Goal: Task Accomplishment & Management: Manage account settings

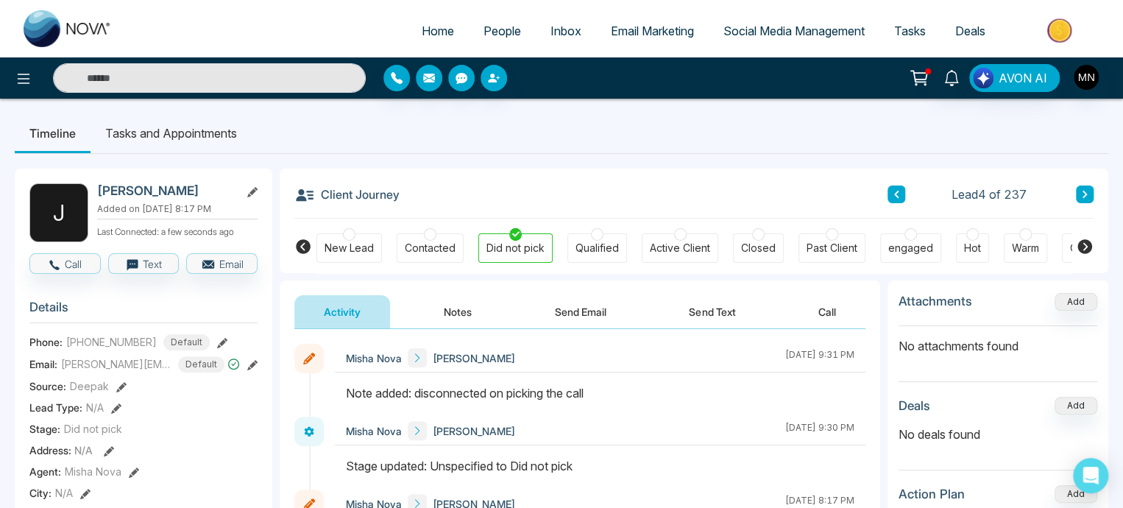
click at [489, 26] on span "People" at bounding box center [503, 31] width 38 height 15
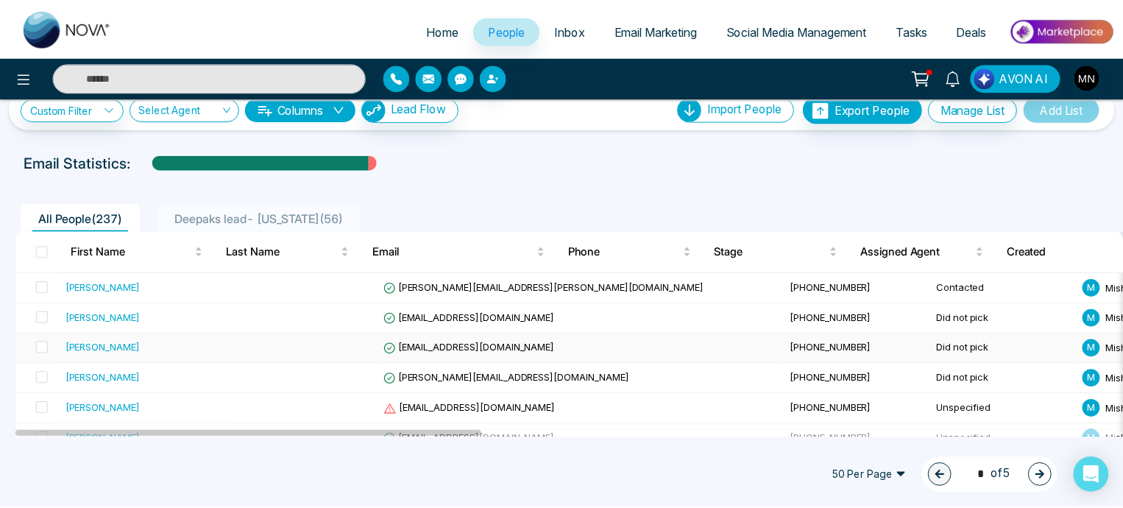
scroll to position [28, 0]
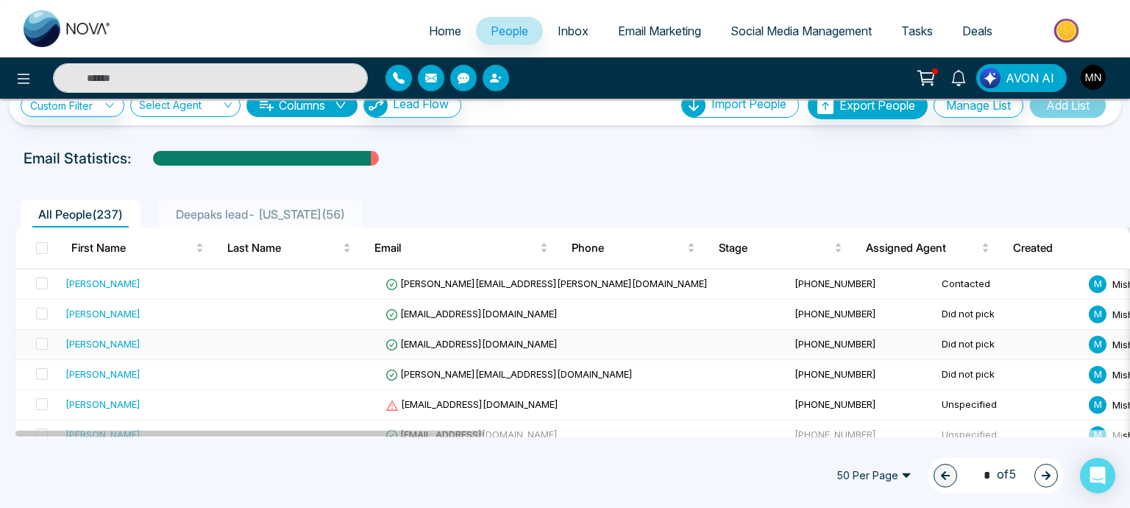
click at [108, 340] on div "[PERSON_NAME]" at bounding box center [103, 343] width 75 height 15
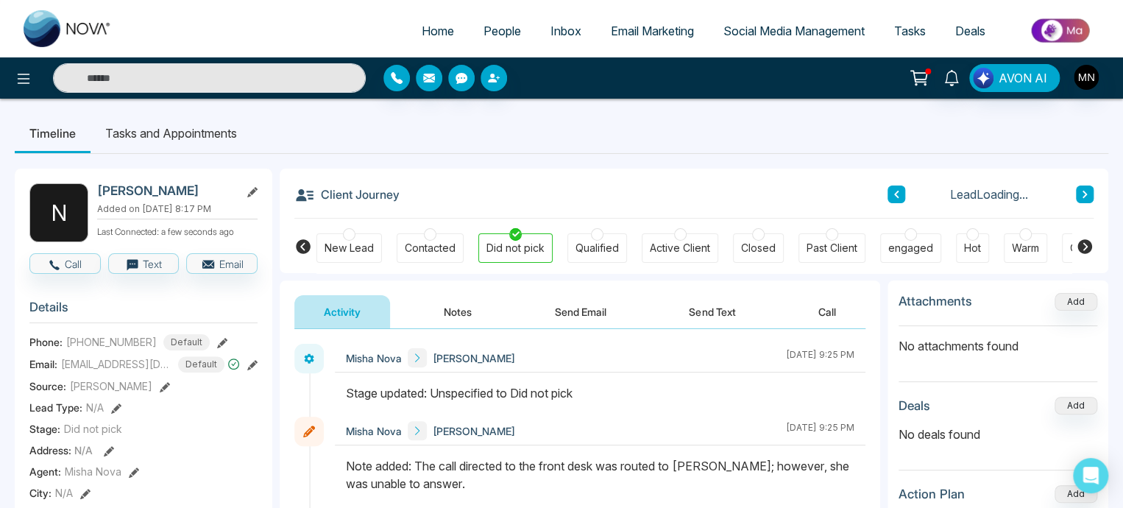
click at [102, 188] on h2 "[PERSON_NAME]" at bounding box center [165, 190] width 137 height 15
copy div "[PERSON_NAME]"
click at [461, 317] on button "Notes" at bounding box center [457, 311] width 87 height 33
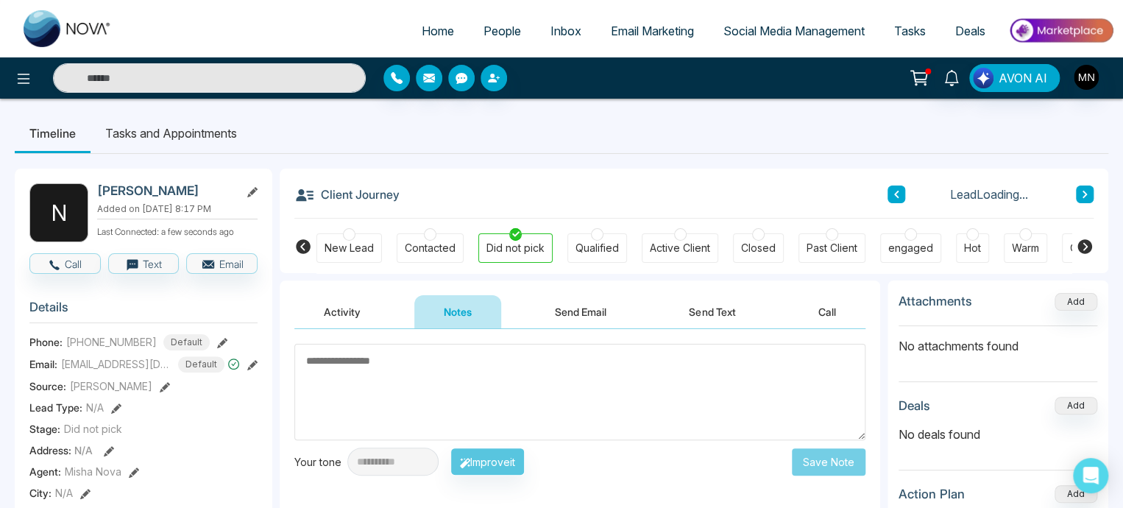
click at [389, 369] on textarea at bounding box center [579, 392] width 571 height 96
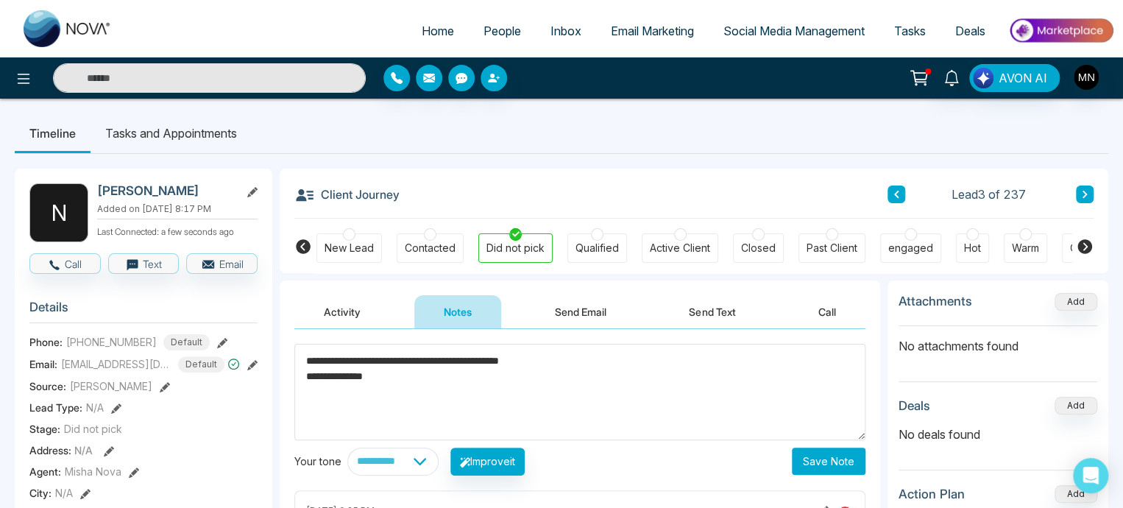
paste textarea "**********"
type textarea "**********"
click at [818, 461] on button "Save Note" at bounding box center [829, 460] width 74 height 27
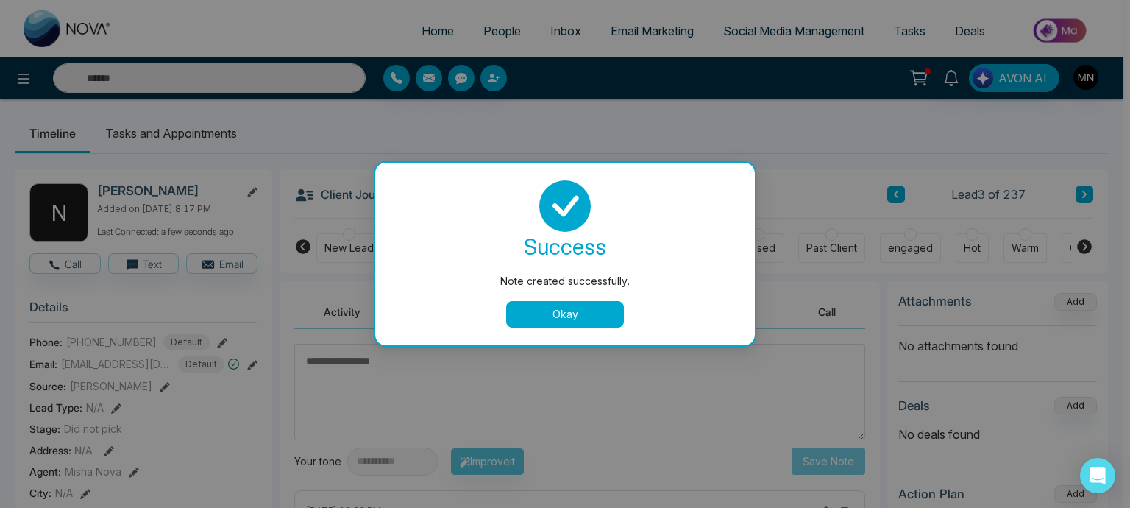
click at [607, 316] on button "Okay" at bounding box center [565, 314] width 118 height 26
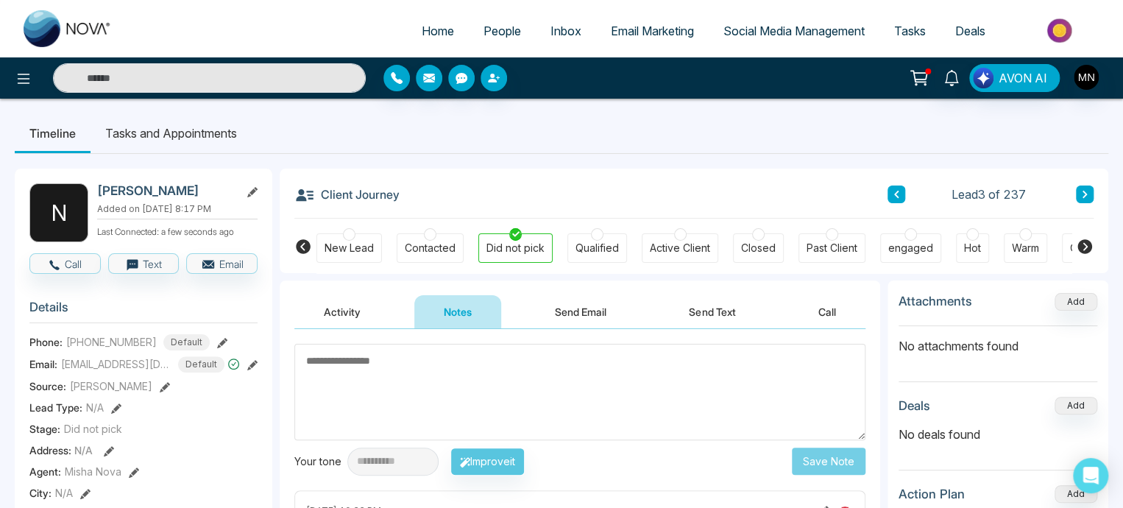
click at [347, 301] on button "Activity" at bounding box center [342, 311] width 96 height 33
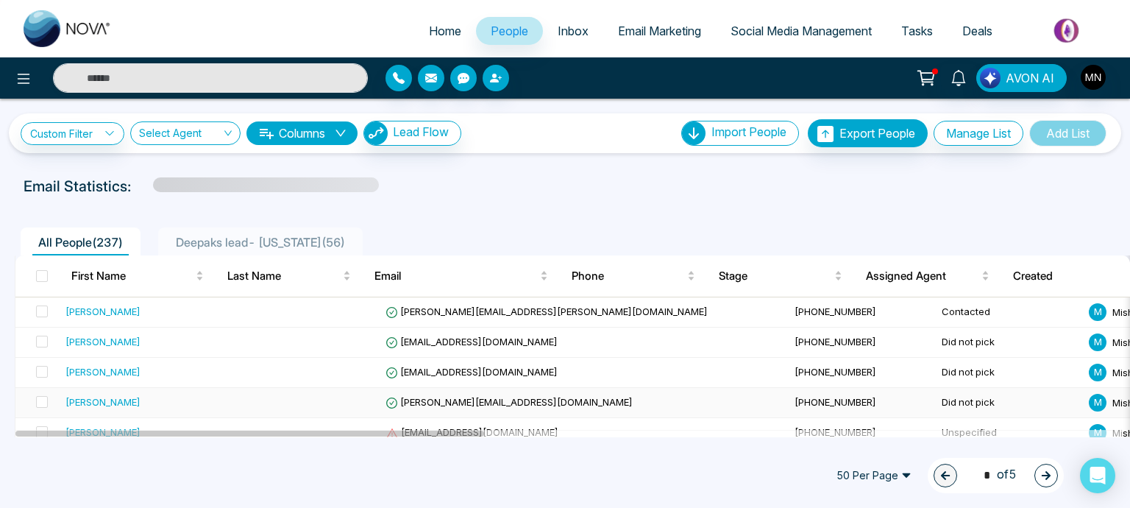
click at [93, 402] on div "[PERSON_NAME]" at bounding box center [103, 401] width 75 height 15
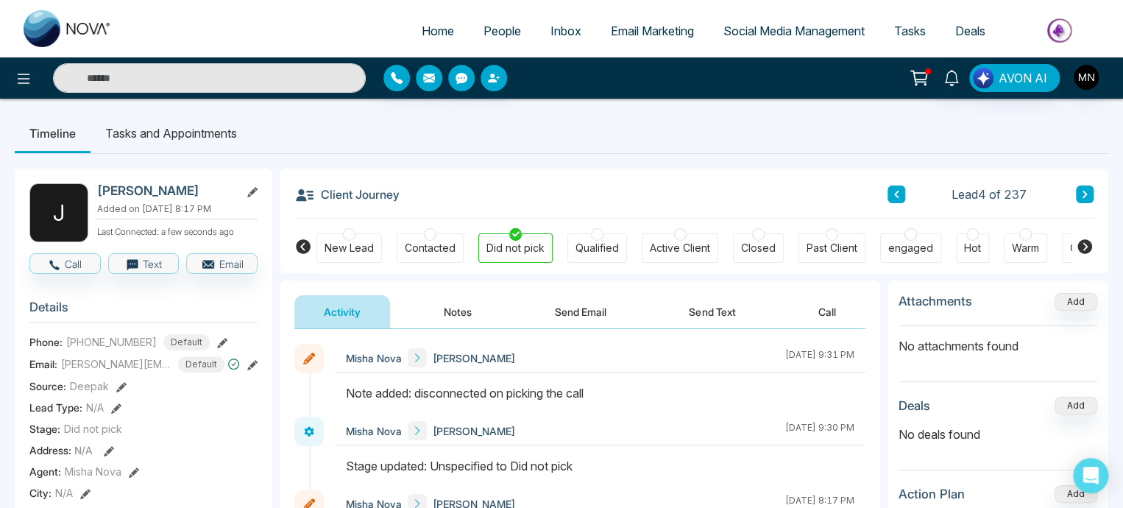
click at [604, 312] on button "Send Email" at bounding box center [580, 311] width 110 height 33
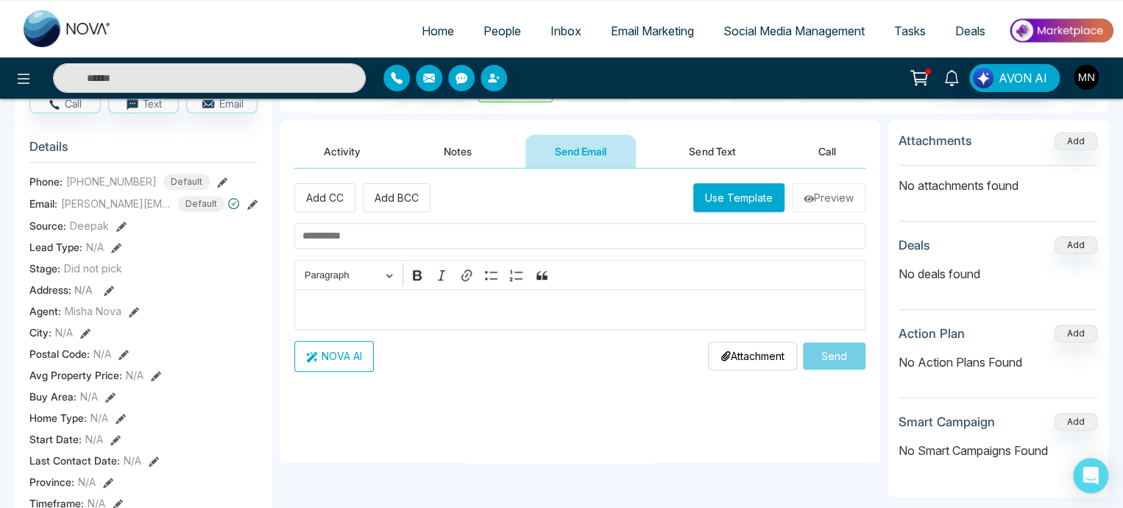
scroll to position [164, 0]
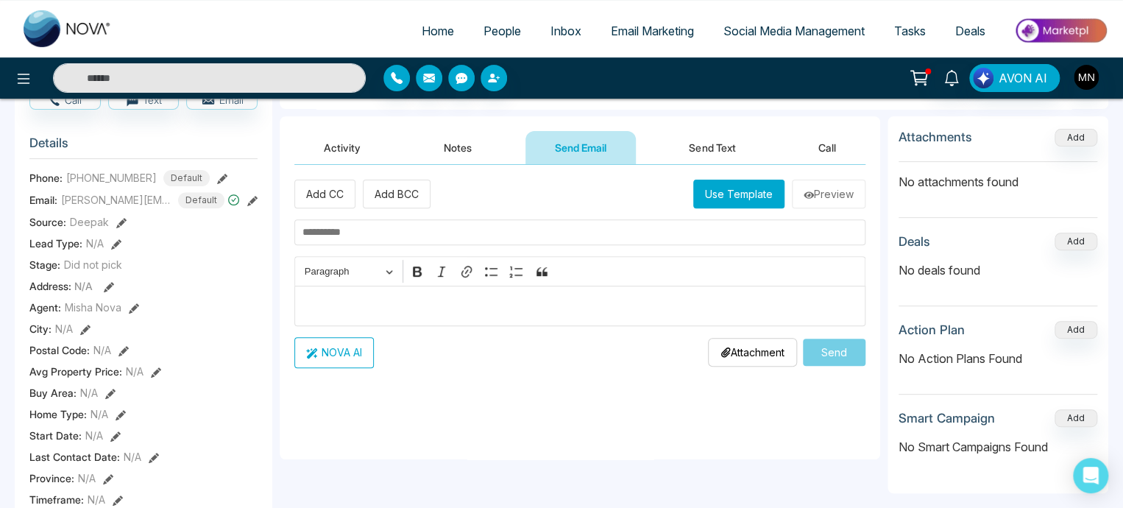
click at [324, 304] on p "Editor editing area: main" at bounding box center [580, 306] width 556 height 18
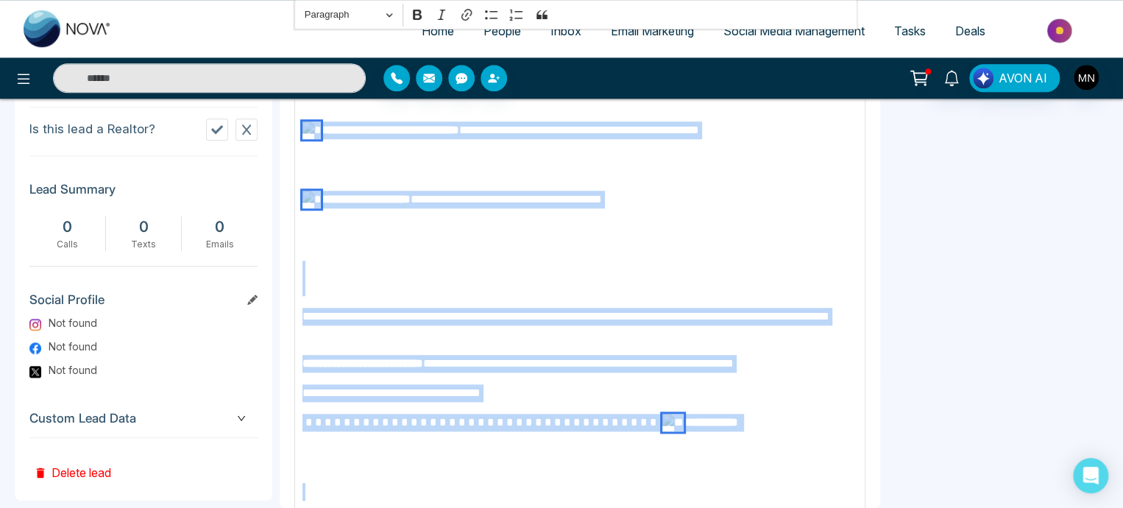
scroll to position [721, 0]
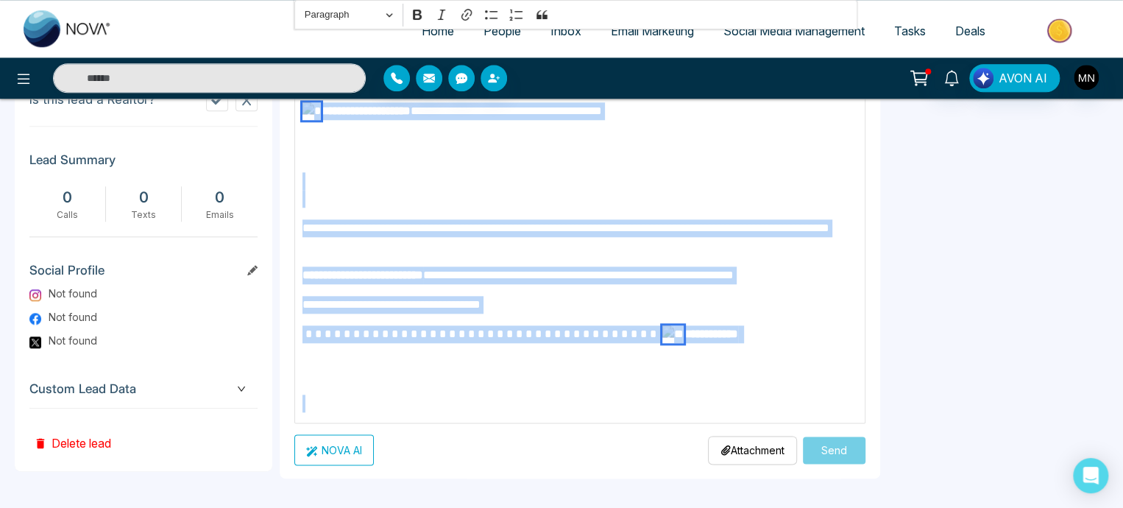
drag, startPoint x: 304, startPoint y: 421, endPoint x: 725, endPoint y: 382, distance: 422.8
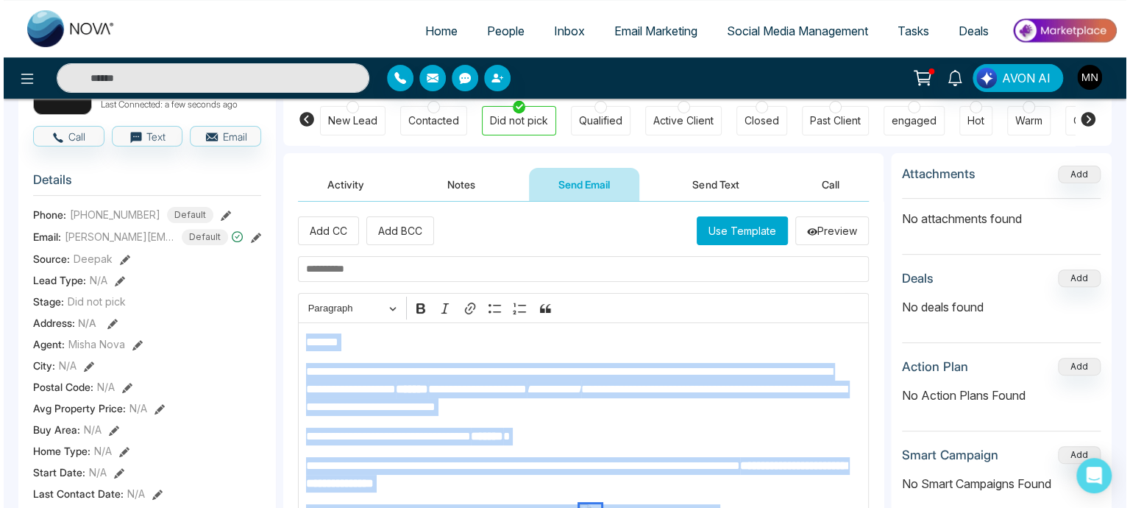
scroll to position [127, 0]
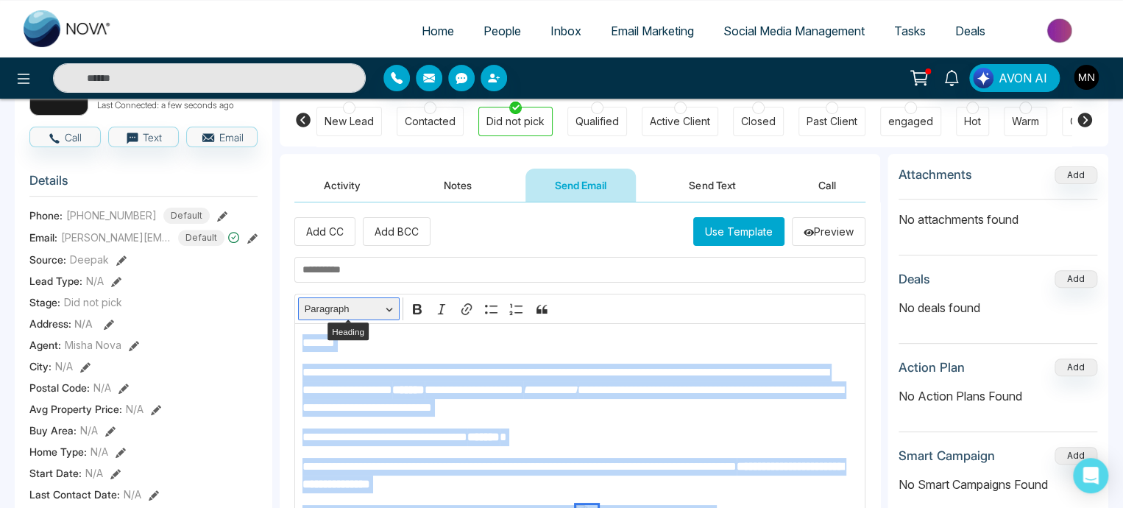
click at [388, 303] on button "Paragraph" at bounding box center [349, 308] width 102 height 23
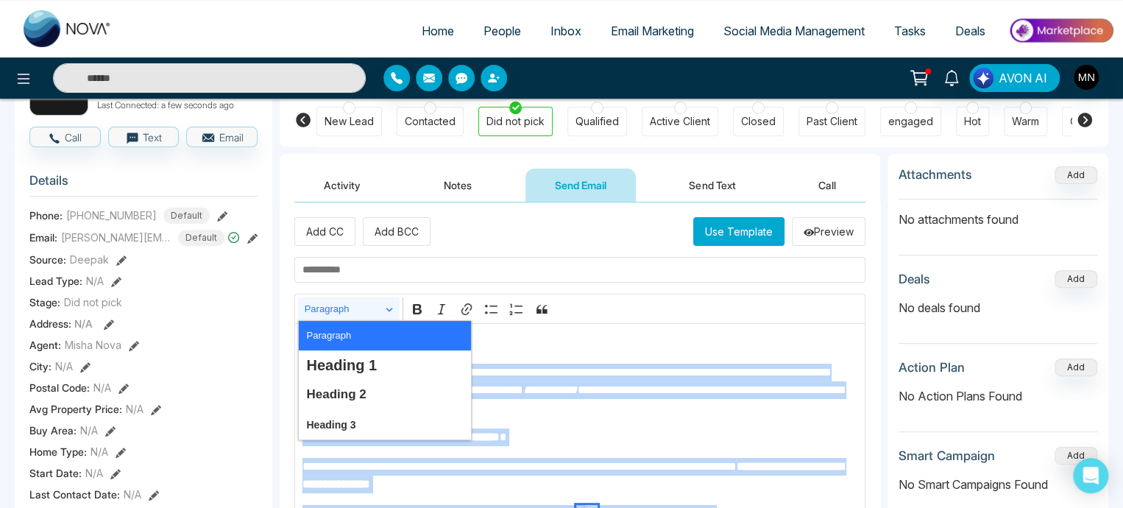
click at [337, 328] on span "Paragraph" at bounding box center [328, 335] width 45 height 21
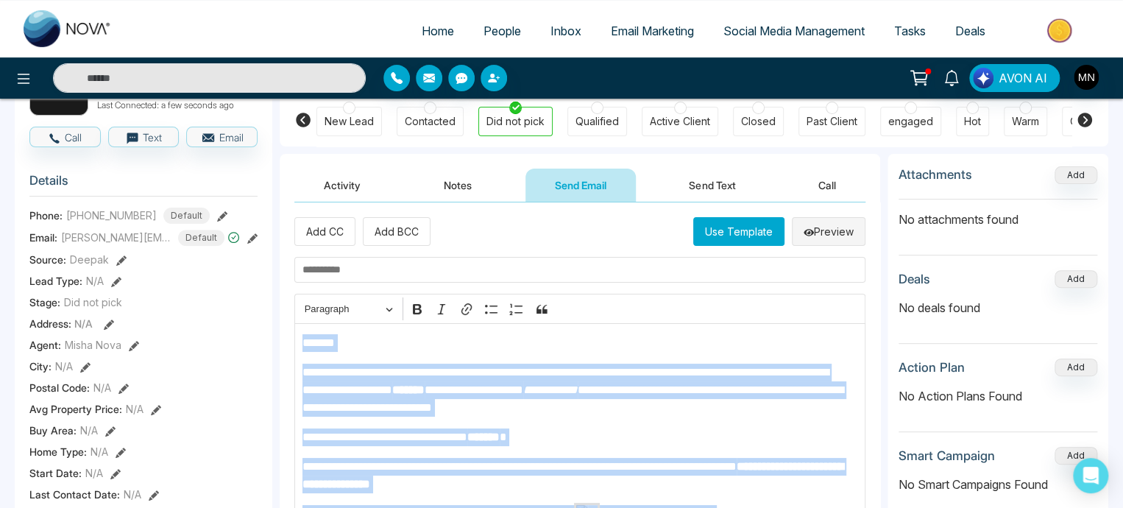
click at [824, 234] on button "Preview" at bounding box center [829, 231] width 74 height 29
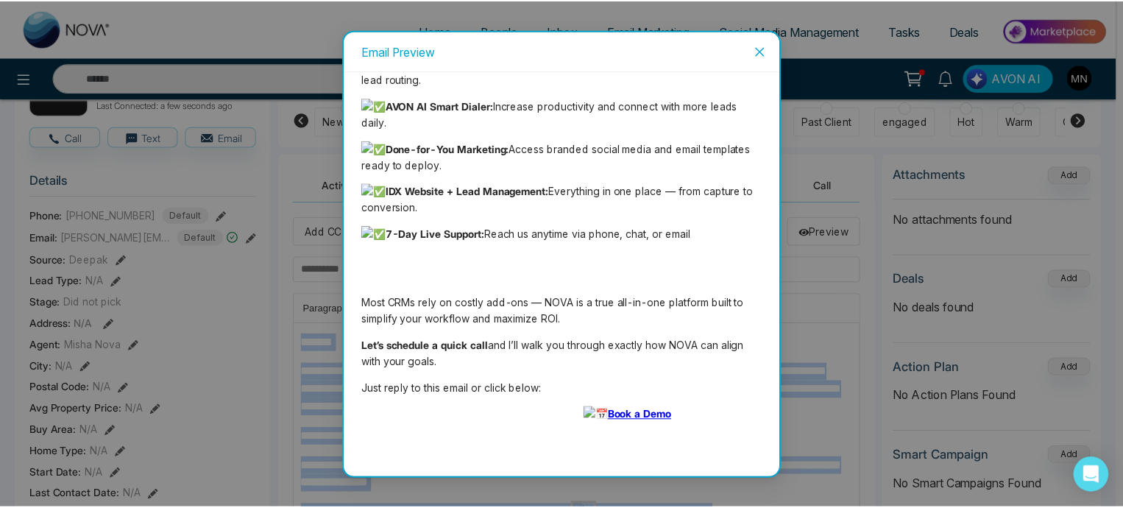
scroll to position [598, 0]
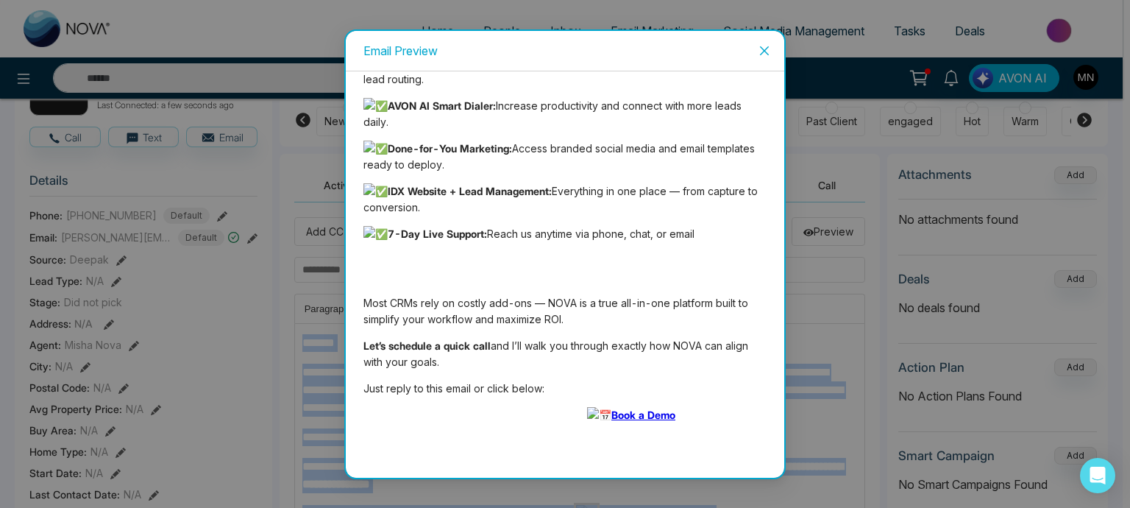
click at [763, 54] on icon "close" at bounding box center [765, 51] width 12 height 12
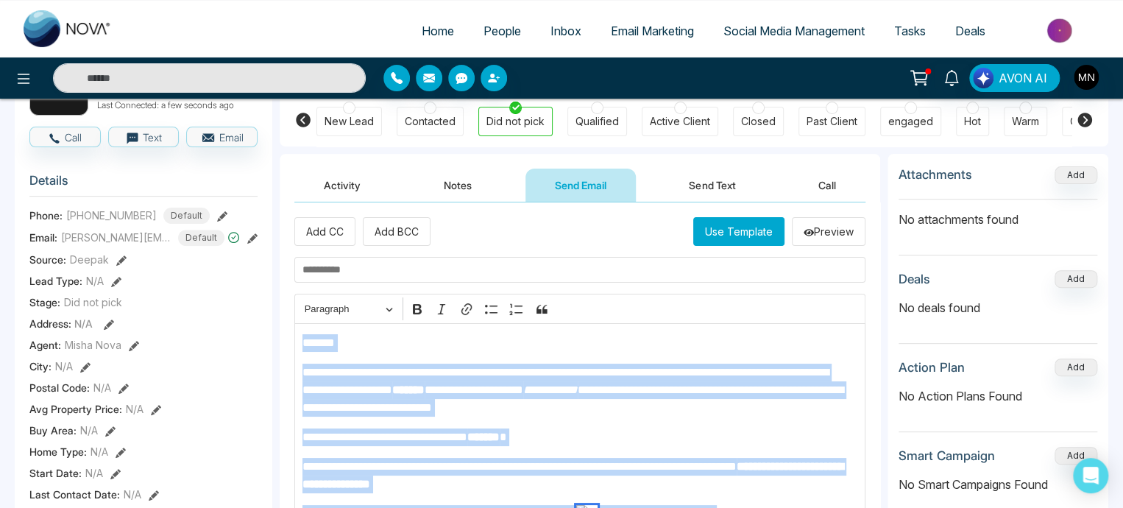
click at [596, 475] on p "**********" at bounding box center [576, 475] width 548 height 35
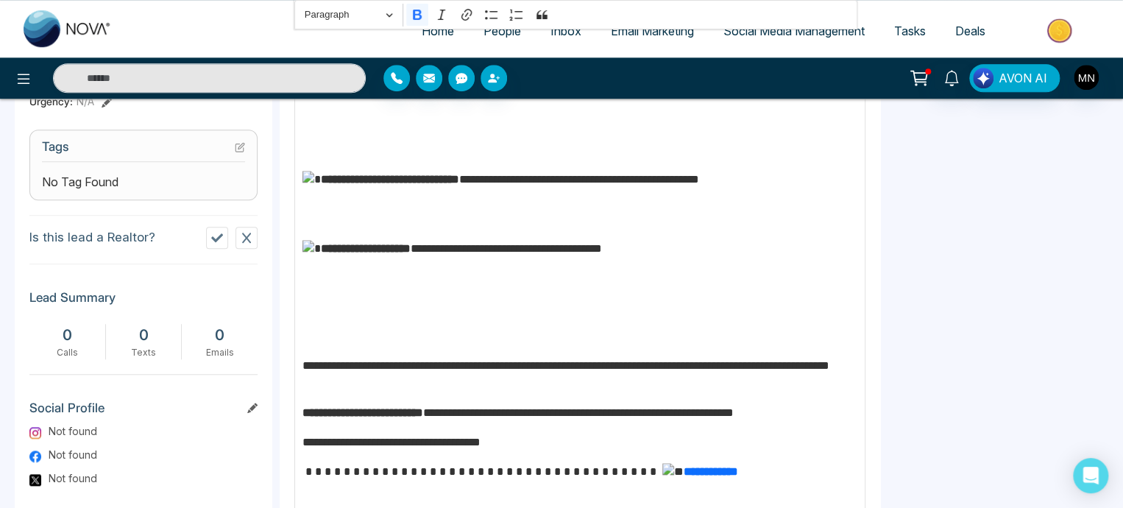
scroll to position [590, 0]
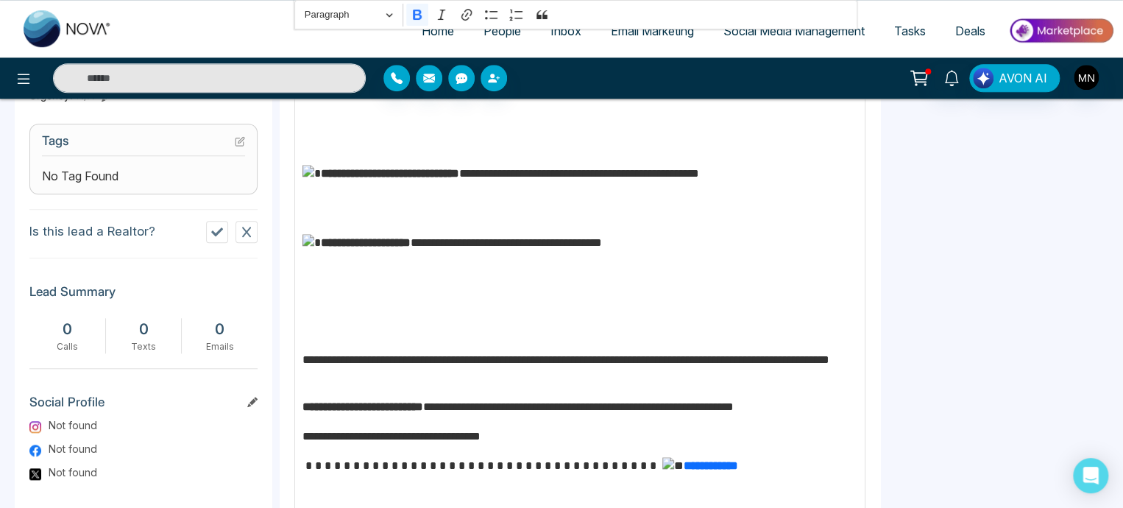
click at [598, 470] on p "**********" at bounding box center [576, 485] width 548 height 57
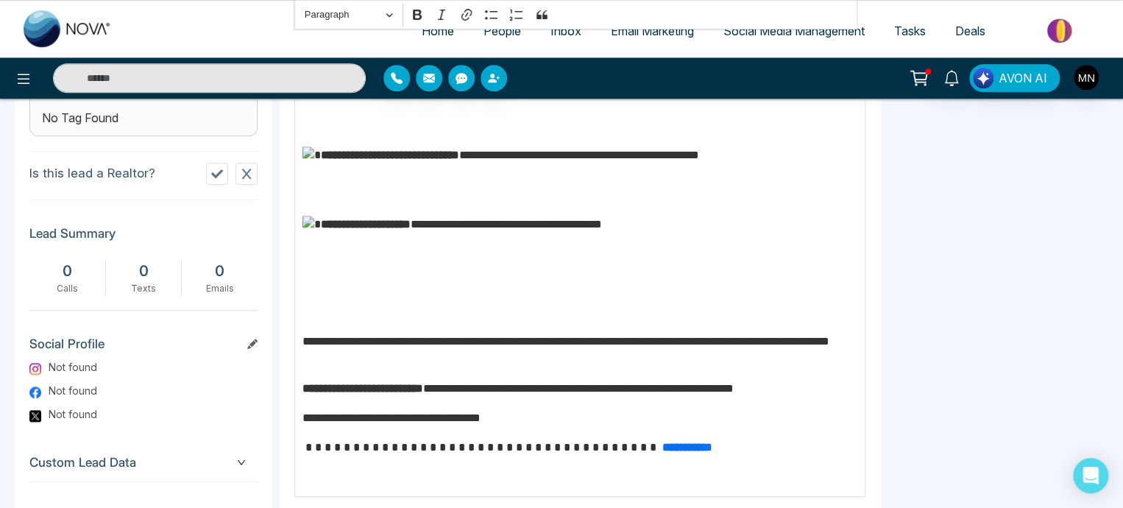
scroll to position [721, 0]
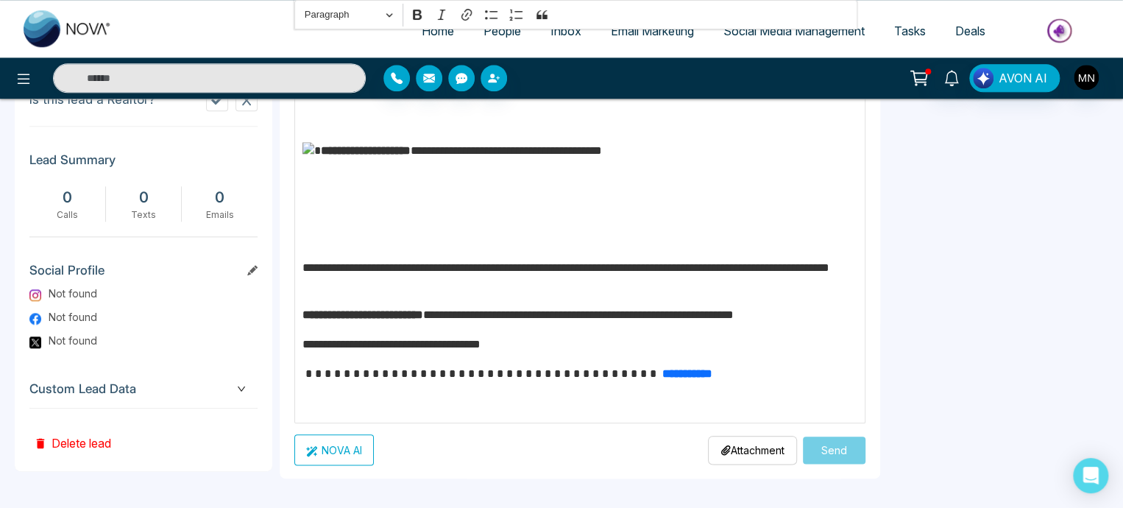
click at [358, 443] on button "NOVA AI" at bounding box center [333, 449] width 79 height 31
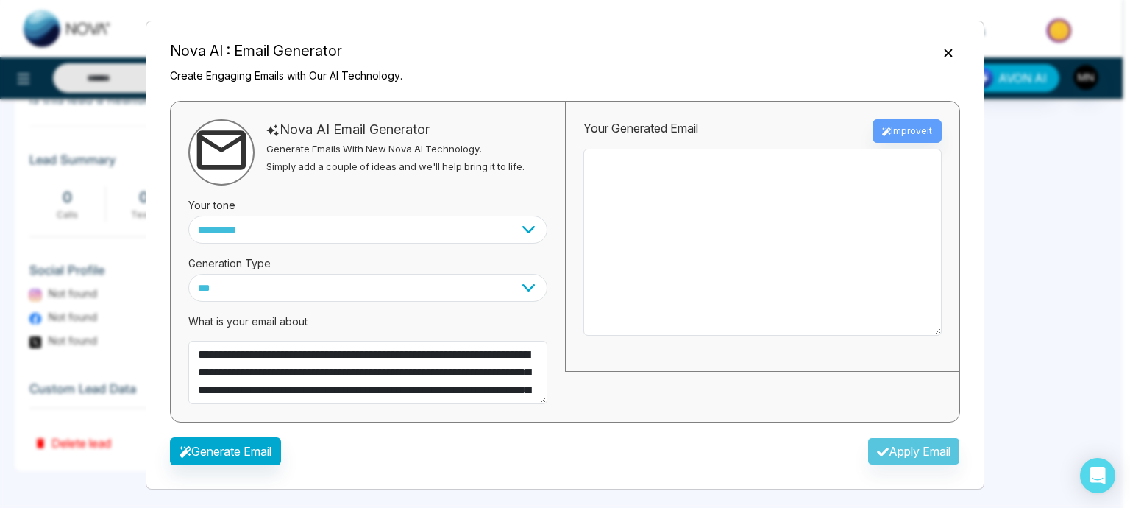
click at [952, 54] on icon "Close" at bounding box center [948, 53] width 15 height 15
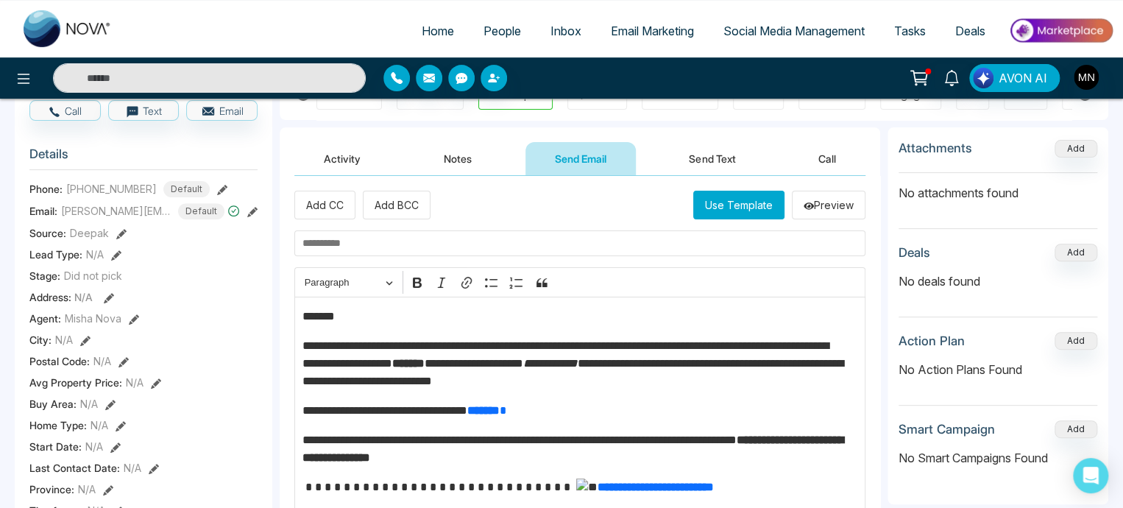
scroll to position [152, 0]
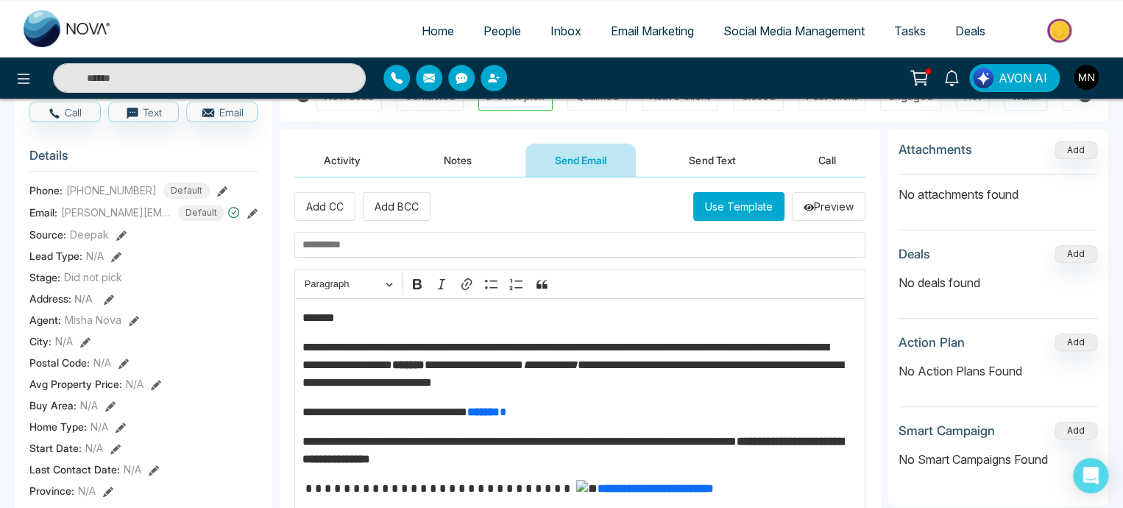
click at [372, 252] on input "text" at bounding box center [579, 245] width 571 height 26
paste input "**********"
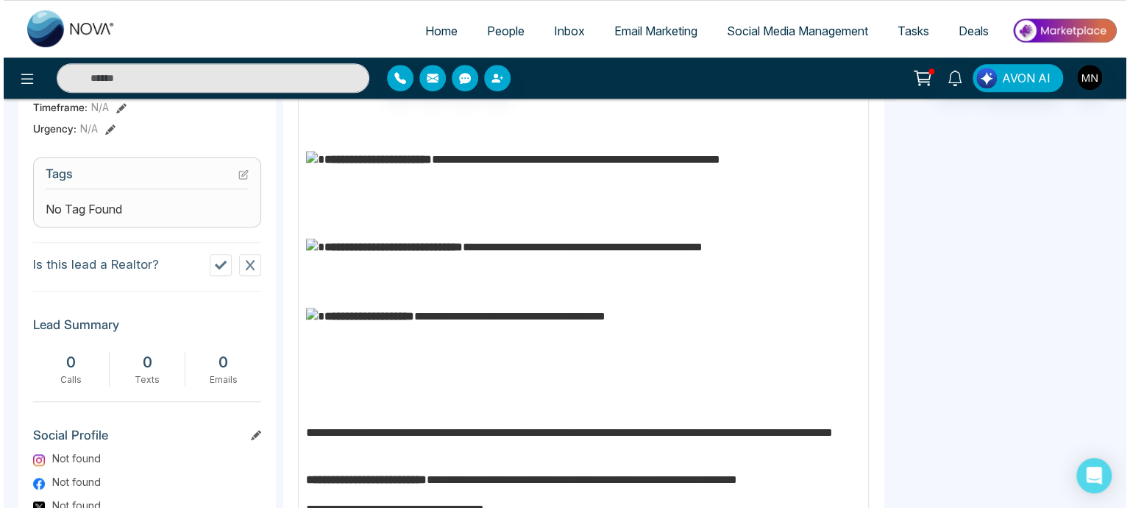
scroll to position [721, 0]
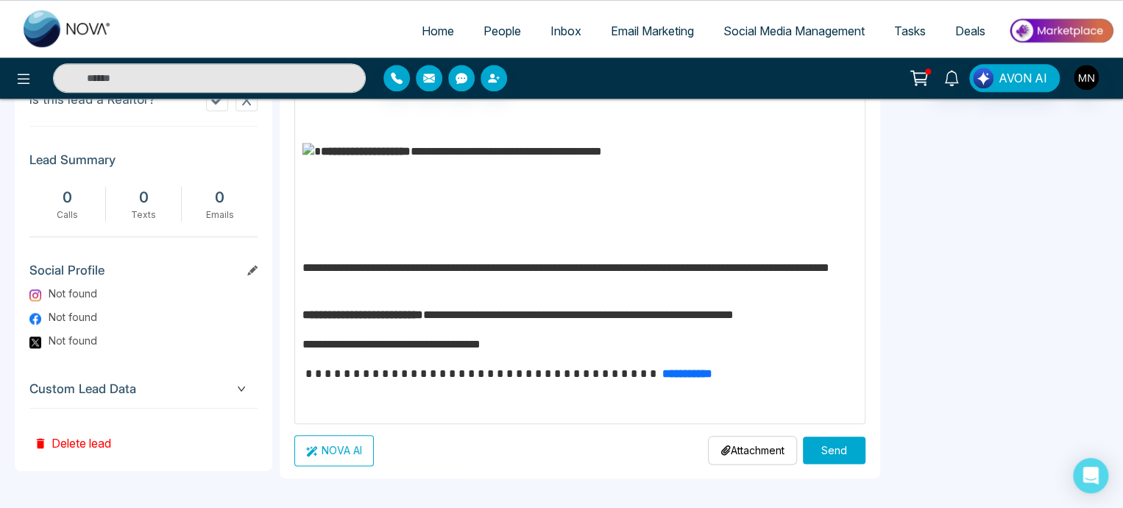
type input "**********"
click at [824, 459] on button "Send" at bounding box center [834, 449] width 63 height 27
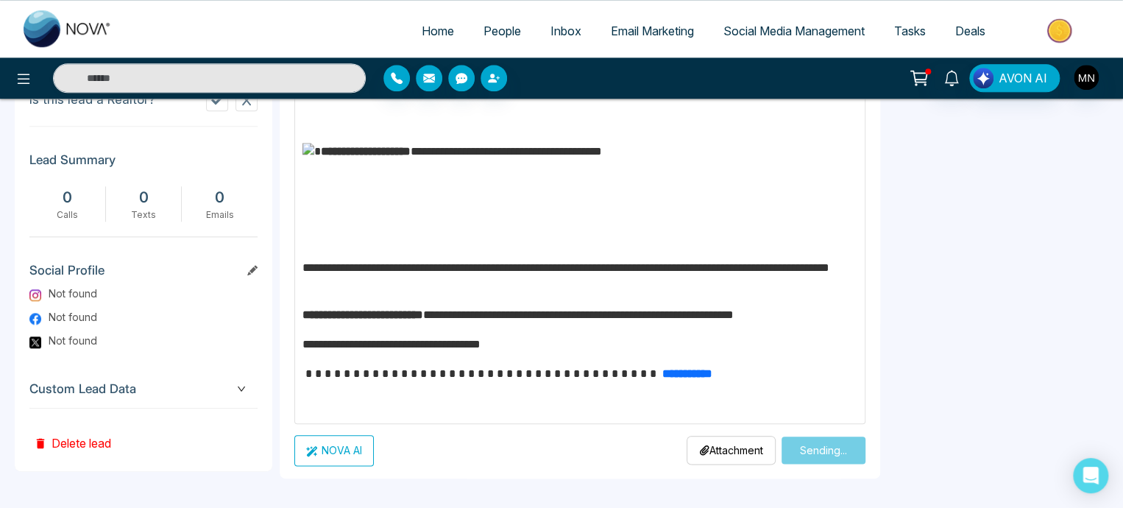
scroll to position [0, 0]
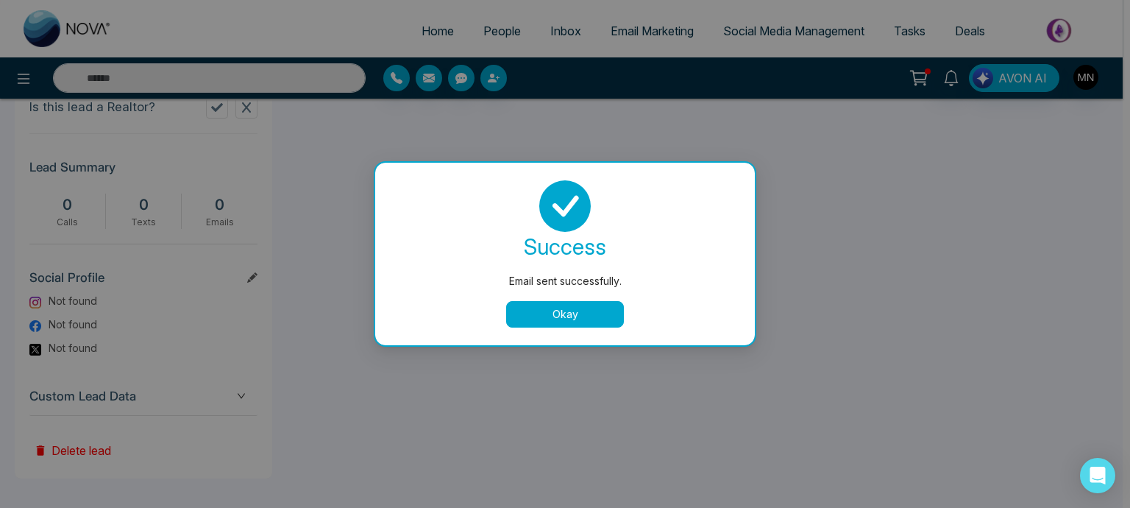
click at [571, 315] on button "Okay" at bounding box center [565, 314] width 118 height 26
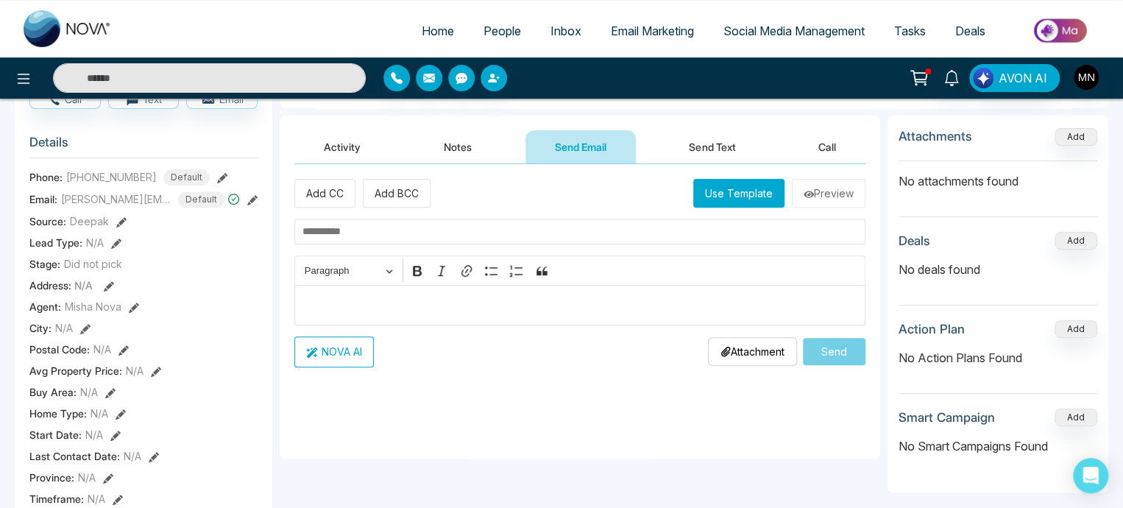
scroll to position [163, 0]
click at [357, 142] on button "Activity" at bounding box center [342, 148] width 96 height 33
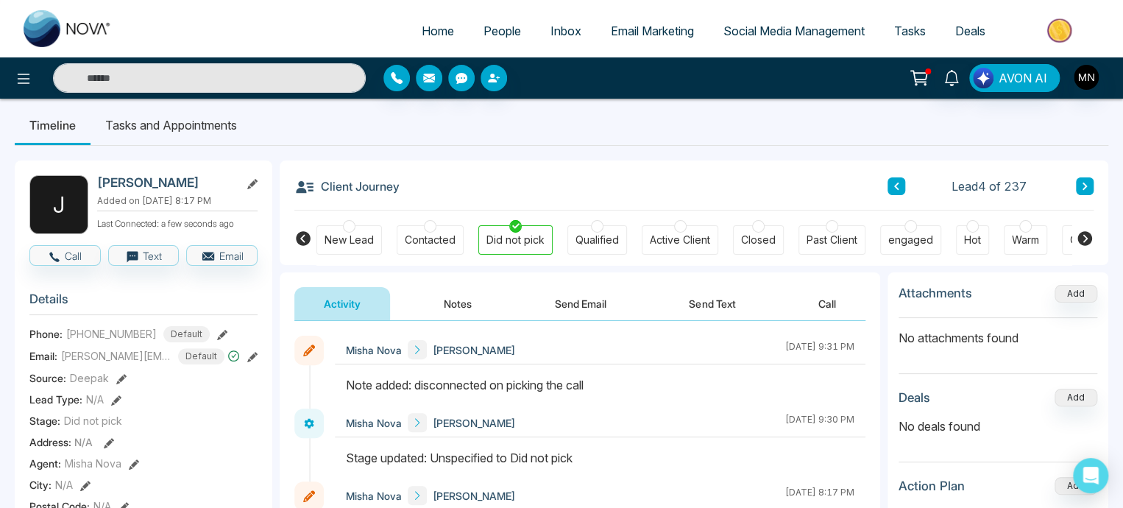
scroll to position [9, 0]
click at [565, 294] on button "Send Email" at bounding box center [580, 302] width 110 height 33
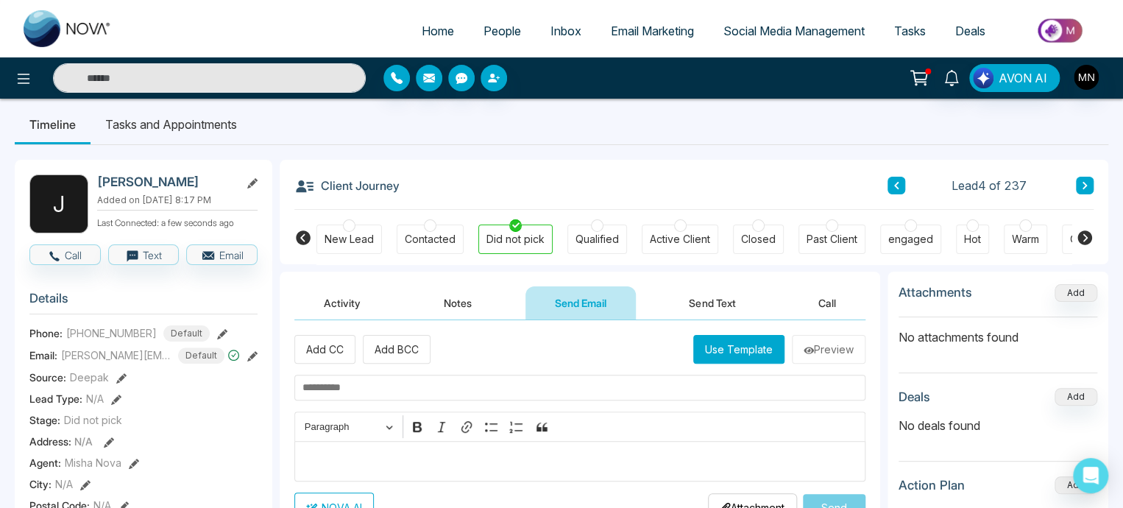
click at [462, 310] on button "Notes" at bounding box center [457, 302] width 87 height 33
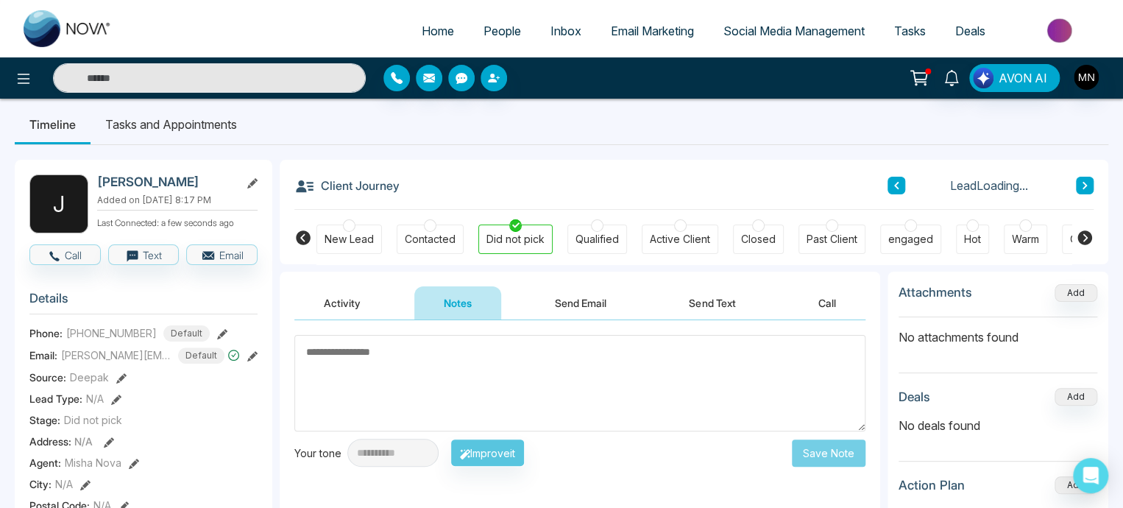
click at [347, 313] on button "Activity" at bounding box center [342, 302] width 96 height 33
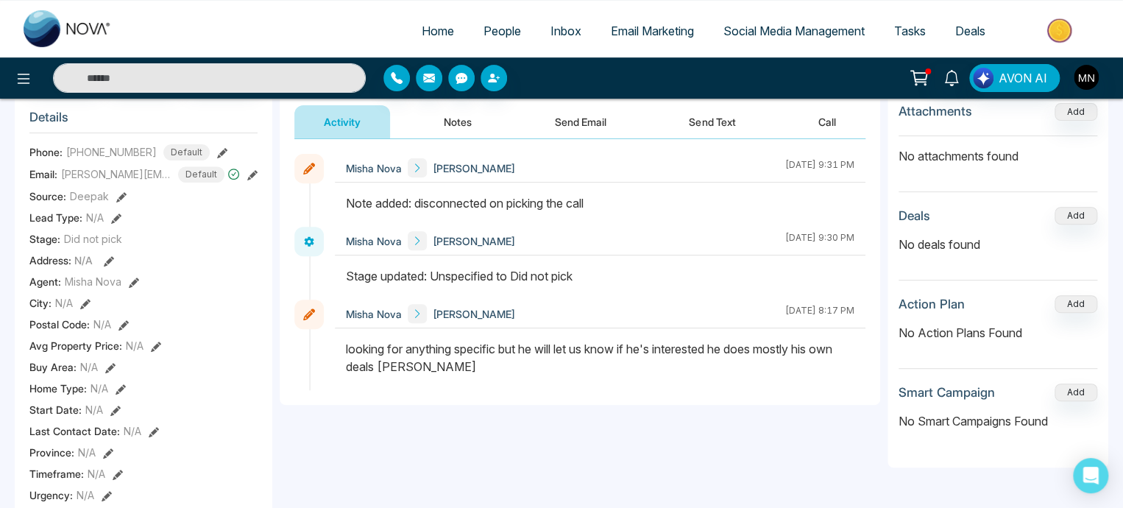
scroll to position [188, 0]
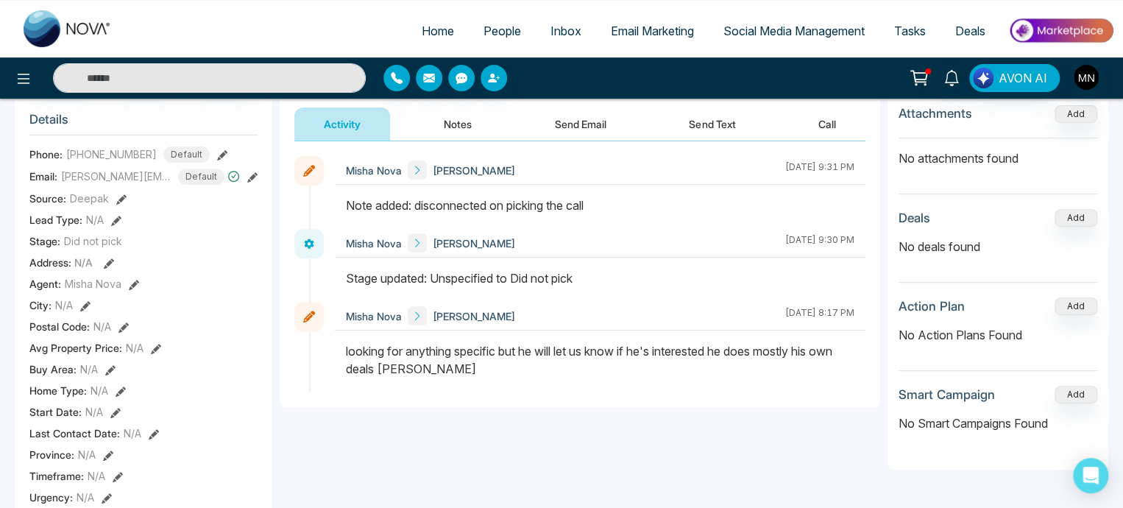
click at [552, 32] on span "Inbox" at bounding box center [566, 31] width 31 height 15
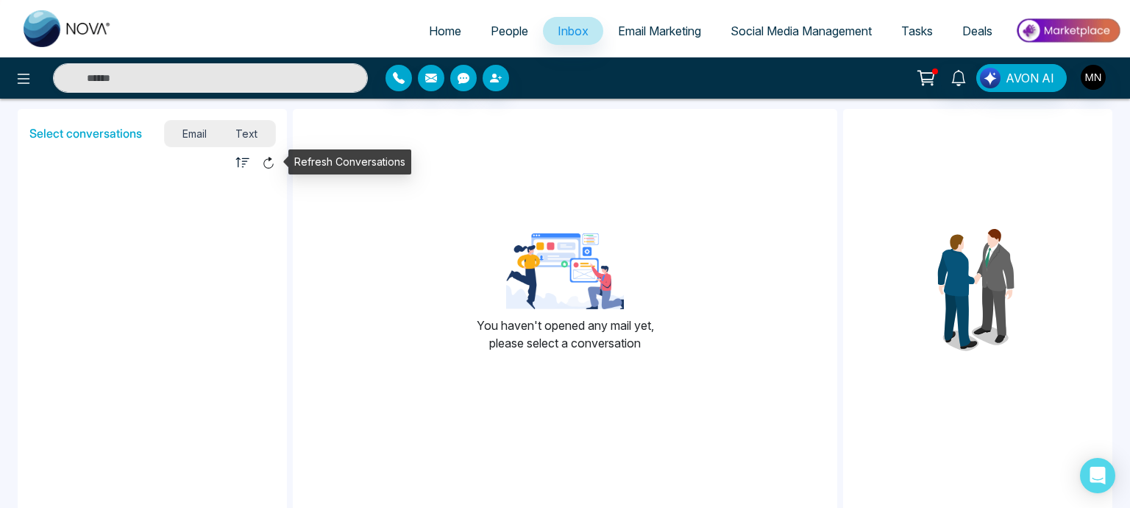
click at [268, 160] on icon at bounding box center [268, 162] width 13 height 13
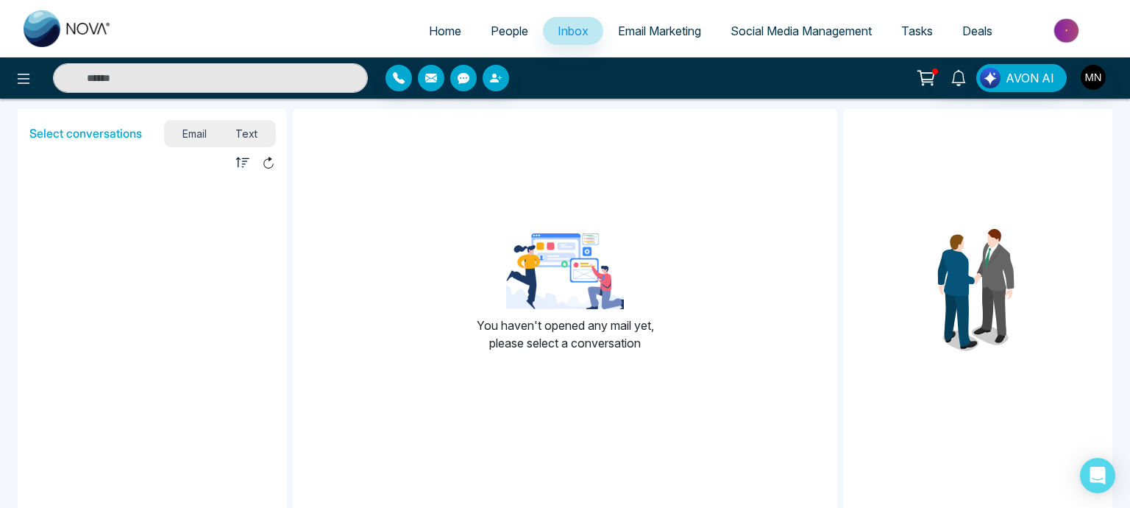
click at [462, 31] on link "Home" at bounding box center [445, 31] width 62 height 28
select select "*"
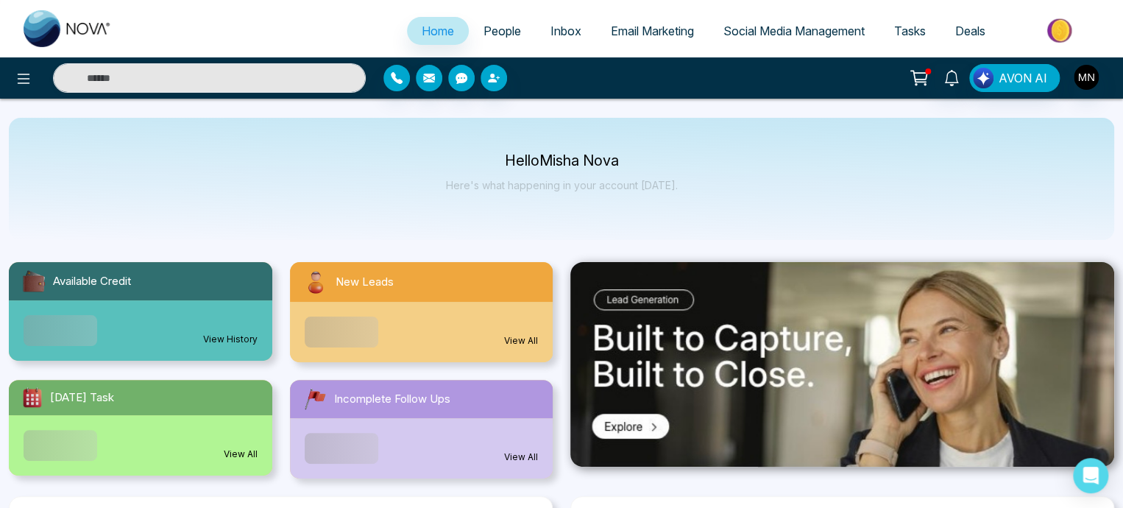
click at [498, 34] on body "**********" at bounding box center [561, 254] width 1123 height 508
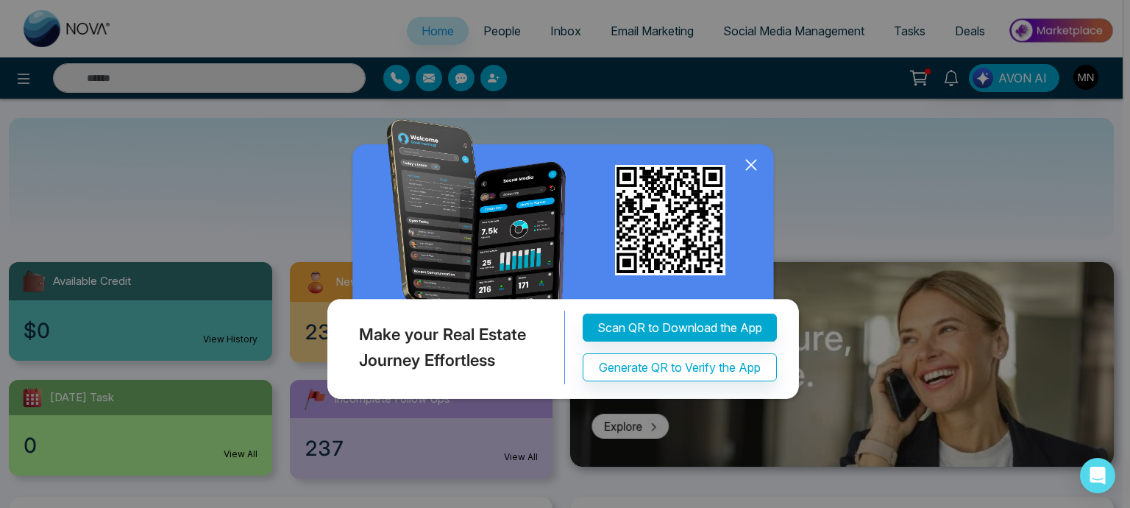
click at [539, 33] on div "Make your Real Estate Journey Effortless Scan QR to Download the App Generate Q…" at bounding box center [565, 254] width 1130 height 508
click at [754, 167] on icon at bounding box center [751, 165] width 22 height 22
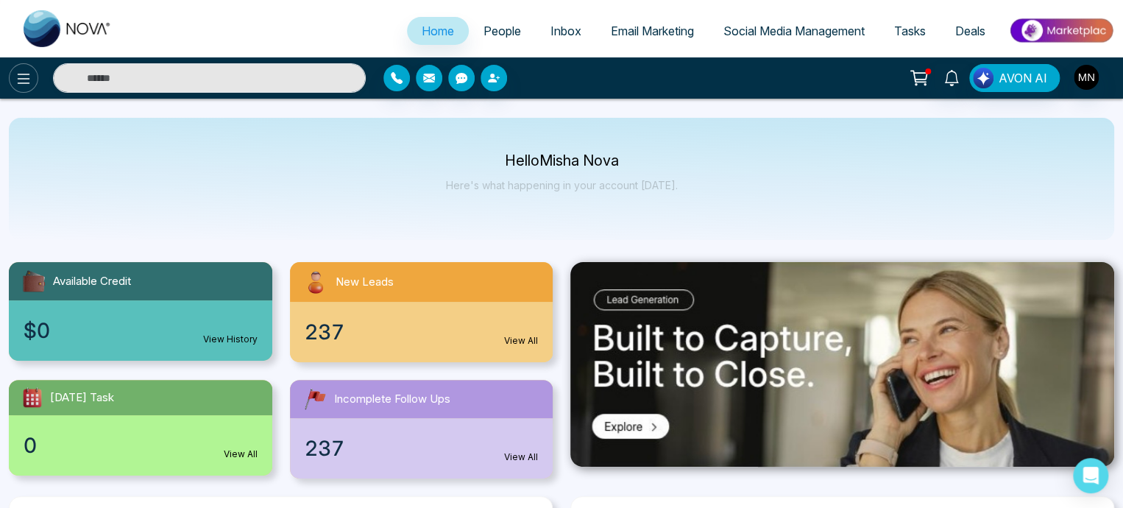
click at [13, 79] on button at bounding box center [23, 77] width 29 height 29
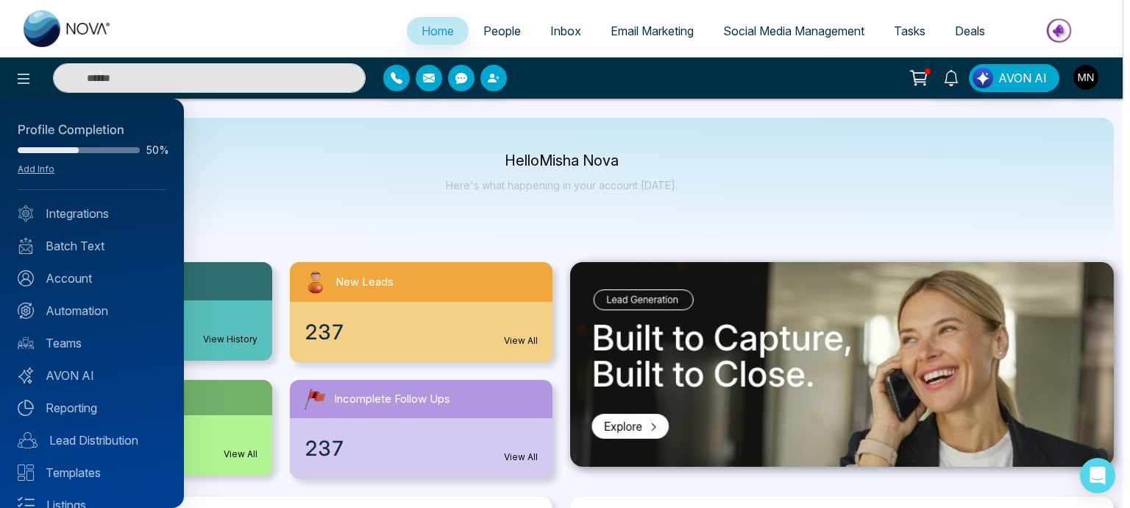
click at [377, 174] on div at bounding box center [565, 254] width 1130 height 508
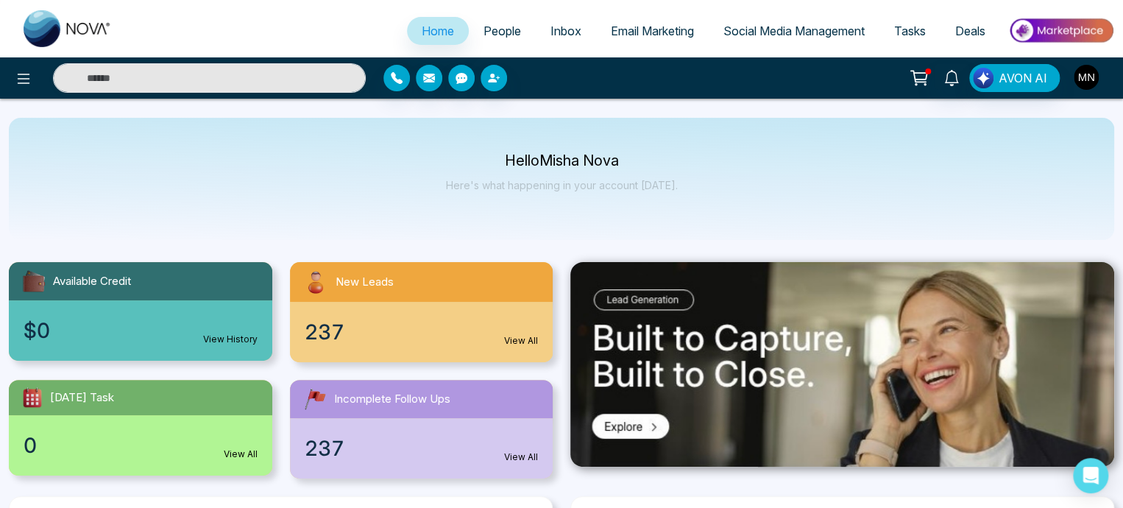
click at [1080, 77] on img "button" at bounding box center [1086, 77] width 25 height 25
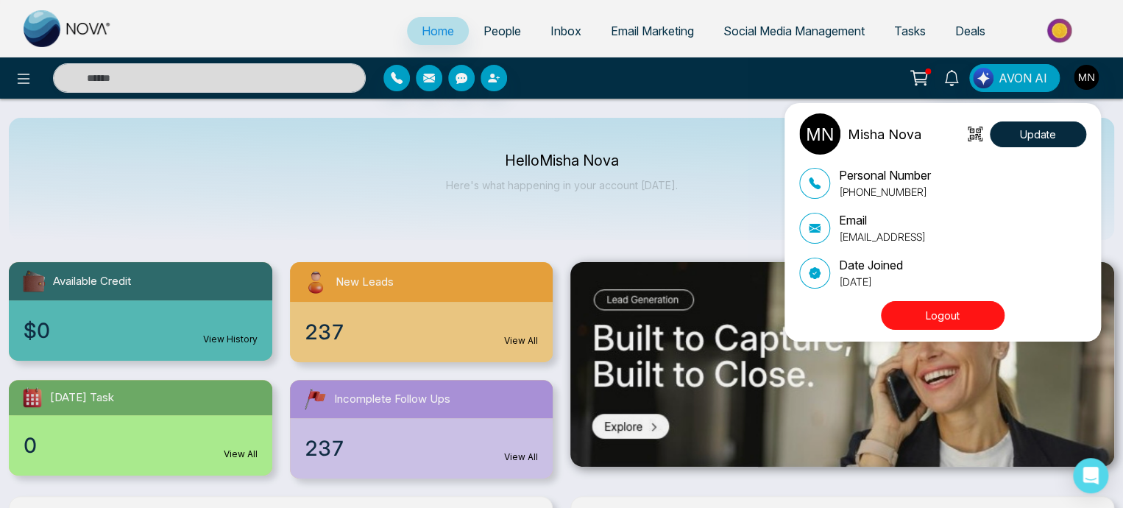
click at [509, 215] on div "Misha Nova Update Personal Number +917760483806 Email misha@novacrm.ai Date Joi…" at bounding box center [561, 254] width 1123 height 508
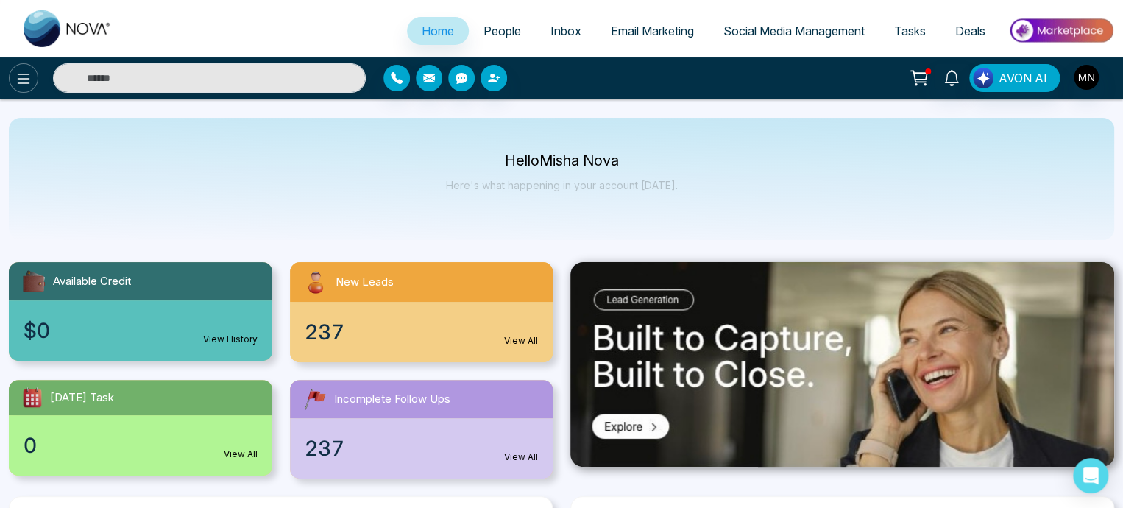
click at [18, 71] on icon at bounding box center [24, 79] width 18 height 18
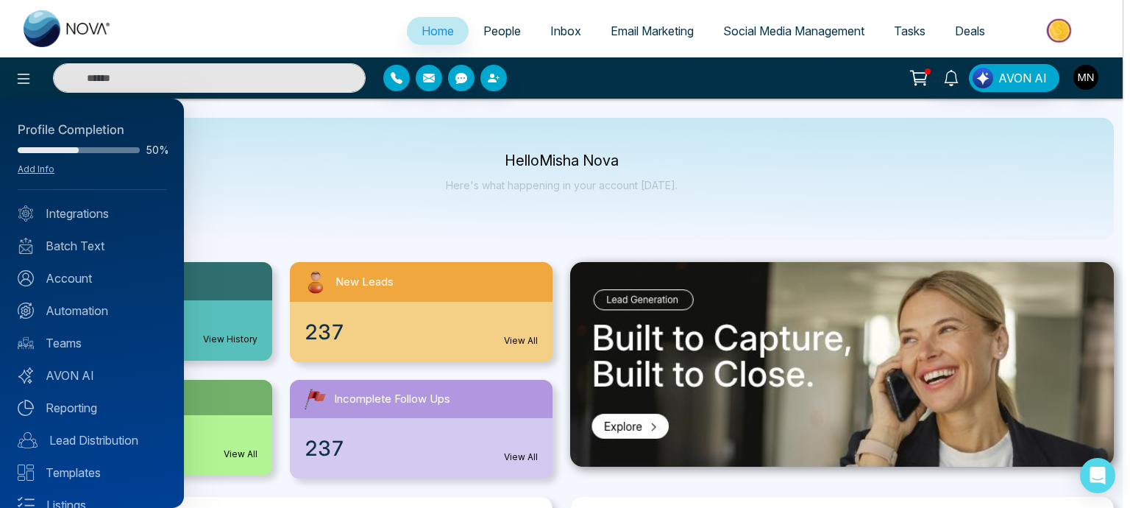
click at [502, 35] on div at bounding box center [565, 254] width 1130 height 508
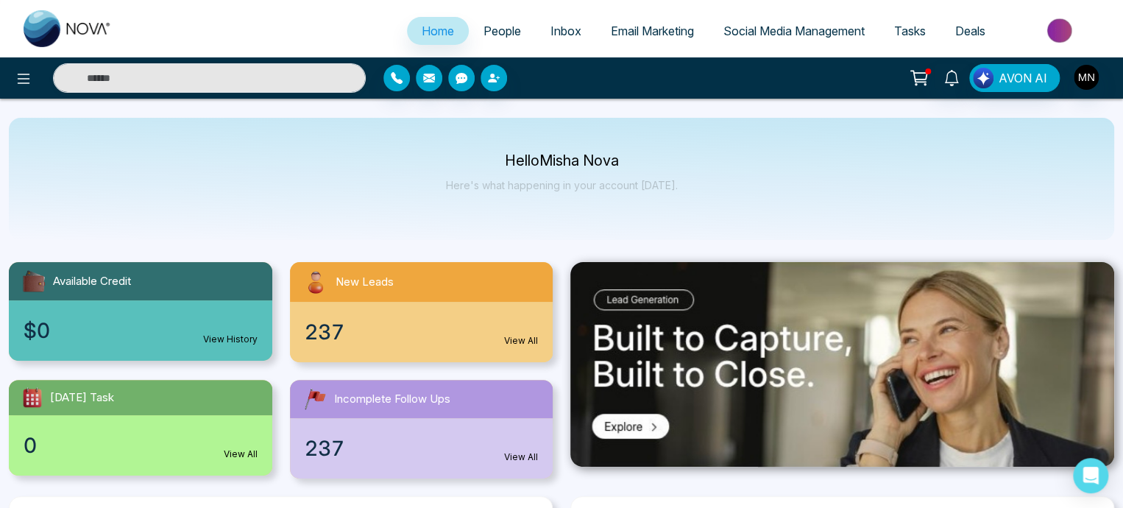
click at [488, 29] on span "People" at bounding box center [503, 31] width 38 height 15
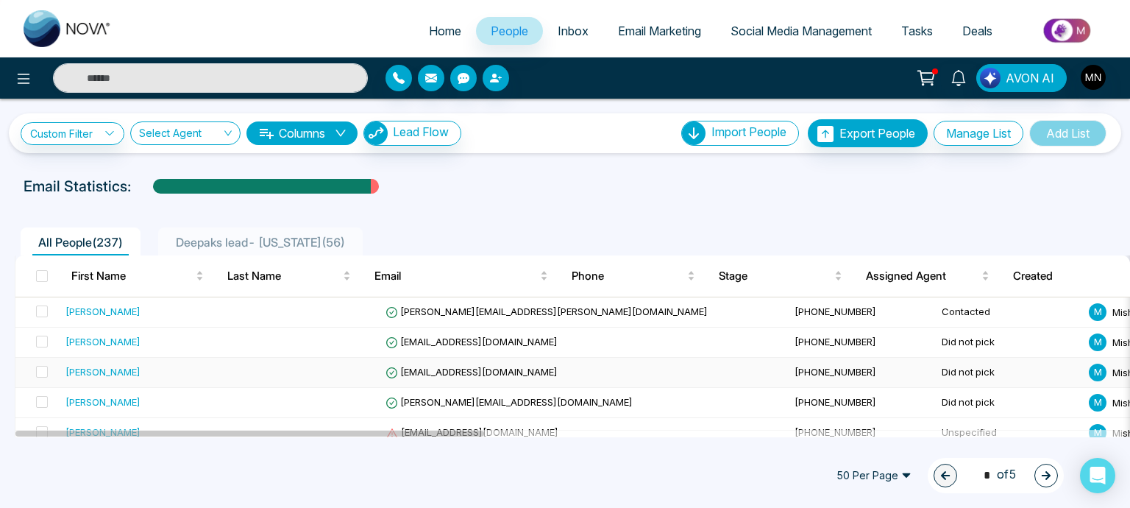
click at [95, 372] on div "[PERSON_NAME]" at bounding box center [103, 371] width 75 height 15
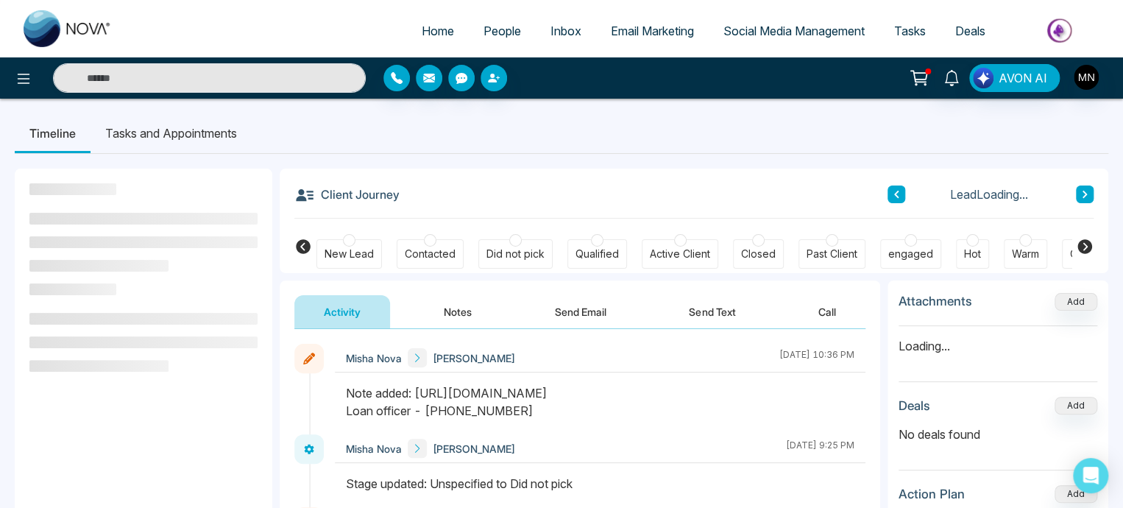
click at [447, 313] on button "Notes" at bounding box center [457, 311] width 87 height 33
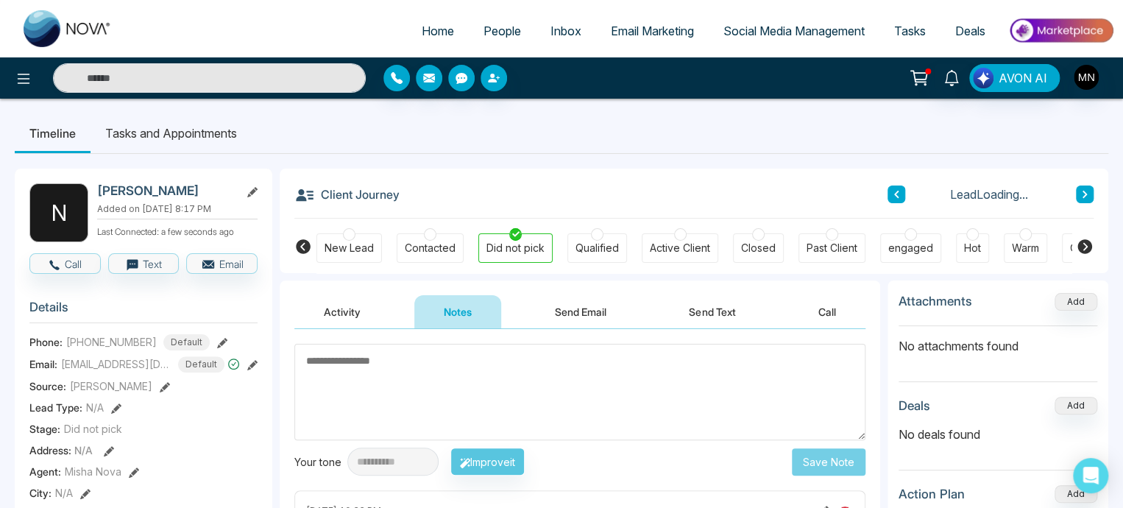
click at [430, 361] on textarea at bounding box center [579, 392] width 571 height 96
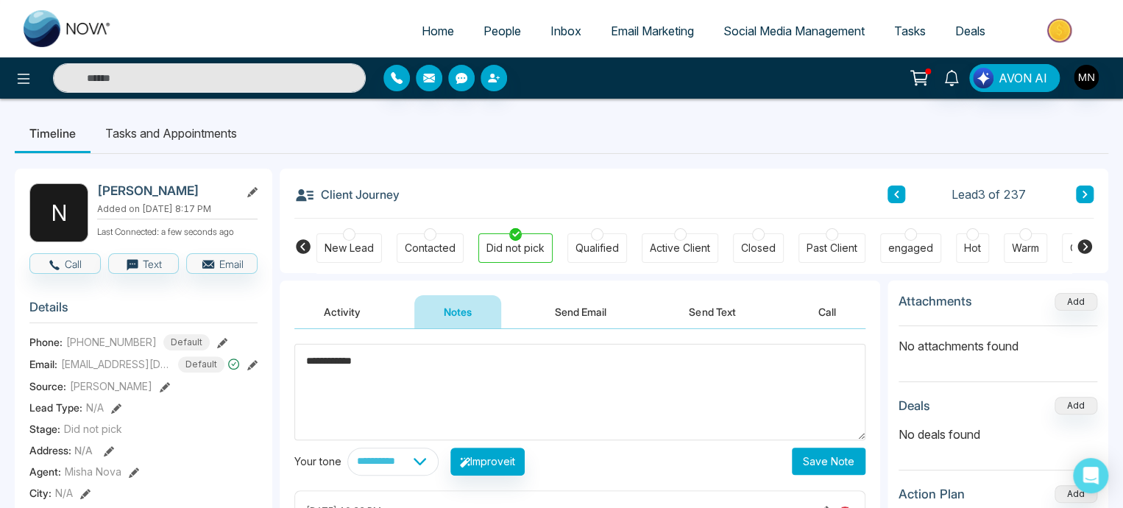
type textarea "**********"
click at [807, 467] on button "Save Note" at bounding box center [829, 460] width 74 height 27
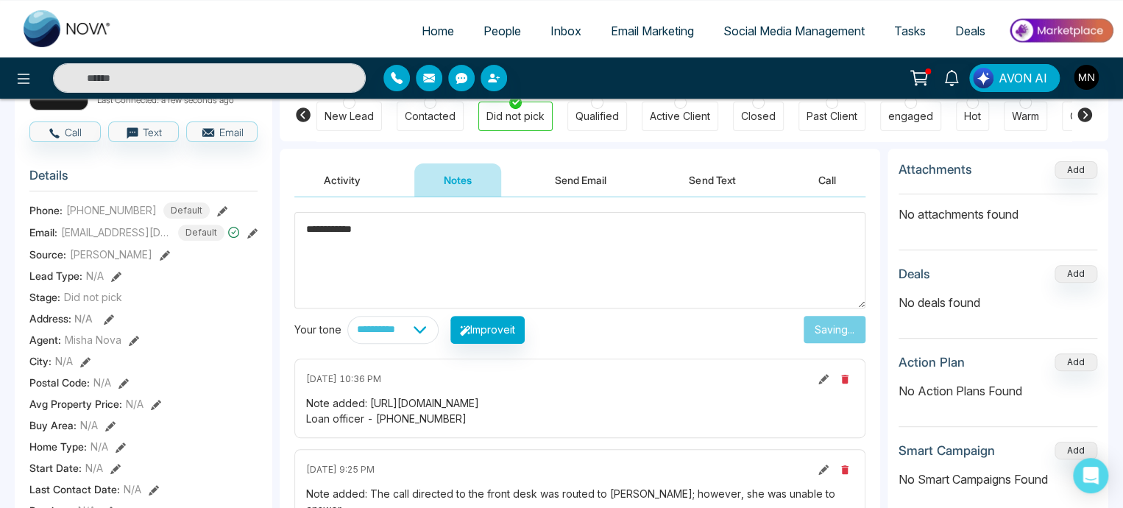
scroll to position [132, 0]
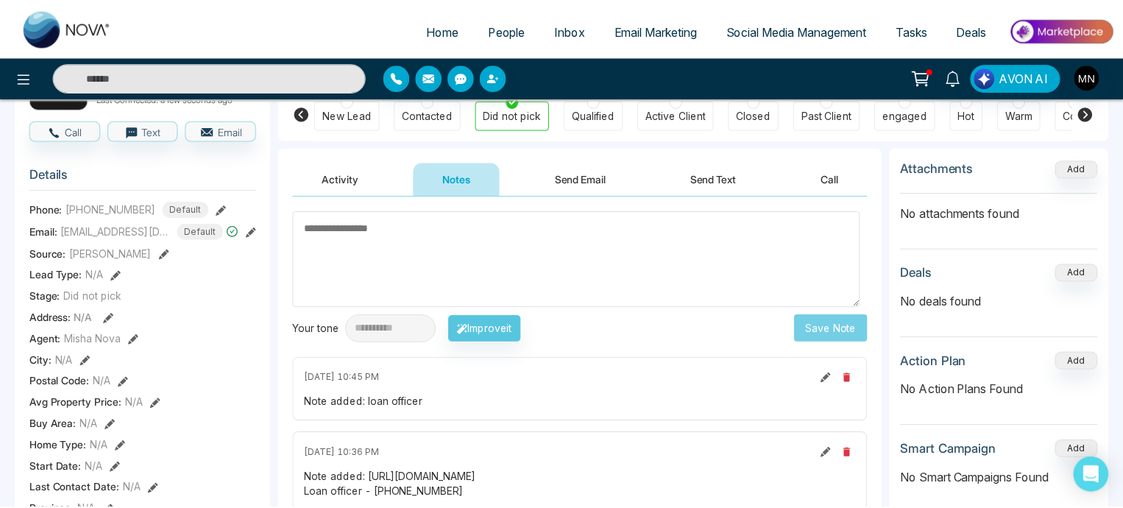
drag, startPoint x: 433, startPoint y: 394, endPoint x: 811, endPoint y: 272, distance: 397.3
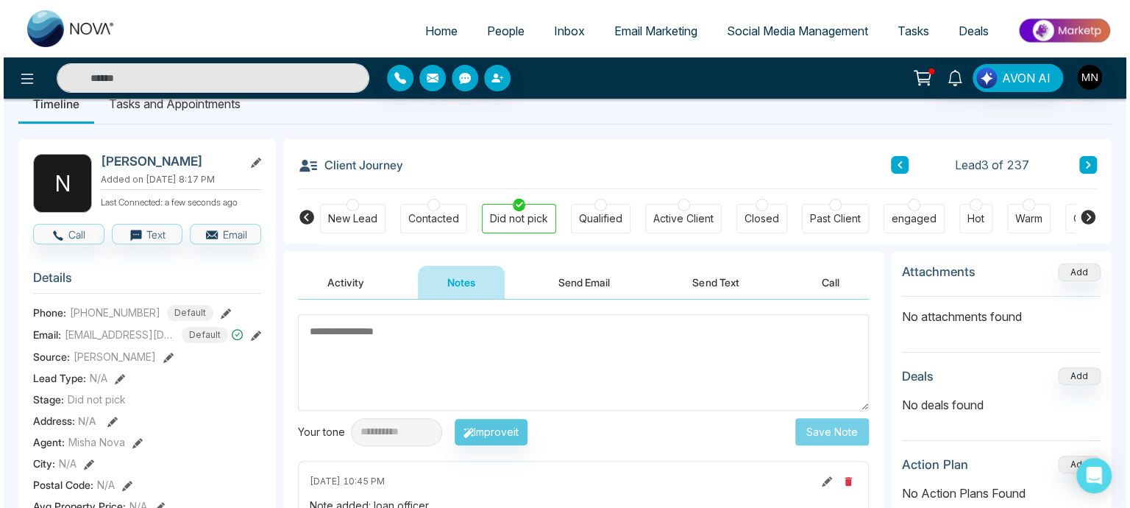
scroll to position [8, 0]
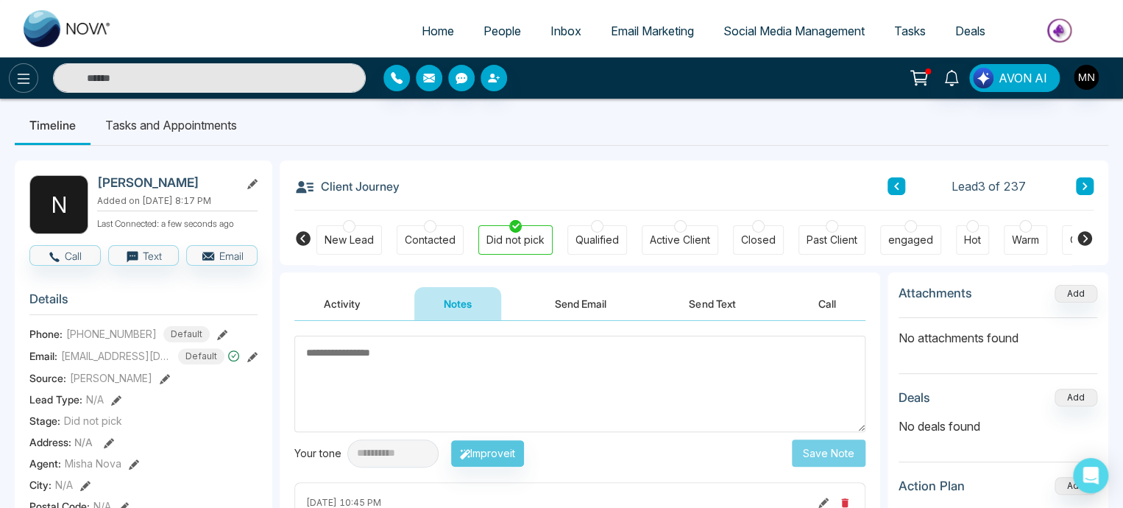
click at [20, 82] on icon at bounding box center [24, 79] width 18 height 18
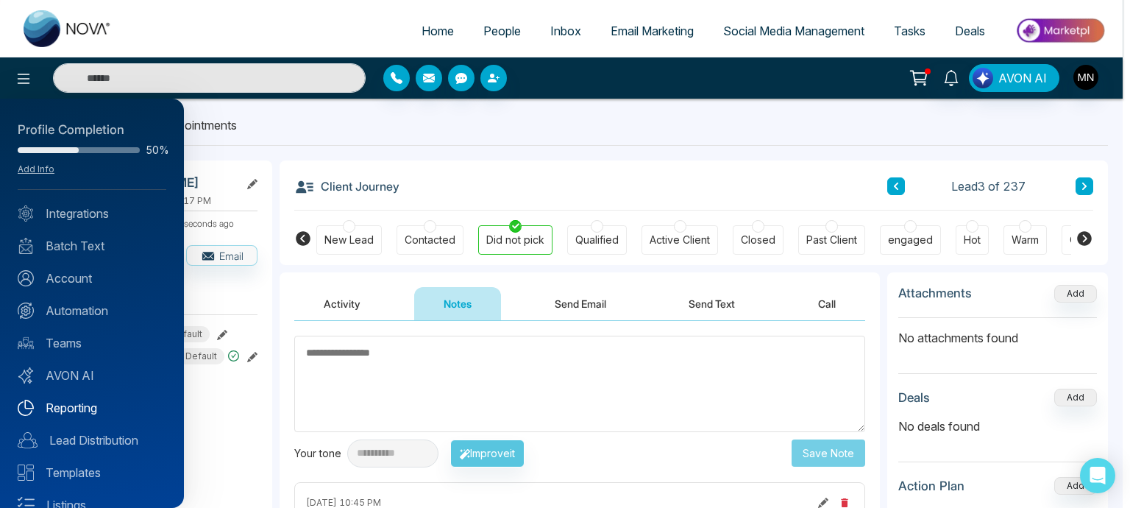
scroll to position [88, 0]
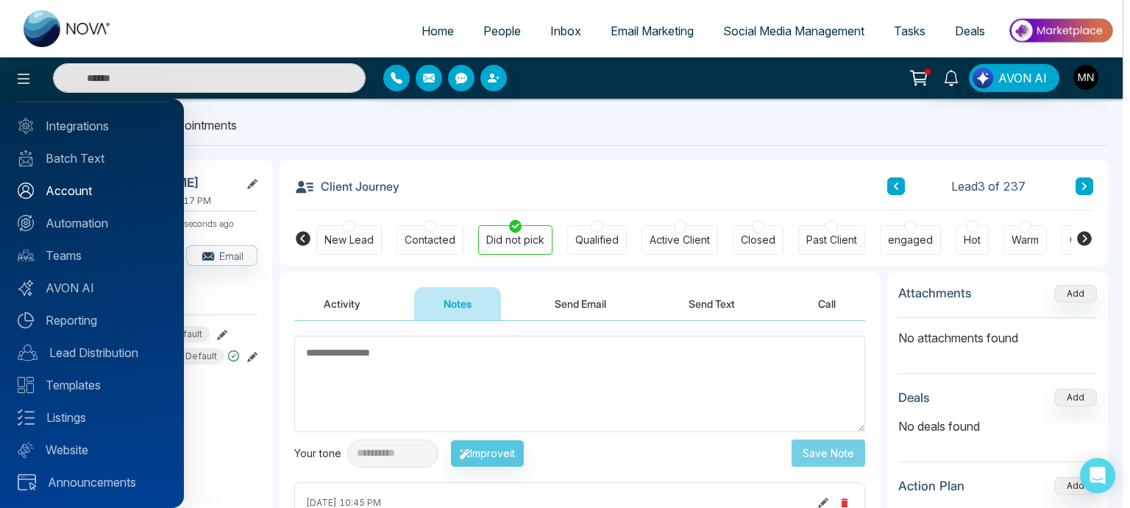
click at [77, 191] on link "Account" at bounding box center [92, 191] width 149 height 18
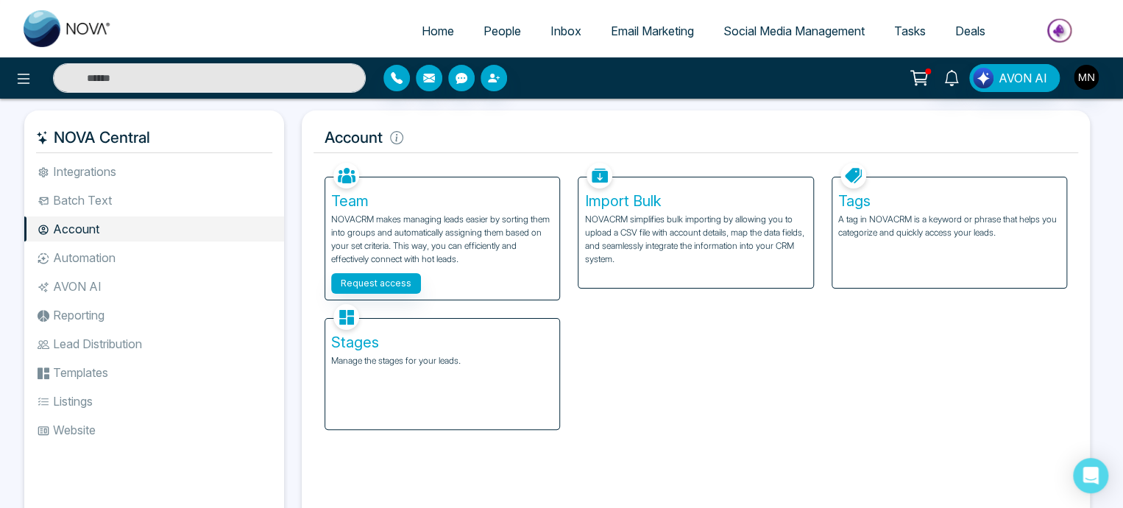
click at [347, 345] on h5 "Stages" at bounding box center [442, 342] width 222 height 18
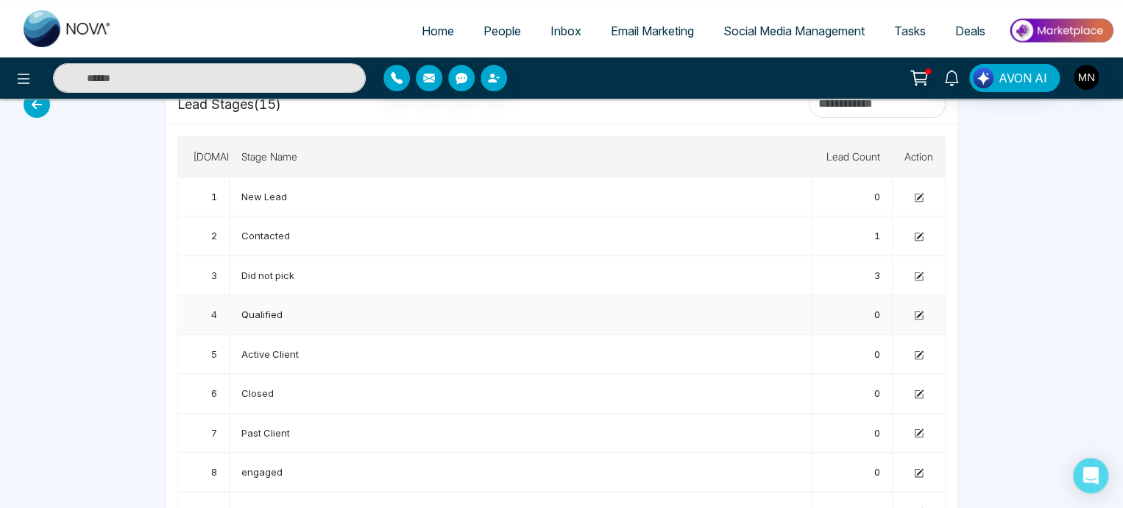
scroll to position [59, 0]
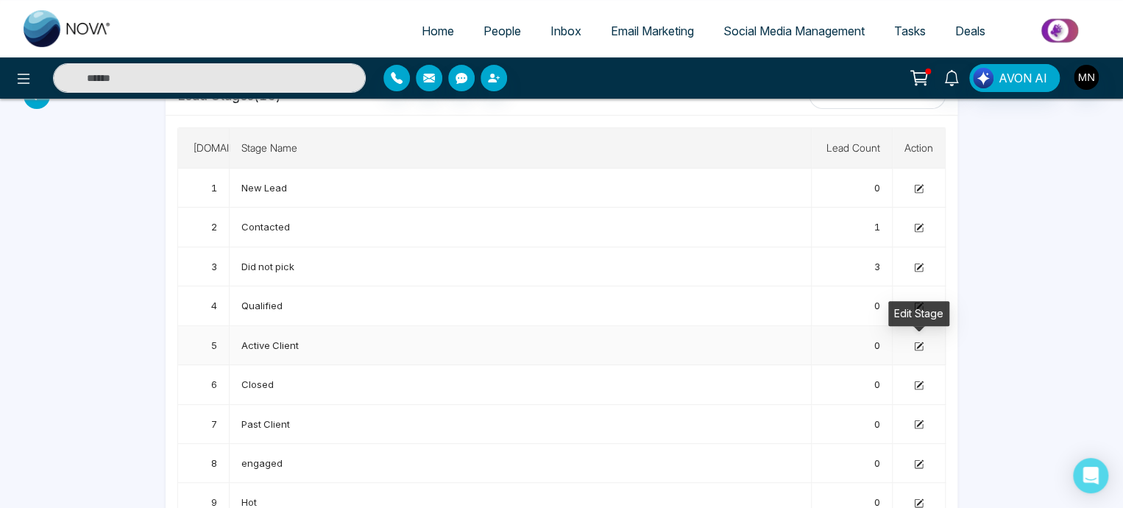
click at [914, 344] on icon at bounding box center [919, 346] width 10 height 10
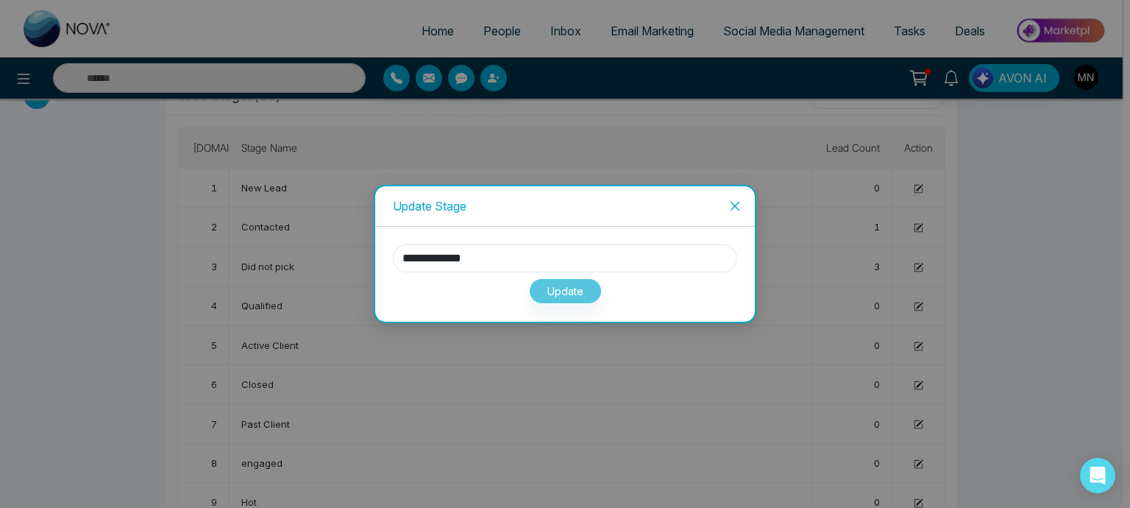
click at [480, 266] on input "**********" at bounding box center [565, 258] width 344 height 28
type input "**********"
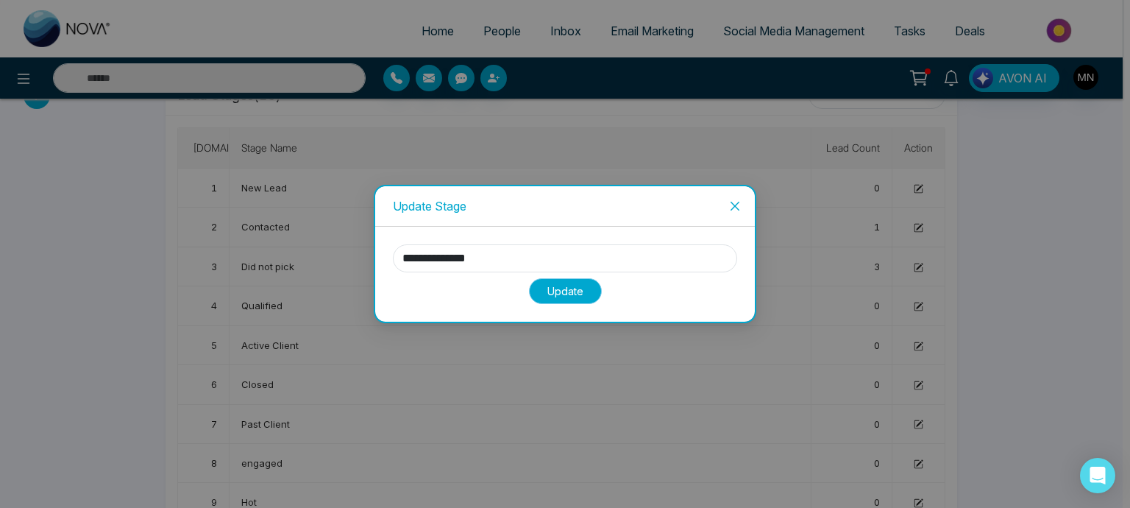
click at [545, 292] on button "Update" at bounding box center [565, 291] width 73 height 26
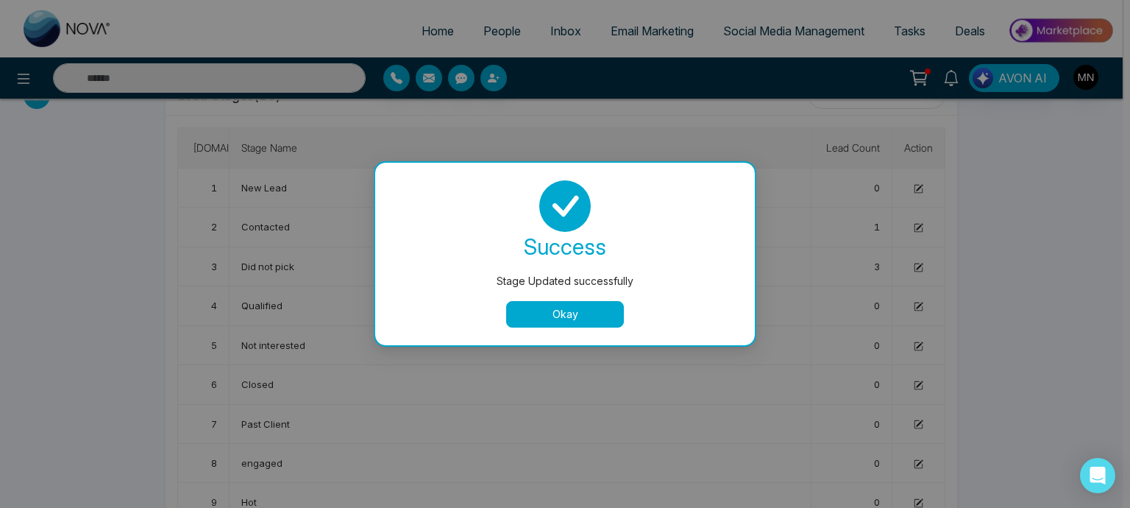
click at [595, 314] on button "Okay" at bounding box center [565, 314] width 118 height 26
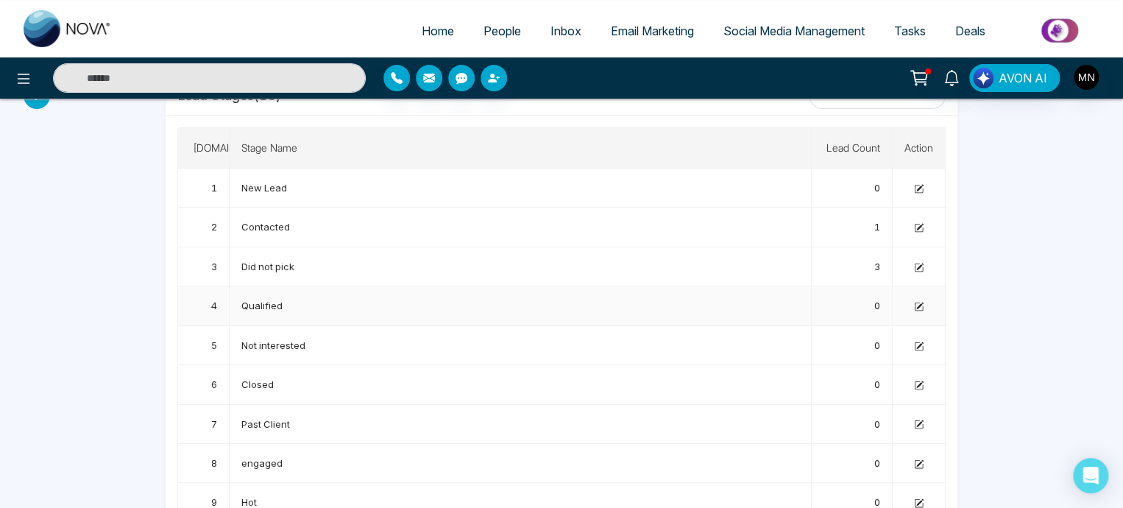
click at [929, 301] on td at bounding box center [919, 305] width 53 height 39
click at [922, 302] on icon at bounding box center [919, 305] width 7 height 7
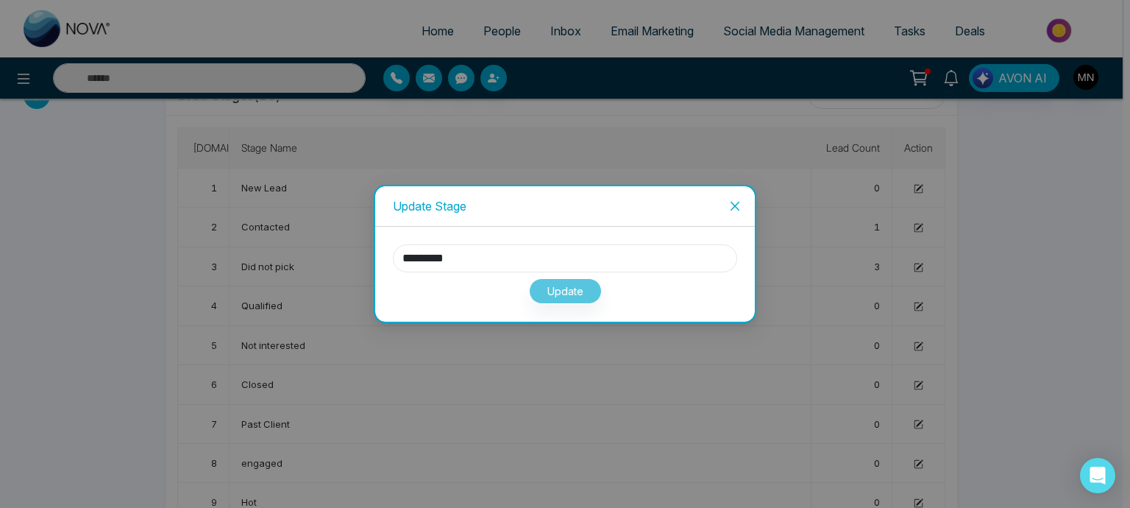
click at [457, 255] on input "*********" at bounding box center [565, 258] width 344 height 28
type input "**********"
click at [559, 292] on button "Update" at bounding box center [565, 291] width 73 height 26
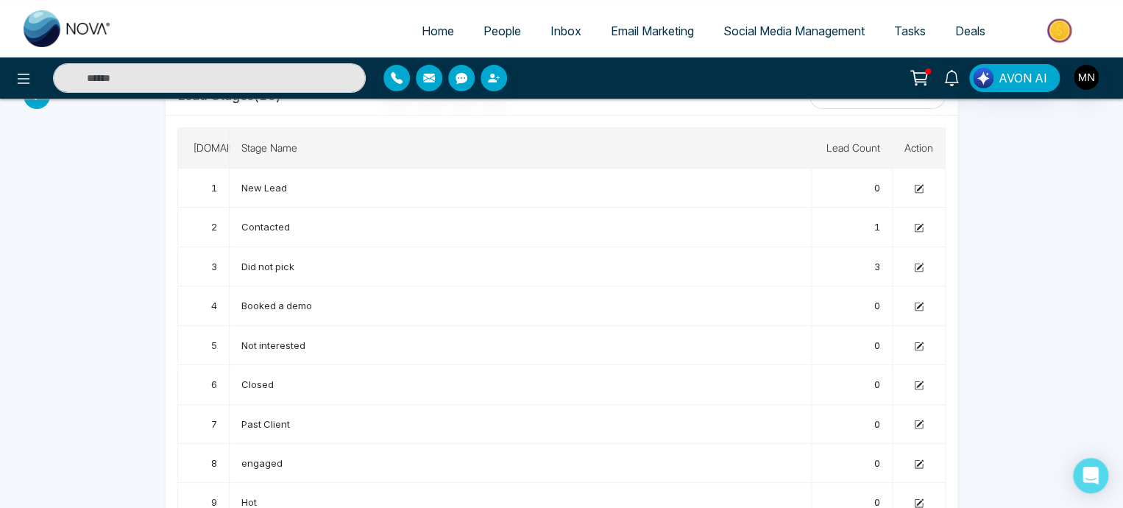
click at [506, 36] on span "People" at bounding box center [503, 31] width 38 height 15
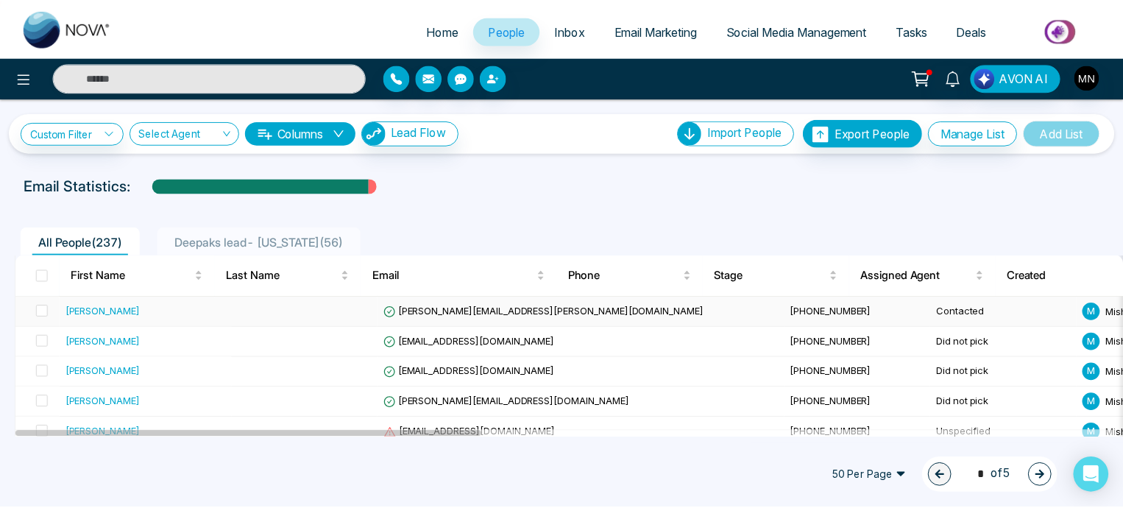
scroll to position [54, 0]
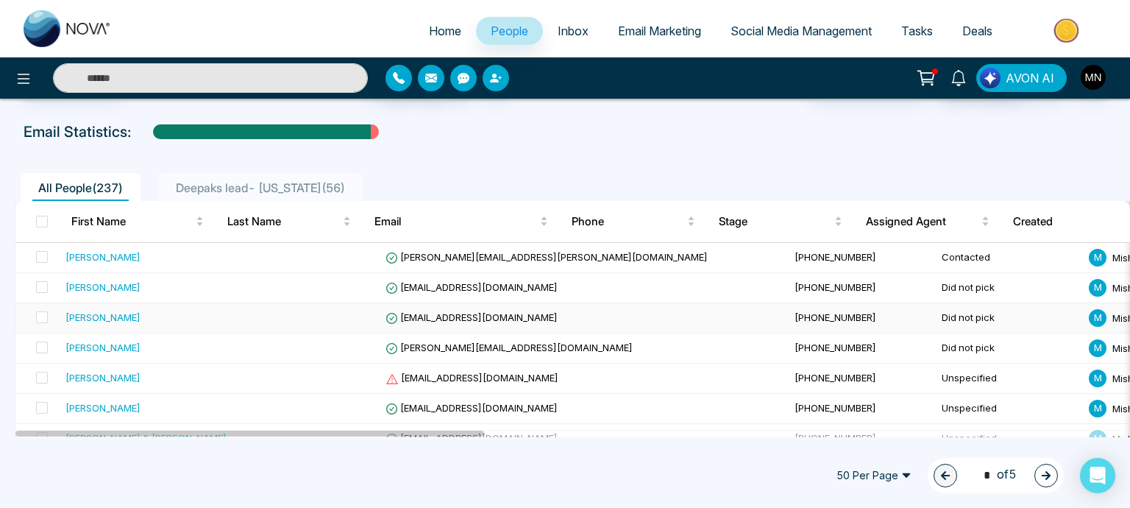
click at [94, 318] on div "[PERSON_NAME]" at bounding box center [103, 317] width 75 height 15
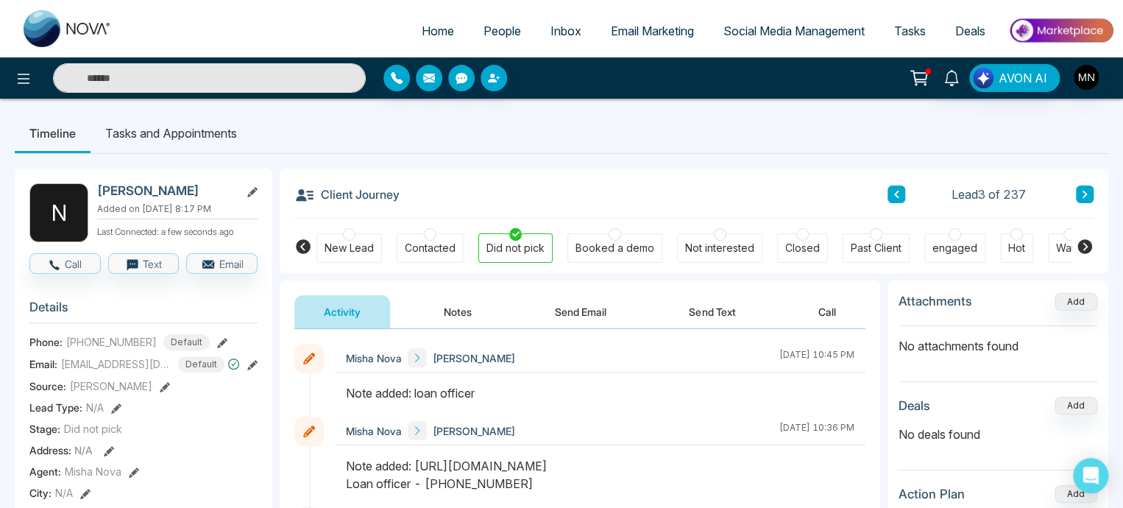
click at [677, 245] on div "Not interested" at bounding box center [719, 247] width 85 height 29
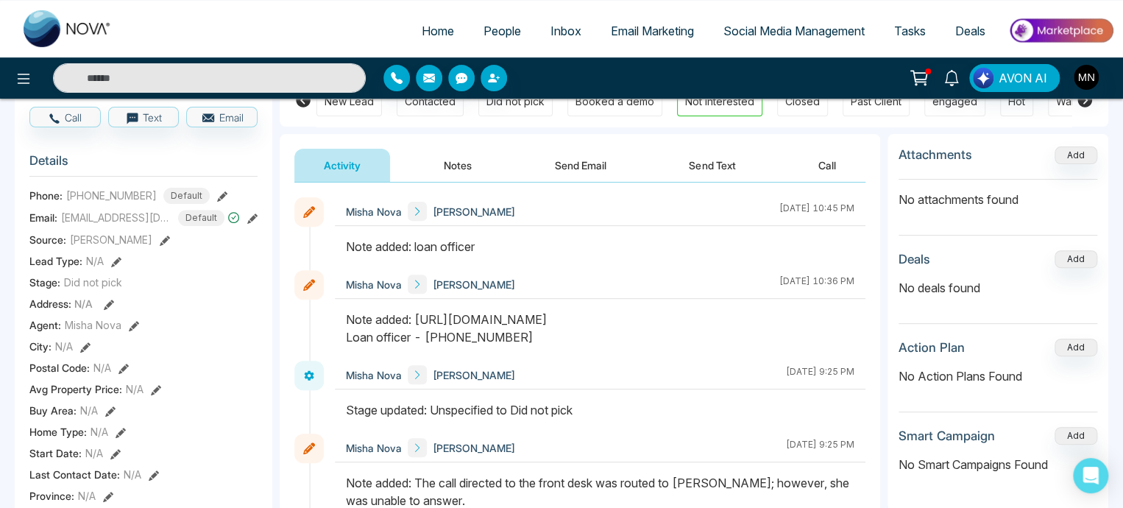
scroll to position [147, 0]
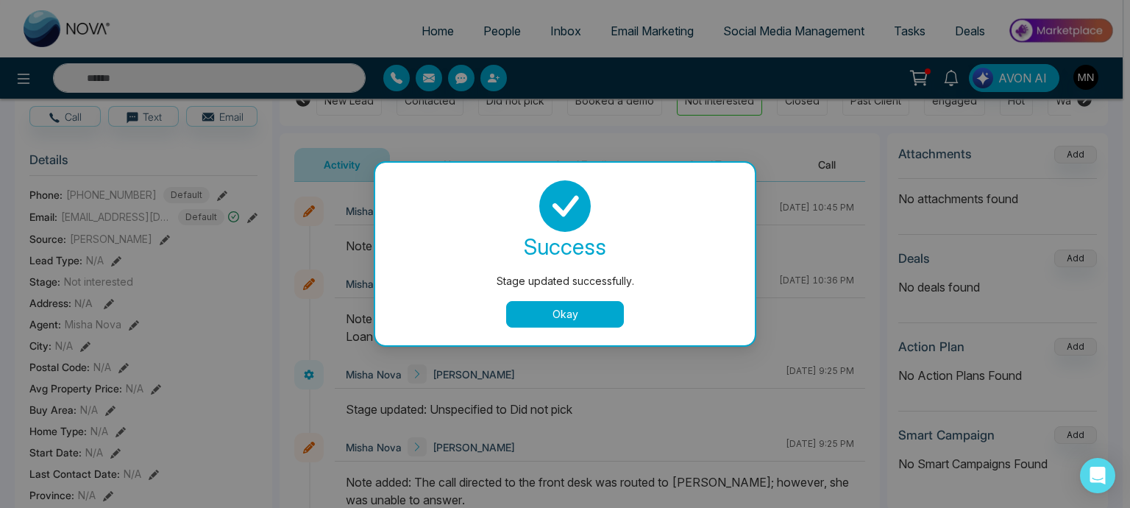
click at [581, 314] on button "Okay" at bounding box center [565, 314] width 118 height 26
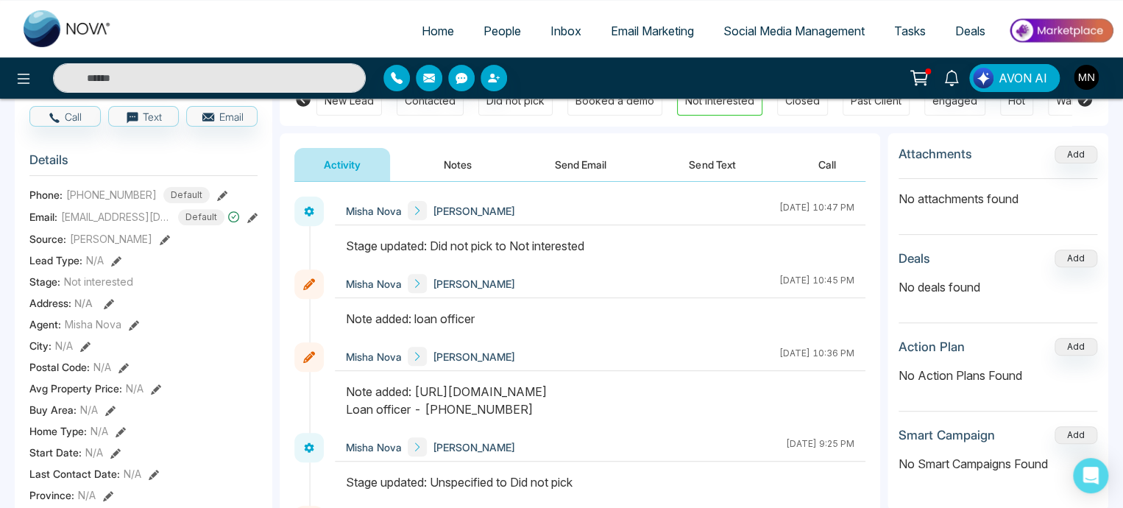
click at [641, 29] on span "Email Marketing" at bounding box center [652, 31] width 83 height 15
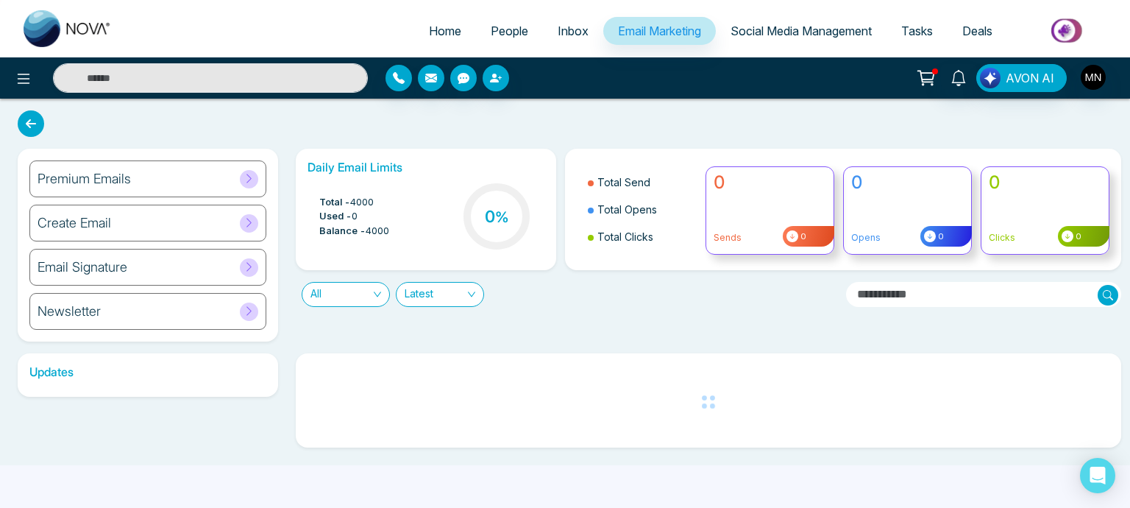
click at [231, 278] on div "Email Signature" at bounding box center [147, 267] width 237 height 37
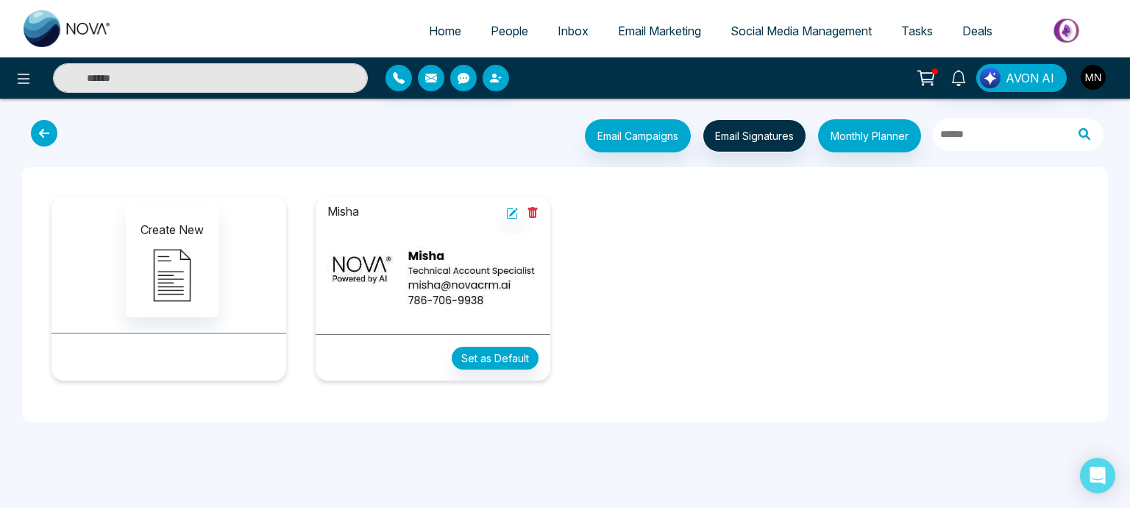
click at [465, 292] on img at bounding box center [433, 277] width 211 height 89
click at [472, 268] on img at bounding box center [433, 277] width 211 height 89
click at [476, 352] on button "Set as Default" at bounding box center [495, 358] width 87 height 23
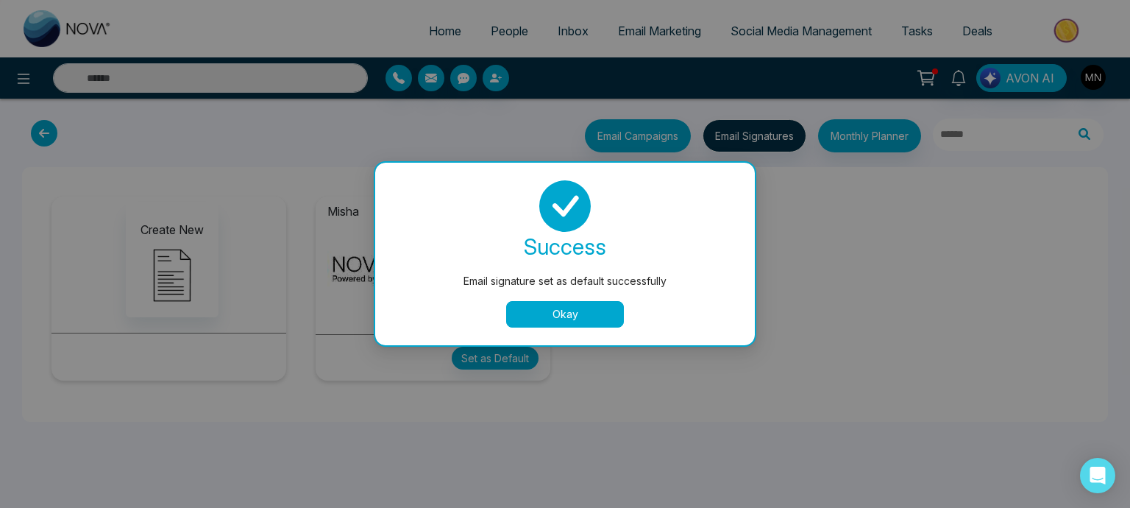
click at [570, 313] on button "Okay" at bounding box center [565, 314] width 118 height 26
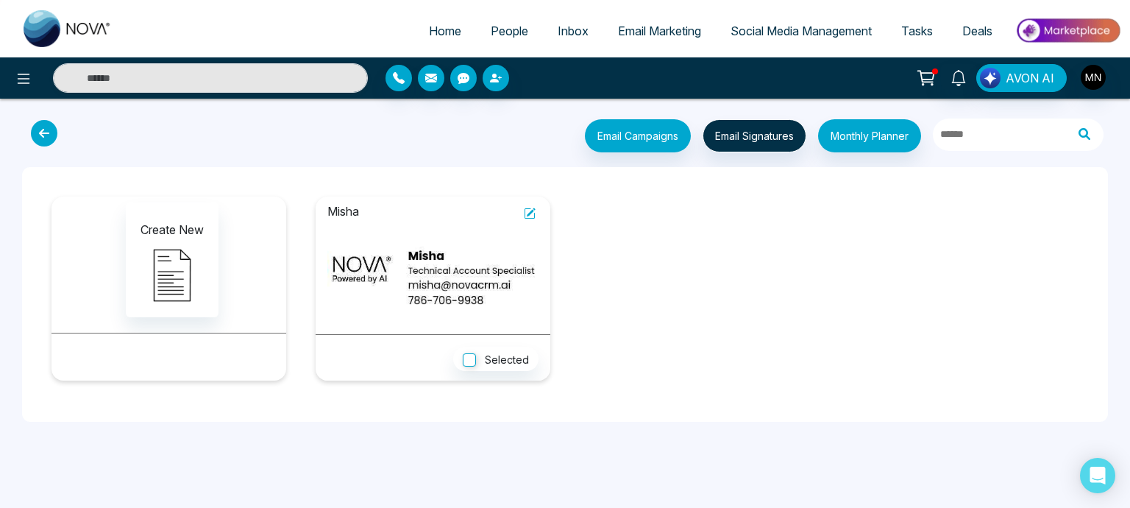
click at [531, 208] on icon at bounding box center [530, 214] width 12 height 12
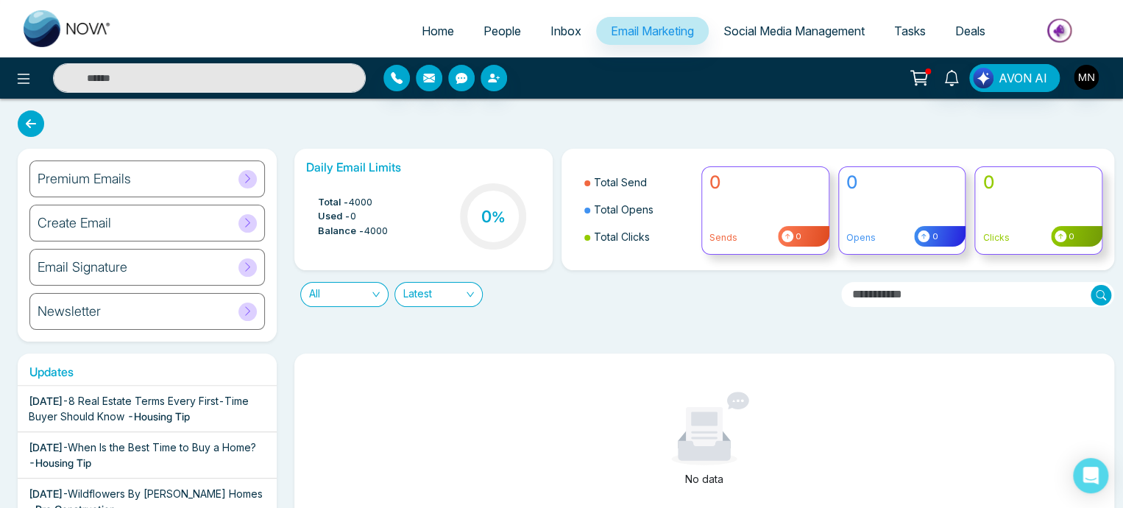
click at [492, 34] on span "People" at bounding box center [503, 31] width 38 height 15
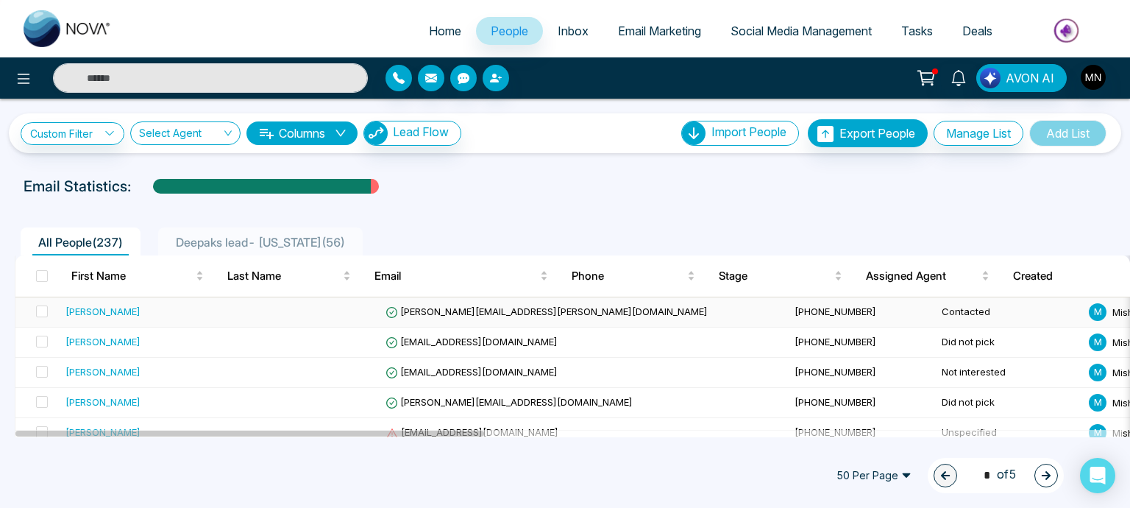
click at [120, 307] on div "[PERSON_NAME]" at bounding box center [103, 311] width 75 height 15
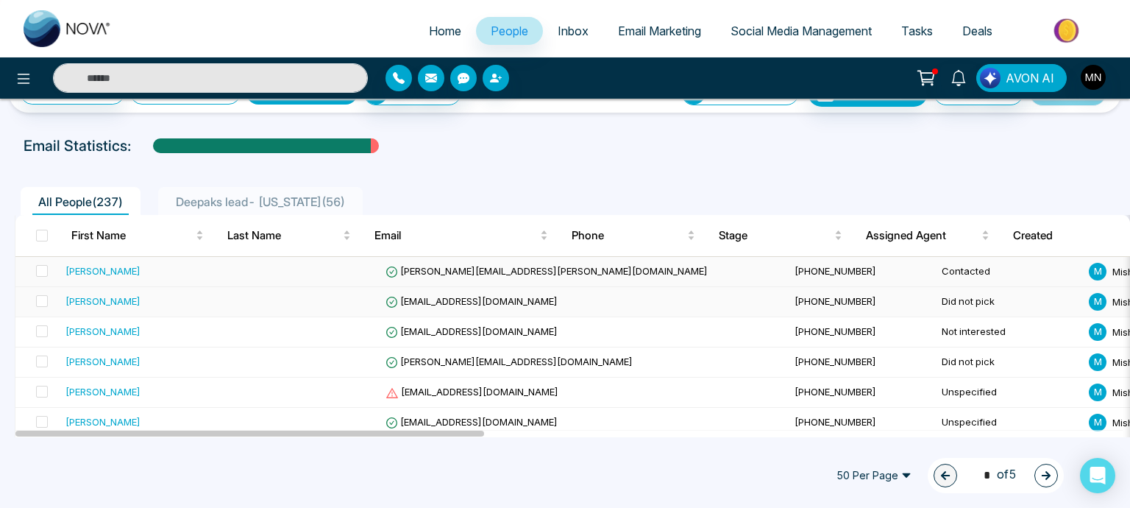
scroll to position [40, 0]
click at [228, 200] on span "Deepaks lead- [US_STATE] ( 56 )" at bounding box center [260, 201] width 181 height 15
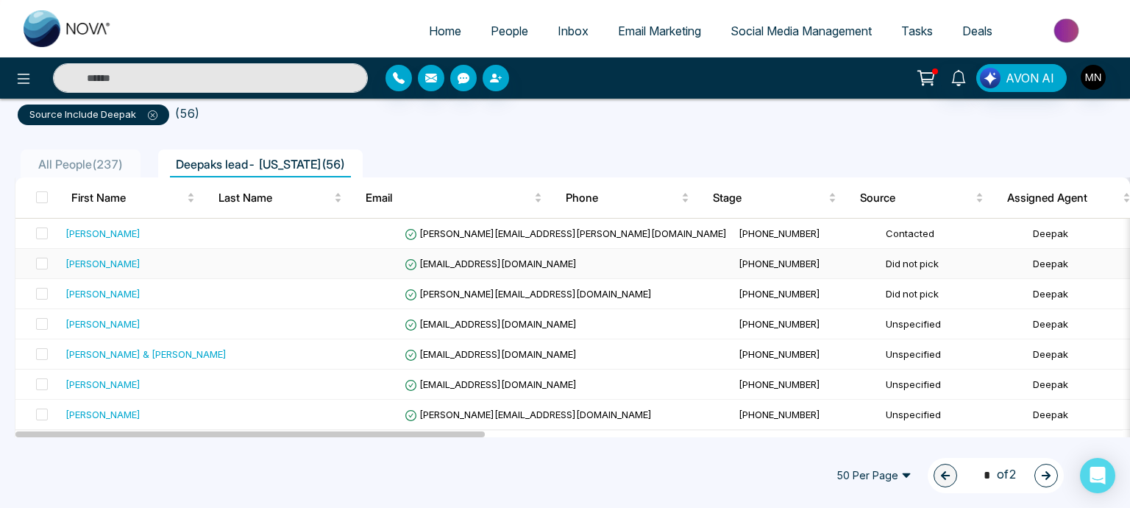
click at [96, 266] on div "[PERSON_NAME]" at bounding box center [103, 263] width 75 height 15
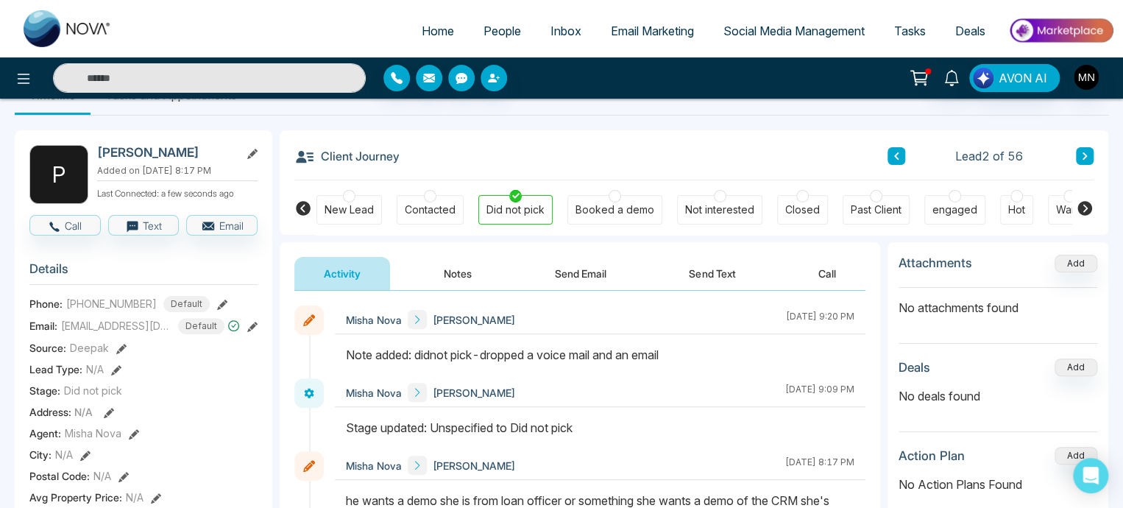
scroll to position [38, 0]
click at [582, 283] on button "Send Email" at bounding box center [580, 274] width 110 height 33
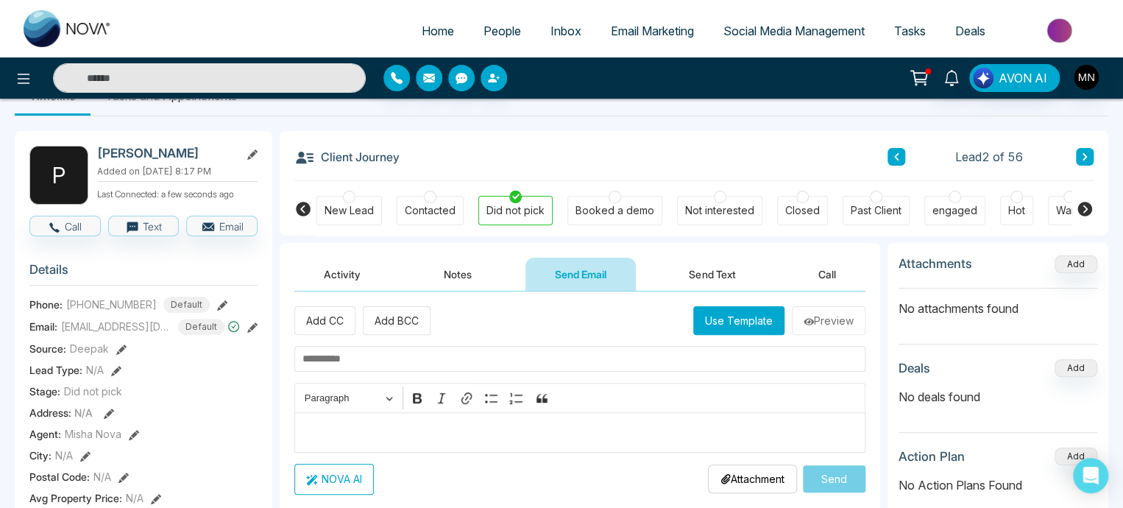
click at [350, 428] on p "Editor editing area: main" at bounding box center [580, 432] width 556 height 18
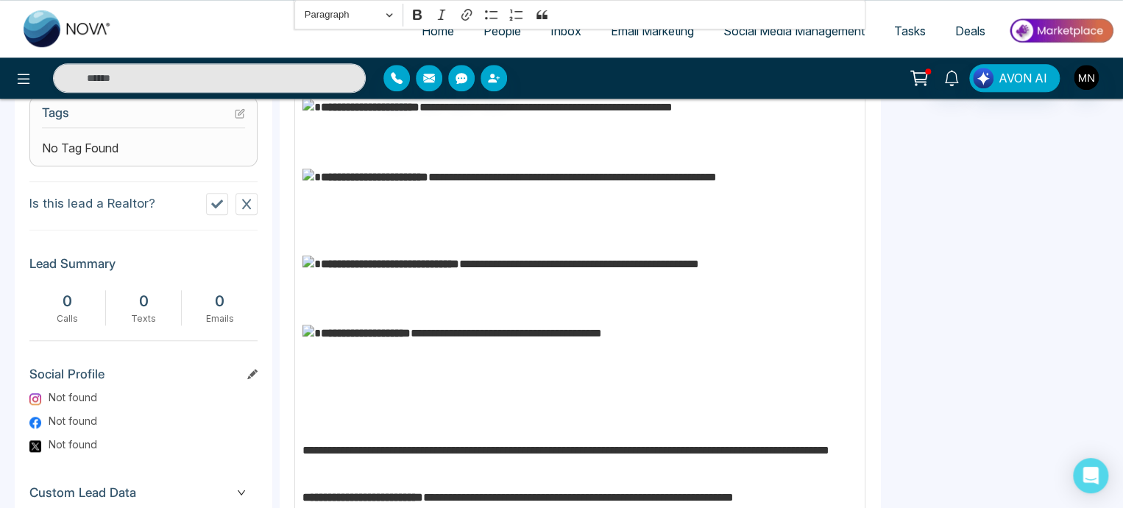
scroll to position [253, 0]
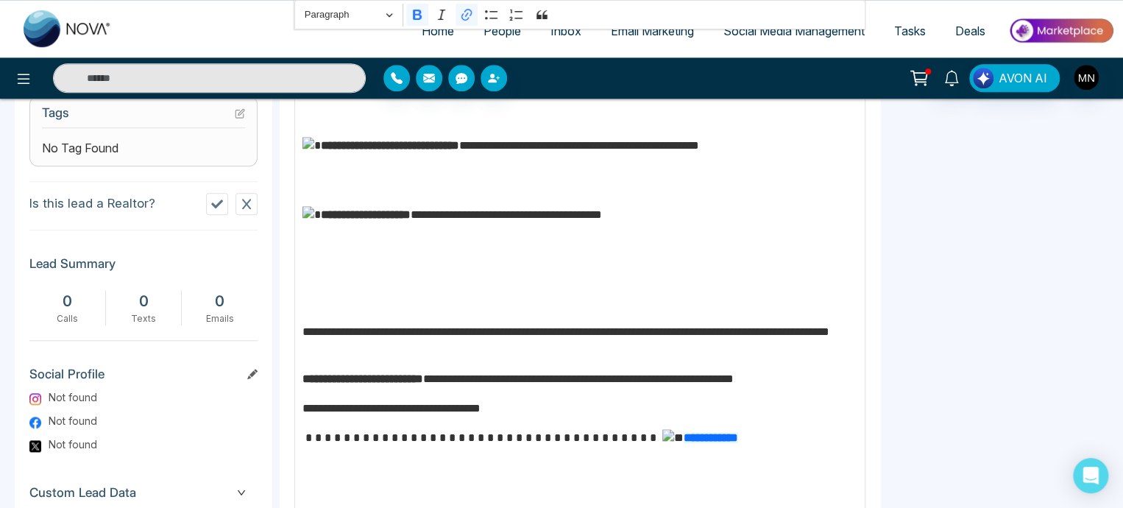
click at [600, 450] on p "**********" at bounding box center [576, 457] width 548 height 57
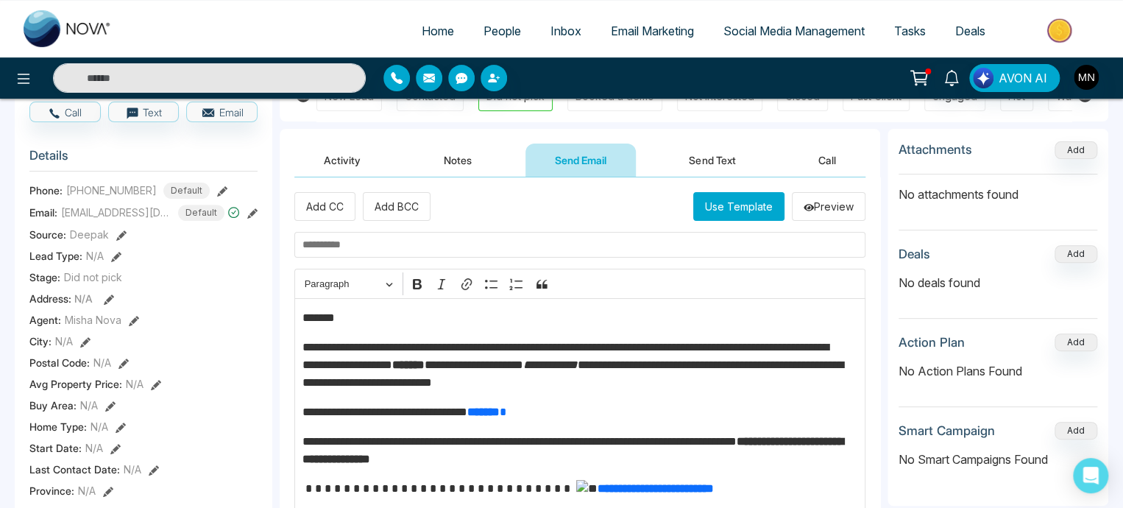
scroll to position [150, 0]
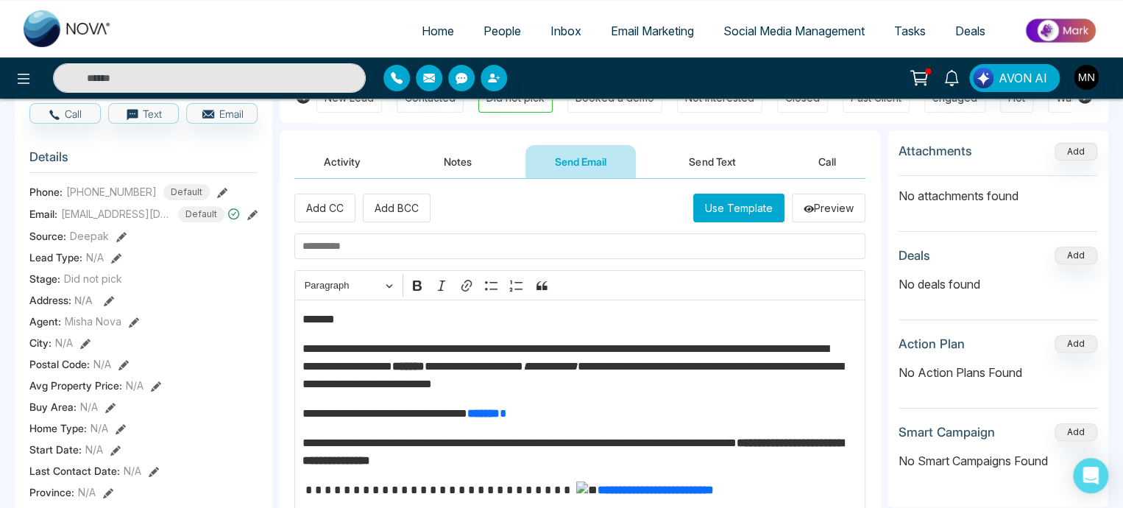
click at [632, 36] on span "Email Marketing" at bounding box center [652, 31] width 83 height 15
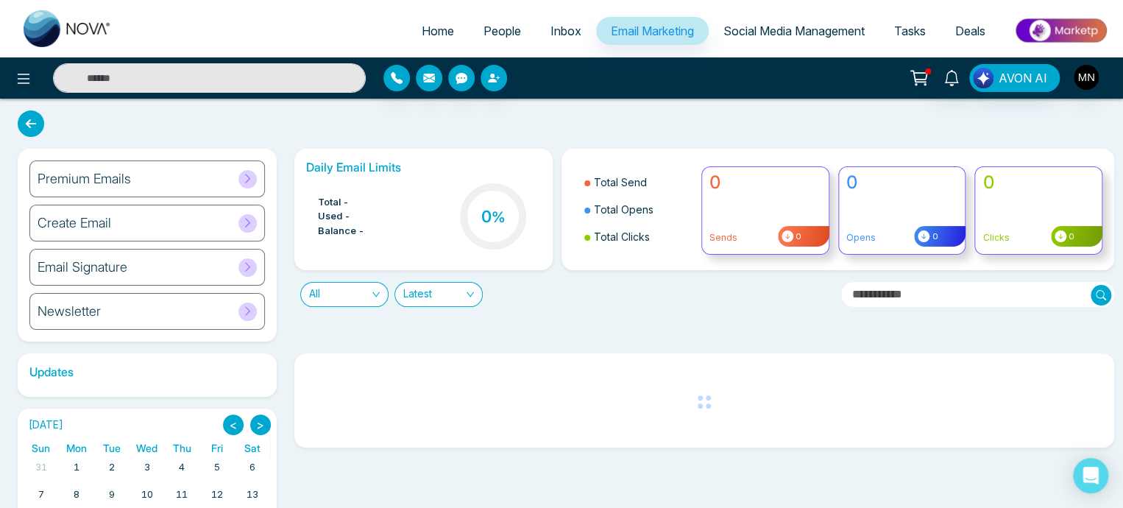
click at [244, 226] on icon at bounding box center [247, 222] width 11 height 11
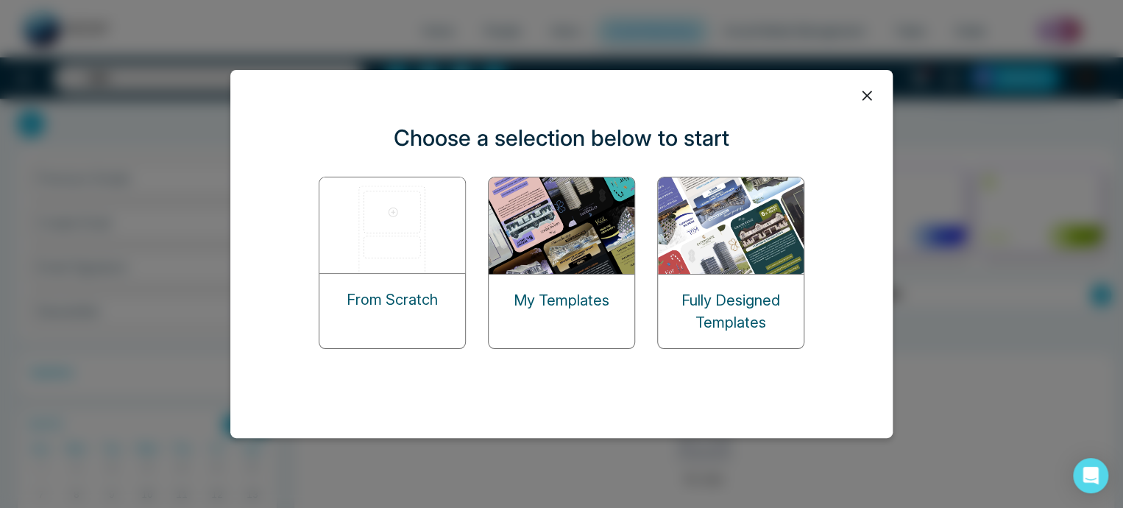
click at [397, 248] on img at bounding box center [392, 225] width 147 height 96
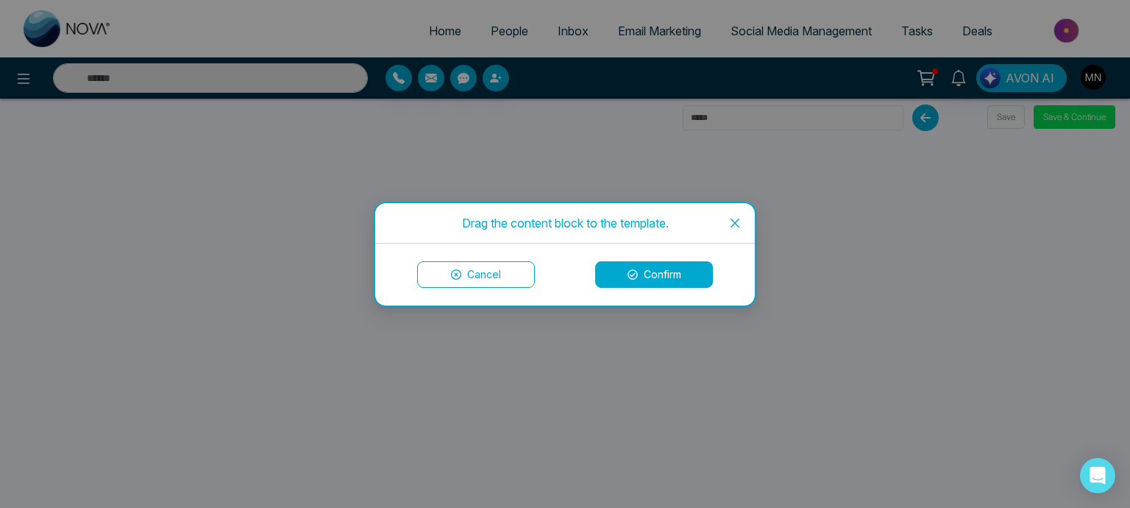
drag, startPoint x: 472, startPoint y: 224, endPoint x: 500, endPoint y: 261, distance: 45.8
click at [500, 261] on div "Drag the content block to the template. Cancel Confirm" at bounding box center [565, 254] width 1130 height 508
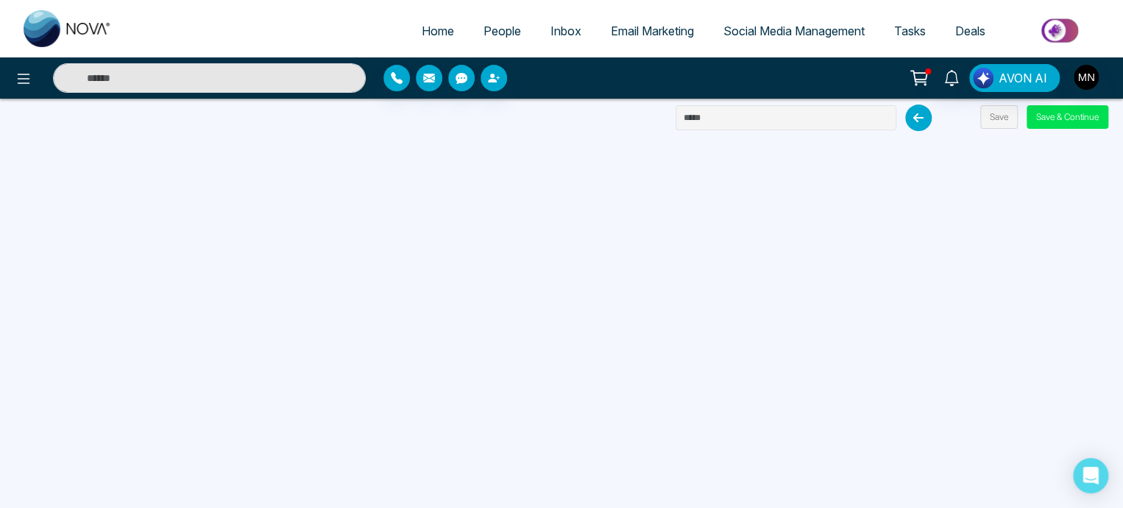
click at [498, 30] on span "People" at bounding box center [503, 31] width 38 height 15
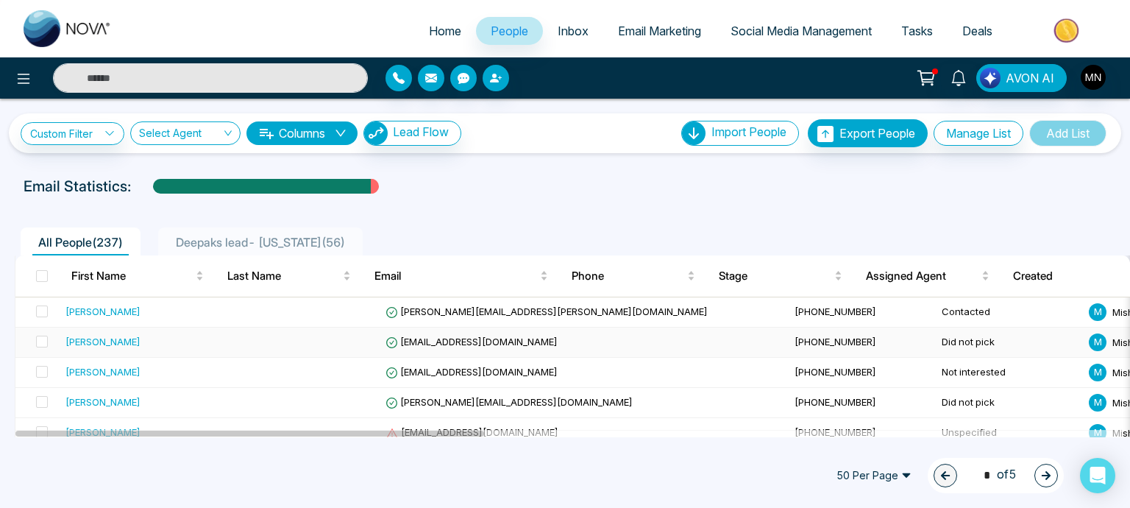
click at [113, 342] on div "[PERSON_NAME]" at bounding box center [103, 341] width 75 height 15
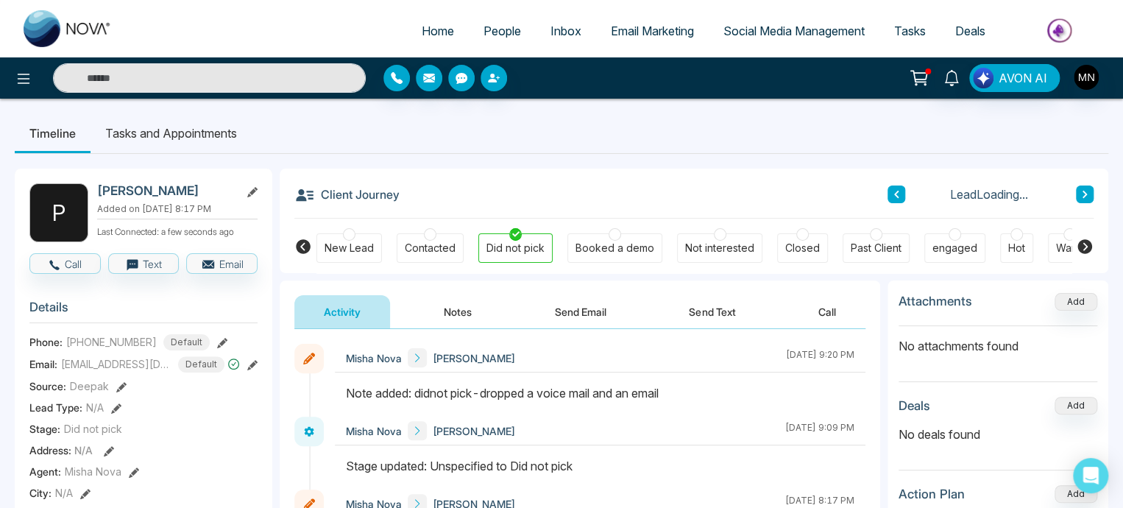
click at [570, 303] on button "Send Email" at bounding box center [580, 311] width 110 height 33
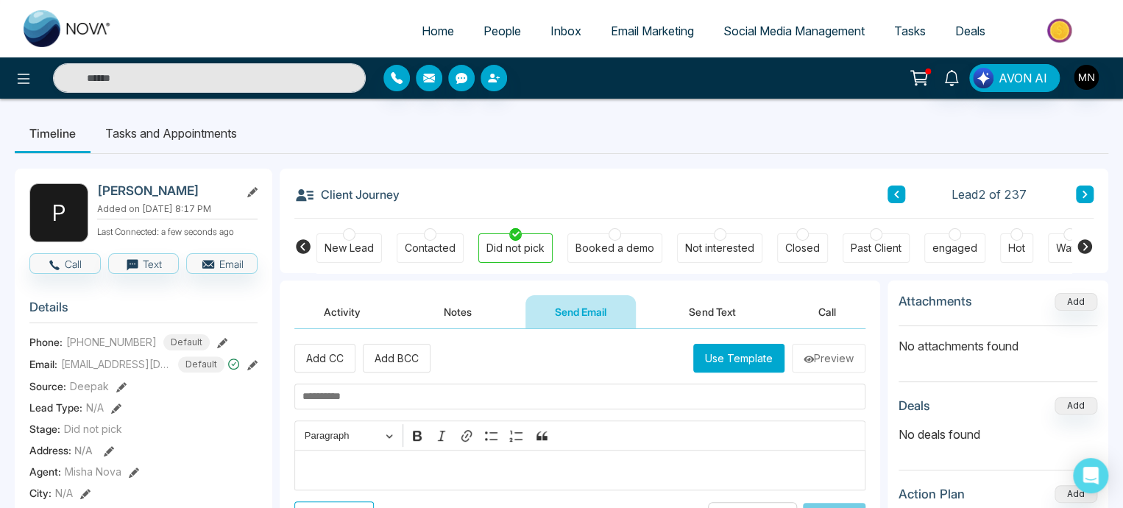
click at [322, 472] on p "Editor editing area: main" at bounding box center [580, 470] width 556 height 18
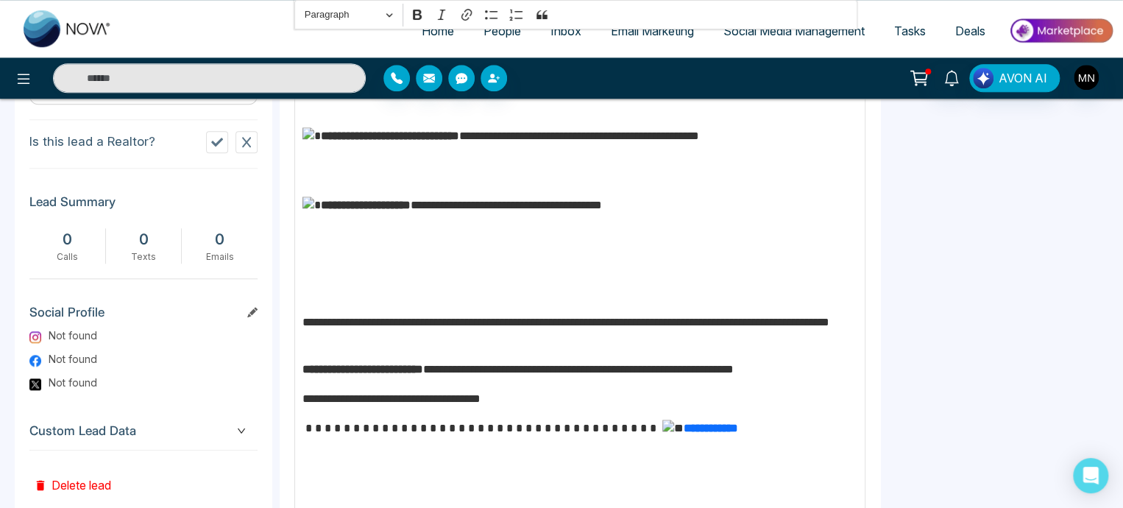
scroll to position [692, 0]
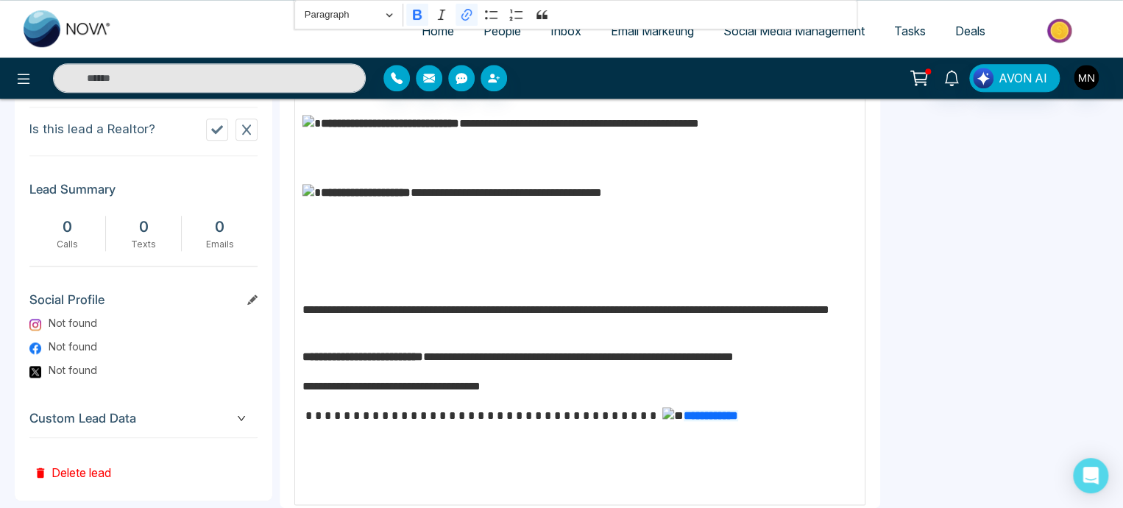
click at [598, 429] on p "**********" at bounding box center [576, 435] width 548 height 57
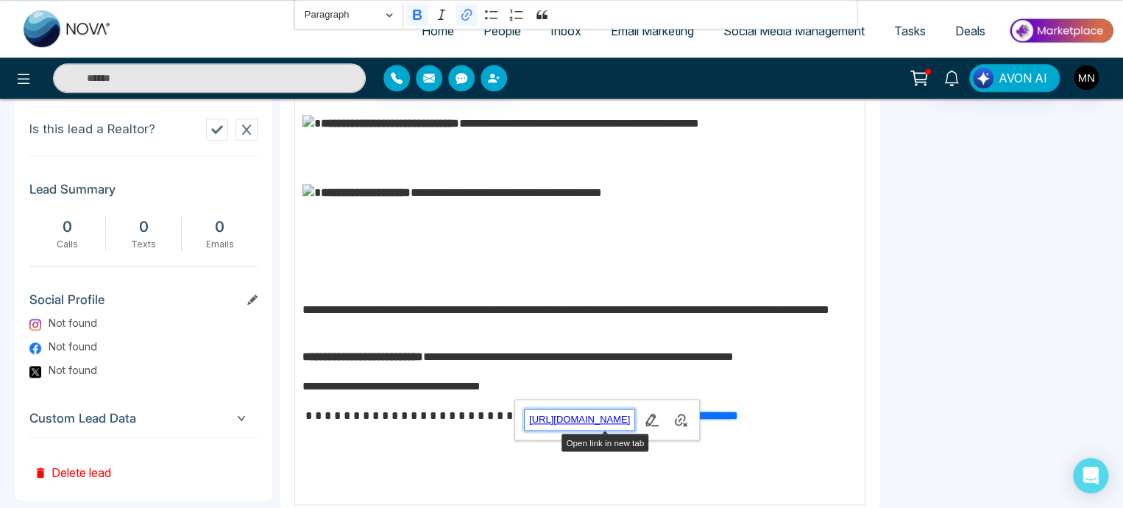
click at [598, 429] on link "http://calendly.com/deepak-novacrm" at bounding box center [580, 419] width 112 height 23
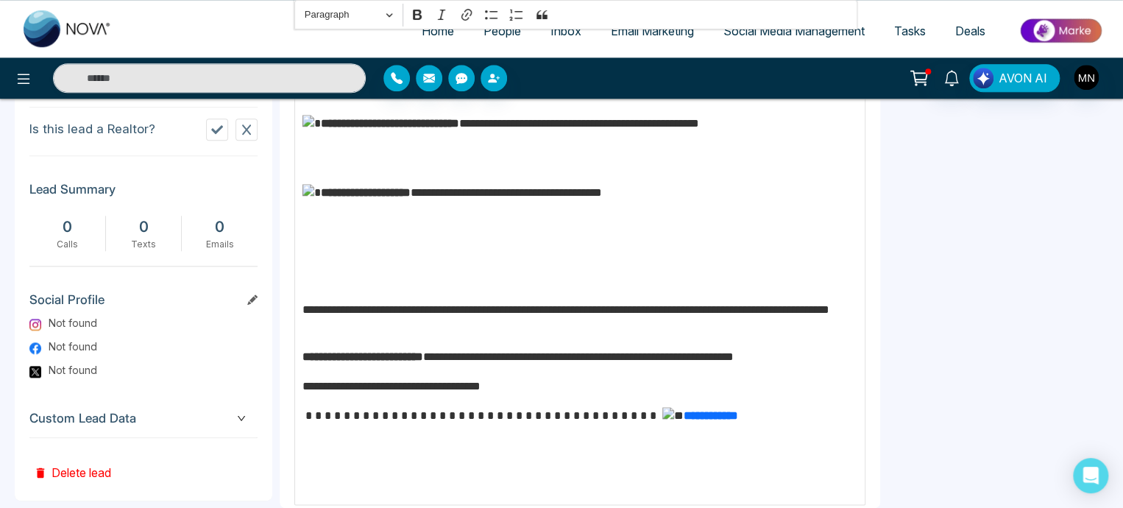
click at [459, 476] on p "Editor editing area: main" at bounding box center [580, 485] width 556 height 18
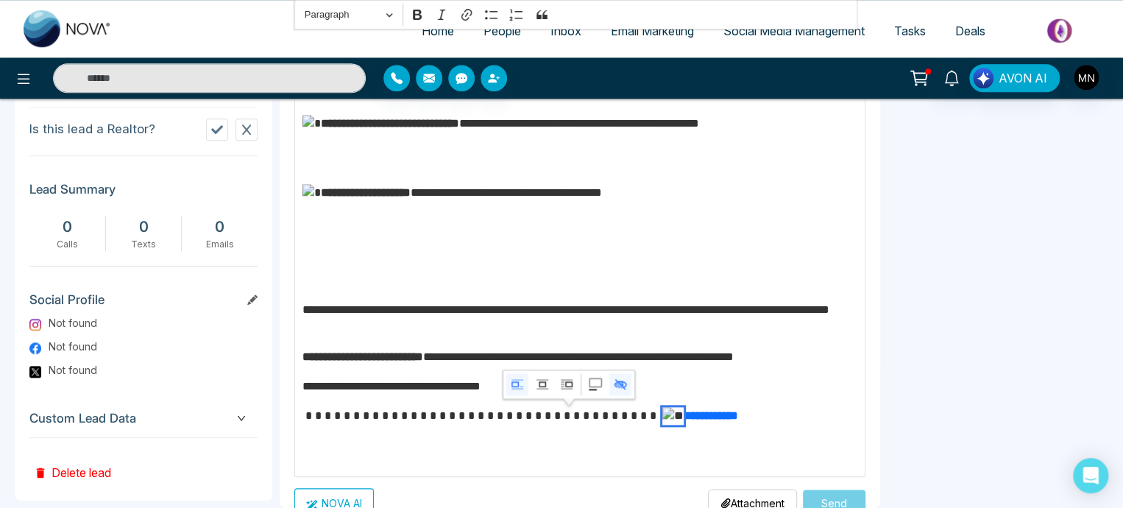
click at [662, 425] on img "Editor editing area: main" at bounding box center [672, 416] width 21 height 18
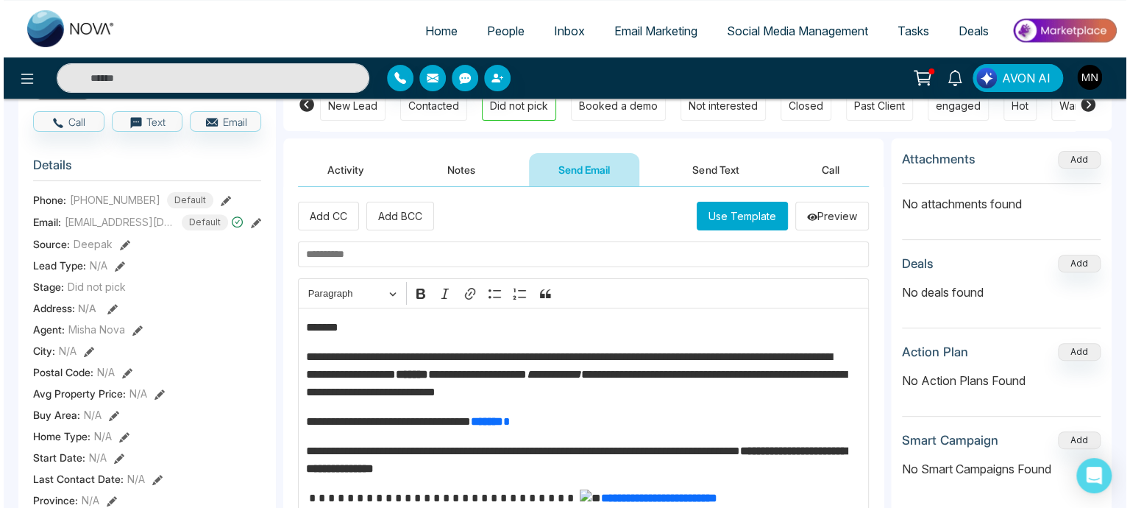
scroll to position [139, 0]
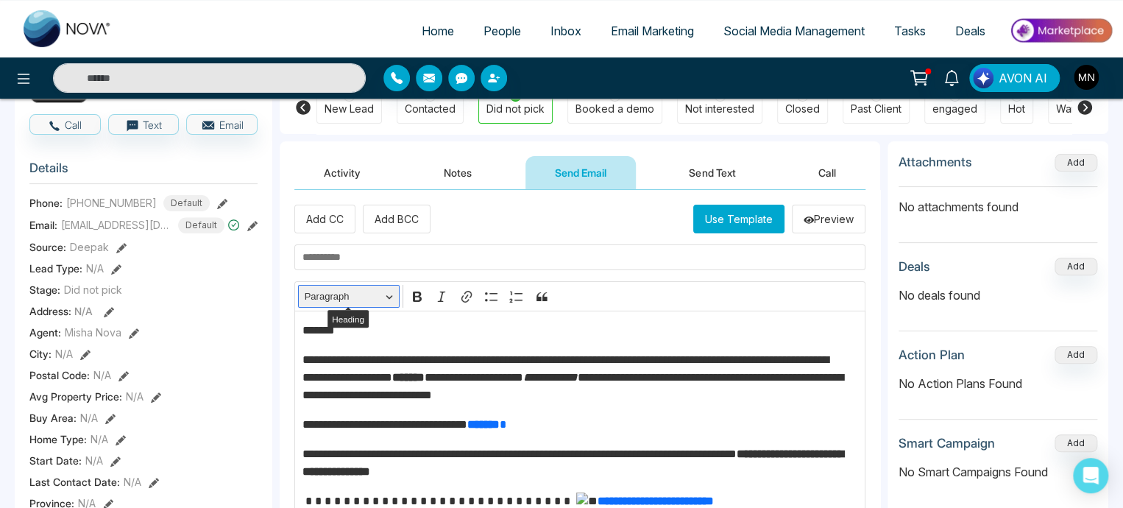
click at [384, 297] on button "Paragraph" at bounding box center [349, 296] width 102 height 23
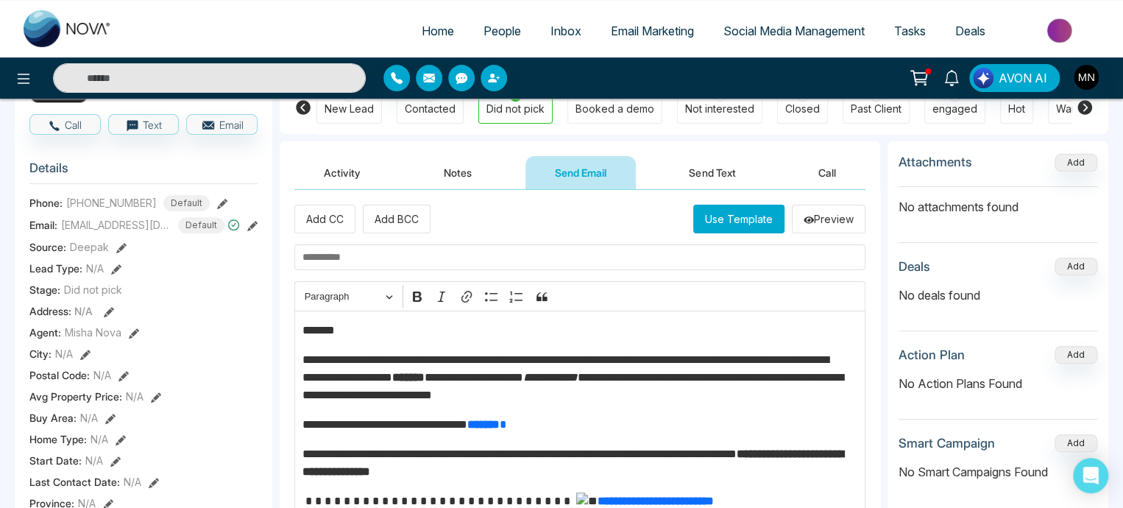
click at [540, 360] on p "**********" at bounding box center [576, 377] width 548 height 53
click at [804, 224] on icon at bounding box center [809, 220] width 10 height 10
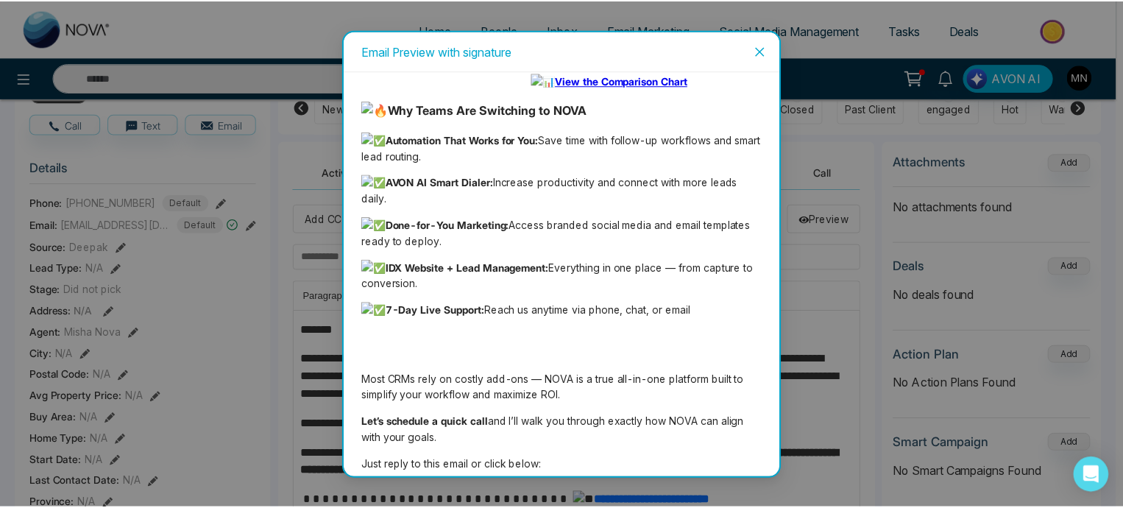
scroll to position [0, 0]
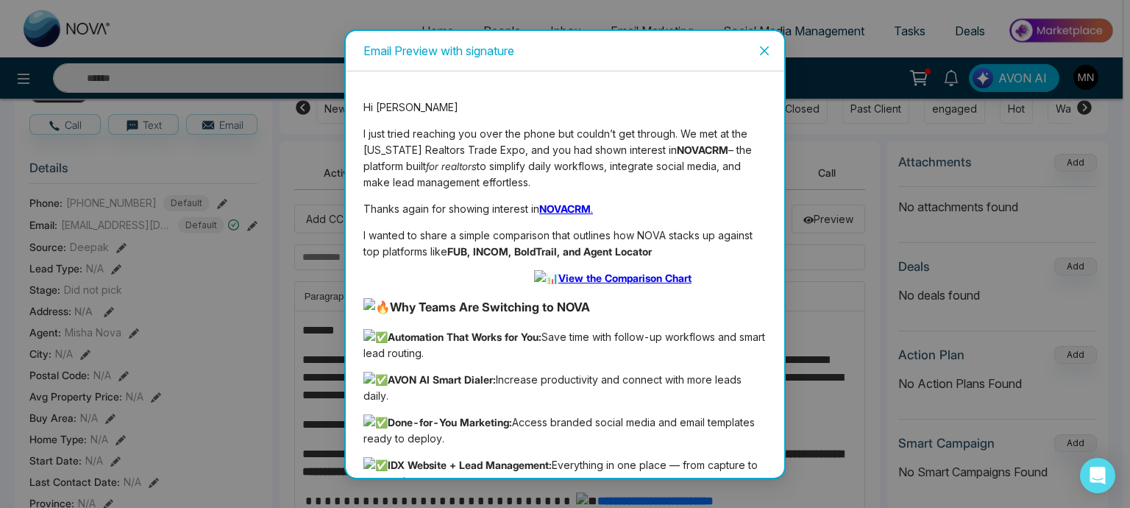
click at [760, 53] on icon "close" at bounding box center [765, 51] width 12 height 12
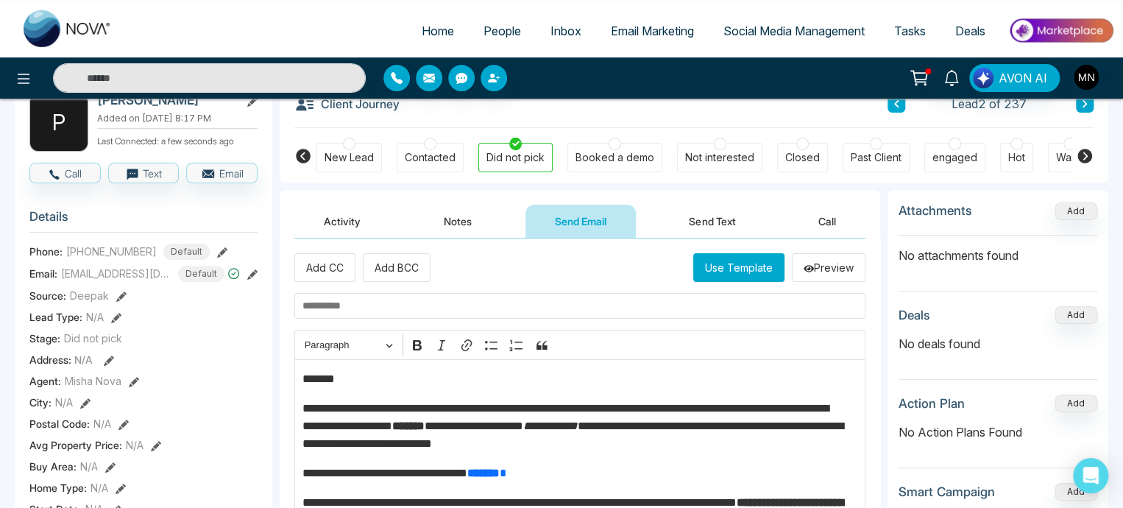
scroll to position [91, 0]
click at [358, 383] on p "*******" at bounding box center [576, 378] width 548 height 18
click at [353, 304] on input "text" at bounding box center [579, 305] width 571 height 26
paste input "**********"
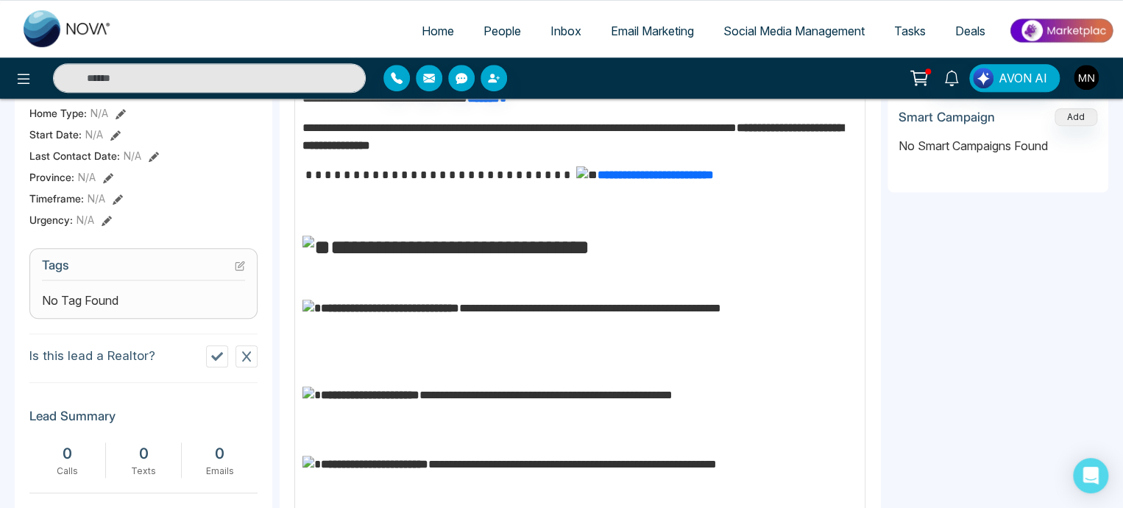
scroll to position [445, 0]
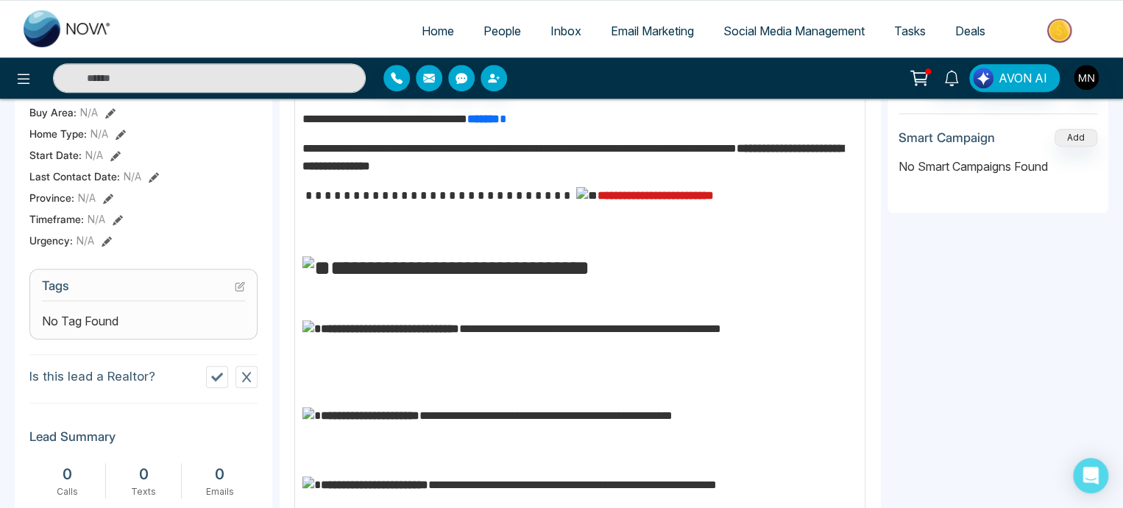
type input "**********"
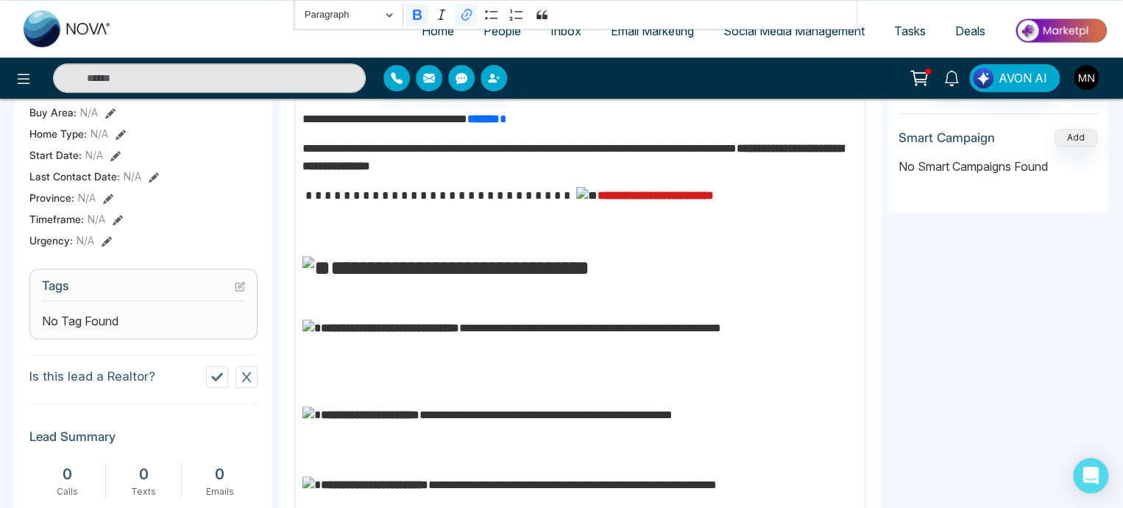
click at [615, 201] on strong "**********" at bounding box center [656, 195] width 116 height 11
click at [783, 241] on p "**********" at bounding box center [576, 215] width 548 height 57
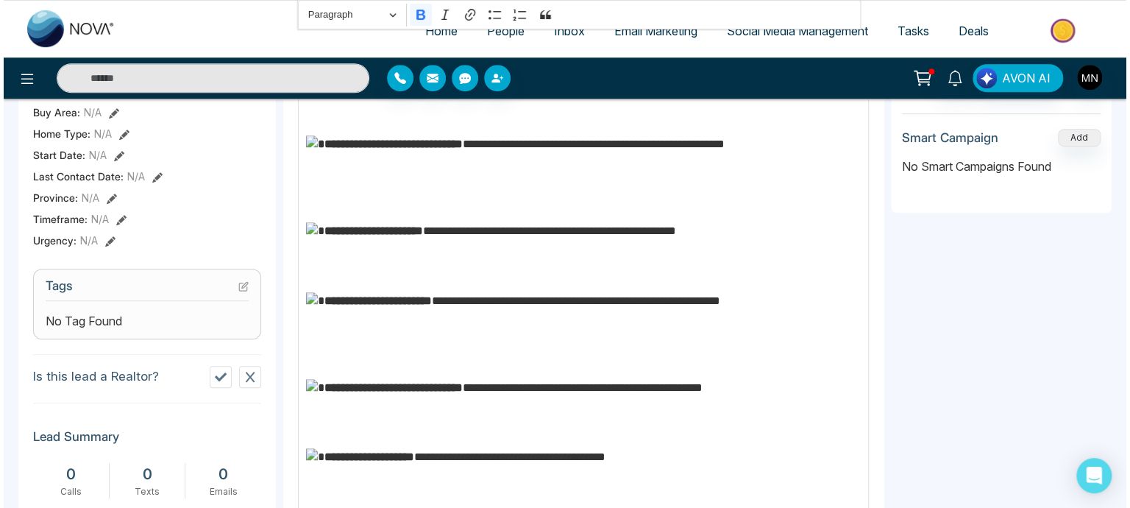
scroll to position [721, 0]
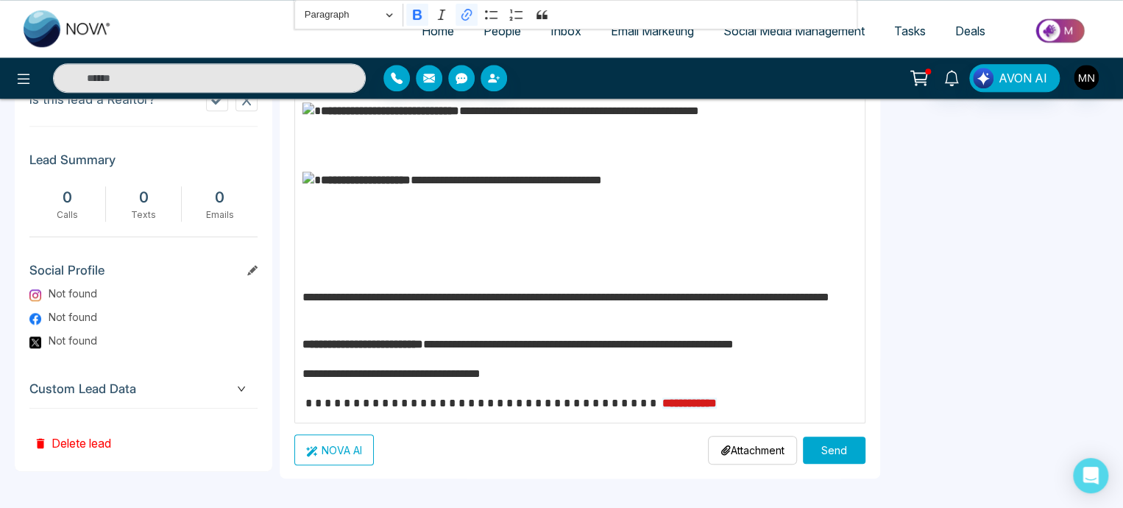
click at [662, 400] on strong "**********" at bounding box center [689, 402] width 54 height 11
click at [709, 315] on p "**********" at bounding box center [576, 306] width 548 height 35
click at [827, 448] on button "Send" at bounding box center [834, 449] width 63 height 27
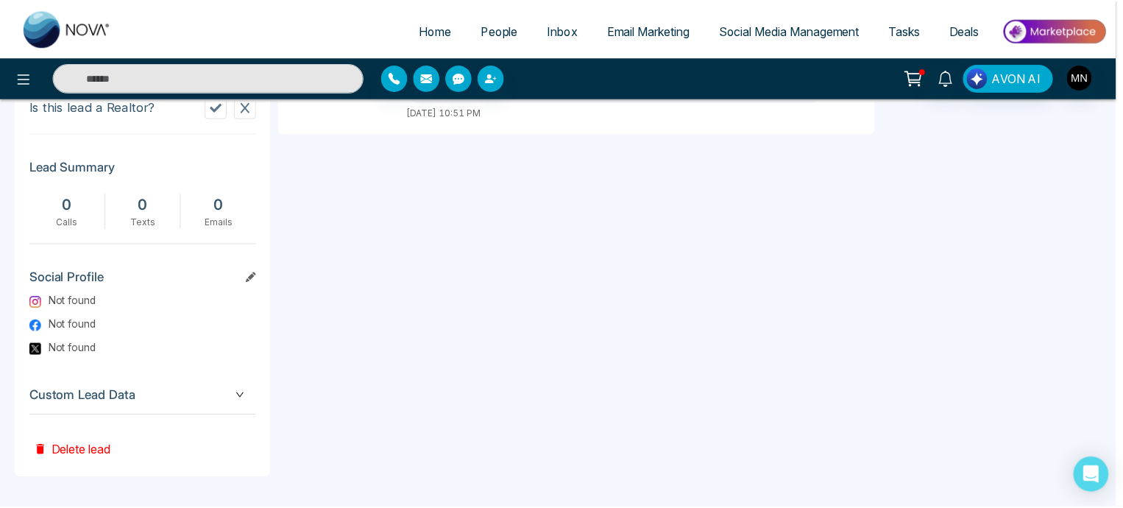
scroll to position [0, 0]
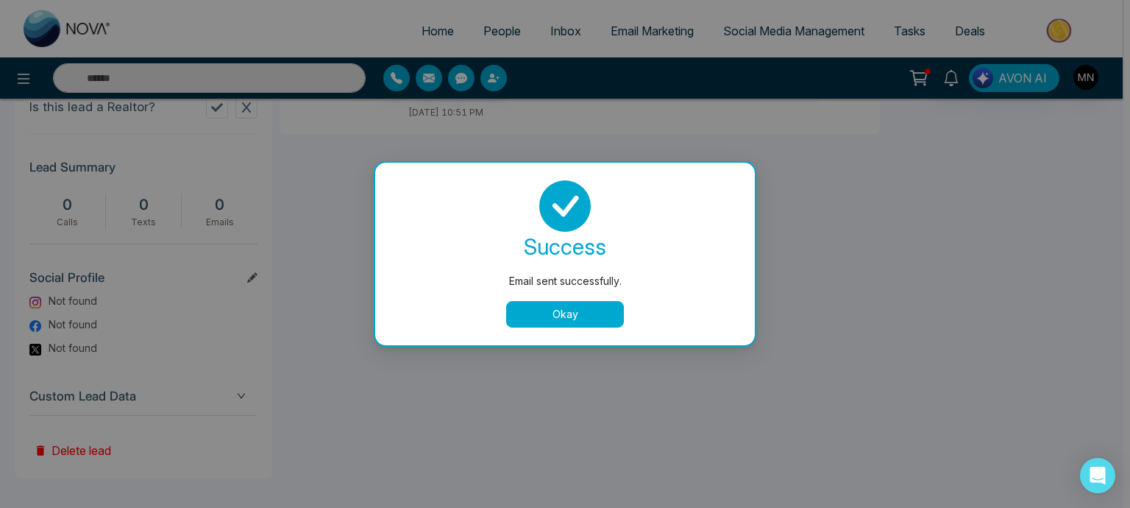
click at [598, 324] on button "Okay" at bounding box center [565, 314] width 118 height 26
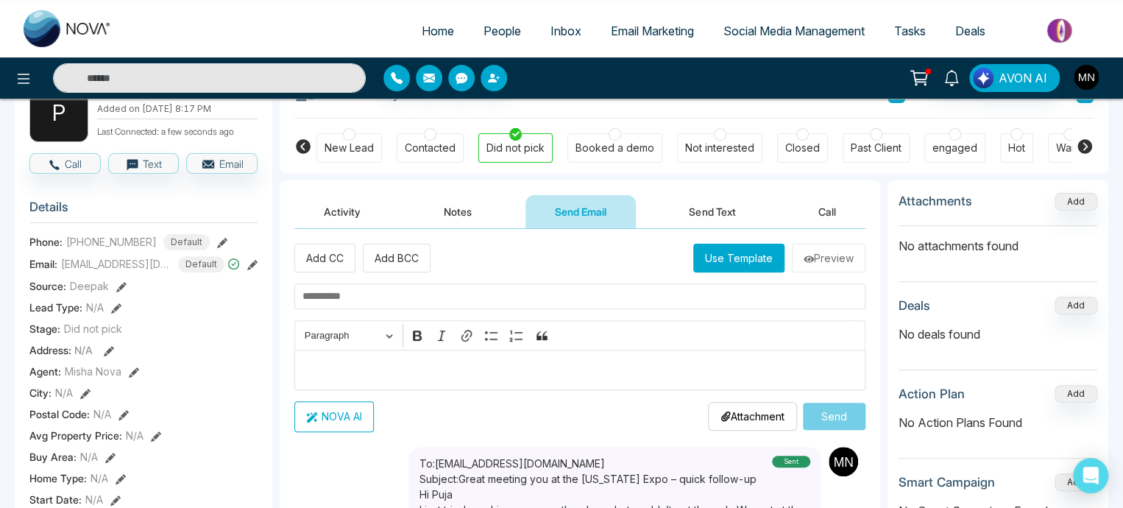
scroll to position [99, 0]
click at [353, 210] on button "Activity" at bounding box center [342, 212] width 96 height 33
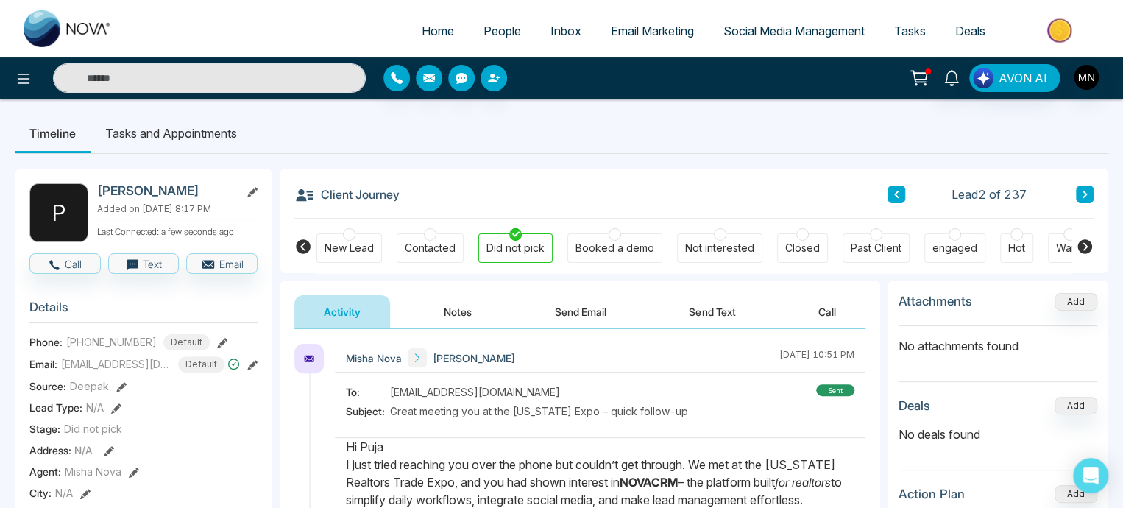
scroll to position [99, 0]
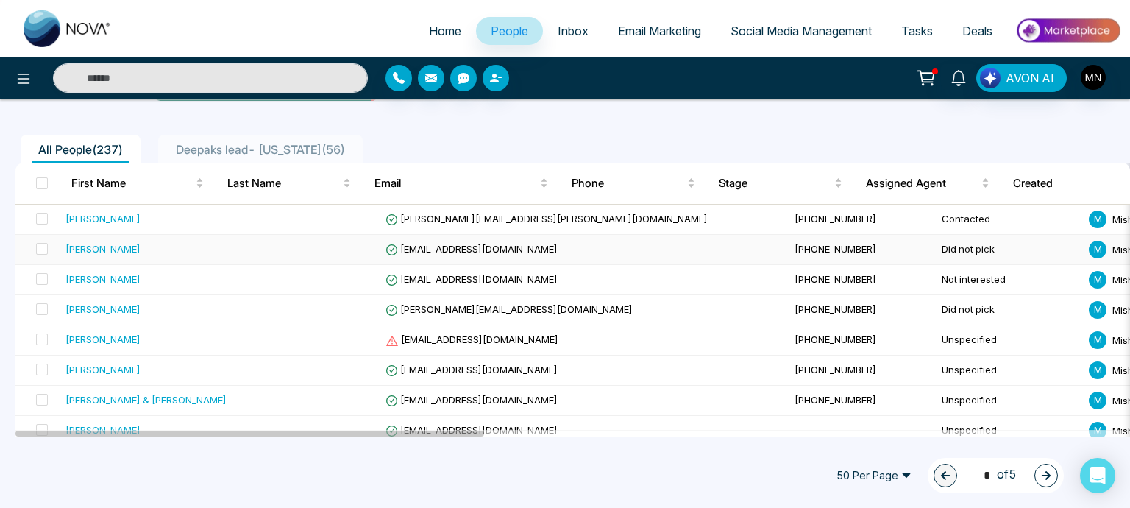
scroll to position [96, 0]
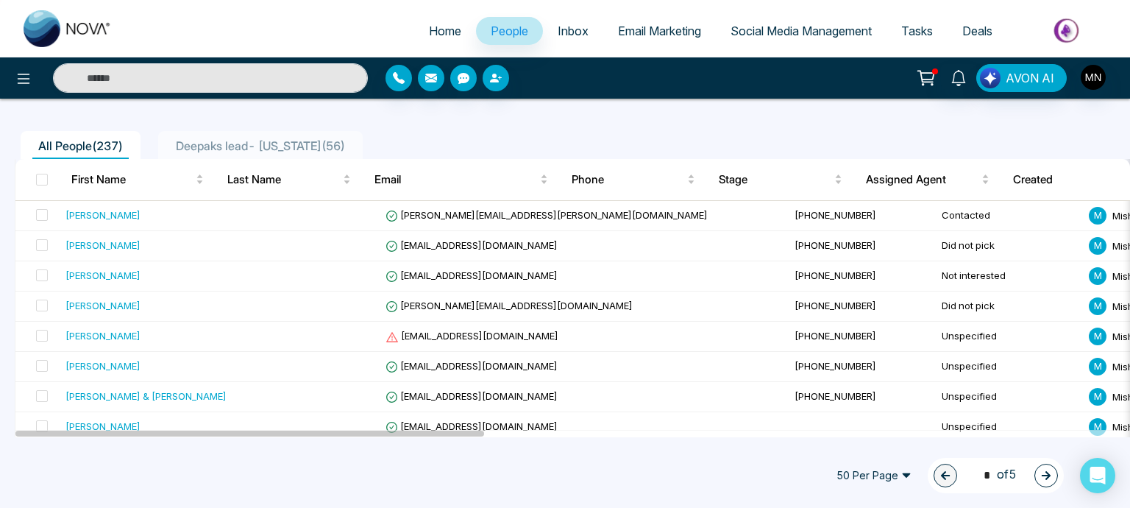
click at [236, 138] on span "Deepaks lead- [US_STATE] ( 56 )" at bounding box center [260, 145] width 181 height 15
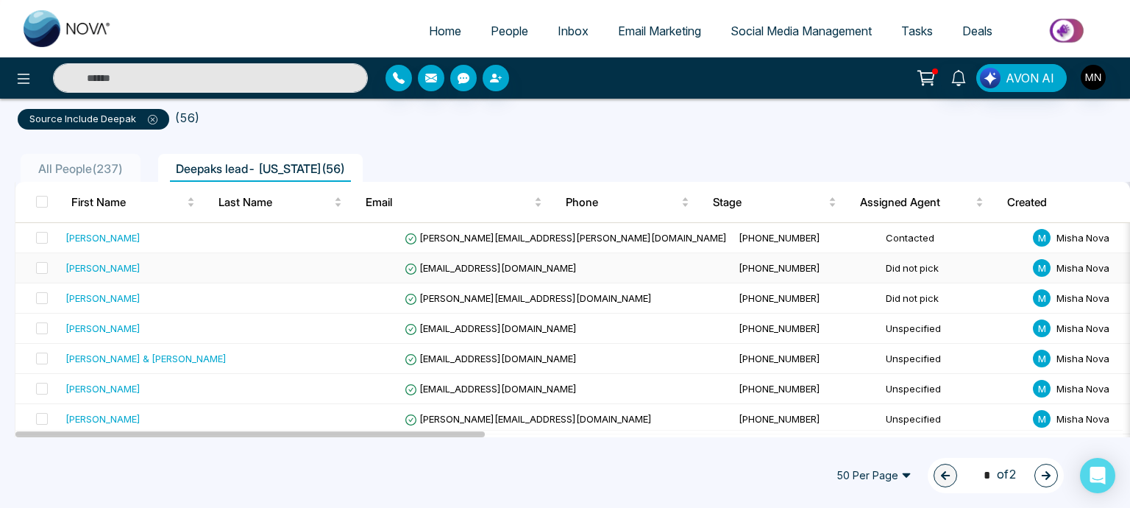
scroll to position [103, 0]
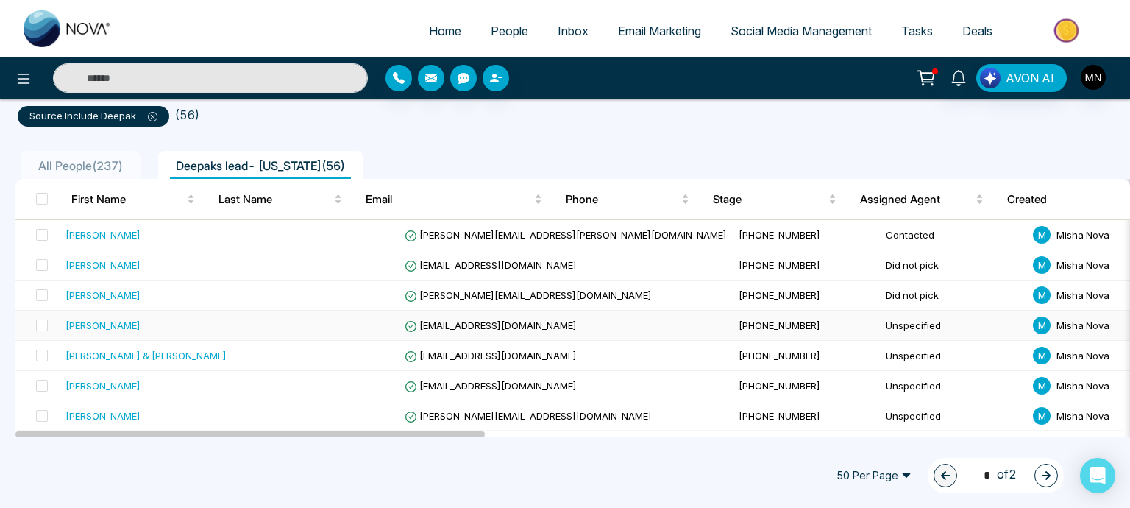
click at [103, 331] on td "[PERSON_NAME]" at bounding box center [156, 326] width 192 height 30
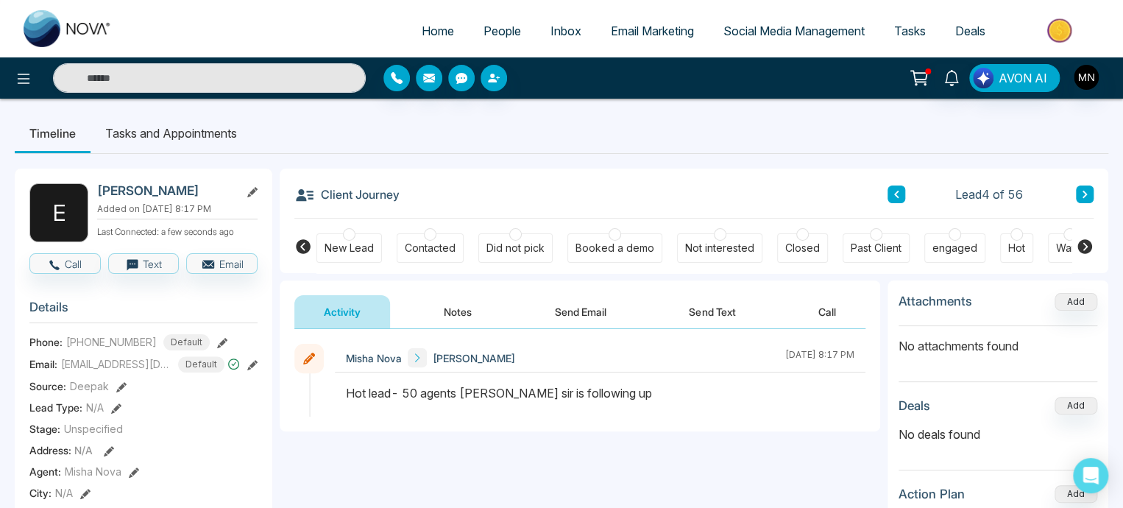
click at [203, 348] on div "Phone: +13052150036 Default" at bounding box center [143, 342] width 228 height 16
click at [429, 237] on div at bounding box center [430, 234] width 13 height 13
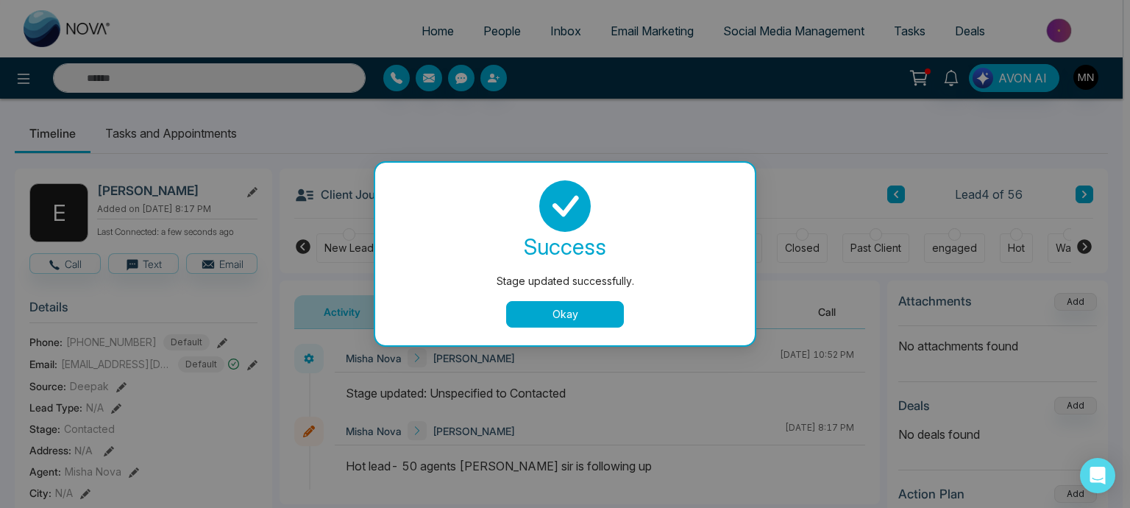
click at [531, 307] on button "Okay" at bounding box center [565, 314] width 118 height 26
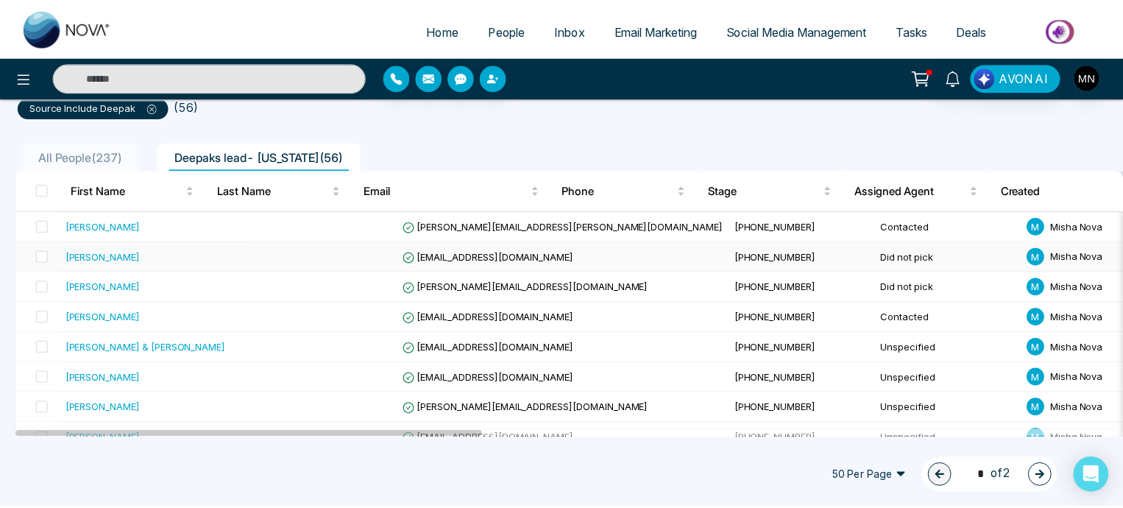
scroll to position [112, 0]
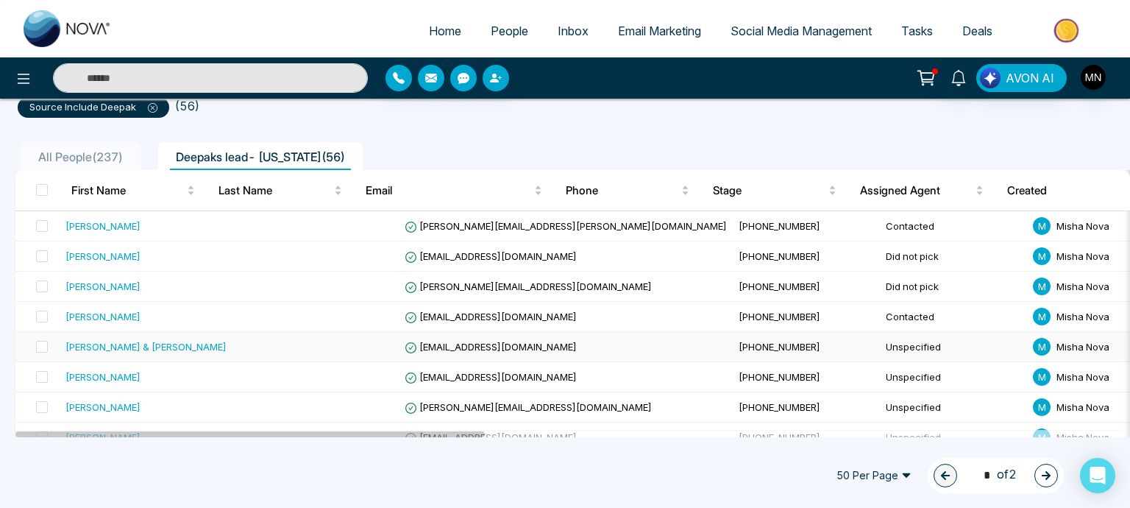
click at [141, 348] on div "[PERSON_NAME] & [PERSON_NAME]" at bounding box center [146, 346] width 161 height 15
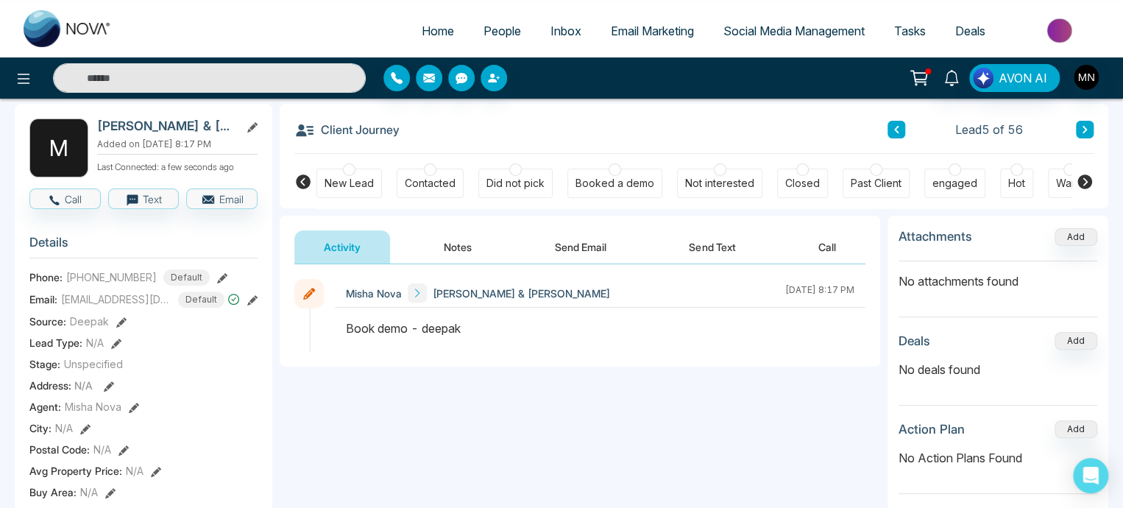
scroll to position [64, 0]
click at [97, 286] on span "[PHONE_NUMBER]" at bounding box center [111, 277] width 91 height 15
copy span "[PHONE_NUMBER]"
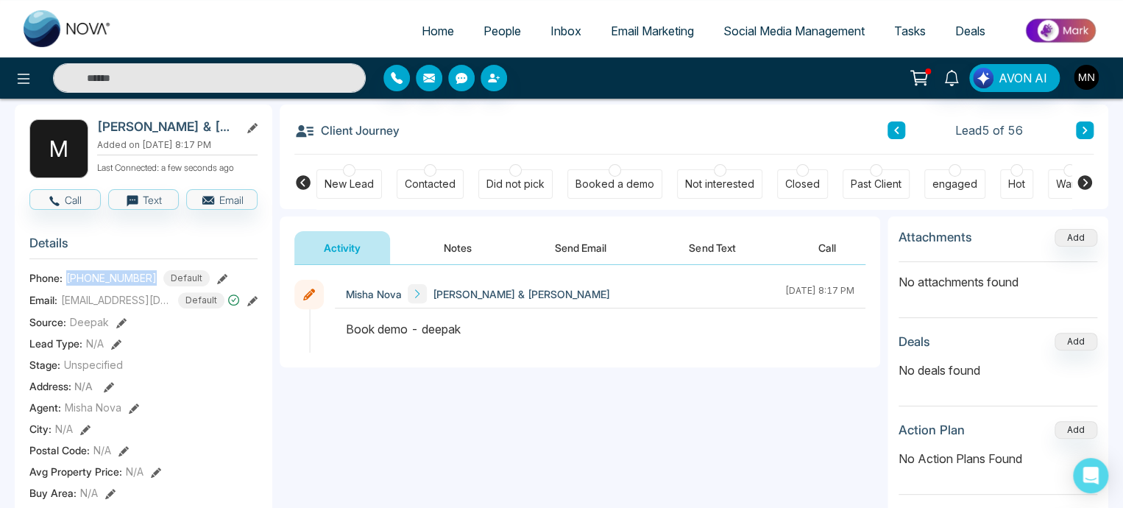
click at [581, 255] on button "Send Email" at bounding box center [580, 247] width 110 height 33
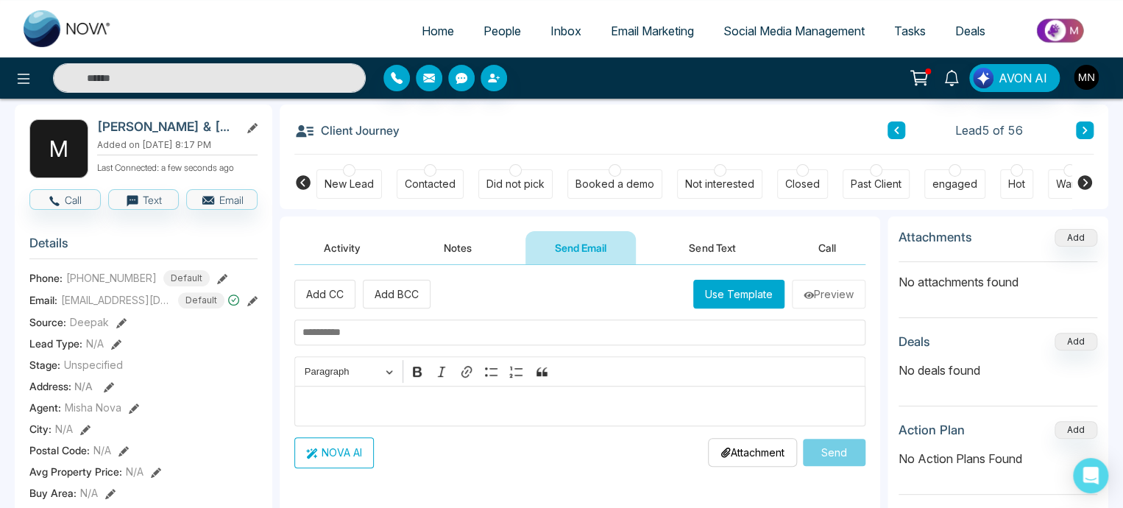
click at [453, 339] on input "text" at bounding box center [579, 332] width 571 height 26
paste input "**********"
type input "**********"
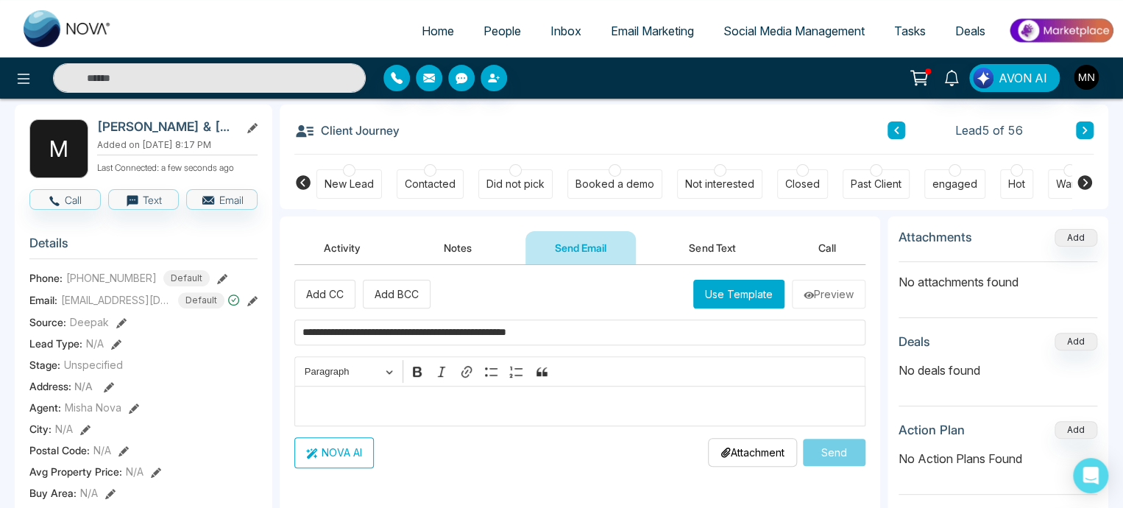
click at [322, 401] on p "Editor editing area: main" at bounding box center [580, 406] width 556 height 18
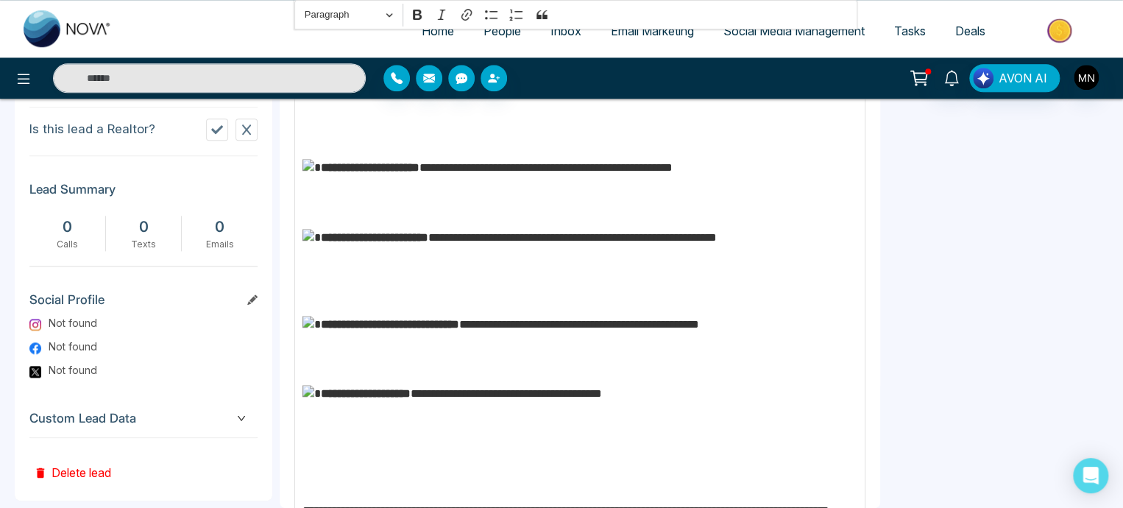
scroll to position [253, 0]
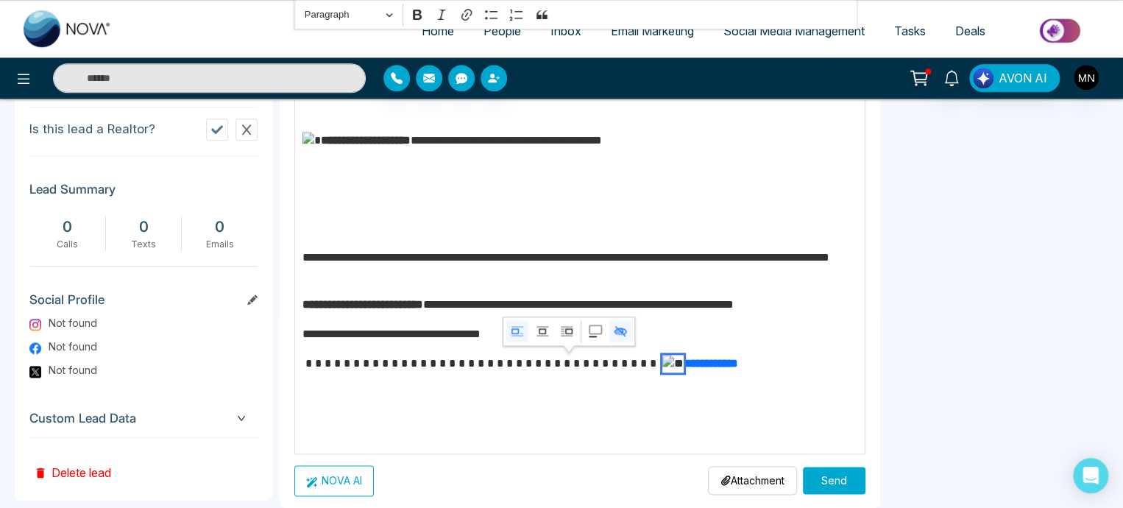
click at [662, 372] on img "Editor editing area: main" at bounding box center [672, 364] width 21 height 18
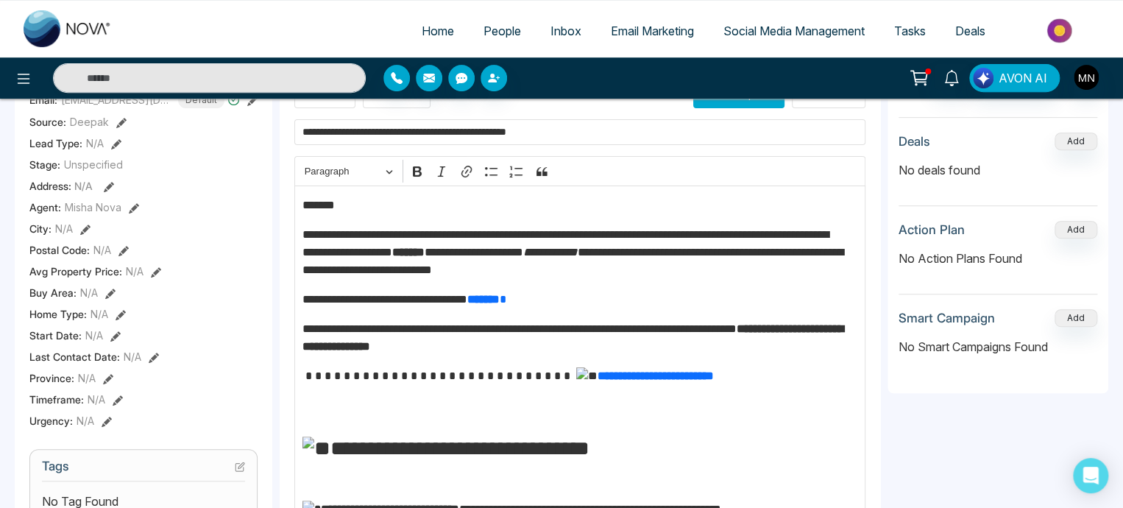
scroll to position [255, 0]
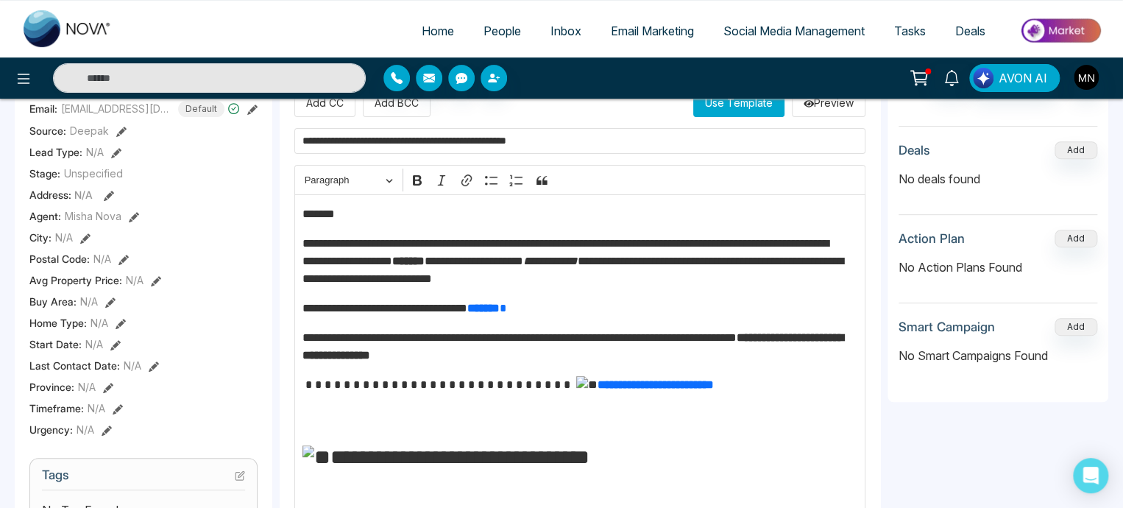
click at [347, 207] on p "*******" at bounding box center [576, 214] width 548 height 18
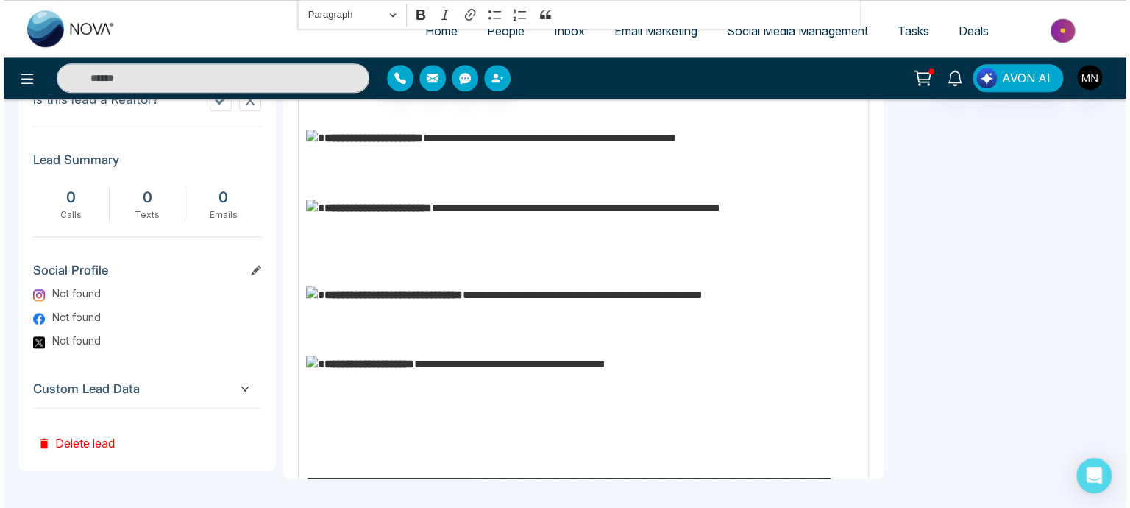
scroll to position [213, 0]
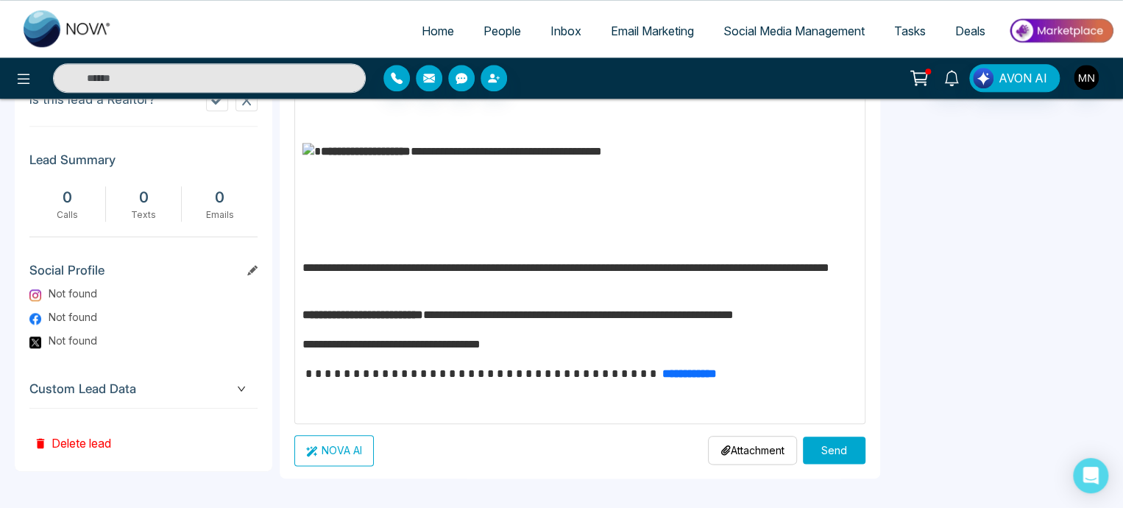
click at [808, 445] on button "Send" at bounding box center [834, 449] width 63 height 27
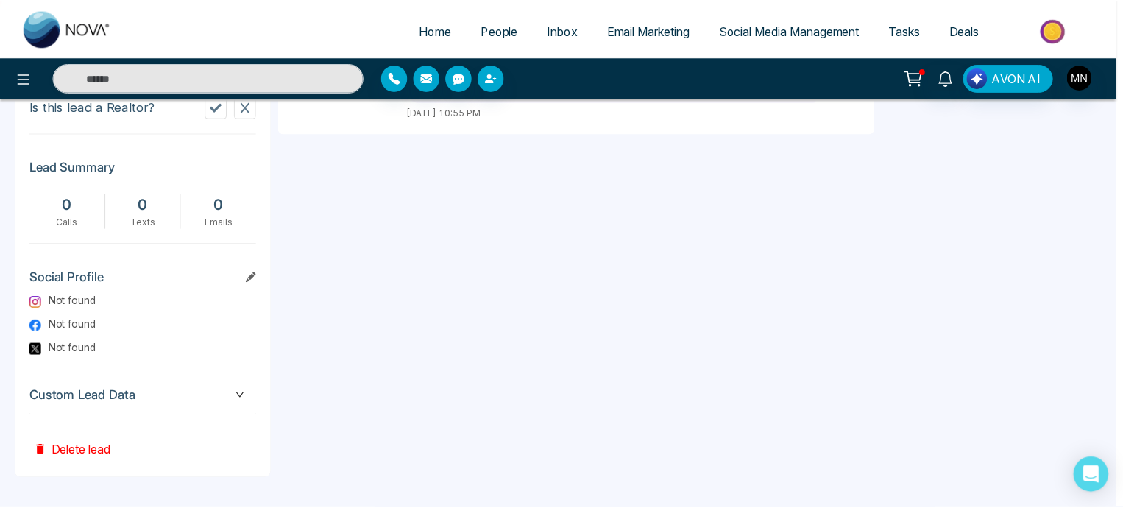
scroll to position [0, 0]
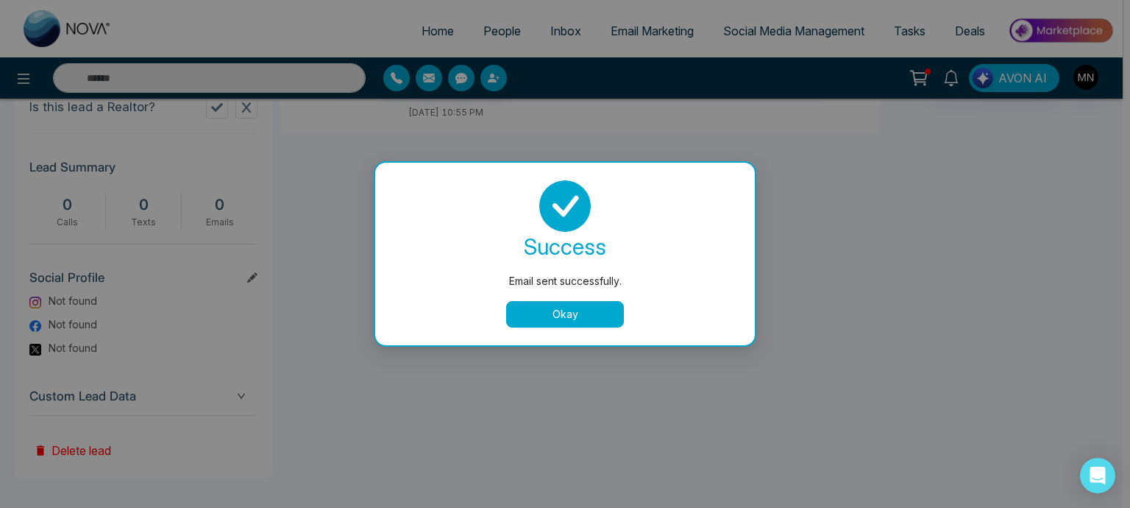
click at [562, 319] on button "Okay" at bounding box center [565, 314] width 118 height 26
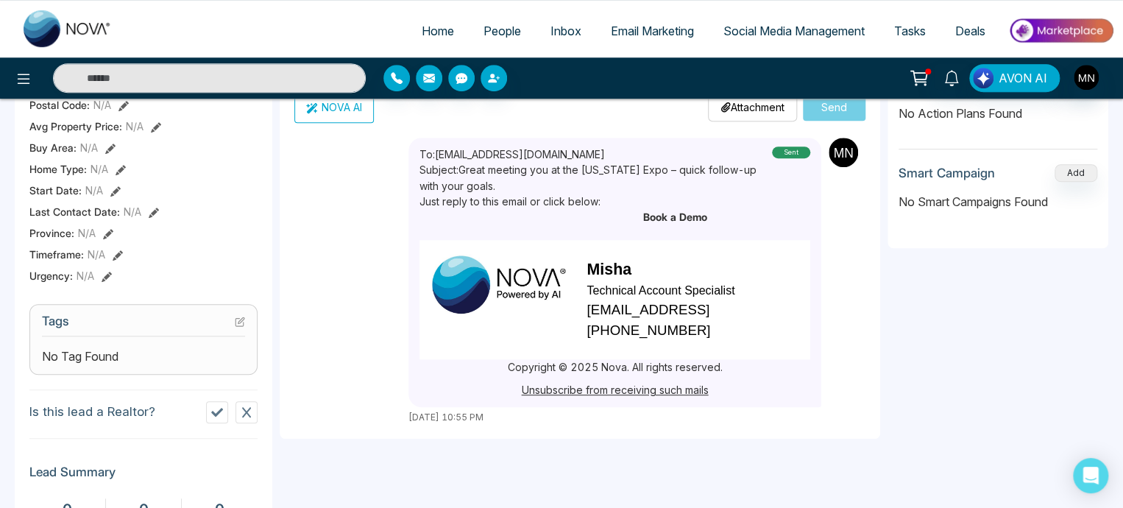
scroll to position [409, 0]
click at [673, 210] on strong "Book a Demo" at bounding box center [675, 216] width 64 height 13
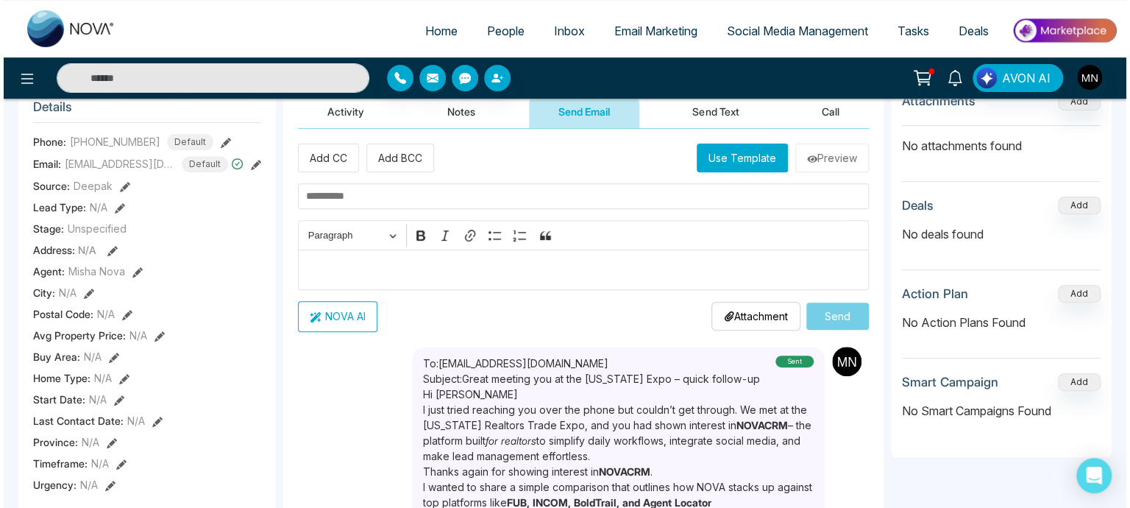
scroll to position [0, 0]
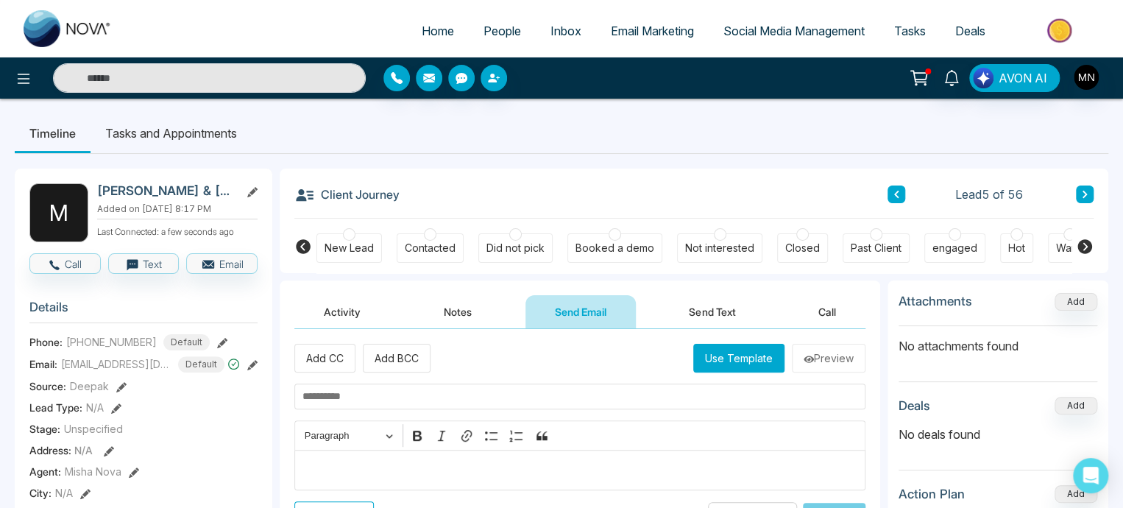
click at [507, 251] on div "Did not pick" at bounding box center [515, 248] width 58 height 15
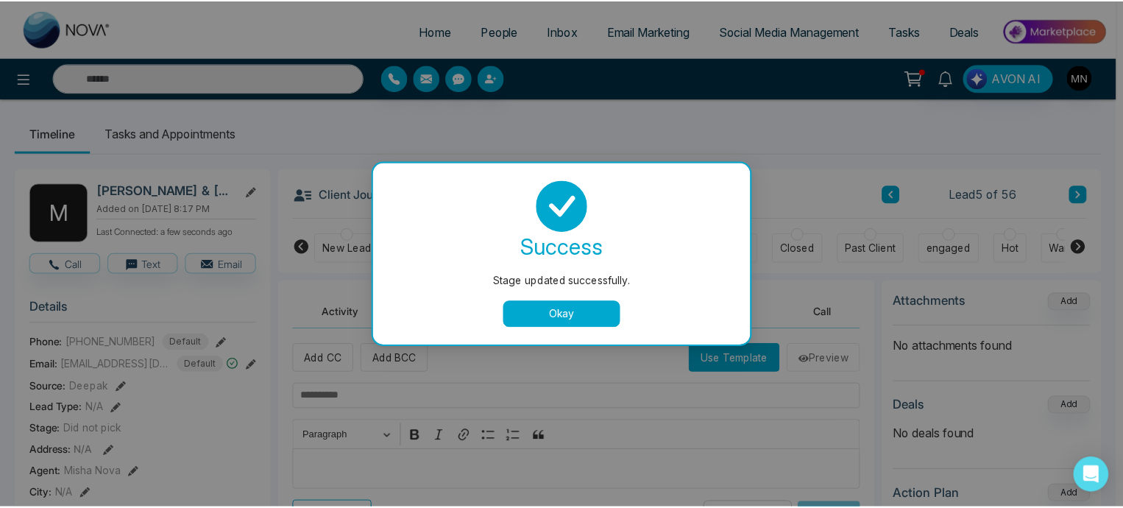
scroll to position [11, 0]
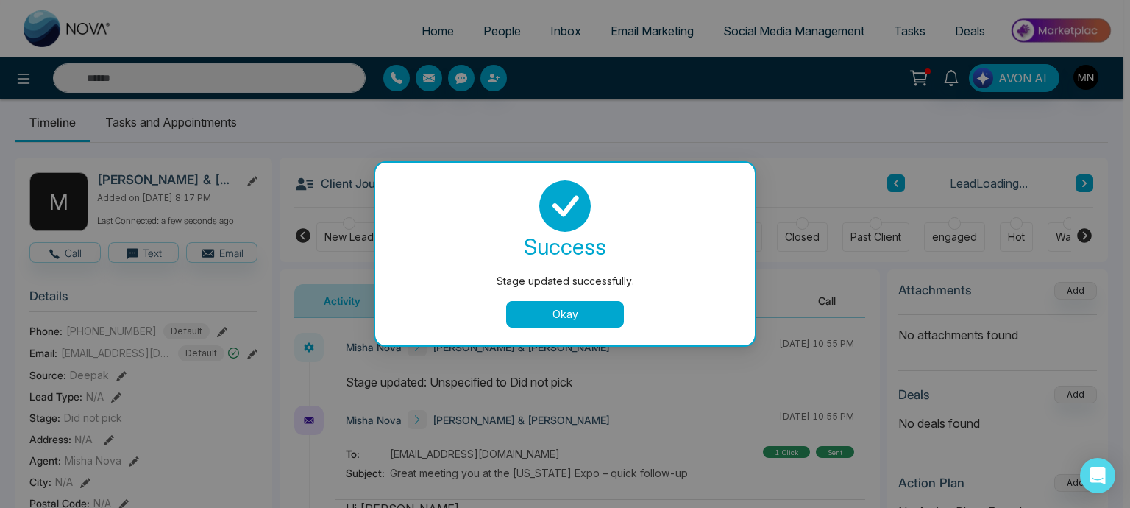
click at [527, 313] on button "Okay" at bounding box center [565, 314] width 118 height 26
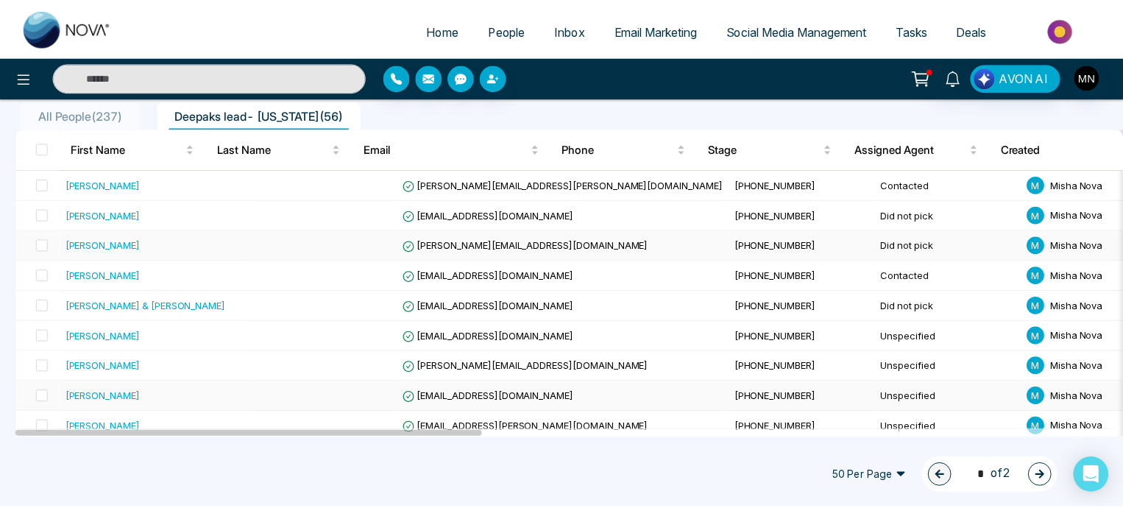
scroll to position [152, 0]
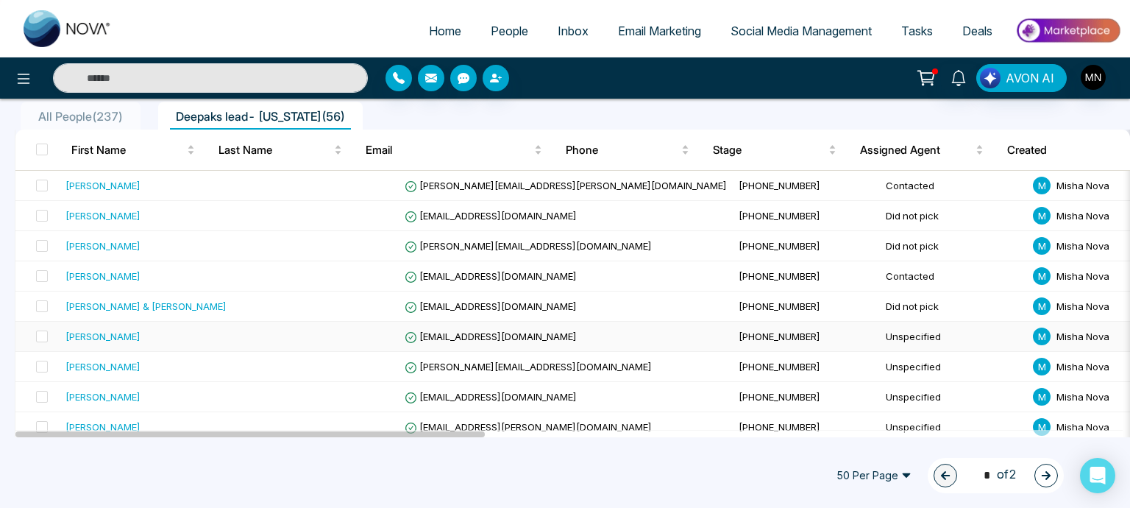
click at [109, 339] on div "[PERSON_NAME]" at bounding box center [103, 336] width 75 height 15
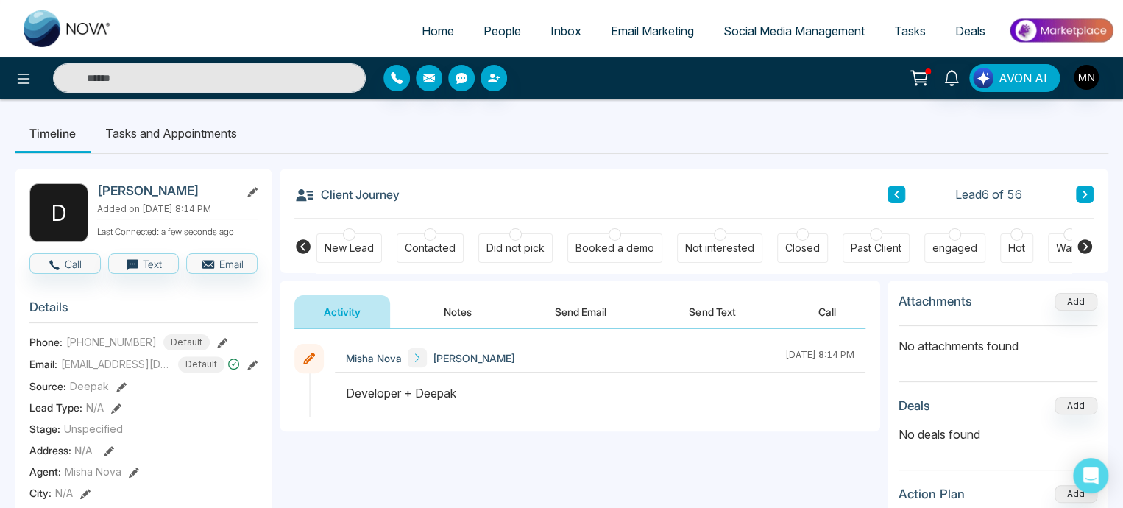
click at [127, 350] on span "[PHONE_NUMBER]" at bounding box center [111, 341] width 91 height 15
copy span "[PHONE_NUMBER]"
click at [512, 250] on div "Did not pick" at bounding box center [515, 248] width 58 height 15
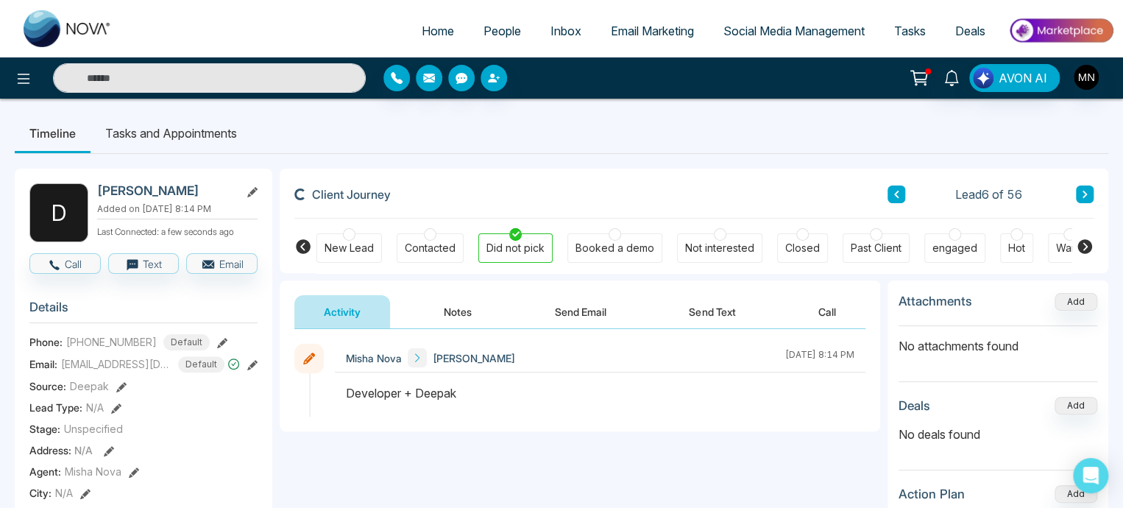
click at [591, 319] on button "Send Email" at bounding box center [580, 311] width 110 height 33
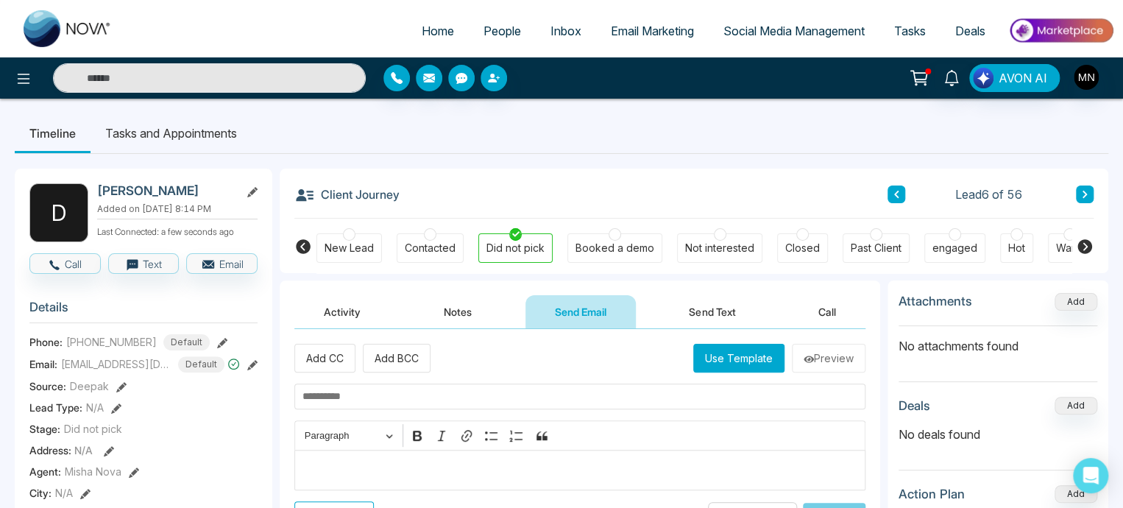
click at [367, 461] on p "Editor editing area: main" at bounding box center [580, 470] width 556 height 18
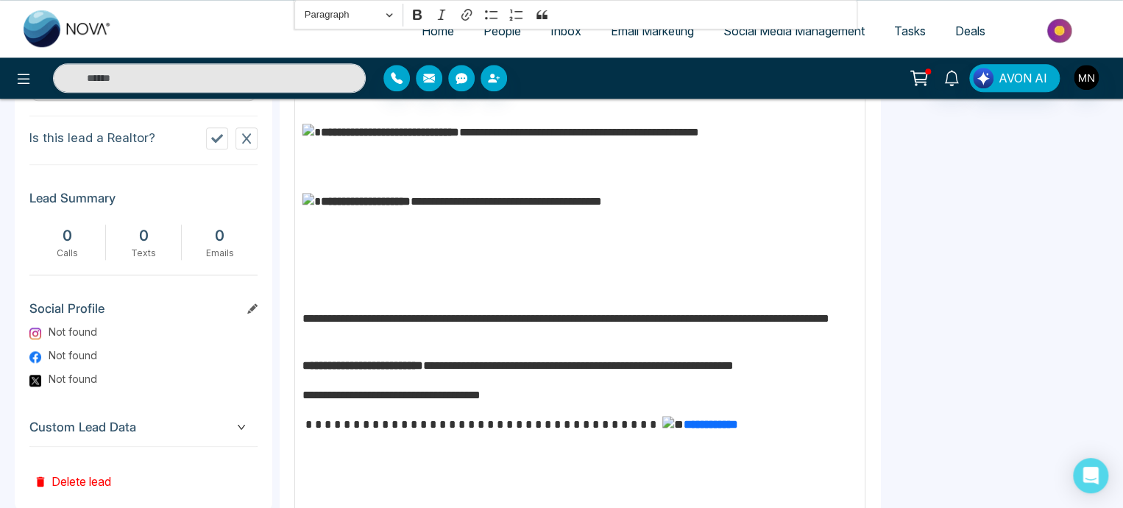
scroll to position [692, 0]
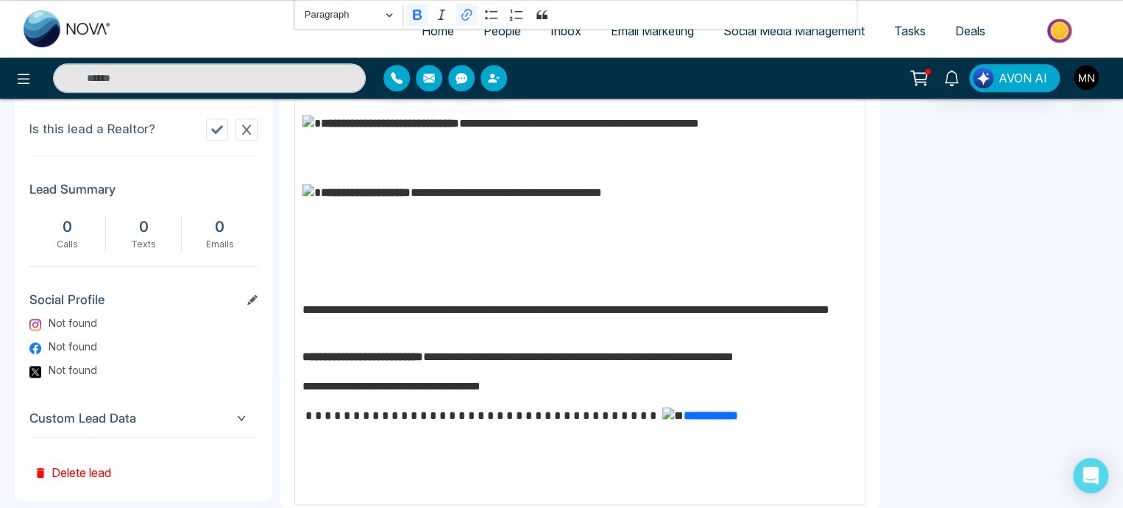
click at [598, 422] on p "**********" at bounding box center [576, 435] width 548 height 57
click at [662, 425] on img "Editor editing area: main" at bounding box center [672, 416] width 21 height 18
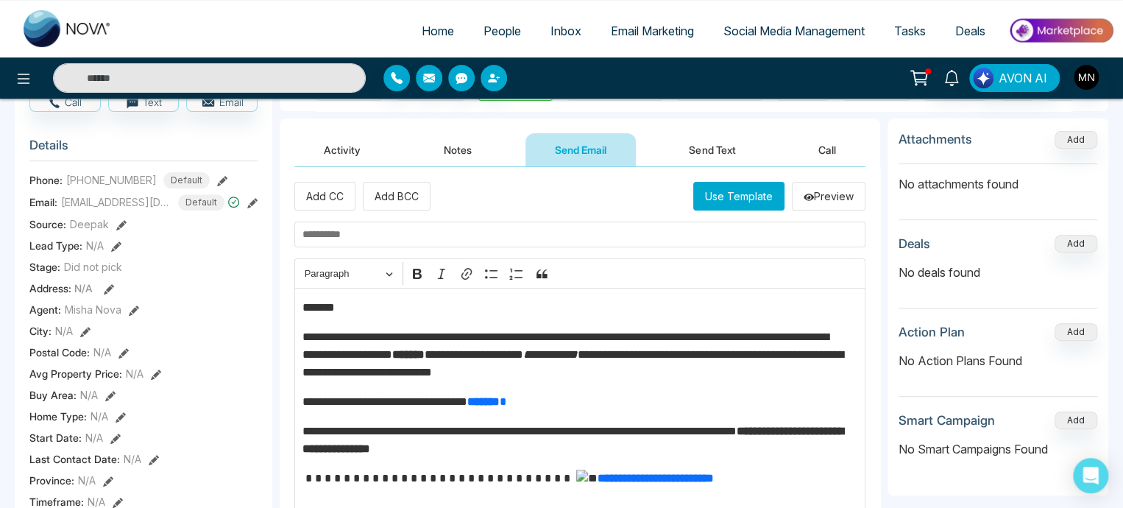
scroll to position [156, 0]
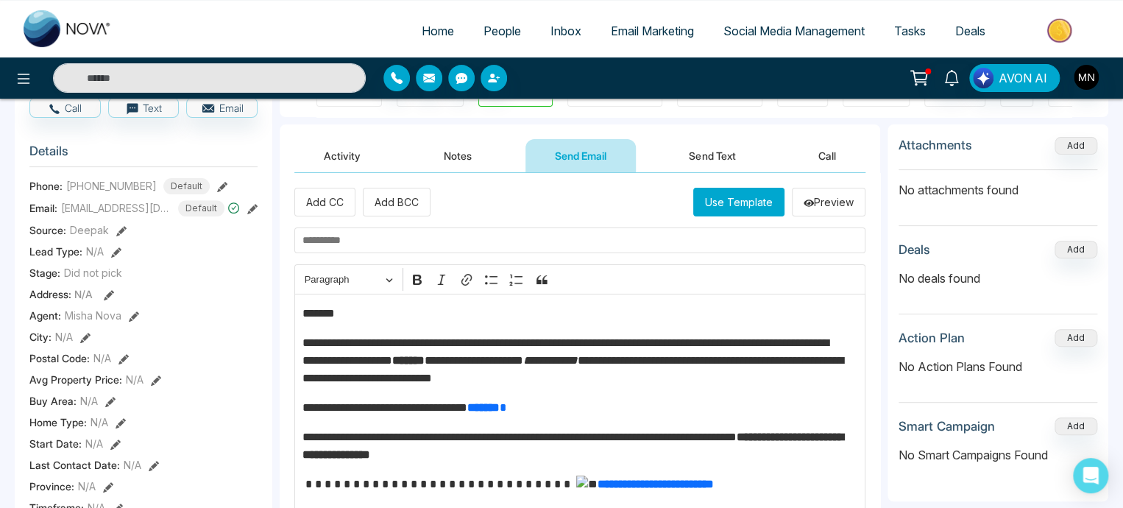
click at [360, 311] on p "*******" at bounding box center [576, 314] width 548 height 18
click at [447, 245] on input "text" at bounding box center [579, 240] width 571 height 26
paste input "**********"
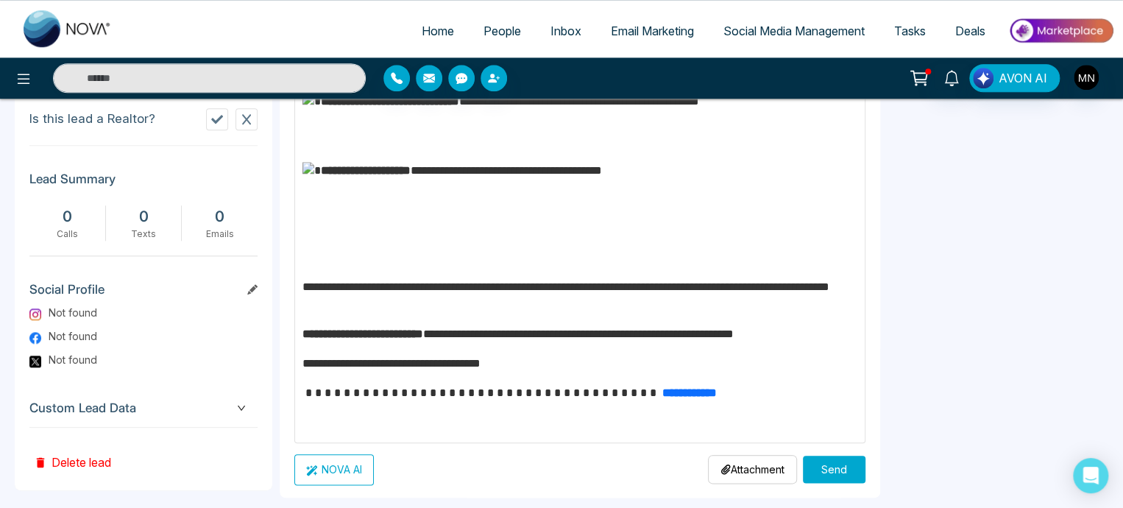
scroll to position [721, 0]
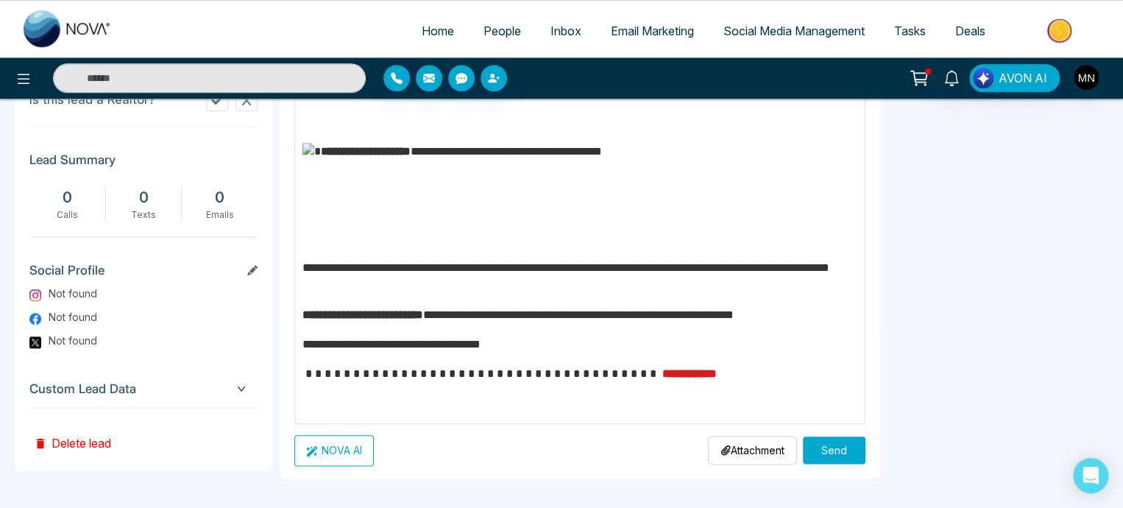
type input "**********"
click at [662, 375] on strong "**********" at bounding box center [689, 373] width 54 height 11
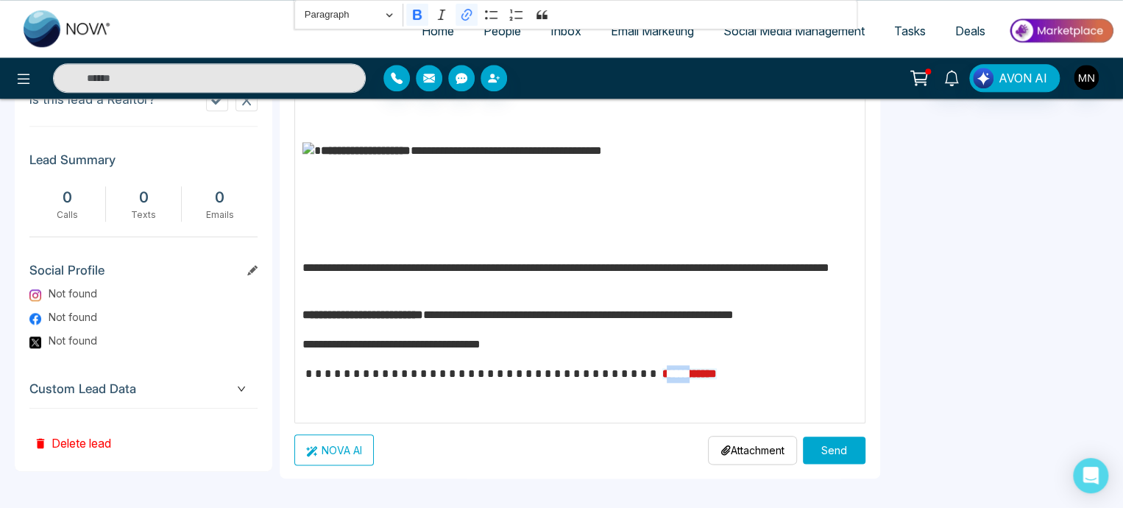
click at [662, 375] on strong "**********" at bounding box center [689, 373] width 54 height 11
click at [644, 377] on p "**********" at bounding box center [576, 374] width 548 height 18
drag, startPoint x: 624, startPoint y: 371, endPoint x: 534, endPoint y: 369, distance: 90.6
click at [534, 369] on p "**********" at bounding box center [576, 374] width 548 height 18
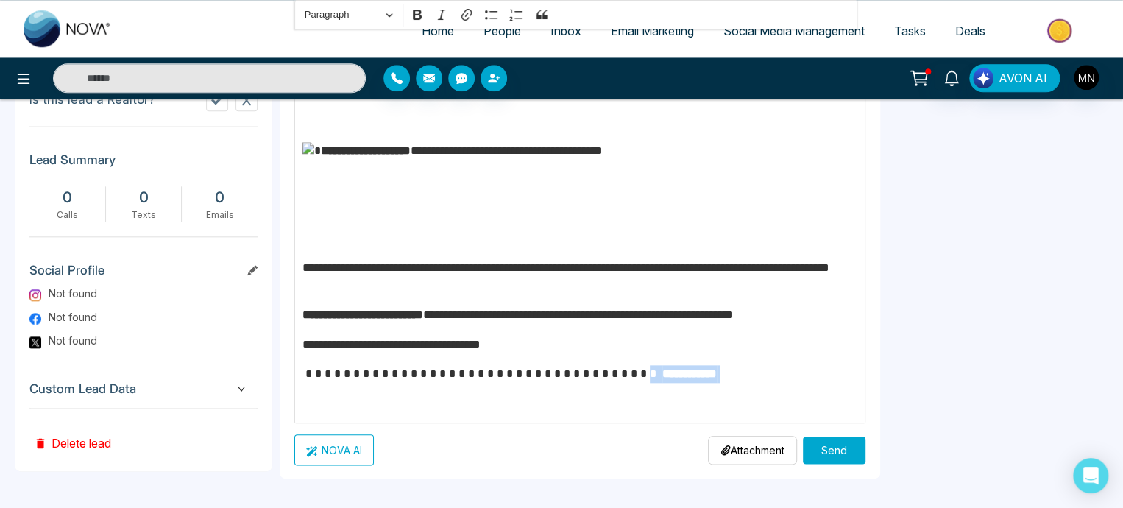
scroll to position [0, 0]
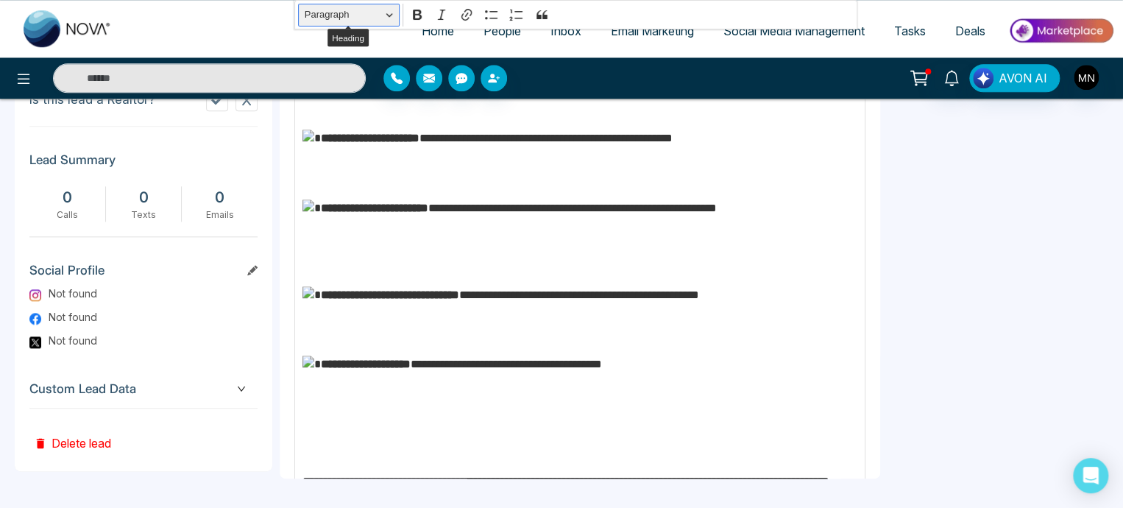
click at [388, 15] on button "Paragraph" at bounding box center [349, 15] width 102 height 23
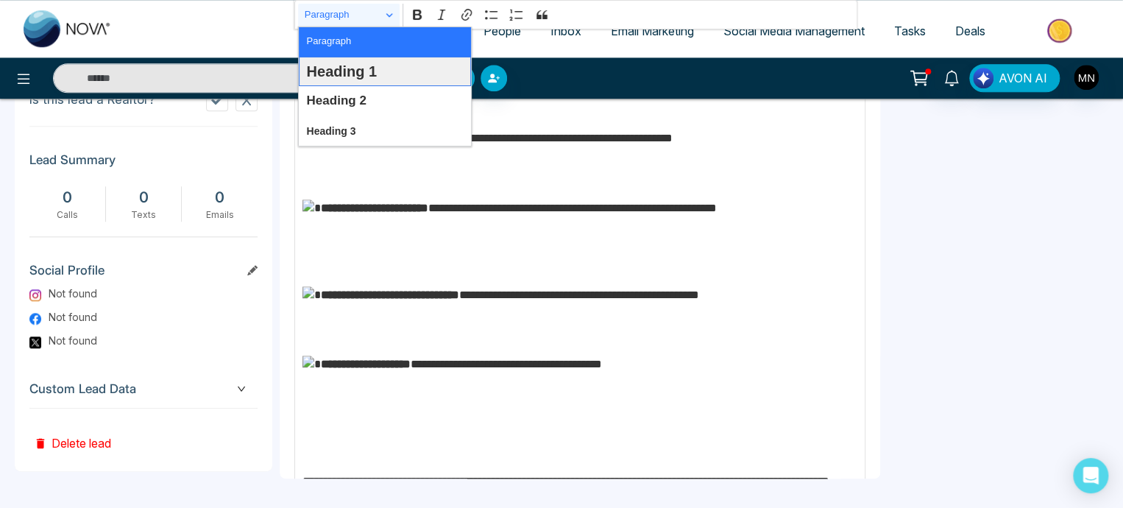
click at [369, 78] on span "Heading 1" at bounding box center [341, 71] width 71 height 21
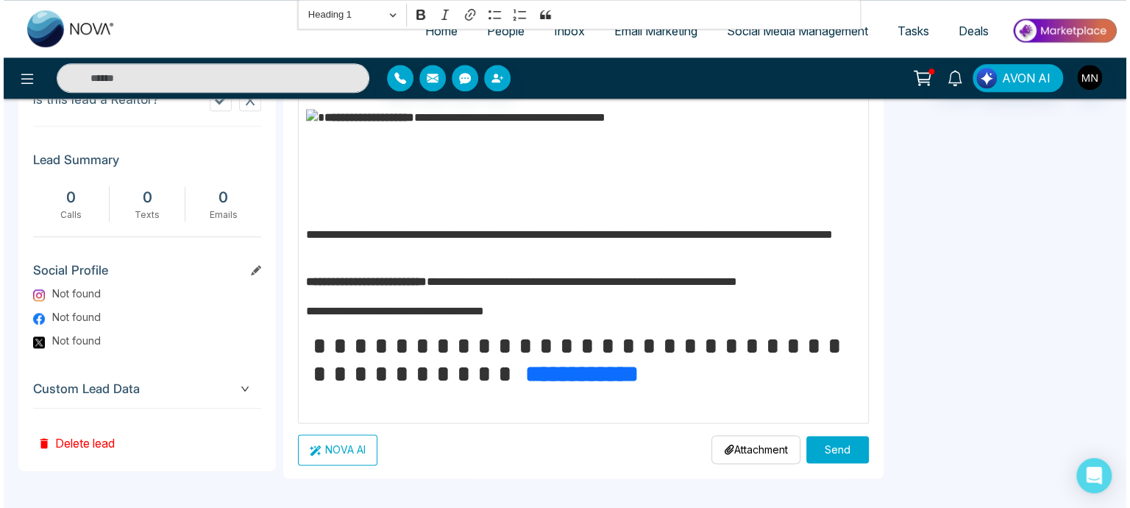
scroll to position [213, 0]
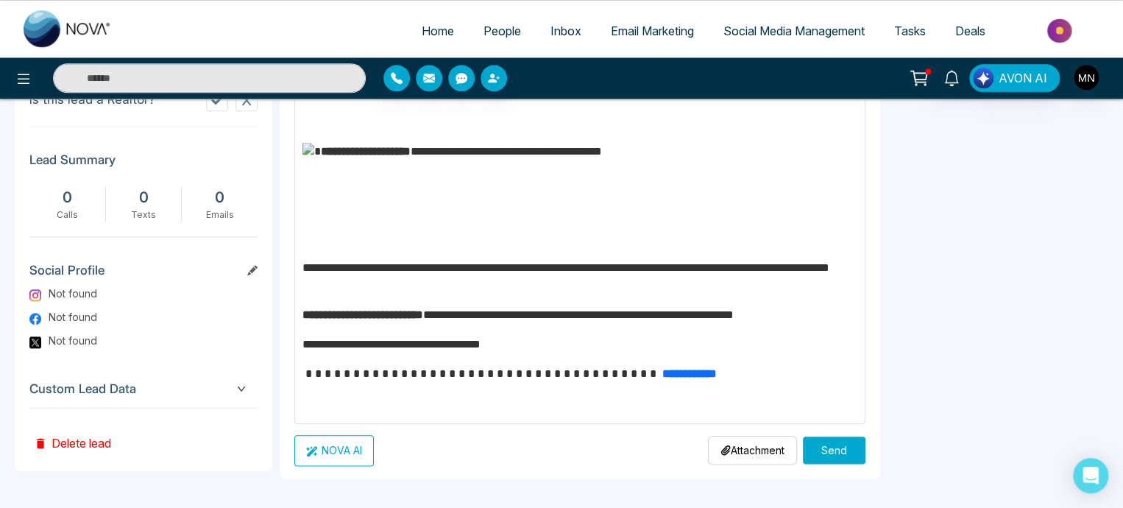
click at [816, 448] on button "Send" at bounding box center [834, 449] width 63 height 27
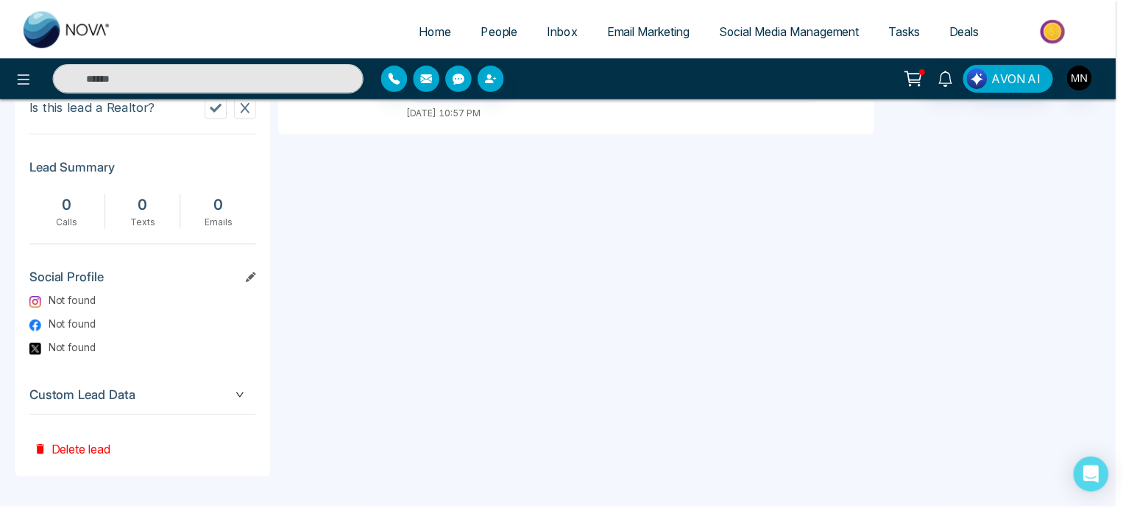
scroll to position [0, 0]
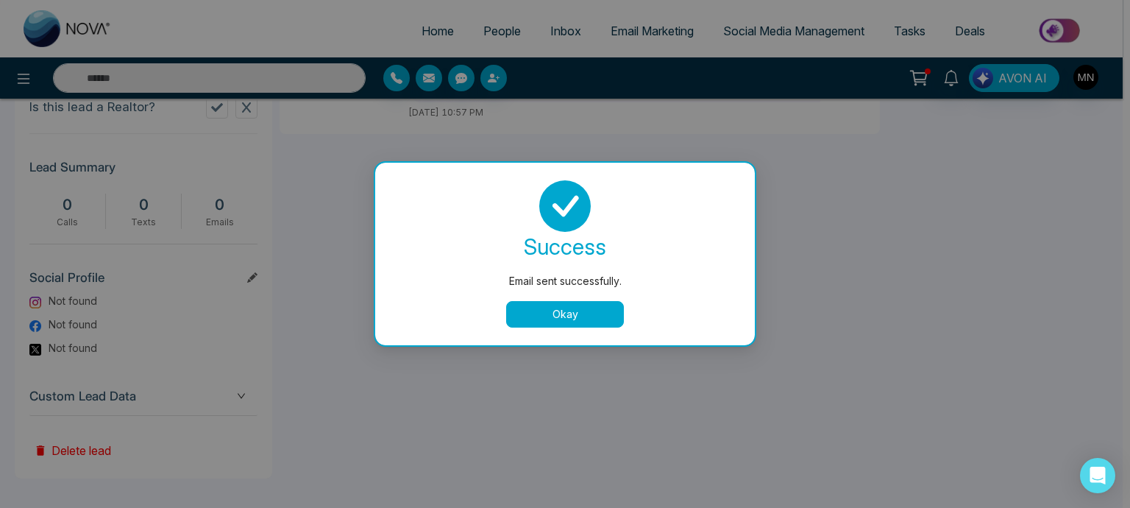
click at [578, 322] on button "Okay" at bounding box center [565, 314] width 118 height 26
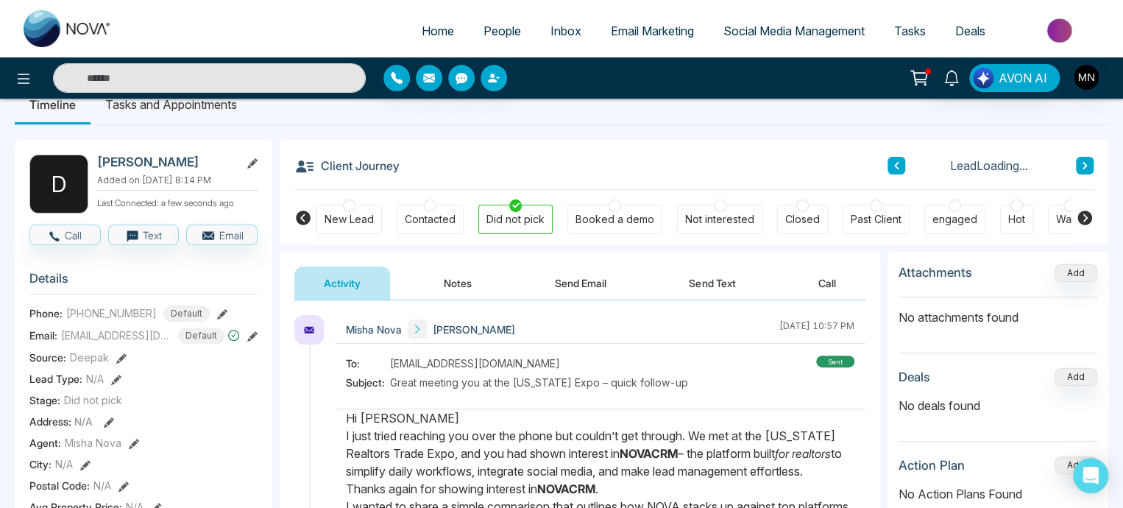
scroll to position [29, 0]
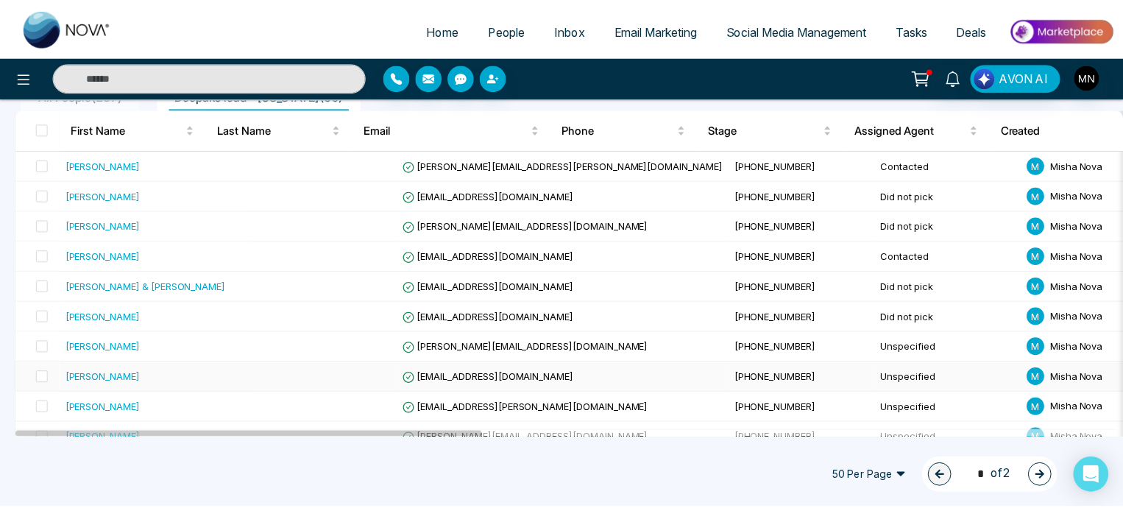
scroll to position [200, 0]
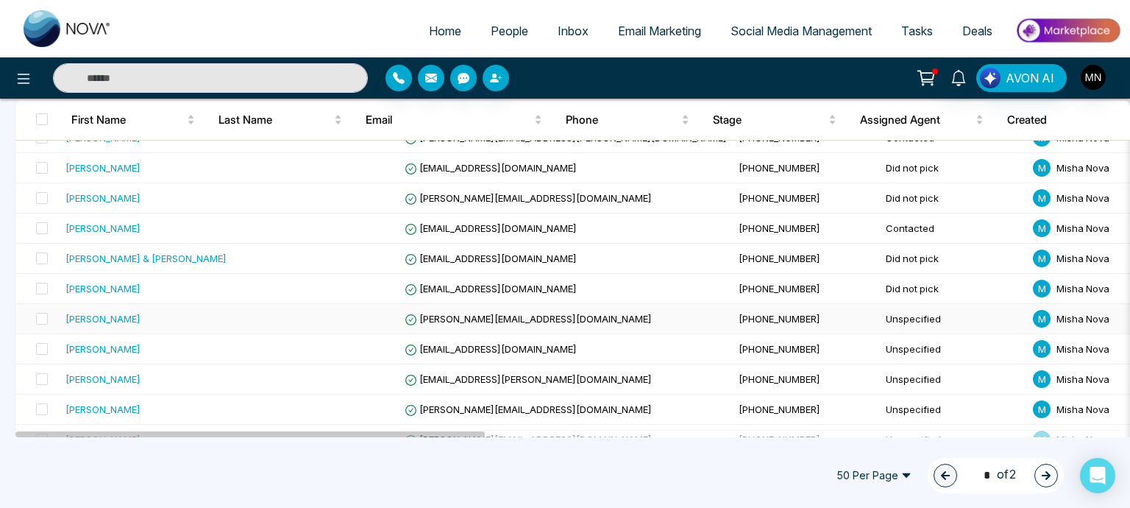
click at [107, 316] on div "[PERSON_NAME]" at bounding box center [103, 318] width 75 height 15
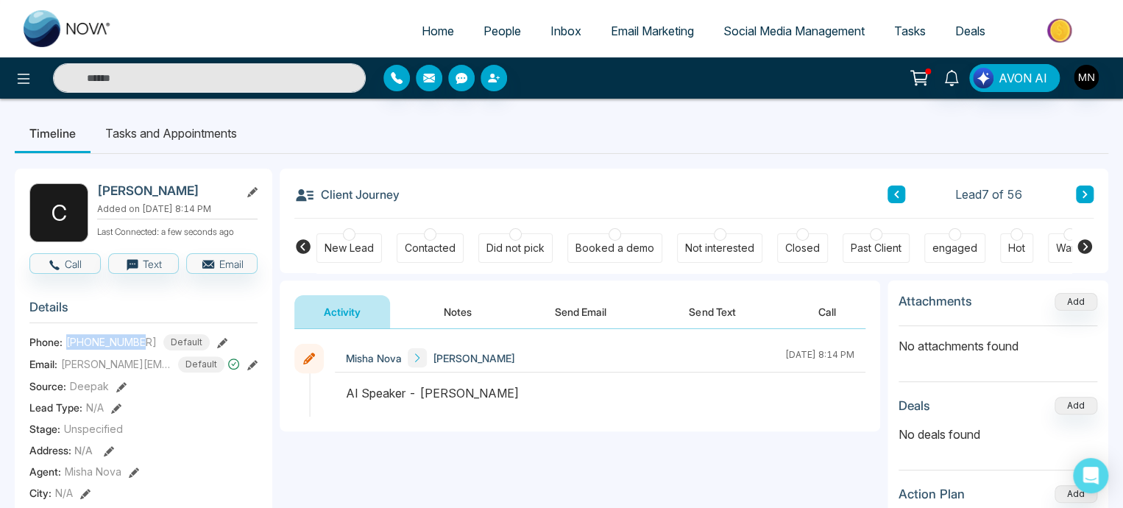
drag, startPoint x: 65, startPoint y: 348, endPoint x: 144, endPoint y: 342, distance: 79.0
click at [144, 342] on div "Phone: +13525147558 Default" at bounding box center [143, 342] width 228 height 16
copy span "[PHONE_NUMBER]"
click at [516, 257] on div "Did not pick" at bounding box center [515, 247] width 74 height 29
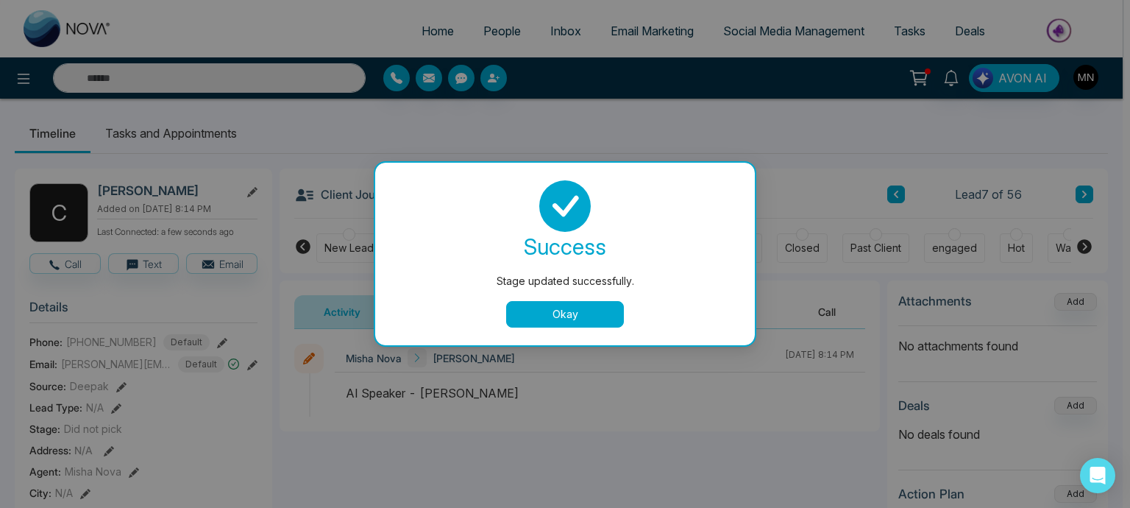
click at [527, 322] on button "Okay" at bounding box center [565, 314] width 118 height 26
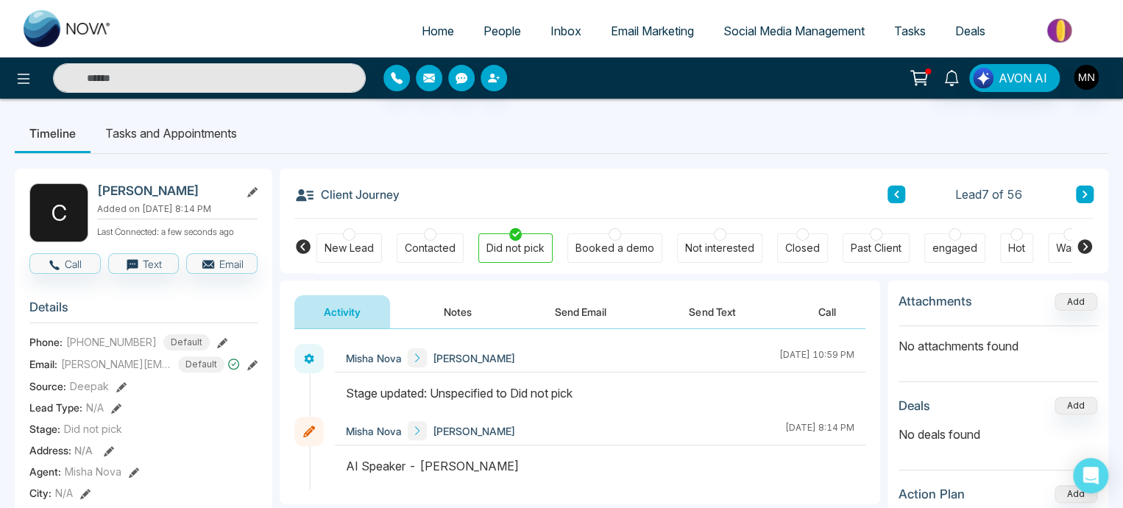
click at [459, 319] on button "Notes" at bounding box center [457, 311] width 87 height 33
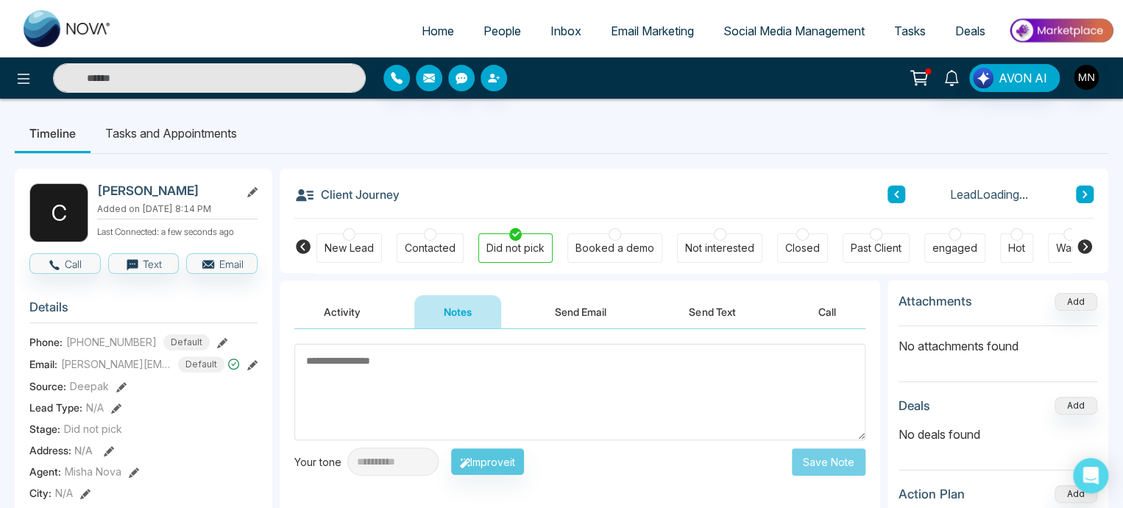
click at [418, 376] on textarea at bounding box center [579, 392] width 571 height 96
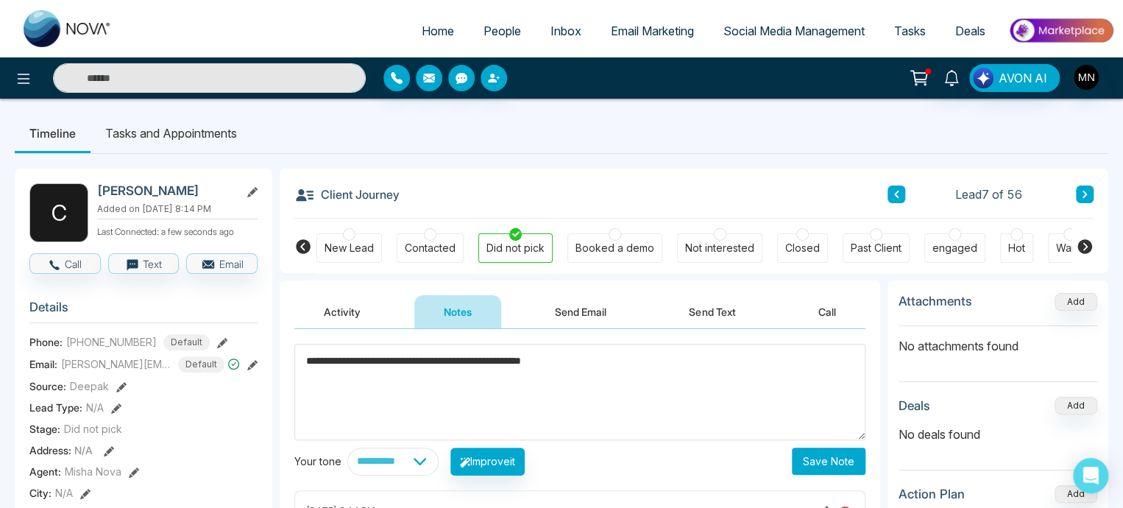
type textarea "**********"
click at [818, 458] on button "Save Note" at bounding box center [829, 460] width 74 height 27
click at [577, 310] on button "Send Email" at bounding box center [580, 311] width 110 height 33
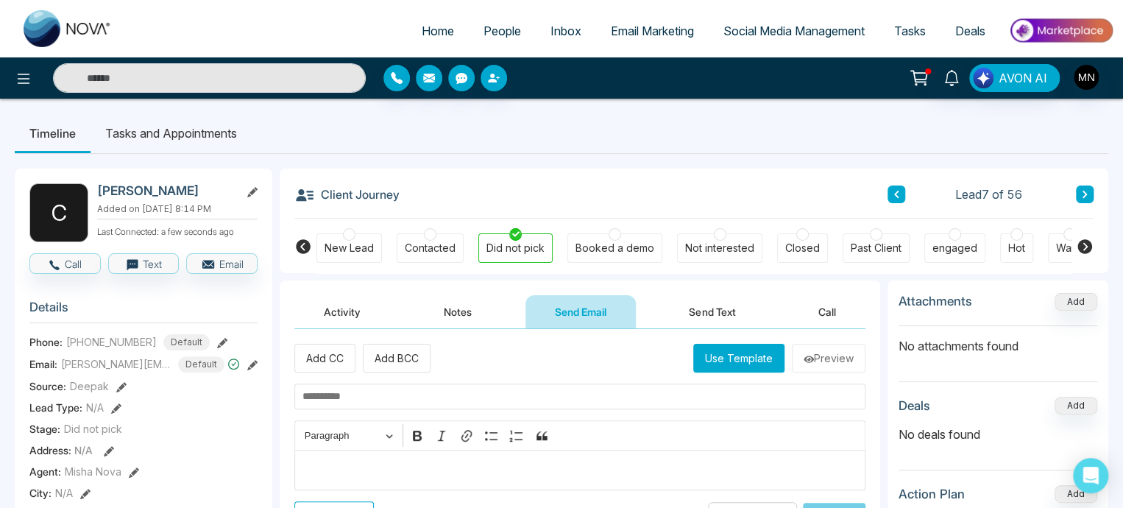
click at [427, 398] on input "text" at bounding box center [579, 396] width 571 height 26
paste input "**********"
type input "**********"
click at [381, 470] on p "Editor editing area: main" at bounding box center [580, 470] width 556 height 18
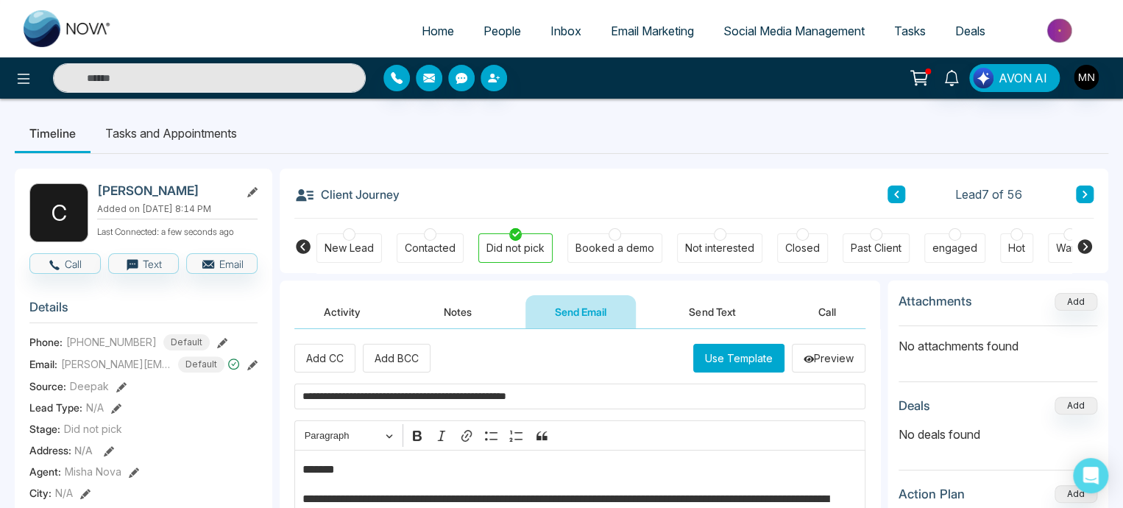
click at [347, 470] on p "*******" at bounding box center [576, 470] width 548 height 18
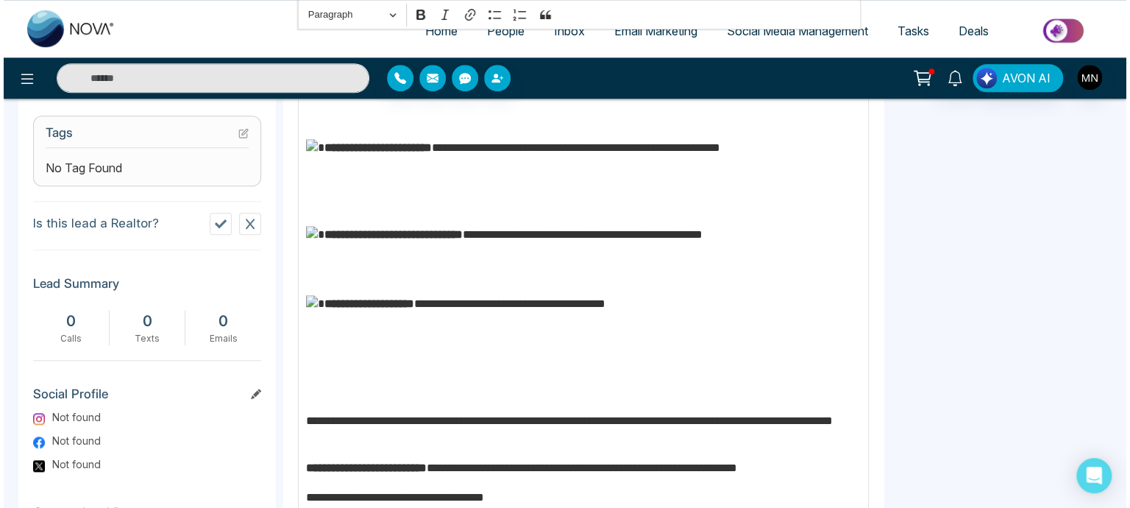
scroll to position [721, 0]
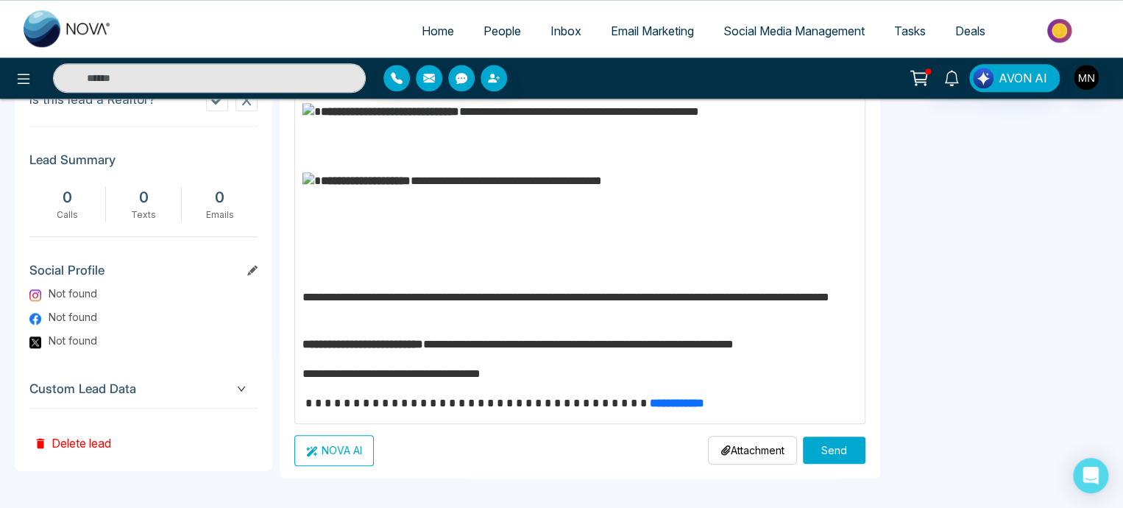
click at [818, 445] on button "Send" at bounding box center [834, 449] width 63 height 27
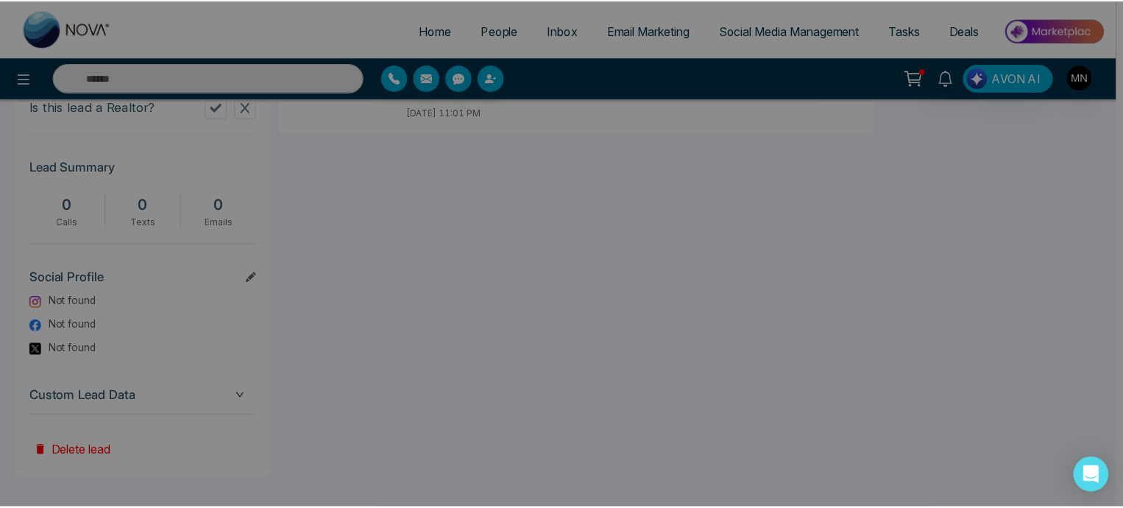
scroll to position [0, 0]
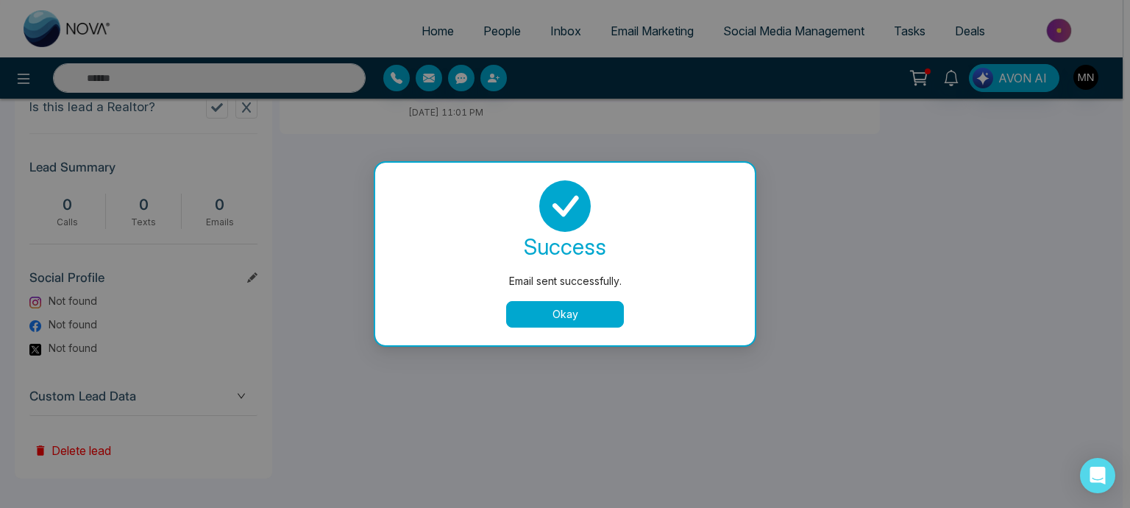
click at [554, 316] on button "Okay" at bounding box center [565, 314] width 118 height 26
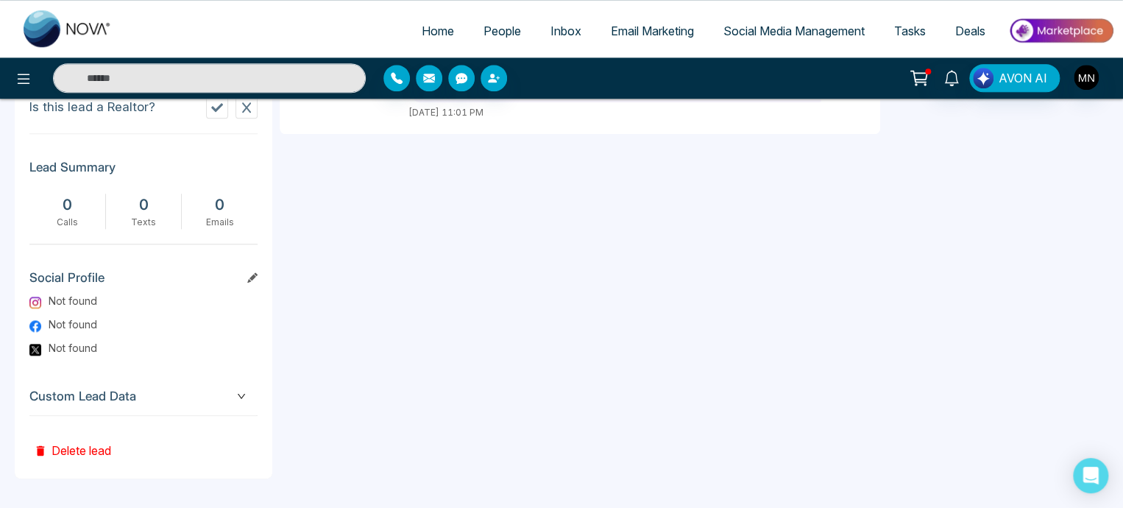
click at [496, 29] on span "People" at bounding box center [503, 31] width 38 height 15
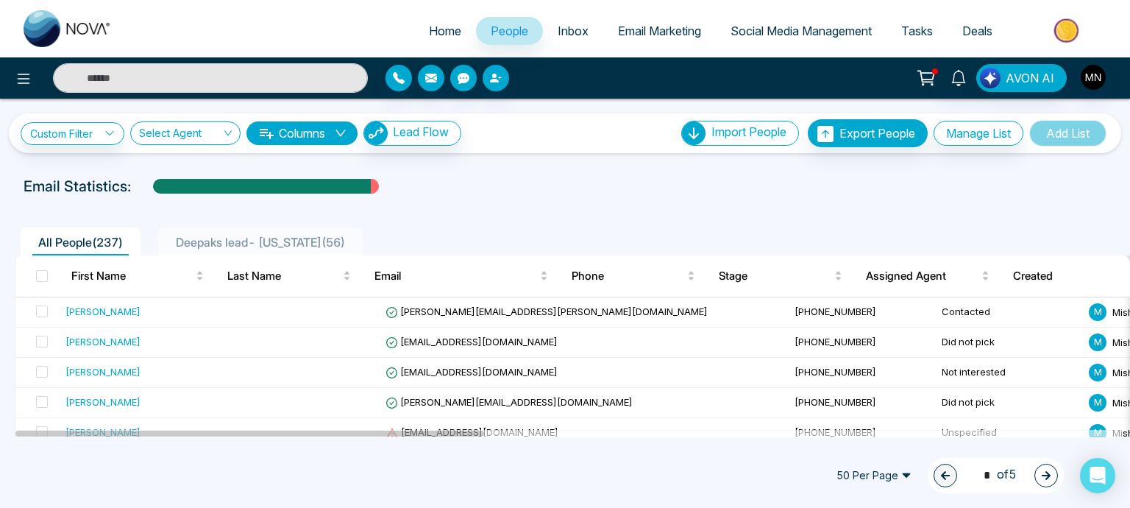
click at [227, 236] on span "Deepaks lead- [US_STATE] ( 56 )" at bounding box center [260, 242] width 181 height 15
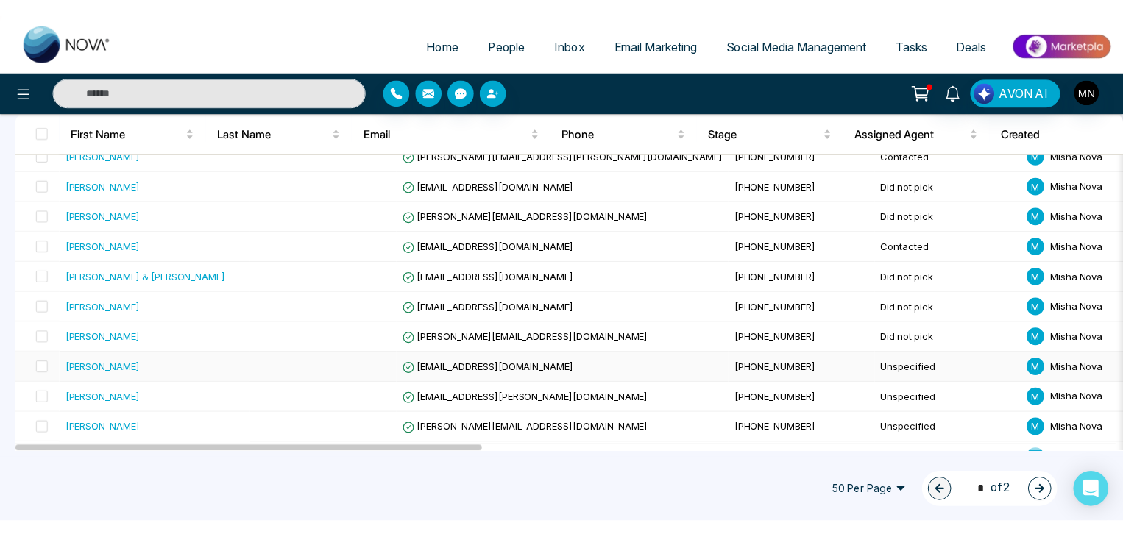
scroll to position [261, 0]
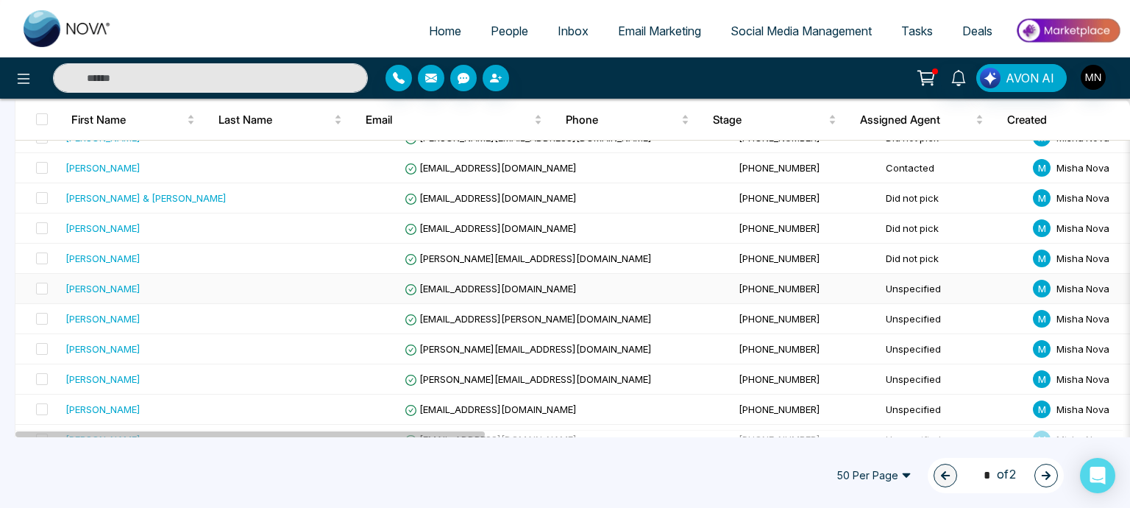
click at [99, 291] on div "[PERSON_NAME]" at bounding box center [103, 288] width 75 height 15
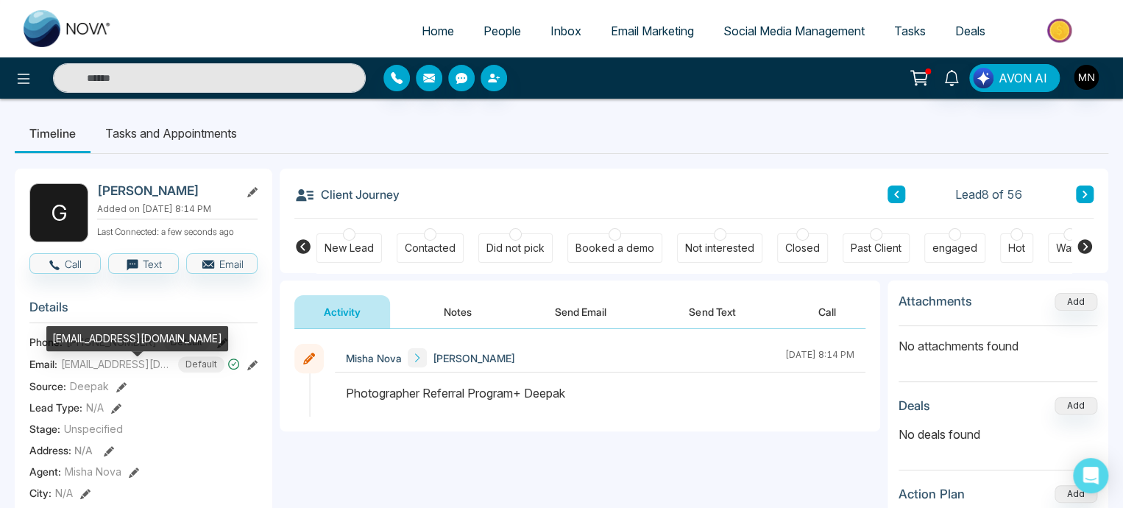
click at [101, 350] on div "[EMAIL_ADDRESS][DOMAIN_NAME]" at bounding box center [137, 338] width 182 height 25
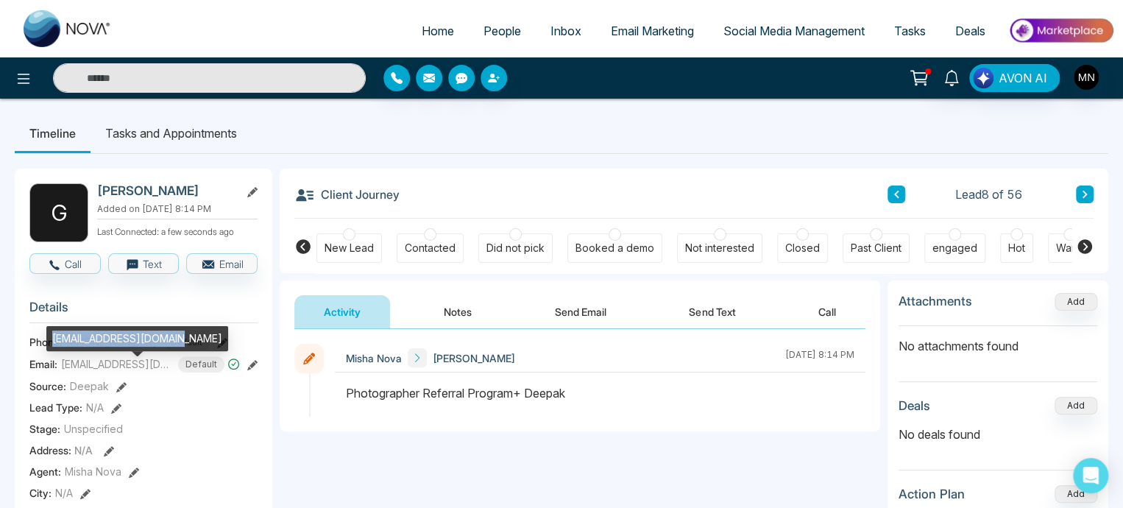
click at [97, 361] on div "[EMAIL_ADDRESS][DOMAIN_NAME]" at bounding box center [137, 343] width 182 height 35
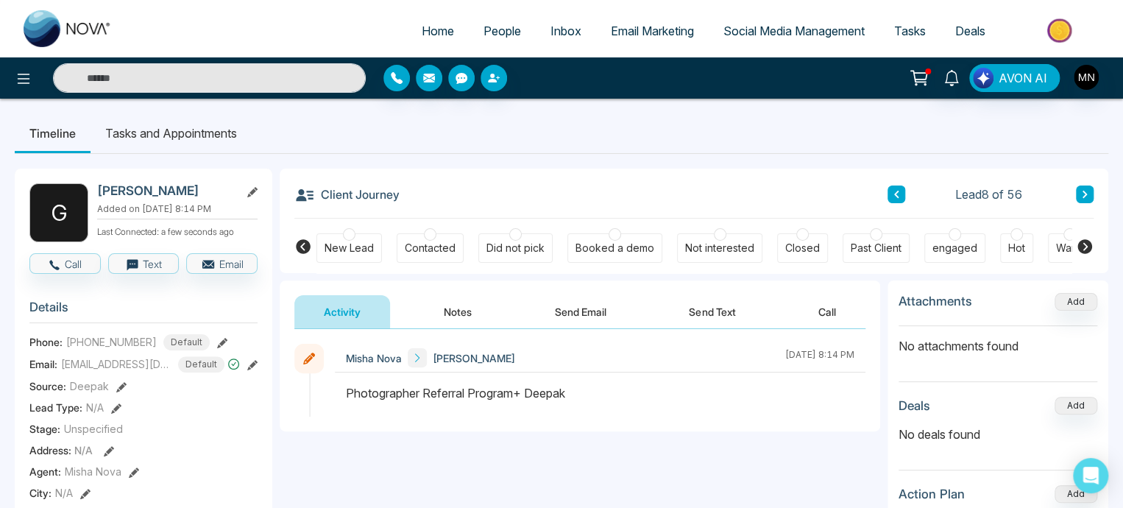
click at [199, 450] on div "Address: N/A" at bounding box center [143, 449] width 228 height 15
click at [104, 350] on span "[PHONE_NUMBER]" at bounding box center [111, 341] width 91 height 15
copy span "[PHONE_NUMBER]"
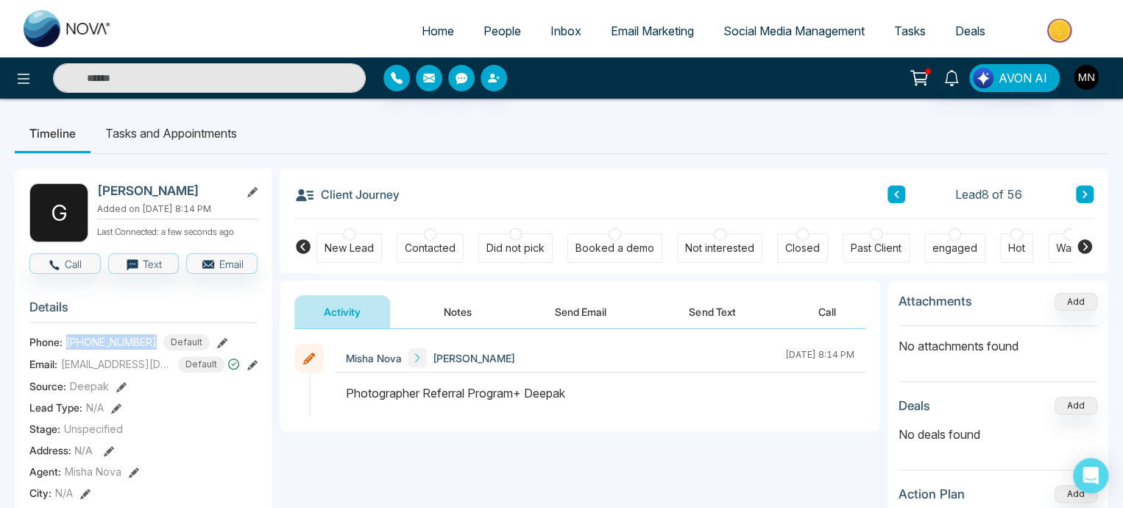
copy span "[PHONE_NUMBER]"
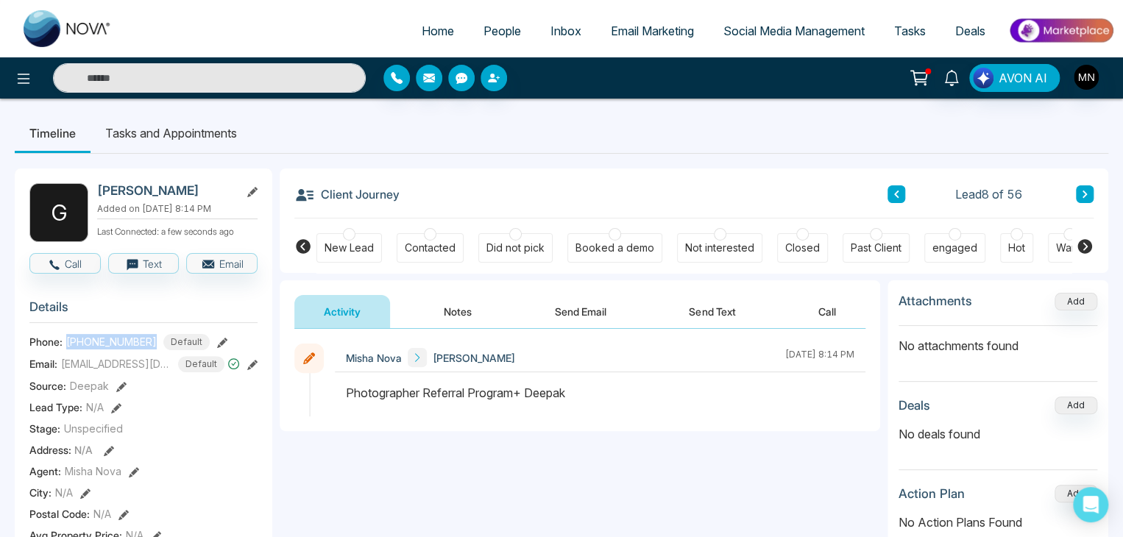
click at [559, 308] on button "Send Email" at bounding box center [580, 311] width 110 height 33
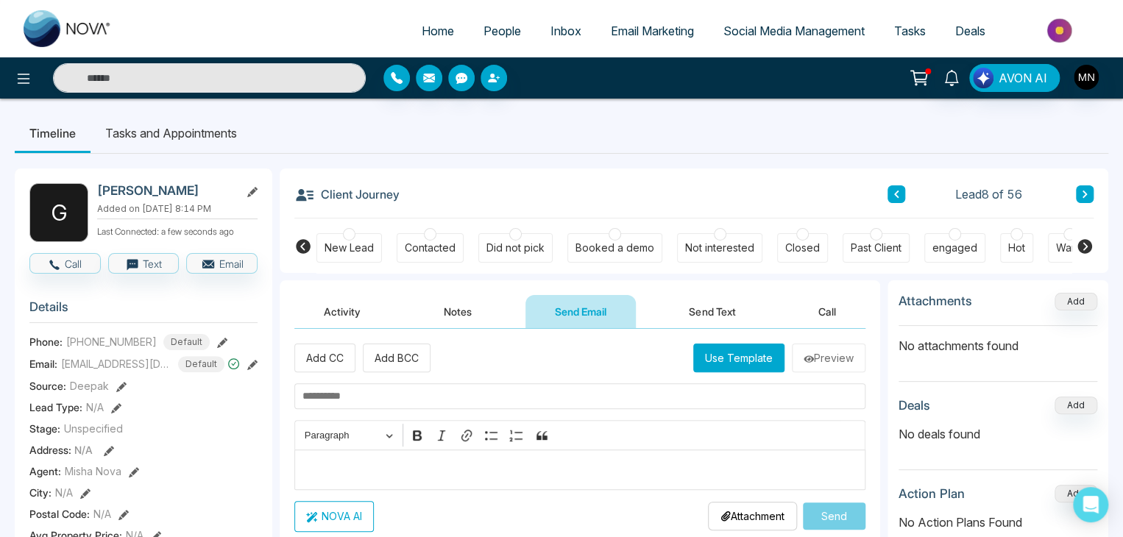
click at [315, 452] on div "Editor editing area: main" at bounding box center [579, 470] width 571 height 40
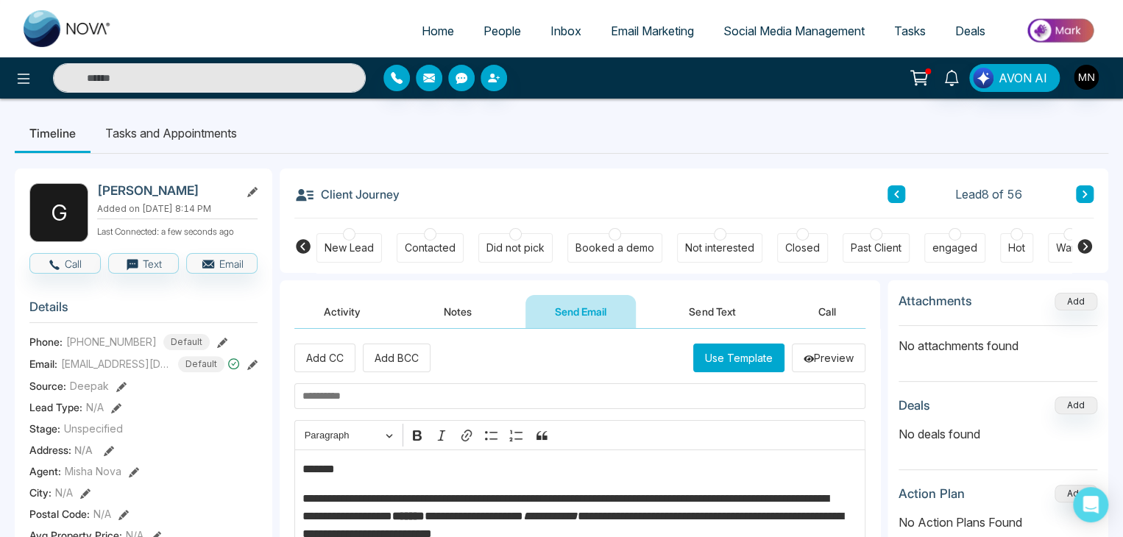
click at [367, 472] on p "*******" at bounding box center [576, 470] width 548 height 18
click at [359, 399] on input "text" at bounding box center [579, 396] width 571 height 26
paste input "**********"
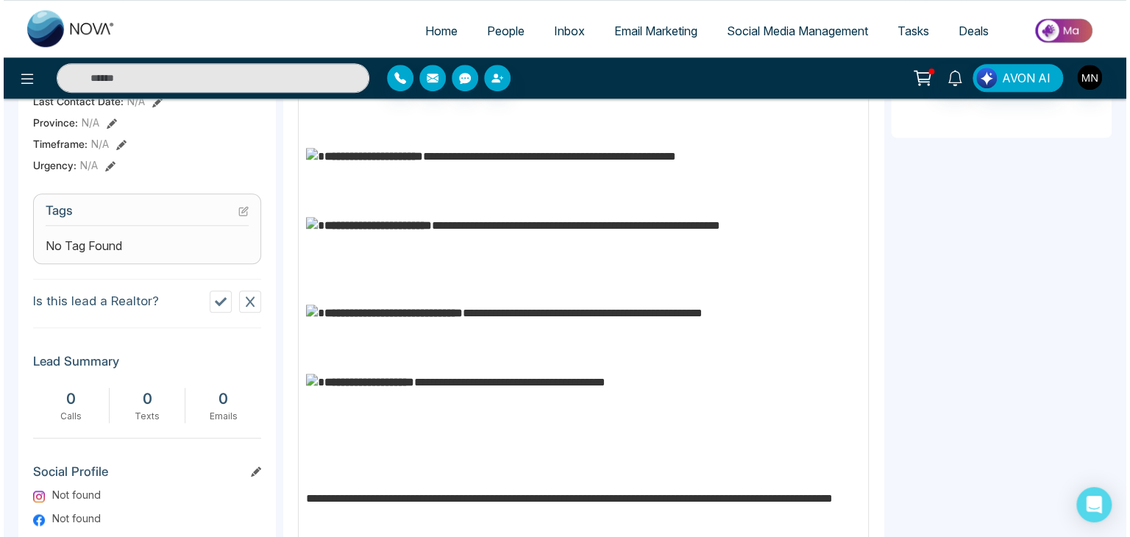
scroll to position [692, 0]
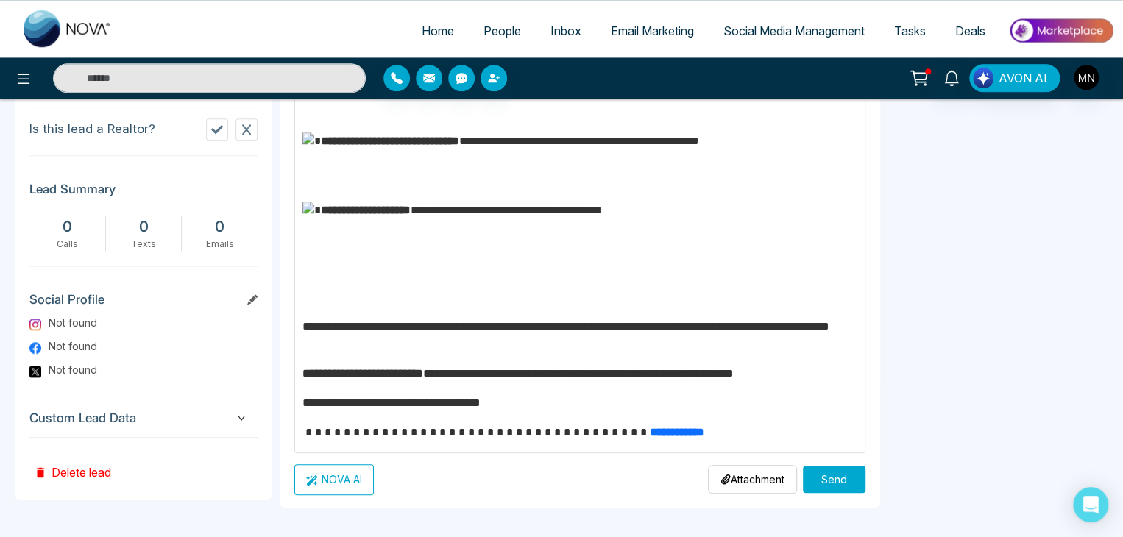
type input "**********"
click at [831, 478] on button "Send" at bounding box center [834, 479] width 63 height 27
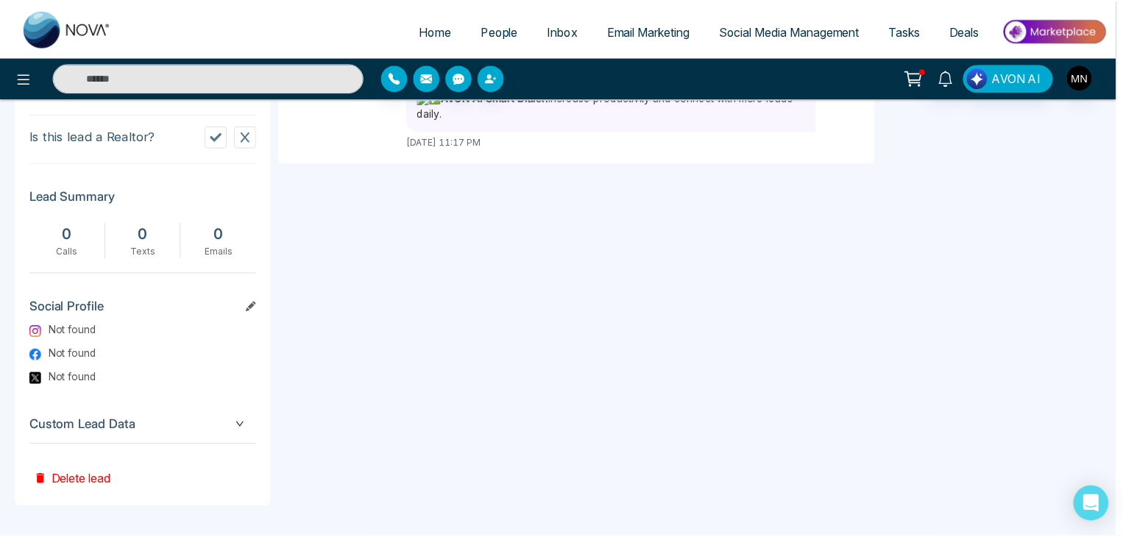
scroll to position [0, 0]
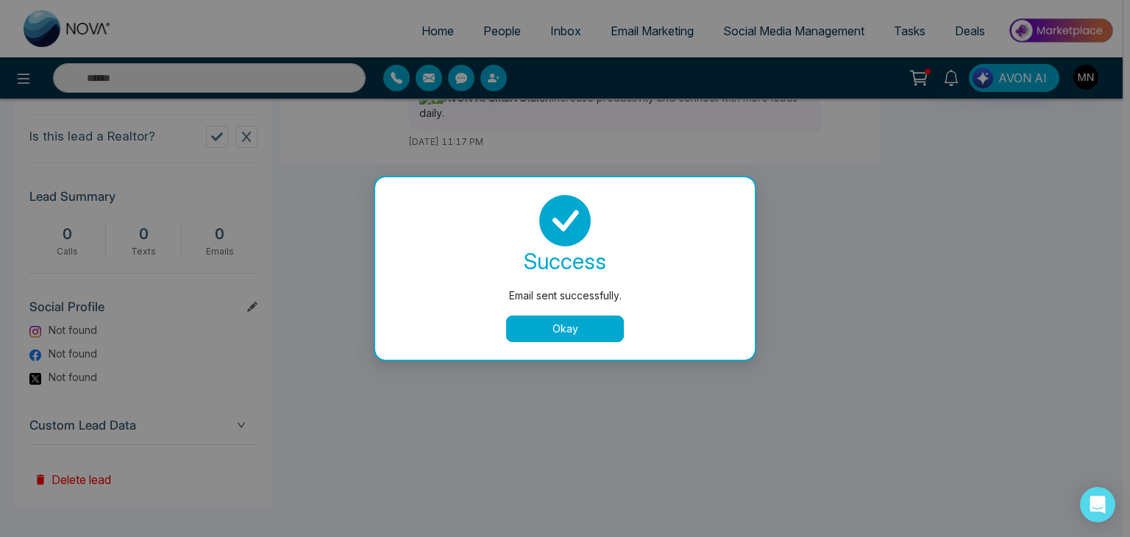
click at [594, 339] on button "Okay" at bounding box center [565, 329] width 118 height 26
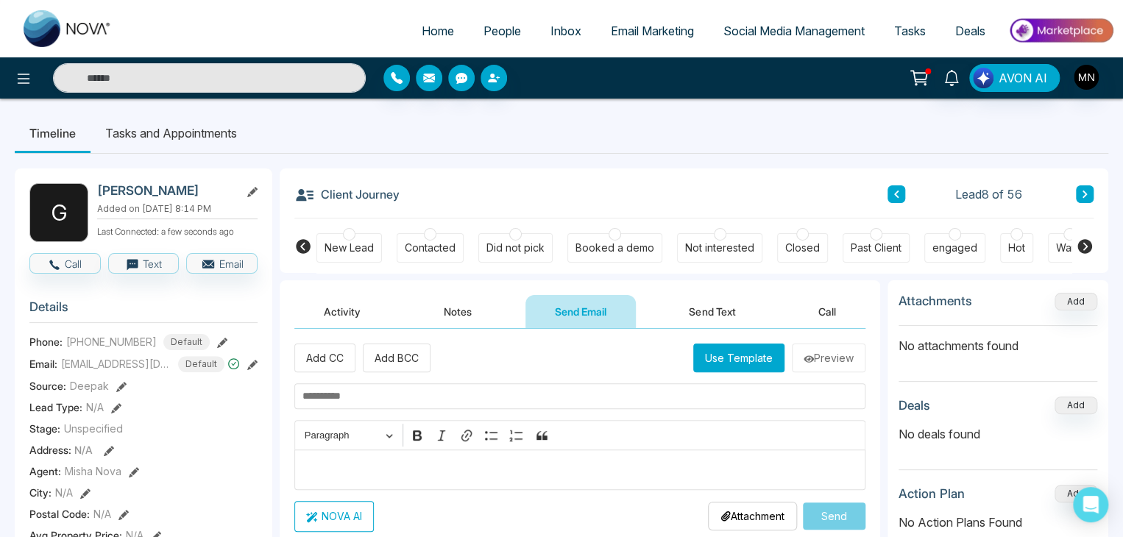
click at [344, 305] on button "Activity" at bounding box center [342, 311] width 96 height 33
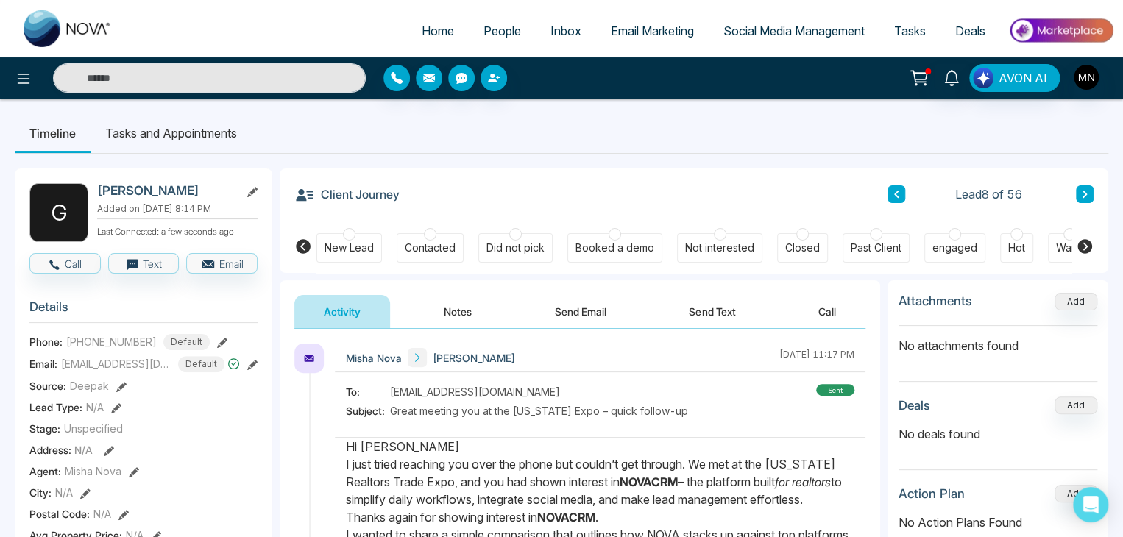
click at [506, 239] on div "Did not pick" at bounding box center [515, 247] width 74 height 29
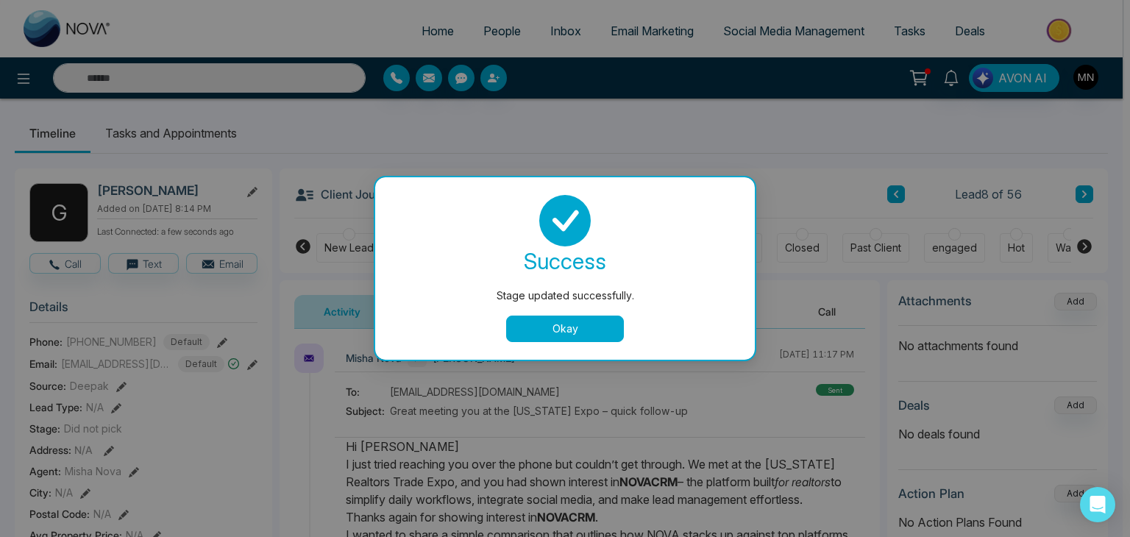
click at [562, 340] on button "Okay" at bounding box center [565, 329] width 118 height 26
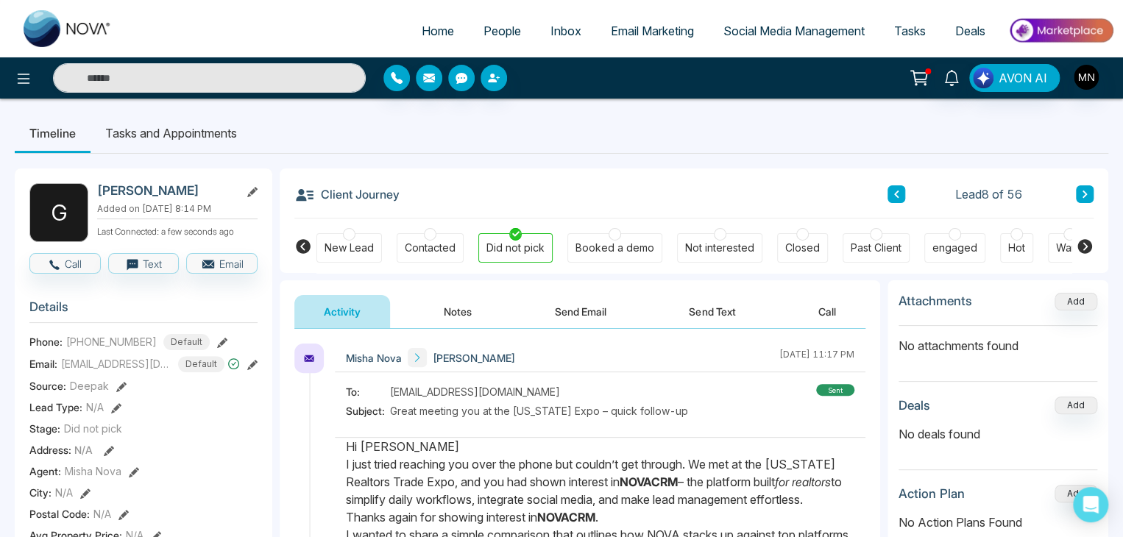
click at [471, 313] on button "Notes" at bounding box center [457, 311] width 87 height 33
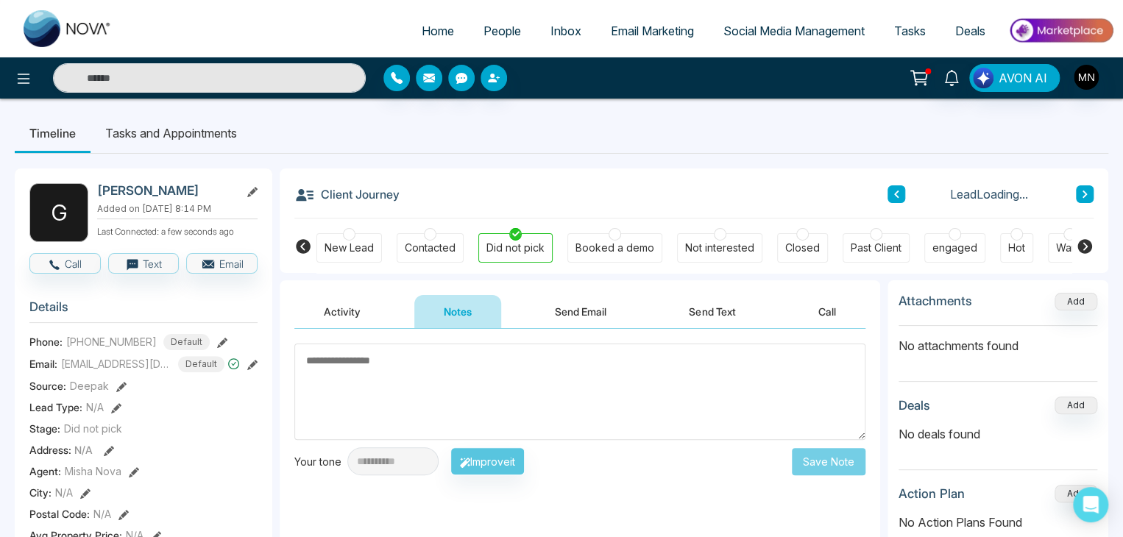
click at [400, 389] on textarea at bounding box center [579, 392] width 571 height 96
click at [429, 243] on div "Contacted" at bounding box center [430, 248] width 51 height 15
click at [389, 369] on textarea at bounding box center [579, 392] width 571 height 96
click at [350, 367] on textarea at bounding box center [579, 392] width 571 height 96
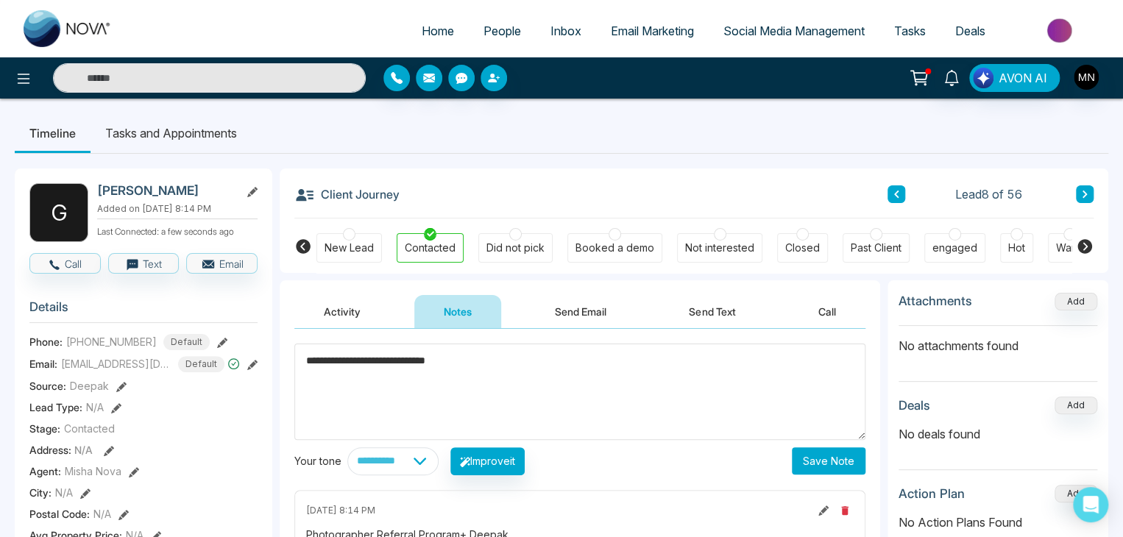
type textarea "**********"
click at [815, 459] on button "Save Note" at bounding box center [829, 460] width 74 height 27
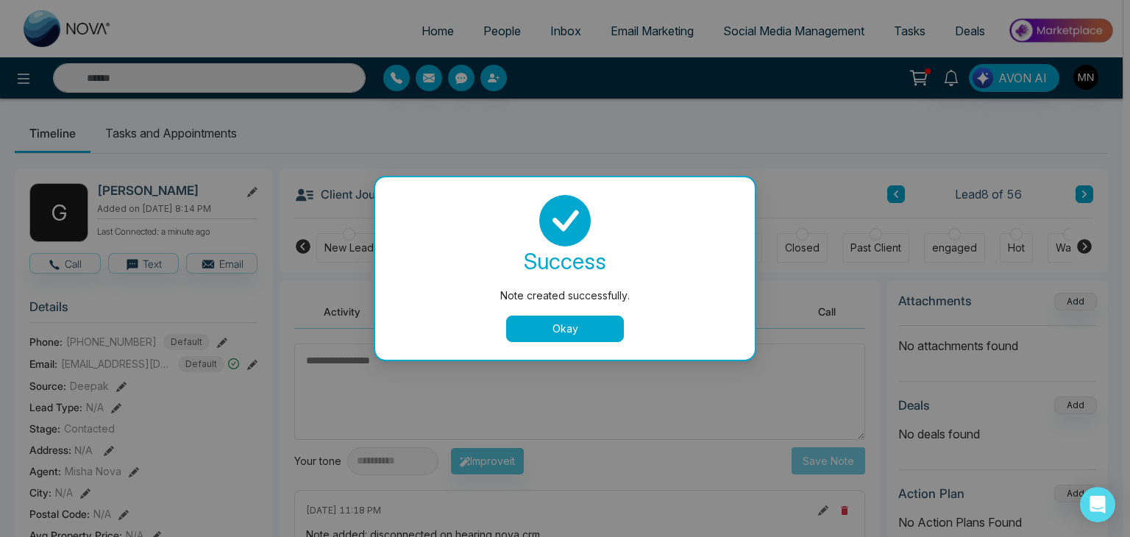
click at [551, 328] on button "Okay" at bounding box center [565, 329] width 118 height 26
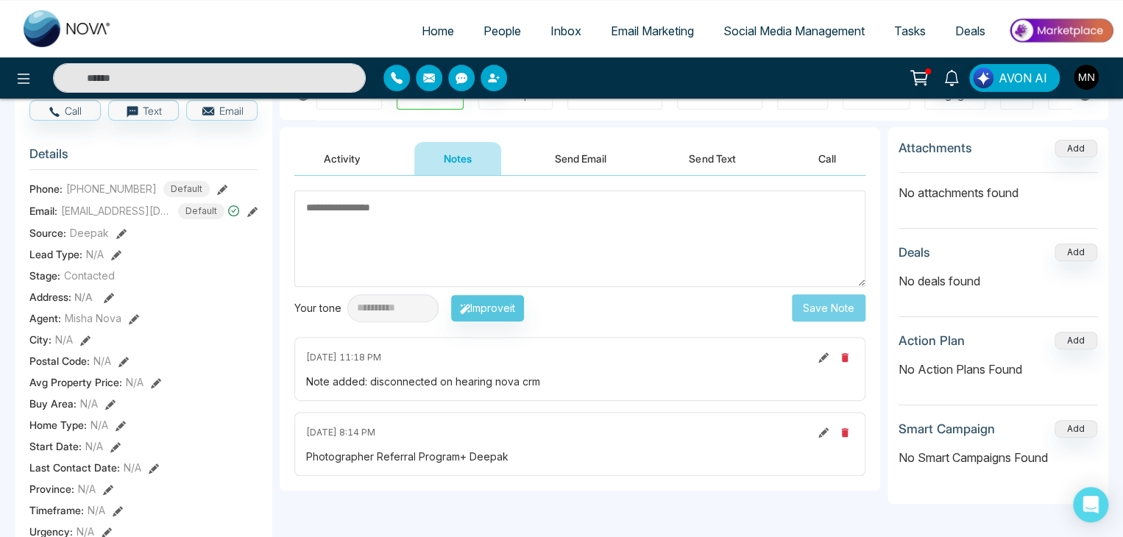
scroll to position [152, 0]
click at [353, 155] on button "Activity" at bounding box center [342, 159] width 96 height 33
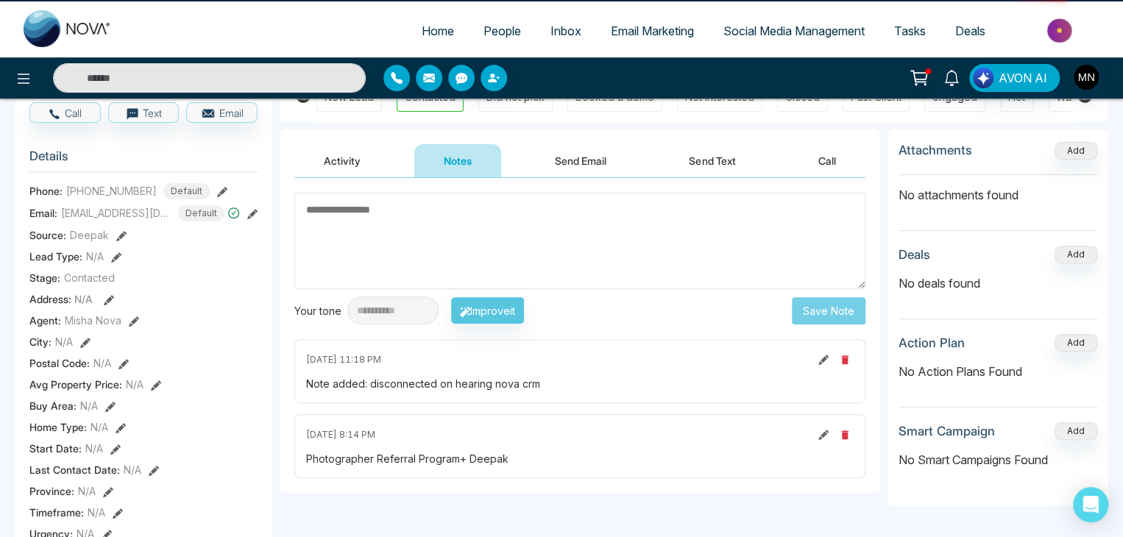
scroll to position [152, 0]
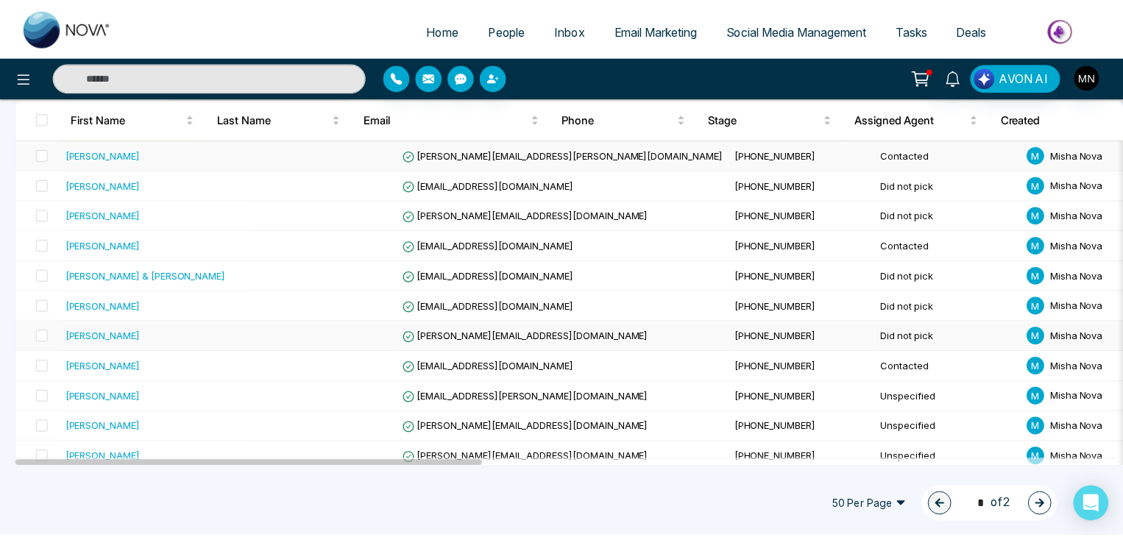
scroll to position [208, 0]
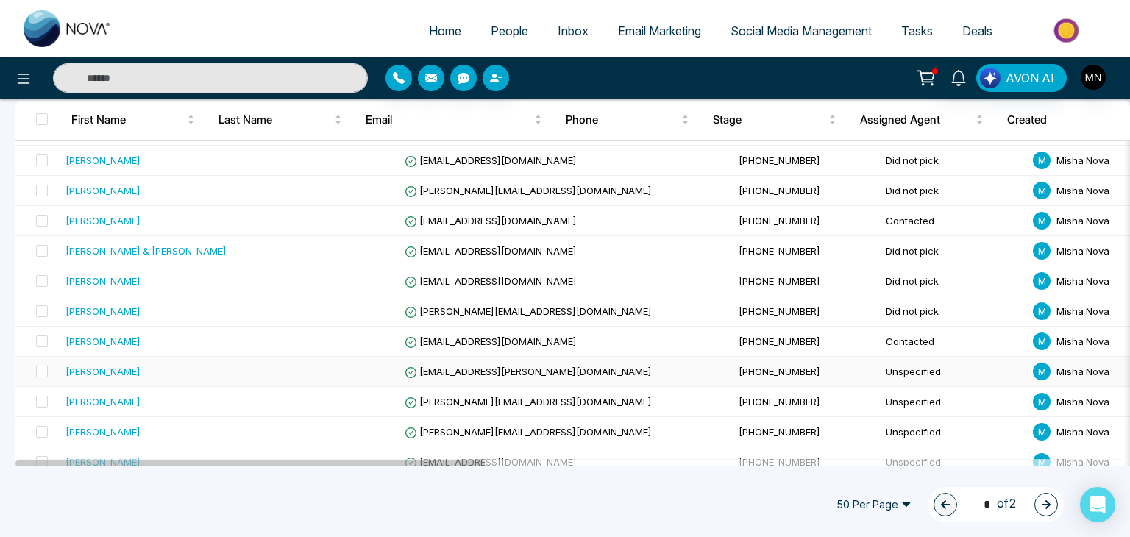
click at [97, 369] on div "[PERSON_NAME]" at bounding box center [103, 371] width 75 height 15
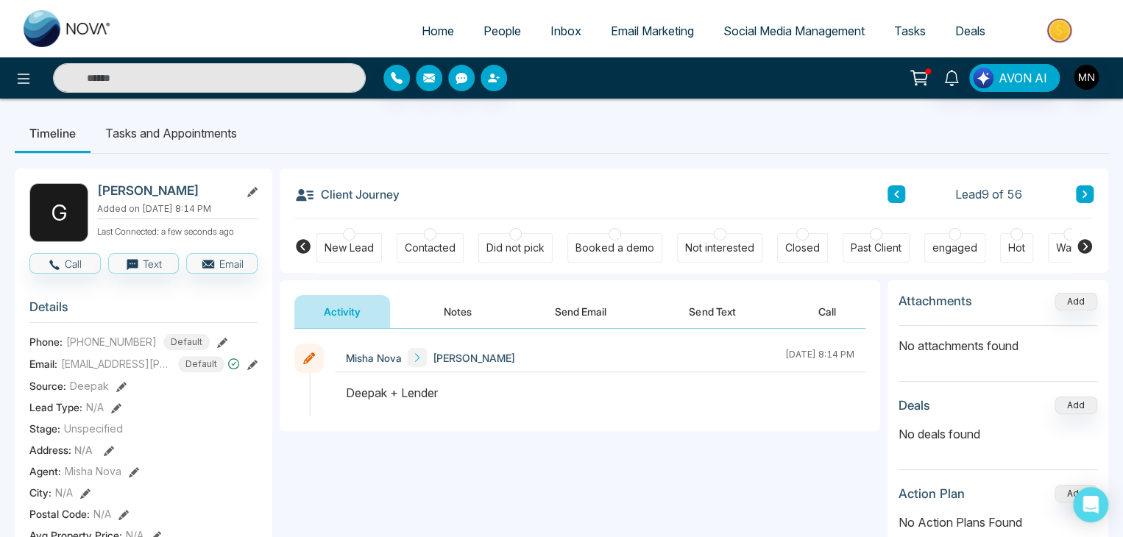
click at [465, 319] on button "Notes" at bounding box center [457, 311] width 87 height 33
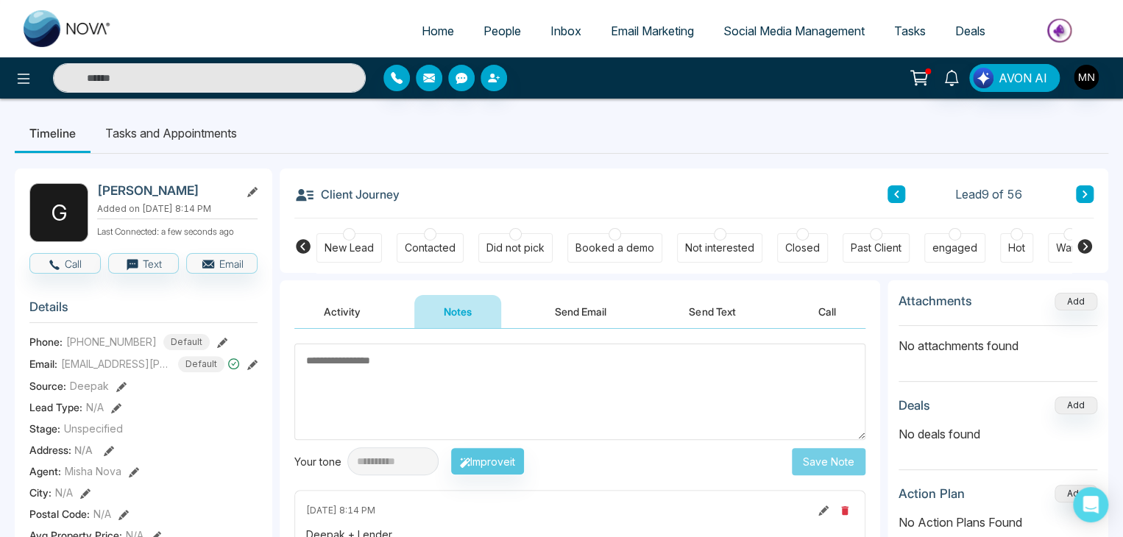
click at [423, 371] on textarea at bounding box center [579, 392] width 571 height 96
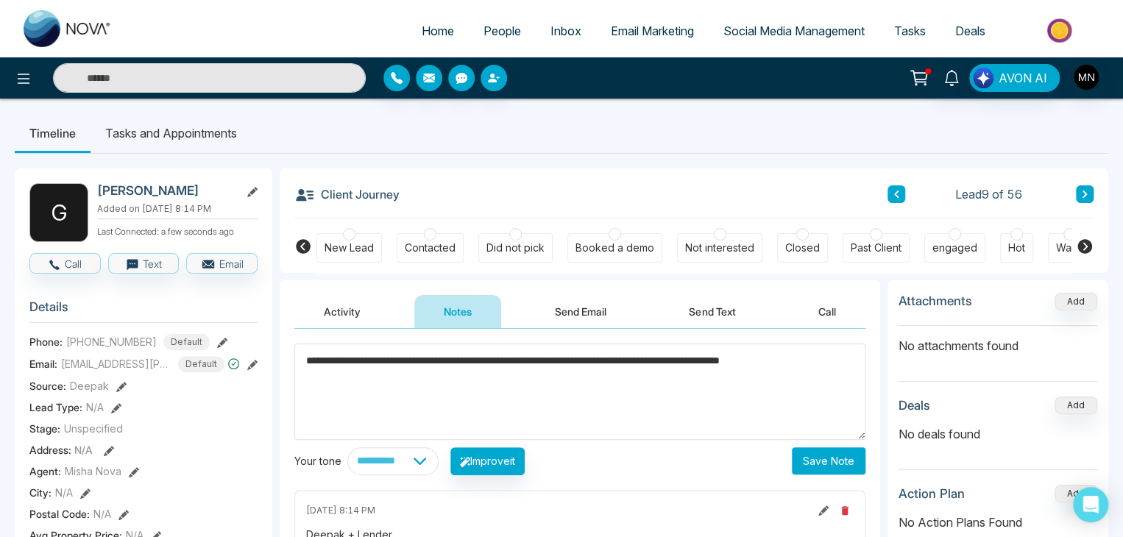
type textarea "**********"
click at [826, 460] on button "Save Note" at bounding box center [829, 460] width 74 height 27
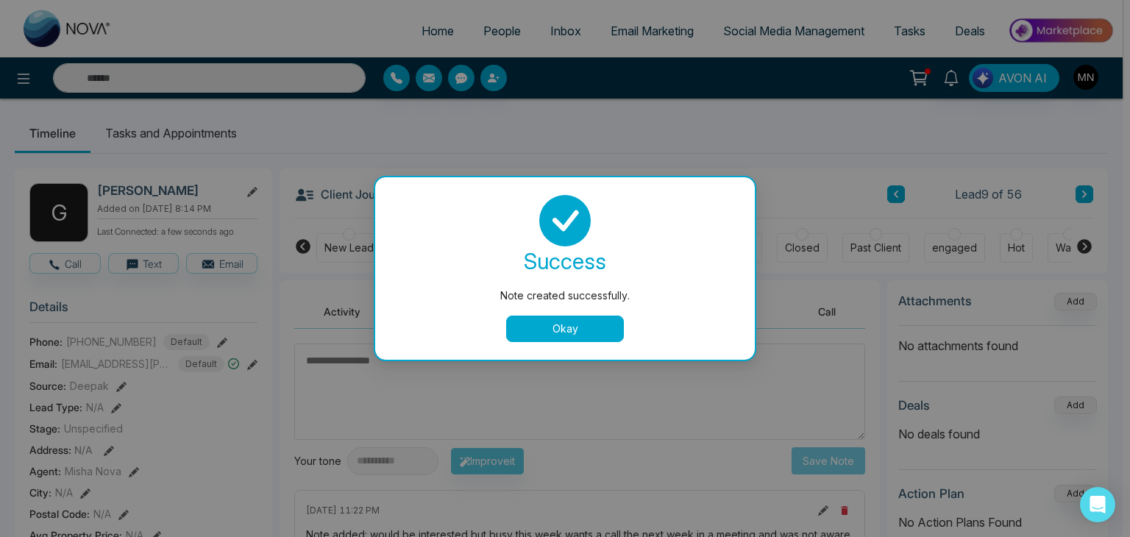
click at [553, 330] on button "Okay" at bounding box center [565, 329] width 118 height 26
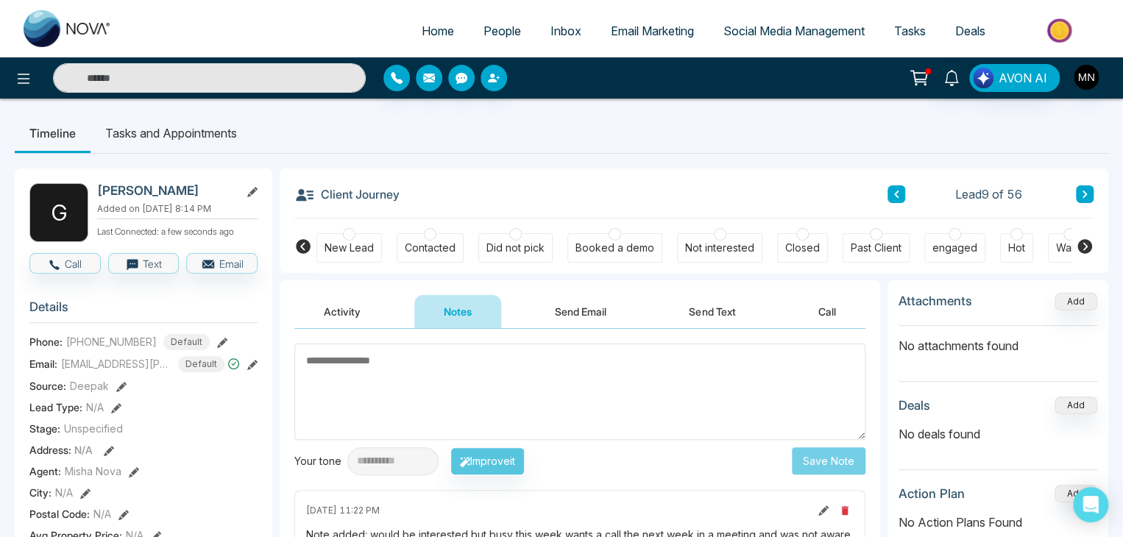
click at [446, 230] on div "New Lead Contacted Did not pick Booked a demo Not interested Closed Past Client…" at bounding box center [693, 246] width 755 height 54
click at [442, 239] on div "Contacted" at bounding box center [430, 247] width 67 height 29
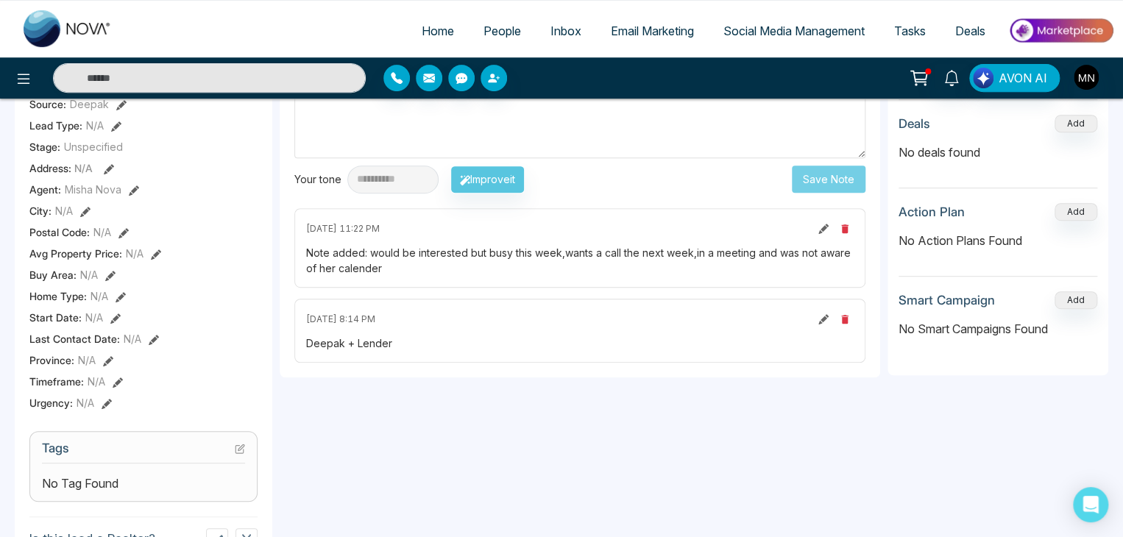
scroll to position [417, 0]
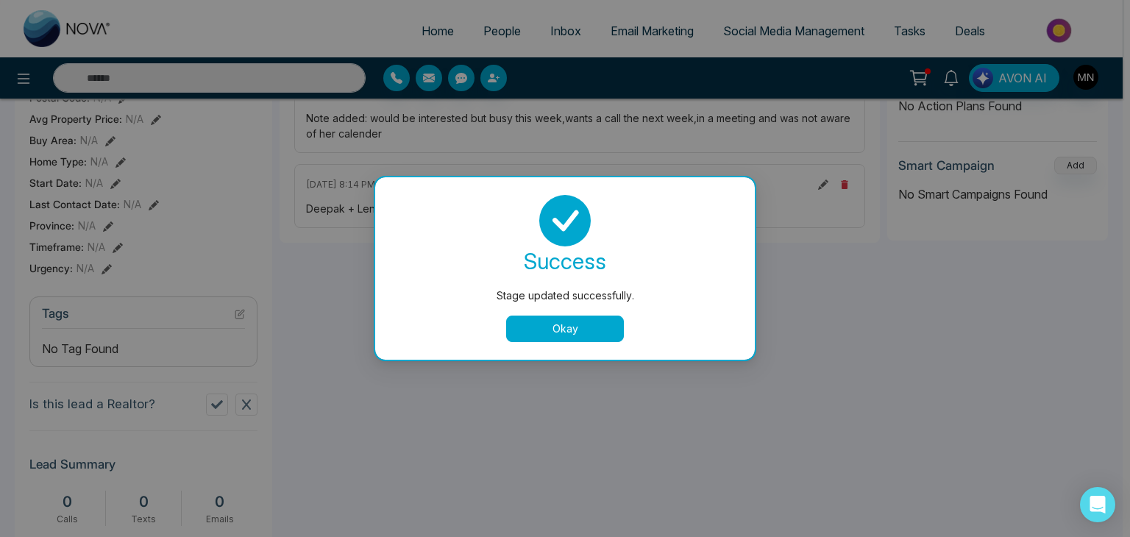
click at [523, 328] on button "Okay" at bounding box center [565, 329] width 118 height 26
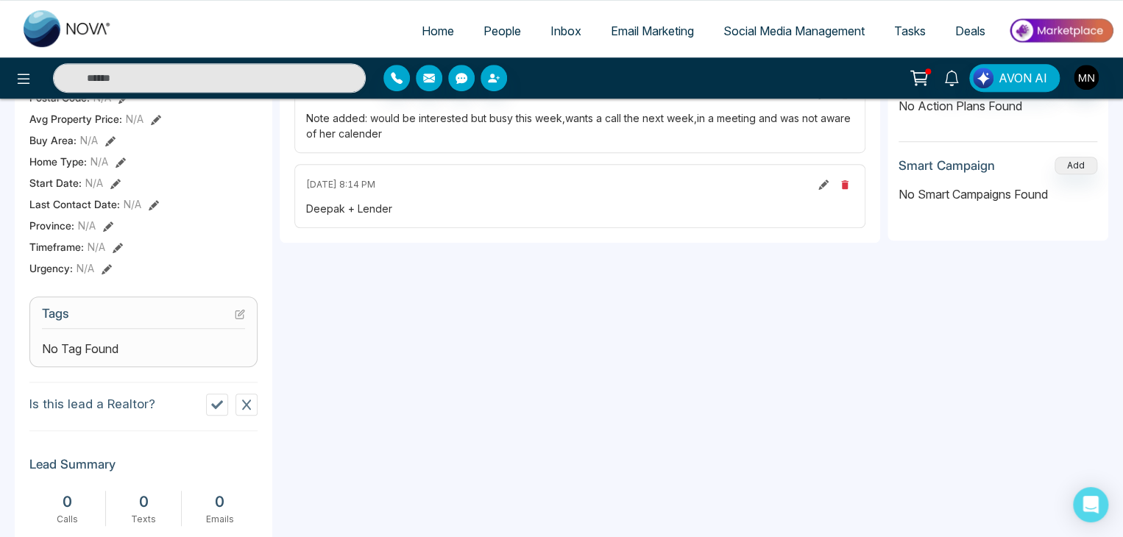
click at [239, 316] on icon at bounding box center [241, 313] width 6 height 6
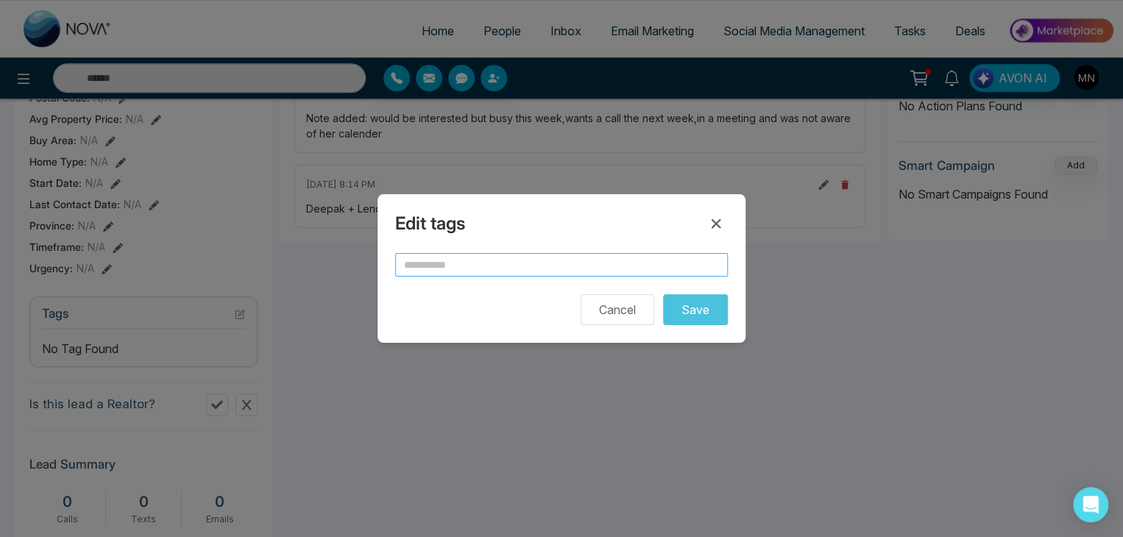
click at [430, 266] on input "text" at bounding box center [561, 265] width 333 height 24
type input "**********"
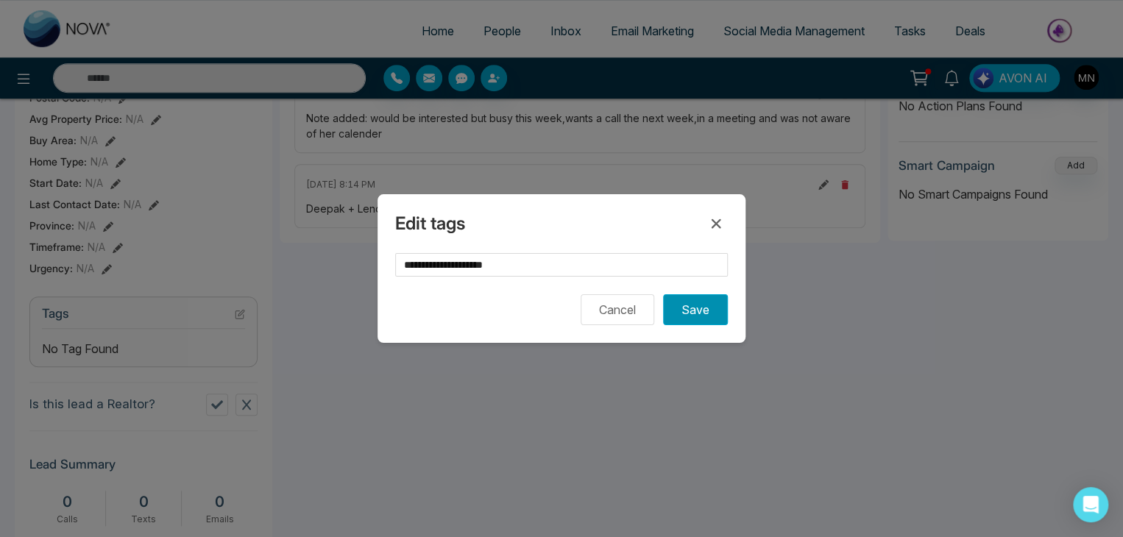
click at [686, 309] on button "Save" at bounding box center [695, 309] width 65 height 31
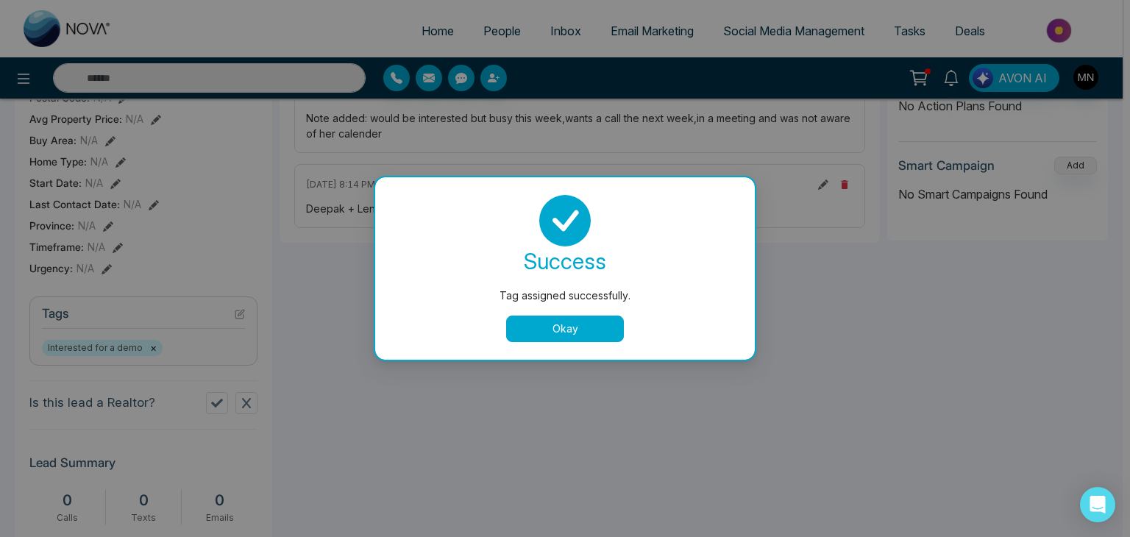
click at [719, 214] on div at bounding box center [565, 221] width 344 height 52
click at [608, 329] on button "Okay" at bounding box center [565, 329] width 118 height 26
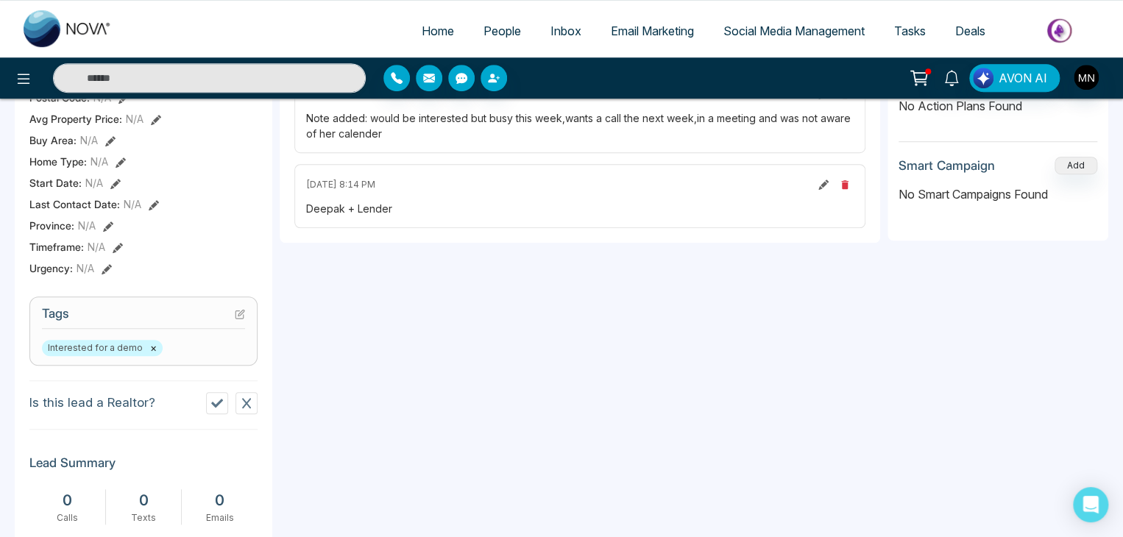
scroll to position [0, 0]
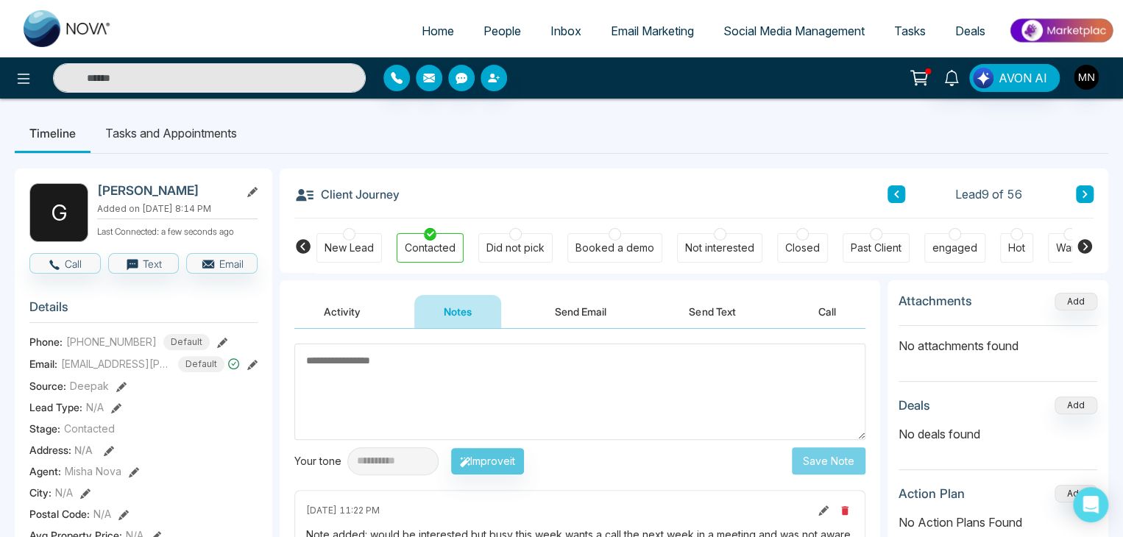
click at [132, 130] on li "Tasks and Appointments" at bounding box center [171, 133] width 161 height 40
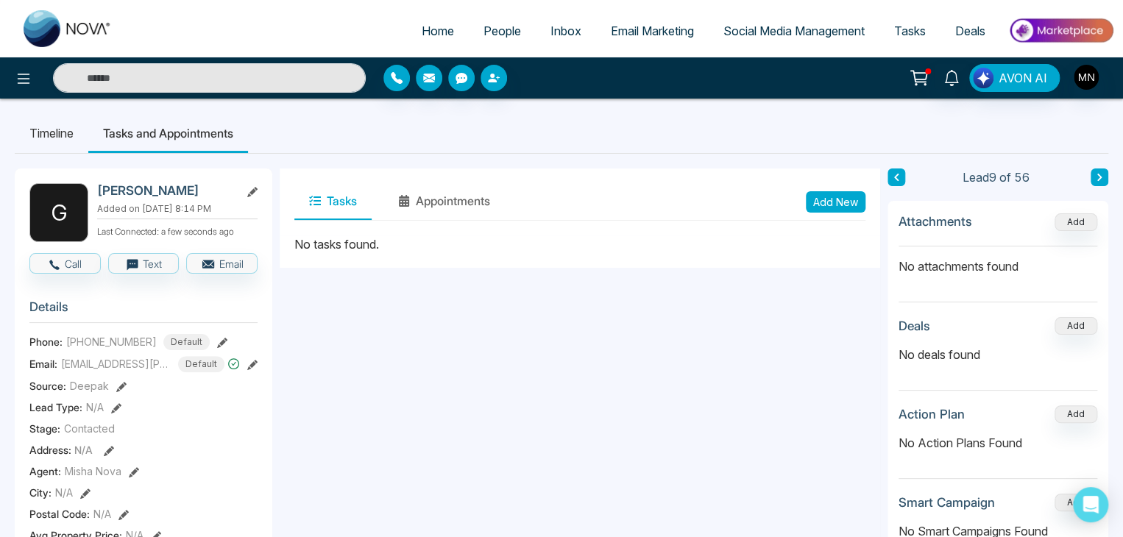
click at [824, 205] on button "Add New" at bounding box center [836, 201] width 60 height 21
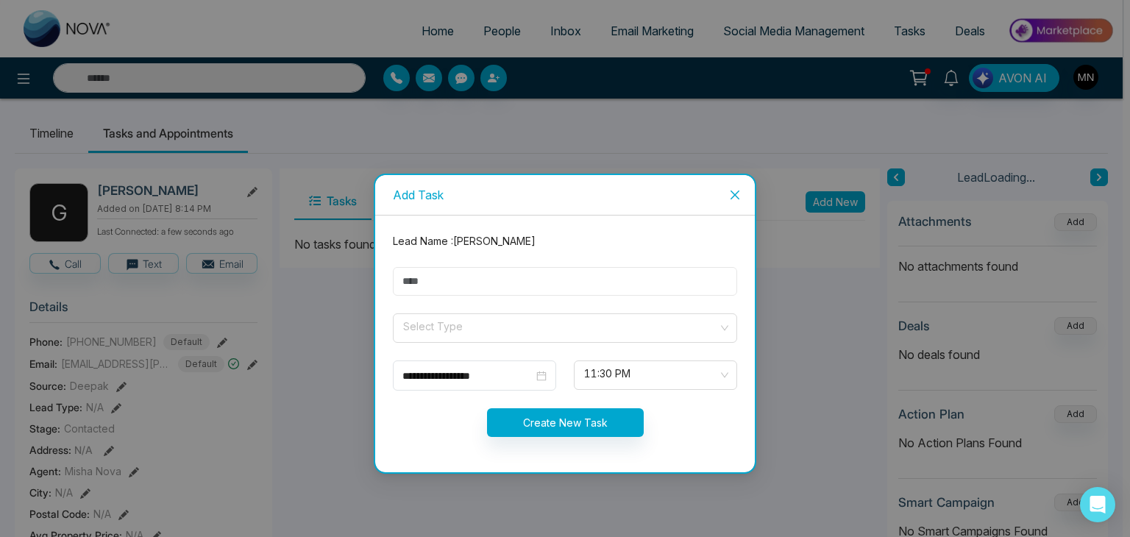
click at [497, 289] on input "text" at bounding box center [565, 281] width 344 height 29
type input "*********"
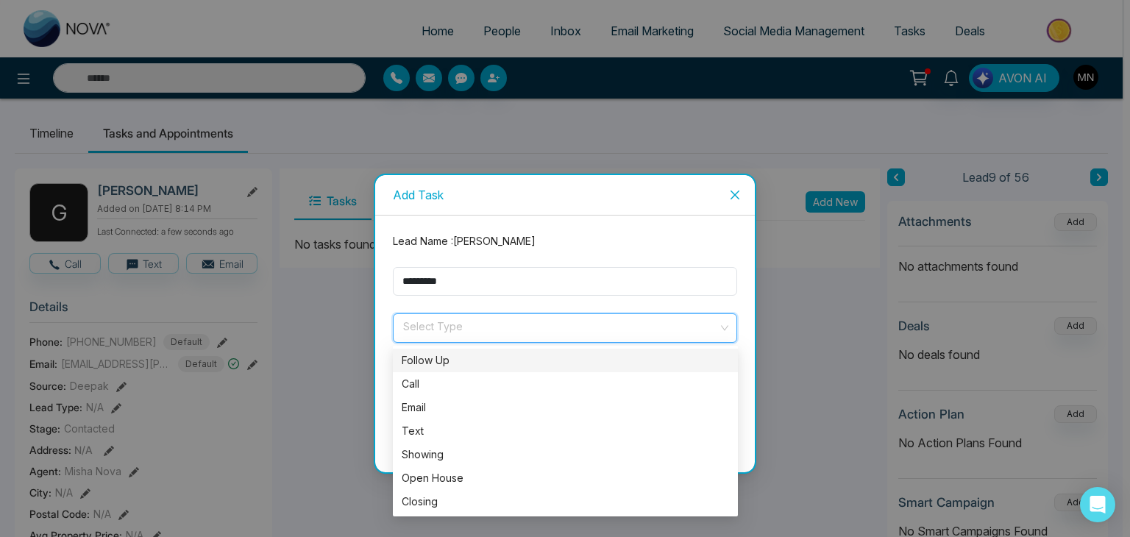
click at [497, 328] on input "search" at bounding box center [560, 325] width 316 height 22
click at [451, 379] on div "Call" at bounding box center [566, 384] width 328 height 16
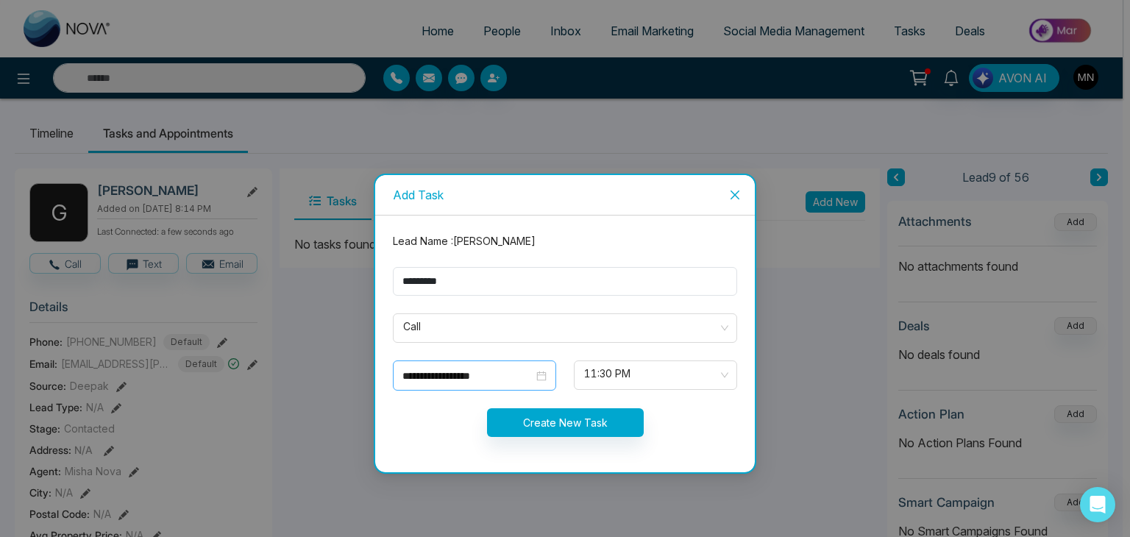
click at [543, 375] on div "**********" at bounding box center [475, 376] width 144 height 16
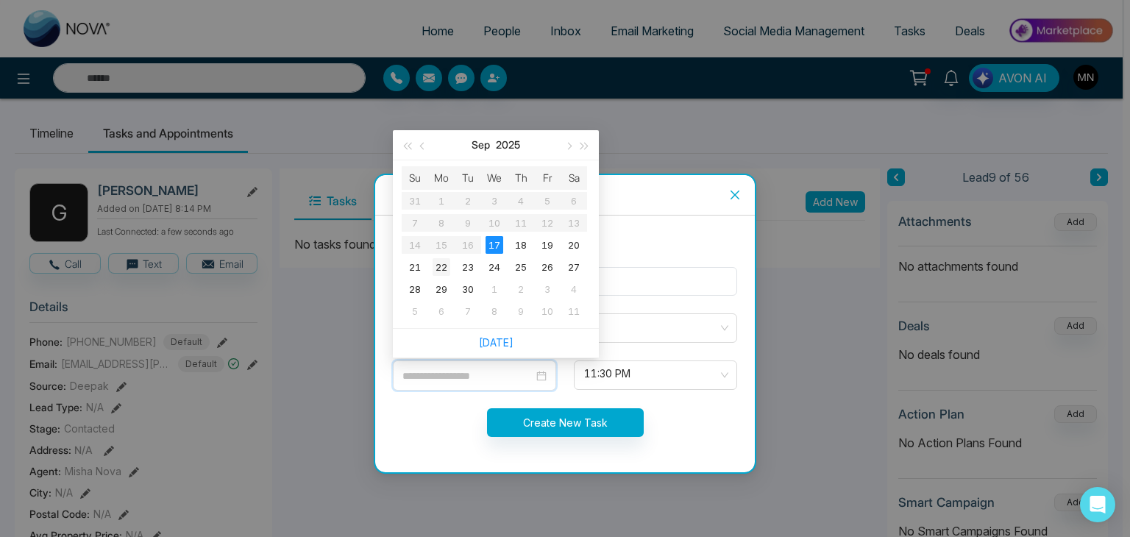
type input "**********"
click at [444, 266] on div "22" at bounding box center [442, 267] width 18 height 18
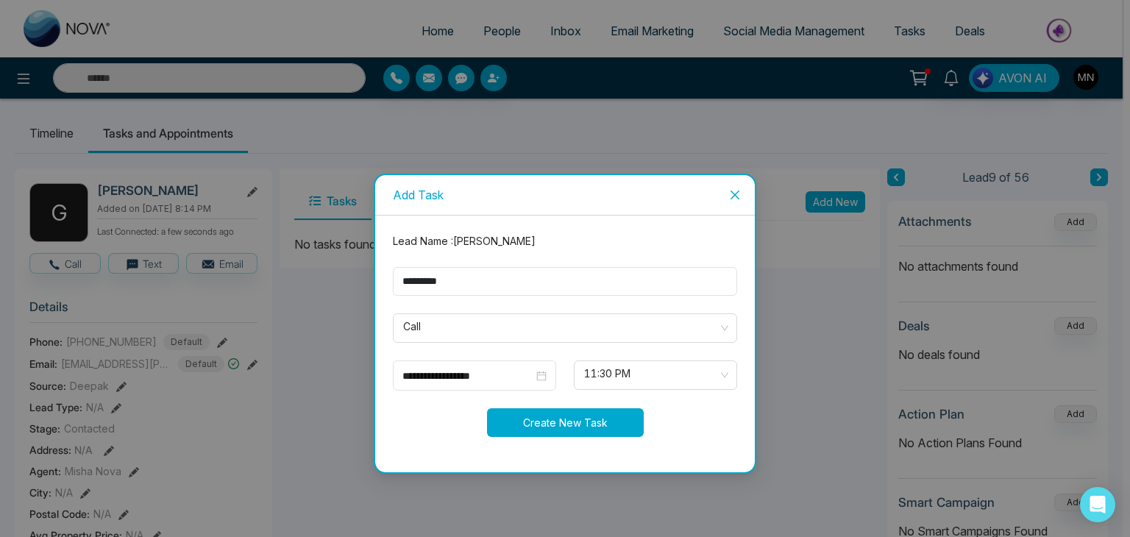
click at [577, 419] on button "Create New Task" at bounding box center [565, 422] width 157 height 29
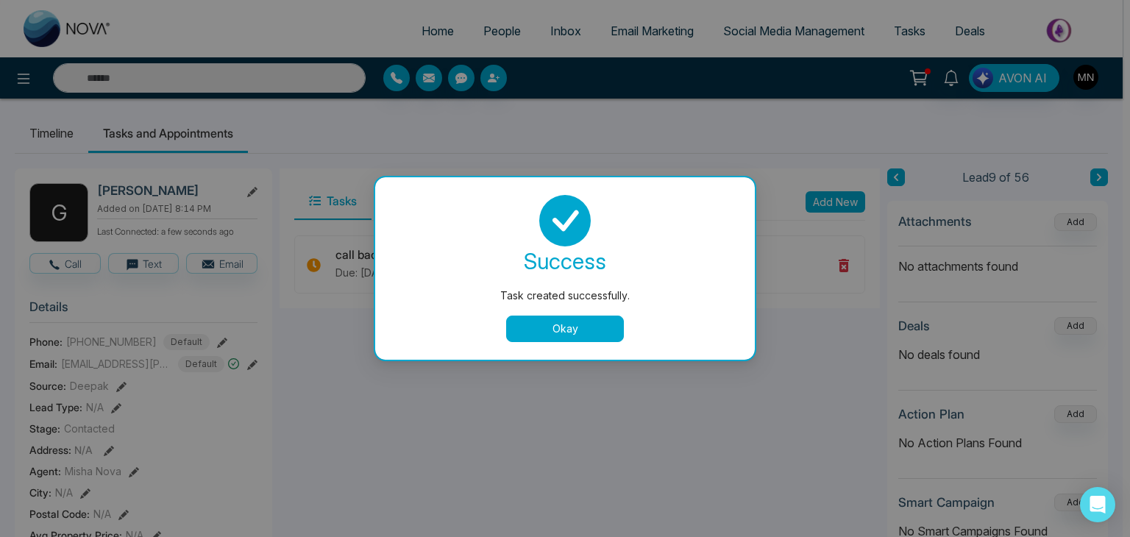
click at [586, 322] on button "Okay" at bounding box center [565, 329] width 118 height 26
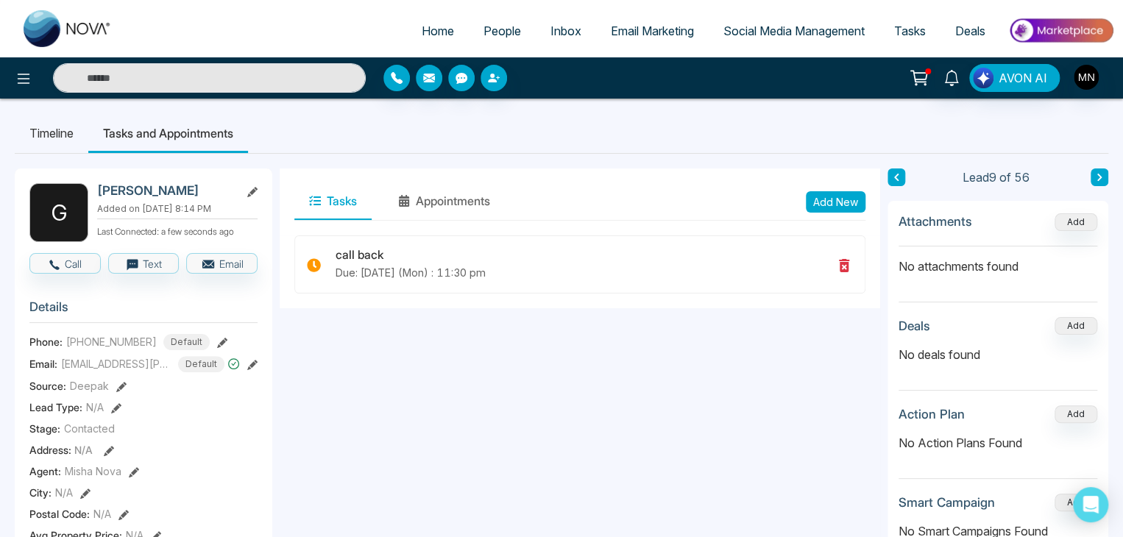
click at [51, 116] on li "Timeline" at bounding box center [52, 133] width 74 height 40
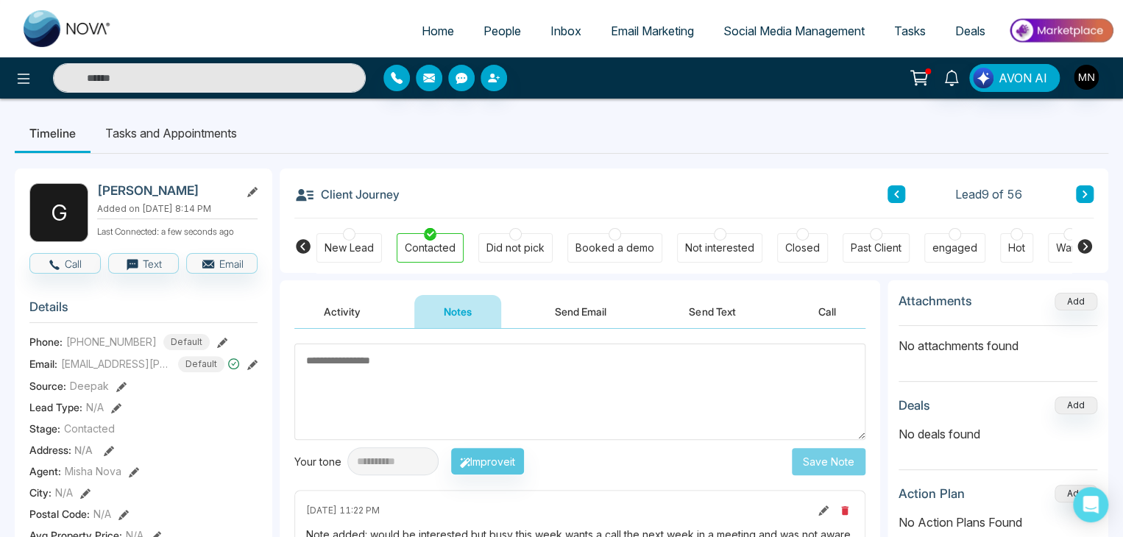
click at [566, 303] on button "Send Email" at bounding box center [580, 311] width 110 height 33
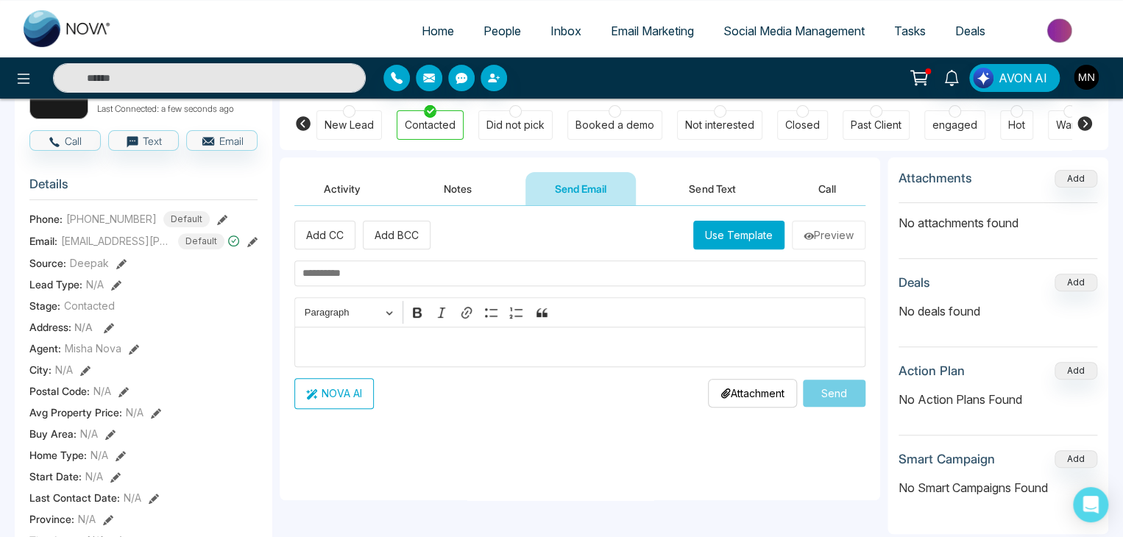
scroll to position [122, 0]
click at [322, 195] on button "Activity" at bounding box center [342, 189] width 96 height 33
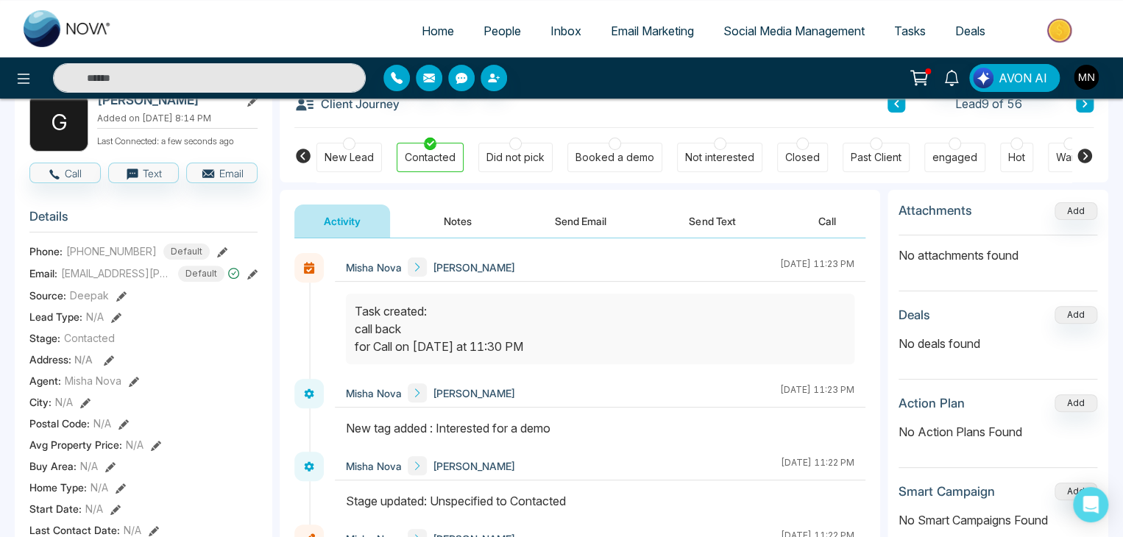
scroll to position [90, 0]
click at [557, 230] on button "Send Email" at bounding box center [580, 221] width 110 height 33
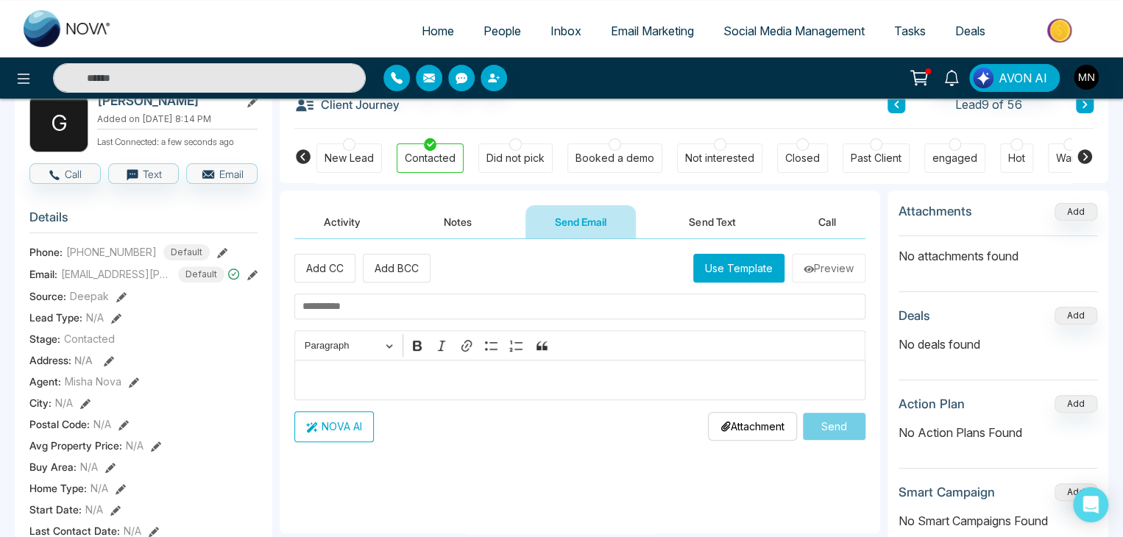
click at [433, 305] on input "text" at bounding box center [579, 307] width 571 height 26
paste input "**********"
type input "**********"
click at [344, 367] on div "Editor editing area: main" at bounding box center [579, 380] width 571 height 40
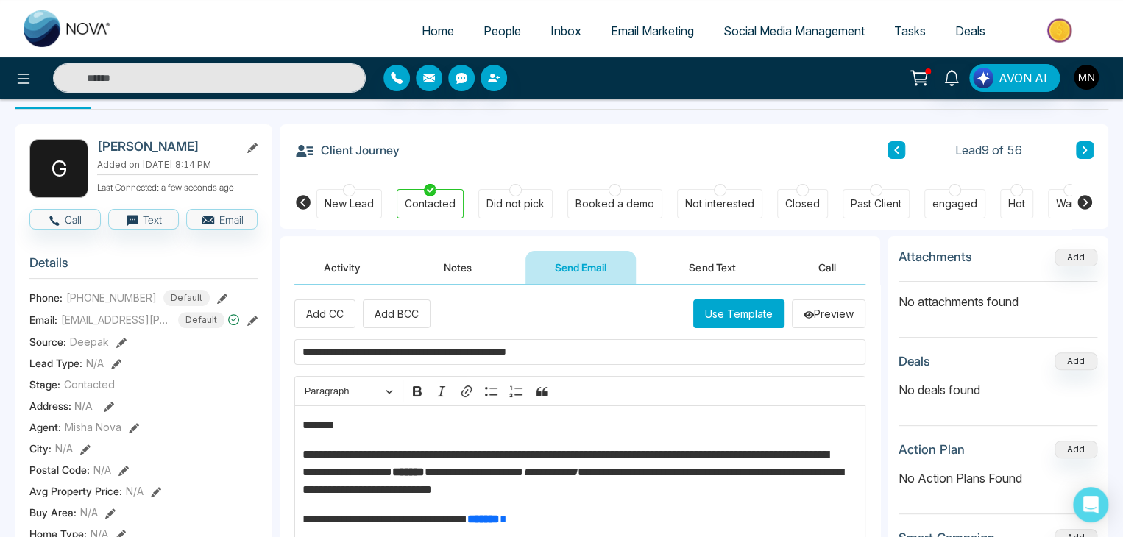
scroll to position [35, 0]
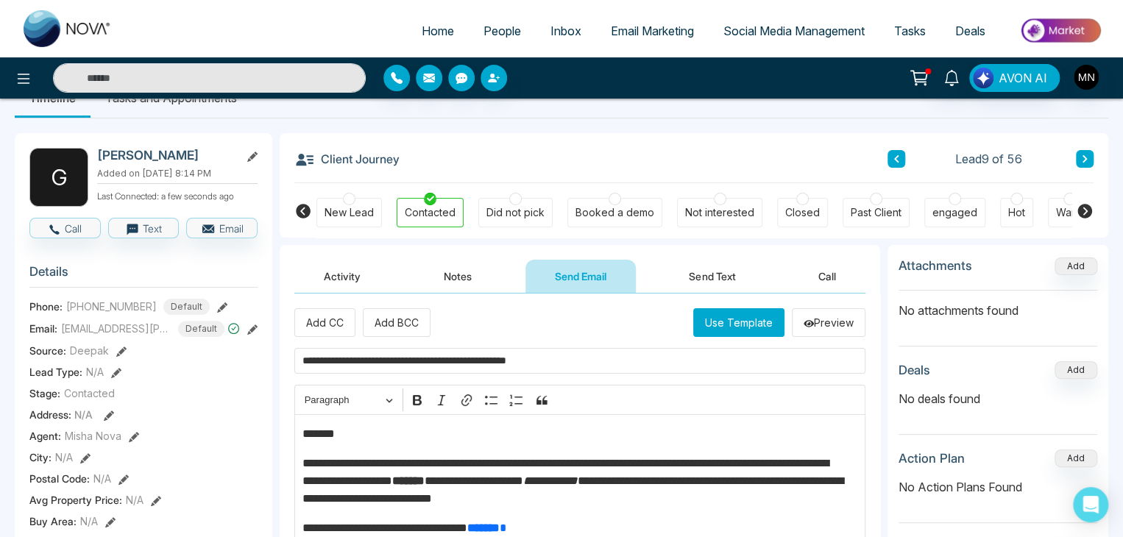
click at [347, 425] on p "*******" at bounding box center [576, 434] width 548 height 18
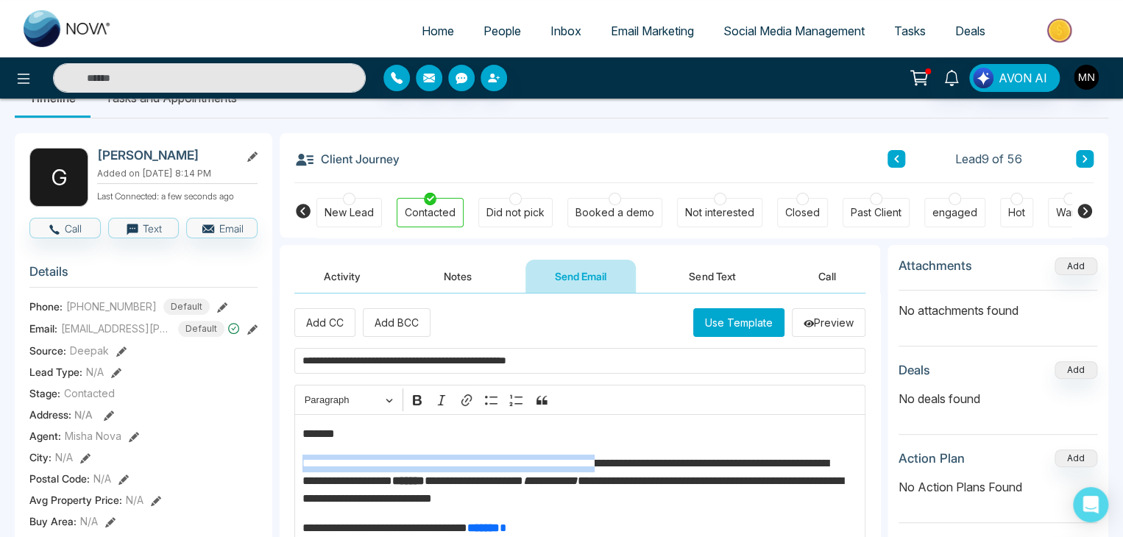
drag, startPoint x: 655, startPoint y: 462, endPoint x: 302, endPoint y: 462, distance: 353.3
click at [302, 462] on p "**********" at bounding box center [576, 481] width 548 height 53
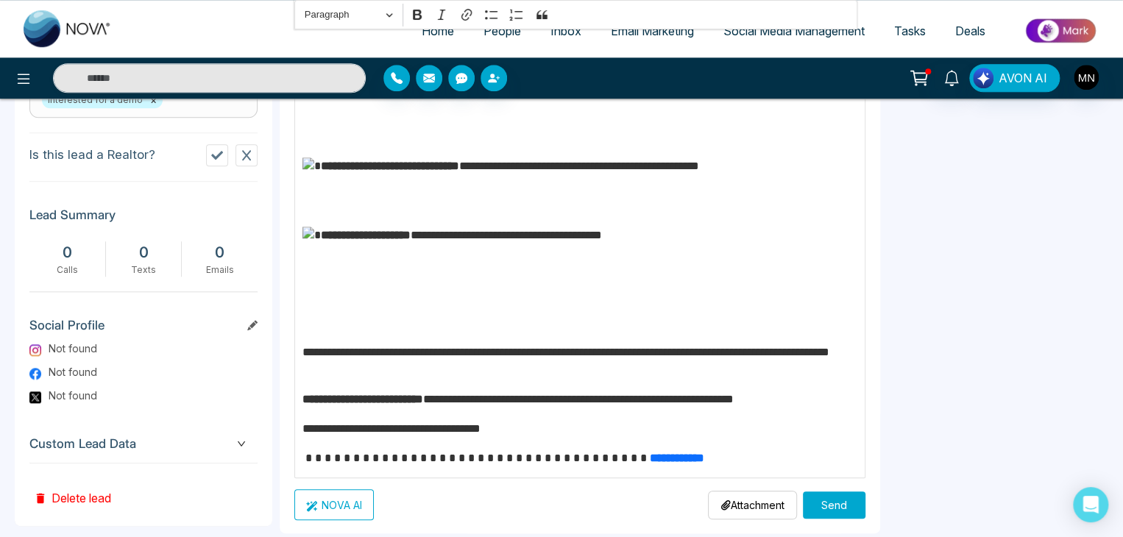
scroll to position [690, 0]
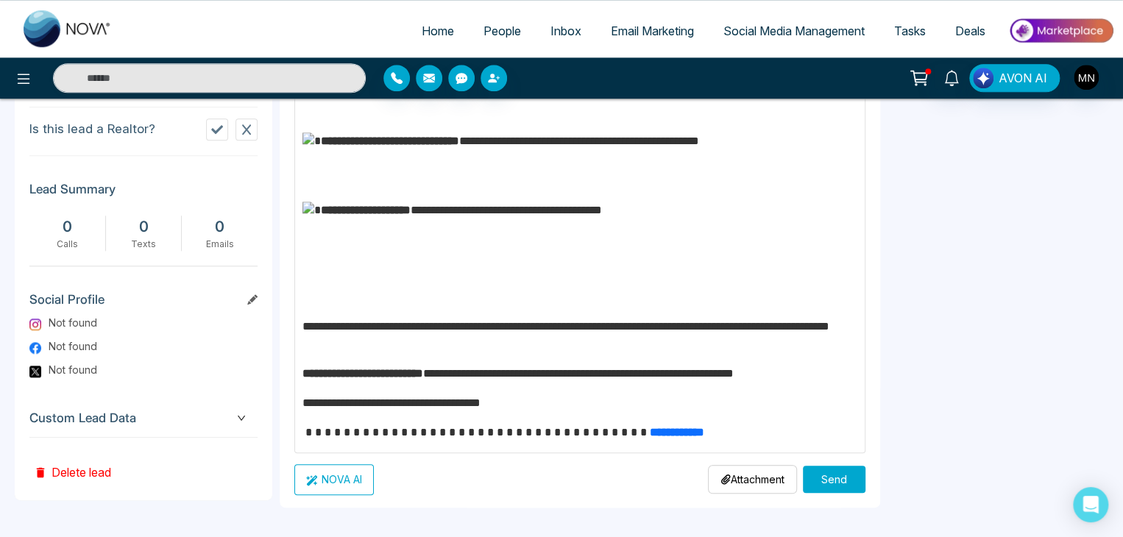
click at [828, 470] on button "Send" at bounding box center [834, 479] width 63 height 27
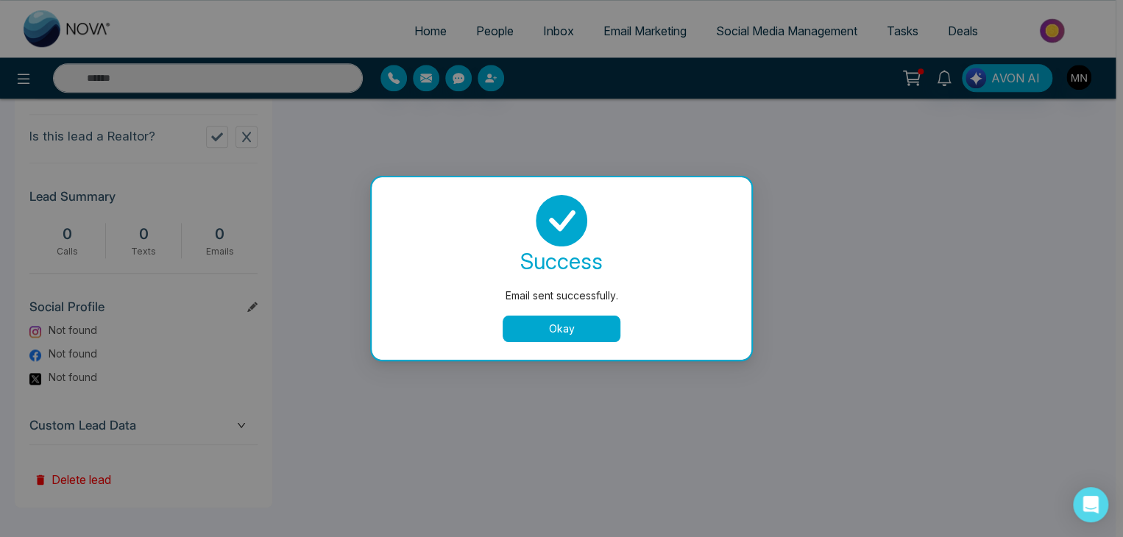
scroll to position [0, 0]
click at [533, 330] on button "Okay" at bounding box center [565, 329] width 118 height 26
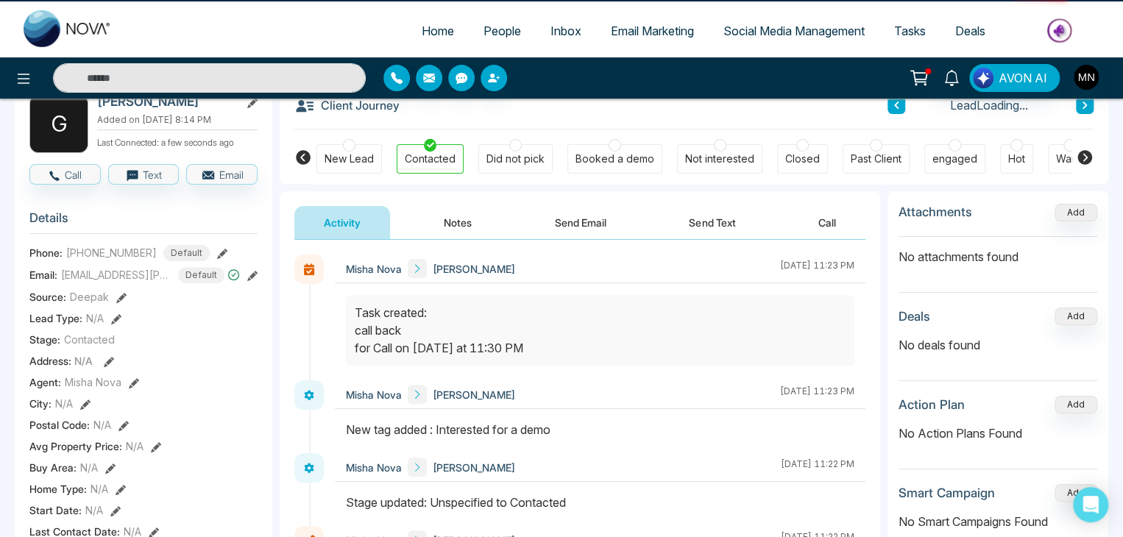
scroll to position [90, 0]
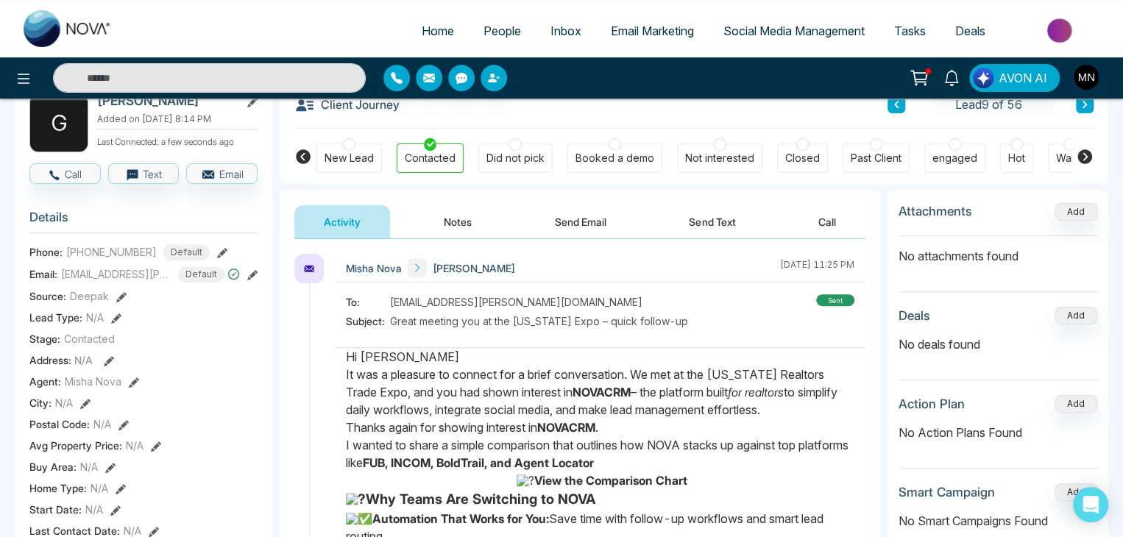
click at [489, 32] on span "People" at bounding box center [503, 31] width 38 height 15
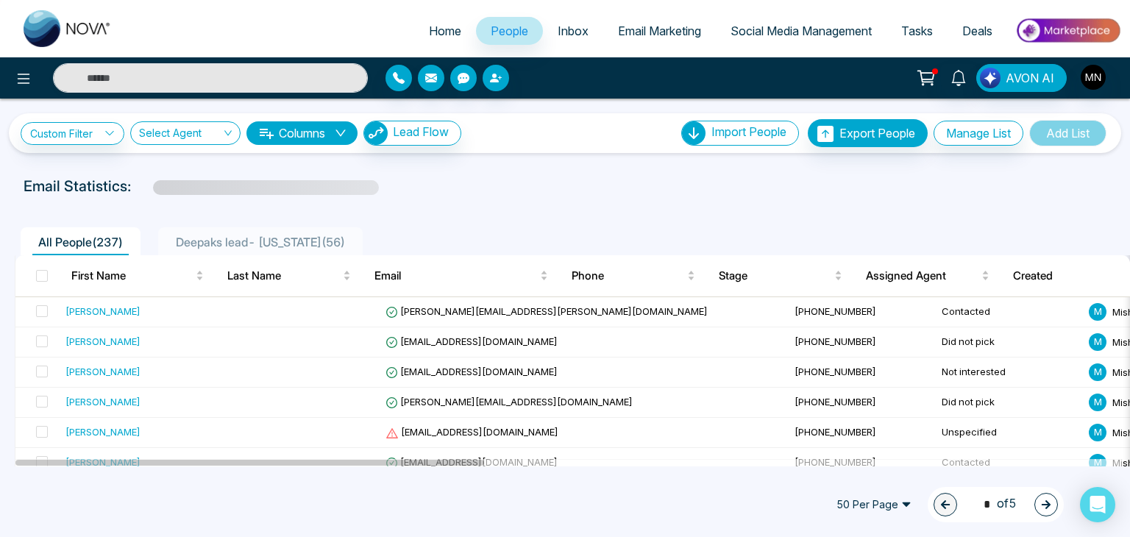
click at [215, 250] on div "Deepaks lead- [US_STATE] ( 56 )" at bounding box center [260, 242] width 181 height 18
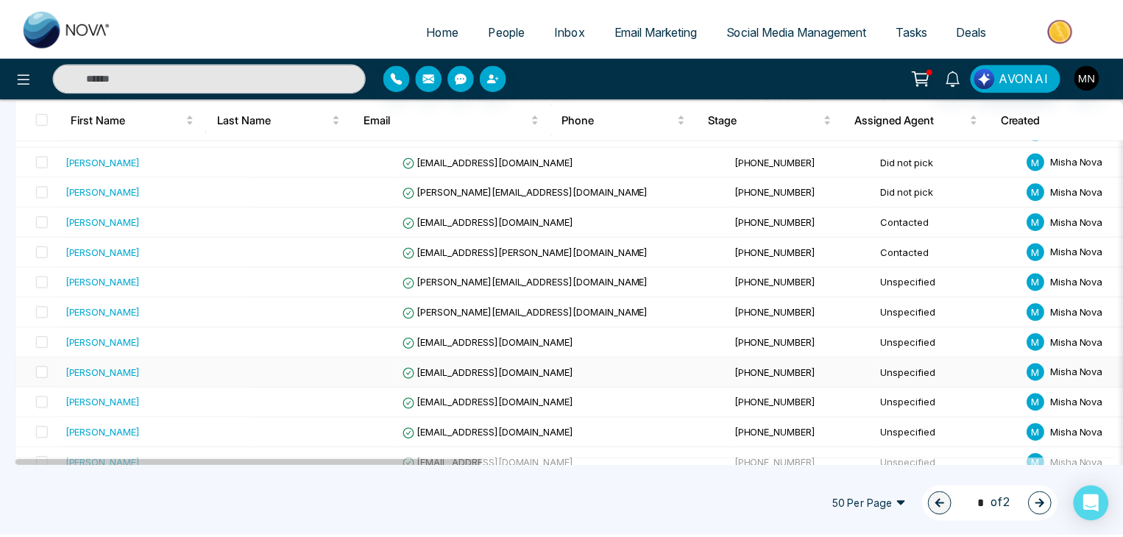
scroll to position [333, 0]
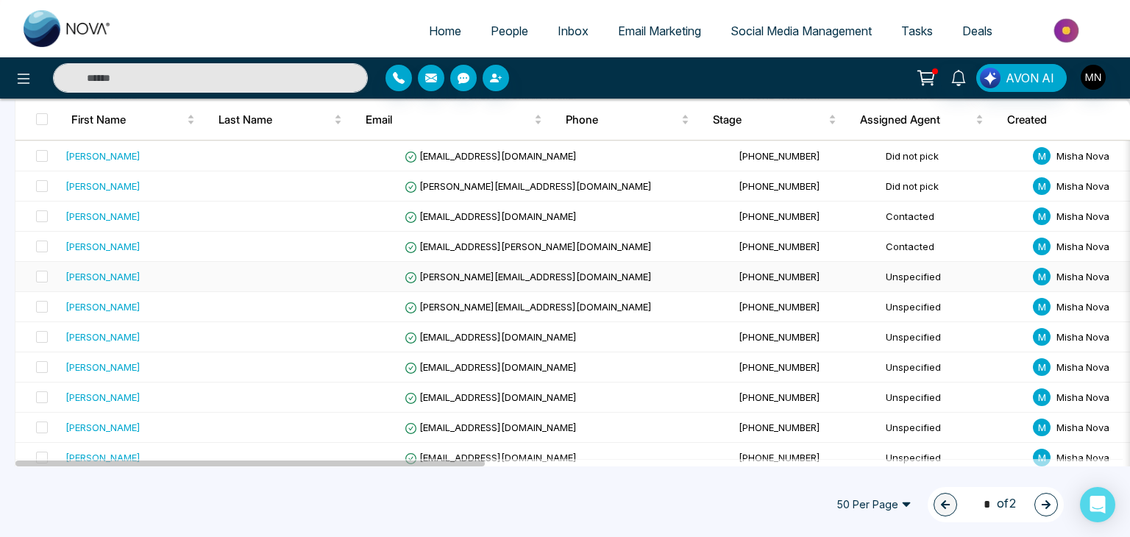
click at [127, 278] on div "[PERSON_NAME]" at bounding box center [103, 276] width 75 height 15
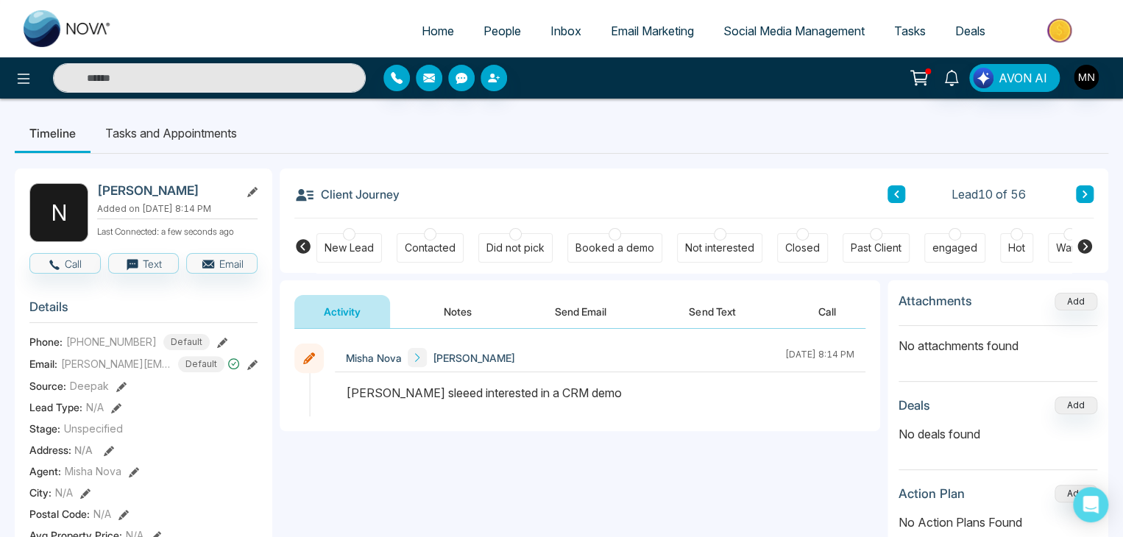
click at [577, 308] on button "Send Email" at bounding box center [580, 311] width 110 height 33
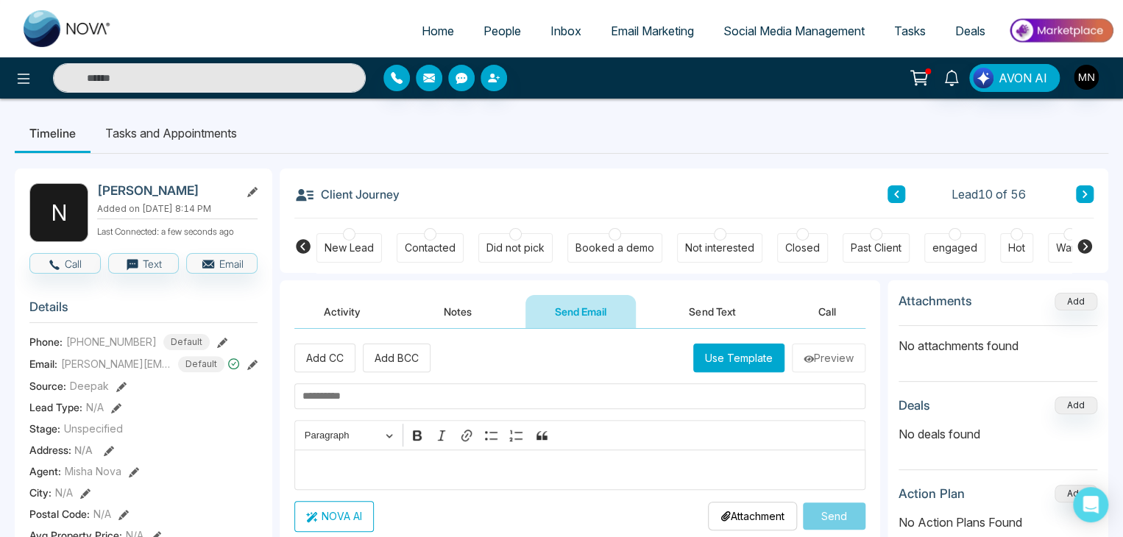
click at [382, 472] on p "Editor editing area: main" at bounding box center [580, 470] width 556 height 18
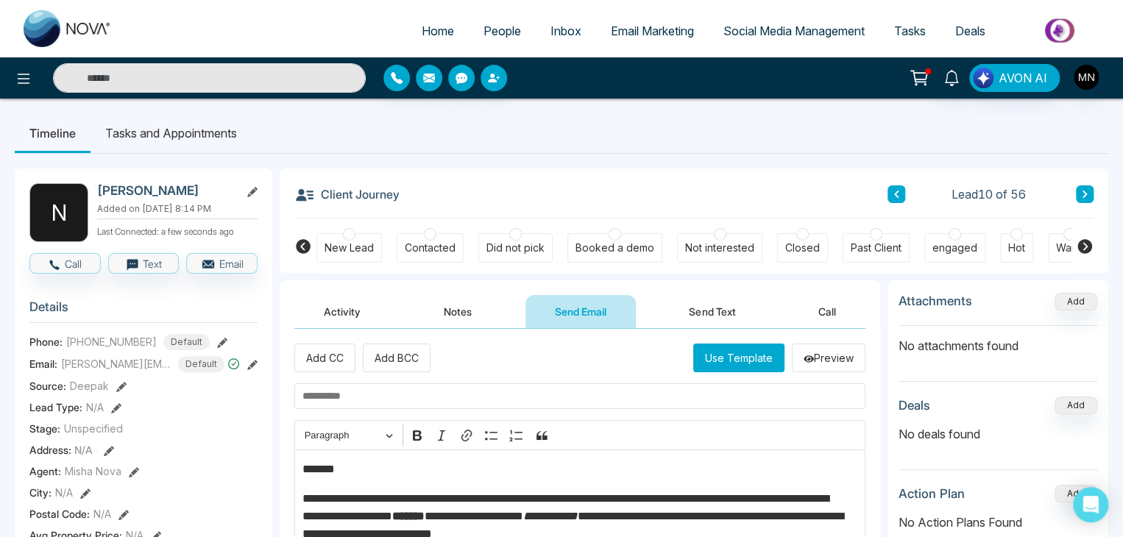
click at [350, 466] on p "*******" at bounding box center [576, 470] width 548 height 18
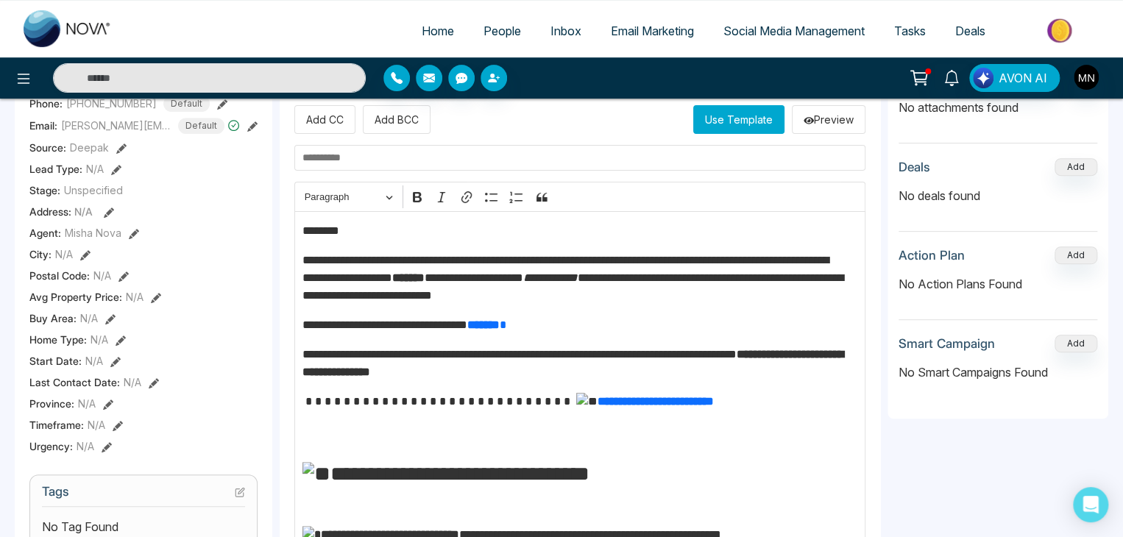
scroll to position [238, 0]
click at [389, 152] on input "text" at bounding box center [579, 158] width 571 height 26
paste input "**********"
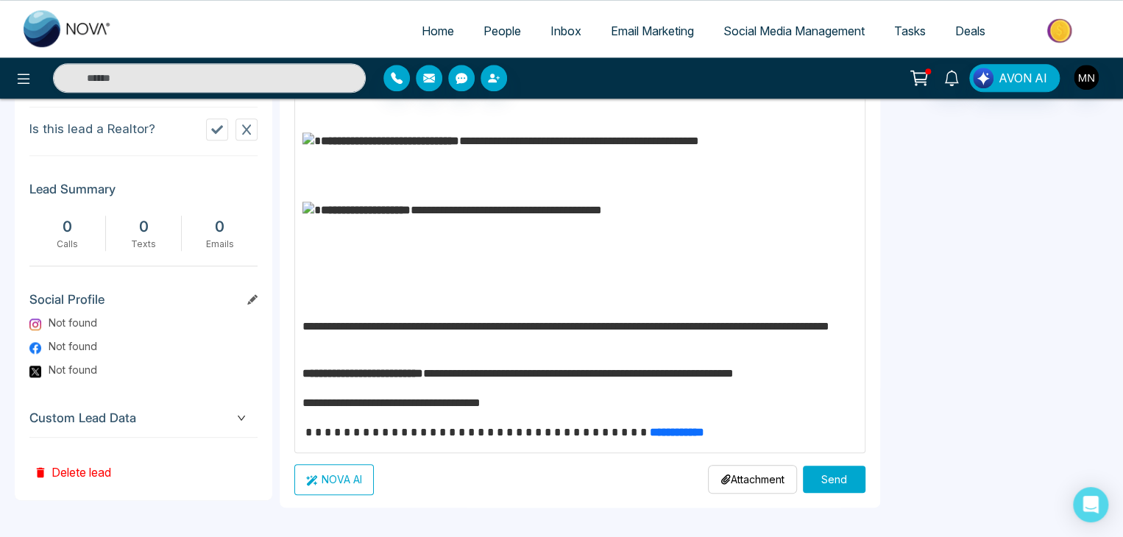
scroll to position [691, 0]
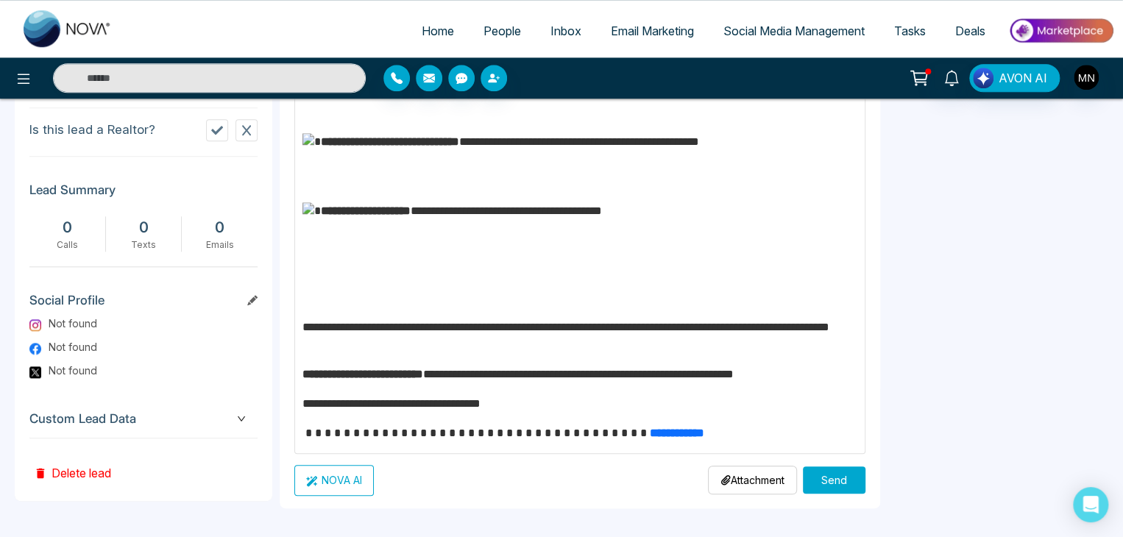
type input "**********"
click at [810, 478] on button "Send" at bounding box center [834, 480] width 63 height 27
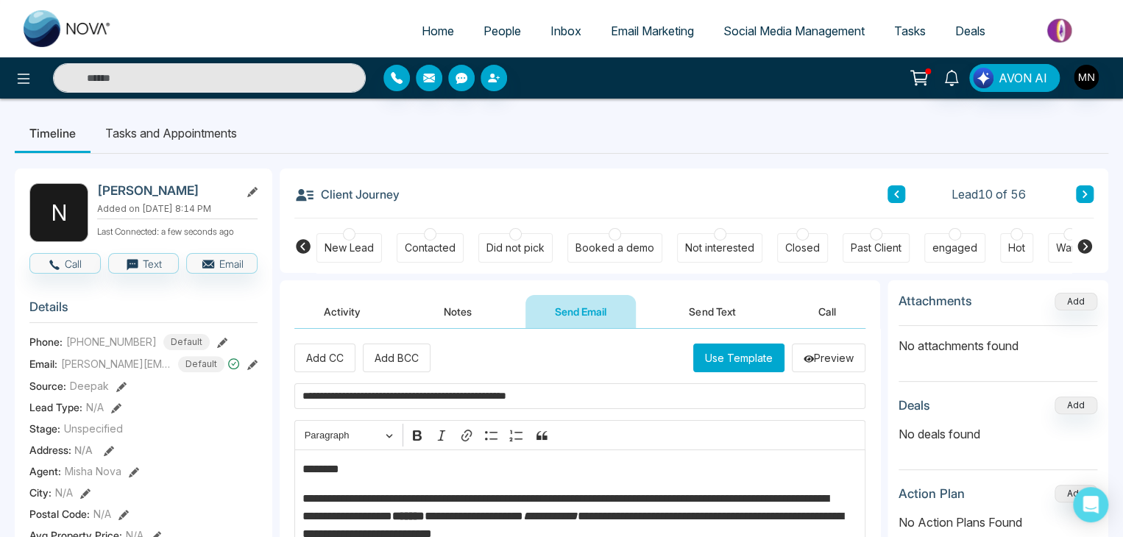
scroll to position [0, 0]
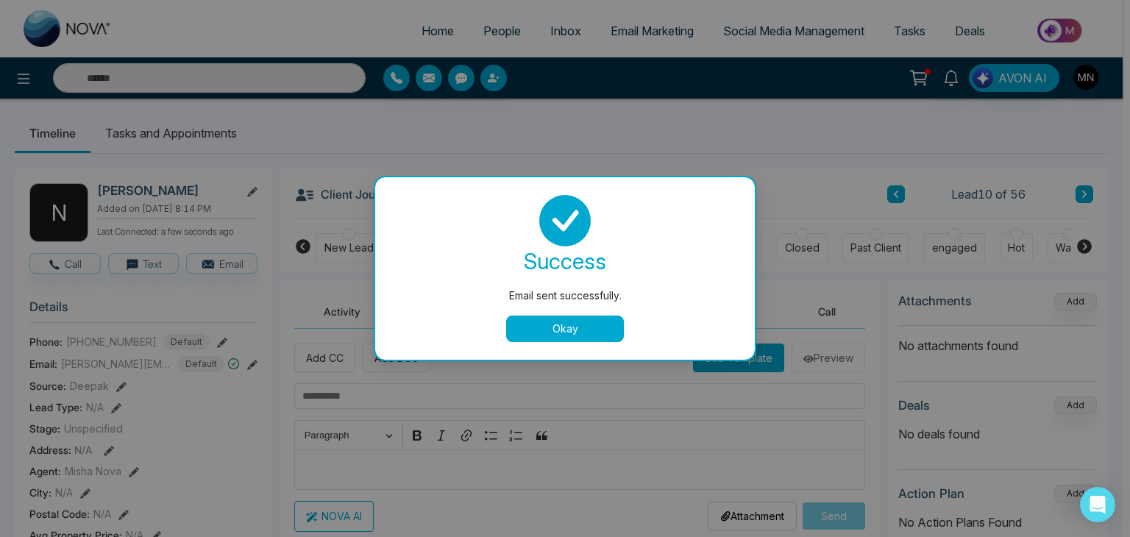
click at [538, 252] on div "success" at bounding box center [565, 261] width 344 height 29
click at [562, 328] on button "Okay" at bounding box center [565, 329] width 118 height 26
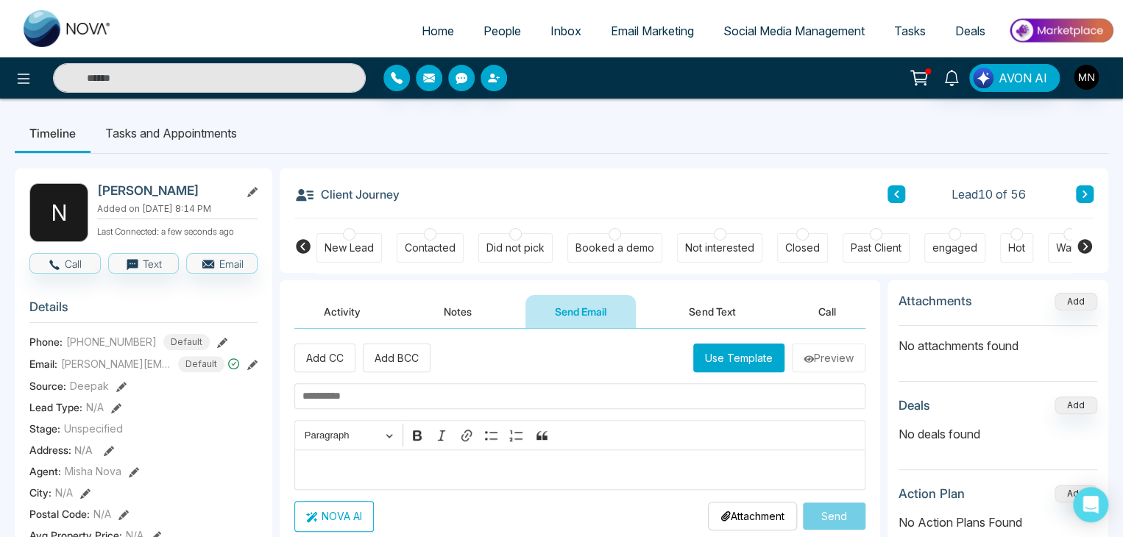
click at [509, 232] on div at bounding box center [515, 234] width 13 height 13
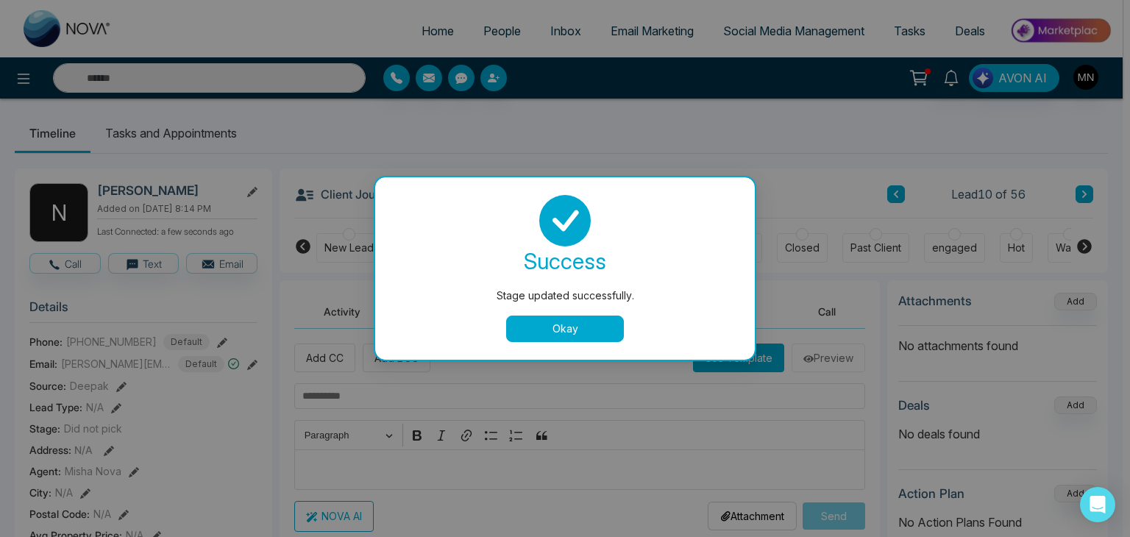
click at [550, 336] on button "Okay" at bounding box center [565, 329] width 118 height 26
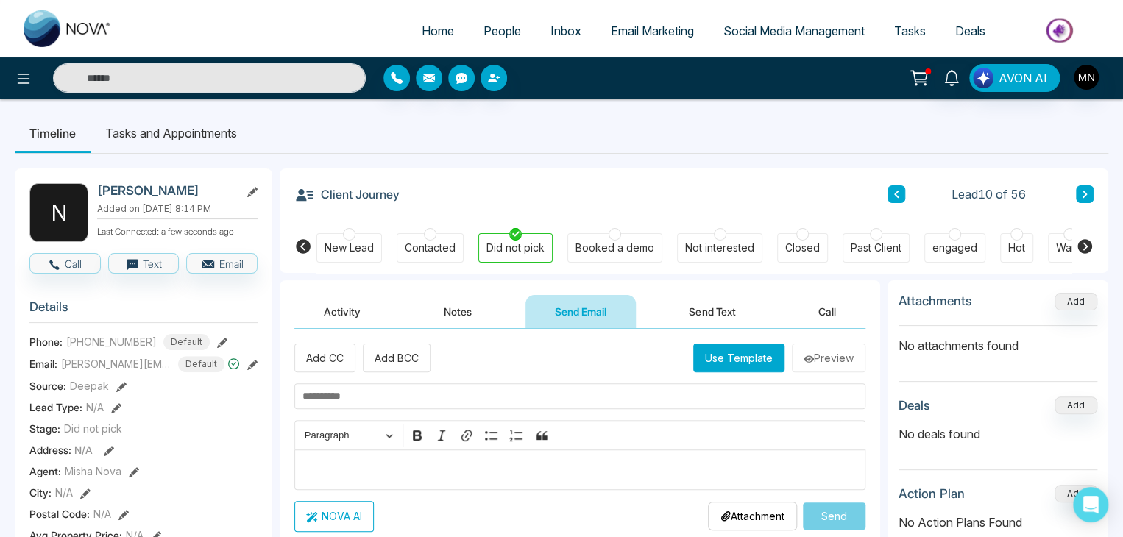
click at [496, 27] on span "People" at bounding box center [503, 31] width 38 height 15
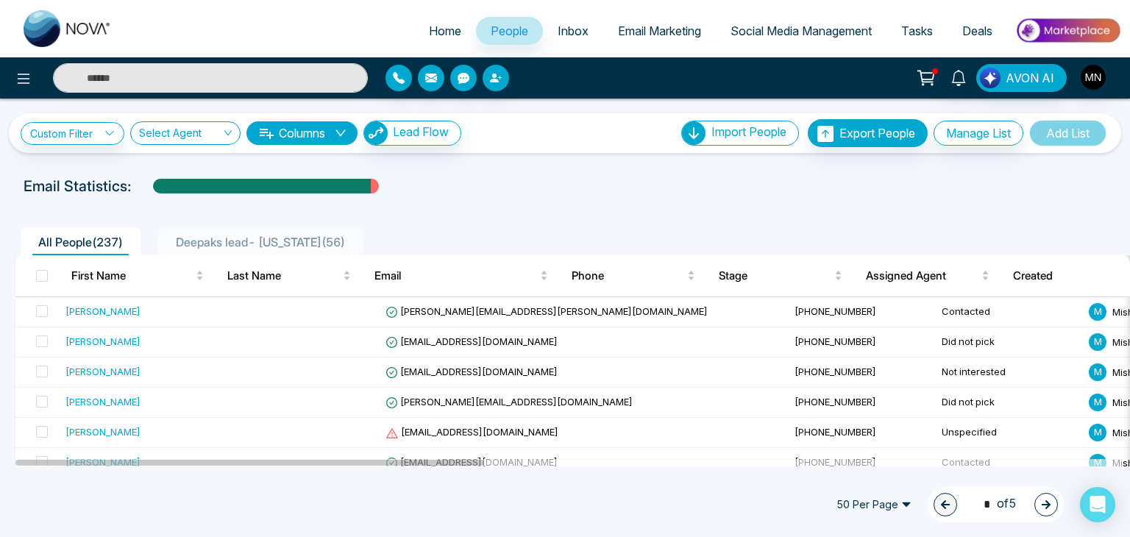
click at [212, 248] on span "Deepaks lead- [US_STATE] ( 56 )" at bounding box center [260, 242] width 181 height 15
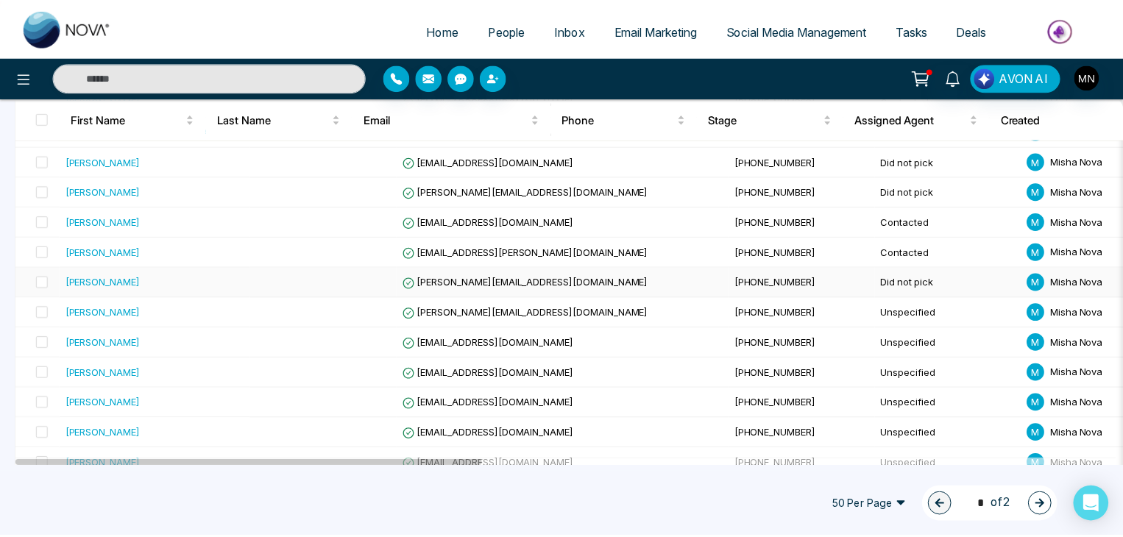
scroll to position [328, 0]
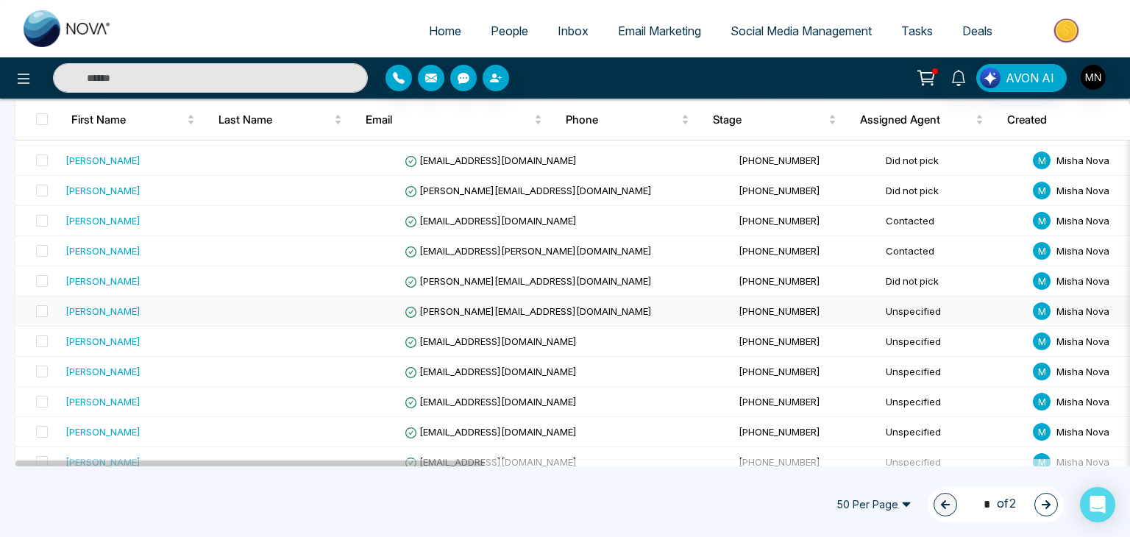
click at [113, 312] on div "[PERSON_NAME]" at bounding box center [103, 311] width 75 height 15
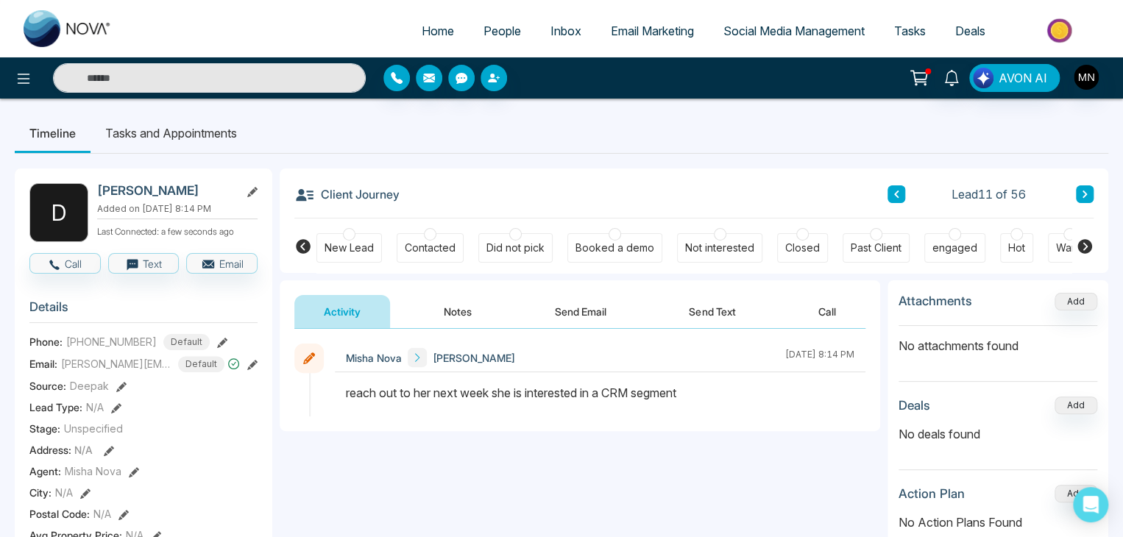
click at [506, 257] on div "Did not pick" at bounding box center [515, 247] width 74 height 29
click at [563, 312] on button "Send Email" at bounding box center [580, 311] width 110 height 33
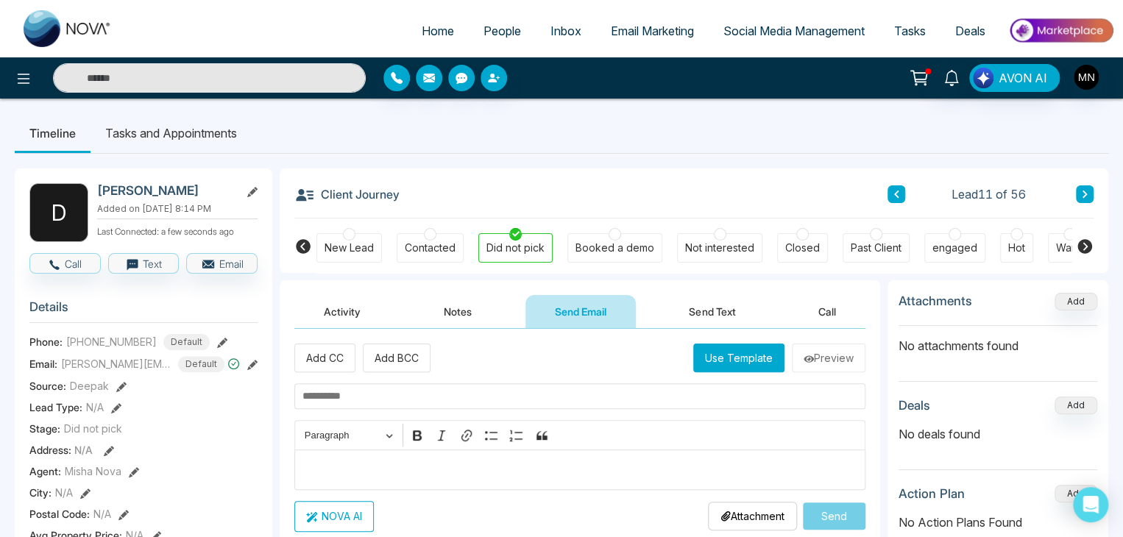
click at [399, 394] on input "text" at bounding box center [579, 396] width 571 height 26
paste input "**********"
type input "**********"
click at [377, 475] on p "Editor editing area: main" at bounding box center [580, 470] width 556 height 18
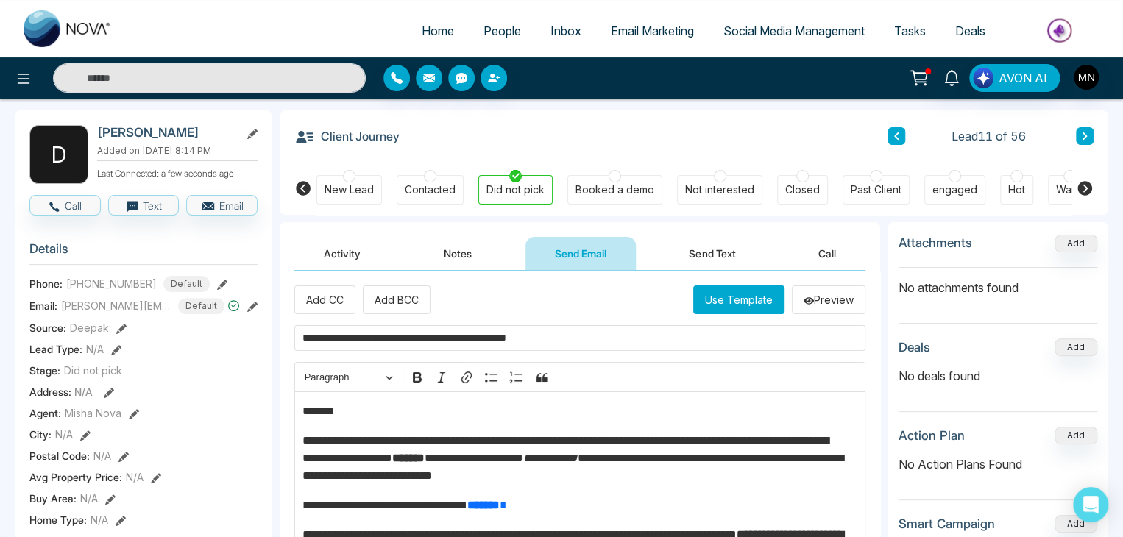
scroll to position [57, 0]
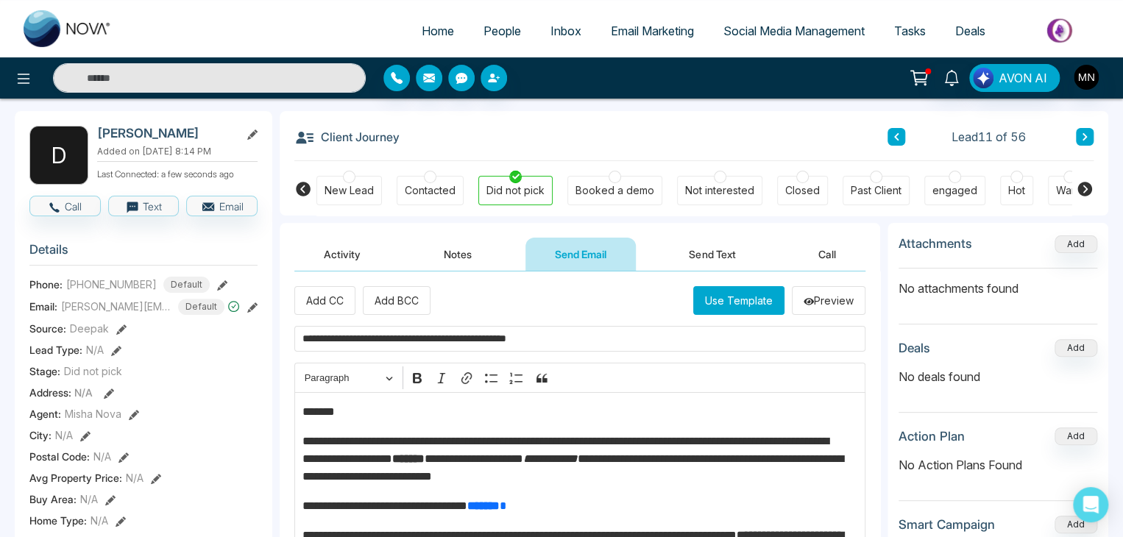
click at [362, 417] on p "*******" at bounding box center [576, 412] width 548 height 18
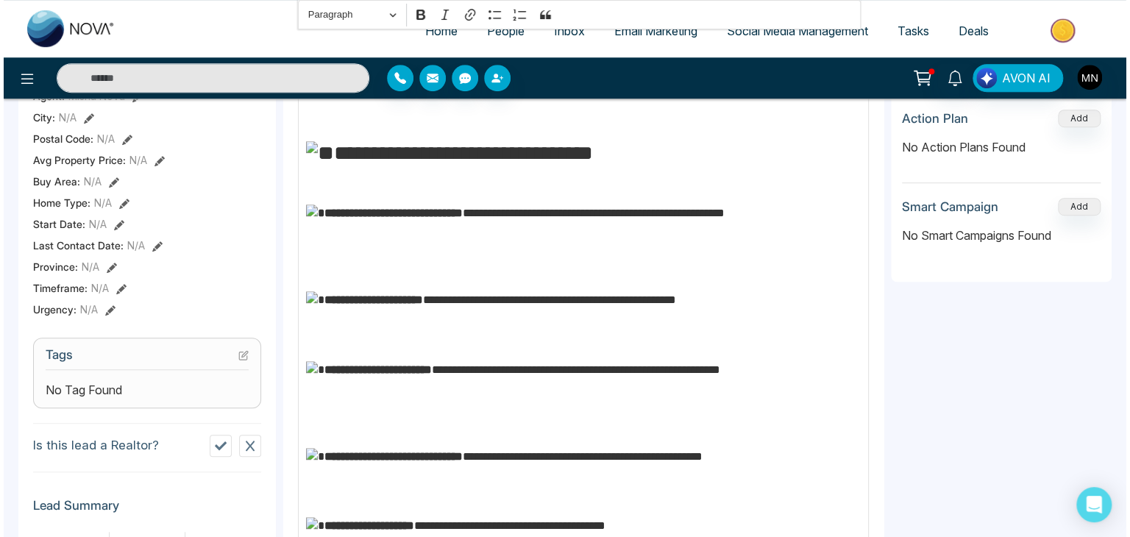
scroll to position [692, 0]
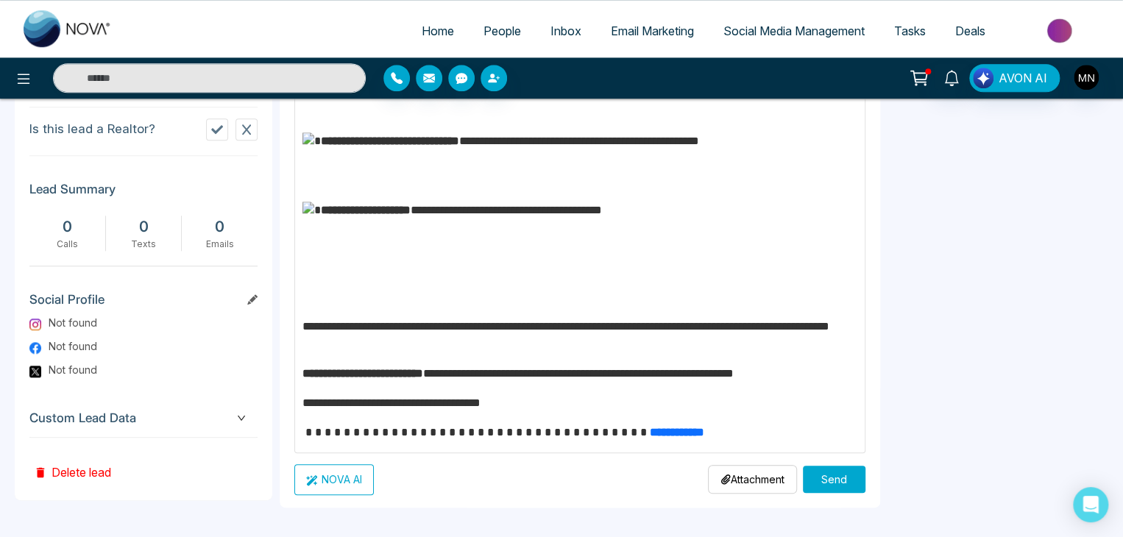
click at [805, 480] on button "Send" at bounding box center [834, 479] width 63 height 27
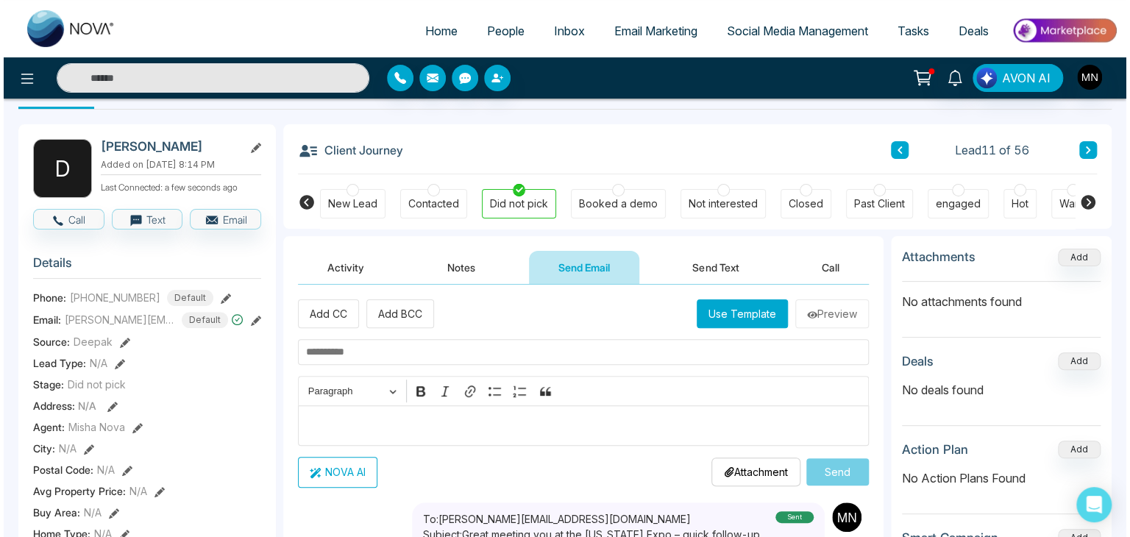
scroll to position [0, 0]
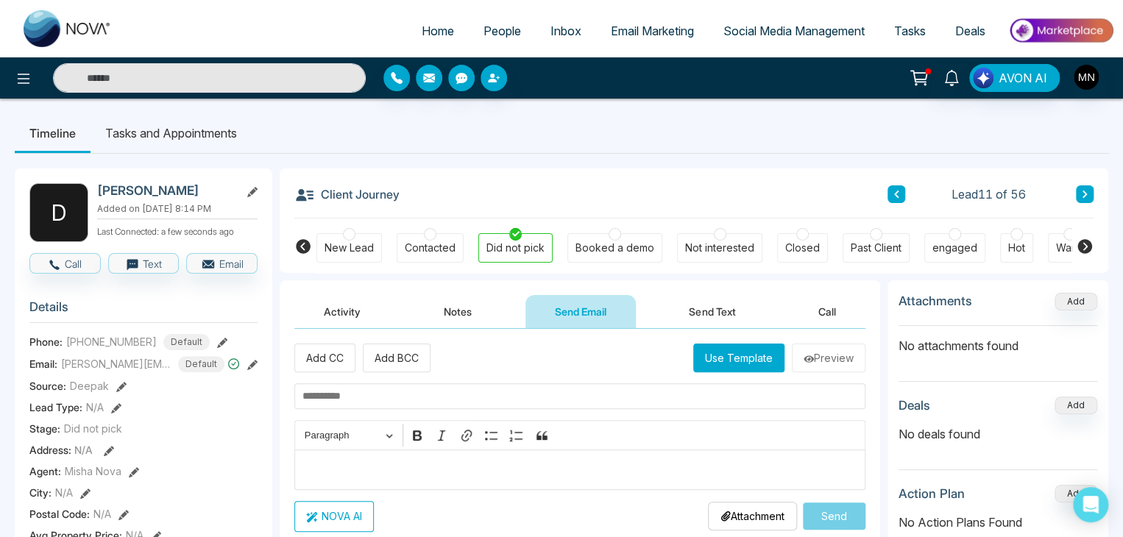
click at [319, 311] on button "Activity" at bounding box center [342, 311] width 96 height 33
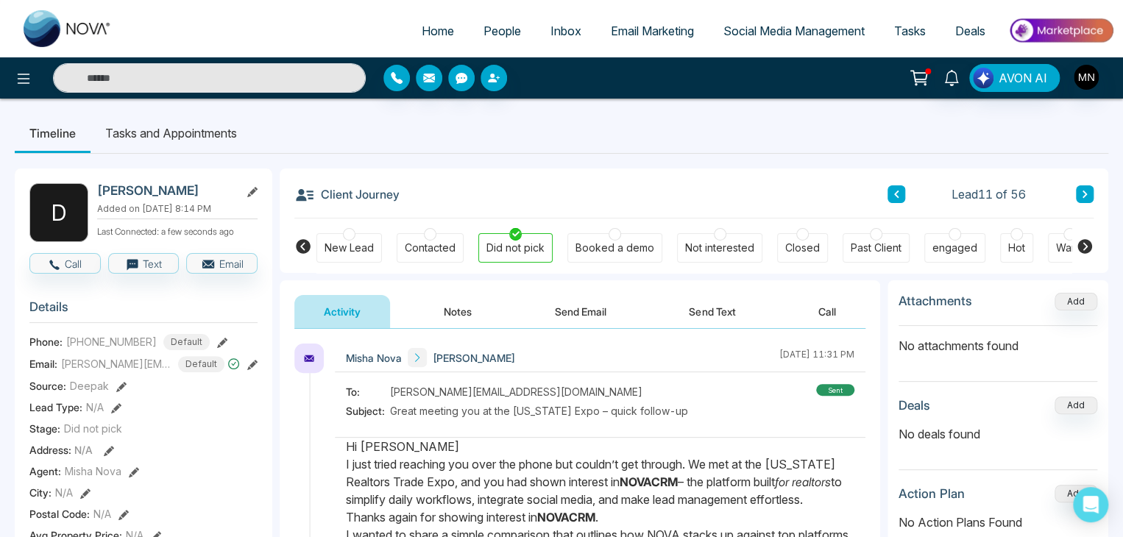
click at [499, 33] on span "People" at bounding box center [503, 31] width 38 height 15
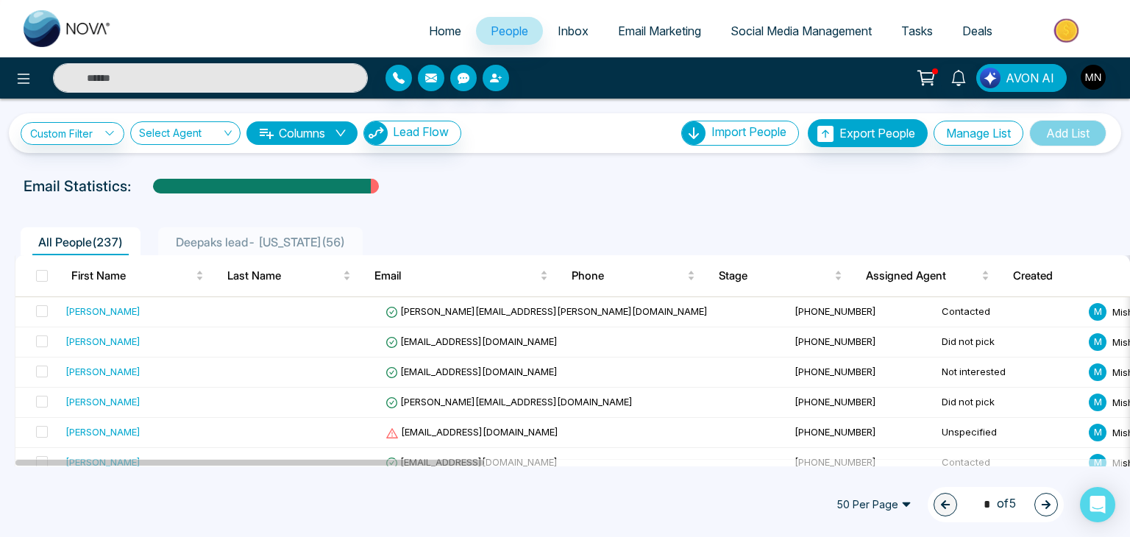
click at [300, 247] on span "Deepaks lead- [US_STATE] ( 56 )" at bounding box center [260, 242] width 181 height 15
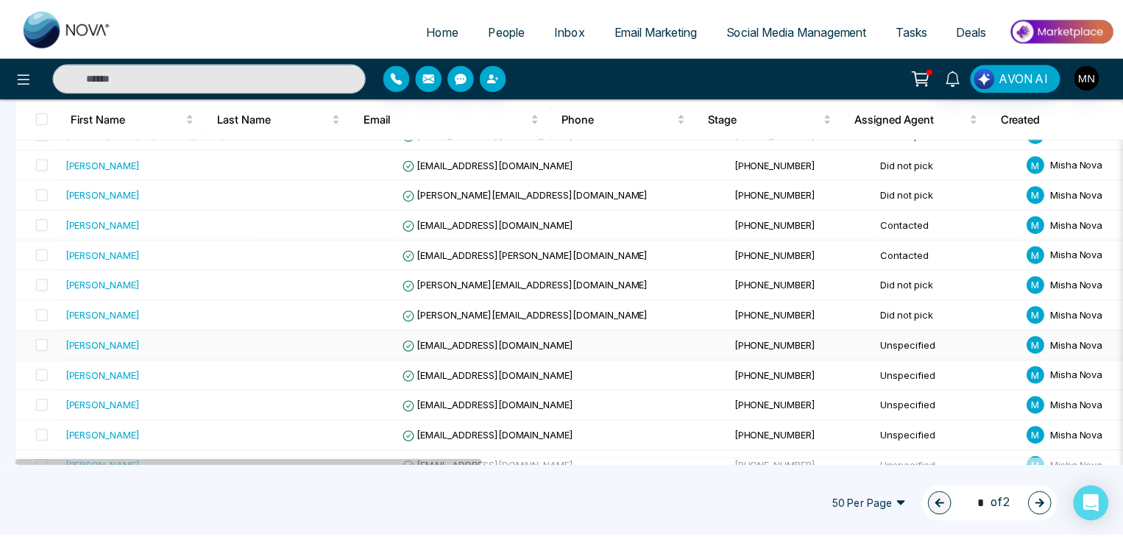
scroll to position [339, 0]
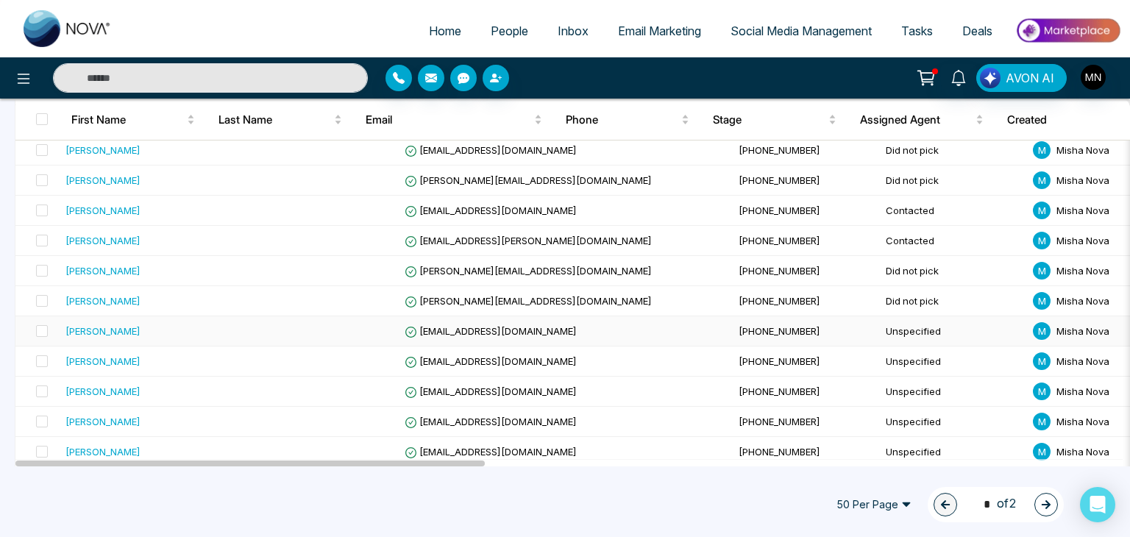
click at [100, 330] on div "[PERSON_NAME]" at bounding box center [103, 331] width 75 height 15
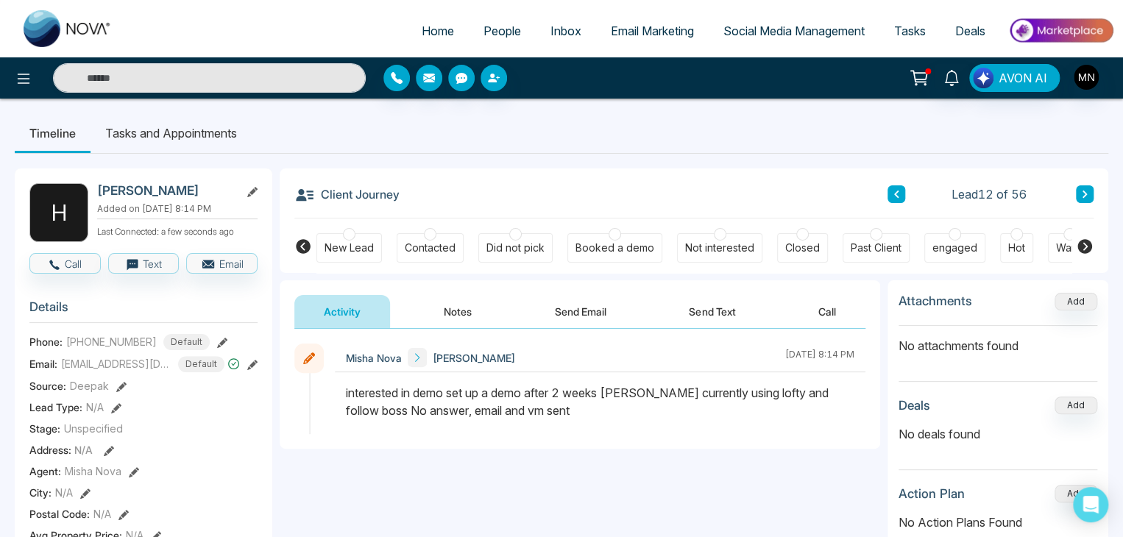
click at [126, 188] on h2 "[PERSON_NAME]" at bounding box center [165, 190] width 137 height 15
copy div "[PERSON_NAME]"
click at [457, 323] on button "Notes" at bounding box center [457, 311] width 87 height 33
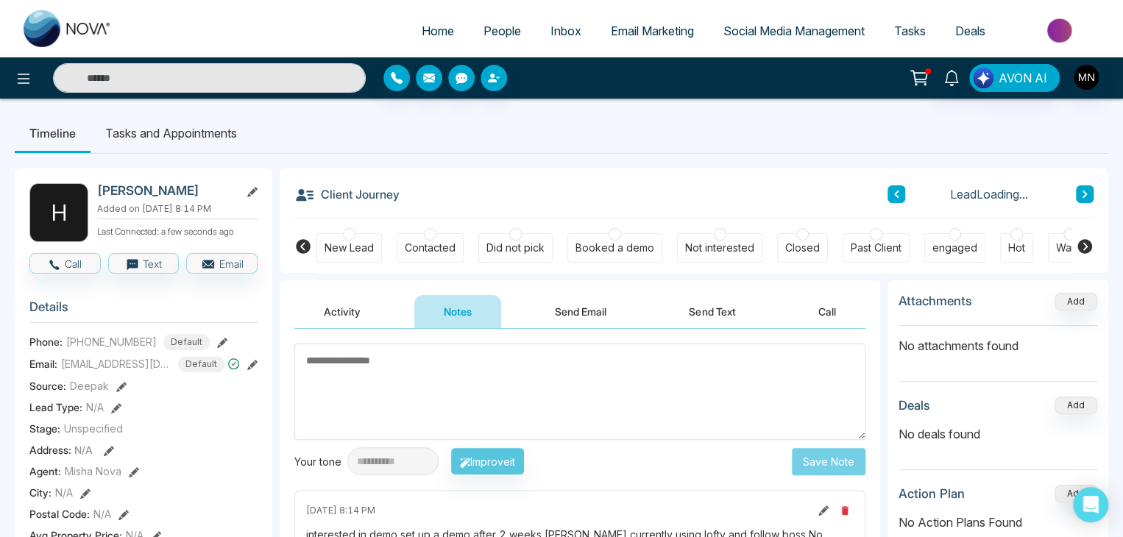
click at [407, 412] on textarea at bounding box center [579, 392] width 571 height 96
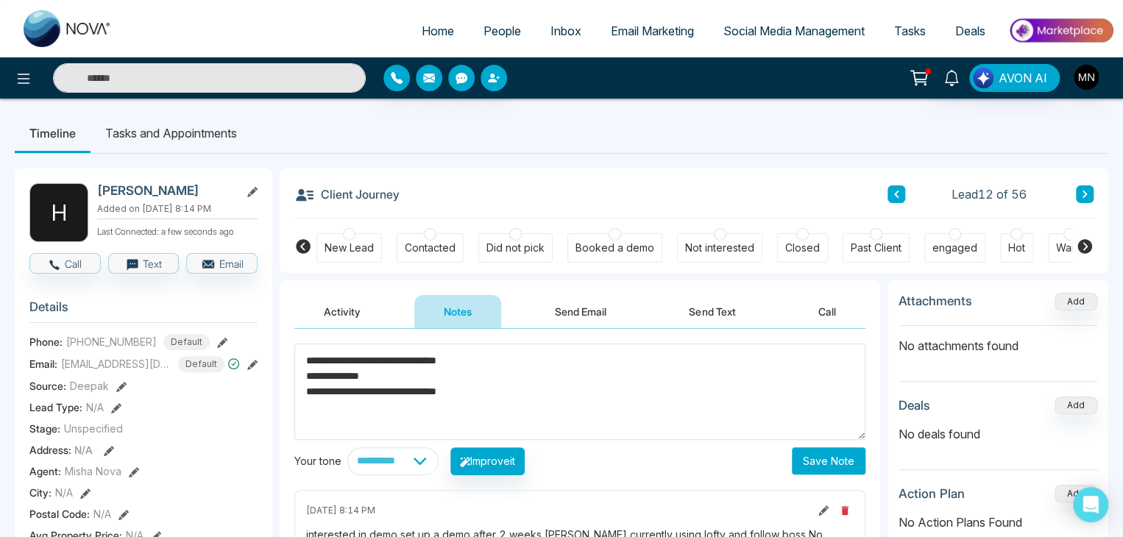
type textarea "**********"
click at [812, 463] on button "Save Note" at bounding box center [829, 460] width 74 height 27
click at [576, 316] on button "Send Email" at bounding box center [580, 311] width 110 height 33
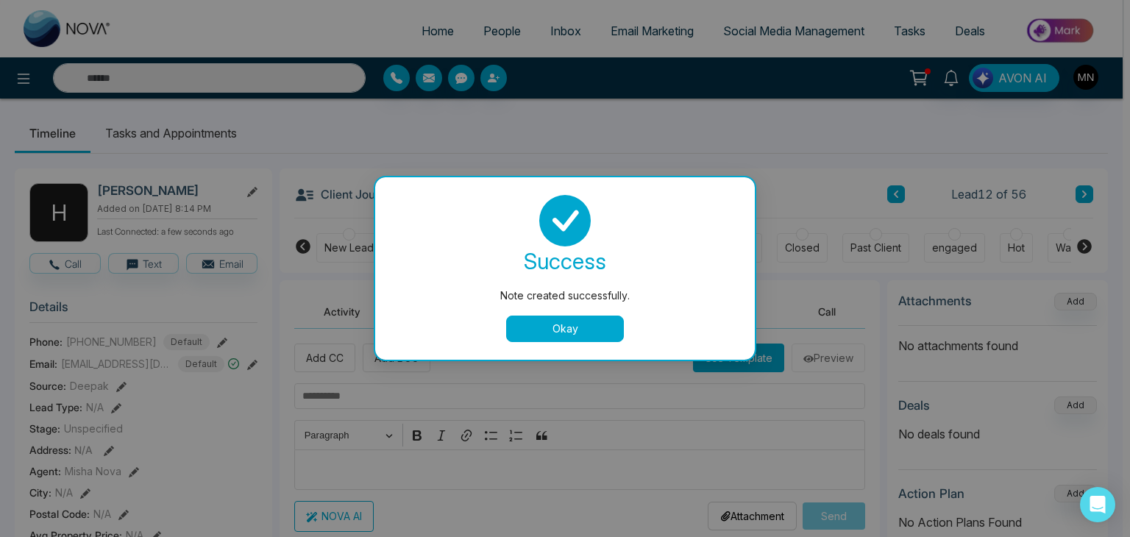
click at [521, 339] on button "Okay" at bounding box center [565, 329] width 118 height 26
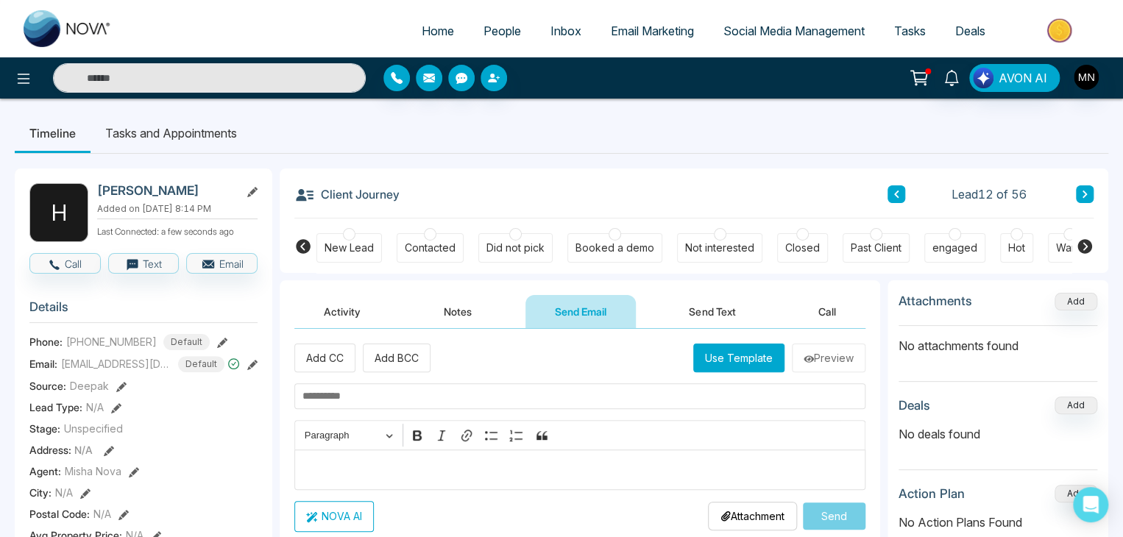
click at [450, 392] on input "text" at bounding box center [579, 396] width 571 height 26
paste input "**********"
type input "**********"
click at [356, 467] on p "Editor editing area: main" at bounding box center [580, 470] width 556 height 18
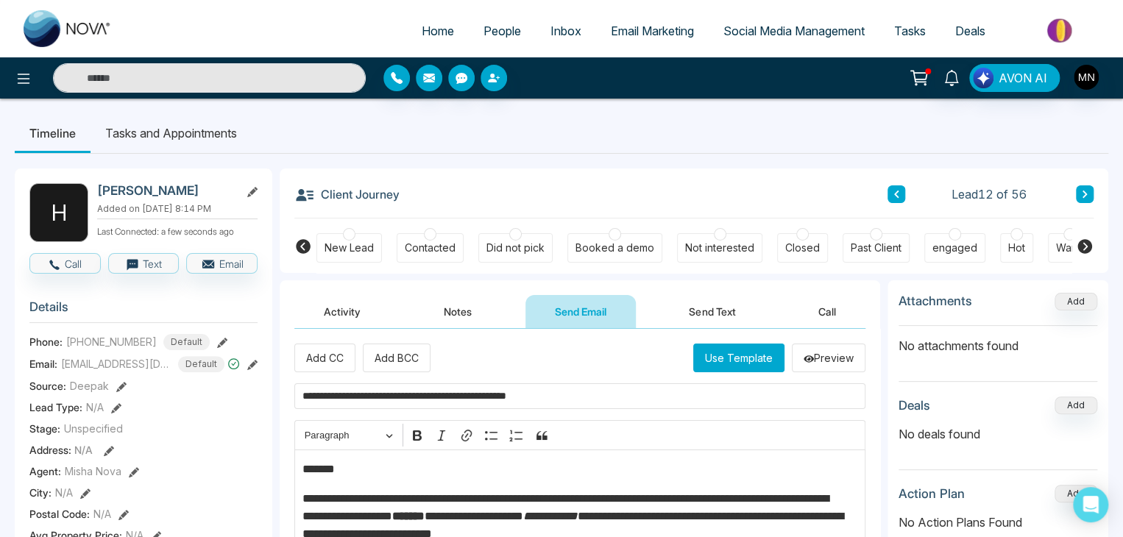
click at [356, 463] on p "*******" at bounding box center [576, 470] width 548 height 18
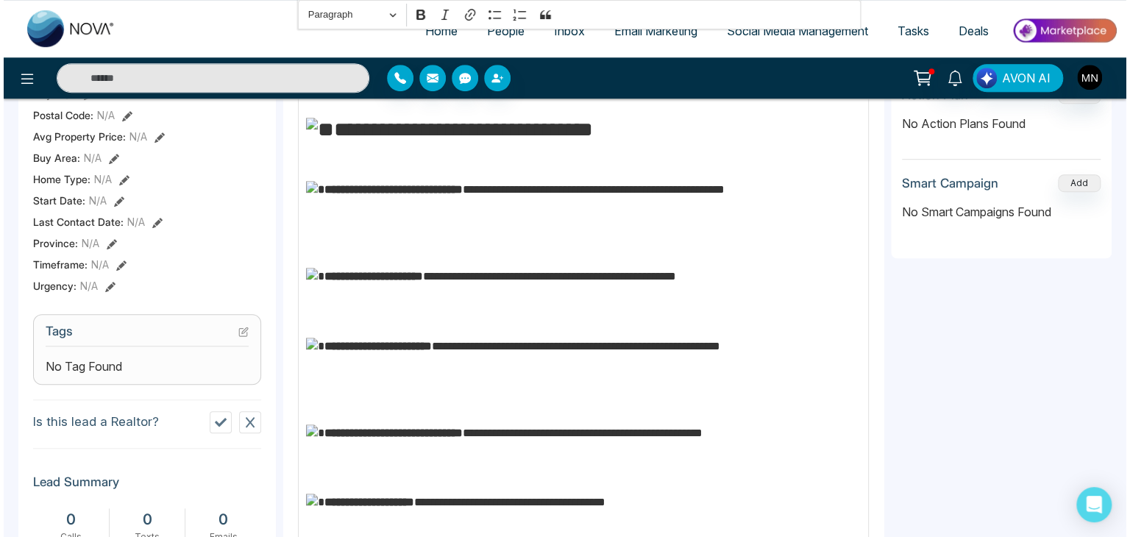
scroll to position [692, 0]
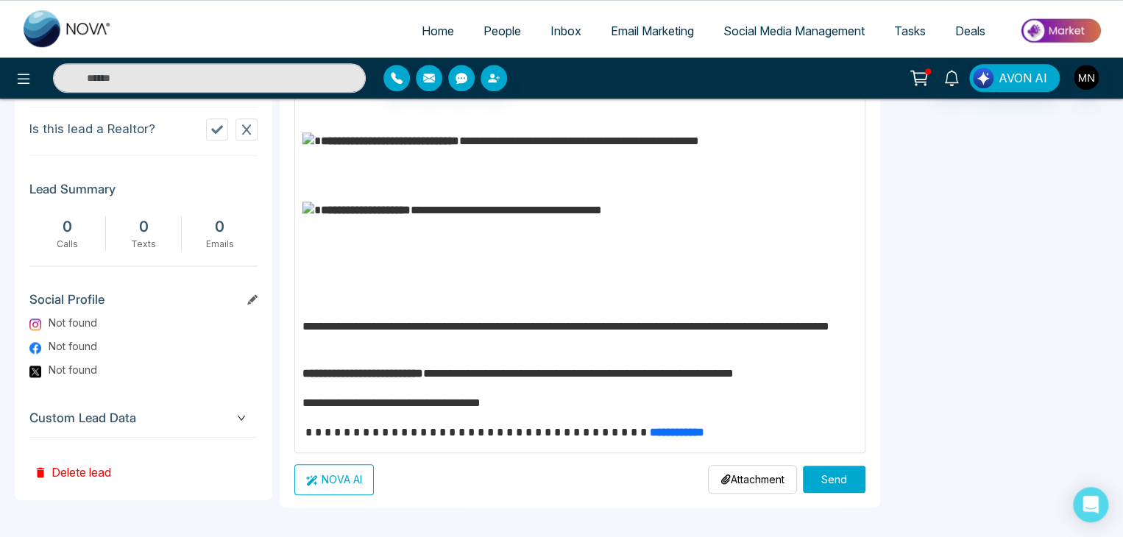
click at [815, 475] on button "Send" at bounding box center [834, 479] width 63 height 27
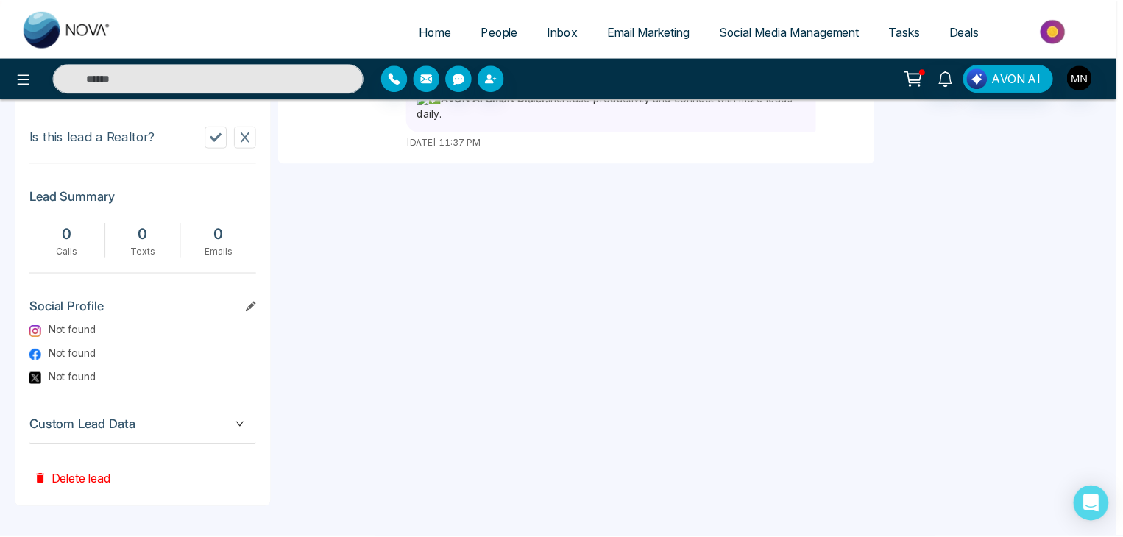
scroll to position [0, 0]
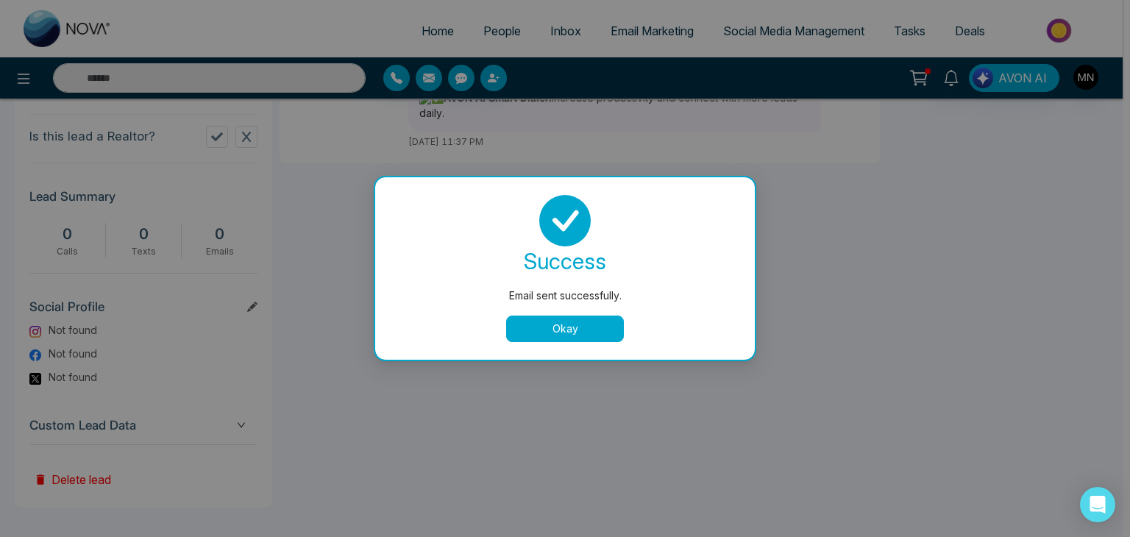
click at [615, 337] on button "Okay" at bounding box center [565, 329] width 118 height 26
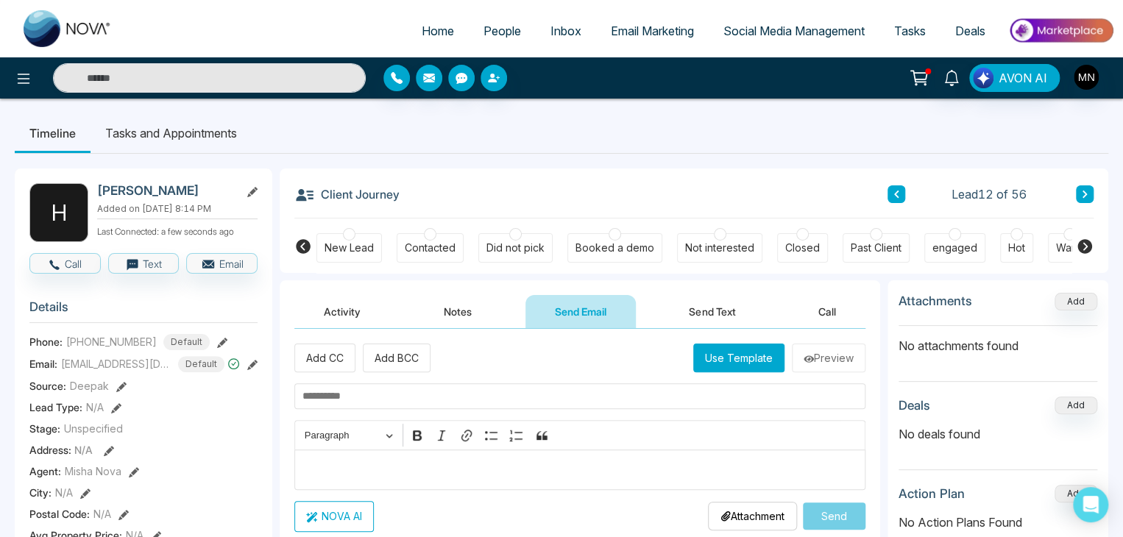
click at [509, 245] on div "Did not pick" at bounding box center [515, 248] width 58 height 15
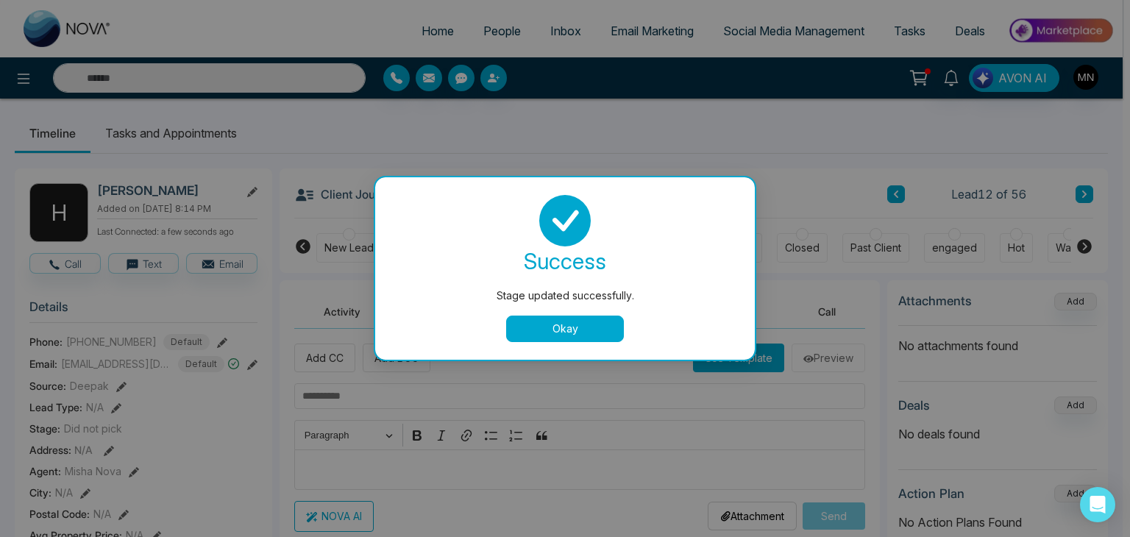
click at [492, 30] on div "Stage updated successfully. success Stage updated successfully. Okay" at bounding box center [565, 268] width 1130 height 537
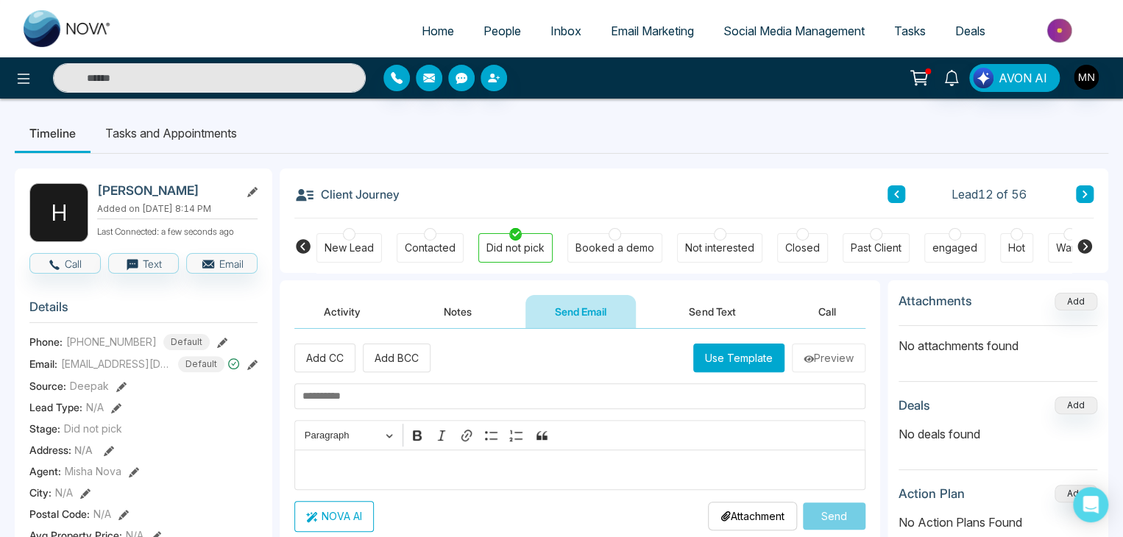
click at [492, 35] on span "People" at bounding box center [503, 31] width 38 height 15
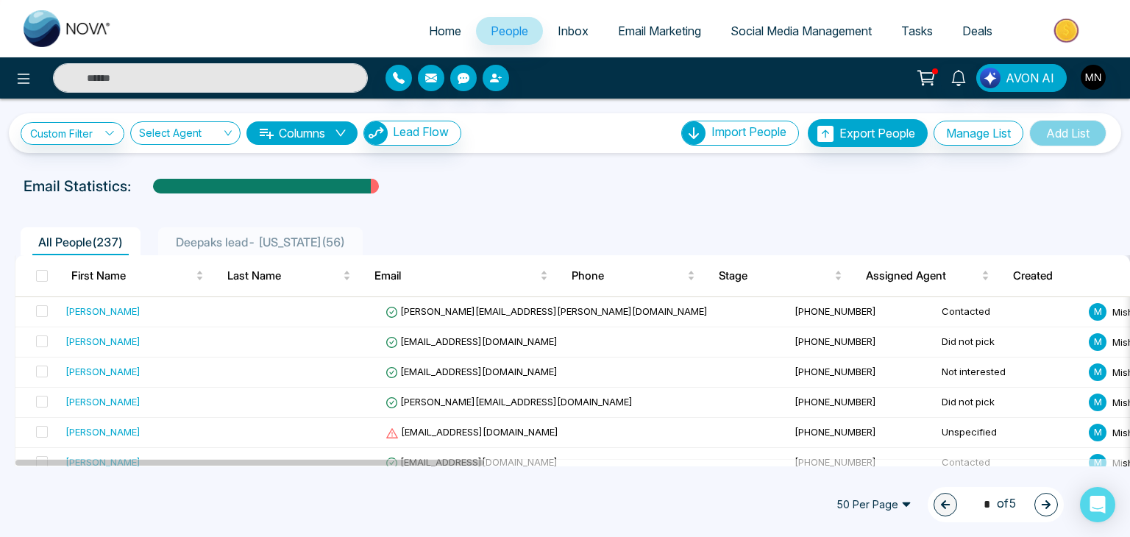
click at [259, 242] on span "Deepaks lead- [US_STATE] ( 56 )" at bounding box center [260, 242] width 181 height 15
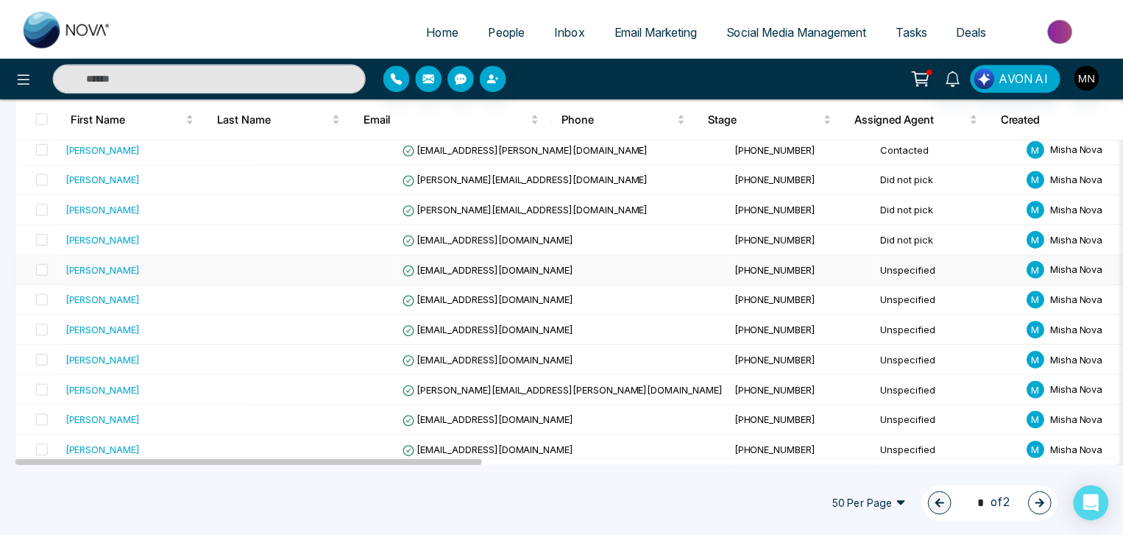
scroll to position [452, 0]
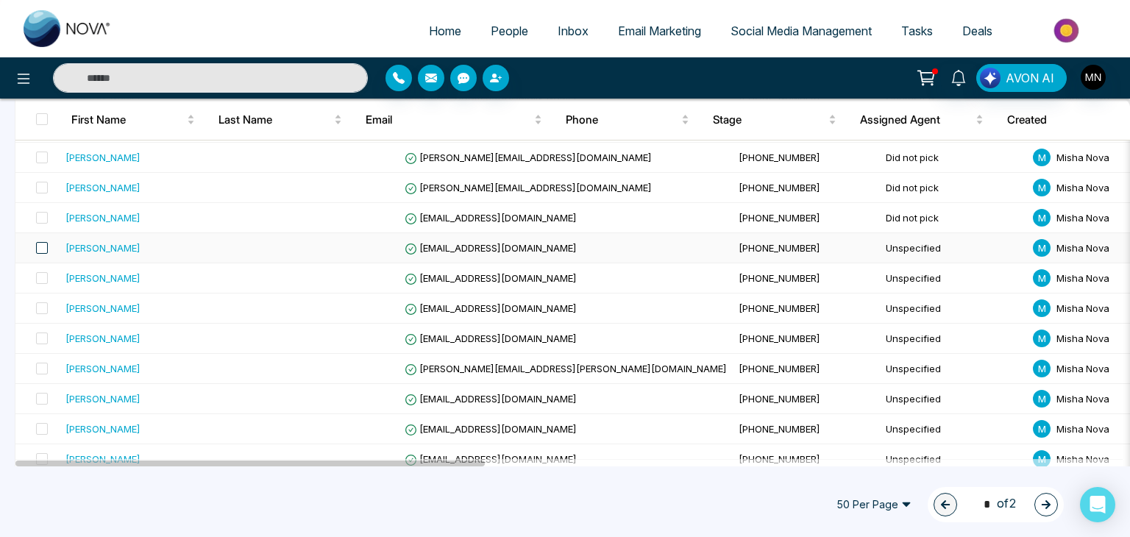
click at [38, 248] on span at bounding box center [42, 248] width 12 height 12
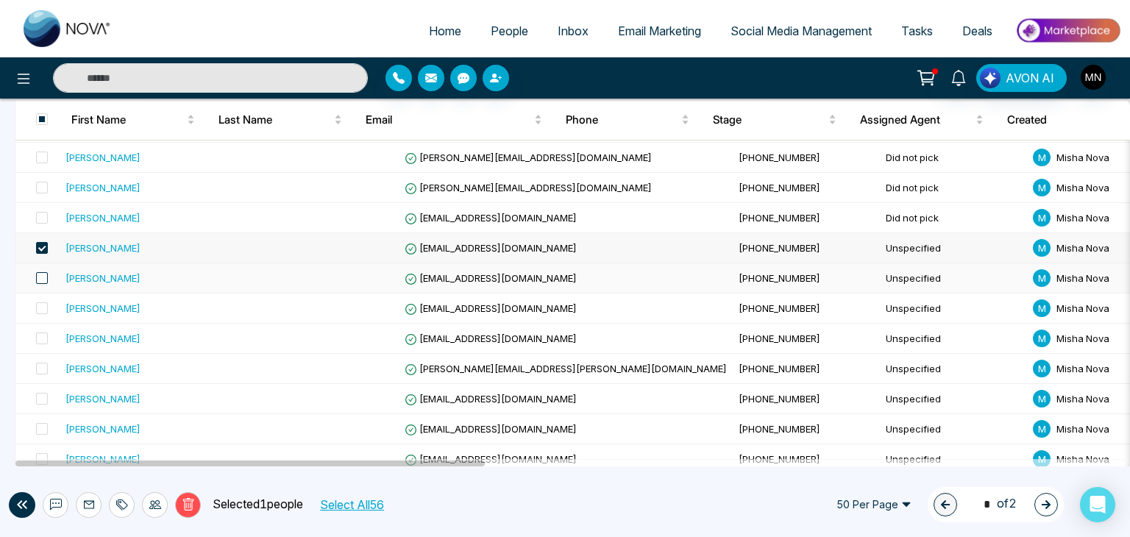
click at [43, 277] on span at bounding box center [42, 278] width 12 height 12
click at [43, 302] on span at bounding box center [42, 308] width 12 height 12
click at [160, 507] on icon at bounding box center [155, 504] width 12 height 9
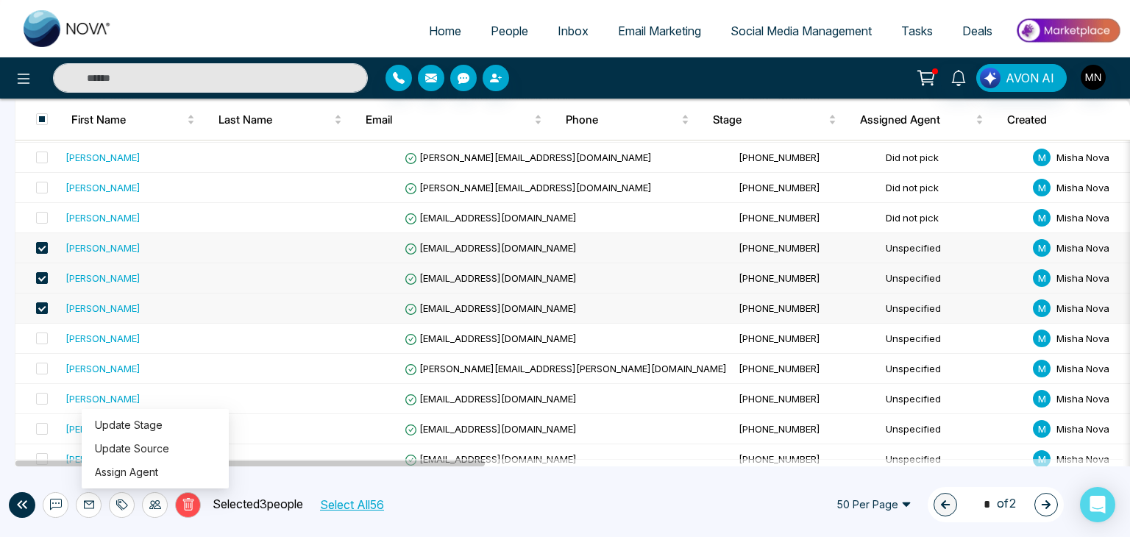
click at [274, 472] on div "Delete Selected 3 people Select All 56 50 Per Page 1 * of 2" at bounding box center [565, 504] width 1130 height 65
drag, startPoint x: 94, startPoint y: 248, endPoint x: 87, endPoint y: 245, distance: 7.9
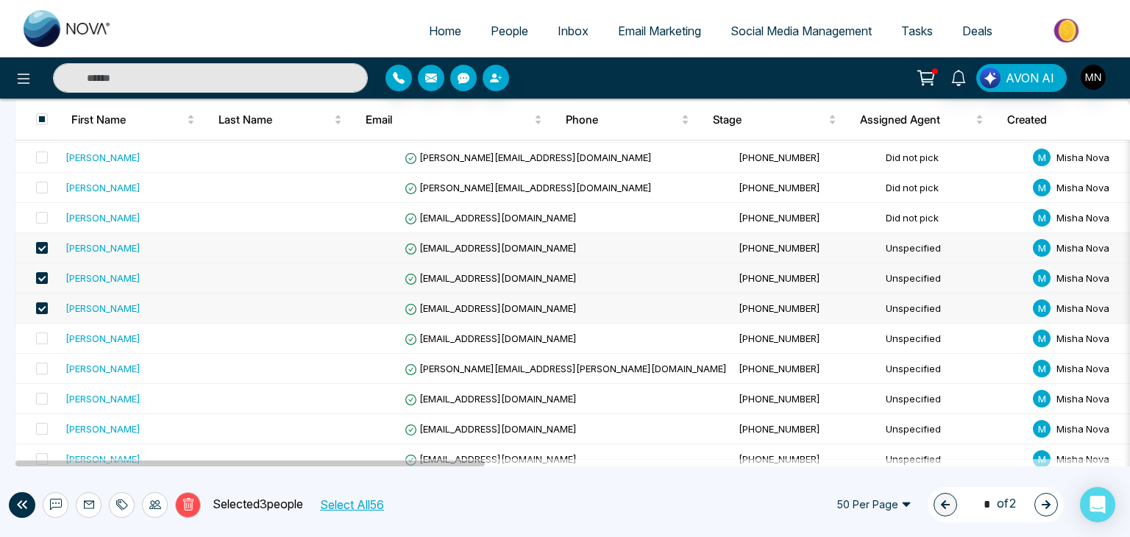
click at [87, 245] on div "[PERSON_NAME]" at bounding box center [103, 248] width 75 height 15
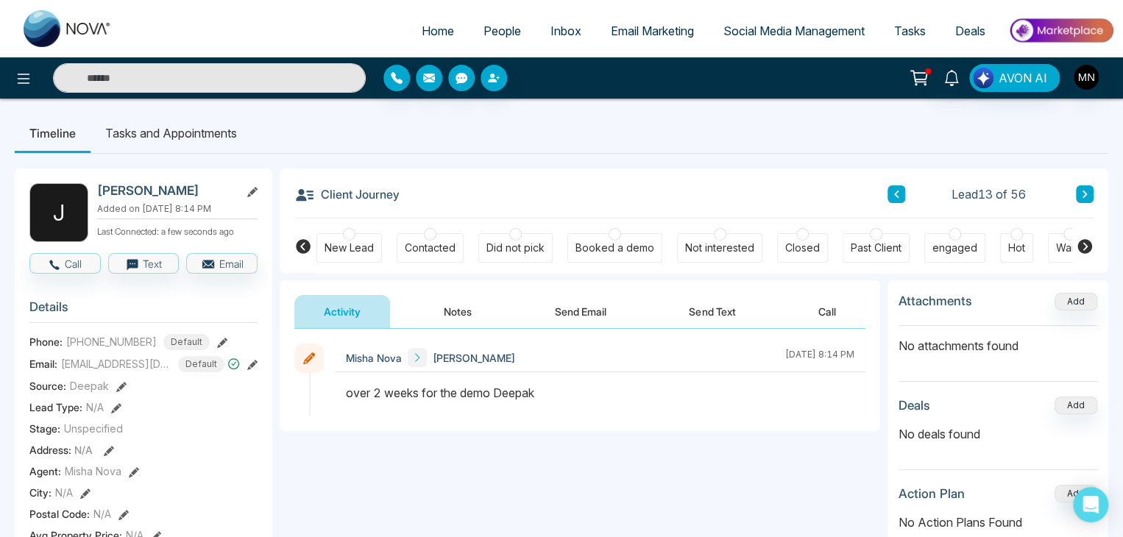
click at [695, 245] on div "Not interested" at bounding box center [719, 248] width 69 height 15
click at [586, 321] on button "Send Email" at bounding box center [580, 311] width 110 height 33
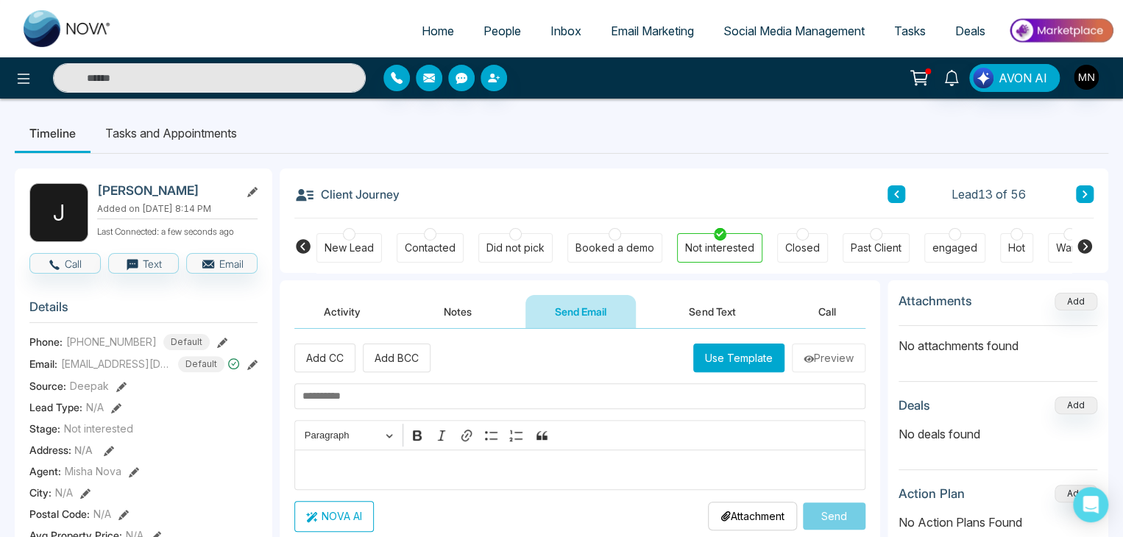
click at [440, 390] on input "text" at bounding box center [579, 396] width 571 height 26
paste input "**********"
type input "**********"
click at [381, 475] on p "Editor editing area: main" at bounding box center [580, 470] width 556 height 18
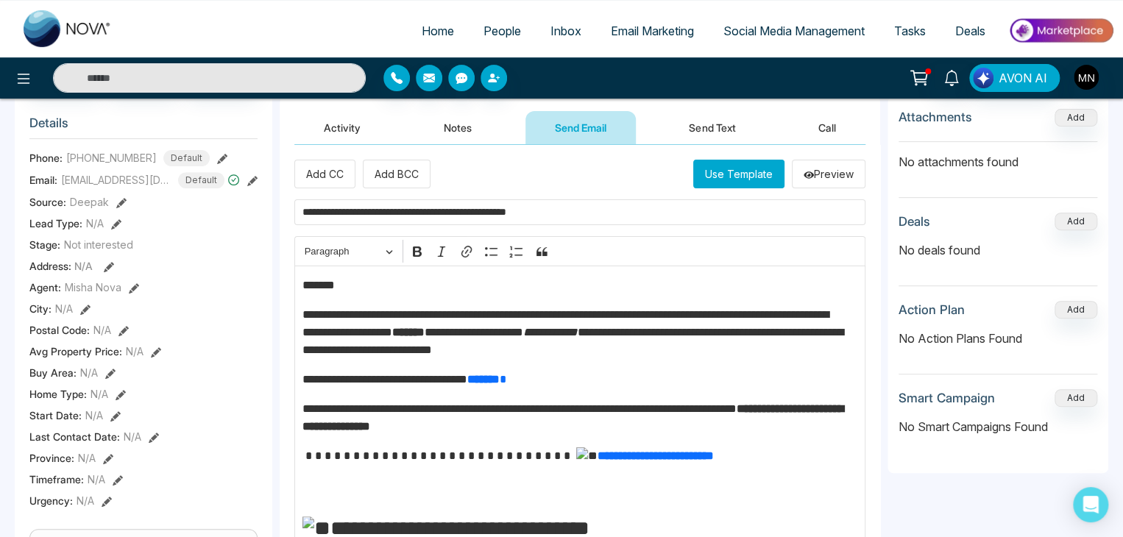
scroll to position [168, 0]
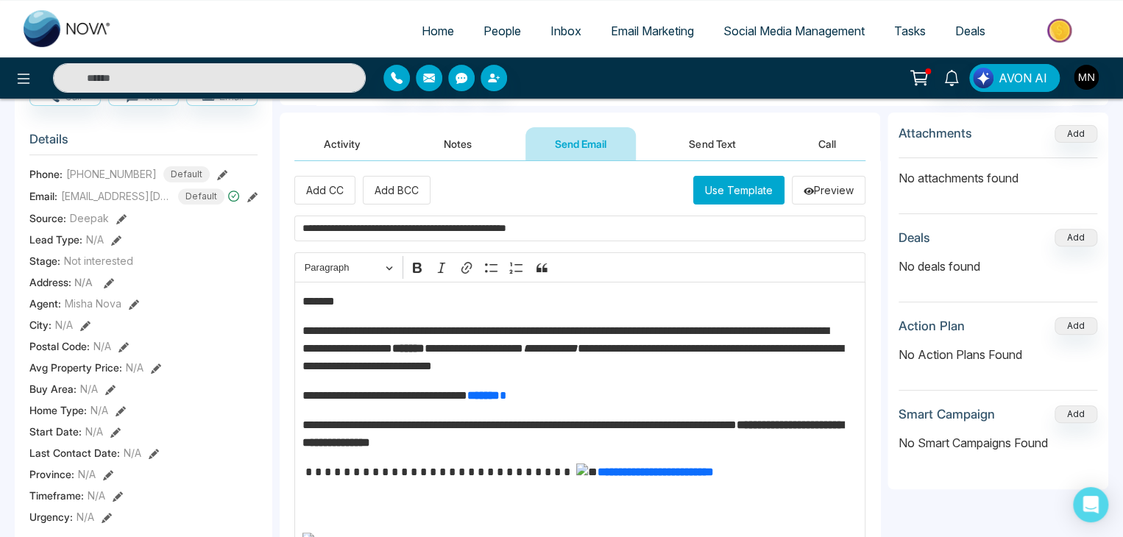
click at [362, 297] on p "*******" at bounding box center [576, 302] width 548 height 18
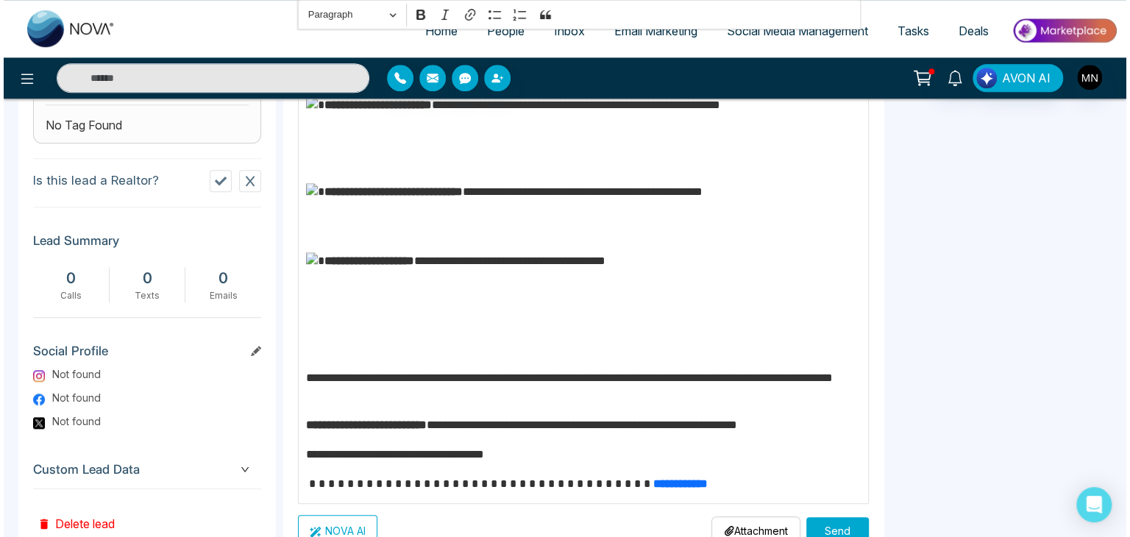
scroll to position [649, 0]
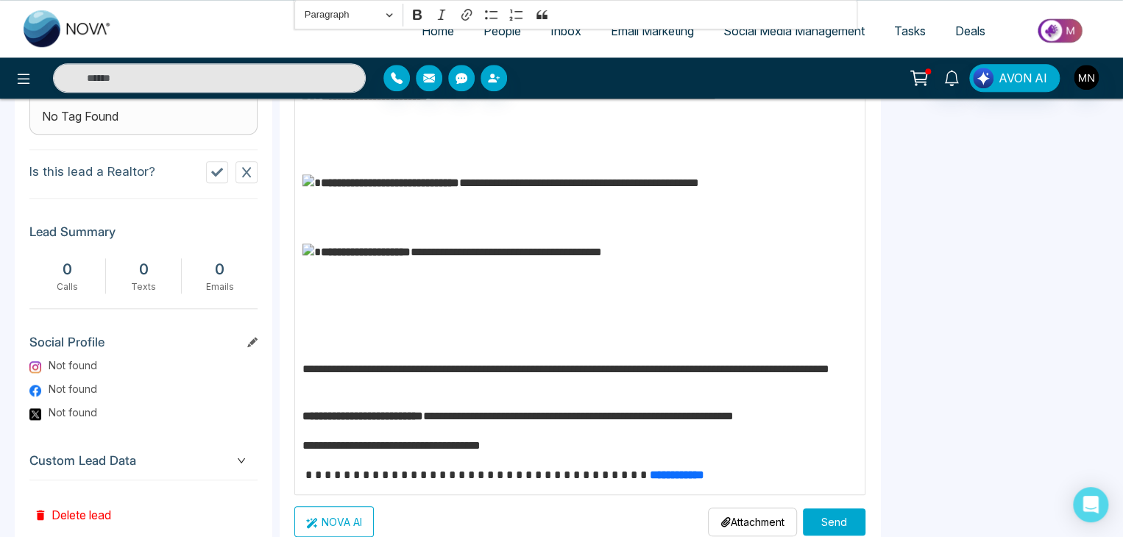
click at [810, 507] on button "Send" at bounding box center [834, 522] width 63 height 27
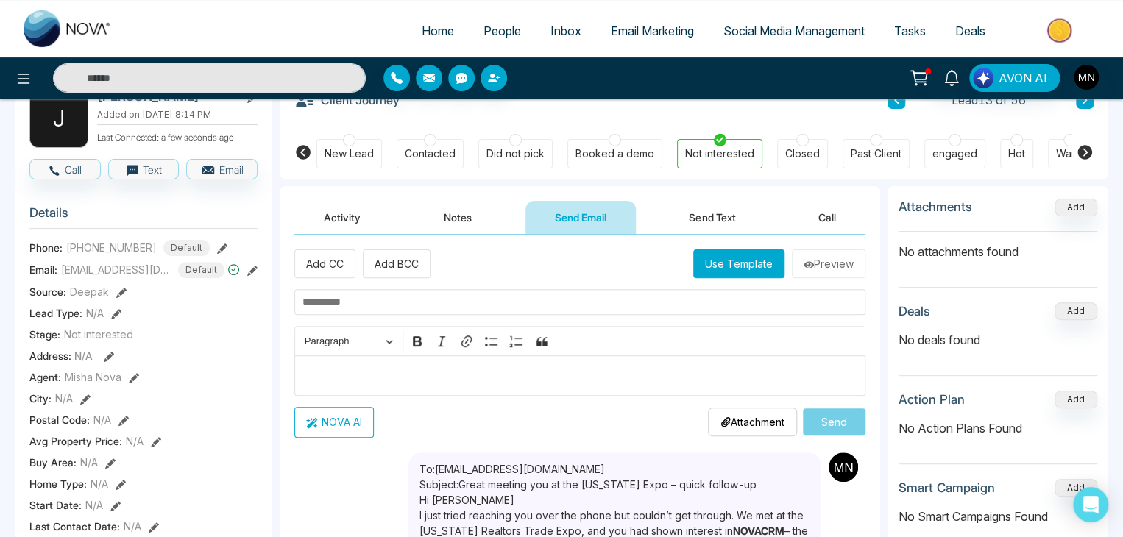
scroll to position [93, 0]
click at [341, 224] on button "Activity" at bounding box center [342, 218] width 96 height 33
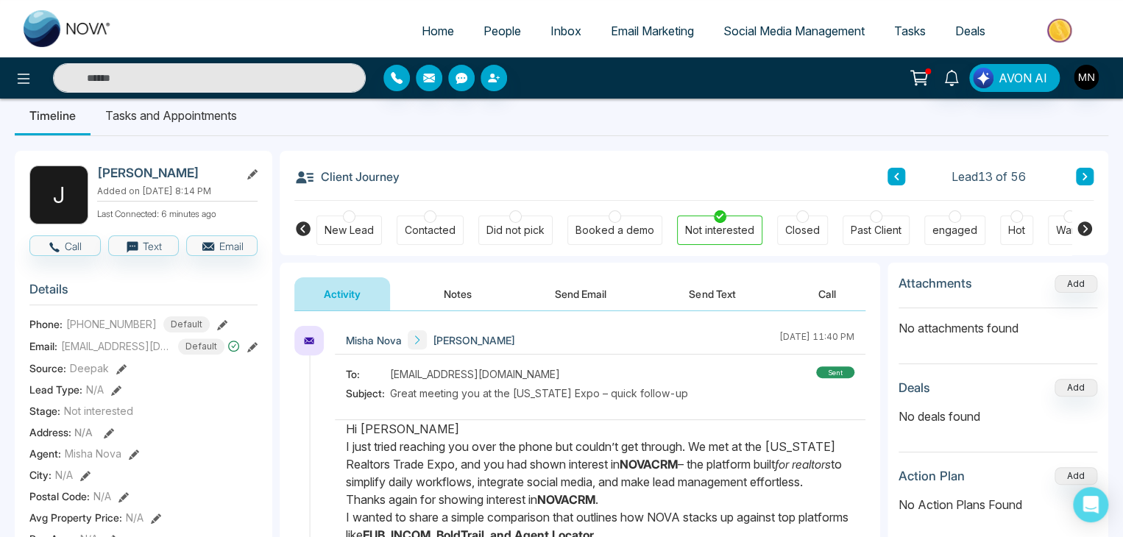
scroll to position [13, 0]
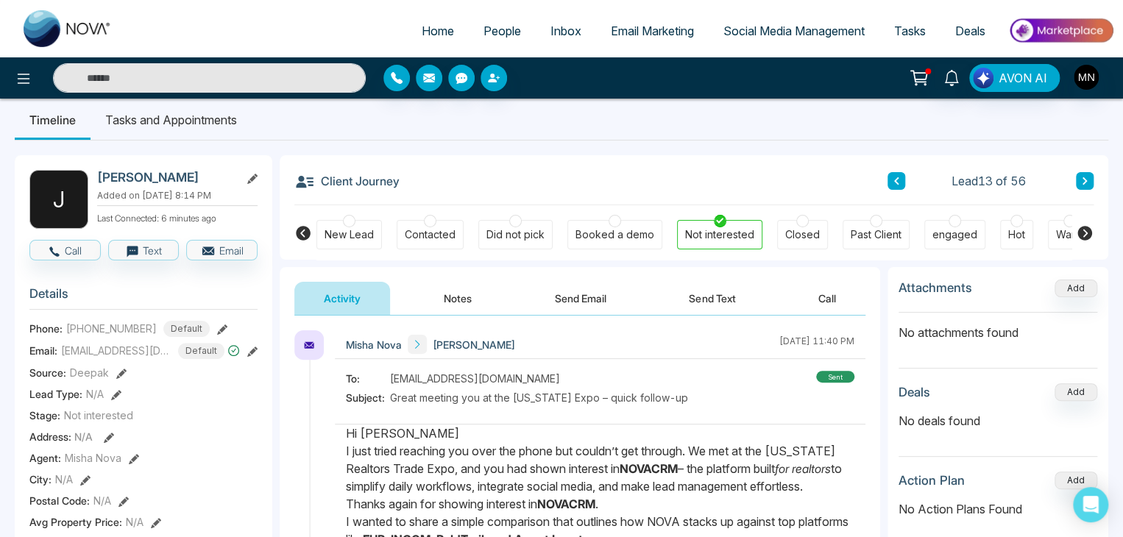
click at [491, 33] on span "People" at bounding box center [503, 31] width 38 height 15
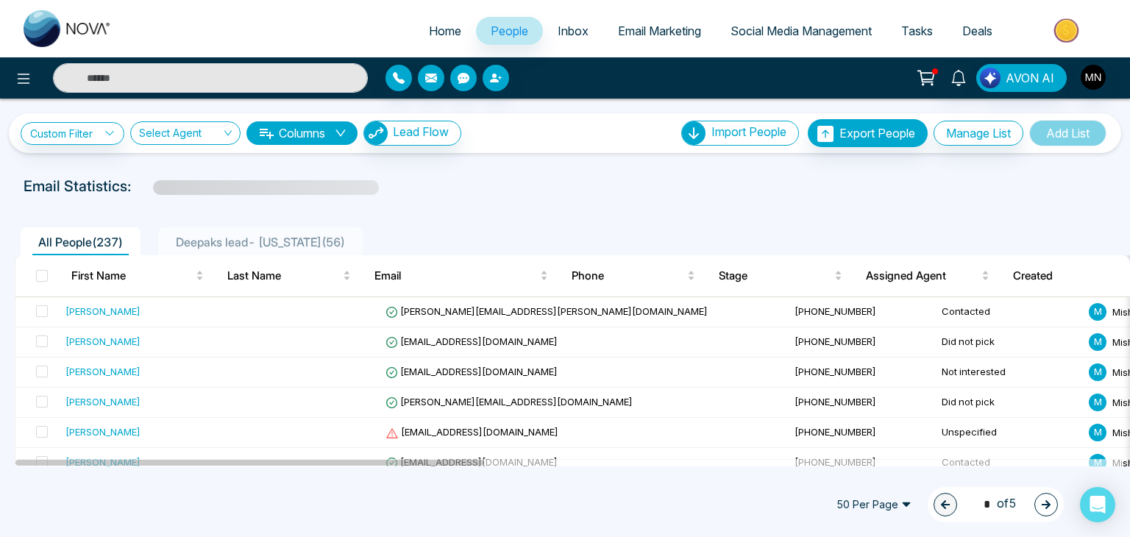
click at [250, 243] on span "Deepaks lead- [US_STATE] ( 56 )" at bounding box center [260, 242] width 181 height 15
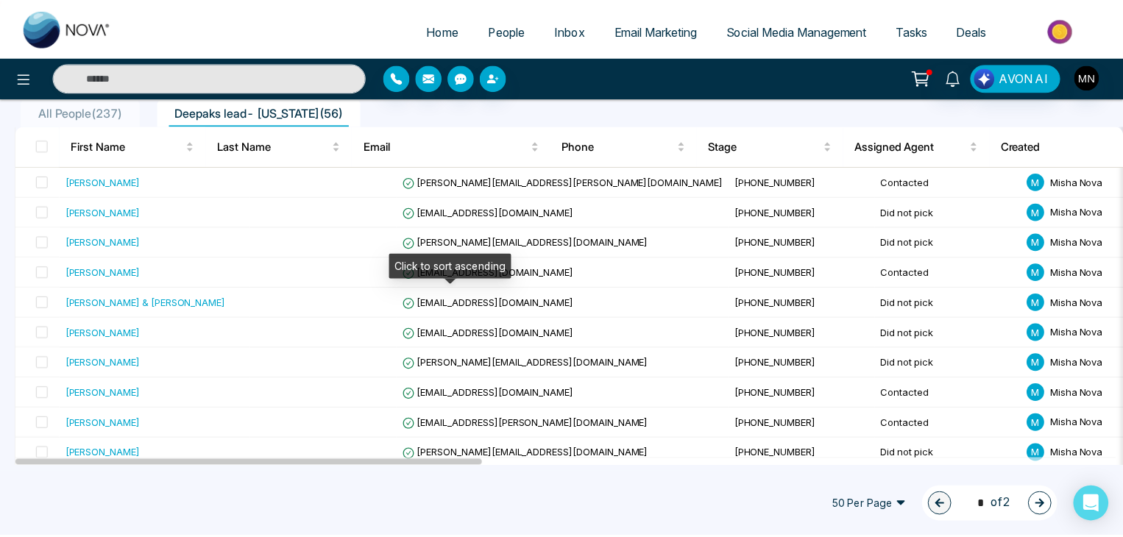
scroll to position [164, 0]
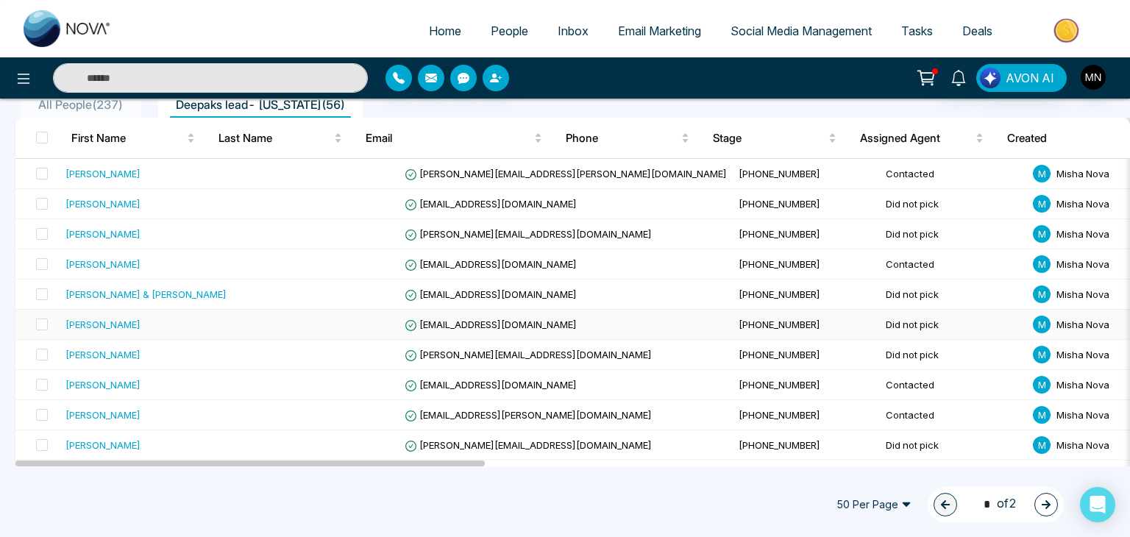
click at [96, 324] on div "[PERSON_NAME]" at bounding box center [103, 324] width 75 height 15
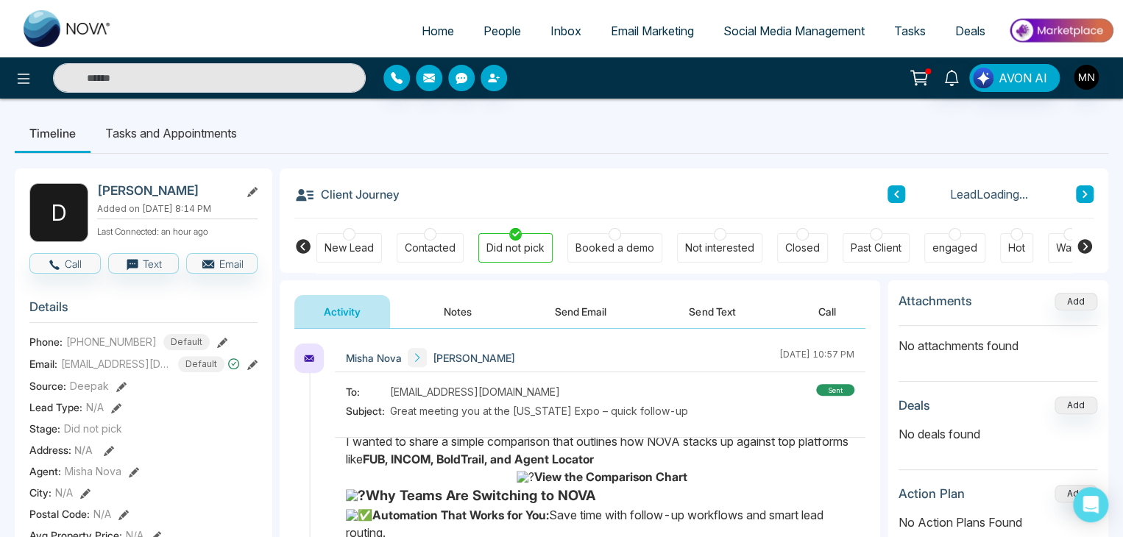
scroll to position [94, 0]
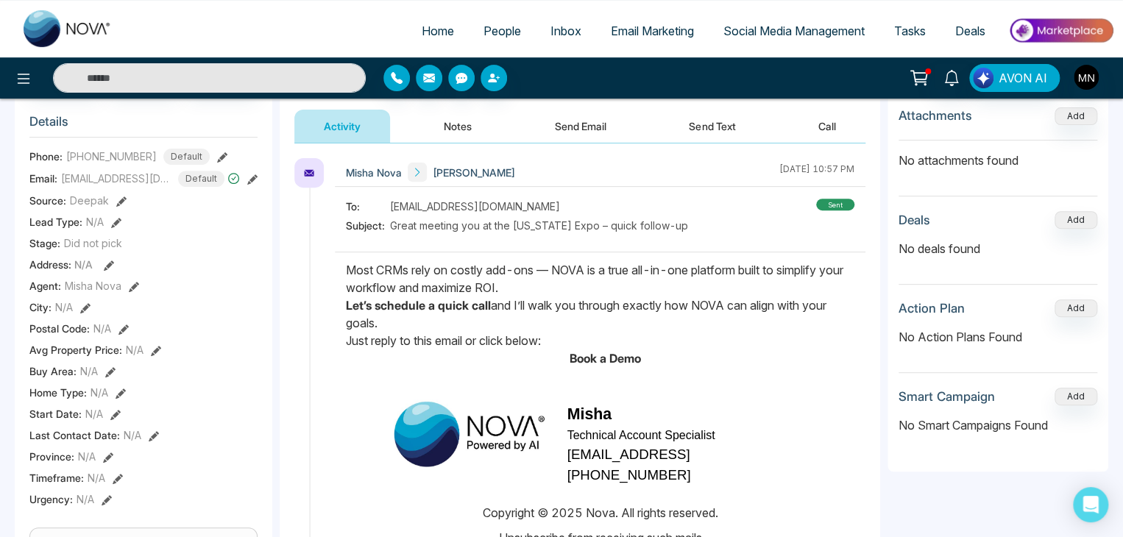
scroll to position [325, 0]
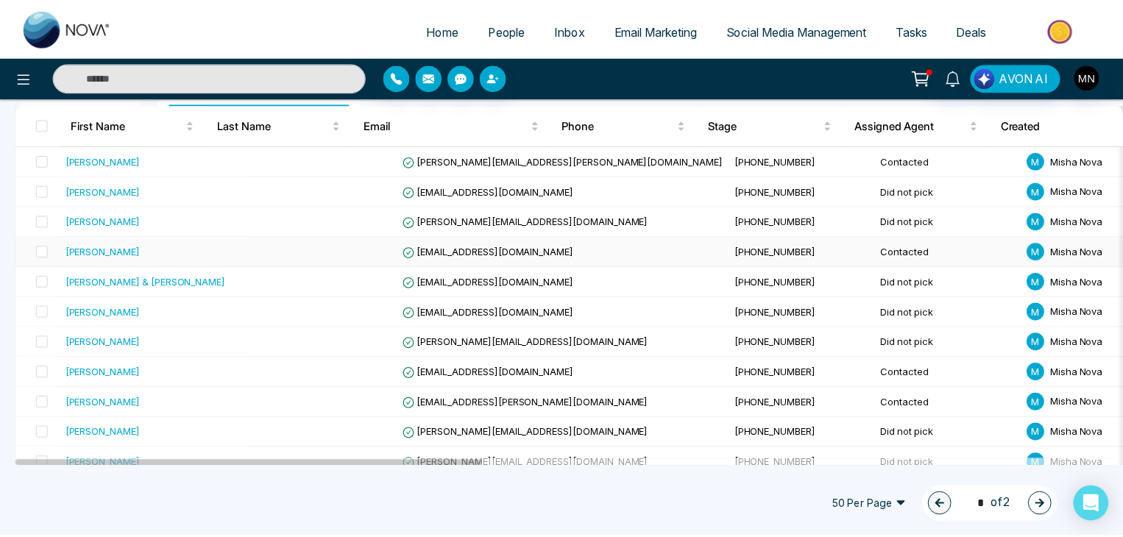
scroll to position [177, 0]
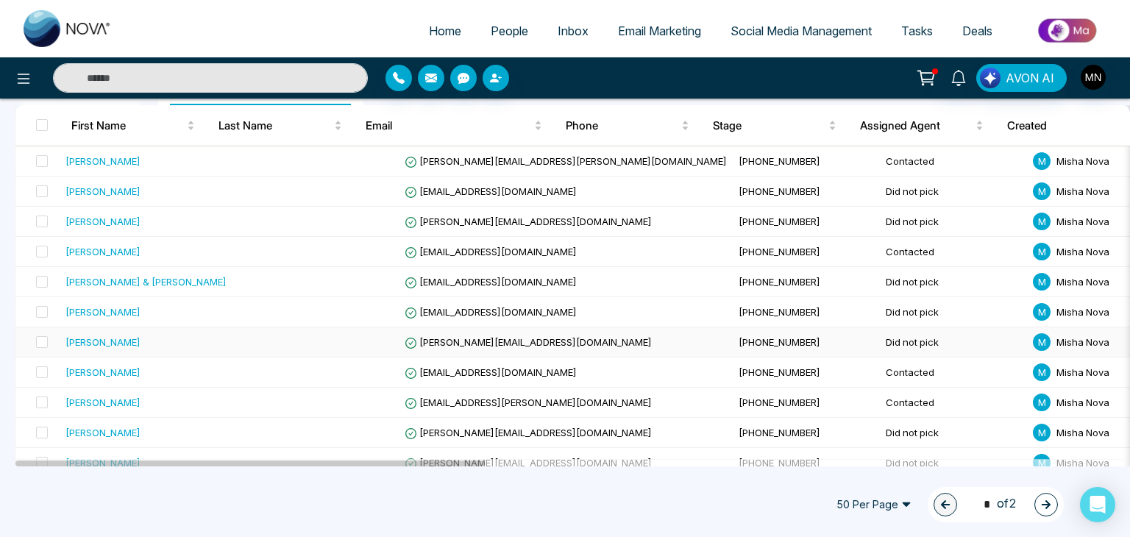
click at [83, 339] on div "[PERSON_NAME]" at bounding box center [103, 342] width 75 height 15
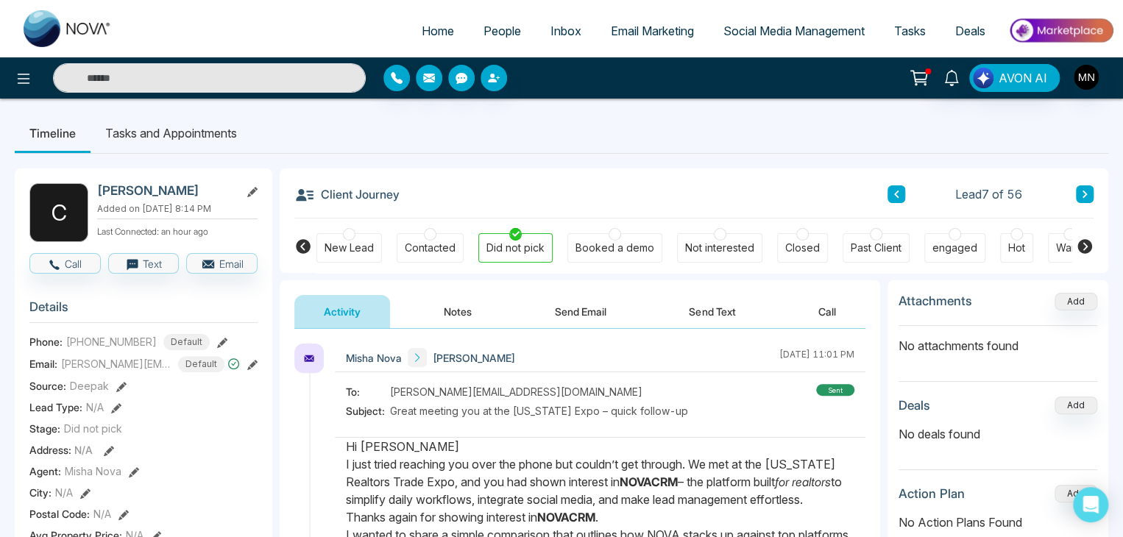
drag, startPoint x: 477, startPoint y: 445, endPoint x: 404, endPoint y: 437, distance: 73.3
click at [404, 437] on div "Misha Nova Craig Grant September 17 2025 | 11:01 PM To: Craig@RETI.us Subject: …" at bounding box center [600, 545] width 531 height 403
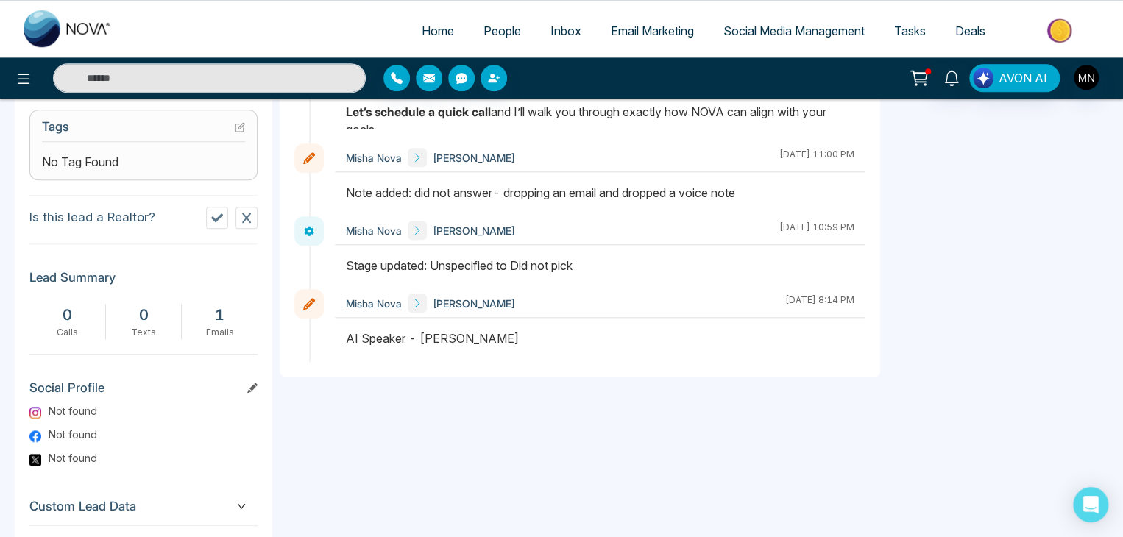
scroll to position [584, 0]
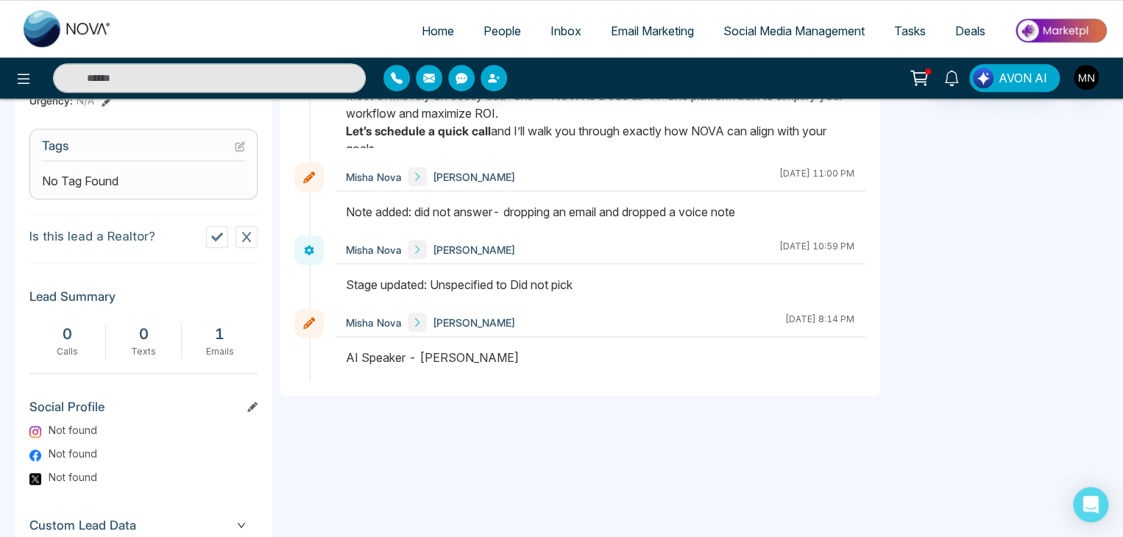
drag, startPoint x: 404, startPoint y: 437, endPoint x: 698, endPoint y: 416, distance: 294.4
click at [698, 416] on div "**********" at bounding box center [580, 151] width 601 height 911
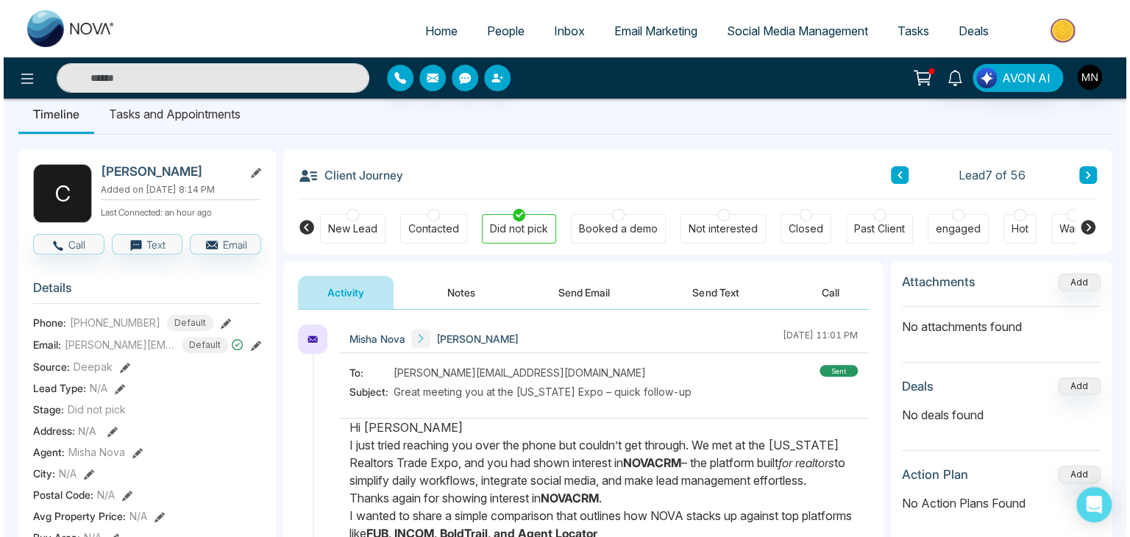
scroll to position [0, 0]
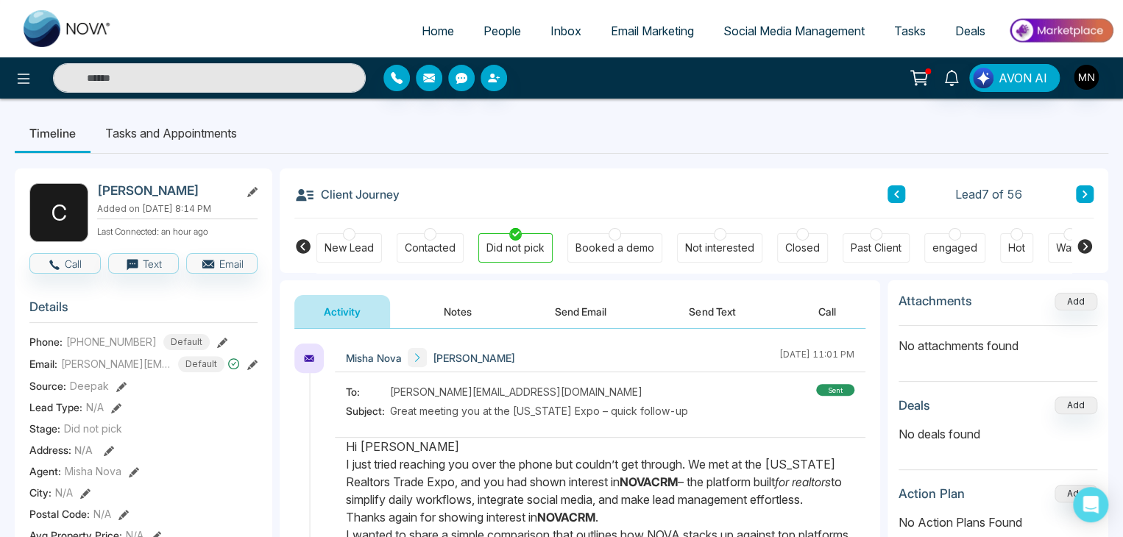
click at [509, 40] on link "People" at bounding box center [502, 31] width 67 height 28
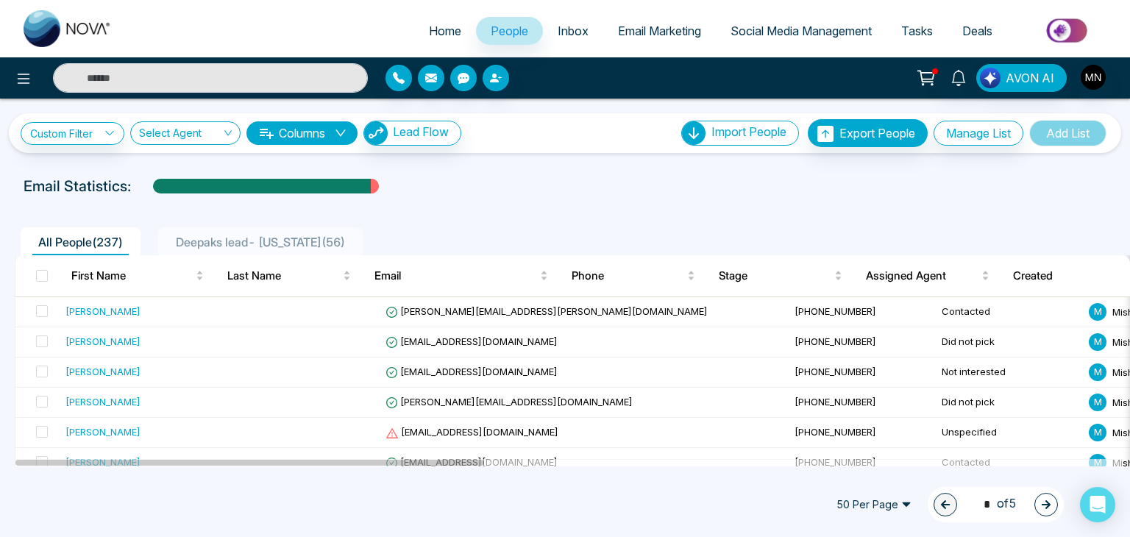
click at [265, 251] on li "Deepaks lead- [US_STATE] ( 56 )" at bounding box center [260, 241] width 205 height 28
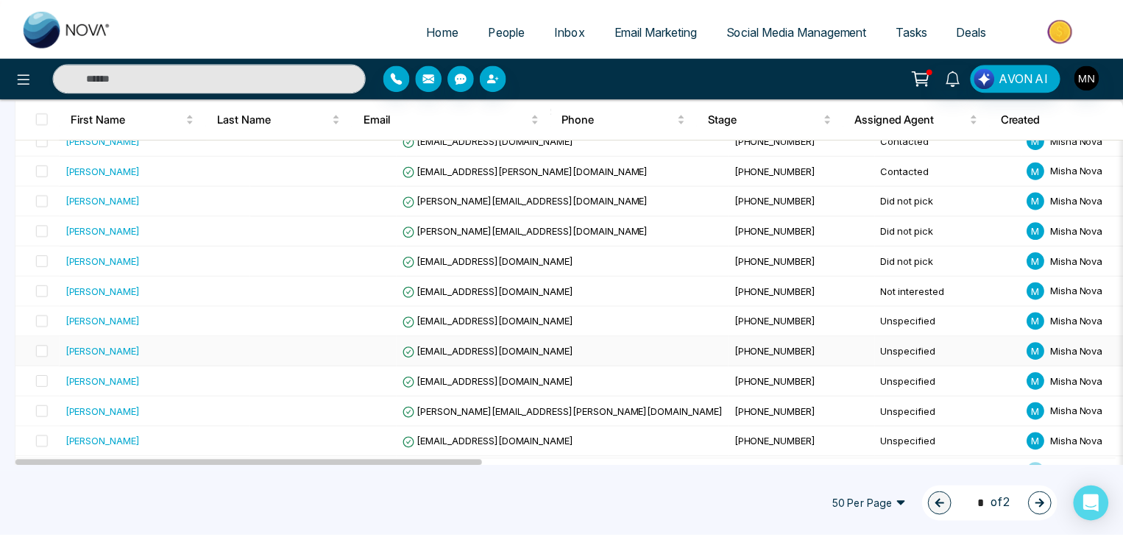
scroll to position [409, 0]
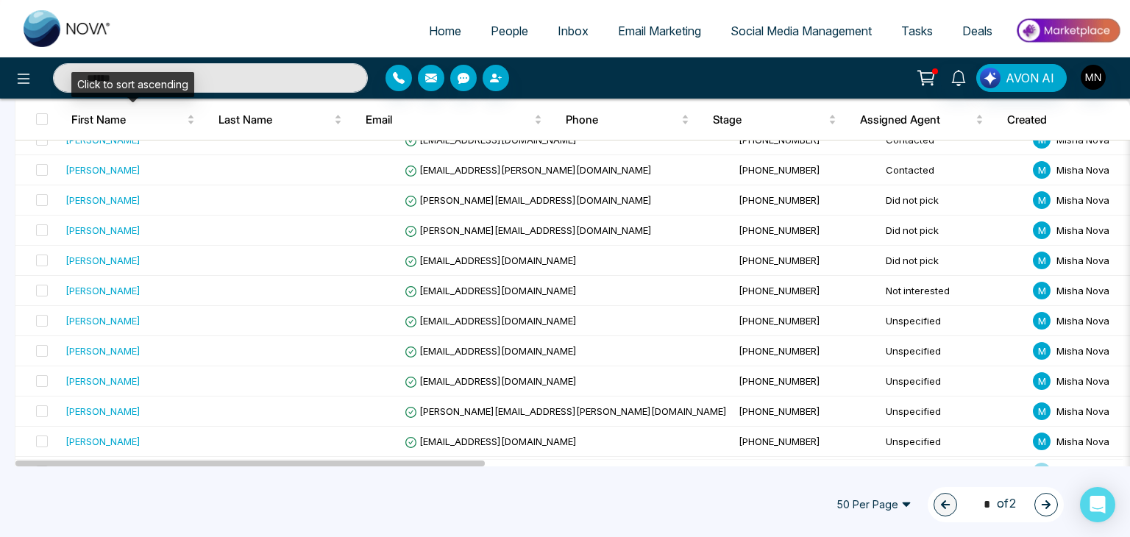
click at [173, 74] on div "Click to sort ascending" at bounding box center [132, 84] width 123 height 25
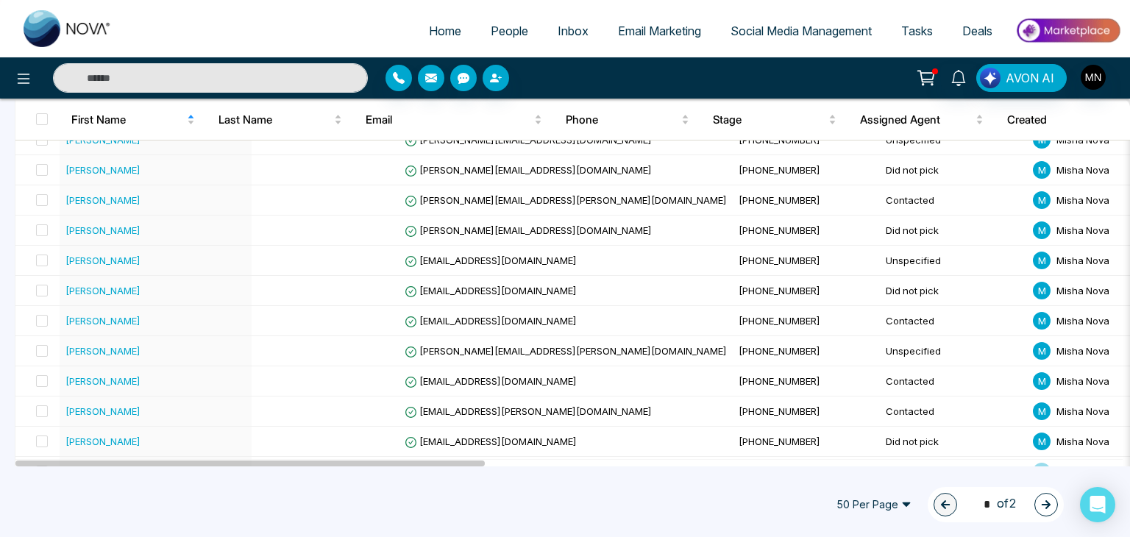
click at [202, 78] on input "text" at bounding box center [210, 77] width 315 height 29
type input "**********"
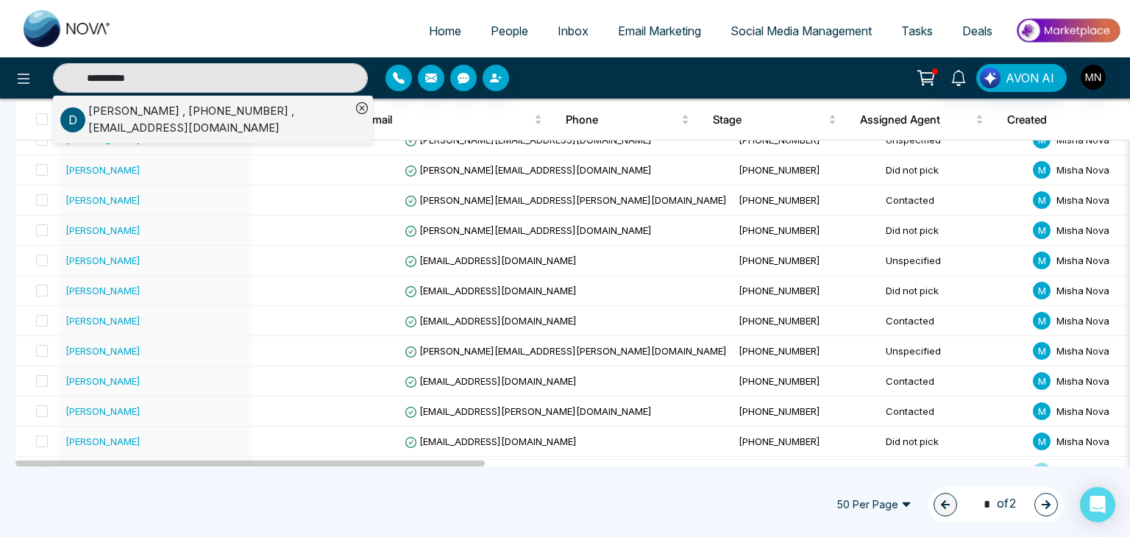
click at [216, 121] on div "DR. A . Khan , +14077777792 , ceo@gatewayvalley.com" at bounding box center [219, 119] width 263 height 33
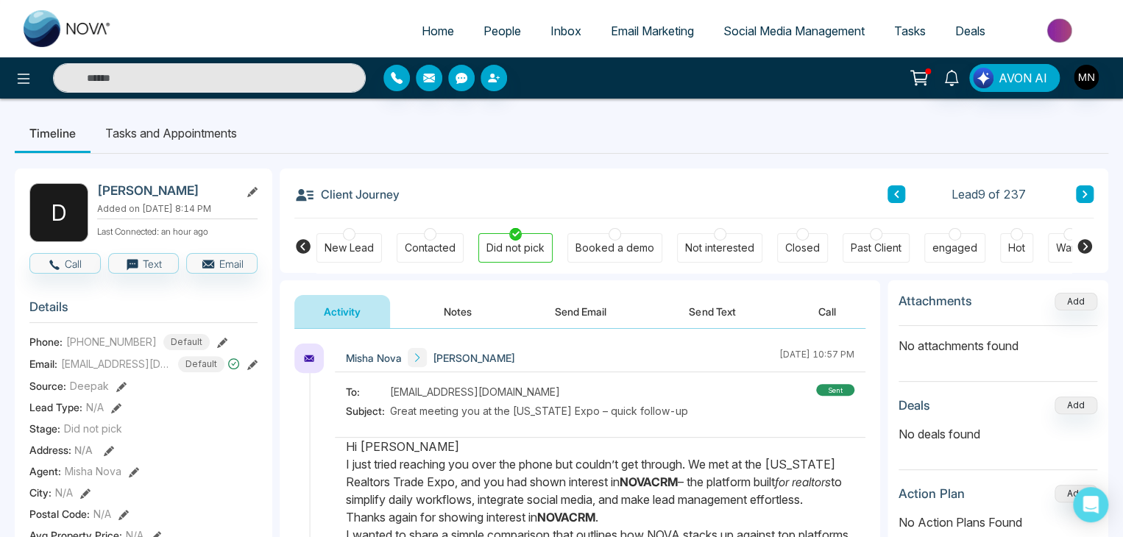
click at [252, 370] on icon at bounding box center [252, 365] width 10 height 10
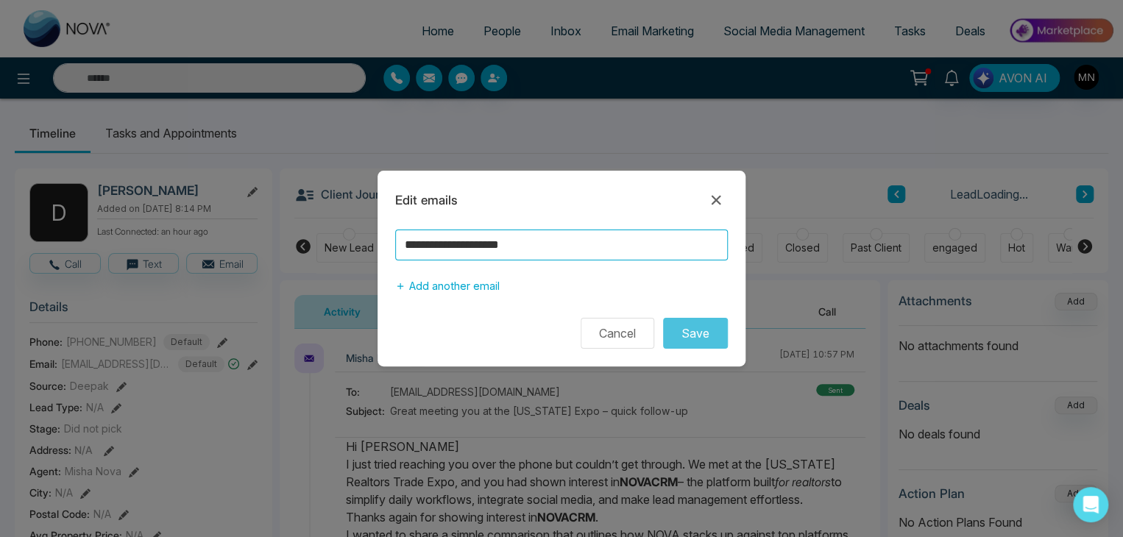
click at [480, 252] on input "**********" at bounding box center [561, 245] width 333 height 31
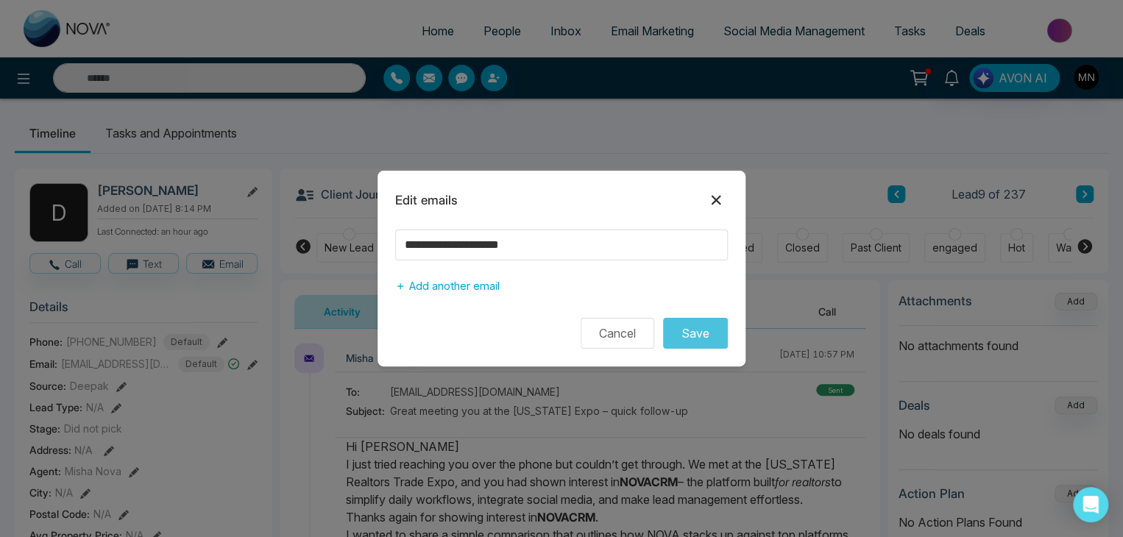
click at [715, 208] on icon at bounding box center [716, 200] width 18 height 18
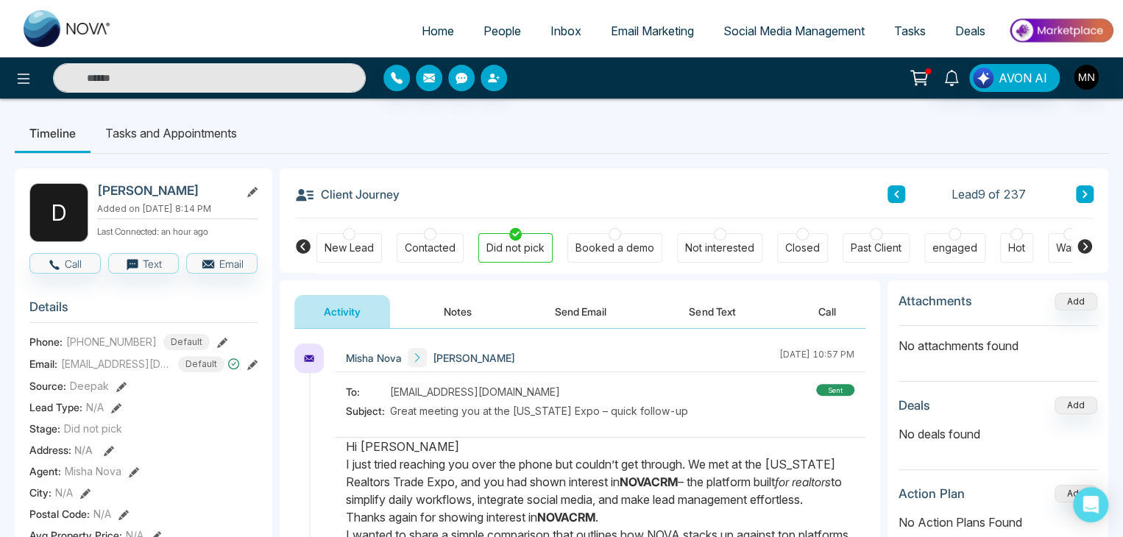
click at [462, 322] on button "Notes" at bounding box center [457, 311] width 87 height 33
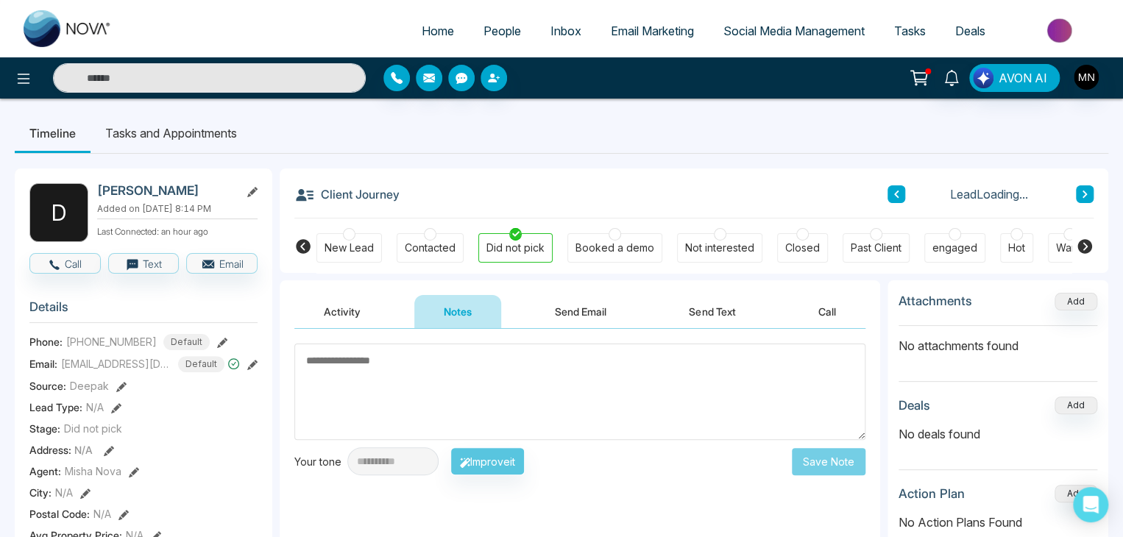
click at [412, 365] on textarea at bounding box center [579, 392] width 571 height 96
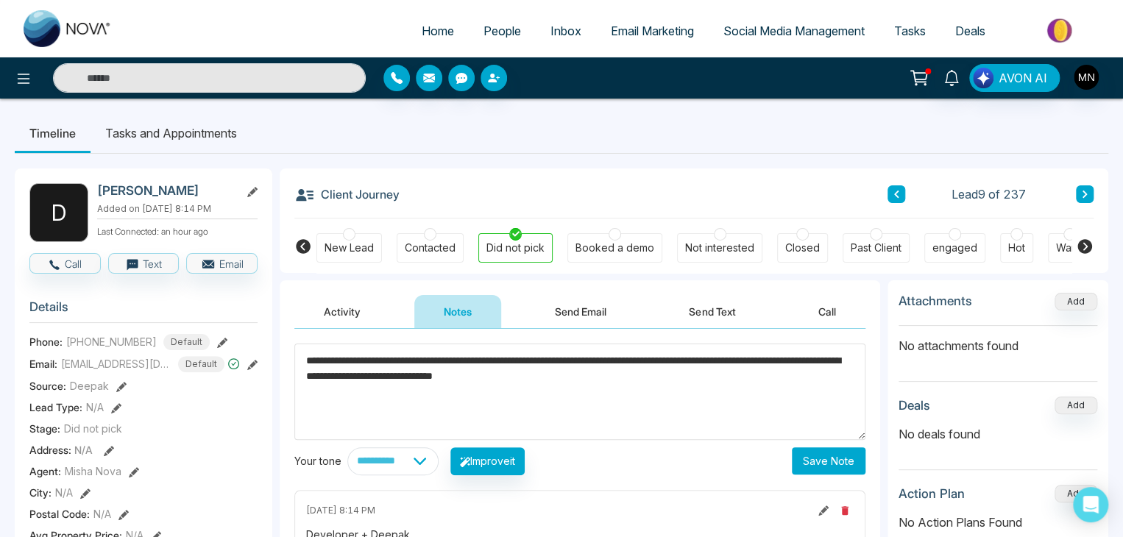
drag, startPoint x: 570, startPoint y: 371, endPoint x: 709, endPoint y: 379, distance: 139.3
click at [709, 379] on textarea "**********" at bounding box center [579, 392] width 571 height 96
type textarea "**********"
click at [828, 465] on button "Save Note" at bounding box center [829, 460] width 74 height 27
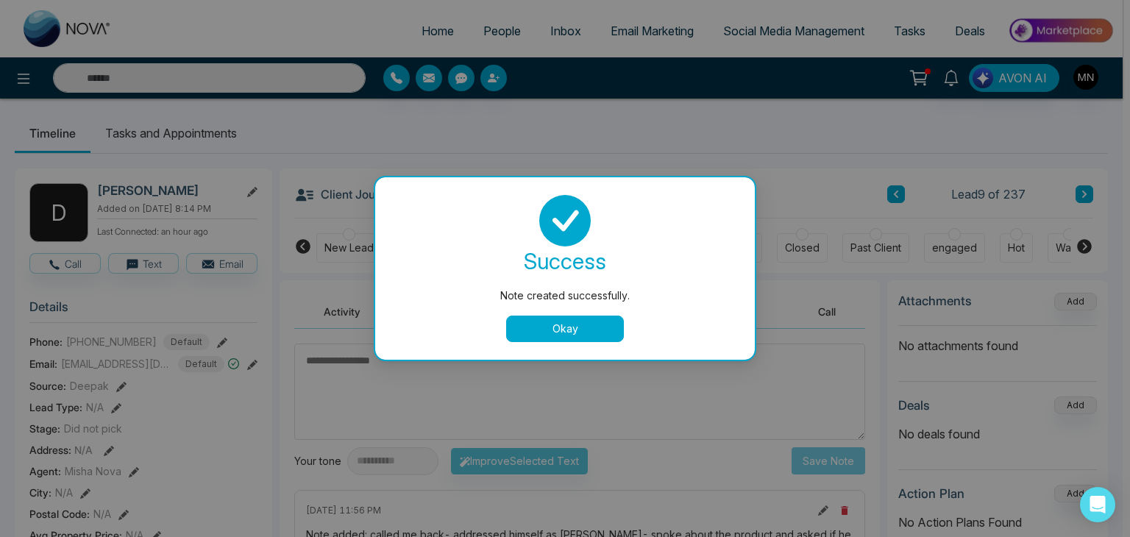
click at [556, 329] on button "Okay" at bounding box center [565, 329] width 118 height 26
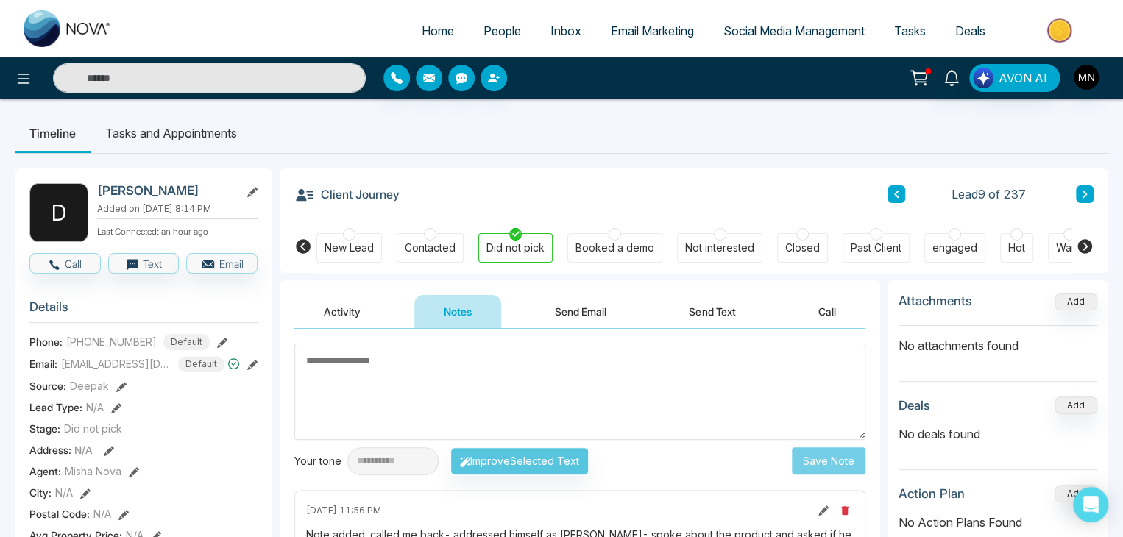
click at [341, 313] on button "Activity" at bounding box center [342, 311] width 96 height 33
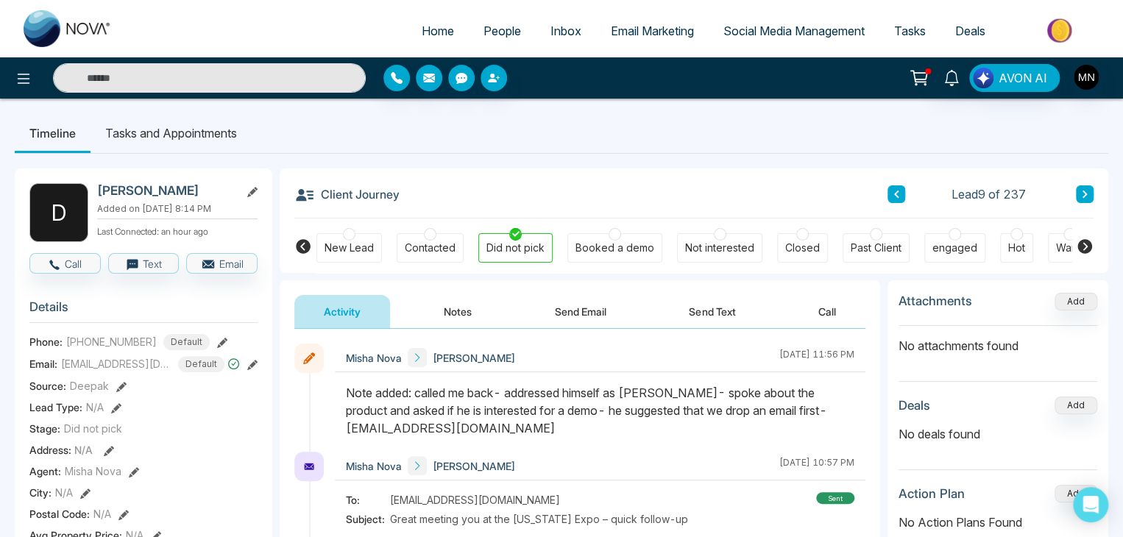
click at [453, 303] on button "Notes" at bounding box center [457, 311] width 87 height 33
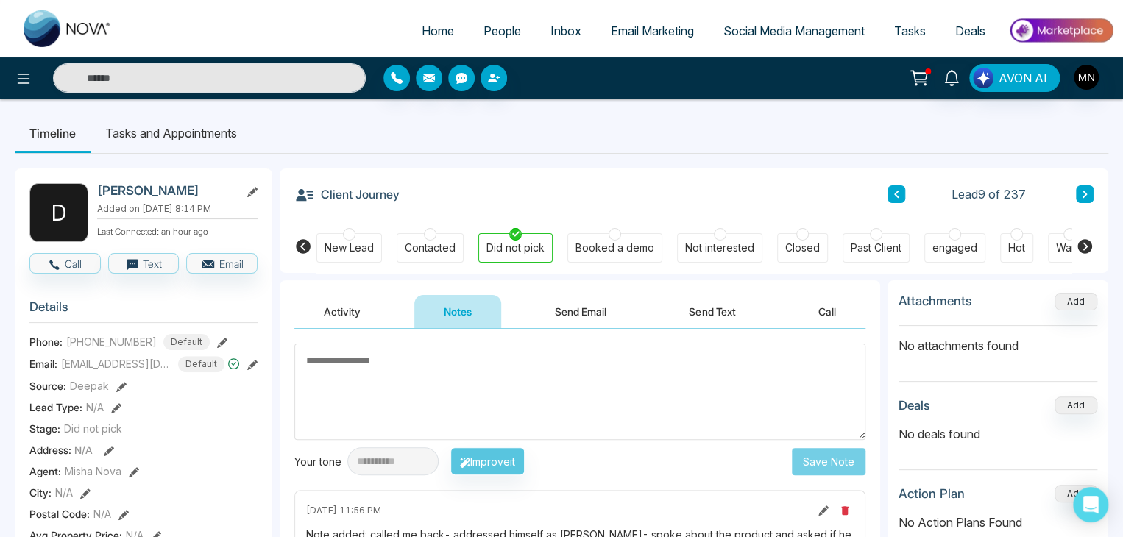
click at [193, 121] on li "Tasks and Appointments" at bounding box center [171, 133] width 161 height 40
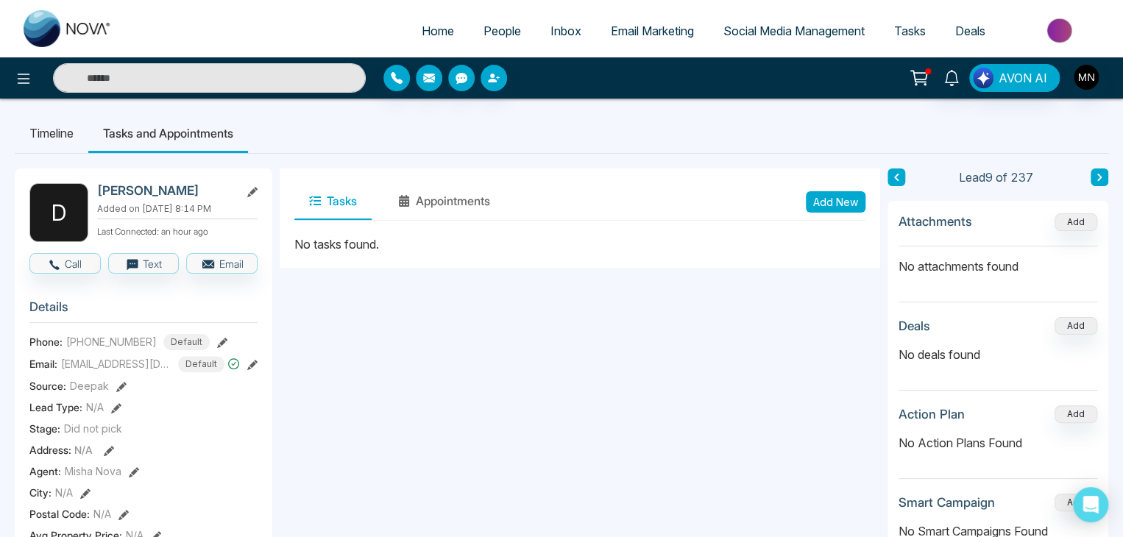
click at [827, 206] on button "Add New" at bounding box center [836, 201] width 60 height 21
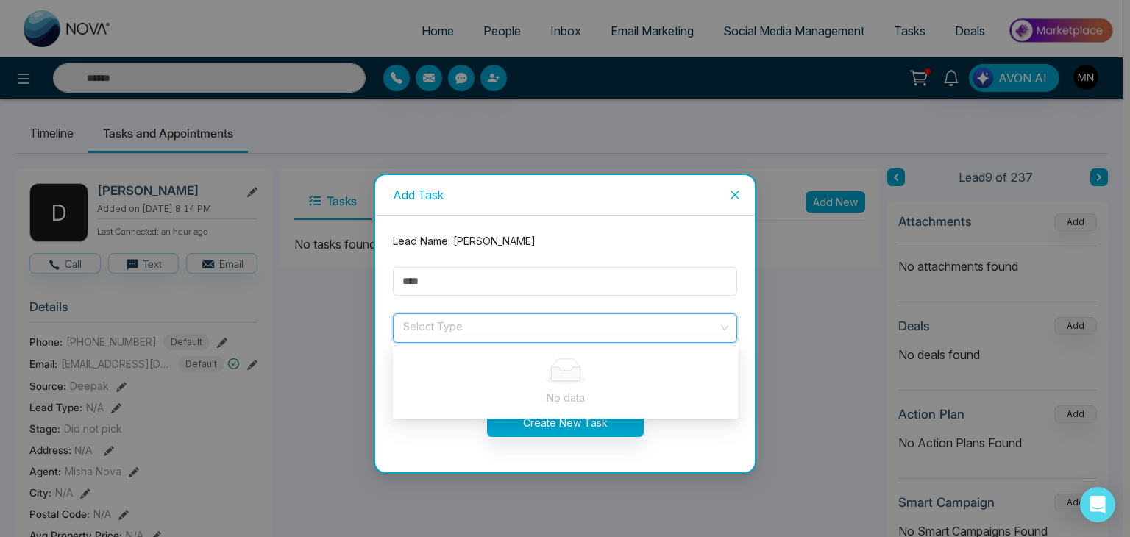
click at [616, 328] on input "search" at bounding box center [560, 325] width 316 height 22
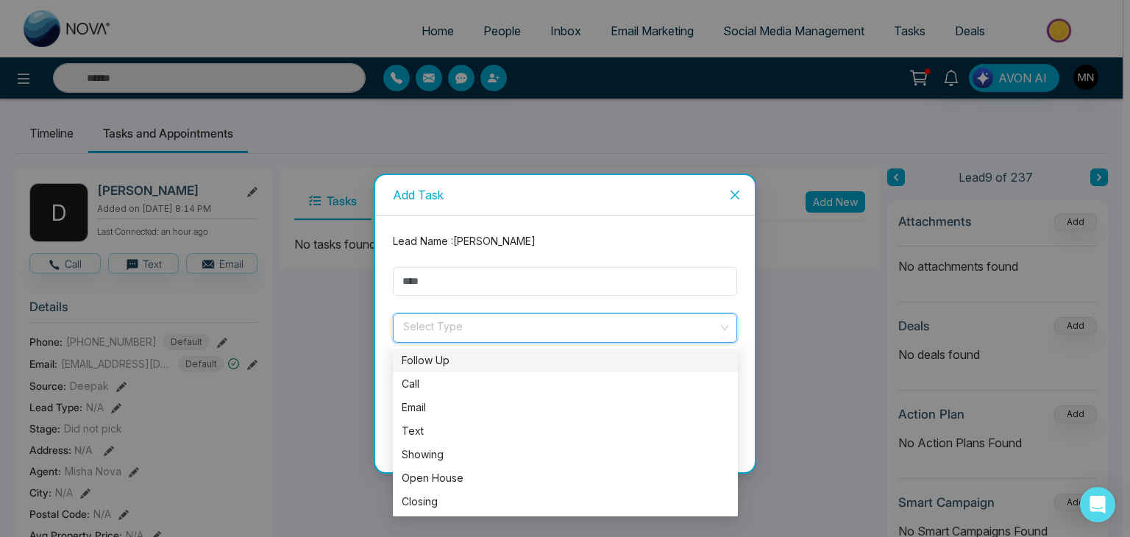
click at [562, 357] on div "Follow Up" at bounding box center [566, 361] width 328 height 16
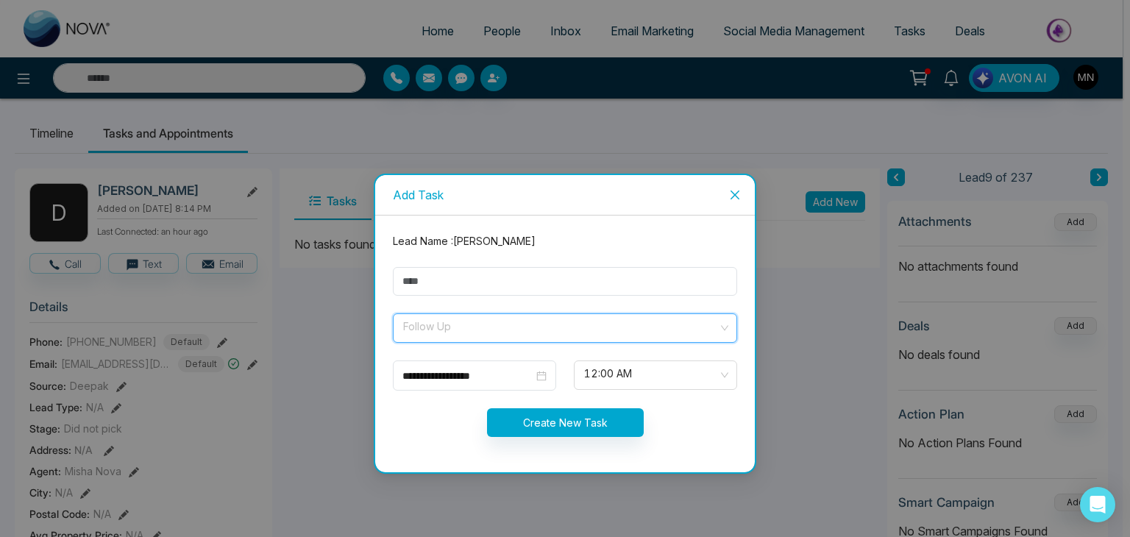
click at [521, 337] on span "Follow Up" at bounding box center [565, 328] width 324 height 25
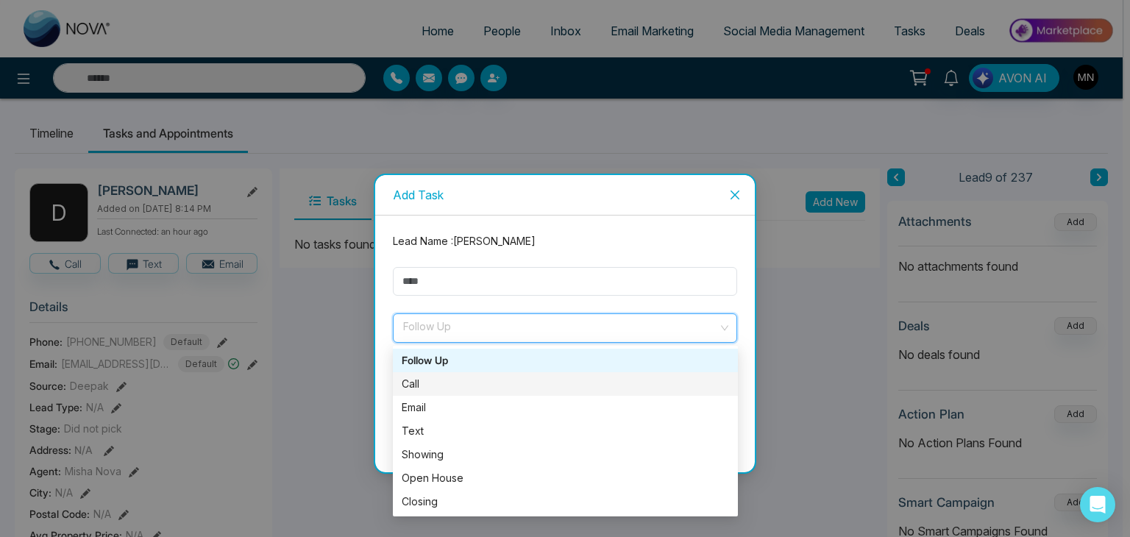
click at [453, 391] on div "Call" at bounding box center [566, 384] width 328 height 16
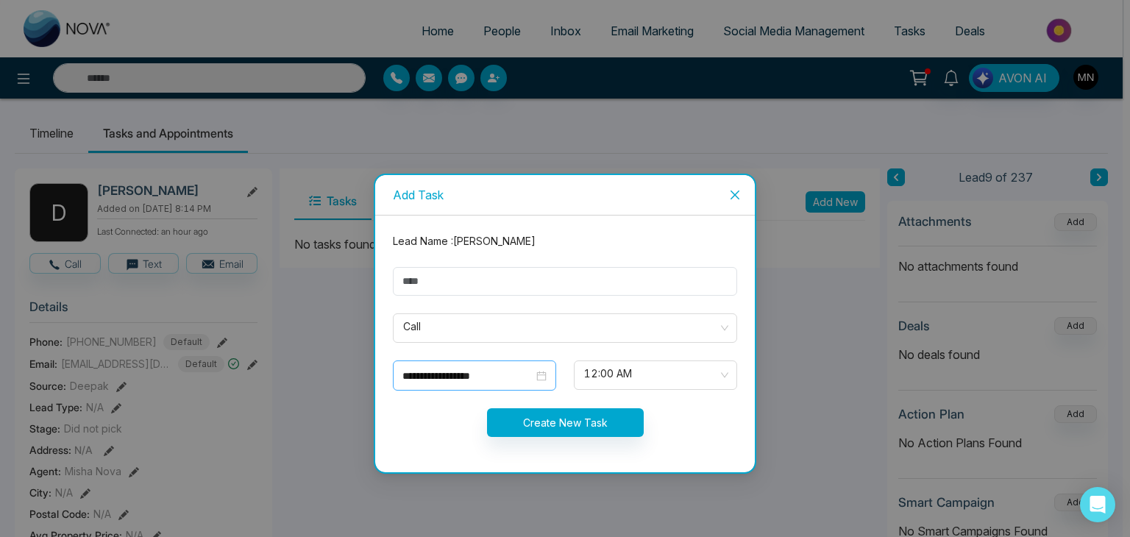
click at [510, 383] on div "**********" at bounding box center [474, 376] width 163 height 30
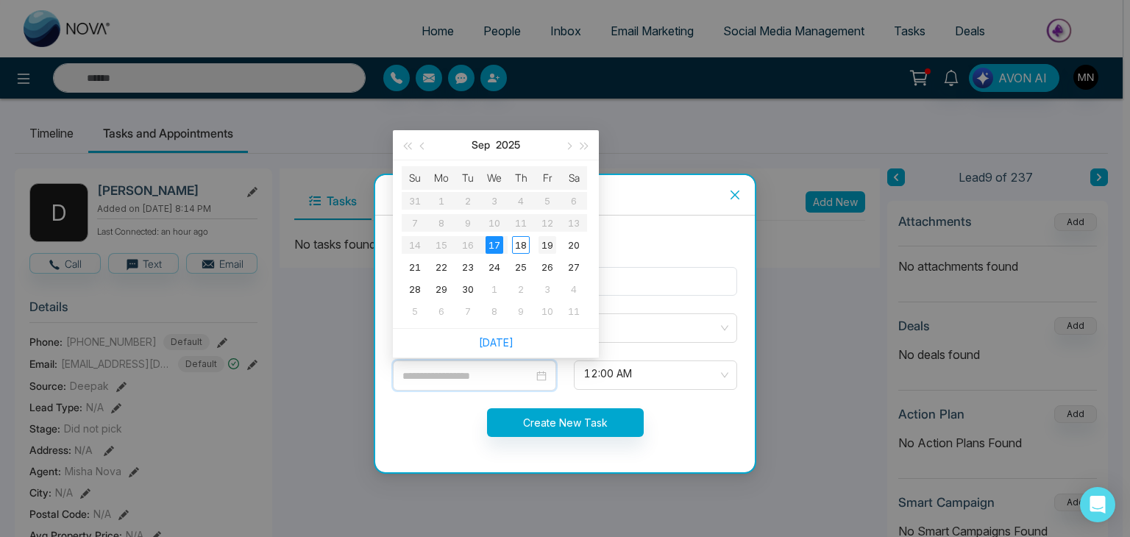
type input "**********"
click at [555, 236] on div "19" at bounding box center [548, 245] width 18 height 18
click at [531, 375] on input "**********" at bounding box center [468, 376] width 131 height 16
type input "**********"
click at [523, 255] on td "18" at bounding box center [521, 245] width 26 height 22
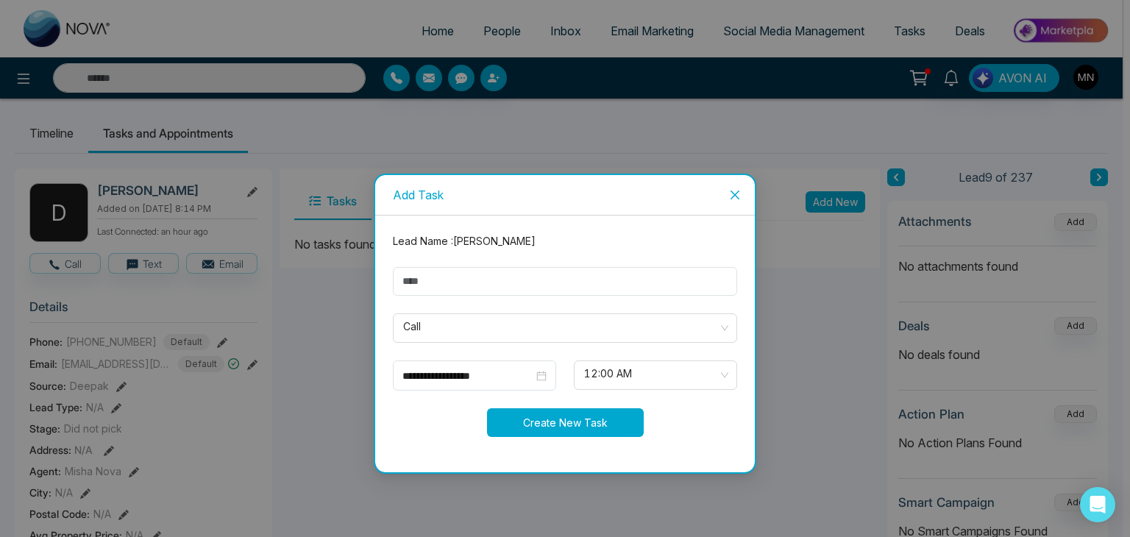
click at [551, 421] on button "Create New Task" at bounding box center [565, 422] width 157 height 29
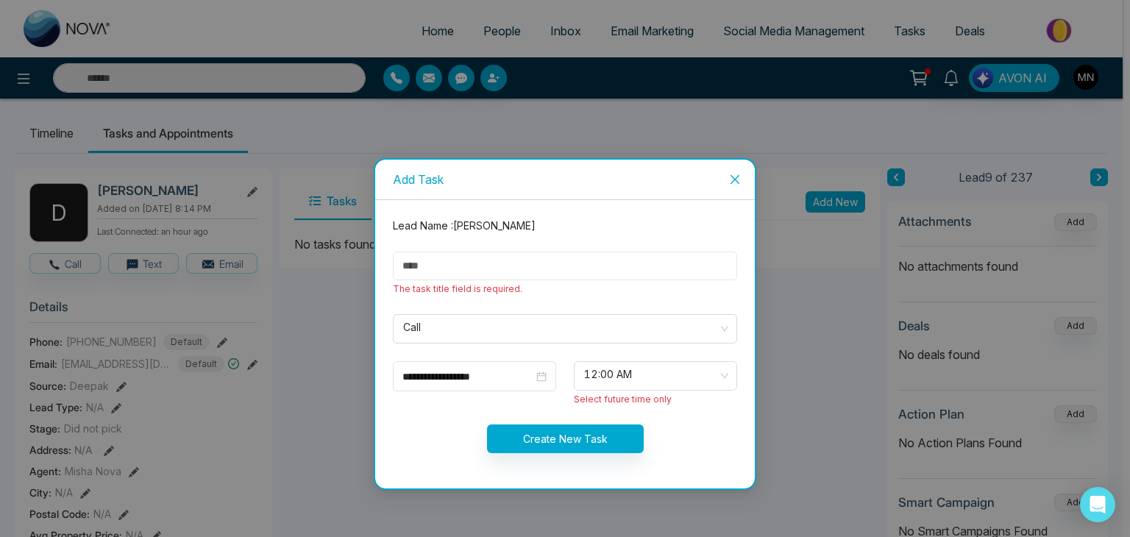
click at [483, 275] on input "text" at bounding box center [565, 266] width 344 height 29
type input "********"
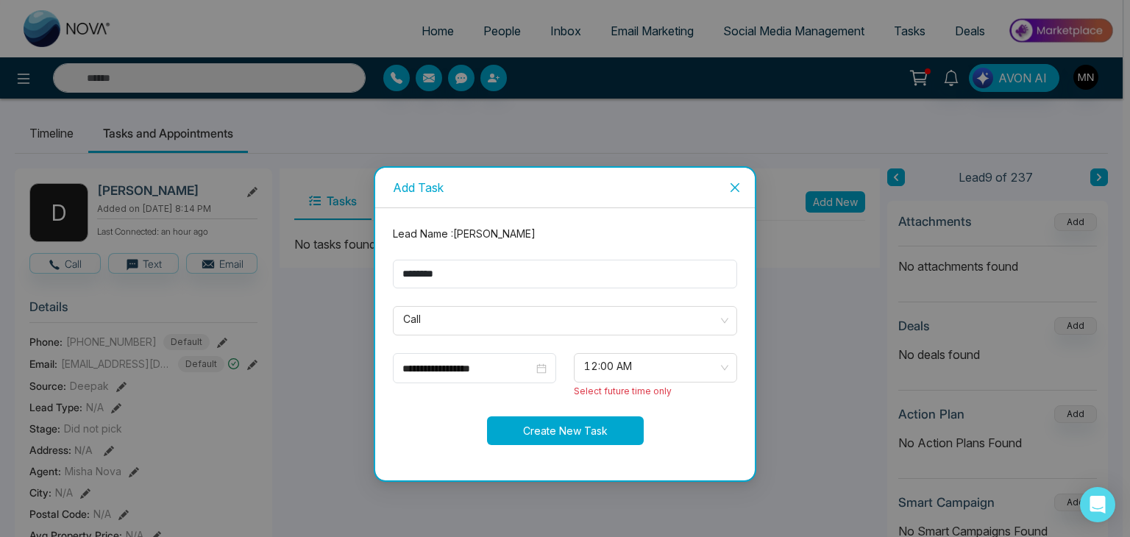
click at [572, 425] on button "Create New Task" at bounding box center [565, 431] width 157 height 29
click at [547, 439] on button "Create New Task" at bounding box center [565, 431] width 157 height 29
click at [667, 363] on span "12:00 AM" at bounding box center [655, 367] width 143 height 25
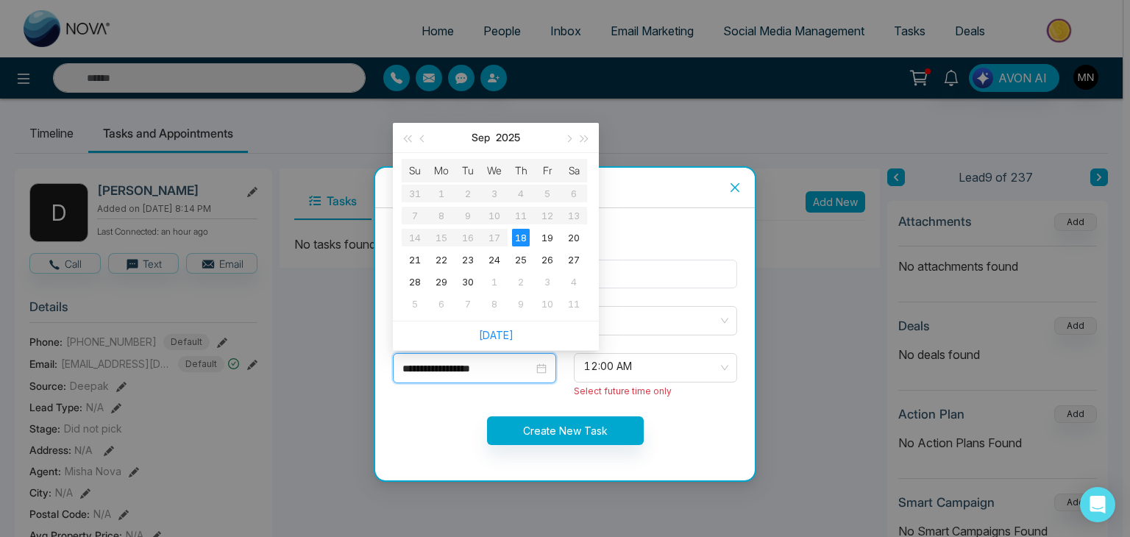
click at [528, 366] on input "**********" at bounding box center [468, 369] width 131 height 16
type input "**********"
click at [550, 246] on td "19" at bounding box center [547, 238] width 26 height 22
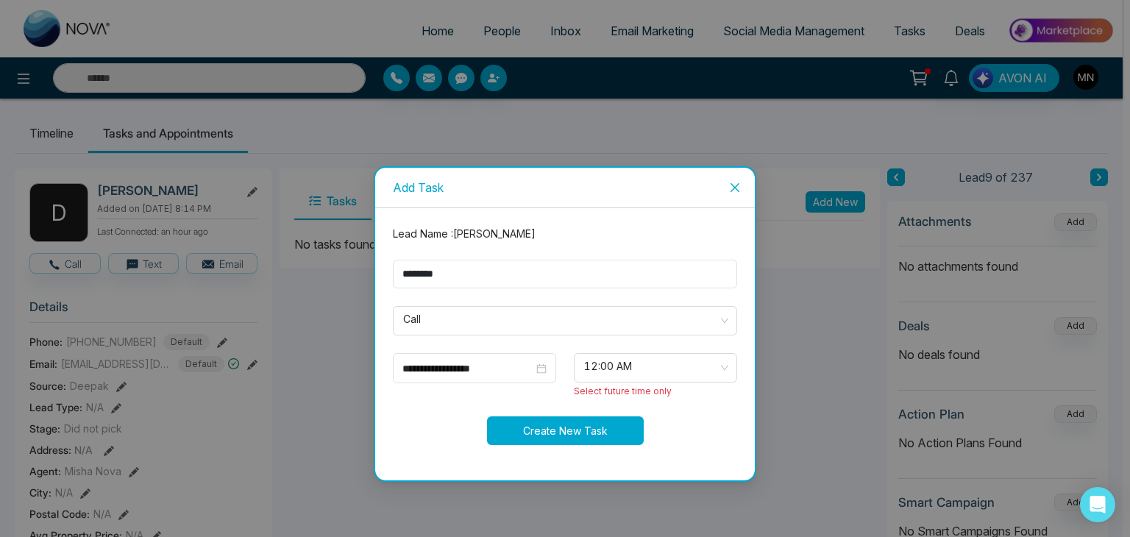
click at [562, 434] on button "Create New Task" at bounding box center [565, 431] width 157 height 29
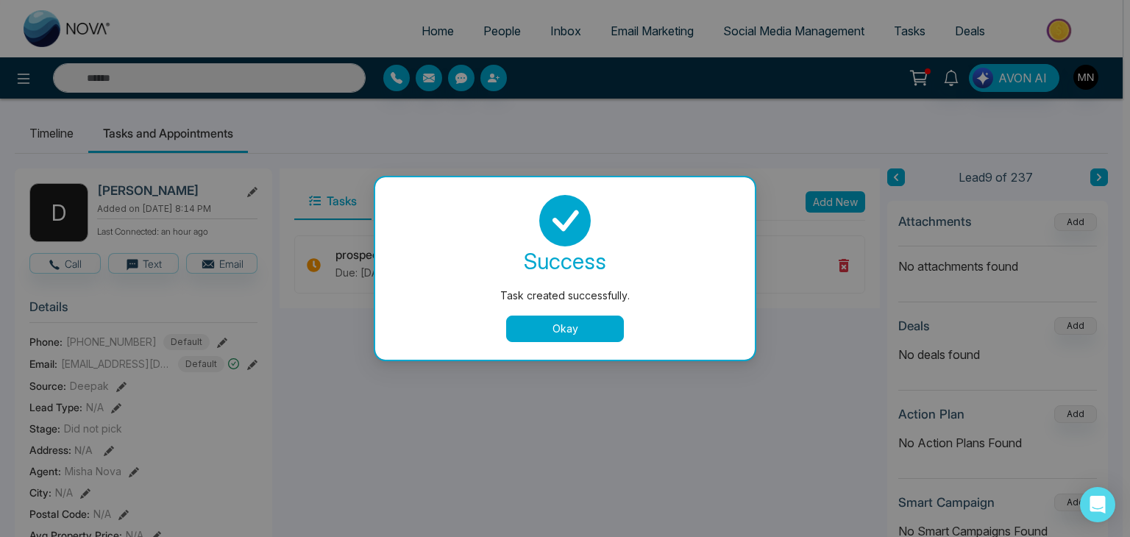
click at [578, 331] on button "Okay" at bounding box center [565, 329] width 118 height 26
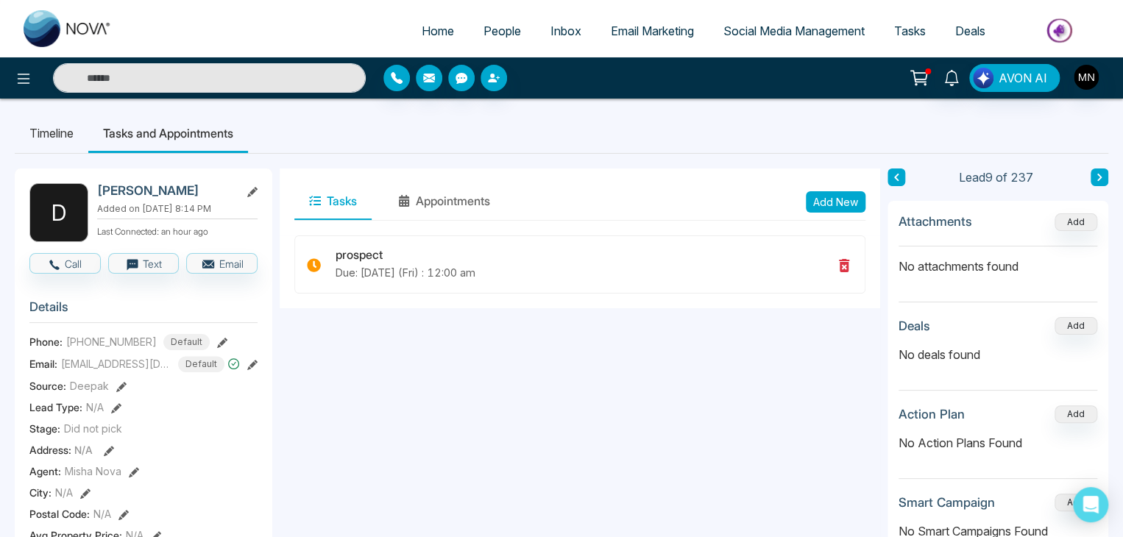
click at [662, 32] on span "Email Marketing" at bounding box center [652, 31] width 83 height 15
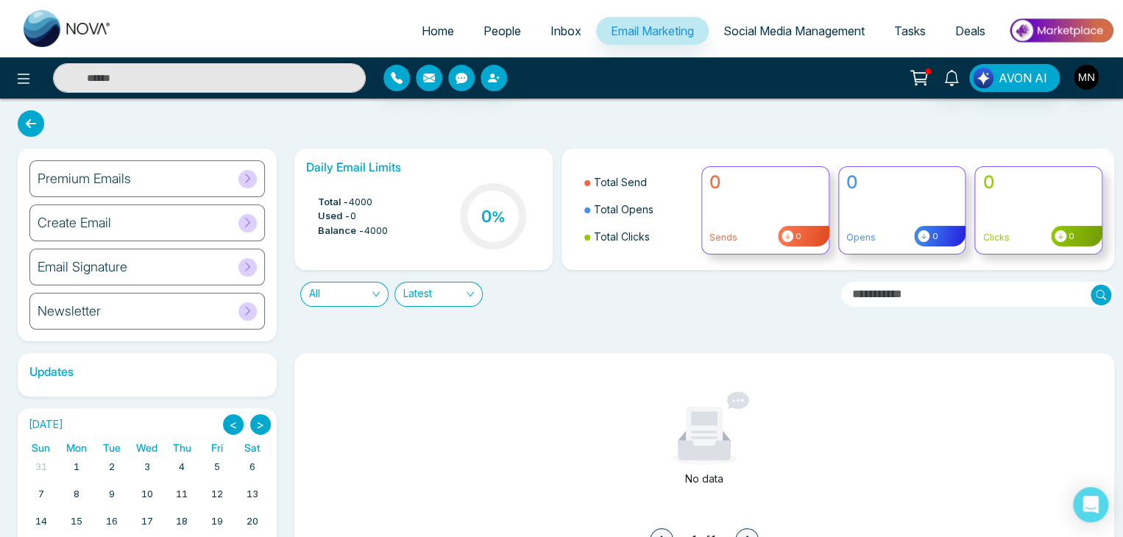
click at [219, 263] on div "Email Signature" at bounding box center [147, 267] width 236 height 37
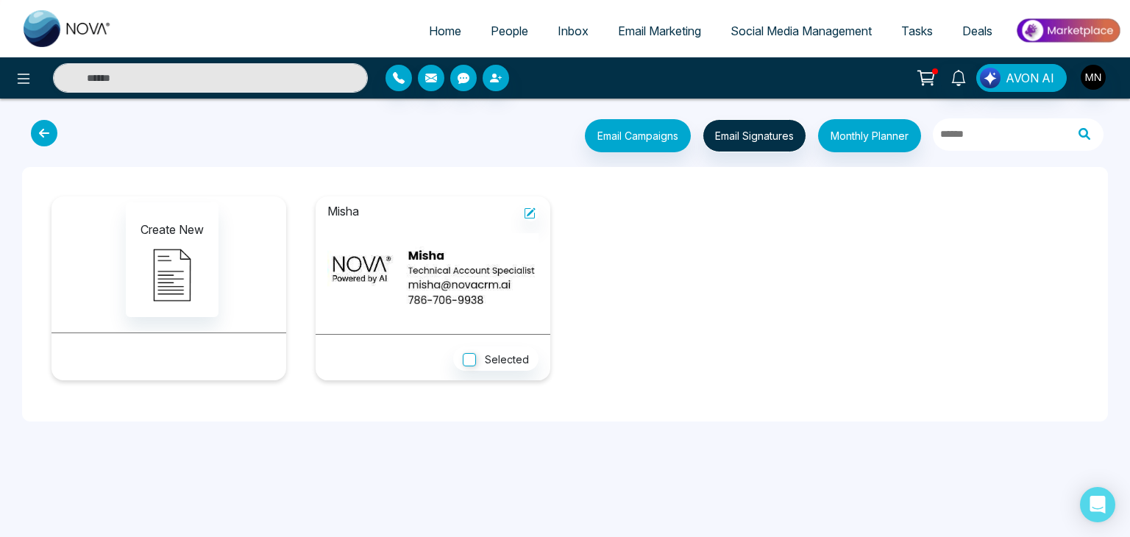
click at [487, 266] on img at bounding box center [433, 277] width 211 height 89
click at [537, 216] on button at bounding box center [531, 213] width 15 height 18
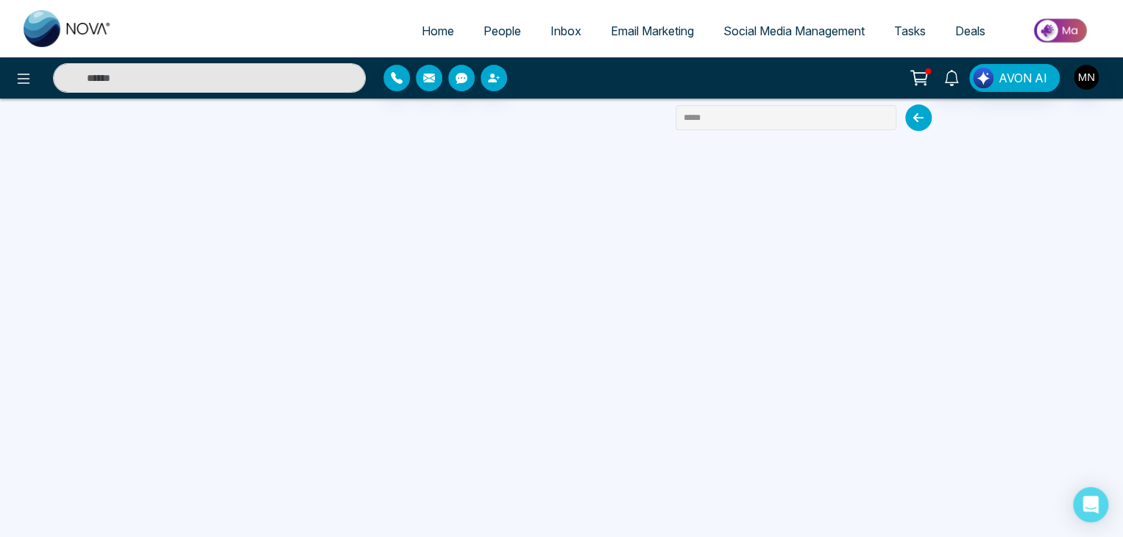
click at [484, 40] on link "People" at bounding box center [502, 31] width 67 height 28
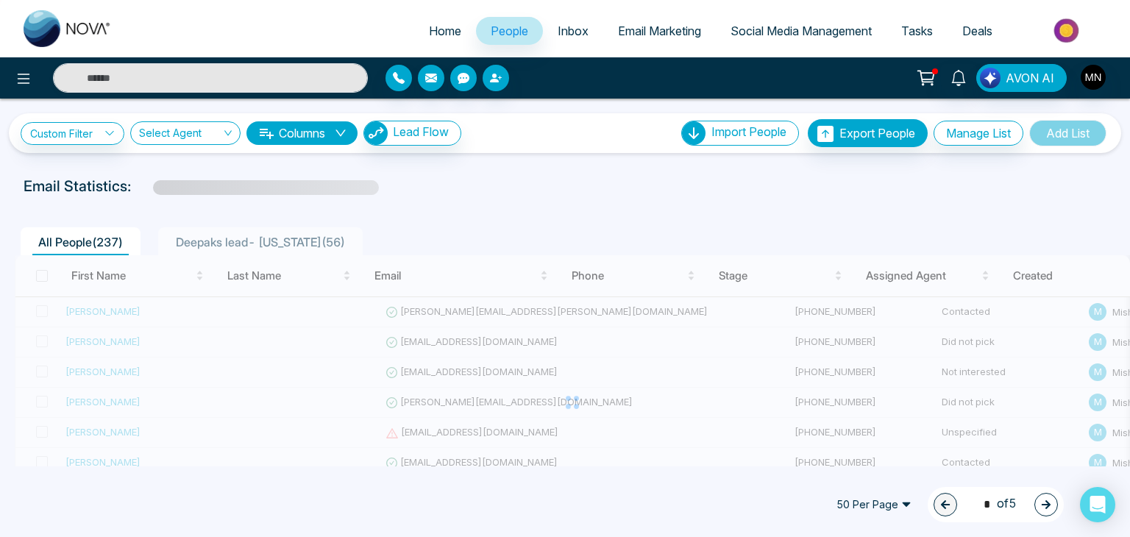
click at [212, 236] on span "Deepaks lead- [US_STATE] ( 56 )" at bounding box center [260, 242] width 181 height 15
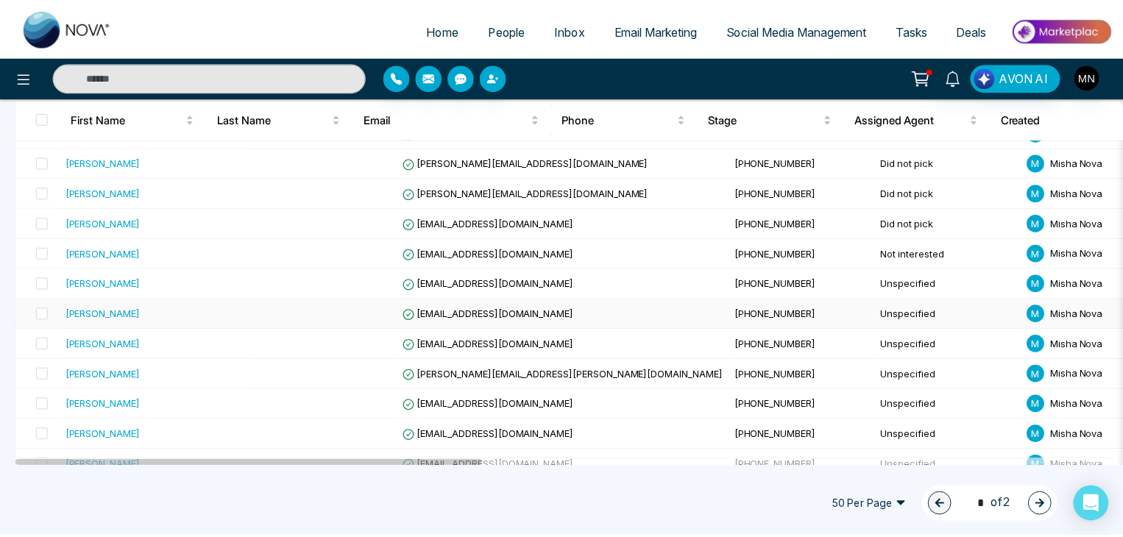
scroll to position [449, 0]
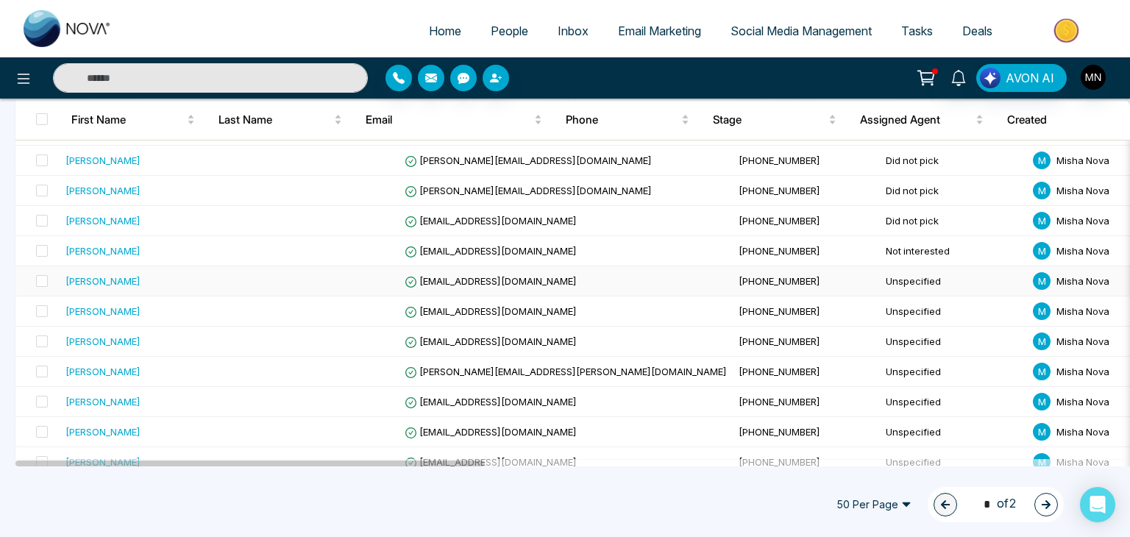
click at [99, 277] on div "[PERSON_NAME]" at bounding box center [103, 281] width 75 height 15
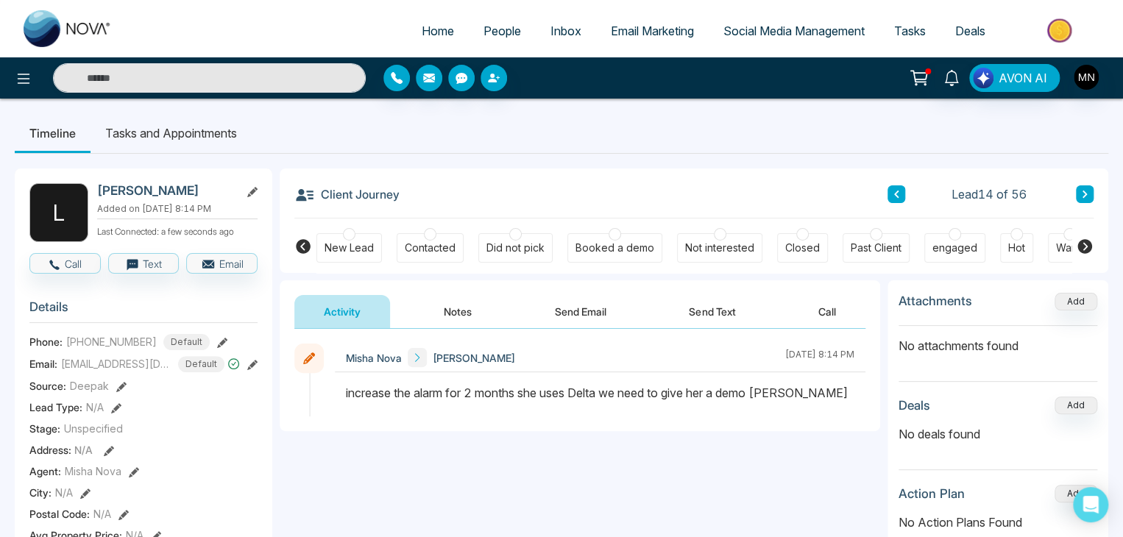
click at [127, 196] on h2 "[PERSON_NAME]" at bounding box center [165, 190] width 137 height 15
copy div "[PERSON_NAME]"
click at [252, 370] on icon at bounding box center [252, 365] width 10 height 10
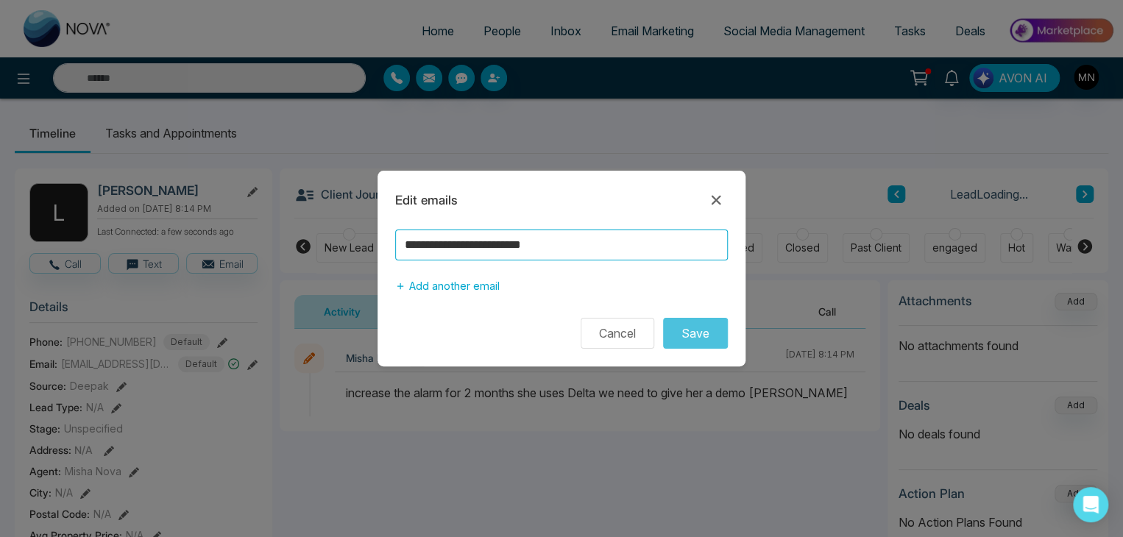
click at [535, 247] on input "**********" at bounding box center [561, 245] width 333 height 31
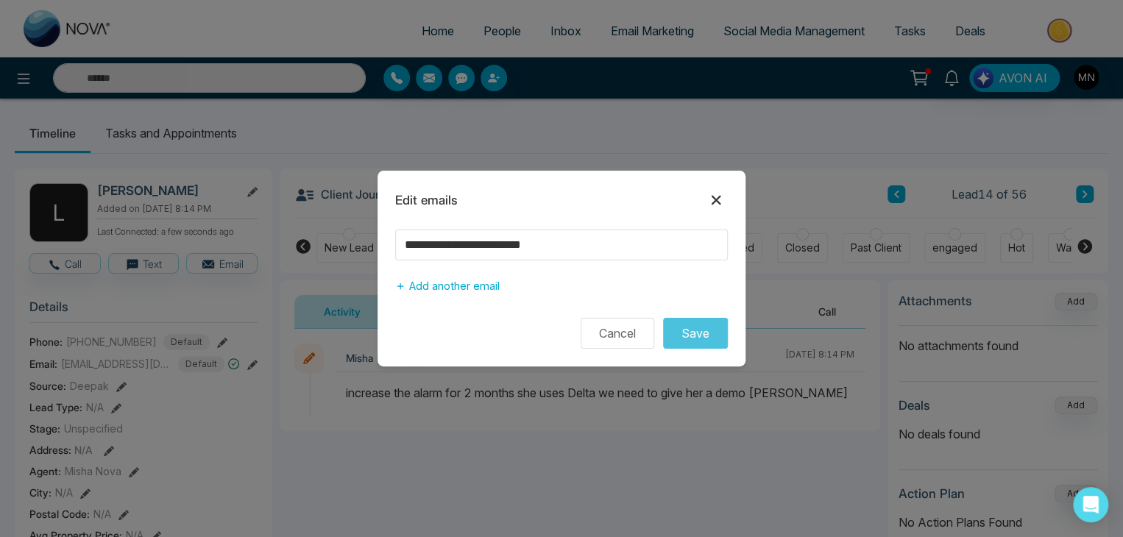
click at [720, 197] on icon at bounding box center [717, 201] width 10 height 10
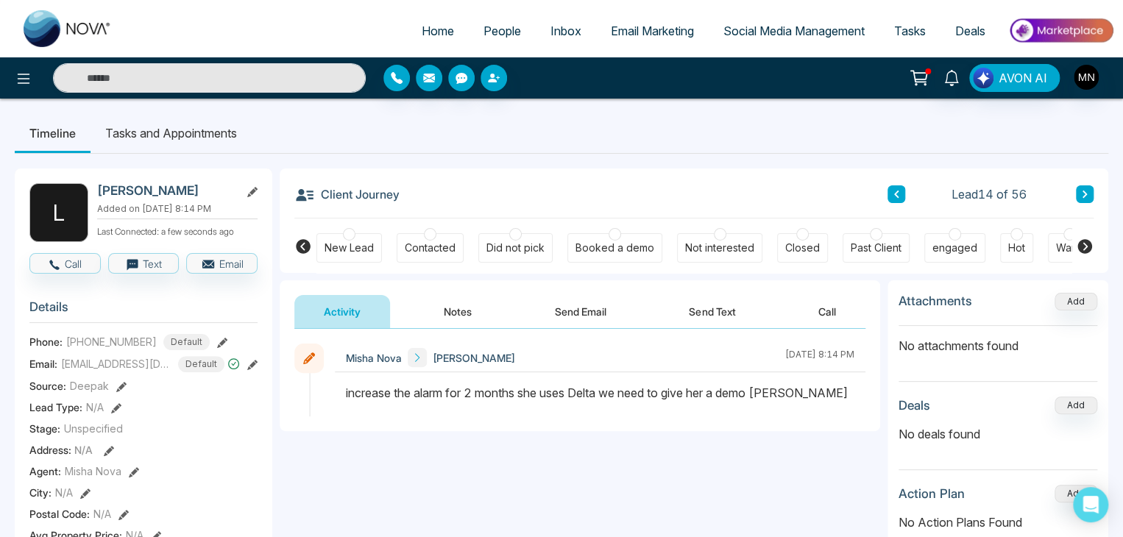
click at [130, 183] on h2 "[PERSON_NAME]" at bounding box center [165, 190] width 137 height 15
copy div "[PERSON_NAME]"
click at [472, 316] on button "Notes" at bounding box center [457, 311] width 87 height 33
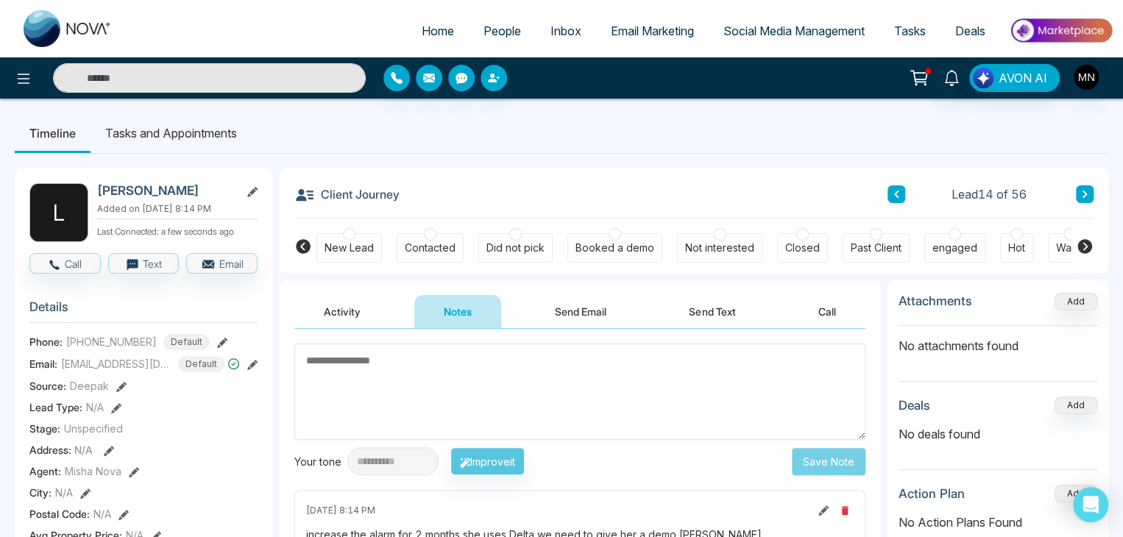
click at [412, 376] on textarea at bounding box center [579, 392] width 571 height 96
paste textarea "**********"
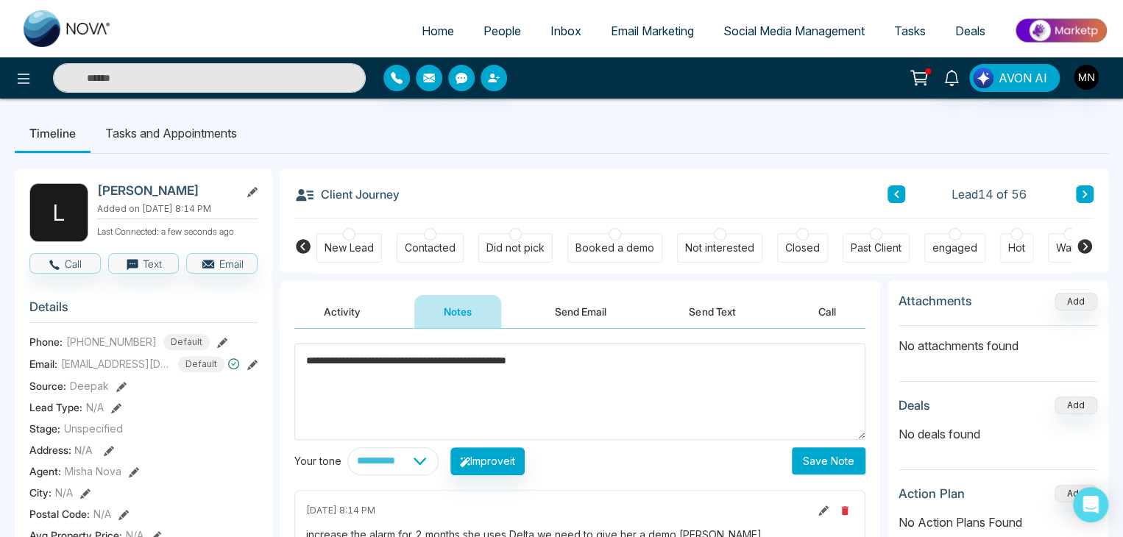
type textarea "**********"
click at [522, 242] on div "Did not pick" at bounding box center [515, 248] width 58 height 15
click at [806, 466] on button "Save Note" at bounding box center [829, 460] width 74 height 27
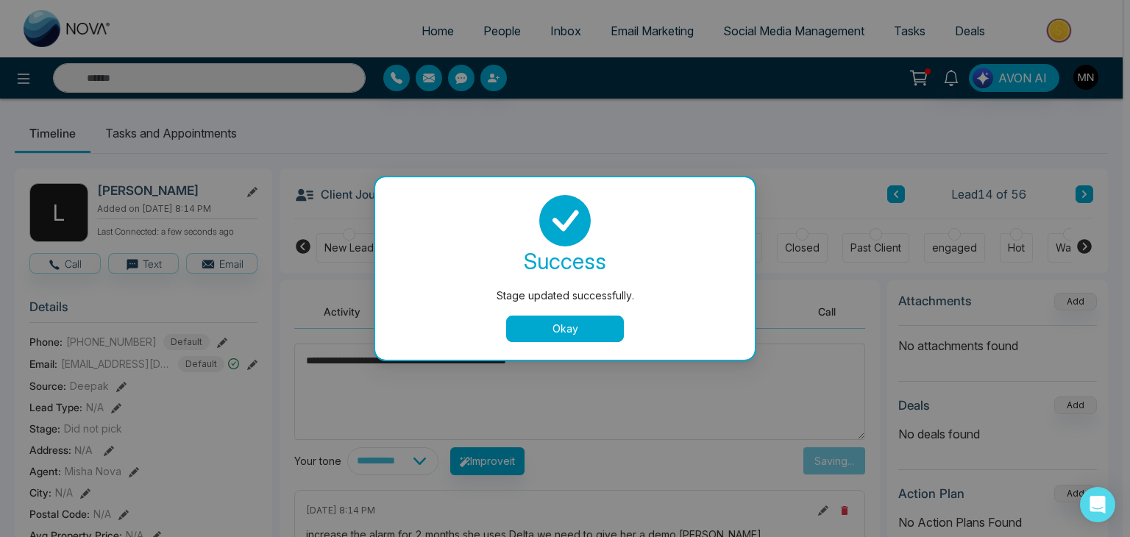
click at [583, 340] on button "Okay" at bounding box center [565, 329] width 118 height 26
click at [573, 328] on button "Okay" at bounding box center [565, 329] width 118 height 26
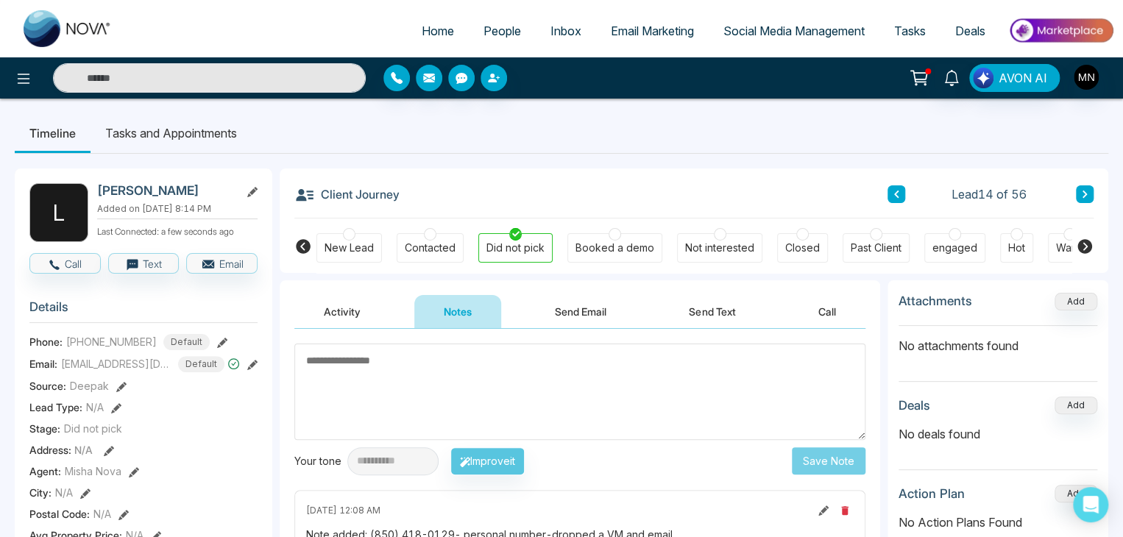
click at [570, 319] on button "Send Email" at bounding box center [580, 311] width 110 height 33
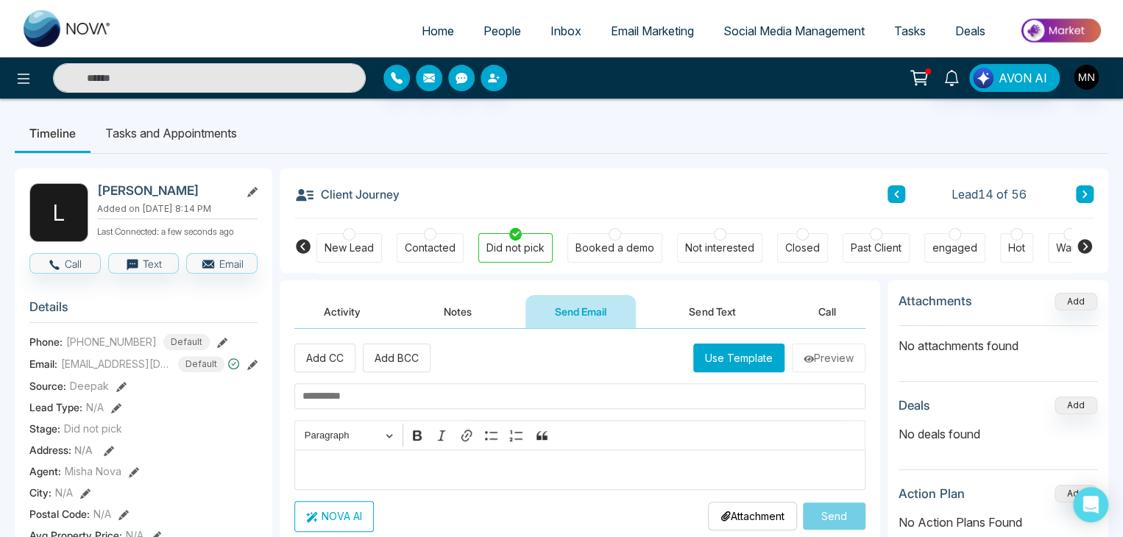
click at [424, 400] on input "text" at bounding box center [579, 396] width 571 height 26
paste input "**********"
type input "**********"
click at [411, 461] on p "Editor editing area: main" at bounding box center [580, 470] width 556 height 18
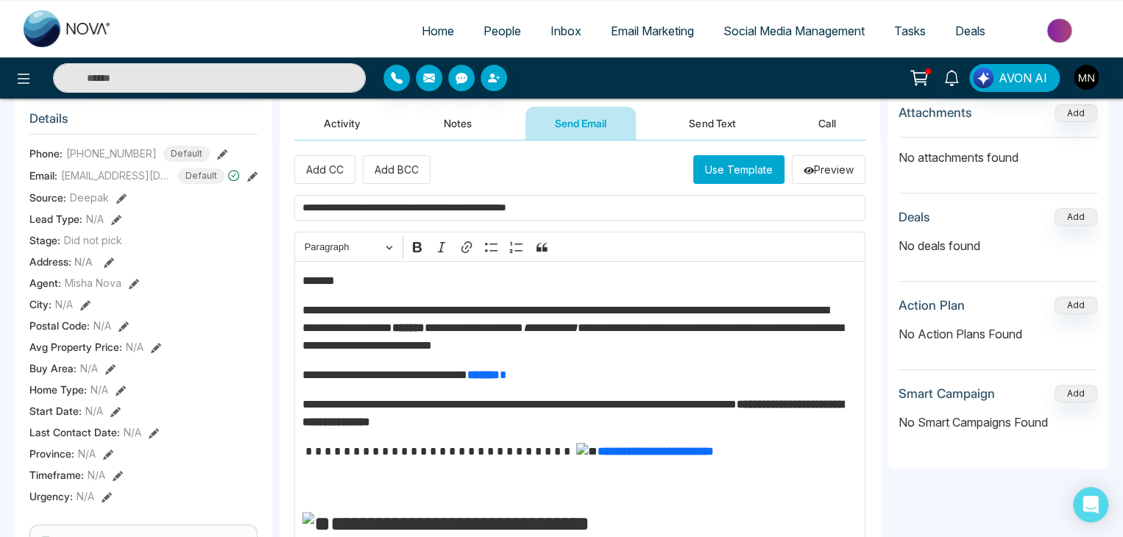
scroll to position [188, 0]
click at [349, 280] on p "*******" at bounding box center [576, 282] width 548 height 18
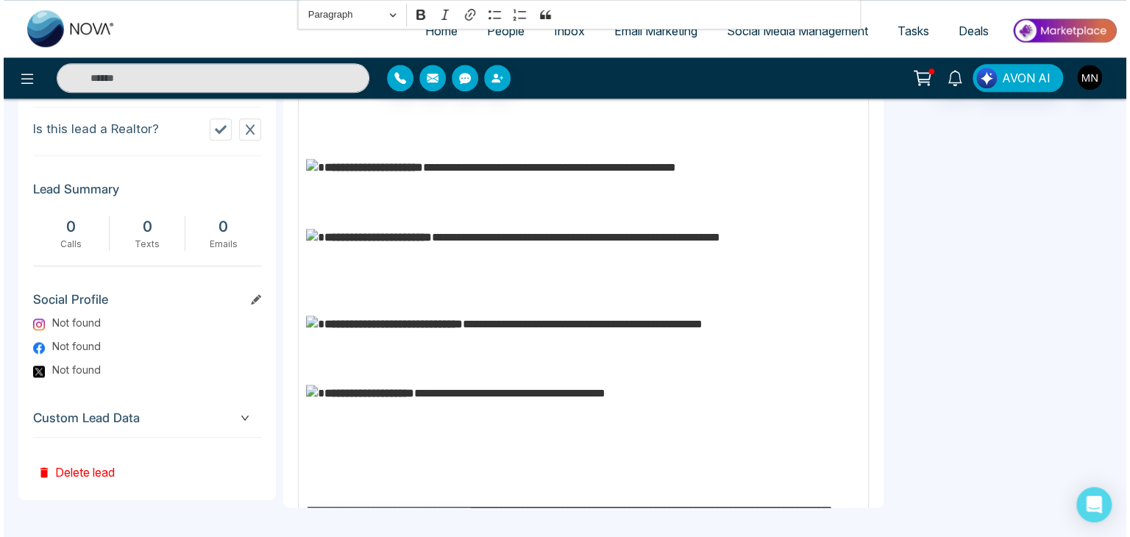
scroll to position [184, 0]
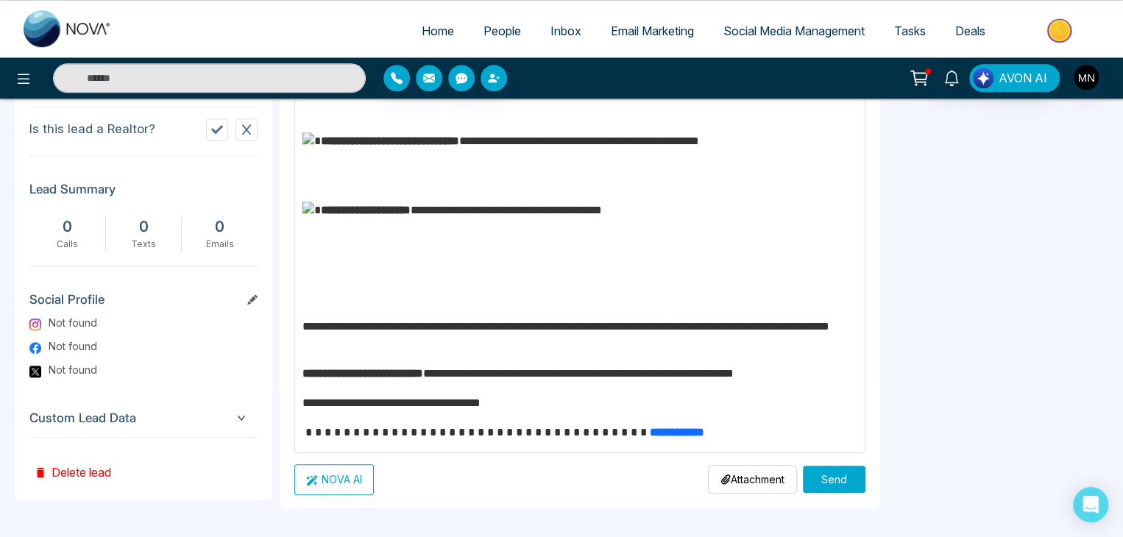
click at [819, 481] on button "Send" at bounding box center [834, 479] width 63 height 27
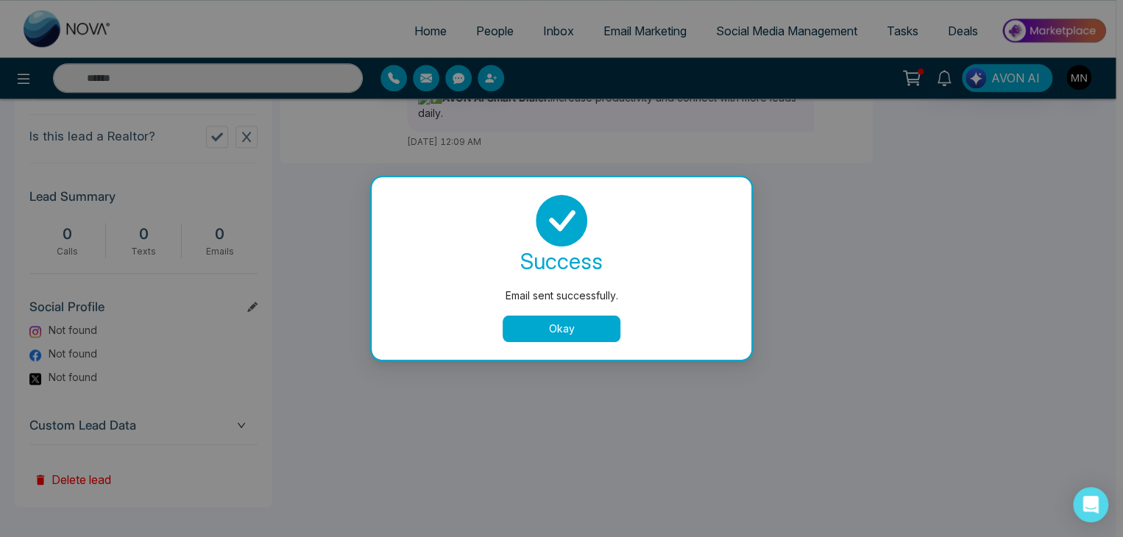
scroll to position [0, 0]
click at [552, 328] on button "Okay" at bounding box center [565, 329] width 118 height 26
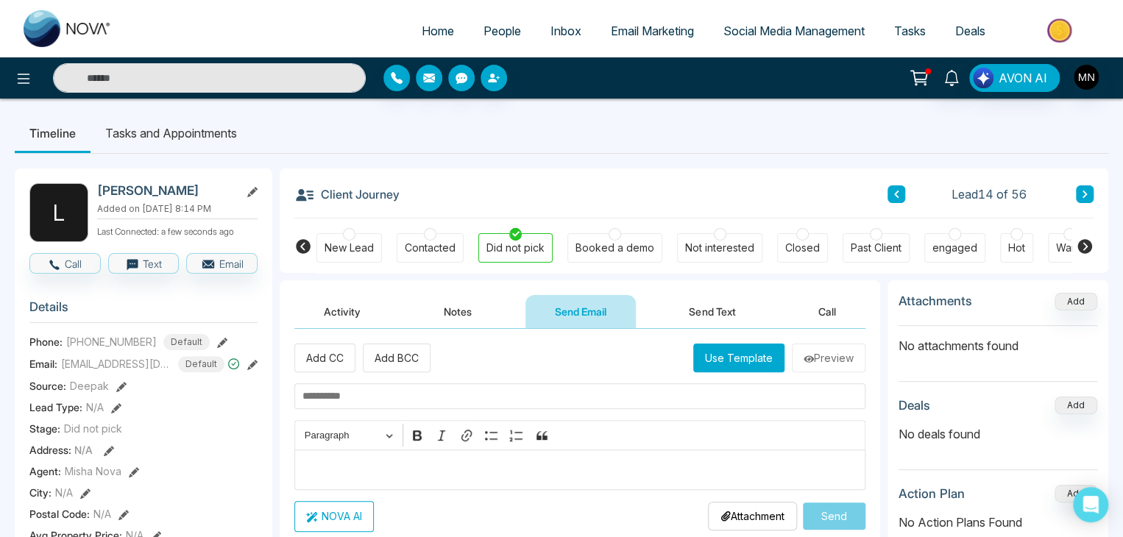
click at [355, 325] on button "Activity" at bounding box center [342, 311] width 96 height 33
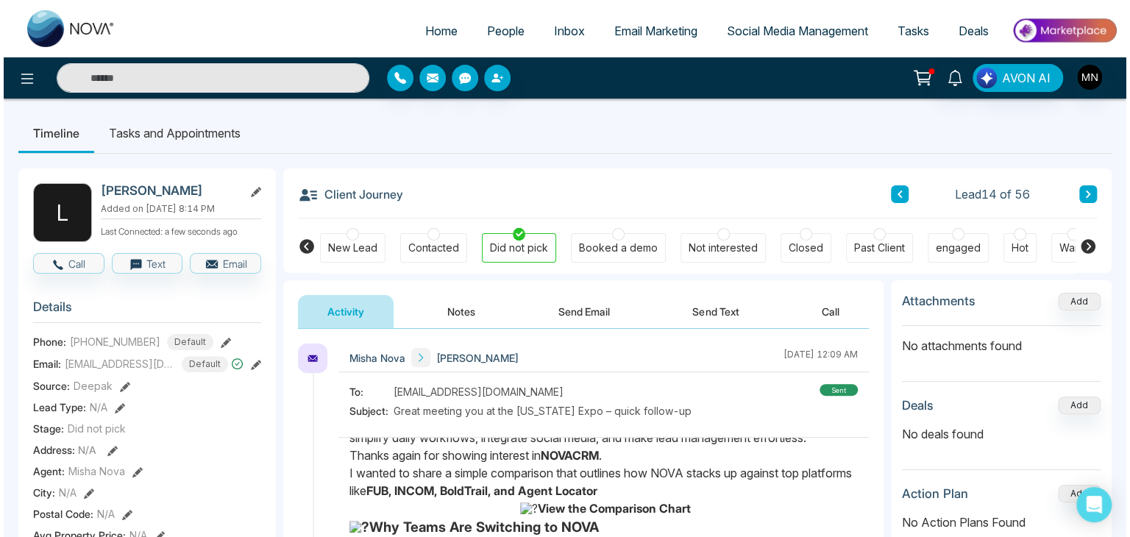
scroll to position [62, 0]
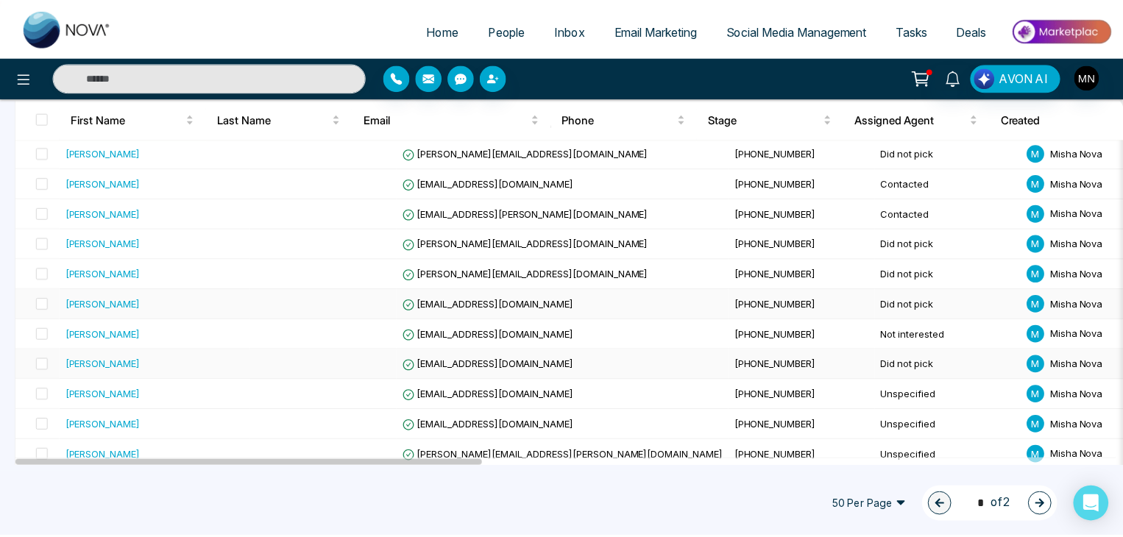
scroll to position [374, 0]
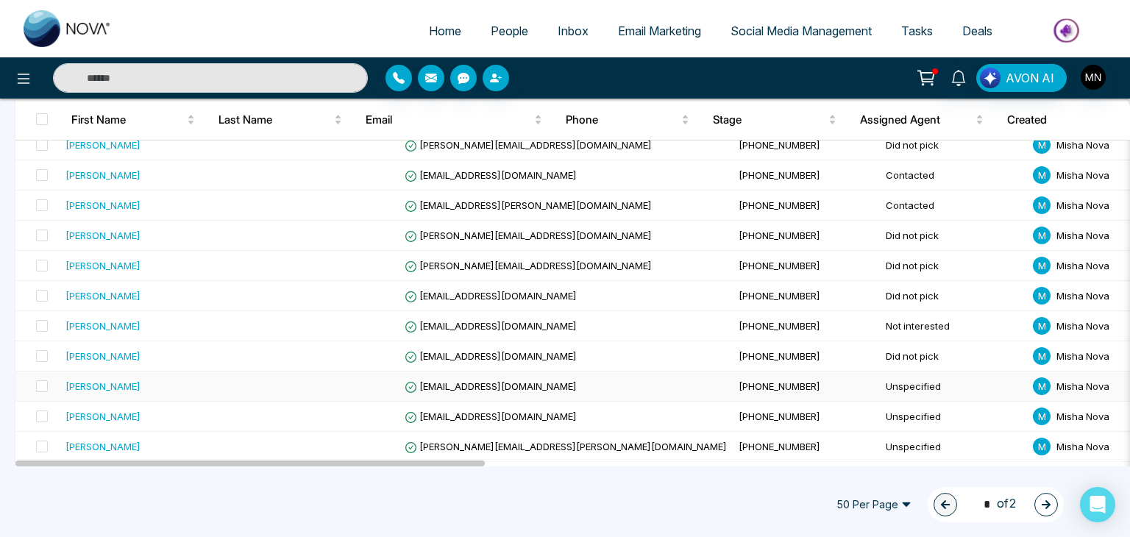
click at [91, 380] on div "[PERSON_NAME]" at bounding box center [103, 386] width 75 height 15
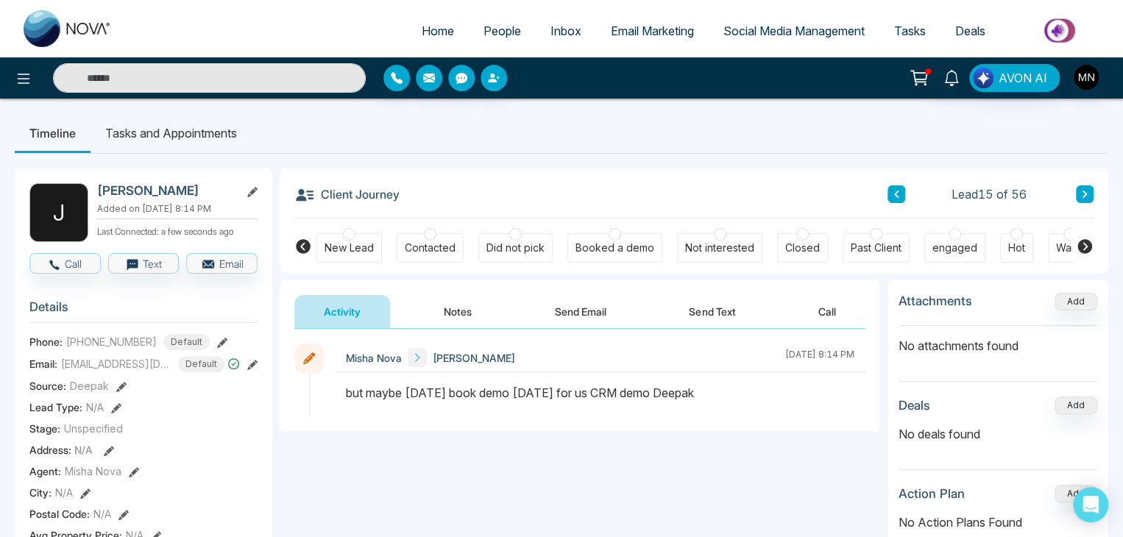
click at [453, 314] on button "Notes" at bounding box center [457, 311] width 87 height 33
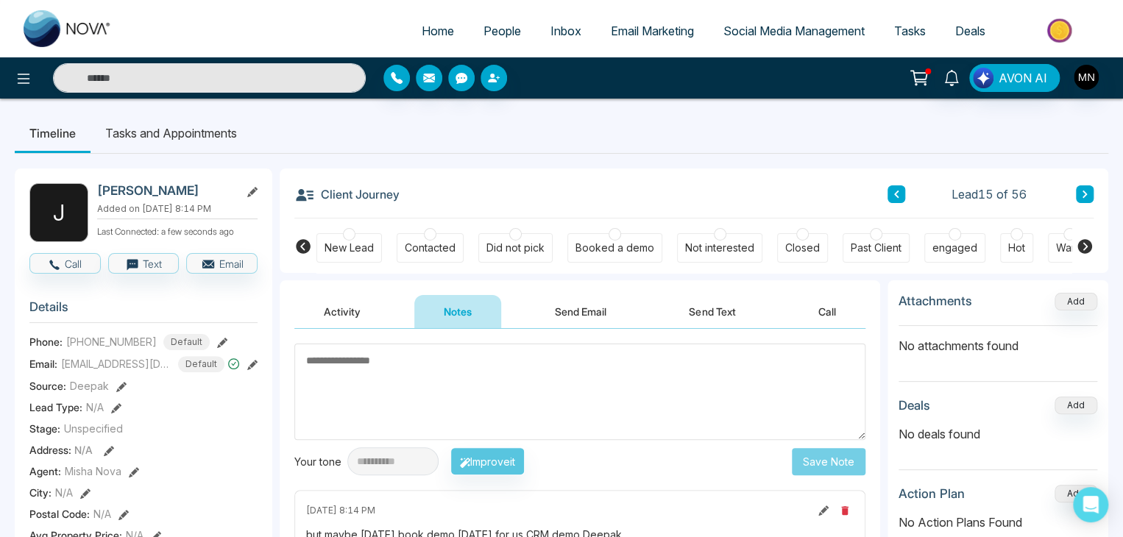
click at [509, 248] on div "Did not pick" at bounding box center [515, 248] width 58 height 15
click at [430, 366] on textarea at bounding box center [579, 392] width 571 height 96
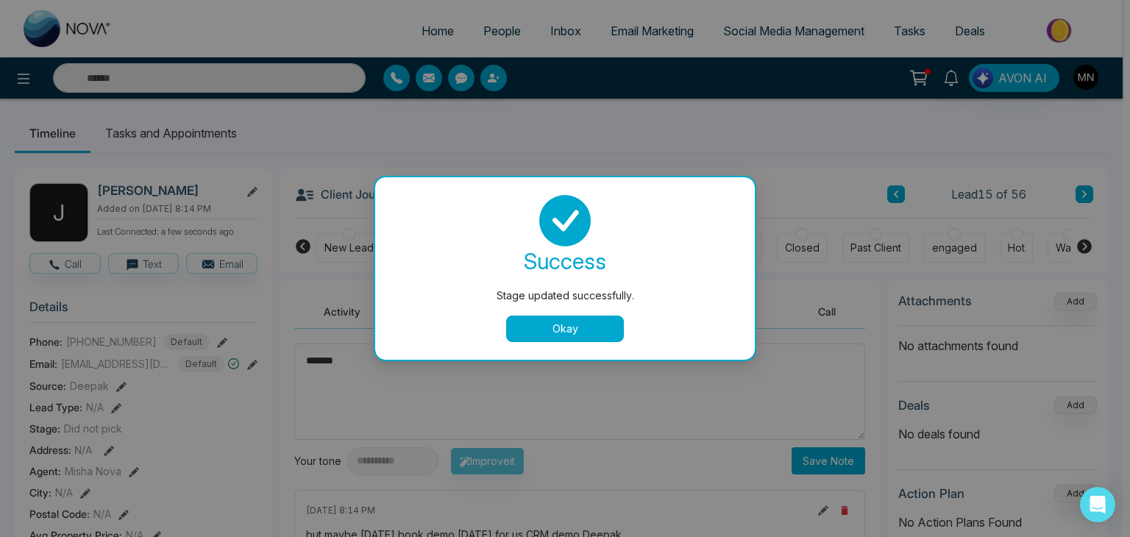
click at [539, 333] on button "Okay" at bounding box center [565, 329] width 118 height 26
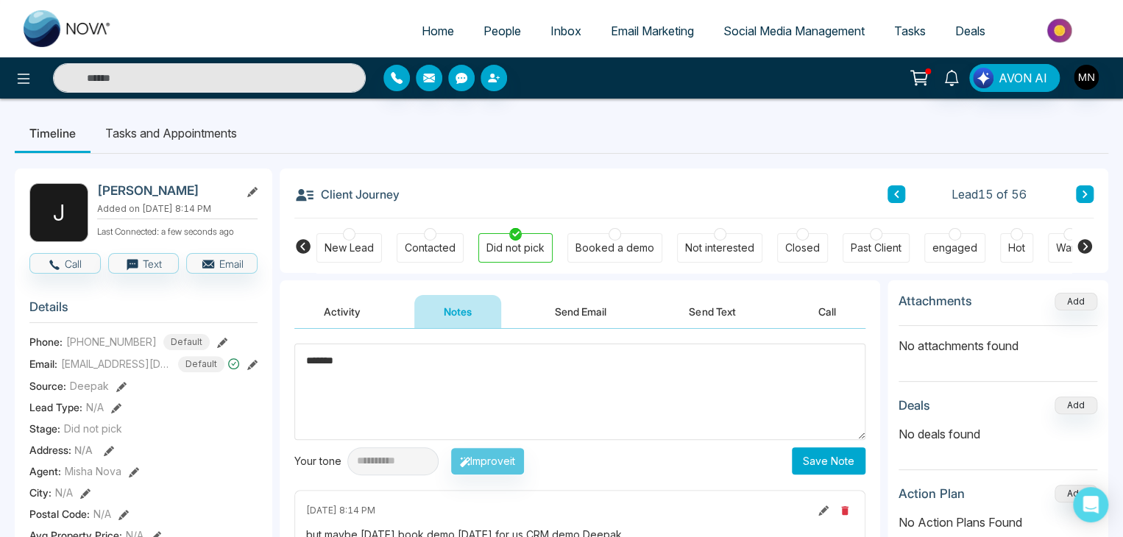
click at [394, 355] on textarea "******" at bounding box center [579, 392] width 571 height 96
type textarea "**********"
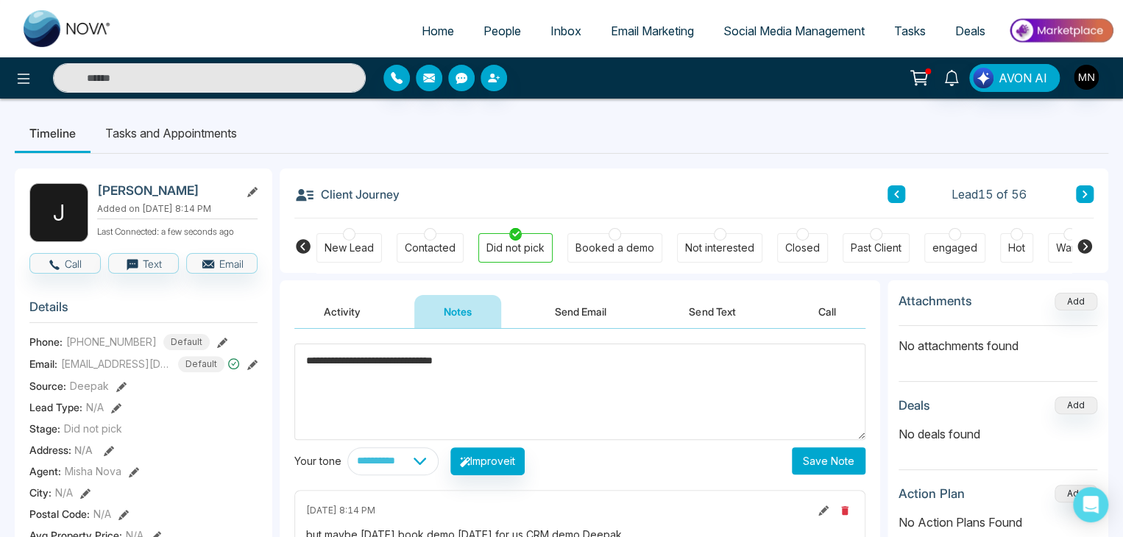
click at [810, 461] on button "Save Note" at bounding box center [829, 460] width 74 height 27
click at [577, 321] on button "Send Email" at bounding box center [580, 311] width 110 height 33
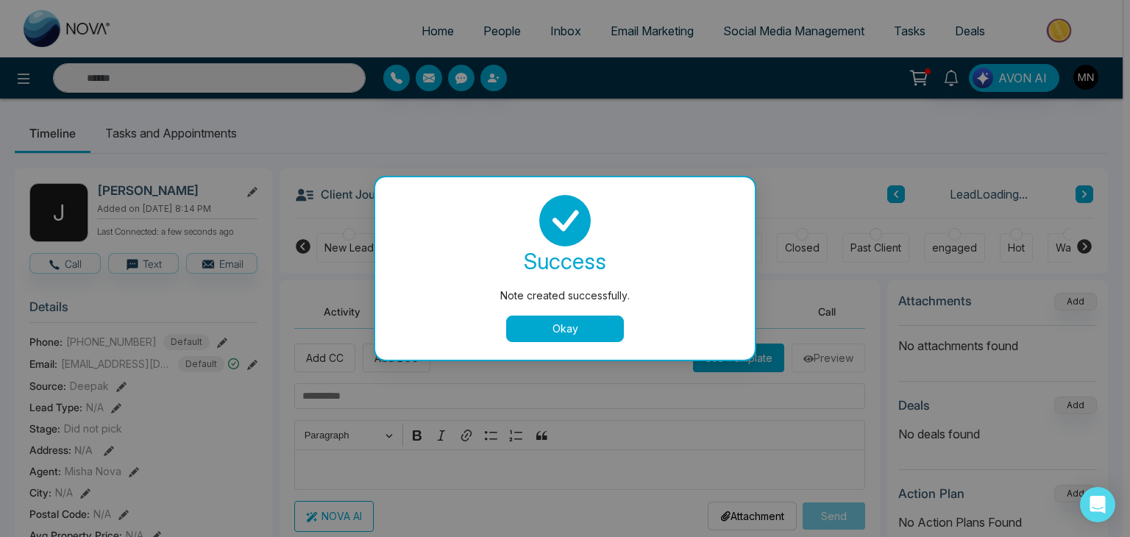
click at [568, 337] on button "Okay" at bounding box center [565, 329] width 118 height 26
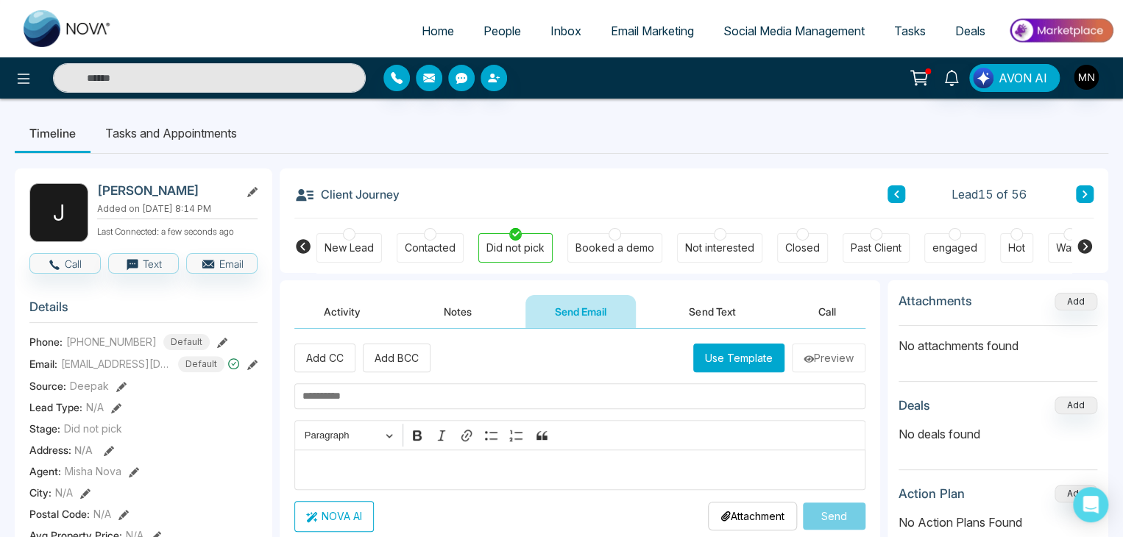
click at [447, 393] on input "text" at bounding box center [579, 396] width 571 height 26
paste input "**********"
type input "**********"
click at [376, 468] on p "Editor editing area: main" at bounding box center [580, 470] width 556 height 18
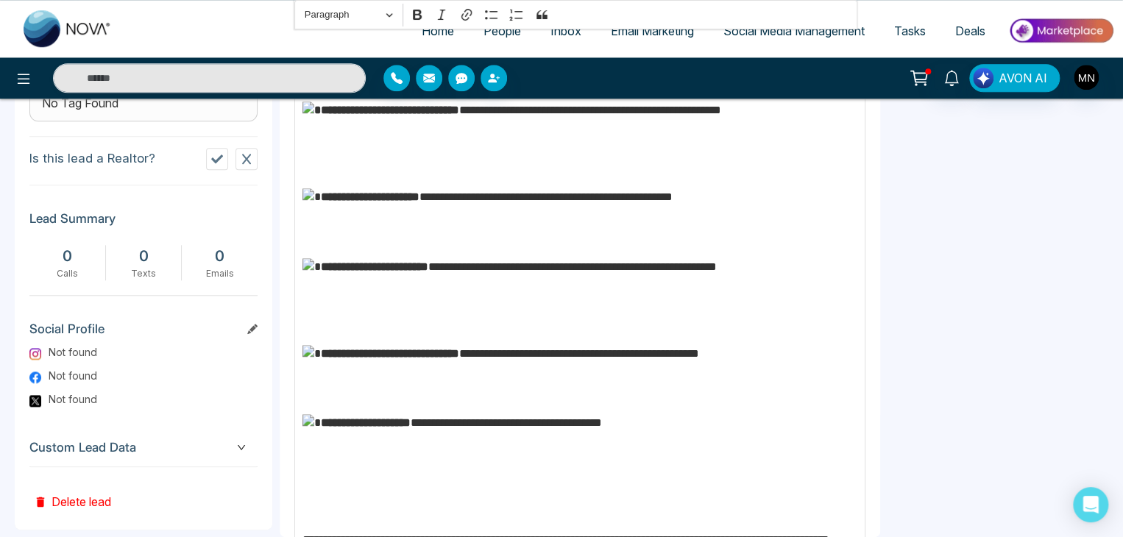
click at [409, 319] on p "**********" at bounding box center [576, 295] width 548 height 75
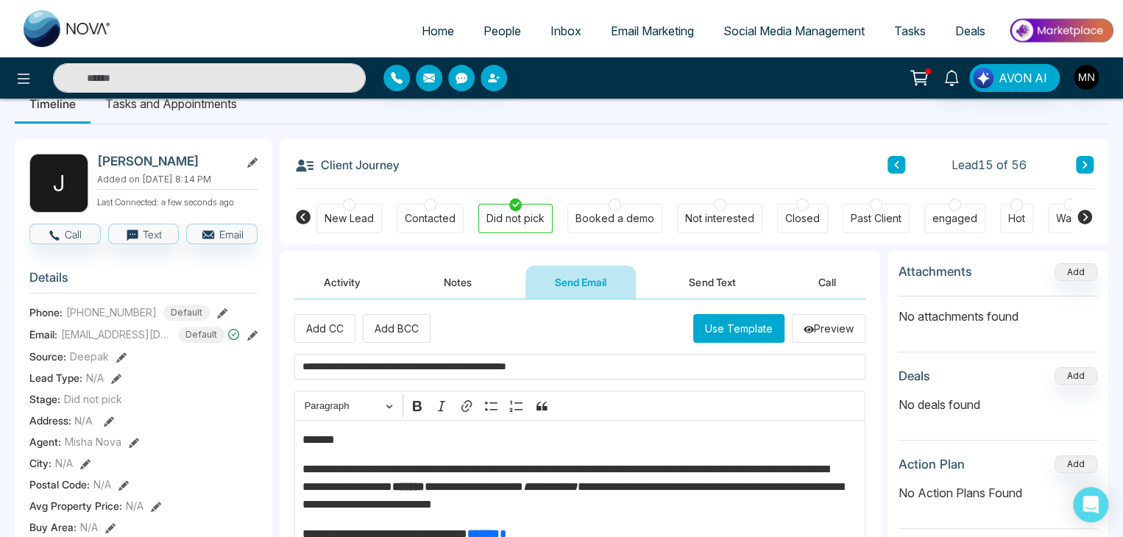
scroll to position [26, 0]
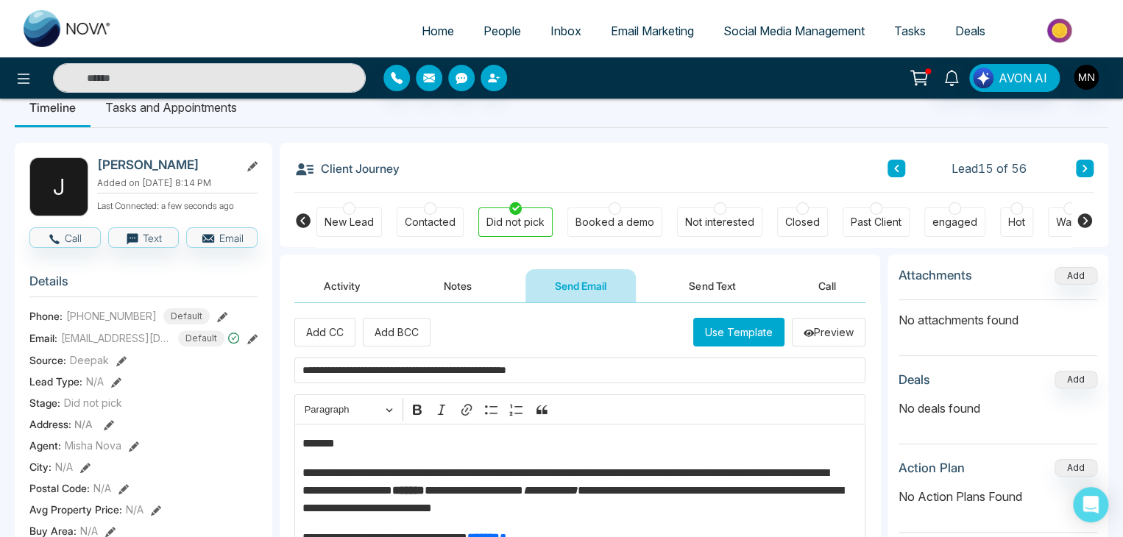
click at [357, 438] on p "*******" at bounding box center [576, 444] width 548 height 18
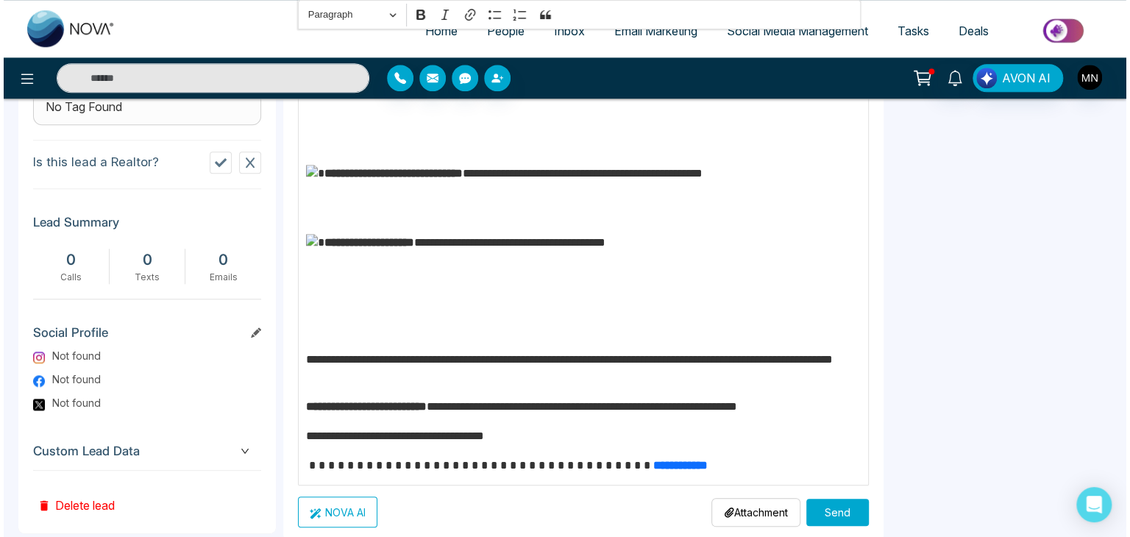
scroll to position [692, 0]
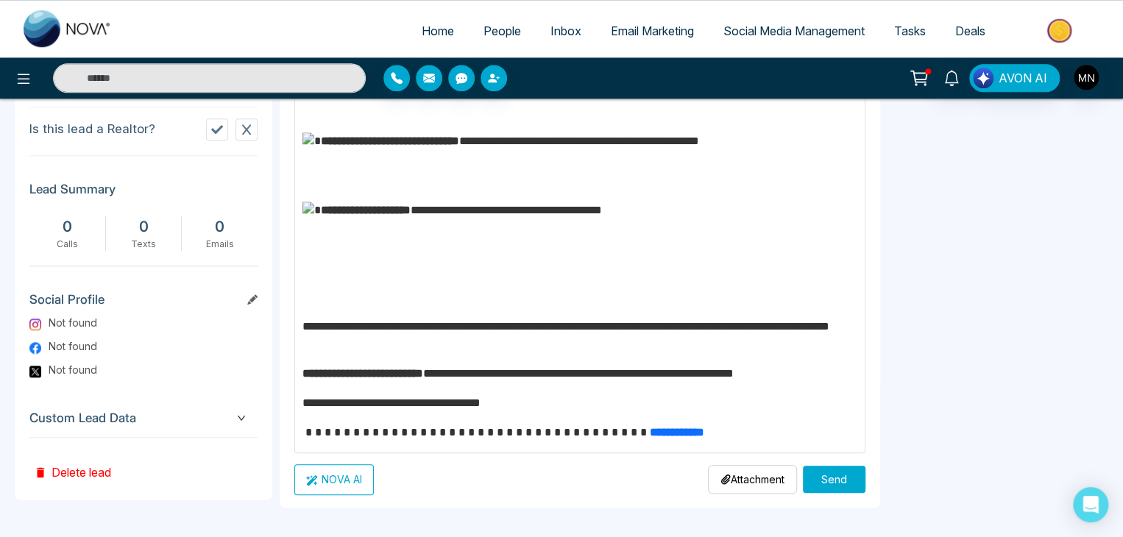
click at [813, 481] on button "Send" at bounding box center [834, 479] width 63 height 27
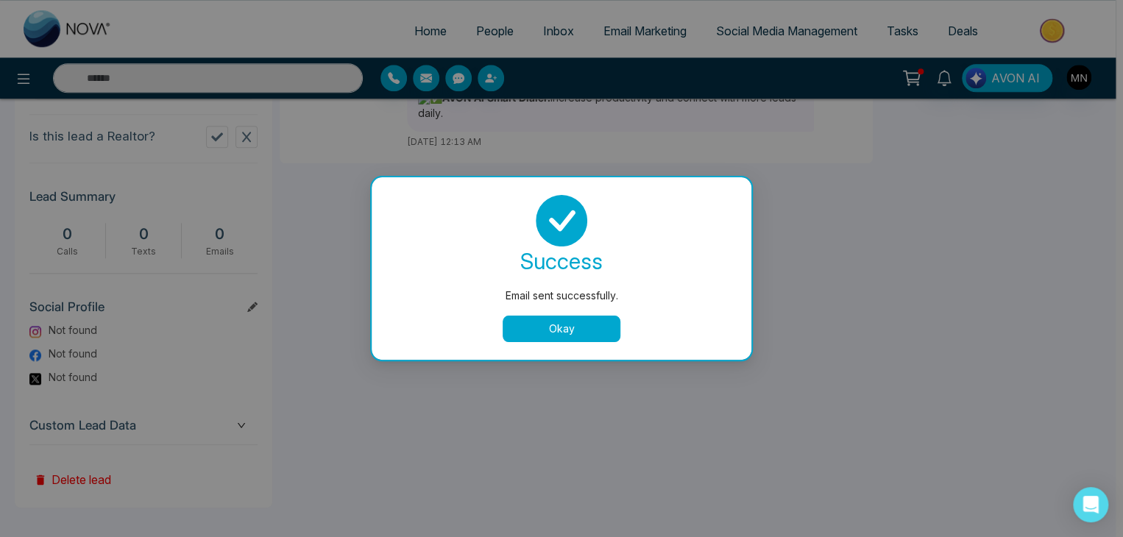
scroll to position [0, 0]
click at [560, 330] on button "Okay" at bounding box center [565, 329] width 118 height 26
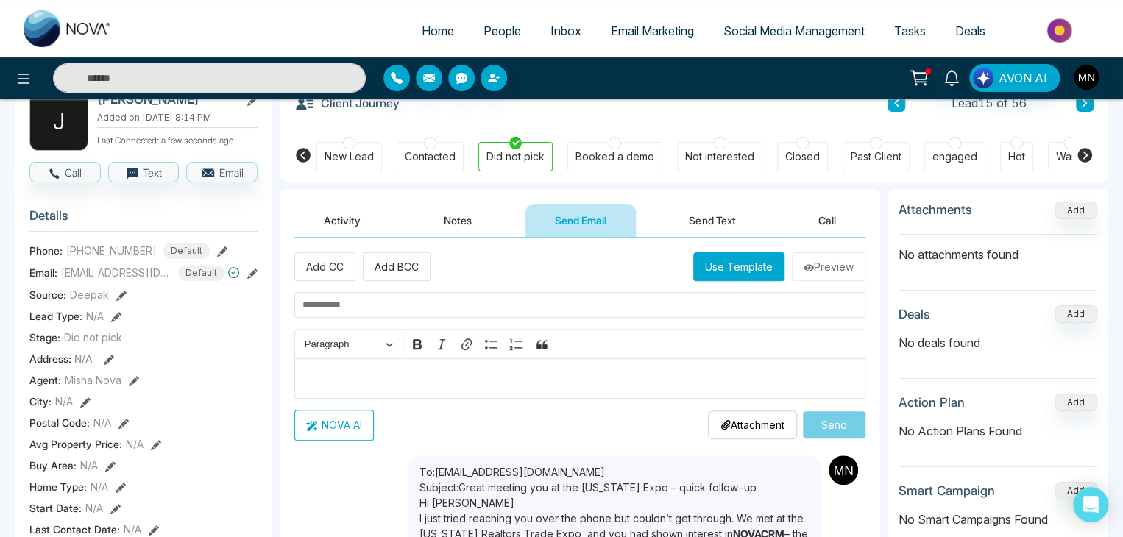
scroll to position [87, 0]
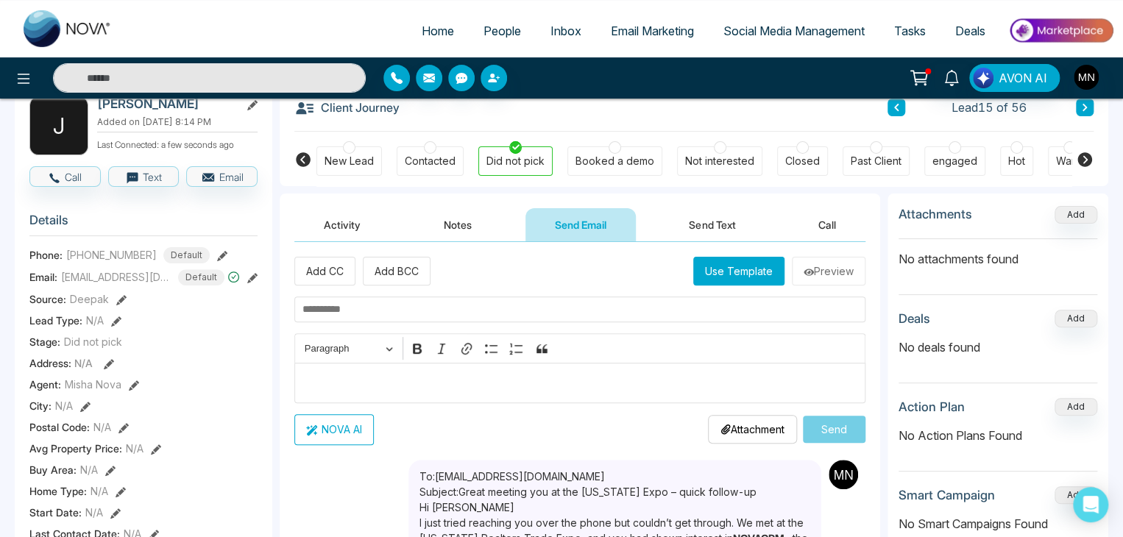
click at [337, 219] on button "Activity" at bounding box center [342, 224] width 96 height 33
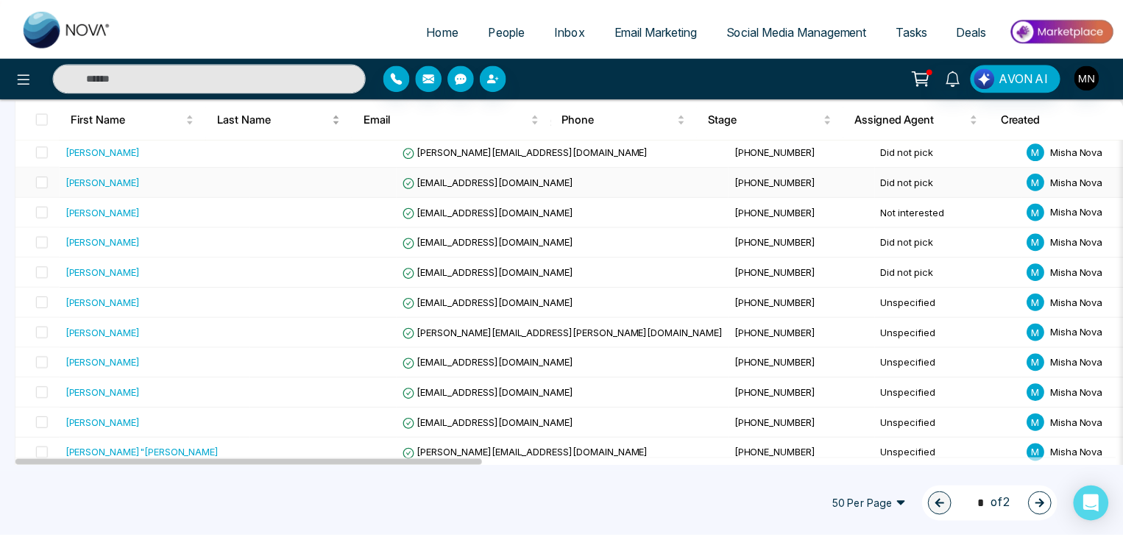
scroll to position [490, 0]
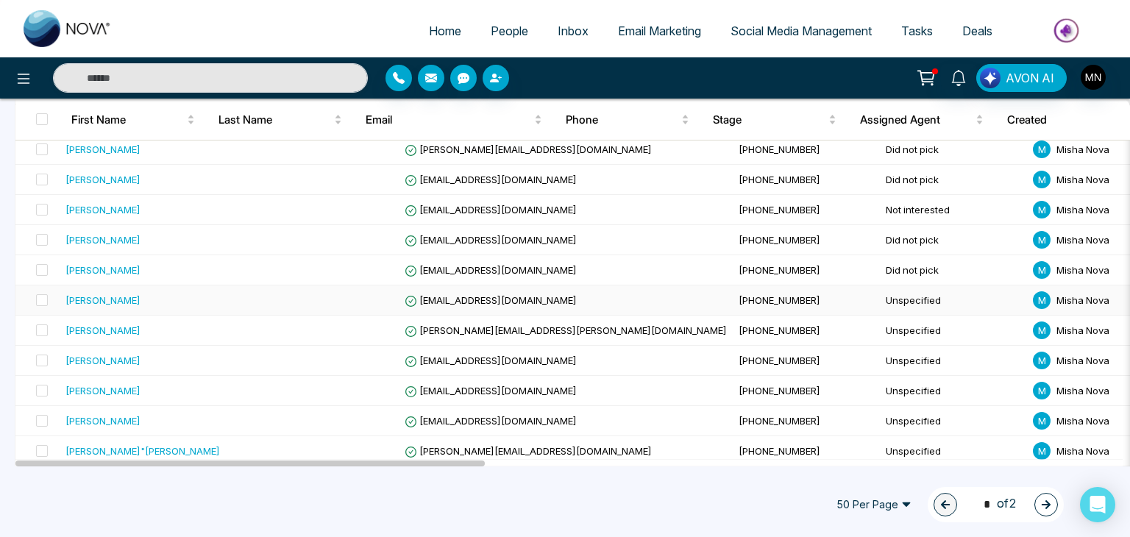
click at [106, 296] on div "[PERSON_NAME]" at bounding box center [103, 300] width 75 height 15
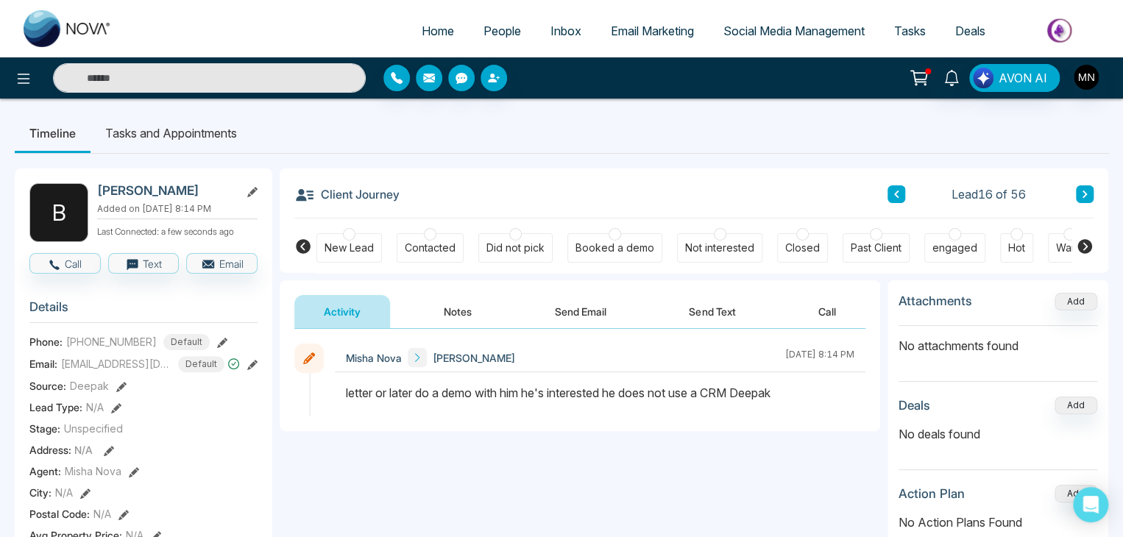
click at [453, 319] on button "Notes" at bounding box center [457, 311] width 87 height 33
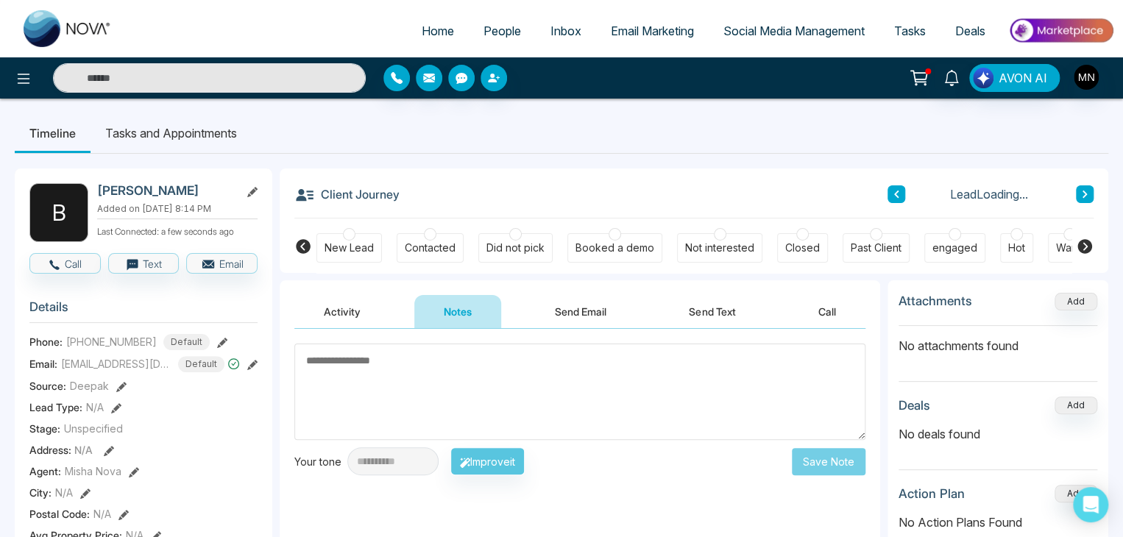
click at [447, 369] on textarea at bounding box center [579, 392] width 571 height 96
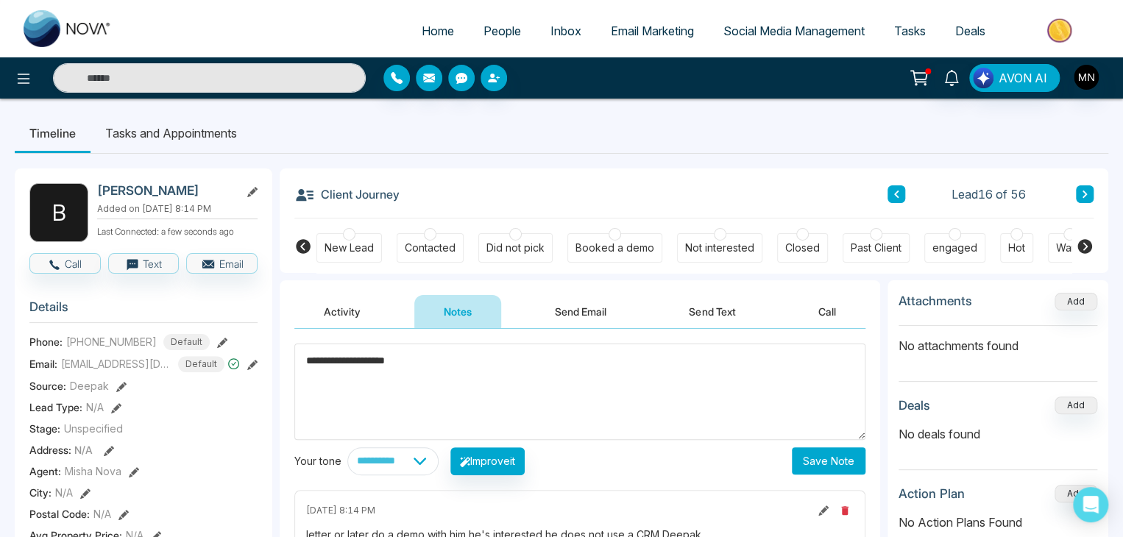
type textarea "**********"
click at [801, 462] on button "Save Note" at bounding box center [829, 460] width 74 height 27
click at [518, 236] on div at bounding box center [515, 234] width 13 height 13
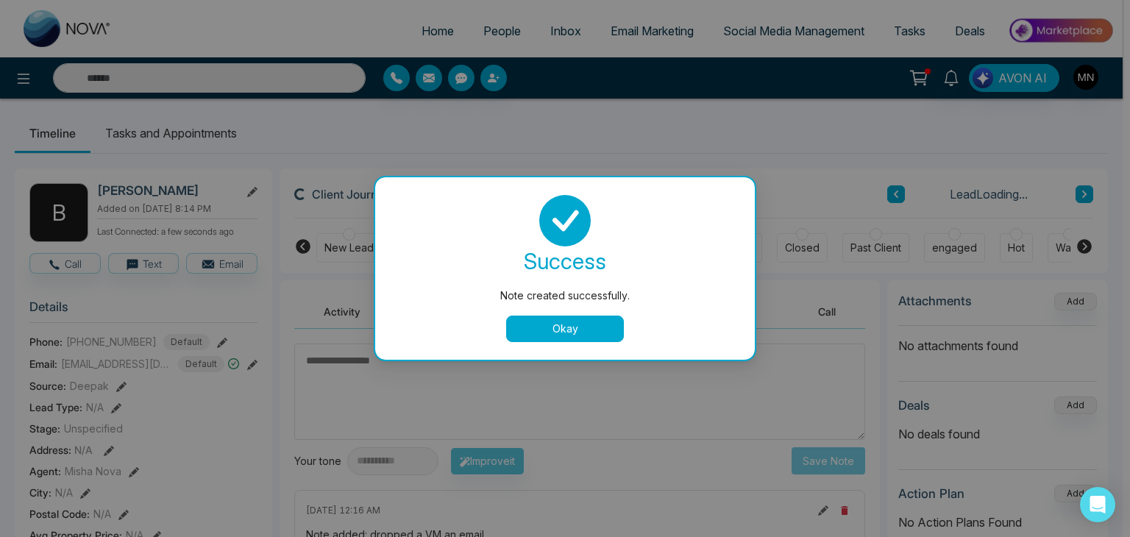
click at [586, 315] on div "success Note created successfully. Okay" at bounding box center [565, 268] width 344 height 147
click at [583, 325] on button "Okay" at bounding box center [565, 329] width 118 height 26
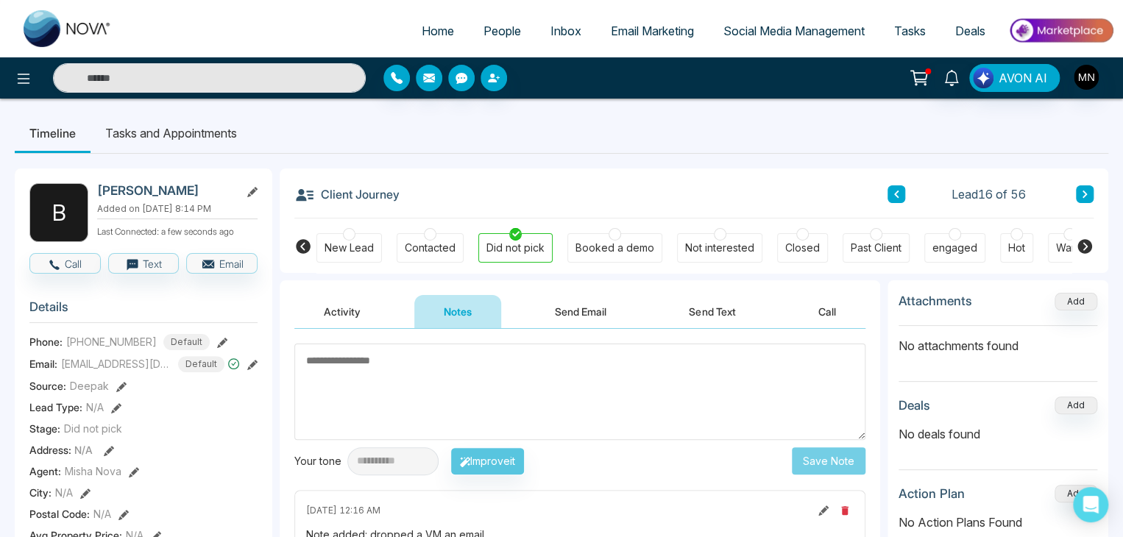
click at [574, 315] on button "Send Email" at bounding box center [580, 311] width 110 height 33
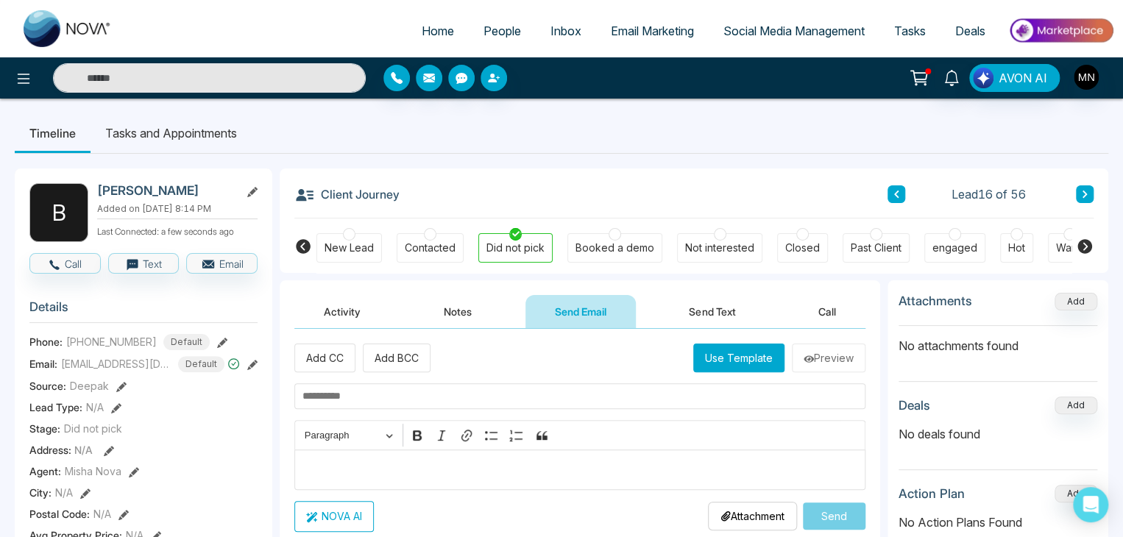
click at [422, 406] on input "text" at bounding box center [579, 396] width 571 height 26
paste input "**********"
type input "**********"
click at [383, 463] on p "Editor editing area: main" at bounding box center [580, 470] width 556 height 18
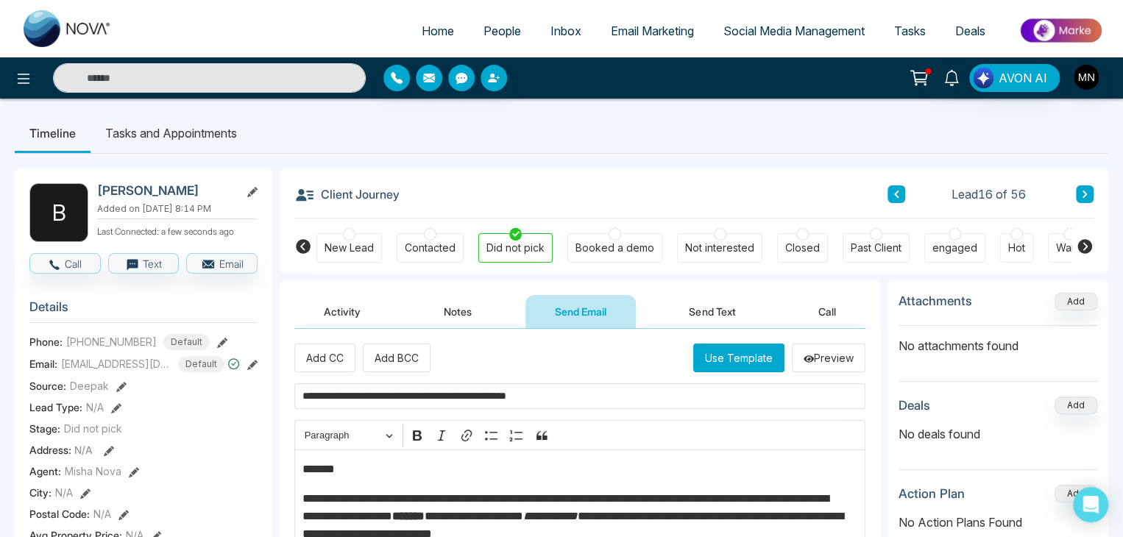
click at [346, 468] on p "*******" at bounding box center [576, 470] width 548 height 18
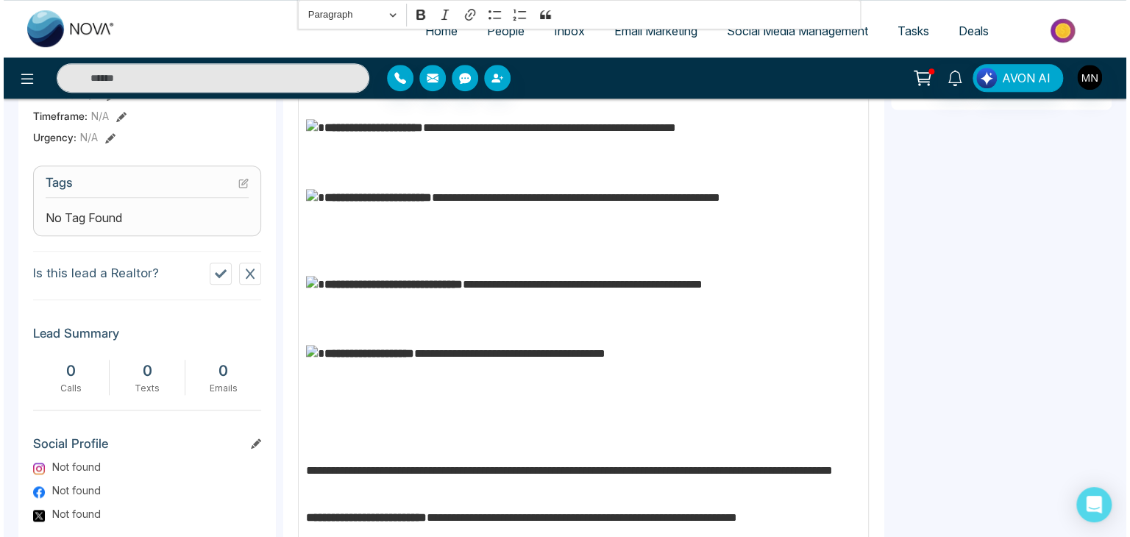
scroll to position [692, 0]
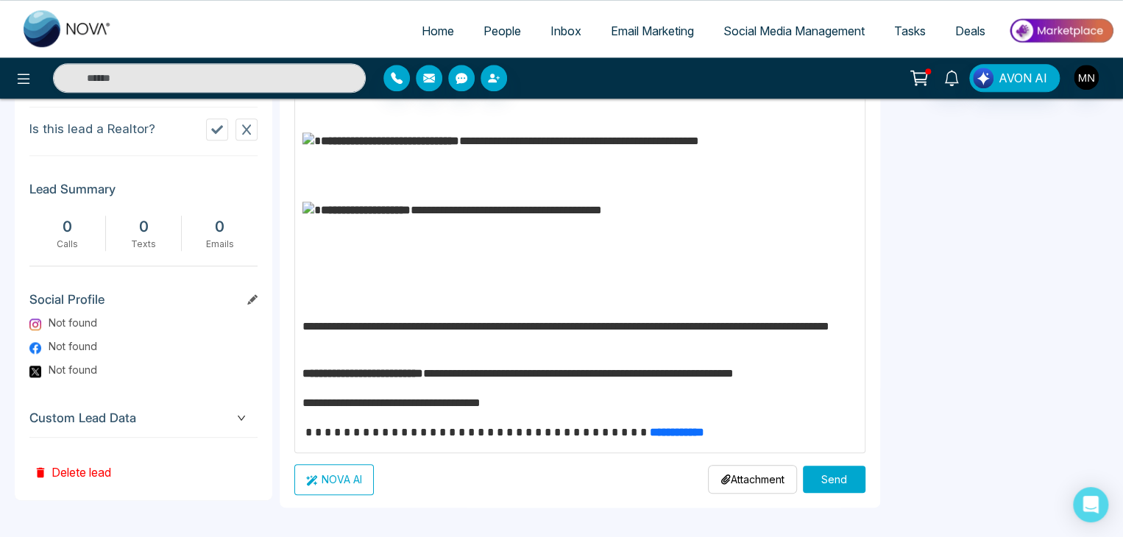
click at [839, 480] on button "Send" at bounding box center [834, 479] width 63 height 27
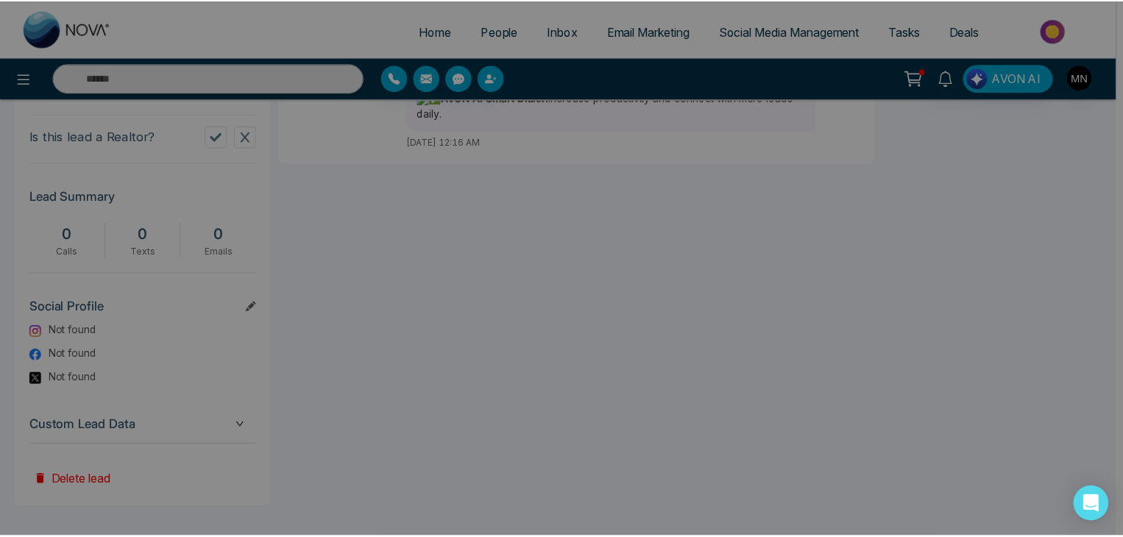
scroll to position [0, 0]
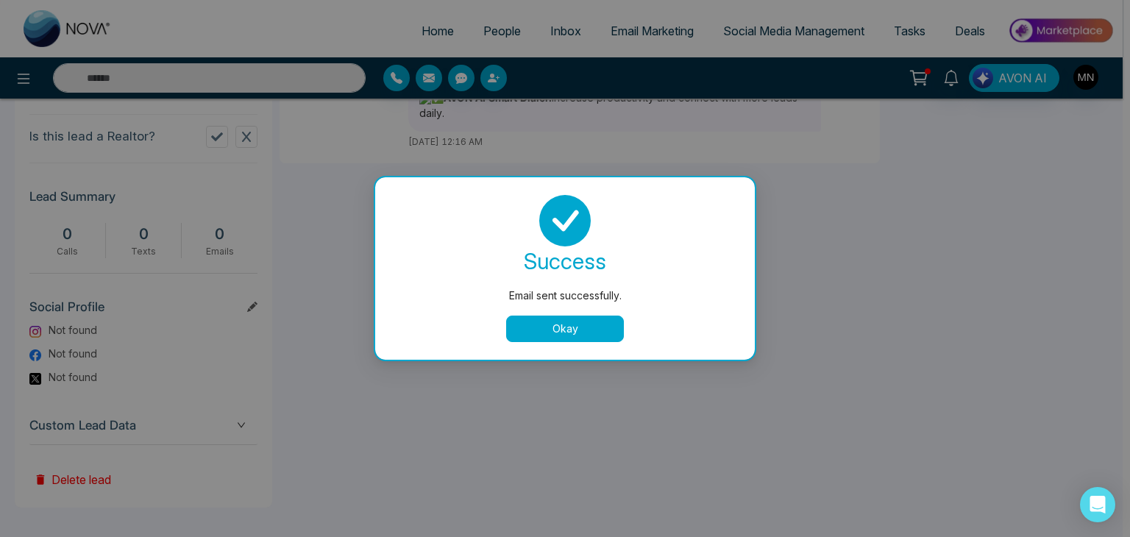
click at [557, 337] on button "Okay" at bounding box center [565, 329] width 118 height 26
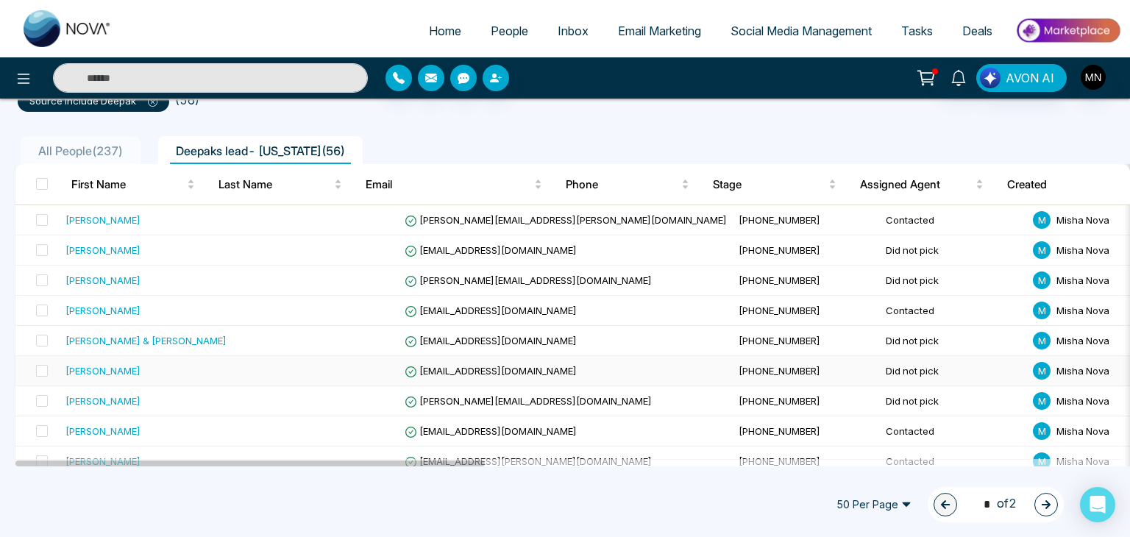
click at [104, 372] on div "[PERSON_NAME]" at bounding box center [103, 371] width 75 height 15
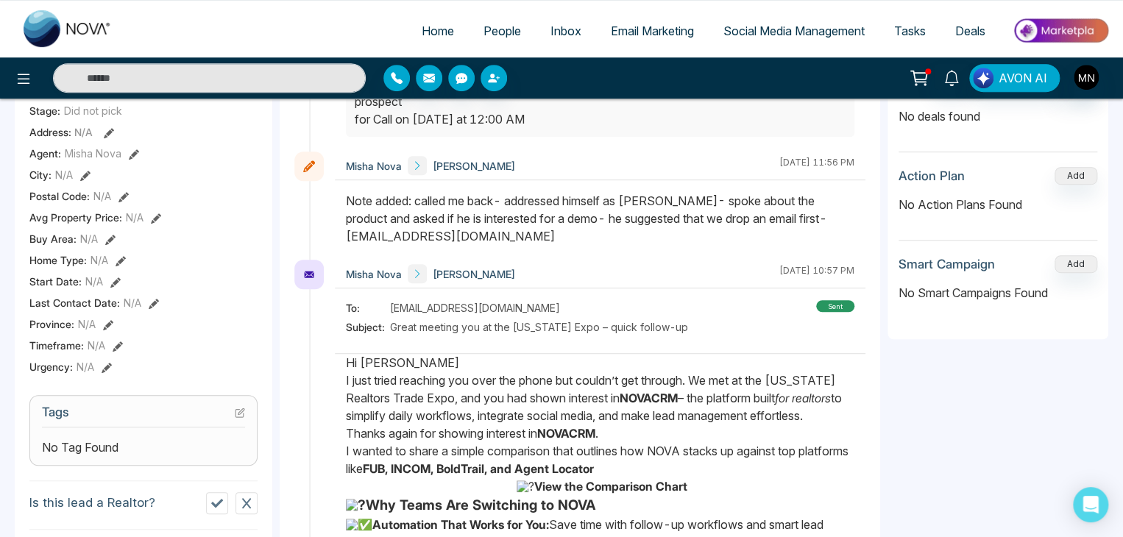
click at [151, 456] on div "No Tag Found" at bounding box center [143, 448] width 203 height 18
drag, startPoint x: 106, startPoint y: 449, endPoint x: 241, endPoint y: 420, distance: 138.4
click at [241, 420] on section "Tags No Tag Found" at bounding box center [143, 430] width 228 height 71
click at [241, 418] on icon at bounding box center [240, 413] width 10 height 10
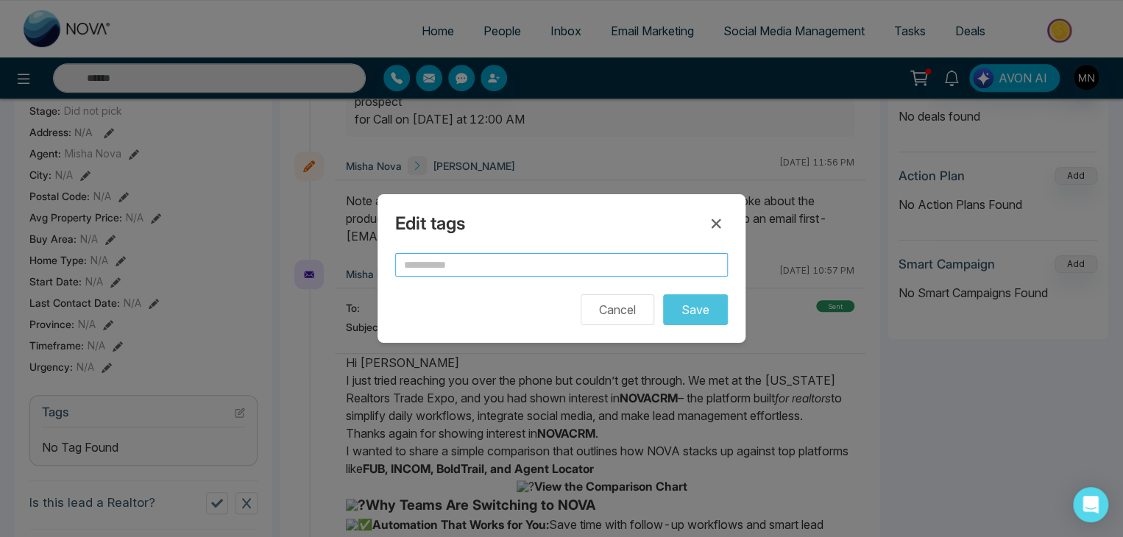
click at [453, 257] on input "text" at bounding box center [561, 265] width 333 height 24
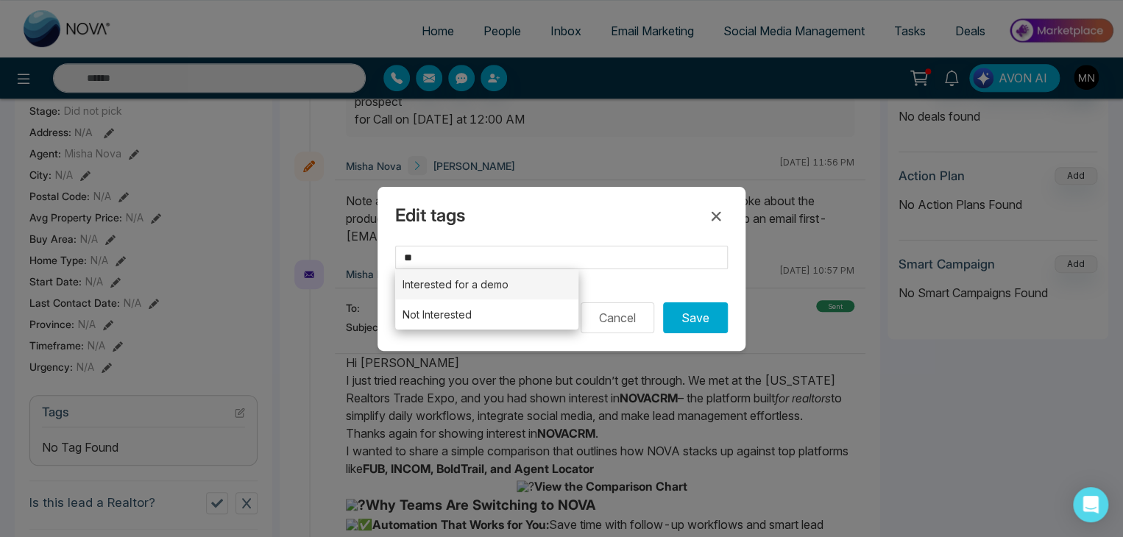
click at [461, 277] on li "Interested for a demo" at bounding box center [486, 284] width 183 height 30
type input "**********"
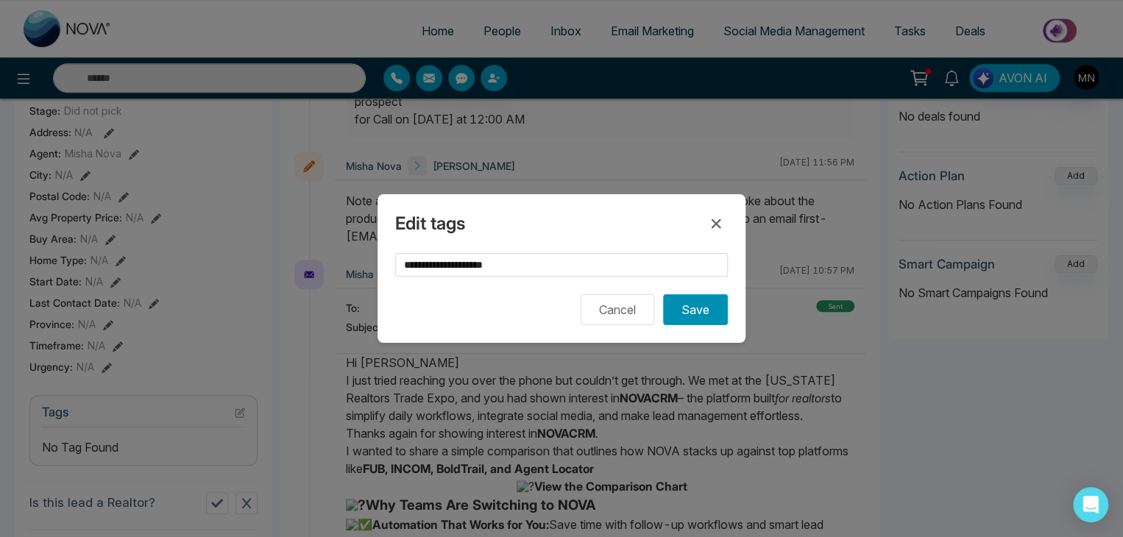
click at [702, 314] on button "Save" at bounding box center [695, 309] width 65 height 31
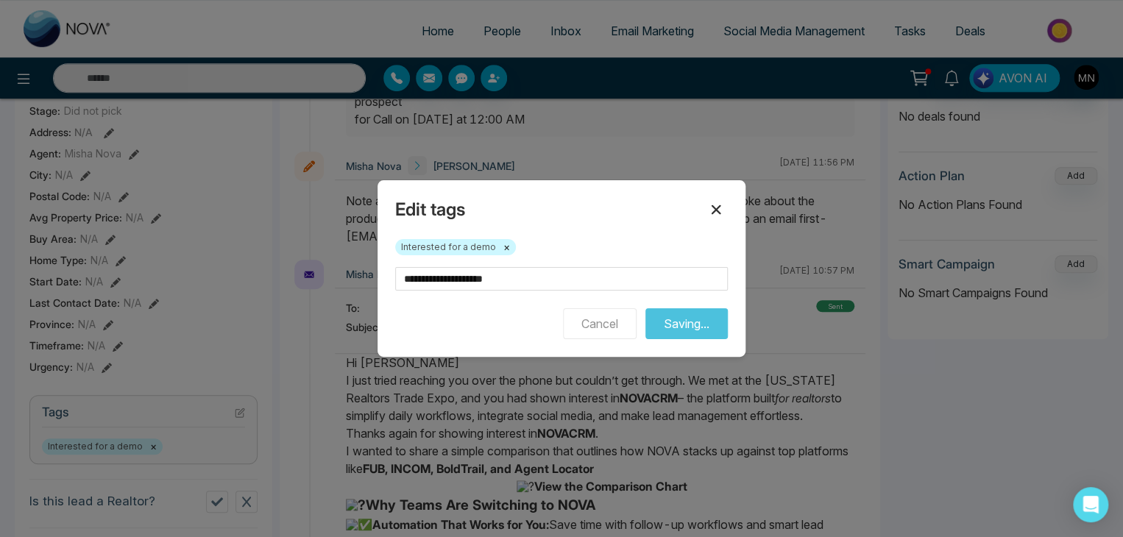
click at [721, 222] on button at bounding box center [716, 210] width 24 height 24
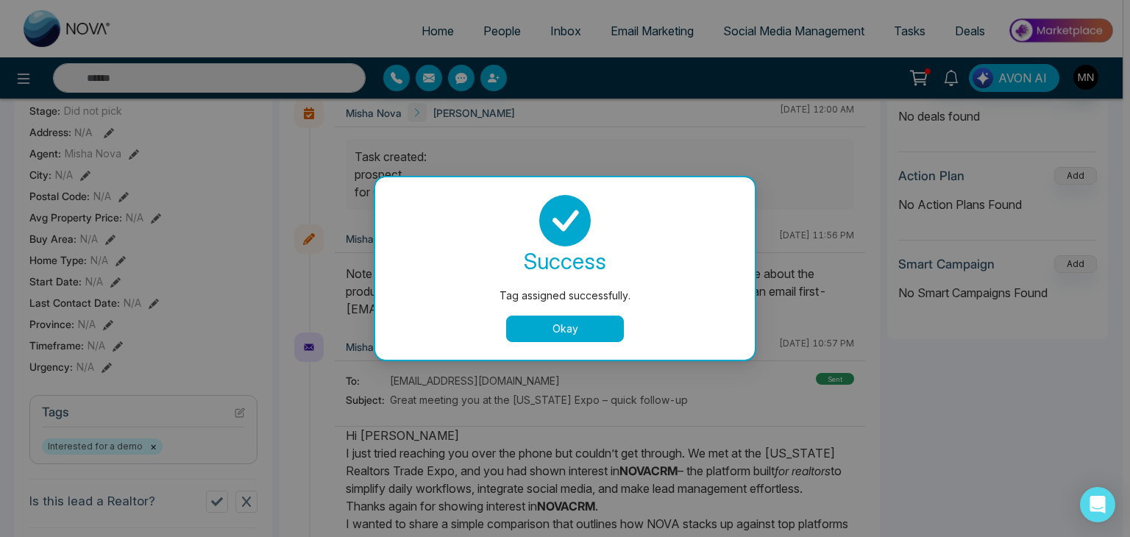
click at [606, 325] on button "Okay" at bounding box center [565, 329] width 118 height 26
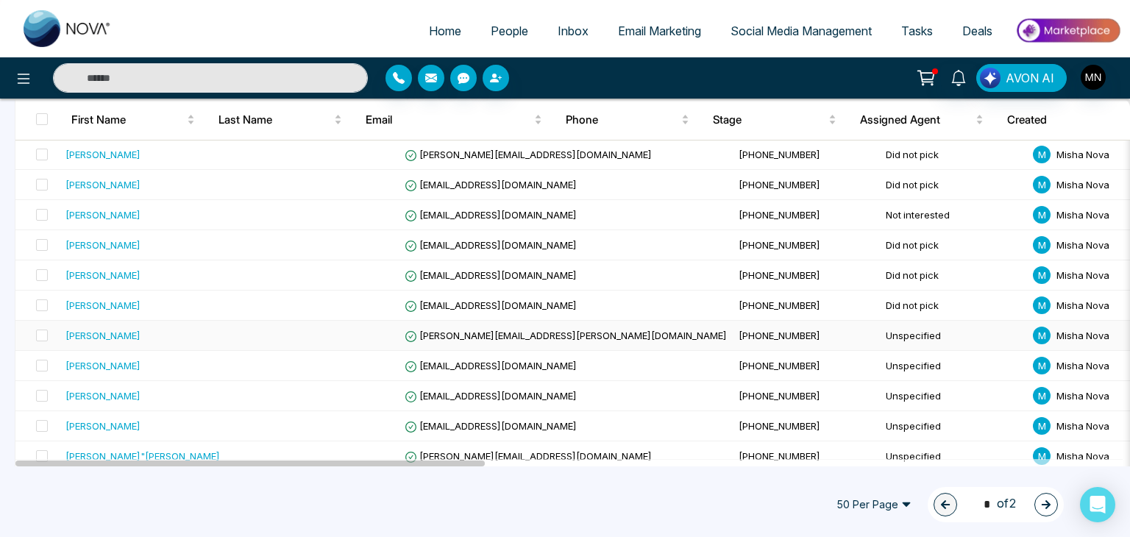
click at [130, 334] on div "[PERSON_NAME]" at bounding box center [103, 335] width 75 height 15
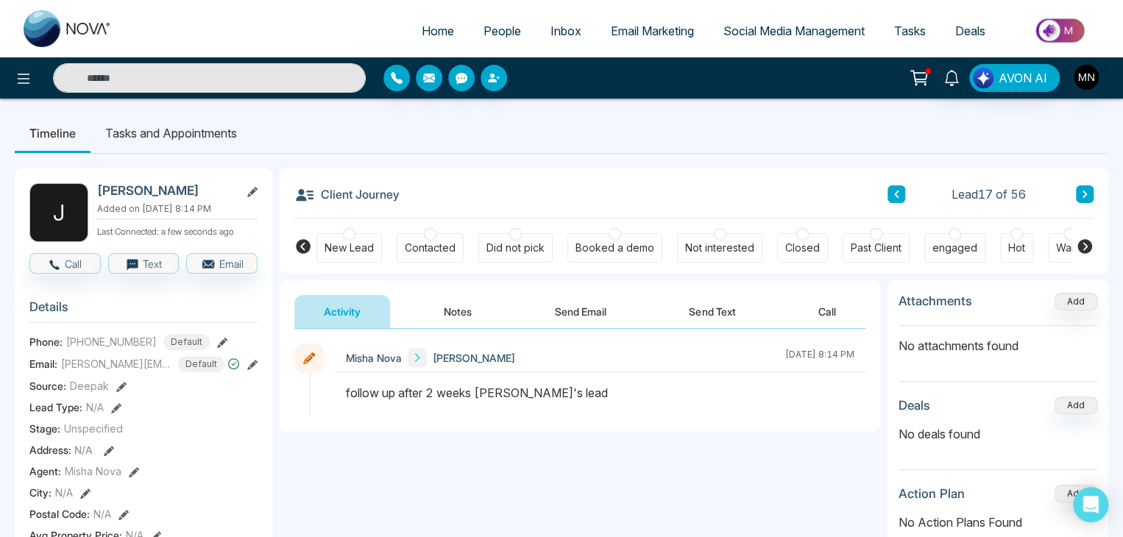
click at [450, 324] on button "Notes" at bounding box center [457, 311] width 87 height 33
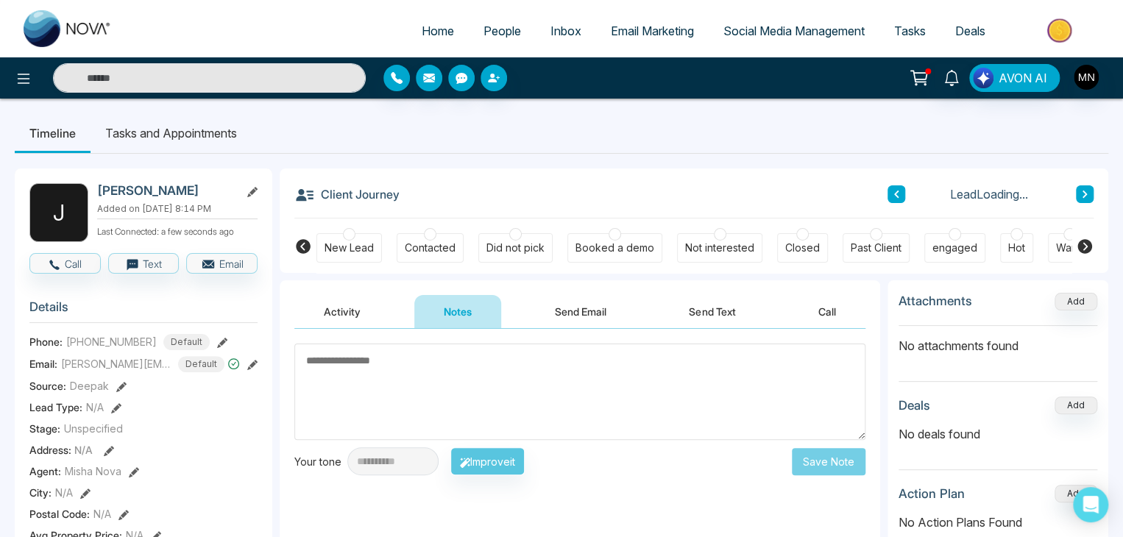
click at [434, 401] on textarea at bounding box center [579, 392] width 571 height 96
click at [440, 392] on textarea at bounding box center [579, 392] width 571 height 96
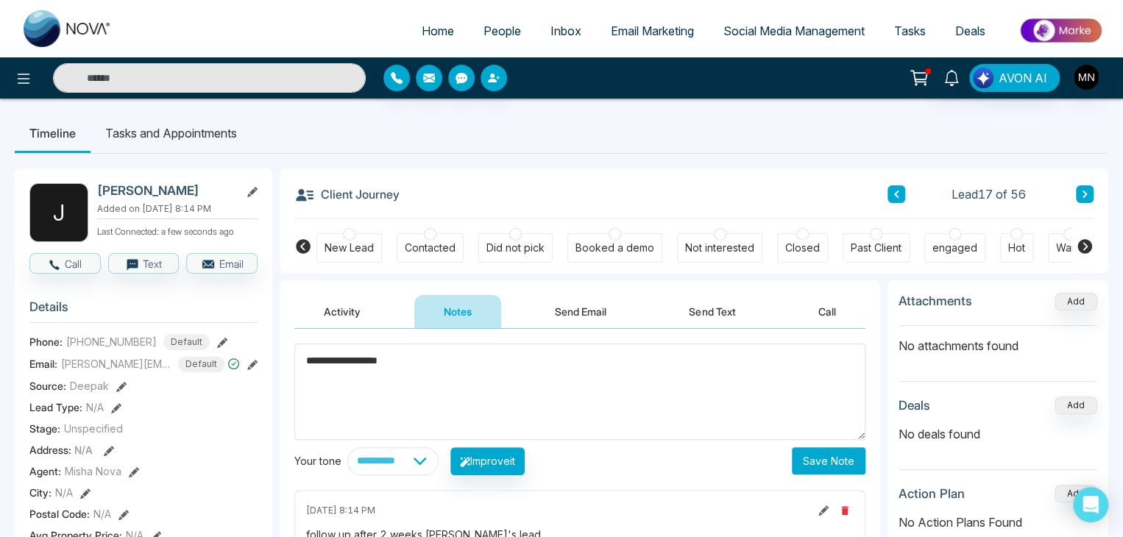
click at [668, 424] on textarea "**********" at bounding box center [579, 392] width 571 height 96
type textarea "**********"
click at [829, 469] on button "Save Note" at bounding box center [829, 460] width 74 height 27
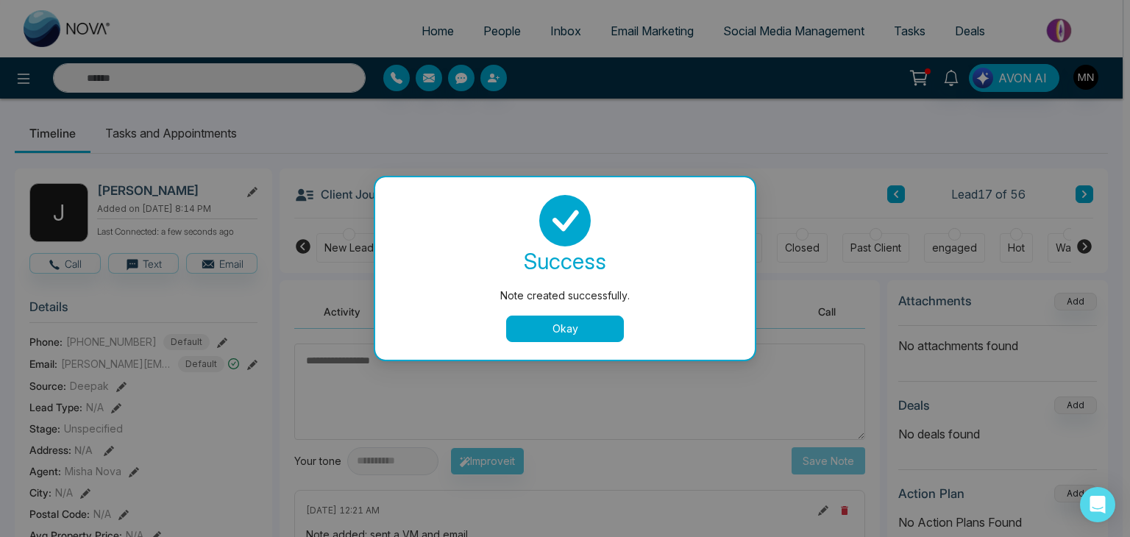
click at [589, 325] on button "Okay" at bounding box center [565, 329] width 118 height 26
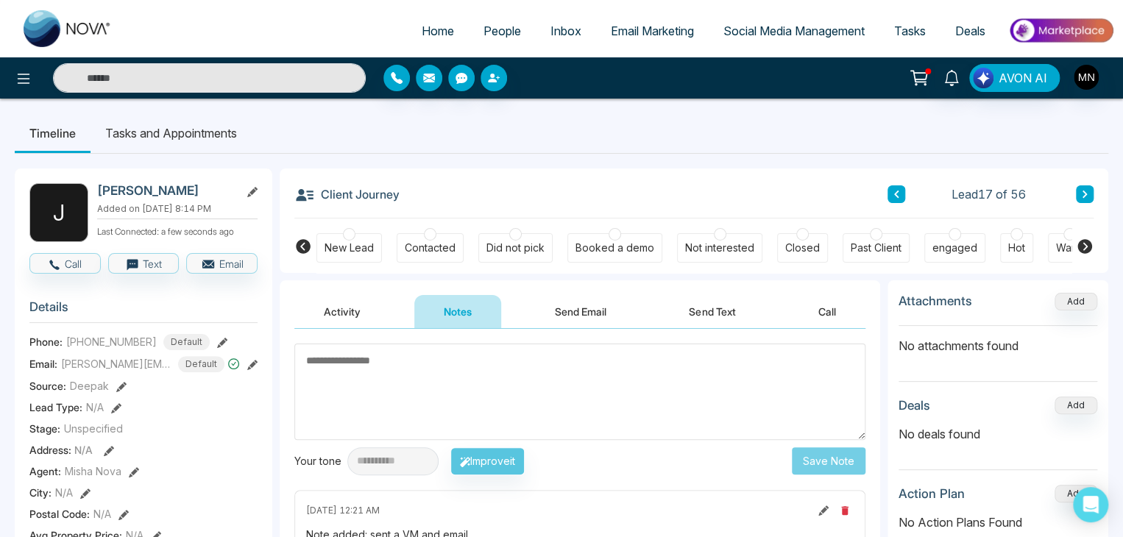
click at [559, 307] on button "Send Email" at bounding box center [580, 311] width 110 height 33
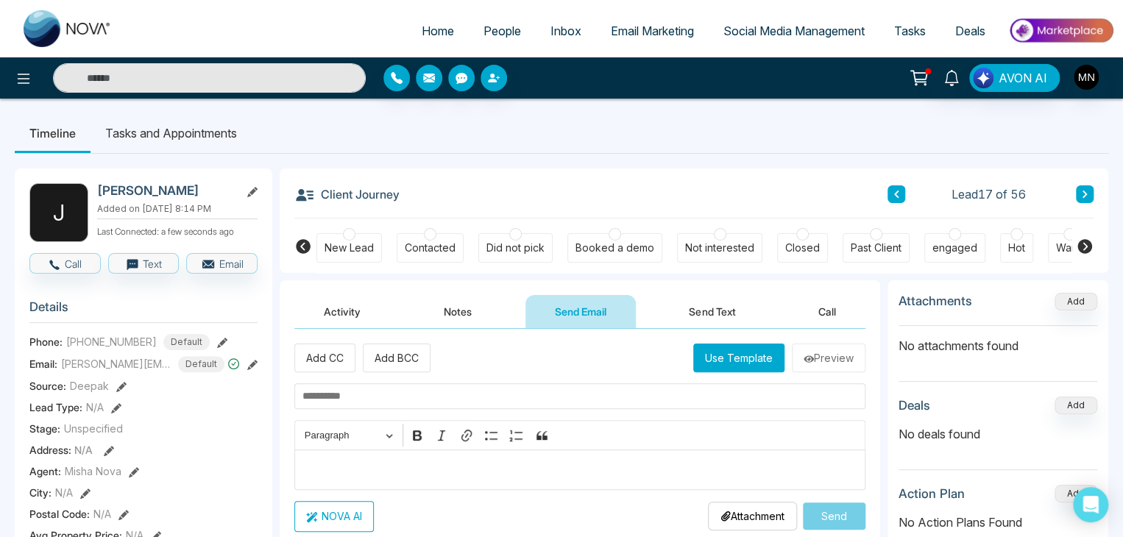
click at [428, 394] on input "text" at bounding box center [579, 396] width 571 height 26
paste input "**********"
type input "**********"
click at [389, 473] on p "Editor editing area: main" at bounding box center [580, 470] width 556 height 18
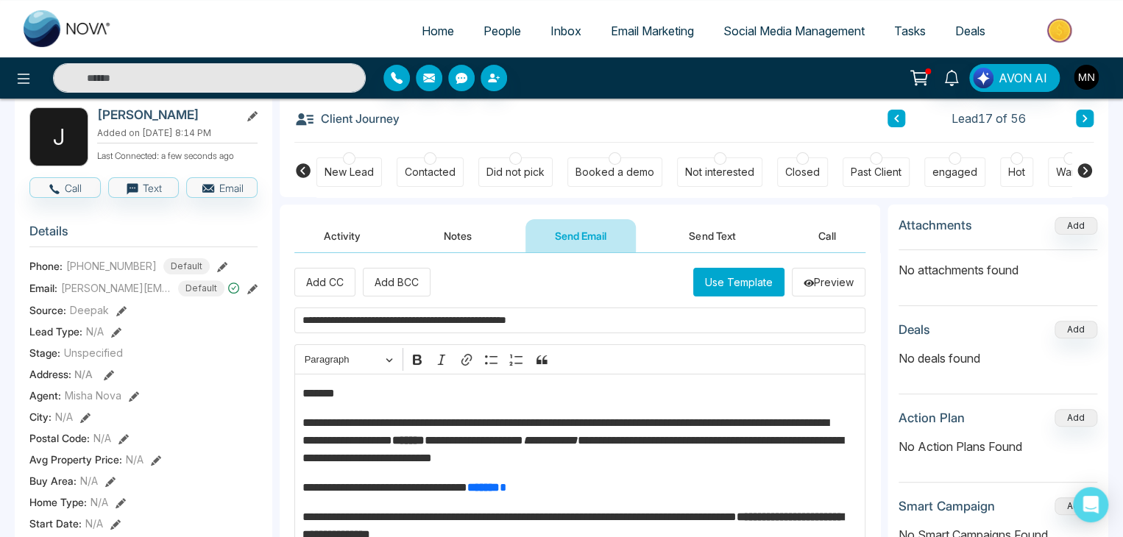
scroll to position [77, 0]
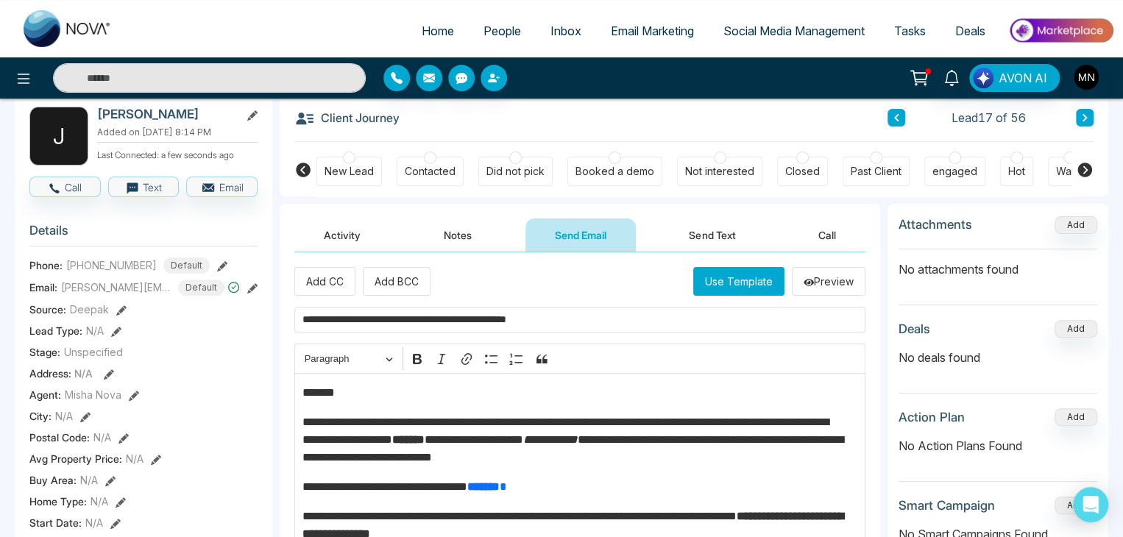
click at [373, 397] on p "*******" at bounding box center [576, 393] width 548 height 18
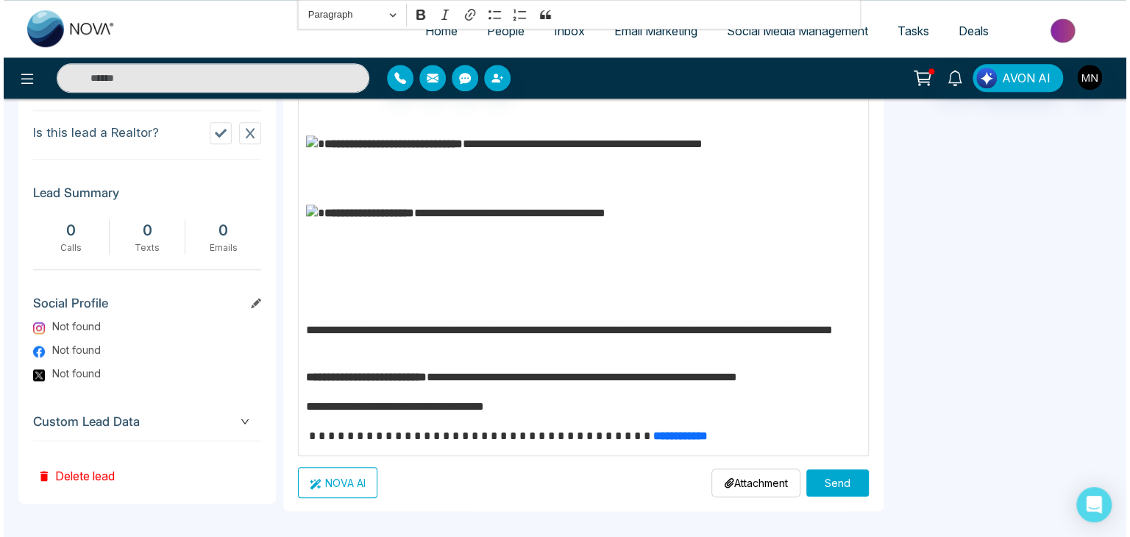
scroll to position [692, 0]
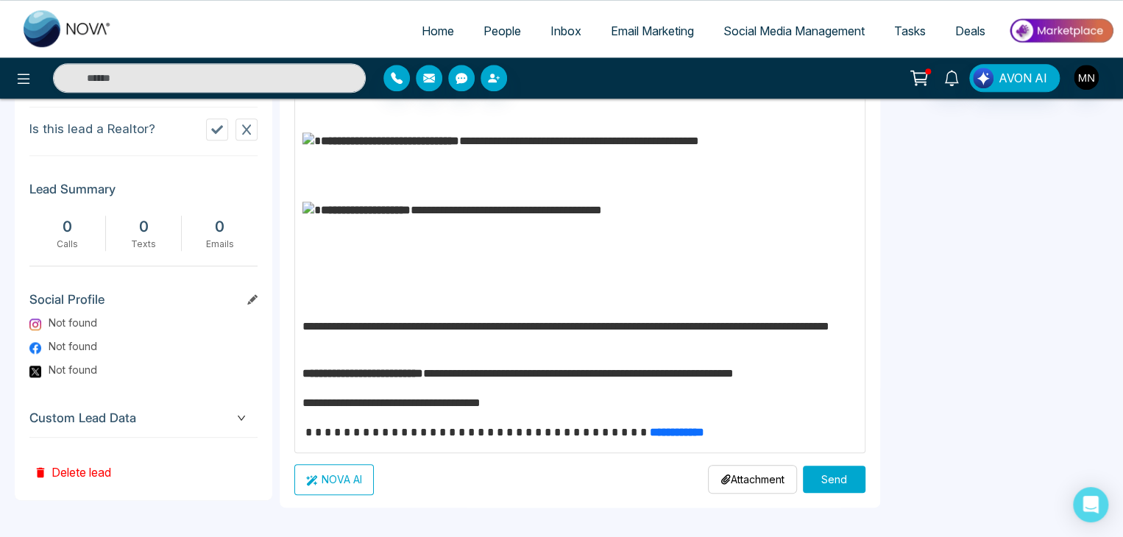
click at [835, 481] on button "Send" at bounding box center [834, 479] width 63 height 27
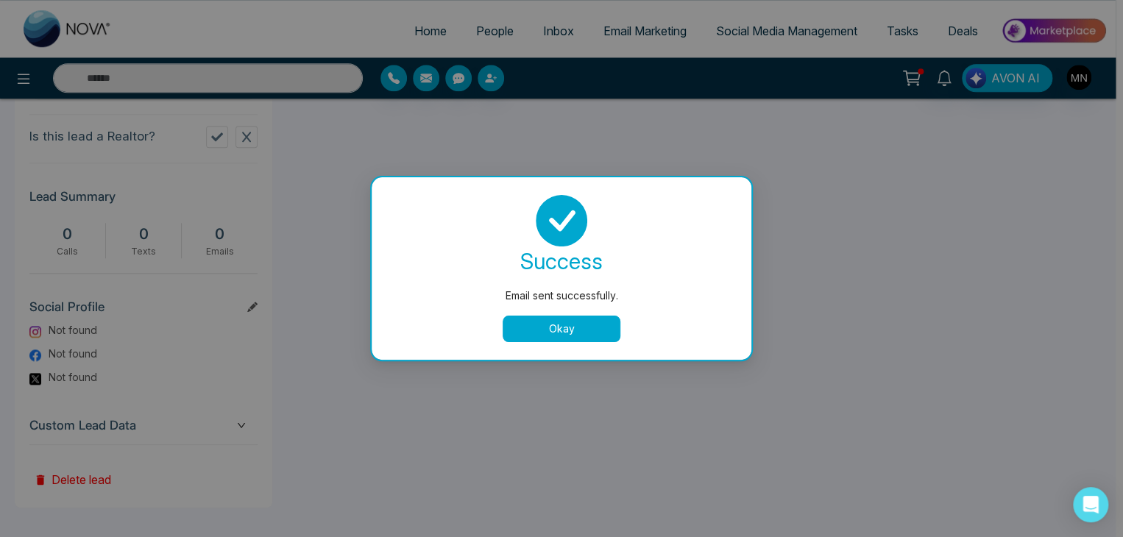
scroll to position [0, 0]
click at [572, 336] on button "Okay" at bounding box center [565, 329] width 118 height 26
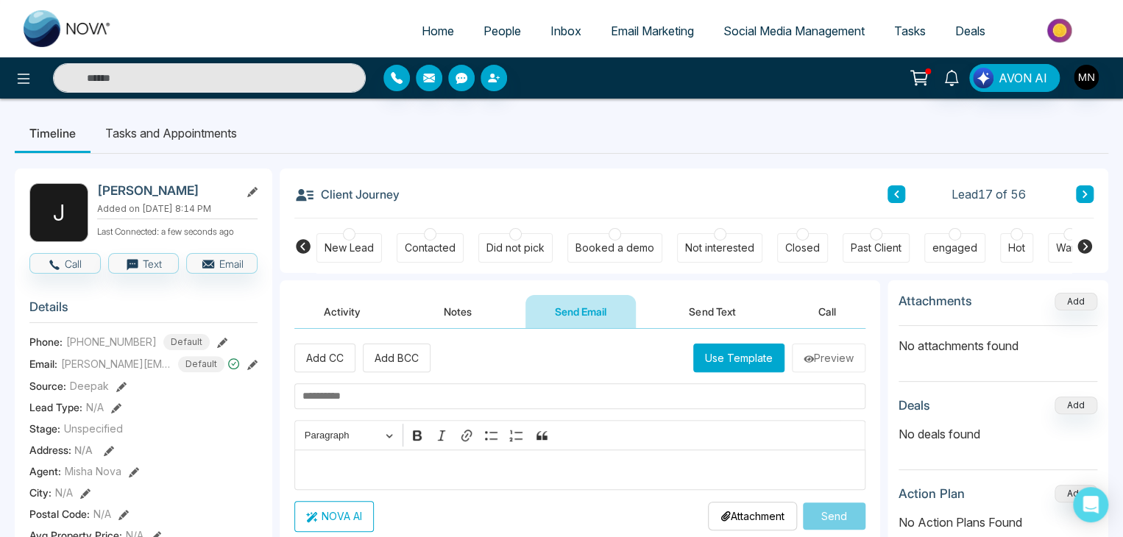
click at [351, 302] on button "Activity" at bounding box center [342, 311] width 96 height 33
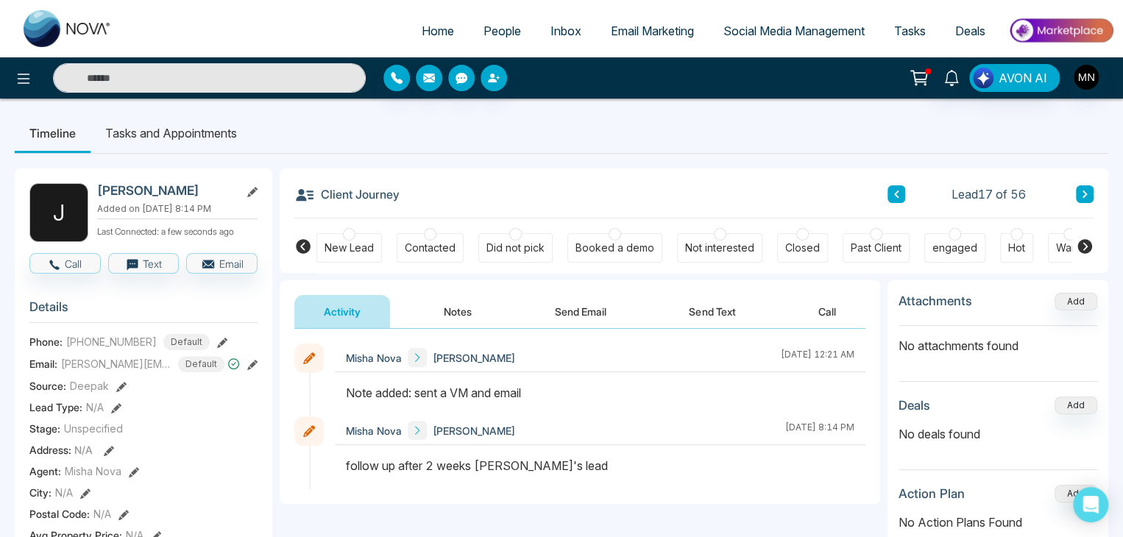
click at [516, 233] on div at bounding box center [515, 234] width 13 height 13
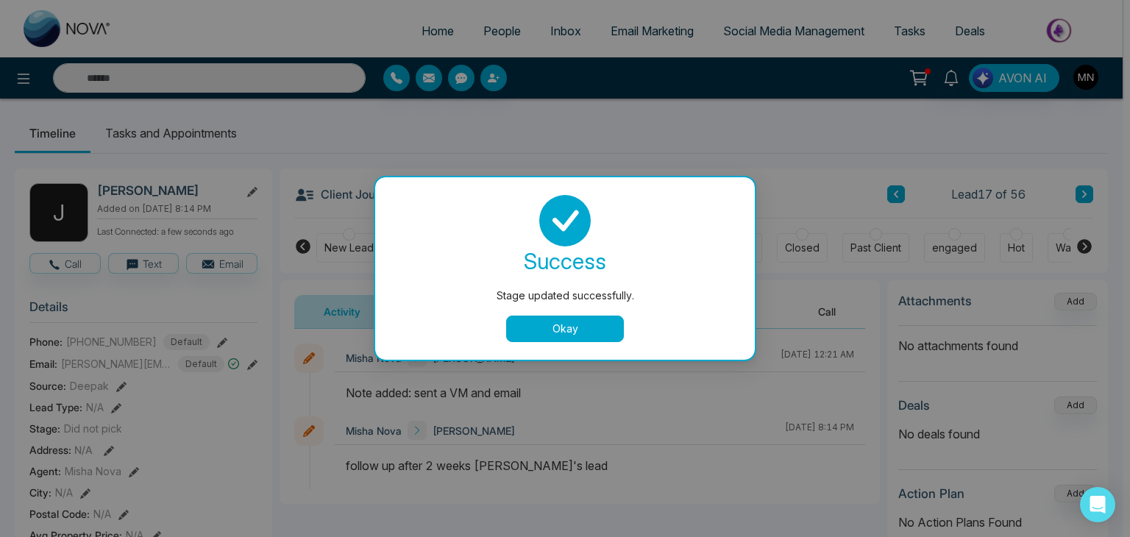
click at [576, 321] on button "Okay" at bounding box center [565, 329] width 118 height 26
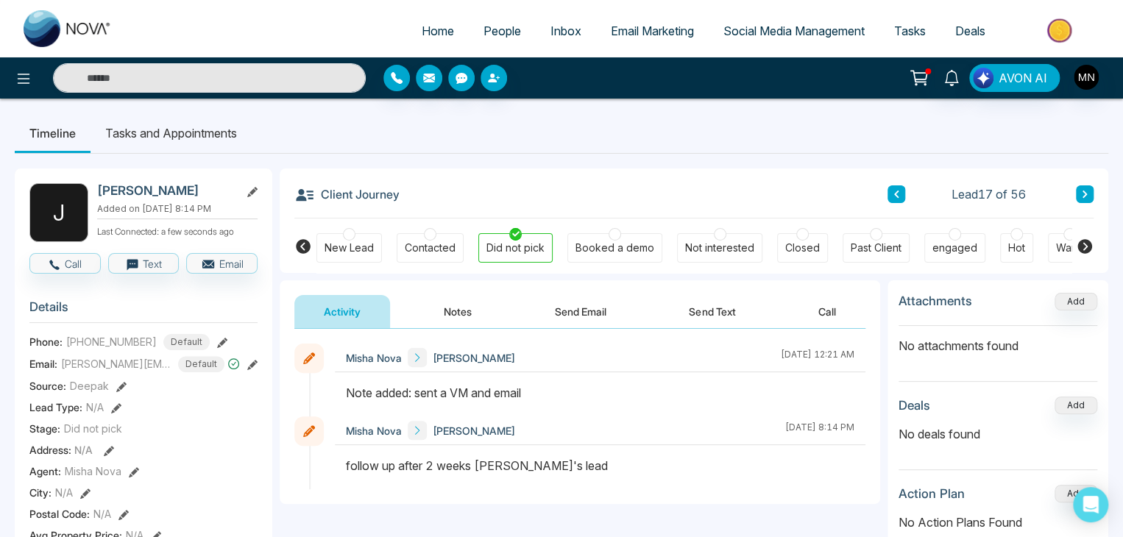
click at [561, 298] on button "Send Email" at bounding box center [580, 311] width 110 height 33
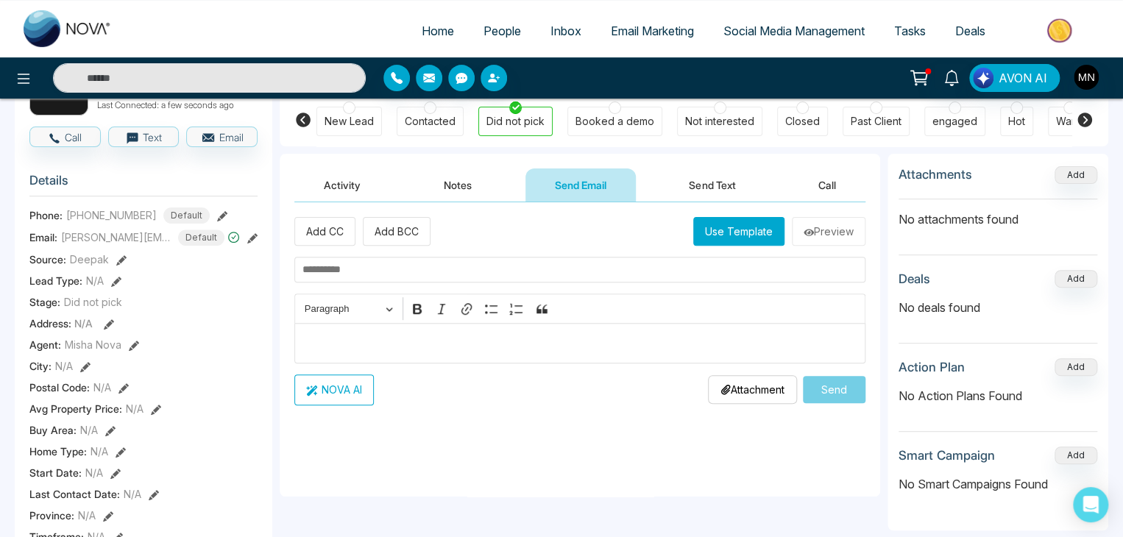
scroll to position [126, 0]
click at [453, 278] on input "text" at bounding box center [579, 271] width 571 height 26
paste input "**********"
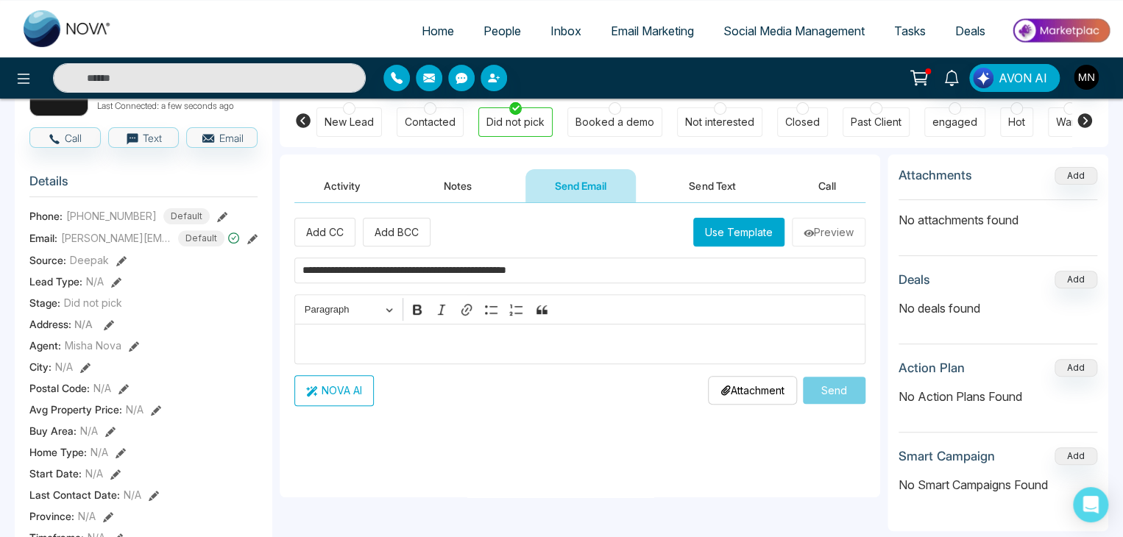
type input "**********"
click at [368, 345] on p "Editor editing area: main" at bounding box center [580, 344] width 556 height 18
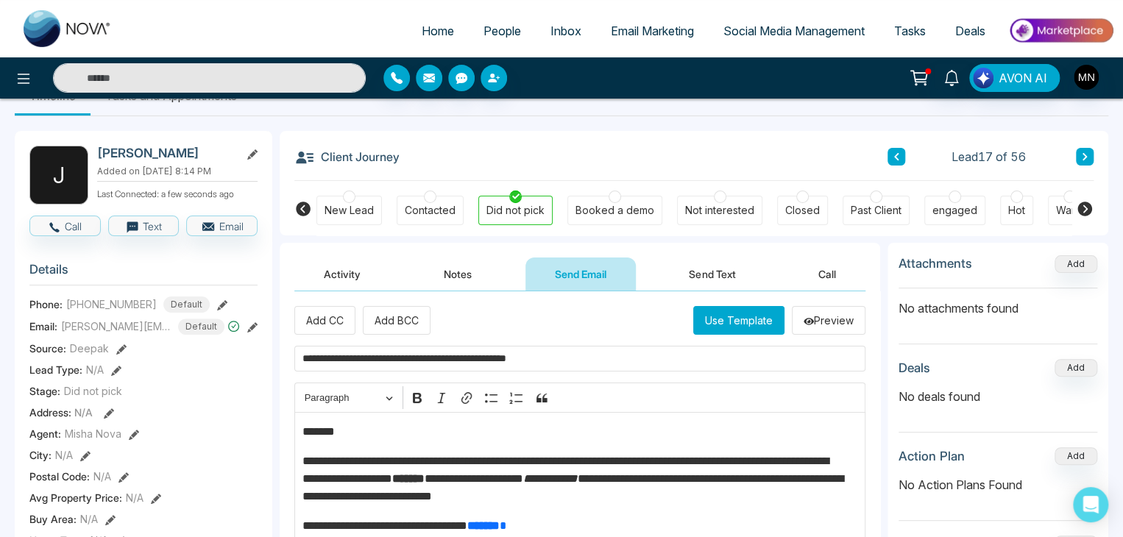
scroll to position [0, 0]
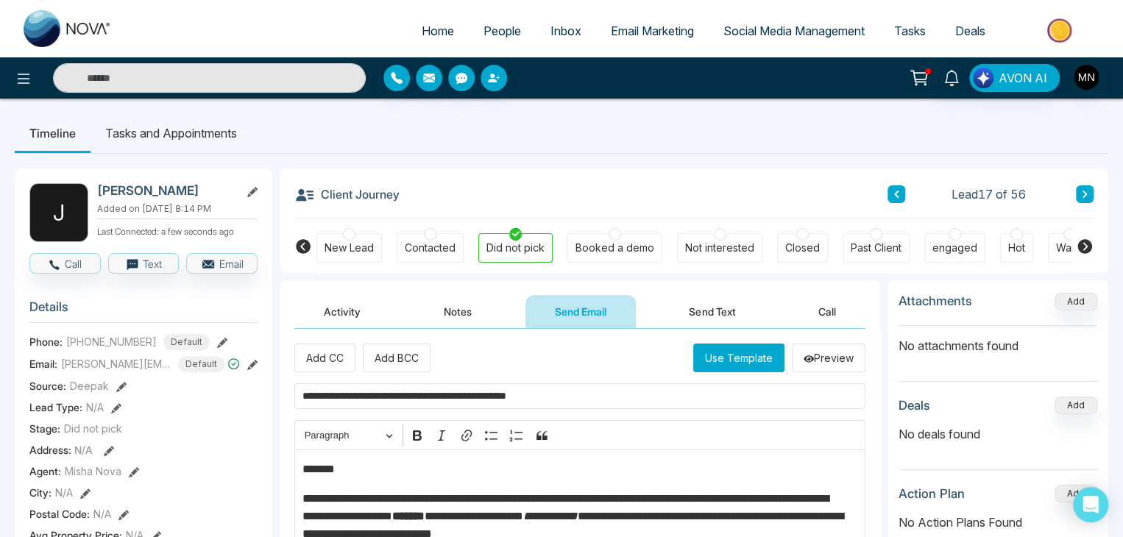
click at [373, 470] on p "*******" at bounding box center [576, 470] width 548 height 18
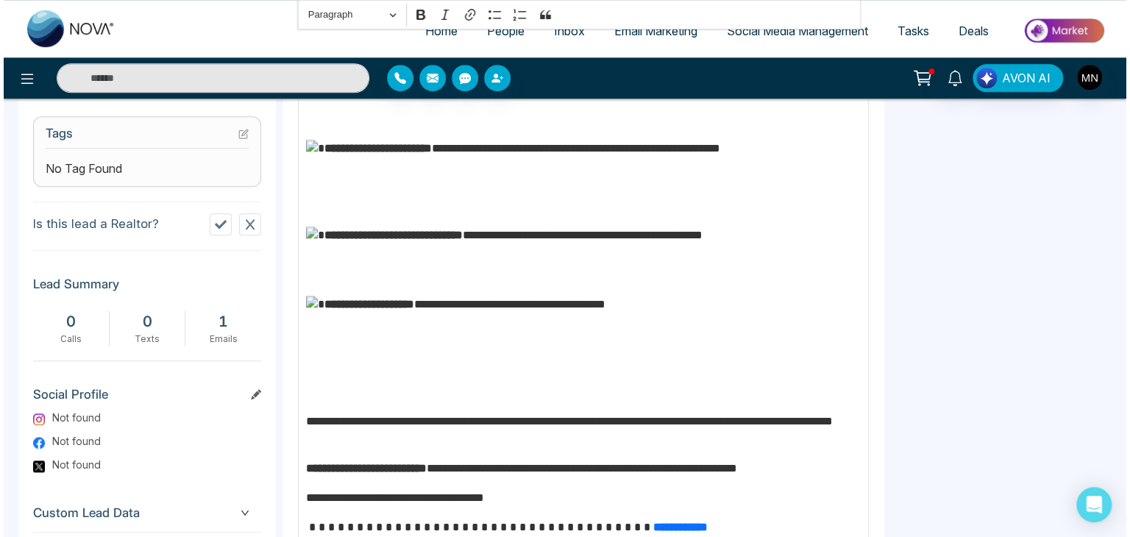
scroll to position [692, 0]
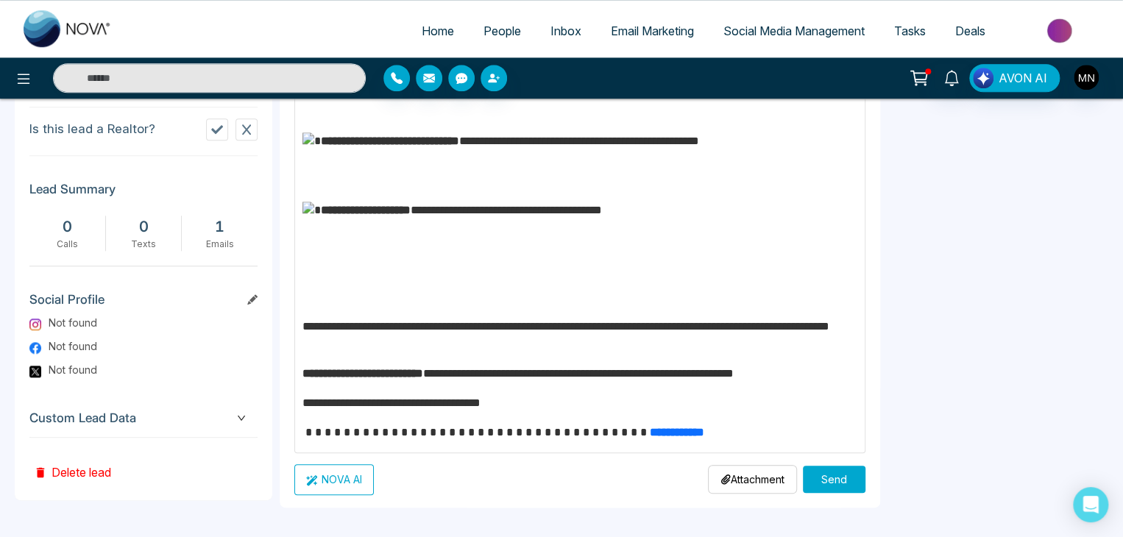
click at [804, 468] on button "Send" at bounding box center [834, 479] width 63 height 27
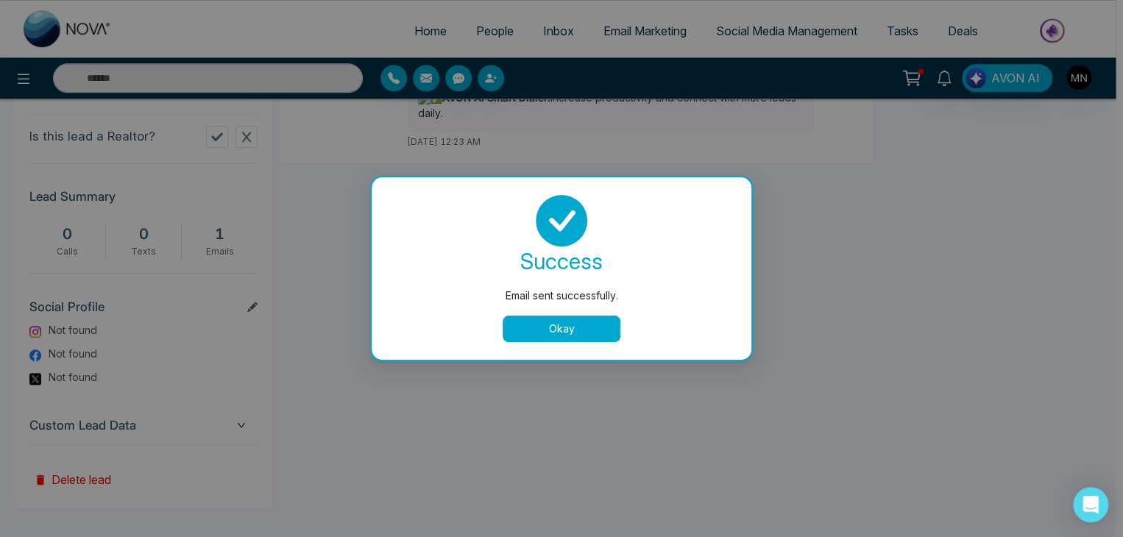
scroll to position [0, 0]
click at [574, 338] on button "Okay" at bounding box center [565, 329] width 118 height 26
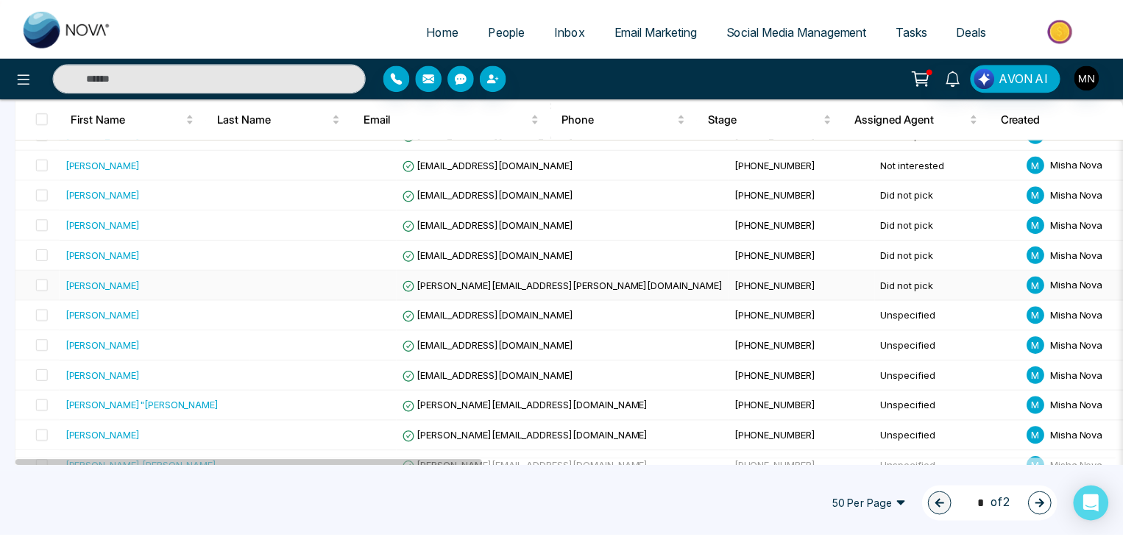
scroll to position [537, 0]
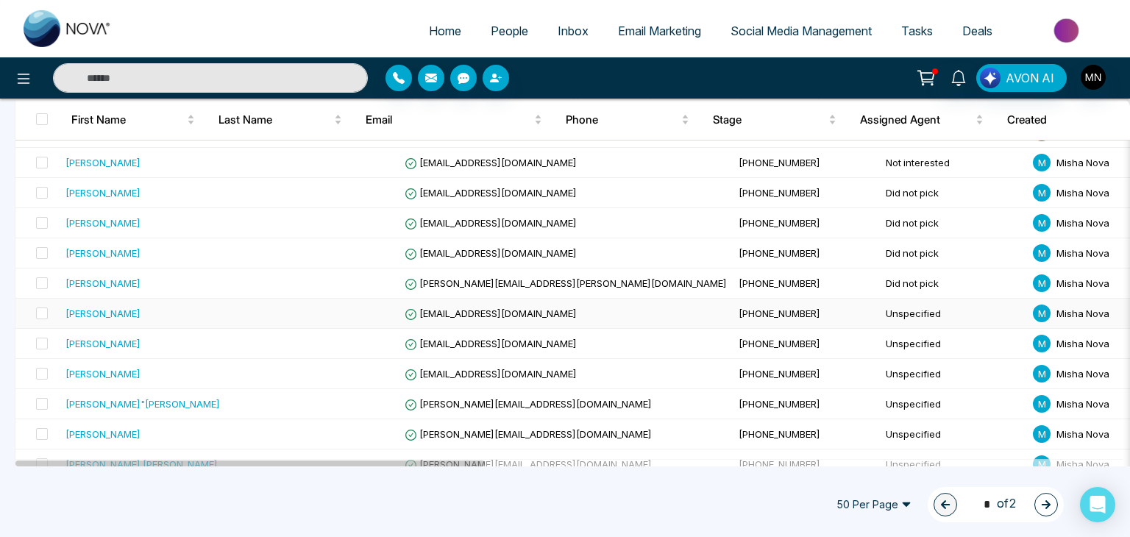
click at [116, 310] on div "[PERSON_NAME]" at bounding box center [103, 313] width 75 height 15
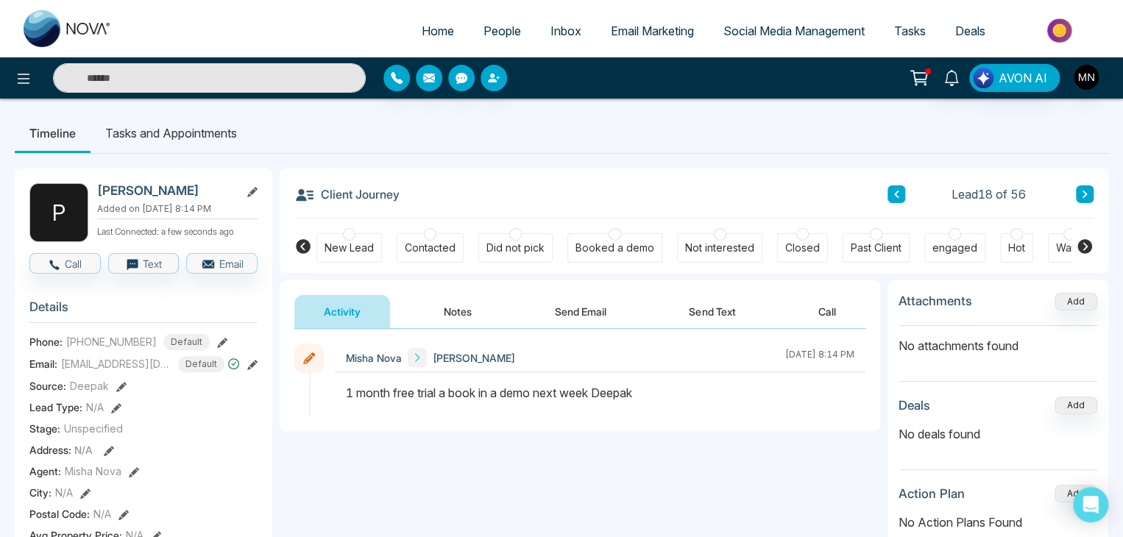
click at [453, 313] on button "Notes" at bounding box center [457, 311] width 87 height 33
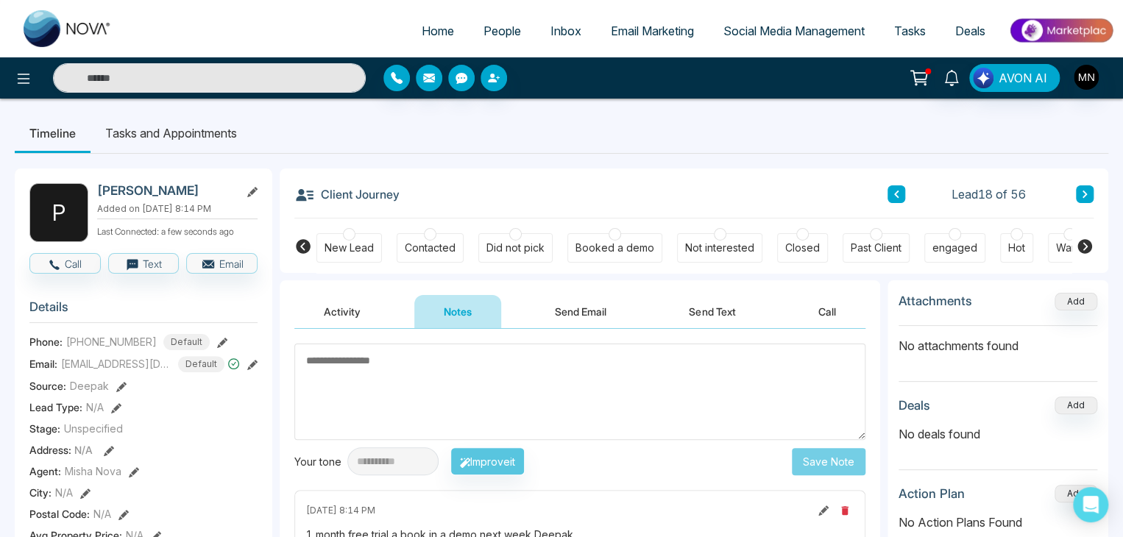
click at [425, 380] on textarea at bounding box center [579, 392] width 571 height 96
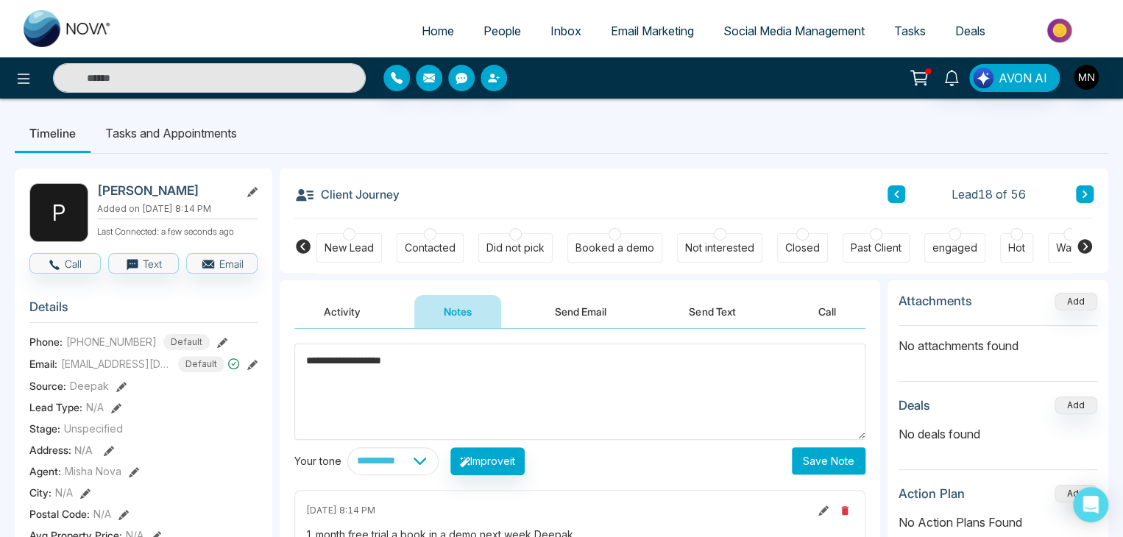
type textarea "**********"
click at [821, 466] on button "Save Note" at bounding box center [829, 460] width 74 height 27
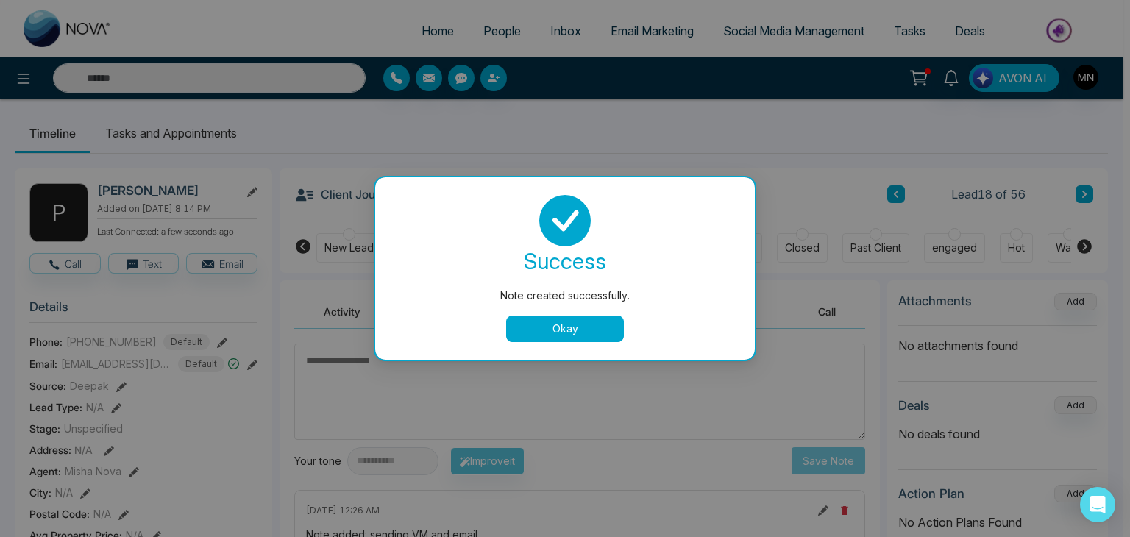
click at [566, 333] on button "Okay" at bounding box center [565, 329] width 118 height 26
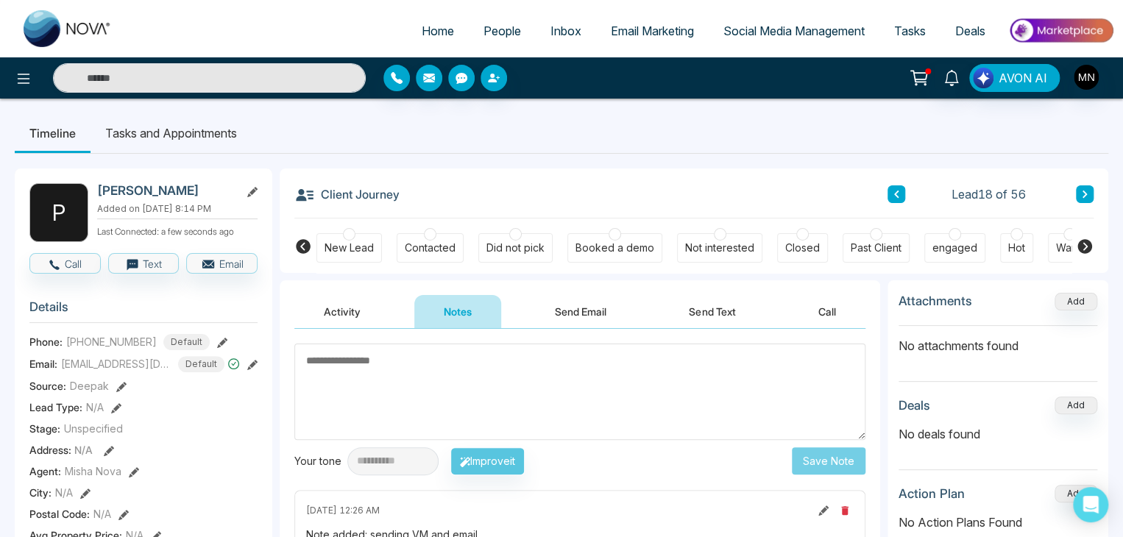
click at [506, 242] on div "Did not pick" at bounding box center [515, 248] width 58 height 15
click at [561, 307] on button "Send Email" at bounding box center [580, 311] width 110 height 33
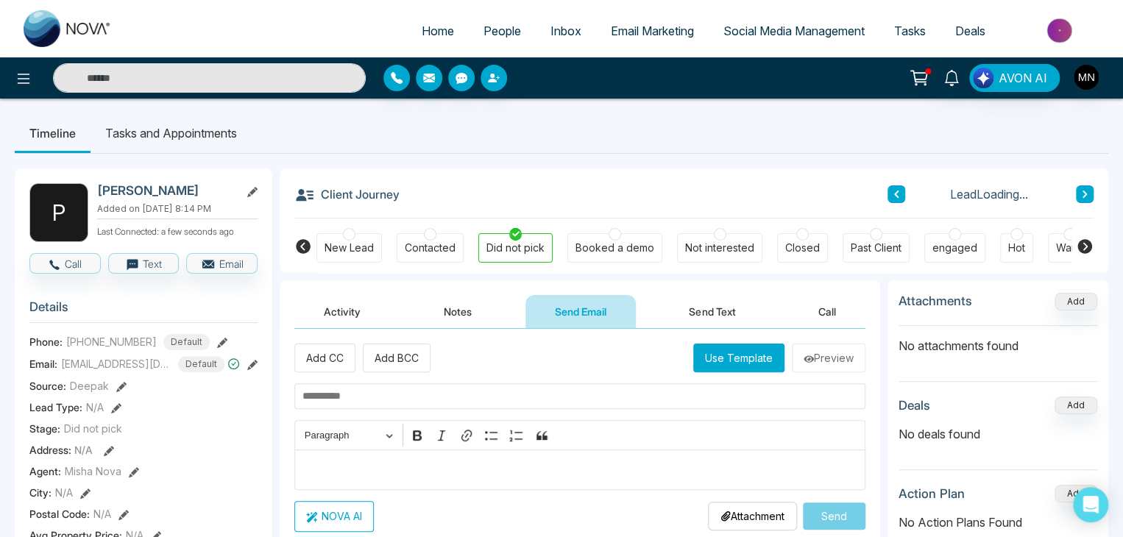
click at [398, 406] on input "text" at bounding box center [579, 396] width 571 height 26
paste input "**********"
type input "**********"
click at [375, 476] on p "Editor editing area: main" at bounding box center [580, 470] width 556 height 18
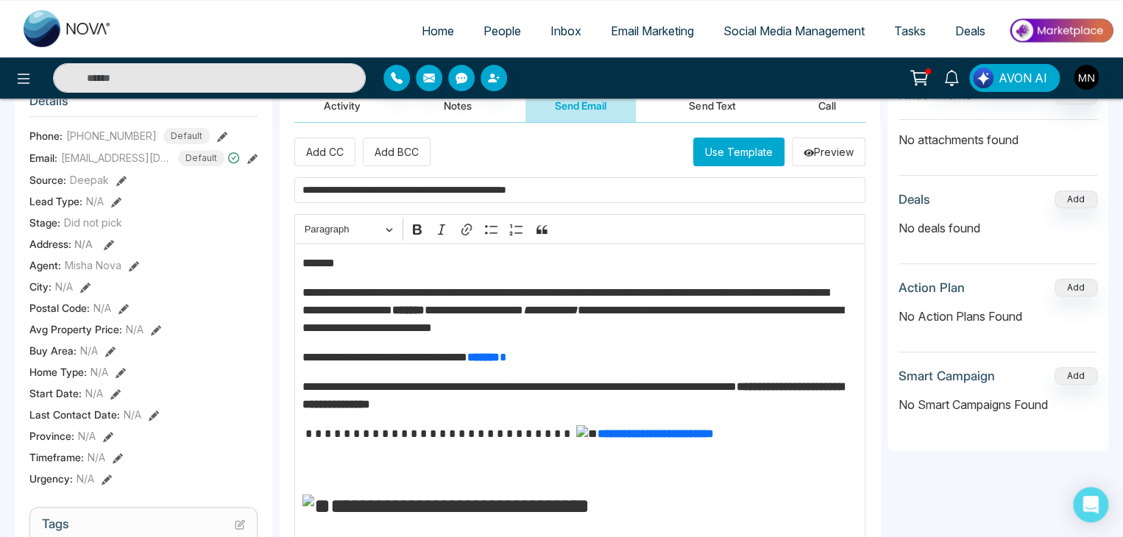
scroll to position [205, 0]
click at [355, 256] on p "*******" at bounding box center [576, 264] width 548 height 18
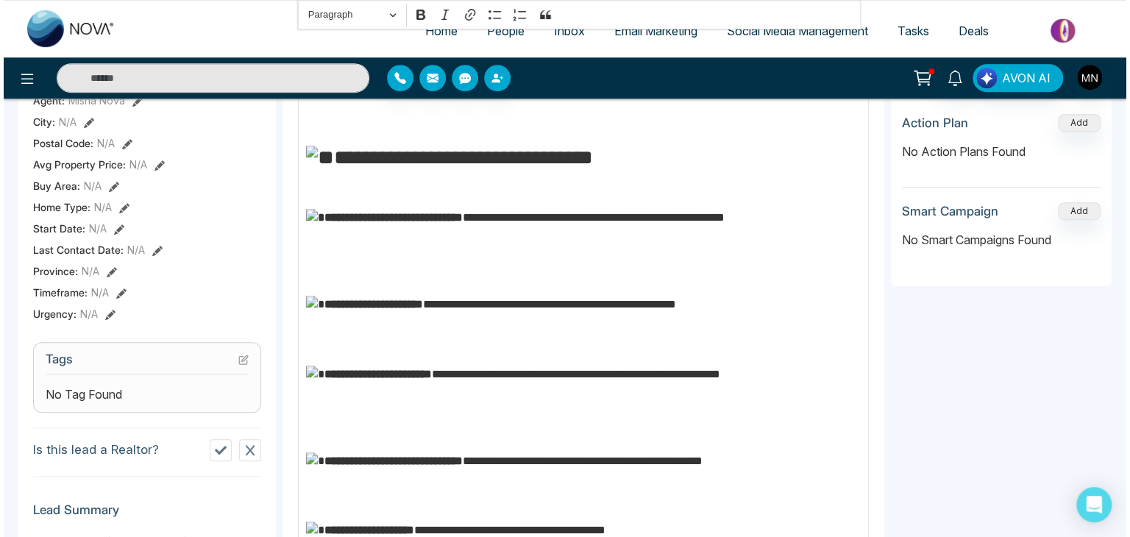
scroll to position [692, 0]
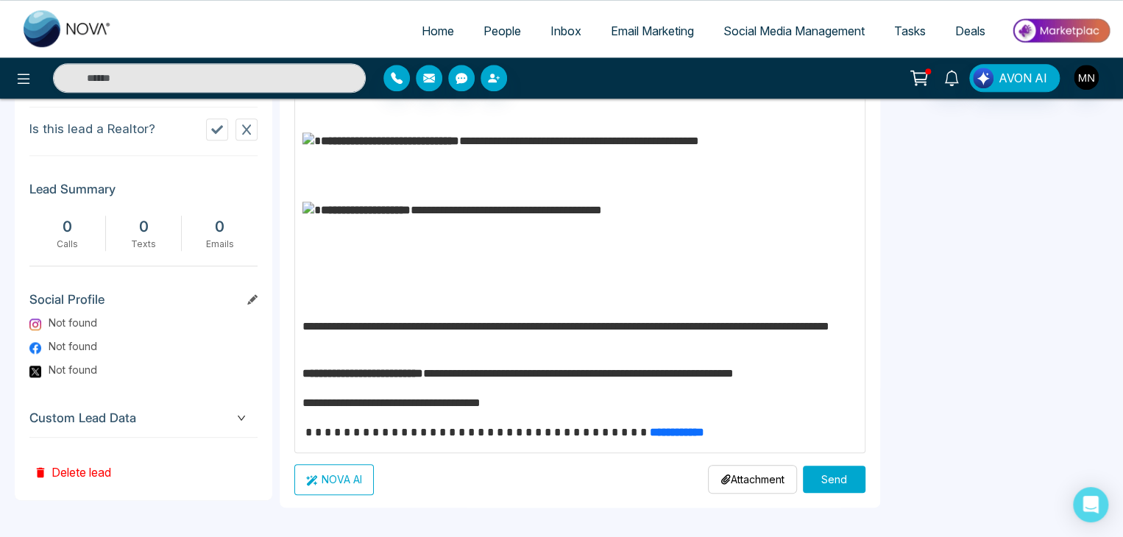
click at [832, 478] on button "Send" at bounding box center [834, 479] width 63 height 27
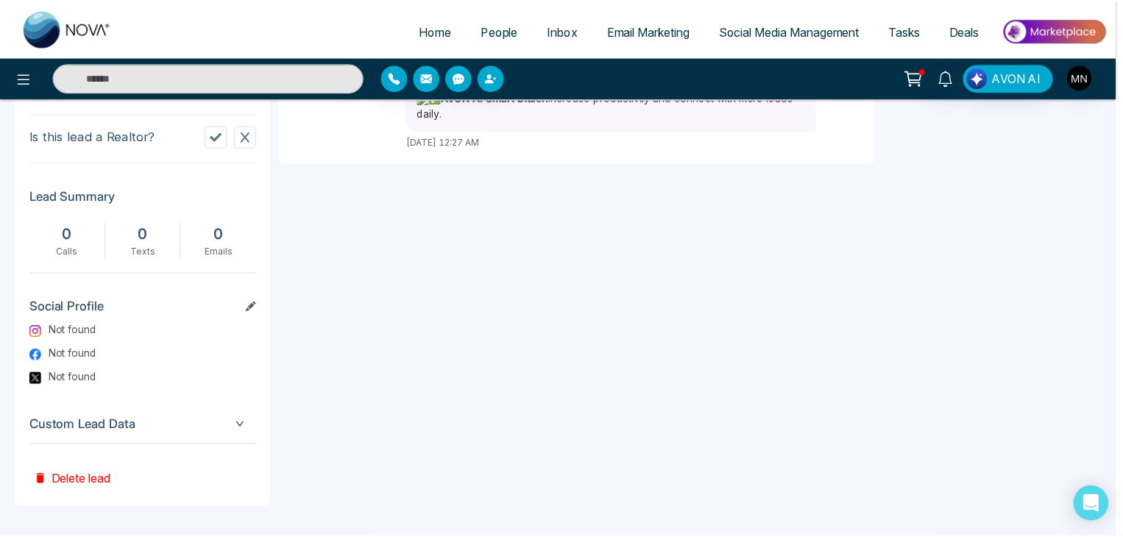
scroll to position [0, 0]
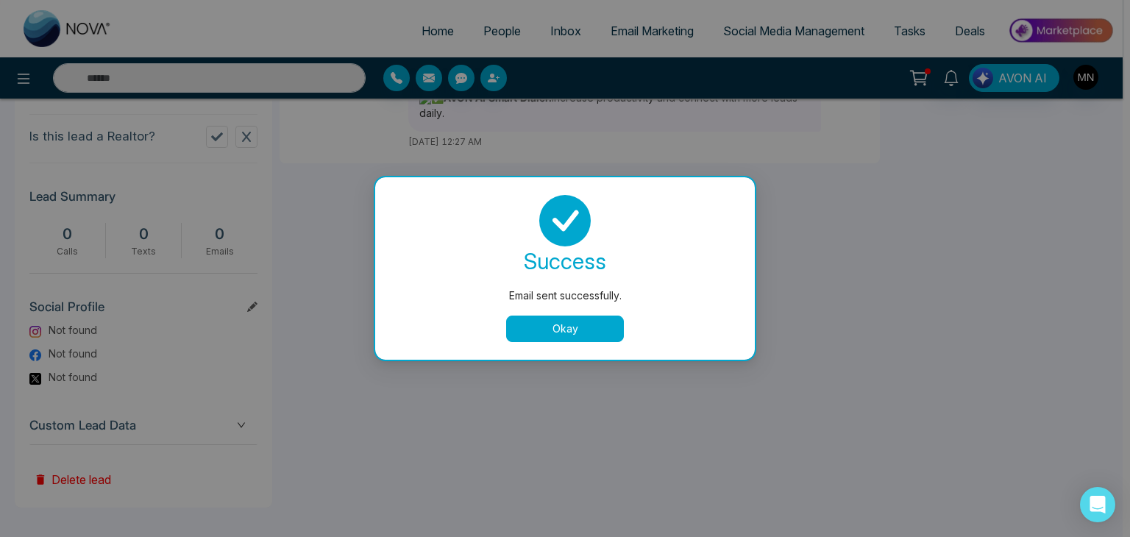
click at [564, 333] on button "Okay" at bounding box center [565, 329] width 118 height 26
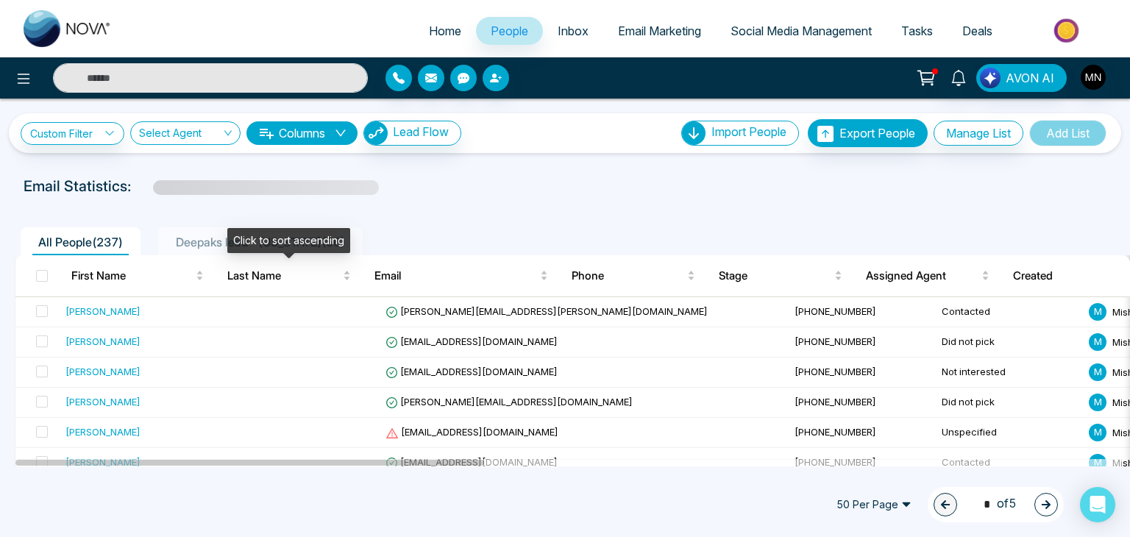
click at [253, 249] on div "Click to sort ascending" at bounding box center [288, 240] width 123 height 25
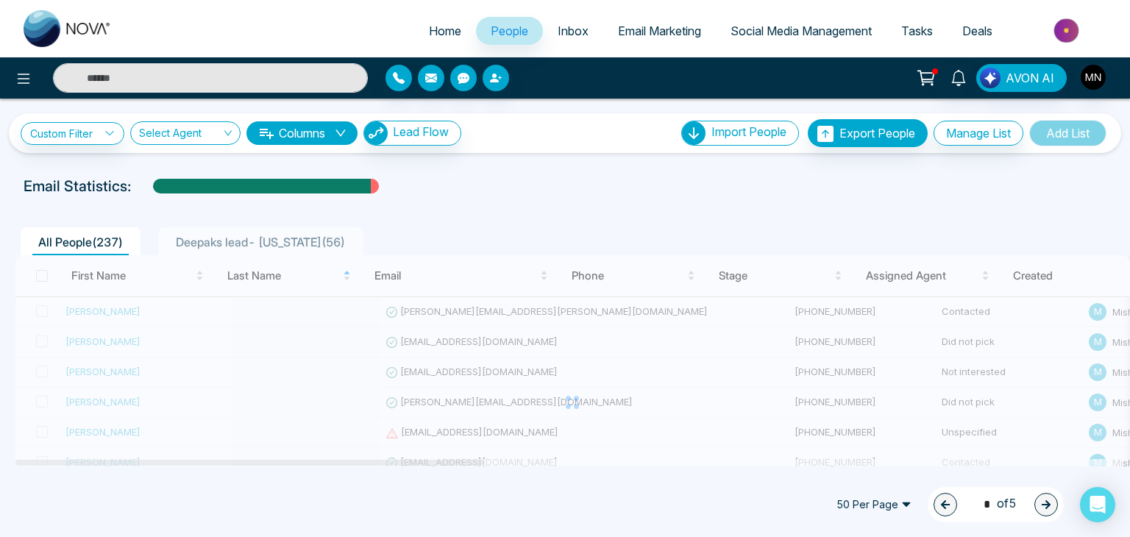
click at [194, 250] on div "Deepaks lead- [US_STATE] ( 56 )" at bounding box center [260, 242] width 181 height 18
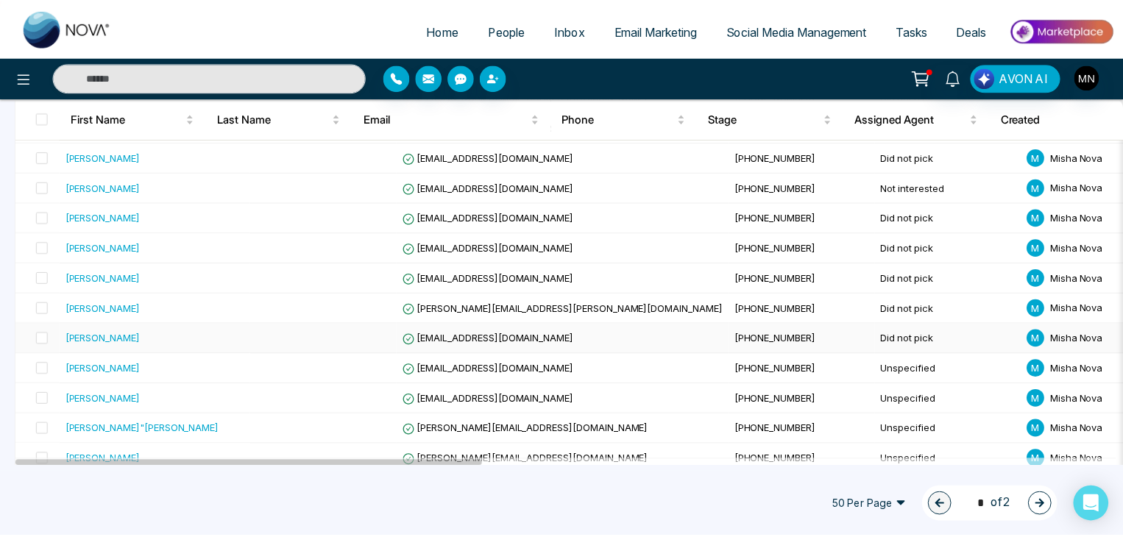
scroll to position [584, 0]
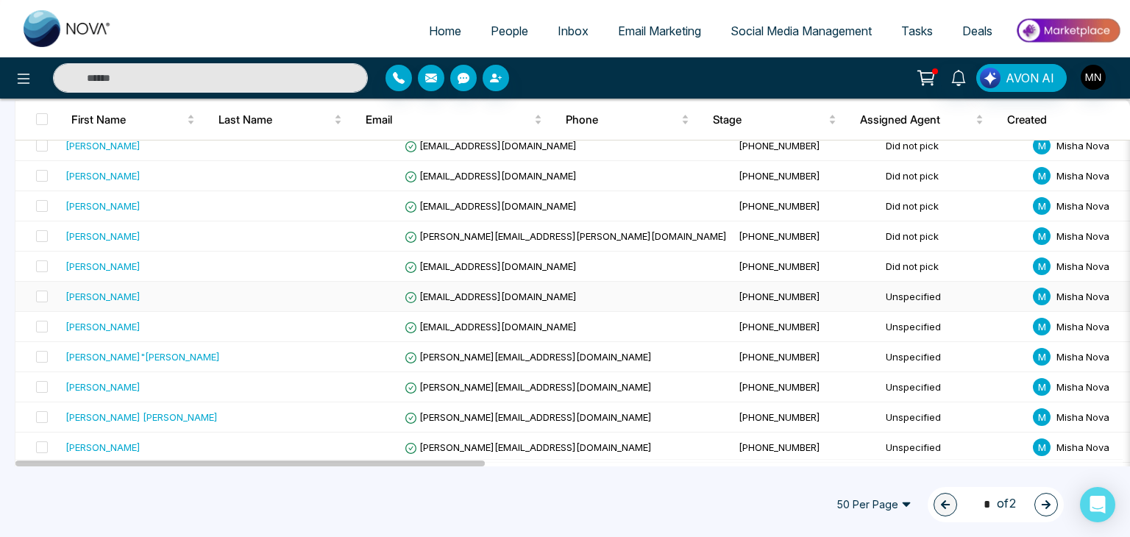
click at [127, 292] on div "[PERSON_NAME]" at bounding box center [103, 296] width 75 height 15
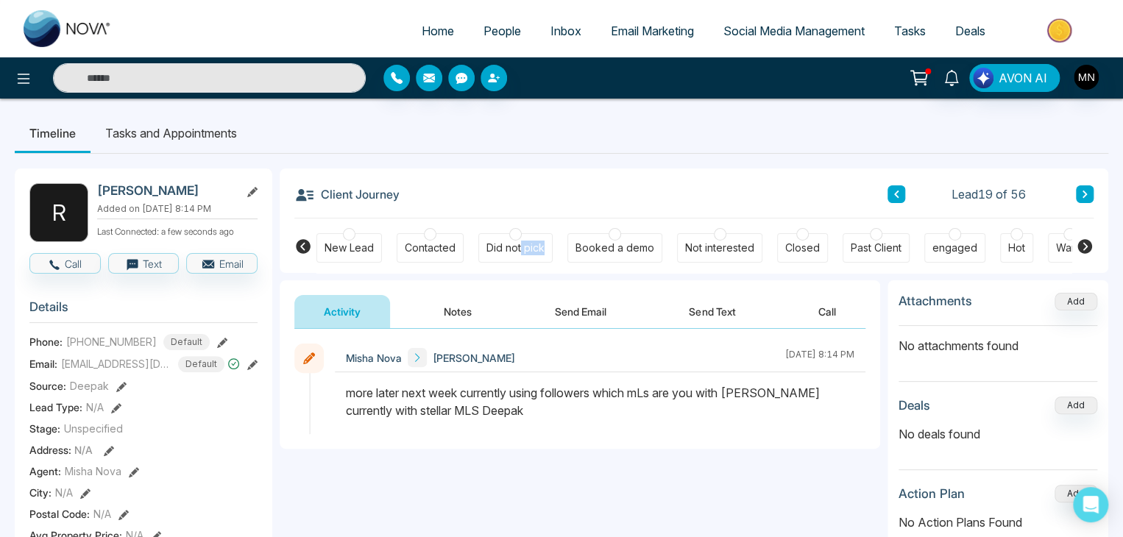
drag, startPoint x: 558, startPoint y: 249, endPoint x: 518, endPoint y: 257, distance: 40.6
click at [518, 257] on div "New Lead Contacted Did not pick Booked a demo Not interested Closed Past Client…" at bounding box center [693, 246] width 755 height 54
click at [518, 257] on div "Did not pick" at bounding box center [515, 247] width 74 height 29
click at [465, 325] on button "Notes" at bounding box center [457, 311] width 87 height 33
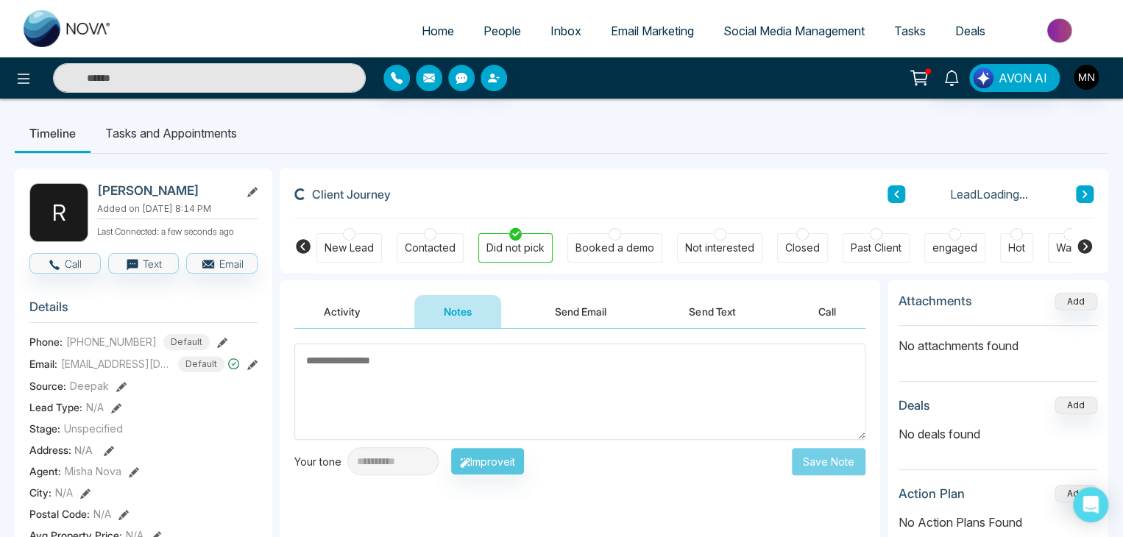
click at [426, 389] on textarea at bounding box center [579, 392] width 571 height 96
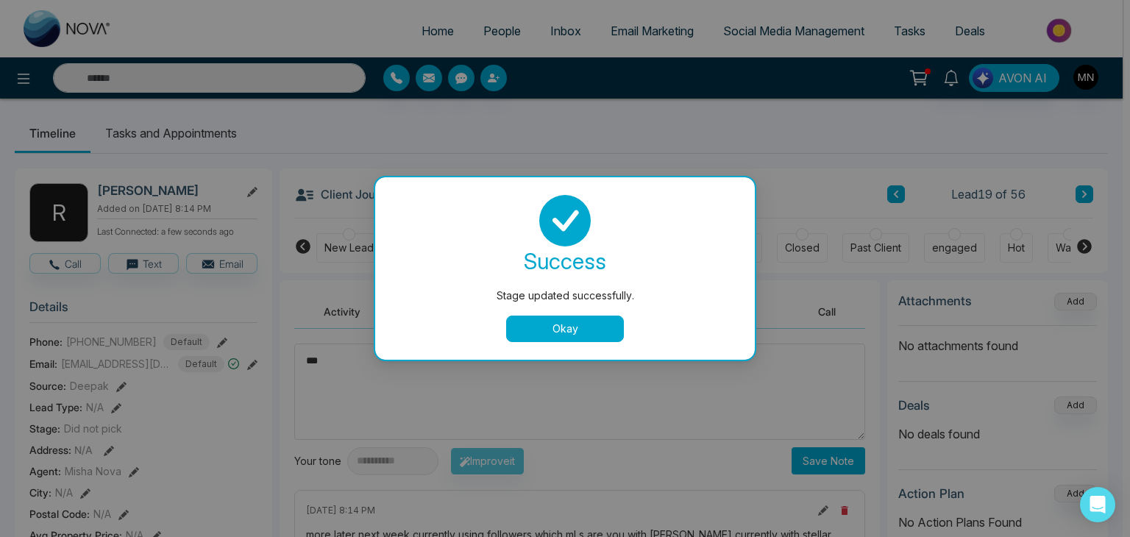
click at [553, 328] on button "Okay" at bounding box center [565, 329] width 118 height 26
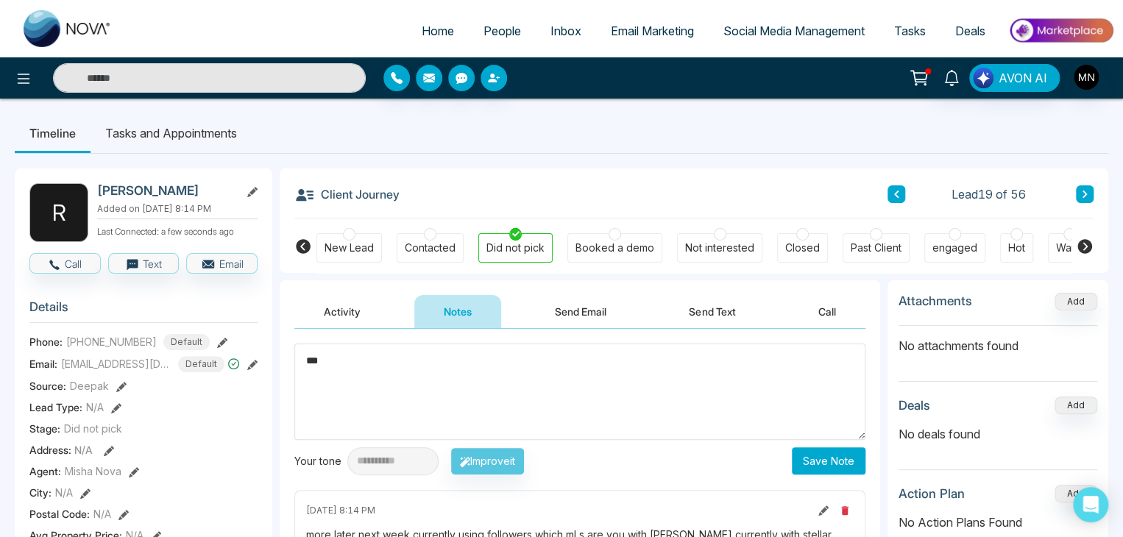
click at [481, 350] on textarea "***" at bounding box center [579, 392] width 571 height 96
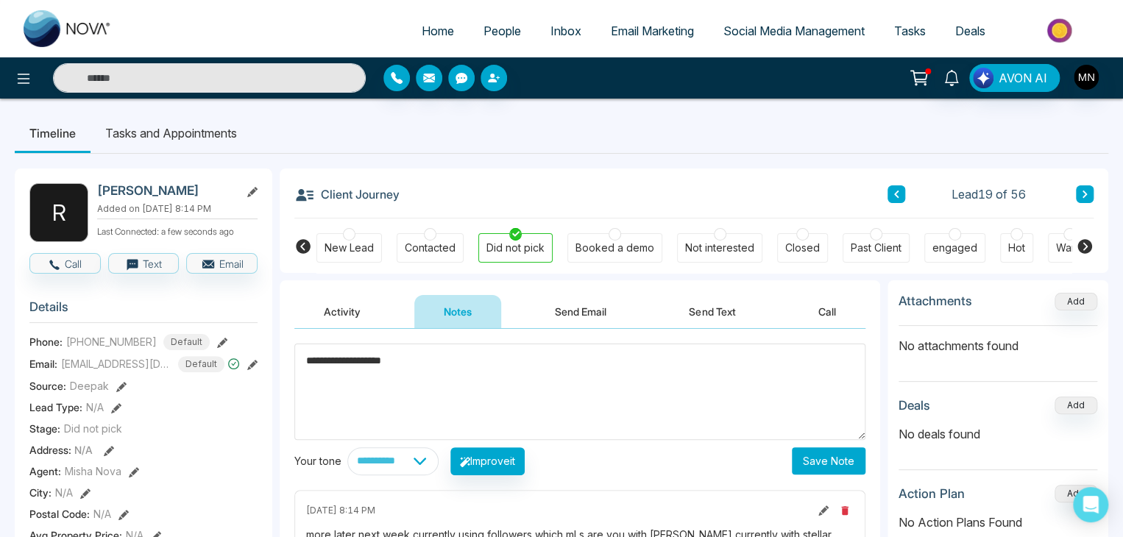
type textarea "**********"
click at [802, 460] on button "Save Note" at bounding box center [829, 460] width 74 height 27
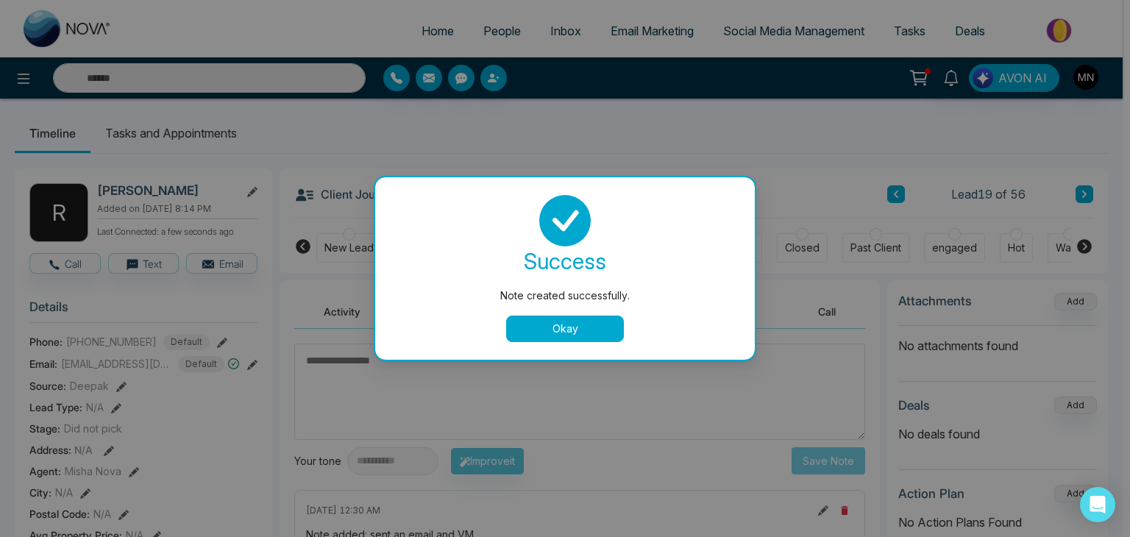
click at [604, 326] on button "Okay" at bounding box center [565, 329] width 118 height 26
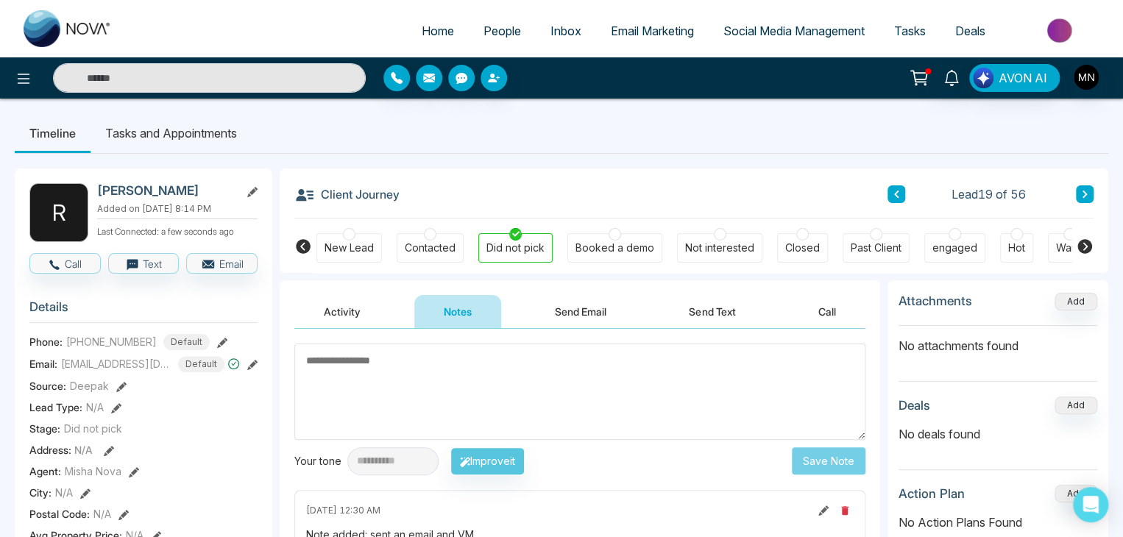
click at [588, 316] on button "Send Email" at bounding box center [580, 311] width 110 height 33
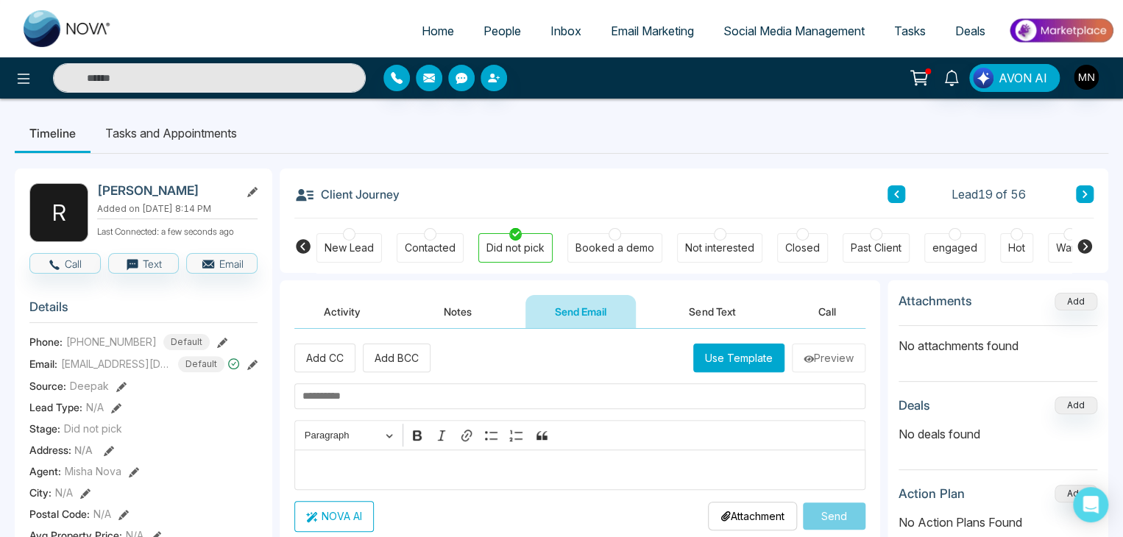
click at [436, 391] on input "text" at bounding box center [579, 396] width 571 height 26
paste input "**********"
type input "**********"
click at [352, 476] on p "Editor editing area: main" at bounding box center [580, 470] width 556 height 18
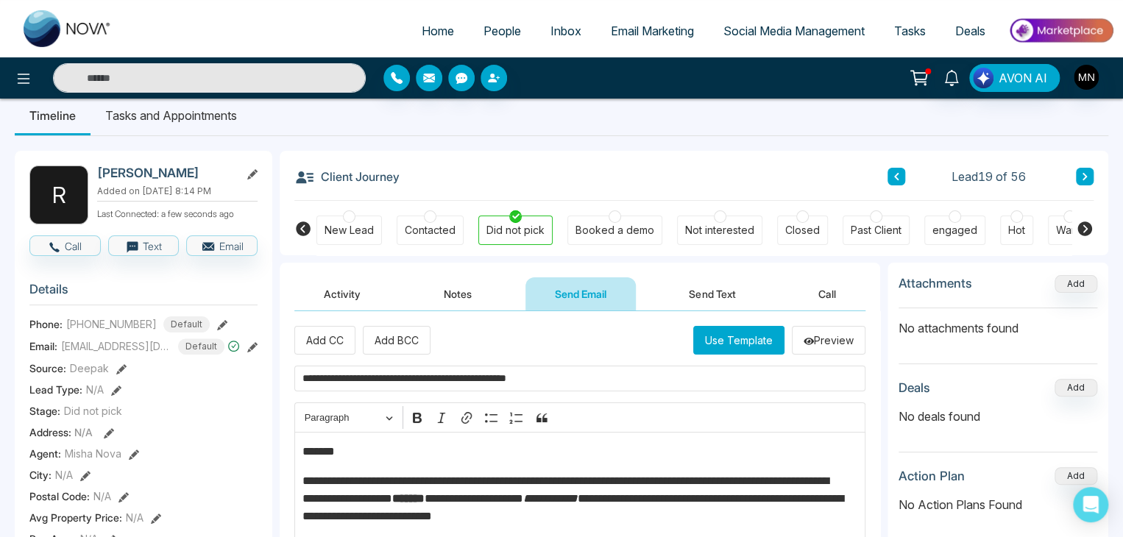
scroll to position [13, 0]
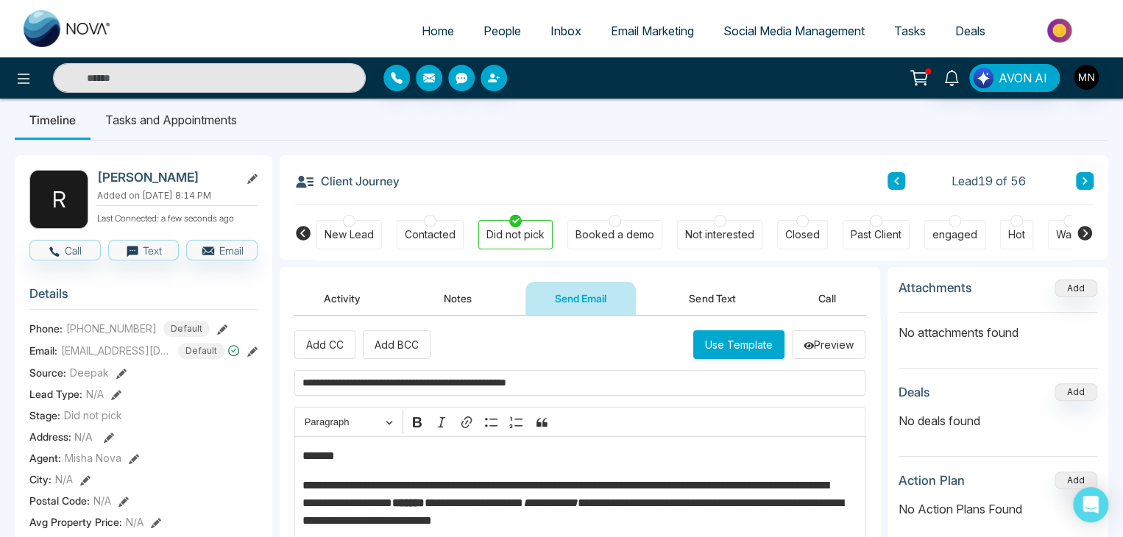
click at [347, 450] on p "*******" at bounding box center [576, 456] width 548 height 18
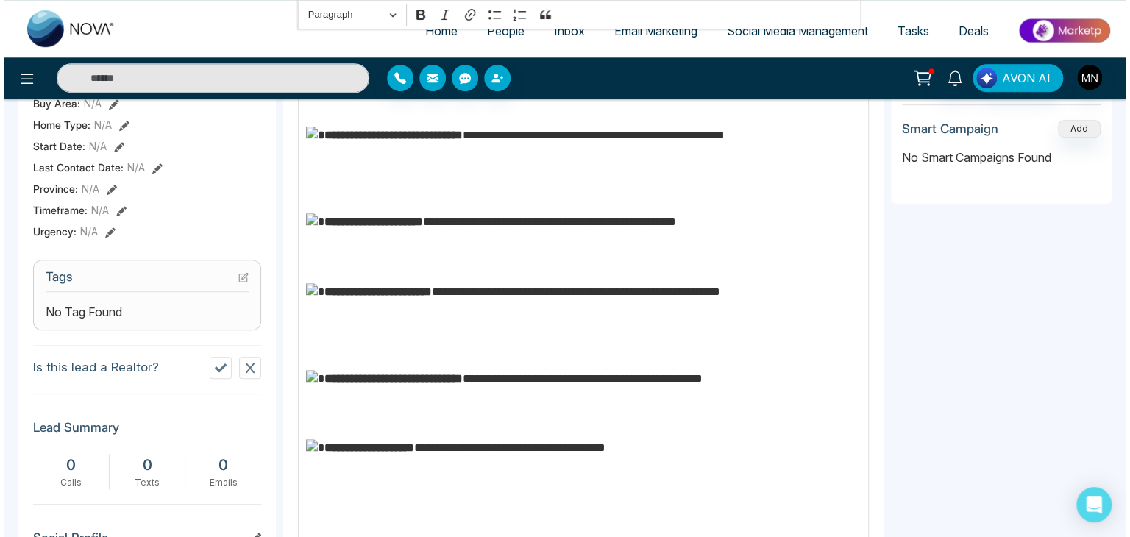
scroll to position [692, 0]
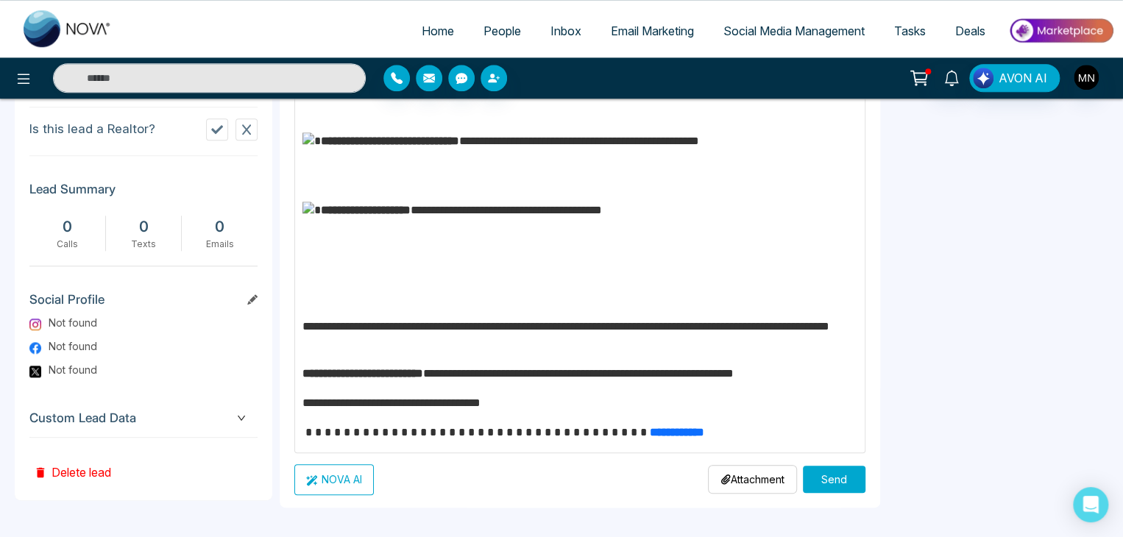
click at [848, 484] on button "Send" at bounding box center [834, 479] width 63 height 27
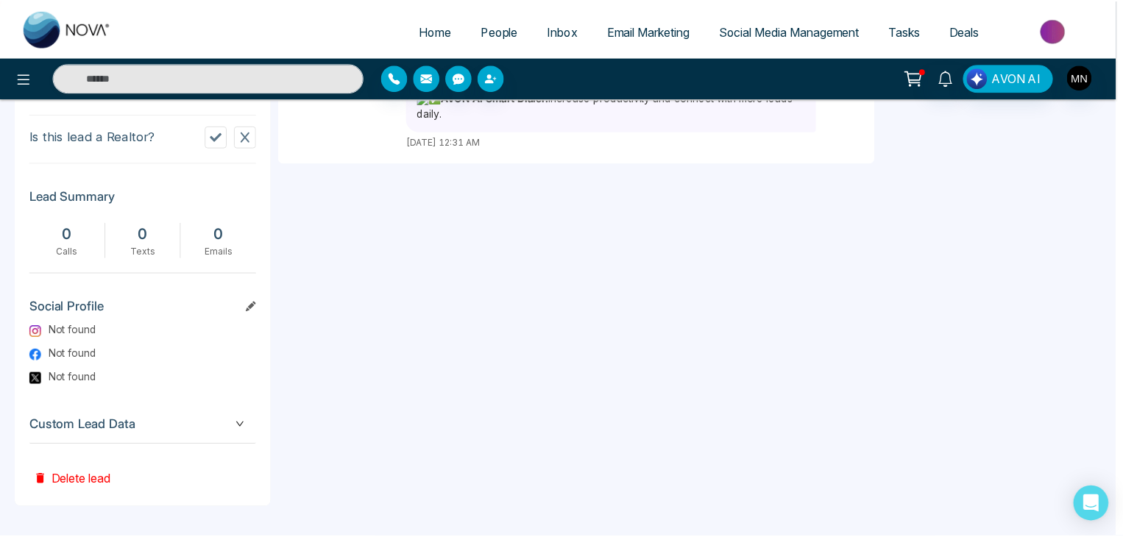
scroll to position [0, 0]
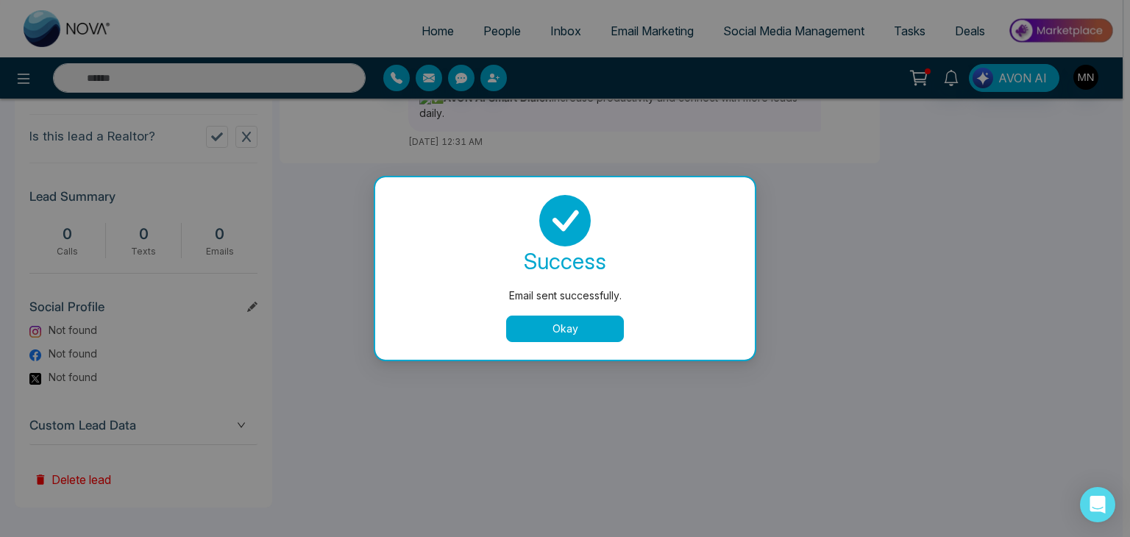
click at [590, 350] on div "success Email sent successfully. Okay" at bounding box center [565, 268] width 380 height 183
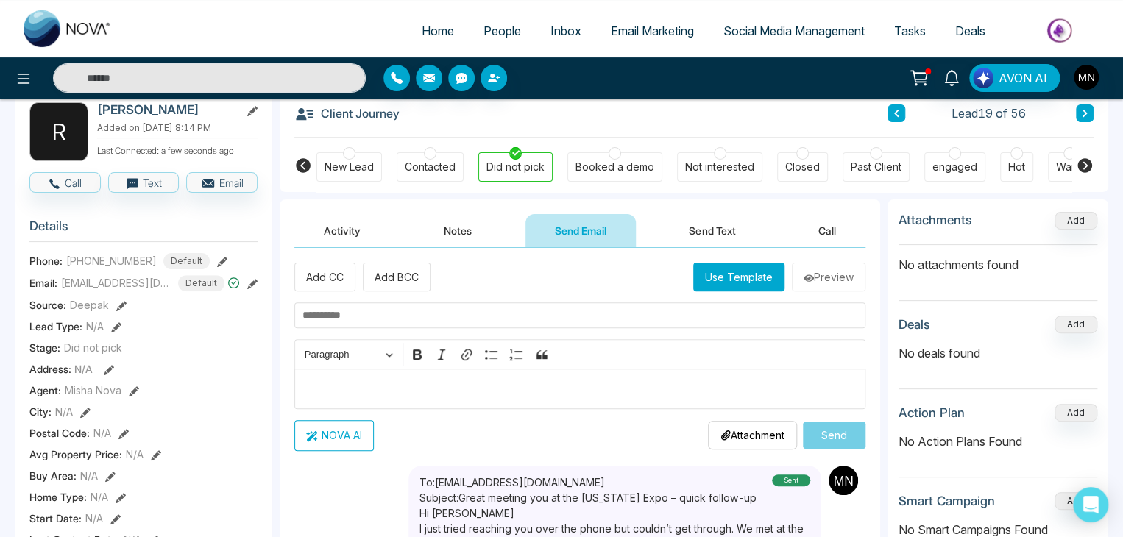
scroll to position [79, 0]
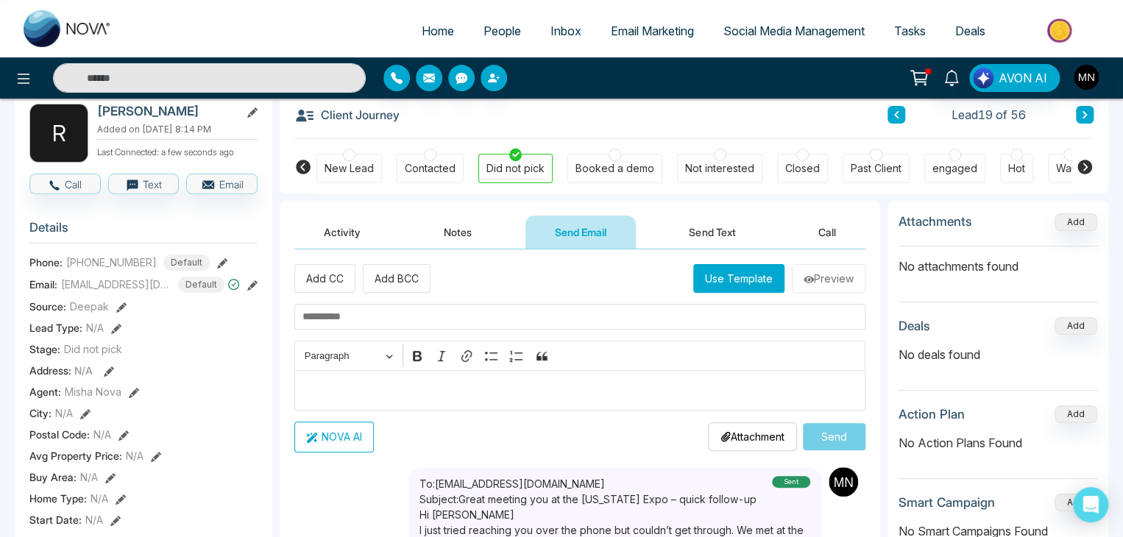
click at [355, 241] on button "Activity" at bounding box center [342, 232] width 96 height 33
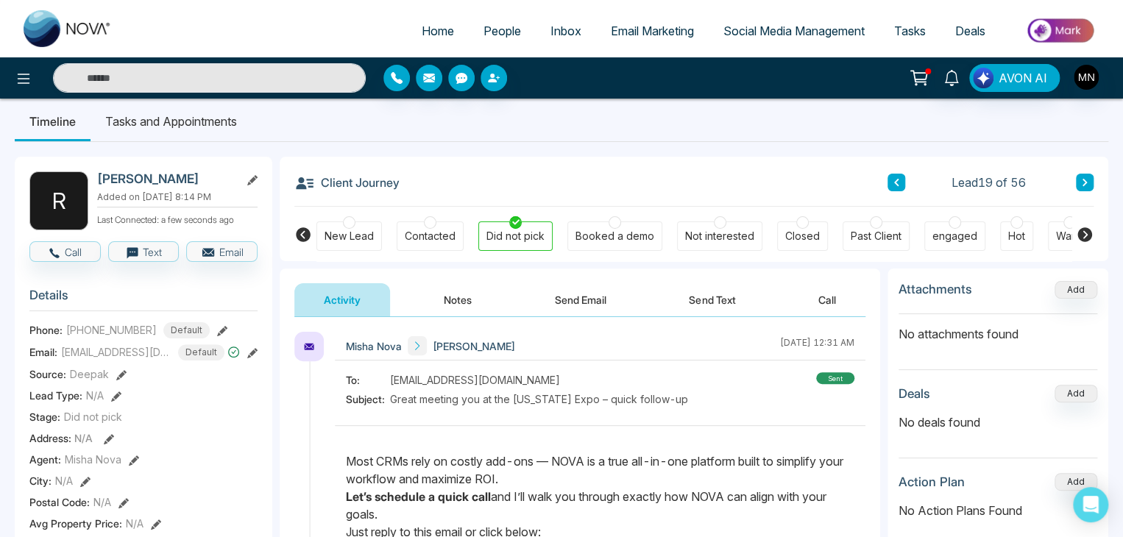
scroll to position [6, 0]
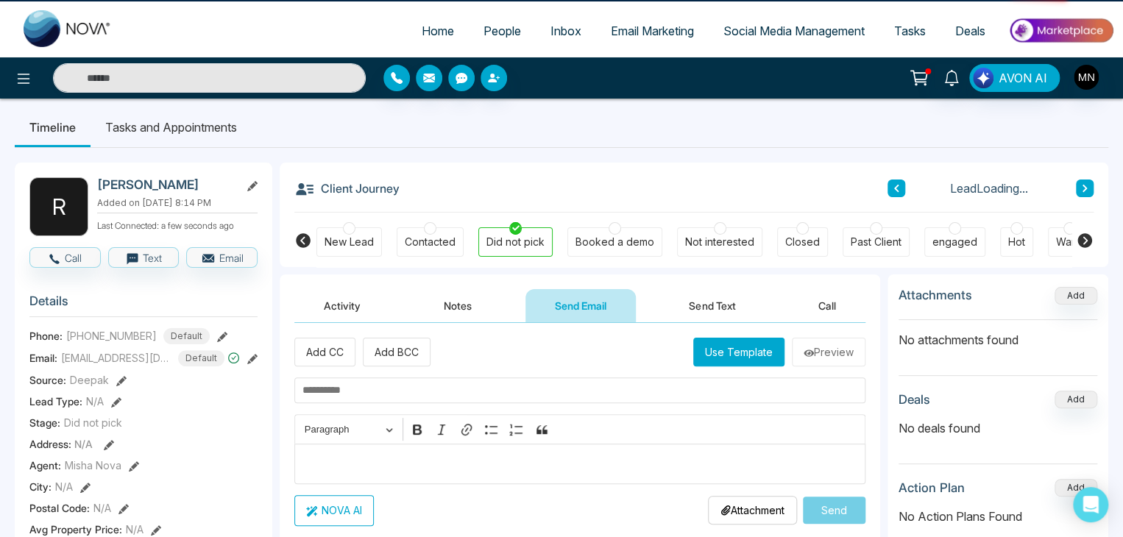
scroll to position [79, 0]
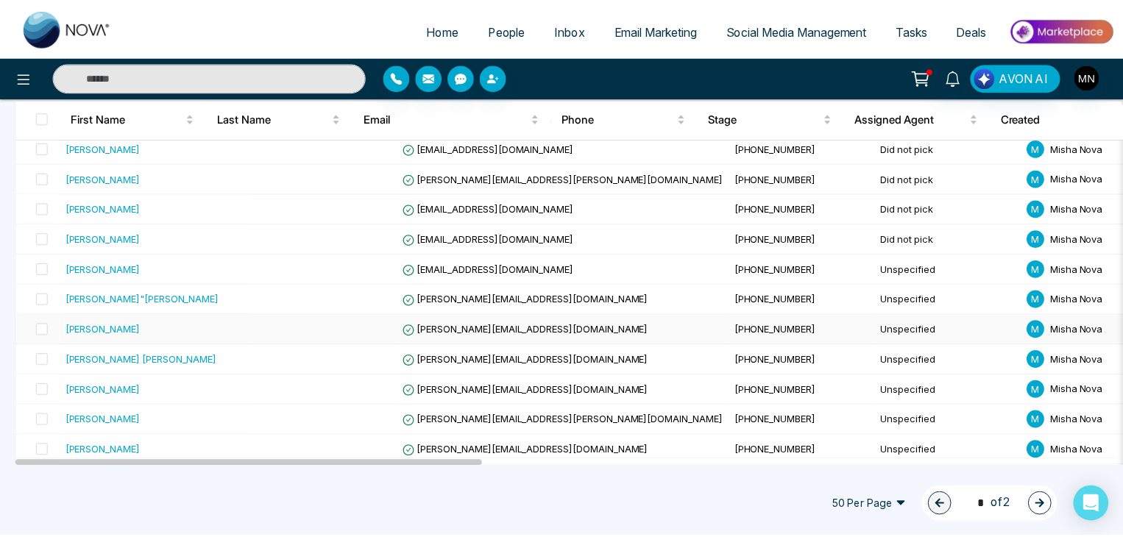
scroll to position [643, 0]
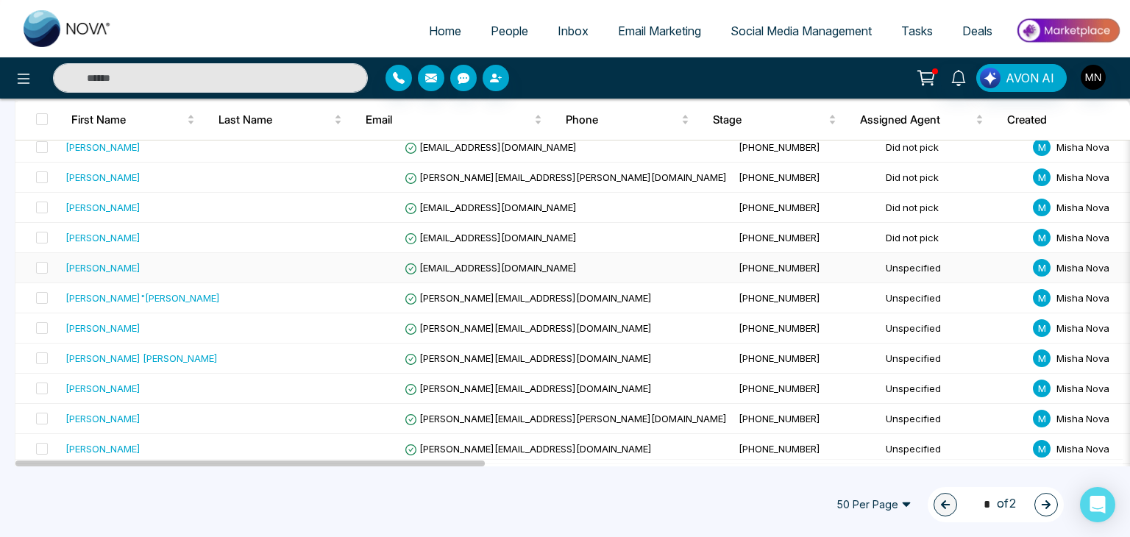
click at [118, 261] on div "[PERSON_NAME]" at bounding box center [103, 268] width 75 height 15
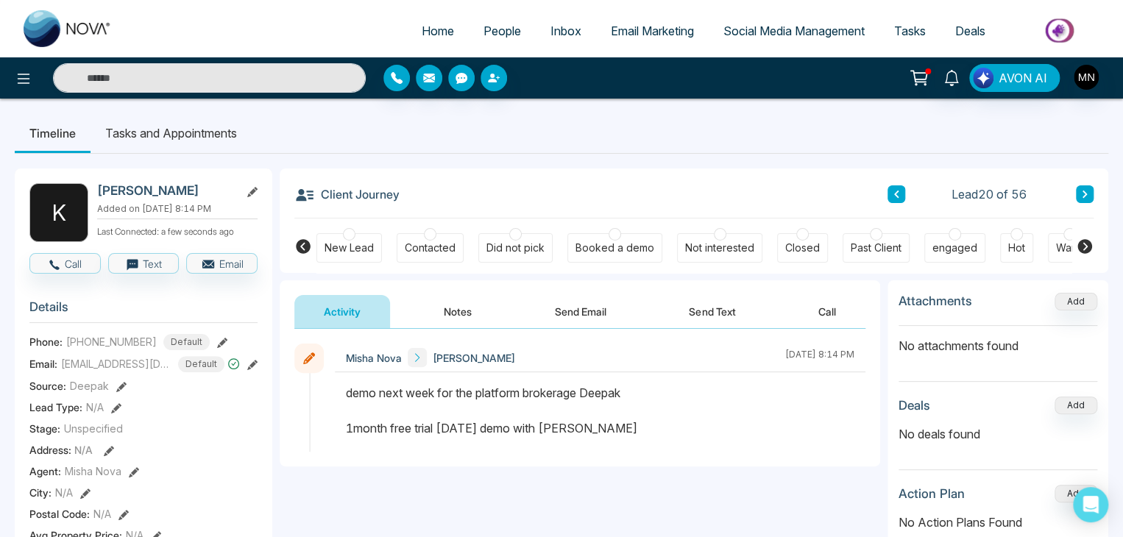
click at [520, 245] on div "Did not pick" at bounding box center [515, 248] width 58 height 15
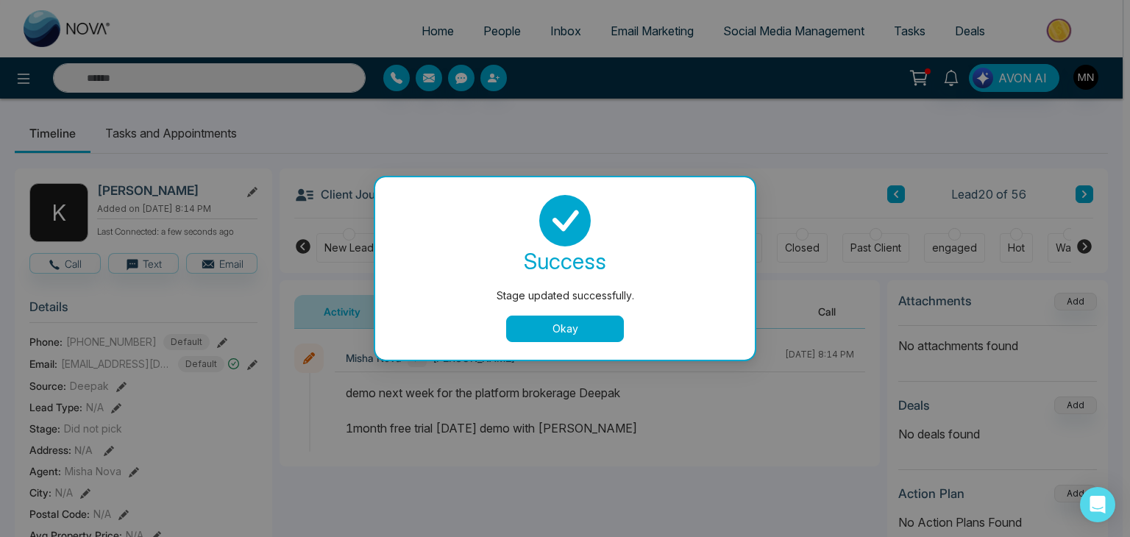
click at [559, 331] on button "Okay" at bounding box center [565, 329] width 118 height 26
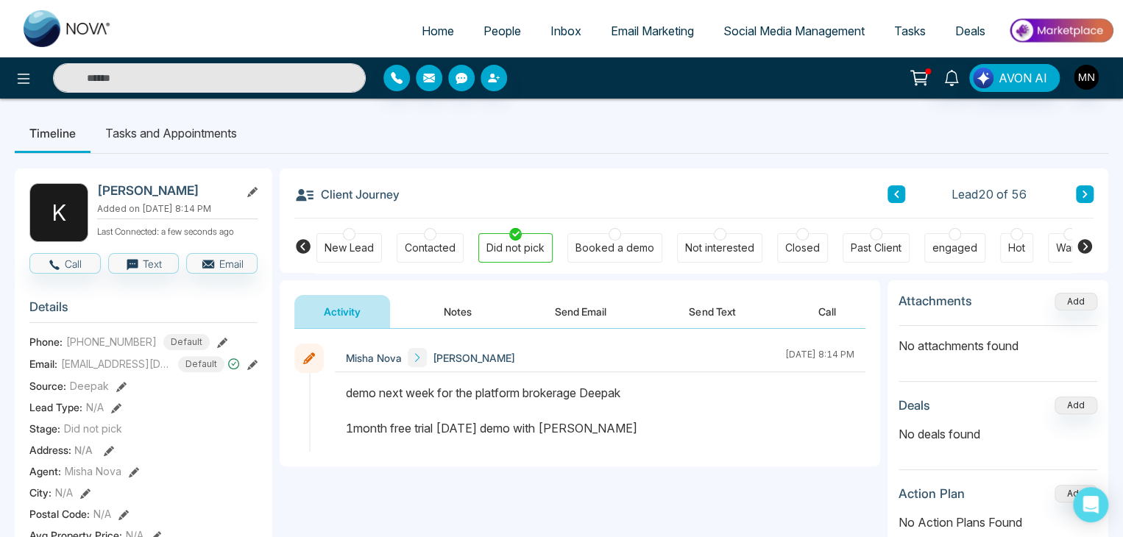
click at [452, 316] on button "Notes" at bounding box center [457, 311] width 87 height 33
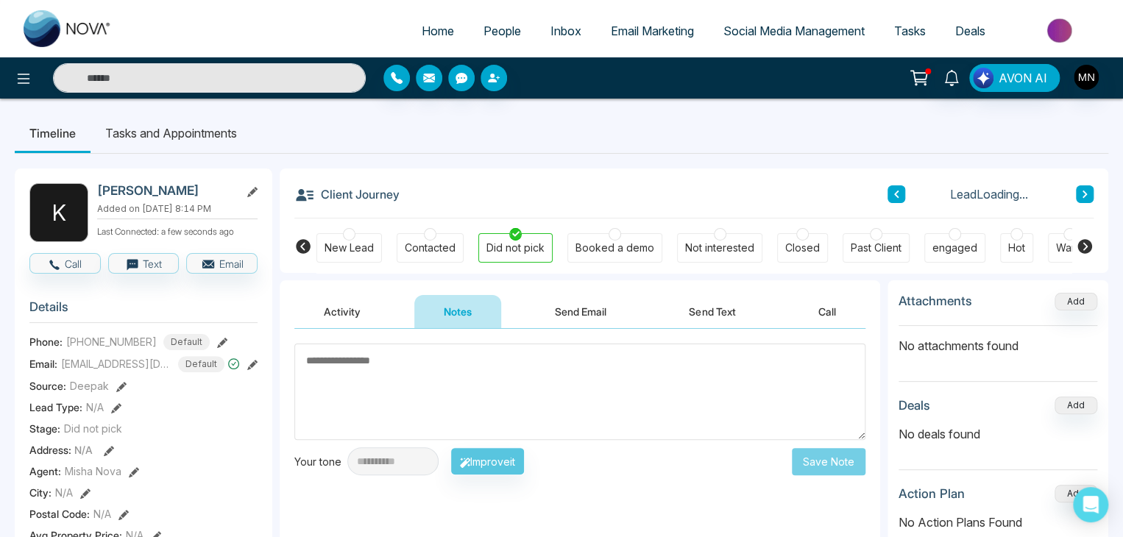
click at [420, 376] on textarea at bounding box center [579, 392] width 571 height 96
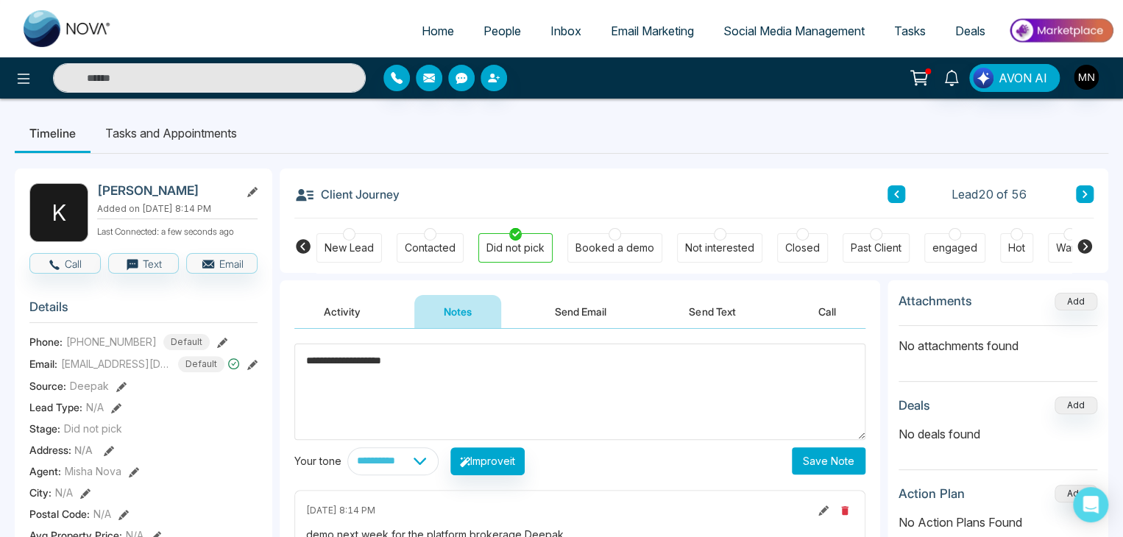
type textarea "**********"
click at [822, 455] on button "Save Note" at bounding box center [829, 460] width 74 height 27
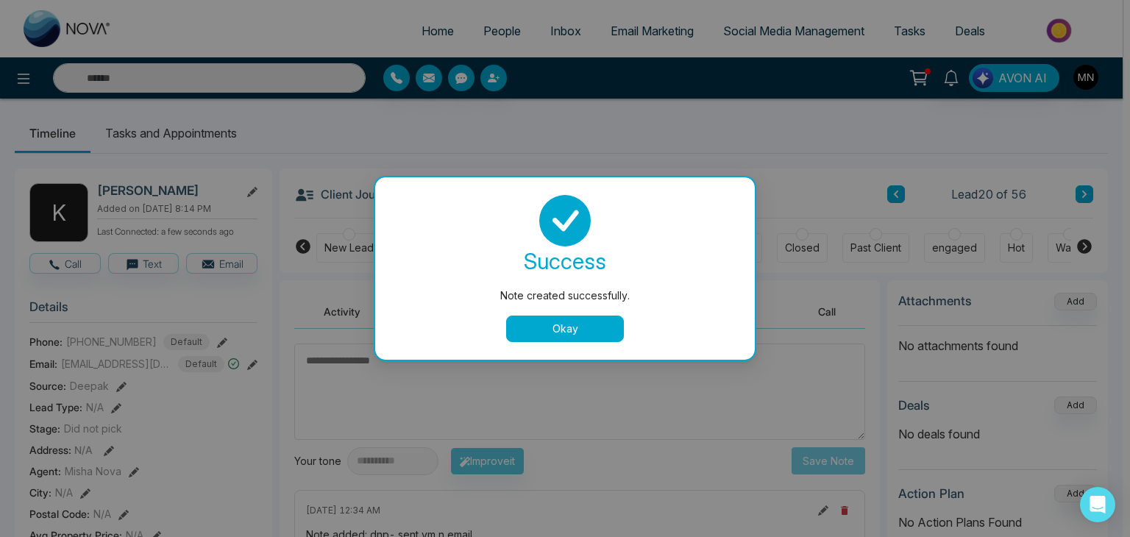
click at [585, 320] on button "Okay" at bounding box center [565, 329] width 118 height 26
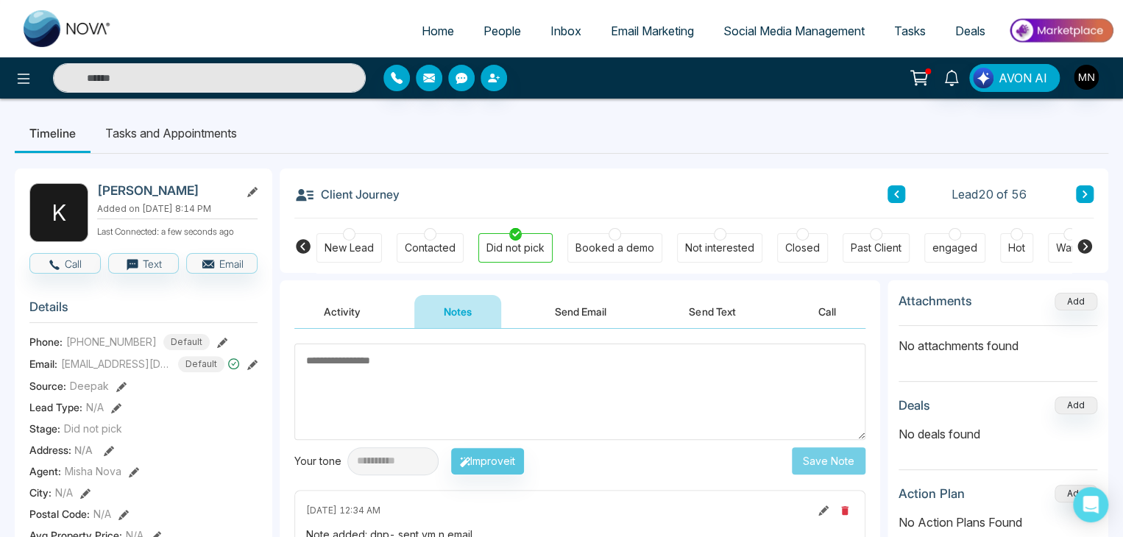
click at [565, 322] on button "Send Email" at bounding box center [580, 311] width 110 height 33
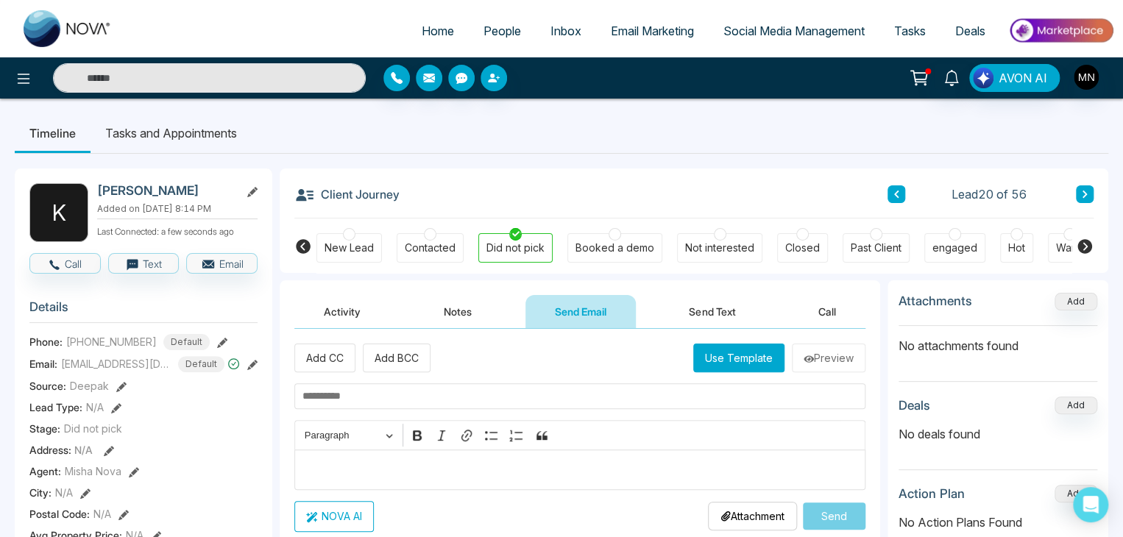
click at [396, 401] on input "text" at bounding box center [579, 396] width 571 height 26
paste input "**********"
type input "**********"
click at [336, 476] on p "Editor editing area: main" at bounding box center [580, 470] width 556 height 18
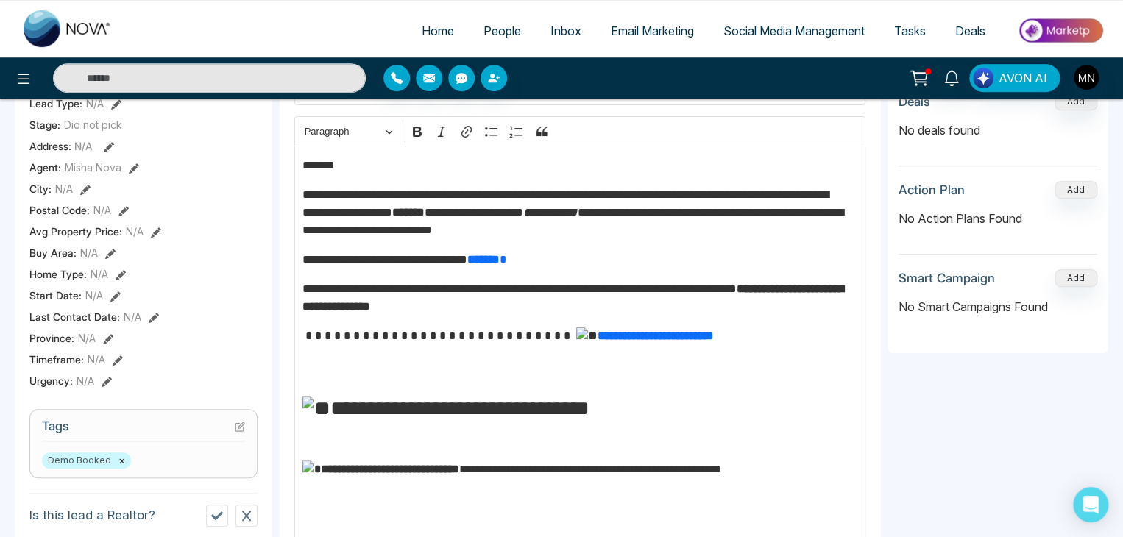
scroll to position [300, 0]
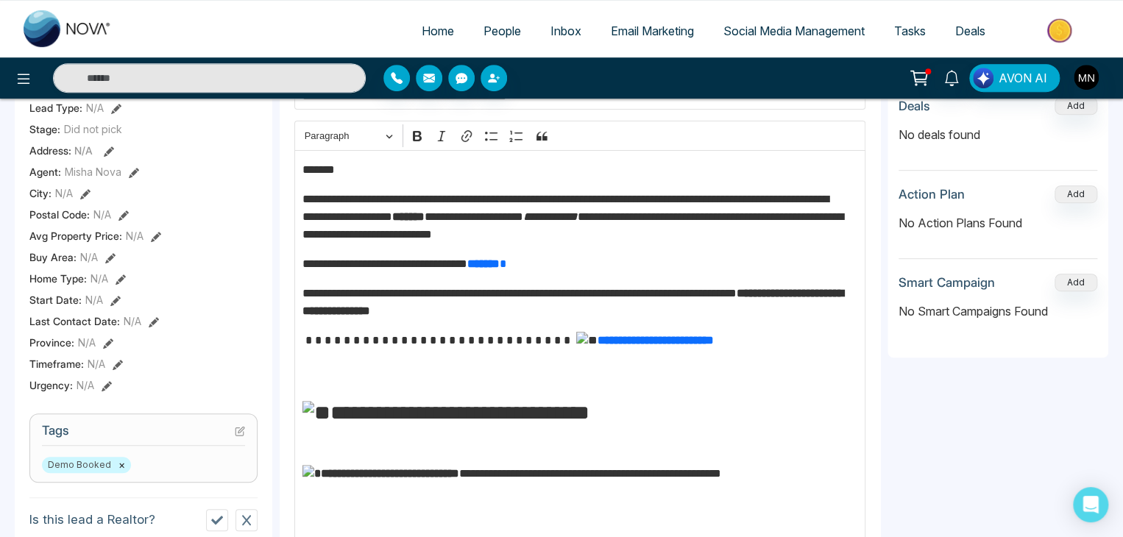
click at [348, 169] on p "*******" at bounding box center [576, 170] width 548 height 18
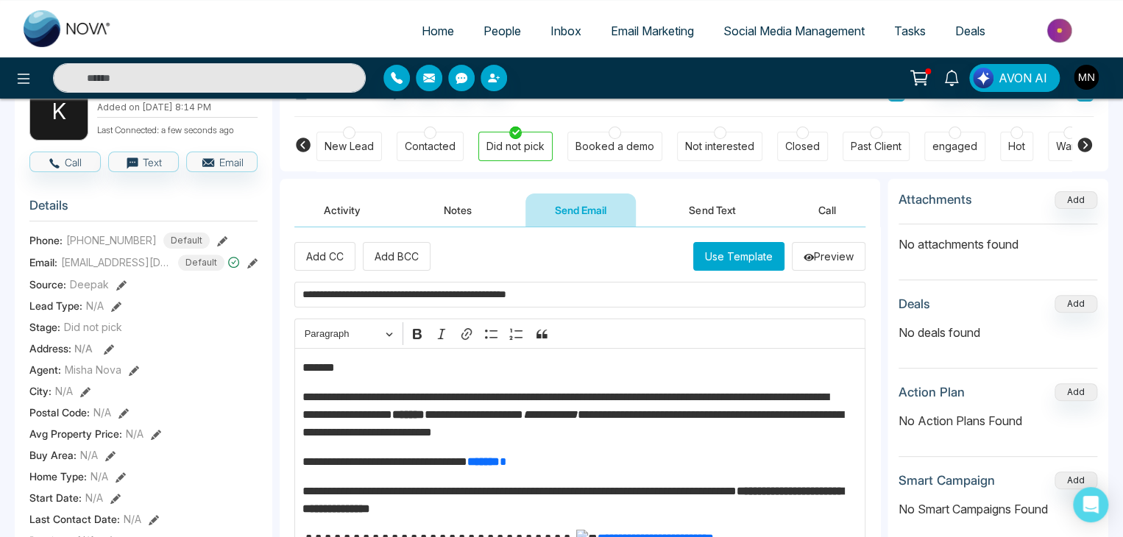
scroll to position [148, 0]
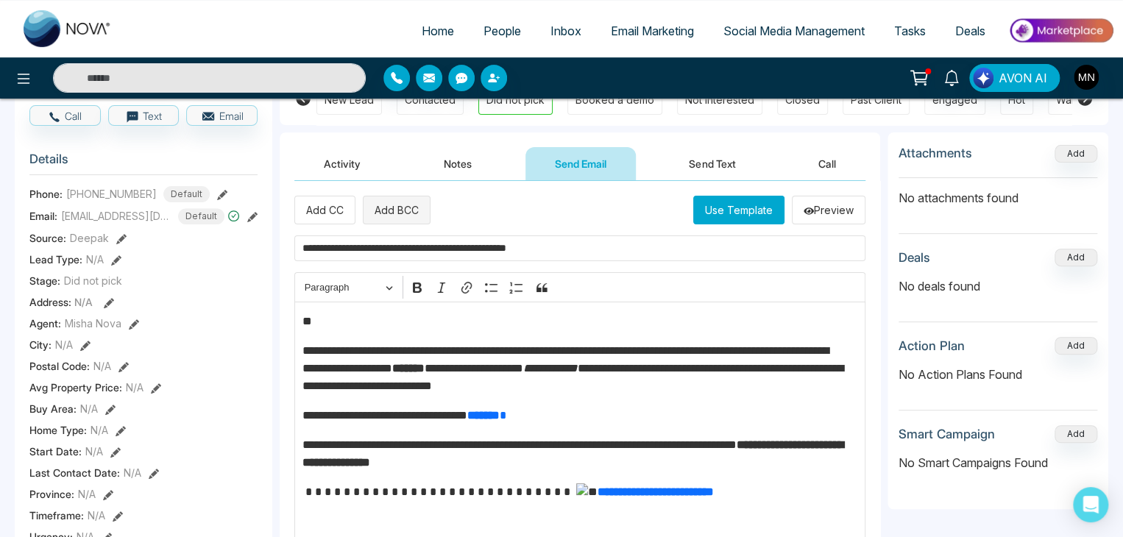
click at [365, 216] on button "Add BCC" at bounding box center [397, 210] width 68 height 29
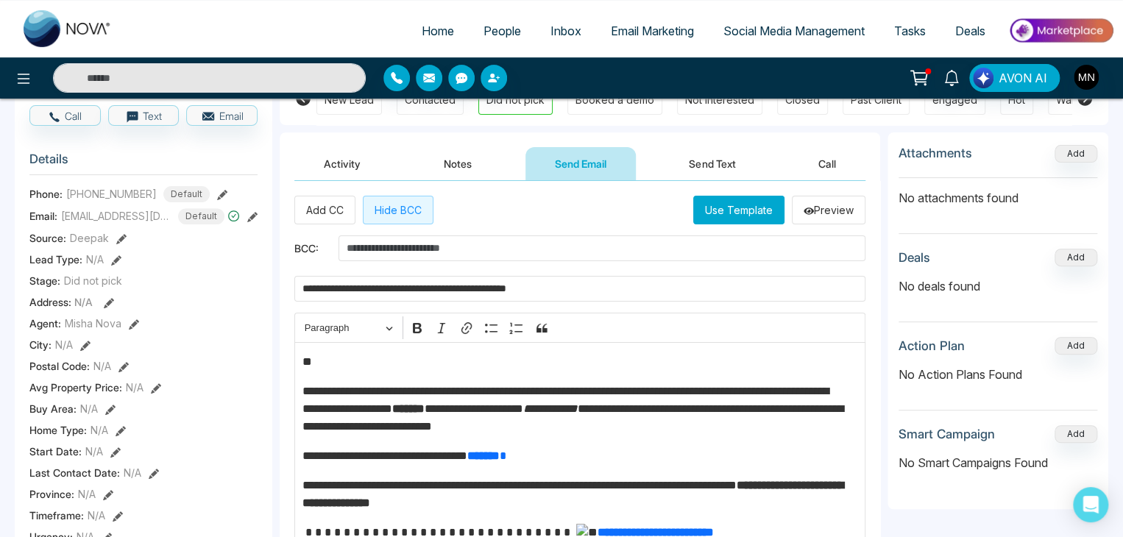
click at [350, 360] on p "**" at bounding box center [576, 362] width 548 height 18
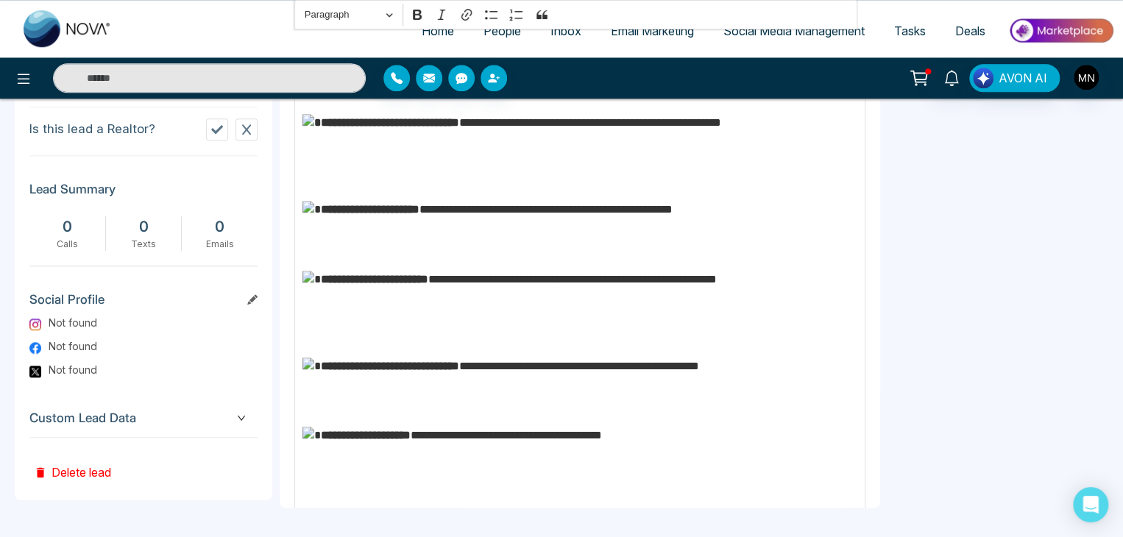
scroll to position [226, 0]
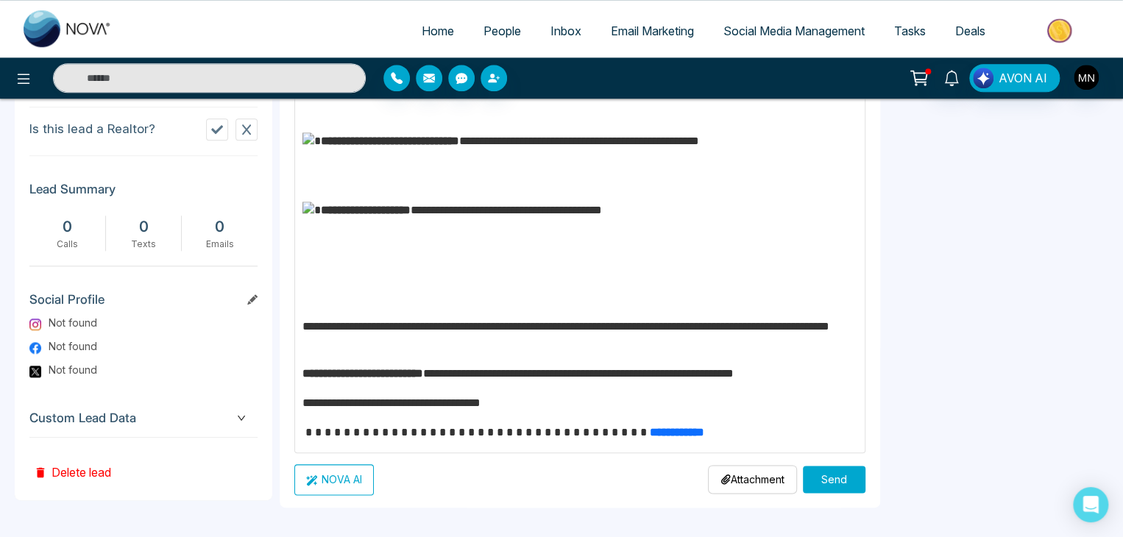
click at [830, 488] on button "Send" at bounding box center [834, 479] width 63 height 27
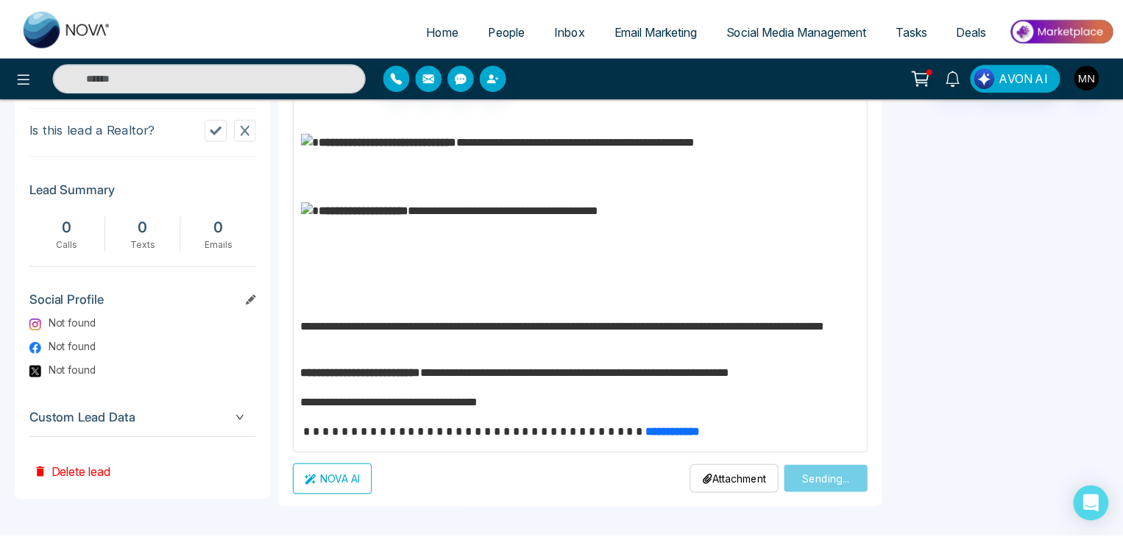
scroll to position [0, 0]
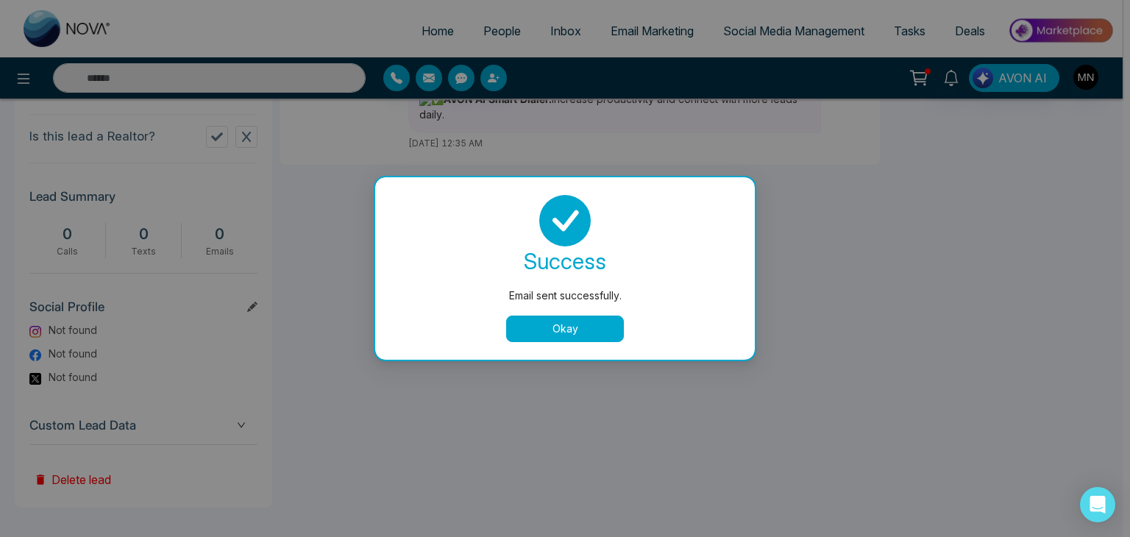
click at [569, 324] on button "Okay" at bounding box center [565, 329] width 118 height 26
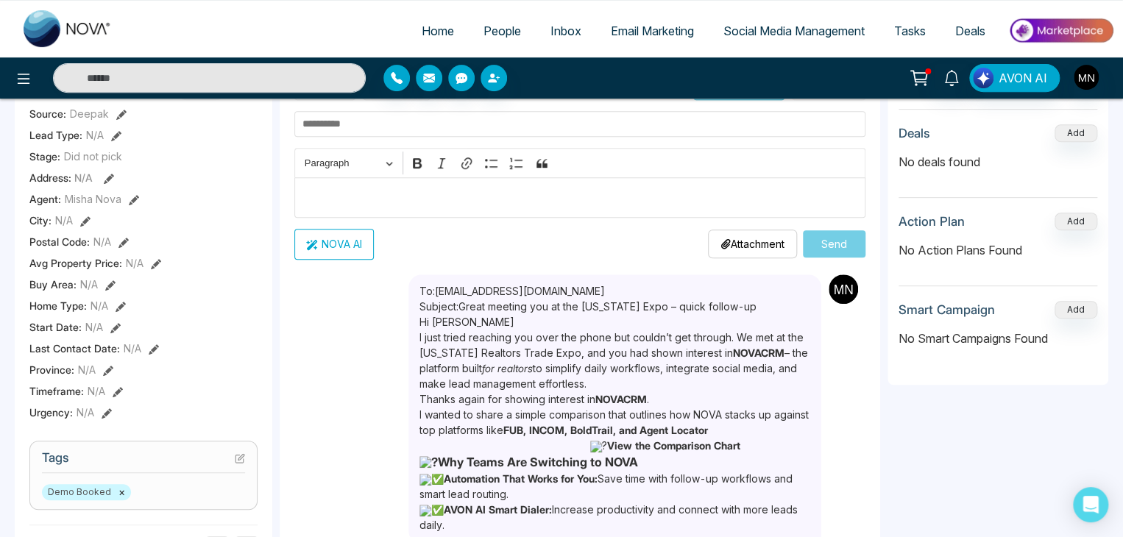
scroll to position [271, 0]
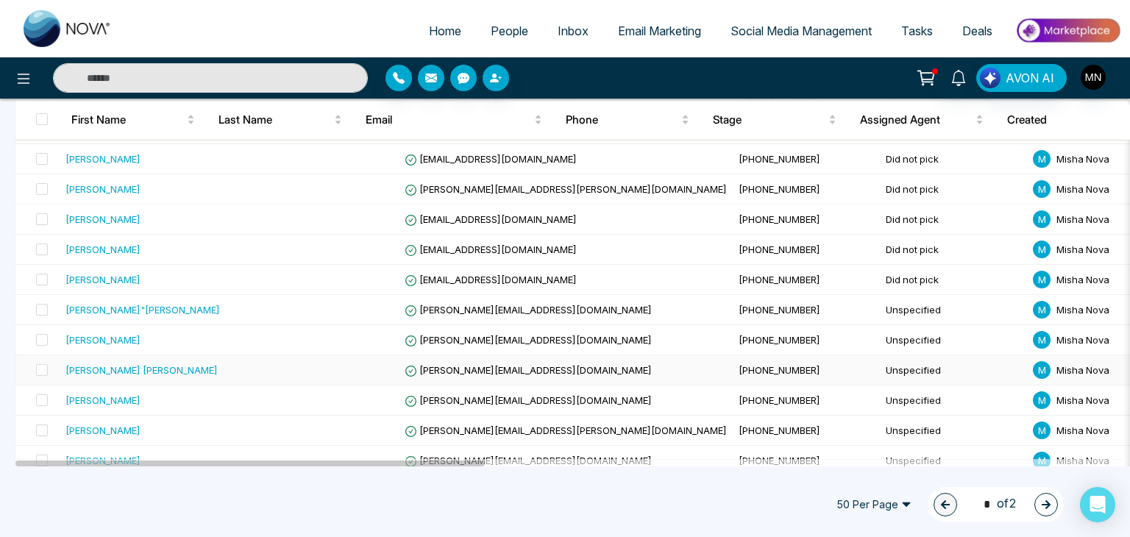
scroll to position [632, 0]
click at [116, 311] on div "[PERSON_NAME]"[PERSON_NAME]" at bounding box center [143, 309] width 155 height 15
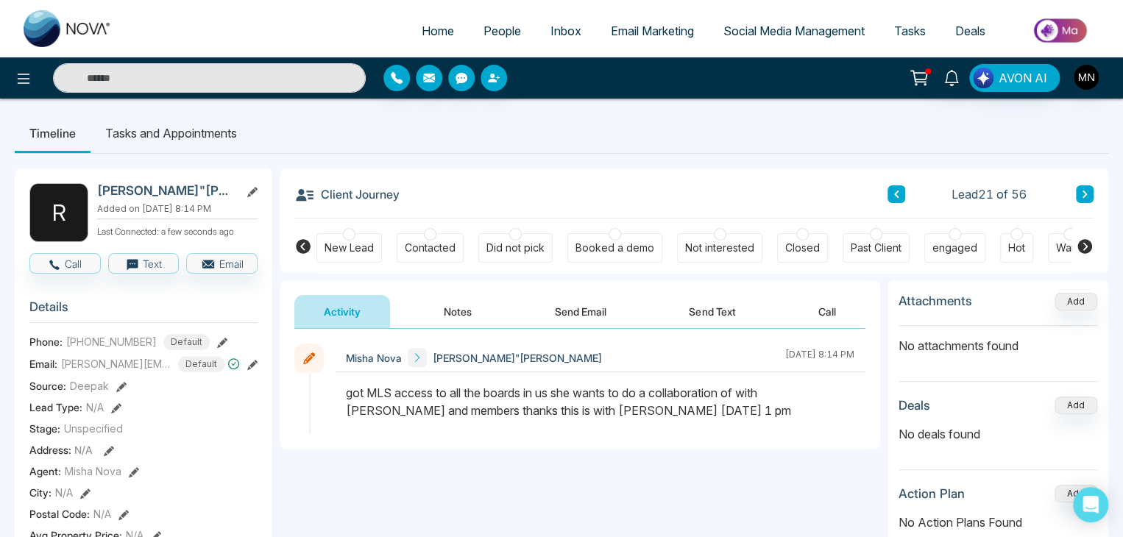
click at [438, 250] on div "Contacted" at bounding box center [430, 248] width 51 height 15
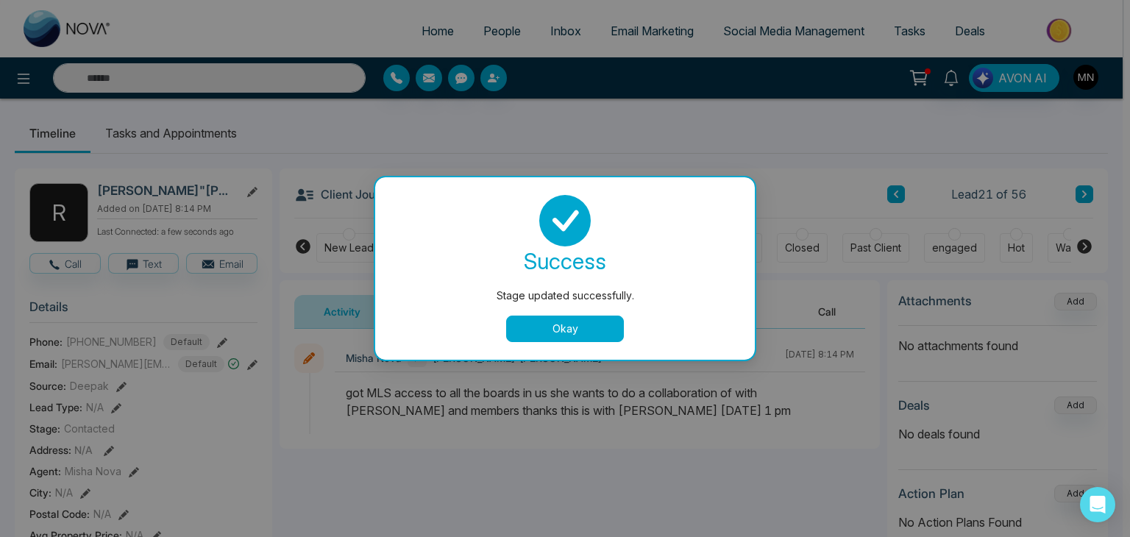
click at [524, 330] on button "Okay" at bounding box center [565, 329] width 118 height 26
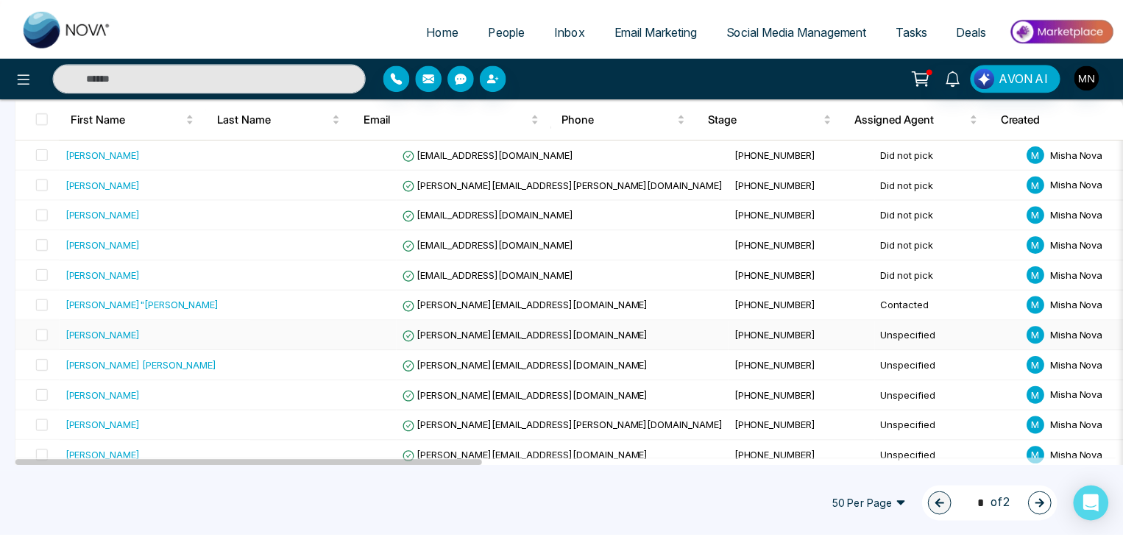
scroll to position [641, 0]
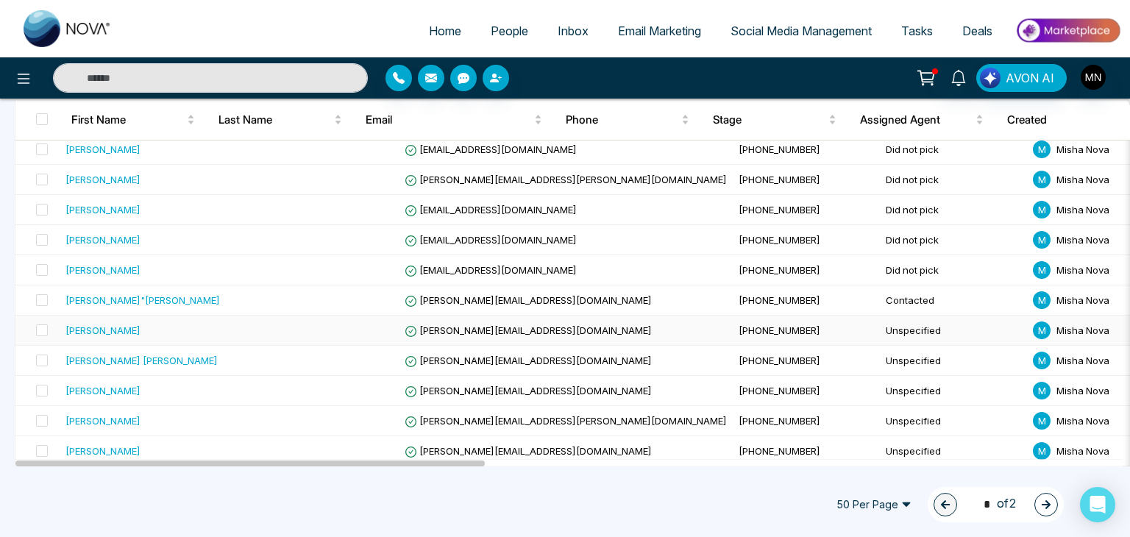
click at [107, 328] on div "[PERSON_NAME]" at bounding box center [103, 330] width 75 height 15
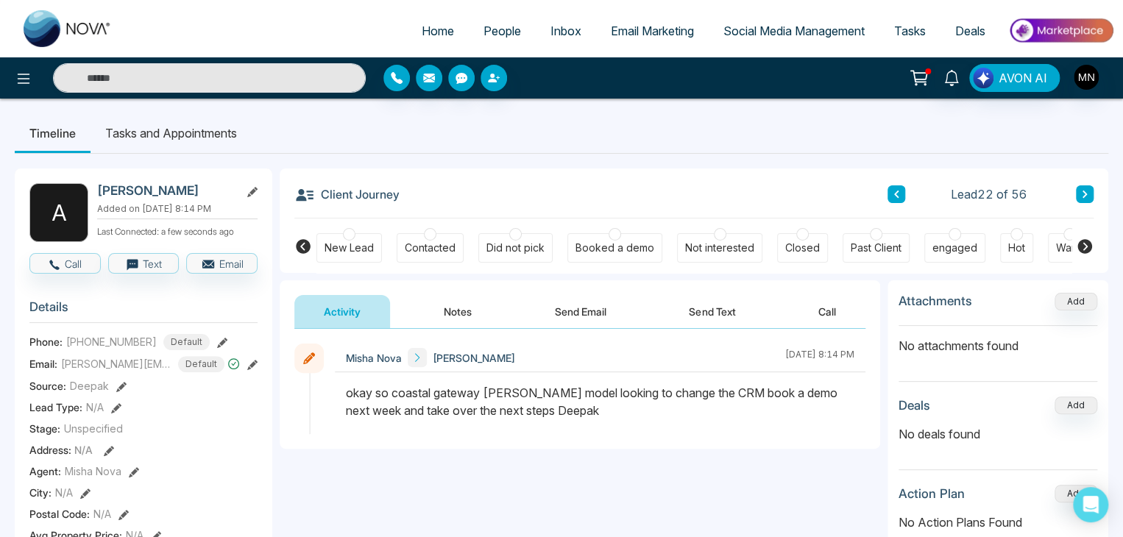
click at [510, 245] on div "Did not pick" at bounding box center [515, 248] width 58 height 15
click at [449, 319] on button "Notes" at bounding box center [457, 311] width 87 height 33
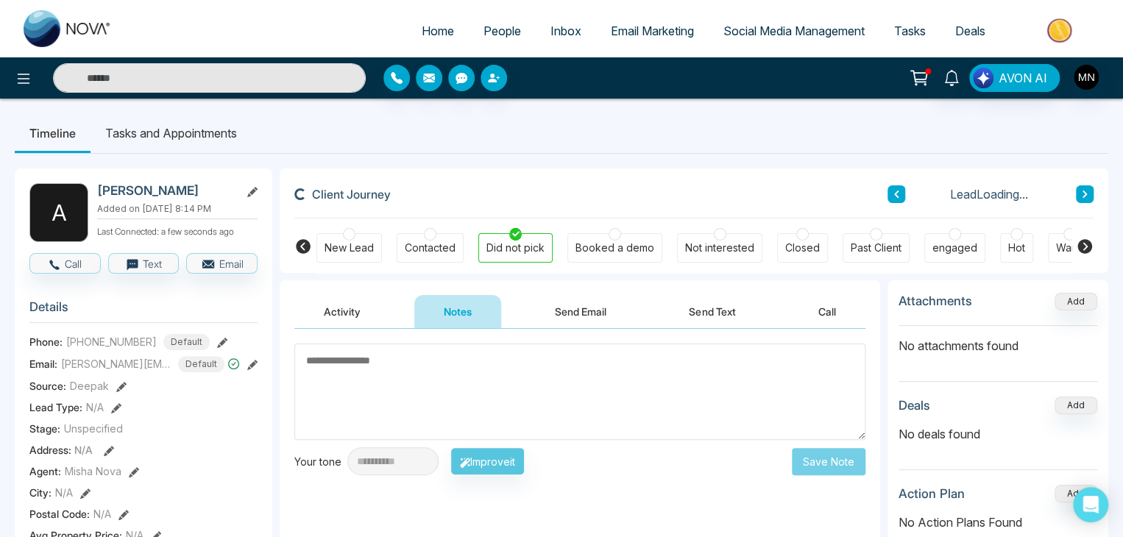
click at [408, 383] on textarea at bounding box center [579, 392] width 571 height 96
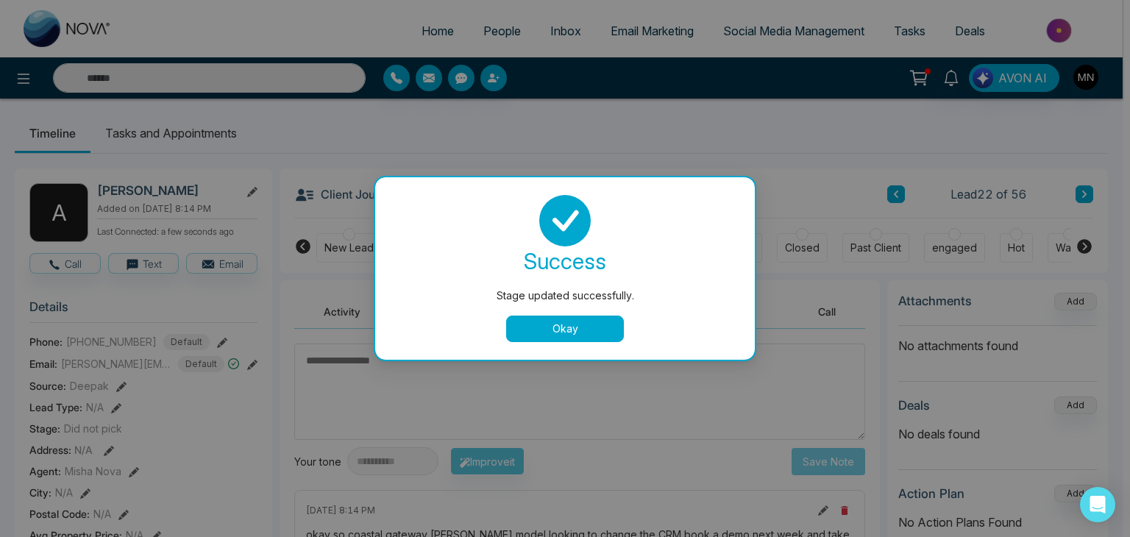
click at [552, 319] on button "Okay" at bounding box center [565, 329] width 118 height 26
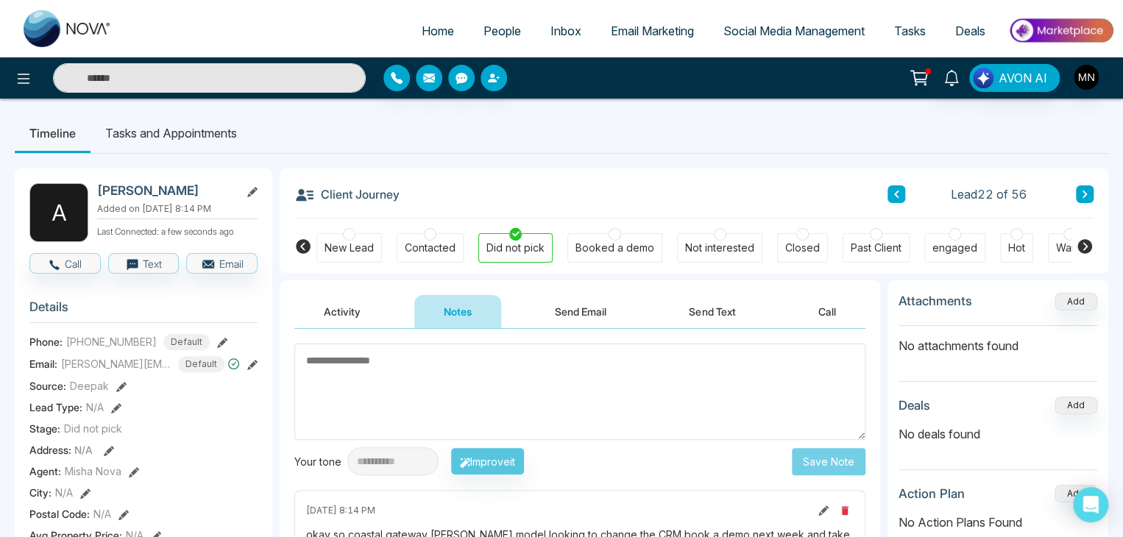
click at [500, 376] on textarea at bounding box center [579, 392] width 571 height 96
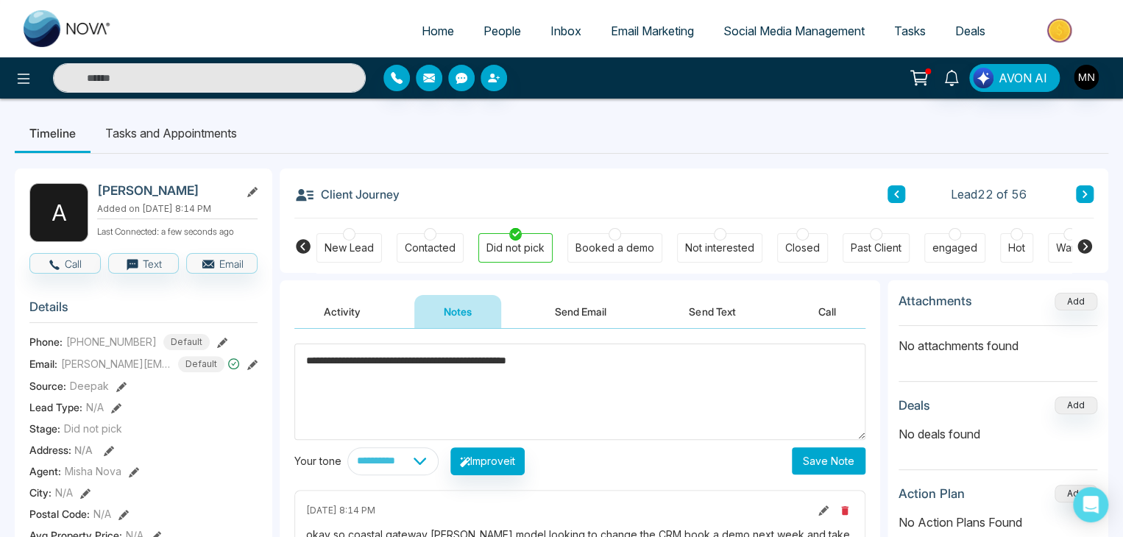
click at [436, 366] on textarea "**********" at bounding box center [579, 392] width 571 height 96
click at [442, 366] on textarea "**********" at bounding box center [579, 392] width 571 height 96
click at [325, 360] on textarea "**********" at bounding box center [579, 392] width 571 height 96
click at [339, 363] on textarea "**********" at bounding box center [579, 392] width 571 height 96
type textarea "**********"
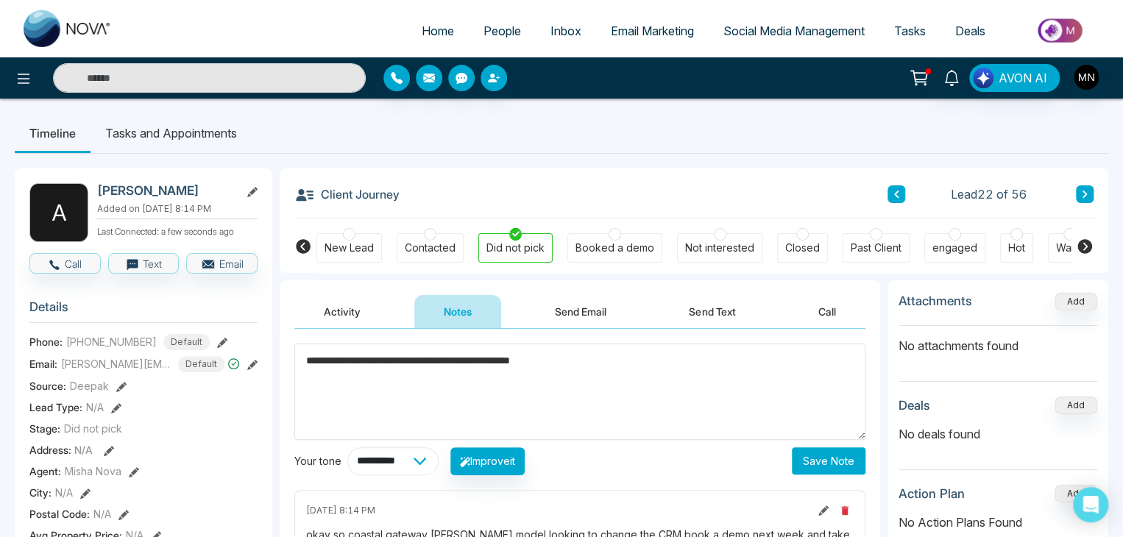
click at [418, 461] on select "**********" at bounding box center [392, 461] width 91 height 28
select select "**********"
click at [347, 447] on select "**********" at bounding box center [392, 461] width 91 height 28
click at [525, 459] on button "Improve it" at bounding box center [487, 461] width 74 height 28
drag, startPoint x: 419, startPoint y: 410, endPoint x: 272, endPoint y: 344, distance: 160.7
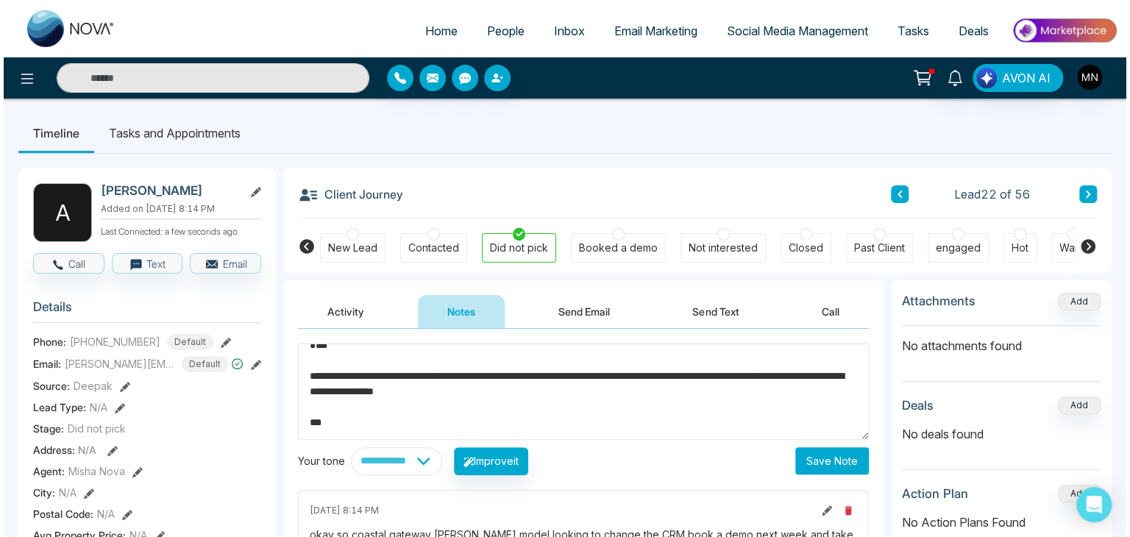
scroll to position [30, 0]
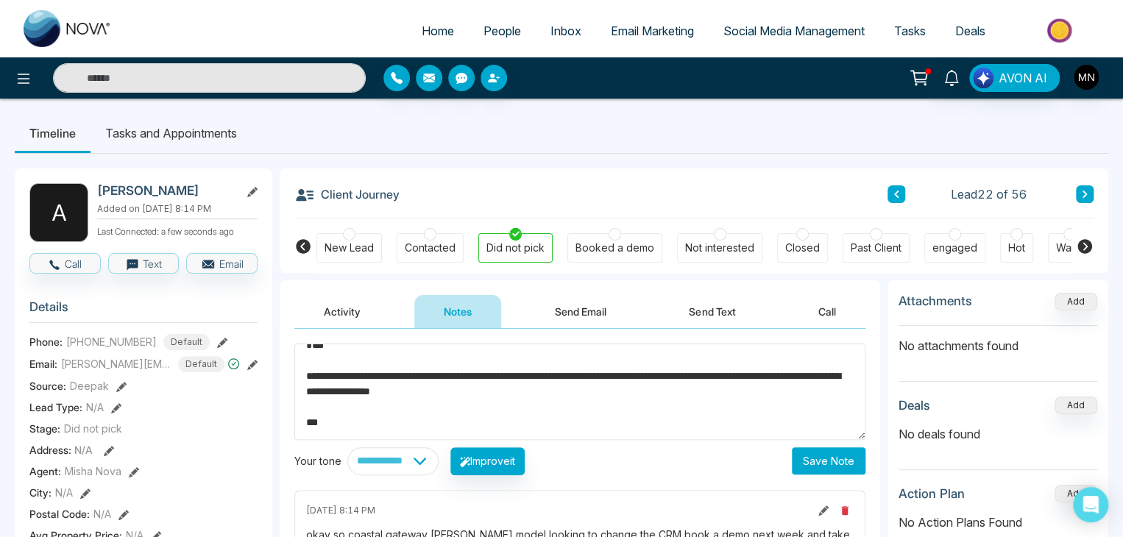
type textarea "**********"
click at [812, 463] on button "Save Note" at bounding box center [829, 460] width 74 height 27
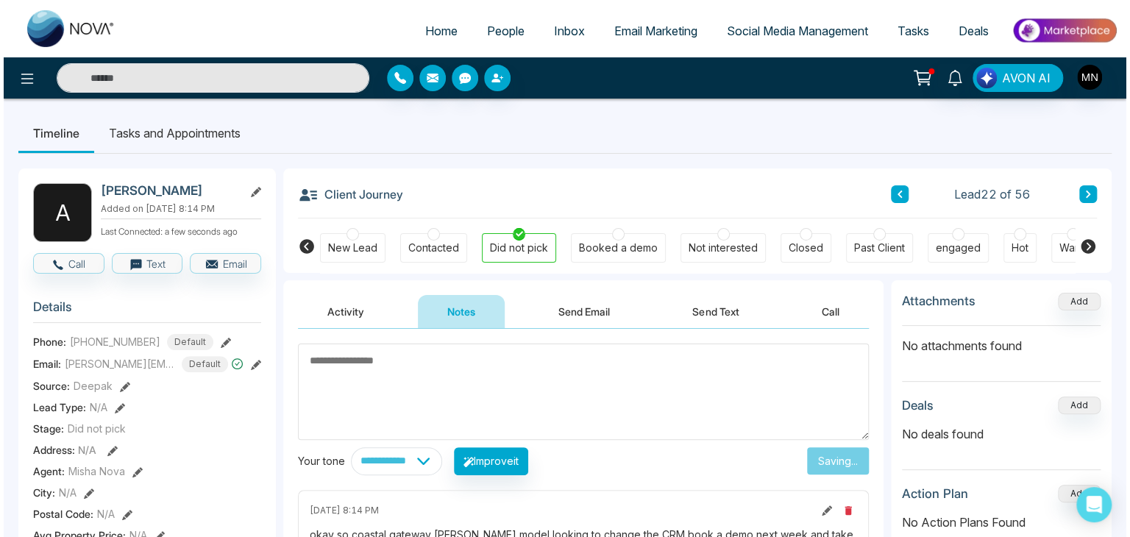
scroll to position [0, 0]
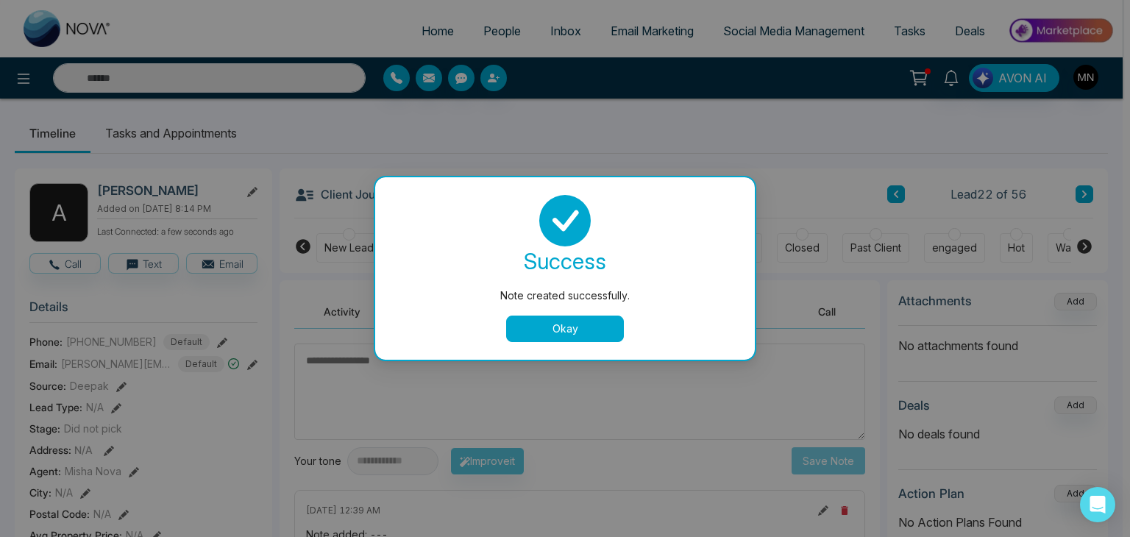
click at [592, 329] on button "Okay" at bounding box center [565, 329] width 118 height 26
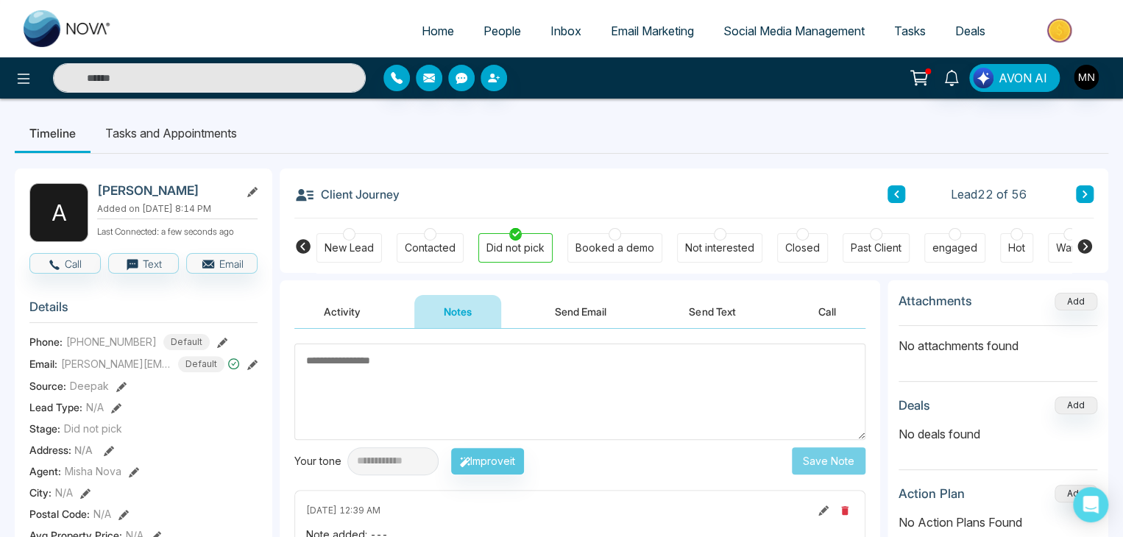
click at [433, 251] on div "Contacted" at bounding box center [430, 248] width 51 height 15
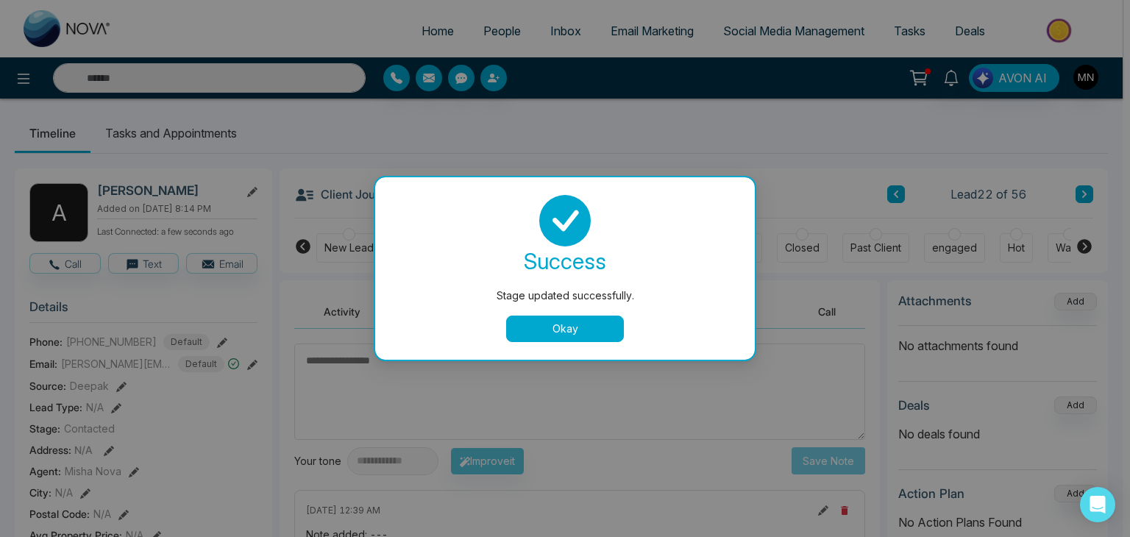
click at [539, 336] on button "Okay" at bounding box center [565, 329] width 118 height 26
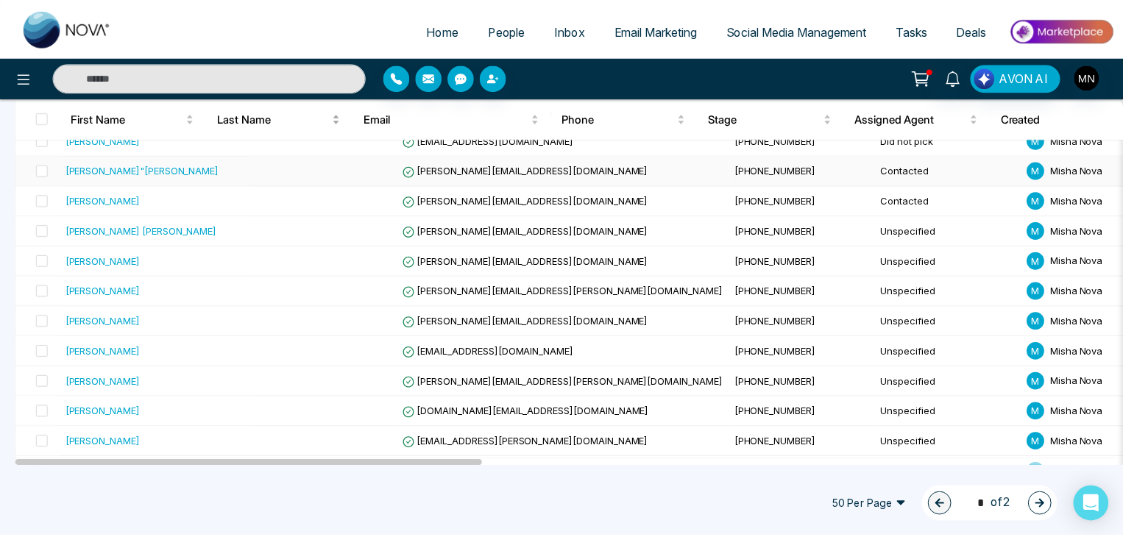
scroll to position [805, 0]
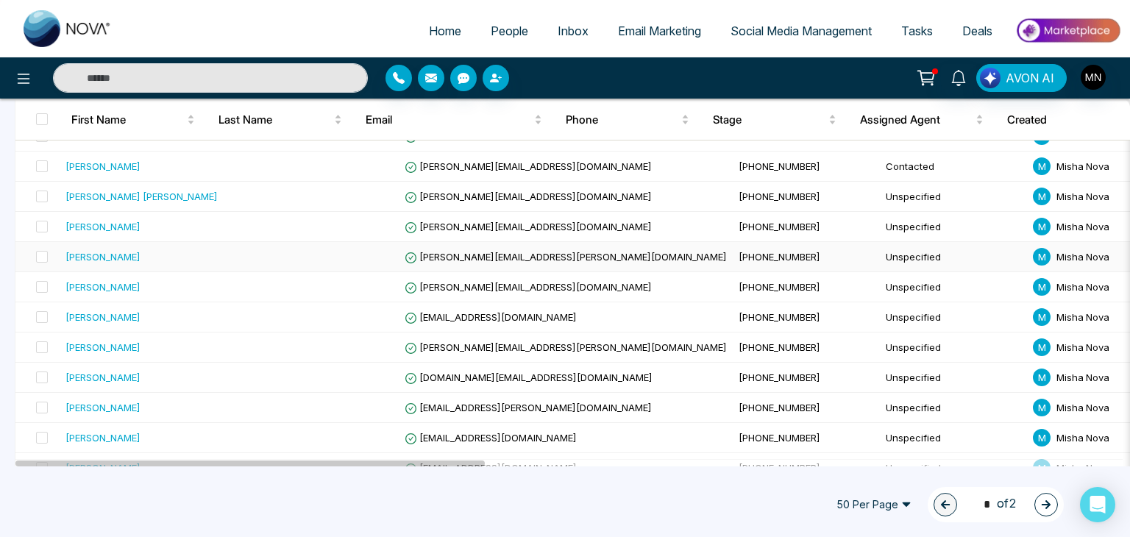
click at [88, 251] on div "[PERSON_NAME]" at bounding box center [103, 256] width 75 height 15
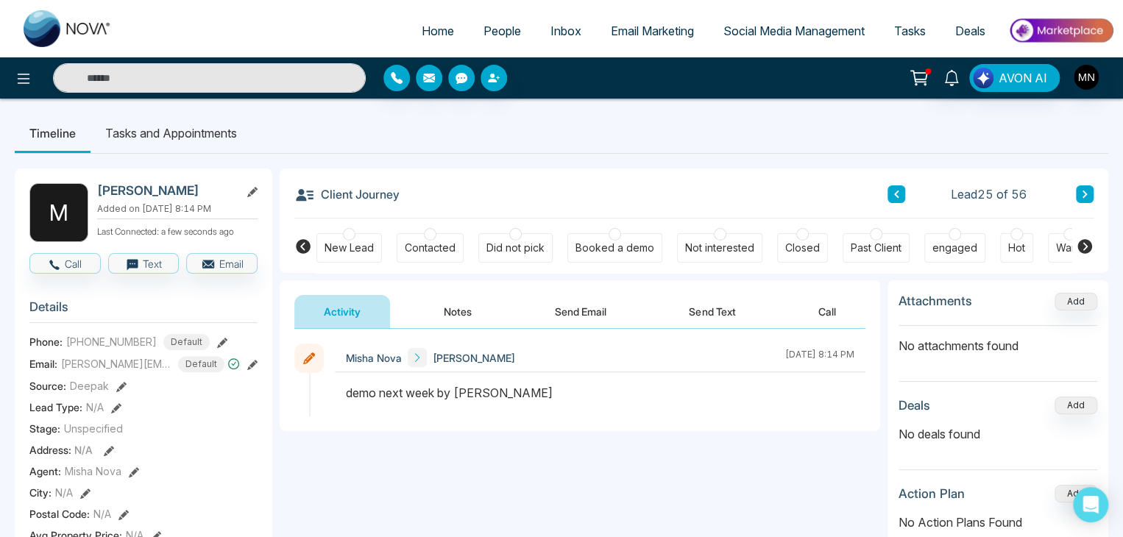
click at [115, 191] on h2 "[PERSON_NAME]" at bounding box center [165, 190] width 137 height 15
copy div "[PERSON_NAME]"
click at [462, 325] on button "Notes" at bounding box center [457, 311] width 87 height 33
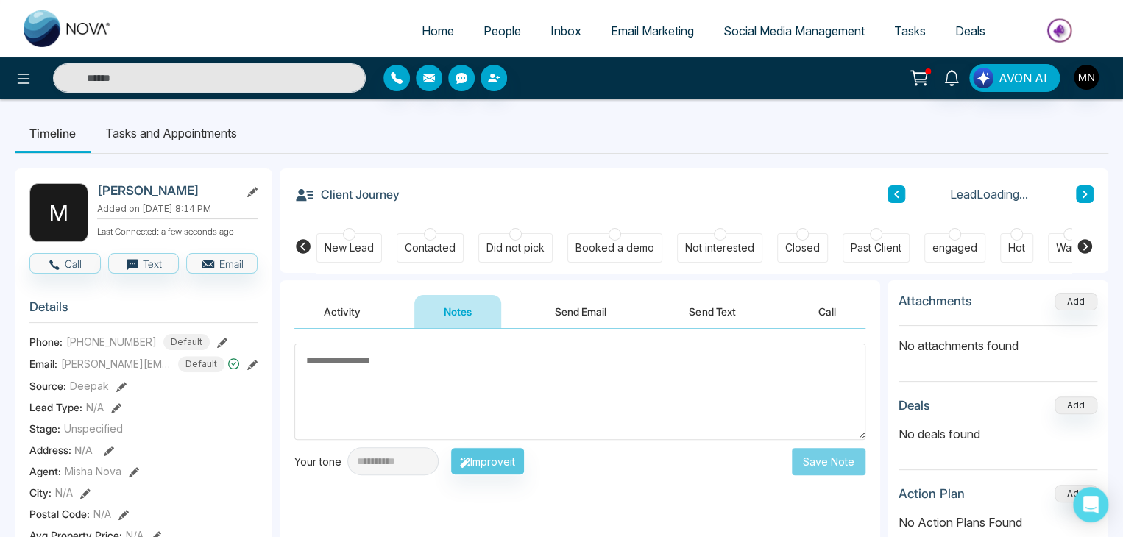
click at [406, 369] on textarea at bounding box center [579, 392] width 571 height 96
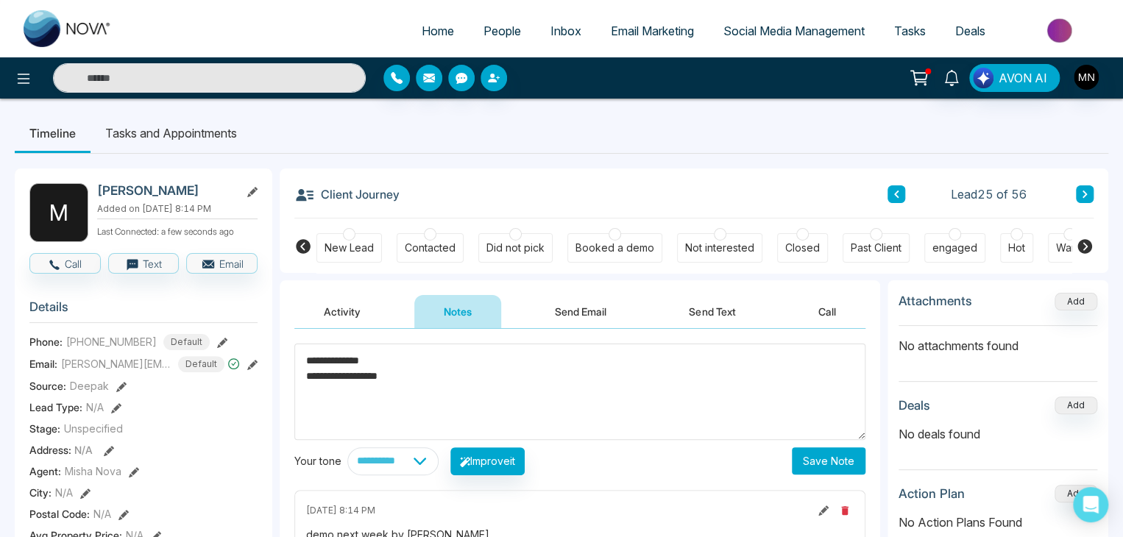
type textarea "**********"
click at [810, 454] on button "Save Note" at bounding box center [829, 460] width 74 height 27
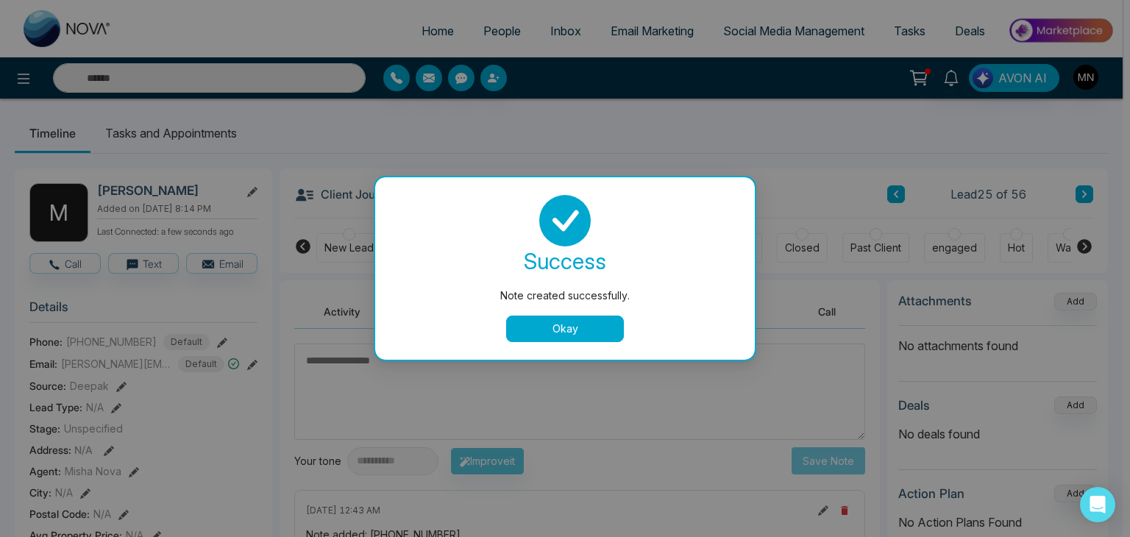
click at [580, 322] on button "Okay" at bounding box center [565, 329] width 118 height 26
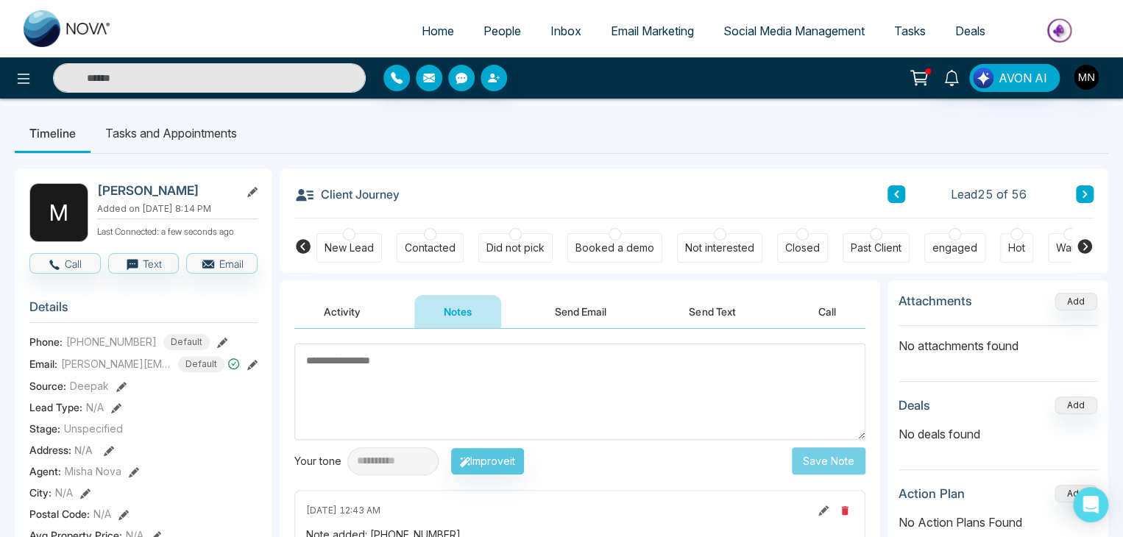
click at [577, 313] on button "Send Email" at bounding box center [580, 311] width 110 height 33
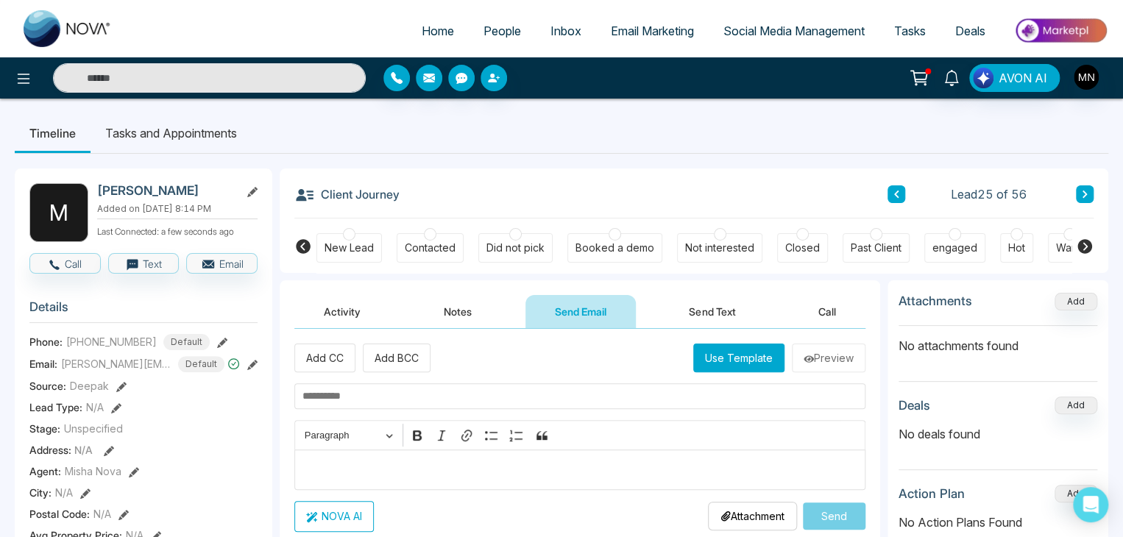
click at [439, 403] on input "text" at bounding box center [579, 396] width 571 height 26
paste input "**********"
type input "**********"
click at [352, 464] on p "Editor editing area: main" at bounding box center [580, 470] width 556 height 18
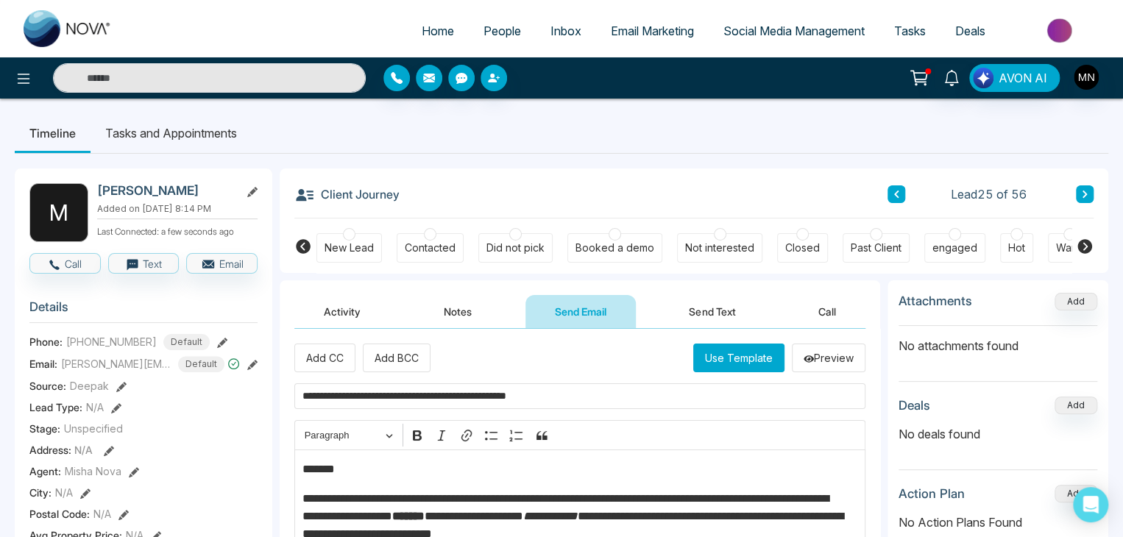
click at [357, 469] on p "*******" at bounding box center [576, 470] width 548 height 18
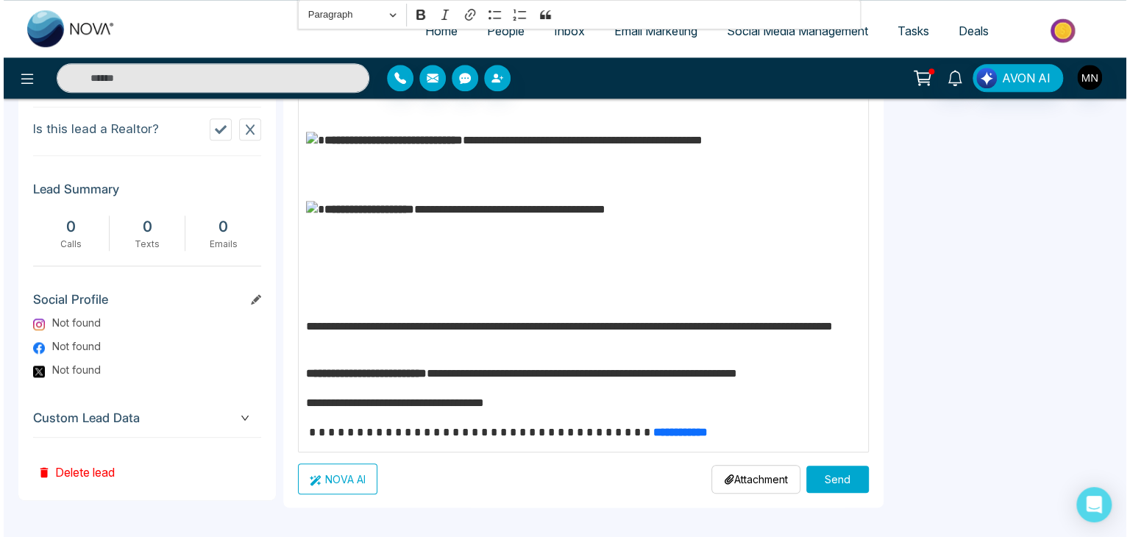
scroll to position [691, 0]
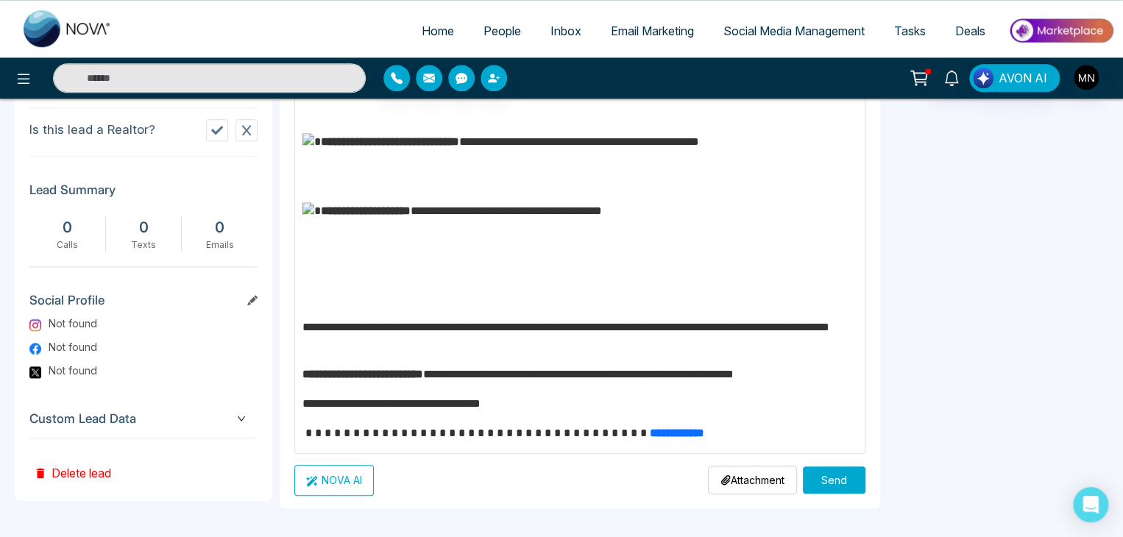
click at [814, 478] on button "Send" at bounding box center [834, 480] width 63 height 27
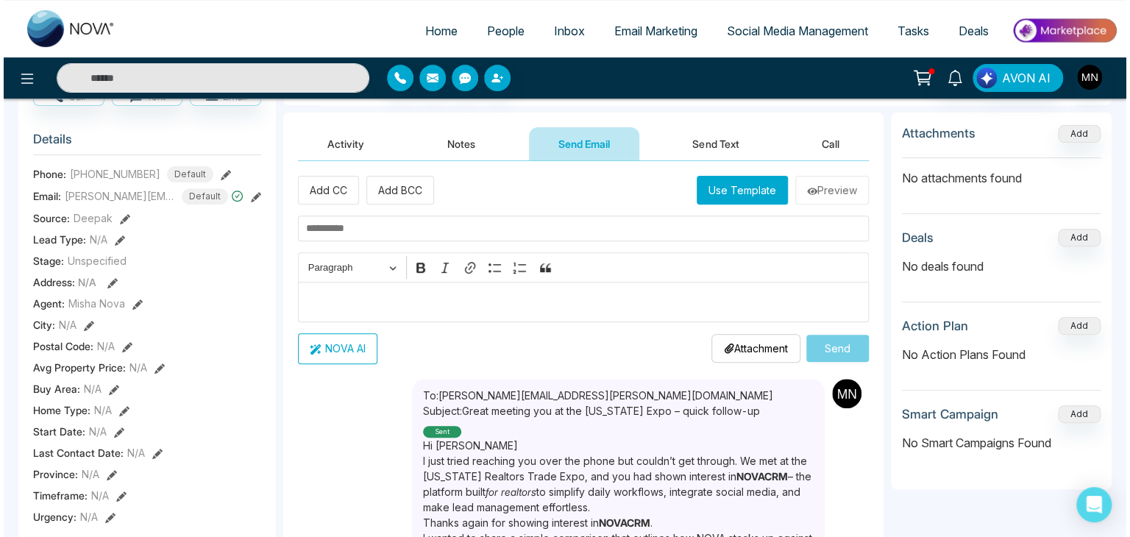
scroll to position [0, 0]
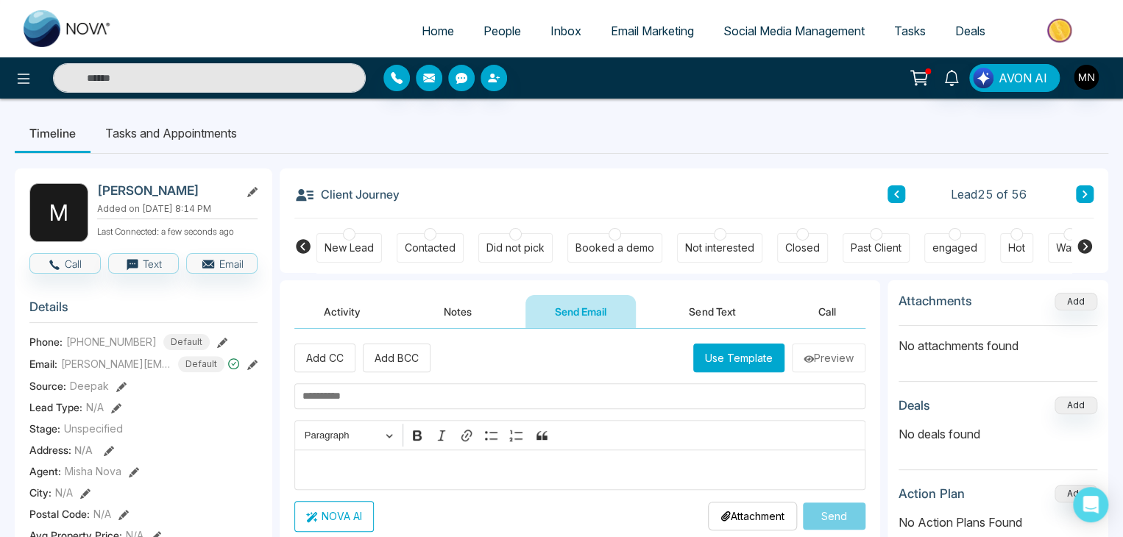
click at [500, 244] on div "Did not pick" at bounding box center [515, 248] width 58 height 15
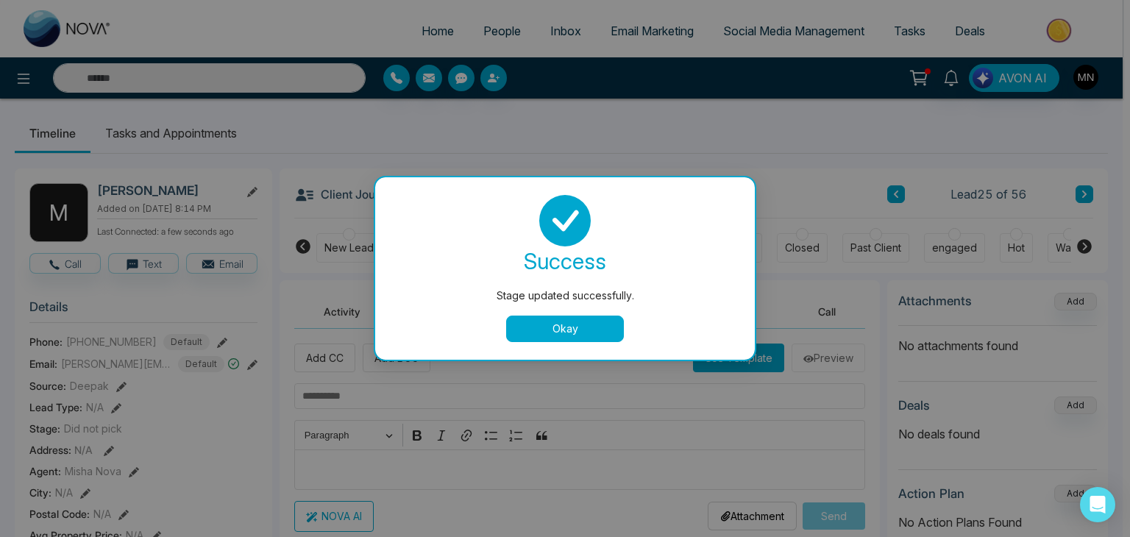
click at [569, 331] on button "Okay" at bounding box center [565, 329] width 118 height 26
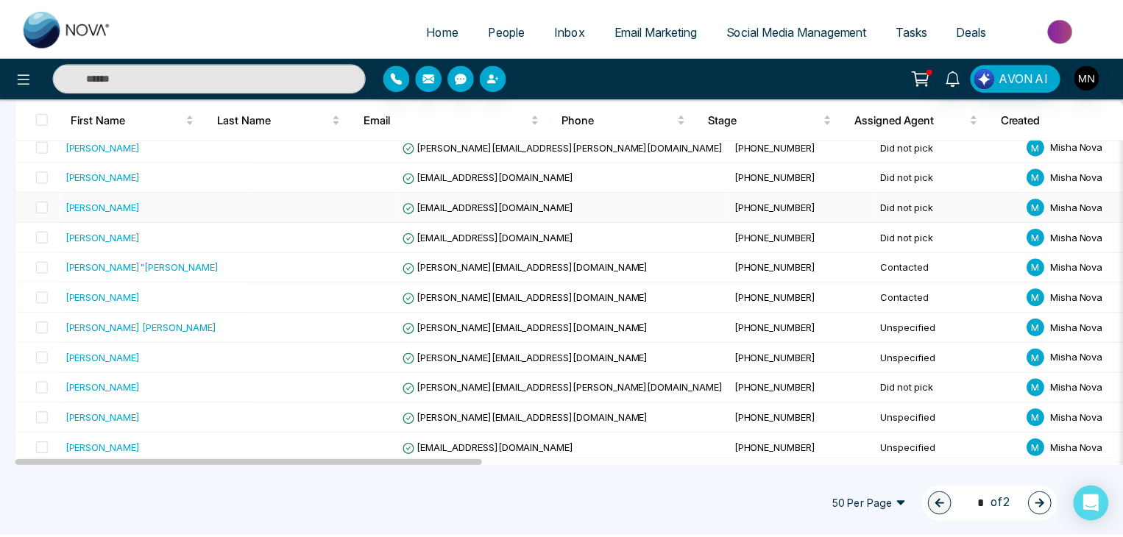
scroll to position [680, 0]
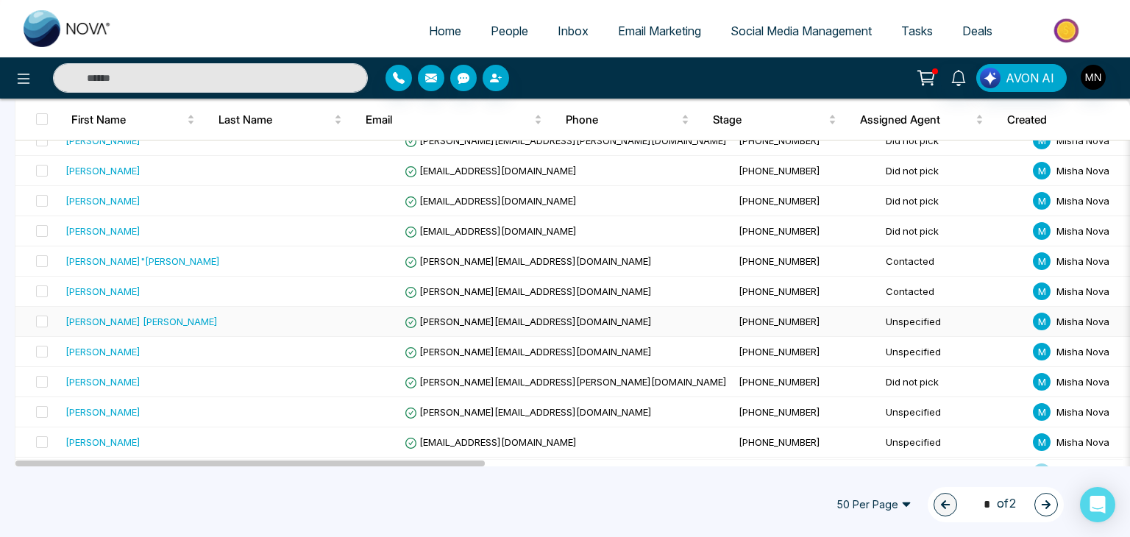
click at [113, 319] on div "[PERSON_NAME] [PERSON_NAME]" at bounding box center [142, 321] width 152 height 15
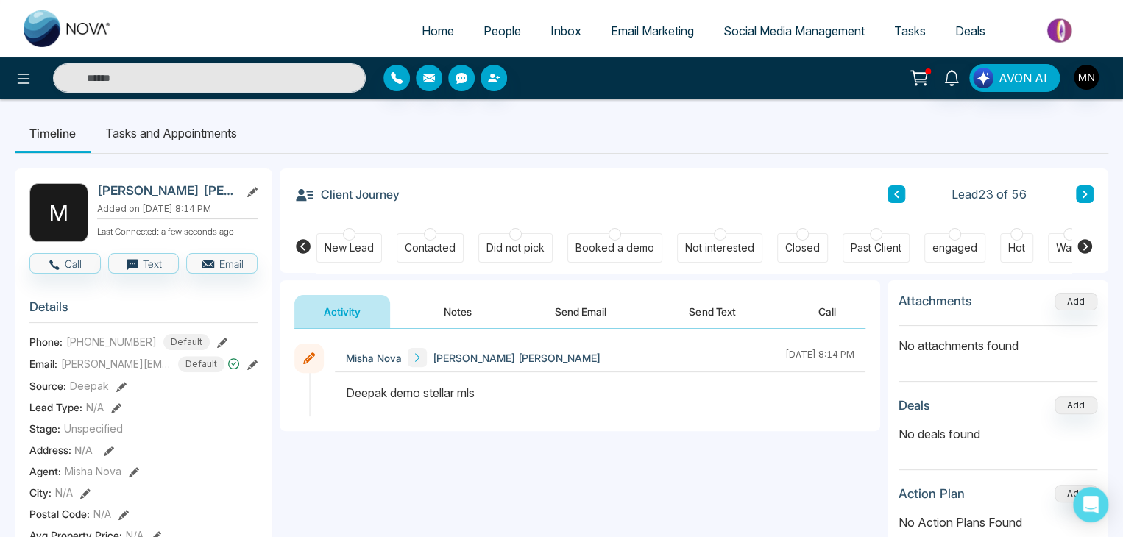
click at [183, 192] on h2 "[PERSON_NAME] [PERSON_NAME]" at bounding box center [165, 190] width 137 height 15
copy div "[PERSON_NAME] [PERSON_NAME]"
click at [518, 257] on div "Did not pick" at bounding box center [515, 247] width 74 height 29
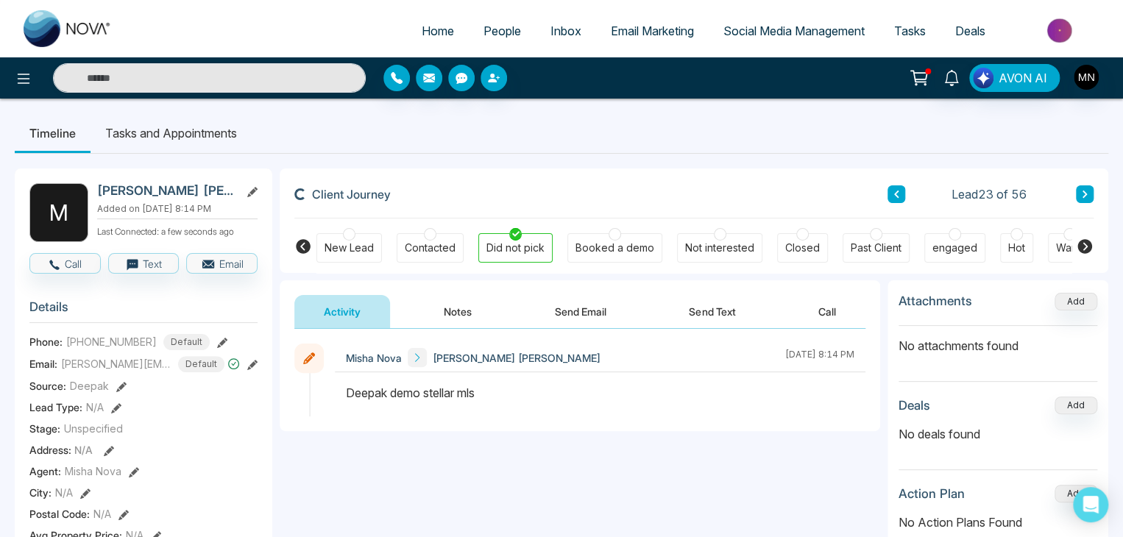
click at [468, 312] on button "Notes" at bounding box center [457, 311] width 87 height 33
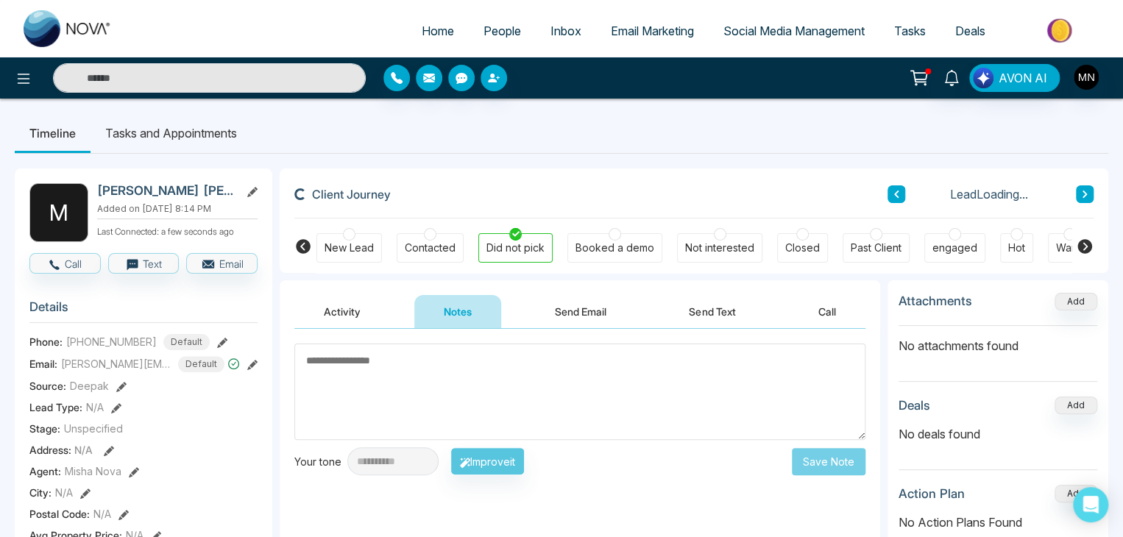
click at [436, 354] on textarea at bounding box center [579, 392] width 571 height 96
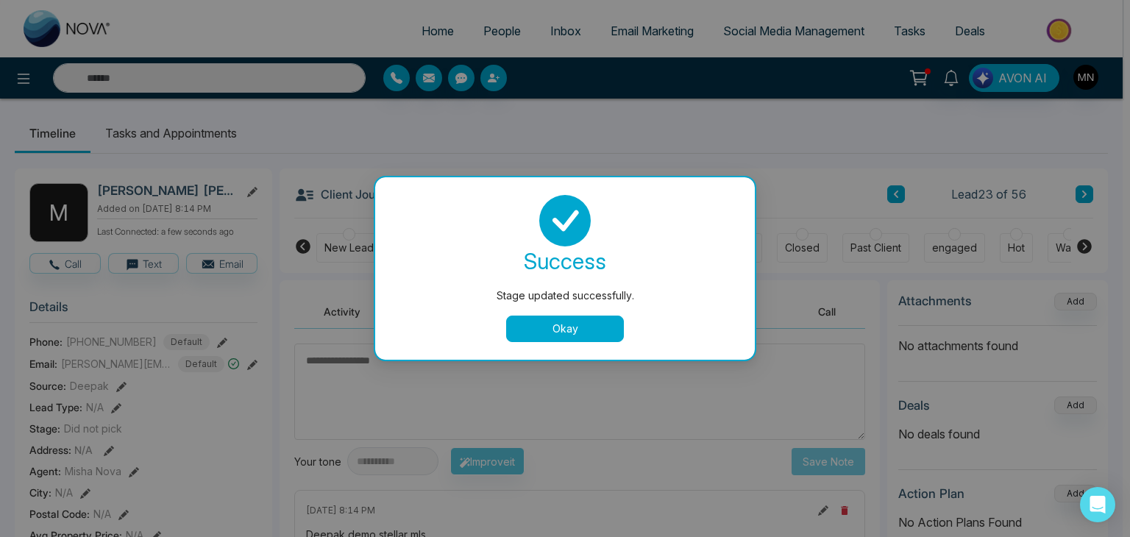
click at [515, 339] on button "Okay" at bounding box center [565, 329] width 118 height 26
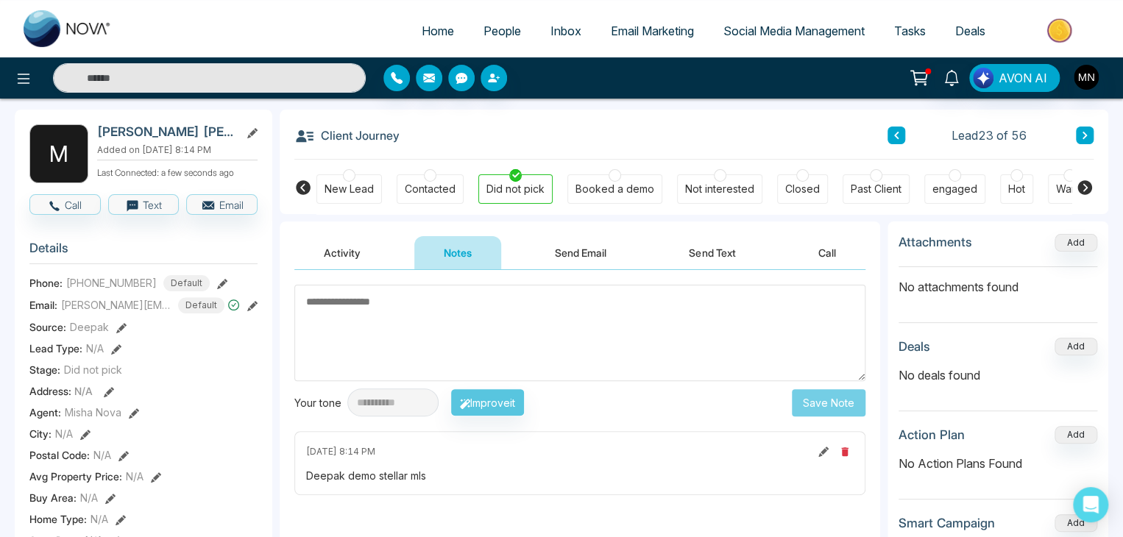
scroll to position [41, 0]
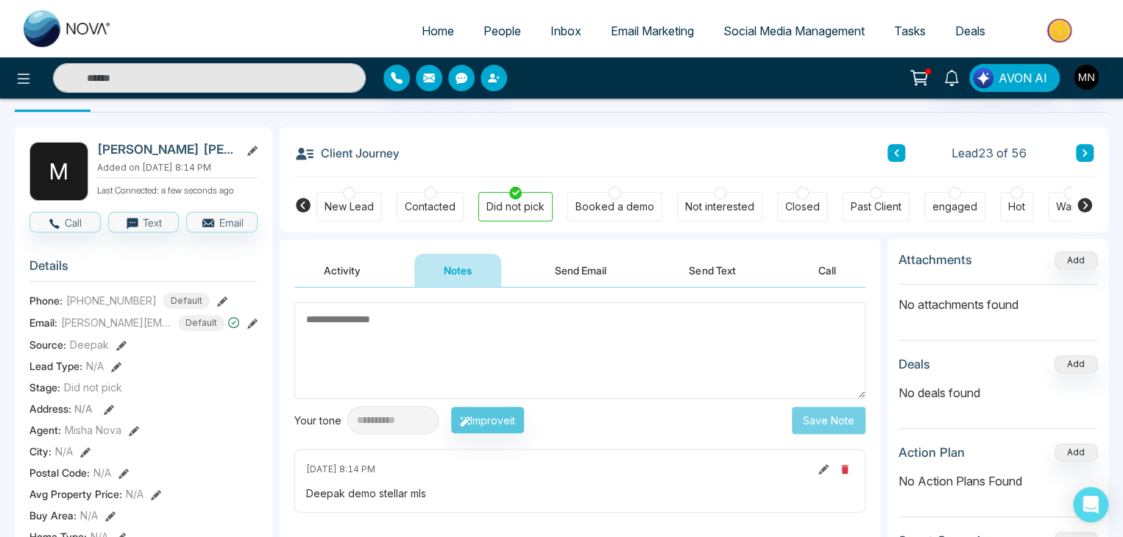
click at [501, 327] on textarea at bounding box center [579, 350] width 571 height 96
type textarea "**********"
click at [821, 422] on button "Save Note" at bounding box center [829, 419] width 74 height 27
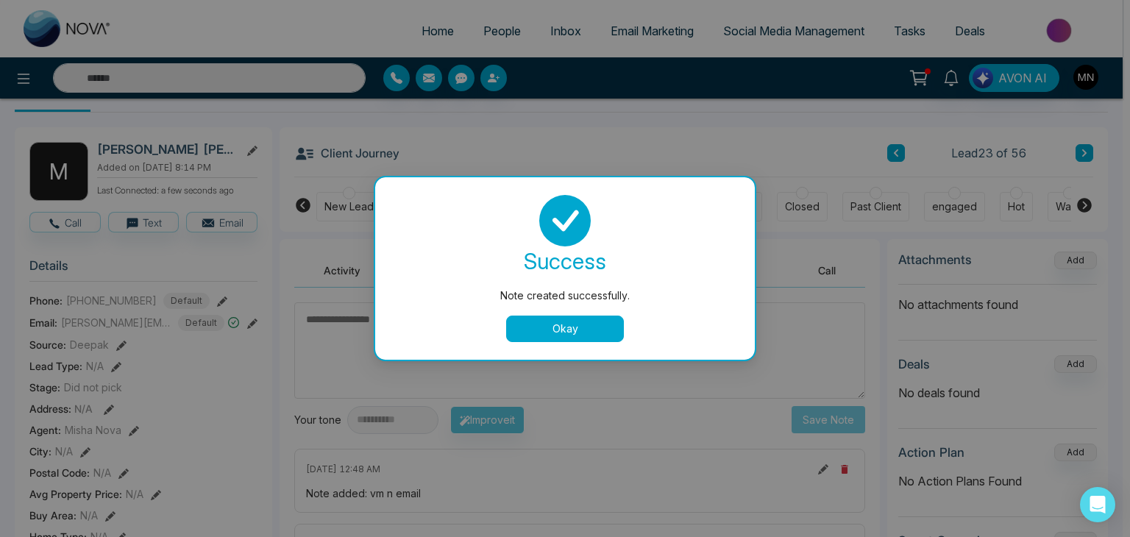
click at [572, 334] on button "Okay" at bounding box center [565, 329] width 118 height 26
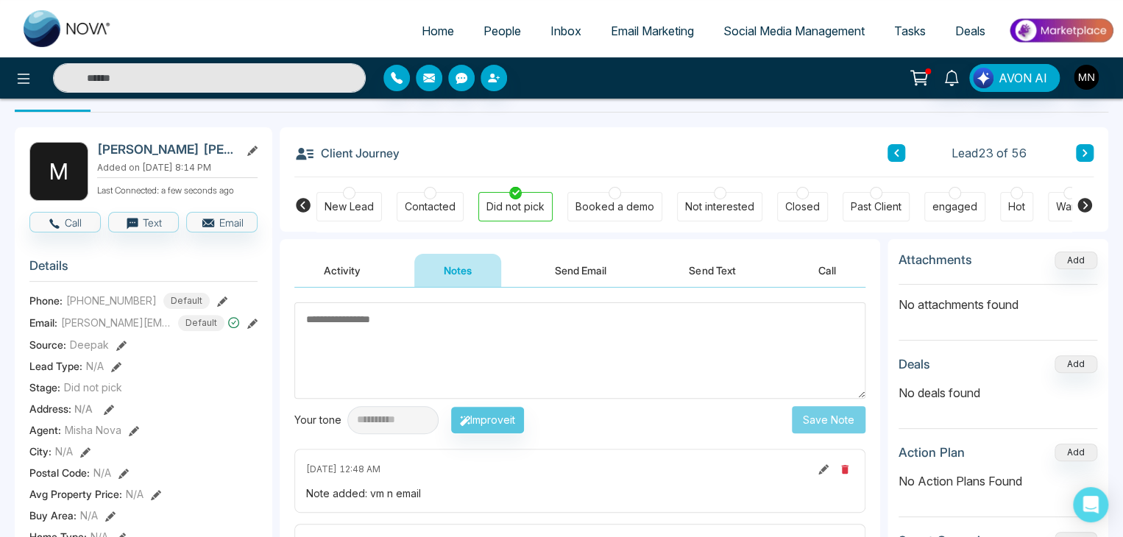
click at [568, 272] on button "Send Email" at bounding box center [580, 270] width 110 height 33
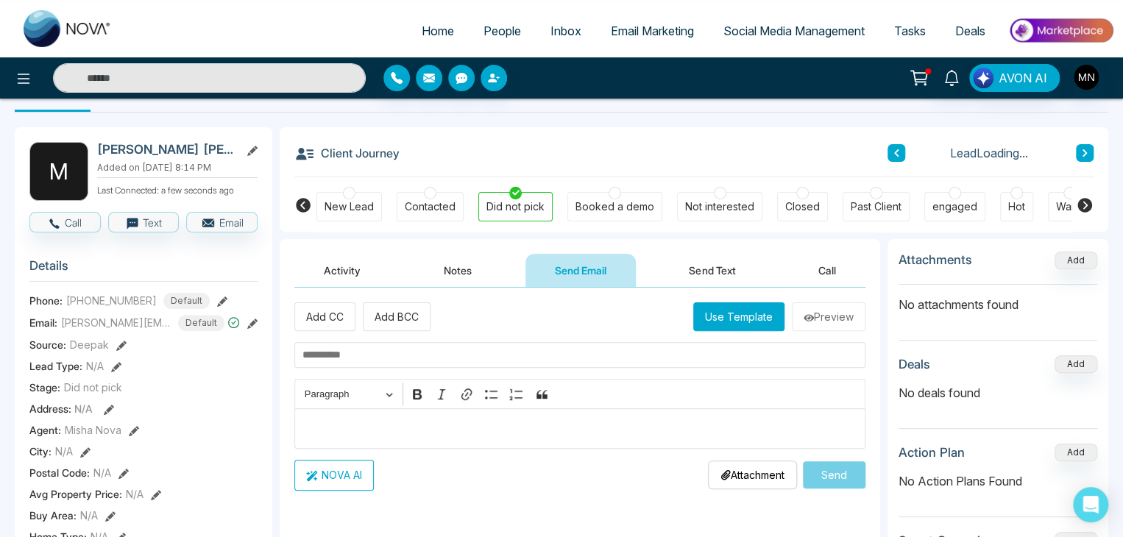
click at [358, 356] on input "text" at bounding box center [579, 355] width 571 height 26
click at [449, 350] on input "text" at bounding box center [579, 355] width 571 height 26
paste input "**********"
type input "**********"
click at [383, 441] on div "Editor editing area: main" at bounding box center [579, 428] width 571 height 40
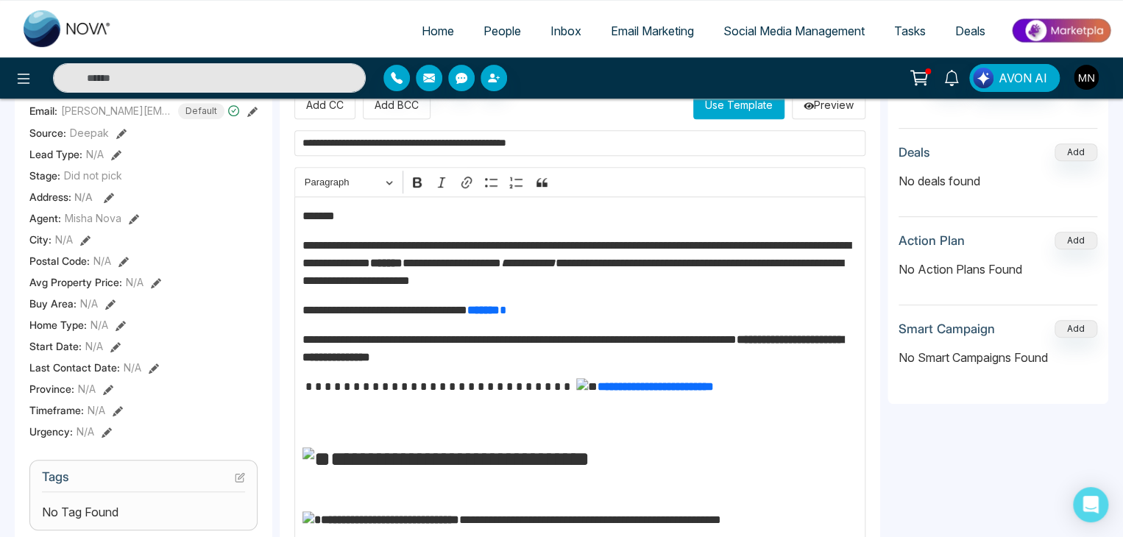
scroll to position [239, 0]
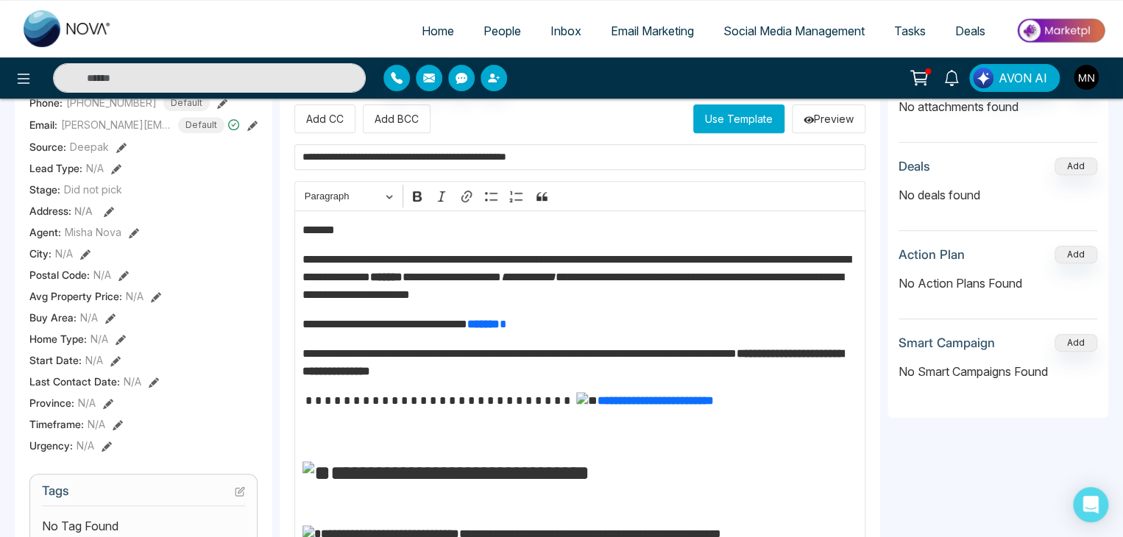
click at [352, 222] on p "*******" at bounding box center [580, 231] width 556 height 18
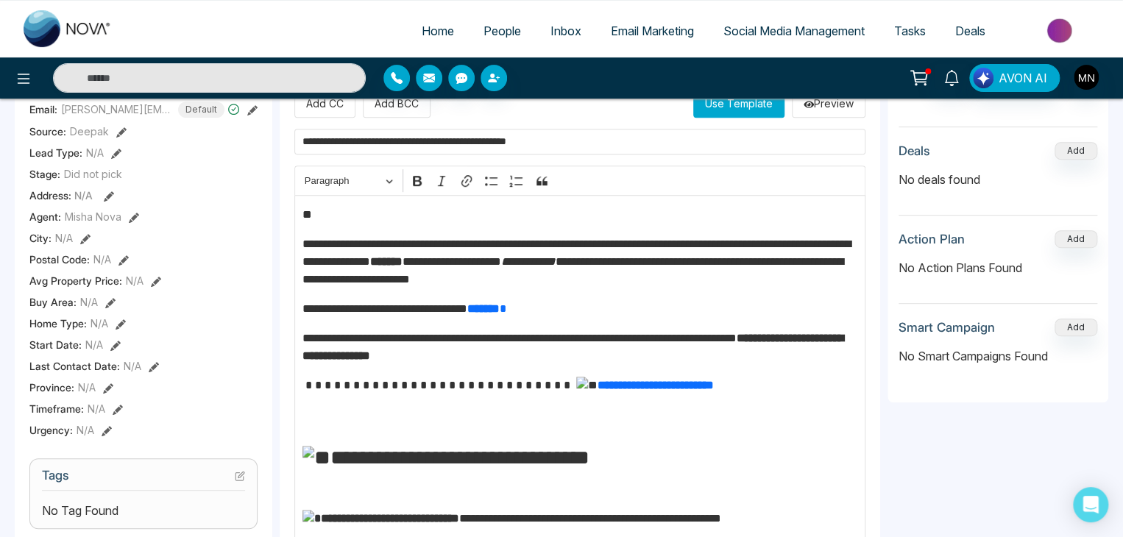
scroll to position [199, 0]
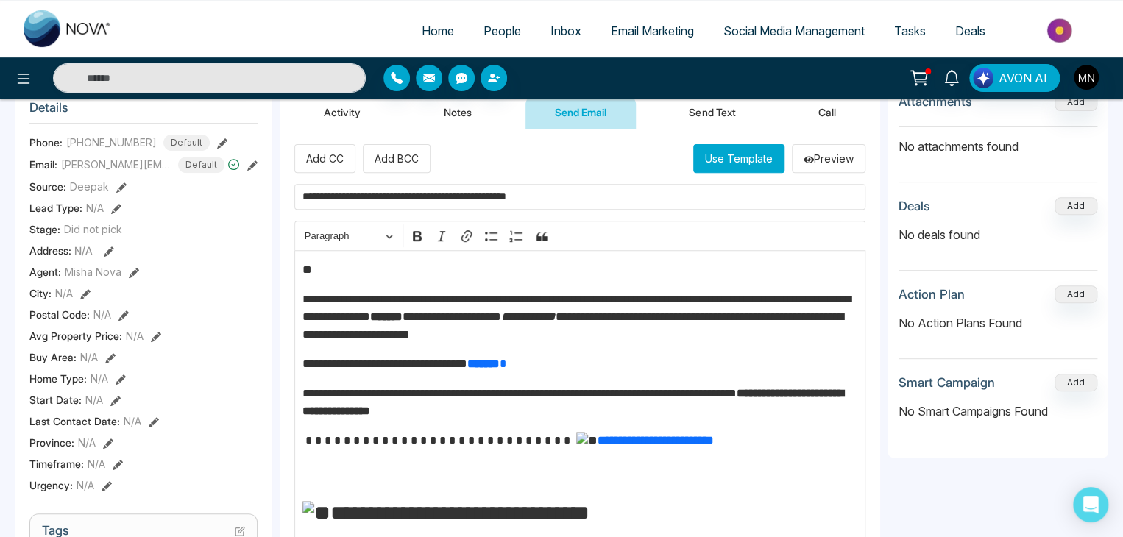
click at [347, 266] on p "**" at bounding box center [580, 270] width 556 height 18
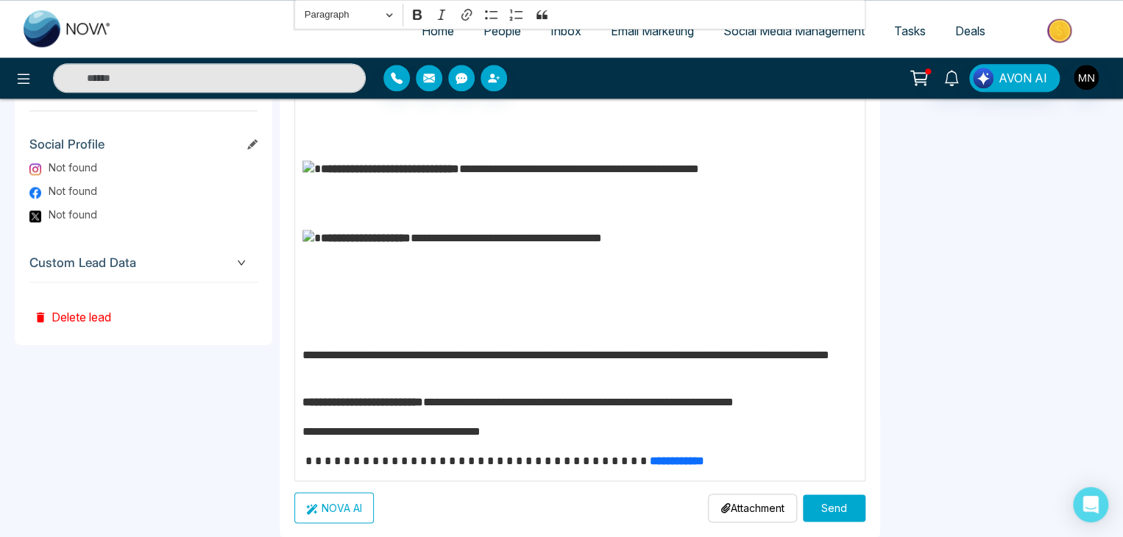
scroll to position [877, 0]
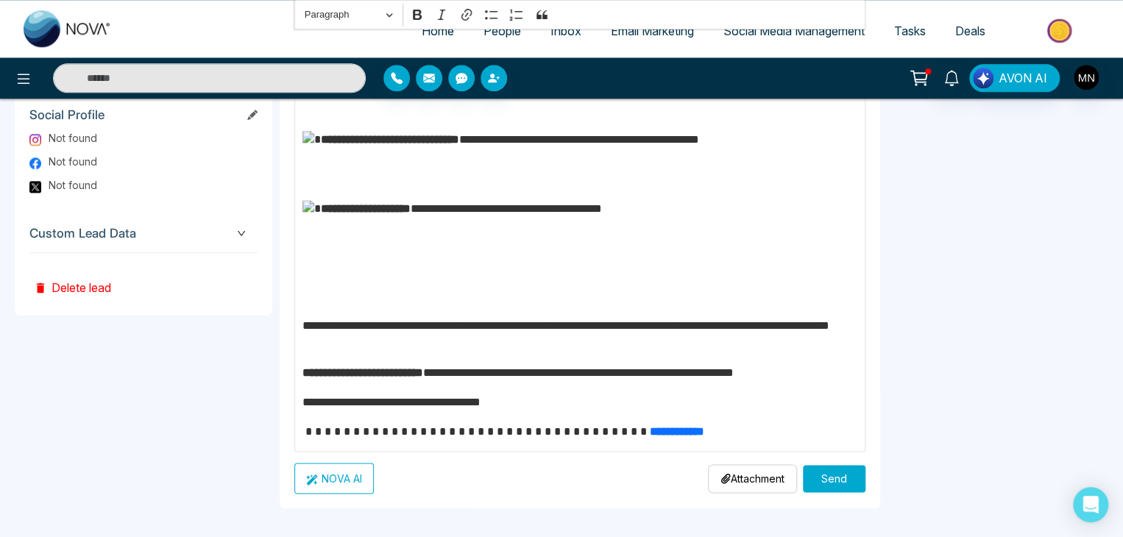
click at [848, 479] on button "Send" at bounding box center [834, 478] width 63 height 27
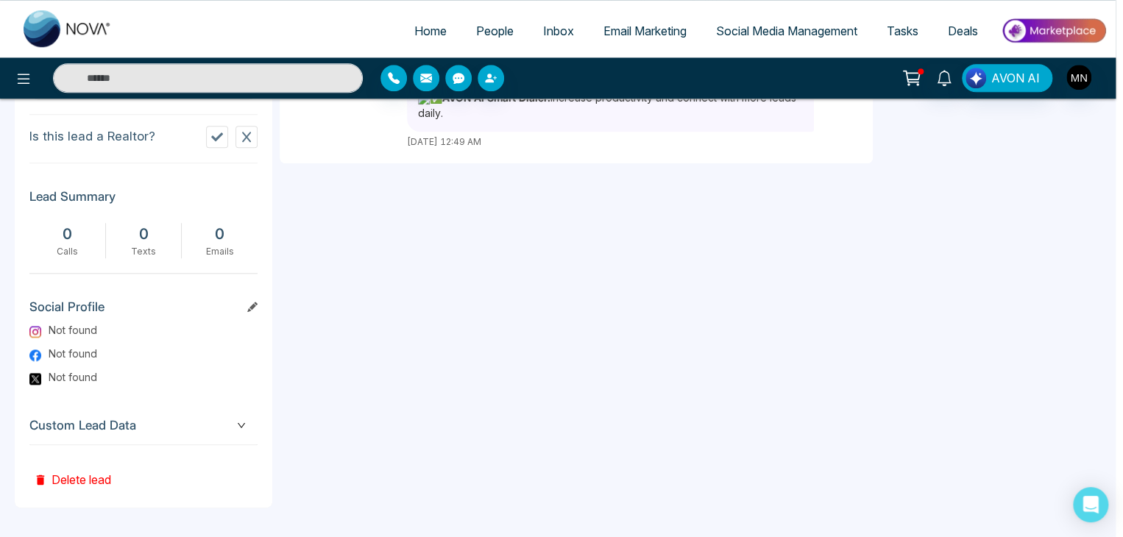
scroll to position [692, 0]
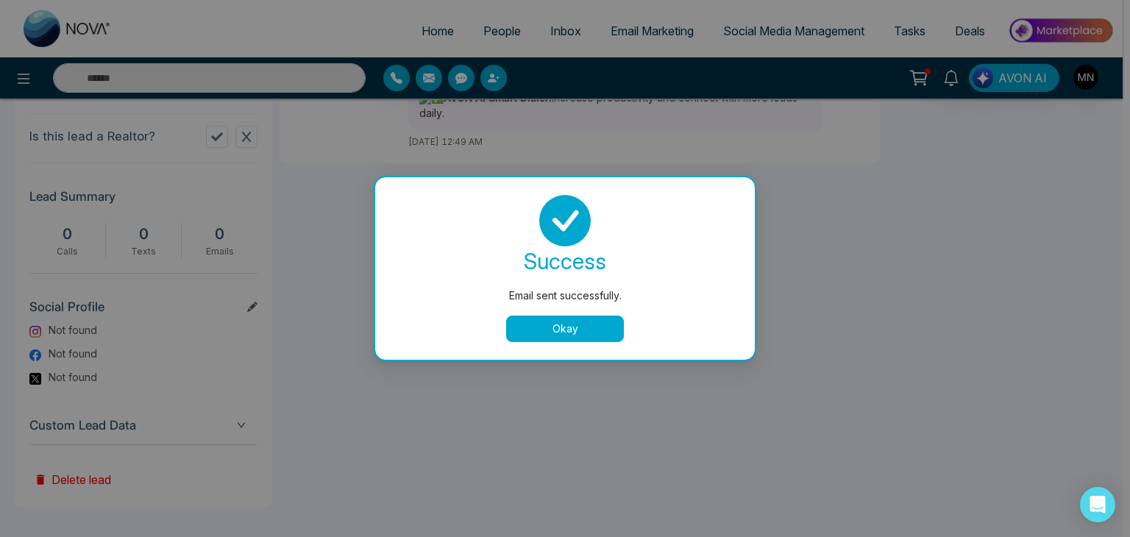
click at [543, 318] on button "Okay" at bounding box center [565, 329] width 118 height 26
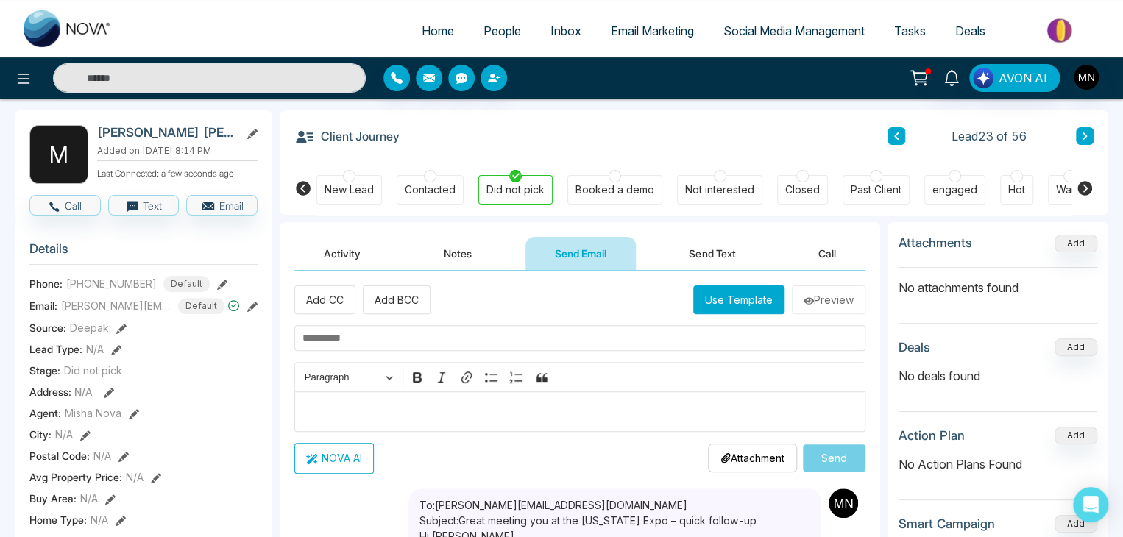
scroll to position [56, 0]
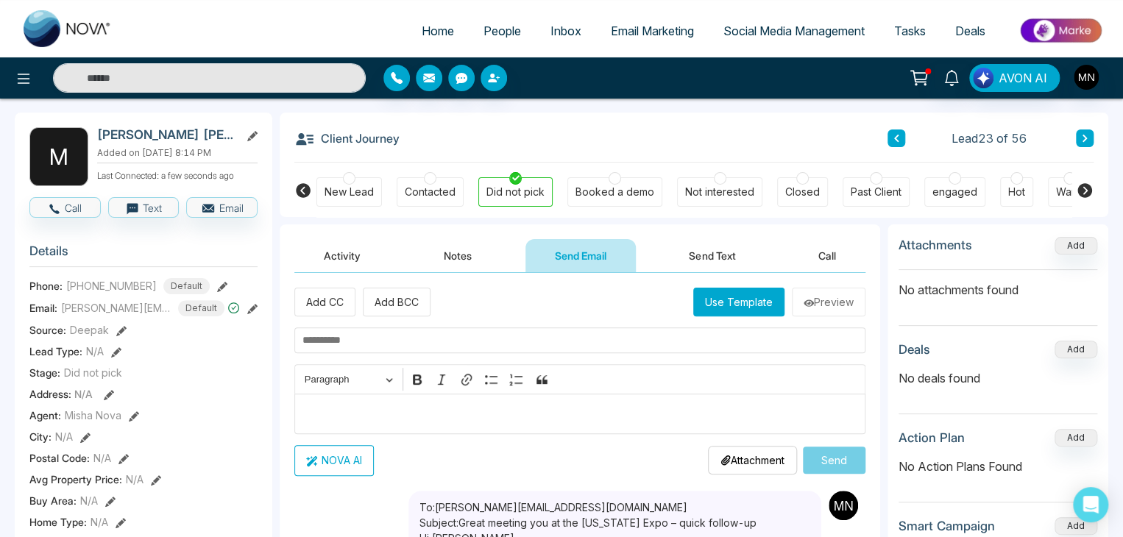
click at [453, 258] on button "Notes" at bounding box center [457, 255] width 87 height 33
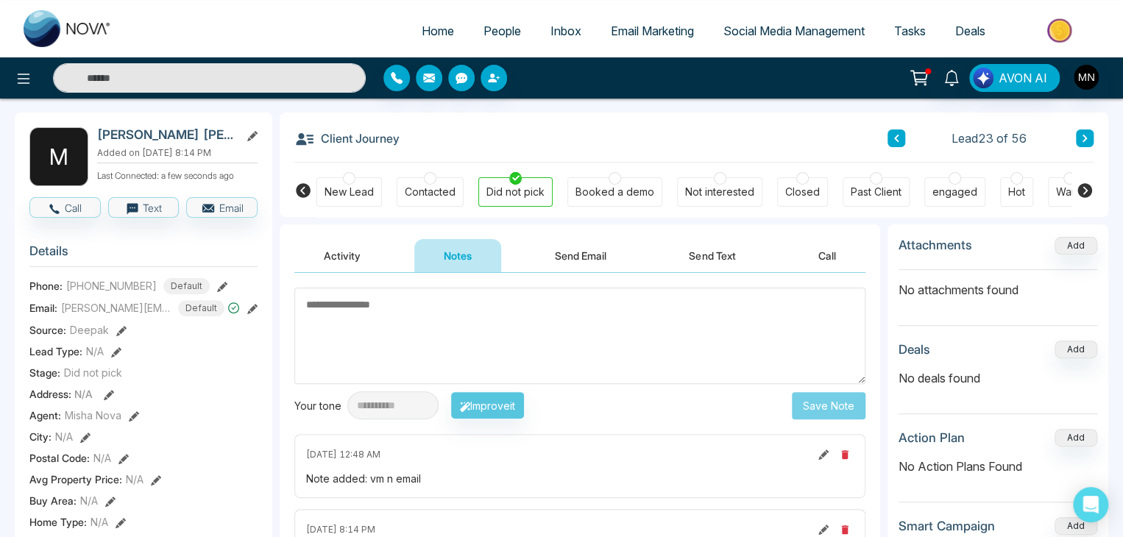
click at [431, 313] on textarea at bounding box center [579, 336] width 571 height 96
paste textarea "**********"
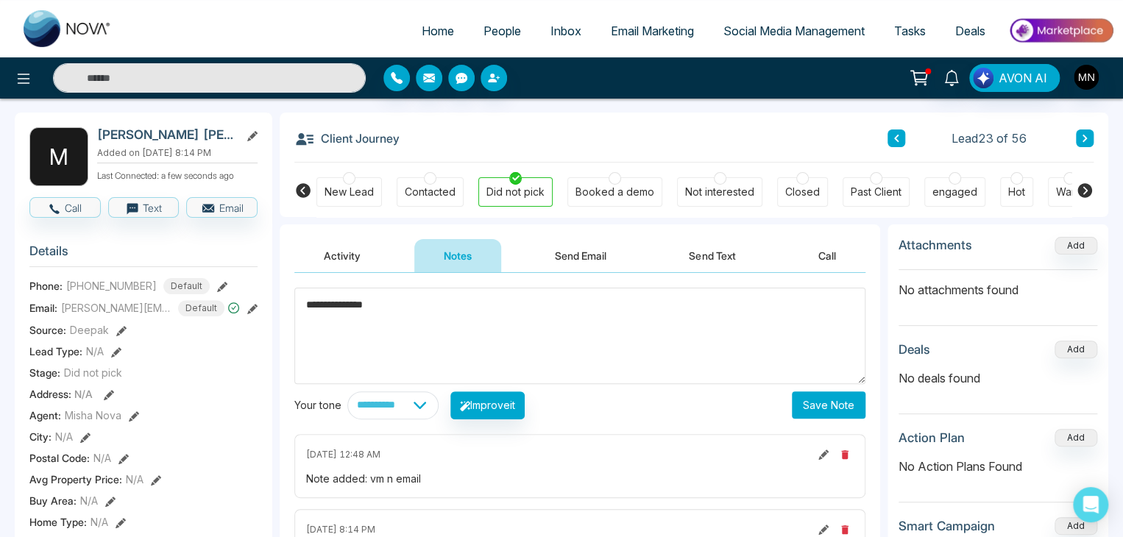
type textarea "**********"
click at [839, 392] on button "Save Note" at bounding box center [829, 405] width 74 height 27
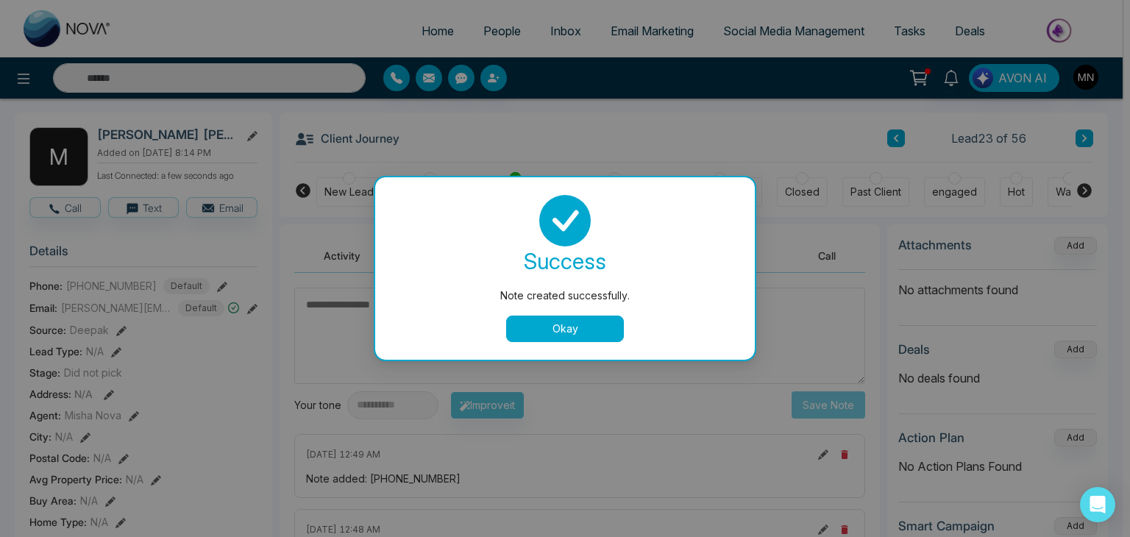
drag, startPoint x: 565, startPoint y: 336, endPoint x: 481, endPoint y: 428, distance: 124.5
click at [481, 428] on div "Note created successfully. success Note created successfully. Okay" at bounding box center [565, 268] width 1130 height 537
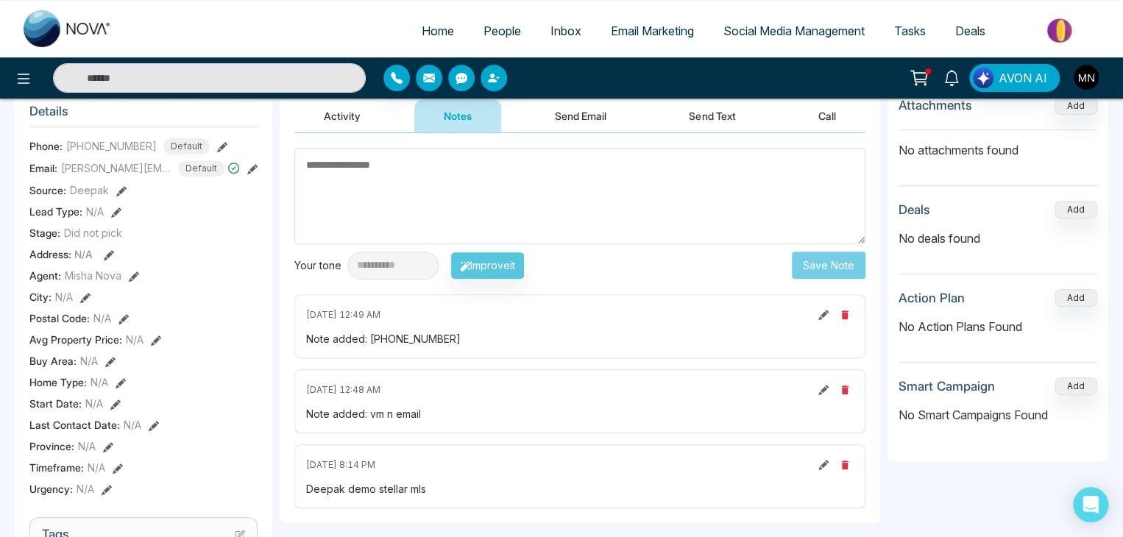
scroll to position [197, 0]
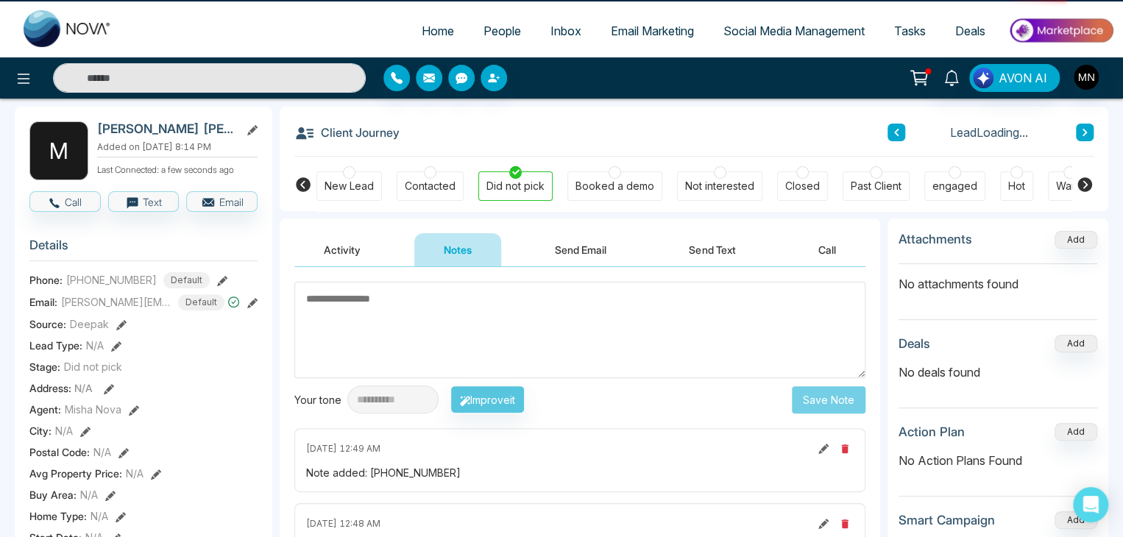
scroll to position [56, 0]
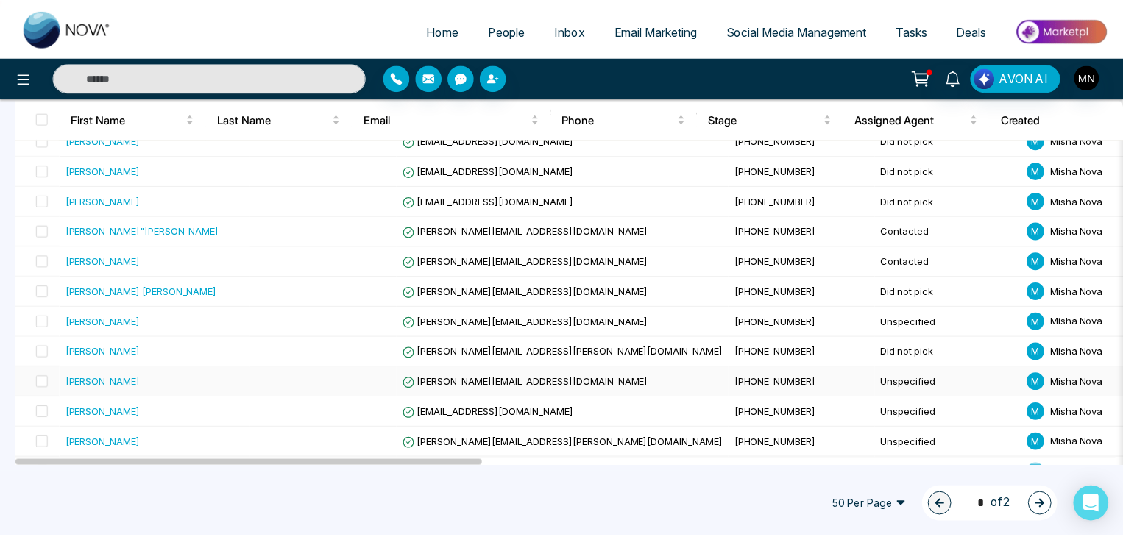
scroll to position [709, 0]
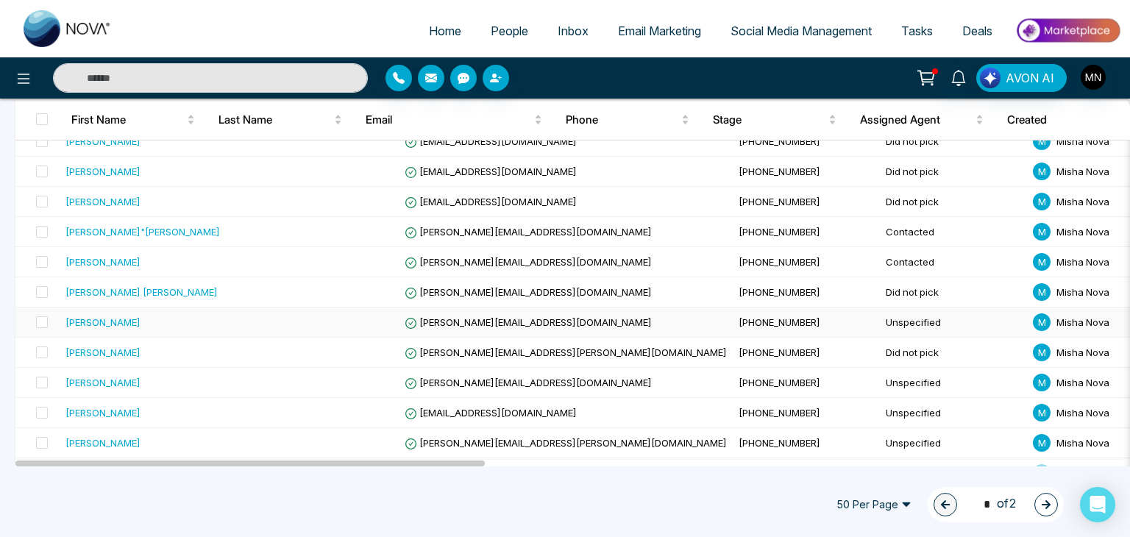
click at [130, 325] on div "[PERSON_NAME]" at bounding box center [103, 322] width 75 height 15
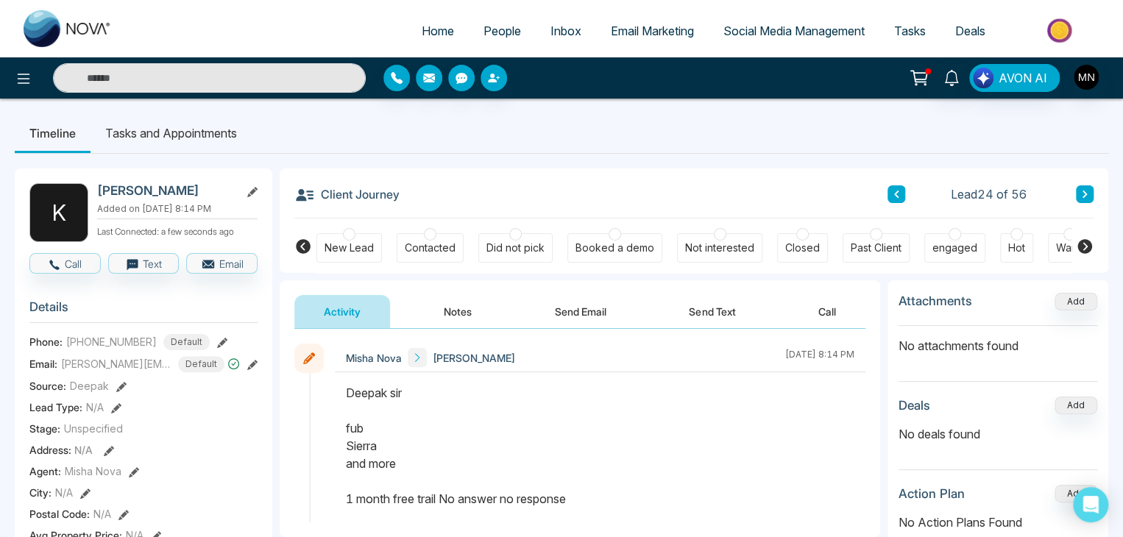
click at [445, 300] on button "Notes" at bounding box center [457, 311] width 87 height 33
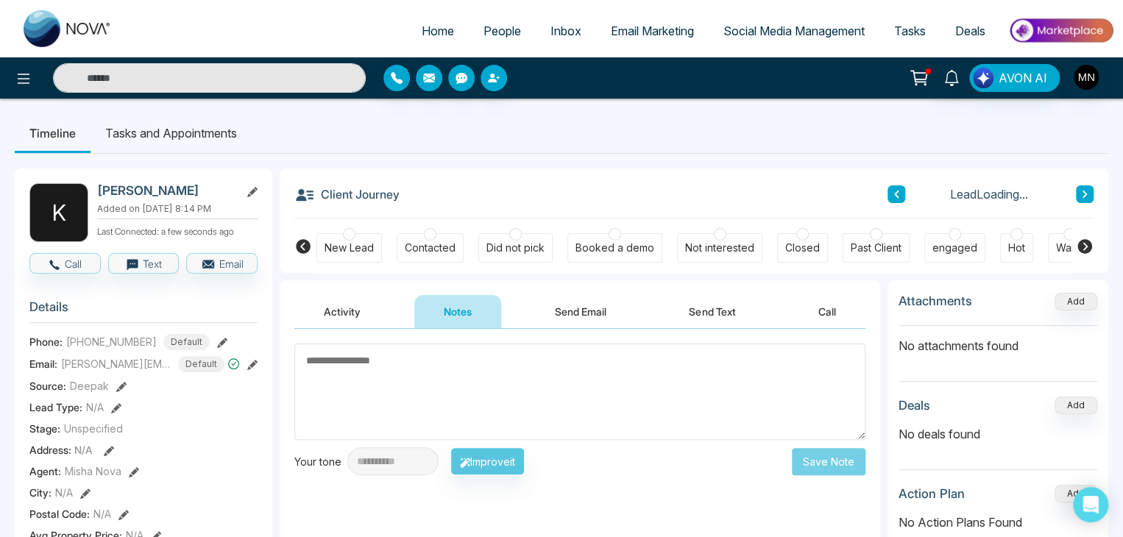
click at [424, 383] on textarea at bounding box center [579, 392] width 571 height 96
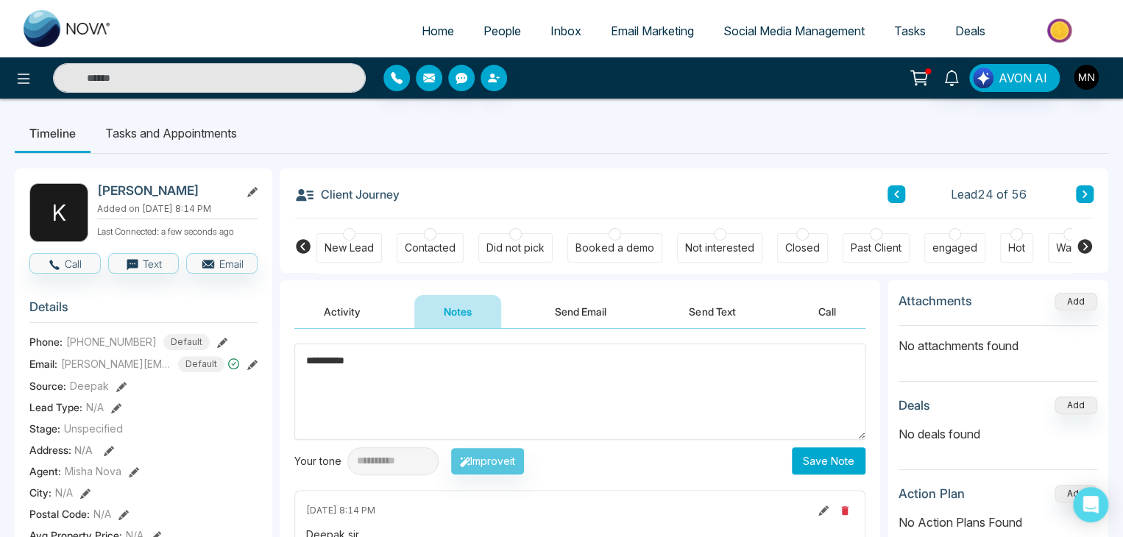
type textarea "**********"
click at [816, 460] on button "Save Note" at bounding box center [829, 460] width 74 height 27
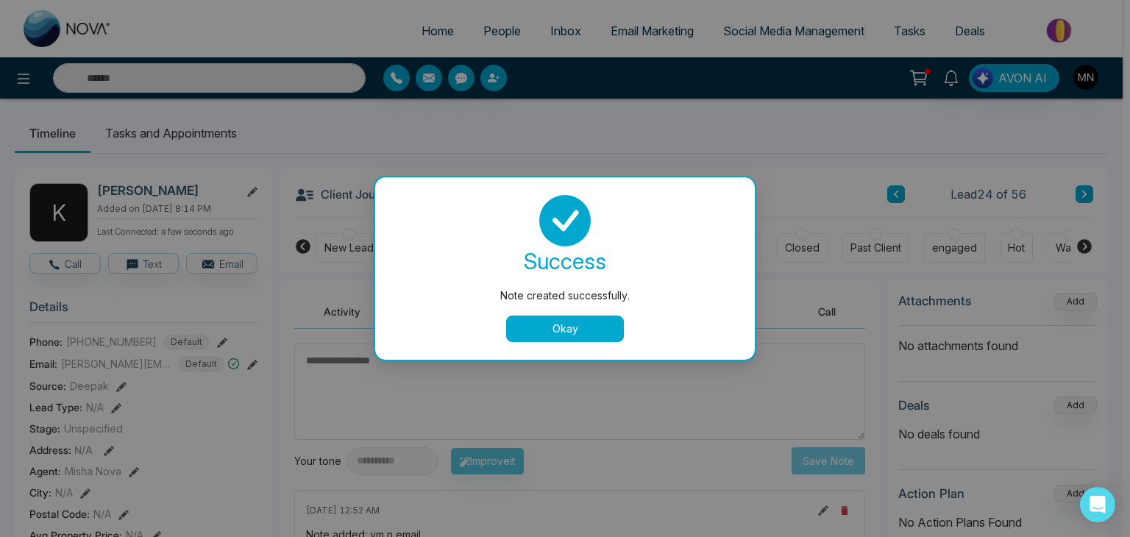
click at [552, 336] on button "Okay" at bounding box center [565, 329] width 118 height 26
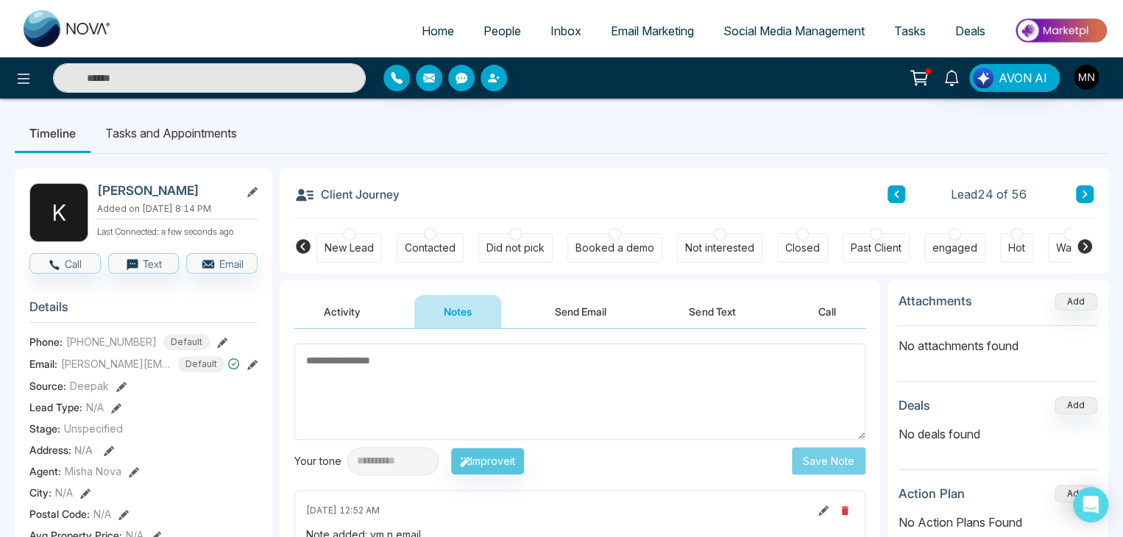
click at [509, 245] on div "Did not pick" at bounding box center [515, 248] width 58 height 15
click at [572, 307] on button "Send Email" at bounding box center [580, 311] width 110 height 33
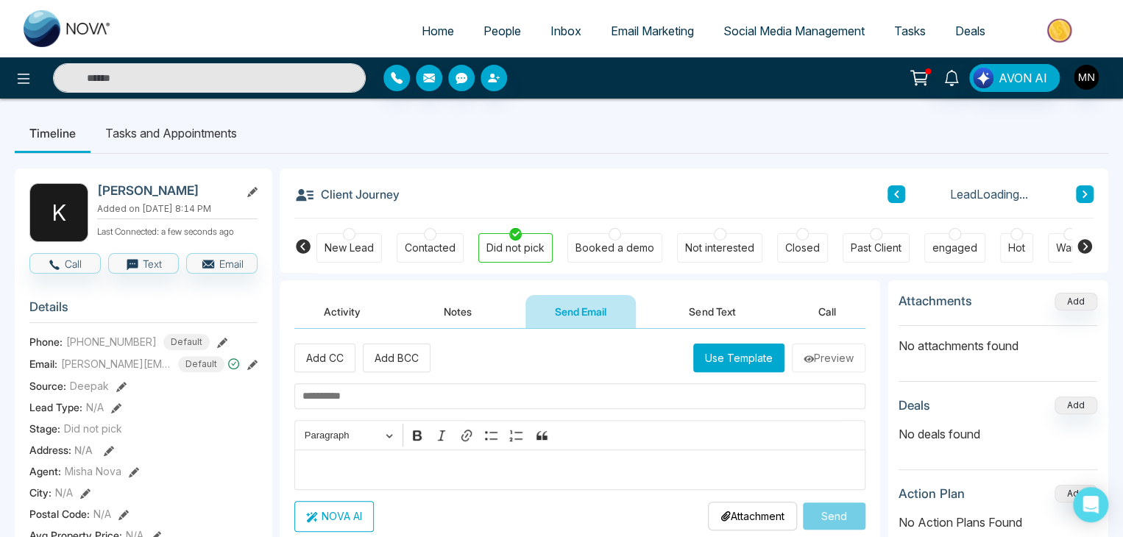
click at [394, 397] on input "text" at bounding box center [579, 396] width 571 height 26
paste input "**********"
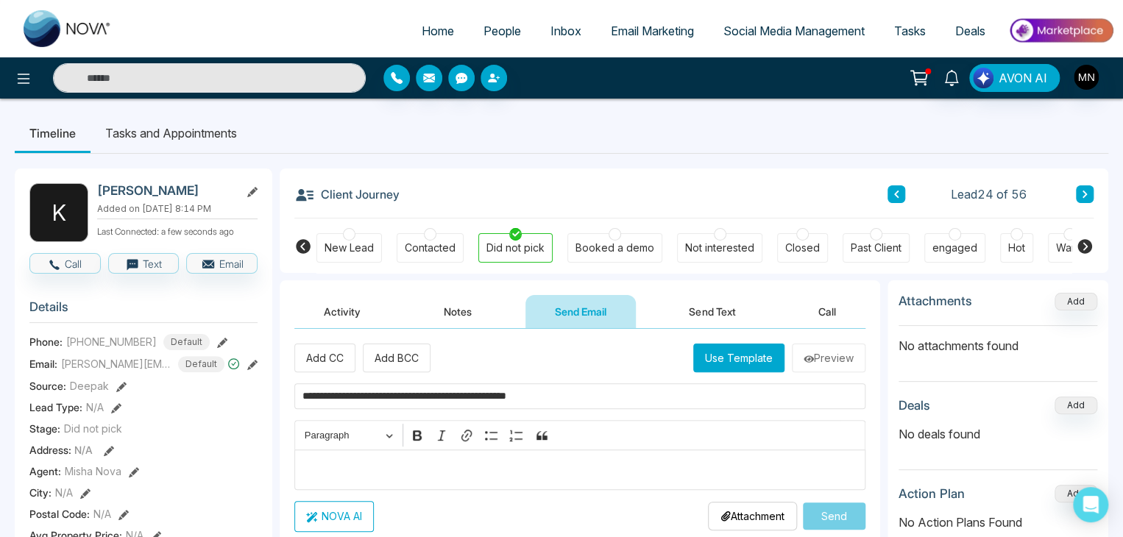
type input "**********"
click at [378, 468] on p "Editor editing area: main" at bounding box center [580, 470] width 556 height 18
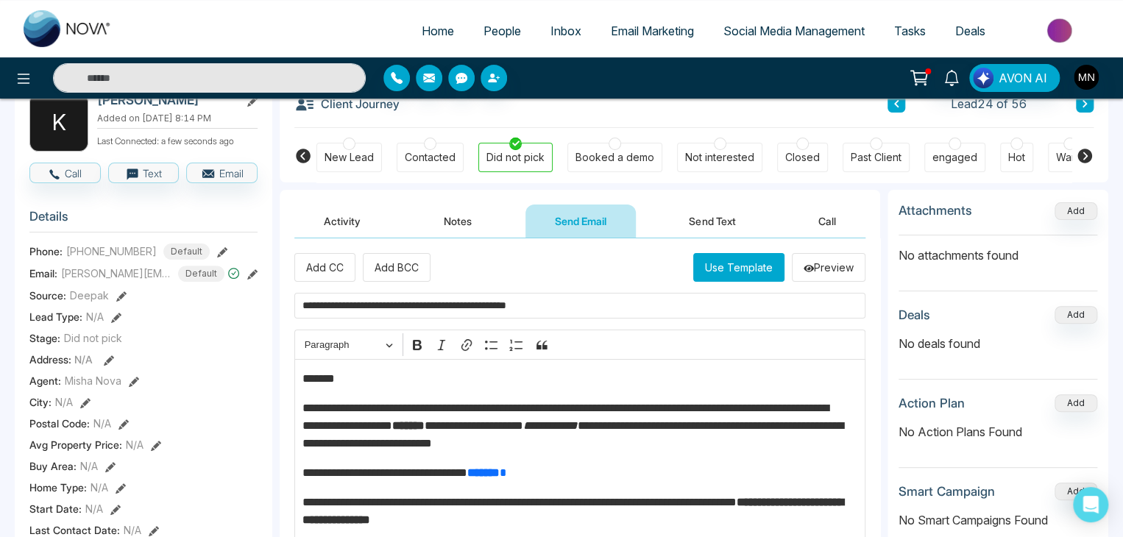
scroll to position [68, 0]
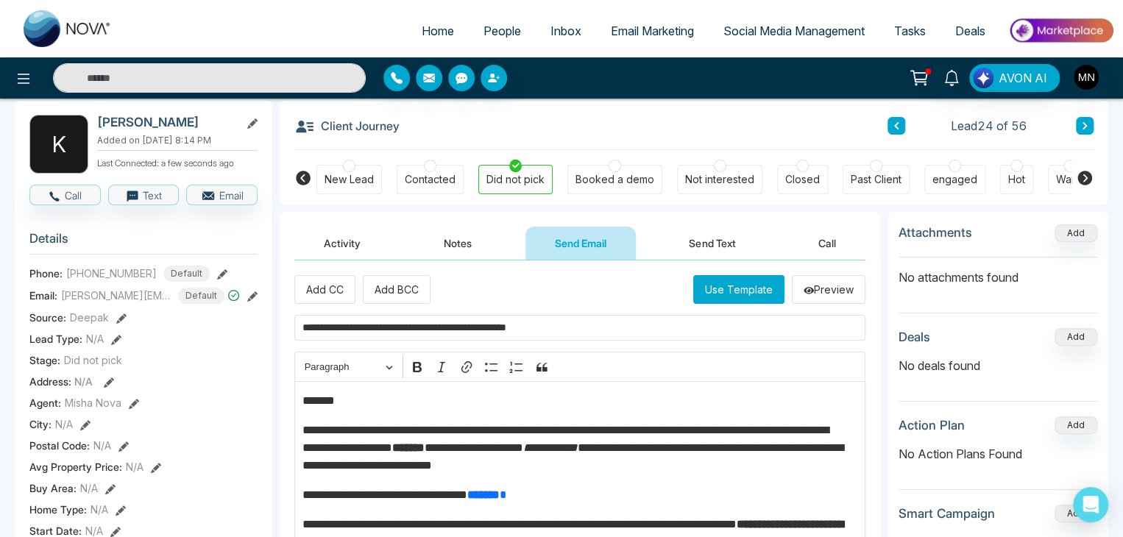
click at [393, 403] on p "*******" at bounding box center [576, 401] width 548 height 18
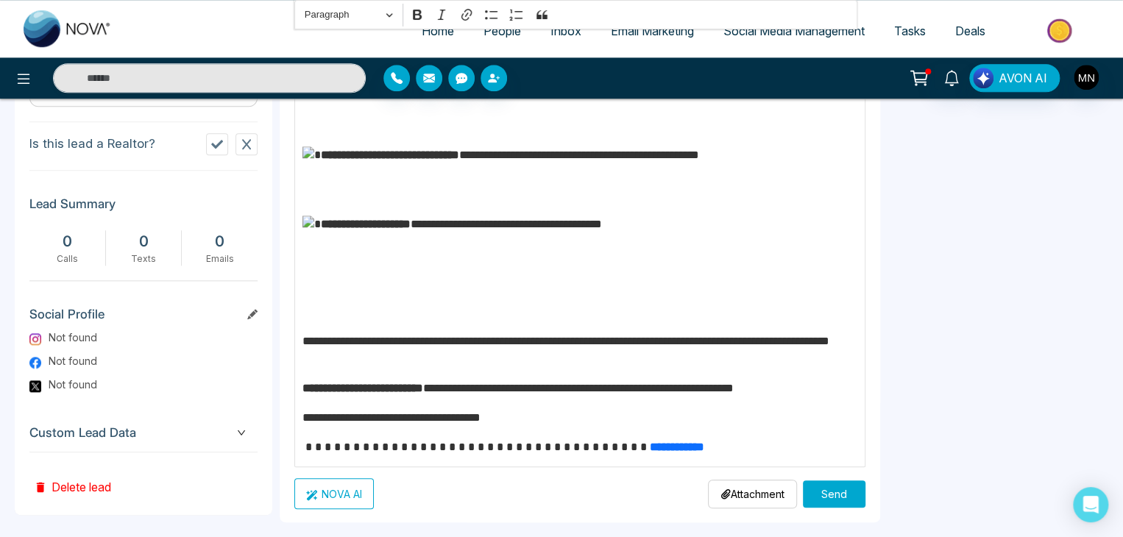
scroll to position [690, 0]
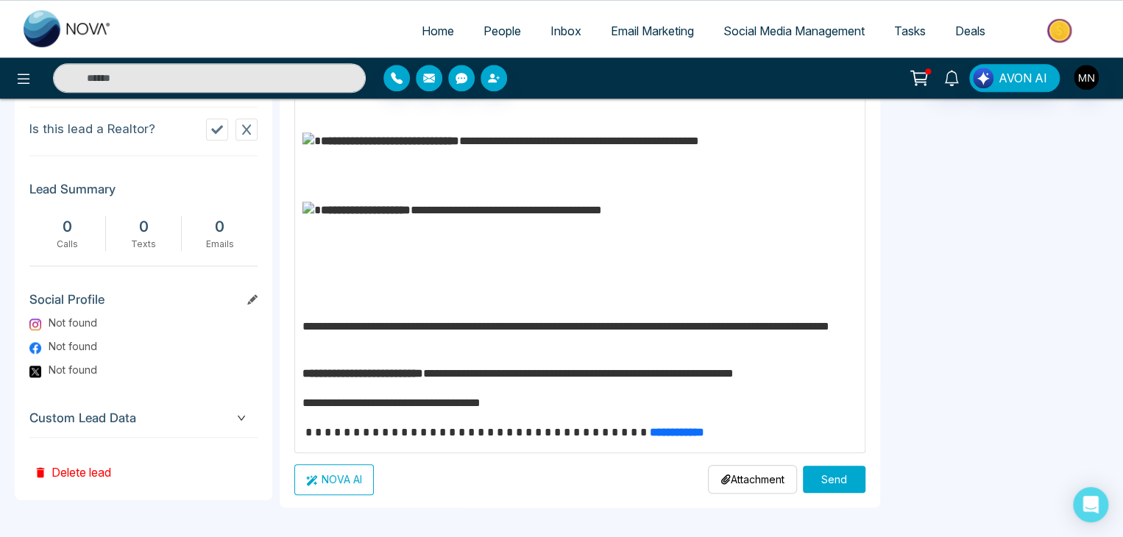
click at [818, 490] on button "Send" at bounding box center [834, 479] width 63 height 27
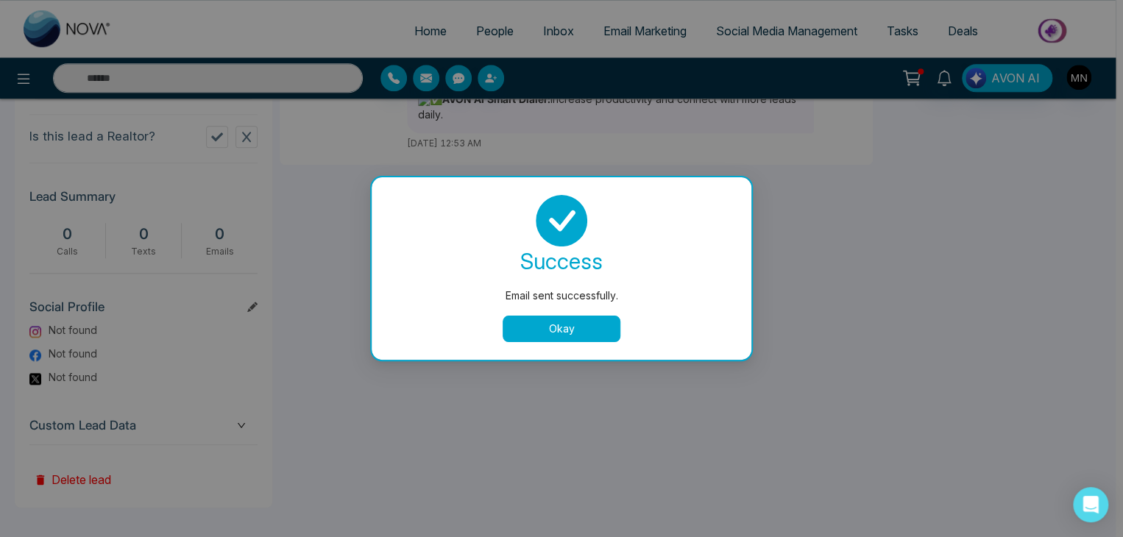
scroll to position [0, 0]
click at [592, 320] on button "Okay" at bounding box center [565, 329] width 118 height 26
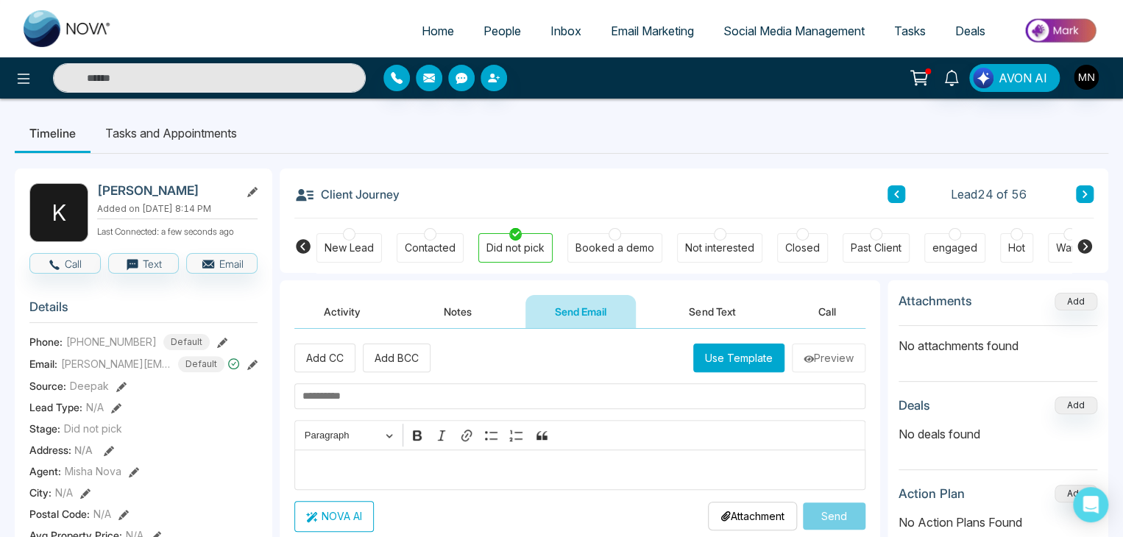
click at [392, 394] on input "text" at bounding box center [579, 396] width 571 height 26
paste input "**********"
type input "**********"
click at [371, 458] on div "Editor editing area: main" at bounding box center [579, 470] width 571 height 40
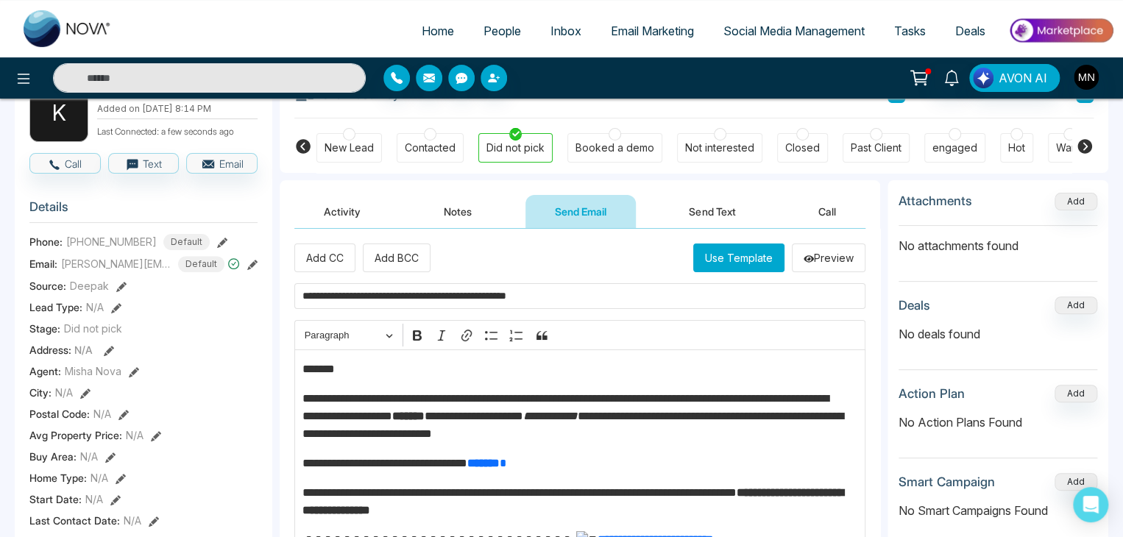
scroll to position [60, 0]
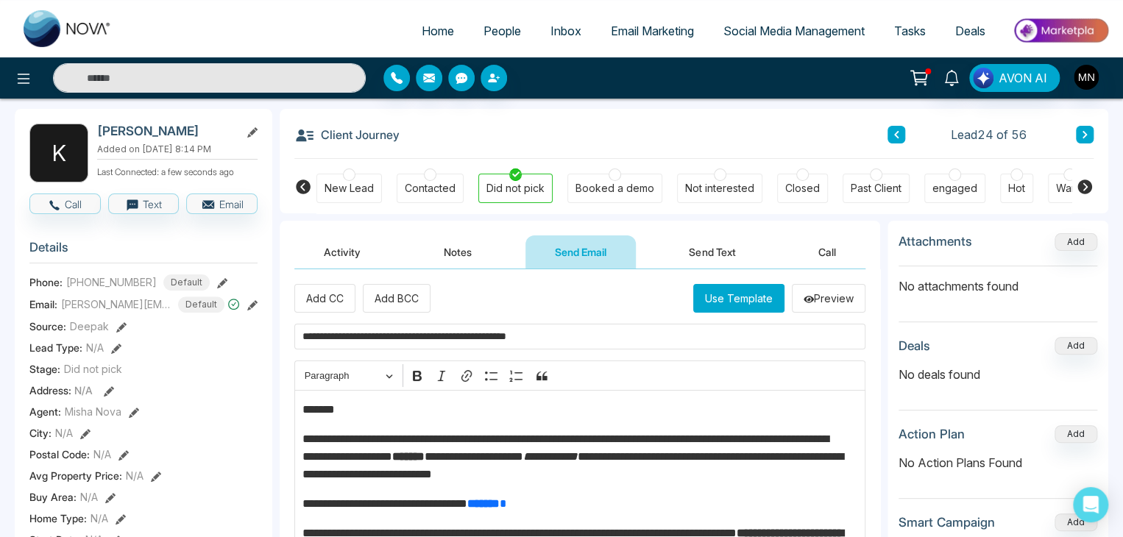
click at [376, 405] on p "*******" at bounding box center [576, 410] width 548 height 18
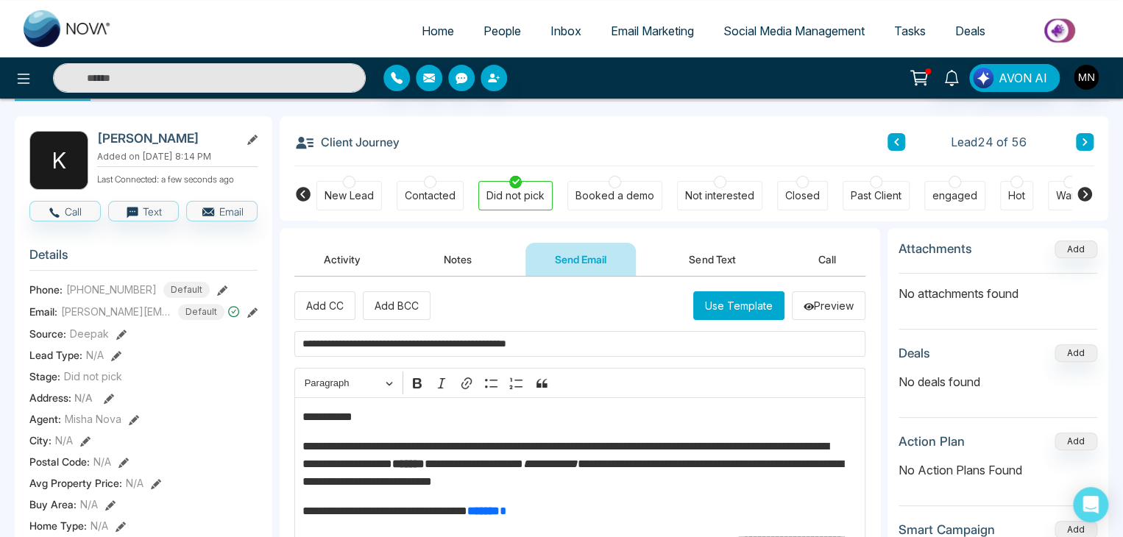
scroll to position [49, 0]
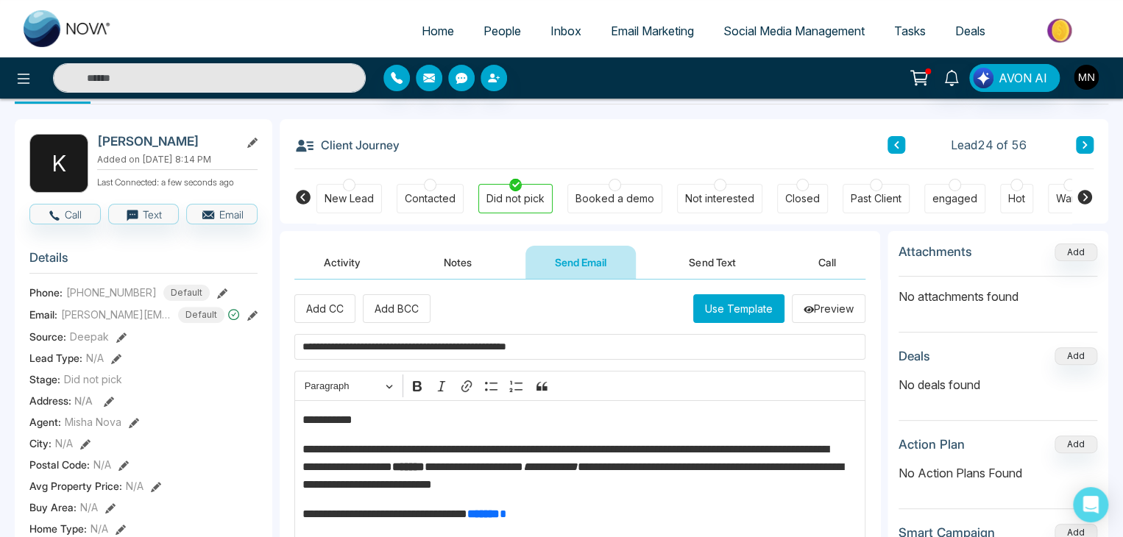
click at [364, 259] on button "Activity" at bounding box center [342, 262] width 96 height 33
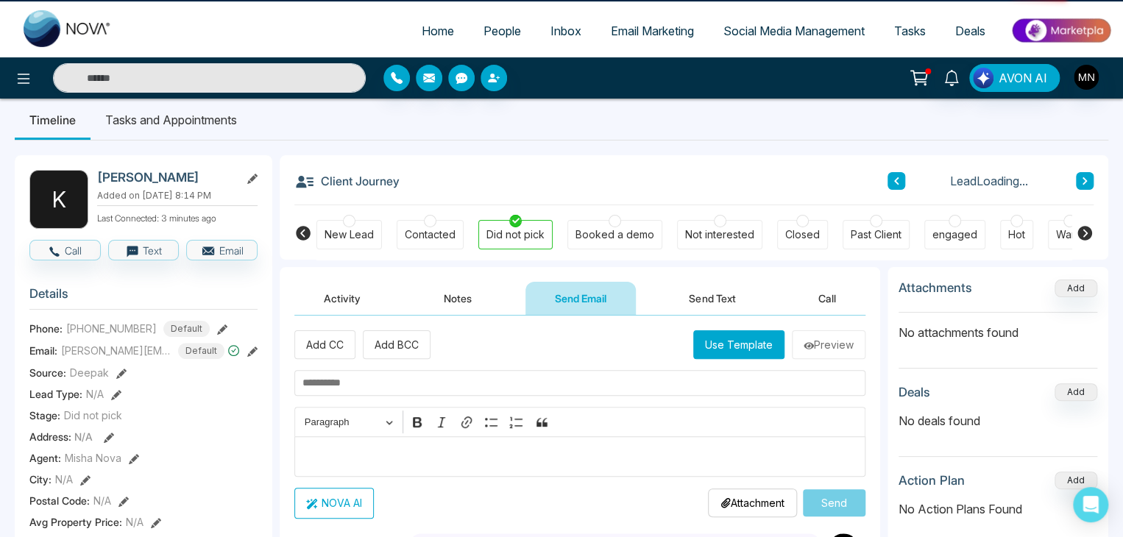
scroll to position [49, 0]
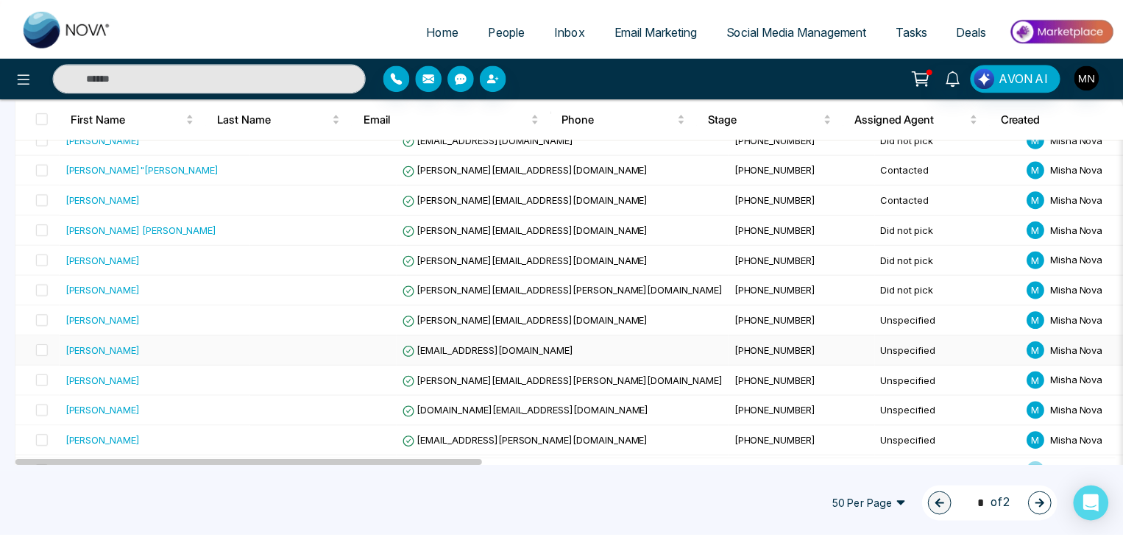
scroll to position [767, 0]
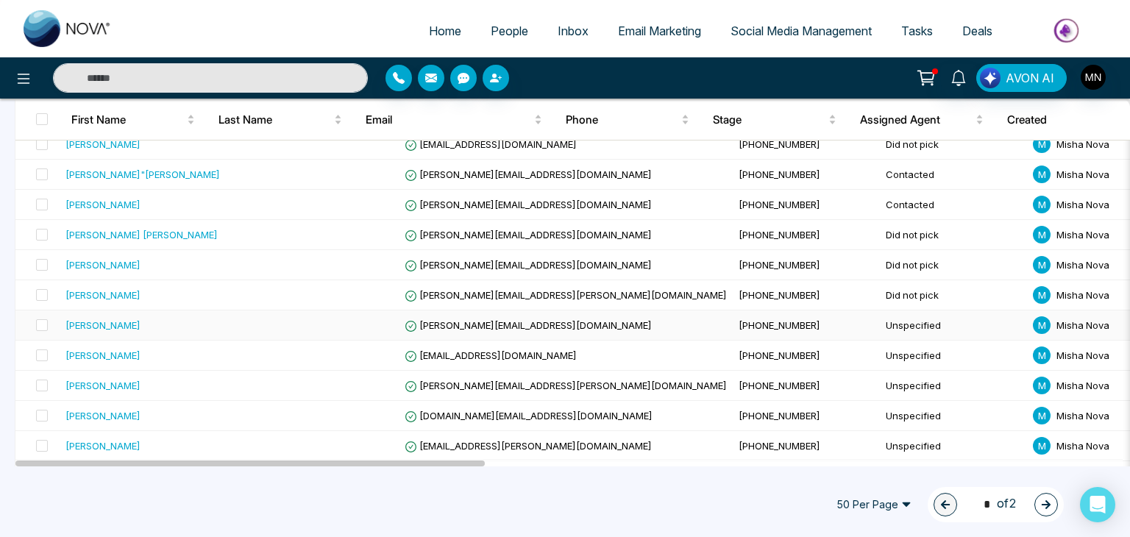
click at [105, 322] on div "[PERSON_NAME]" at bounding box center [103, 325] width 75 height 15
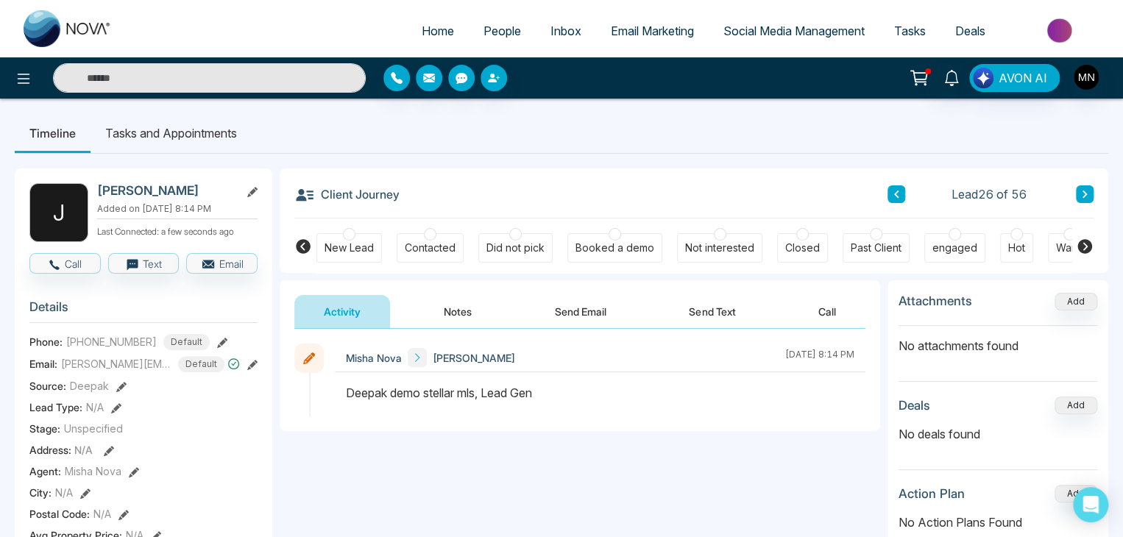
click at [183, 191] on h2 "[PERSON_NAME]" at bounding box center [165, 190] width 137 height 15
copy div "[PERSON_NAME]"
click at [256, 370] on icon at bounding box center [252, 365] width 10 height 10
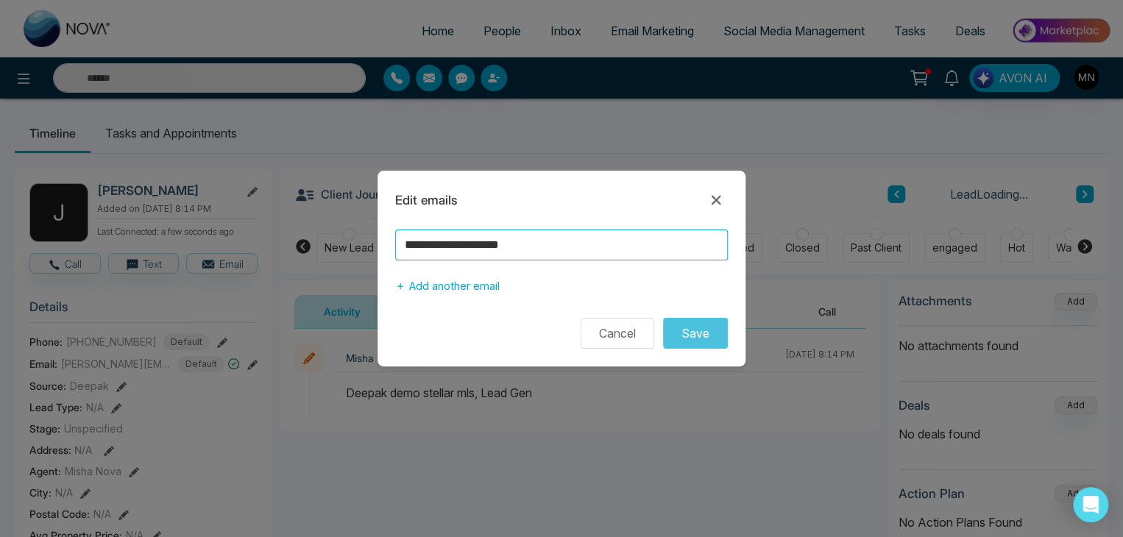
click at [503, 247] on input "**********" at bounding box center [561, 245] width 333 height 31
click at [686, 145] on div "**********" at bounding box center [561, 268] width 1123 height 537
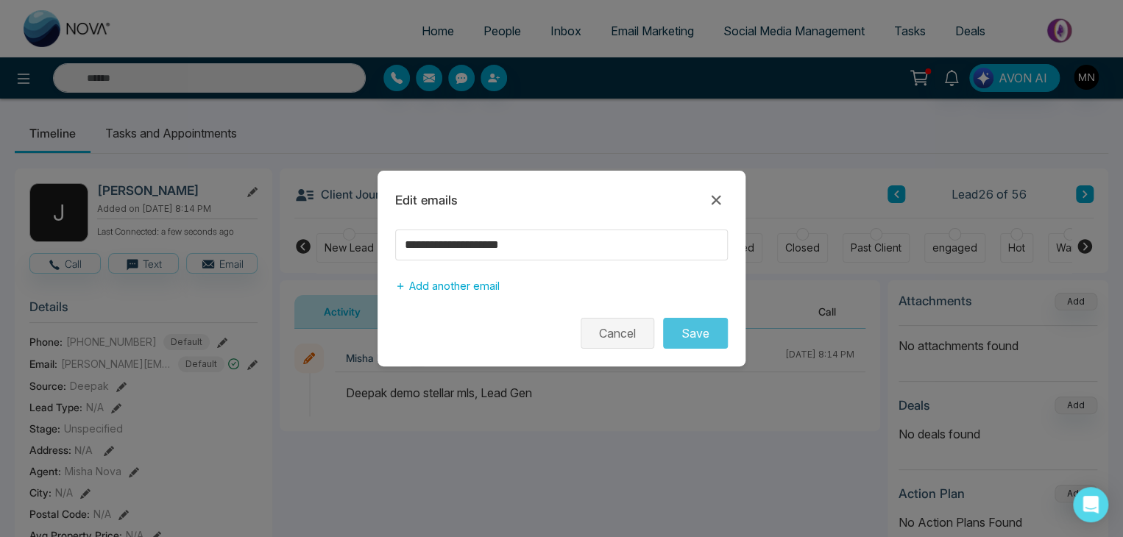
click at [612, 345] on button "Cancel" at bounding box center [618, 333] width 74 height 31
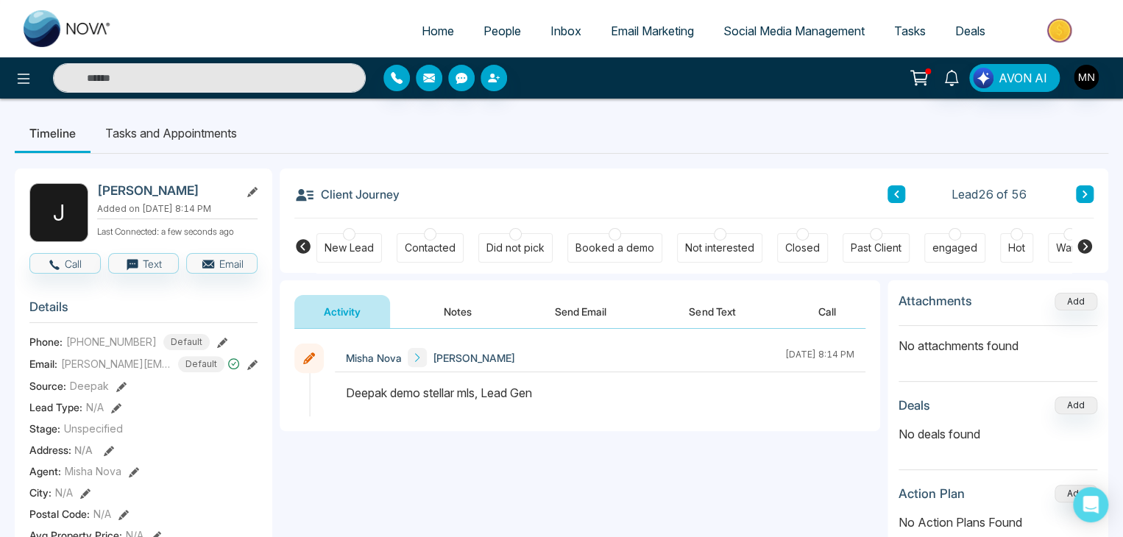
click at [474, 313] on button "Notes" at bounding box center [457, 311] width 87 height 33
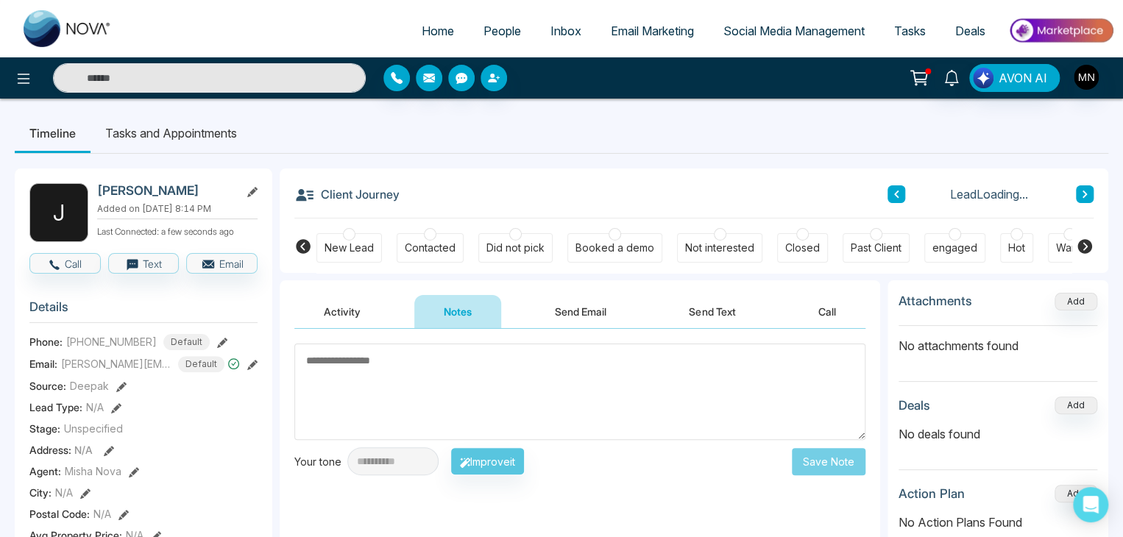
click at [408, 372] on textarea at bounding box center [579, 392] width 571 height 96
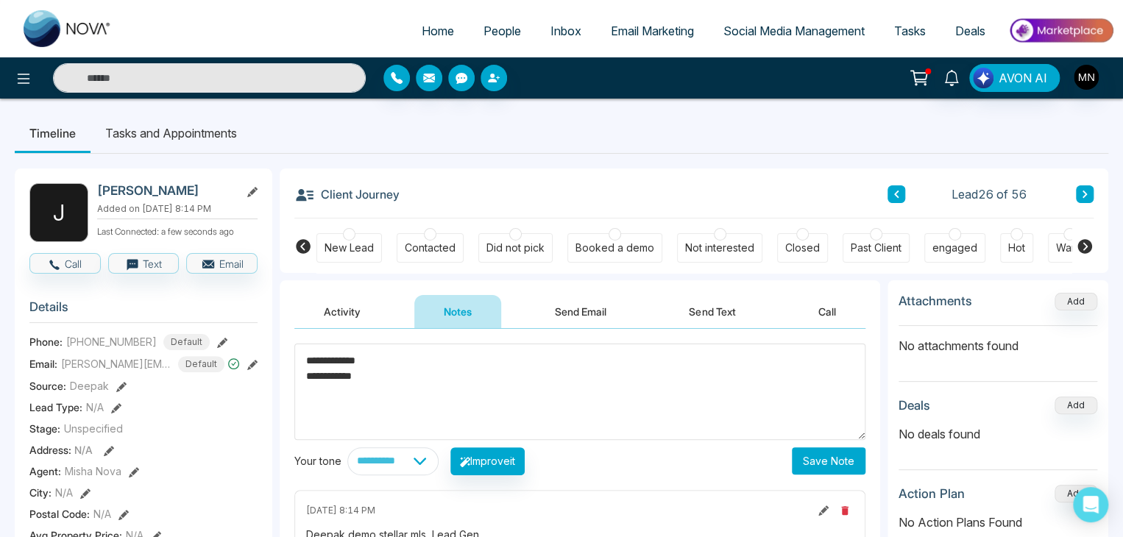
type textarea "**********"
click at [820, 460] on button "Save Note" at bounding box center [829, 460] width 74 height 27
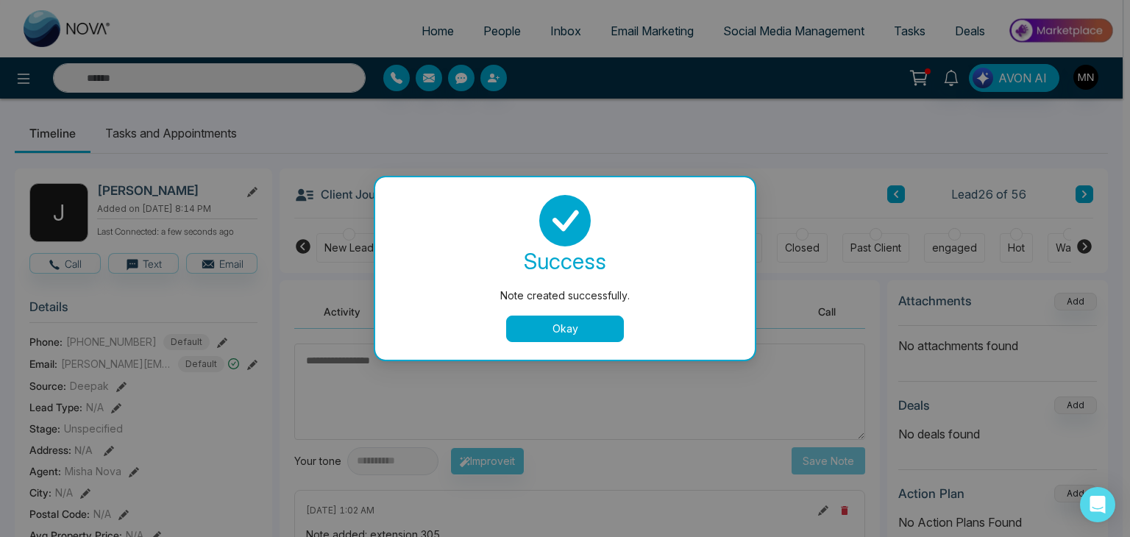
click at [544, 325] on button "Okay" at bounding box center [565, 329] width 118 height 26
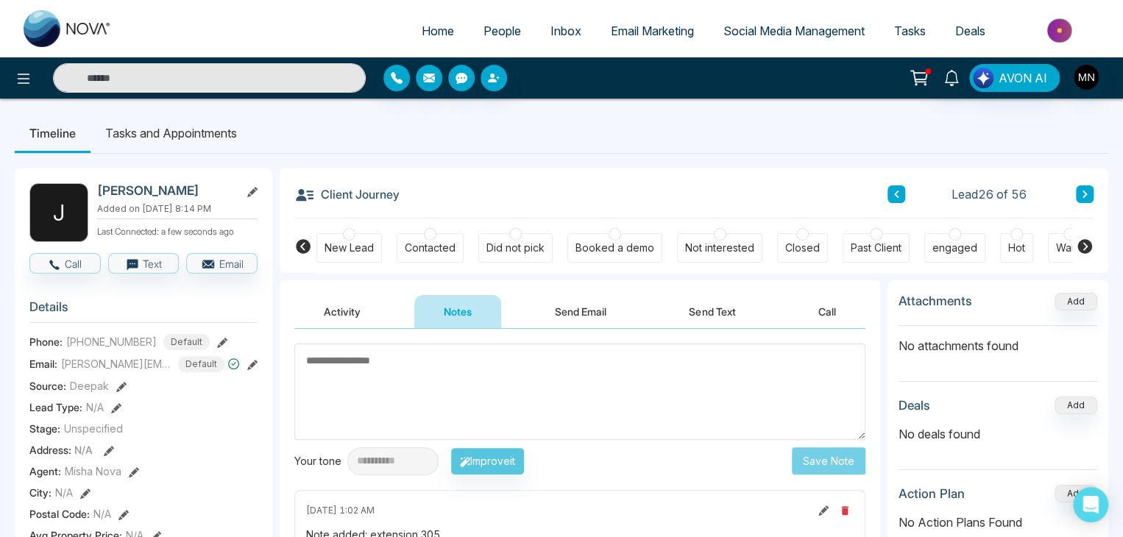
click at [522, 252] on div "Did not pick" at bounding box center [515, 248] width 58 height 15
click at [574, 309] on button "Send Email" at bounding box center [580, 311] width 110 height 33
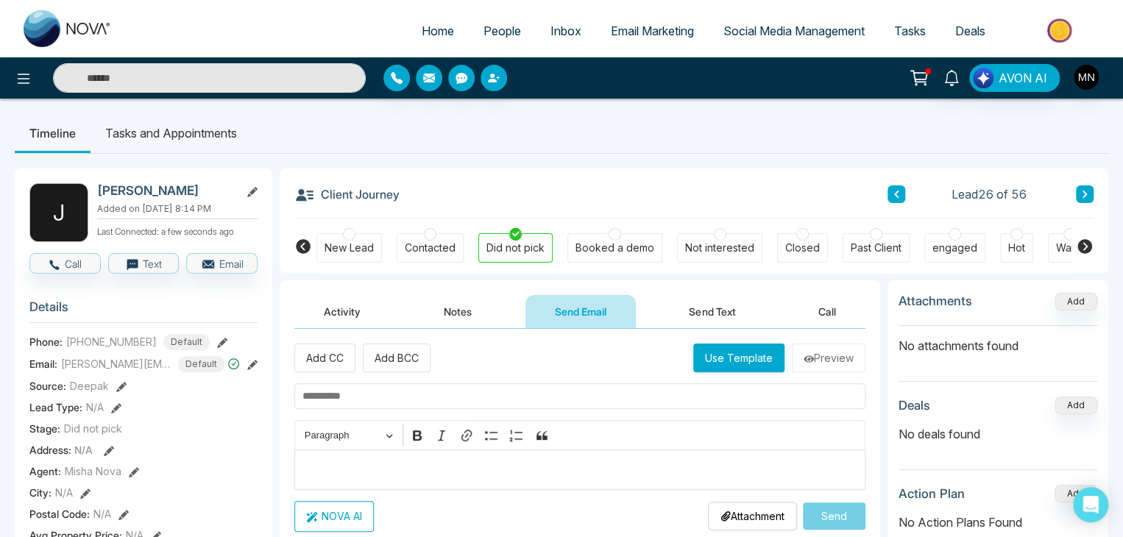
click at [447, 389] on input "text" at bounding box center [579, 396] width 571 height 26
paste input "**********"
type input "**********"
click at [389, 469] on p "Editor editing area: main" at bounding box center [580, 470] width 556 height 18
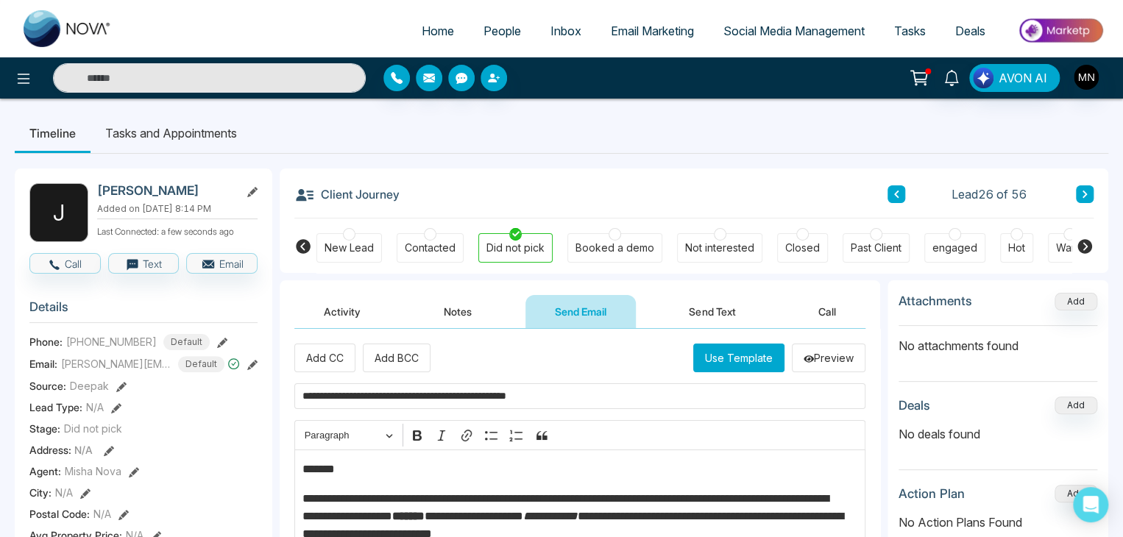
click at [365, 464] on p "*******" at bounding box center [576, 470] width 548 height 18
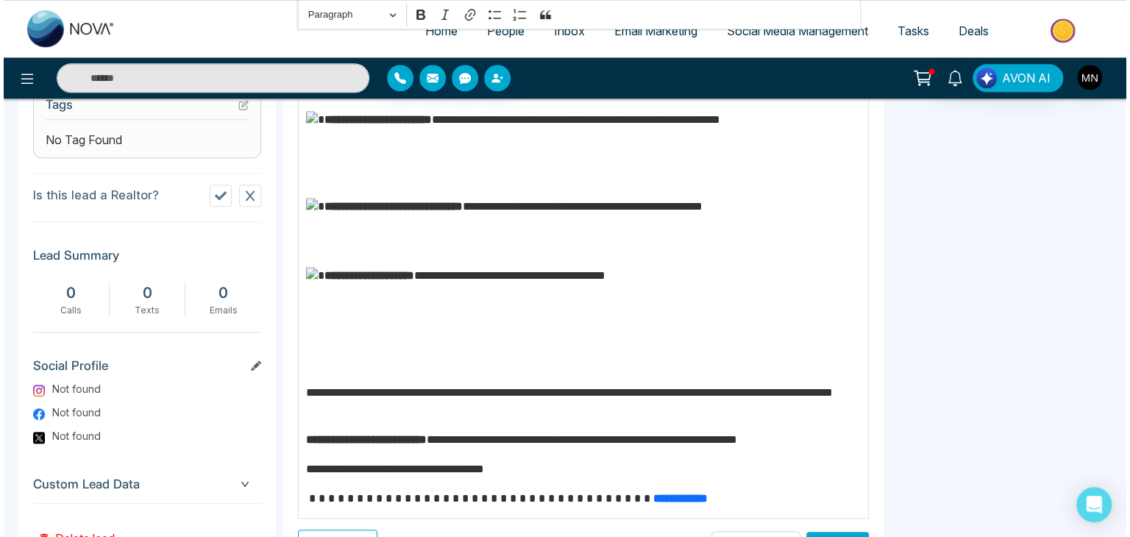
scroll to position [692, 0]
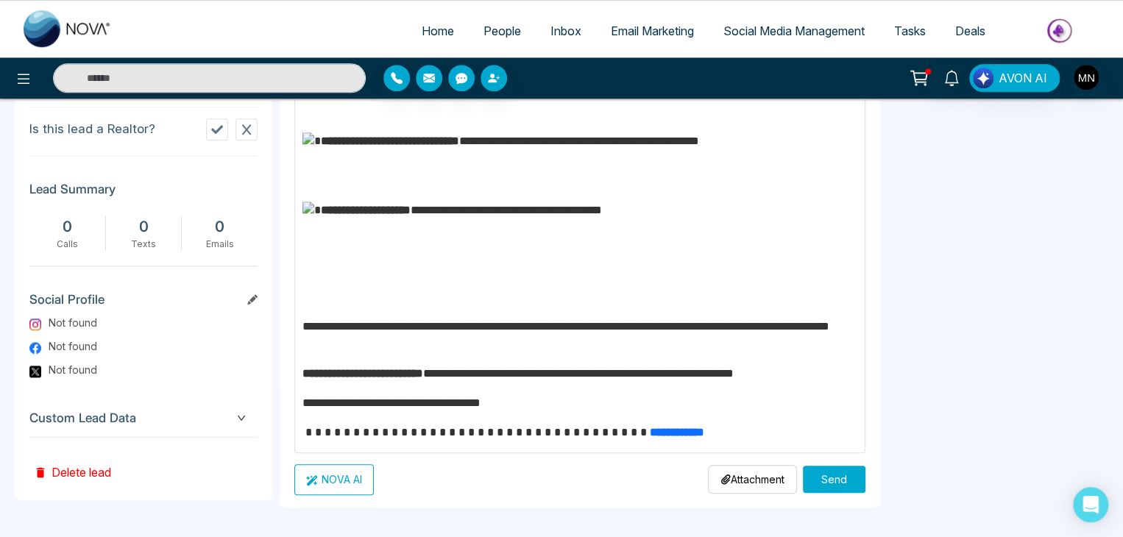
click at [824, 484] on button "Send" at bounding box center [834, 479] width 63 height 27
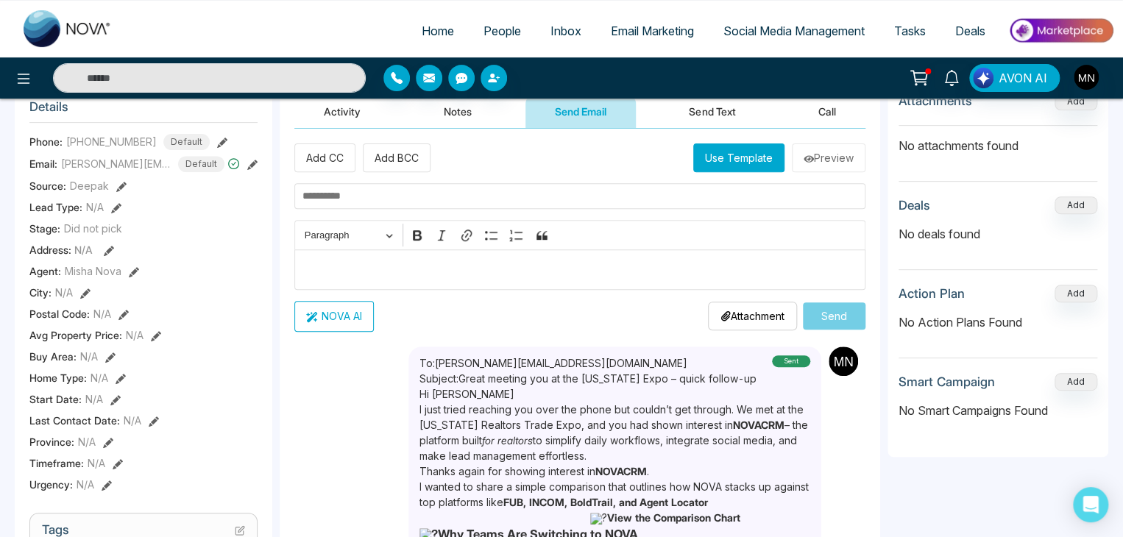
scroll to position [174, 0]
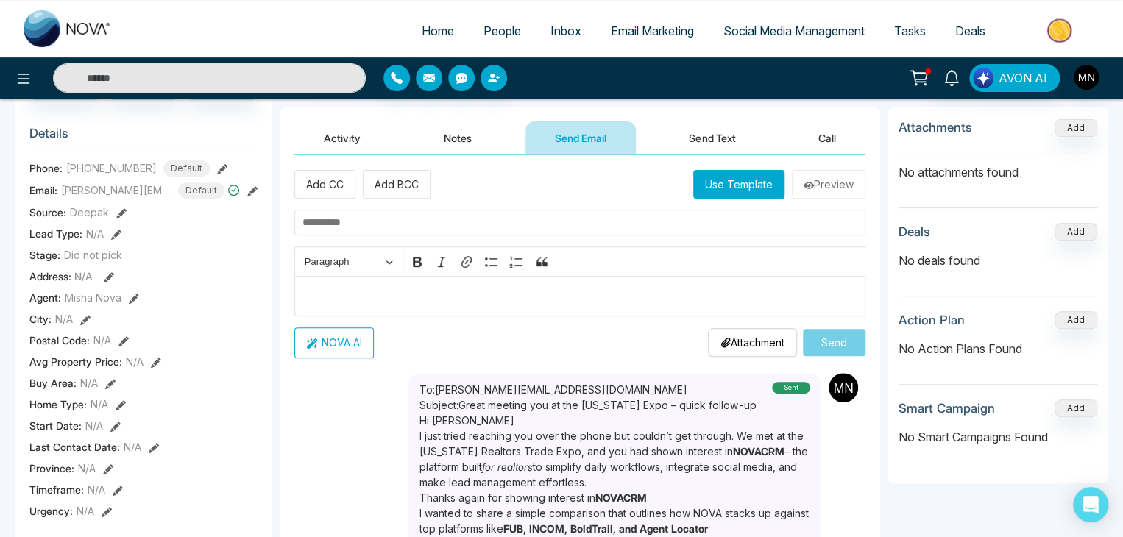
click at [349, 135] on button "Activity" at bounding box center [342, 137] width 96 height 33
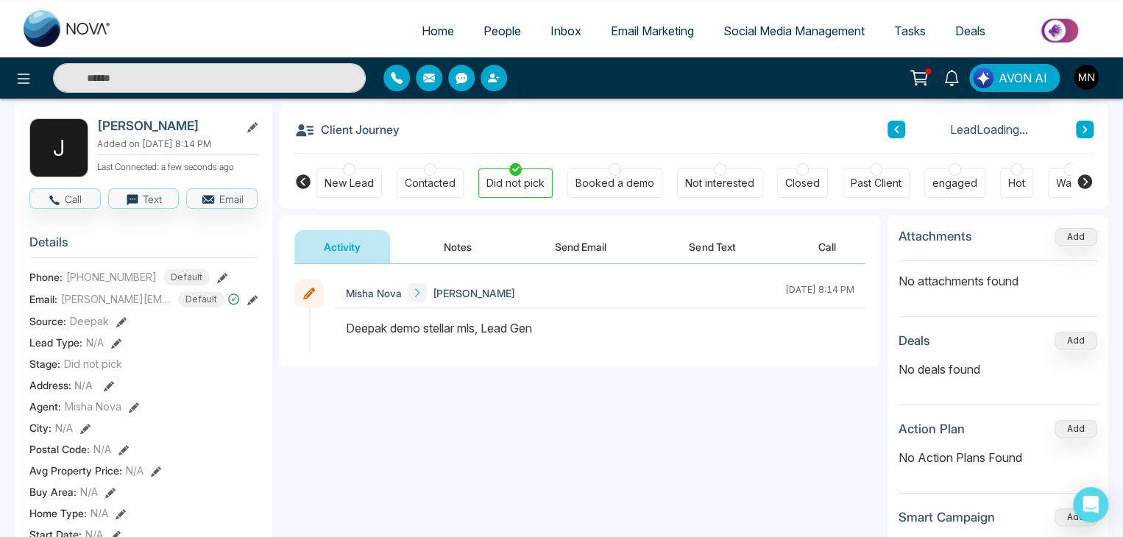
scroll to position [63, 0]
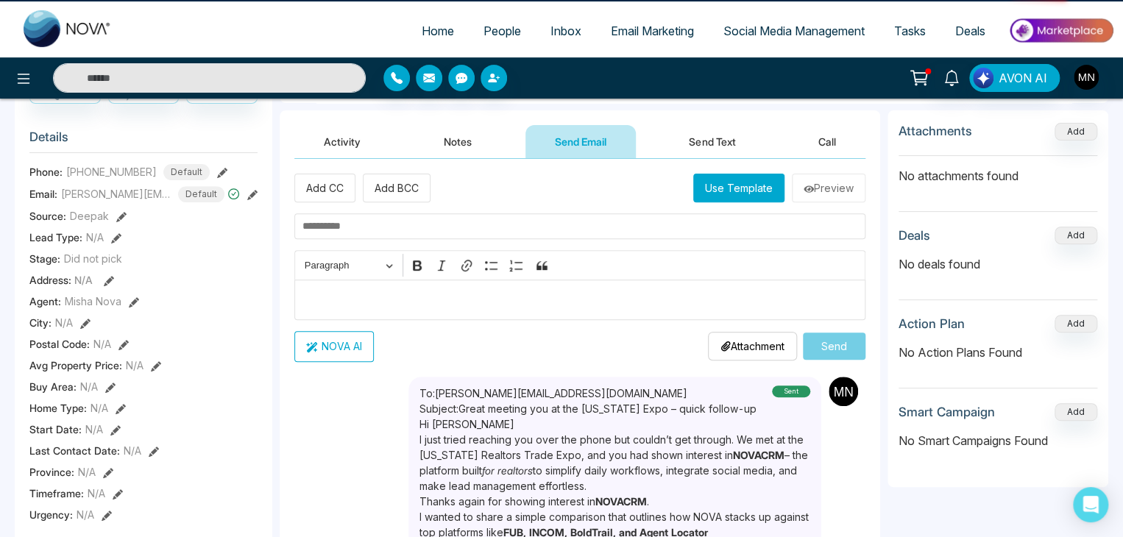
scroll to position [174, 0]
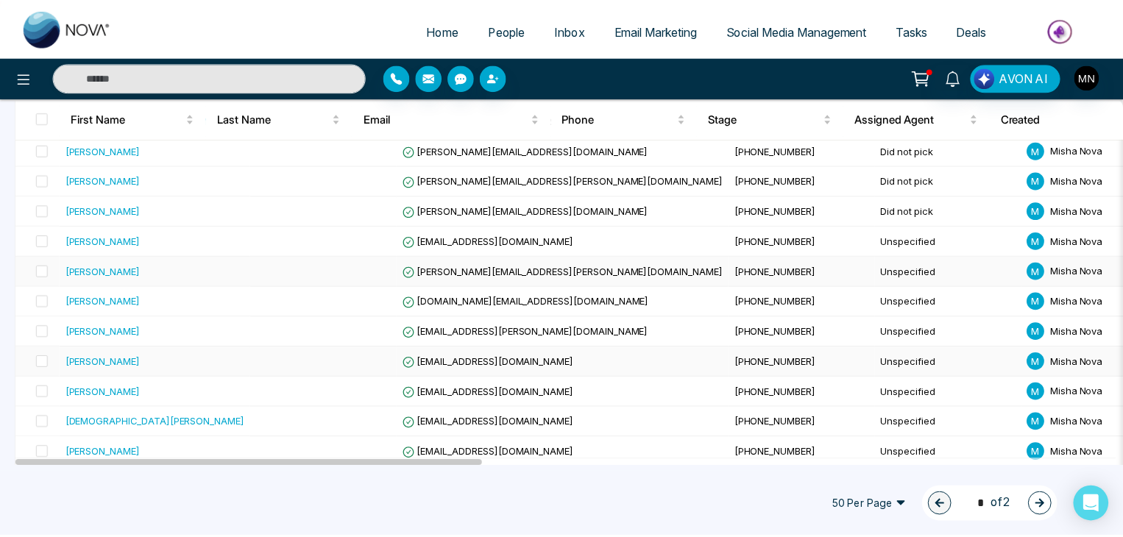
scroll to position [880, 0]
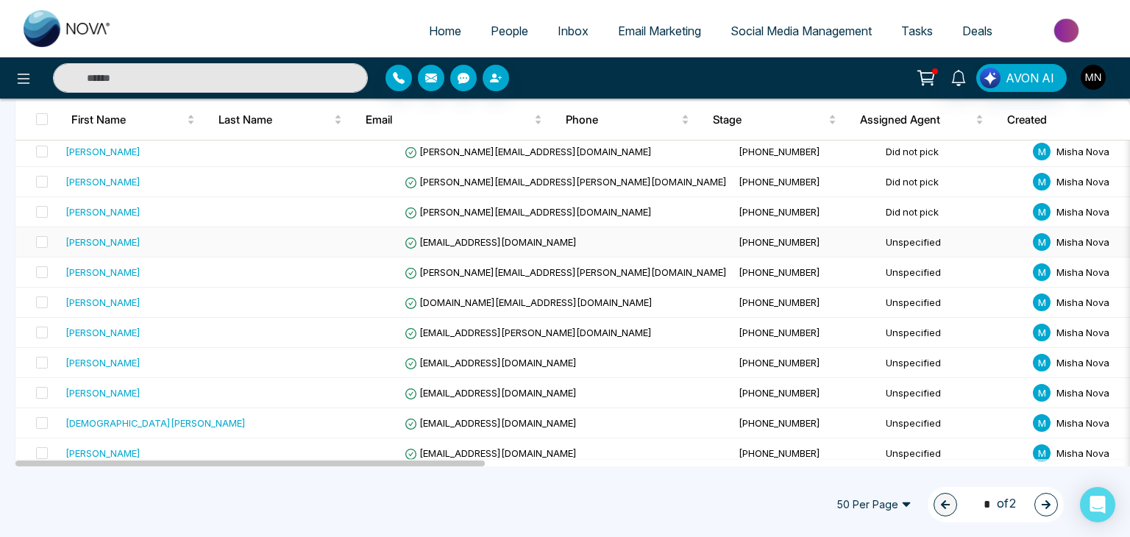
click at [99, 236] on div "[PERSON_NAME]" at bounding box center [103, 242] width 75 height 15
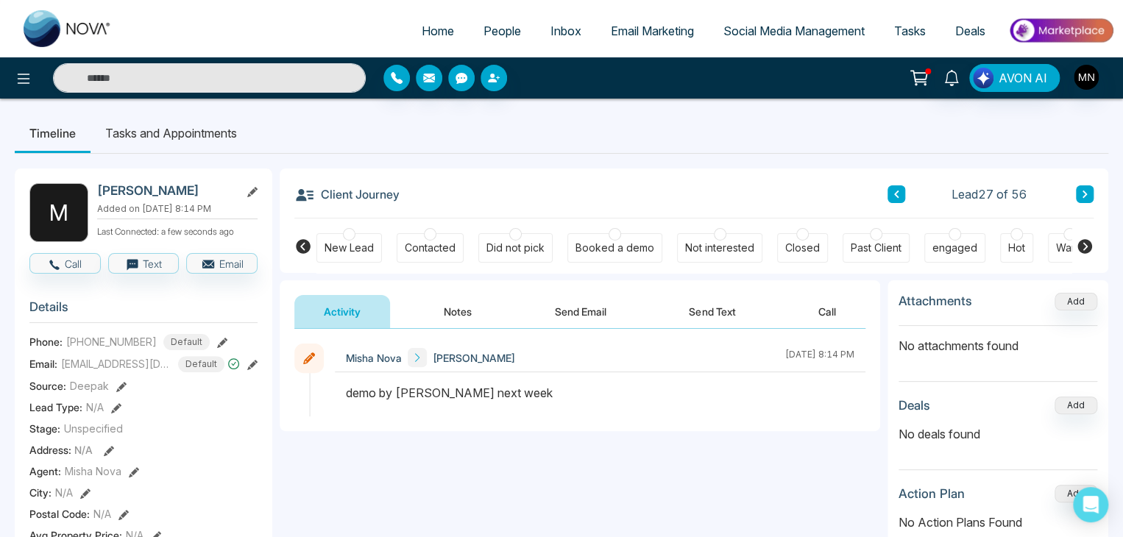
click at [447, 316] on button "Notes" at bounding box center [457, 311] width 87 height 33
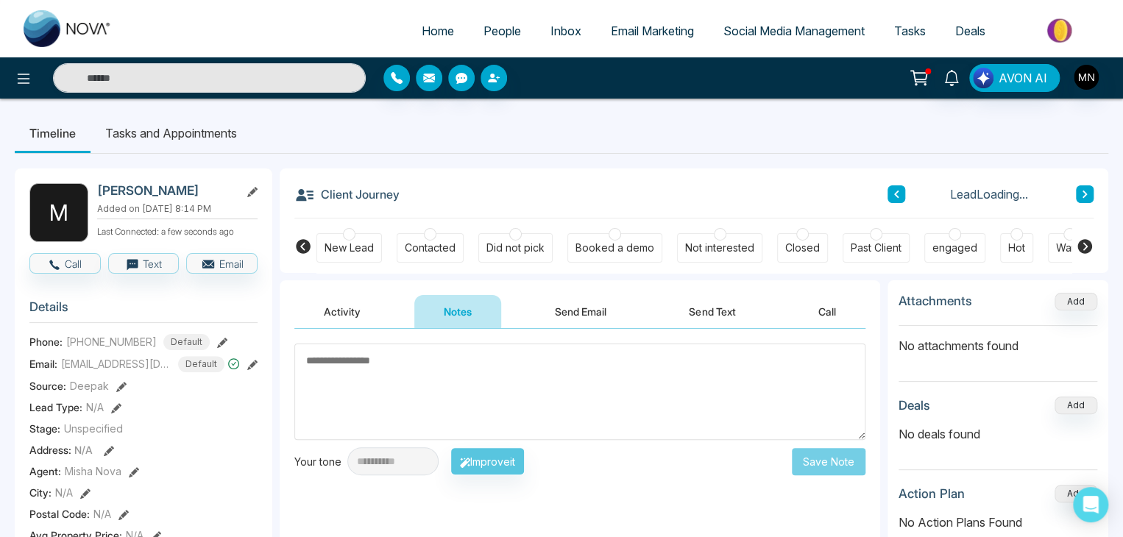
click at [433, 366] on textarea at bounding box center [579, 392] width 571 height 96
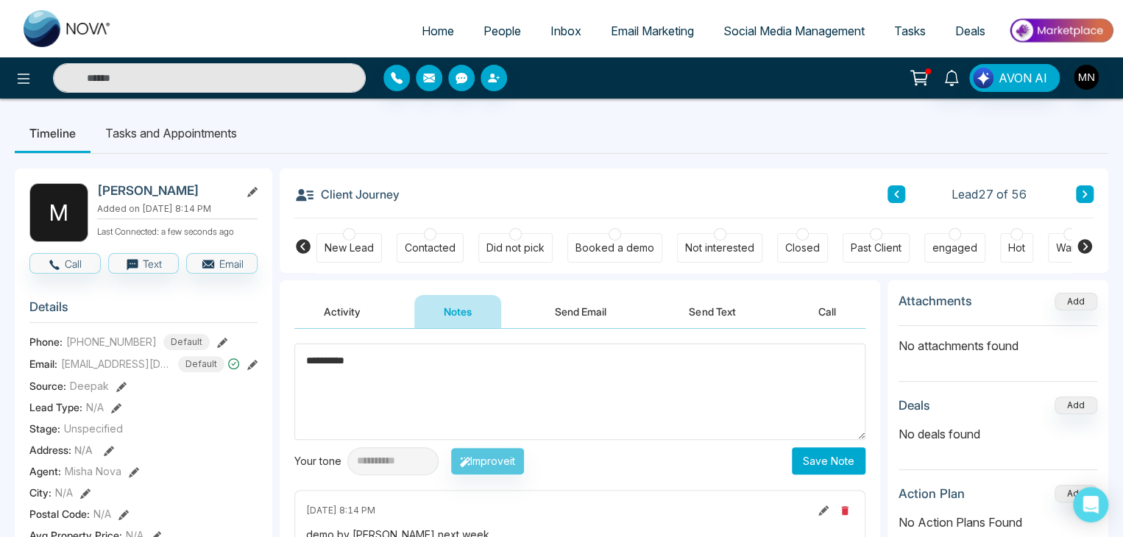
type textarea "**********"
click at [818, 453] on button "Save Note" at bounding box center [829, 460] width 74 height 27
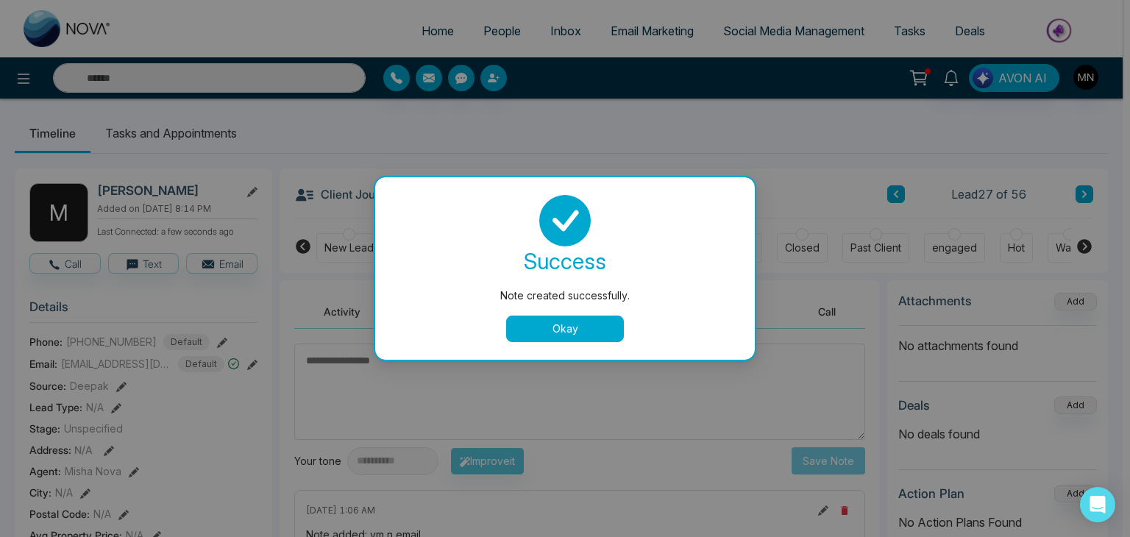
click at [562, 317] on button "Okay" at bounding box center [565, 329] width 118 height 26
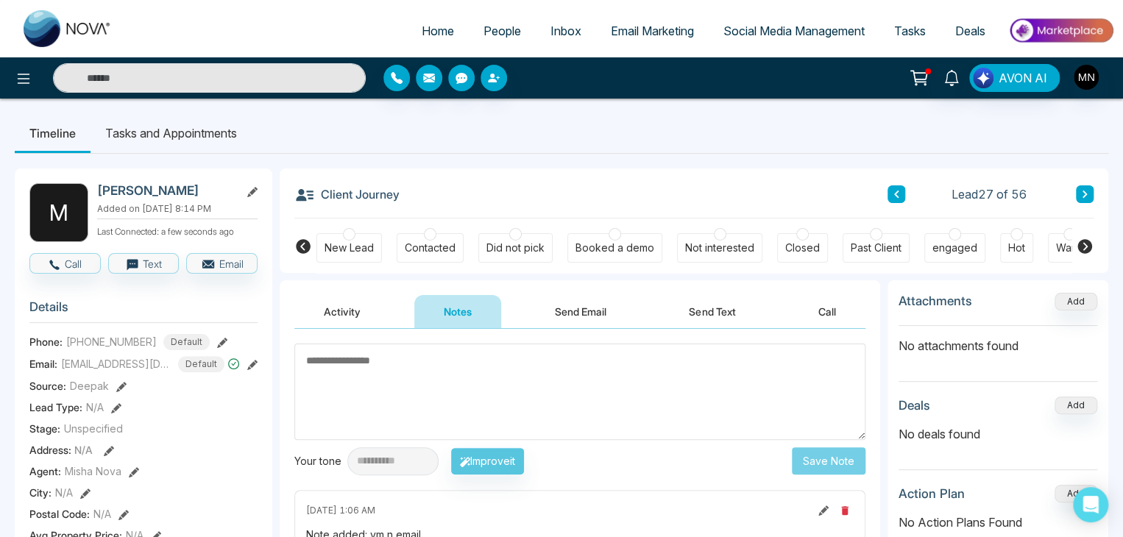
click at [564, 306] on button "Send Email" at bounding box center [580, 311] width 110 height 33
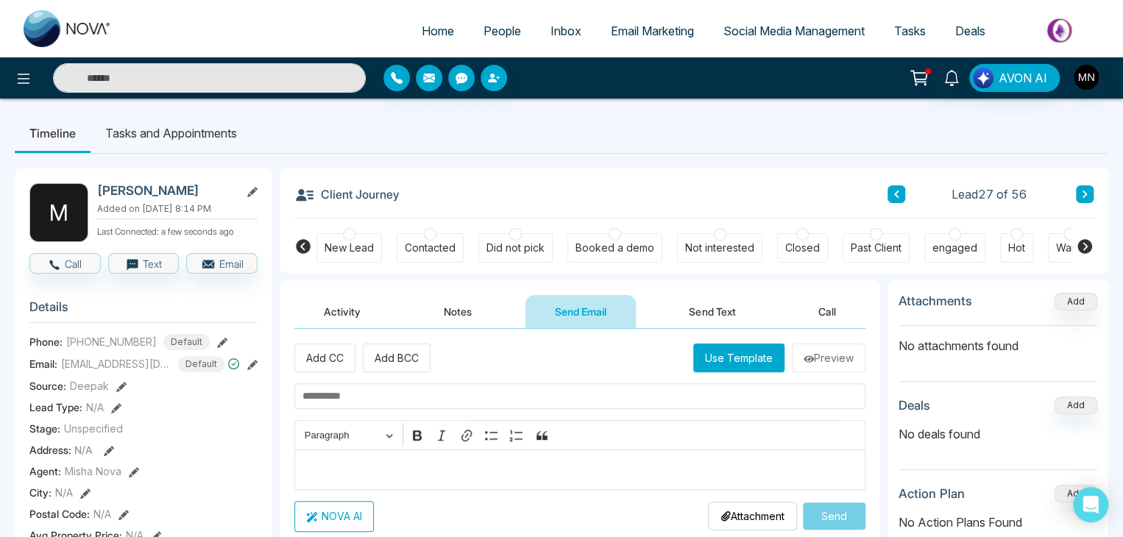
click at [459, 403] on input "text" at bounding box center [579, 396] width 571 height 26
paste input "**********"
type input "**********"
click at [375, 473] on p "Editor editing area: main" at bounding box center [580, 470] width 556 height 18
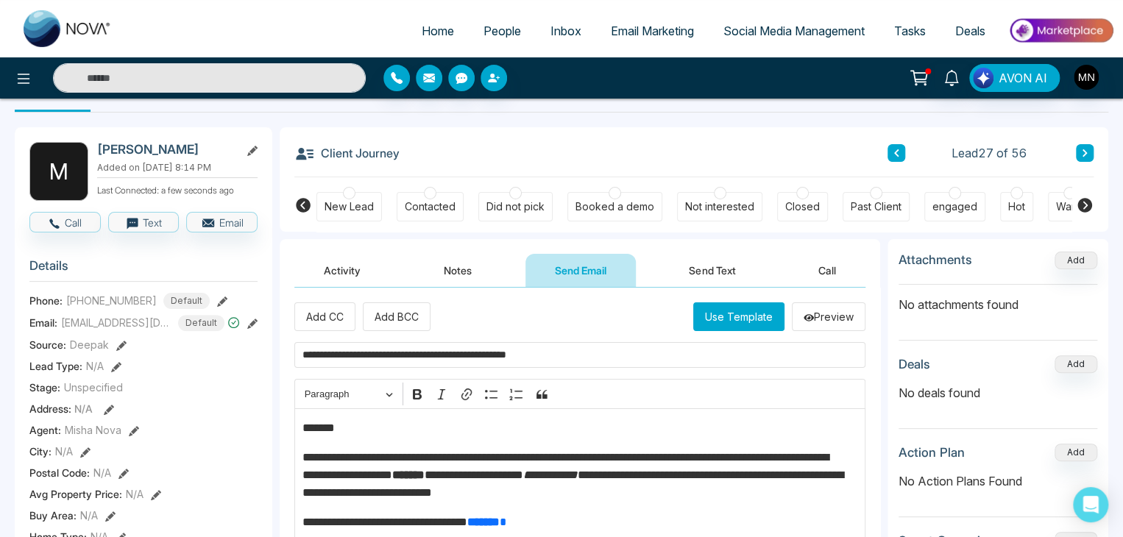
scroll to position [29, 0]
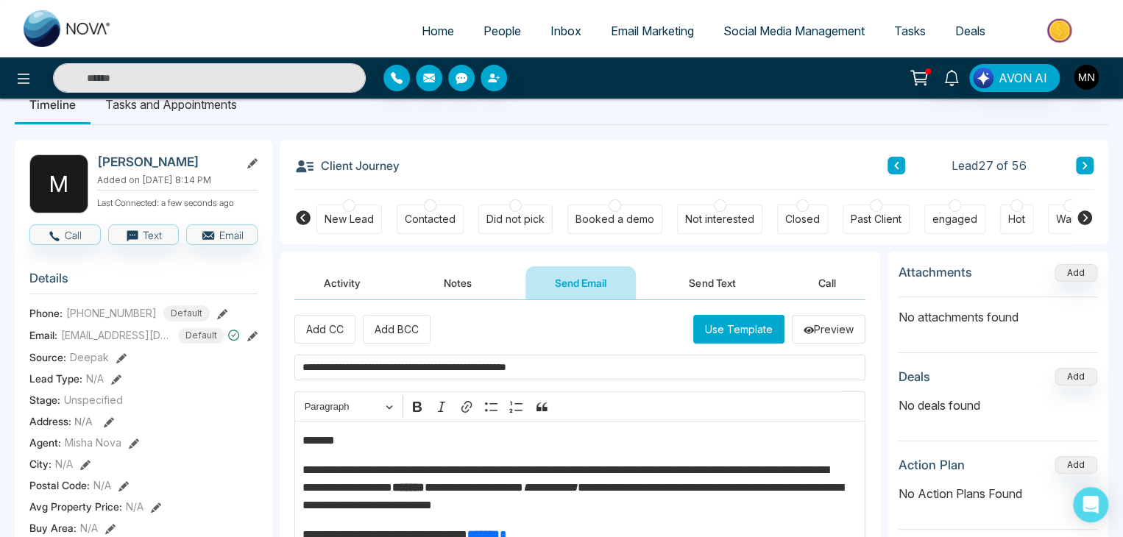
click at [356, 440] on p "*******" at bounding box center [576, 441] width 548 height 18
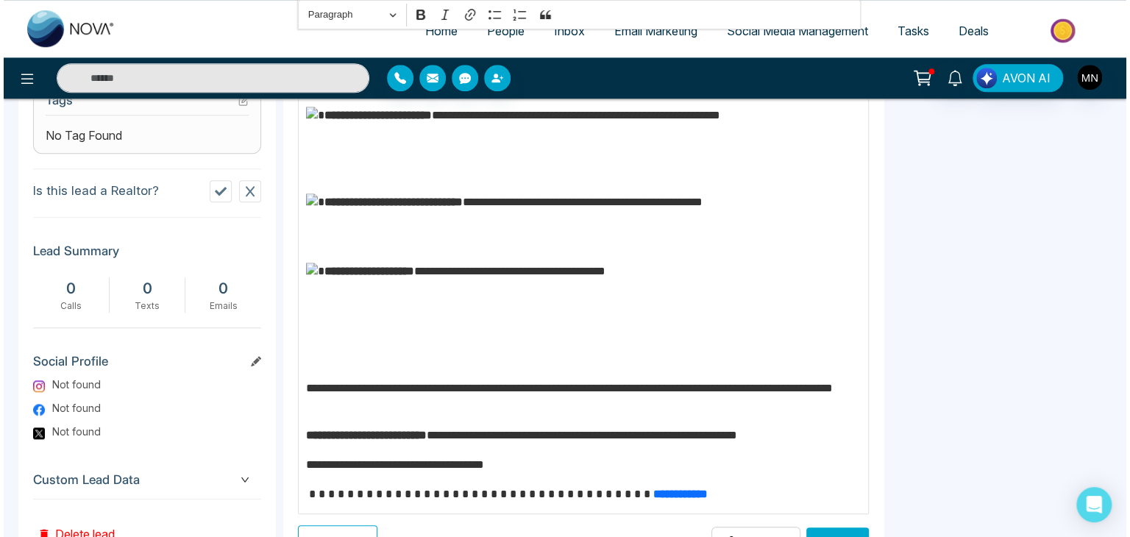
scroll to position [692, 0]
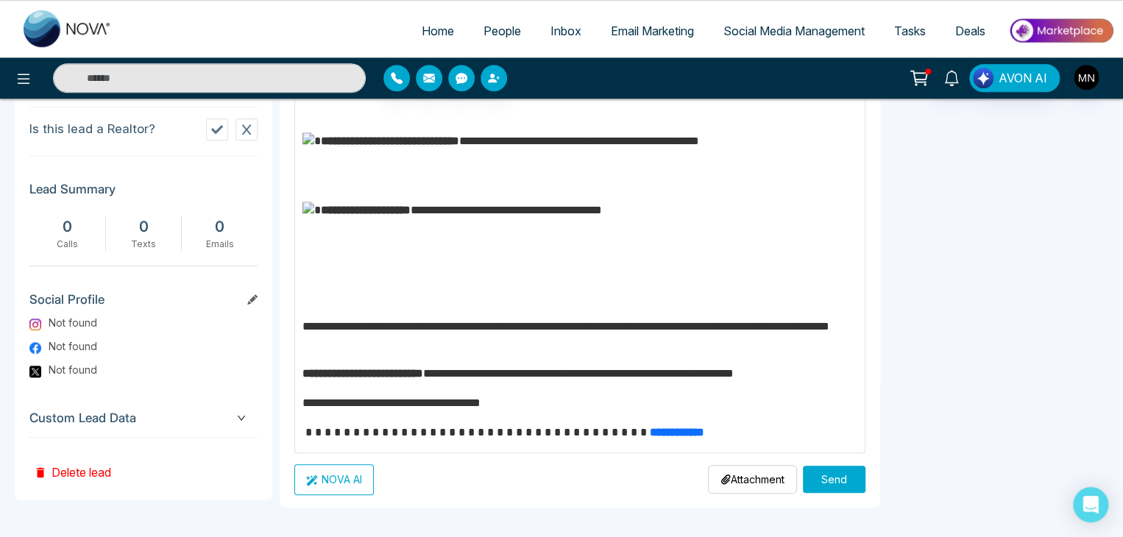
click at [827, 482] on button "Send" at bounding box center [834, 479] width 63 height 27
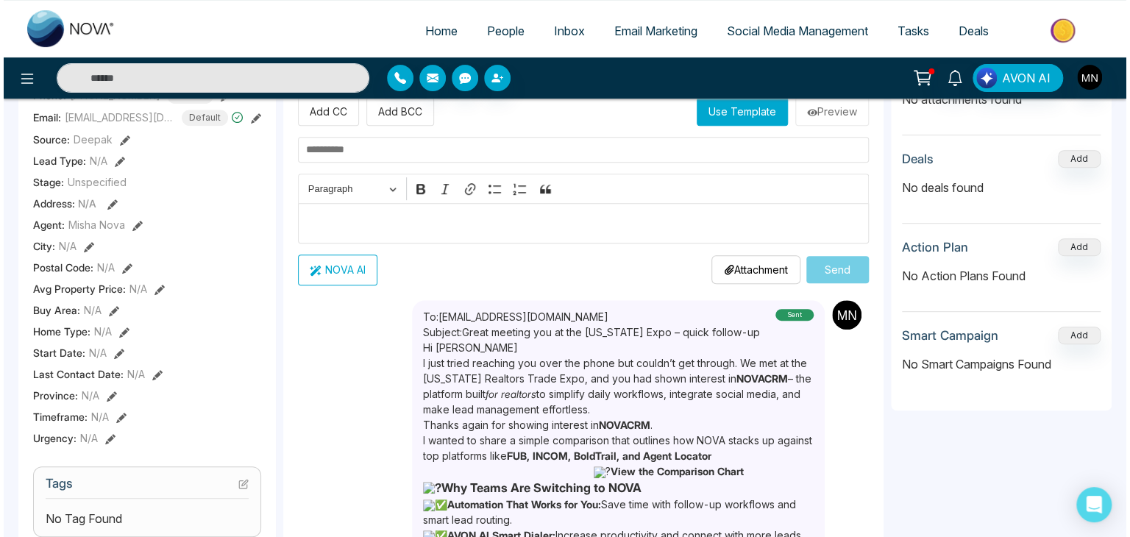
scroll to position [0, 0]
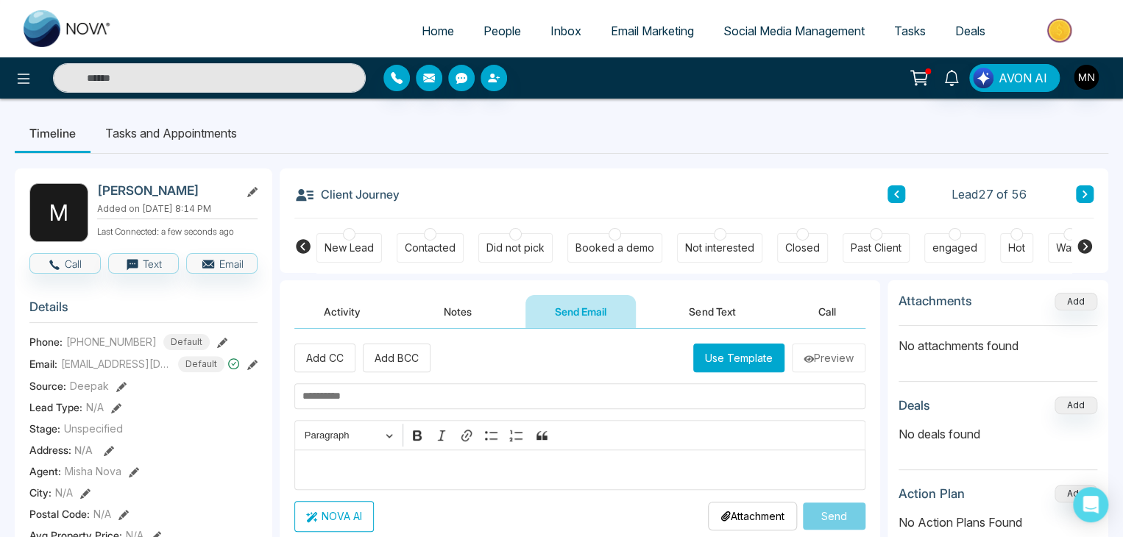
click at [524, 247] on div "Did not pick" at bounding box center [515, 248] width 58 height 15
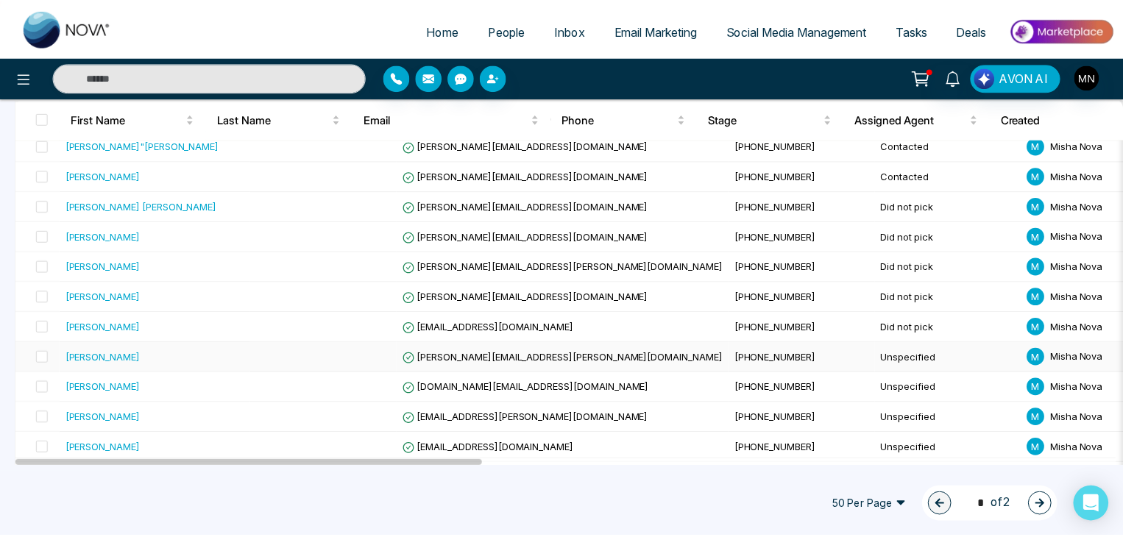
scroll to position [794, 0]
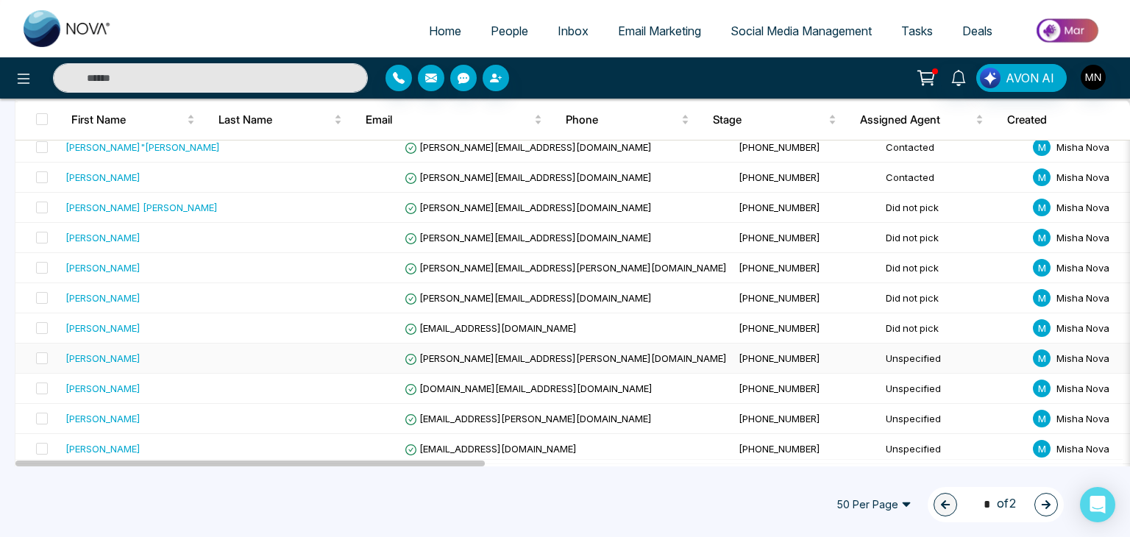
click at [89, 351] on div "[PERSON_NAME]" at bounding box center [103, 358] width 75 height 15
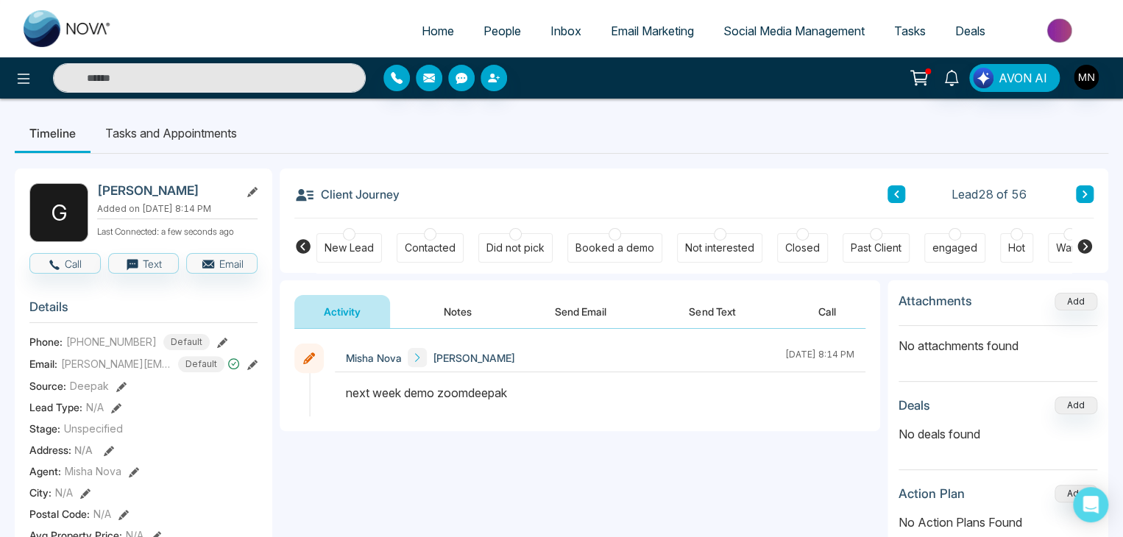
click at [162, 191] on h2 "[PERSON_NAME]" at bounding box center [165, 190] width 137 height 15
copy div "[PERSON_NAME]"
click at [470, 320] on button "Notes" at bounding box center [457, 311] width 87 height 33
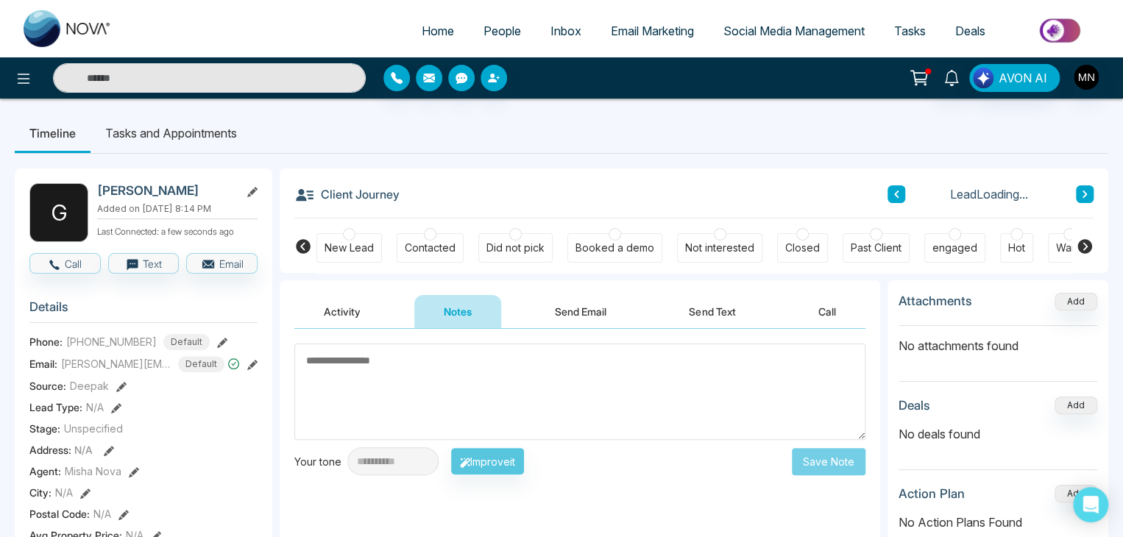
click at [412, 378] on textarea at bounding box center [579, 392] width 571 height 96
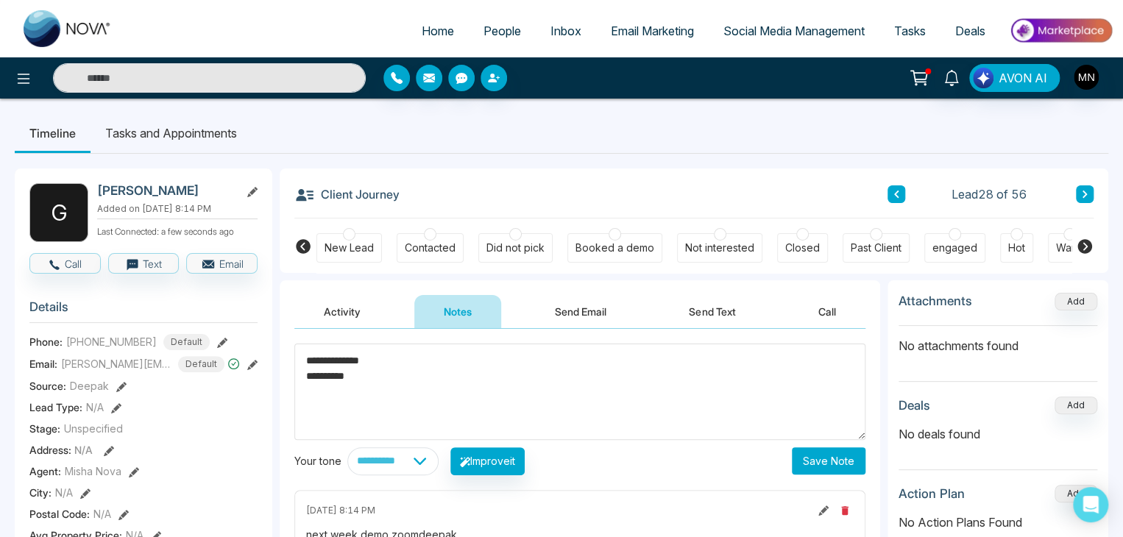
type textarea "**********"
click at [819, 472] on button "Save Note" at bounding box center [829, 460] width 74 height 27
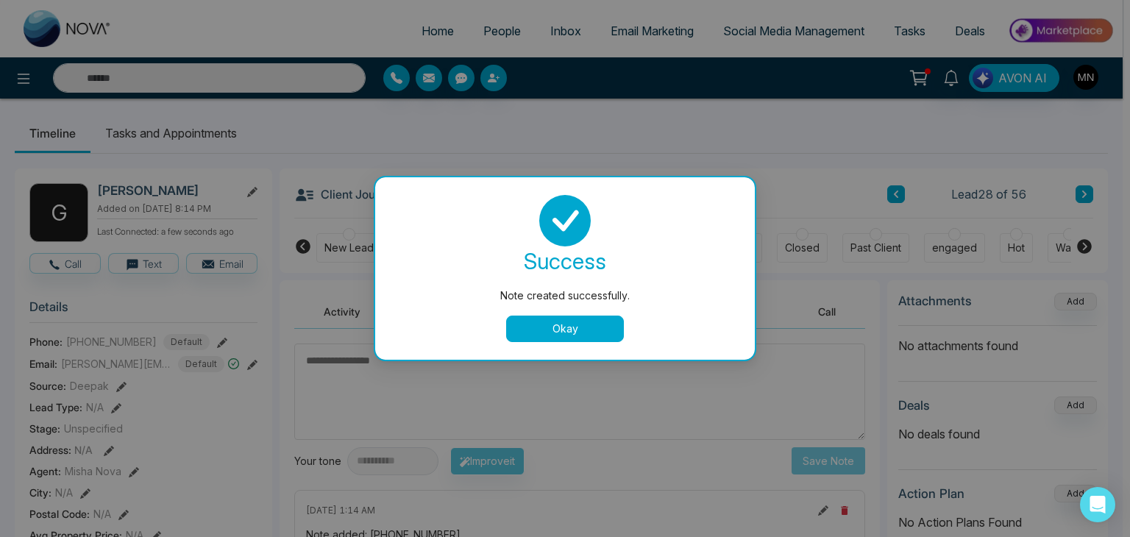
click at [570, 328] on button "Okay" at bounding box center [565, 329] width 118 height 26
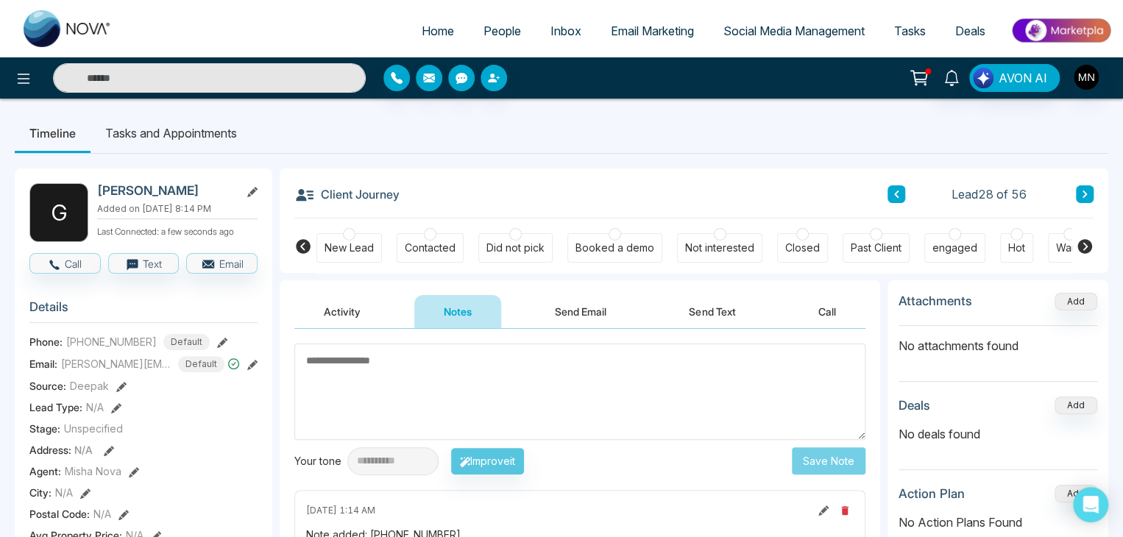
click at [514, 249] on div "Did not pick" at bounding box center [515, 248] width 58 height 15
click at [583, 307] on button "Send Email" at bounding box center [580, 311] width 110 height 33
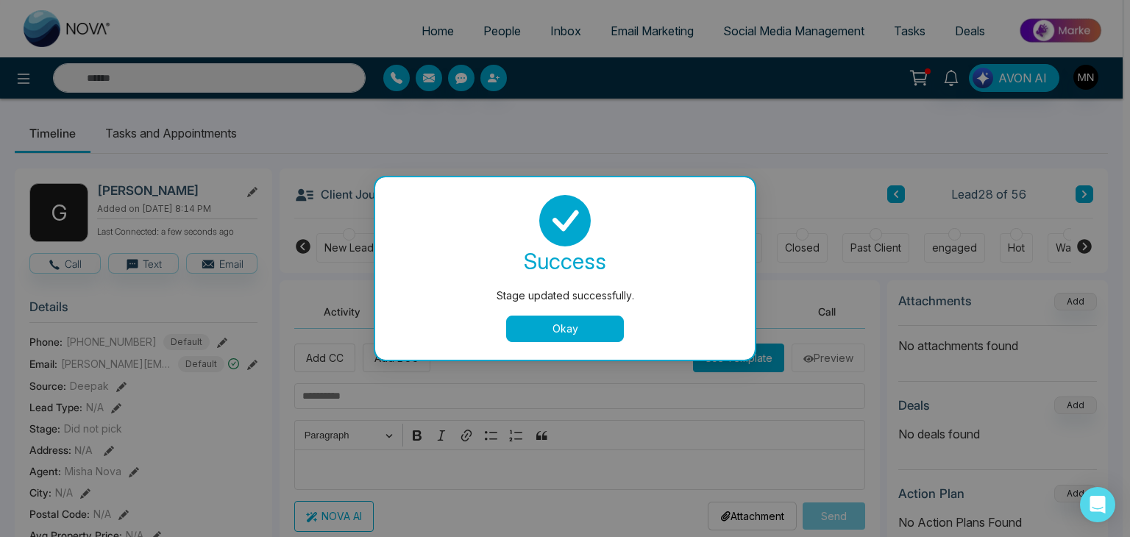
click at [545, 333] on button "Okay" at bounding box center [565, 329] width 118 height 26
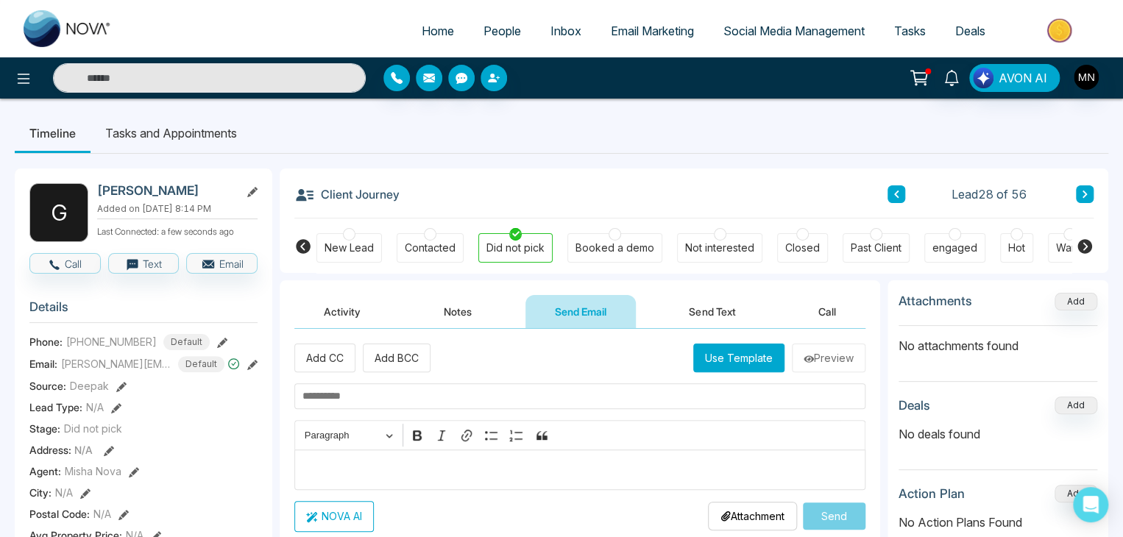
click at [421, 392] on input "text" at bounding box center [579, 396] width 571 height 26
paste input "**********"
type input "**********"
click at [327, 469] on p "Editor editing area: main" at bounding box center [580, 470] width 556 height 18
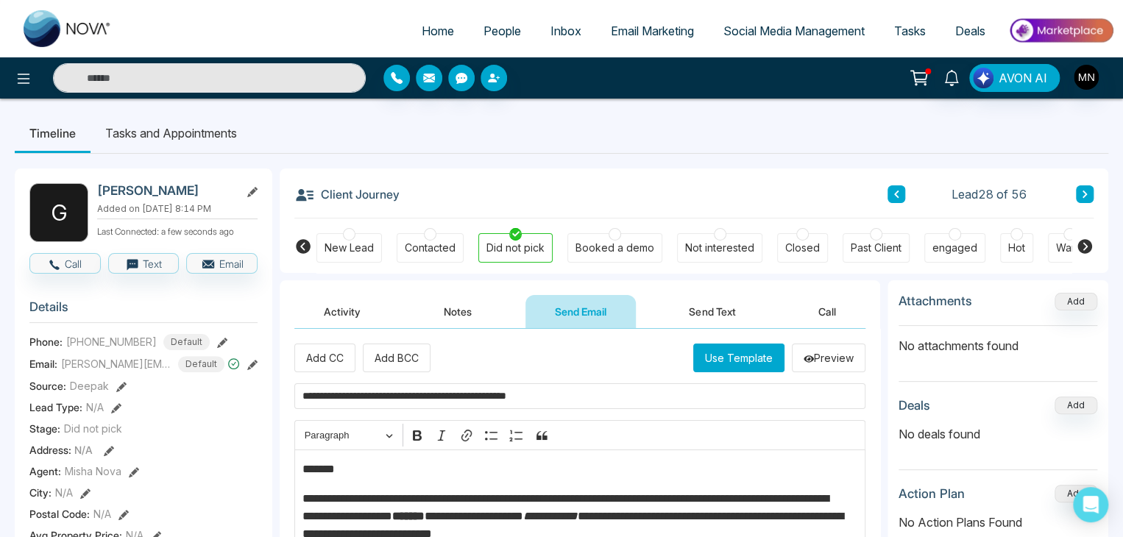
click at [369, 465] on p "*******" at bounding box center [576, 470] width 548 height 18
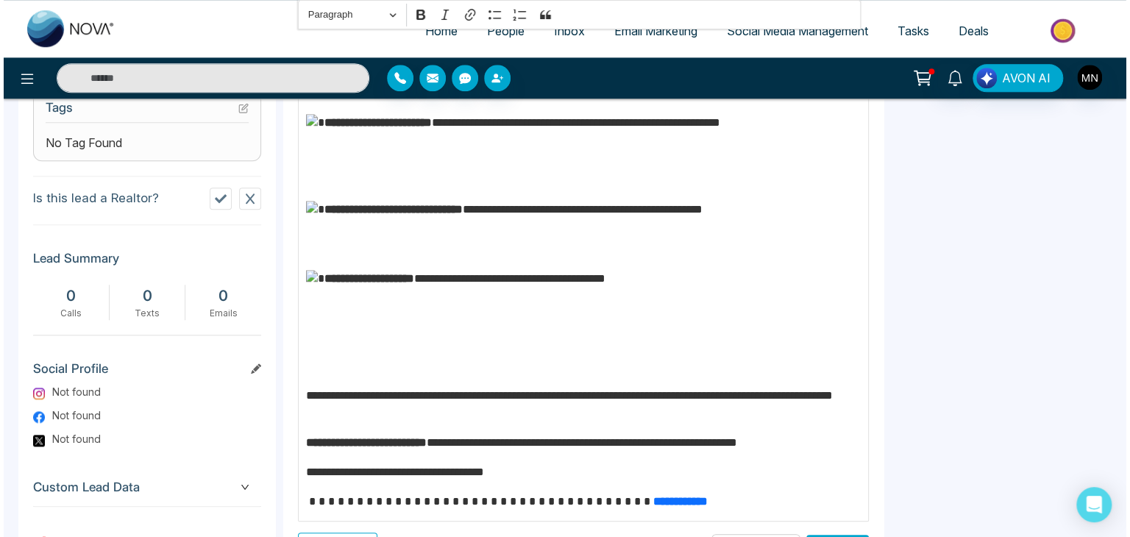
scroll to position [692, 0]
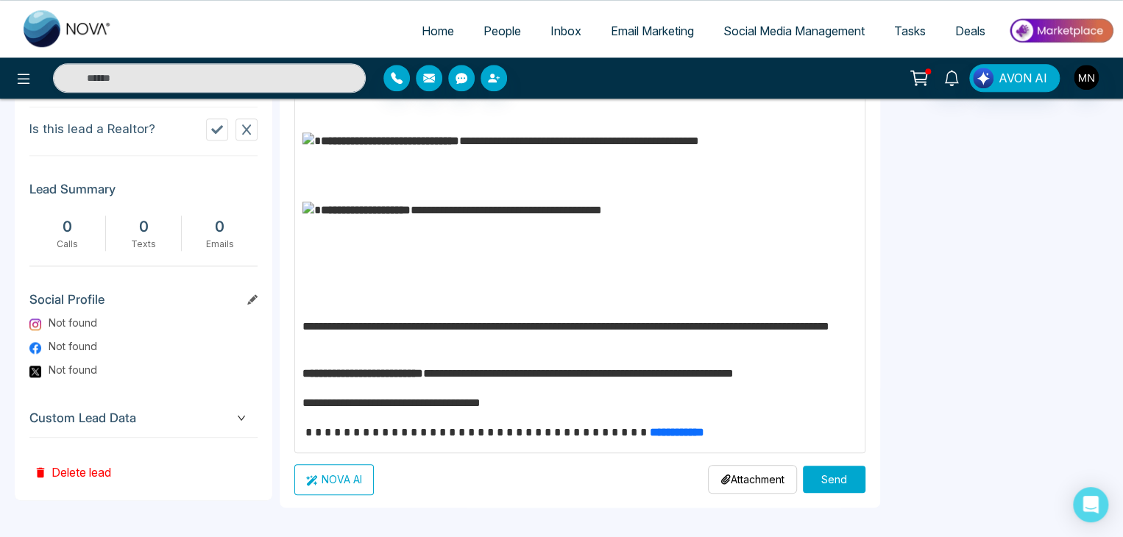
click at [817, 487] on button "Send" at bounding box center [834, 479] width 63 height 27
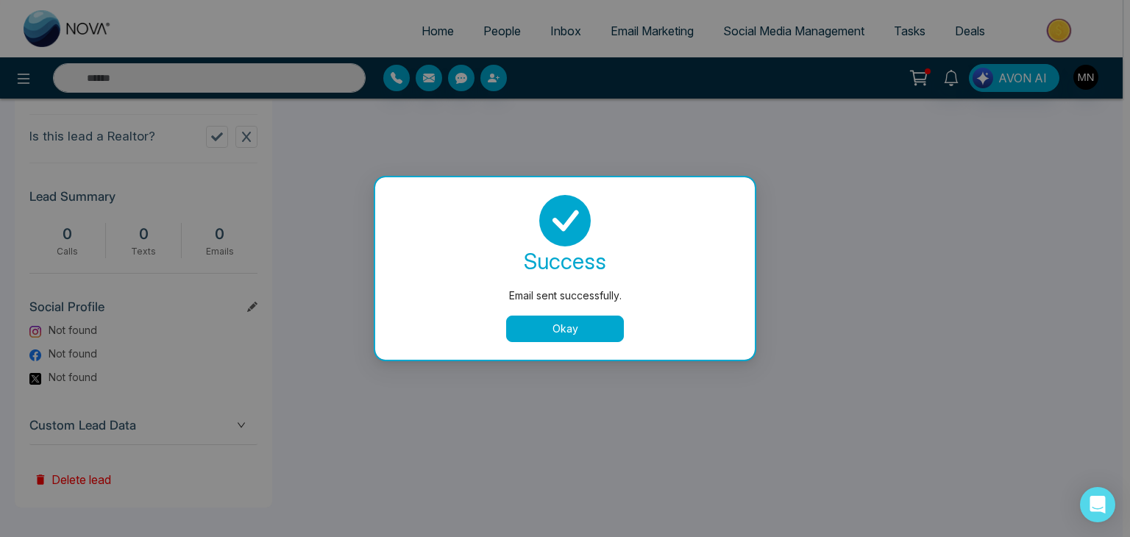
click at [562, 325] on button "Okay" at bounding box center [565, 329] width 118 height 26
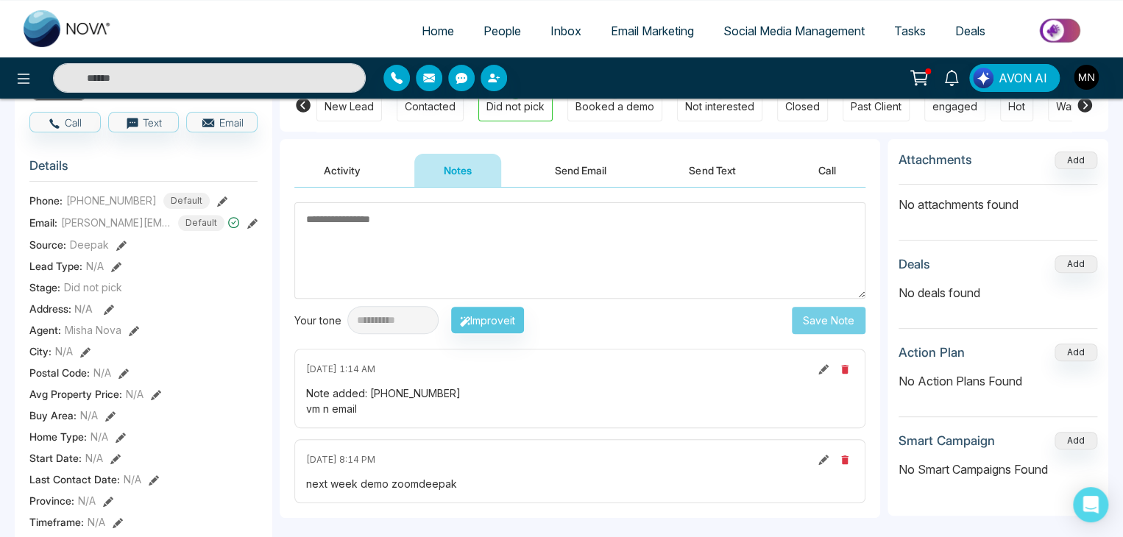
scroll to position [107, 0]
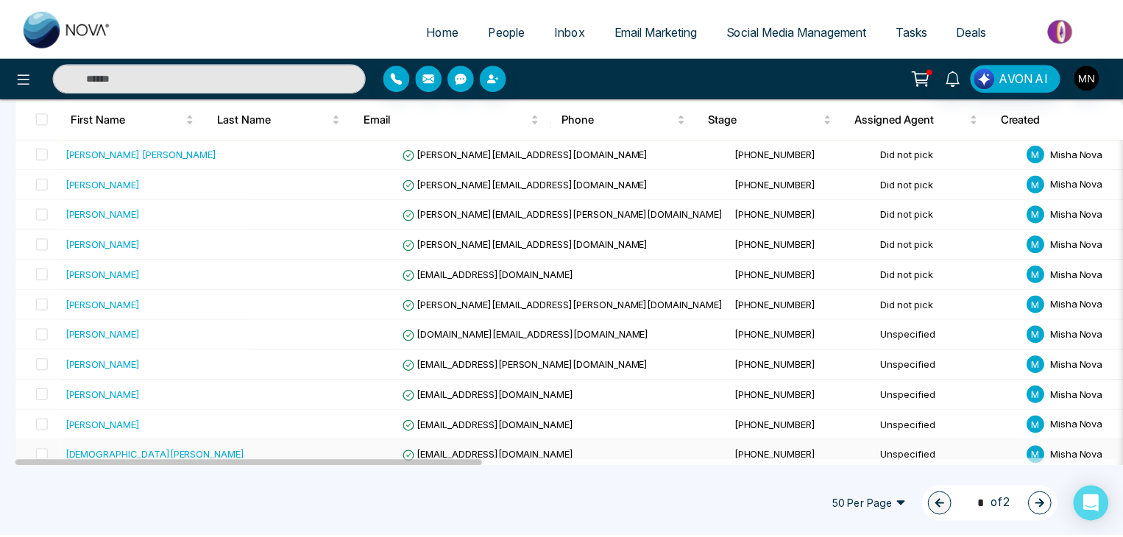
scroll to position [844, 0]
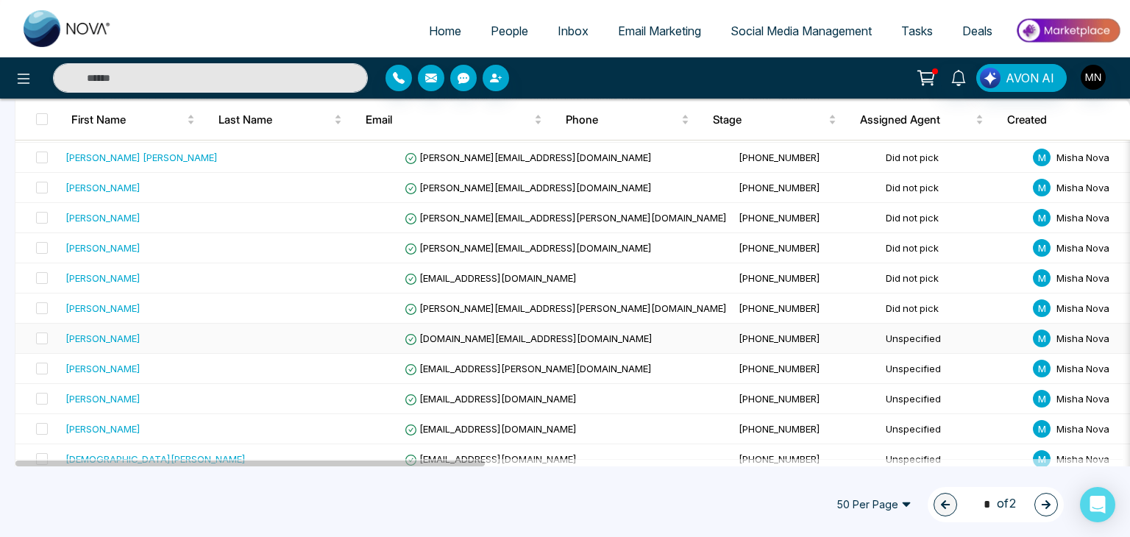
click at [115, 334] on div "[PERSON_NAME]" at bounding box center [103, 338] width 75 height 15
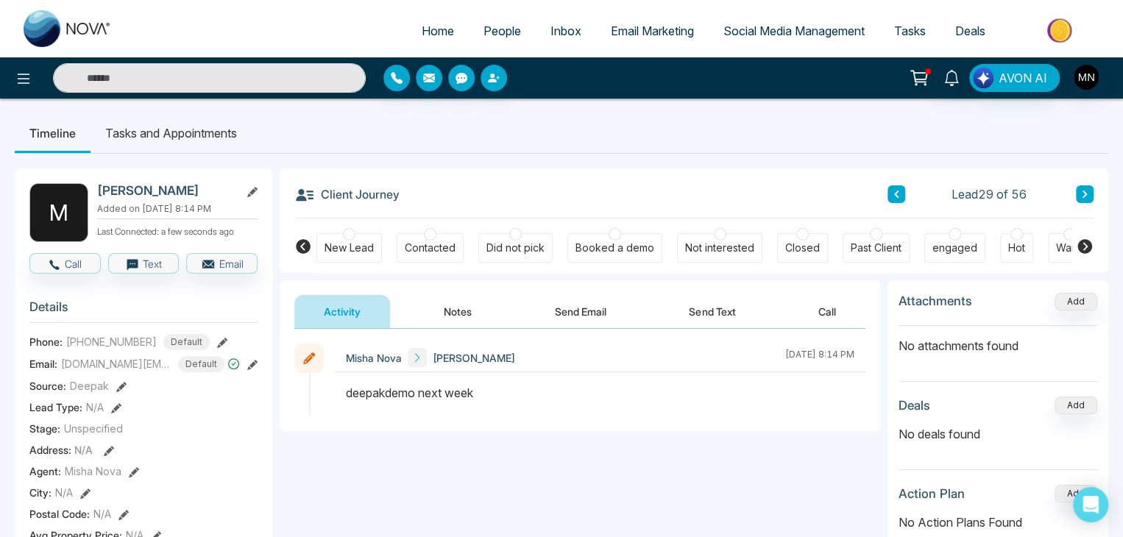
click at [459, 313] on button "Notes" at bounding box center [457, 311] width 87 height 33
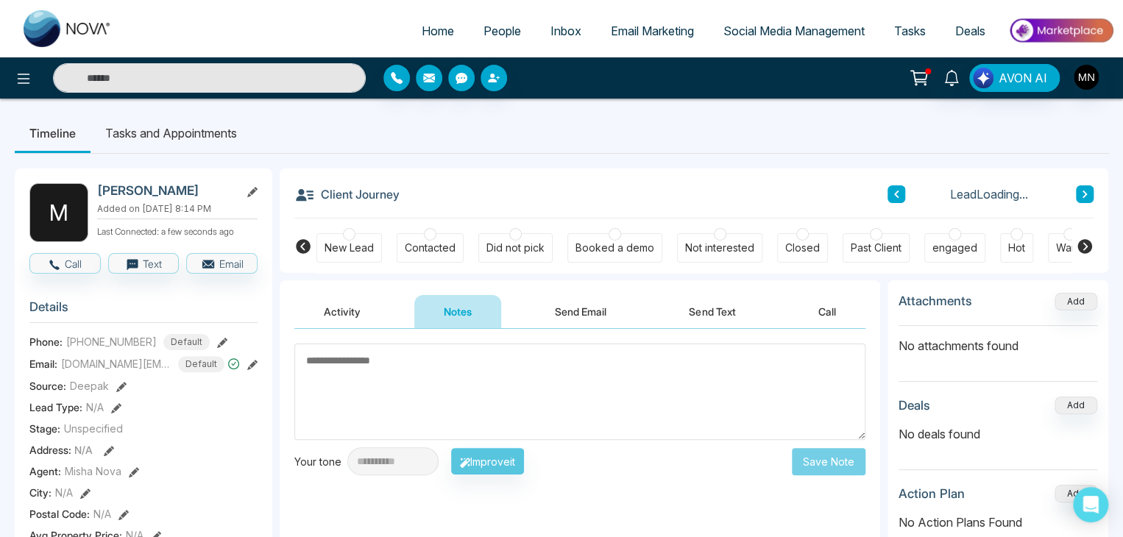
click at [419, 388] on textarea at bounding box center [579, 392] width 571 height 96
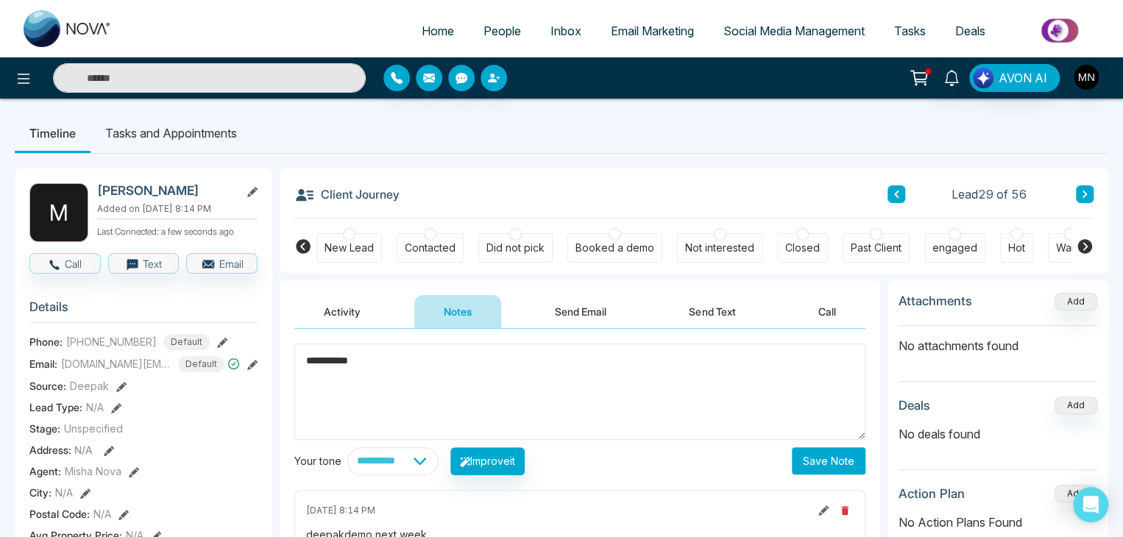
type textarea "**********"
click at [519, 254] on div "Did not pick" at bounding box center [515, 248] width 58 height 15
click at [810, 457] on button "Save Note" at bounding box center [829, 460] width 74 height 27
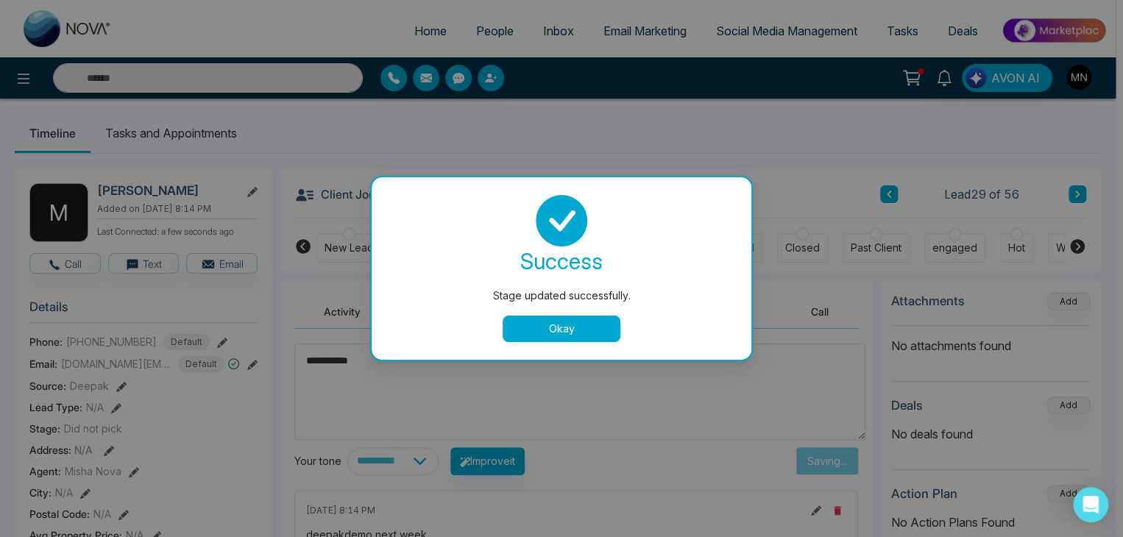
click at [578, 315] on body "**********" at bounding box center [558, 268] width 1116 height 537
click at [559, 330] on body "**********" at bounding box center [561, 268] width 1123 height 537
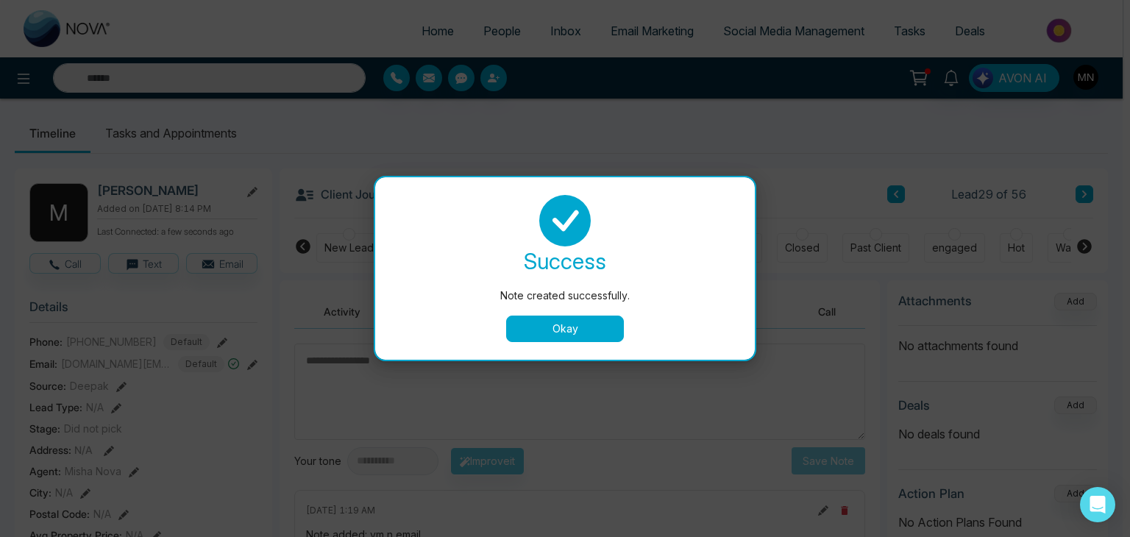
click at [559, 330] on button "Okay" at bounding box center [565, 329] width 118 height 26
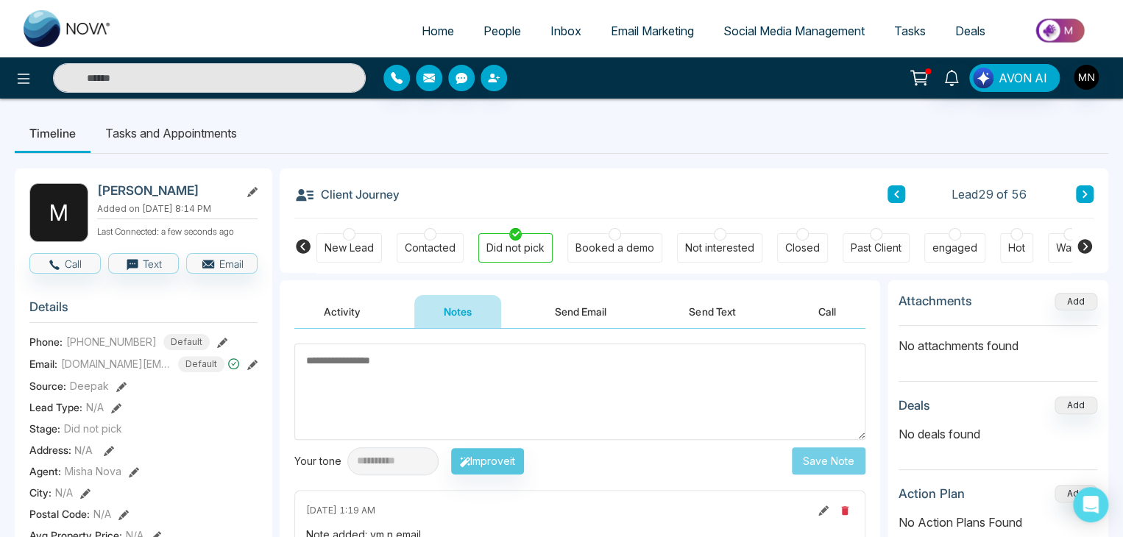
click at [587, 319] on button "Send Email" at bounding box center [580, 311] width 110 height 33
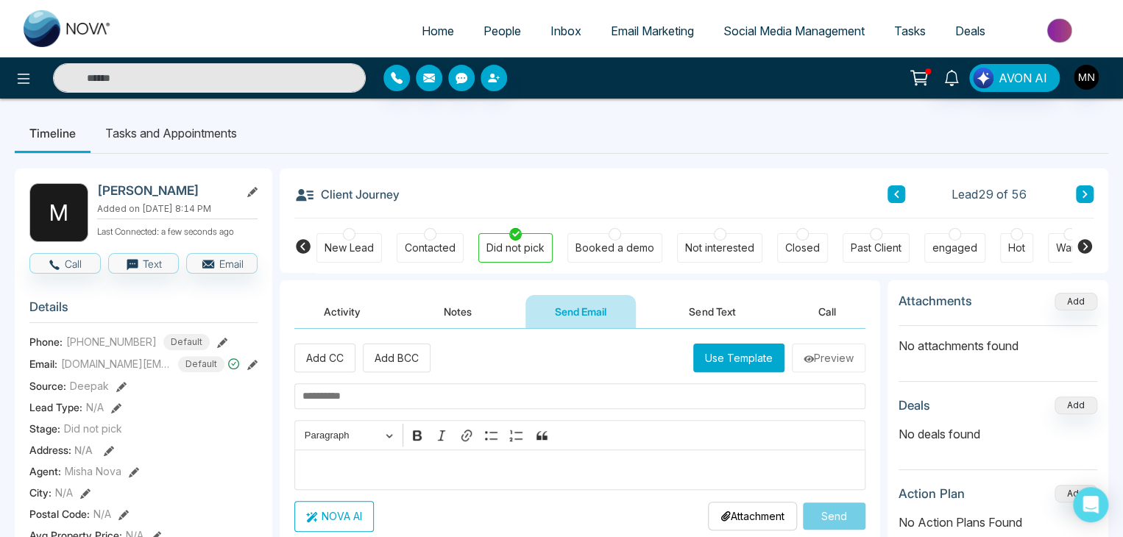
click at [464, 394] on input "text" at bounding box center [579, 396] width 571 height 26
paste input "**********"
type input "**********"
click at [386, 451] on div "Editor editing area: main" at bounding box center [579, 470] width 571 height 40
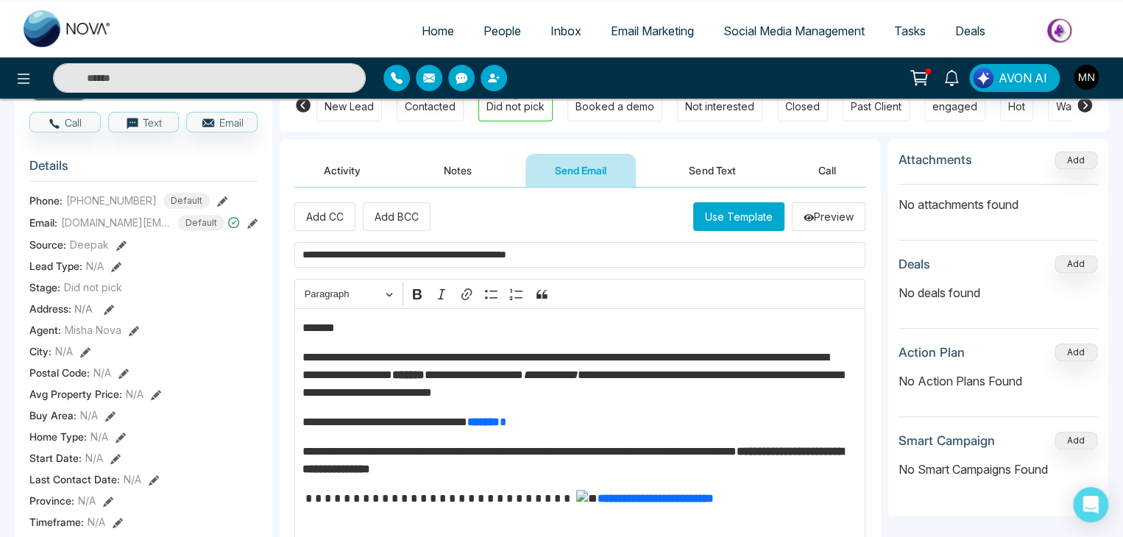
scroll to position [140, 0]
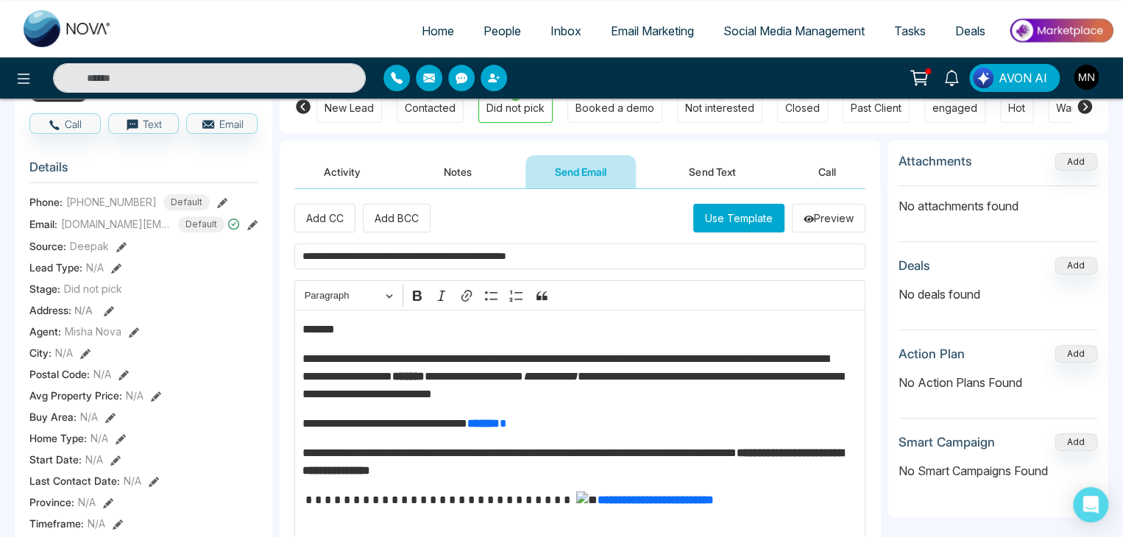
click at [373, 322] on p "*******" at bounding box center [576, 330] width 548 height 18
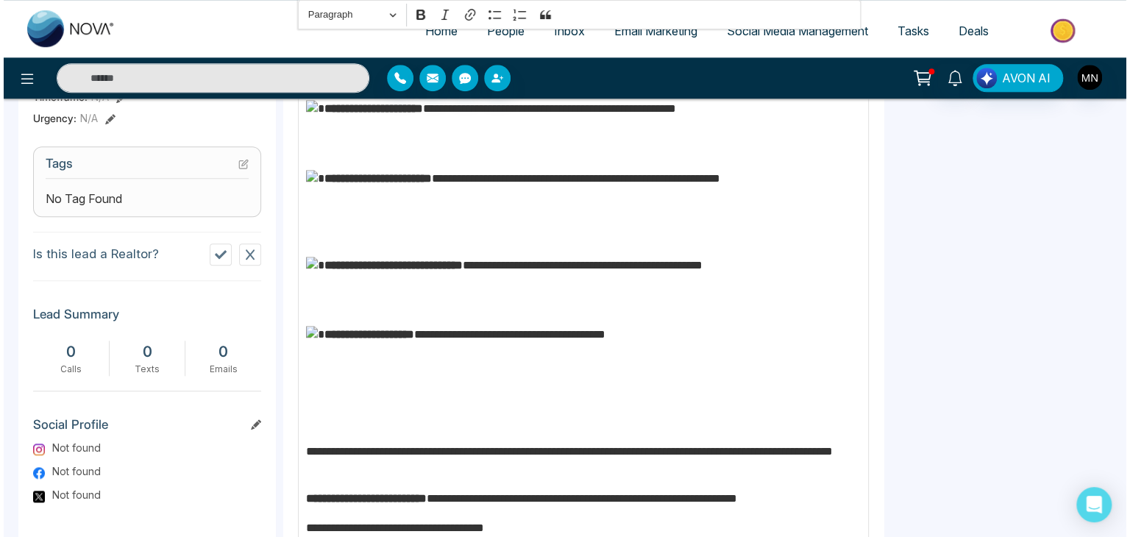
scroll to position [665, 0]
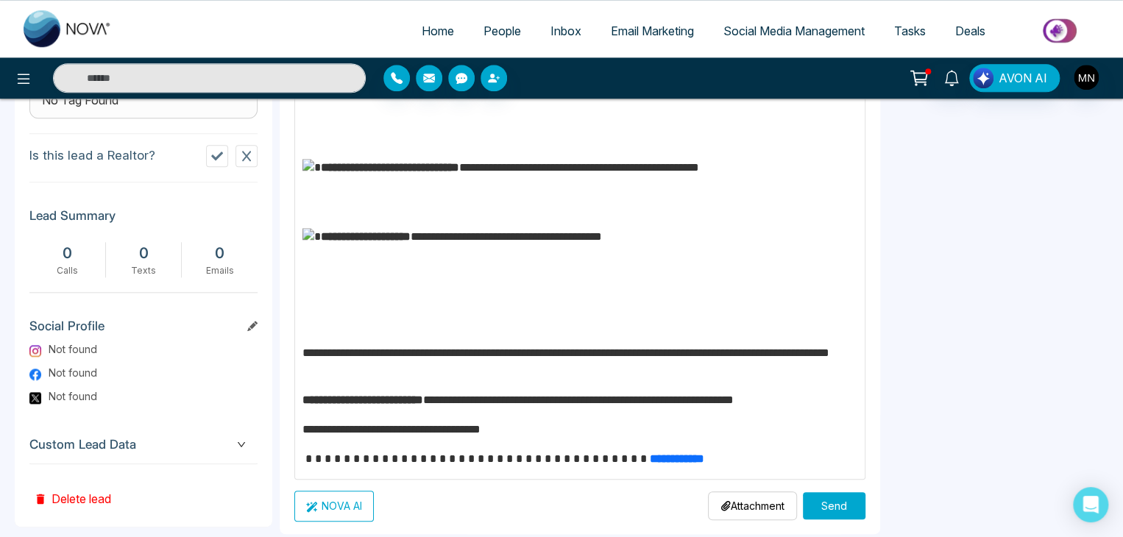
click at [820, 500] on button "Send" at bounding box center [834, 505] width 63 height 27
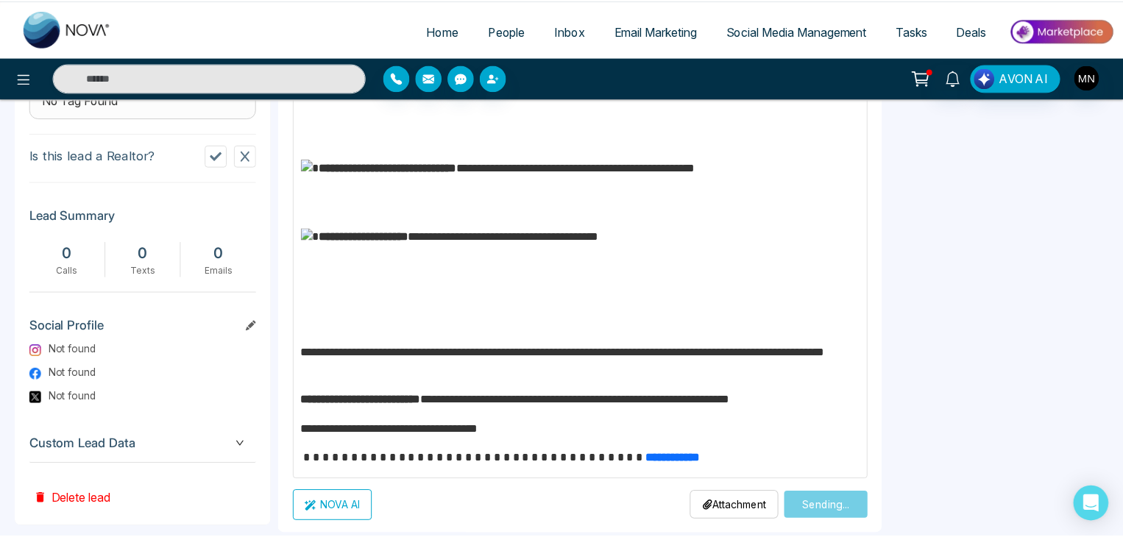
scroll to position [0, 0]
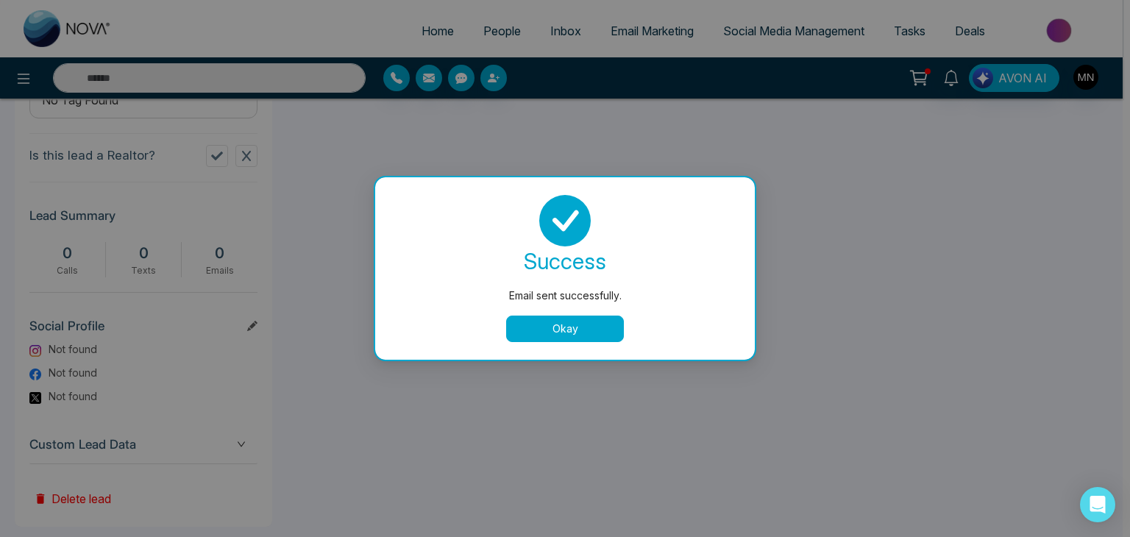
click at [562, 332] on button "Okay" at bounding box center [565, 329] width 118 height 26
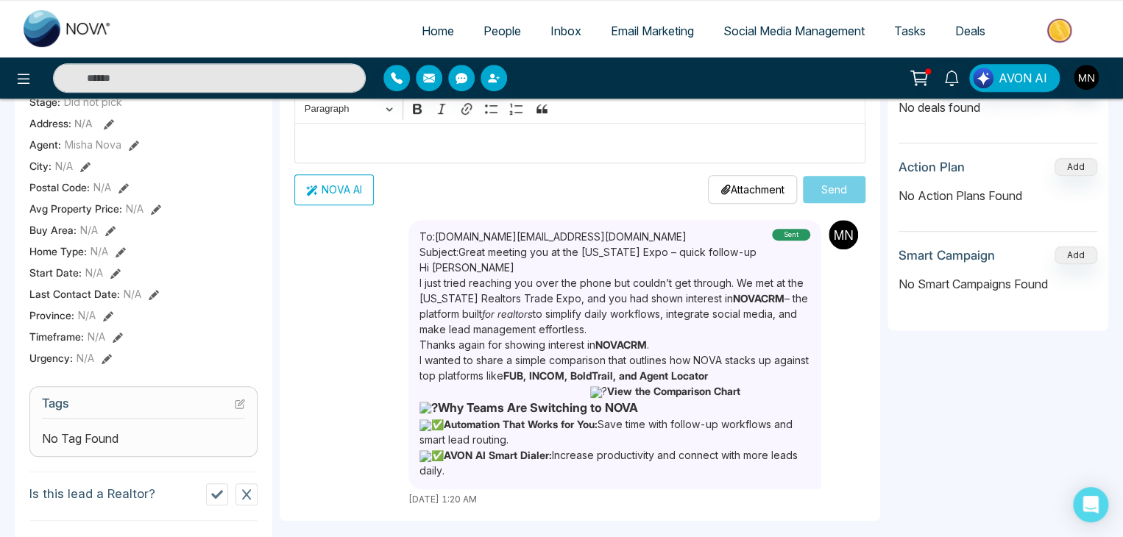
scroll to position [309, 0]
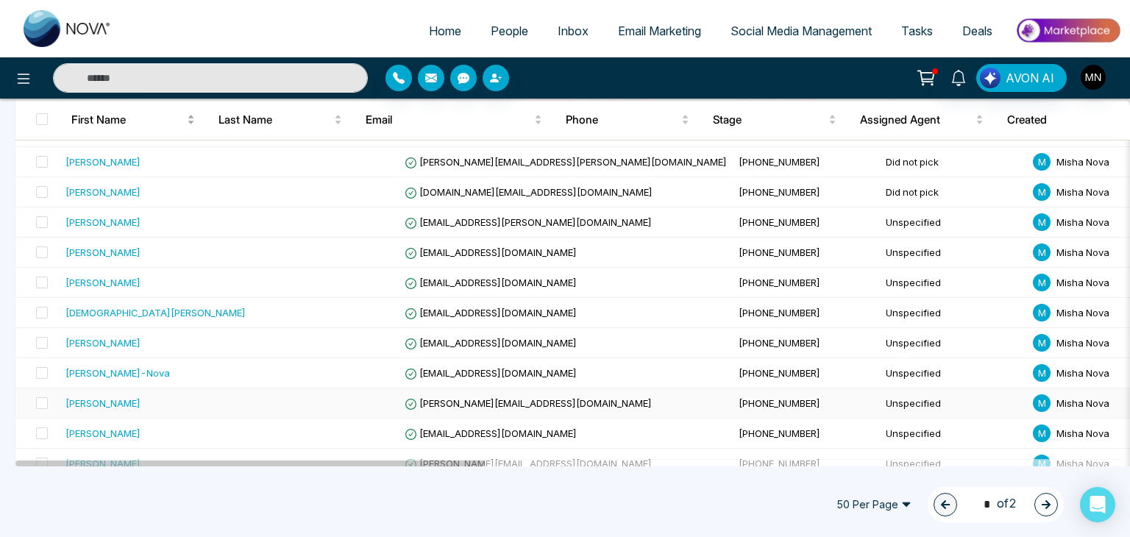
scroll to position [988, 0]
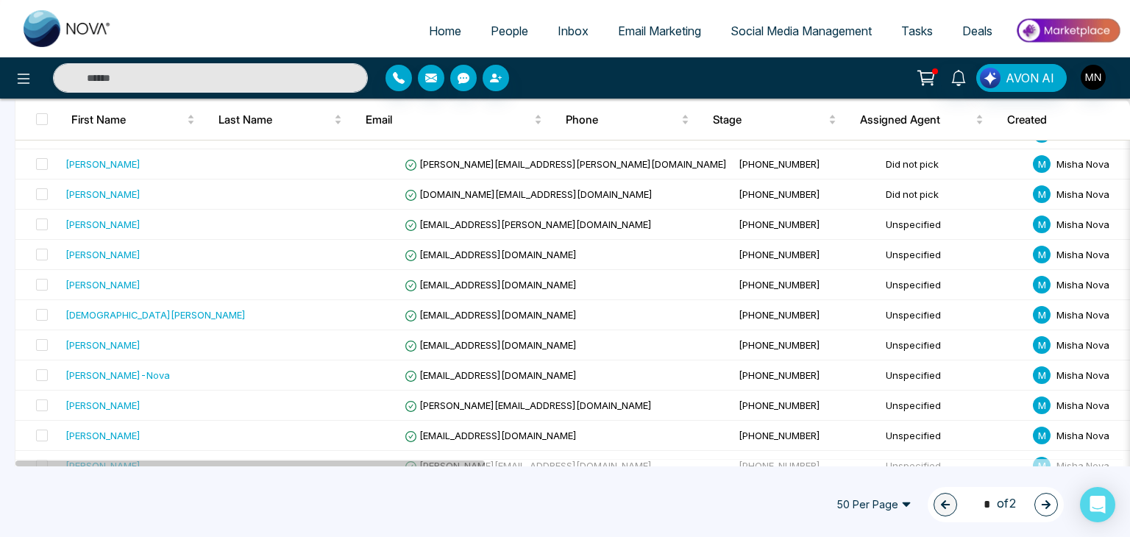
click at [1039, 501] on button "button" at bounding box center [1047, 505] width 24 height 24
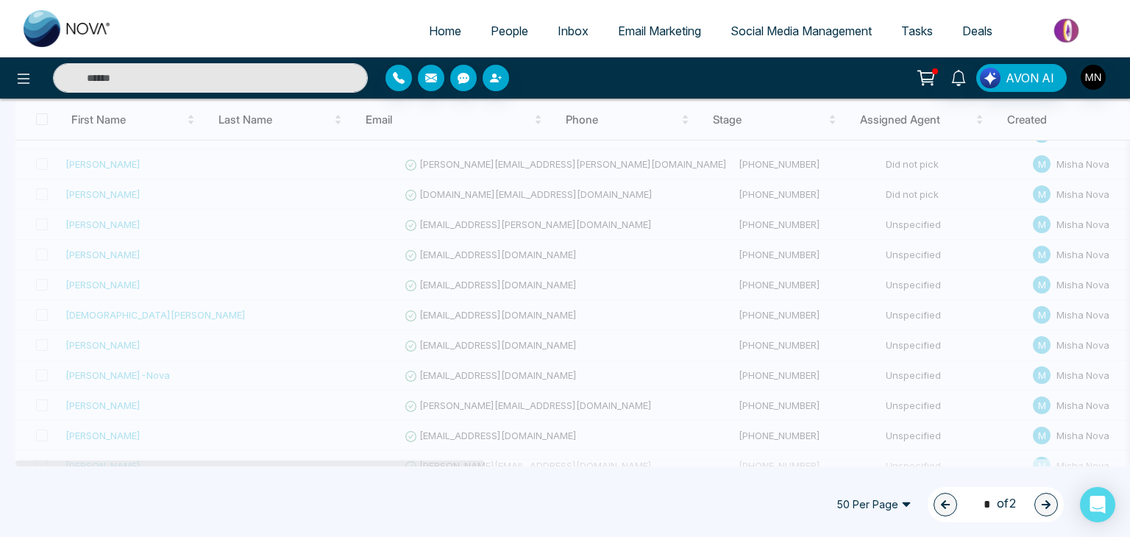
scroll to position [44, 0]
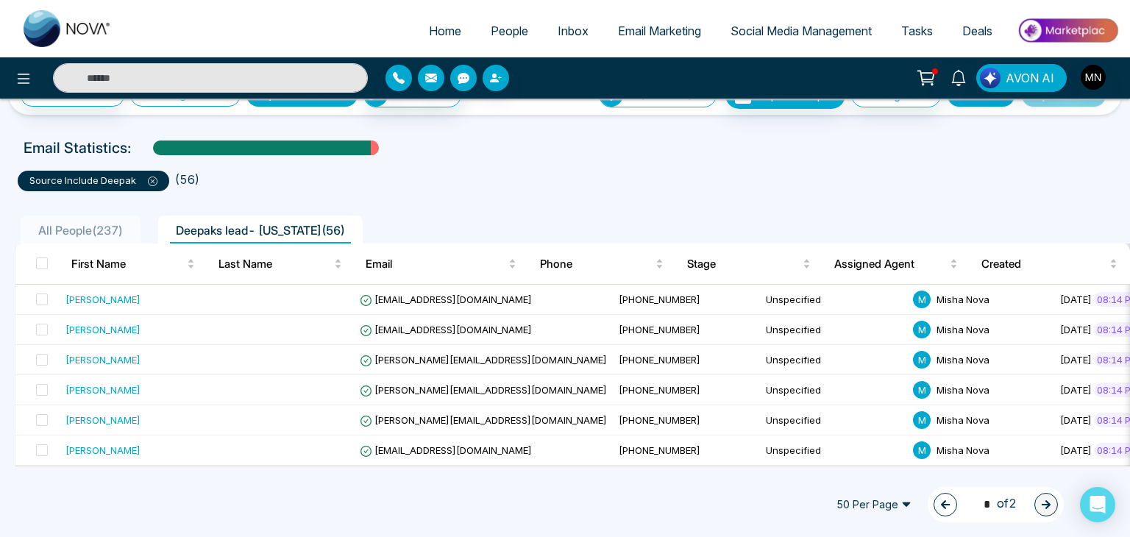
click at [941, 507] on icon "button" at bounding box center [946, 505] width 10 height 10
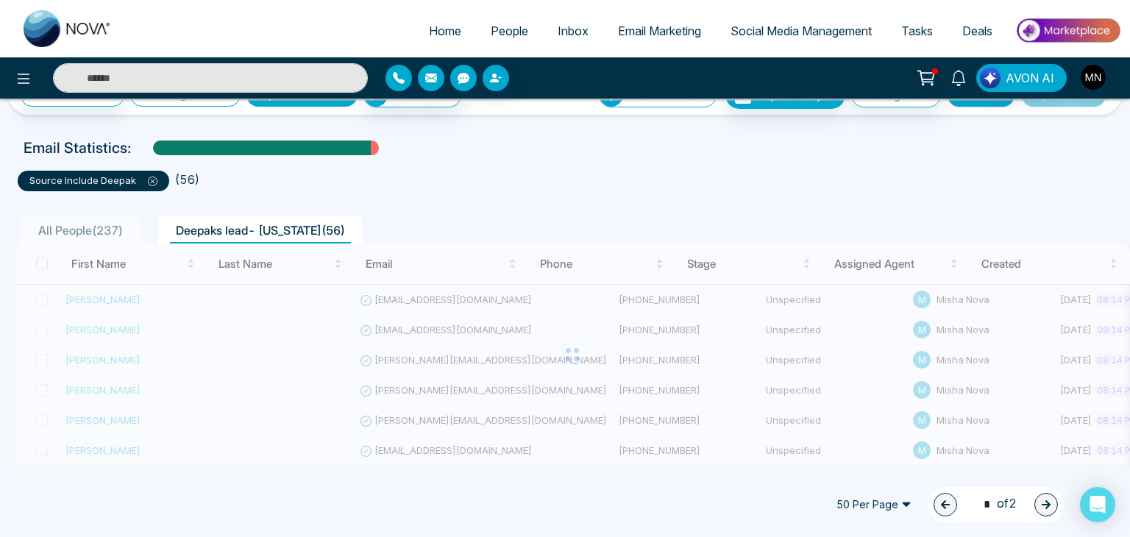
type input "*"
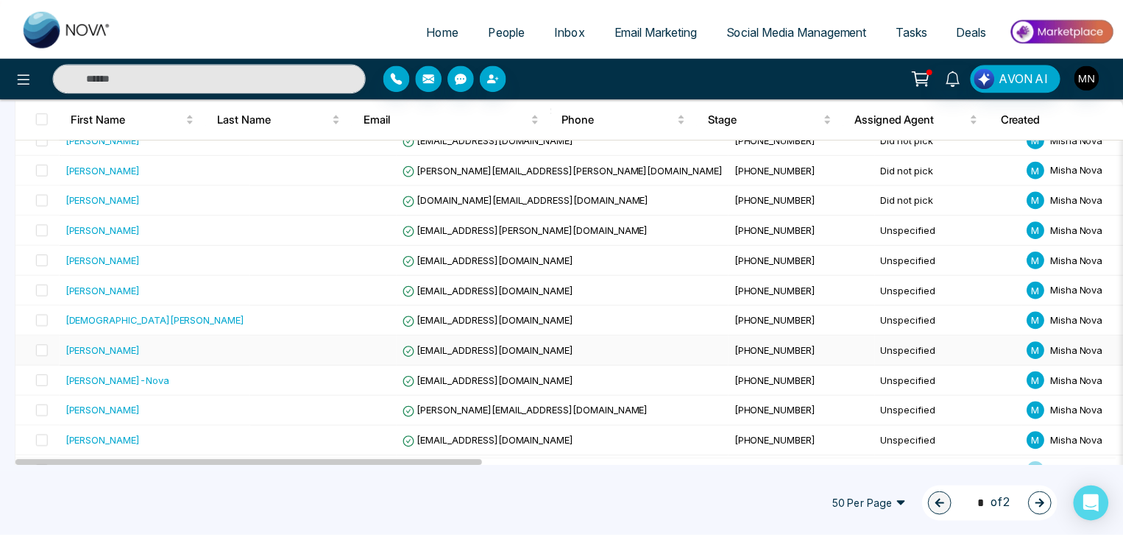
scroll to position [1038, 0]
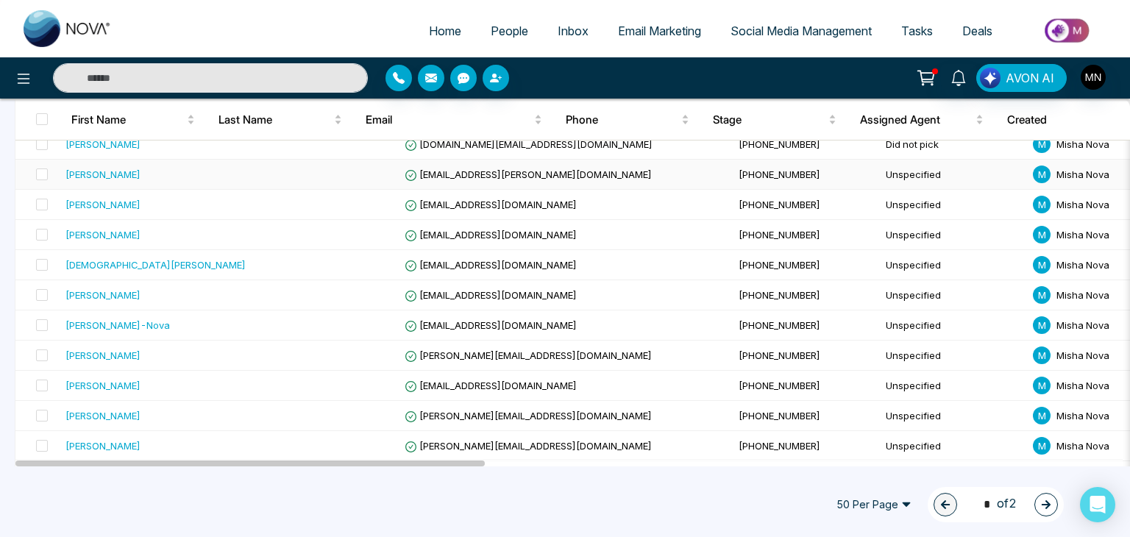
click at [98, 173] on div "[PERSON_NAME]" at bounding box center [103, 174] width 75 height 15
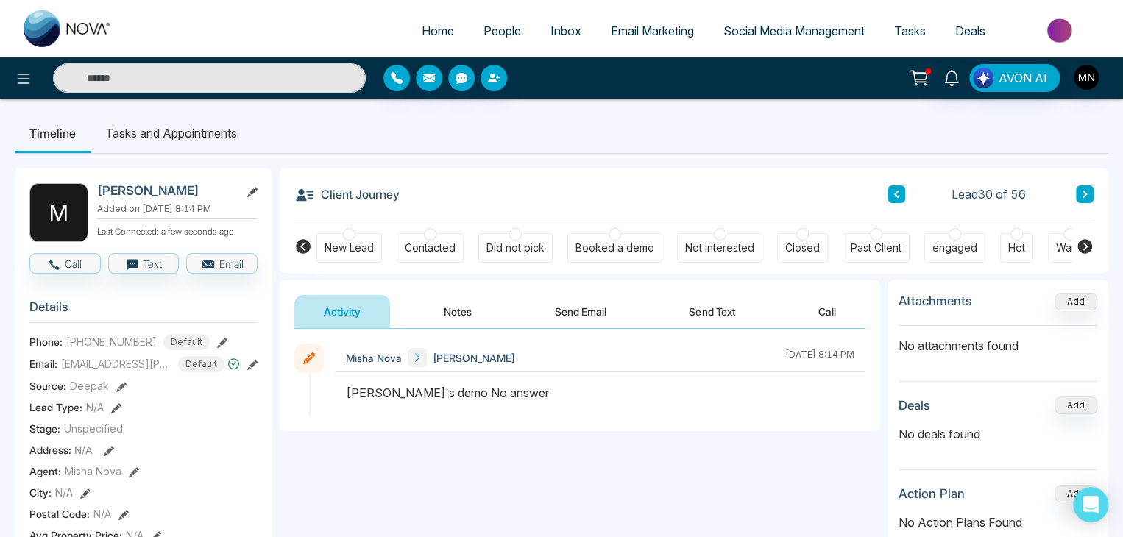
click at [514, 257] on div "Did not pick" at bounding box center [515, 247] width 74 height 29
click at [459, 316] on button "Notes" at bounding box center [457, 311] width 87 height 33
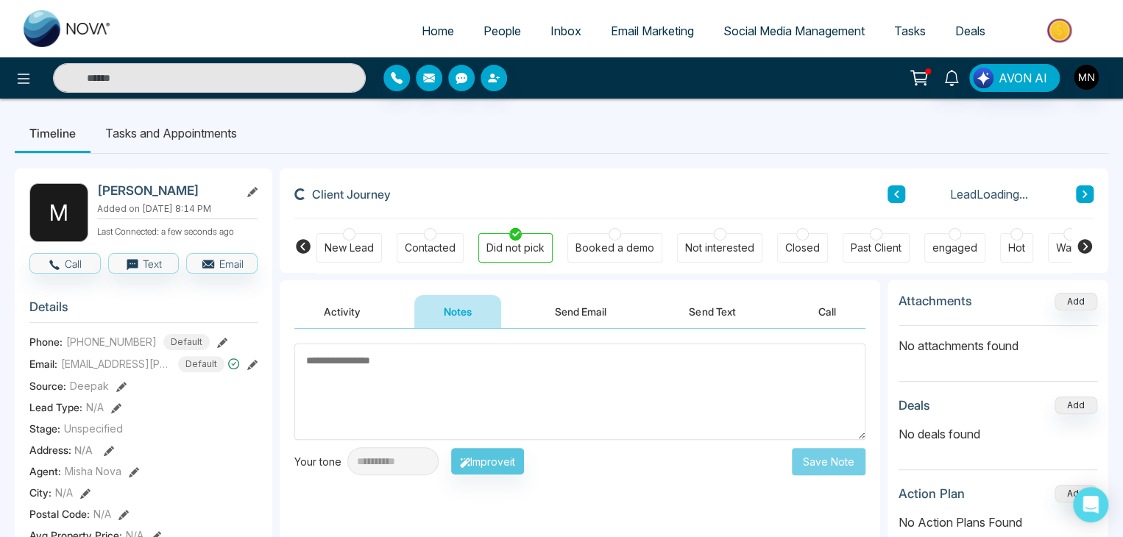
click at [439, 378] on textarea at bounding box center [579, 392] width 571 height 96
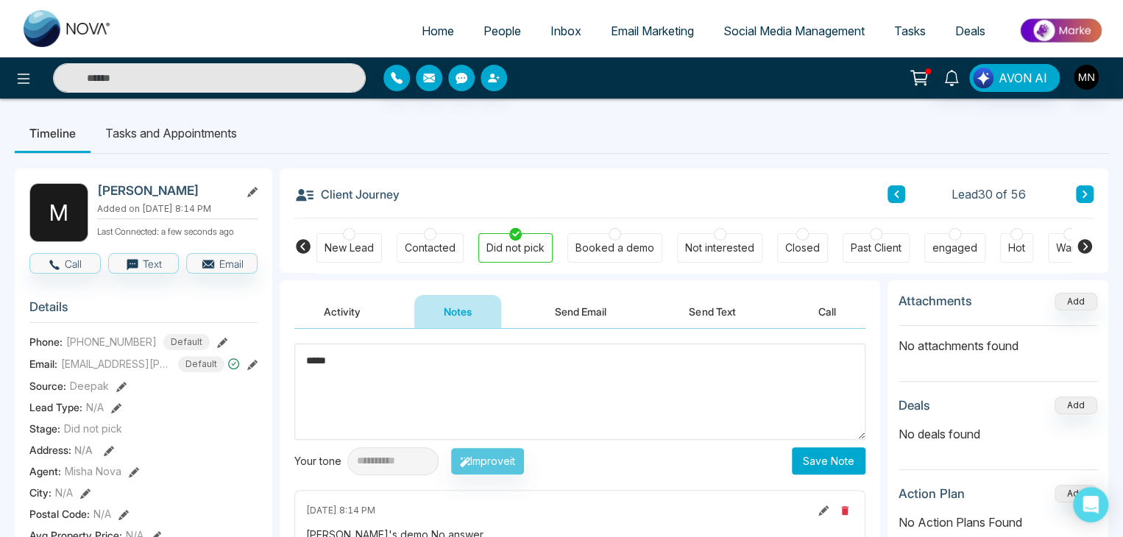
click at [526, 363] on textarea "****" at bounding box center [579, 392] width 571 height 96
type textarea "**********"
click at [821, 451] on button "Save Note" at bounding box center [829, 460] width 74 height 27
click at [582, 322] on button "Send Email" at bounding box center [580, 311] width 110 height 33
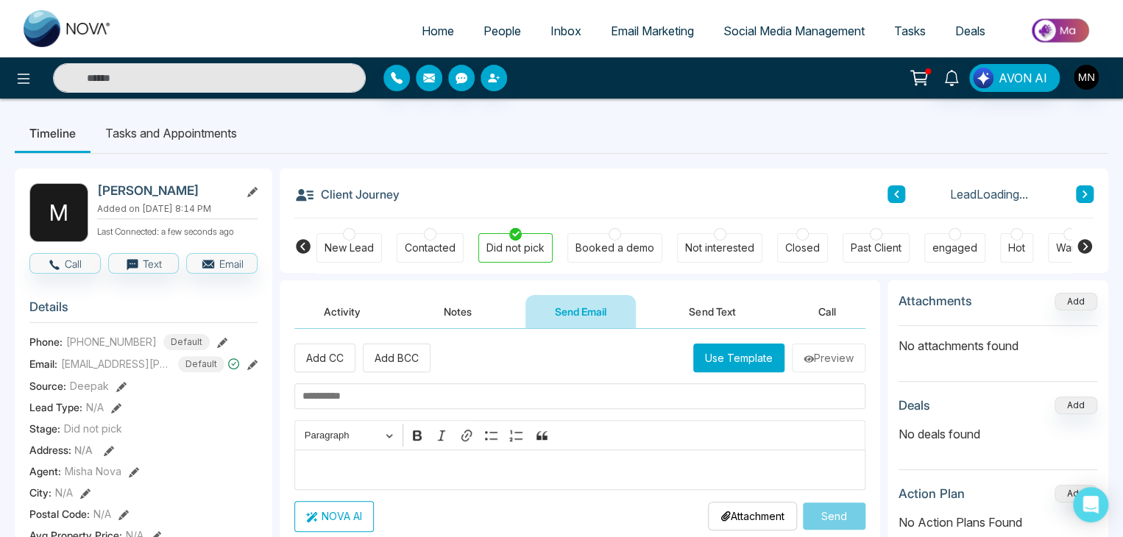
click at [459, 395] on input "text" at bounding box center [579, 396] width 571 height 26
paste input "**********"
type input "**********"
click at [357, 462] on p "Editor editing area: main" at bounding box center [580, 470] width 556 height 18
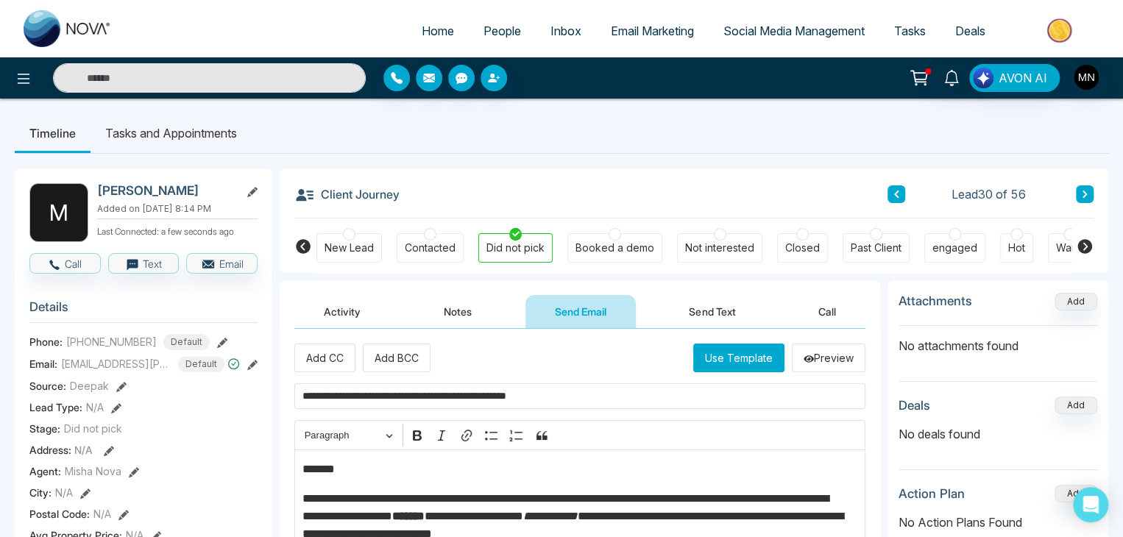
click at [362, 464] on p "*******" at bounding box center [576, 470] width 548 height 18
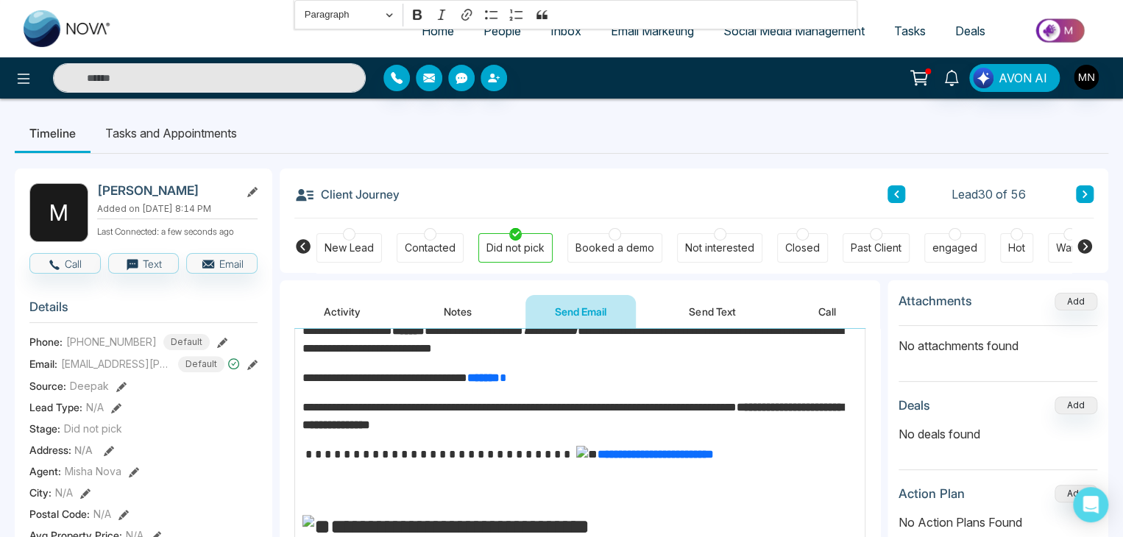
scroll to position [690, 0]
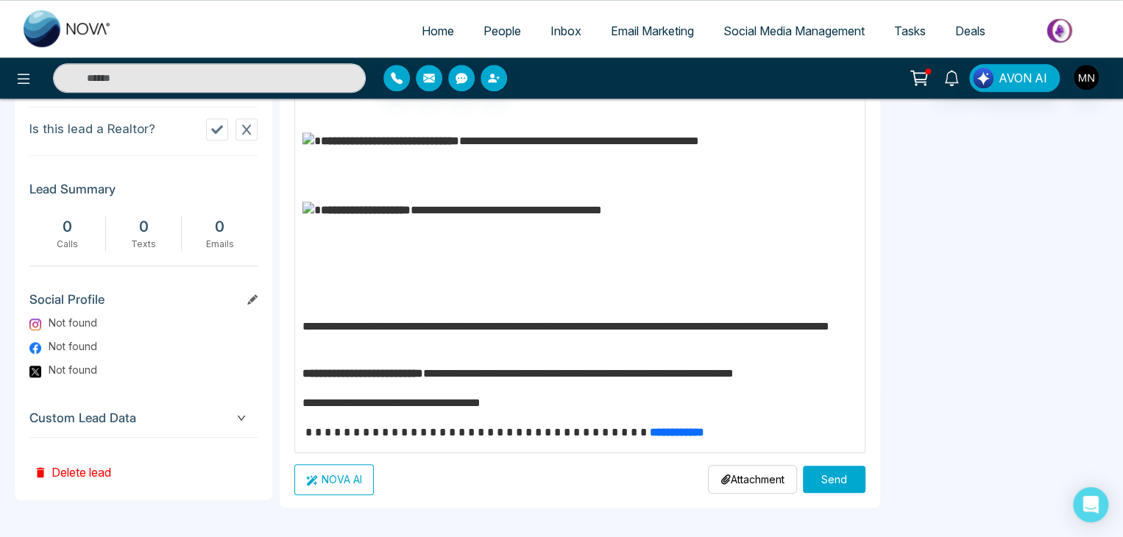
click at [818, 486] on button "Send" at bounding box center [834, 479] width 63 height 27
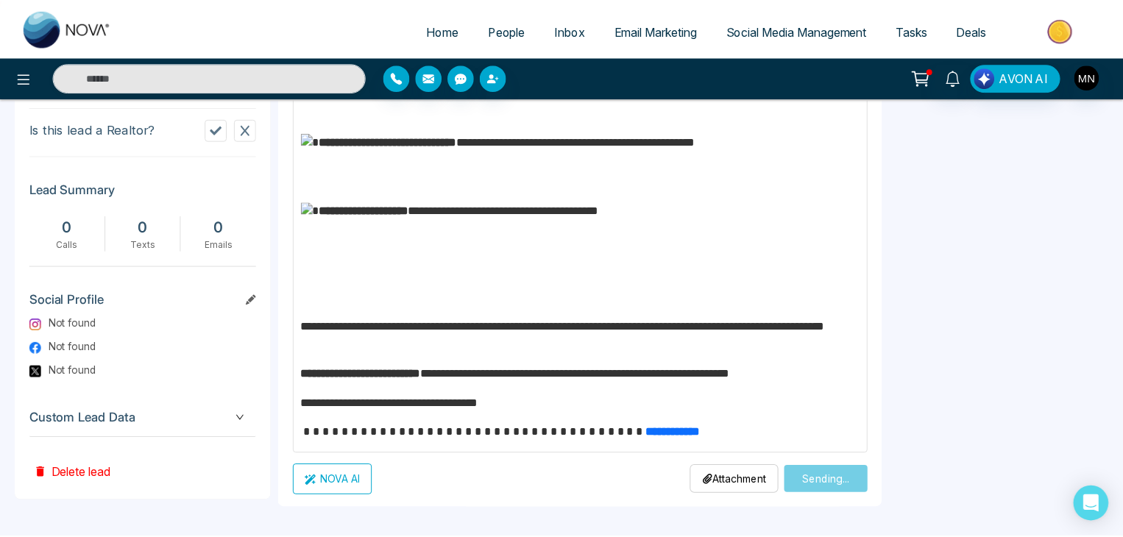
scroll to position [0, 0]
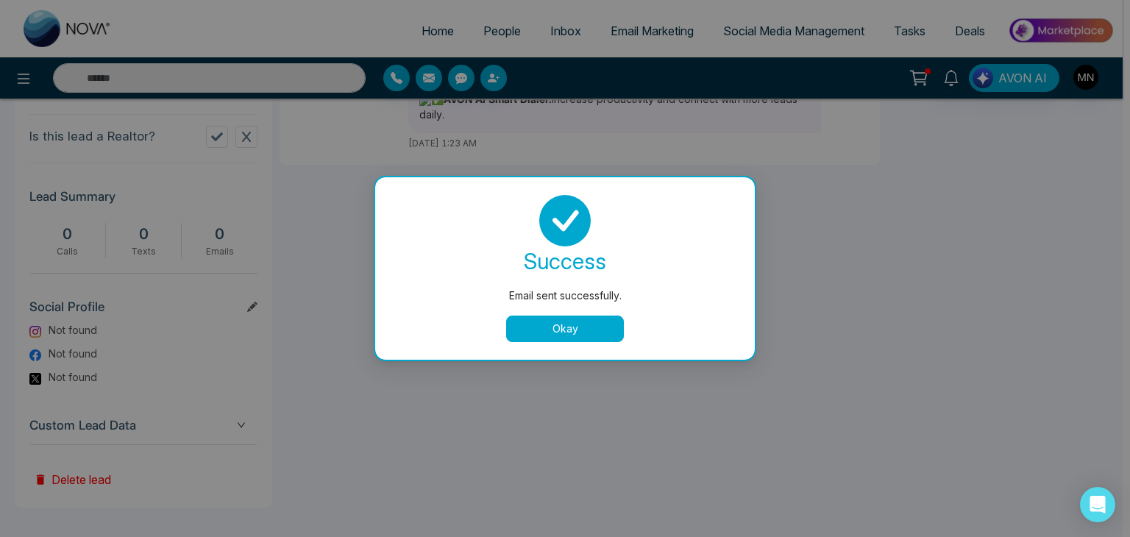
click at [580, 330] on button "Okay" at bounding box center [565, 329] width 118 height 26
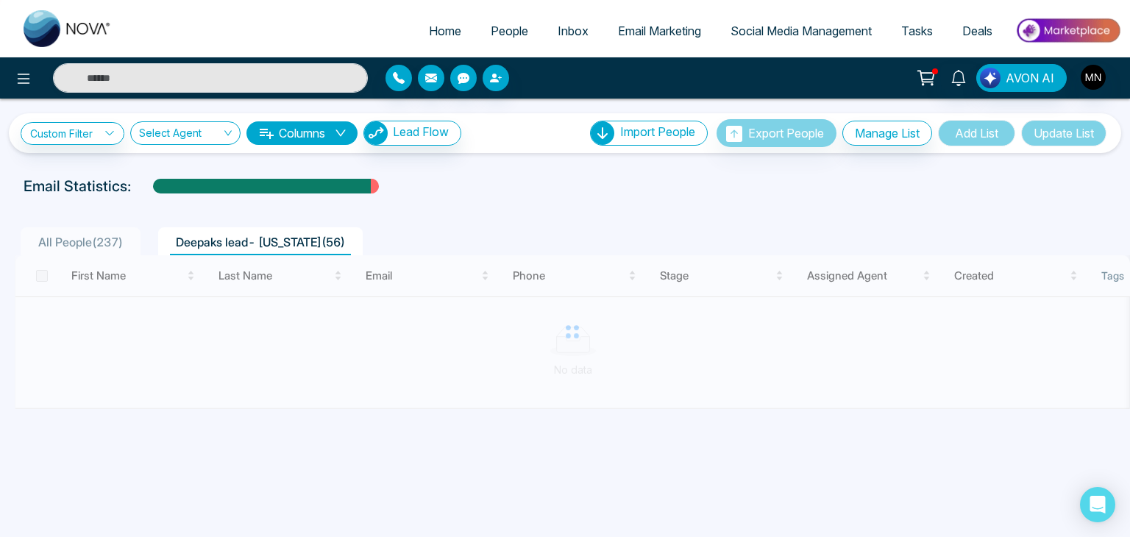
click at [230, 343] on div at bounding box center [573, 332] width 1116 height 154
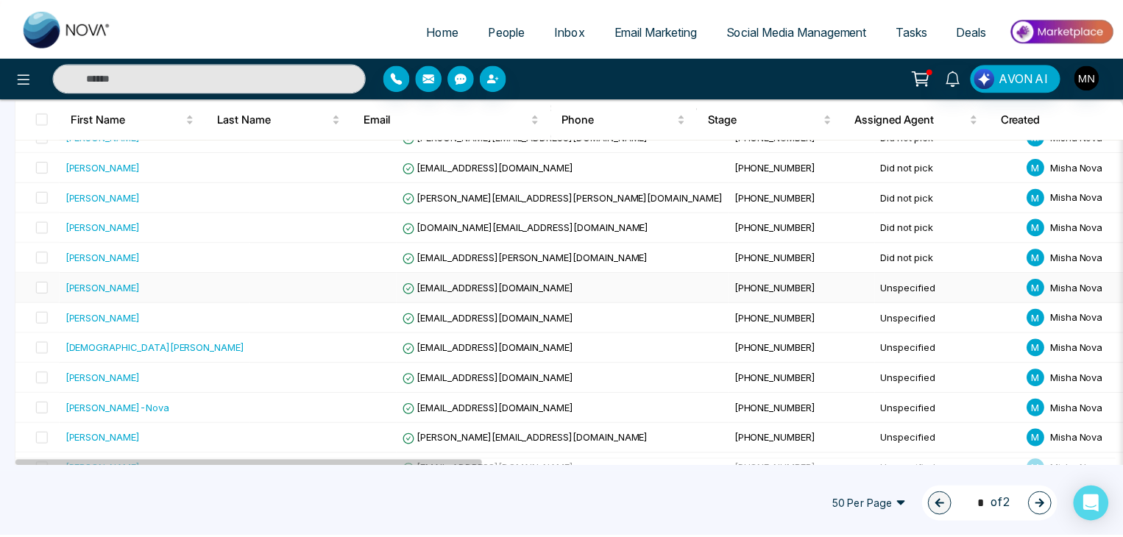
scroll to position [956, 0]
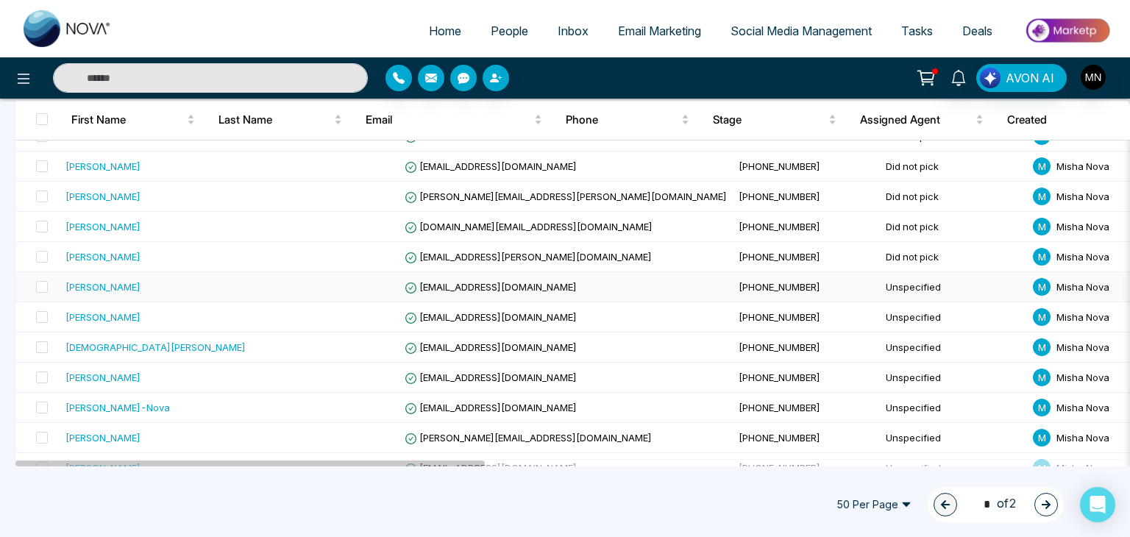
click at [97, 283] on div "[PERSON_NAME]" at bounding box center [103, 287] width 75 height 15
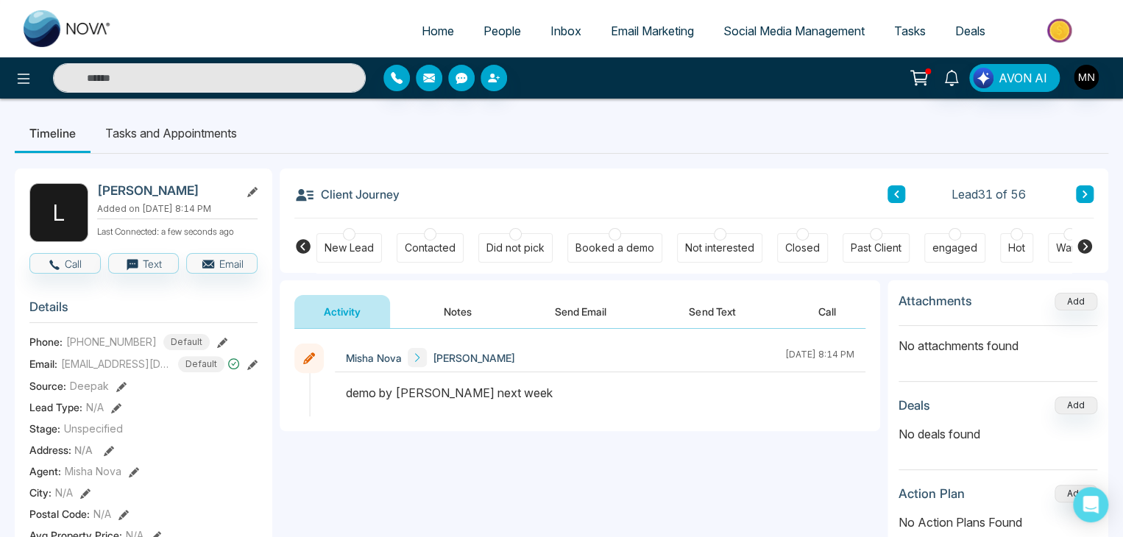
click at [499, 241] on div "Did not pick" at bounding box center [515, 248] width 58 height 15
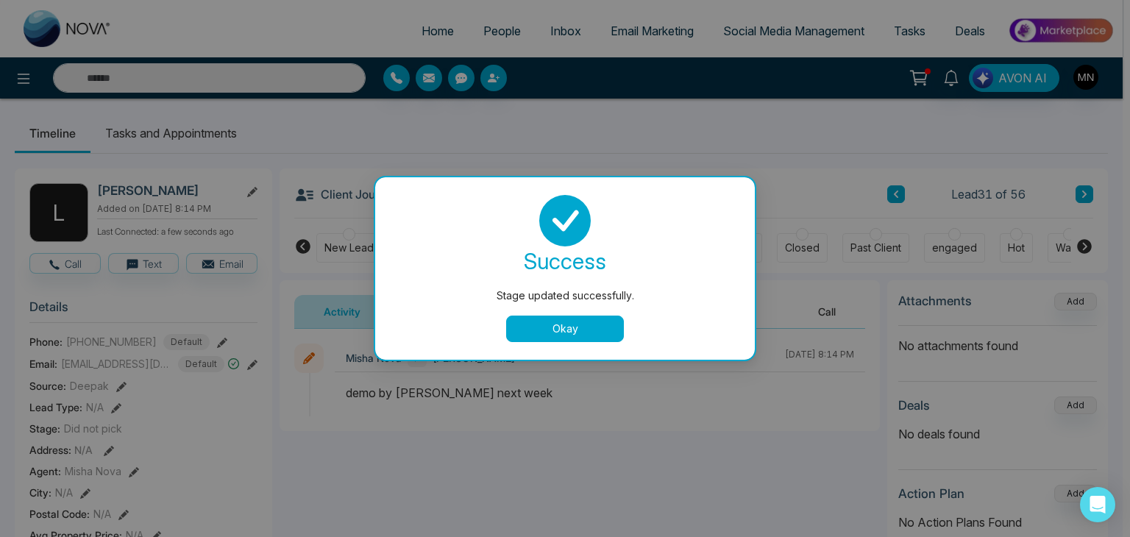
click at [542, 330] on button "Okay" at bounding box center [565, 329] width 118 height 26
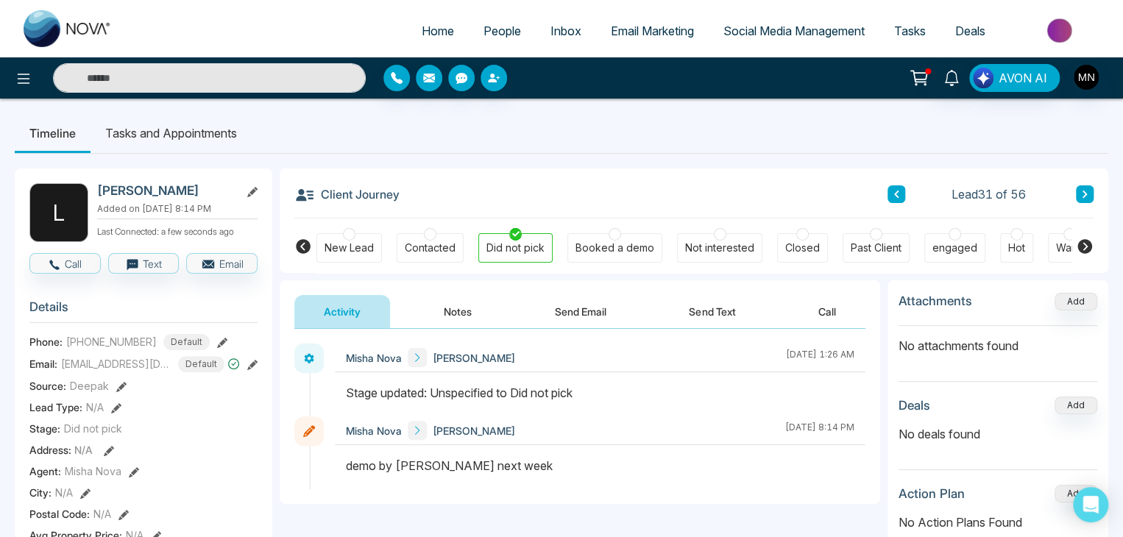
click at [441, 317] on button "Notes" at bounding box center [457, 311] width 87 height 33
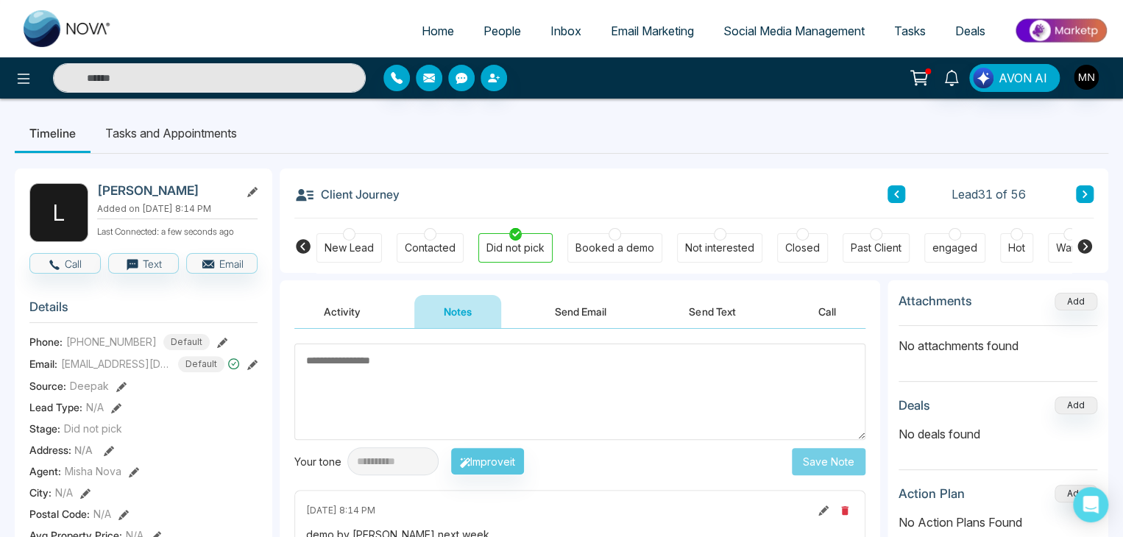
click at [504, 364] on textarea at bounding box center [579, 392] width 571 height 96
type textarea "**********"
click at [816, 464] on button "Save Note" at bounding box center [829, 460] width 74 height 27
click at [593, 310] on button "Send Email" at bounding box center [580, 311] width 110 height 33
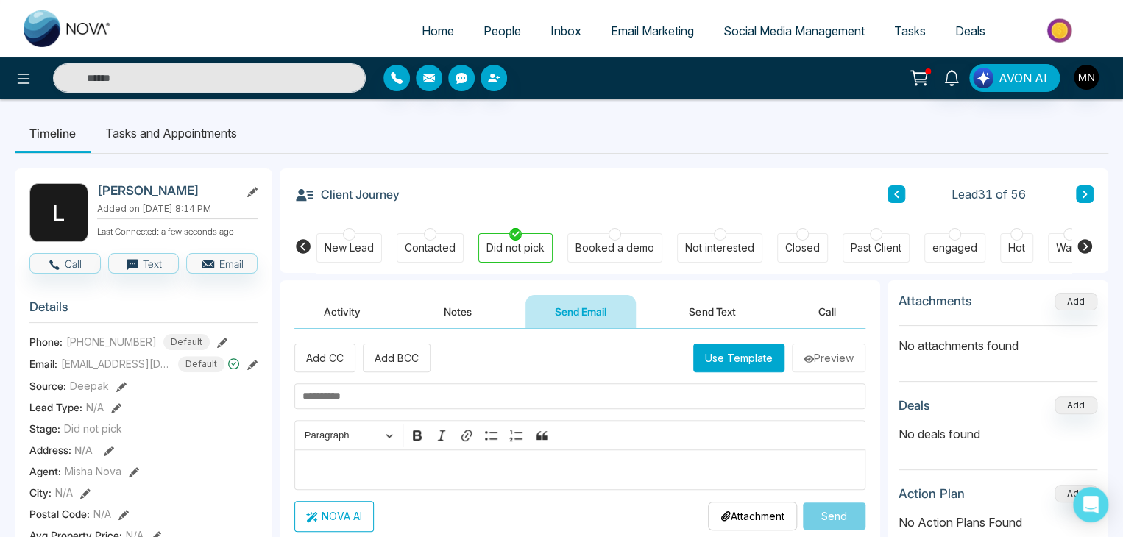
click at [372, 383] on input "text" at bounding box center [579, 396] width 571 height 26
paste input "**********"
type input "**********"
click at [397, 452] on div "Editor editing area: main" at bounding box center [579, 470] width 571 height 40
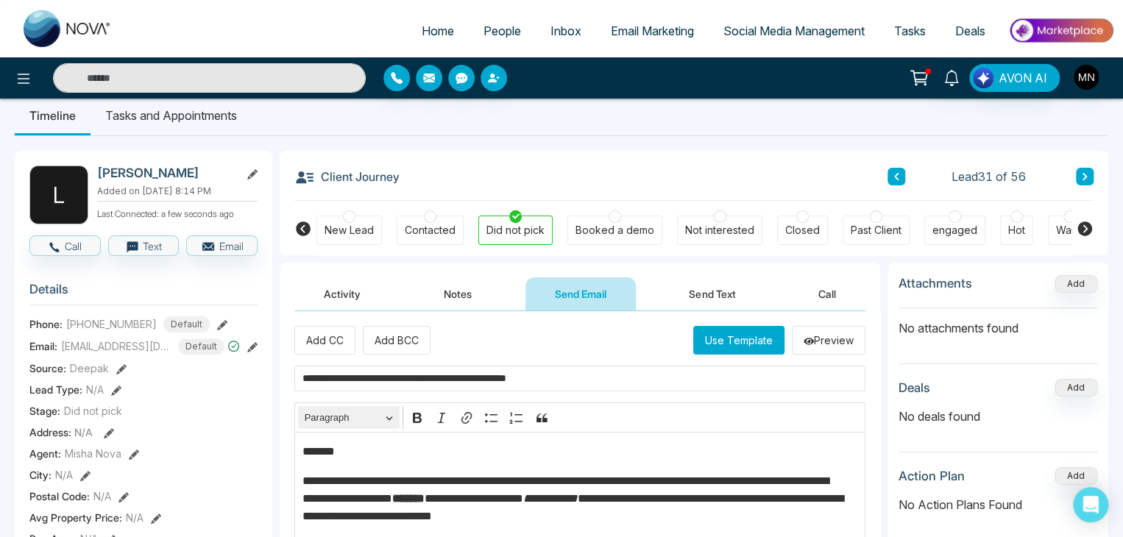
scroll to position [17, 0]
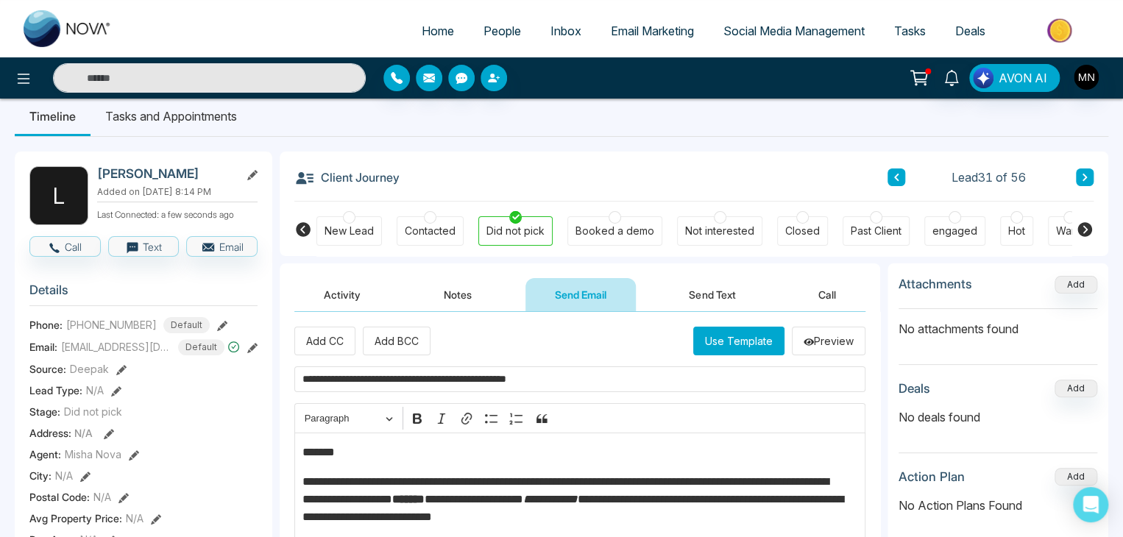
click at [372, 459] on p "*******" at bounding box center [576, 453] width 548 height 18
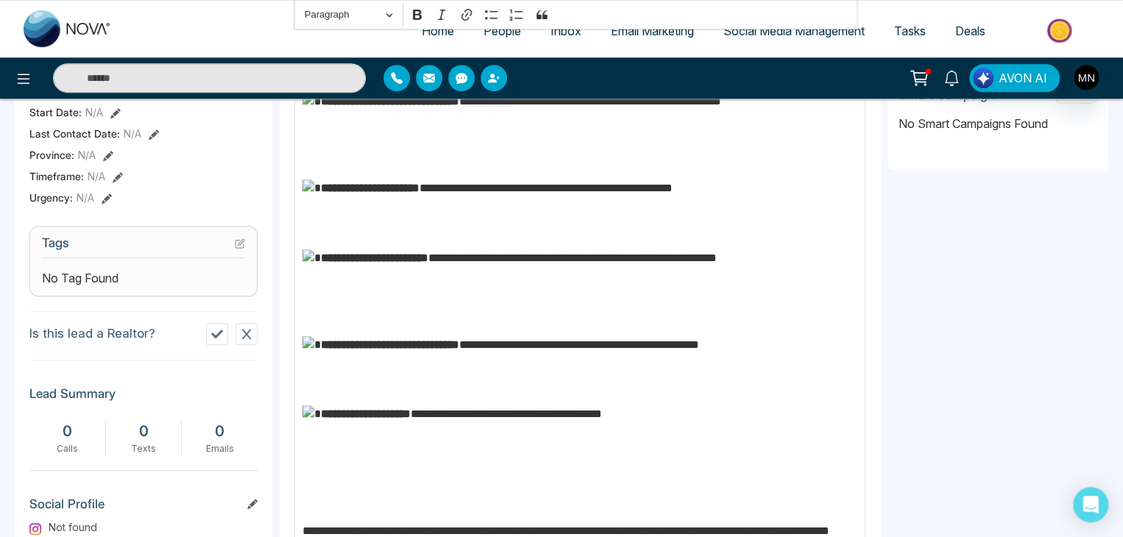
scroll to position [692, 0]
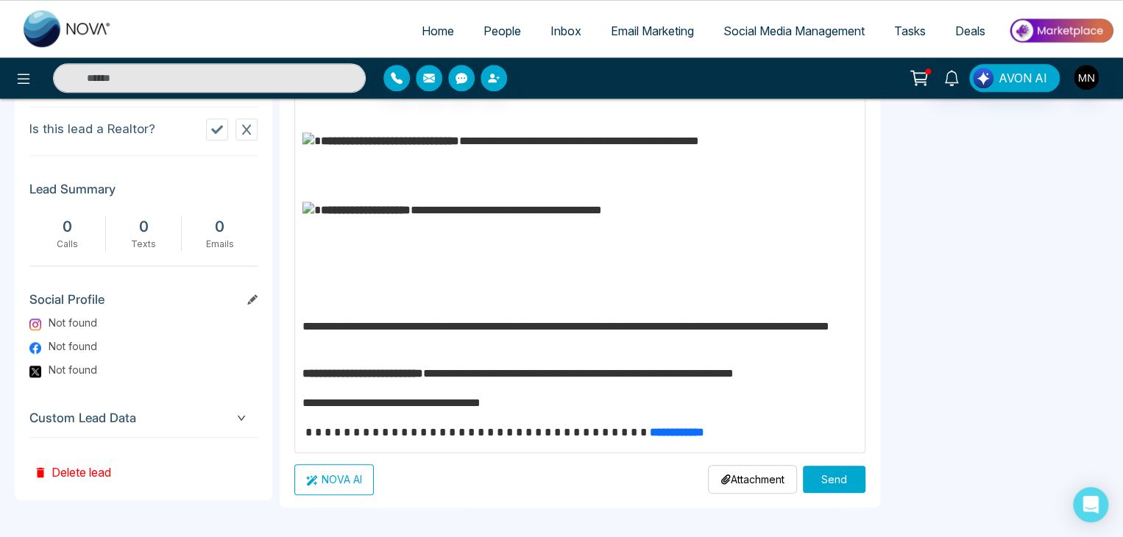
click at [829, 472] on button "Send" at bounding box center [834, 479] width 63 height 27
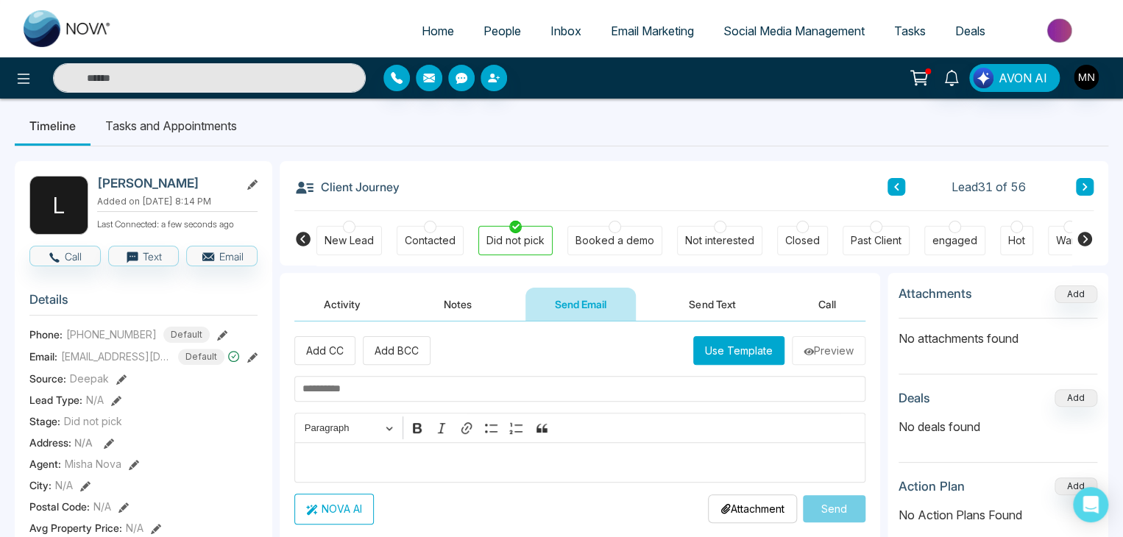
scroll to position [3, 0]
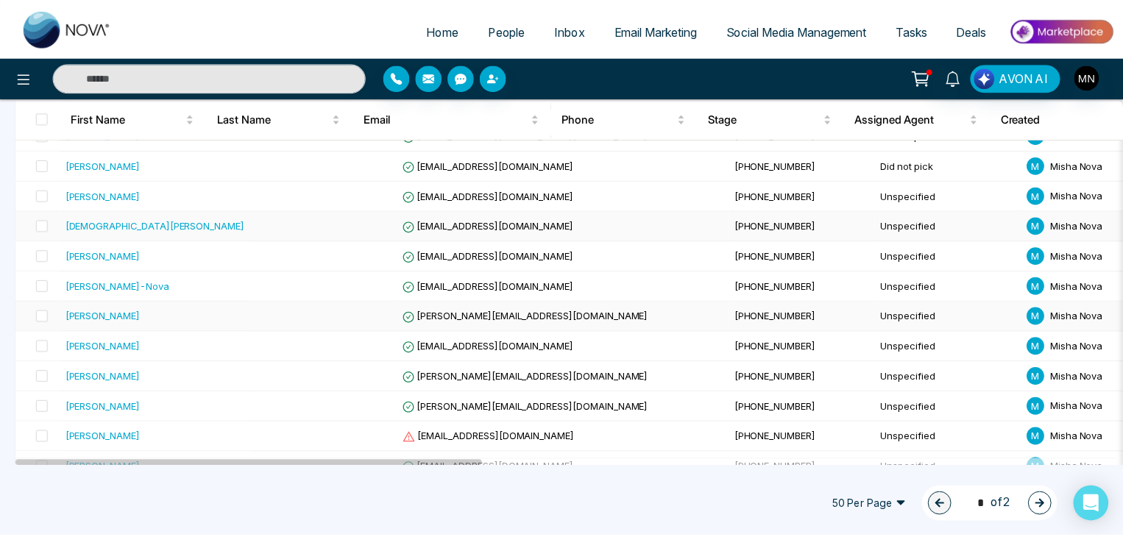
scroll to position [1074, 0]
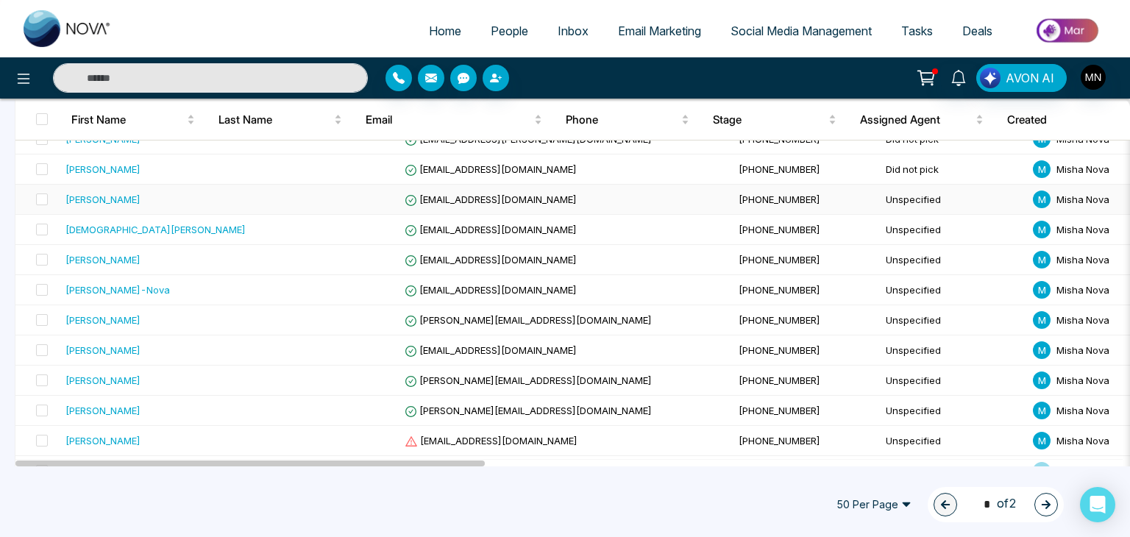
click at [127, 196] on div "[PERSON_NAME]" at bounding box center [103, 199] width 75 height 15
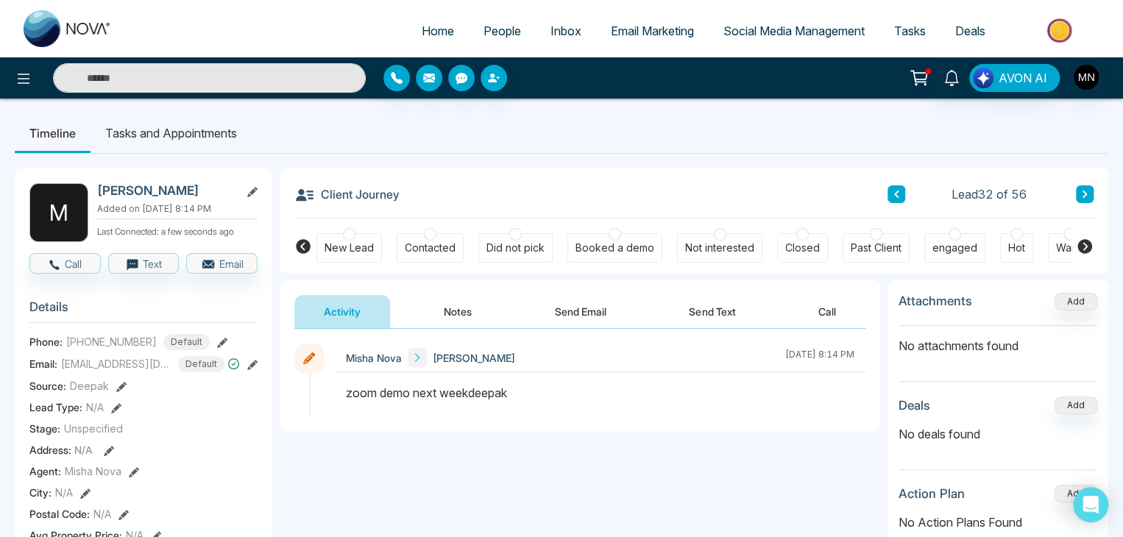
click at [515, 251] on div "Did not pick" at bounding box center [515, 248] width 58 height 15
click at [459, 325] on button "Notes" at bounding box center [457, 311] width 87 height 33
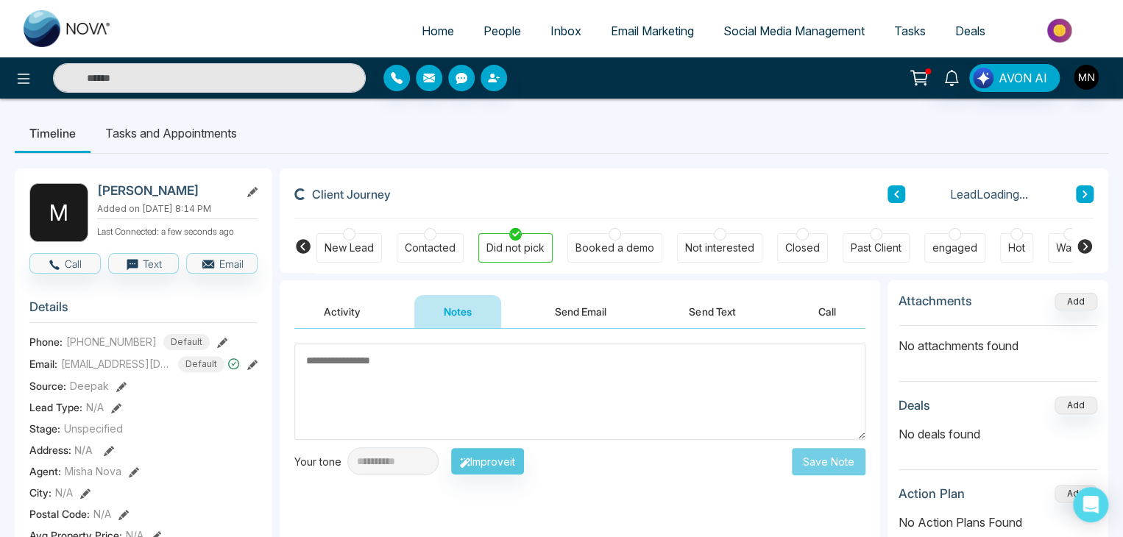
click at [430, 380] on textarea at bounding box center [579, 392] width 571 height 96
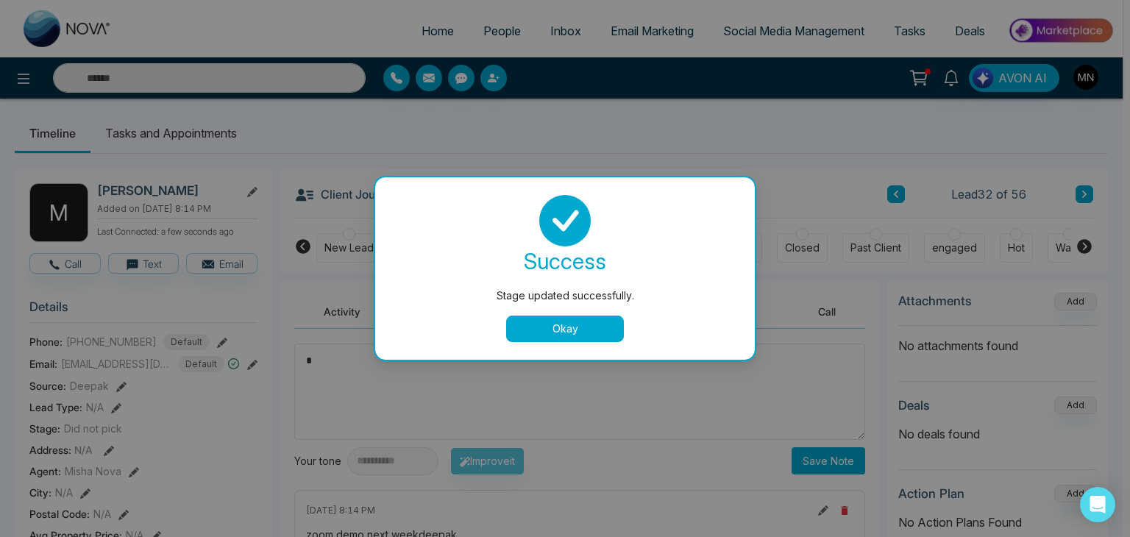
click at [553, 328] on button "Okay" at bounding box center [565, 329] width 118 height 26
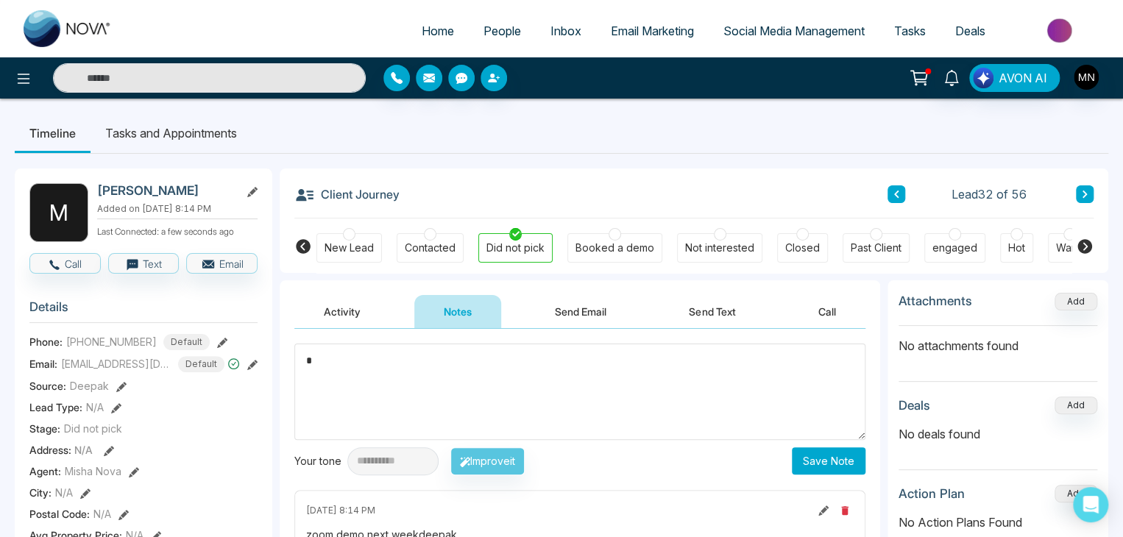
click at [425, 231] on div at bounding box center [430, 234] width 13 height 13
click at [353, 353] on textarea "*" at bounding box center [579, 392] width 571 height 96
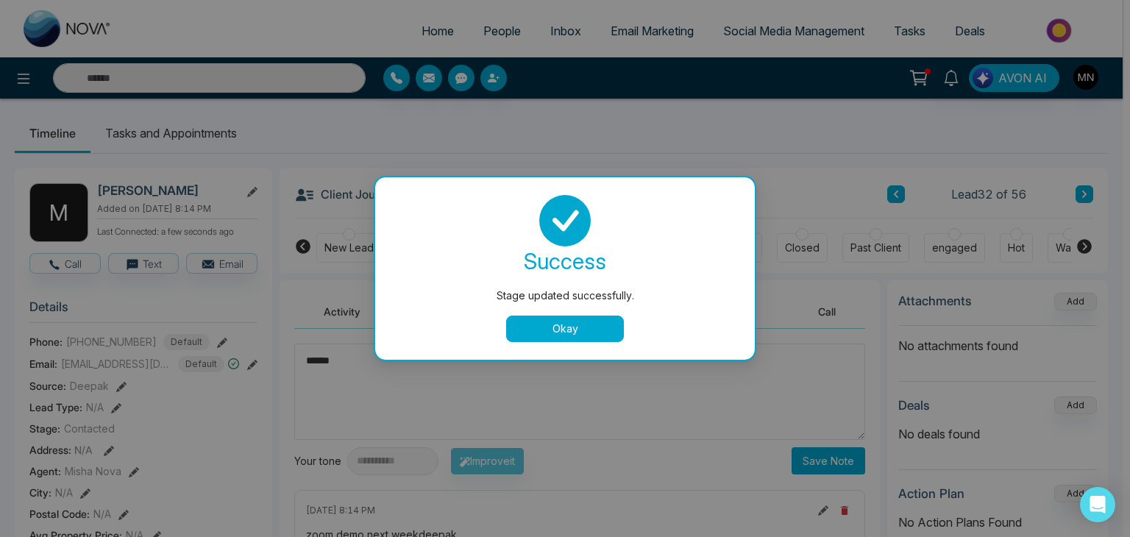
click at [522, 336] on button "Okay" at bounding box center [565, 329] width 118 height 26
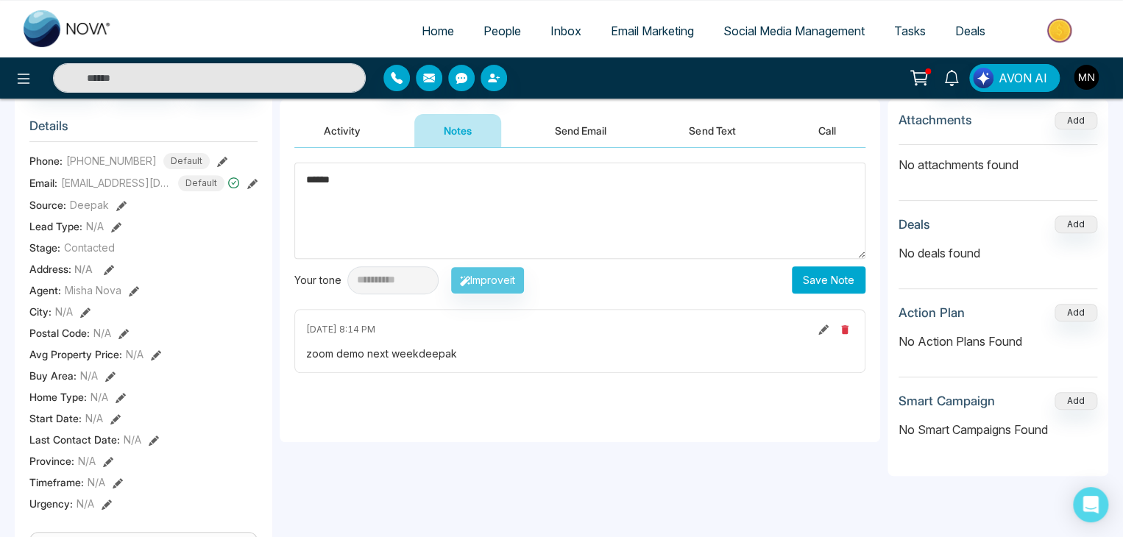
scroll to position [174, 0]
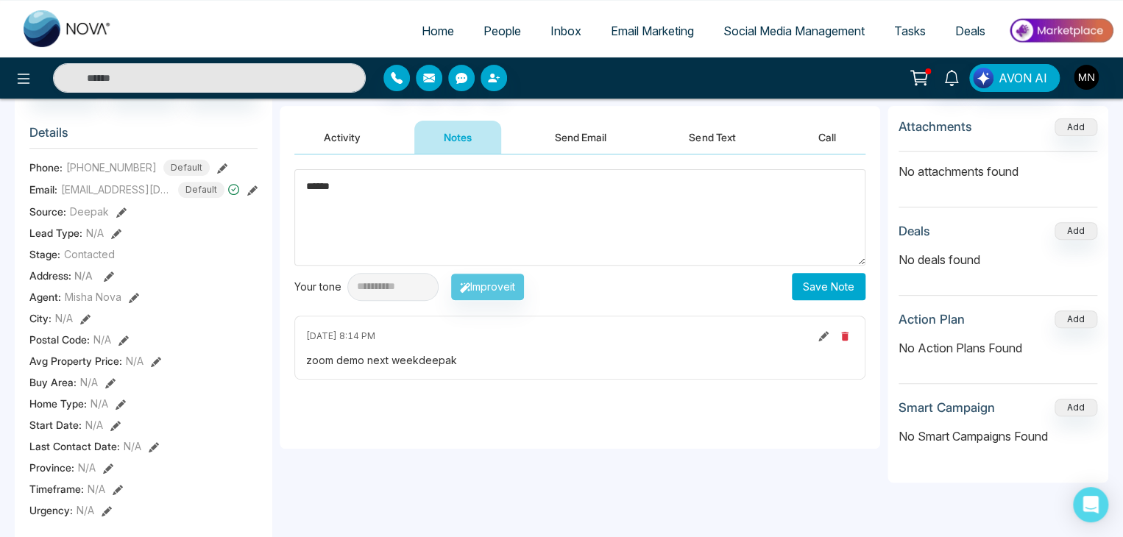
click at [430, 180] on textarea "******" at bounding box center [579, 217] width 571 height 96
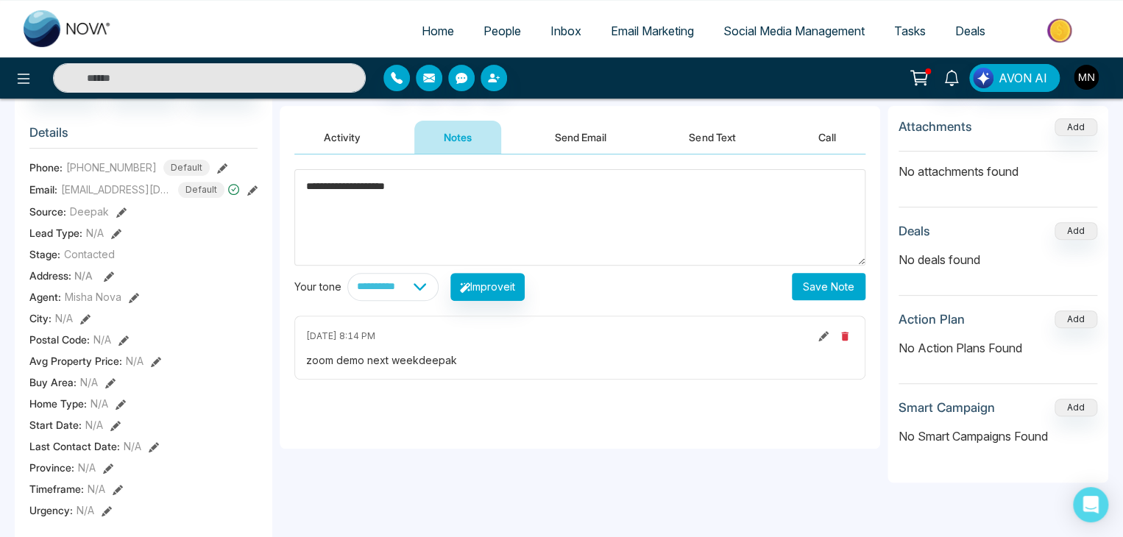
type textarea "**********"
click at [842, 293] on button "Save Note" at bounding box center [829, 286] width 74 height 27
click at [592, 137] on button "Send Email" at bounding box center [580, 137] width 110 height 33
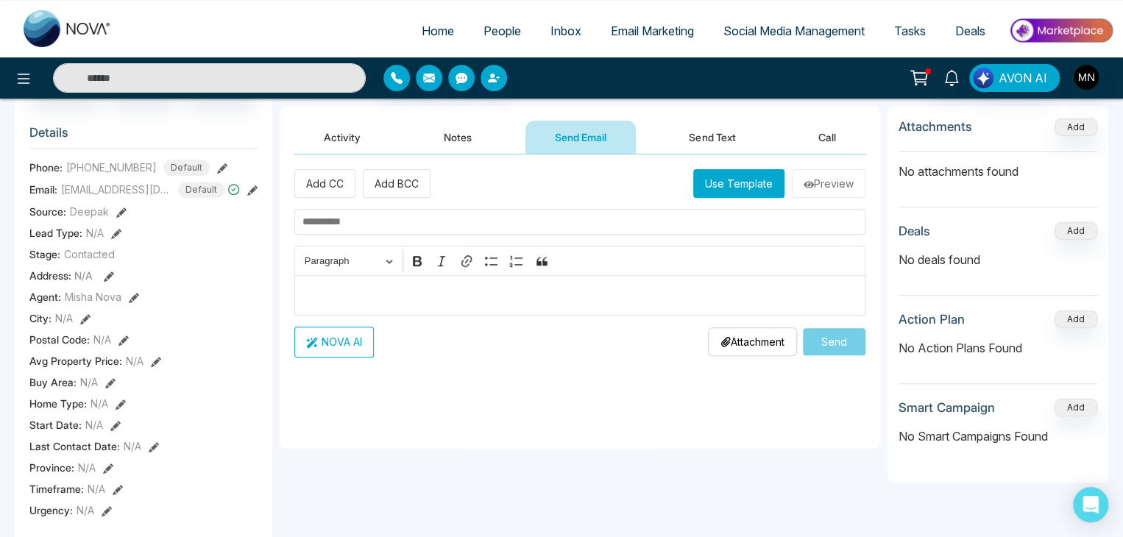
click at [465, 219] on input "text" at bounding box center [579, 222] width 571 height 26
paste input "**********"
type input "**********"
click at [387, 287] on p "Editor editing area: main" at bounding box center [580, 295] width 556 height 18
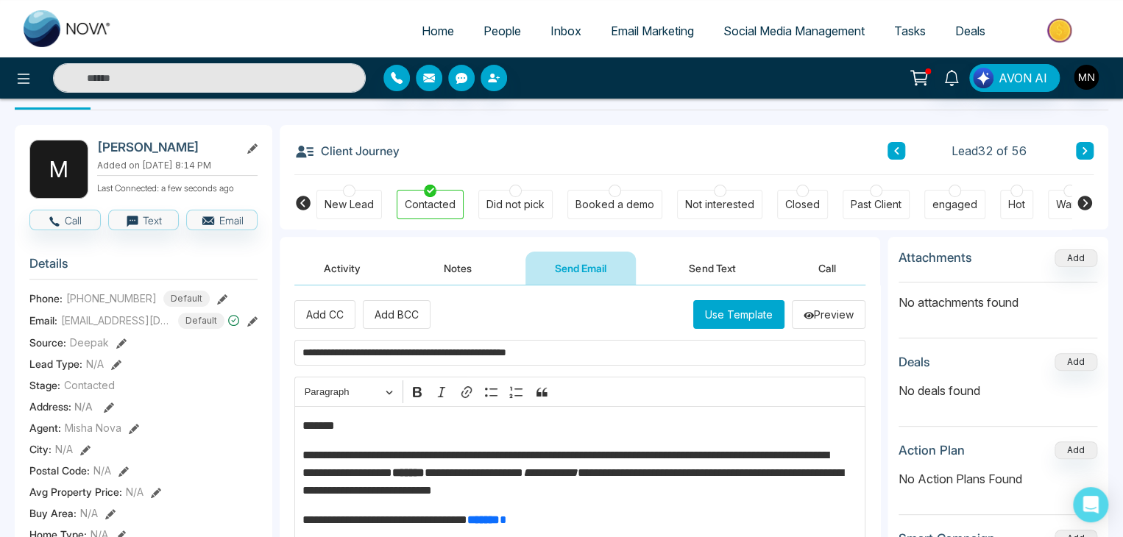
scroll to position [43, 0]
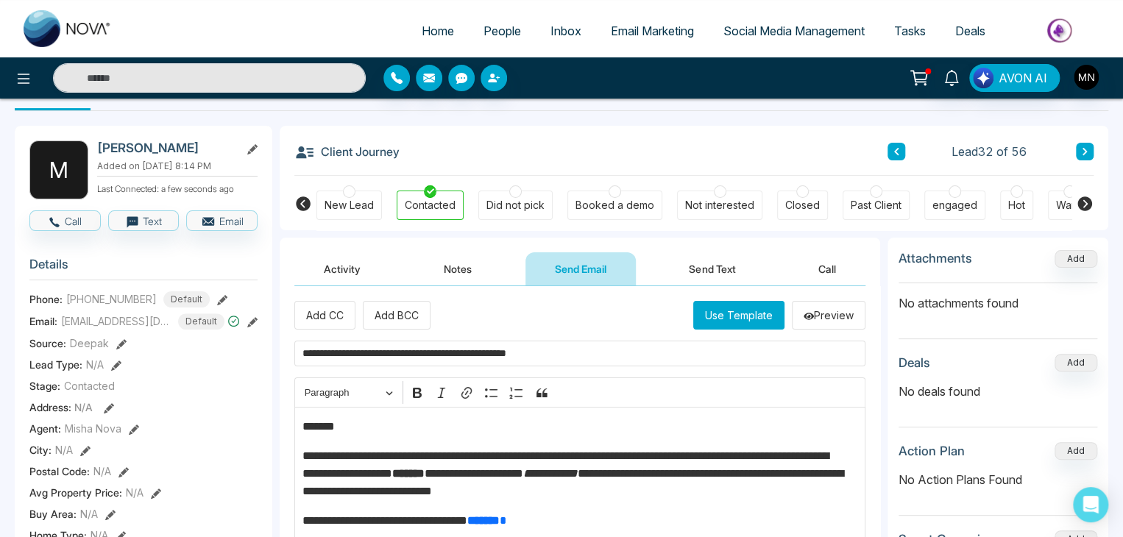
click at [362, 431] on p "*******" at bounding box center [576, 427] width 548 height 18
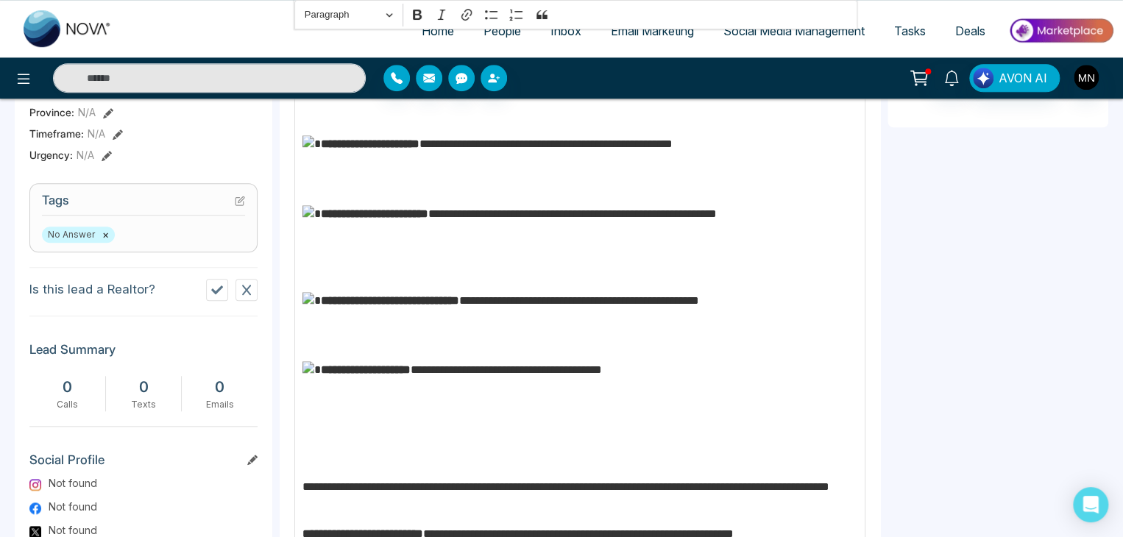
scroll to position [690, 0]
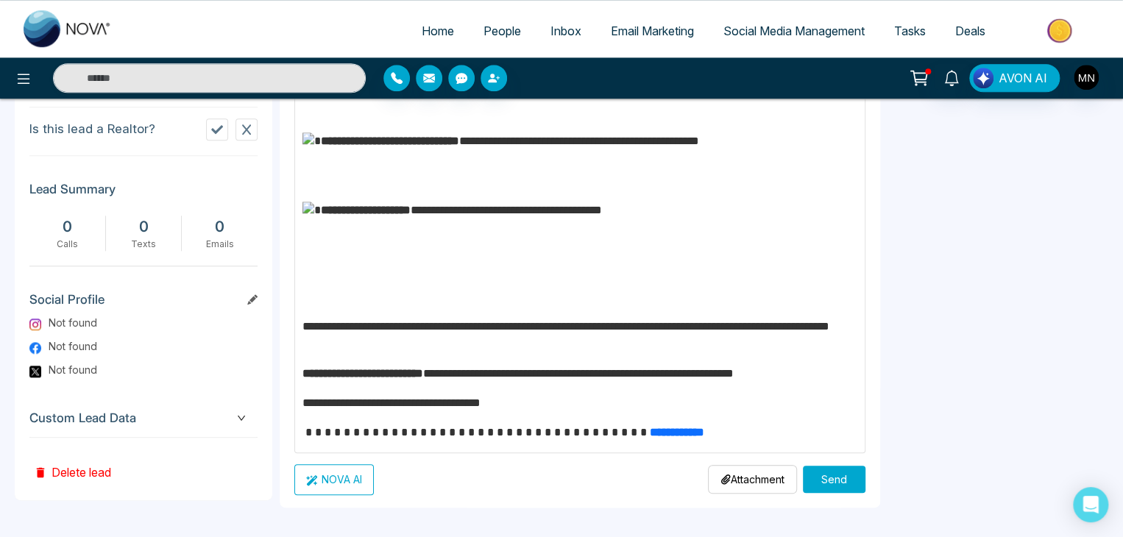
click at [841, 492] on div "**********" at bounding box center [580, 73] width 601 height 869
click at [839, 487] on button "Send" at bounding box center [834, 479] width 63 height 27
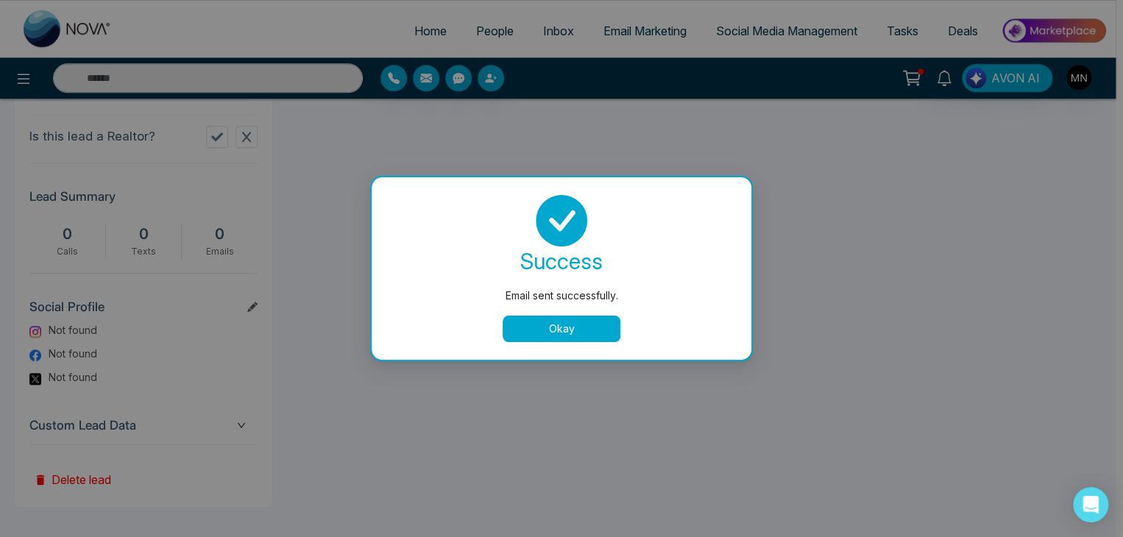
scroll to position [0, 0]
click at [594, 329] on button "Okay" at bounding box center [565, 329] width 118 height 26
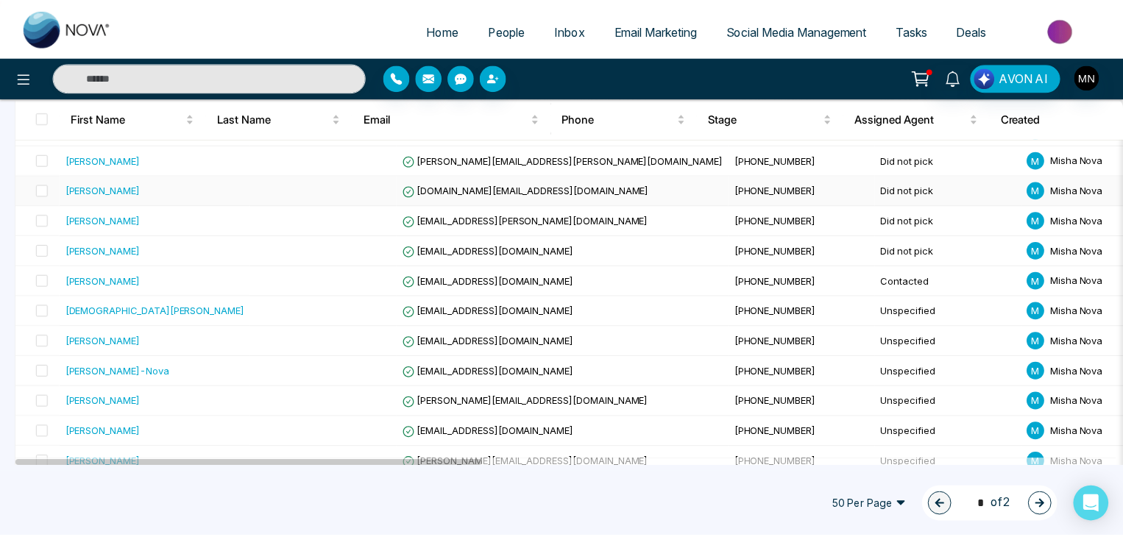
scroll to position [994, 0]
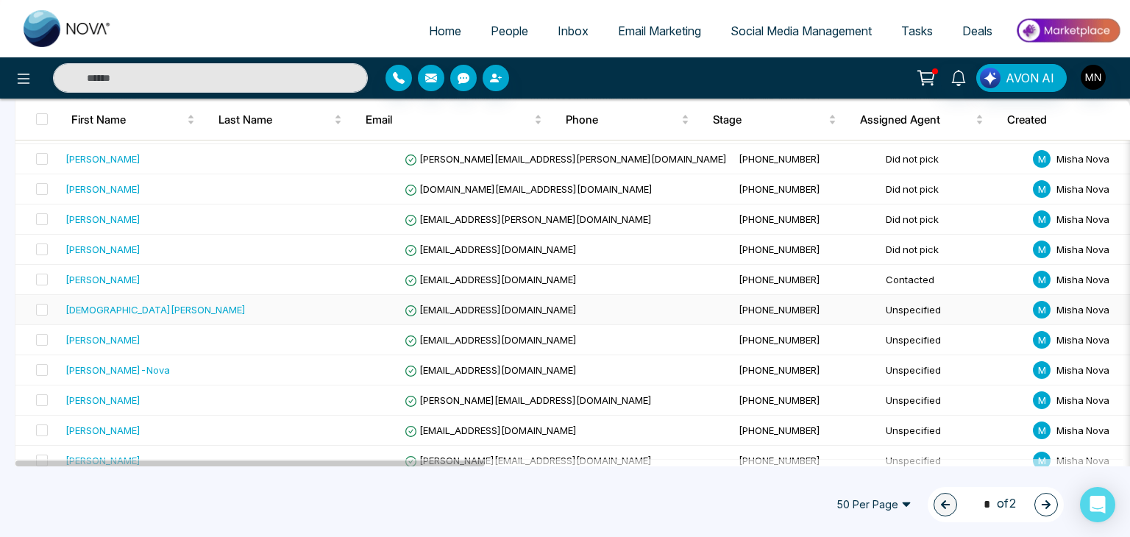
click at [88, 308] on div "[DEMOGRAPHIC_DATA][PERSON_NAME]" at bounding box center [156, 309] width 180 height 15
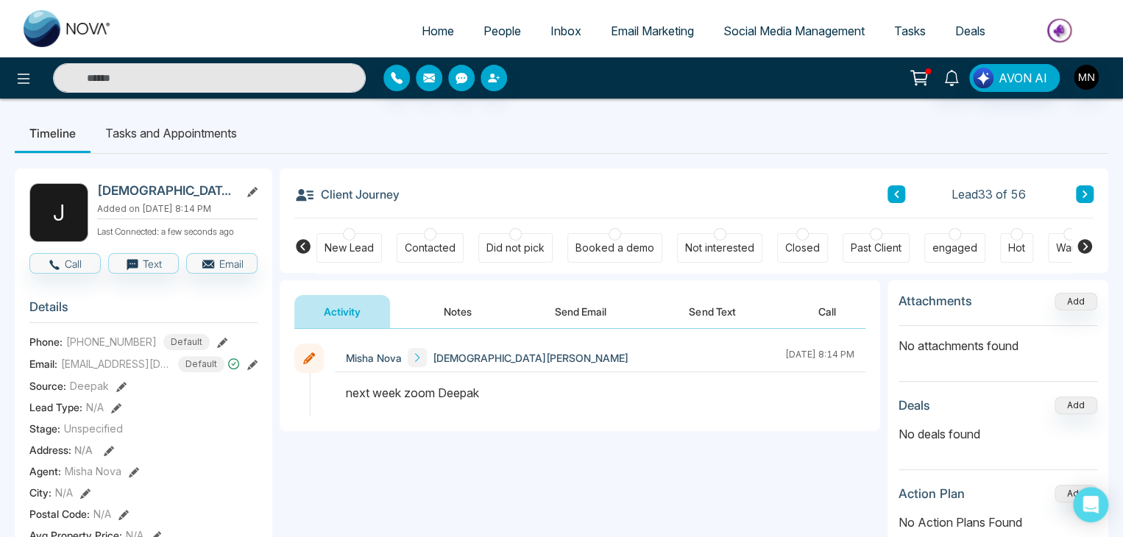
click at [536, 254] on div "Did not pick" at bounding box center [515, 248] width 58 height 15
click at [590, 322] on button "Send Email" at bounding box center [580, 311] width 110 height 33
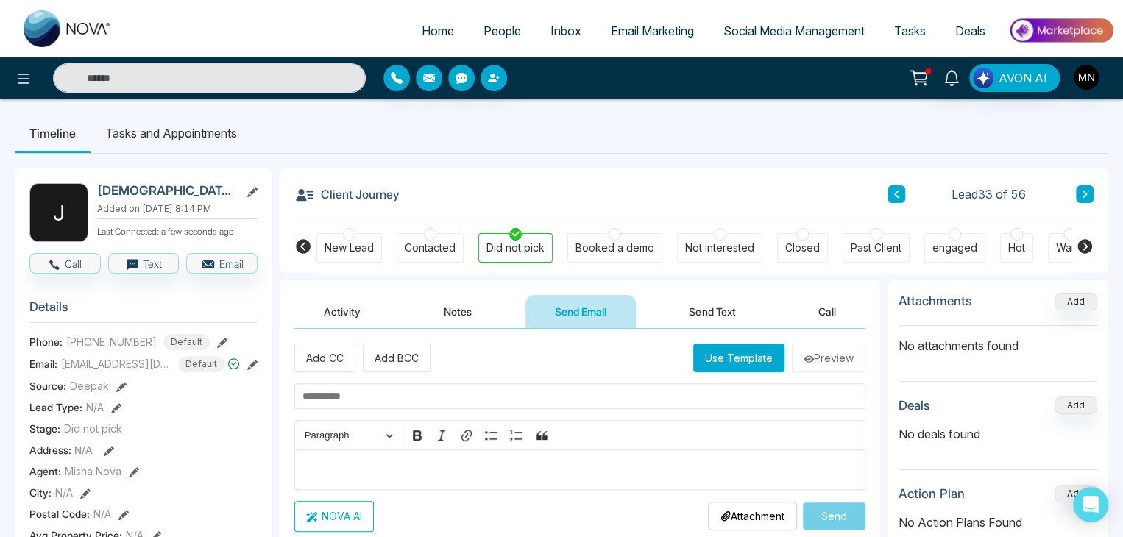
click at [406, 402] on input "text" at bounding box center [579, 396] width 571 height 26
paste input "**********"
type input "**********"
click at [365, 454] on div "Editor editing area: main" at bounding box center [579, 470] width 571 height 40
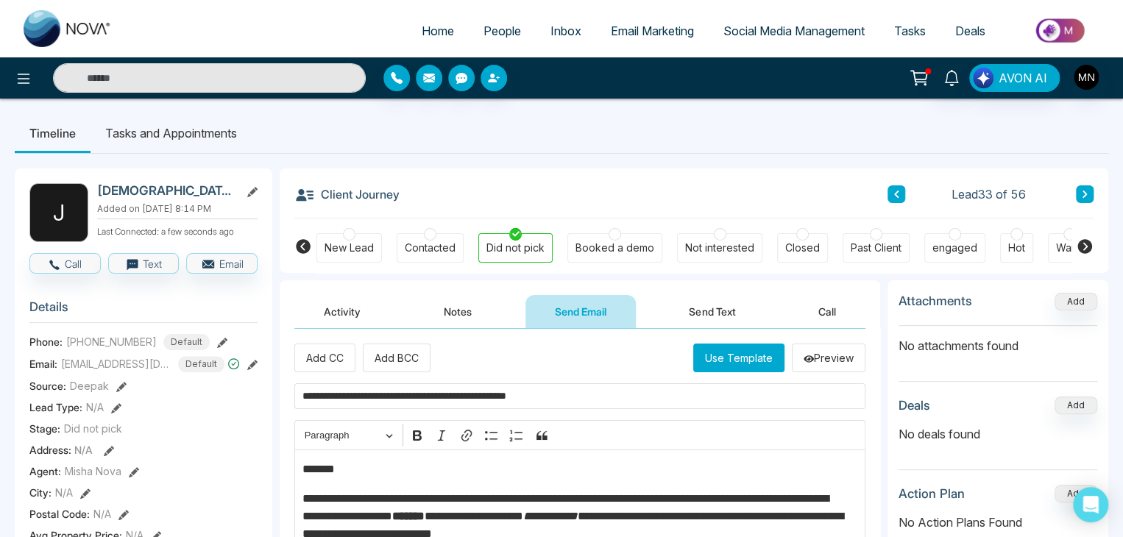
click at [352, 473] on p "*******" at bounding box center [576, 470] width 548 height 18
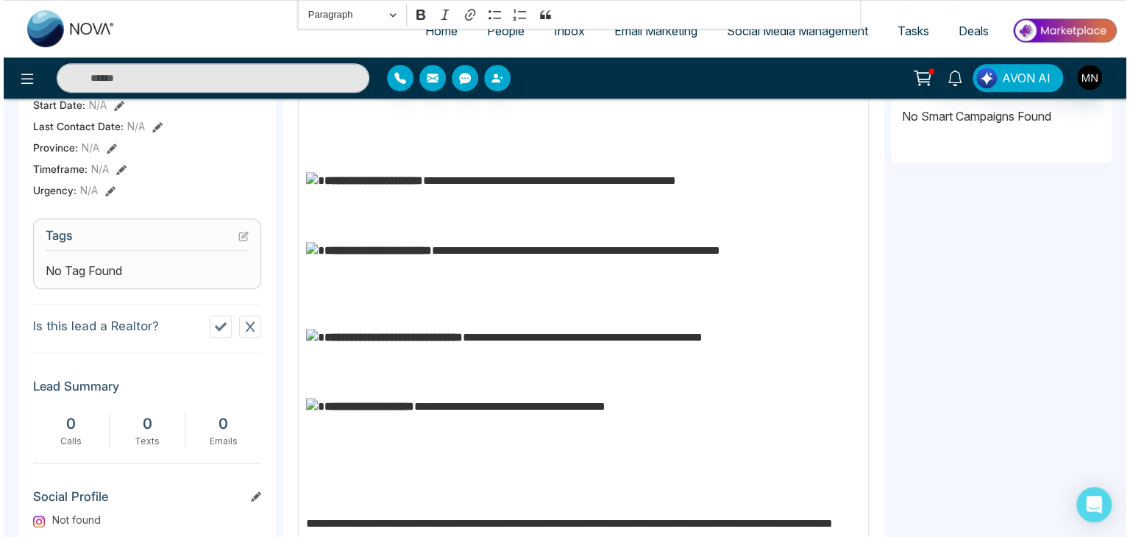
scroll to position [692, 0]
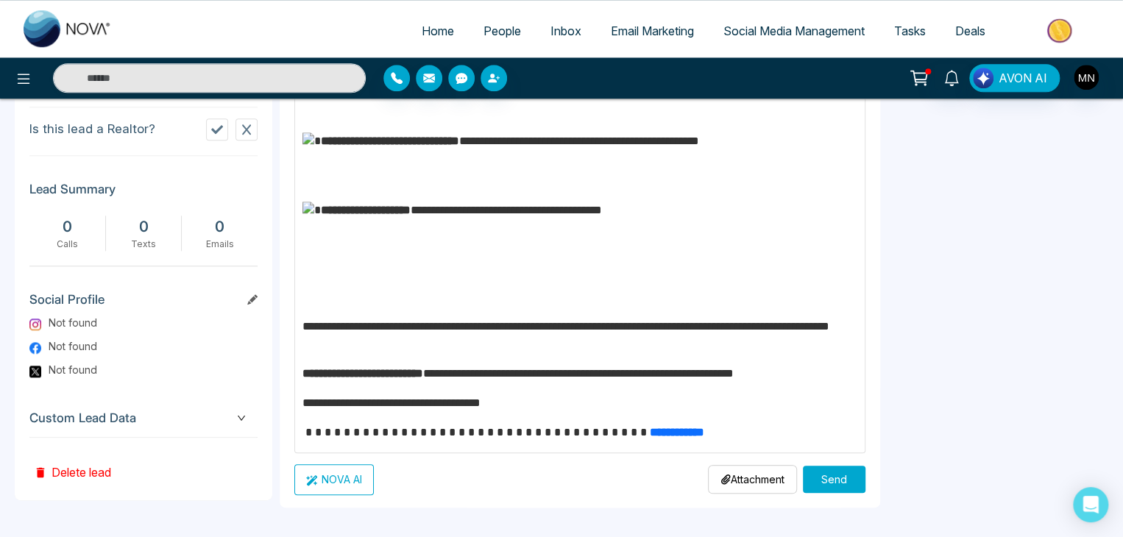
click at [820, 482] on button "Send" at bounding box center [834, 479] width 63 height 27
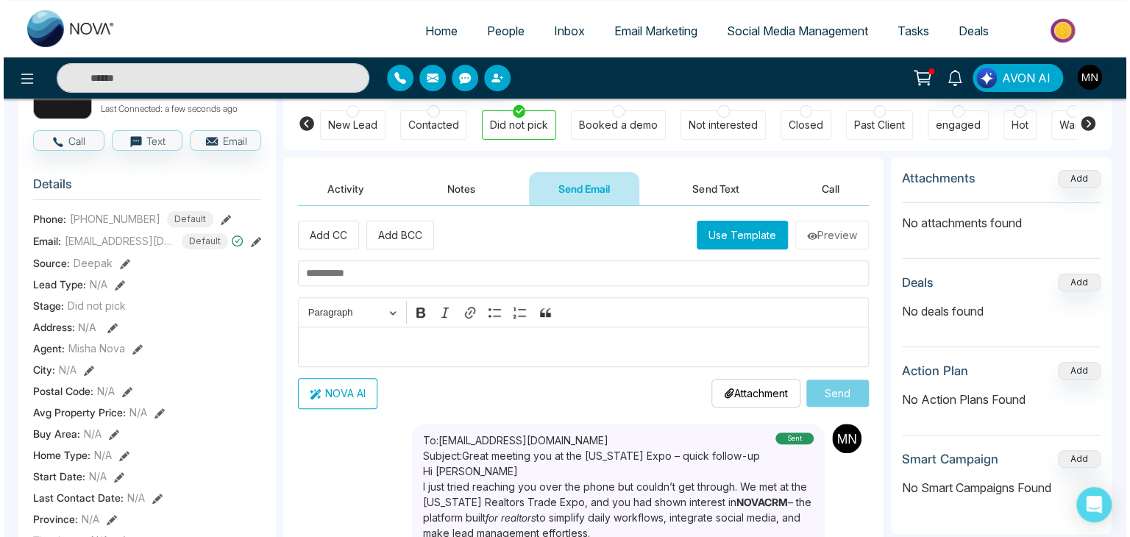
scroll to position [0, 0]
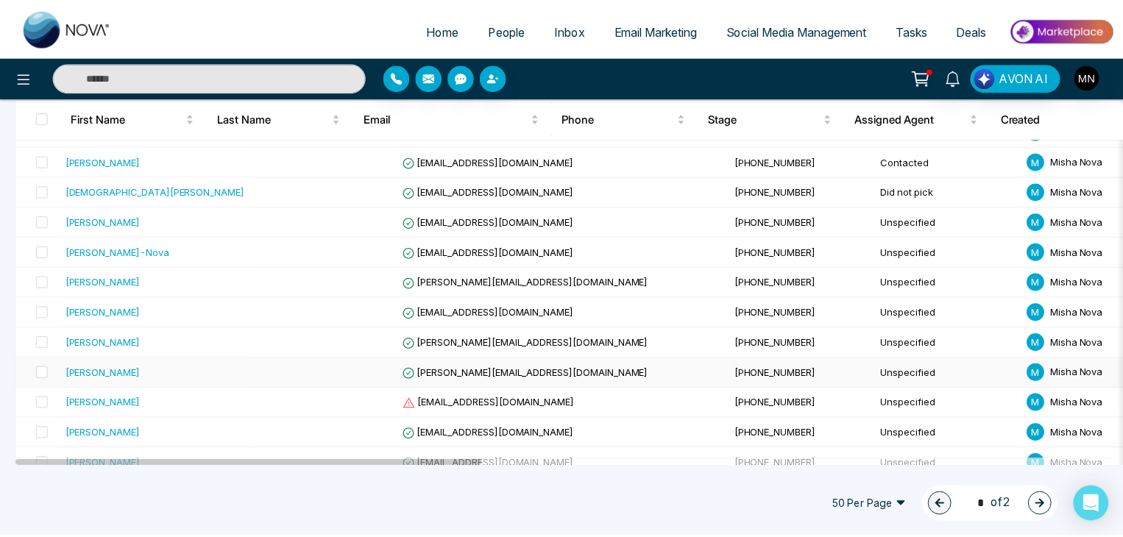
scroll to position [1086, 0]
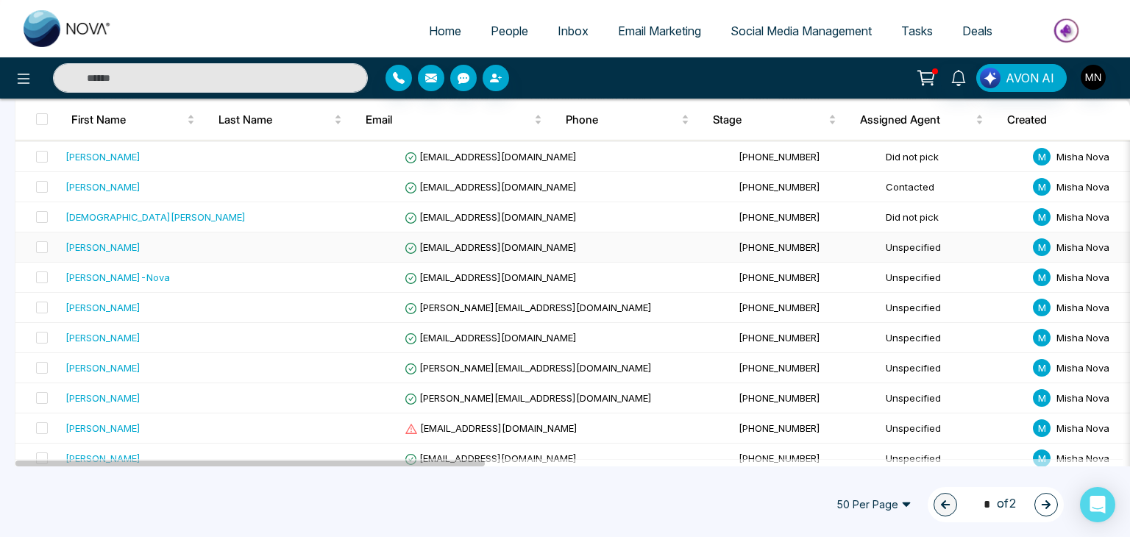
click at [118, 240] on div "[PERSON_NAME]" at bounding box center [103, 247] width 75 height 15
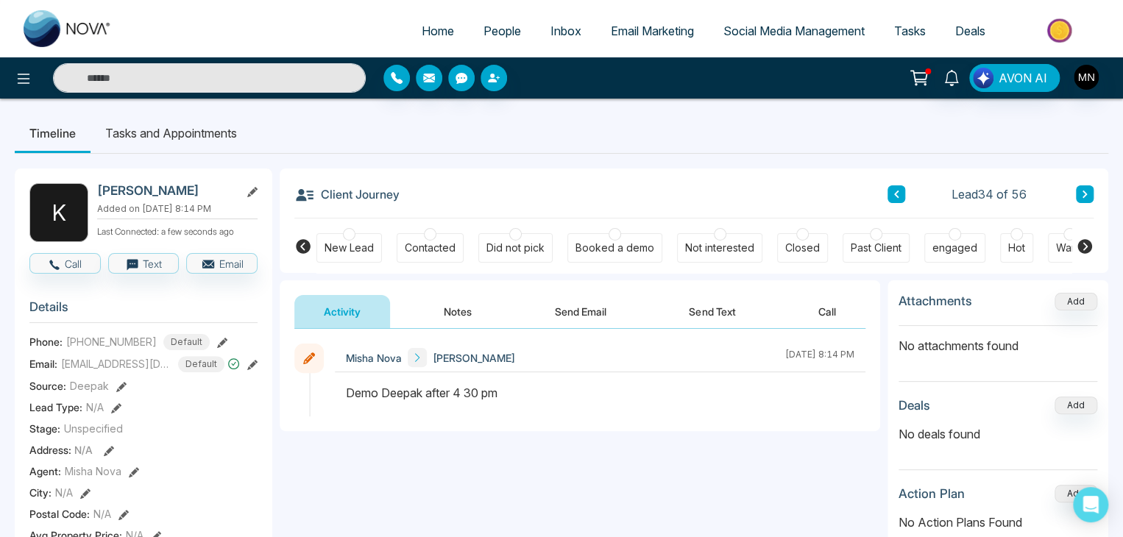
click at [575, 313] on button "Send Email" at bounding box center [580, 311] width 110 height 33
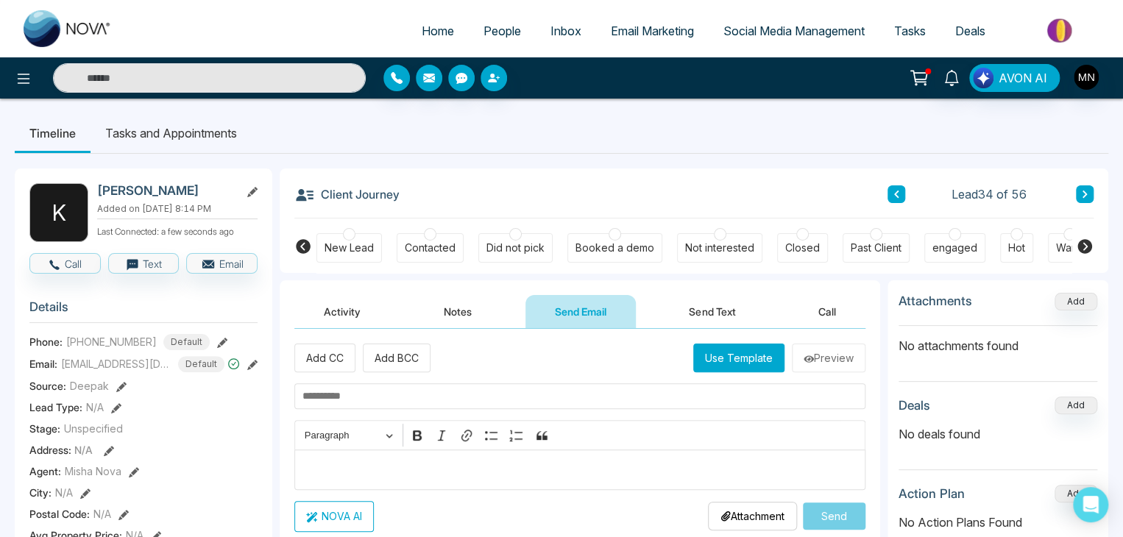
click at [469, 395] on input "text" at bounding box center [579, 396] width 571 height 26
paste input "**********"
type input "**********"
click at [388, 471] on p "Editor editing area: main" at bounding box center [580, 470] width 556 height 18
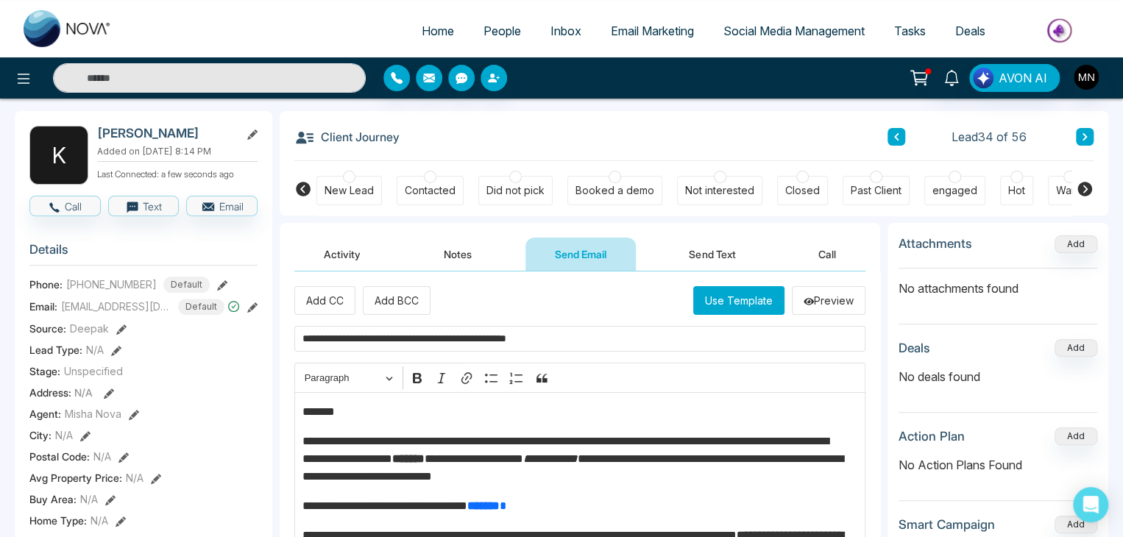
scroll to position [38, 0]
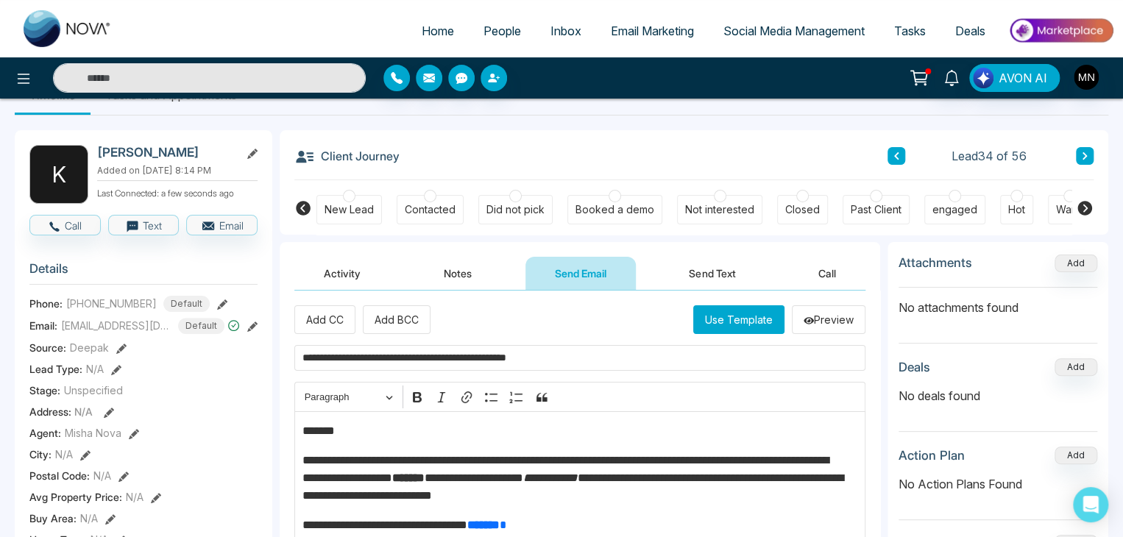
click at [355, 433] on p "*******" at bounding box center [576, 431] width 548 height 18
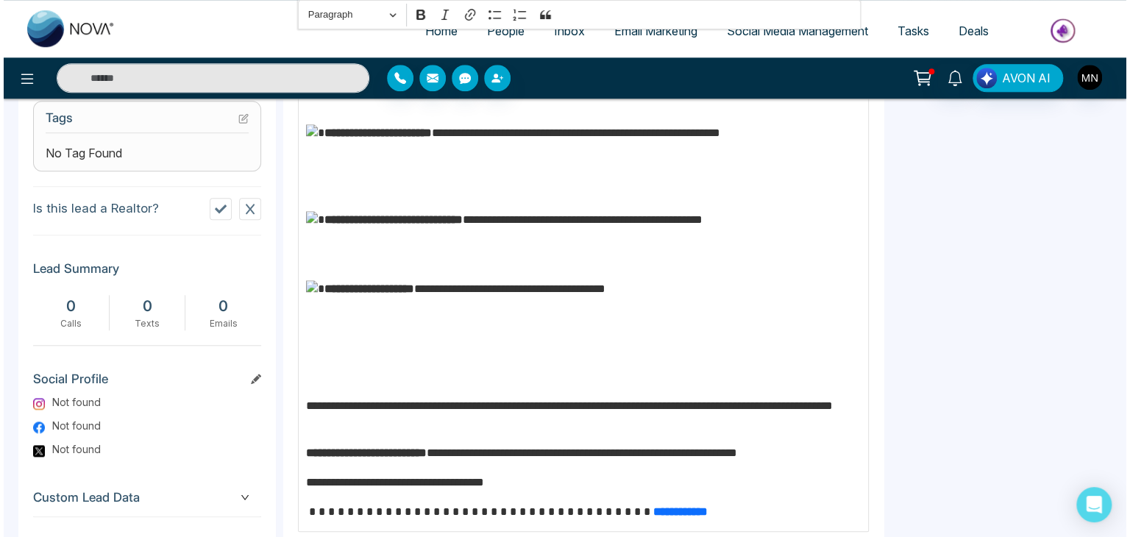
scroll to position [692, 0]
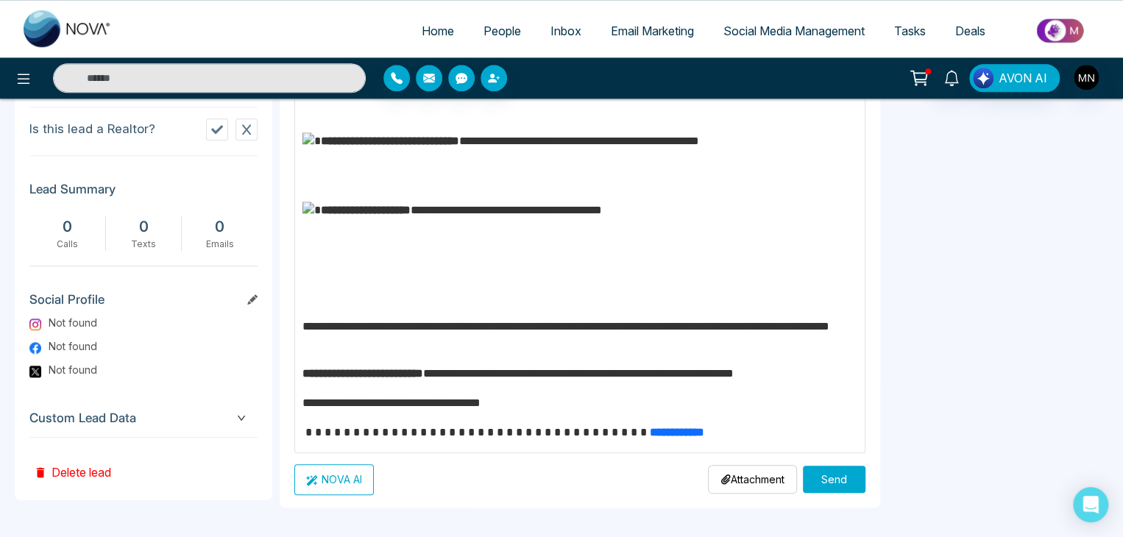
click at [814, 478] on button "Send" at bounding box center [834, 479] width 63 height 27
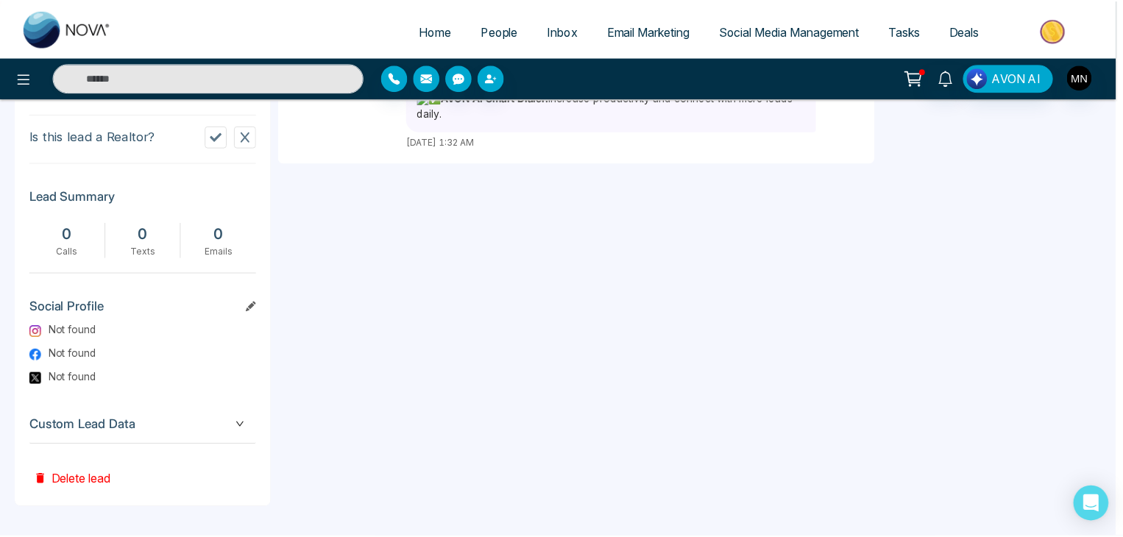
scroll to position [0, 0]
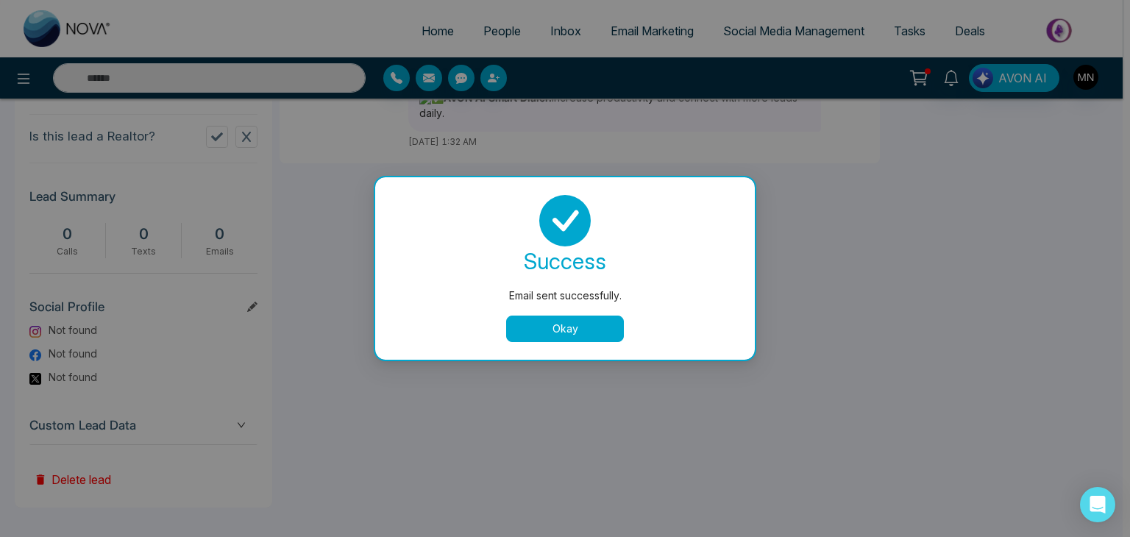
click at [597, 328] on button "Okay" at bounding box center [565, 329] width 118 height 26
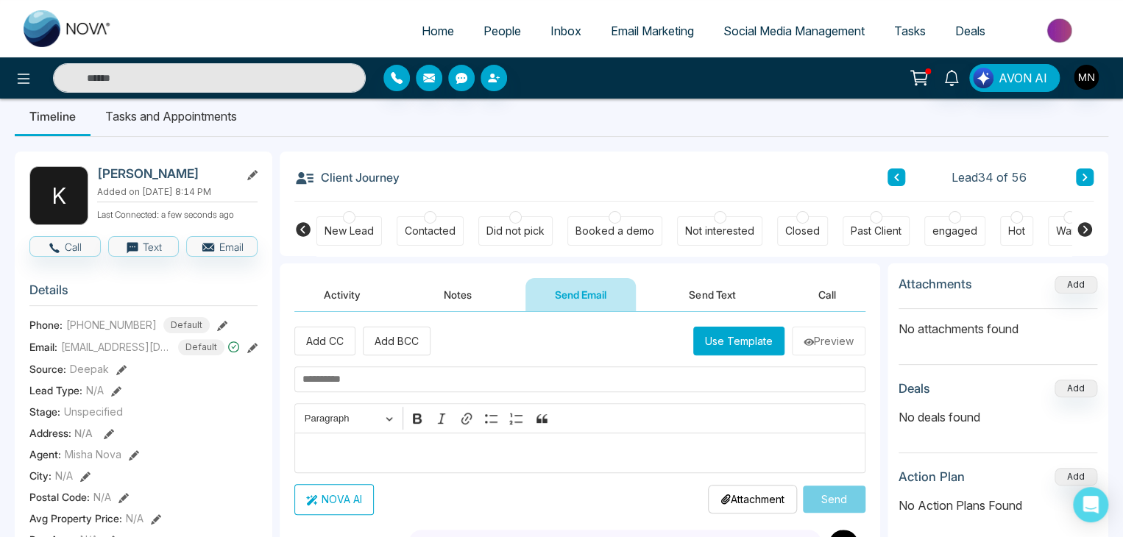
scroll to position [16, 0]
click at [361, 281] on button "Activity" at bounding box center [342, 295] width 96 height 33
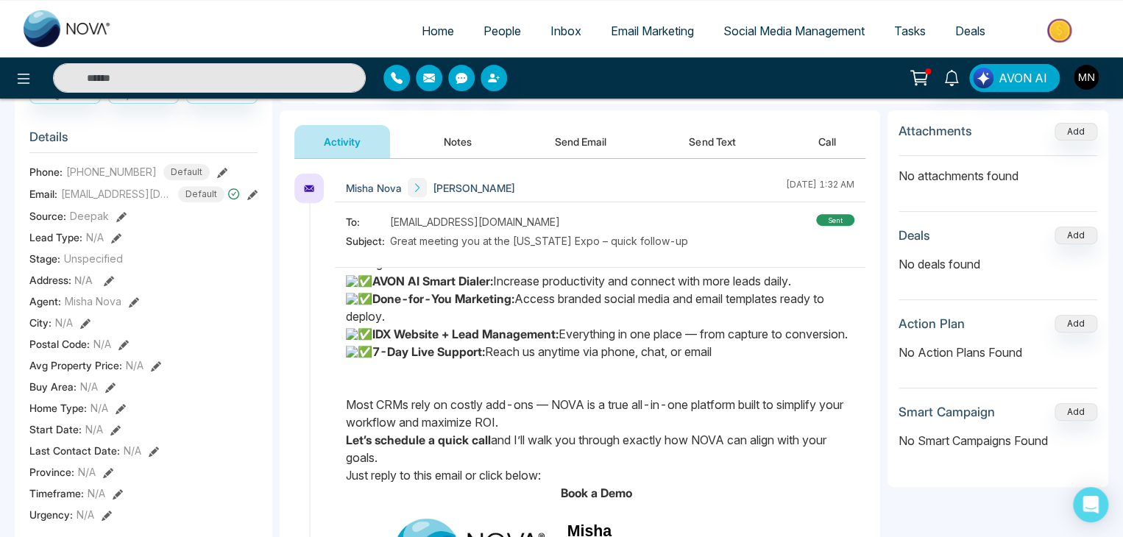
scroll to position [174, 0]
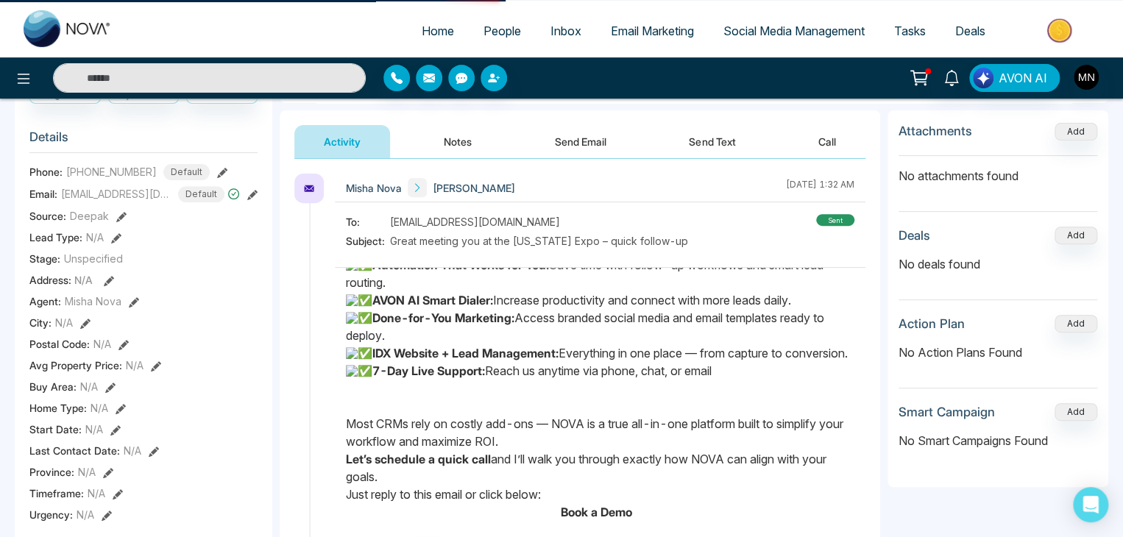
scroll to position [16, 0]
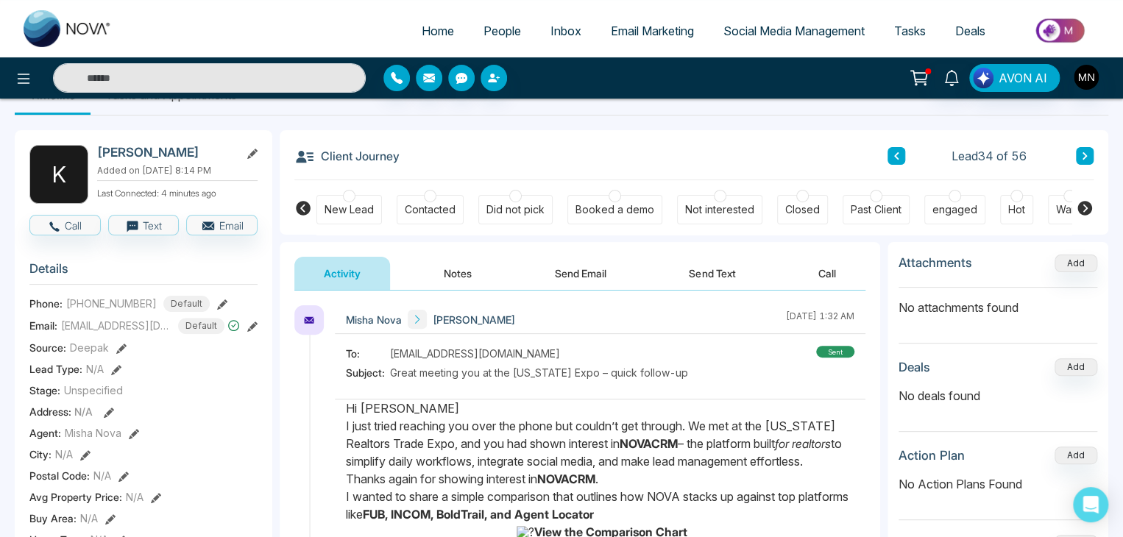
scroll to position [100, 0]
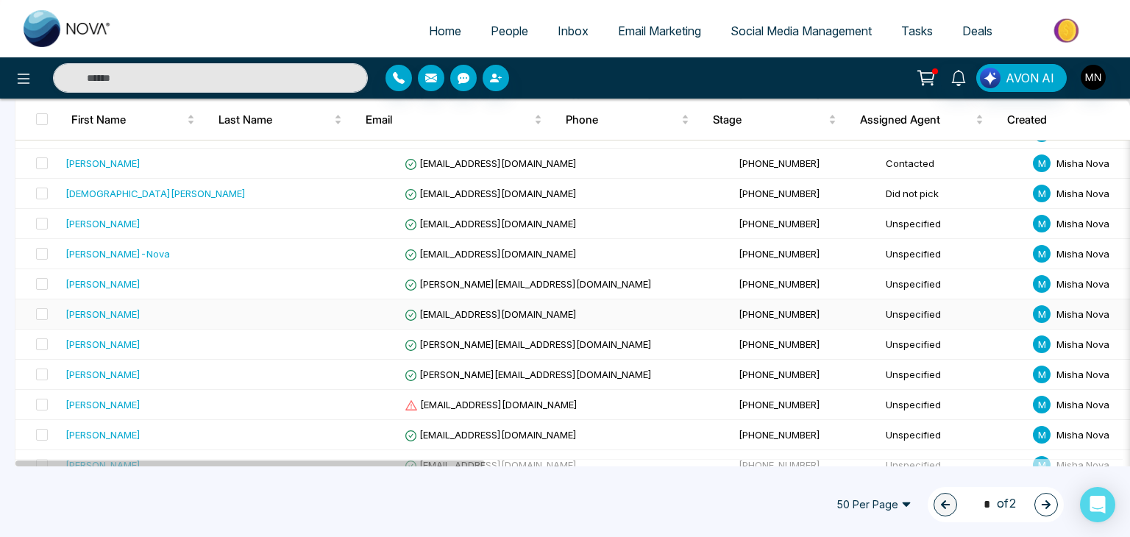
scroll to position [1126, 0]
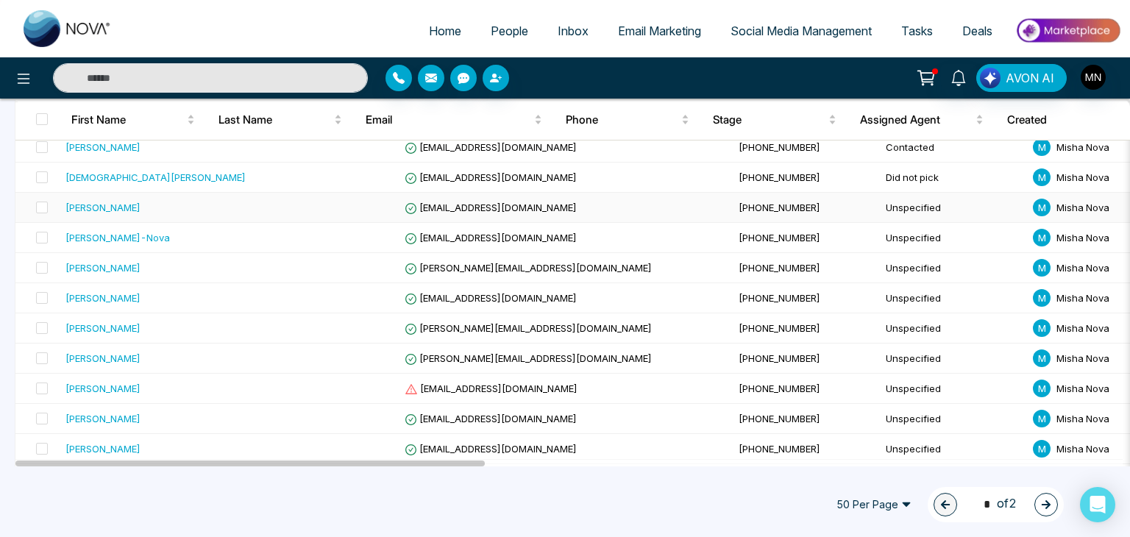
click at [116, 202] on div "[PERSON_NAME]" at bounding box center [103, 207] width 75 height 15
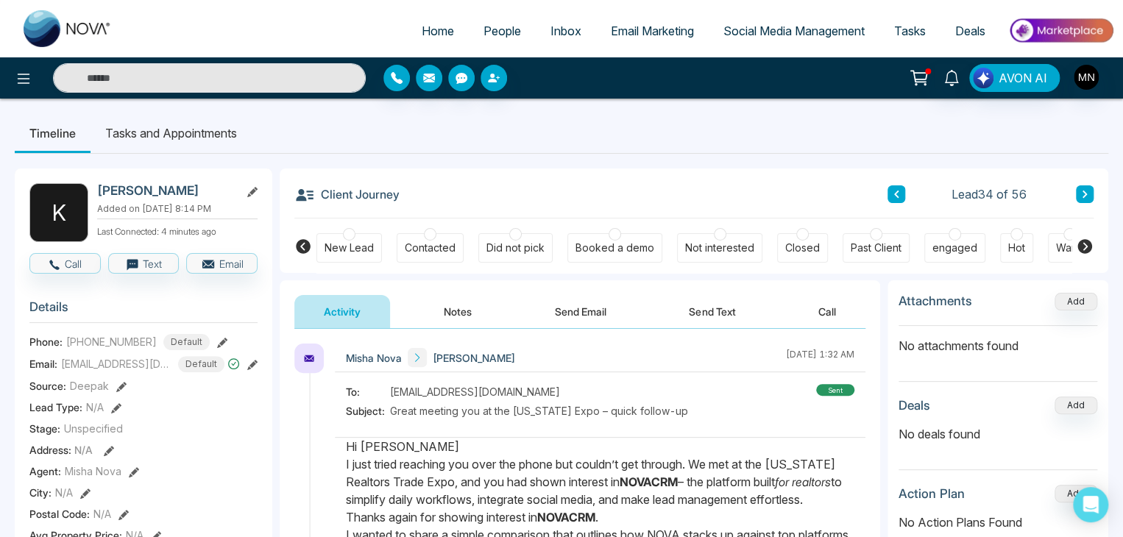
click at [523, 246] on div "Did not pick" at bounding box center [515, 248] width 58 height 15
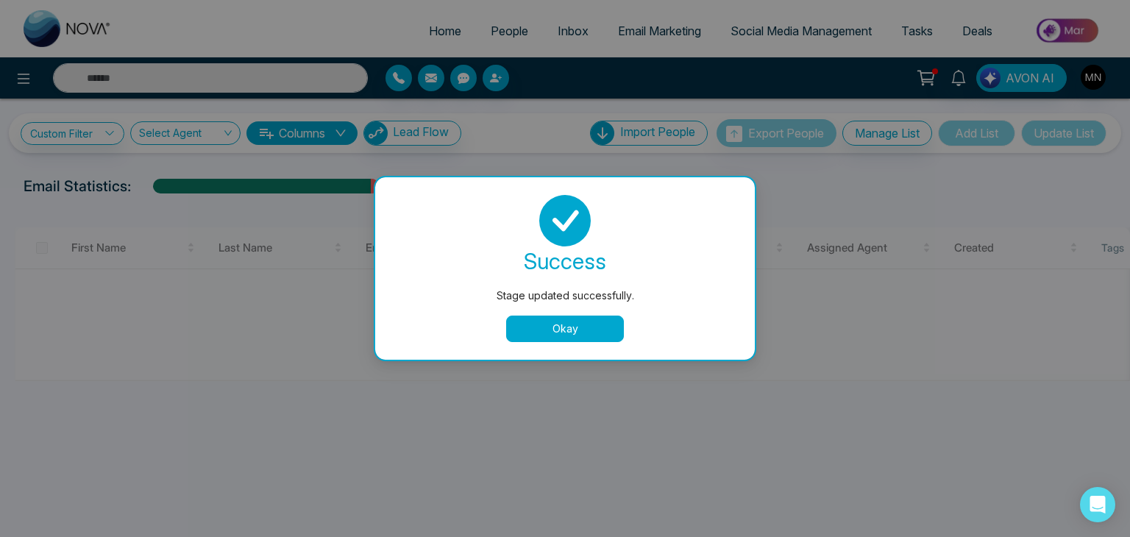
click at [553, 336] on button "Okay" at bounding box center [565, 329] width 118 height 26
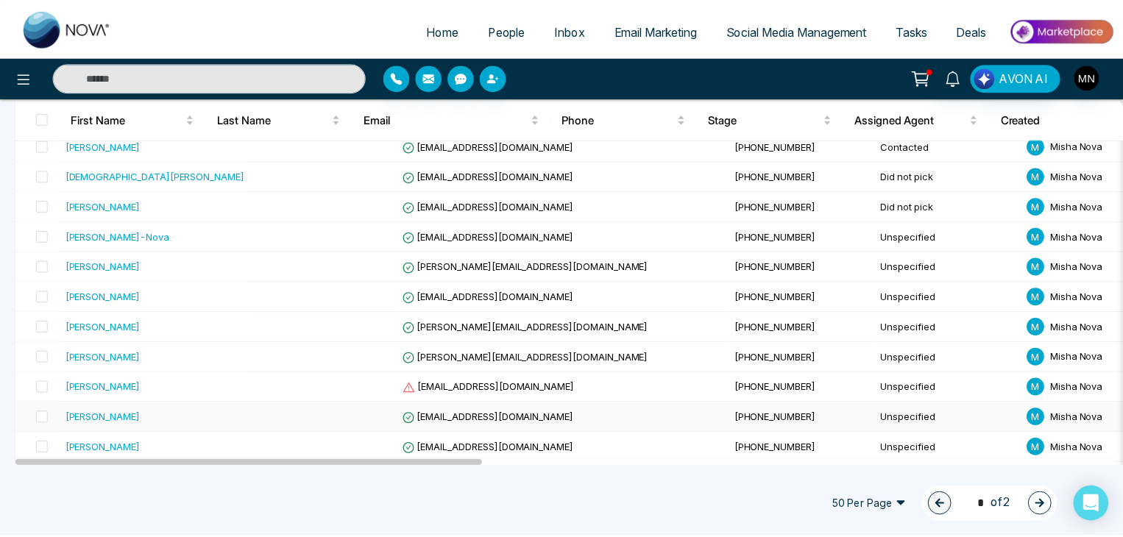
scroll to position [1127, 0]
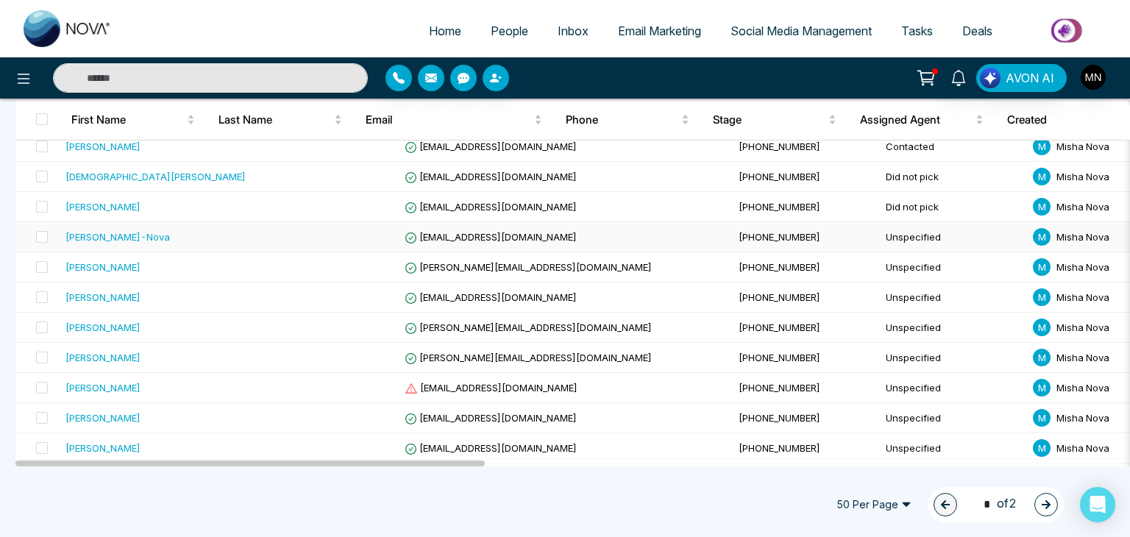
click at [129, 235] on div "[PERSON_NAME]-Nova" at bounding box center [118, 237] width 105 height 15
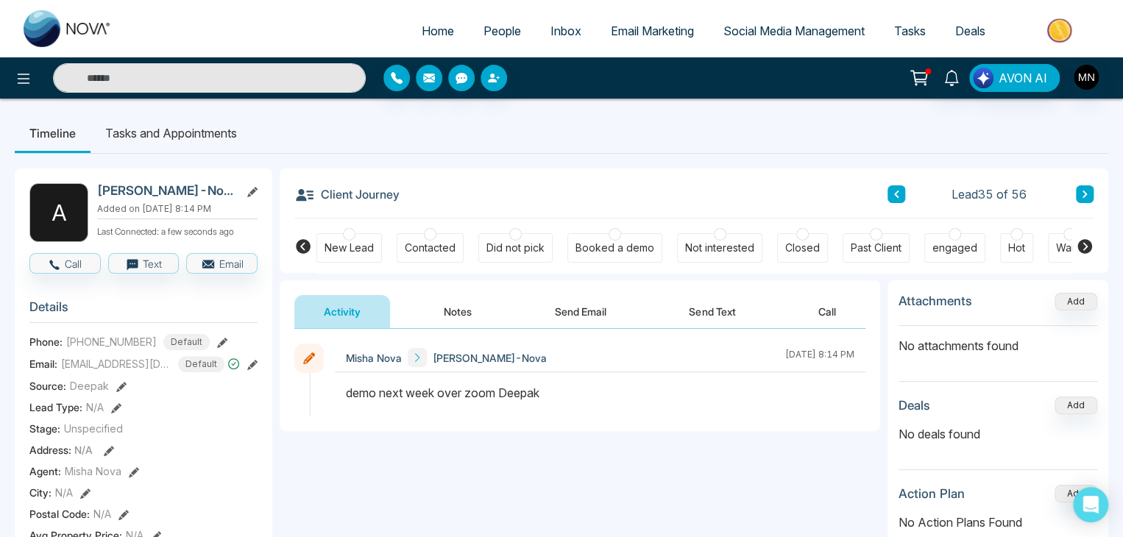
click at [147, 192] on h2 "[PERSON_NAME]-Nova" at bounding box center [165, 190] width 137 height 15
copy div "[PERSON_NAME]-Nova"
click at [449, 319] on button "Notes" at bounding box center [457, 311] width 87 height 33
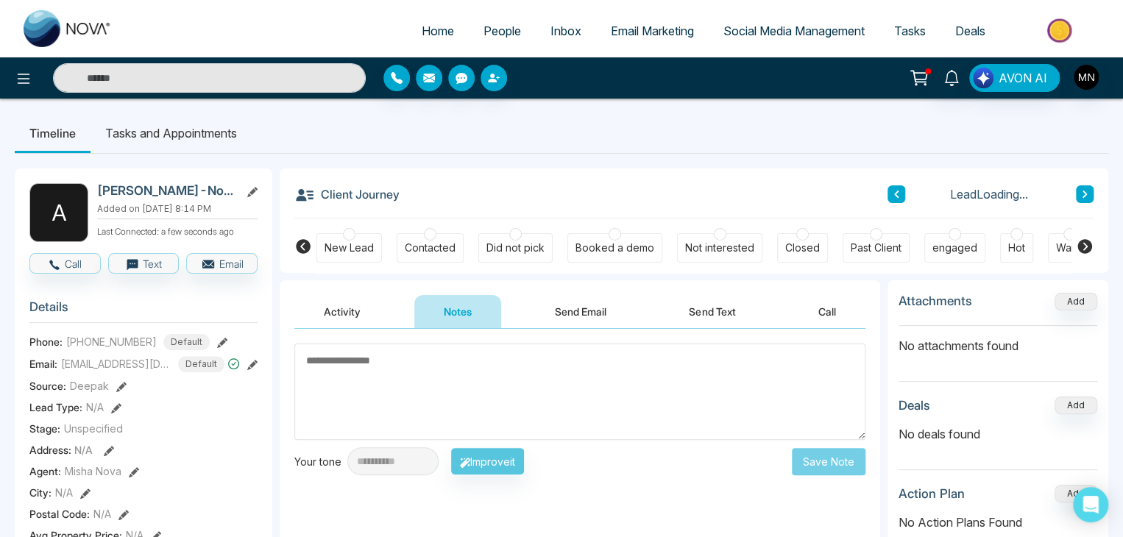
click at [404, 362] on textarea at bounding box center [579, 392] width 571 height 96
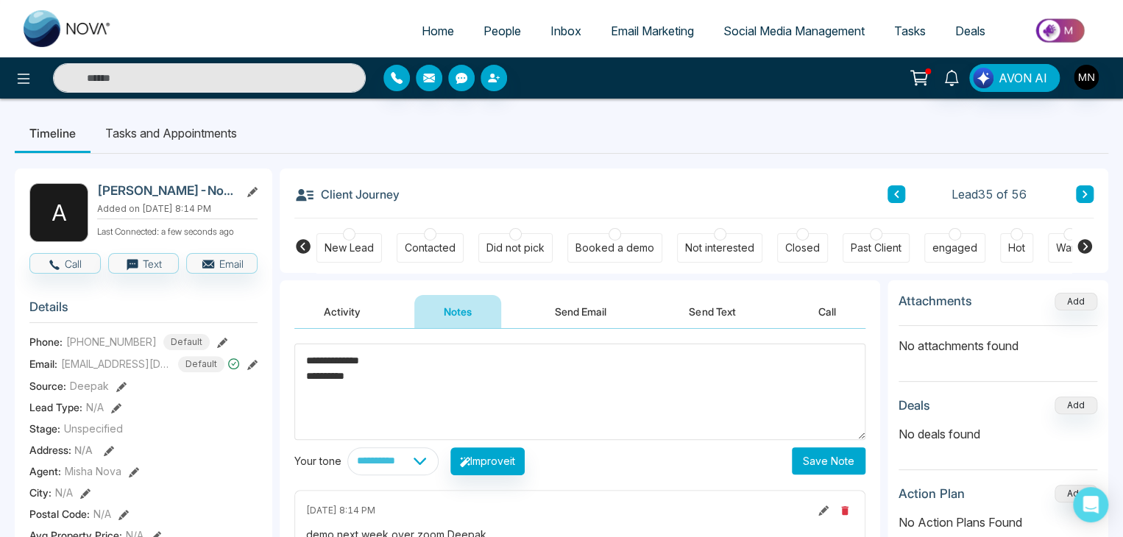
type textarea "**********"
click at [817, 459] on button "Save Note" at bounding box center [829, 460] width 74 height 27
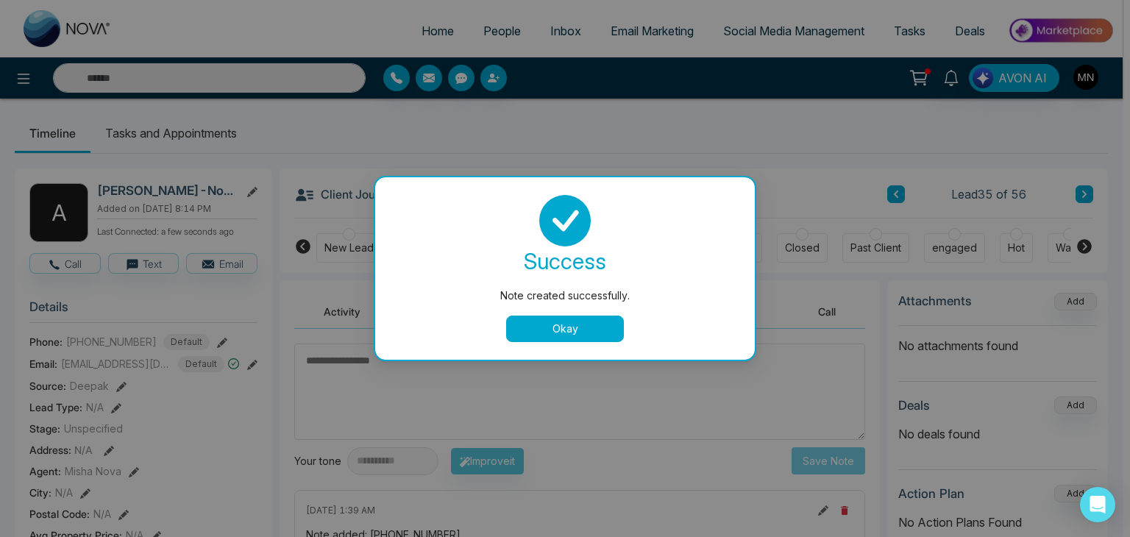
click at [565, 318] on button "Okay" at bounding box center [565, 329] width 118 height 26
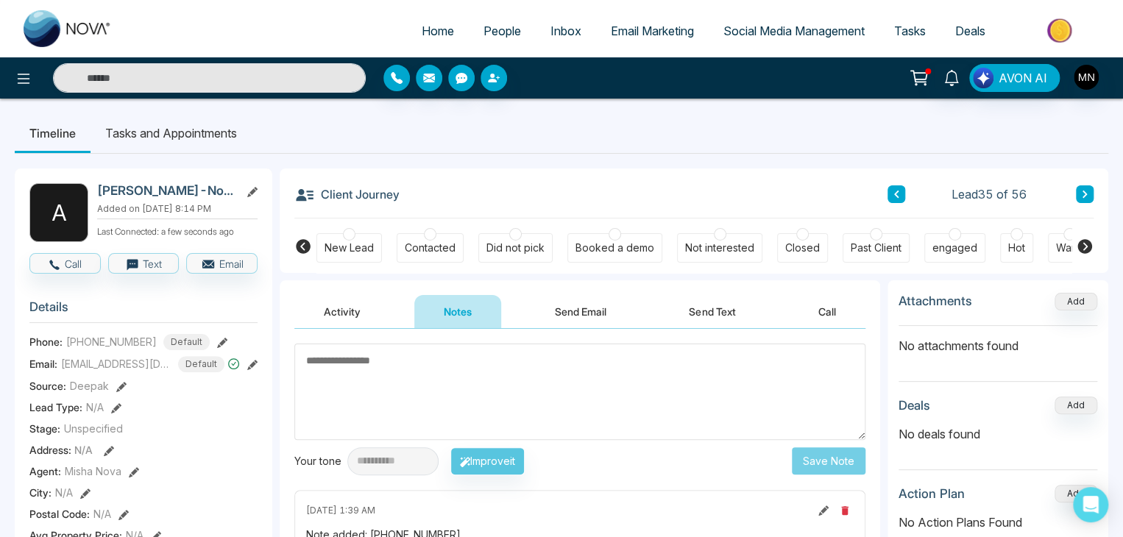
click at [563, 311] on button "Send Email" at bounding box center [580, 311] width 110 height 33
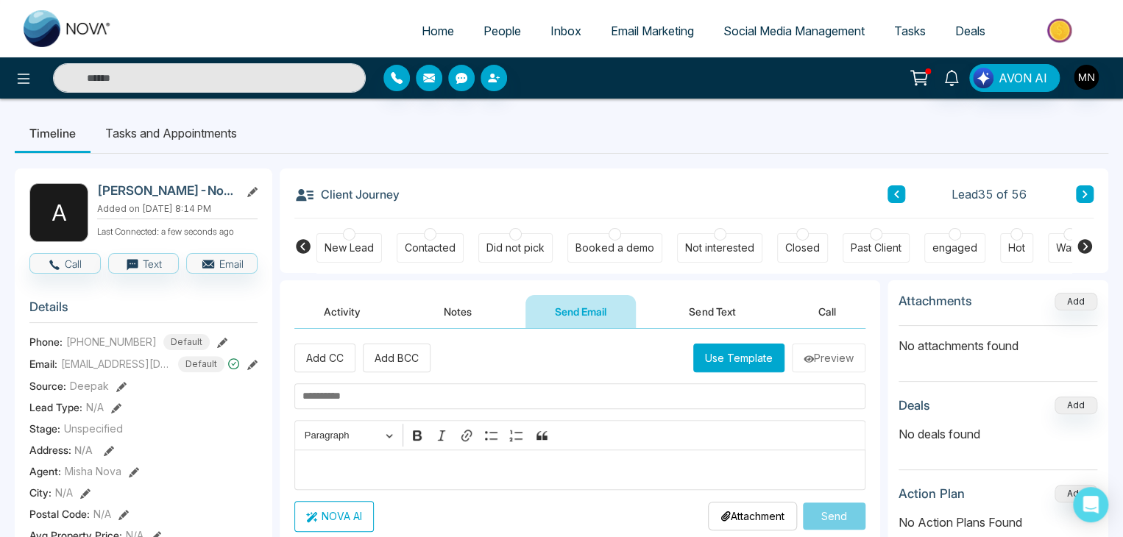
click at [372, 402] on input "text" at bounding box center [579, 396] width 571 height 26
paste input "**********"
type input "**********"
click at [305, 456] on div "Editor editing area: main" at bounding box center [579, 470] width 571 height 40
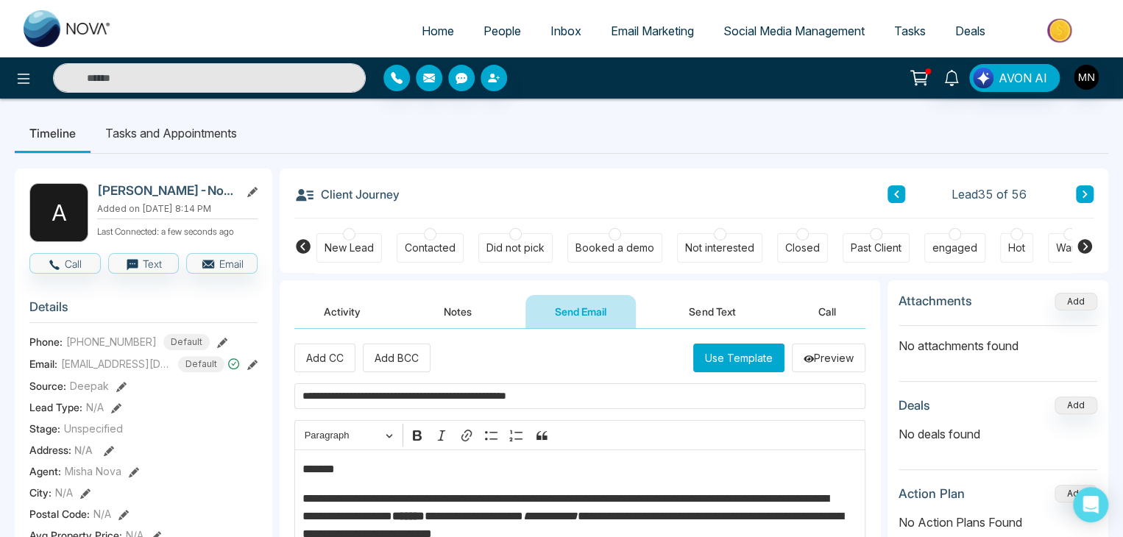
click at [346, 461] on p "*******" at bounding box center [576, 470] width 548 height 18
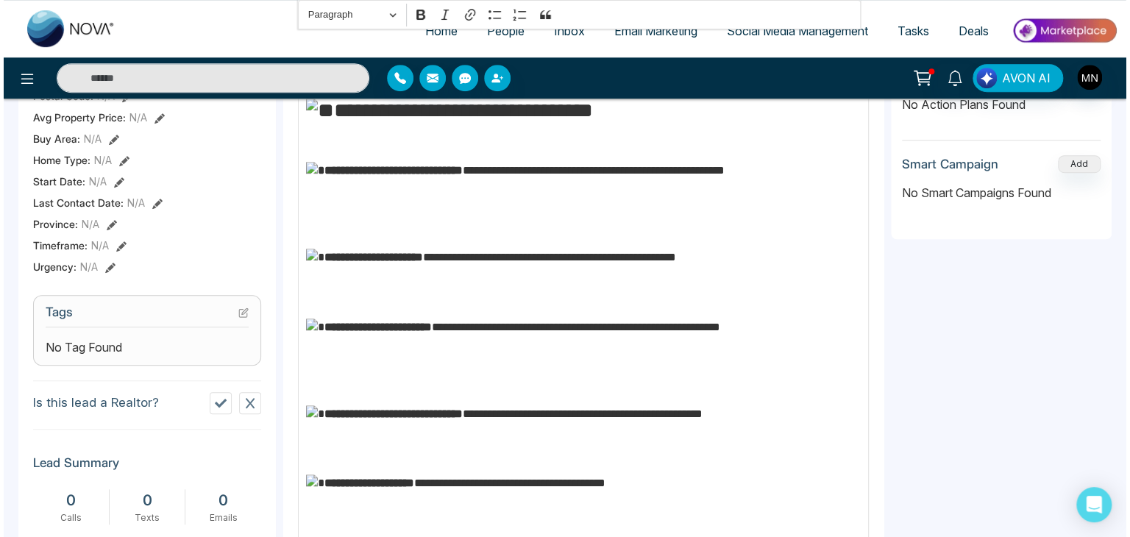
scroll to position [692, 0]
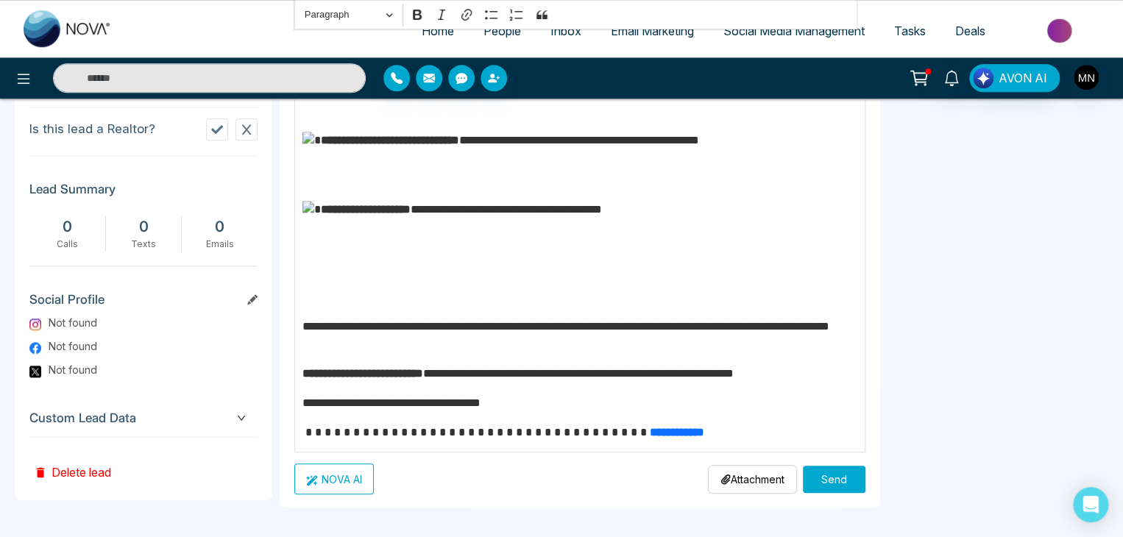
click at [845, 481] on button "Send" at bounding box center [834, 479] width 63 height 27
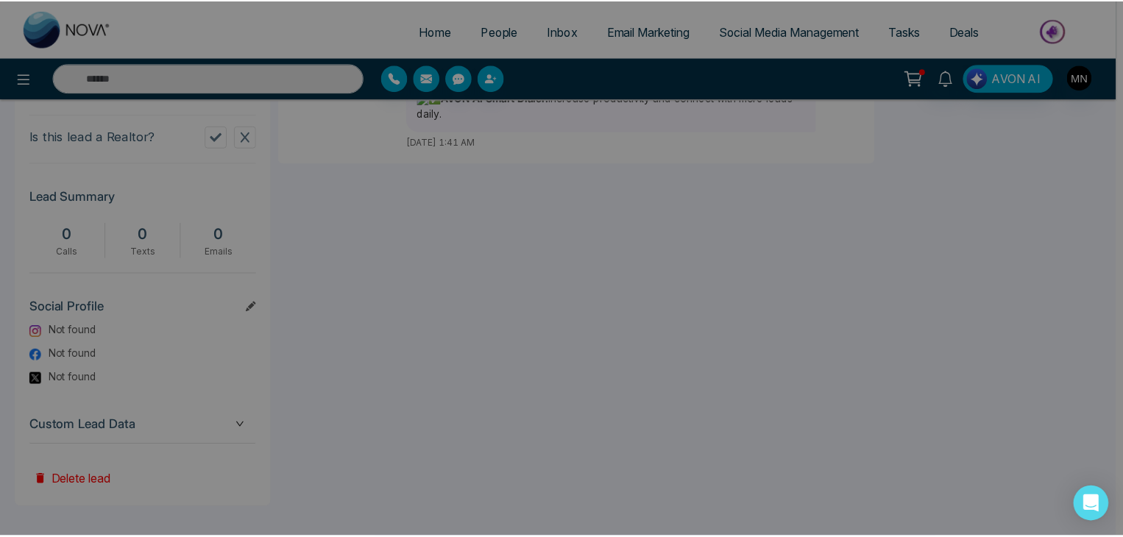
scroll to position [0, 0]
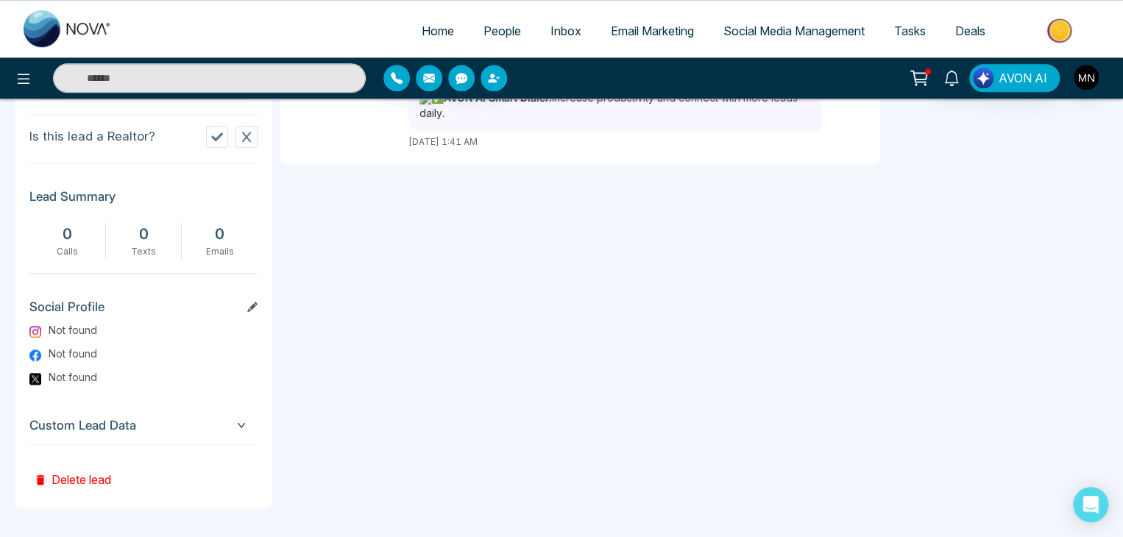
click at [586, 330] on div "**********" at bounding box center [580, 51] width 601 height 911
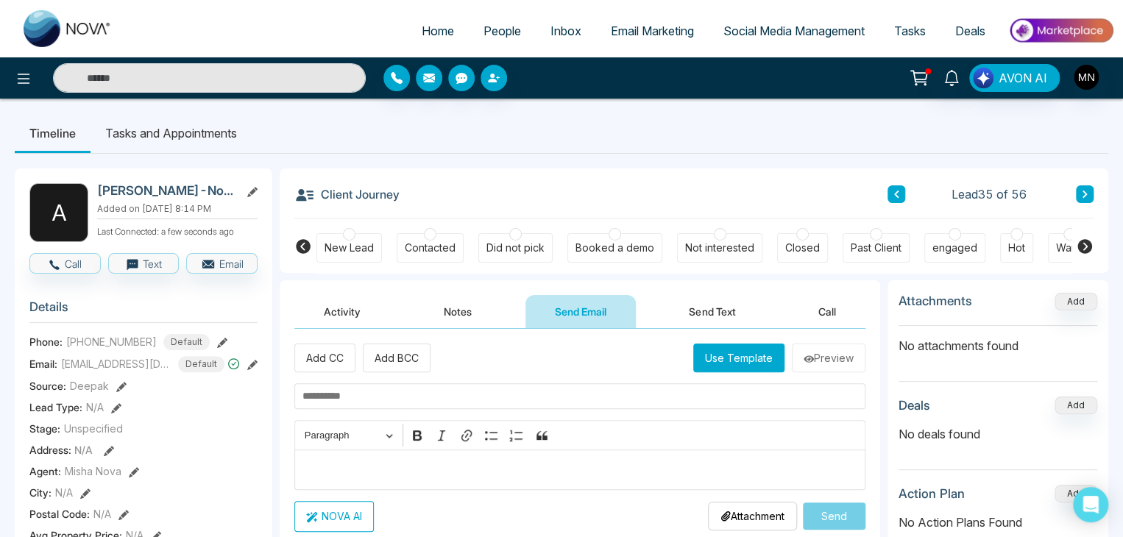
click at [516, 248] on div "Did not pick" at bounding box center [515, 248] width 58 height 15
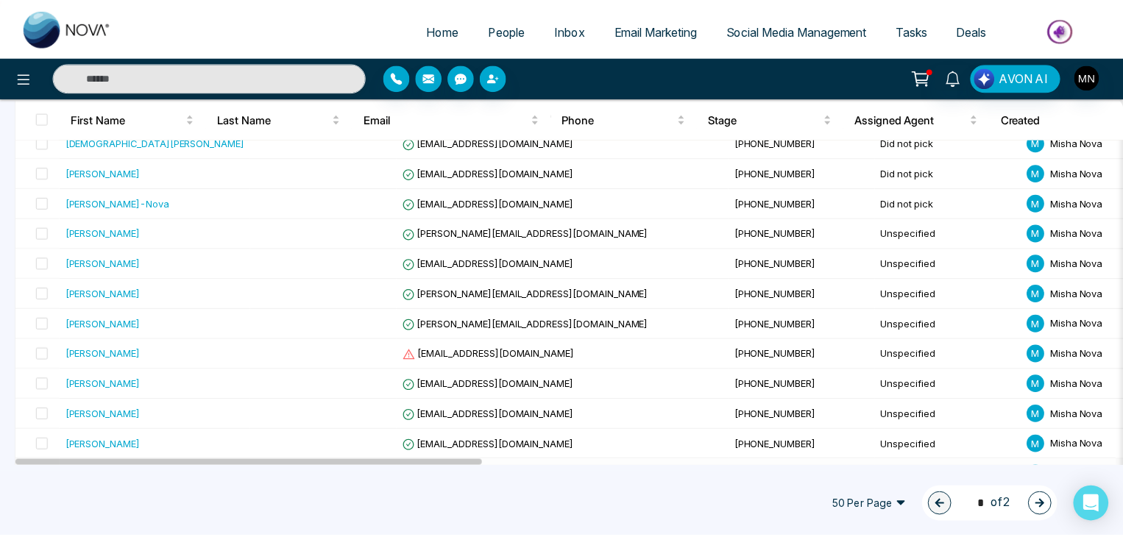
scroll to position [1130, 0]
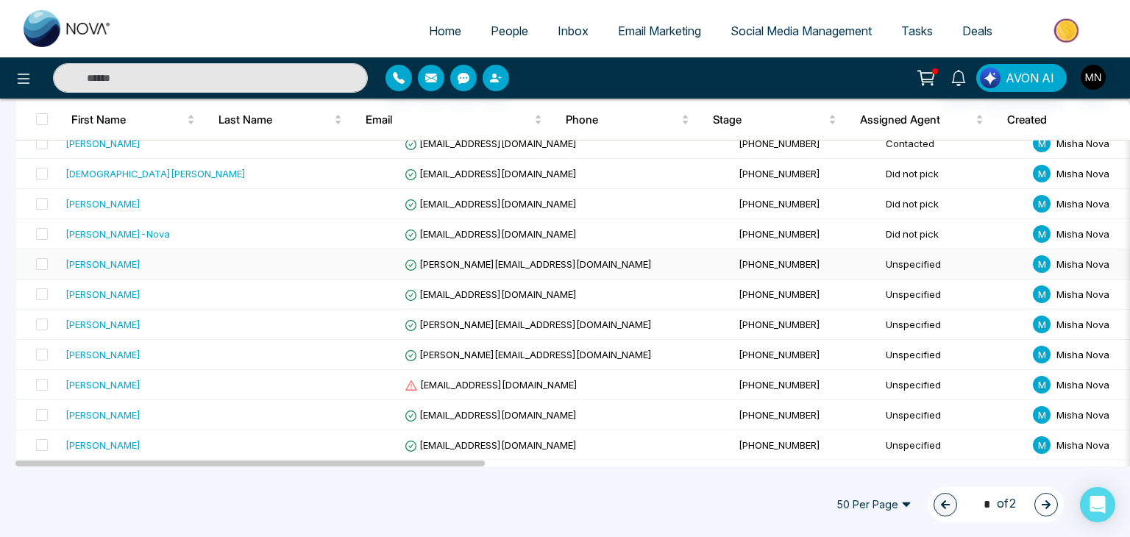
click at [102, 265] on div "[PERSON_NAME]" at bounding box center [103, 264] width 75 height 15
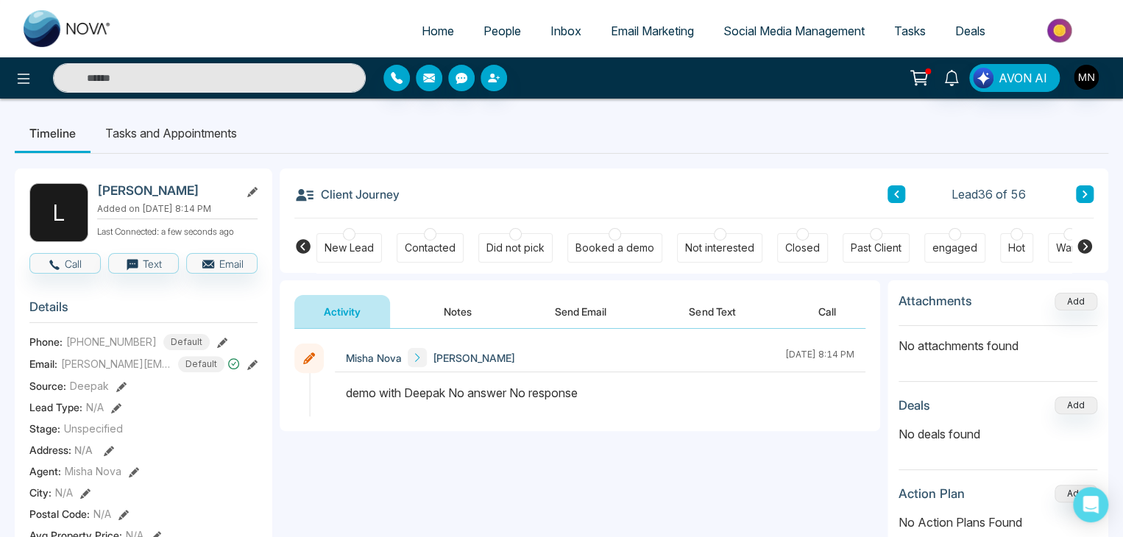
click at [458, 312] on button "Notes" at bounding box center [457, 311] width 87 height 33
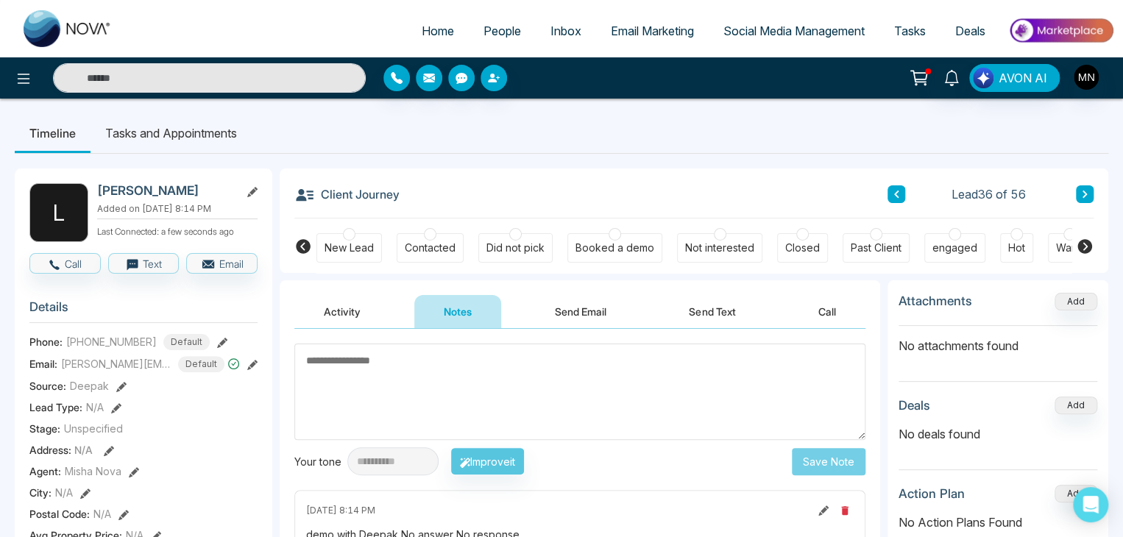
click at [445, 412] on textarea at bounding box center [579, 392] width 571 height 96
type textarea "**********"
click at [822, 464] on button "Save Note" at bounding box center [829, 460] width 74 height 27
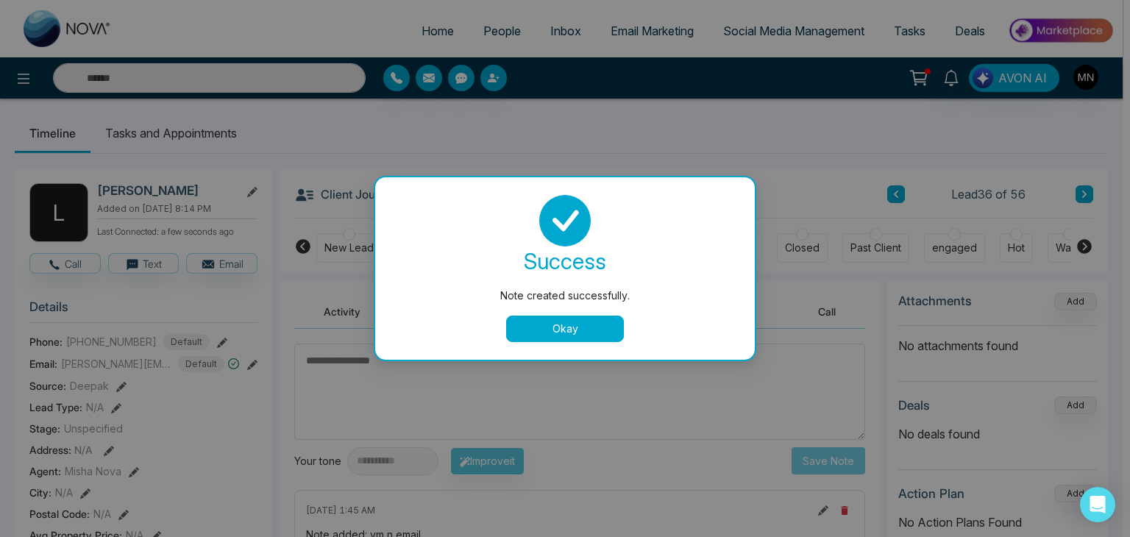
click at [603, 320] on button "Okay" at bounding box center [565, 329] width 118 height 26
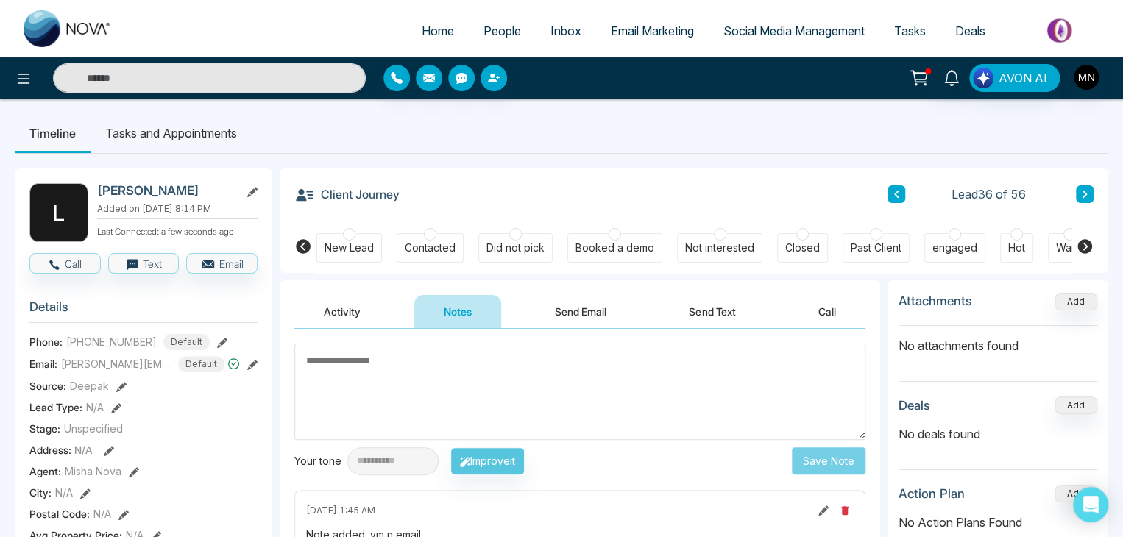
click at [601, 309] on button "Send Email" at bounding box center [580, 311] width 110 height 33
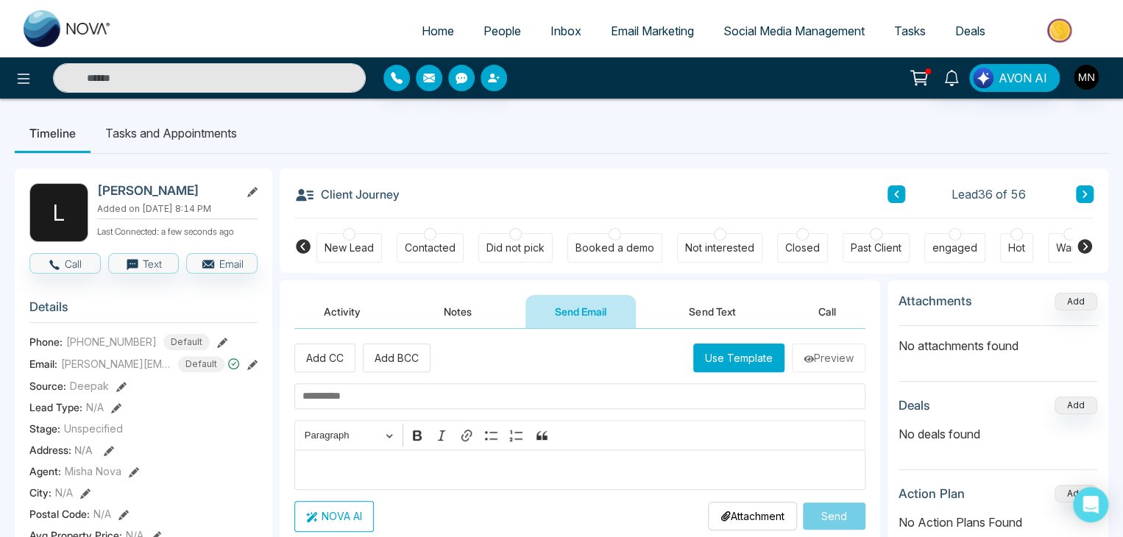
click at [411, 466] on p "Editor editing area: main" at bounding box center [580, 470] width 556 height 18
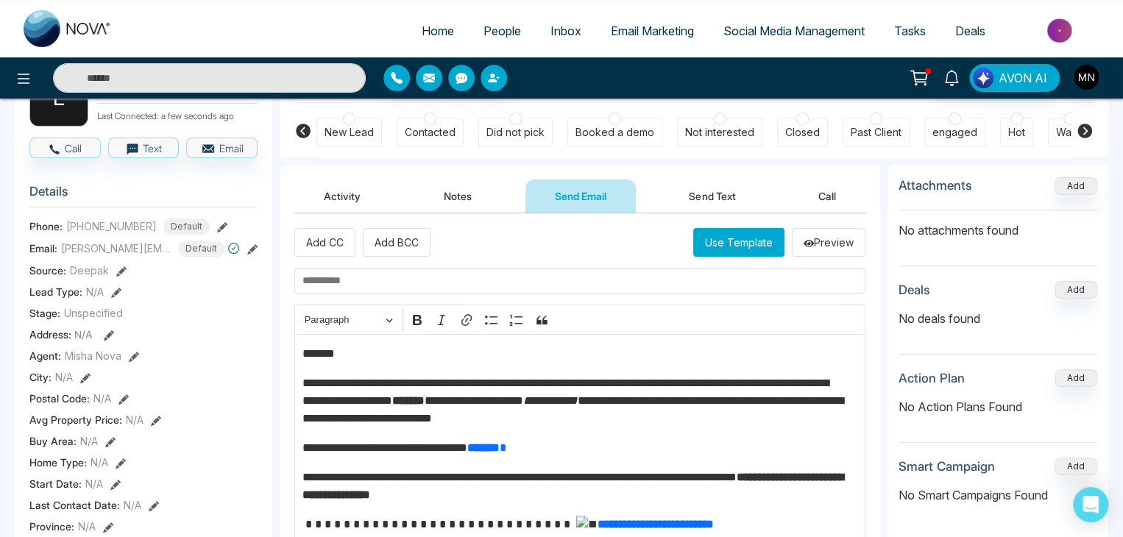
scroll to position [114, 0]
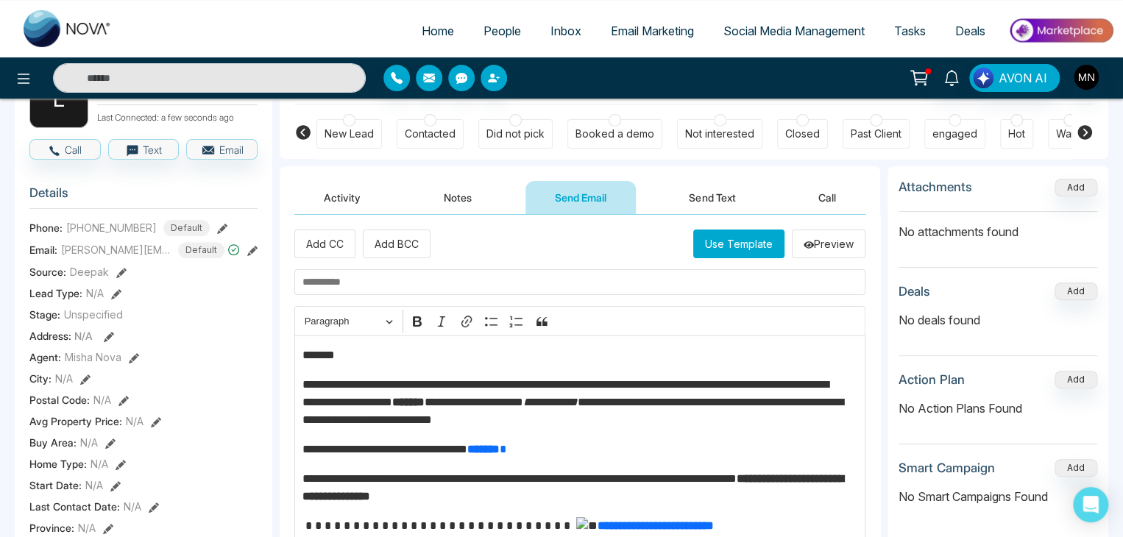
click at [465, 282] on input "text" at bounding box center [579, 282] width 571 height 26
paste input "**********"
type input "**********"
click at [368, 357] on p "*******" at bounding box center [576, 356] width 548 height 18
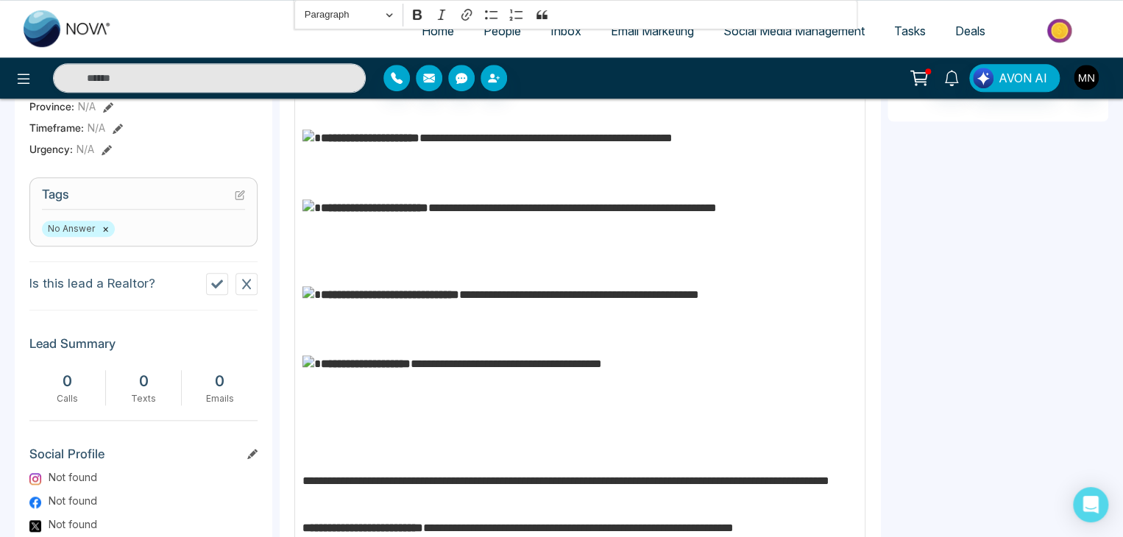
scroll to position [690, 0]
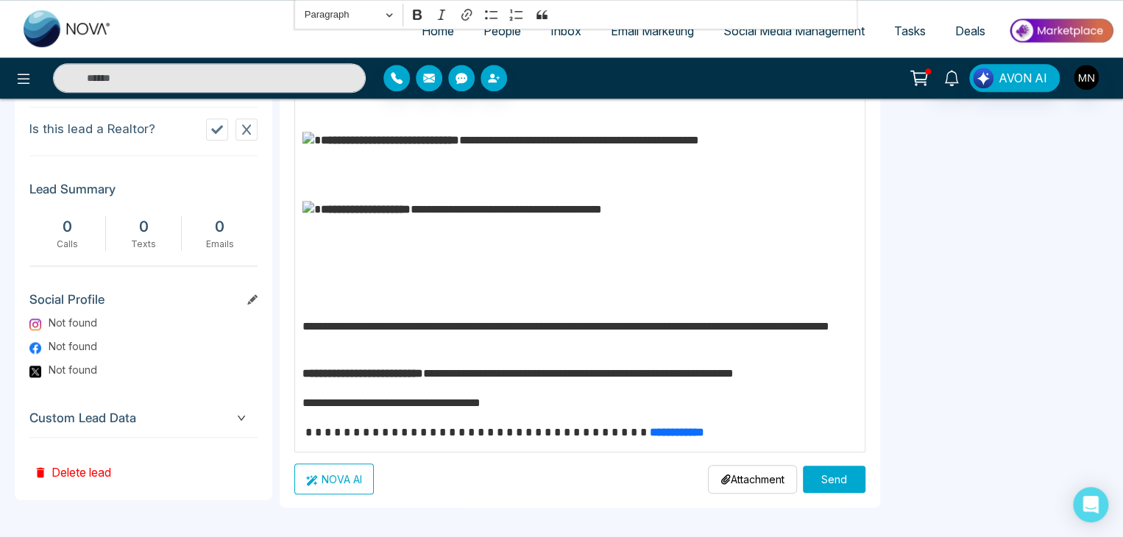
click at [832, 475] on button "Send" at bounding box center [834, 479] width 63 height 27
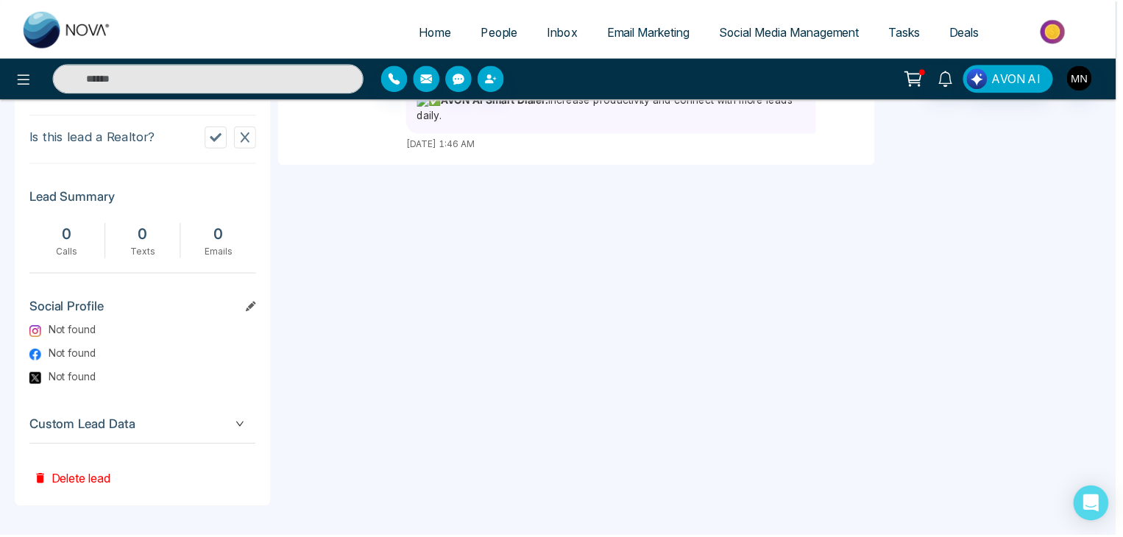
scroll to position [0, 0]
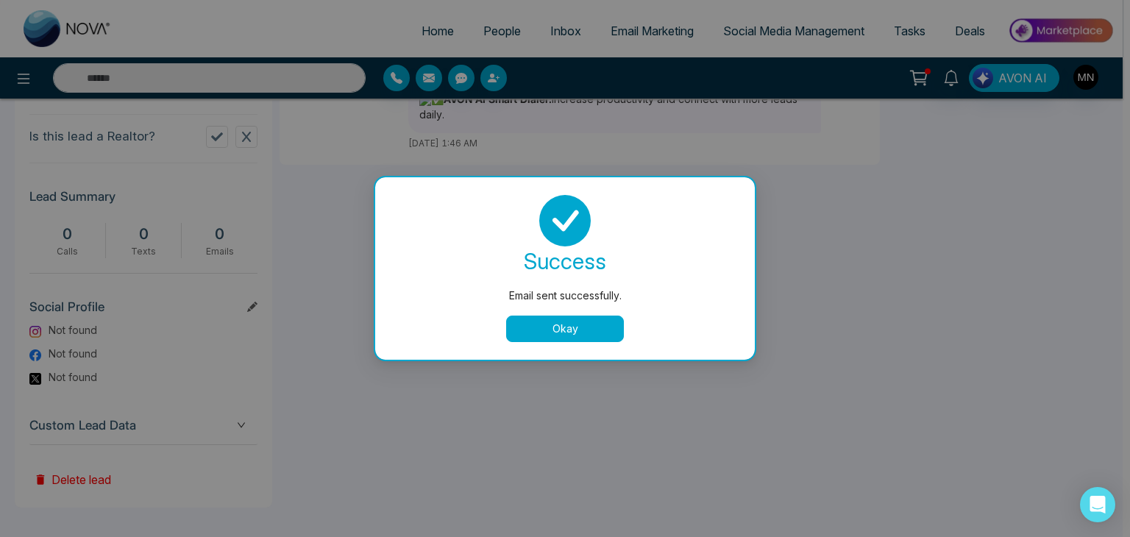
click at [585, 333] on button "Okay" at bounding box center [565, 329] width 118 height 26
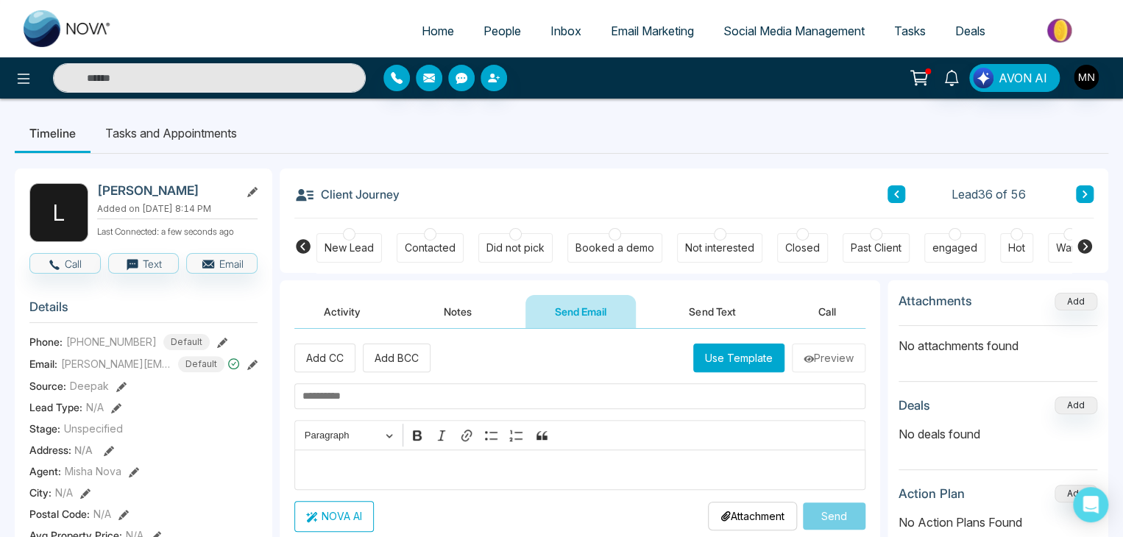
click at [500, 244] on div "Did not pick" at bounding box center [515, 248] width 58 height 15
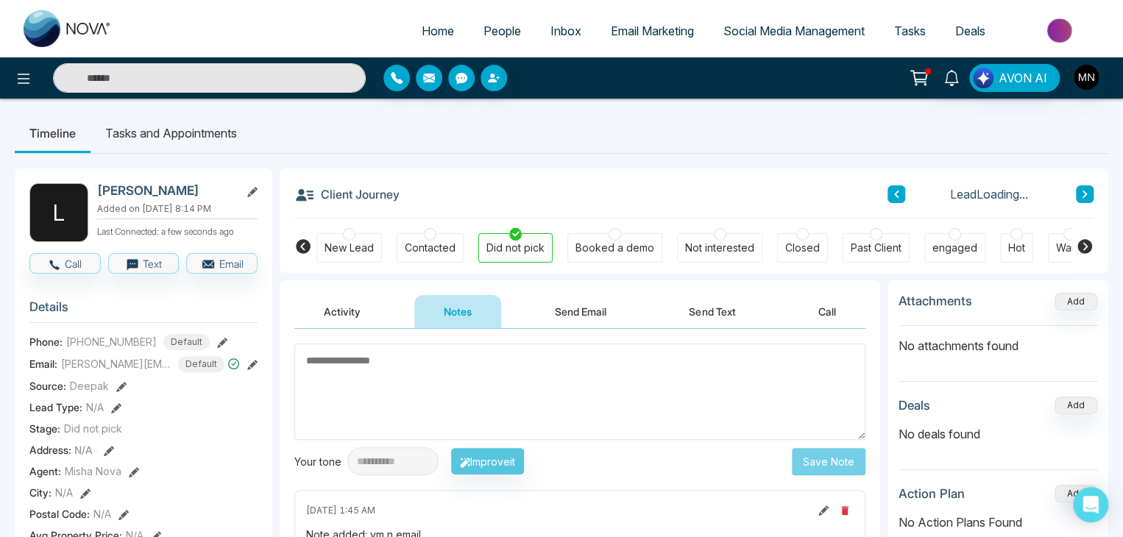
click at [582, 330] on div "**********" at bounding box center [580, 486] width 601 height 315
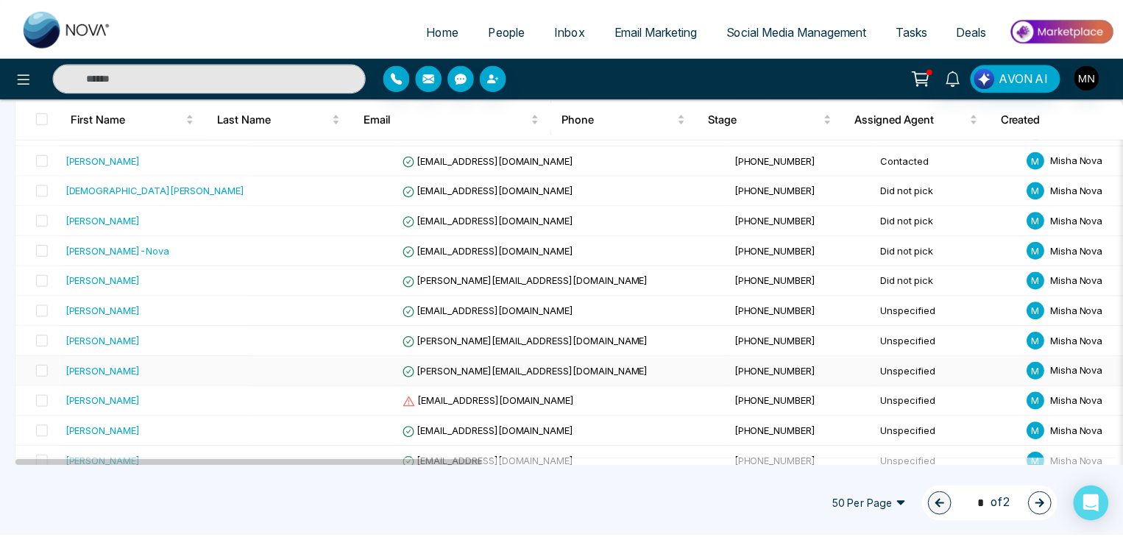
scroll to position [1112, 0]
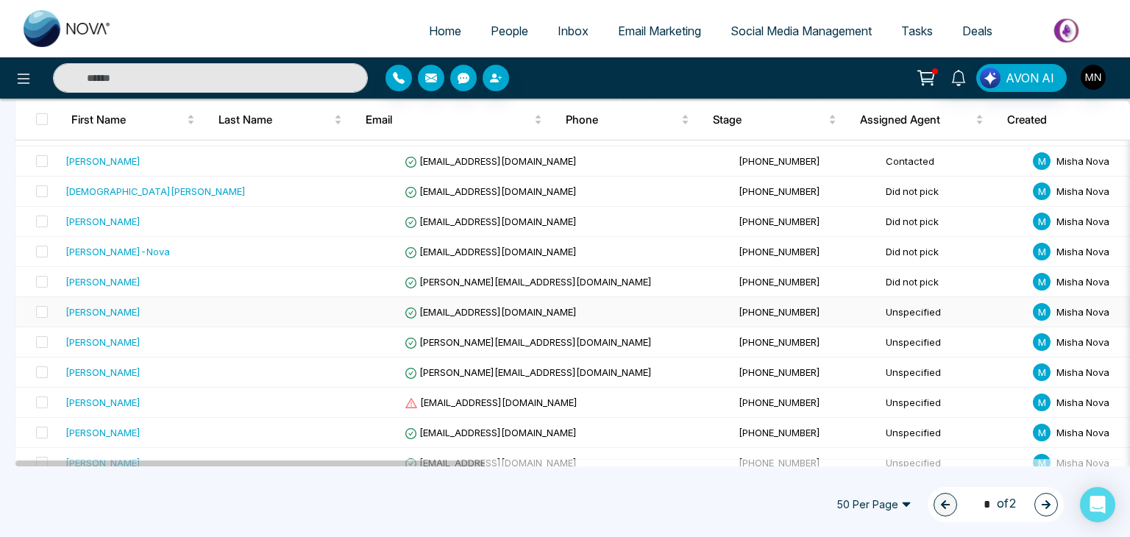
click at [100, 307] on div "[PERSON_NAME]" at bounding box center [103, 312] width 75 height 15
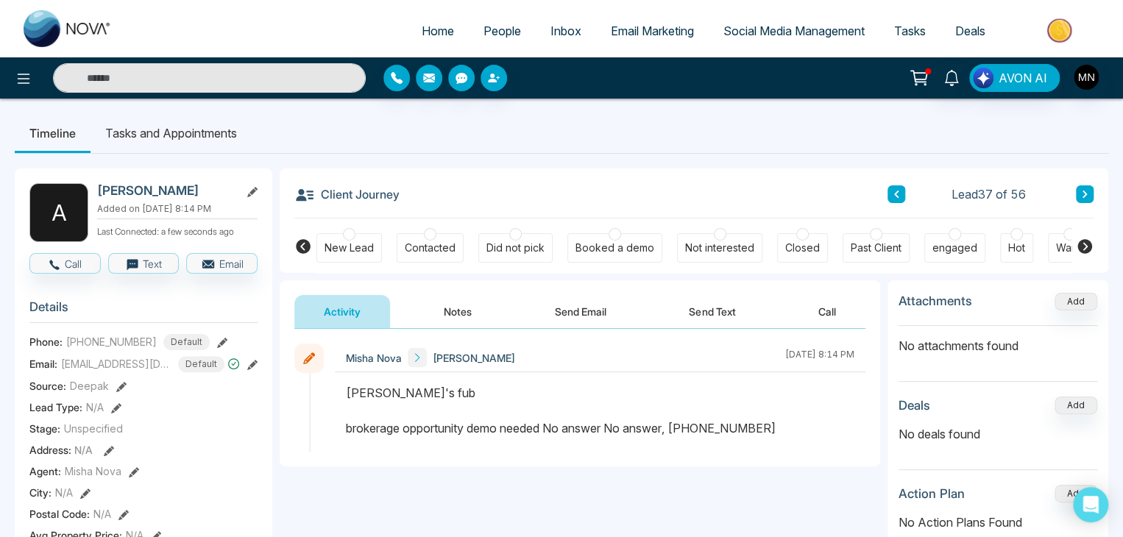
click at [553, 310] on button "Send Email" at bounding box center [580, 311] width 110 height 33
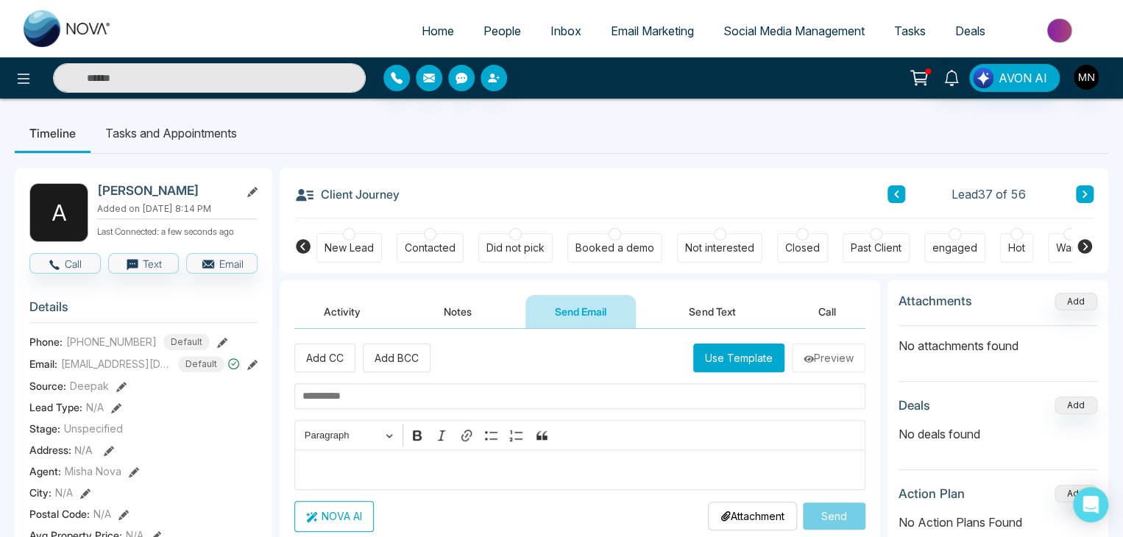
click at [467, 398] on input "text" at bounding box center [579, 396] width 571 height 26
paste input "**********"
type input "**********"
click at [397, 457] on div "Editor editing area: main" at bounding box center [579, 470] width 571 height 40
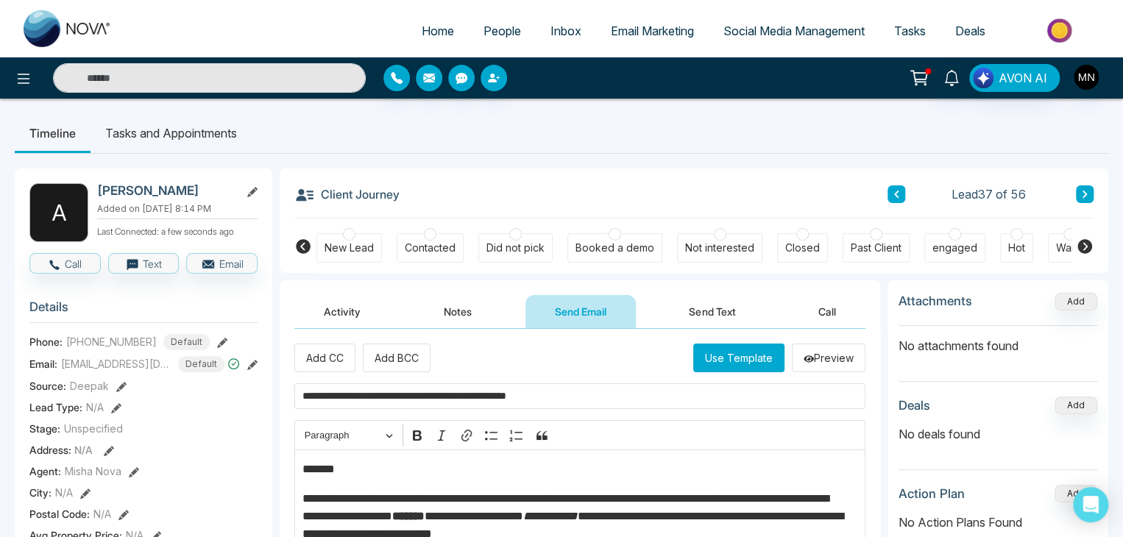
click at [351, 472] on p "*******" at bounding box center [576, 470] width 548 height 18
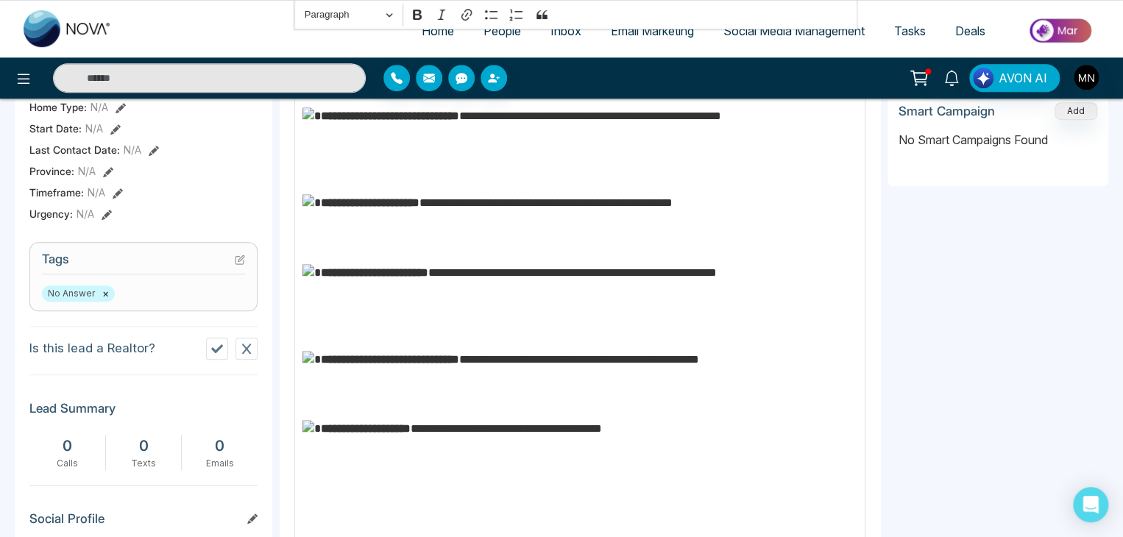
scroll to position [690, 0]
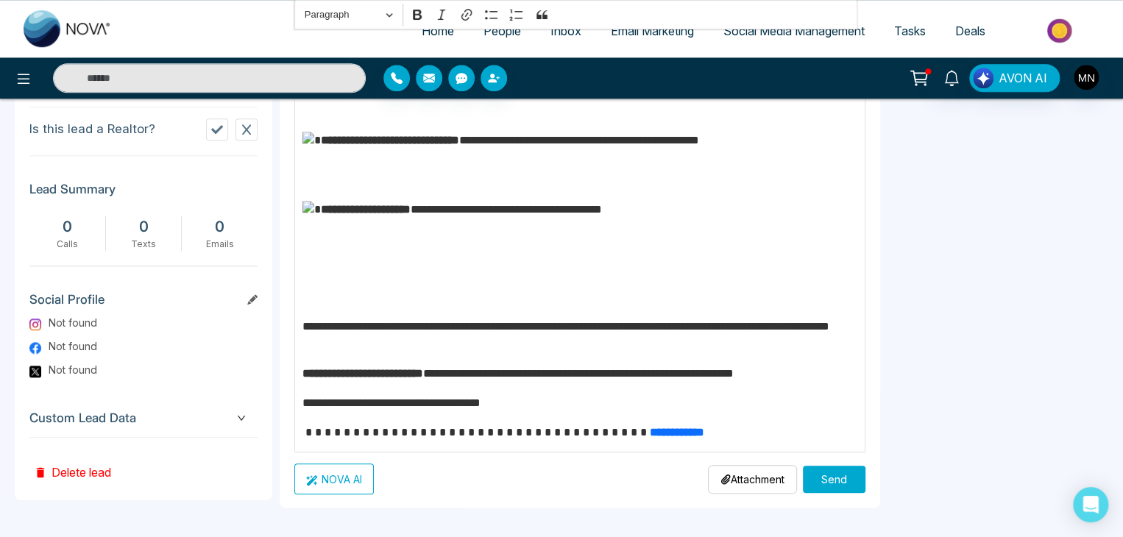
click at [824, 470] on button "Send" at bounding box center [834, 479] width 63 height 27
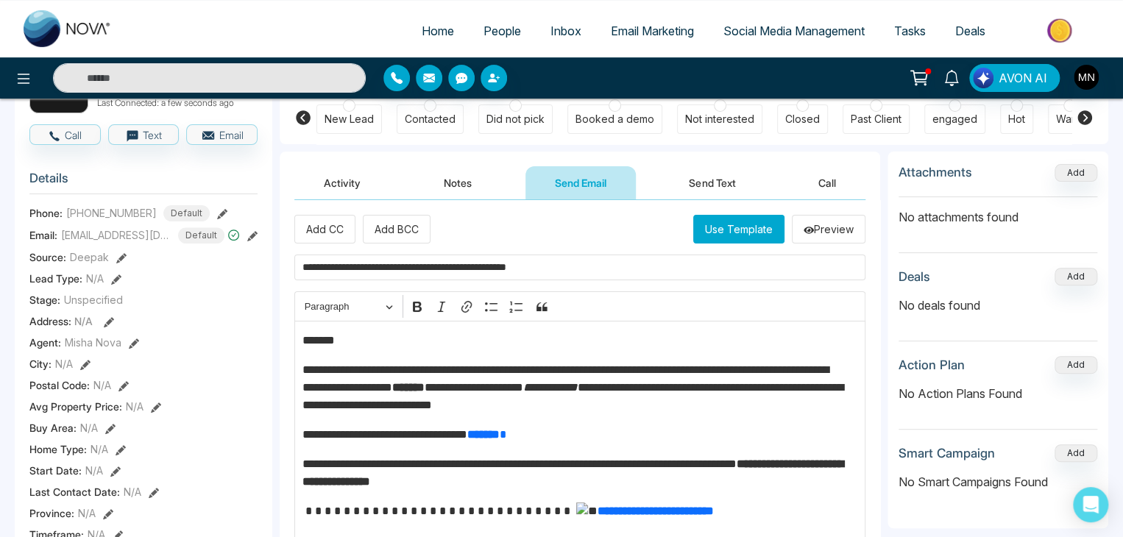
scroll to position [126, 0]
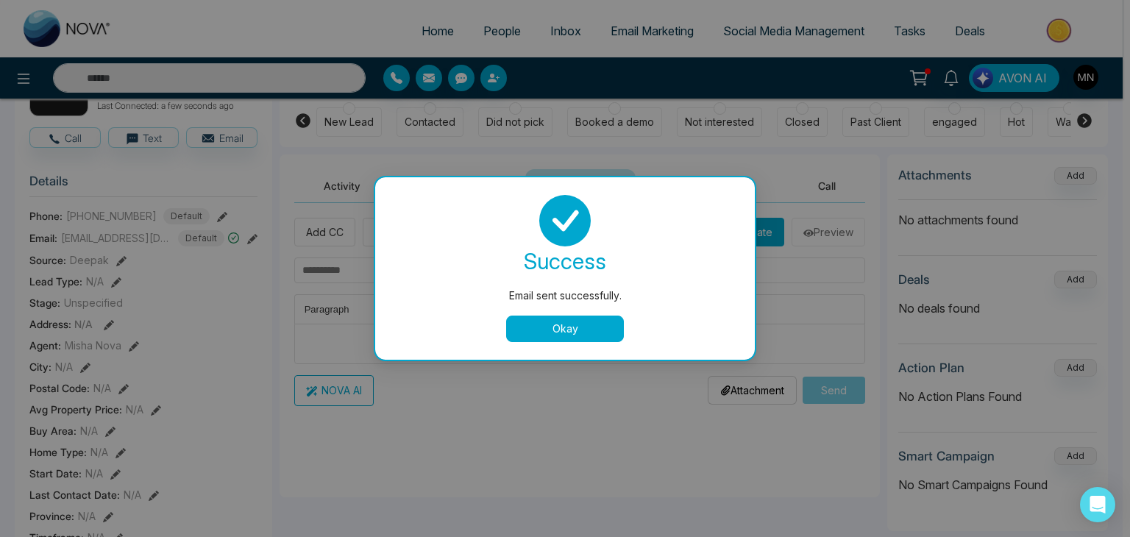
click at [556, 333] on button "Okay" at bounding box center [565, 329] width 118 height 26
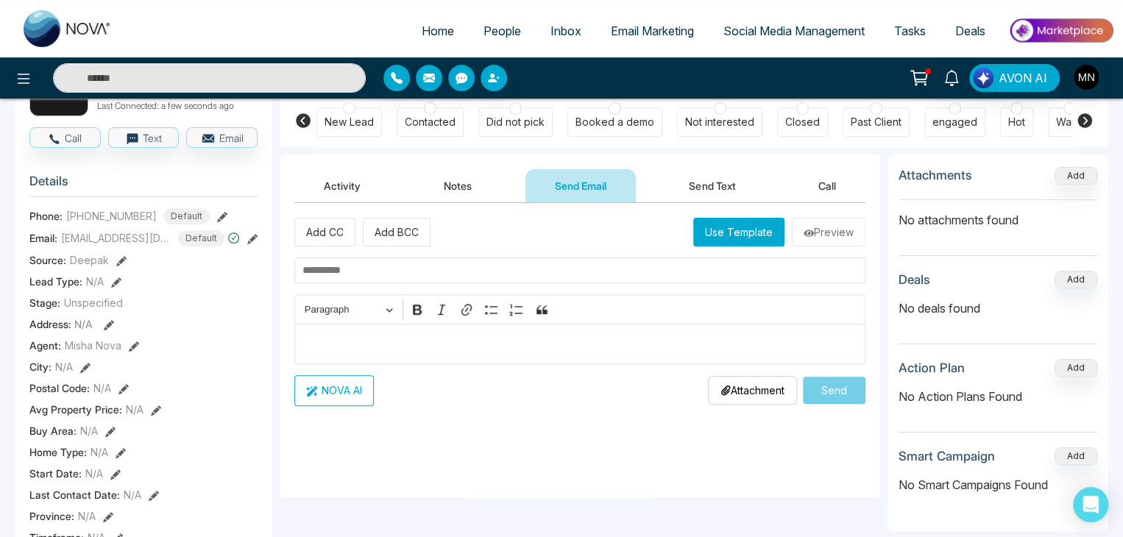
click at [512, 133] on div "Did not pick" at bounding box center [515, 121] width 74 height 29
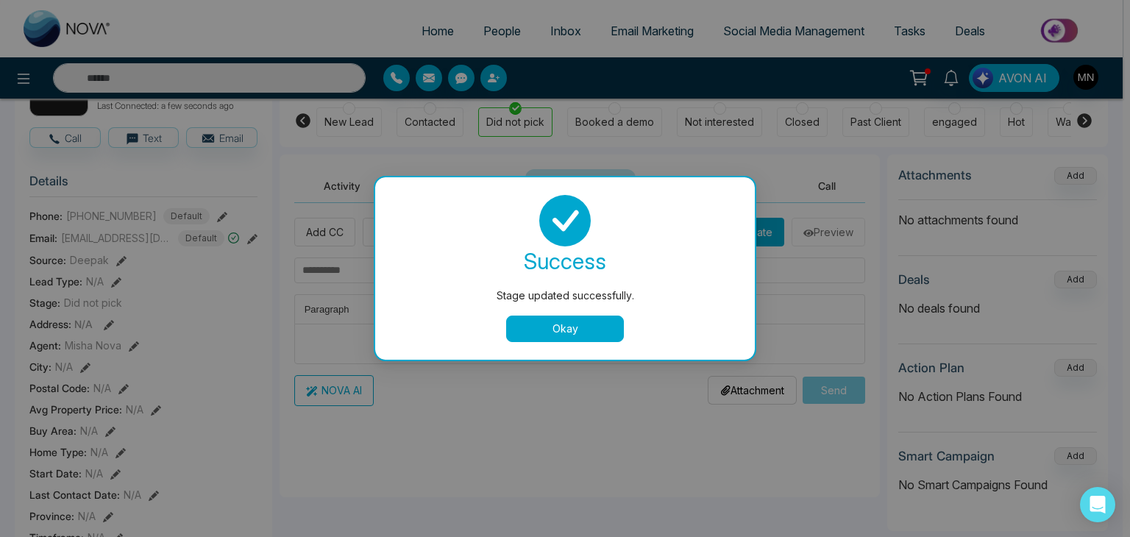
click at [559, 325] on button "Okay" at bounding box center [565, 329] width 118 height 26
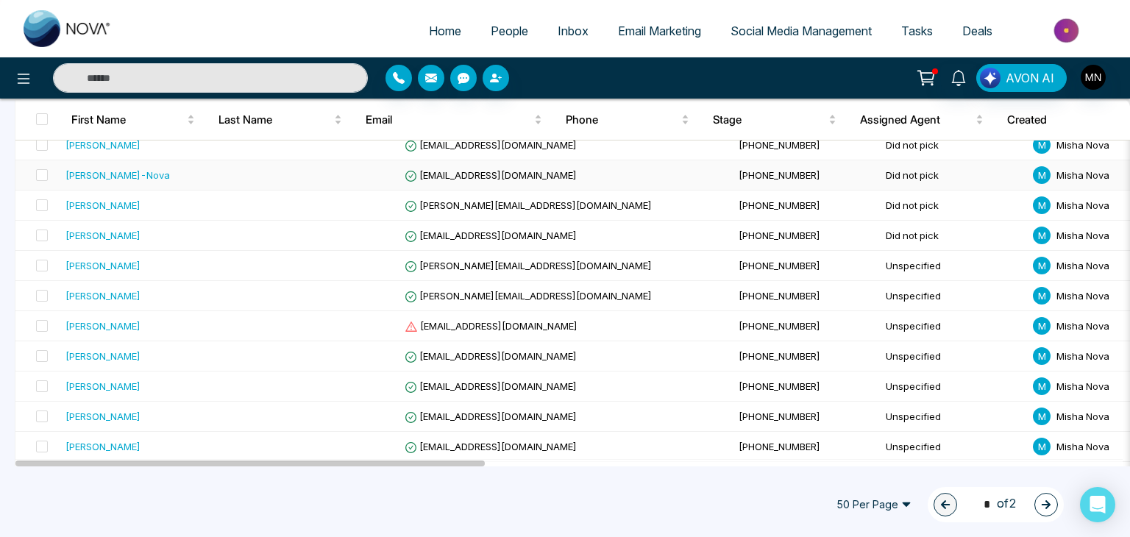
scroll to position [1198, 0]
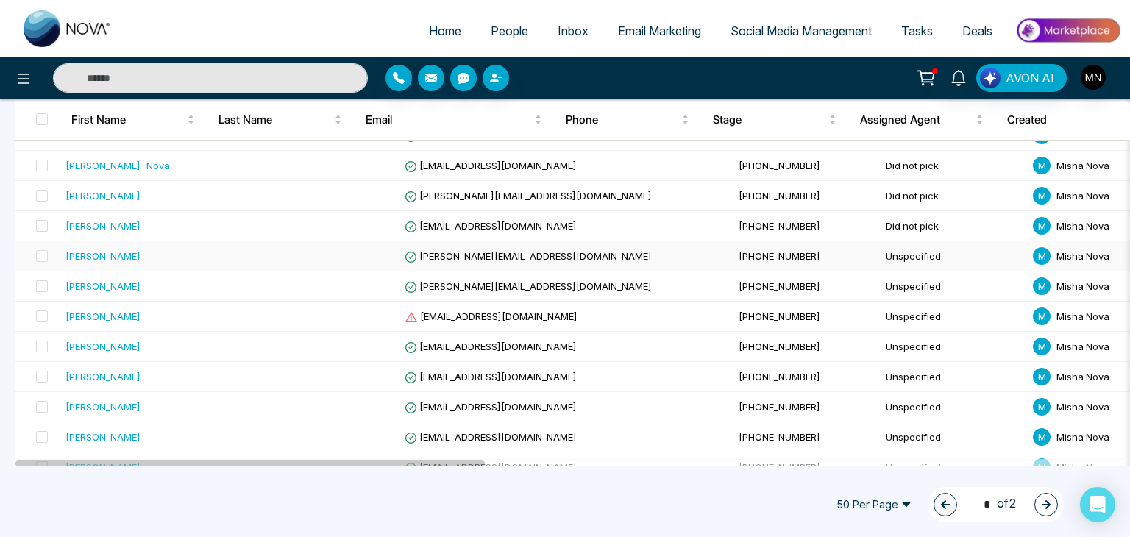
click at [92, 249] on div "[PERSON_NAME]" at bounding box center [103, 256] width 75 height 15
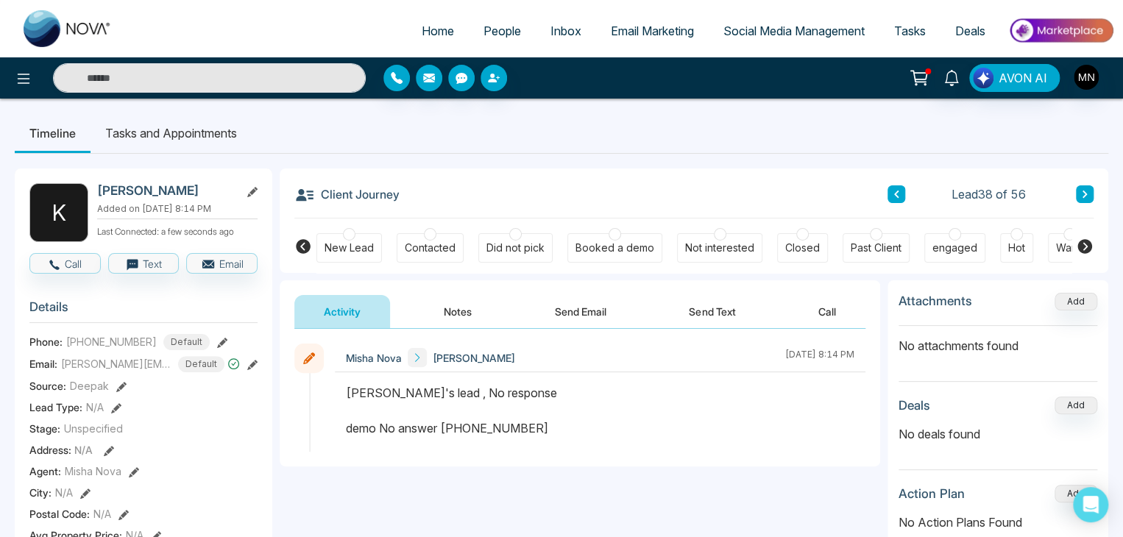
click at [595, 311] on button "Send Email" at bounding box center [580, 311] width 110 height 33
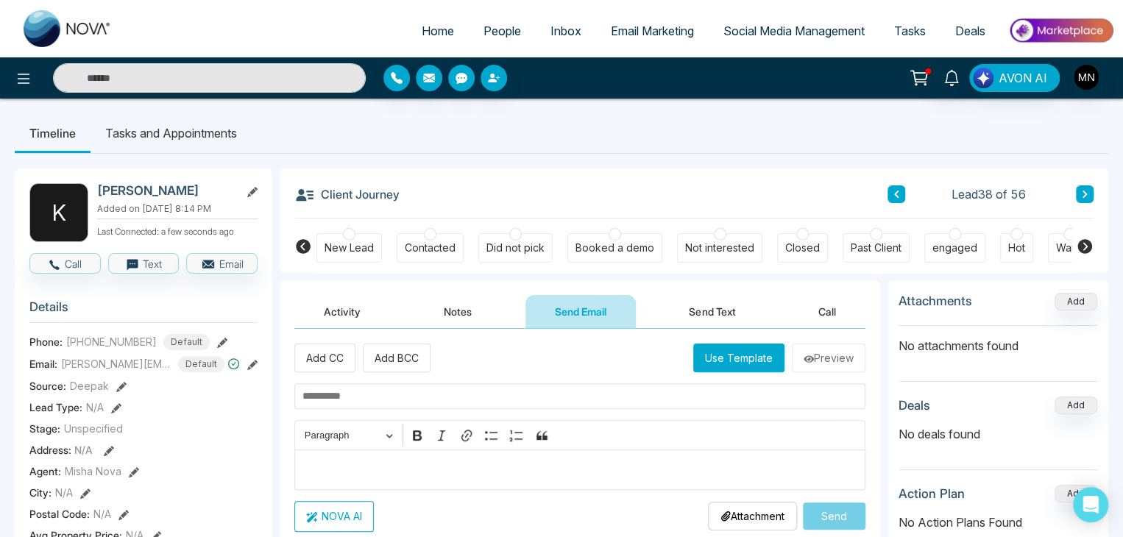
click at [395, 402] on input "text" at bounding box center [579, 396] width 571 height 26
click at [370, 478] on div "Editor editing area: main" at bounding box center [579, 470] width 571 height 40
click at [386, 394] on input "text" at bounding box center [579, 396] width 571 height 26
paste input "**********"
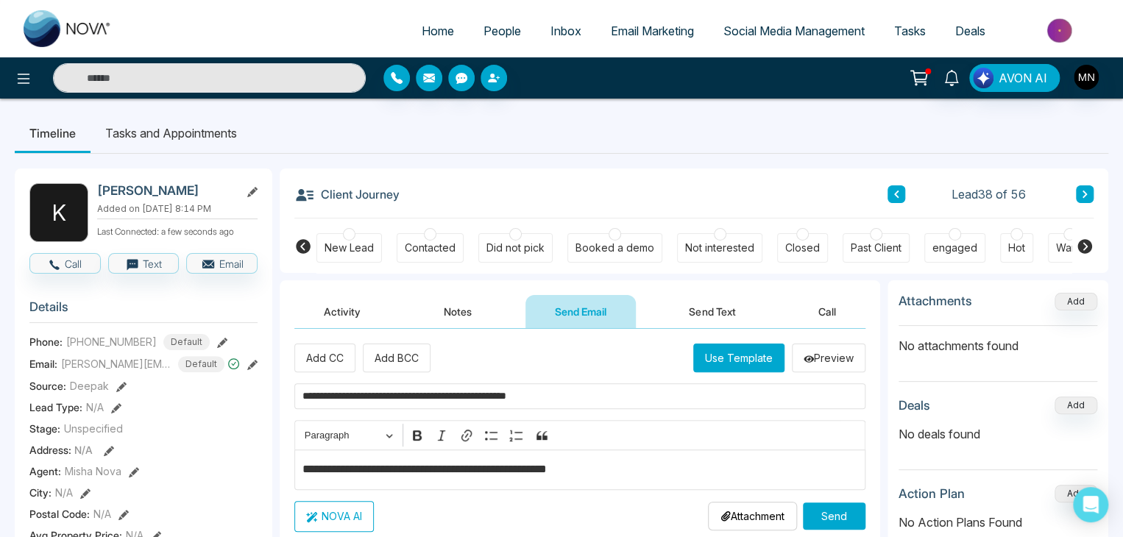
type input "**********"
click at [349, 470] on p "**********" at bounding box center [580, 470] width 556 height 18
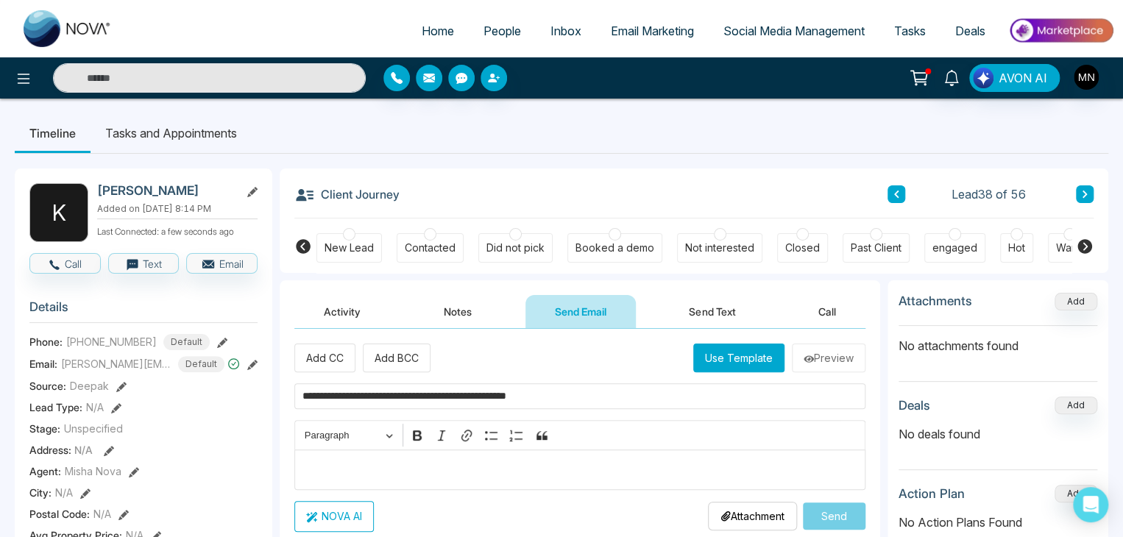
click at [698, 257] on div "Not interested" at bounding box center [719, 247] width 85 height 29
click at [456, 404] on input "**********" at bounding box center [579, 396] width 571 height 26
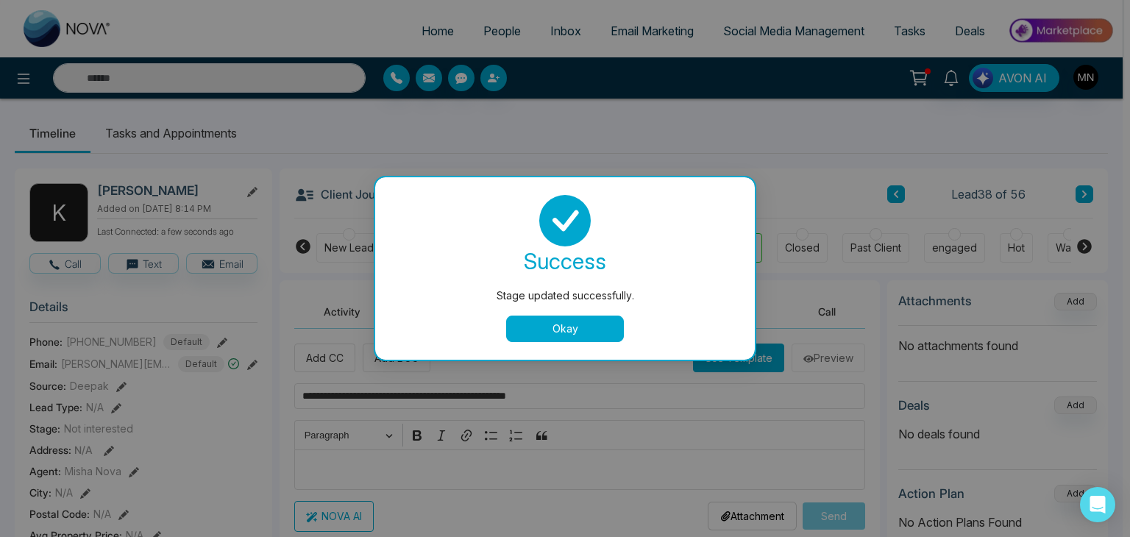
click at [560, 334] on button "Okay" at bounding box center [565, 329] width 118 height 26
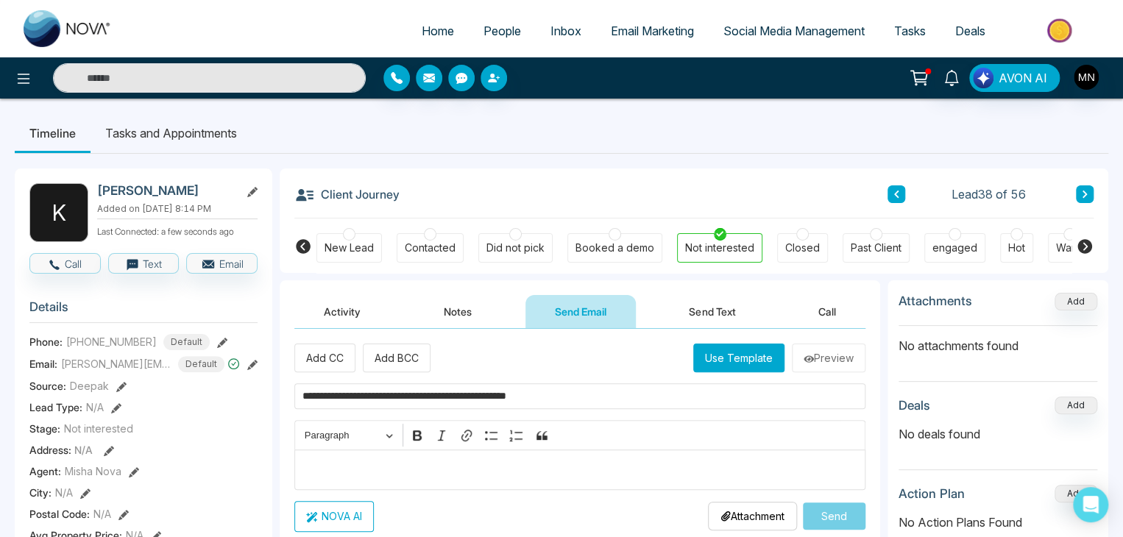
click at [456, 316] on button "Notes" at bounding box center [457, 311] width 87 height 33
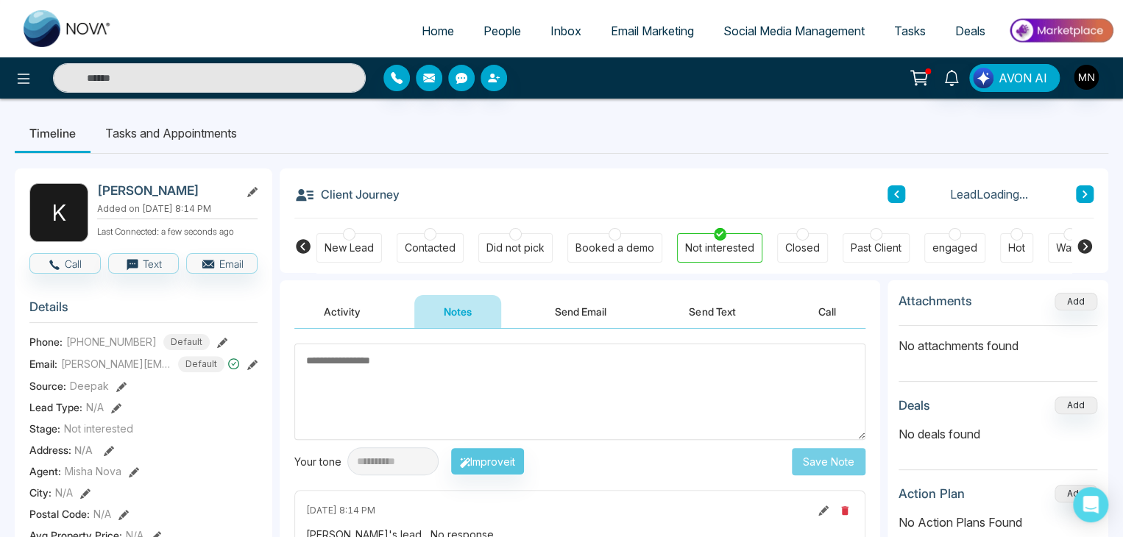
click at [424, 361] on textarea at bounding box center [579, 392] width 571 height 96
type textarea "*"
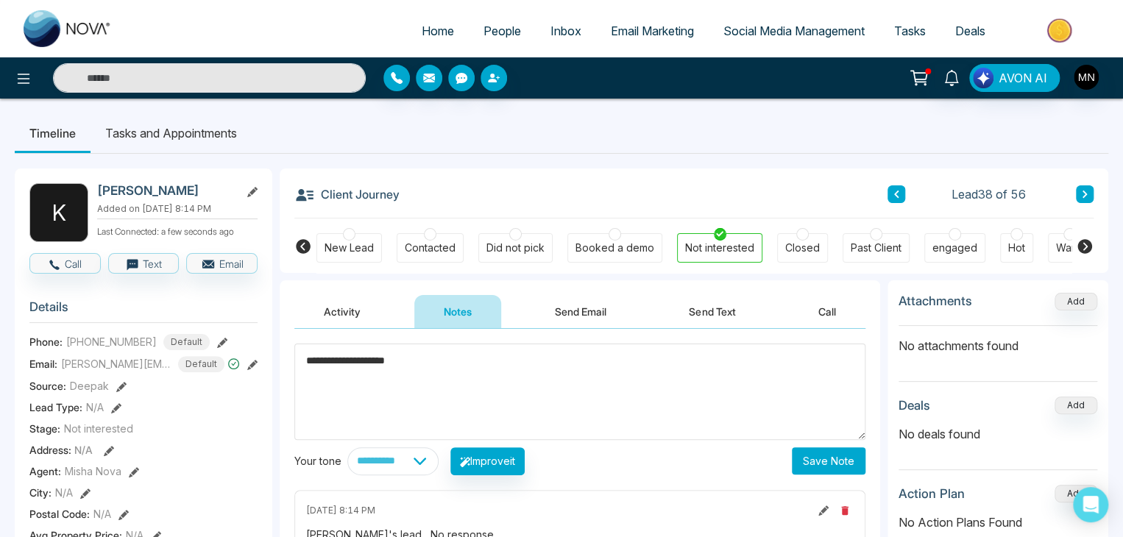
type textarea "**********"
click at [843, 461] on button "Save Note" at bounding box center [829, 460] width 74 height 27
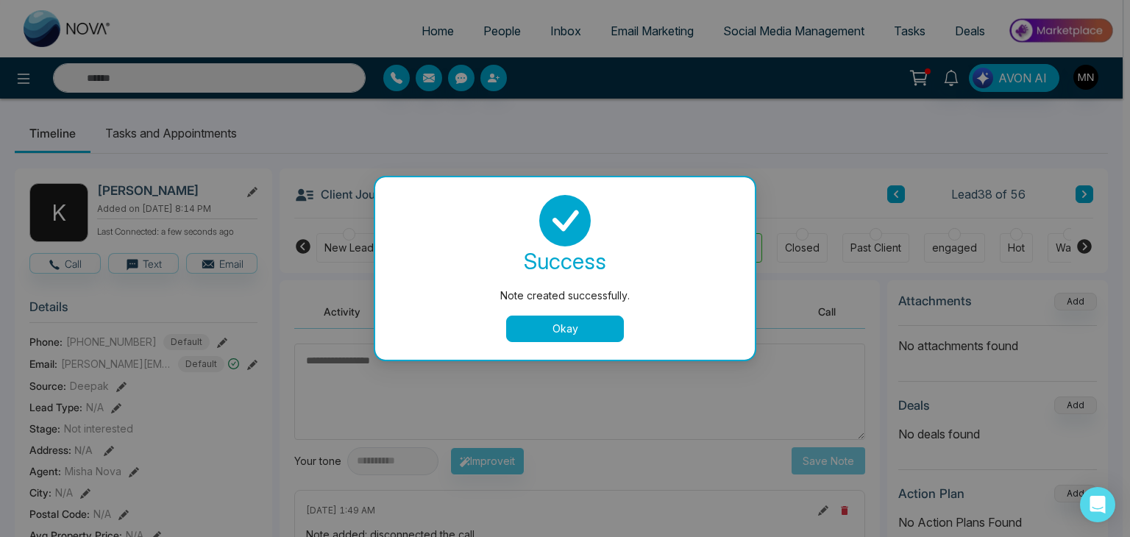
click at [594, 330] on button "Okay" at bounding box center [565, 329] width 118 height 26
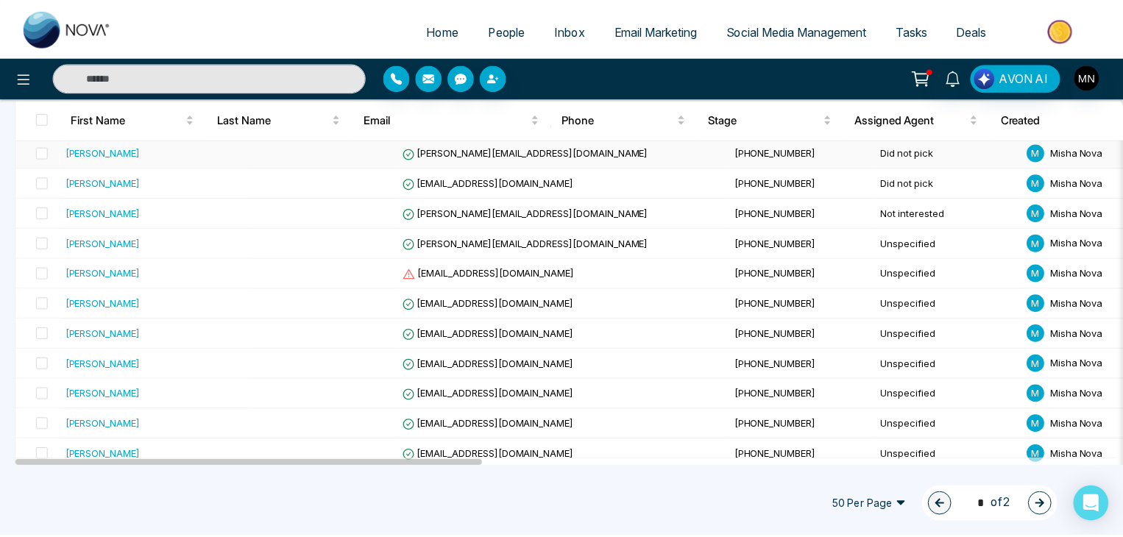
scroll to position [1242, 0]
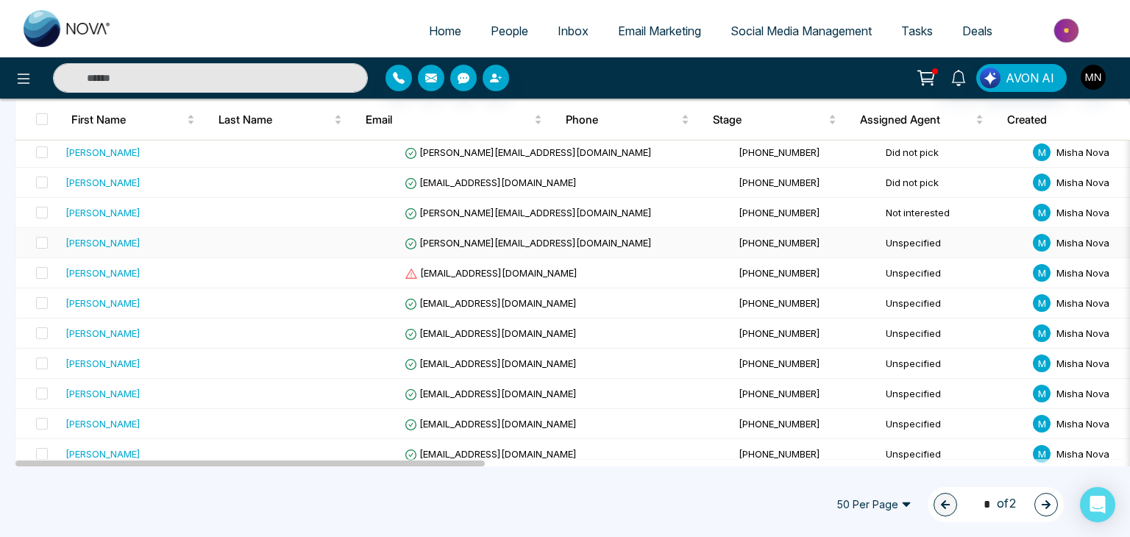
click at [113, 236] on div "[PERSON_NAME]" at bounding box center [103, 243] width 75 height 15
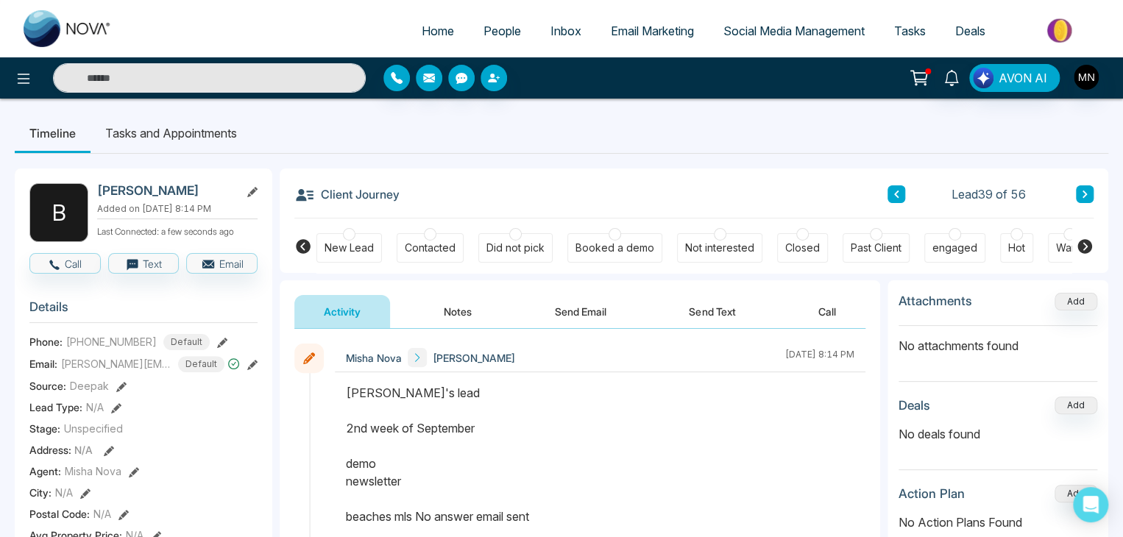
click at [574, 309] on button "Send Email" at bounding box center [580, 311] width 110 height 33
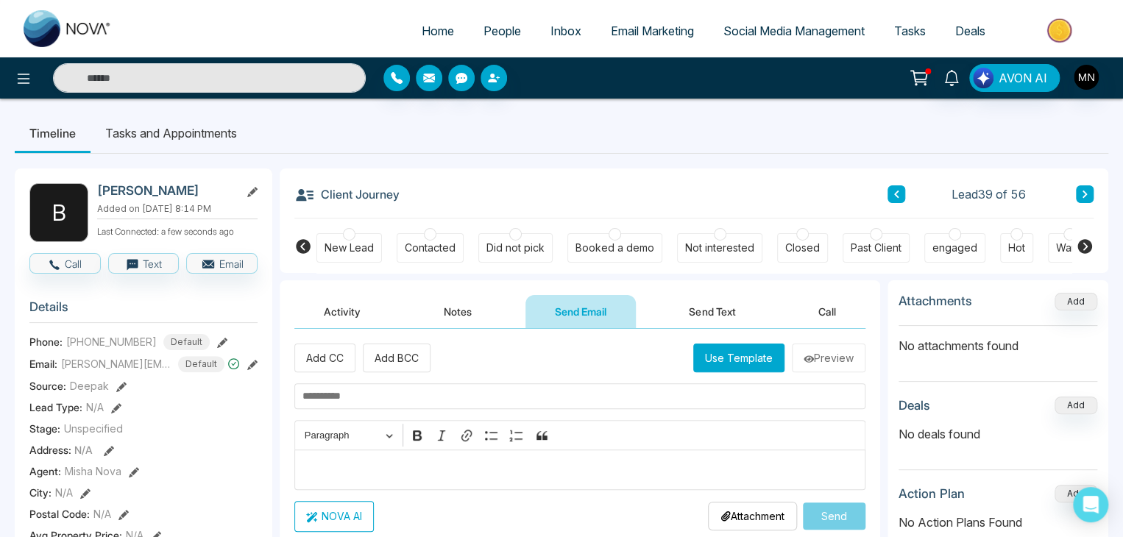
click at [482, 395] on input "text" at bounding box center [579, 396] width 571 height 26
paste input "**********"
type input "**********"
click at [368, 470] on p "Editor editing area: main" at bounding box center [580, 470] width 556 height 18
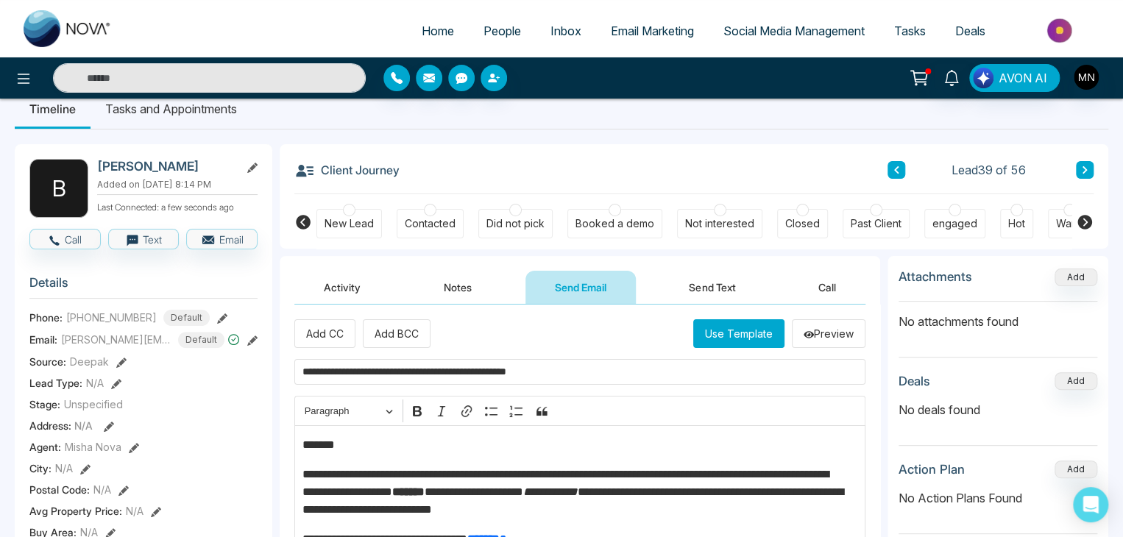
scroll to position [23, 0]
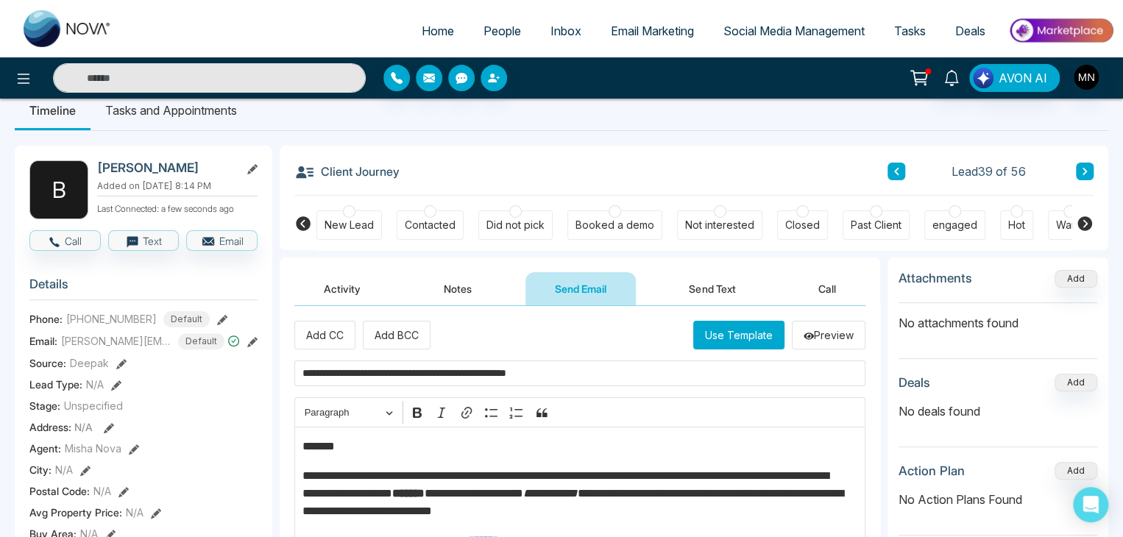
click at [352, 448] on p "*******" at bounding box center [576, 447] width 548 height 18
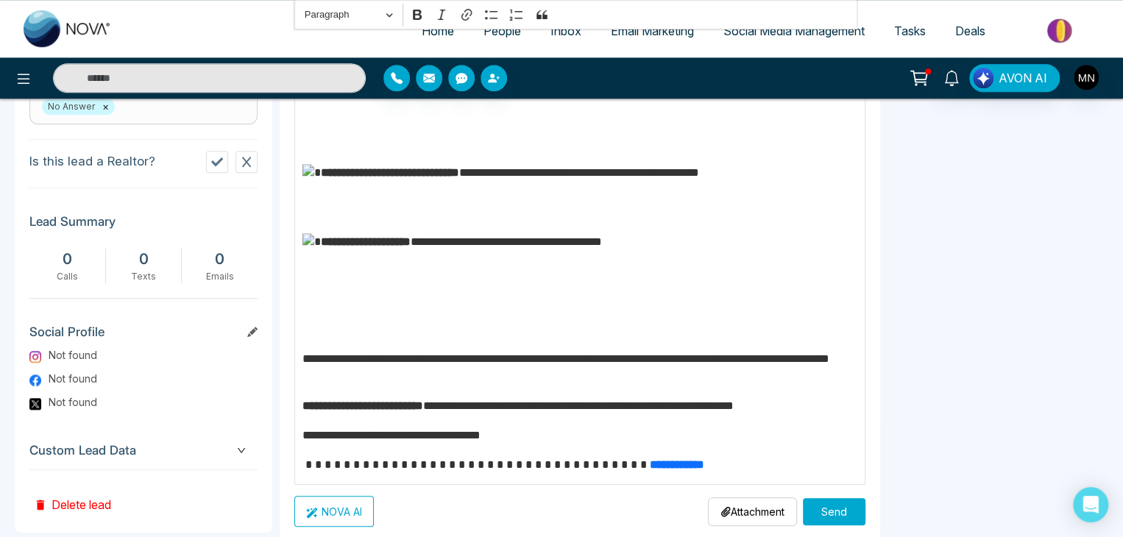
scroll to position [690, 0]
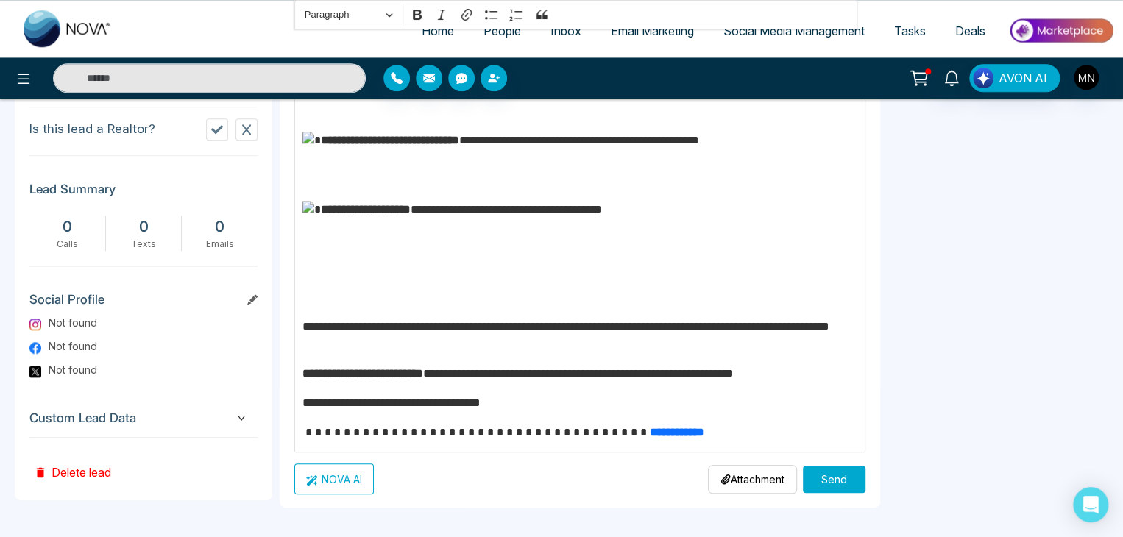
click at [835, 474] on button "Send" at bounding box center [834, 479] width 63 height 27
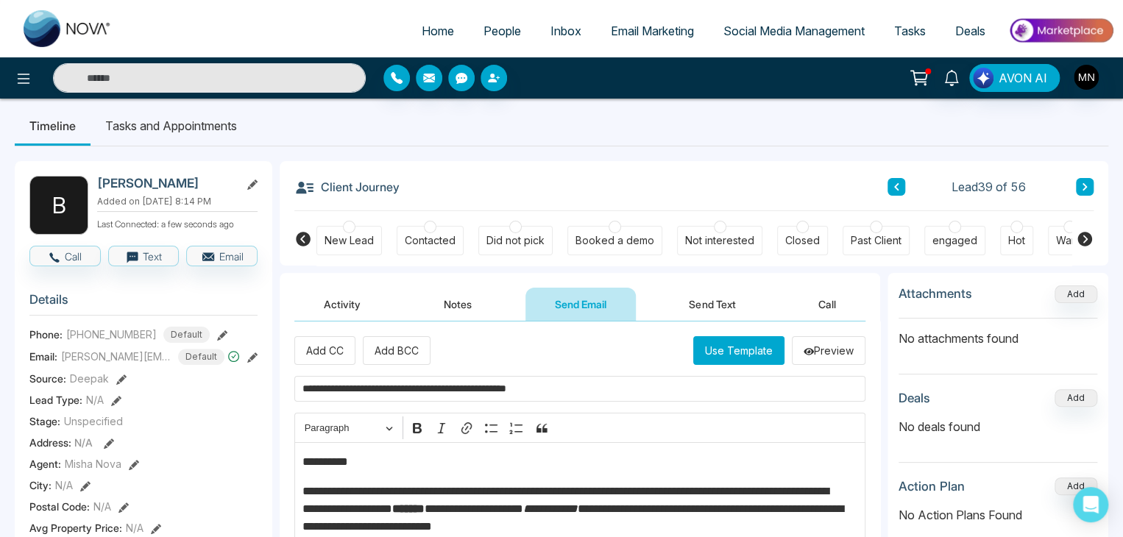
scroll to position [0, 0]
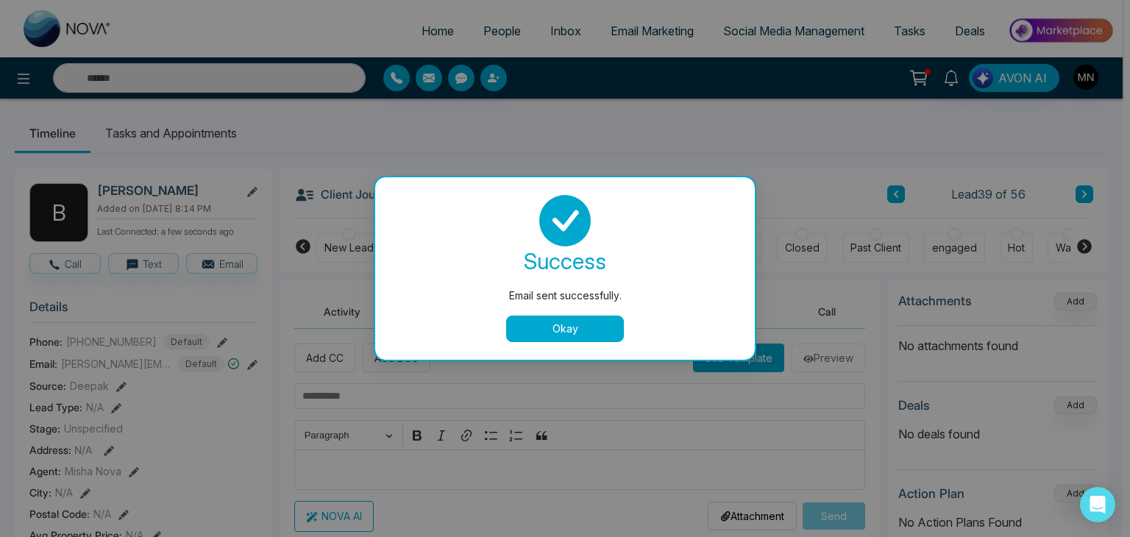
click at [571, 325] on button "Okay" at bounding box center [565, 329] width 118 height 26
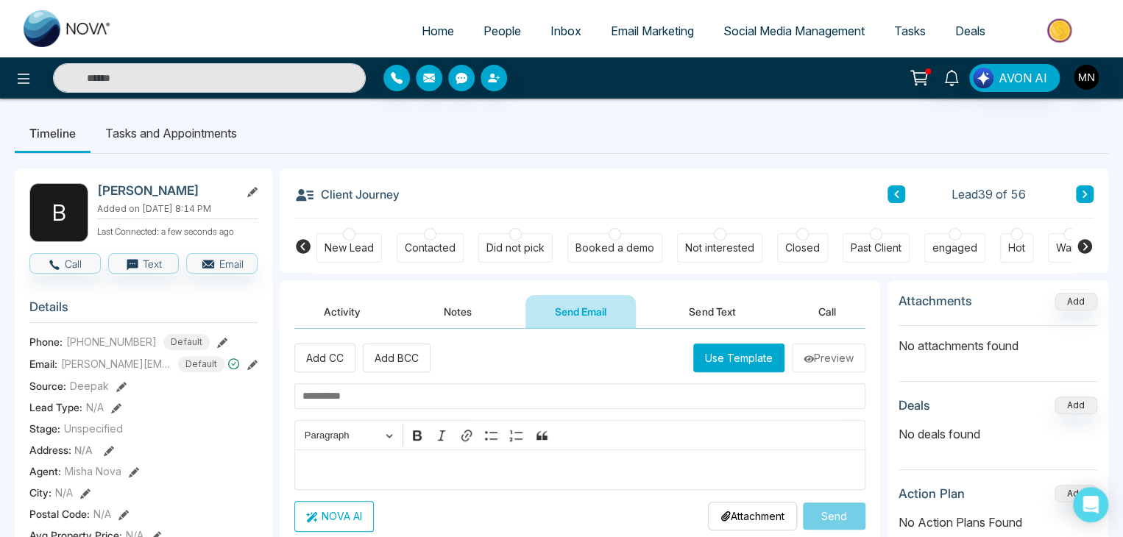
click at [524, 236] on div "Did not pick" at bounding box center [515, 247] width 74 height 29
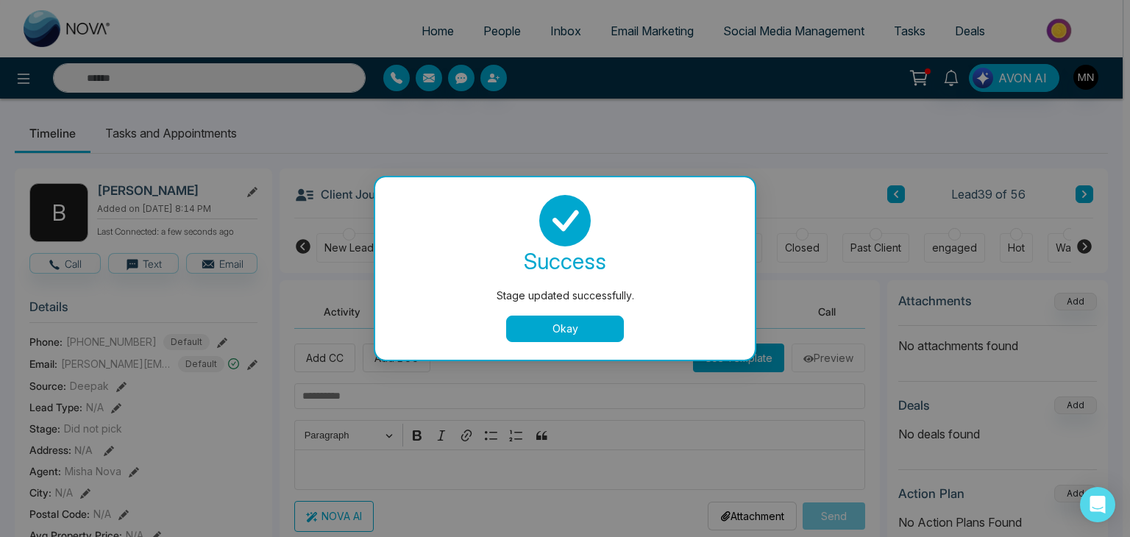
click at [563, 335] on button "Okay" at bounding box center [565, 329] width 118 height 26
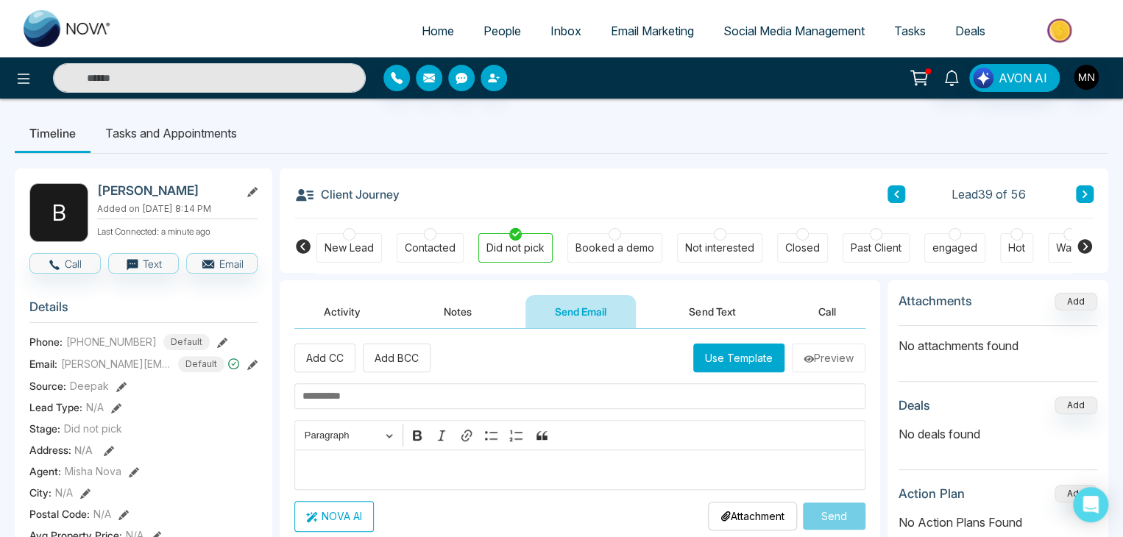
scroll to position [5, 0]
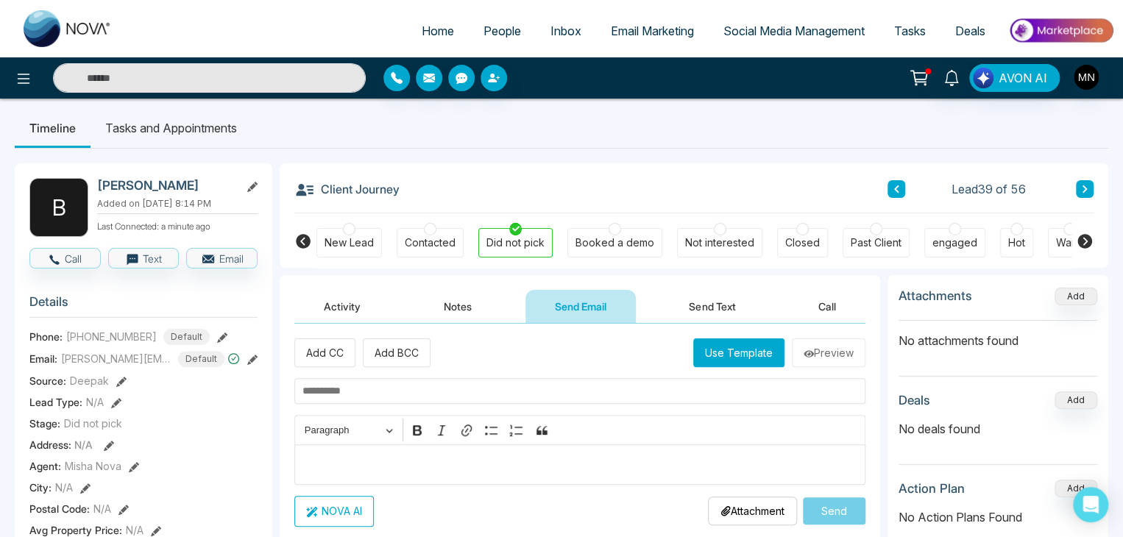
click at [437, 312] on button "Notes" at bounding box center [457, 306] width 87 height 33
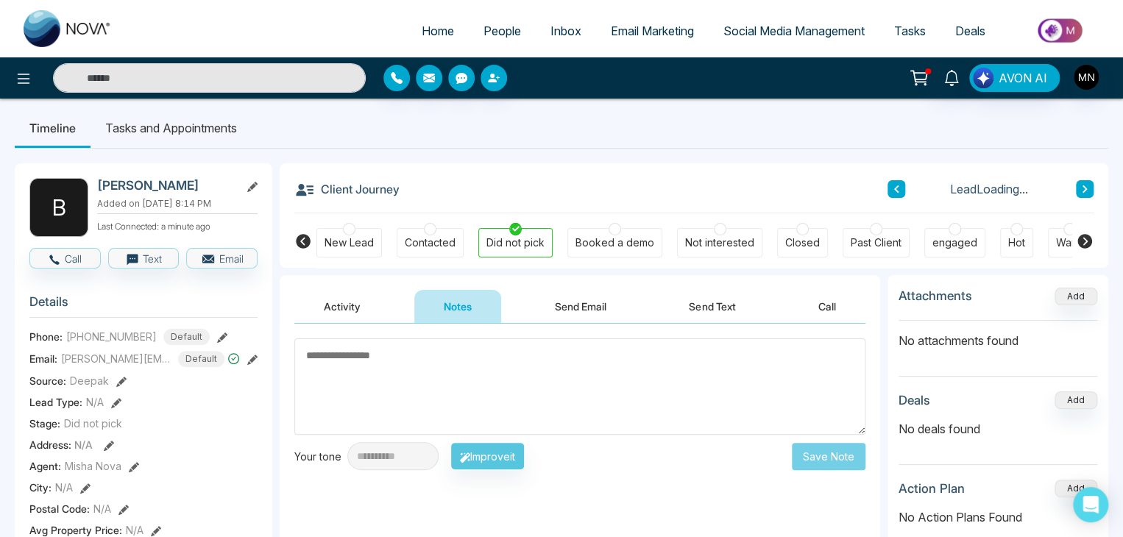
click at [363, 421] on textarea at bounding box center [579, 387] width 571 height 96
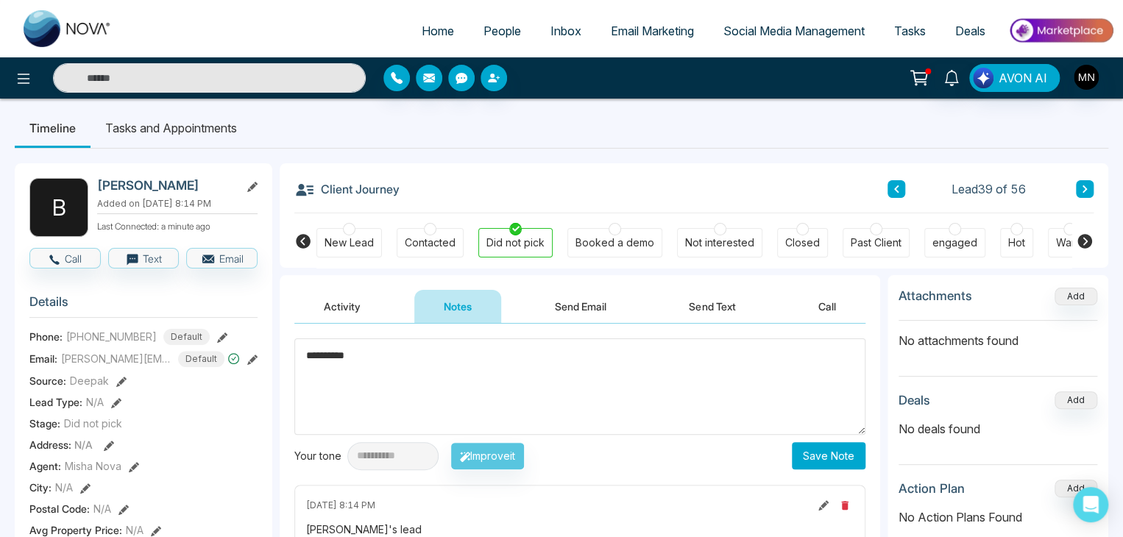
type textarea "**********"
click at [816, 459] on button "Save Note" at bounding box center [829, 455] width 74 height 27
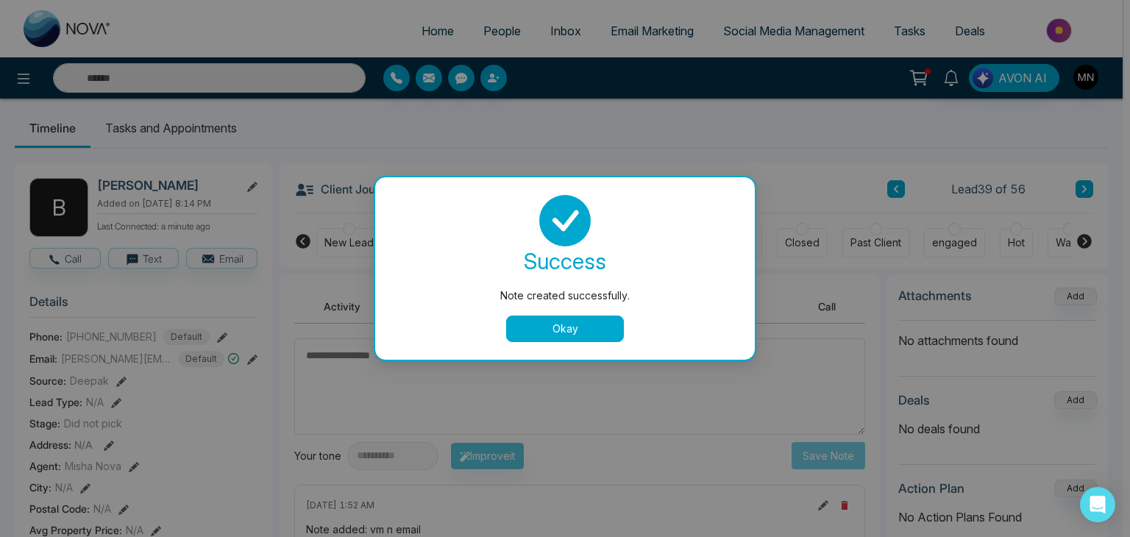
click at [572, 337] on button "Okay" at bounding box center [565, 329] width 118 height 26
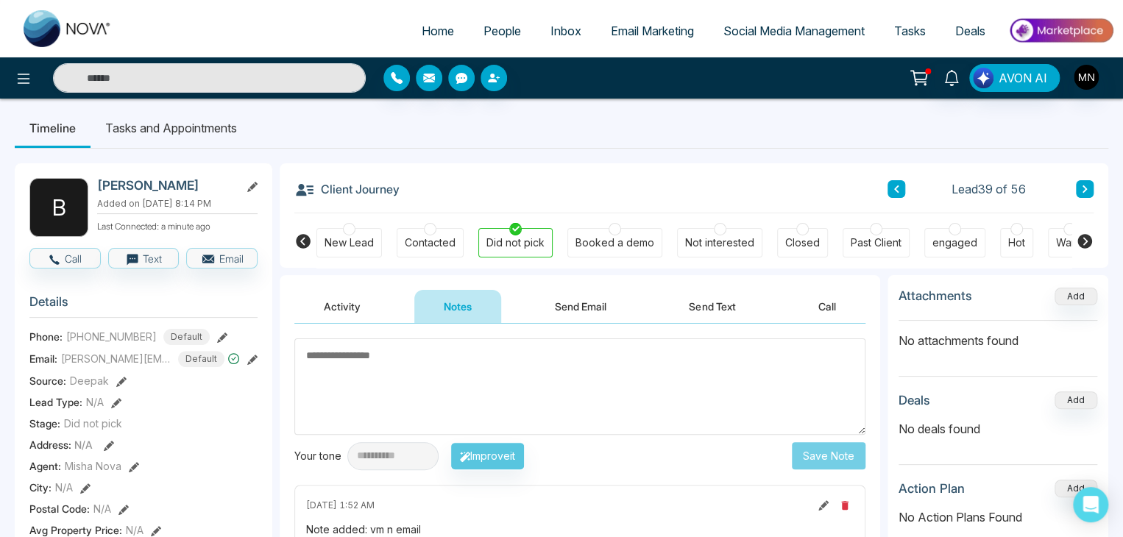
click at [580, 314] on button "Send Email" at bounding box center [580, 306] width 110 height 33
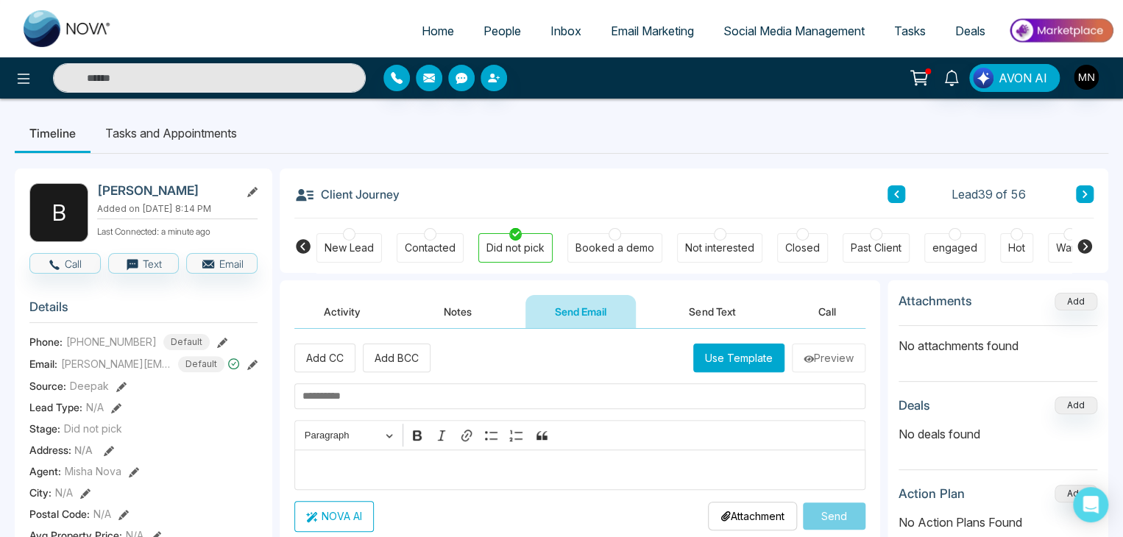
click at [356, 306] on button "Activity" at bounding box center [342, 311] width 96 height 33
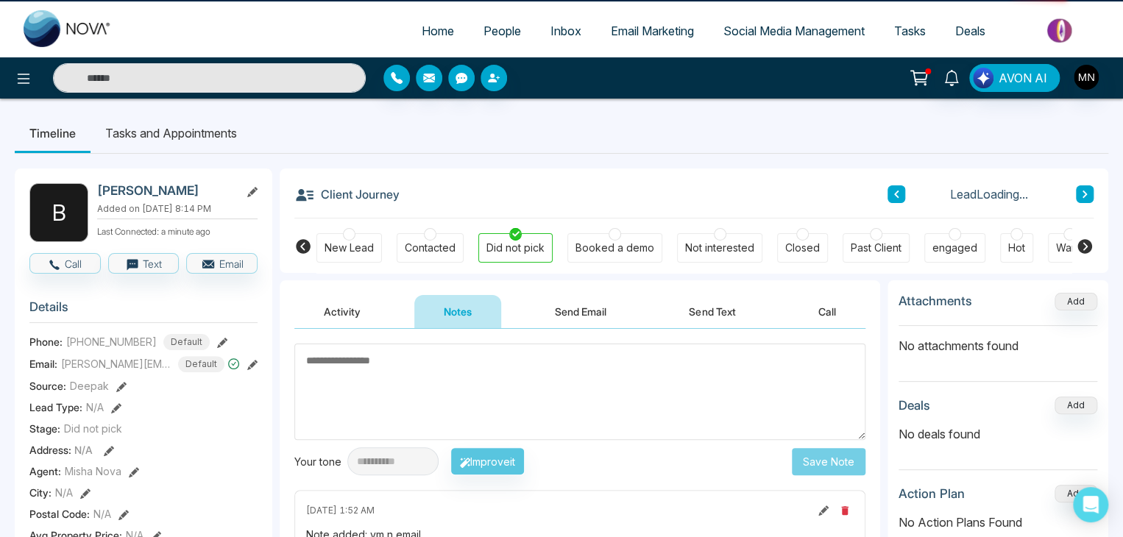
scroll to position [5, 0]
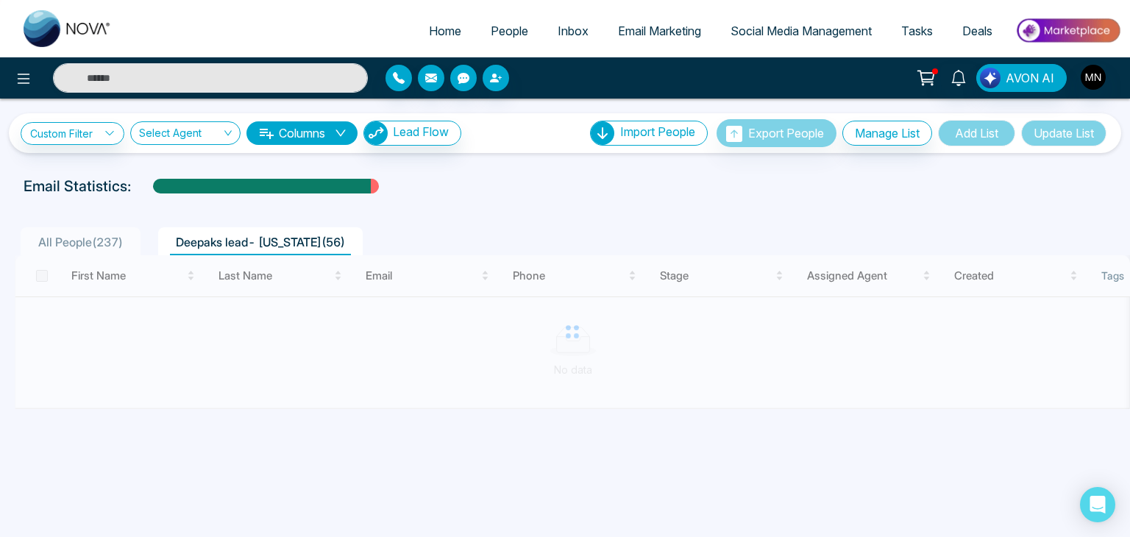
click at [444, 38] on span "Home" at bounding box center [445, 31] width 32 height 15
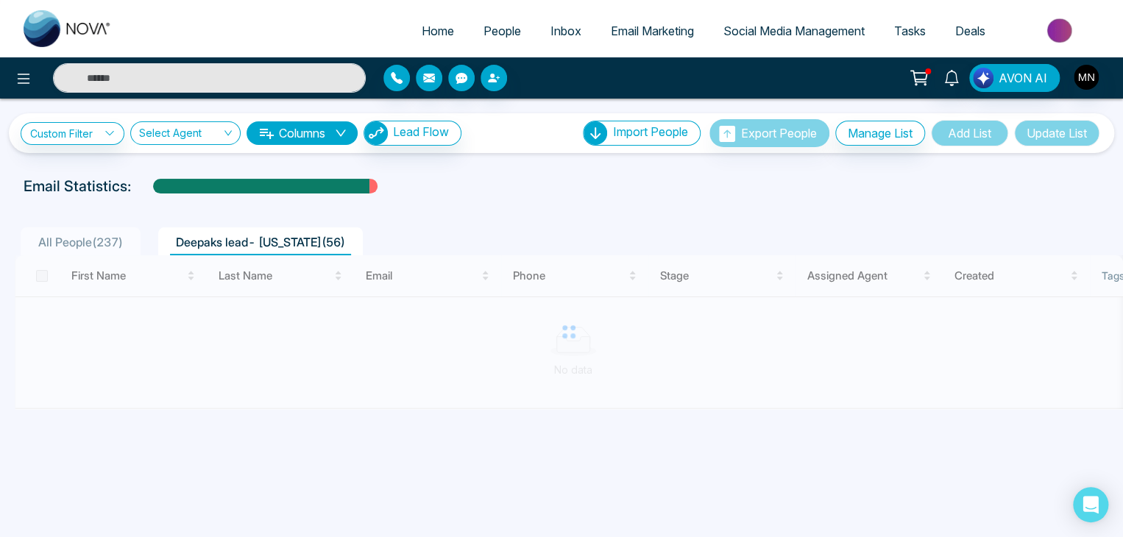
select select "*"
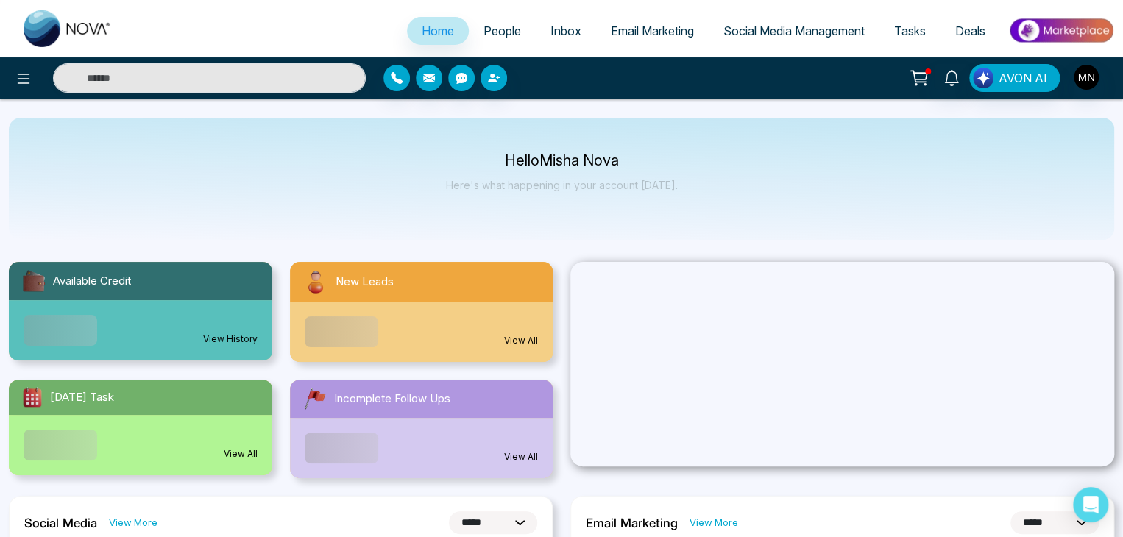
click at [686, 348] on div at bounding box center [842, 364] width 544 height 205
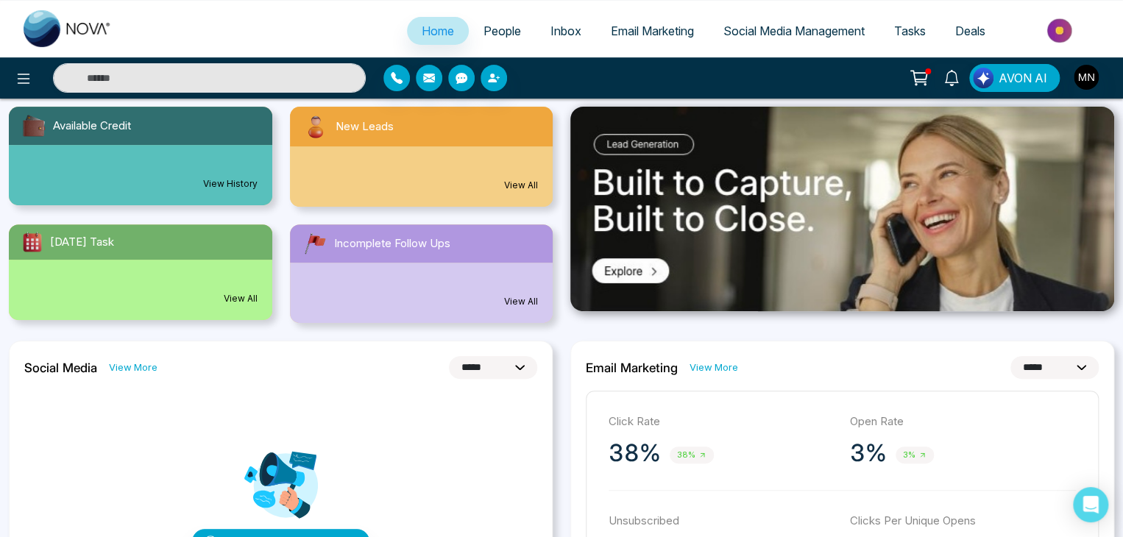
scroll to position [175, 0]
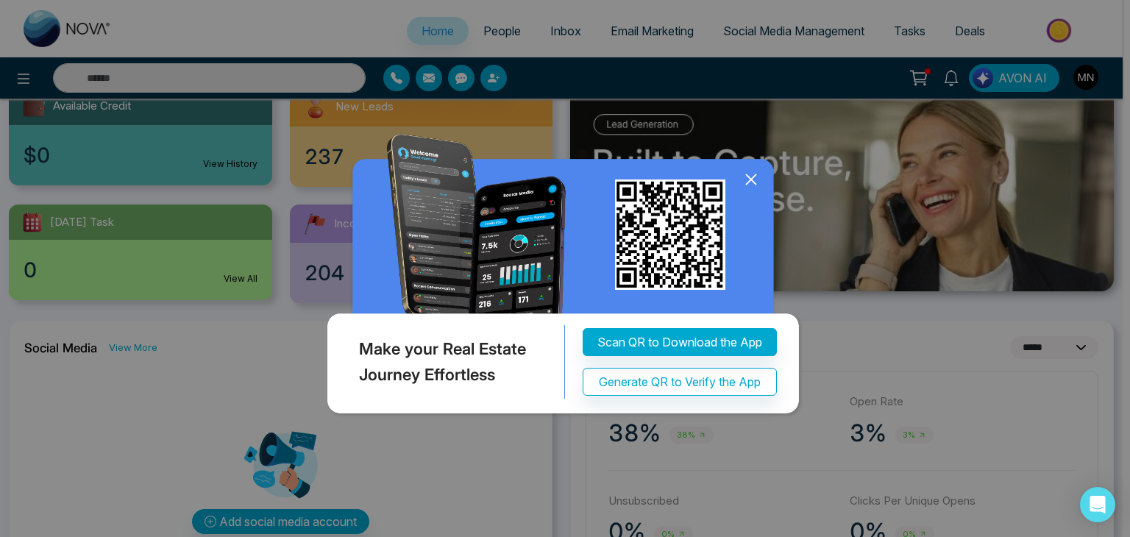
click at [753, 175] on icon at bounding box center [751, 180] width 22 height 22
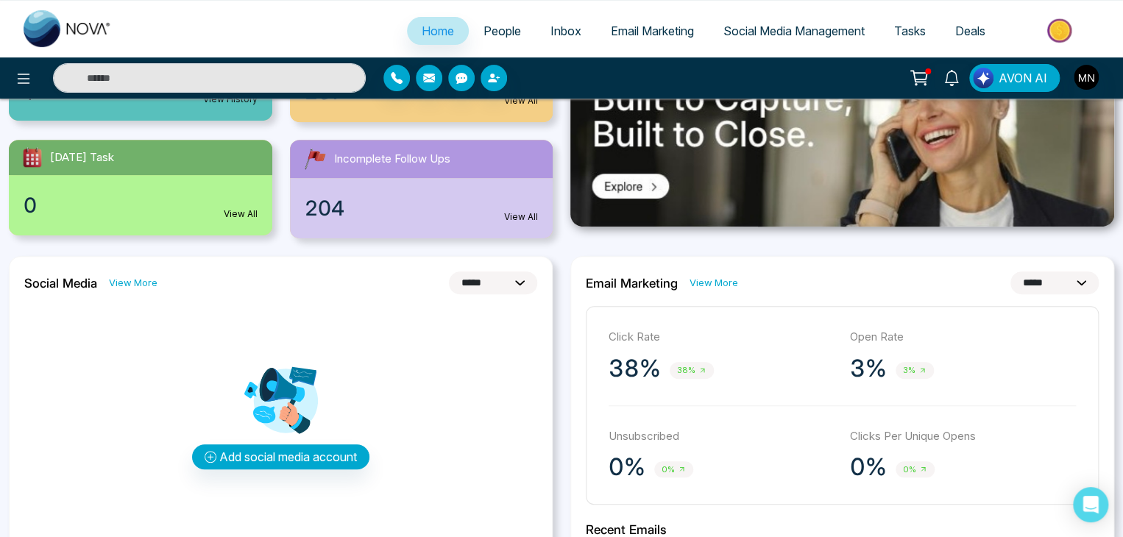
scroll to position [250, 0]
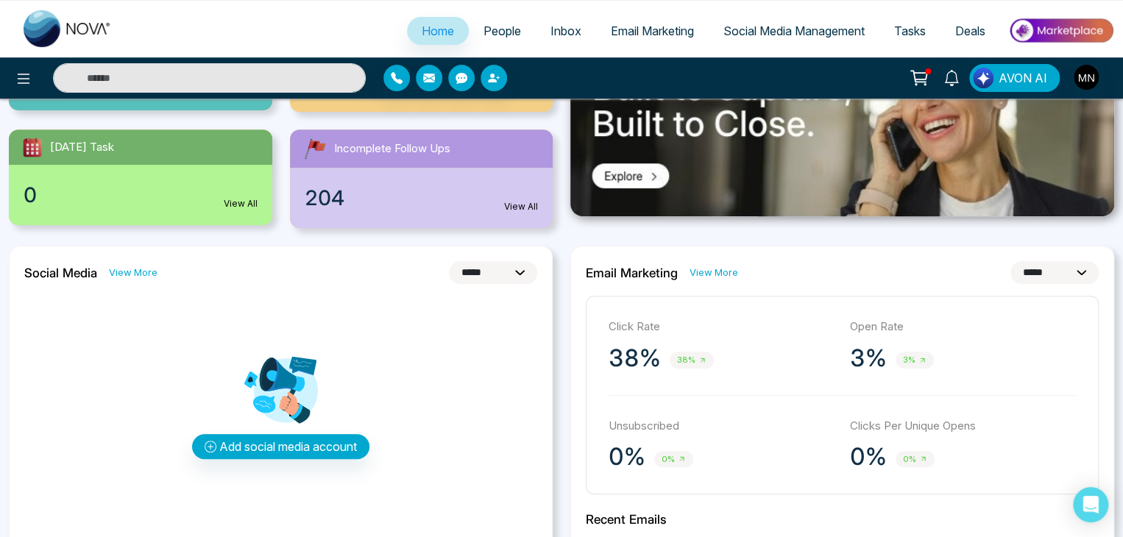
click at [874, 354] on p "3%" at bounding box center [868, 358] width 37 height 29
click at [928, 358] on span "3%" at bounding box center [915, 360] width 38 height 17
click at [918, 357] on icon at bounding box center [922, 360] width 8 height 8
click at [697, 365] on span "38%" at bounding box center [692, 360] width 44 height 17
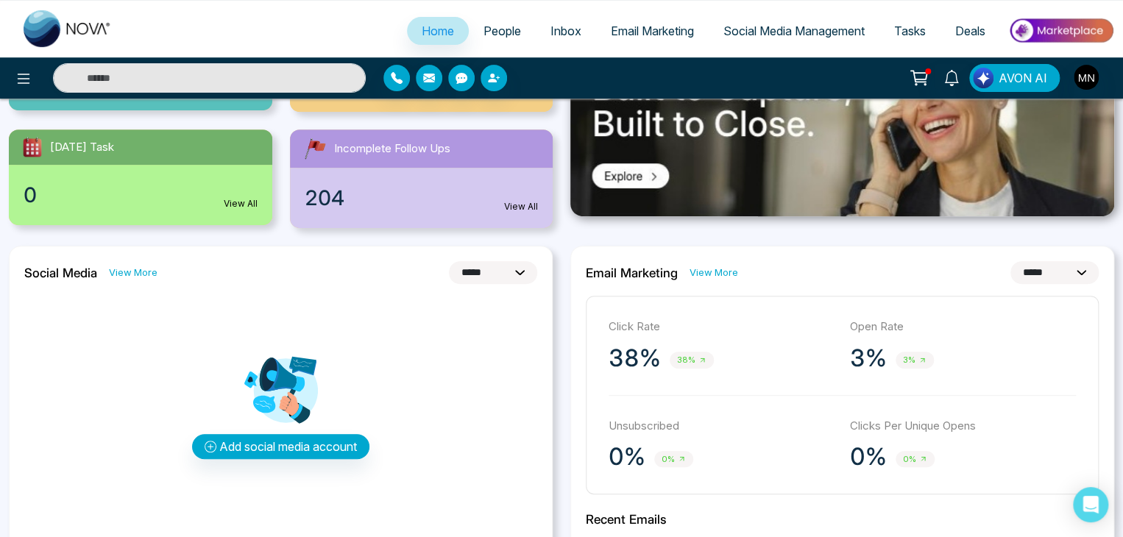
click at [697, 365] on span "38%" at bounding box center [692, 360] width 44 height 17
click at [715, 274] on link "View More" at bounding box center [714, 273] width 49 height 14
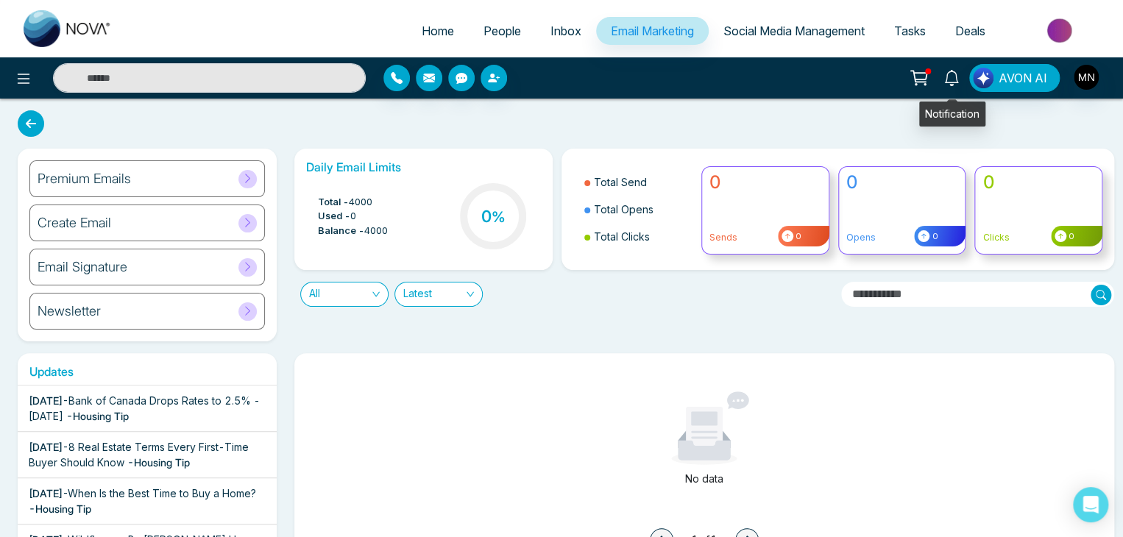
click at [959, 66] on link at bounding box center [951, 77] width 35 height 26
click at [556, 32] on span "Inbox" at bounding box center [566, 31] width 31 height 15
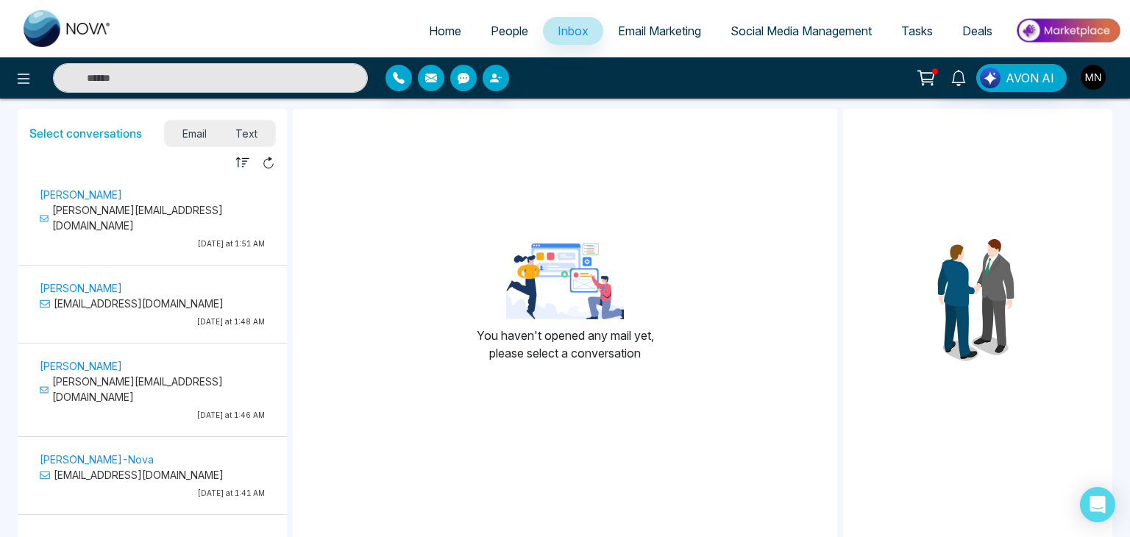
click at [504, 26] on span "People" at bounding box center [510, 31] width 38 height 15
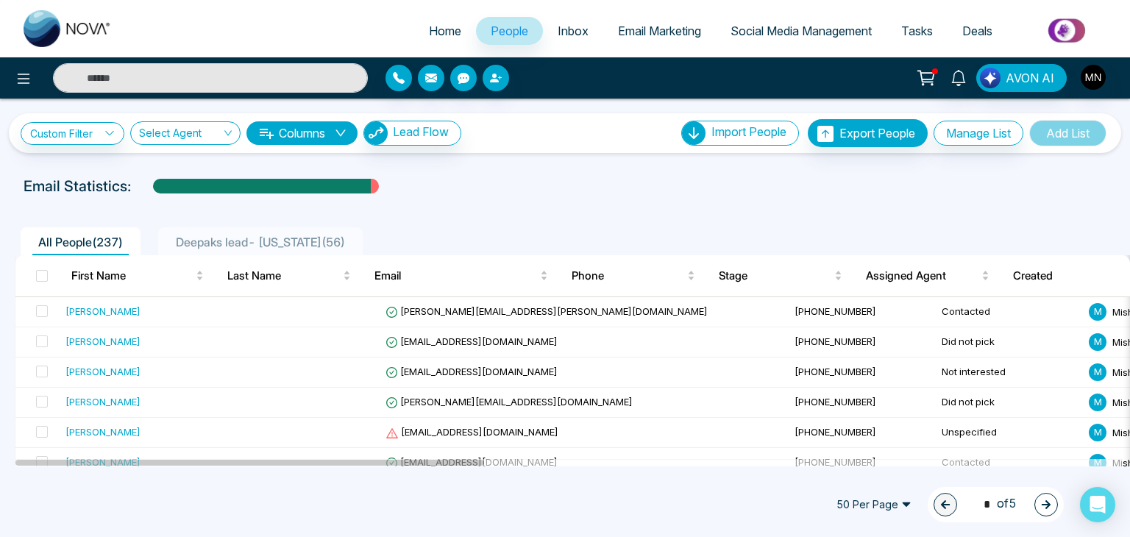
click at [246, 245] on span "Deepaks lead- [US_STATE] ( 56 )" at bounding box center [260, 242] width 181 height 15
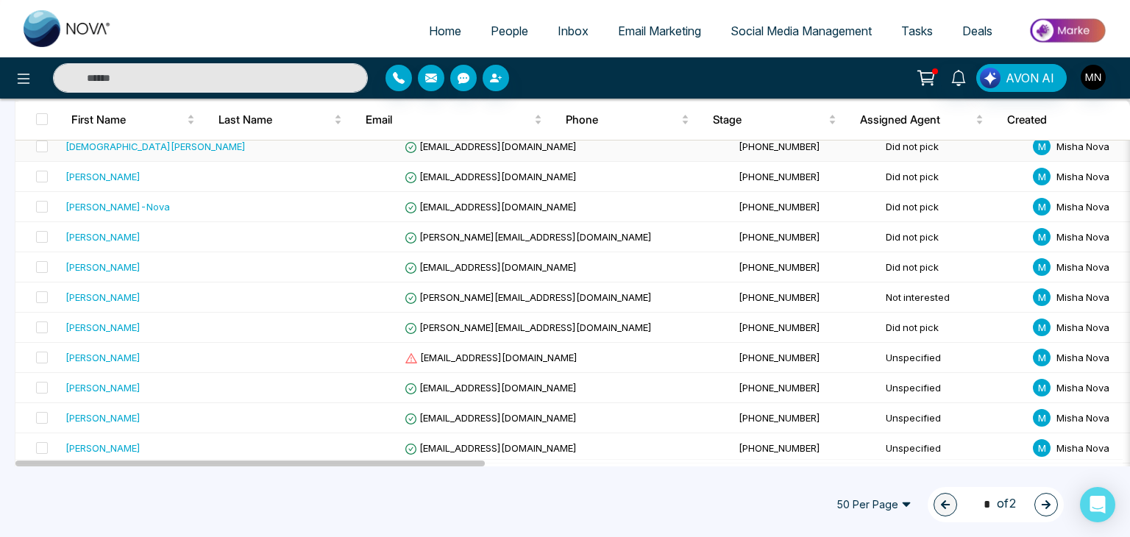
scroll to position [1365, 0]
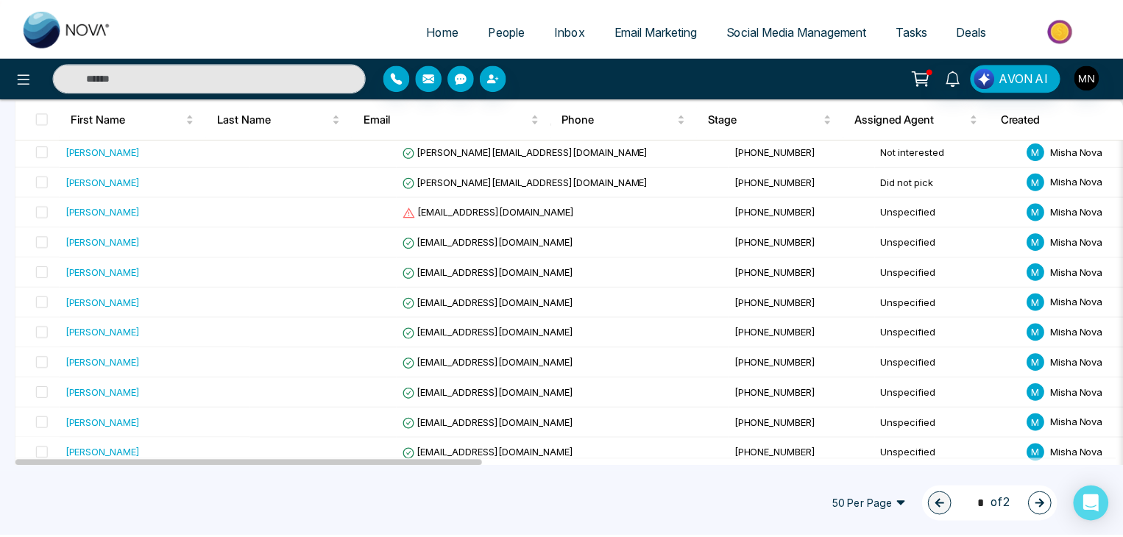
scroll to position [1303, 0]
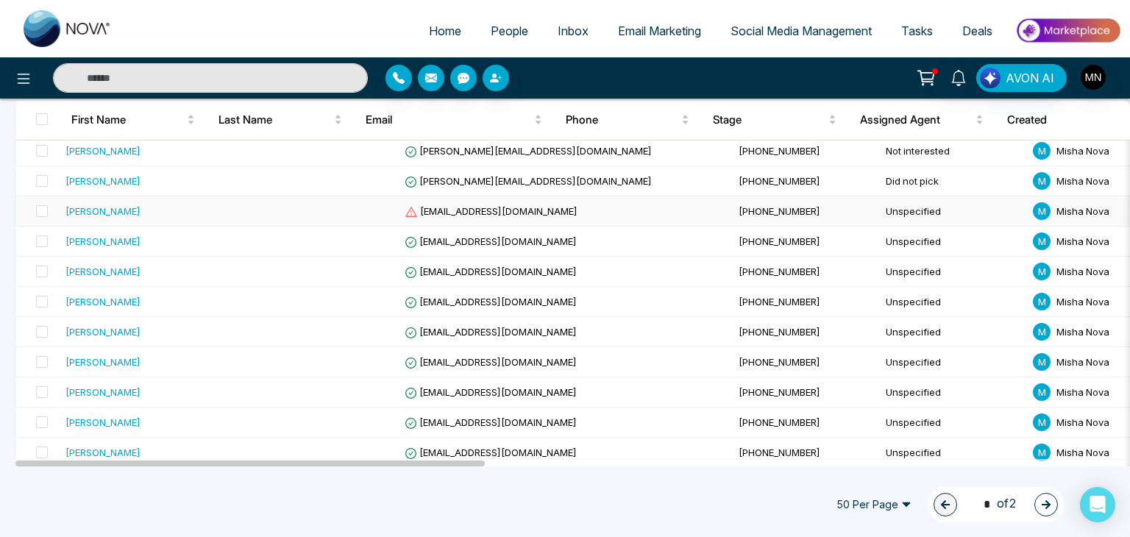
click at [109, 205] on div "[PERSON_NAME]" at bounding box center [103, 211] width 75 height 15
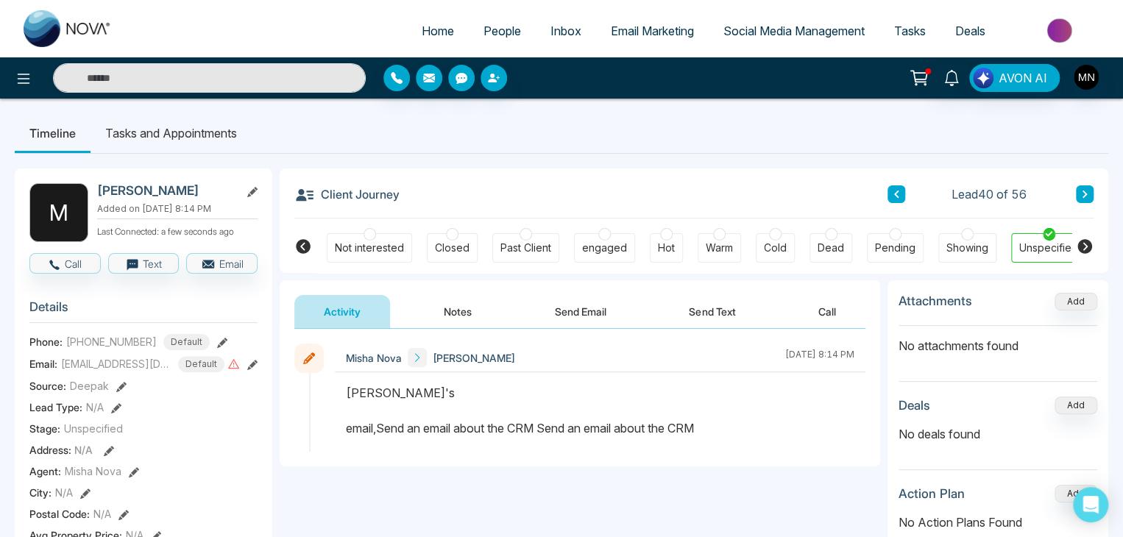
scroll to position [0, 353]
click at [306, 238] on icon at bounding box center [303, 247] width 18 height 18
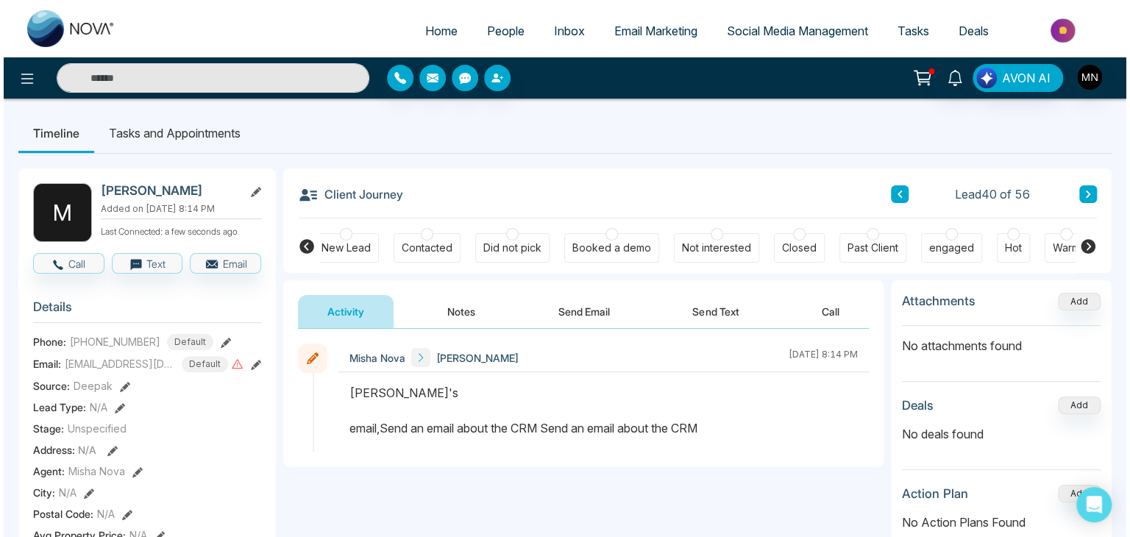
scroll to position [0, 0]
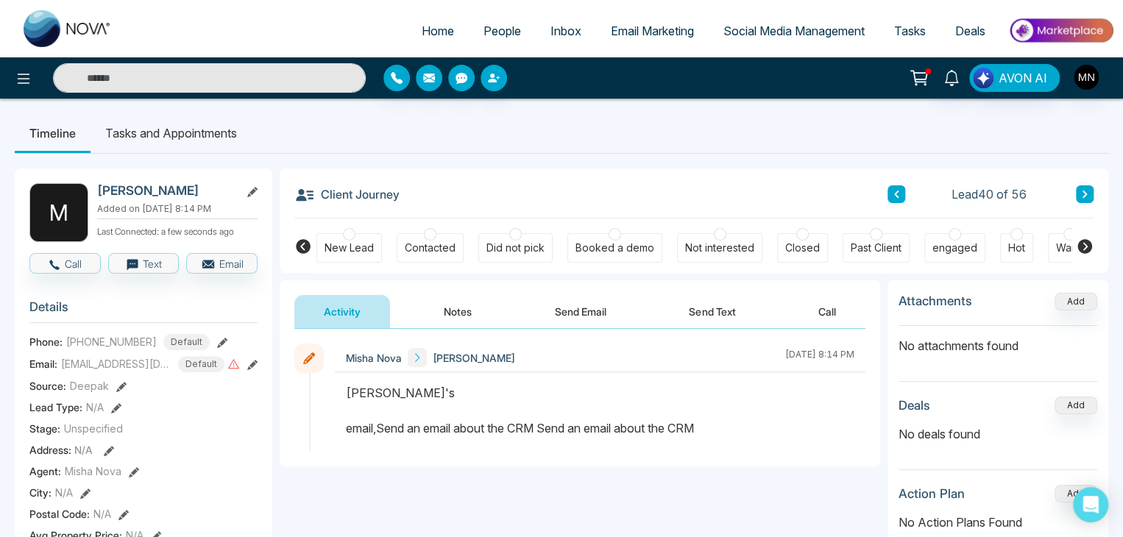
click at [489, 254] on div "Did not pick" at bounding box center [515, 248] width 58 height 15
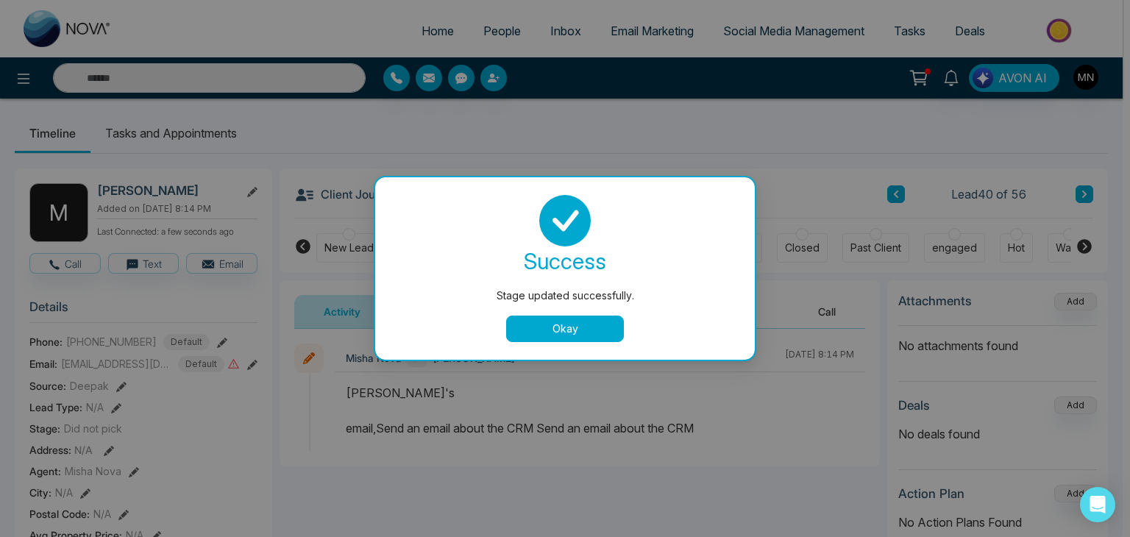
click at [518, 324] on button "Okay" at bounding box center [565, 329] width 118 height 26
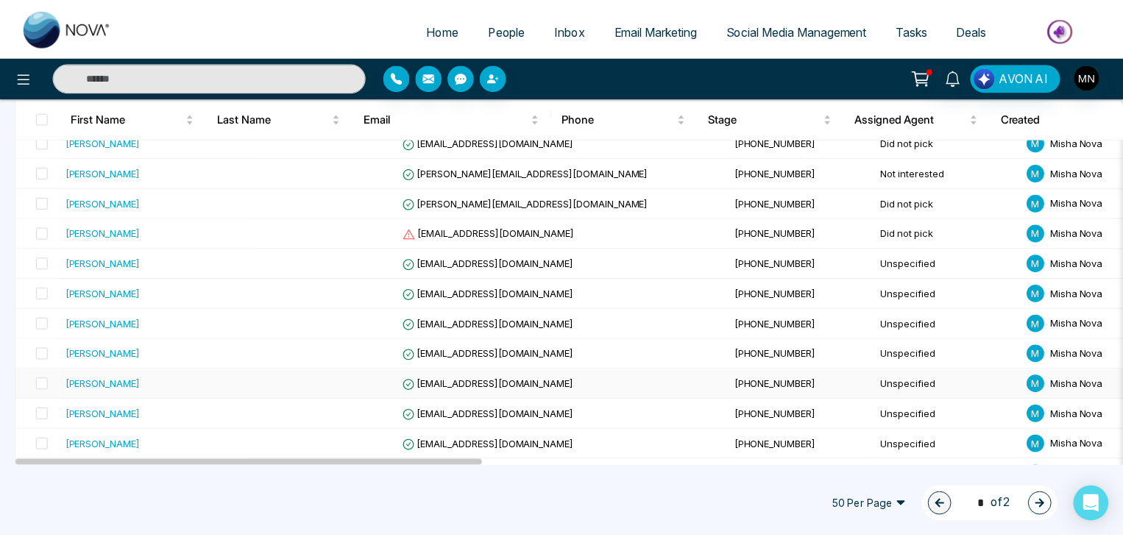
scroll to position [1252, 0]
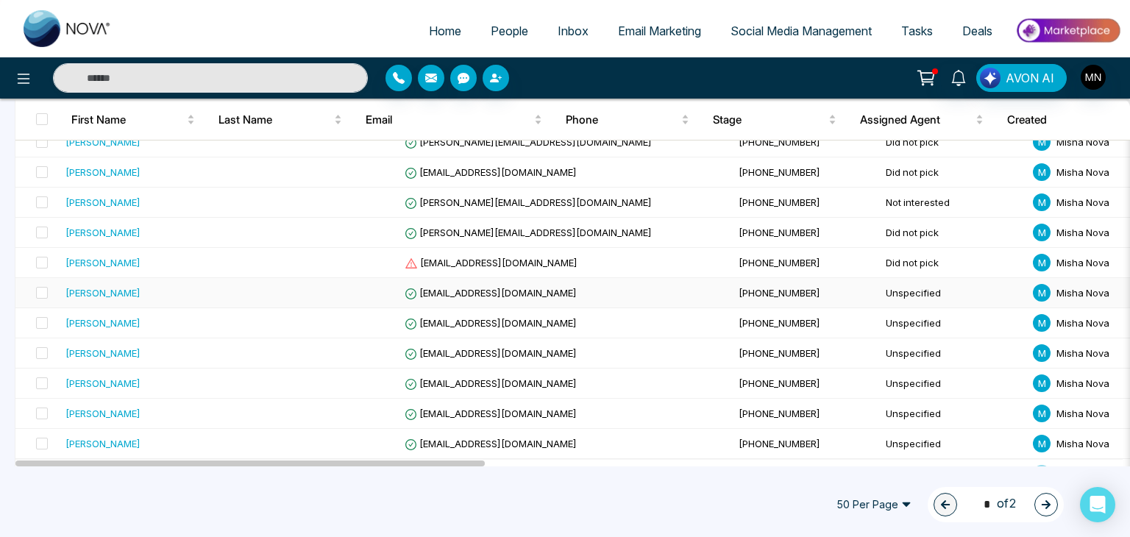
click at [89, 286] on div "[PERSON_NAME]" at bounding box center [103, 293] width 75 height 15
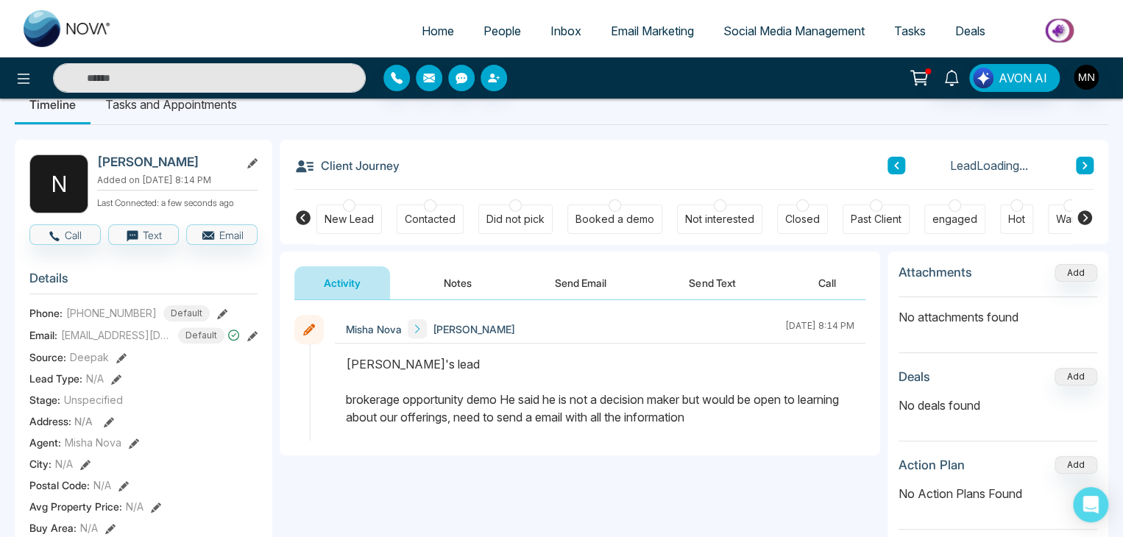
scroll to position [29, 0]
click at [400, 218] on div "Contacted" at bounding box center [430, 218] width 67 height 29
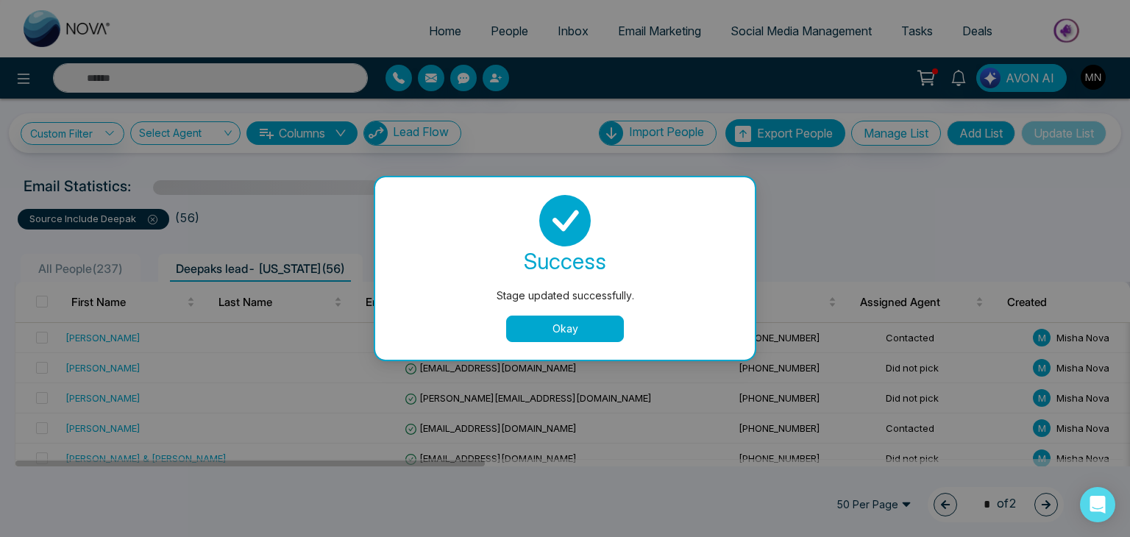
click at [556, 323] on button "Okay" at bounding box center [565, 329] width 118 height 26
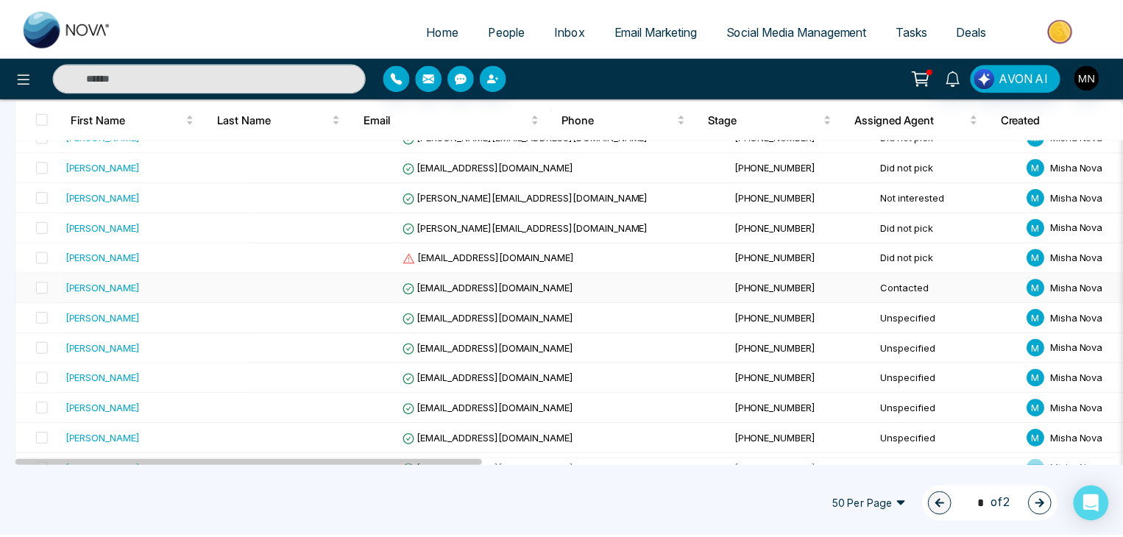
scroll to position [1257, 0]
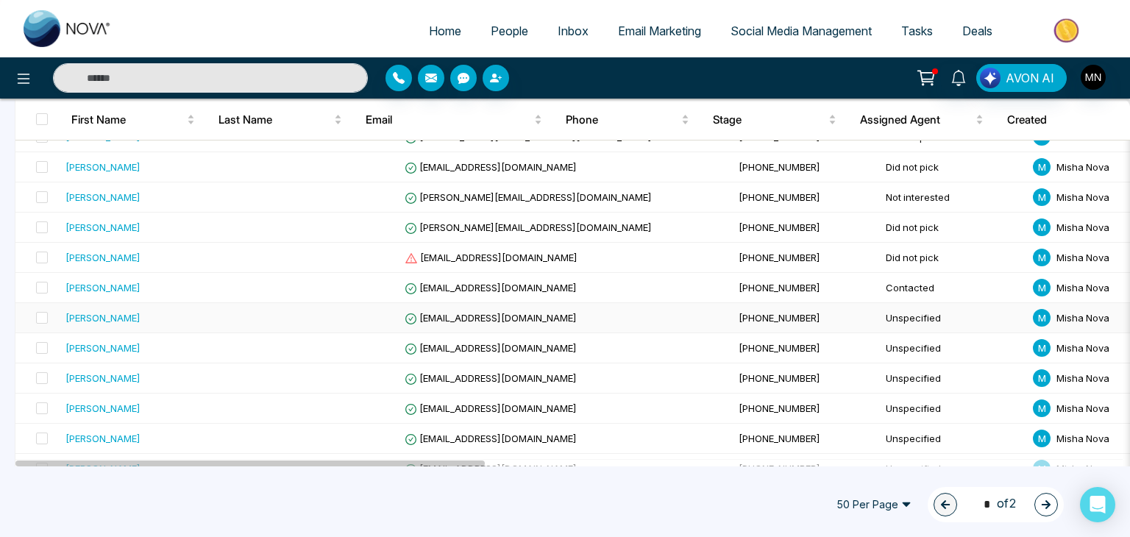
click at [121, 314] on div "[PERSON_NAME]" at bounding box center [103, 318] width 75 height 15
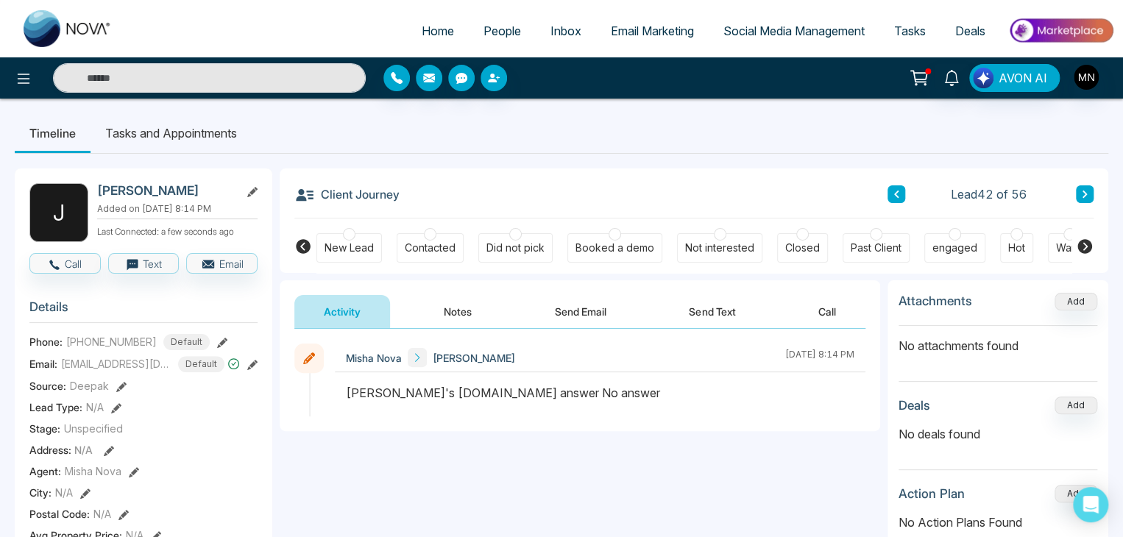
click at [509, 255] on div "Did not pick" at bounding box center [515, 247] width 74 height 29
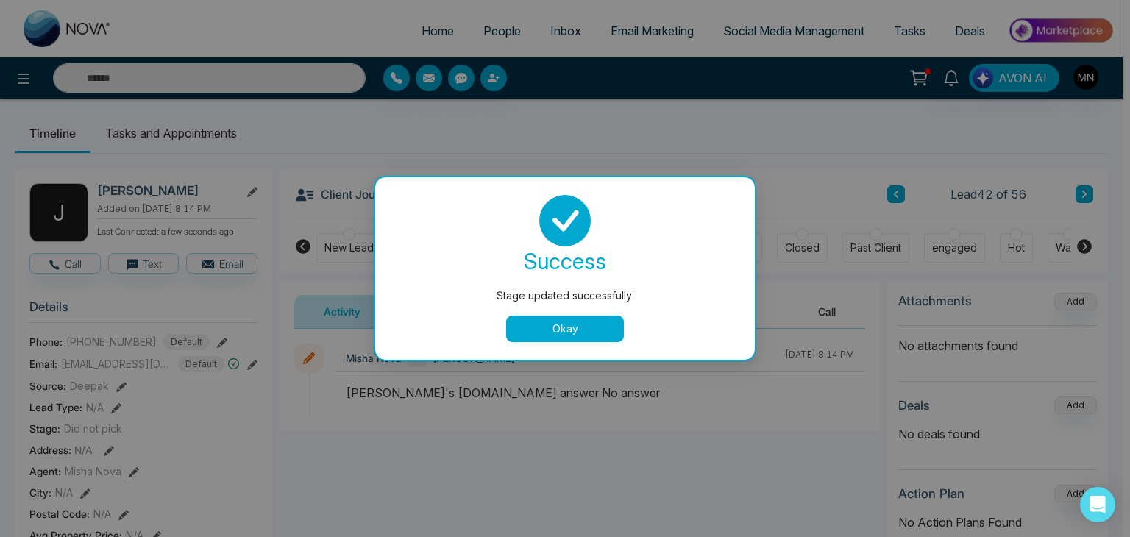
click at [567, 328] on button "Okay" at bounding box center [565, 329] width 118 height 26
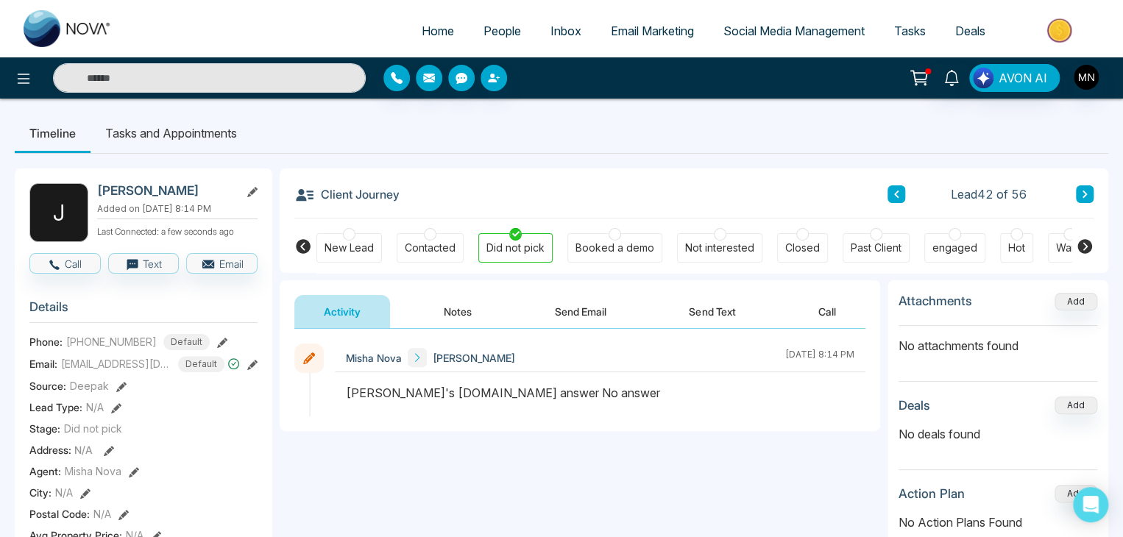
drag, startPoint x: 589, startPoint y: 313, endPoint x: 185, endPoint y: -7, distance: 515.5
click at [185, 0] on html "Home People Inbox Email Marketing Social Media Management Tasks Deals AVON AI T…" at bounding box center [561, 268] width 1123 height 537
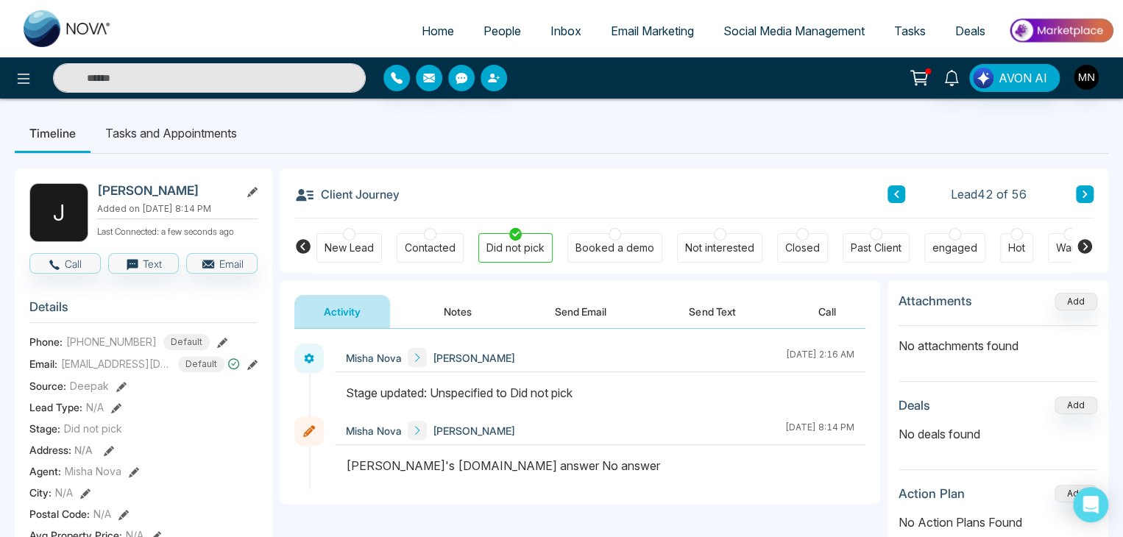
click at [578, 312] on button "Send Email" at bounding box center [580, 311] width 110 height 33
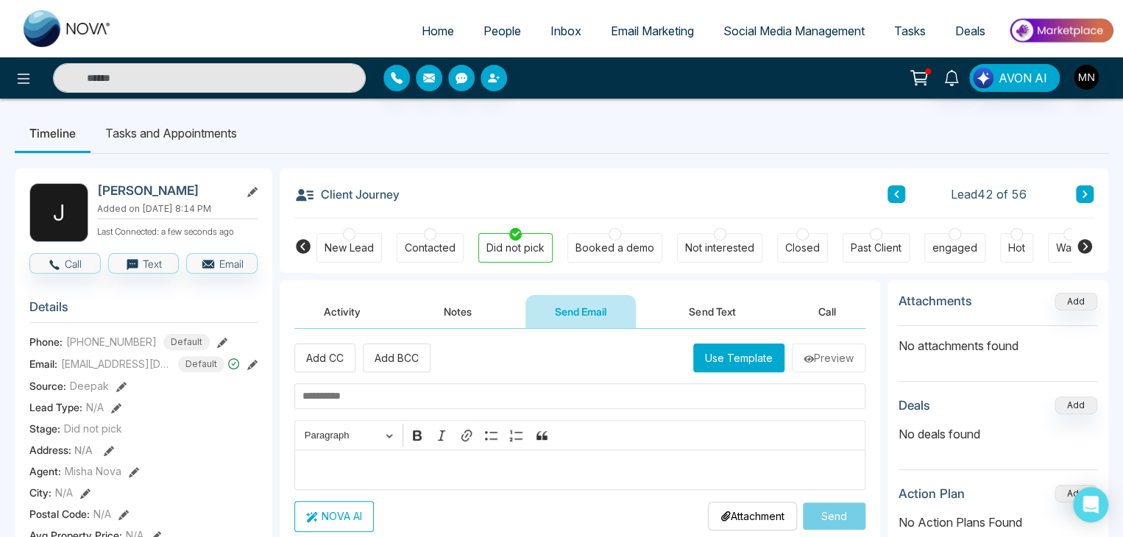
click at [406, 396] on input "text" at bounding box center [579, 396] width 571 height 26
paste input "**********"
type input "**********"
click at [333, 453] on div "Editor editing area: main" at bounding box center [579, 470] width 571 height 40
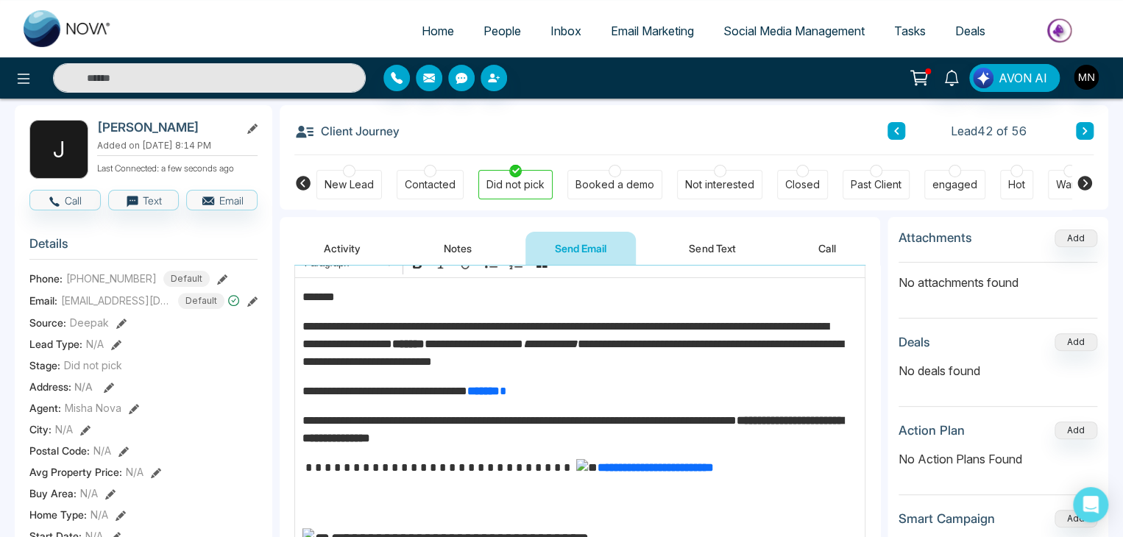
scroll to position [112, 0]
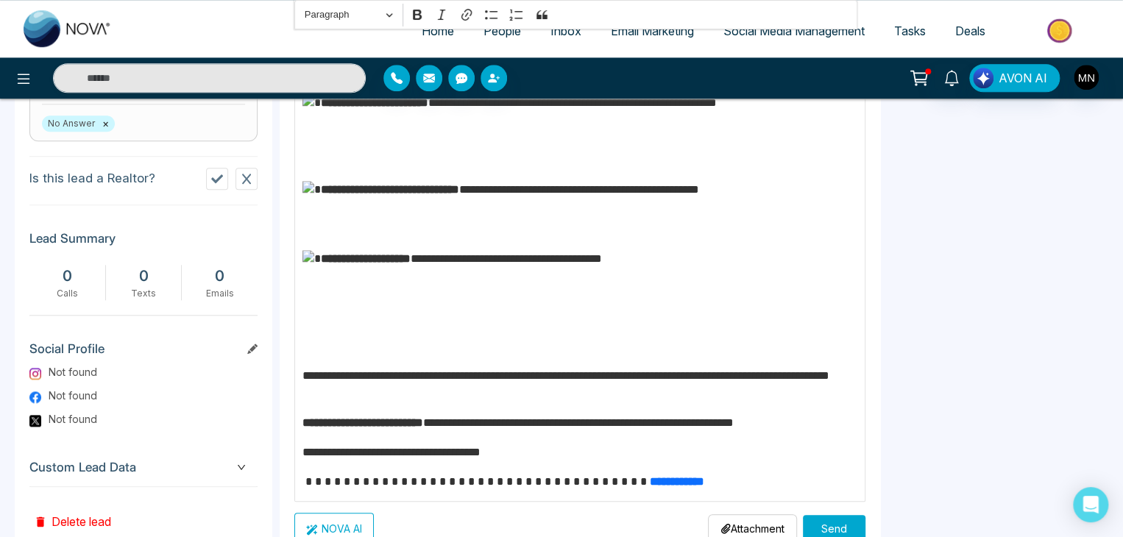
scroll to position [690, 0]
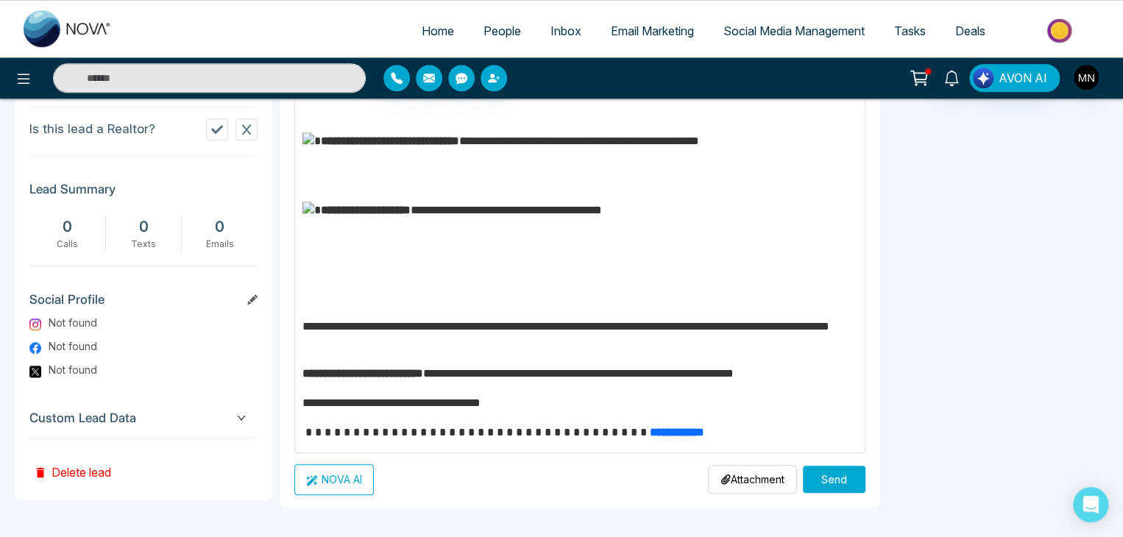
click at [836, 466] on button "Send" at bounding box center [834, 479] width 63 height 27
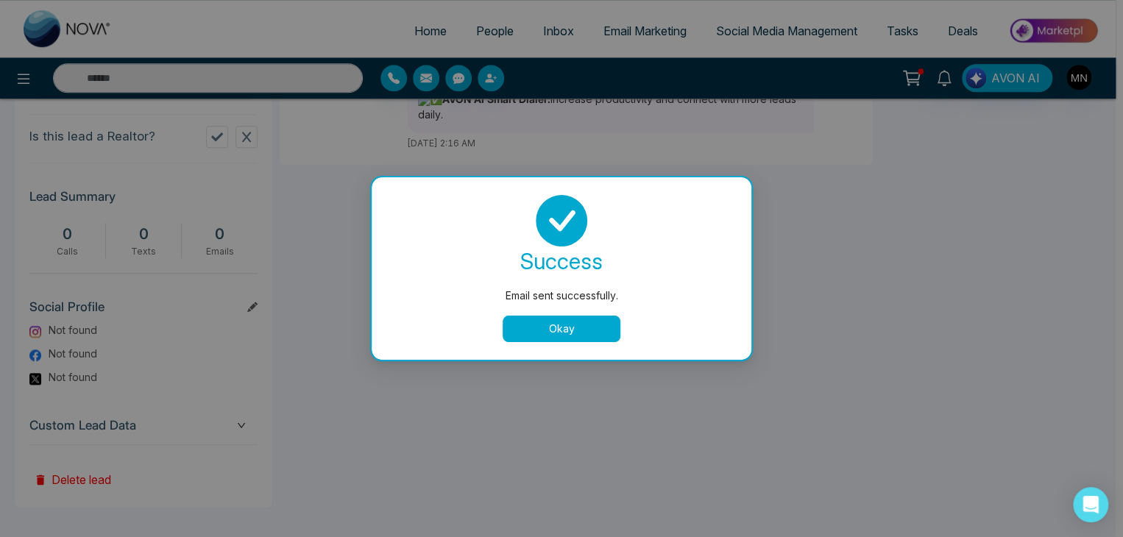
scroll to position [0, 0]
click at [586, 342] on div "success Email sent successfully. Okay" at bounding box center [565, 268] width 380 height 183
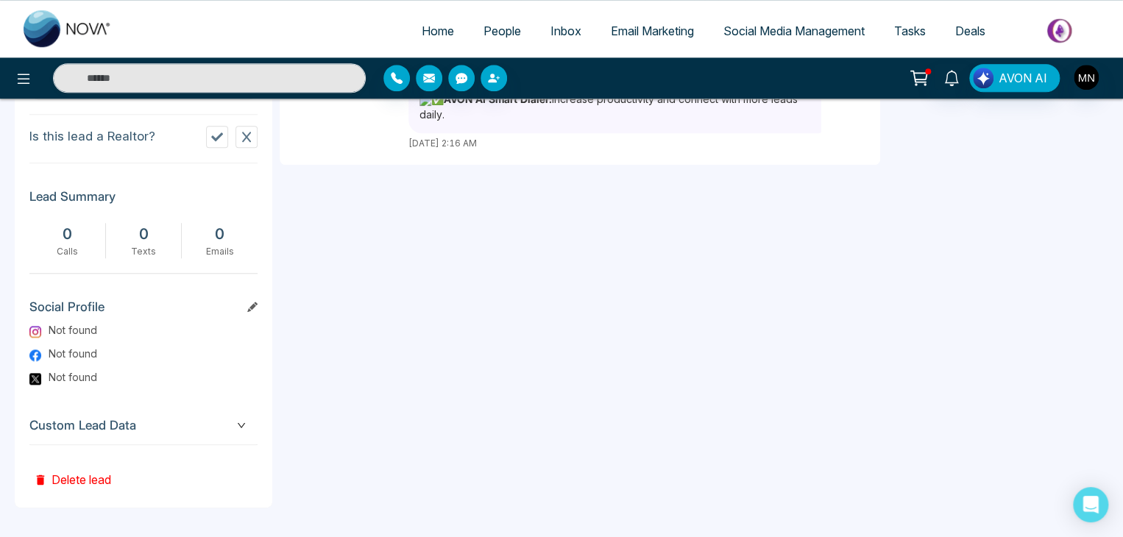
click at [586, 333] on div "**********" at bounding box center [580, 52] width 601 height 910
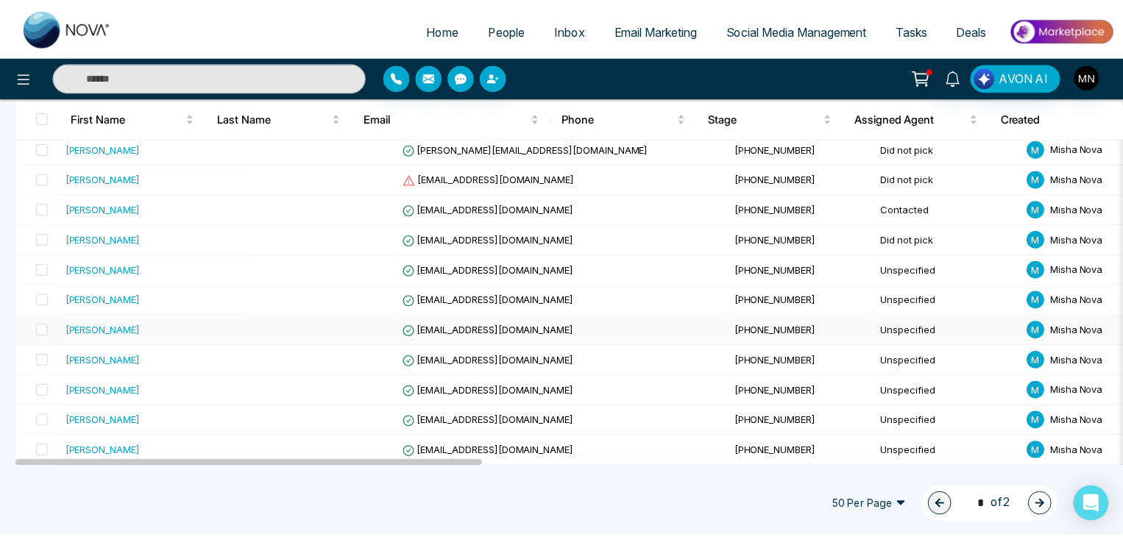
scroll to position [1336, 0]
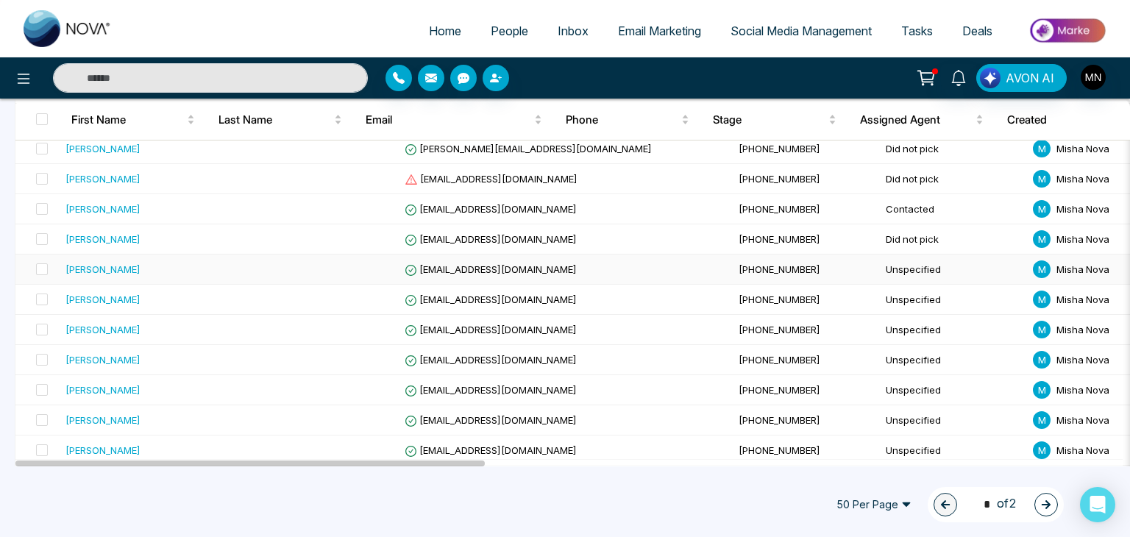
click at [112, 266] on div "[PERSON_NAME]" at bounding box center [103, 269] width 75 height 15
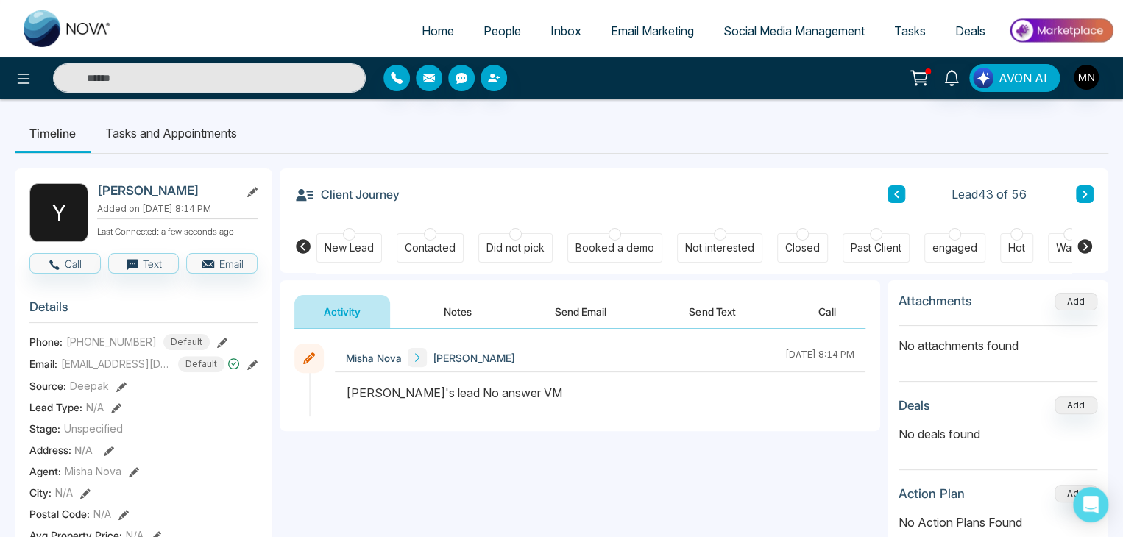
click at [596, 299] on button "Send Email" at bounding box center [580, 311] width 110 height 33
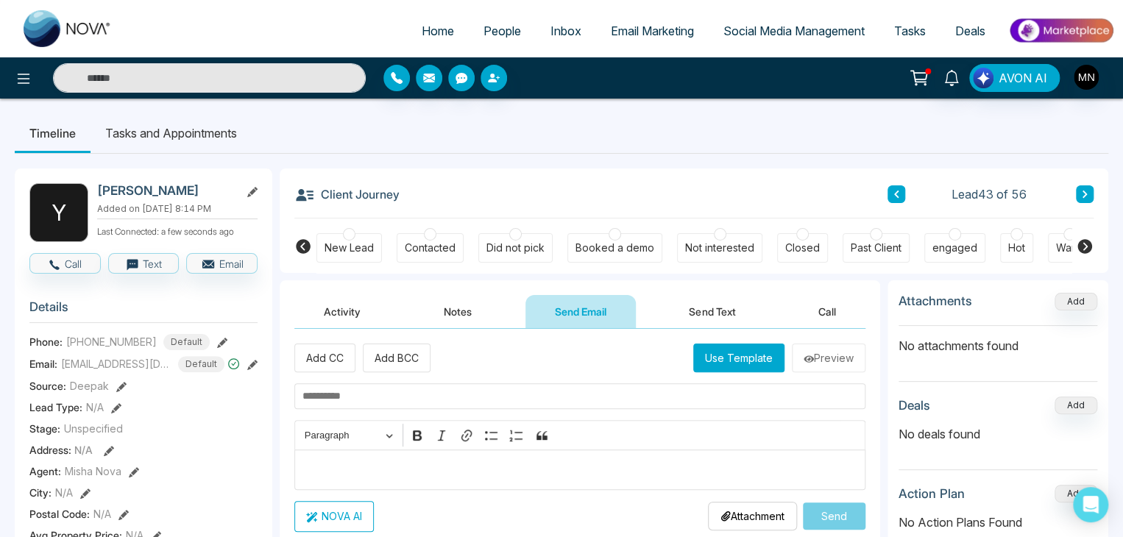
click at [459, 386] on input "text" at bounding box center [579, 396] width 571 height 26
paste input "**********"
type input "**********"
click at [350, 469] on p "Editor editing area: main" at bounding box center [580, 470] width 556 height 18
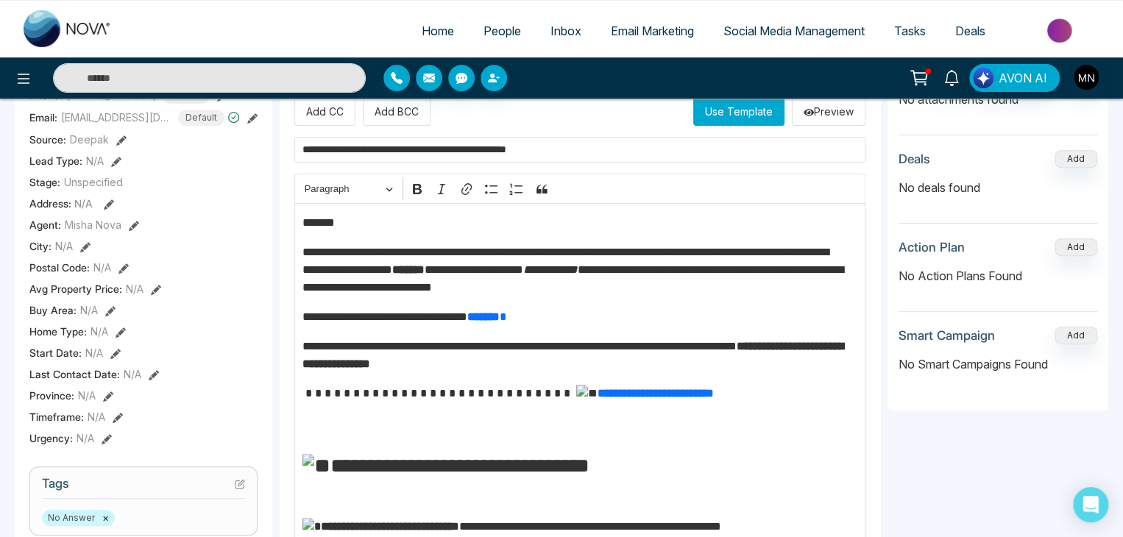
scroll to position [247, 0]
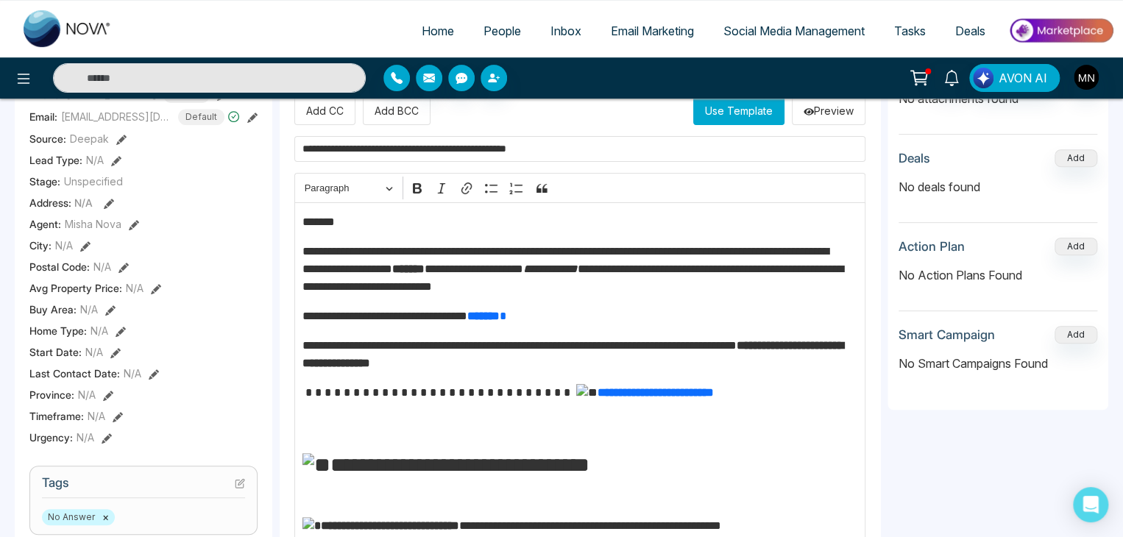
click at [358, 219] on p "*******" at bounding box center [576, 222] width 548 height 18
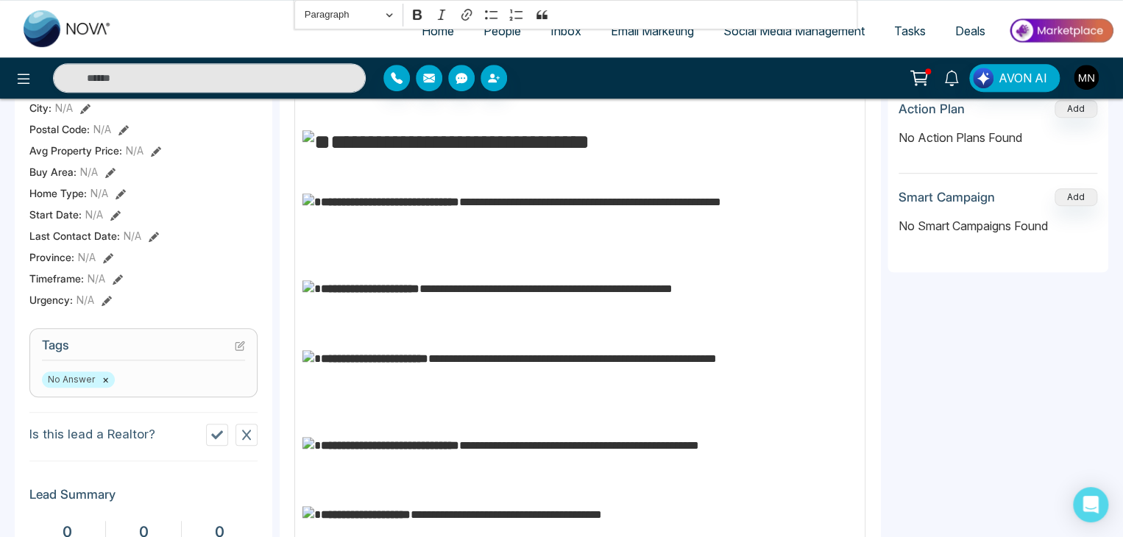
scroll to position [690, 0]
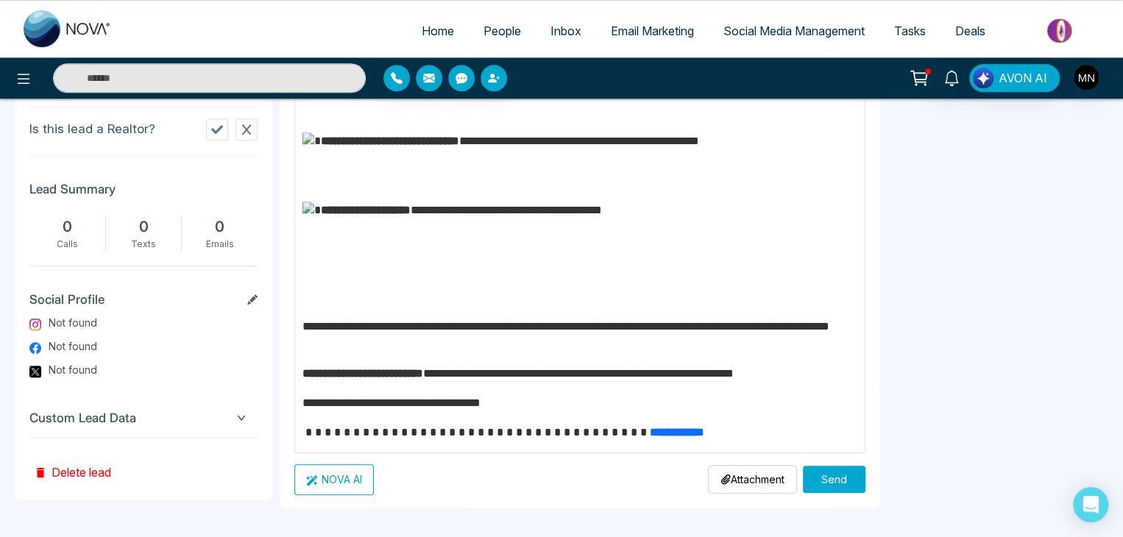
click at [832, 489] on button "Send" at bounding box center [834, 479] width 63 height 27
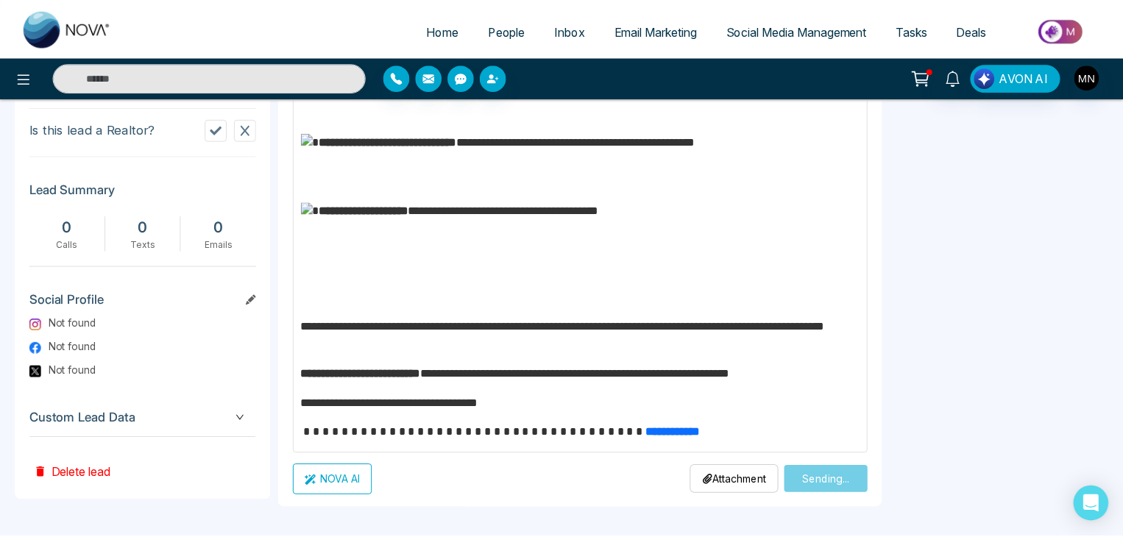
scroll to position [0, 0]
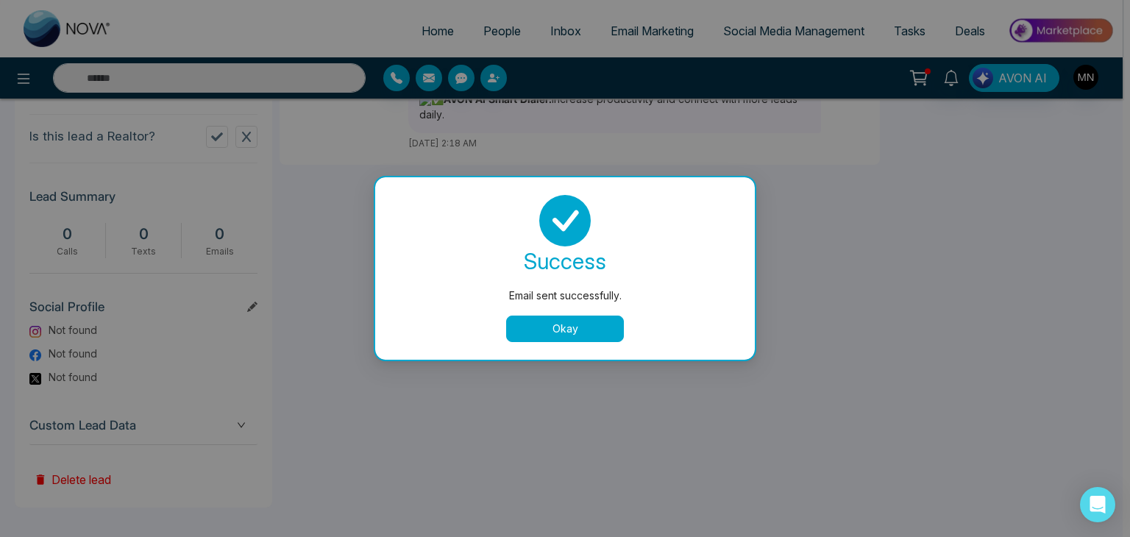
click at [583, 324] on button "Okay" at bounding box center [565, 329] width 118 height 26
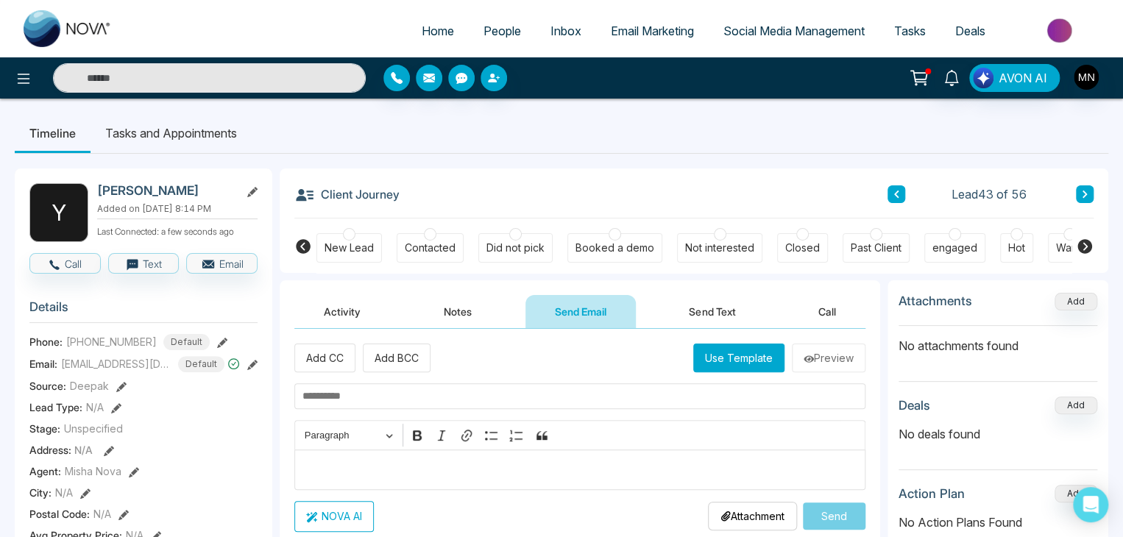
click at [509, 246] on div "Did not pick" at bounding box center [515, 248] width 58 height 15
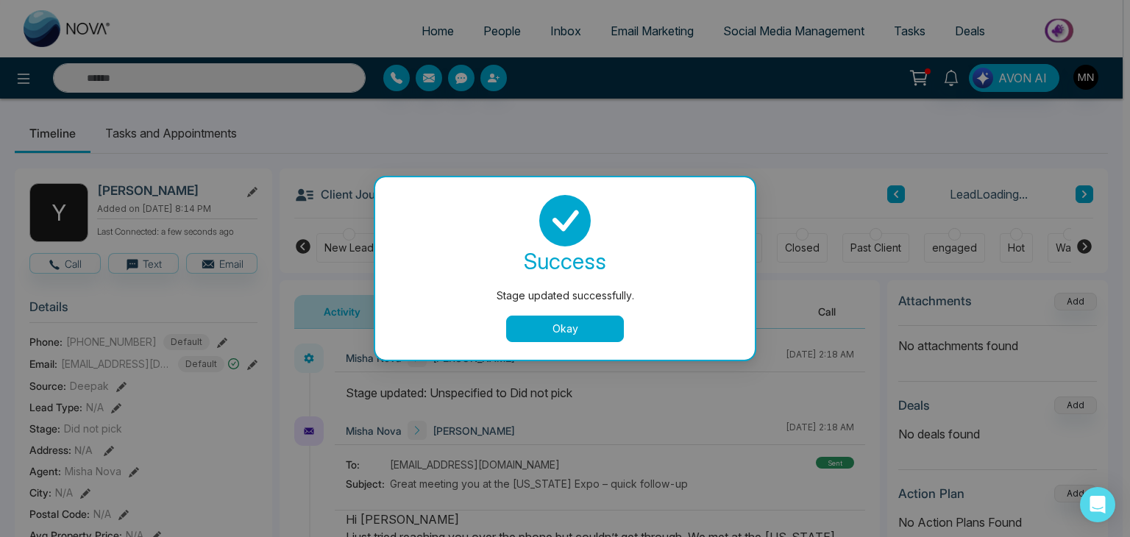
click at [531, 319] on button "Okay" at bounding box center [565, 329] width 118 height 26
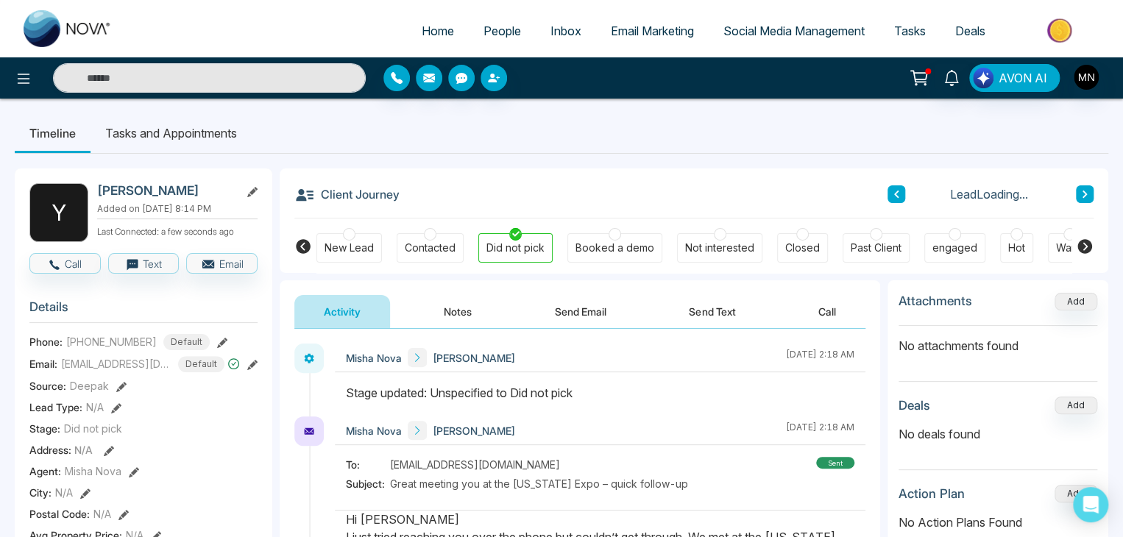
click at [531, 319] on button "Send Email" at bounding box center [580, 311] width 110 height 33
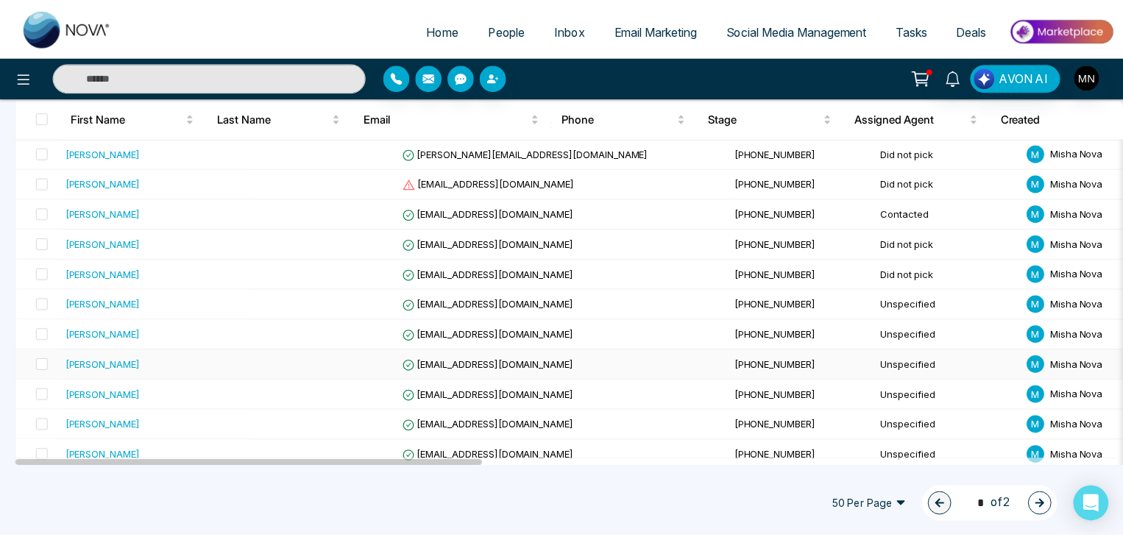
scroll to position [1365, 0]
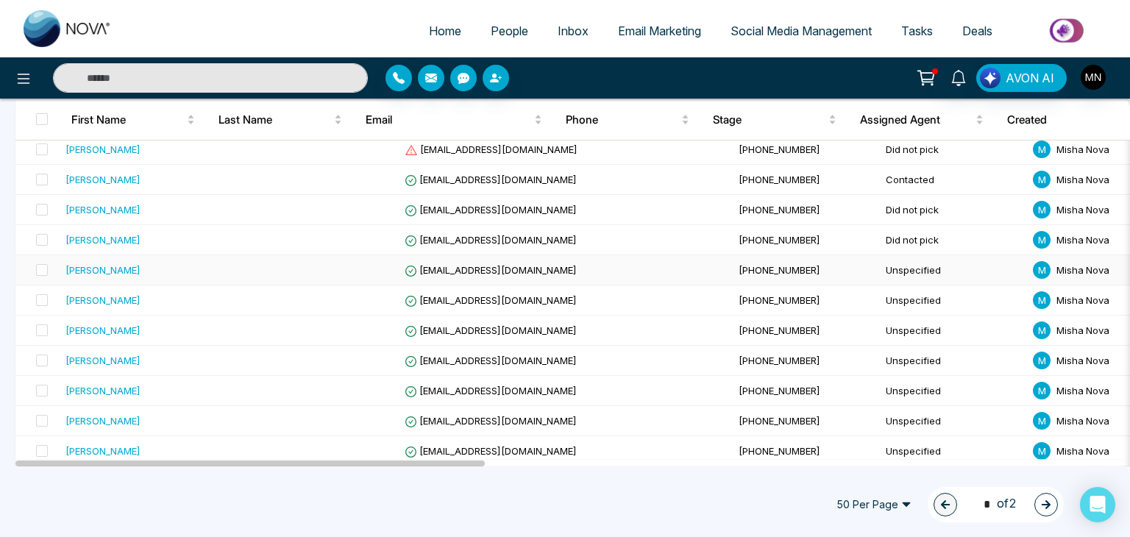
click at [129, 263] on div "[PERSON_NAME]" at bounding box center [103, 270] width 75 height 15
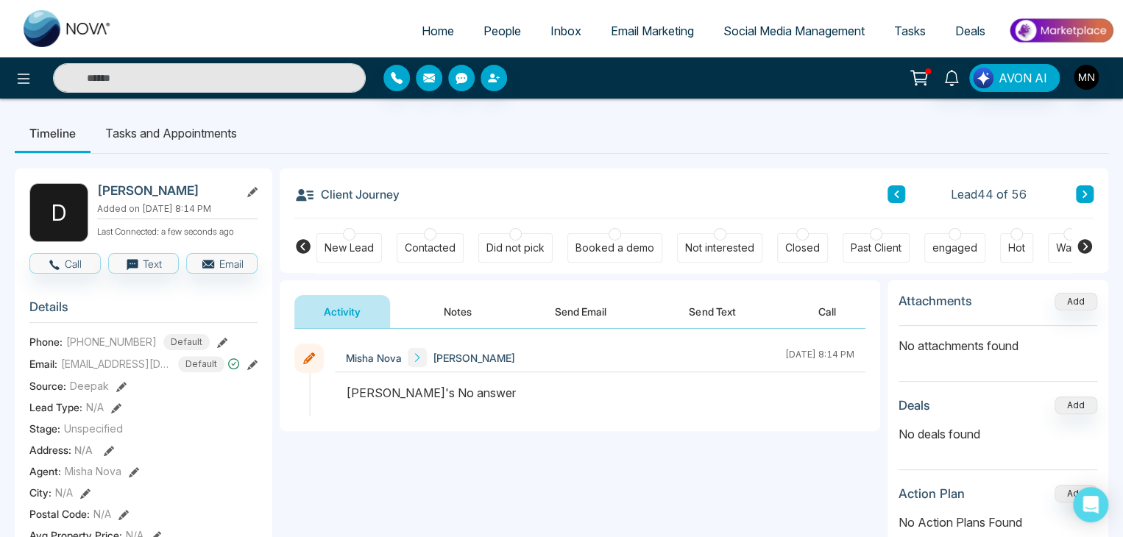
click at [462, 310] on button "Notes" at bounding box center [457, 311] width 87 height 33
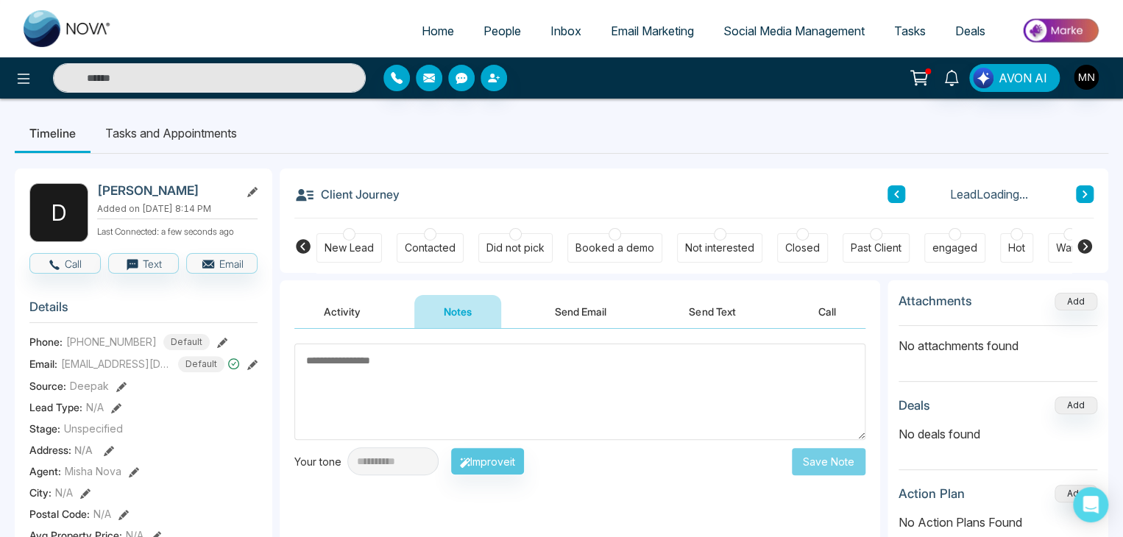
click at [350, 313] on button "Activity" at bounding box center [342, 311] width 96 height 33
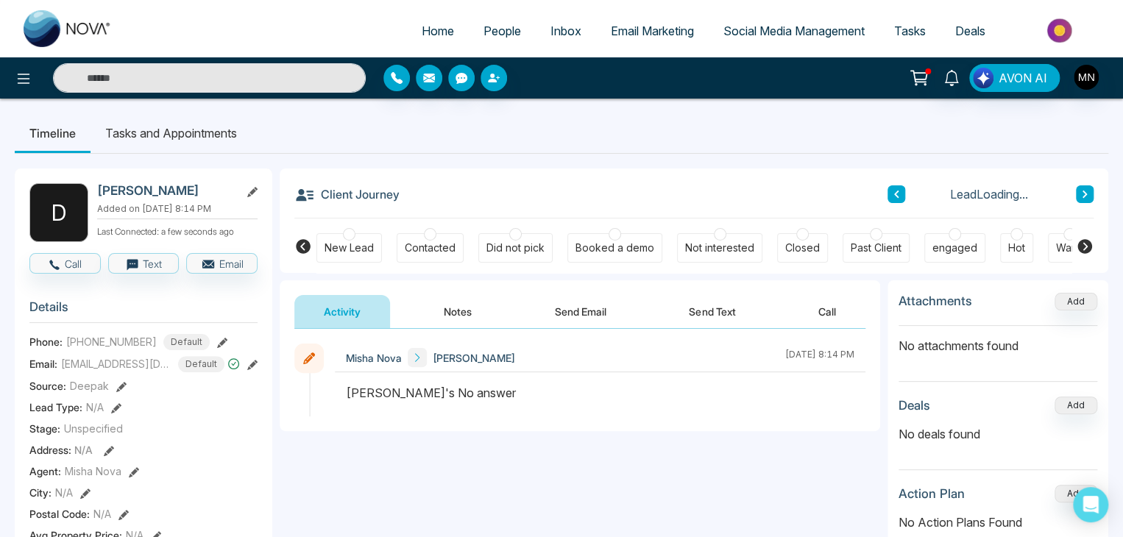
click at [447, 306] on button "Notes" at bounding box center [457, 311] width 87 height 33
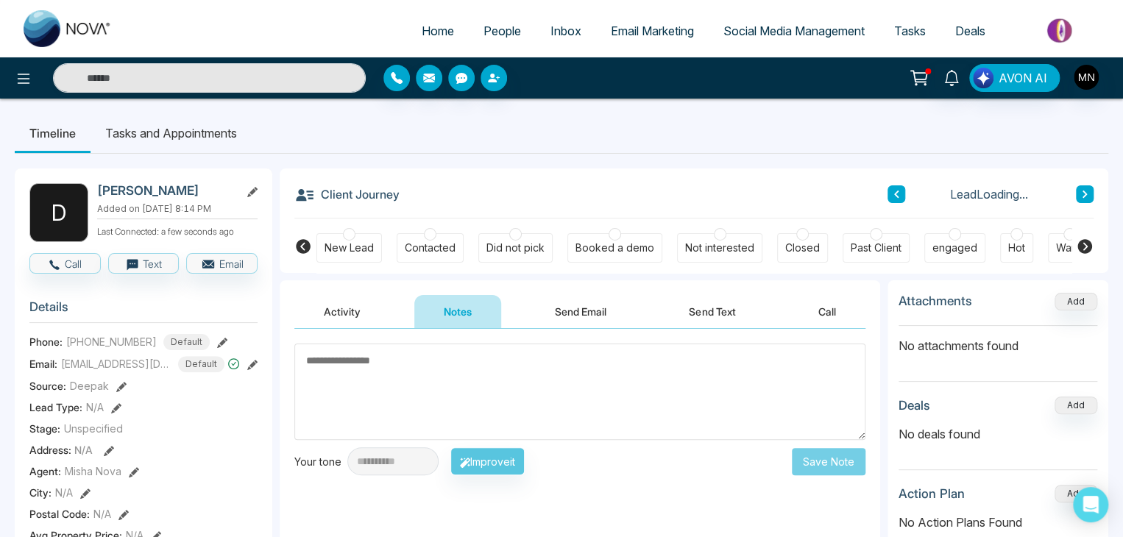
click at [415, 372] on textarea at bounding box center [579, 392] width 571 height 96
click at [548, 319] on button "Send Email" at bounding box center [580, 311] width 110 height 33
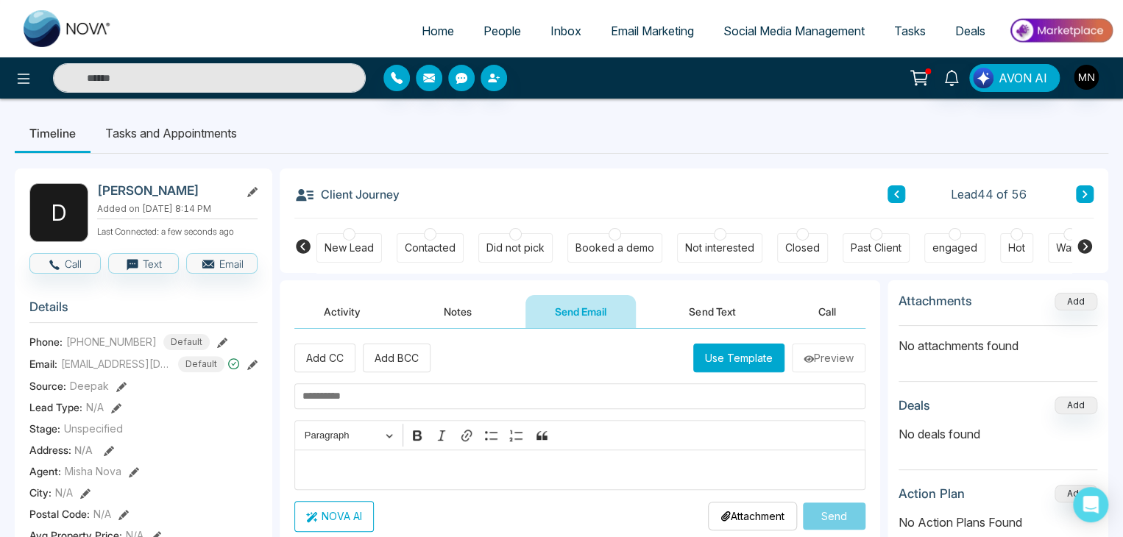
click at [417, 396] on input "text" at bounding box center [579, 396] width 571 height 26
paste input "**********"
type input "**********"
click at [316, 461] on p "Editor editing area: main" at bounding box center [580, 470] width 556 height 18
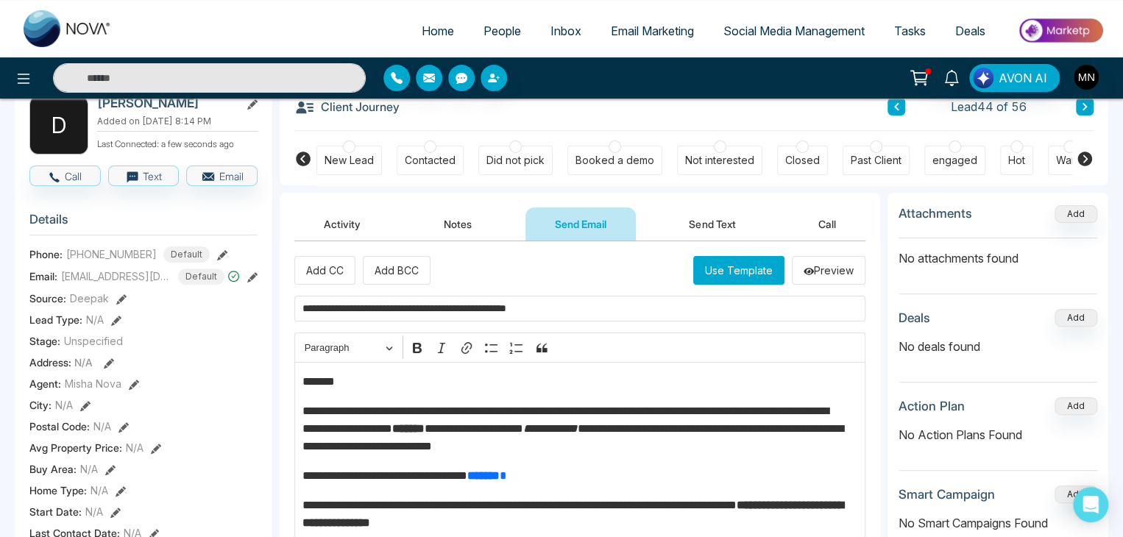
scroll to position [64, 0]
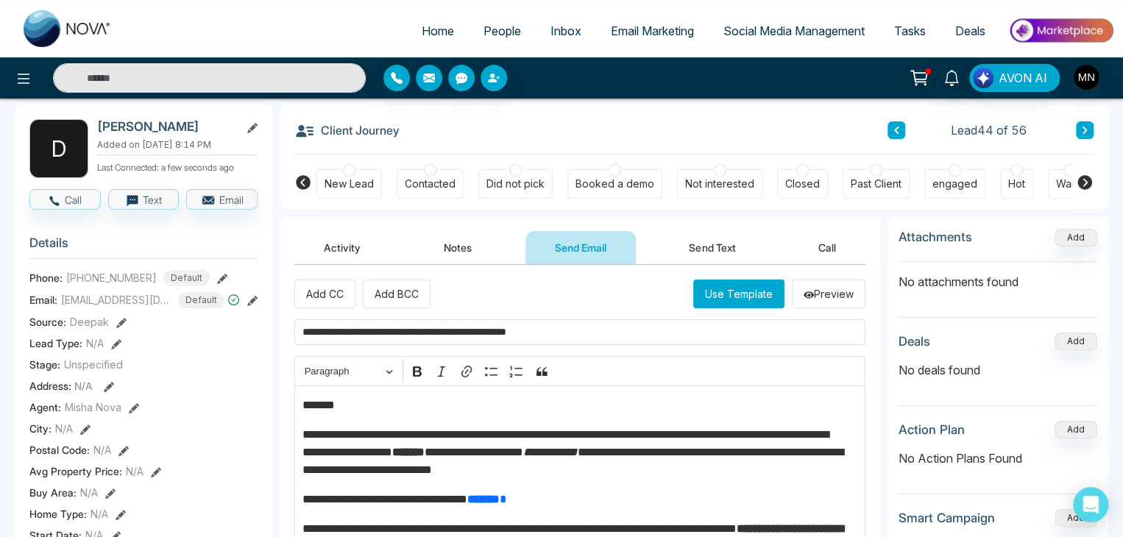
click at [362, 405] on p "*******" at bounding box center [576, 406] width 548 height 18
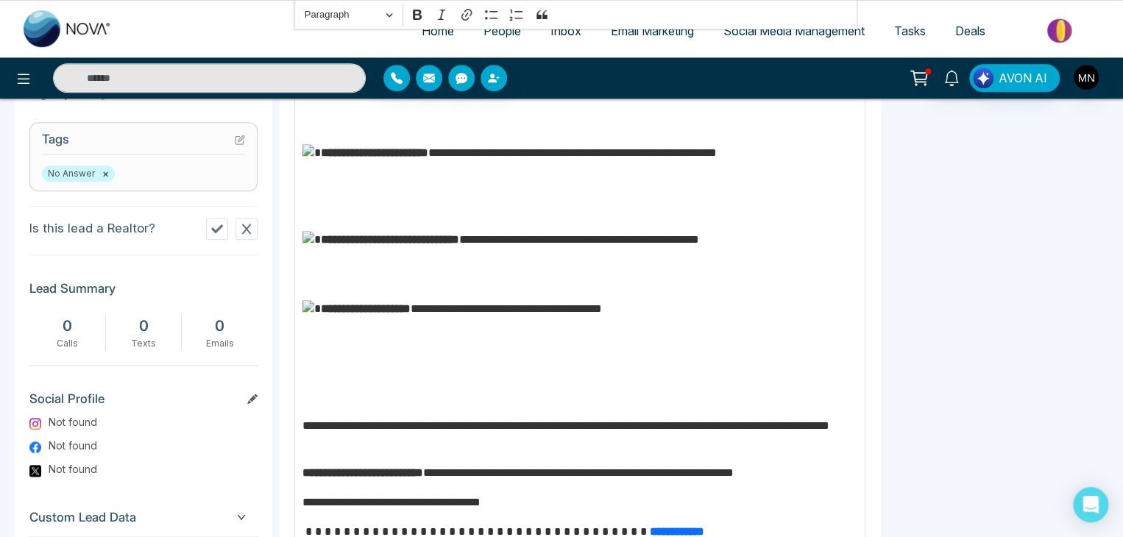
scroll to position [690, 0]
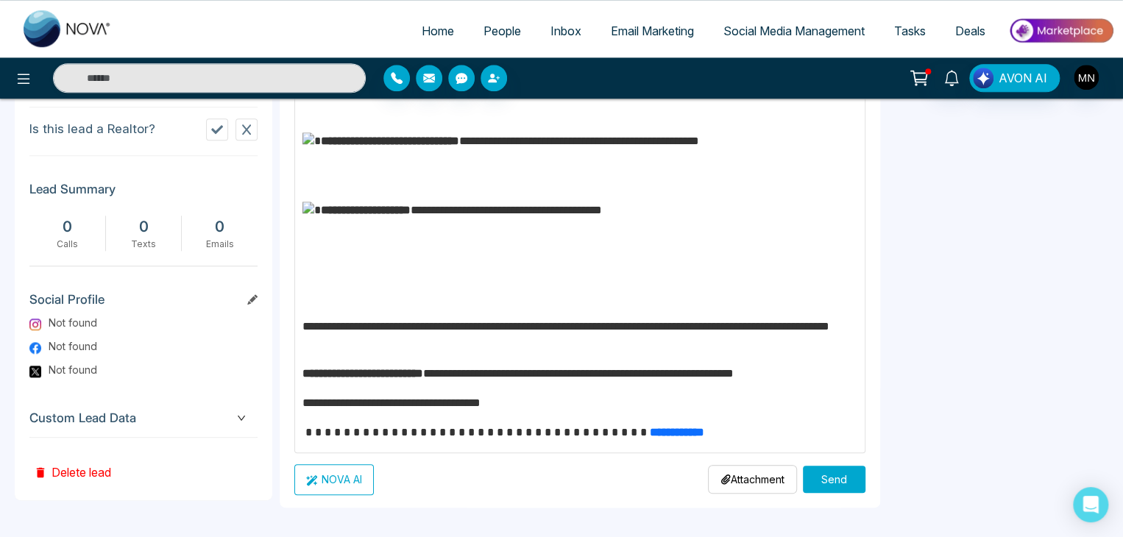
click at [807, 470] on button "Send" at bounding box center [834, 479] width 63 height 27
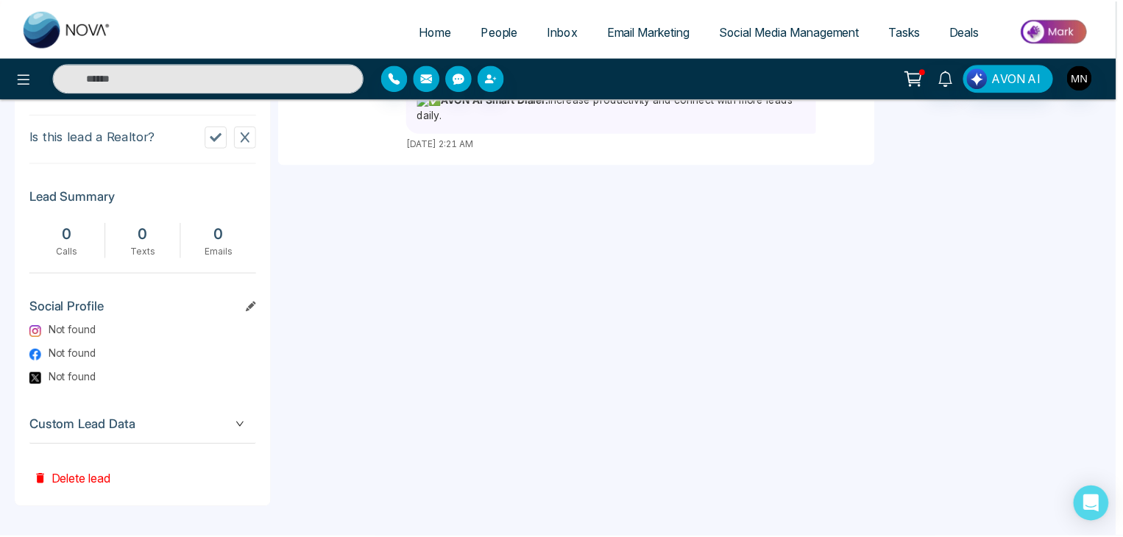
scroll to position [0, 0]
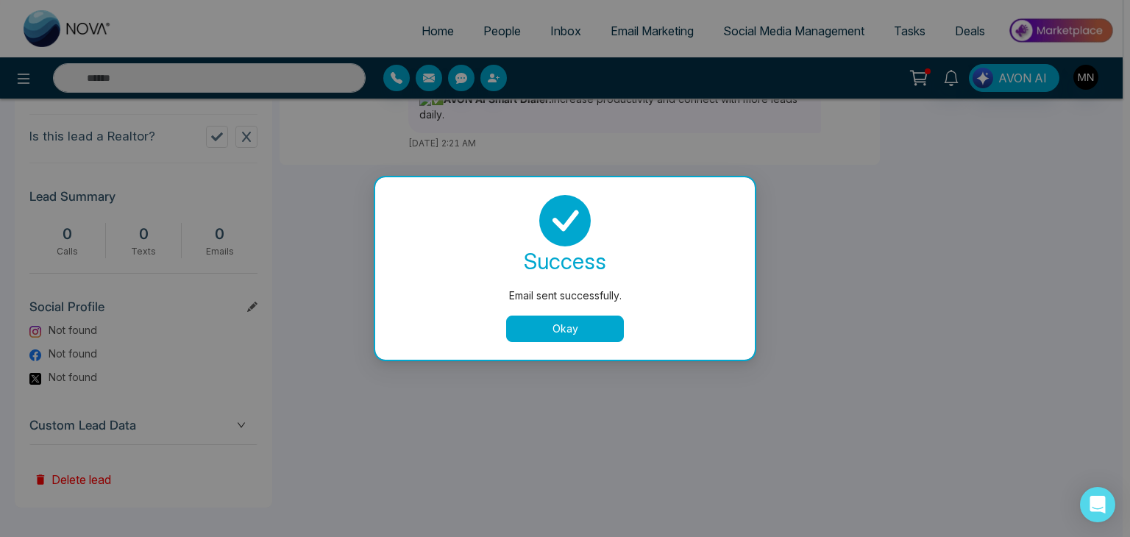
click at [530, 330] on button "Okay" at bounding box center [565, 329] width 118 height 26
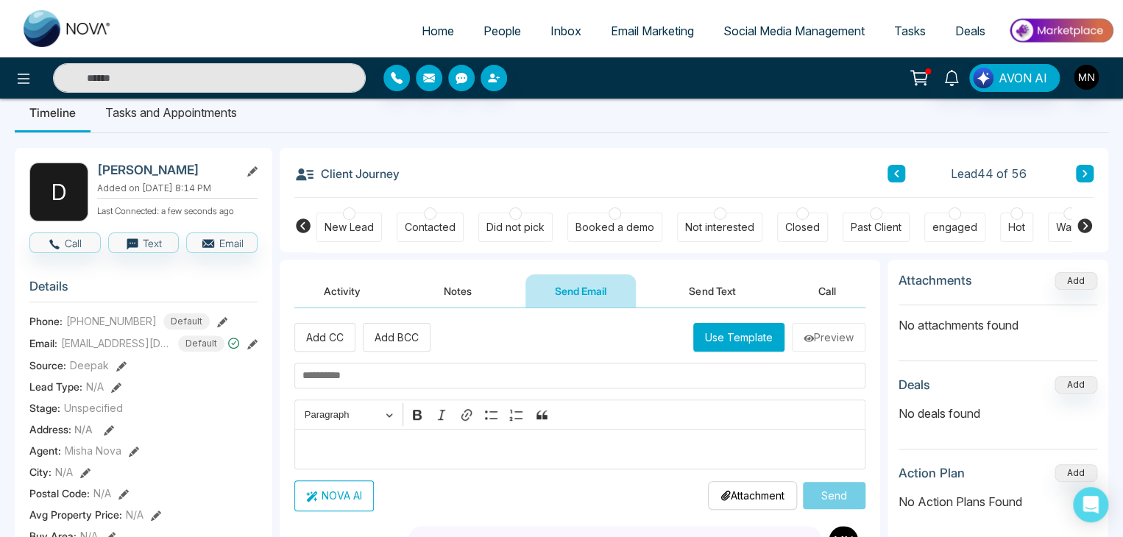
scroll to position [15, 0]
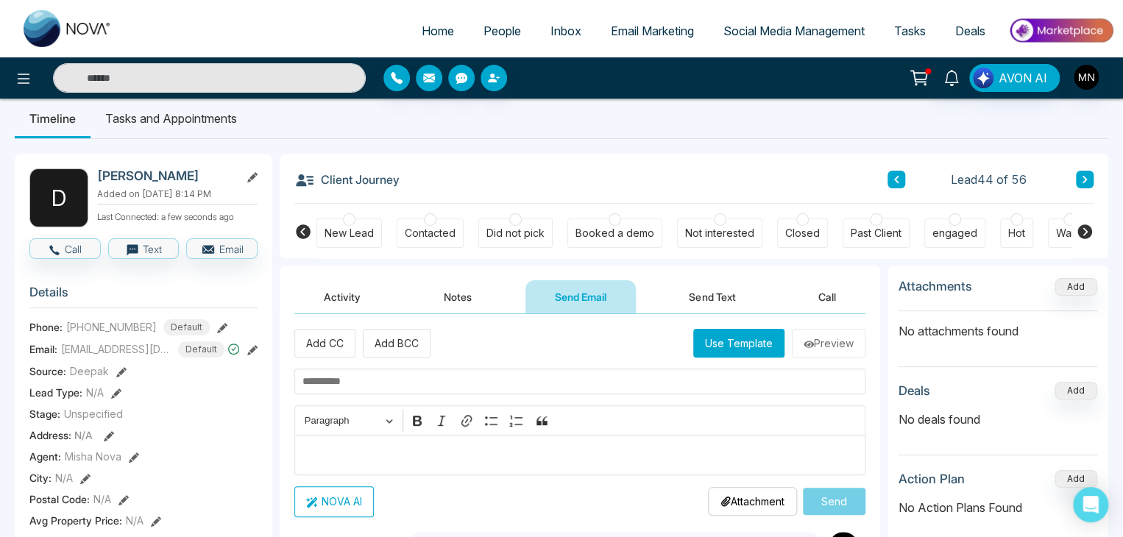
click at [515, 231] on div "Did not pick" at bounding box center [515, 233] width 58 height 15
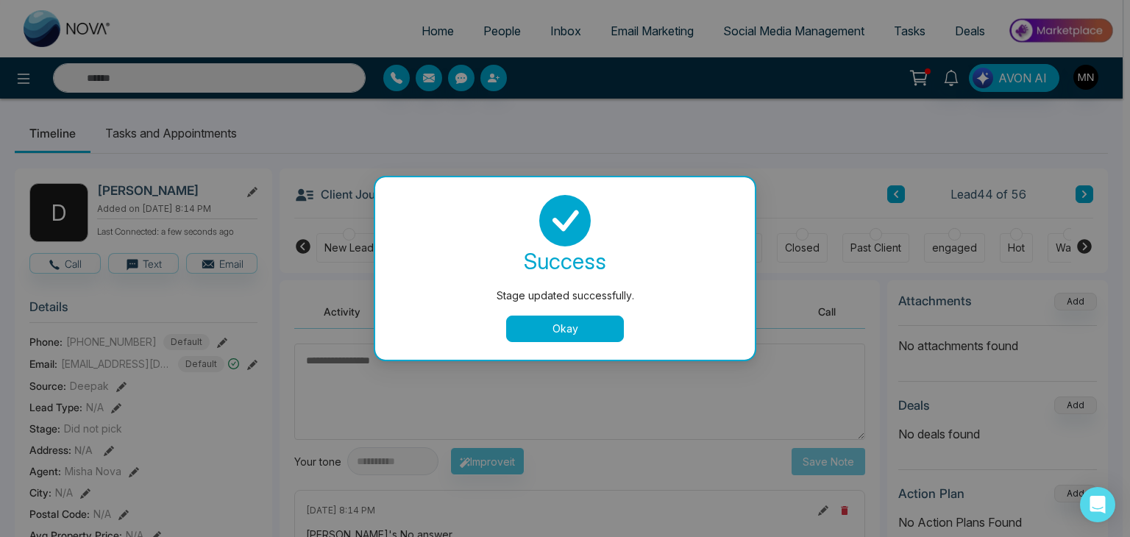
click at [562, 319] on button "Okay" at bounding box center [565, 329] width 118 height 26
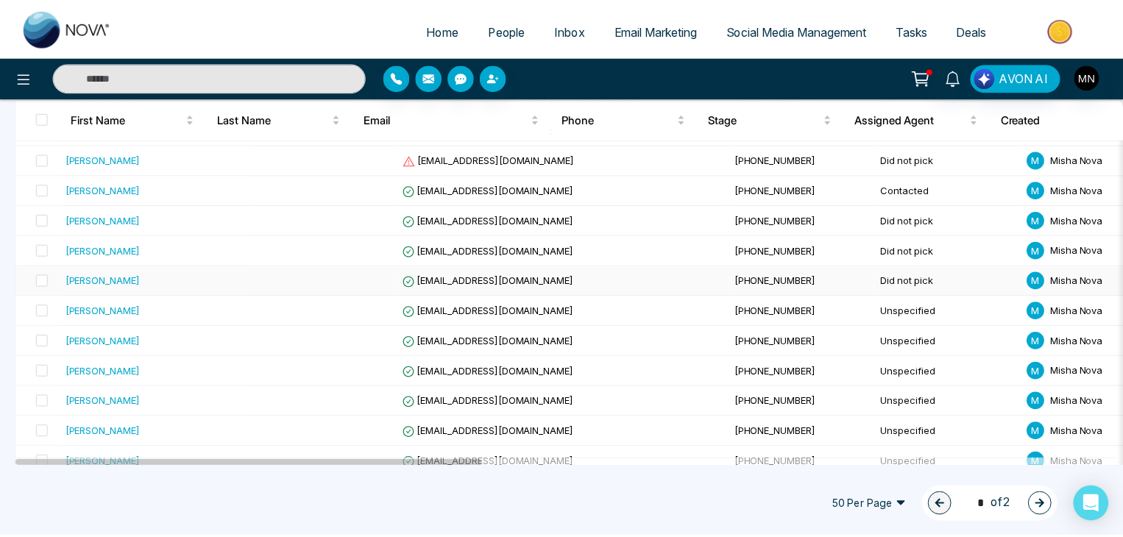
scroll to position [1365, 0]
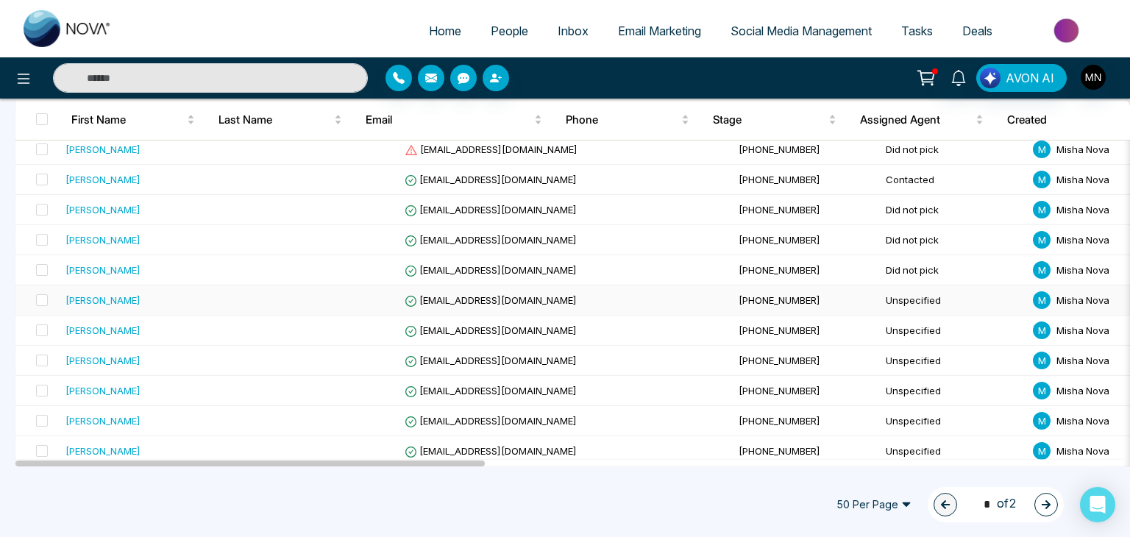
click at [100, 294] on div "[PERSON_NAME]" at bounding box center [103, 300] width 75 height 15
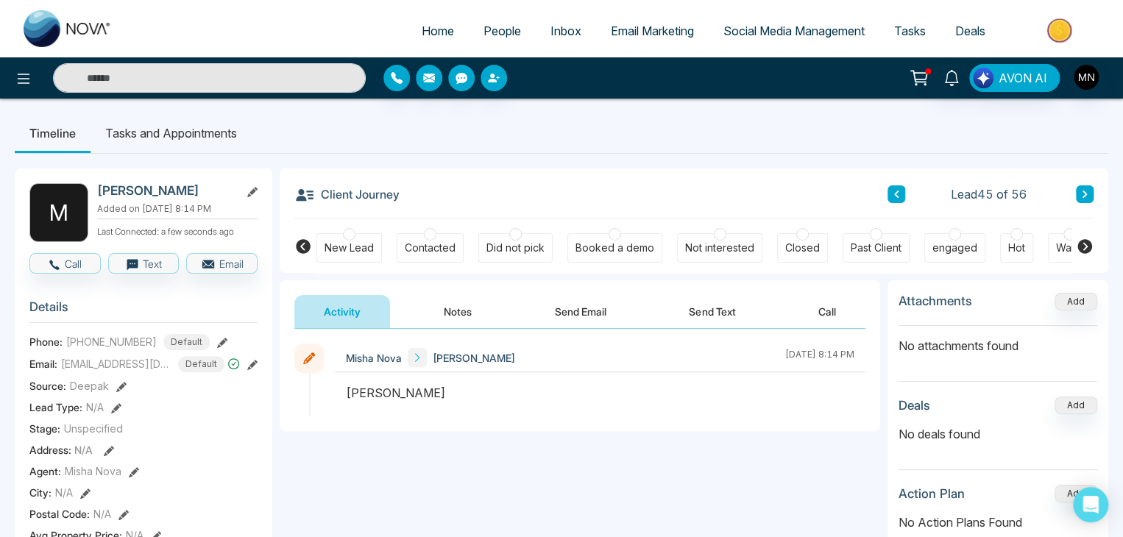
click at [597, 305] on button "Send Email" at bounding box center [580, 311] width 110 height 33
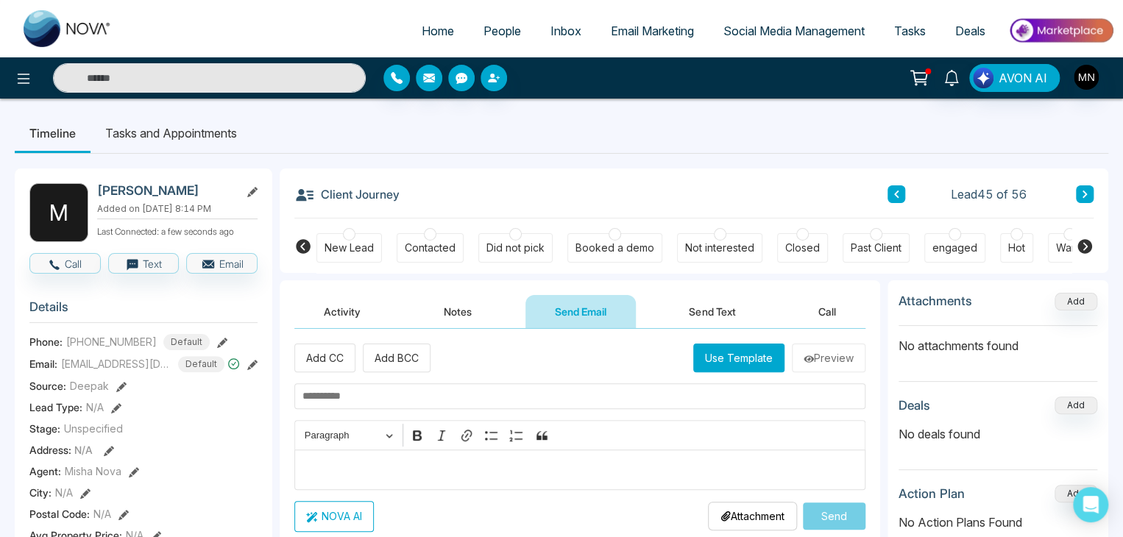
click at [417, 402] on input "text" at bounding box center [579, 396] width 571 height 26
paste input "**********"
type input "**********"
click at [362, 470] on p "Editor editing area: main" at bounding box center [580, 470] width 556 height 18
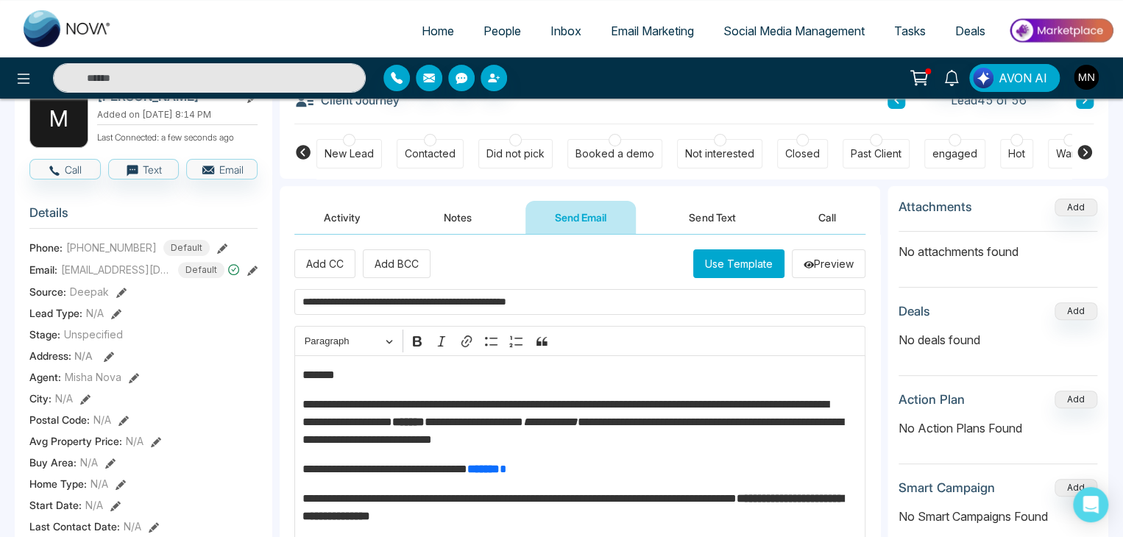
scroll to position [82, 0]
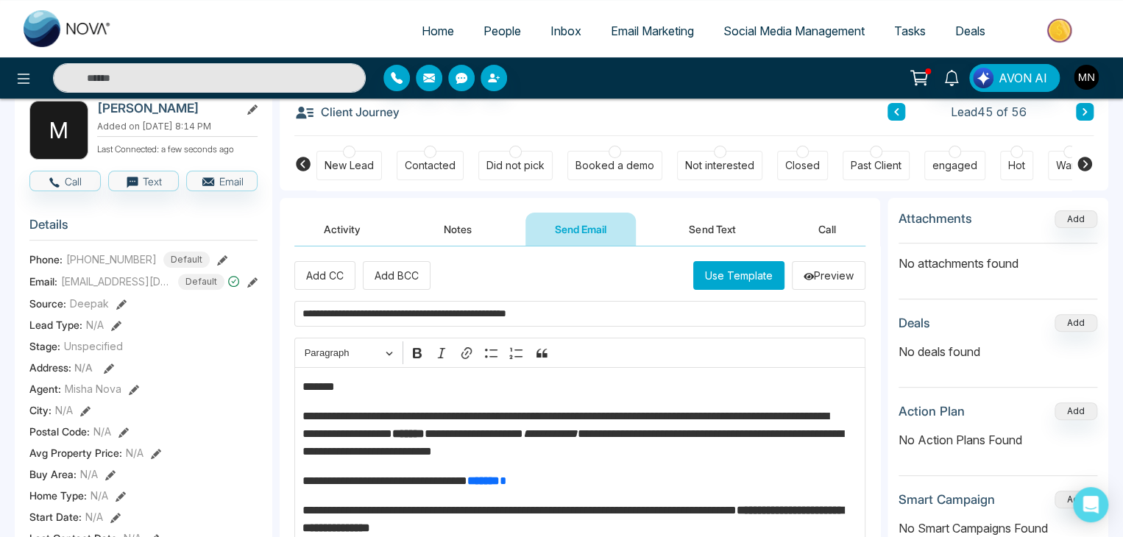
click at [360, 389] on p "*******" at bounding box center [576, 387] width 548 height 18
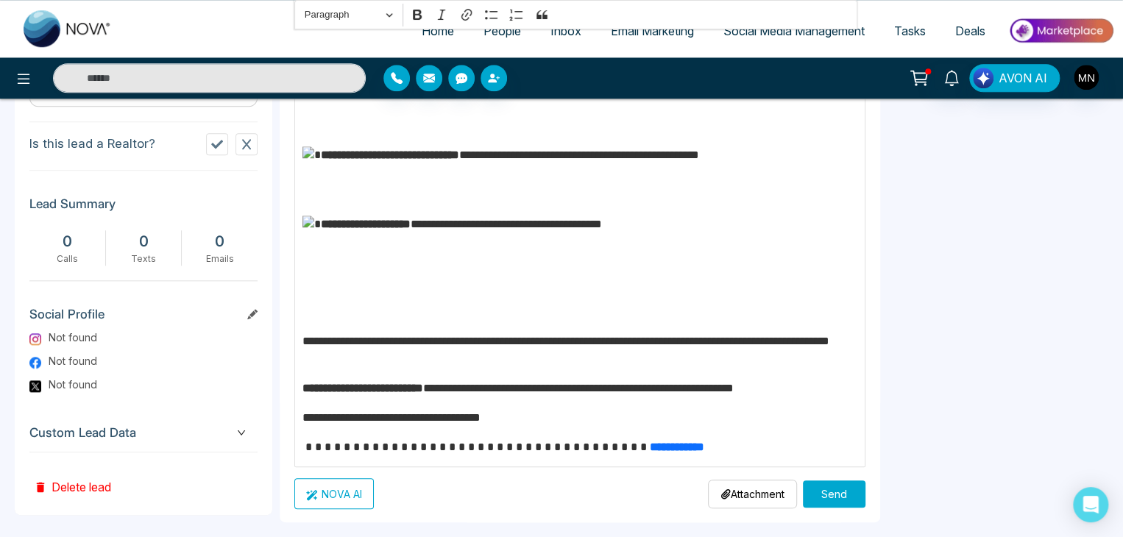
scroll to position [692, 0]
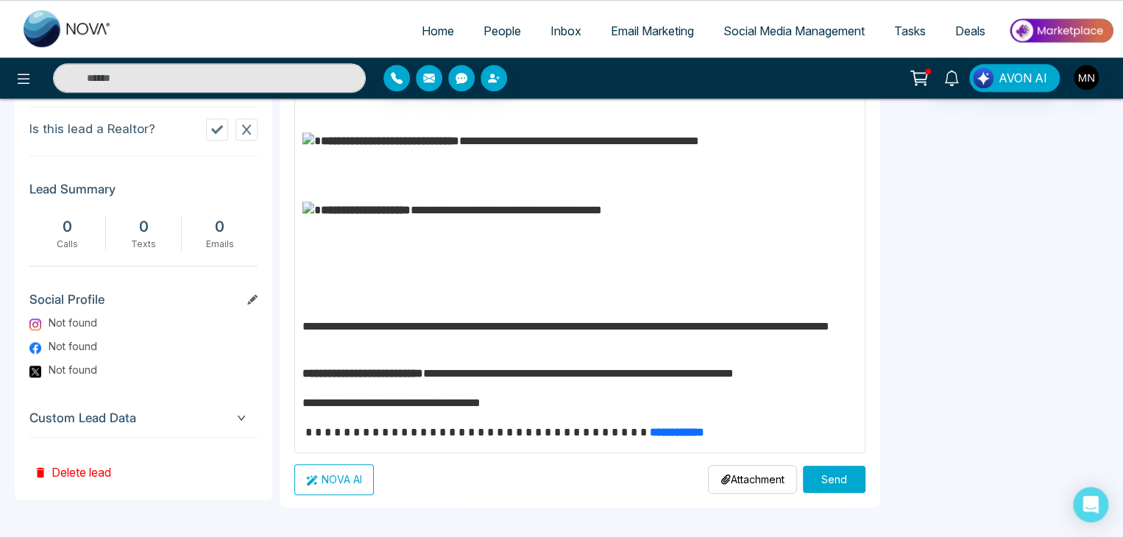
click at [821, 478] on button "Send" at bounding box center [834, 479] width 63 height 27
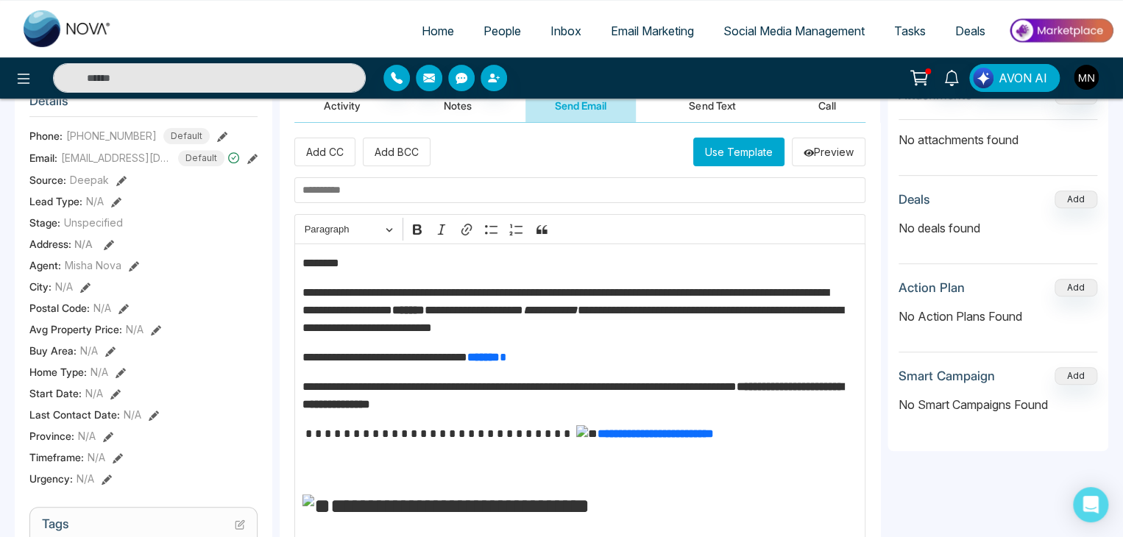
scroll to position [183, 0]
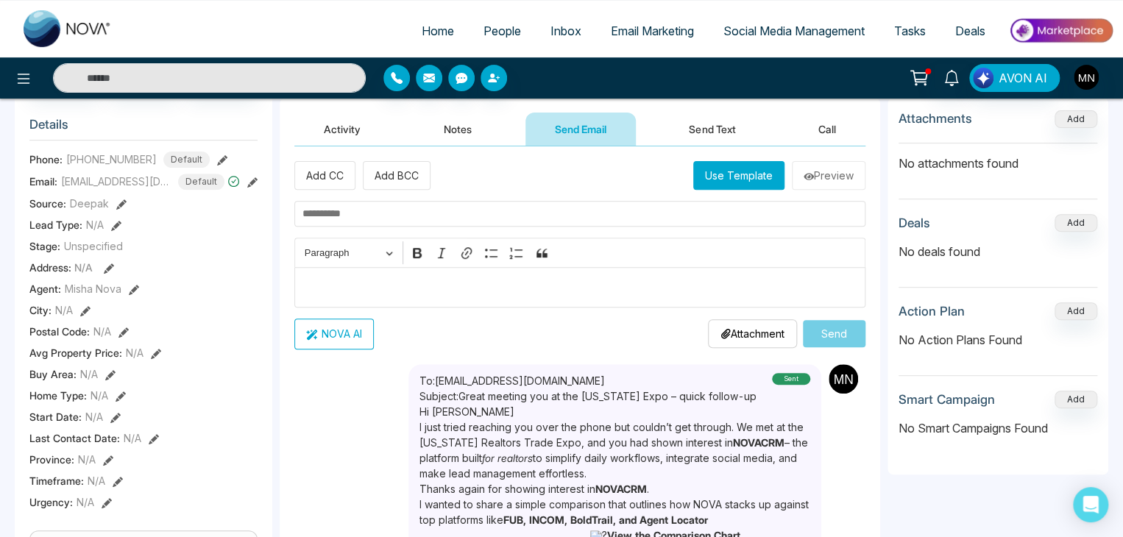
click at [584, 324] on div "NOVA AI Attachment Choose File Send" at bounding box center [579, 334] width 571 height 31
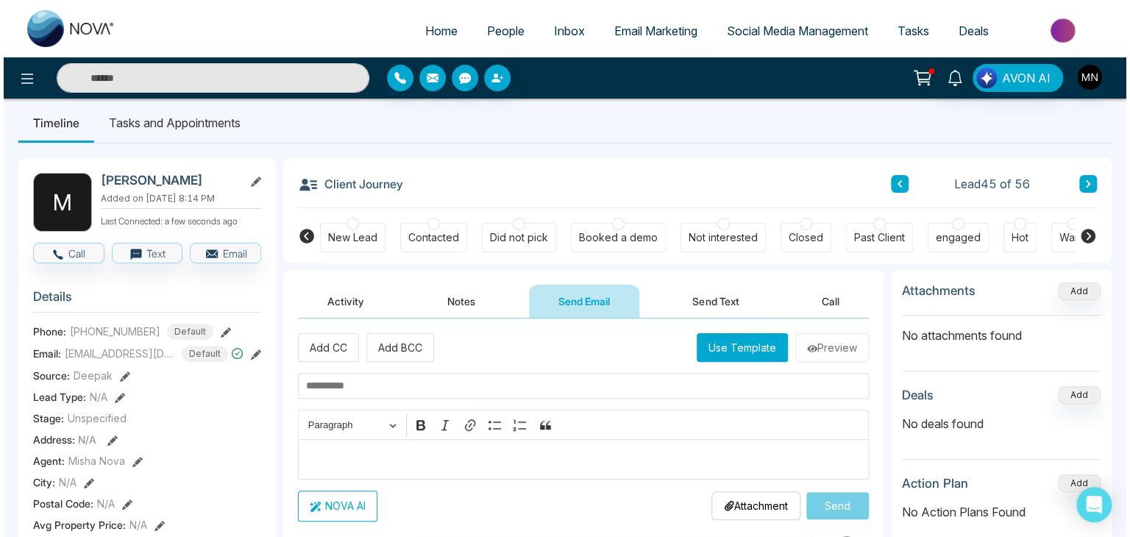
scroll to position [0, 0]
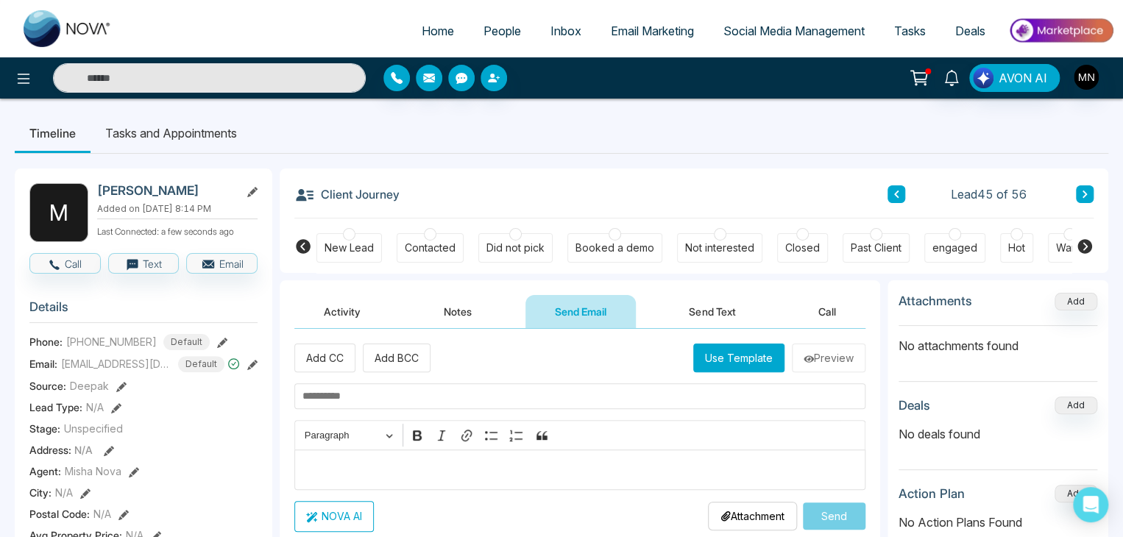
click at [509, 259] on div "Did not pick" at bounding box center [515, 247] width 74 height 29
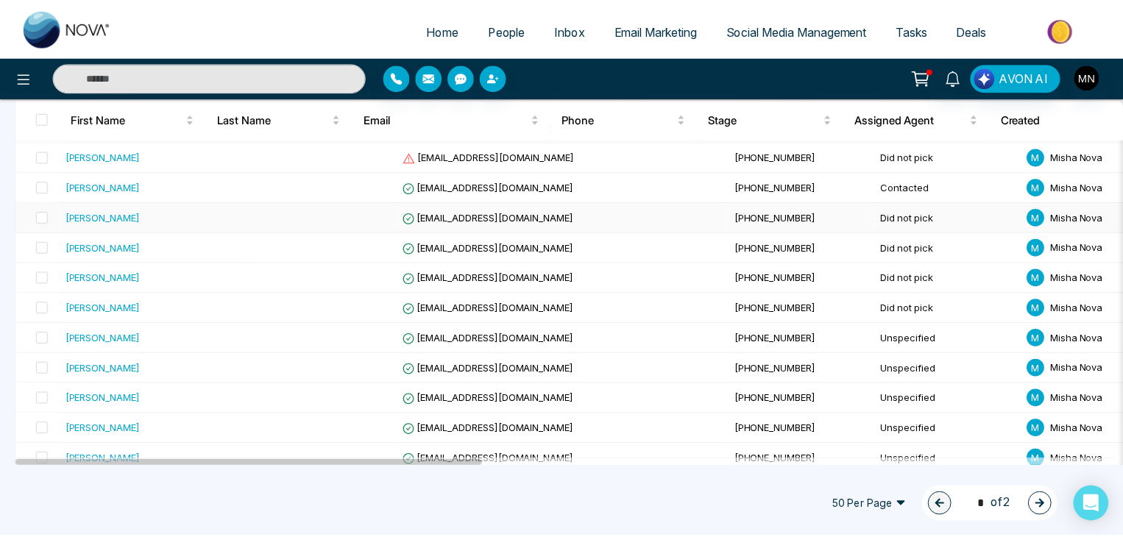
scroll to position [1365, 0]
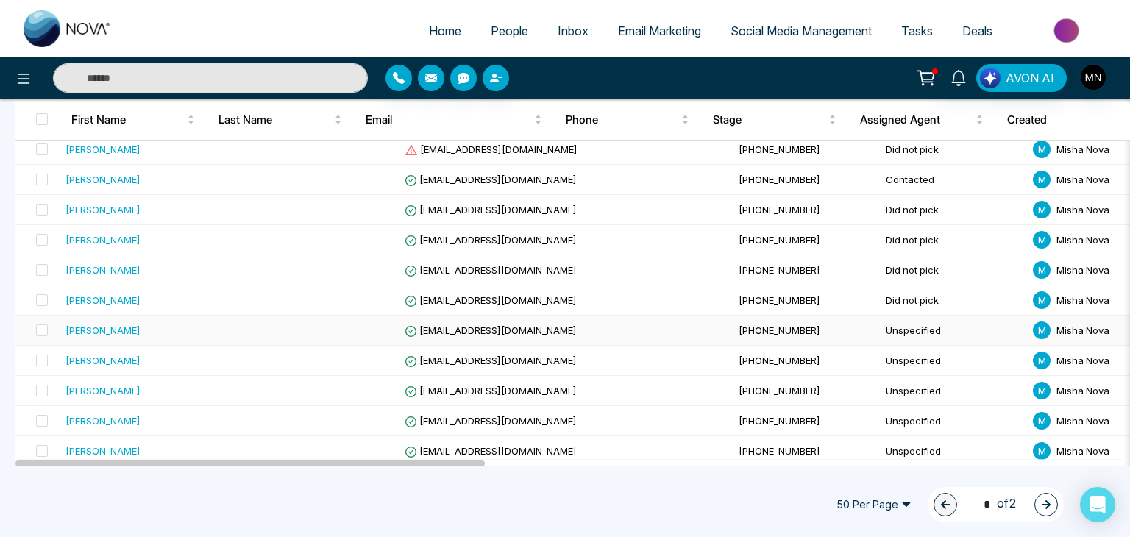
click at [103, 323] on div "[PERSON_NAME]" at bounding box center [103, 330] width 75 height 15
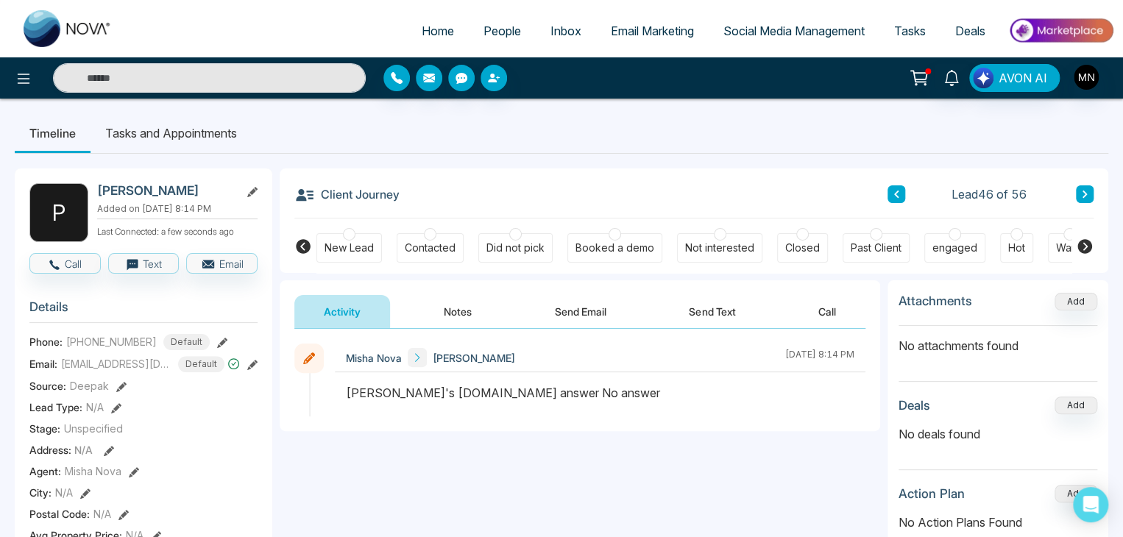
click at [584, 313] on button "Send Email" at bounding box center [580, 311] width 110 height 33
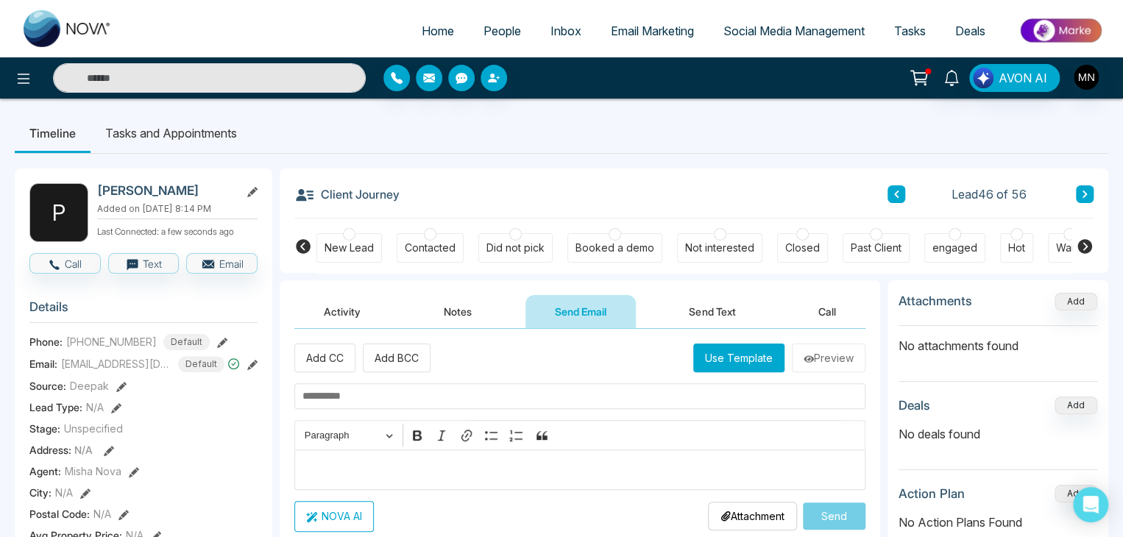
click at [418, 401] on input "text" at bounding box center [579, 396] width 571 height 26
paste input "**********"
type input "**********"
click at [355, 457] on div "Editor editing area: main" at bounding box center [579, 470] width 571 height 40
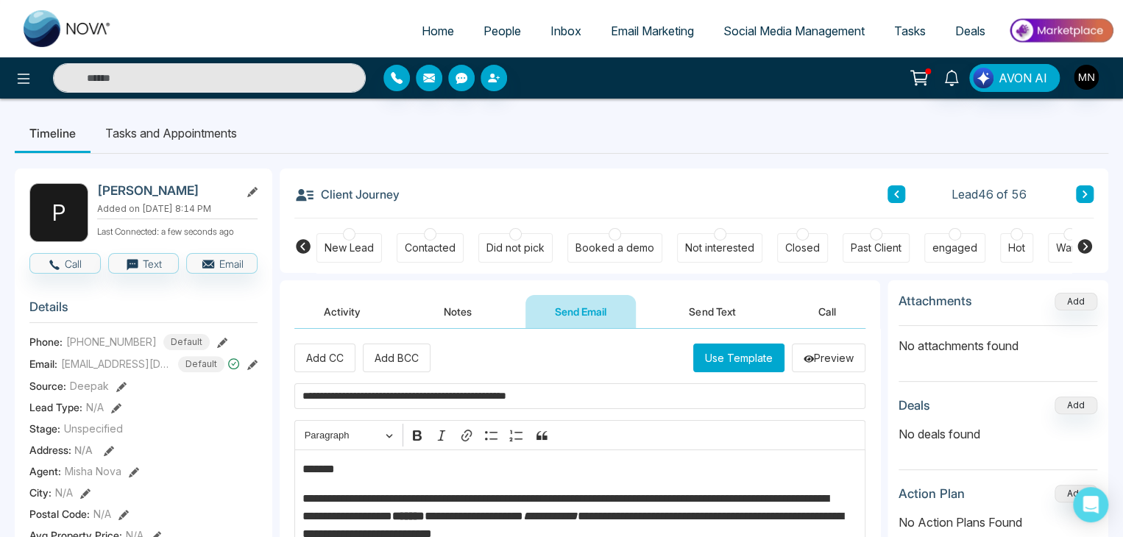
click at [354, 473] on p "*******" at bounding box center [576, 470] width 548 height 18
click at [322, 472] on p "**********" at bounding box center [576, 470] width 548 height 18
click at [737, 363] on button "Use Template" at bounding box center [738, 358] width 91 height 29
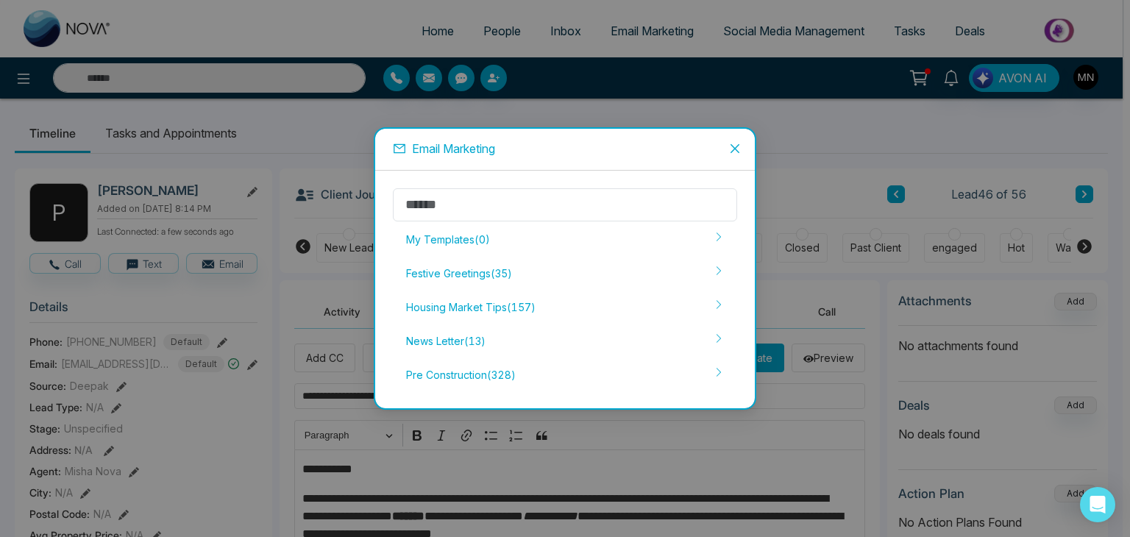
click at [727, 144] on span "Close" at bounding box center [735, 149] width 40 height 40
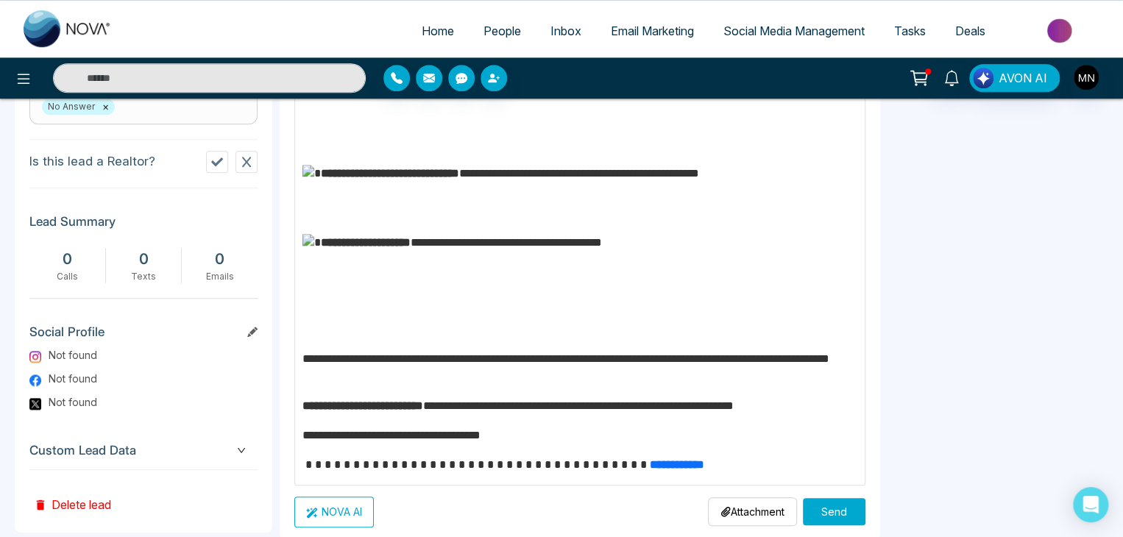
scroll to position [690, 0]
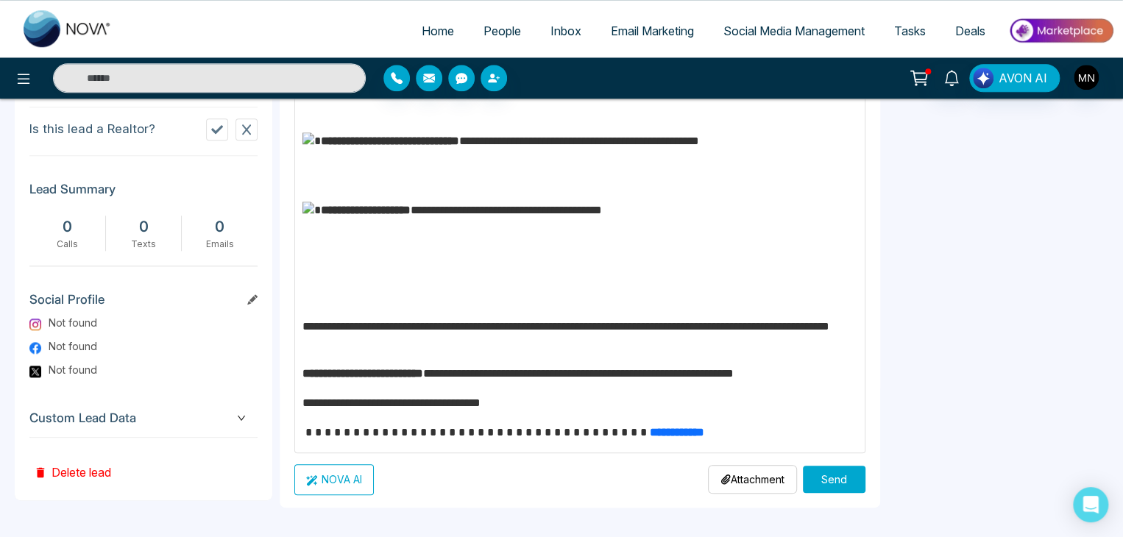
drag, startPoint x: 824, startPoint y: 478, endPoint x: 564, endPoint y: 353, distance: 288.0
drag, startPoint x: 810, startPoint y: 492, endPoint x: 813, endPoint y: 485, distance: 7.9
click at [813, 485] on div "Attachment Choose File Send" at bounding box center [786, 479] width 157 height 31
click at [813, 485] on button "Send" at bounding box center [834, 479] width 63 height 27
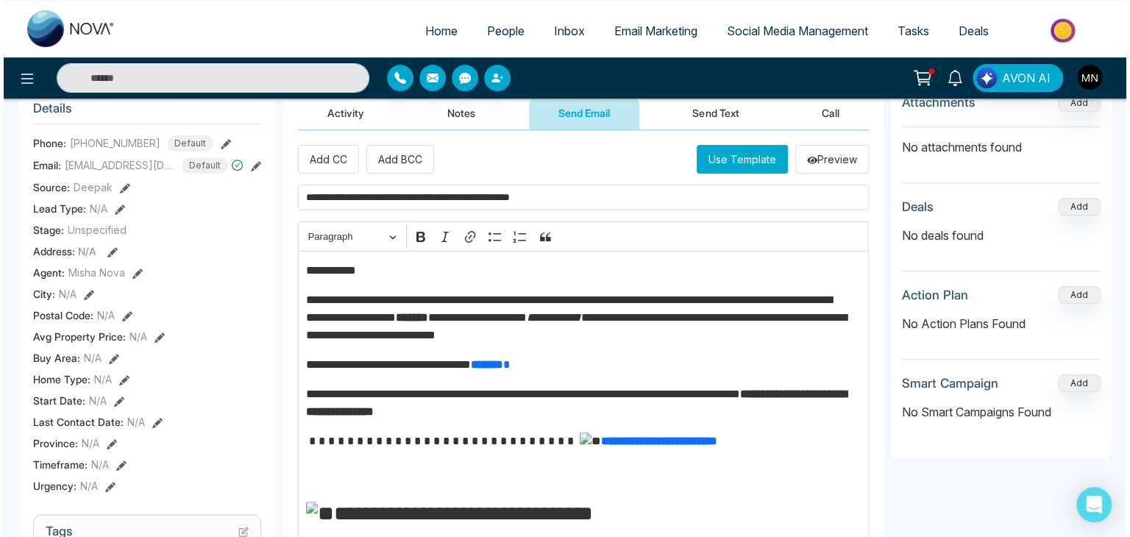
scroll to position [0, 0]
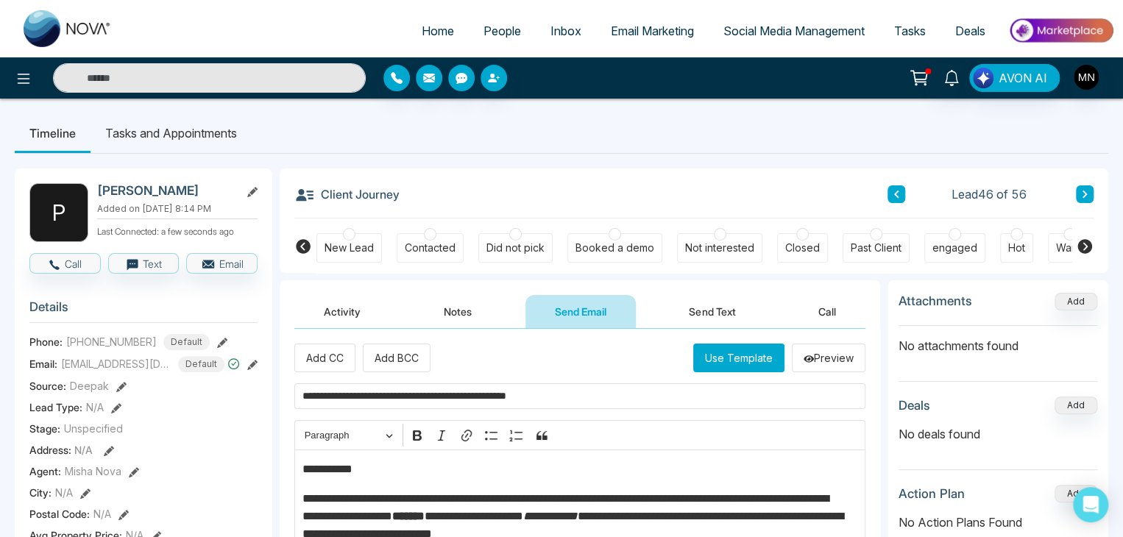
click at [698, 248] on div "Not interested" at bounding box center [719, 248] width 69 height 15
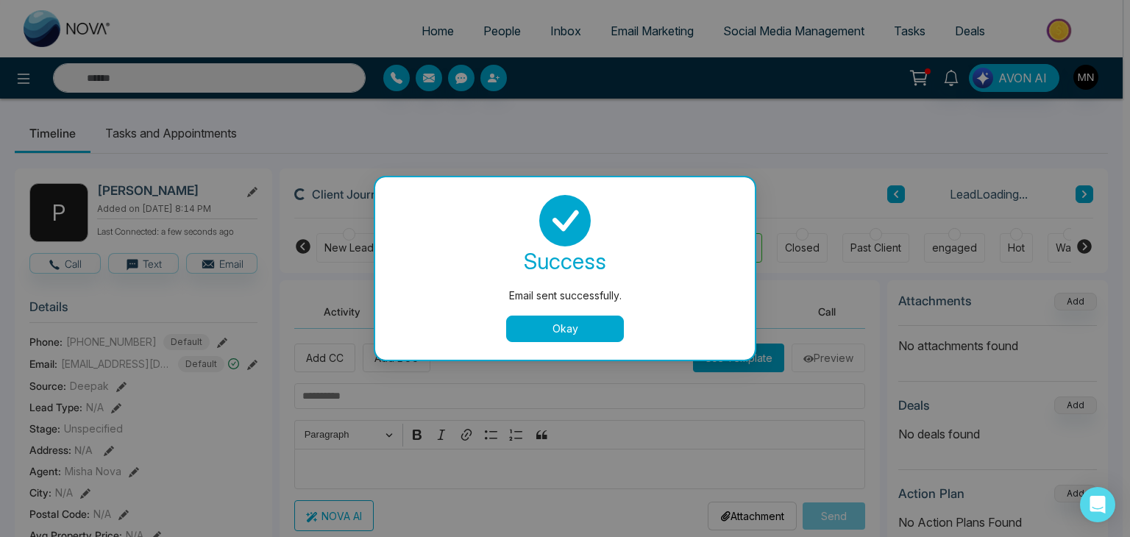
click at [587, 325] on button "Okay" at bounding box center [565, 329] width 118 height 26
click at [466, 313] on div "success Stage updated successfully. Okay" at bounding box center [565, 268] width 344 height 147
click at [542, 325] on button "Okay" at bounding box center [565, 329] width 118 height 26
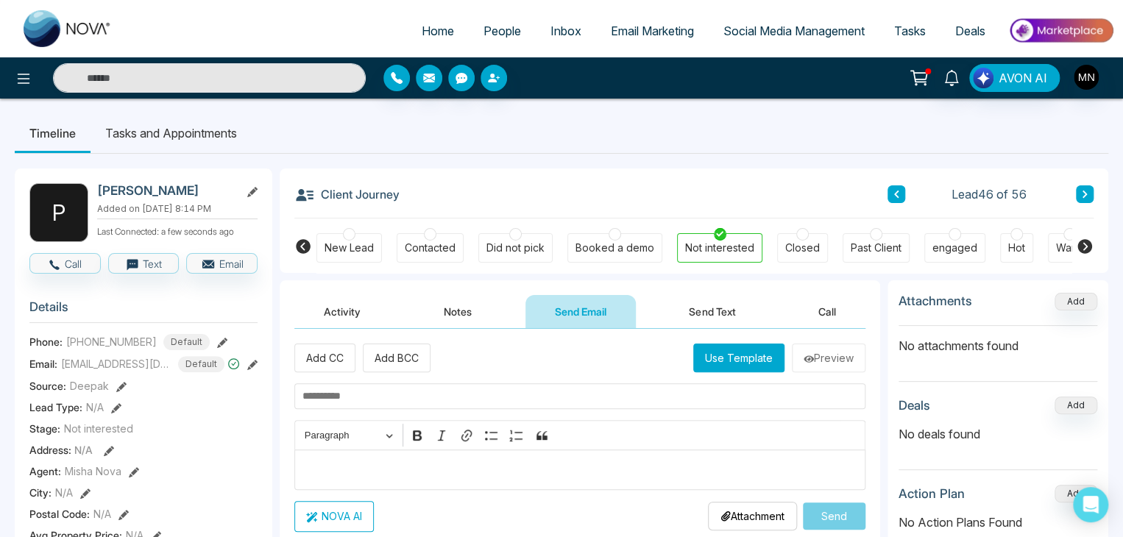
click at [434, 316] on button "Notes" at bounding box center [457, 311] width 87 height 33
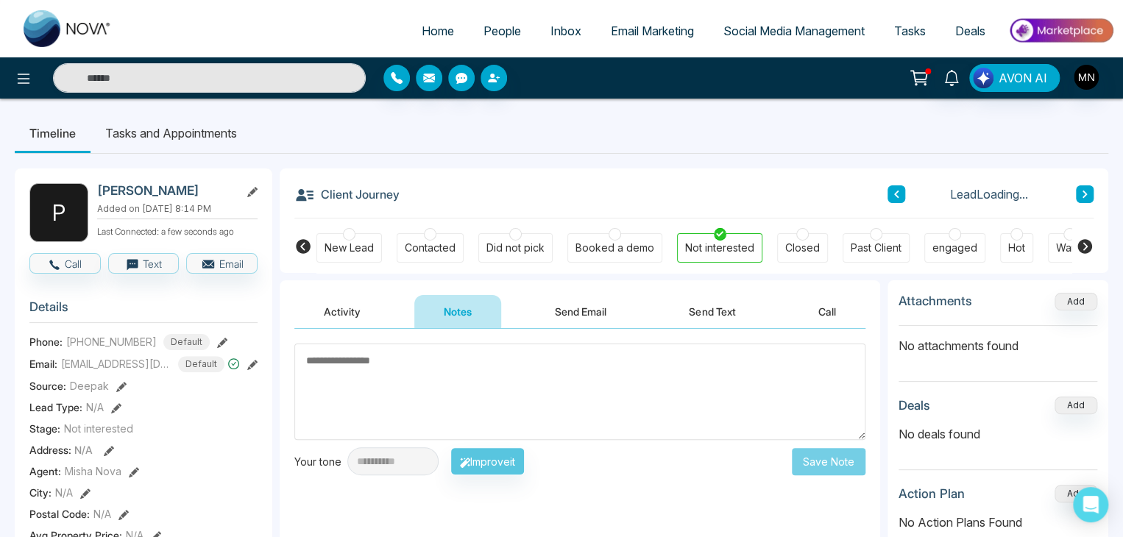
click at [385, 386] on textarea at bounding box center [579, 392] width 571 height 96
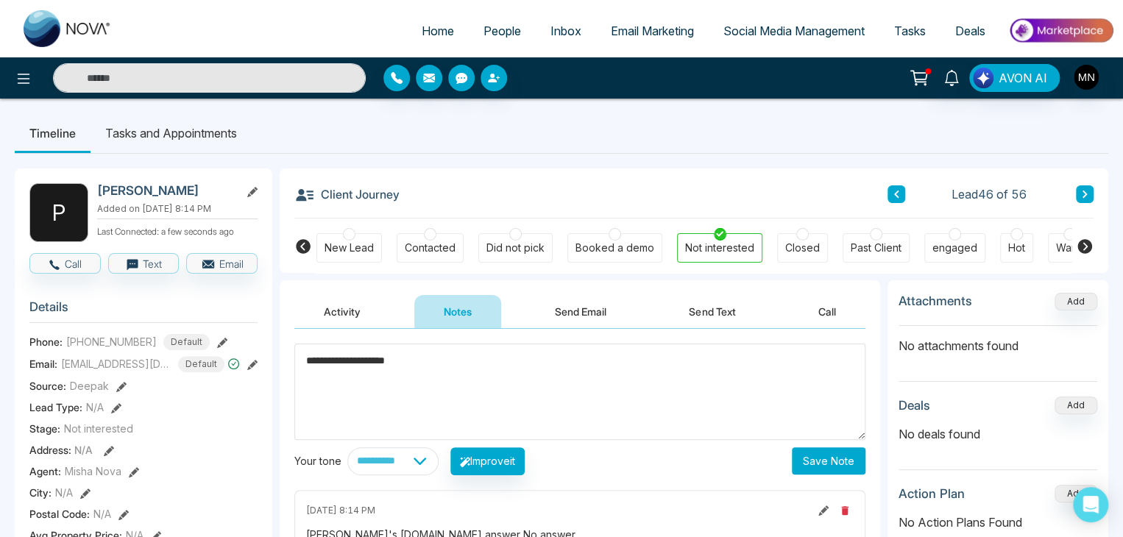
type textarea "**********"
click at [807, 459] on button "Save Note" at bounding box center [829, 460] width 74 height 27
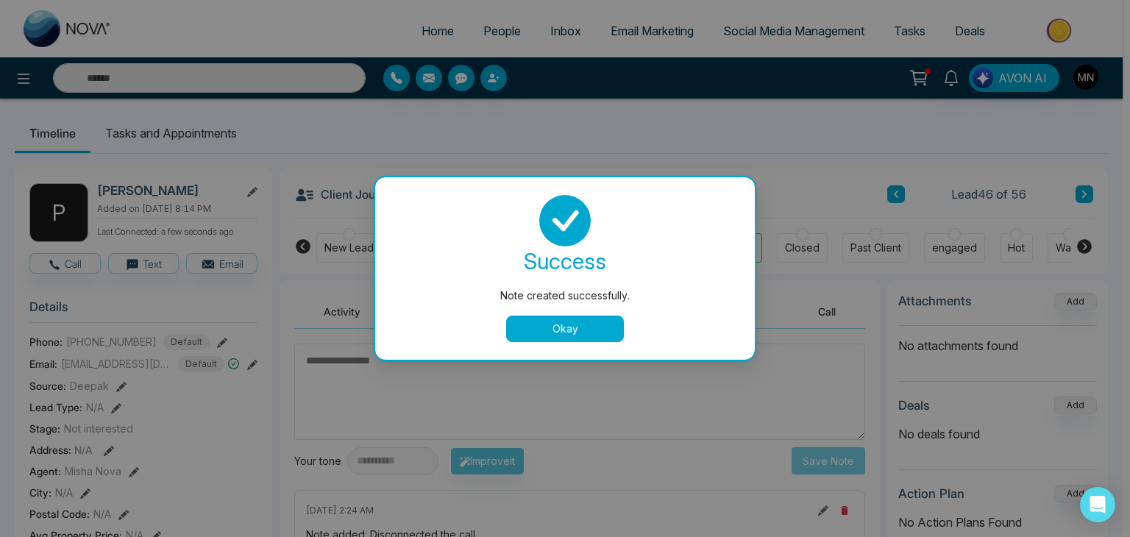
click at [567, 336] on button "Okay" at bounding box center [565, 329] width 118 height 26
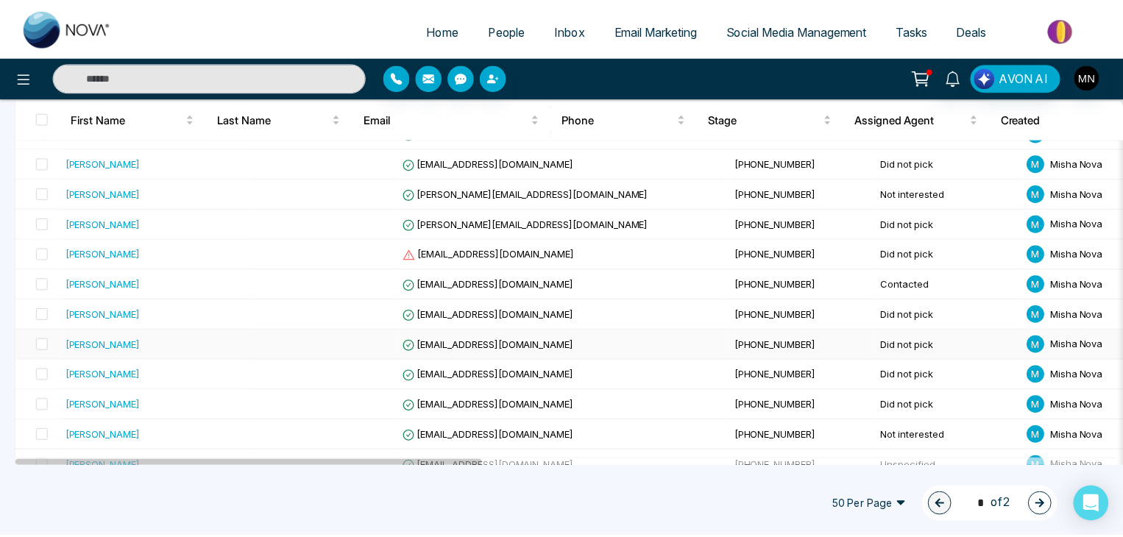
scroll to position [1365, 0]
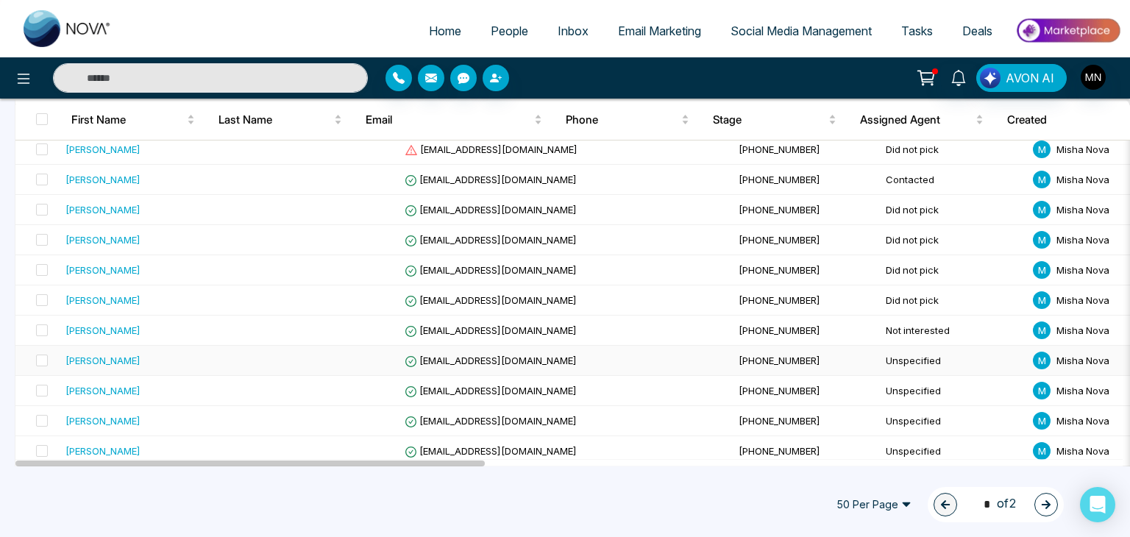
click at [103, 353] on div "[PERSON_NAME]" at bounding box center [103, 360] width 75 height 15
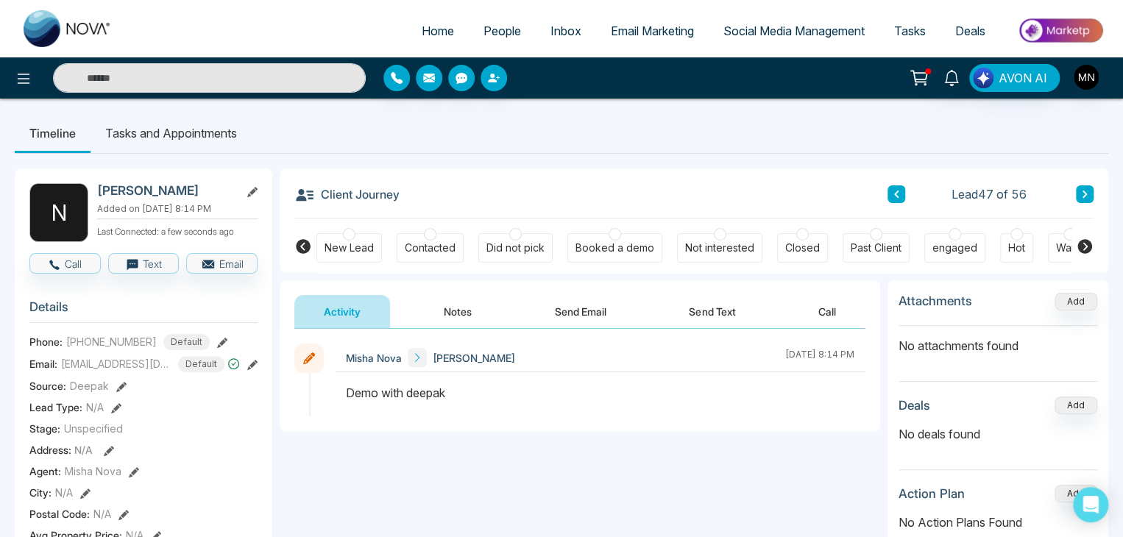
click at [570, 312] on button "Send Email" at bounding box center [580, 311] width 110 height 33
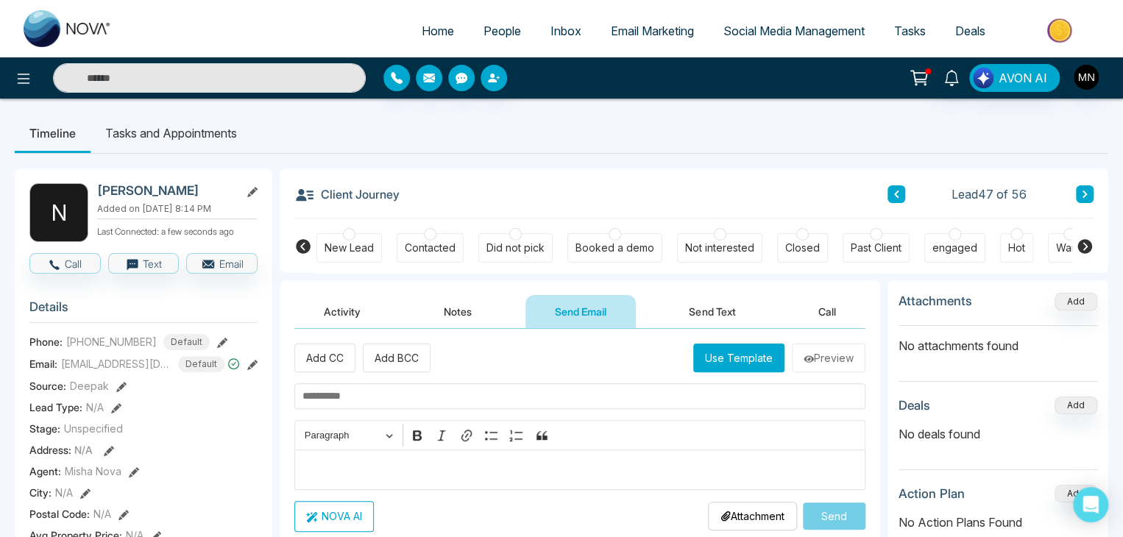
click at [401, 397] on input "text" at bounding box center [579, 396] width 571 height 26
paste input "**********"
type input "**********"
click at [327, 479] on div "Editor editing area: main" at bounding box center [579, 470] width 571 height 40
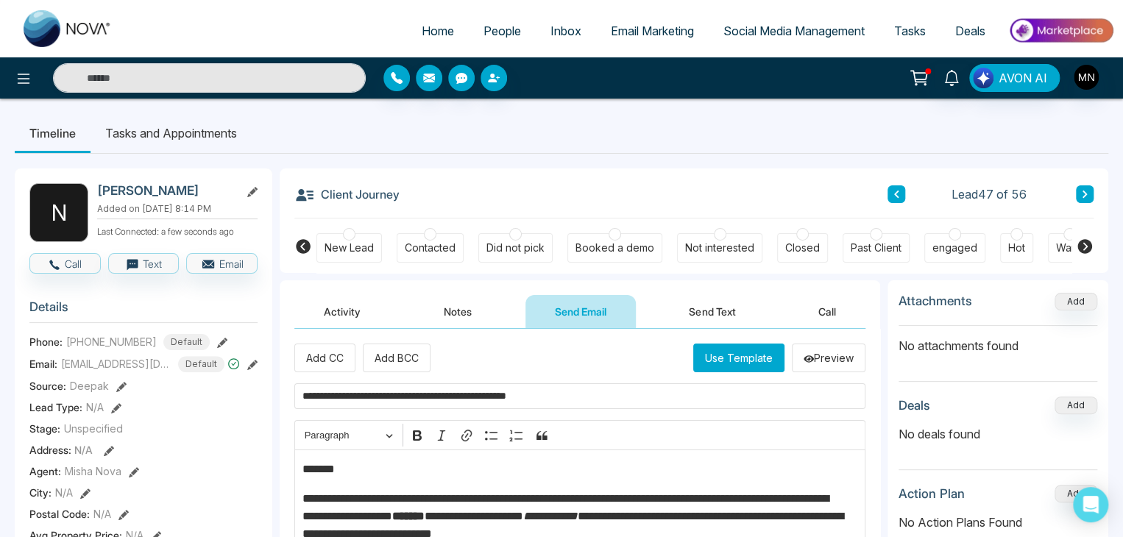
click at [346, 466] on p "*******" at bounding box center [576, 470] width 548 height 18
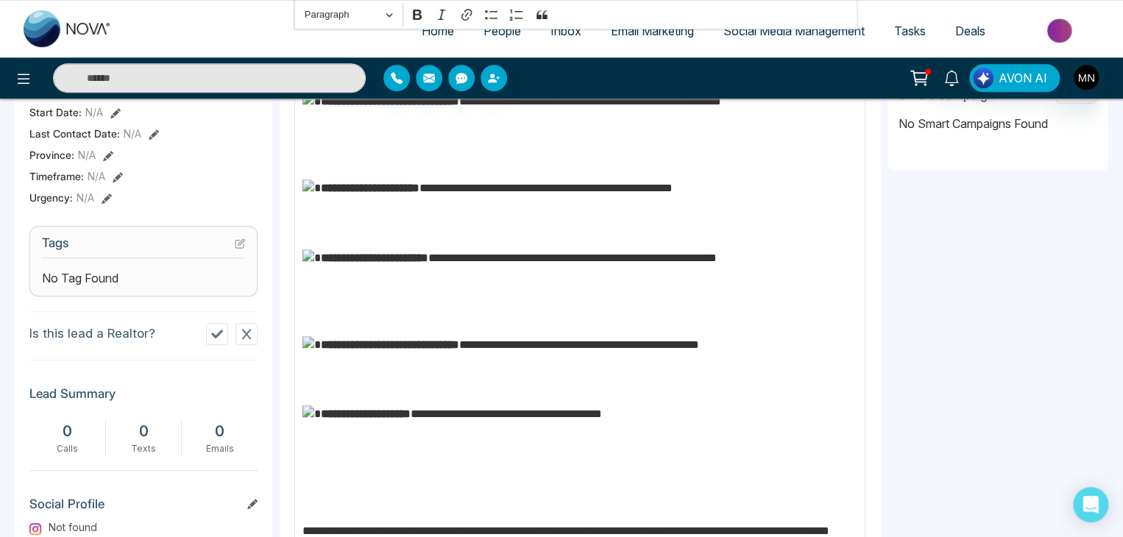
scroll to position [692, 0]
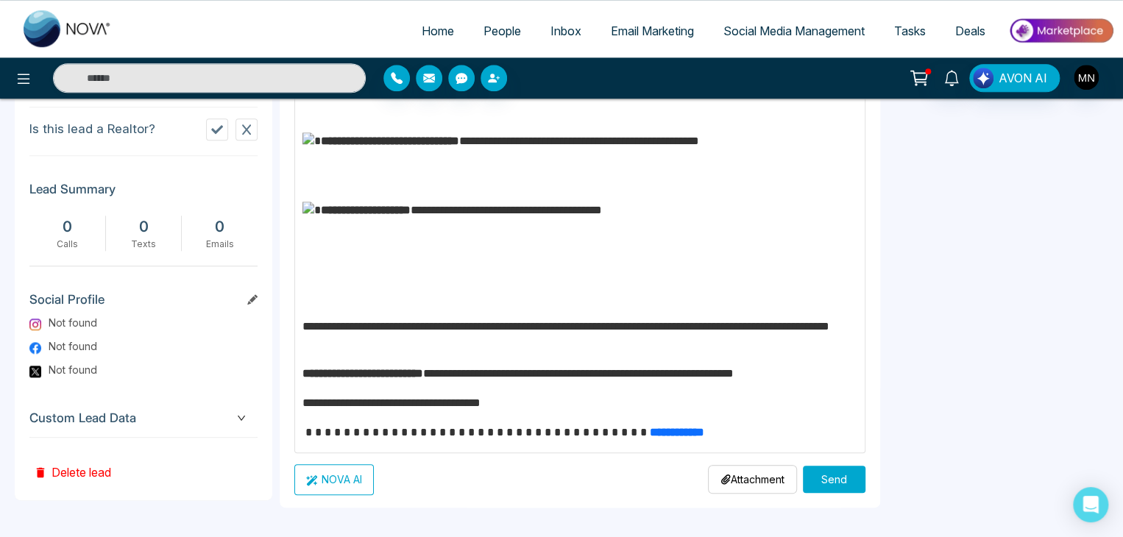
click at [821, 478] on button "Send" at bounding box center [834, 479] width 63 height 27
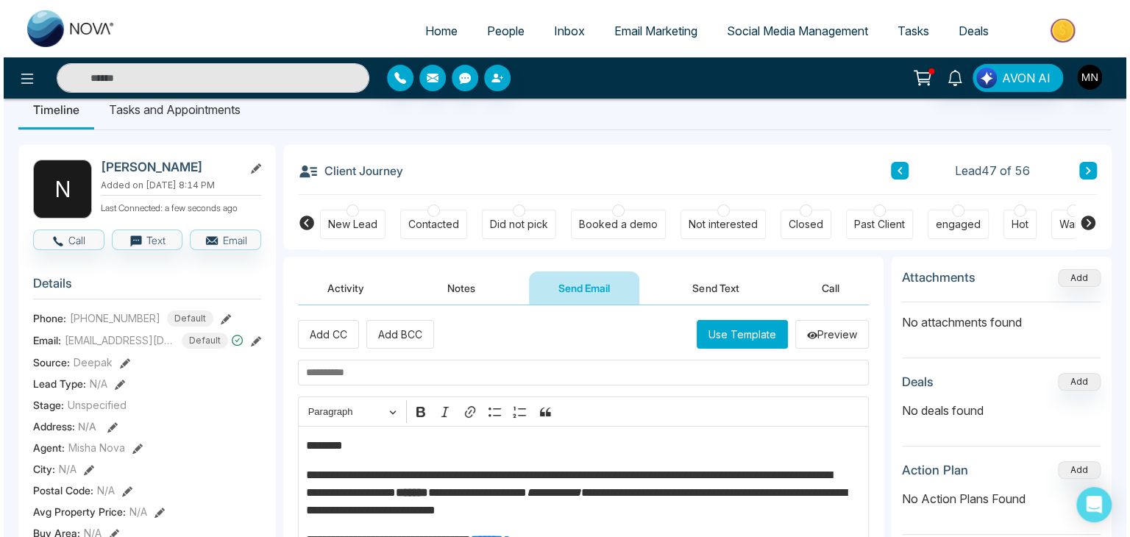
scroll to position [0, 0]
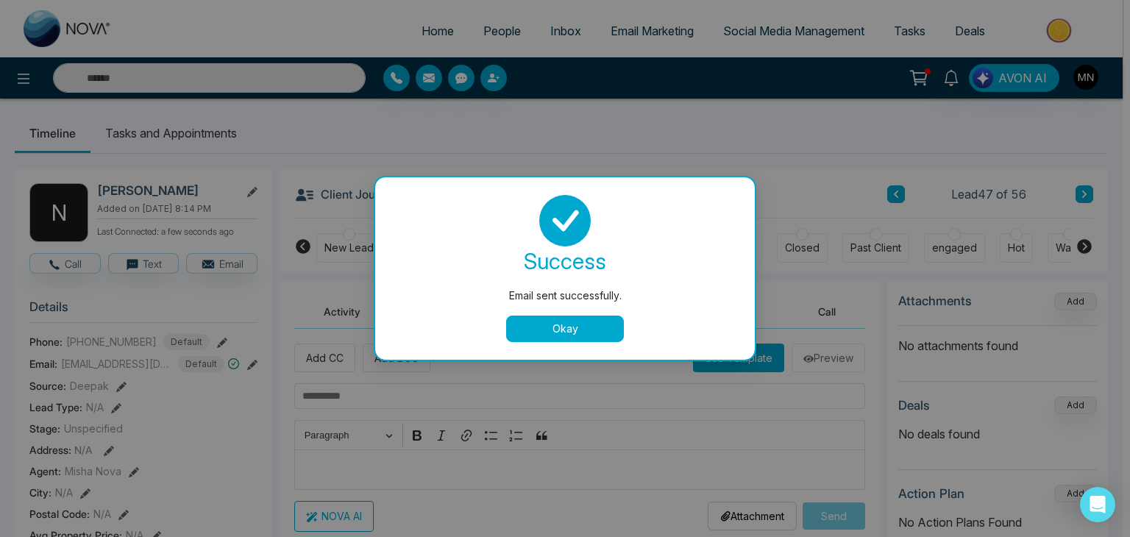
click at [599, 327] on button "Okay" at bounding box center [565, 329] width 118 height 26
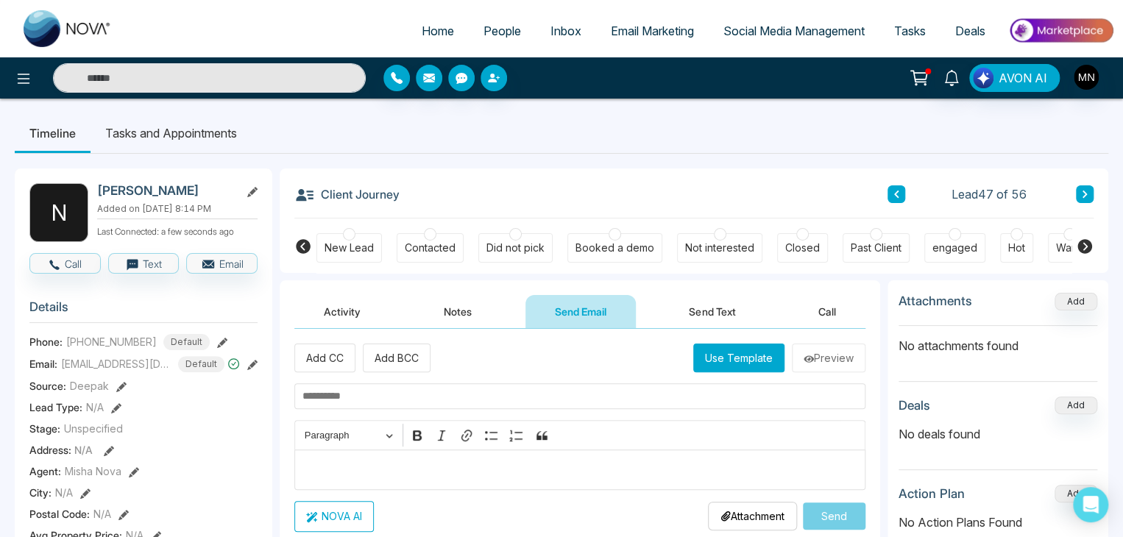
click at [503, 254] on div "Did not pick" at bounding box center [515, 248] width 58 height 15
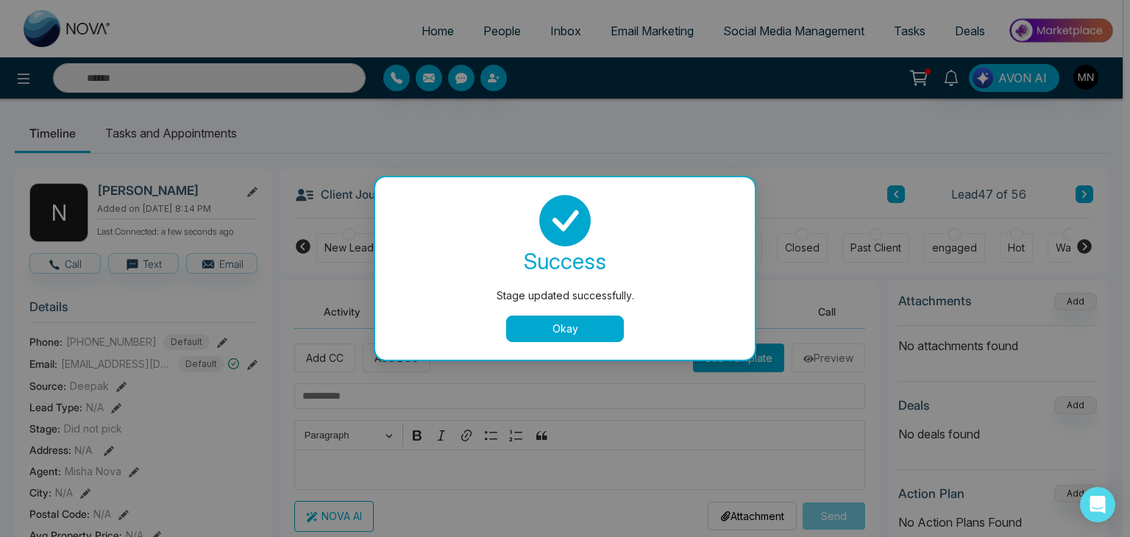
click at [577, 336] on button "Okay" at bounding box center [565, 329] width 118 height 26
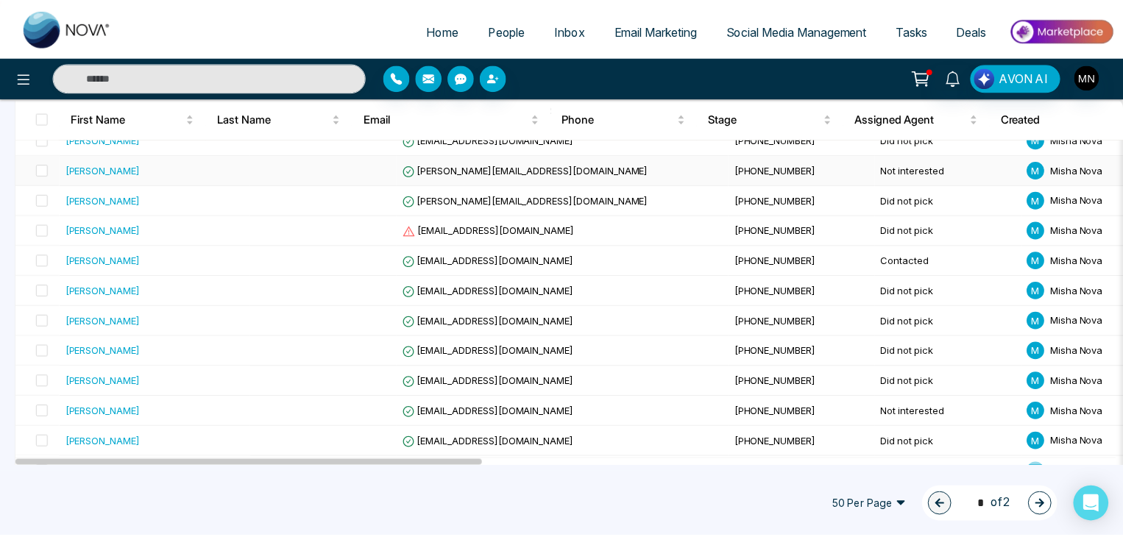
scroll to position [1365, 0]
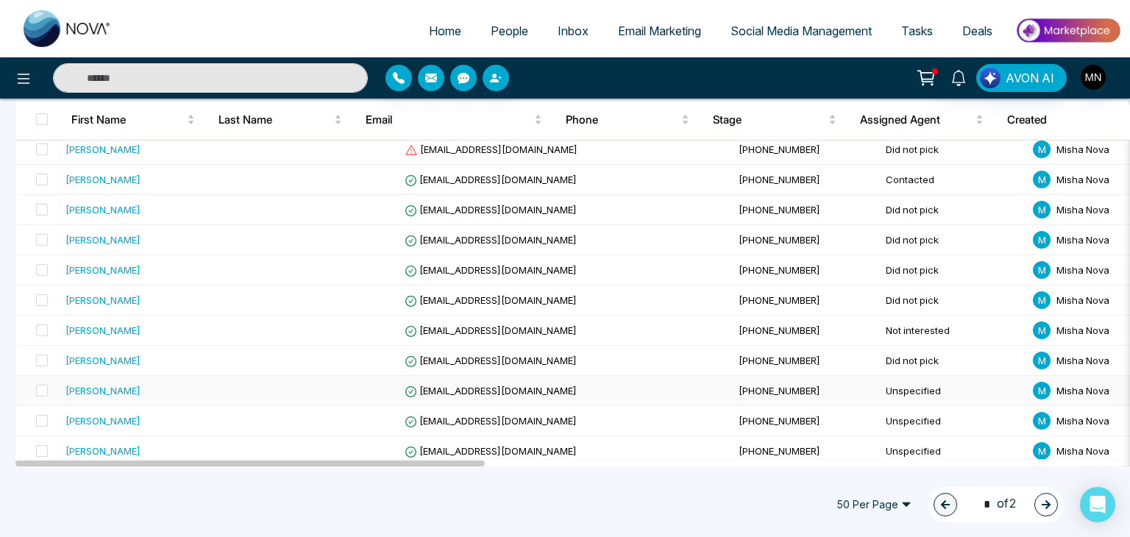
click at [100, 386] on div "[PERSON_NAME]" at bounding box center [103, 390] width 75 height 15
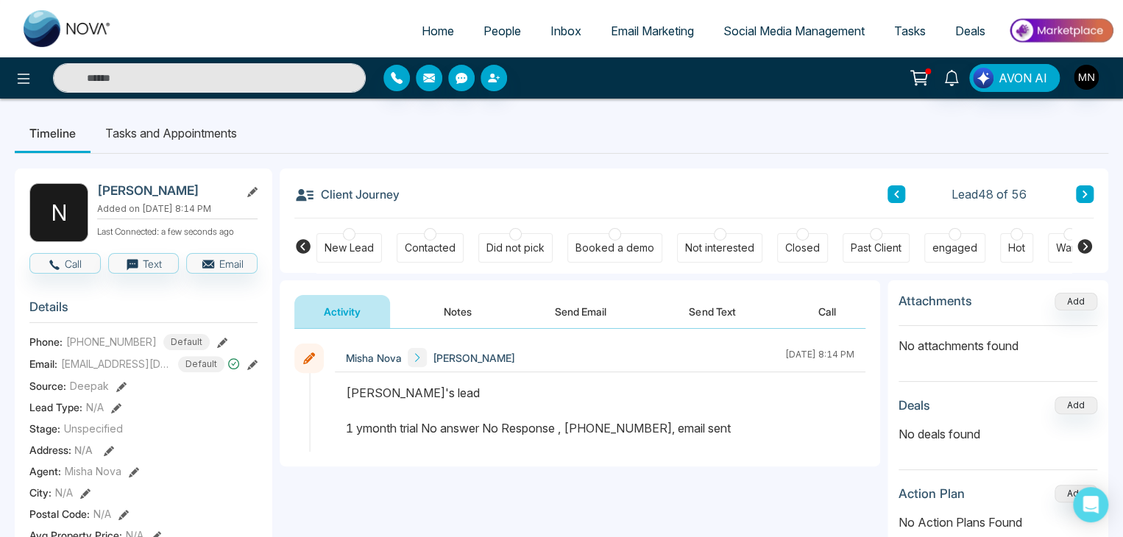
click at [564, 309] on button "Send Email" at bounding box center [580, 311] width 110 height 33
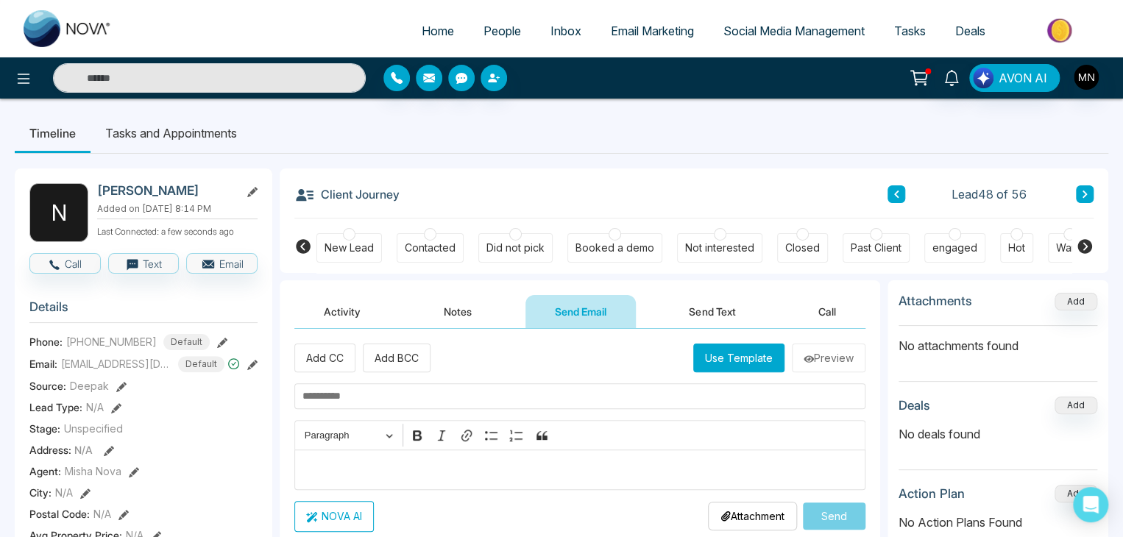
click at [344, 399] on input "text" at bounding box center [579, 396] width 571 height 26
paste input "**********"
type input "**********"
click at [378, 457] on div "Editor editing area: main" at bounding box center [579, 470] width 571 height 40
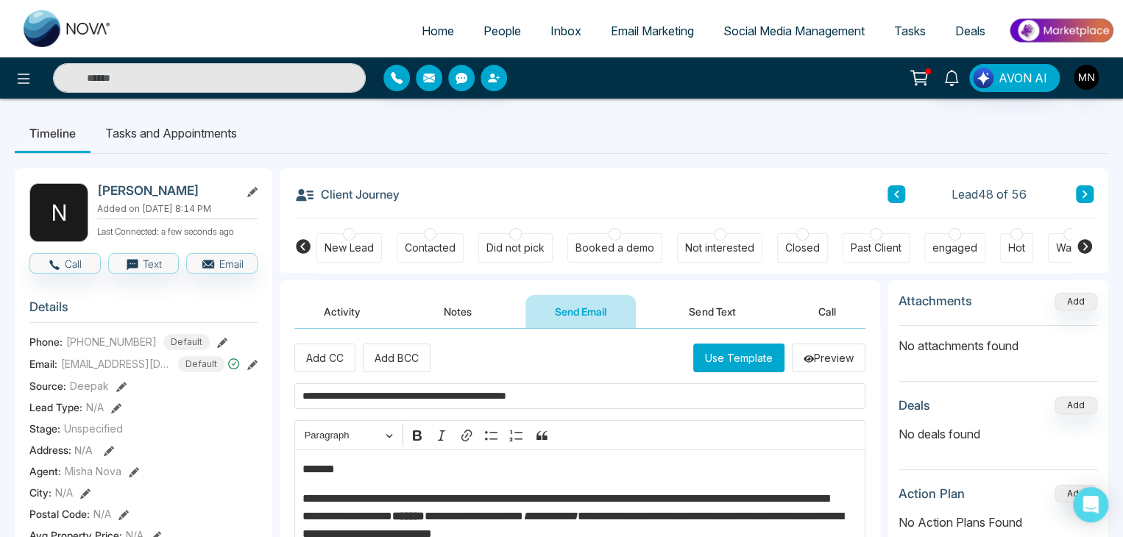
click at [357, 470] on p "*******" at bounding box center [576, 470] width 548 height 18
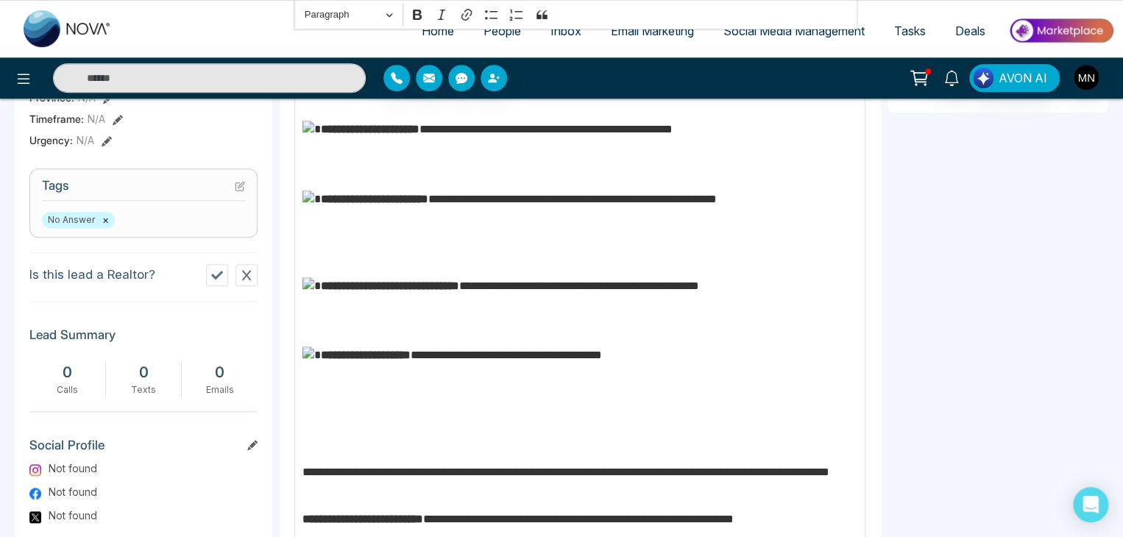
scroll to position [690, 0]
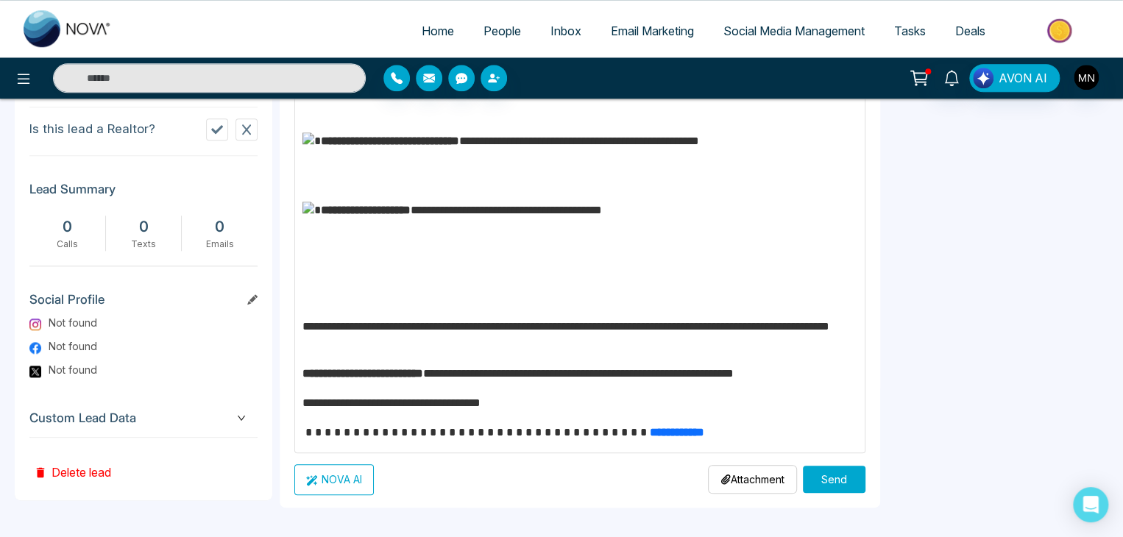
click at [813, 472] on button "Send" at bounding box center [834, 479] width 63 height 27
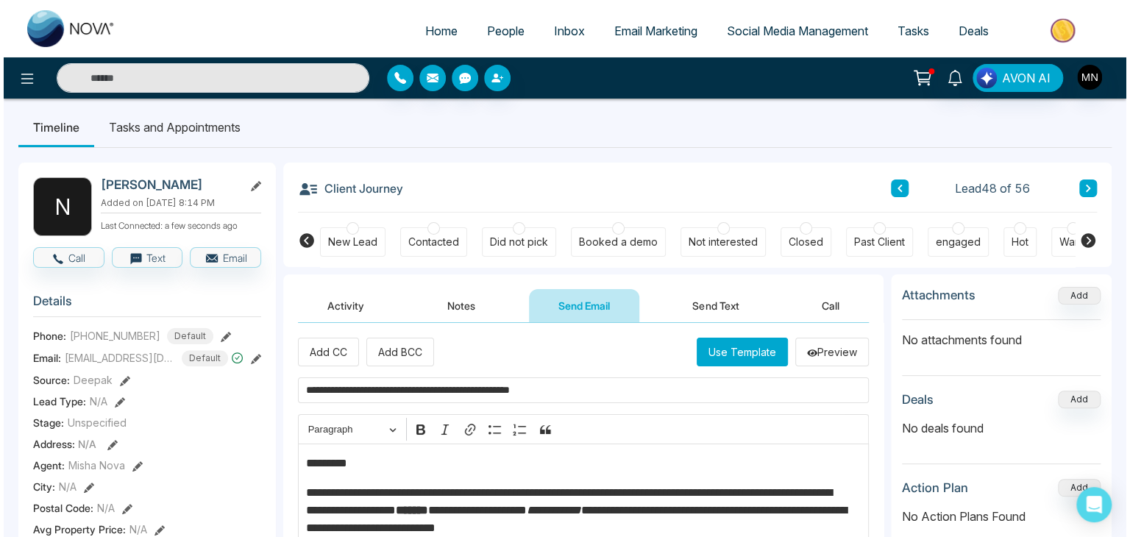
scroll to position [0, 0]
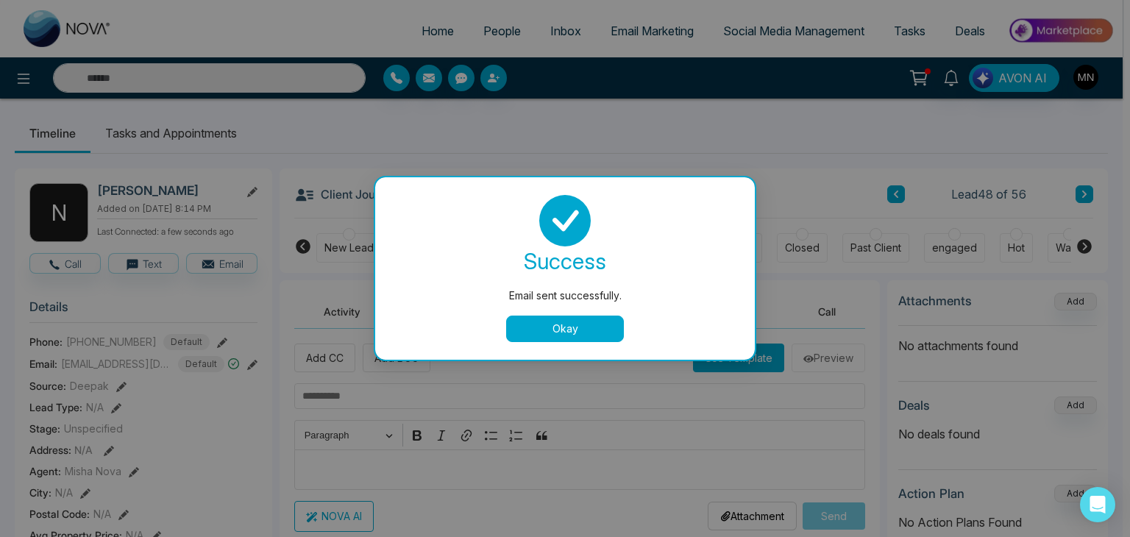
click at [530, 250] on body "Home People Inbox Email Marketing Social Media Management Tasks Deals AVON AI T…" at bounding box center [561, 268] width 1123 height 537
click at [570, 333] on button "Okay" at bounding box center [565, 329] width 118 height 26
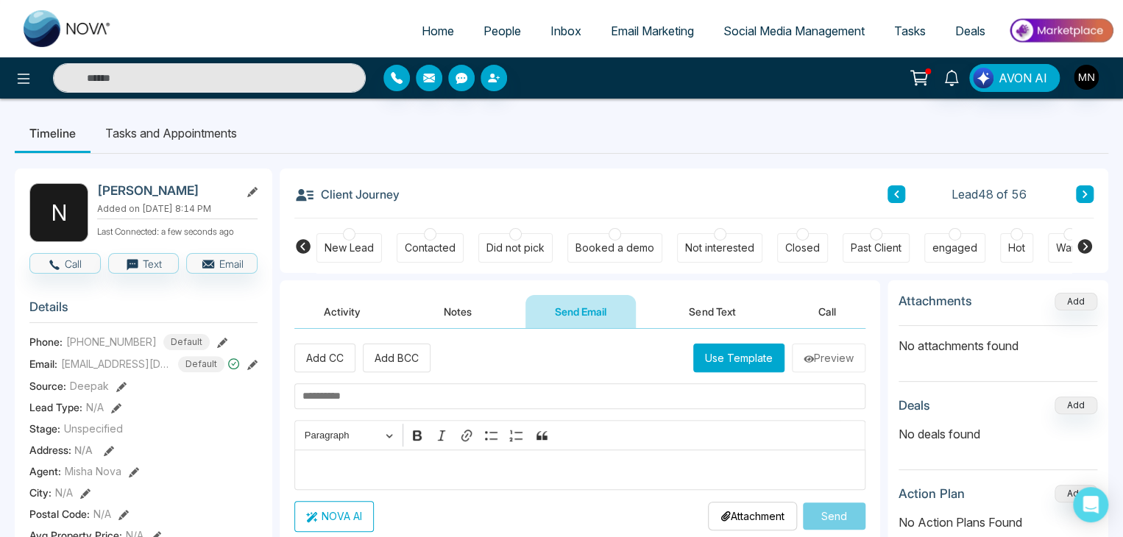
click at [508, 250] on div "Did not pick" at bounding box center [515, 248] width 58 height 15
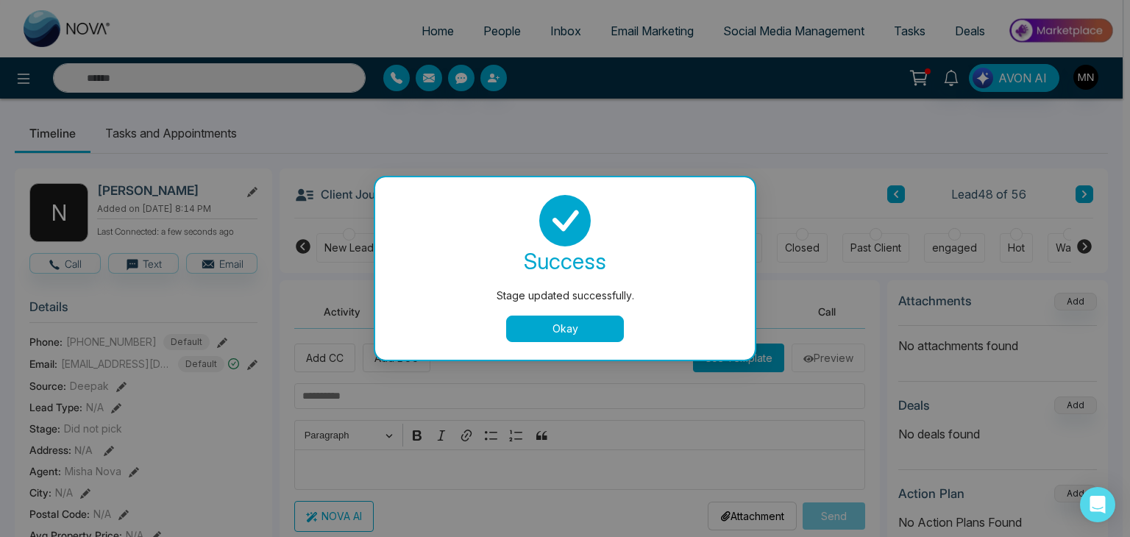
click at [584, 334] on button "Okay" at bounding box center [565, 329] width 118 height 26
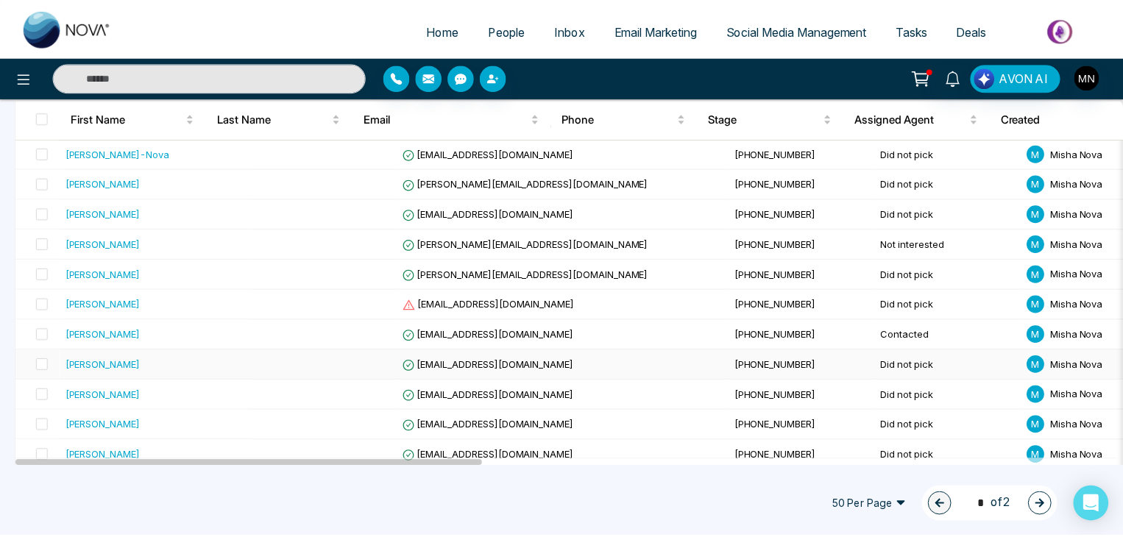
scroll to position [1365, 0]
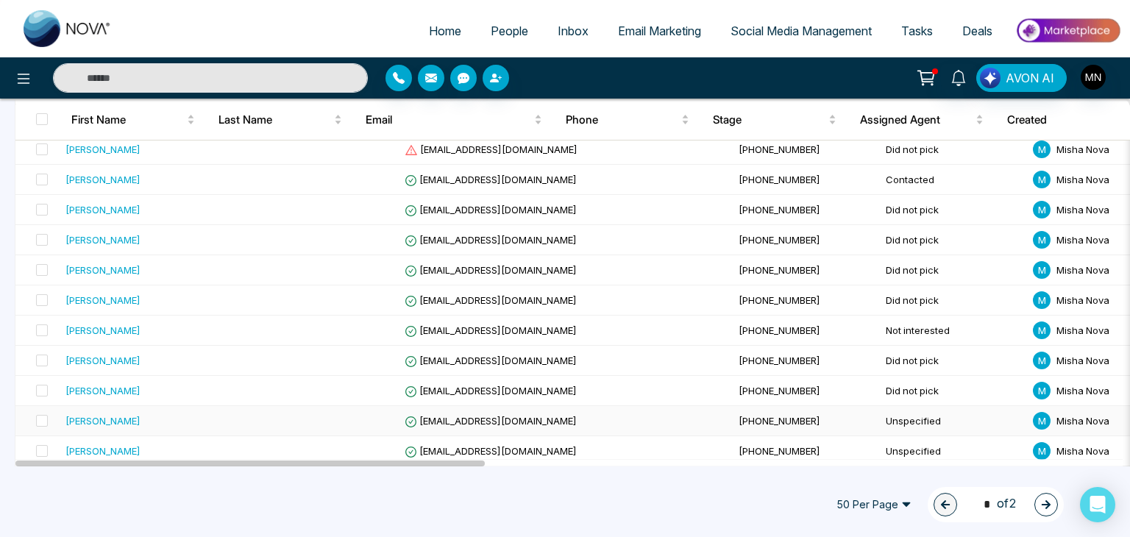
click at [100, 414] on div "[PERSON_NAME]" at bounding box center [103, 421] width 75 height 15
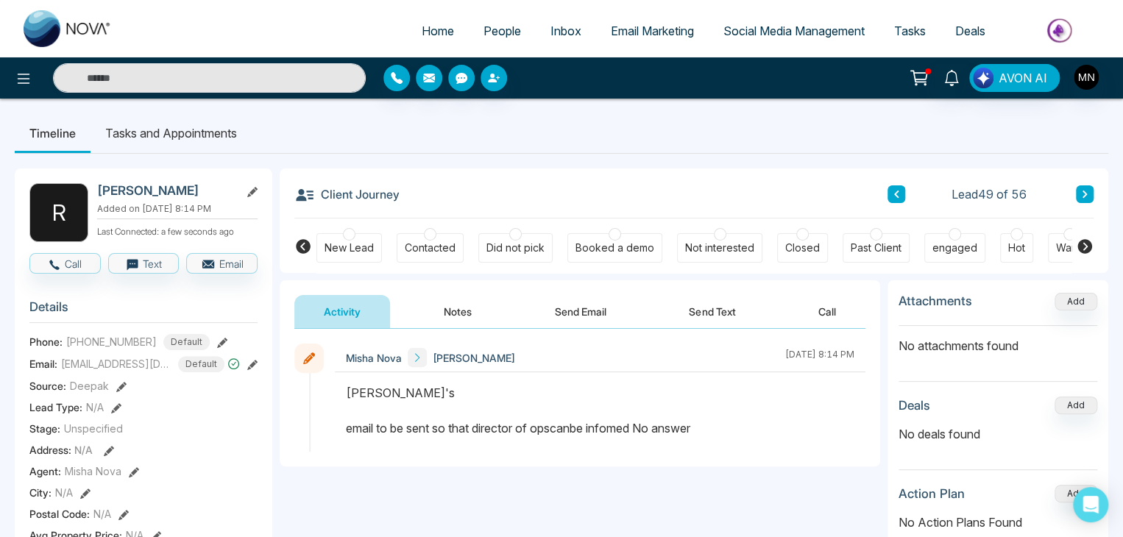
click at [595, 317] on button "Send Email" at bounding box center [580, 311] width 110 height 33
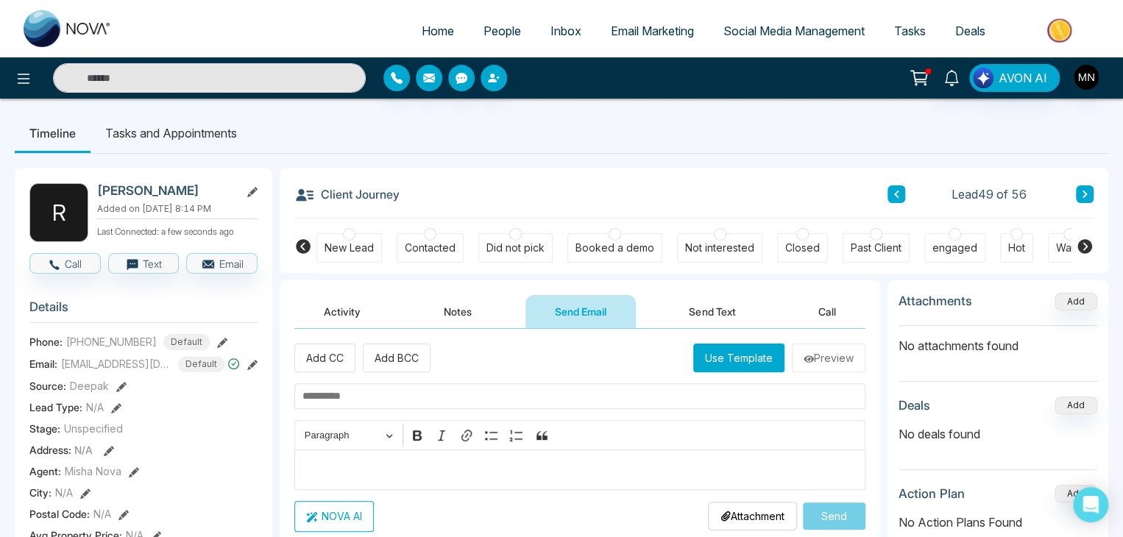
click at [459, 394] on input "text" at bounding box center [579, 396] width 571 height 26
paste input "**********"
type input "**********"
click at [367, 461] on p "Editor editing area: main" at bounding box center [580, 470] width 556 height 18
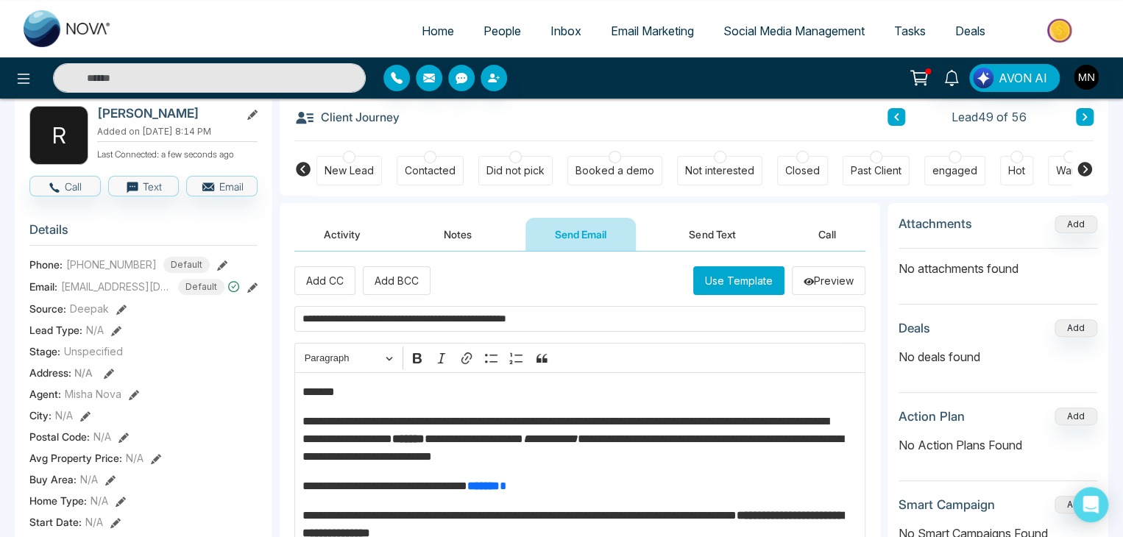
scroll to position [17, 0]
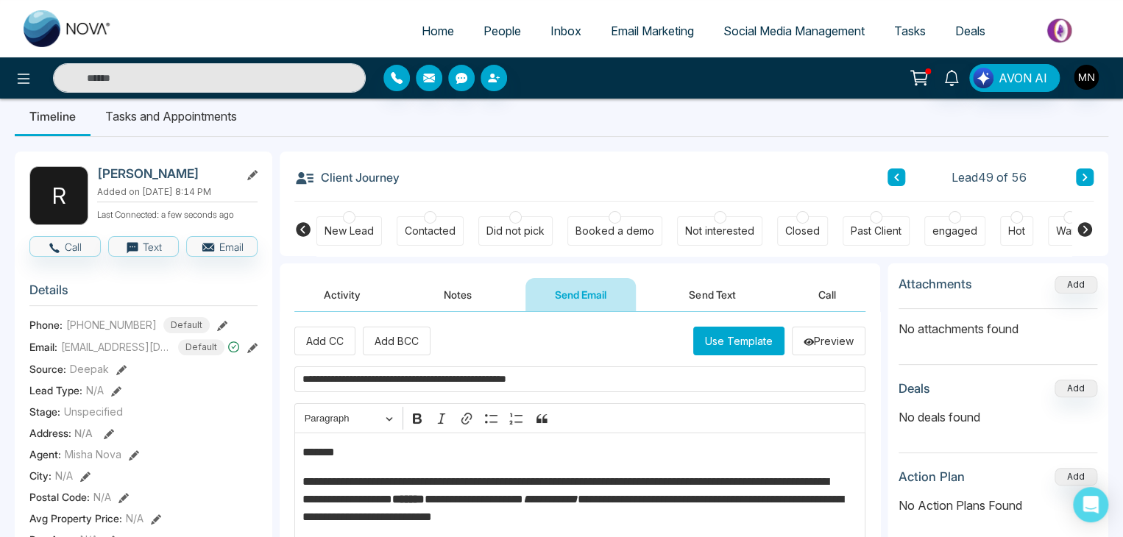
click at [344, 451] on p "*******" at bounding box center [576, 453] width 548 height 18
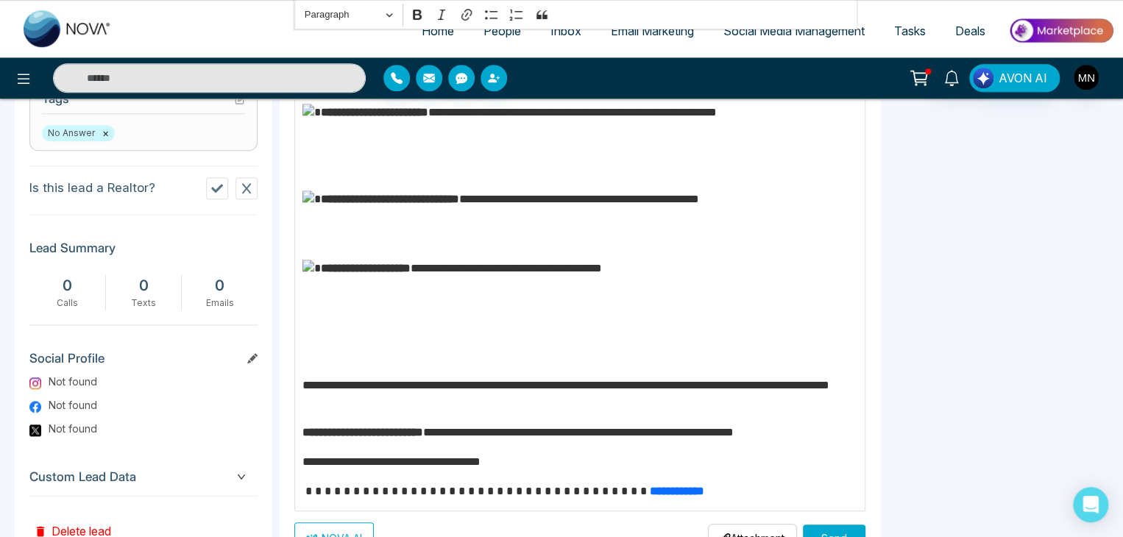
scroll to position [690, 0]
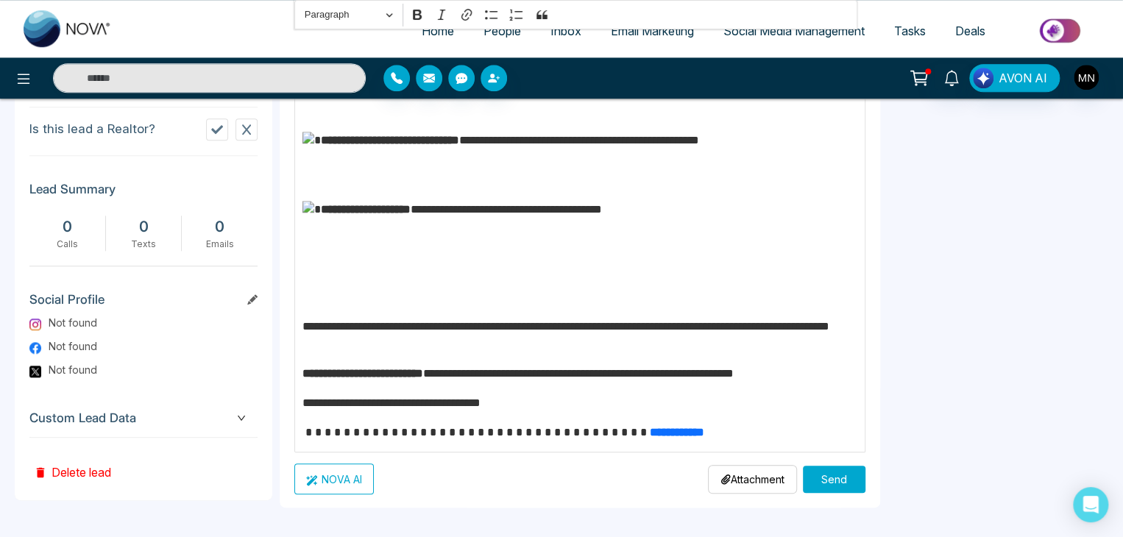
click at [808, 480] on button "Send" at bounding box center [834, 479] width 63 height 27
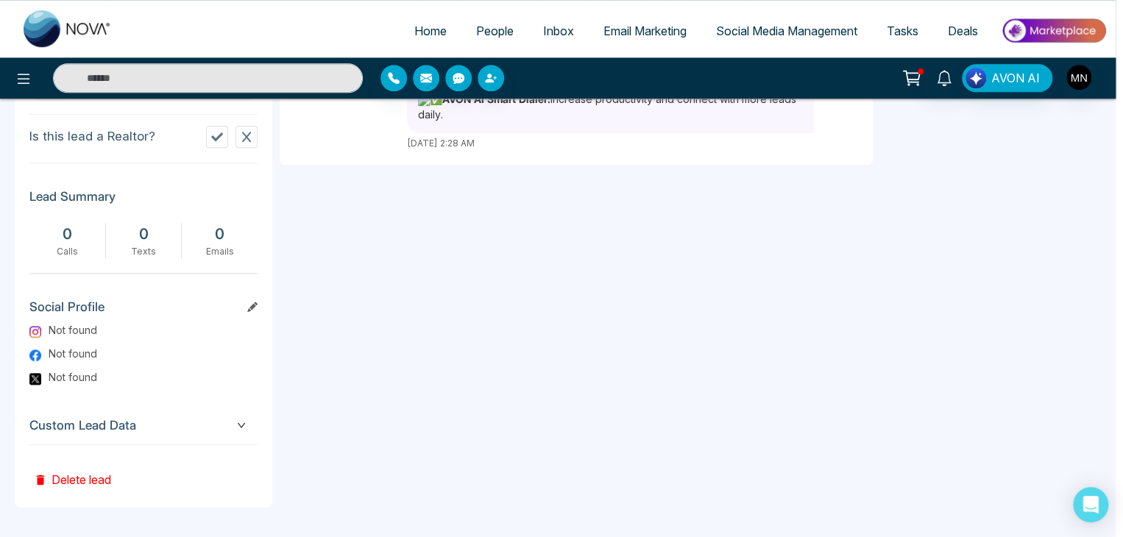
scroll to position [690, 0]
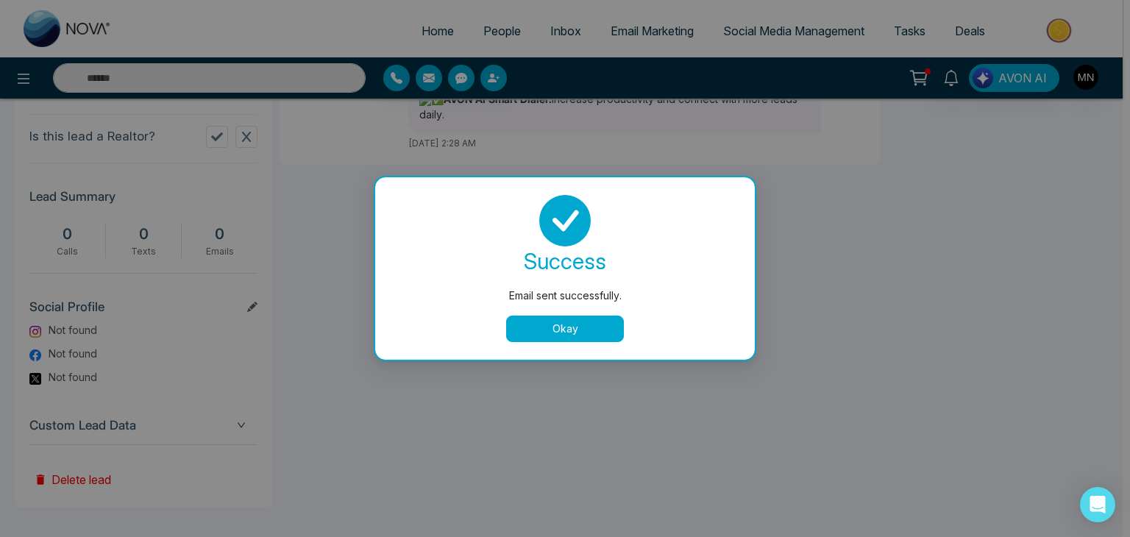
click at [569, 325] on button "Okay" at bounding box center [565, 329] width 118 height 26
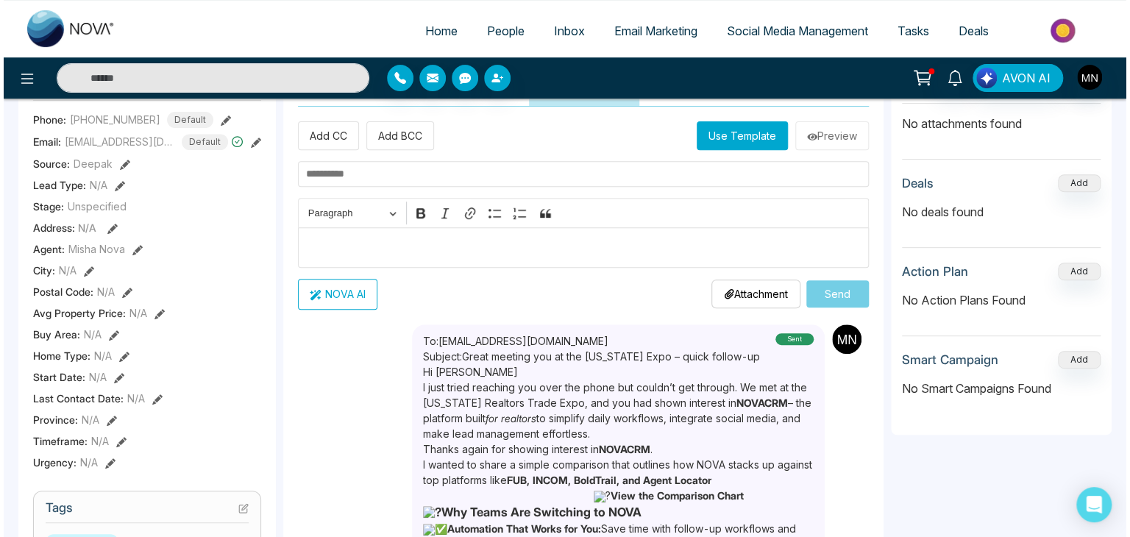
scroll to position [0, 0]
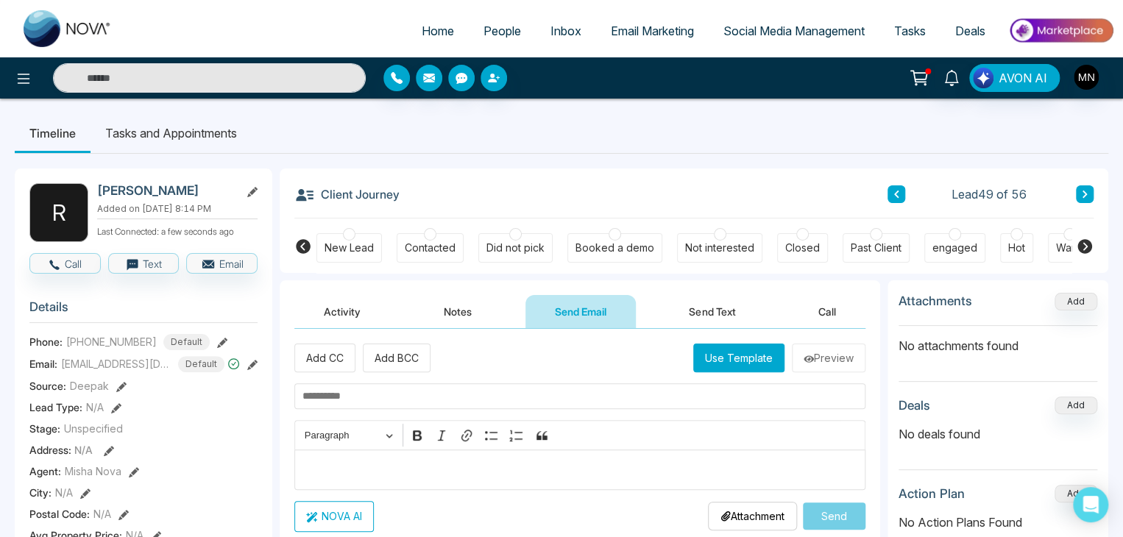
click at [528, 251] on div "Did not pick" at bounding box center [515, 248] width 58 height 15
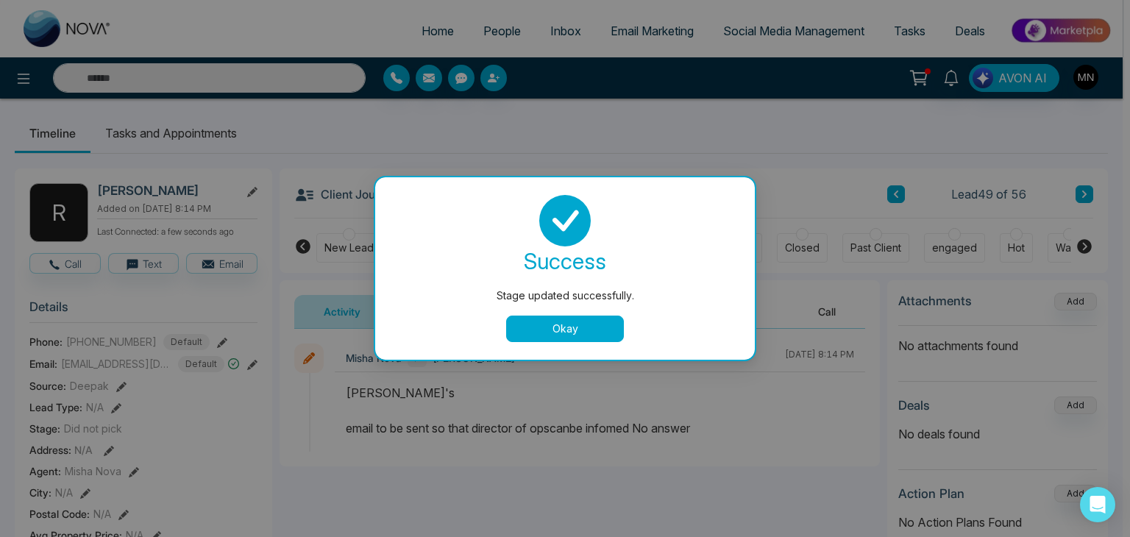
click at [545, 344] on div "success Stage updated successfully. Okay" at bounding box center [565, 268] width 380 height 183
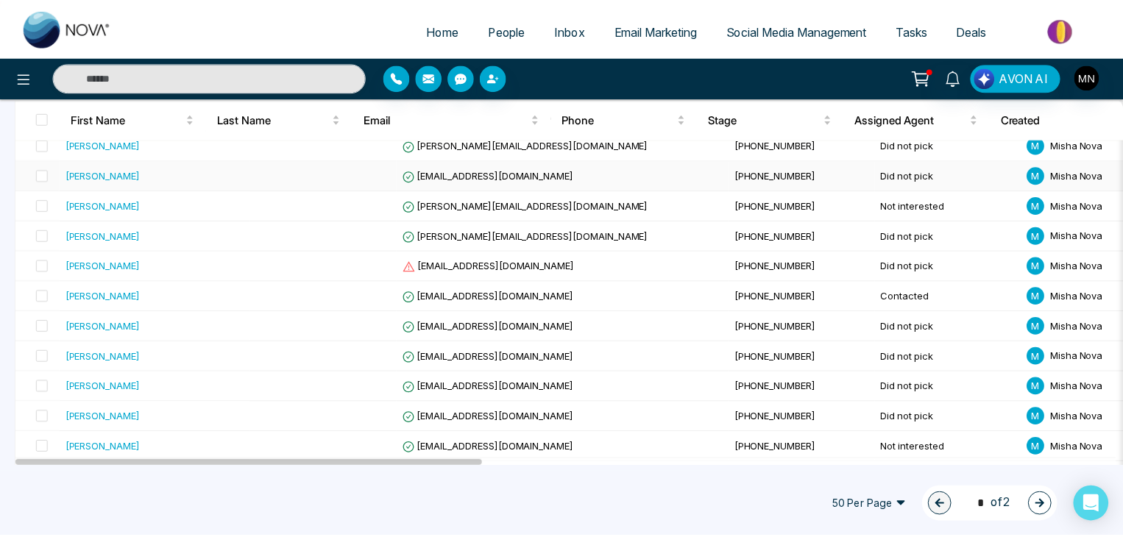
scroll to position [1365, 0]
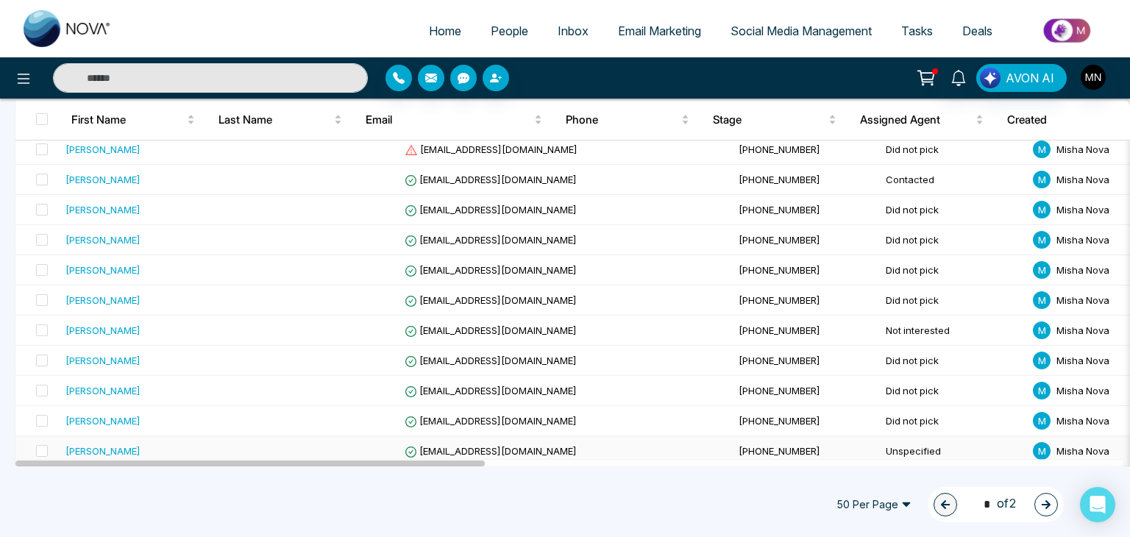
click at [115, 444] on div "[PERSON_NAME]" at bounding box center [103, 451] width 75 height 15
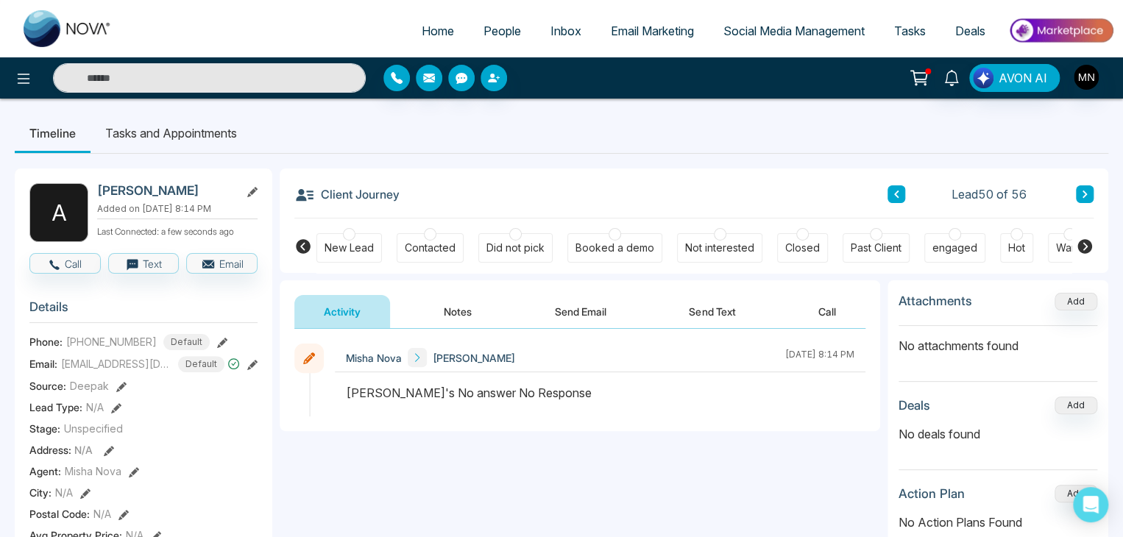
click at [592, 316] on button "Send Email" at bounding box center [580, 311] width 110 height 33
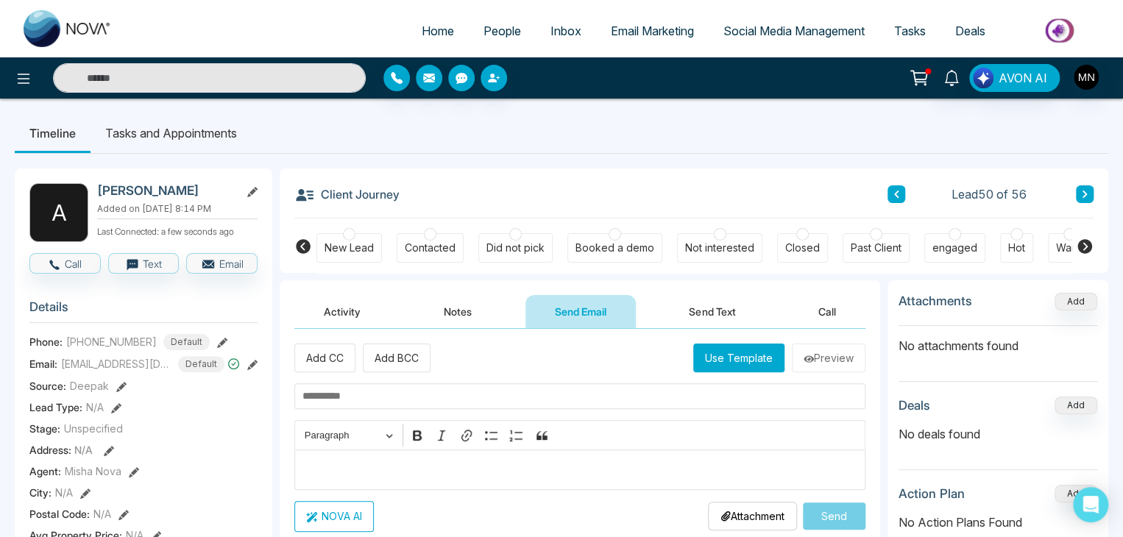
click at [397, 394] on input "text" at bounding box center [579, 396] width 571 height 26
paste input "**********"
type input "**********"
click at [331, 481] on div "Editor editing area: main" at bounding box center [579, 470] width 571 height 40
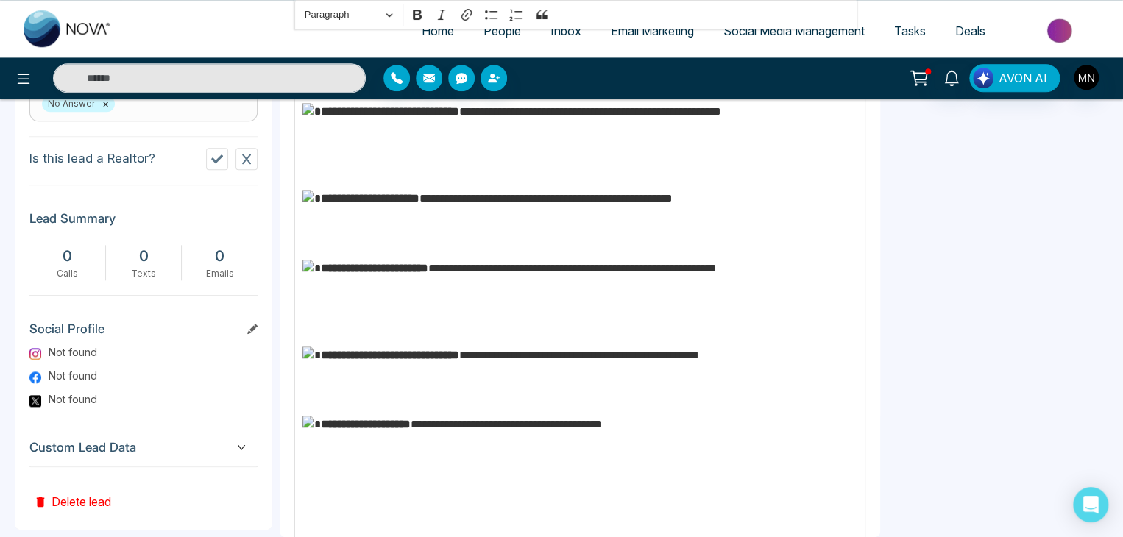
click at [490, 32] on span "People" at bounding box center [503, 31] width 38 height 15
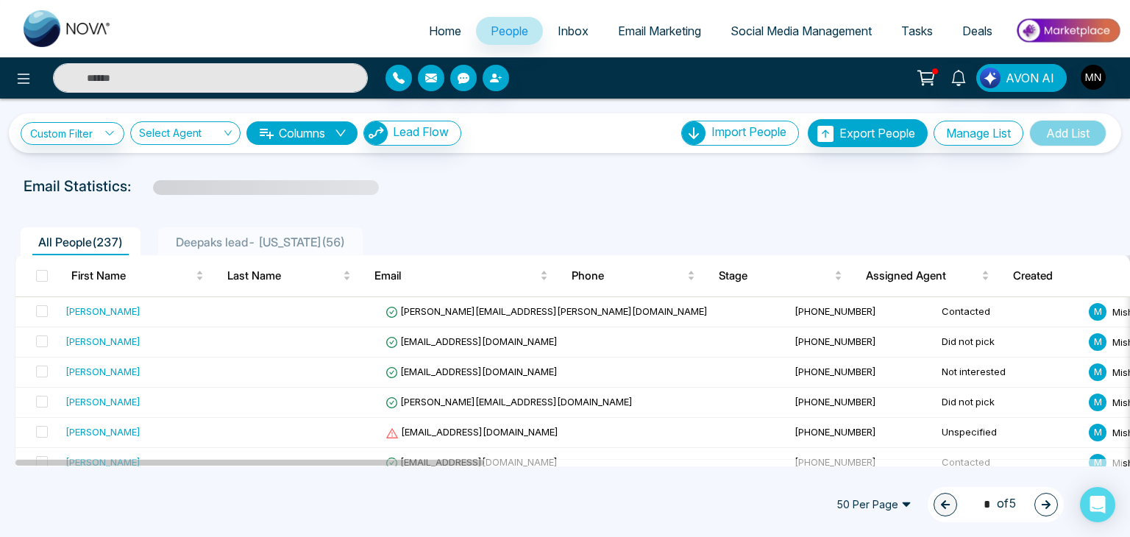
click at [203, 85] on input "text" at bounding box center [210, 77] width 315 height 29
type input "********"
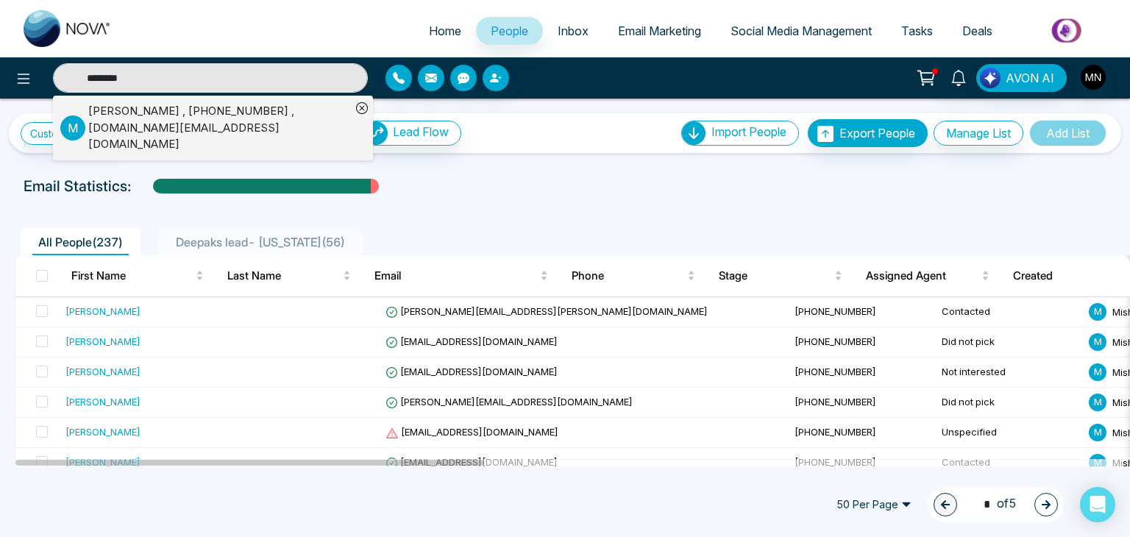
click at [204, 124] on div "[PERSON_NAME] , [PHONE_NUMBER] , [DOMAIN_NAME][EMAIL_ADDRESS][DOMAIN_NAME]" at bounding box center [219, 128] width 263 height 50
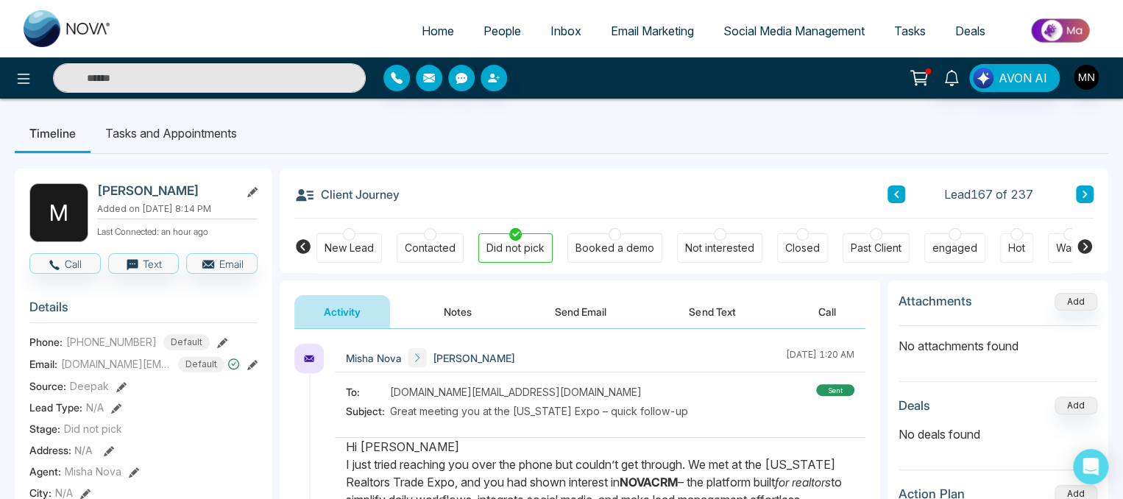
click at [500, 21] on link "People" at bounding box center [502, 31] width 67 height 28
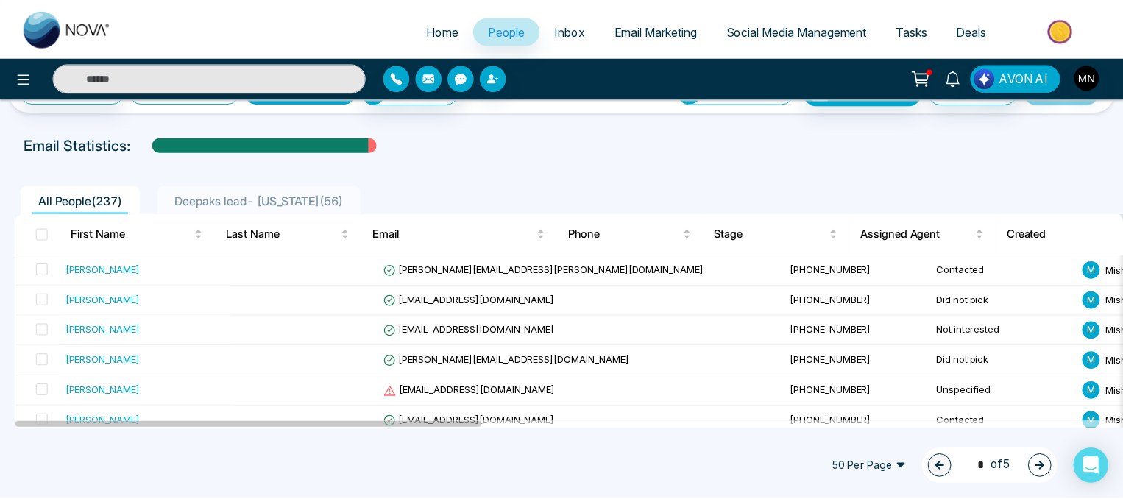
scroll to position [41, 0]
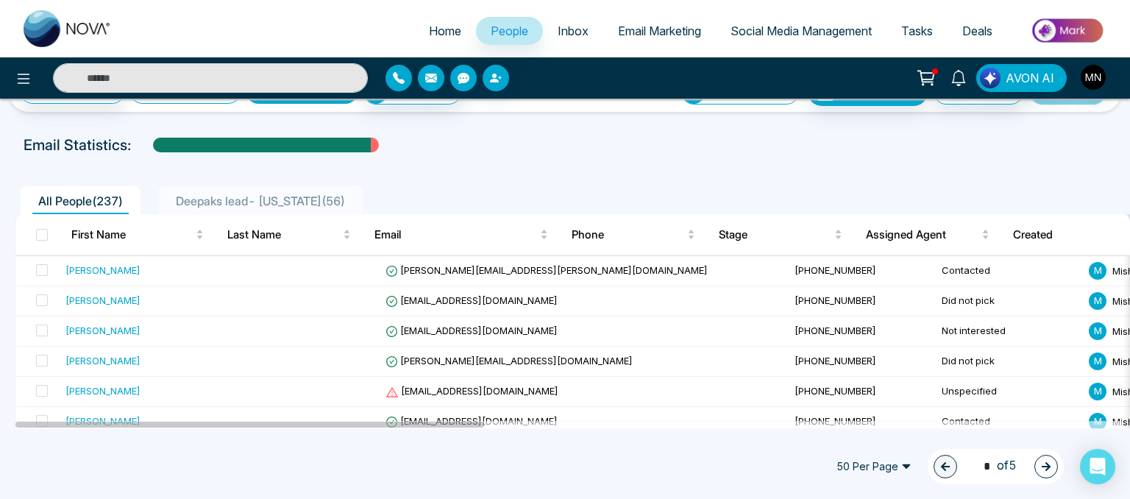
click at [224, 205] on span "Deepaks lead- [US_STATE] ( 56 )" at bounding box center [260, 201] width 181 height 15
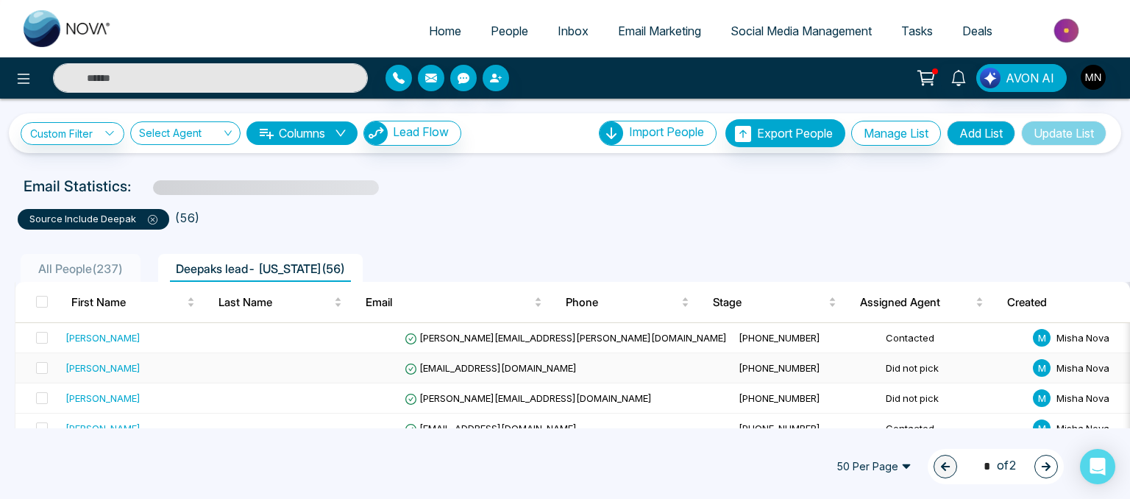
click at [96, 361] on div "[PERSON_NAME]" at bounding box center [103, 368] width 75 height 15
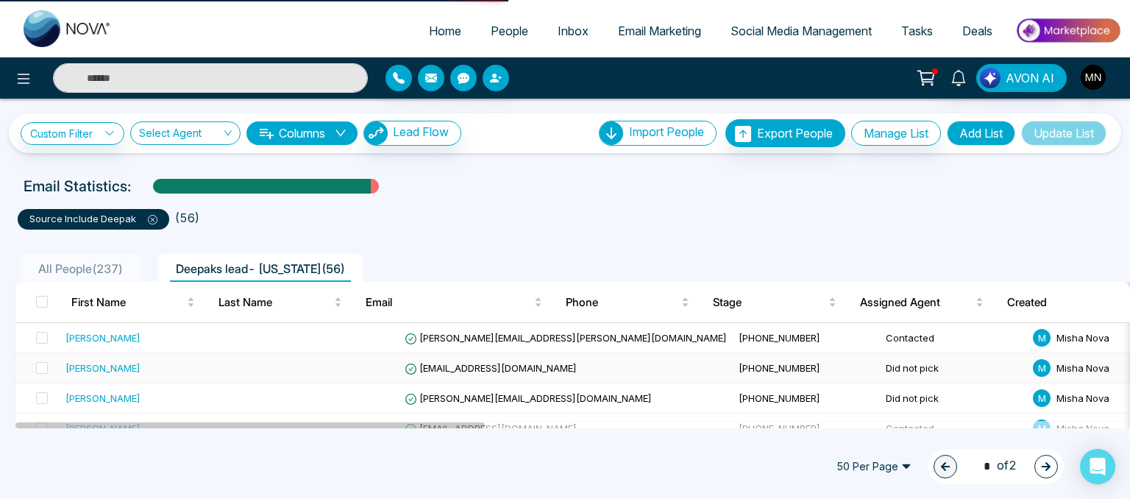
click at [96, 361] on div "[PERSON_NAME]" at bounding box center [103, 368] width 75 height 15
click at [99, 361] on div "[PERSON_NAME]" at bounding box center [103, 368] width 75 height 15
click at [100, 361] on div "[PERSON_NAME]" at bounding box center [103, 368] width 75 height 15
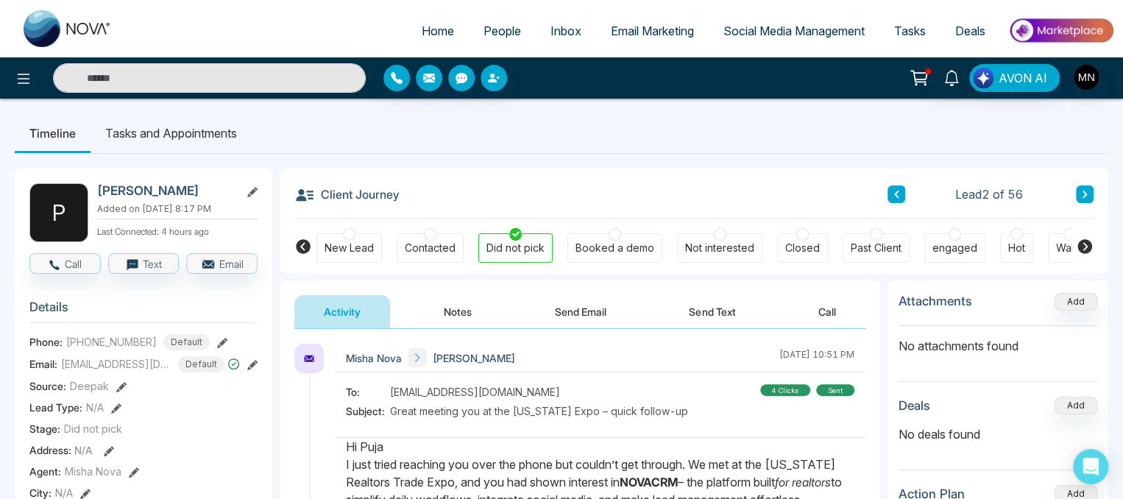
click at [427, 34] on span "Home" at bounding box center [438, 31] width 32 height 15
select select "*"
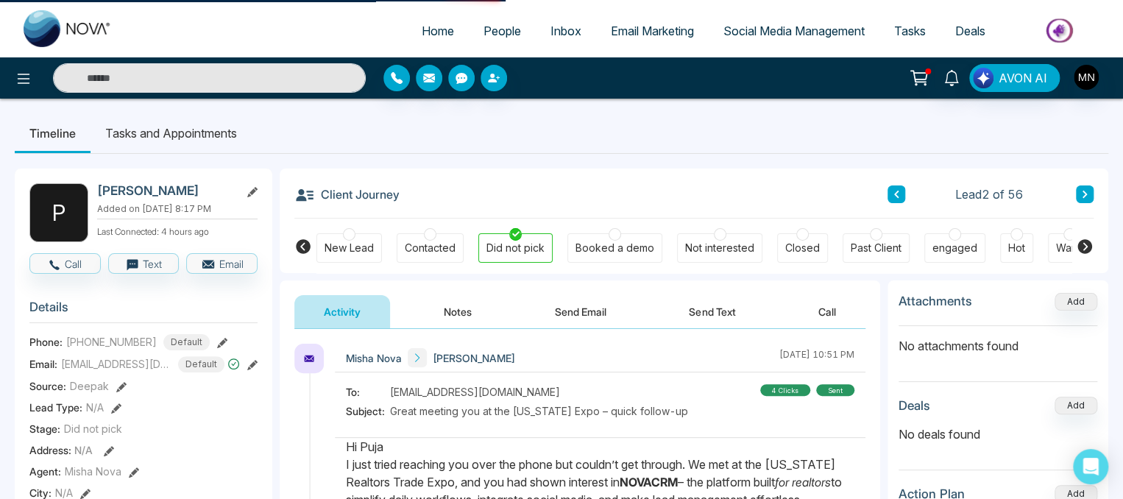
select select "*"
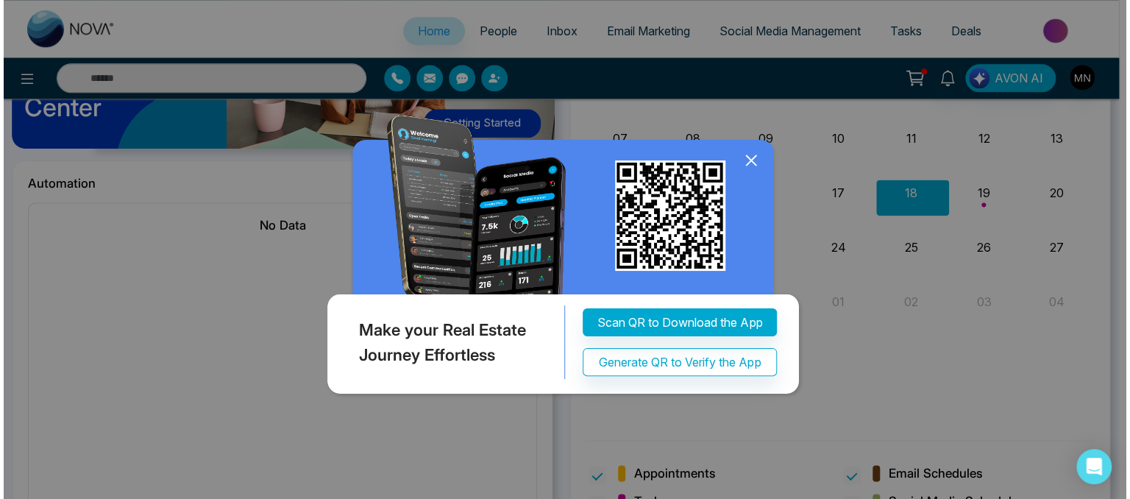
scroll to position [924, 0]
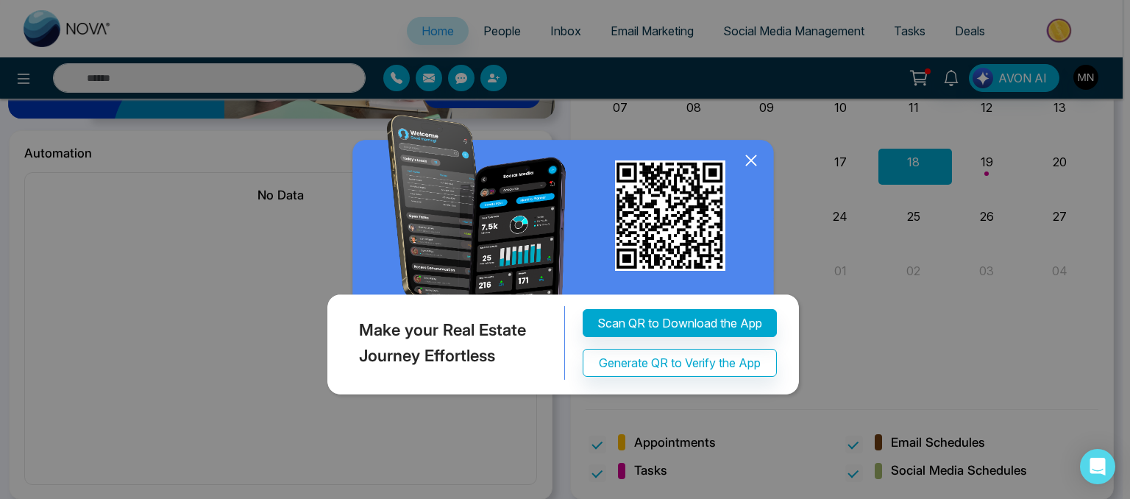
click at [757, 161] on icon at bounding box center [751, 160] width 22 height 22
click at [746, 162] on icon at bounding box center [751, 160] width 22 height 22
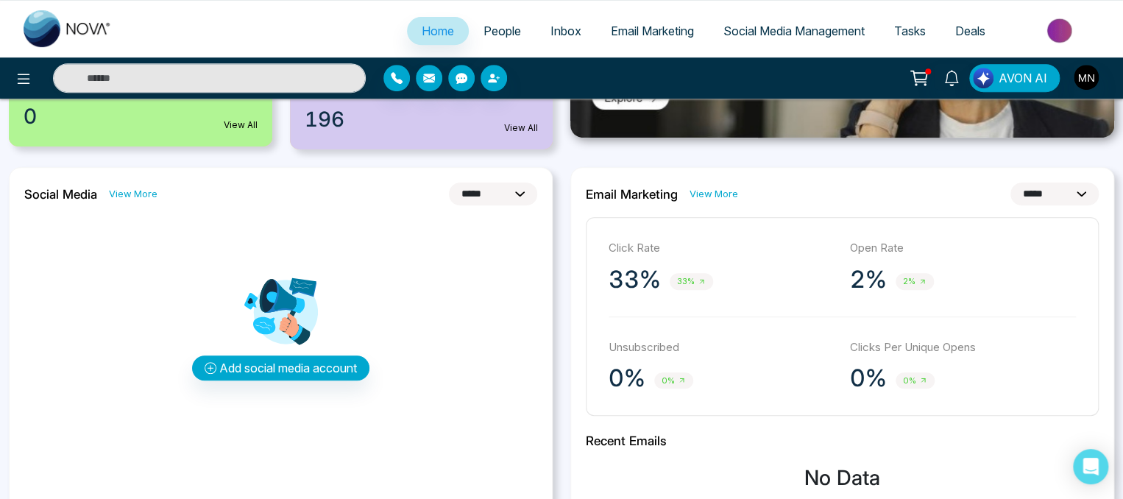
scroll to position [328, 0]
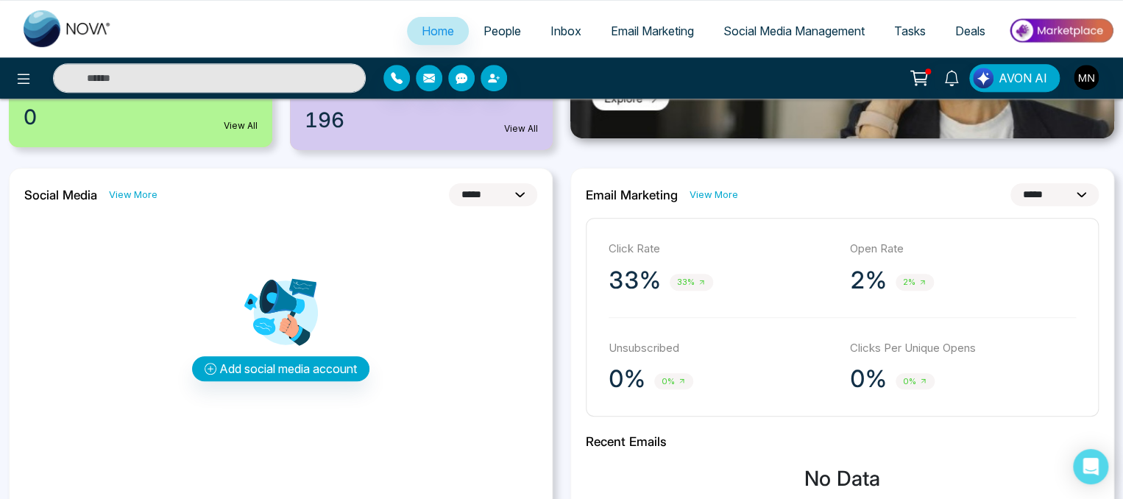
click at [665, 27] on span "Email Marketing" at bounding box center [652, 31] width 83 height 15
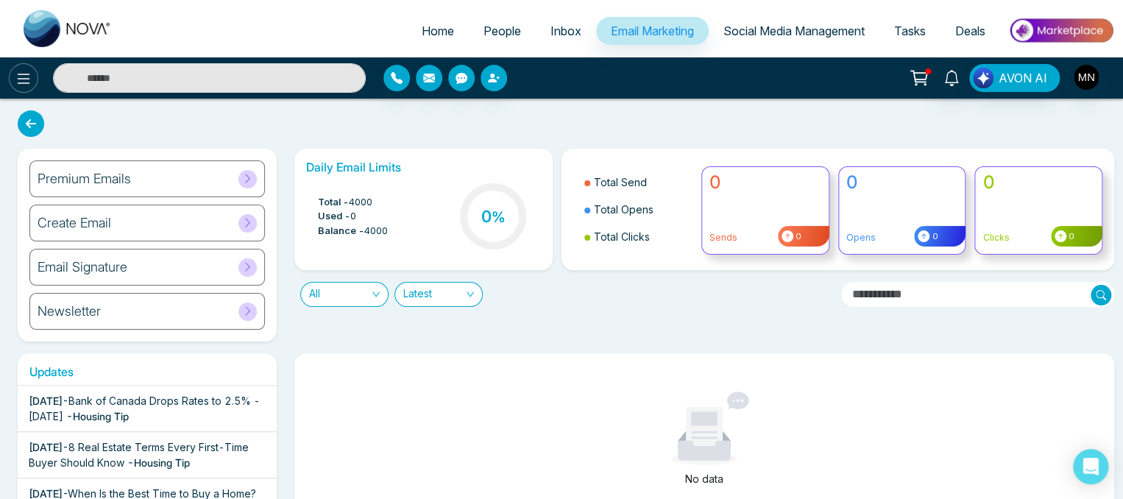
click at [16, 80] on icon at bounding box center [24, 79] width 18 height 18
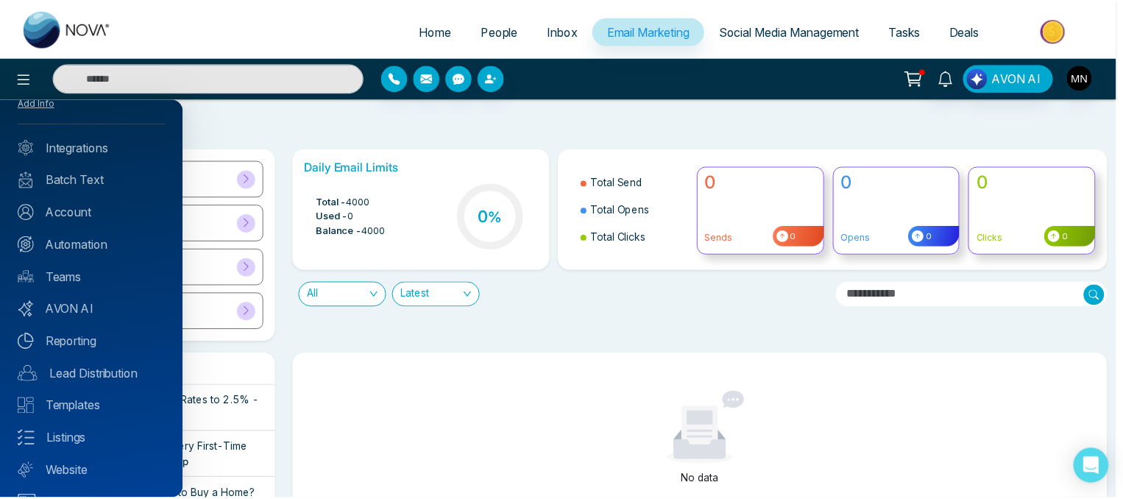
scroll to position [65, 0]
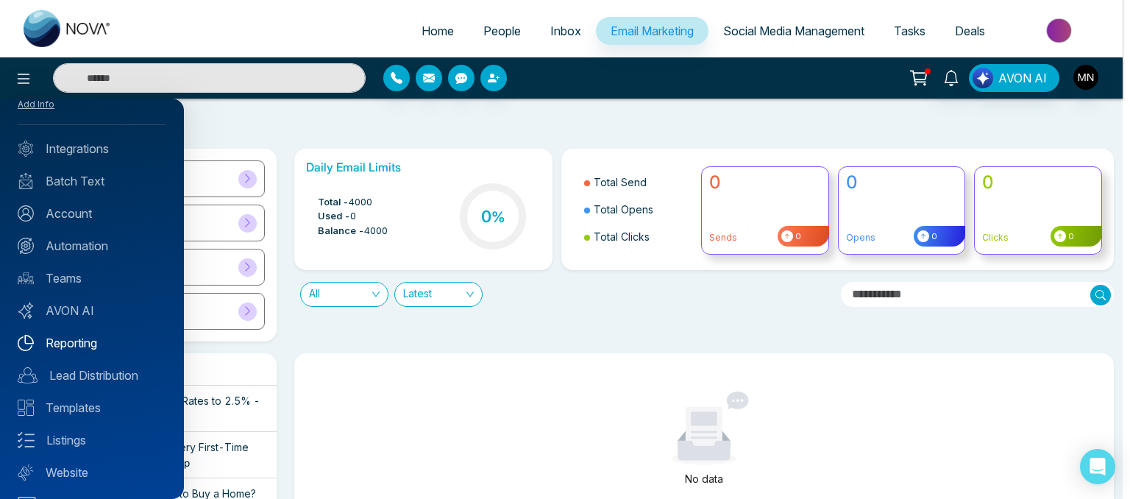
click at [74, 345] on link "Reporting" at bounding box center [92, 343] width 149 height 18
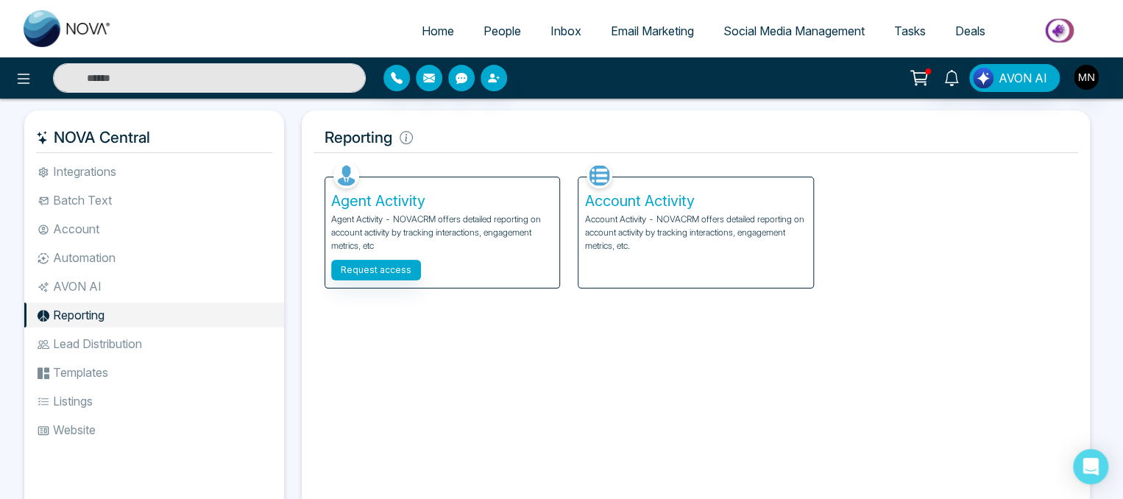
click at [618, 208] on h5 "Account Activity" at bounding box center [695, 201] width 222 height 18
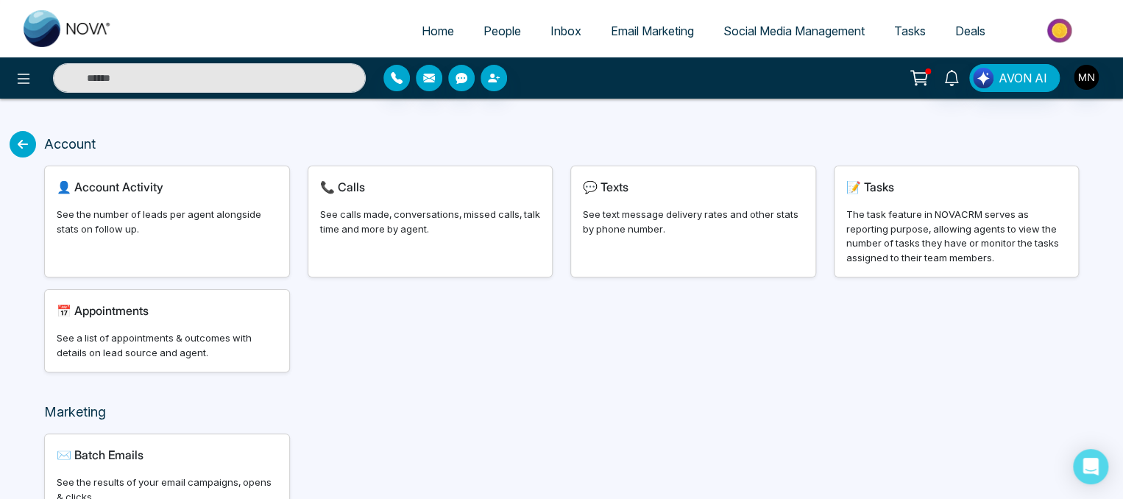
click at [138, 199] on div "👤 Account Activity See the number of leads per agent alongside stats on follow …" at bounding box center [167, 221] width 244 height 110
select select "***"
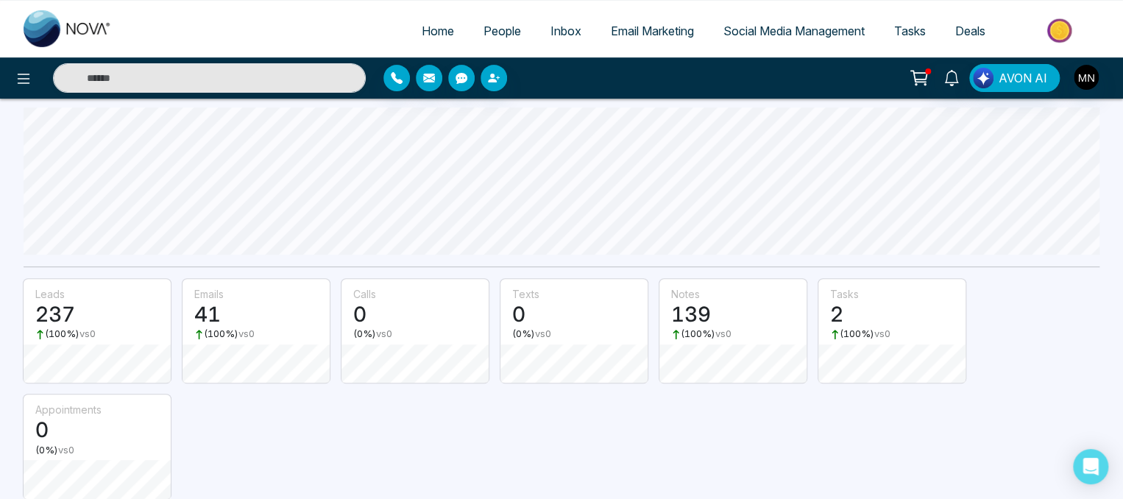
scroll to position [203, 0]
click at [207, 323] on h3 "41" at bounding box center [256, 316] width 124 height 25
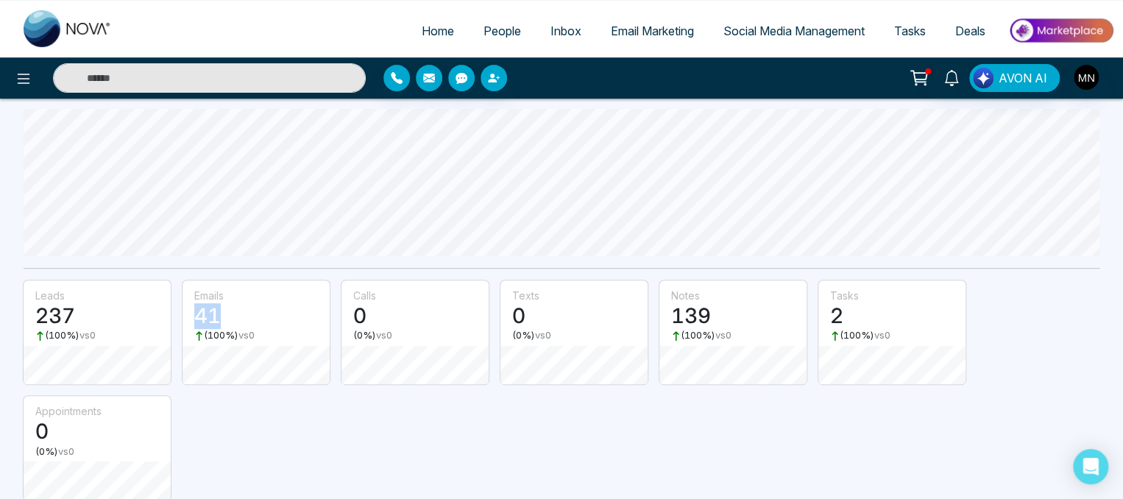
click at [207, 323] on h3 "41" at bounding box center [256, 316] width 124 height 25
click at [220, 298] on small "emails" at bounding box center [208, 295] width 29 height 13
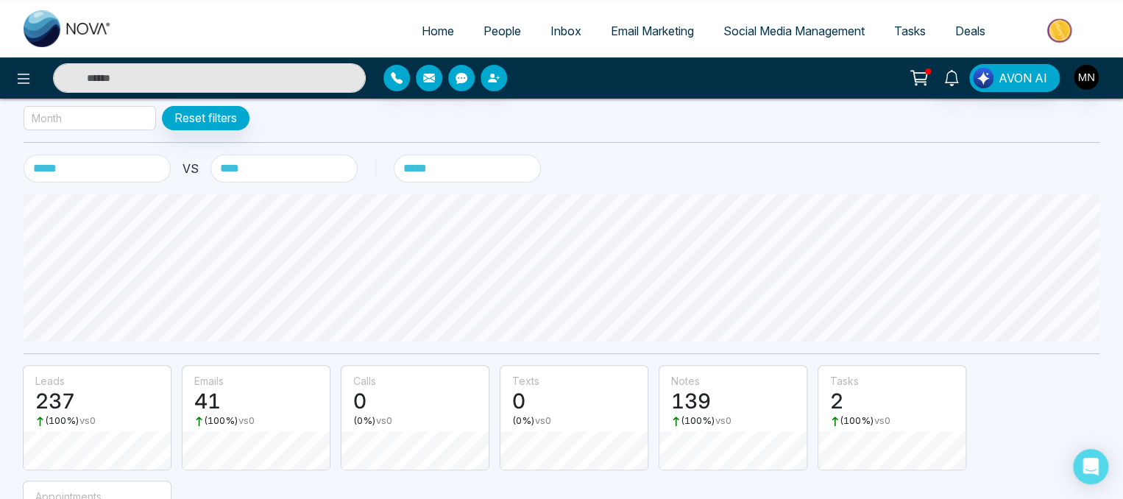
scroll to position [0, 0]
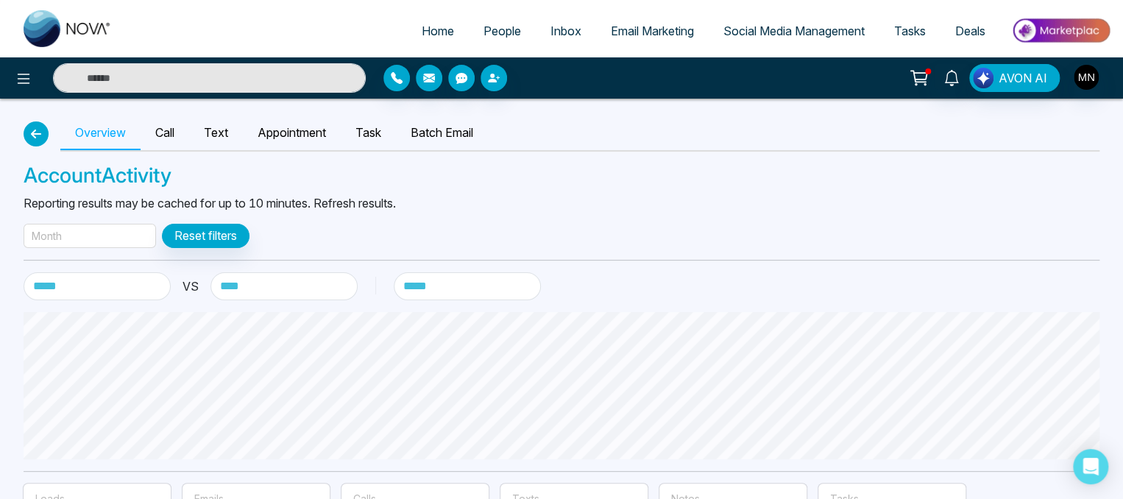
click at [38, 130] on icon "button" at bounding box center [36, 134] width 18 height 12
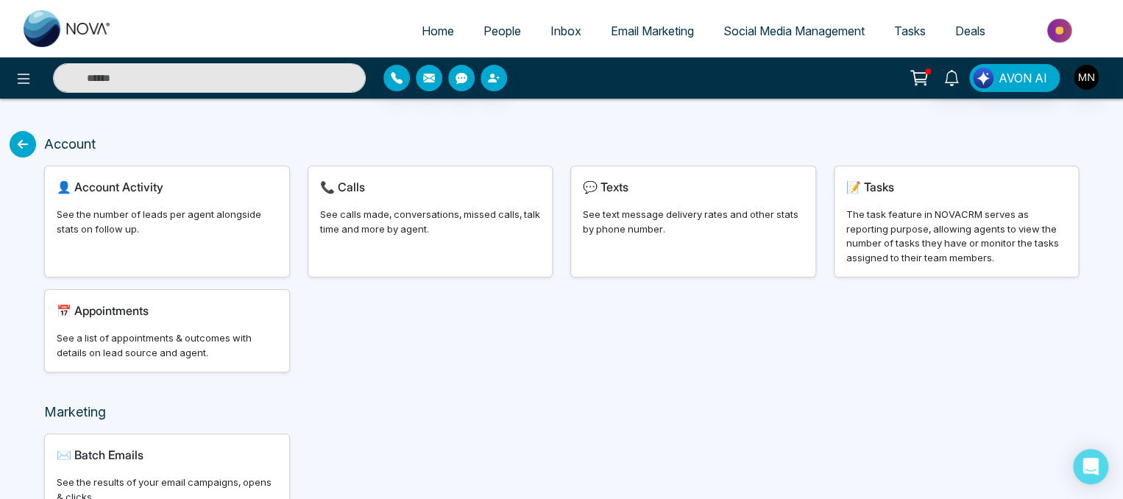
click at [551, 32] on span "Inbox" at bounding box center [566, 31] width 31 height 15
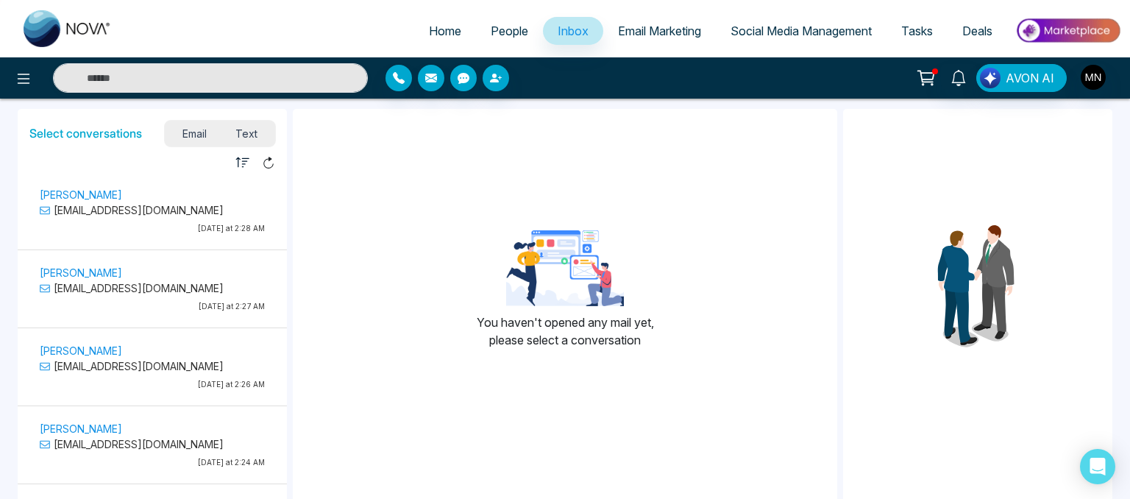
click at [267, 169] on div at bounding box center [262, 162] width 25 height 20
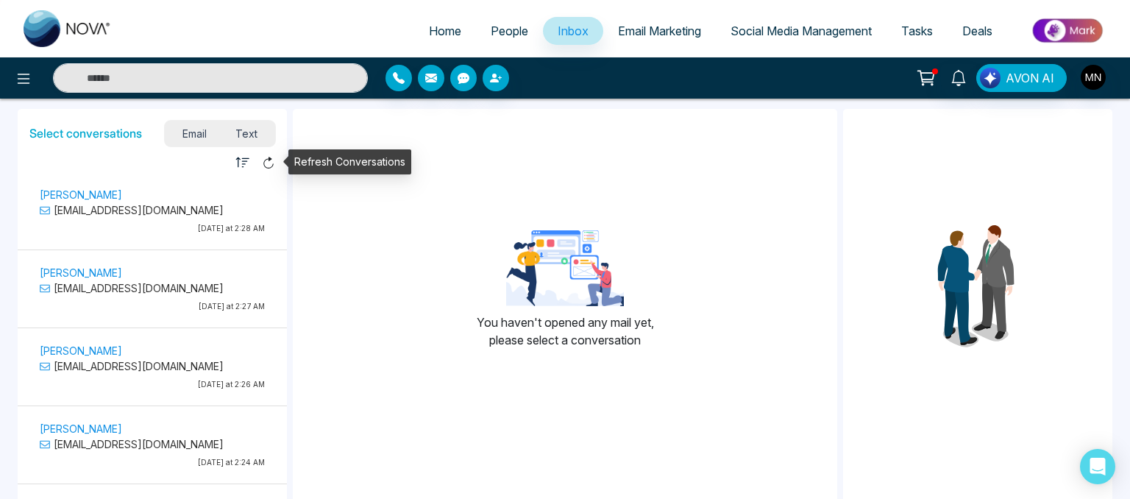
click at [267, 166] on icon at bounding box center [268, 162] width 13 height 13
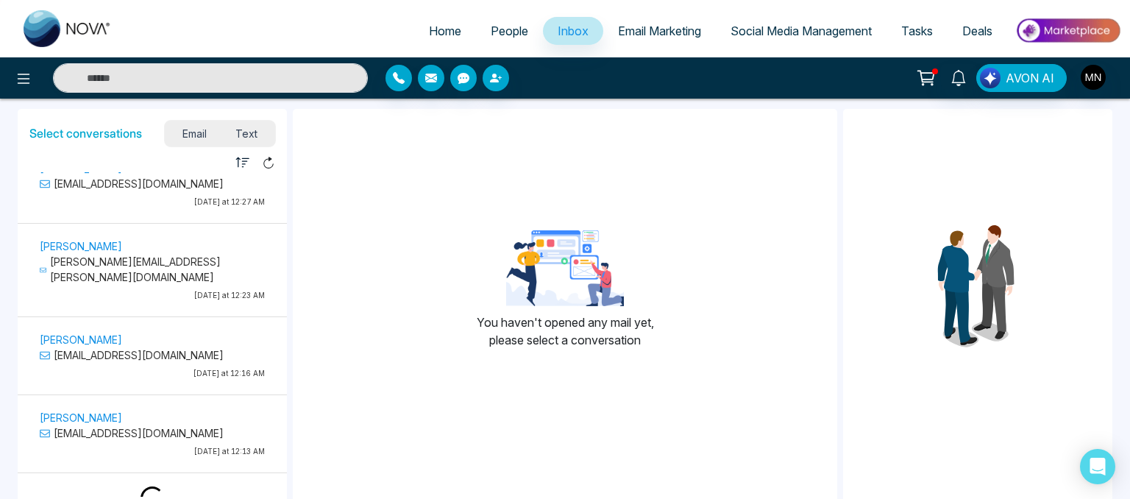
scroll to position [2203, 0]
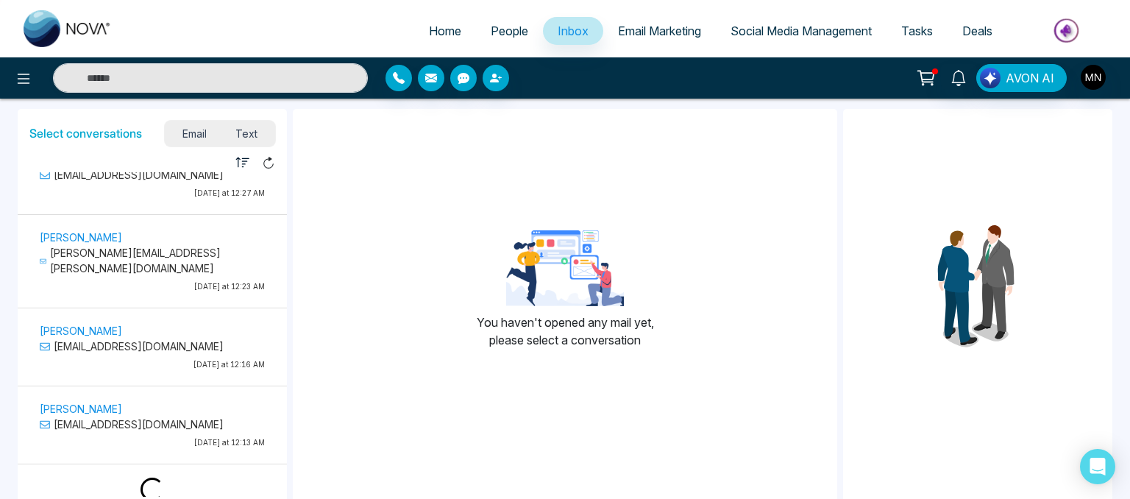
click at [496, 37] on span "People" at bounding box center [510, 31] width 38 height 15
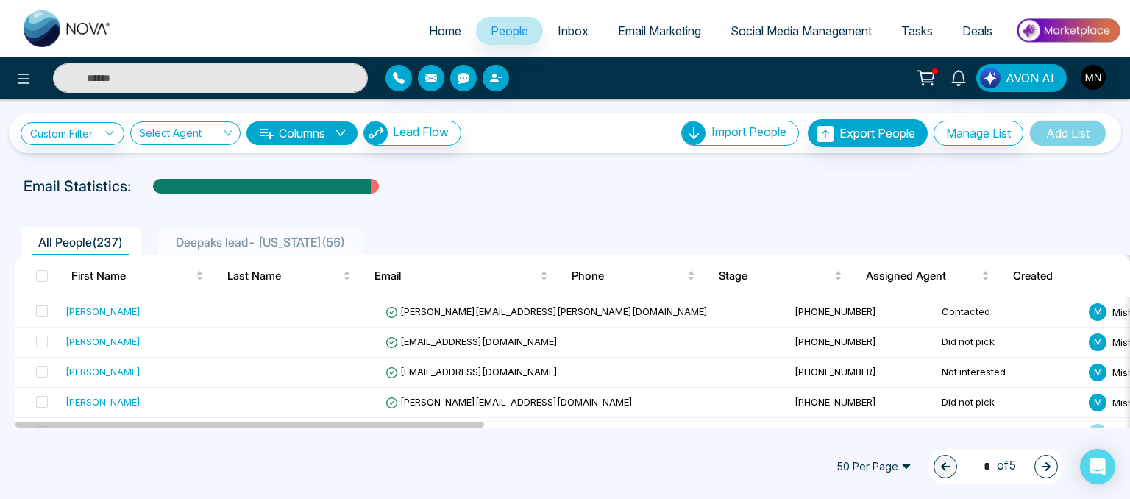
click at [247, 230] on li "Deepaks lead- [US_STATE] ( 56 )" at bounding box center [260, 241] width 205 height 28
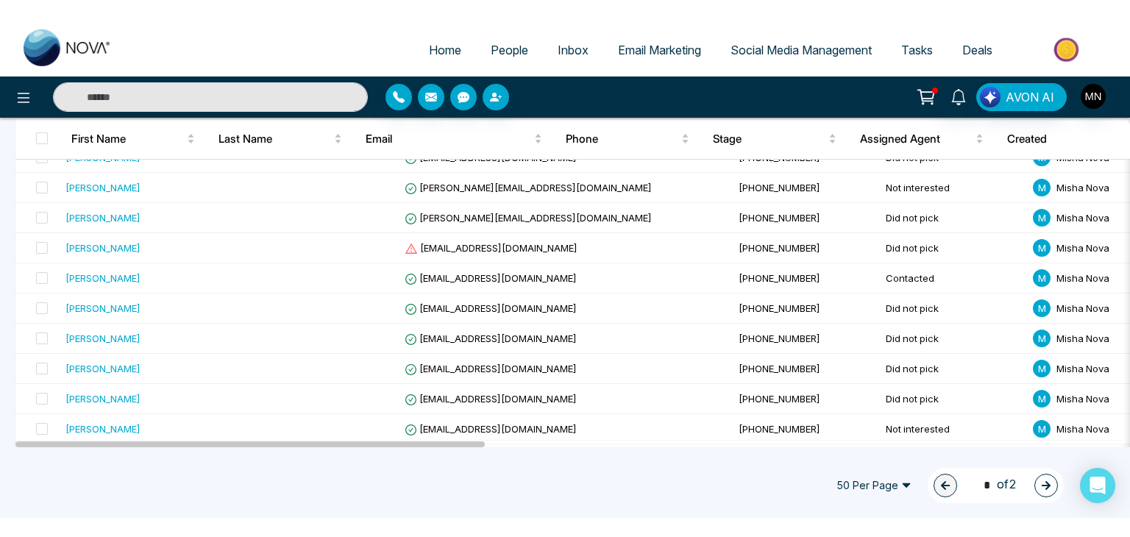
scroll to position [1264, 0]
